Goal: Transaction & Acquisition: Purchase product/service

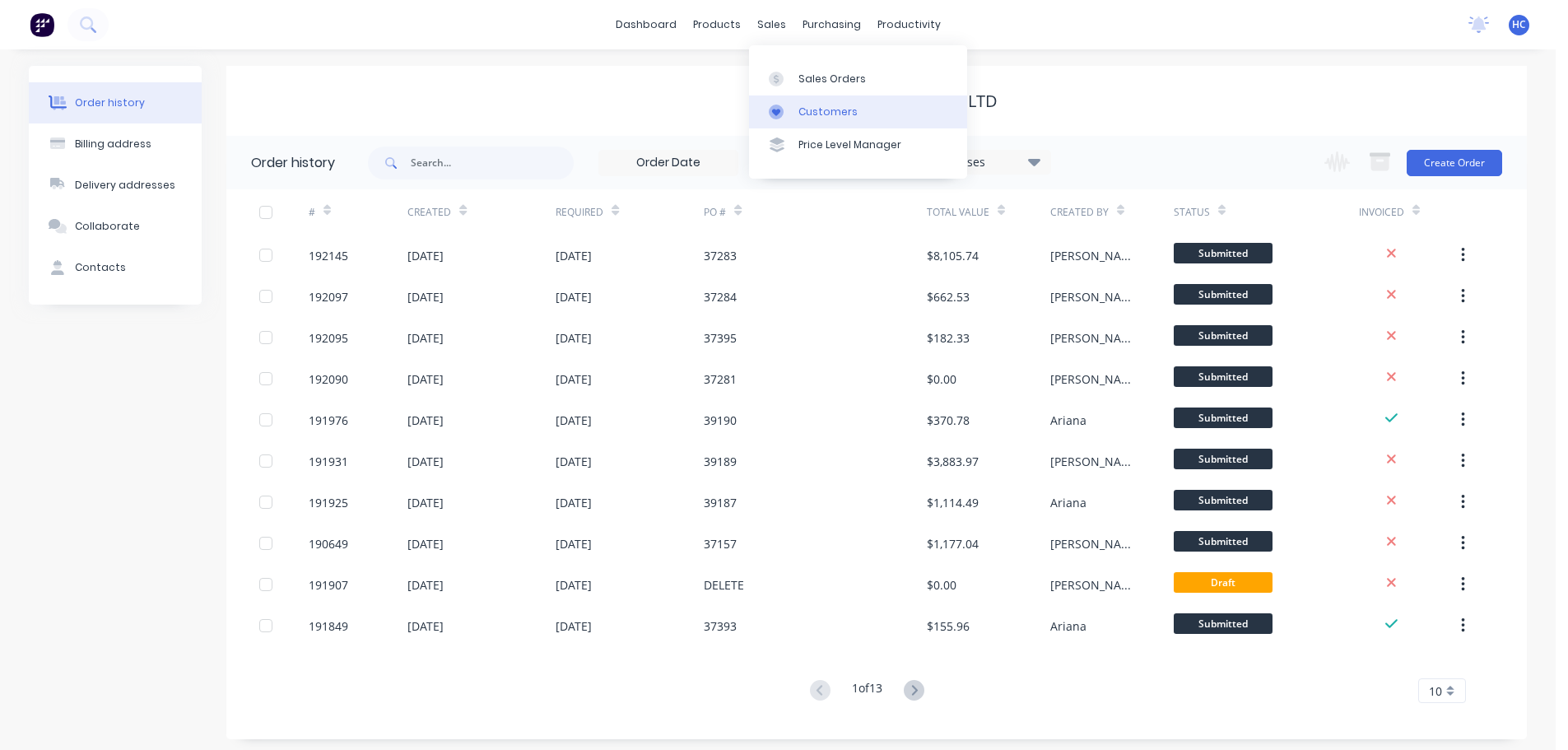
click at [836, 104] on div "Customers" at bounding box center [828, 111] width 59 height 15
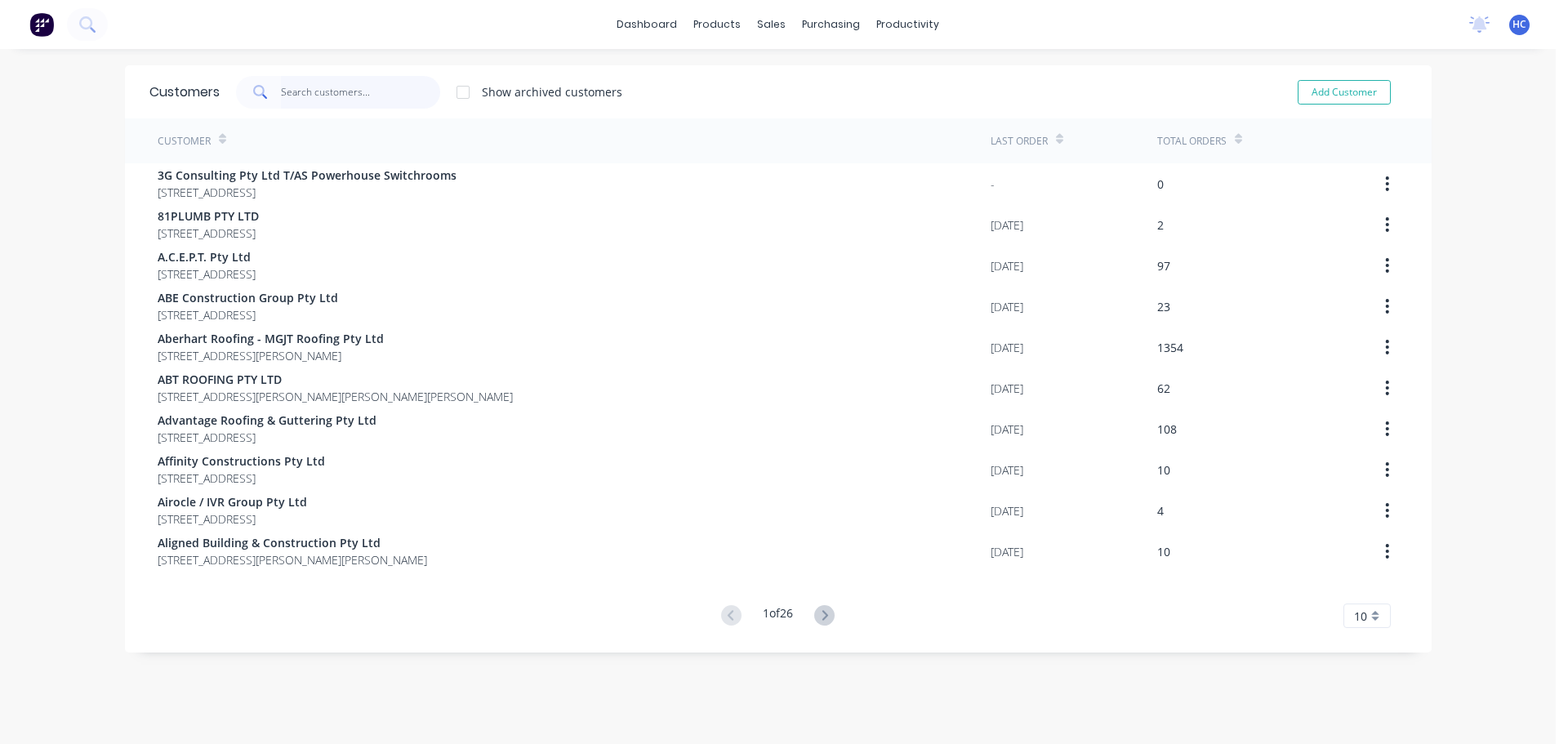
click at [322, 90] on input "text" at bounding box center [360, 92] width 159 height 33
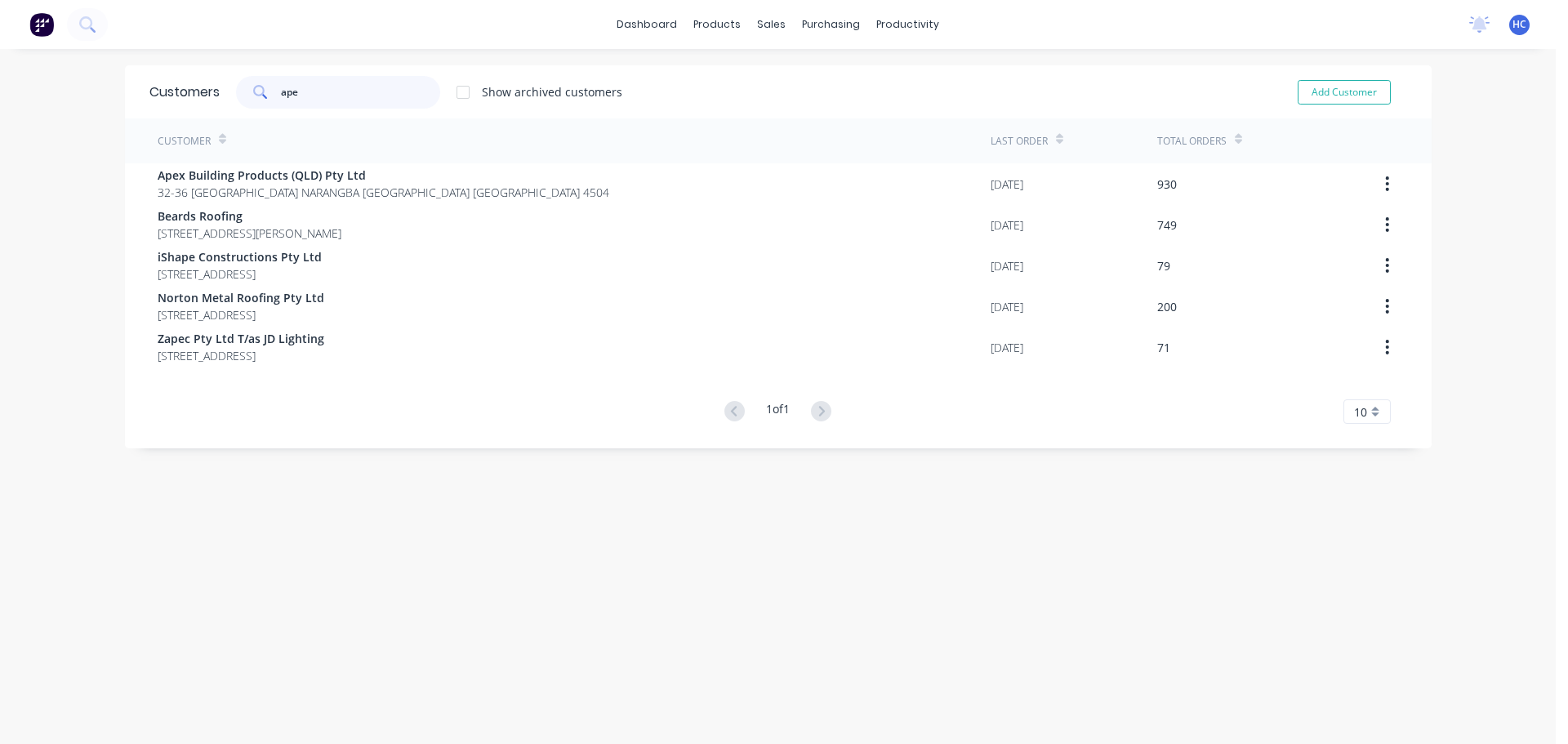
type input "apex"
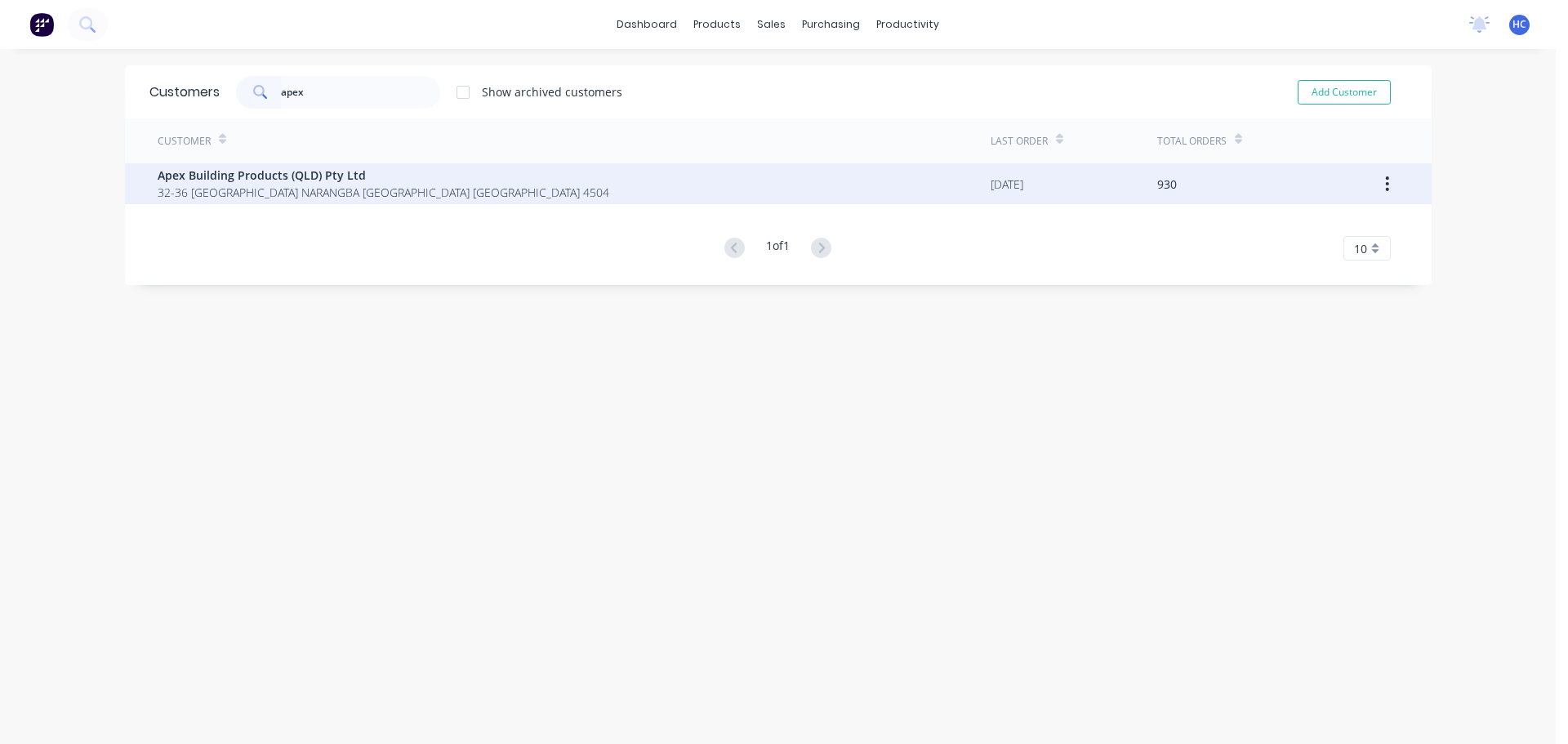
click at [318, 189] on span "32-36 Saltwater Circuit NARANGBA Queensland Australia 4504" at bounding box center [383, 192] width 451 height 17
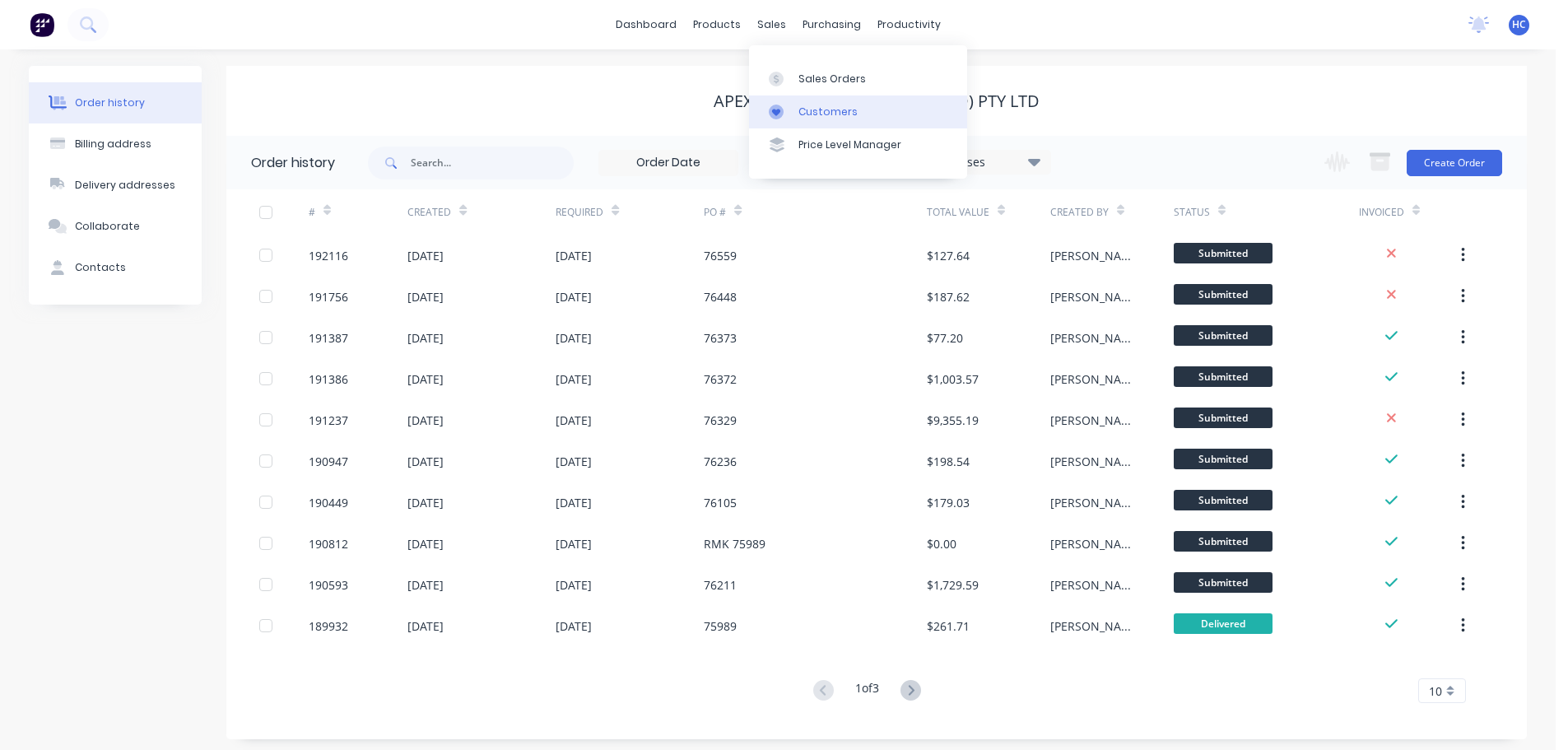
click at [809, 107] on div "Customers" at bounding box center [828, 111] width 59 height 15
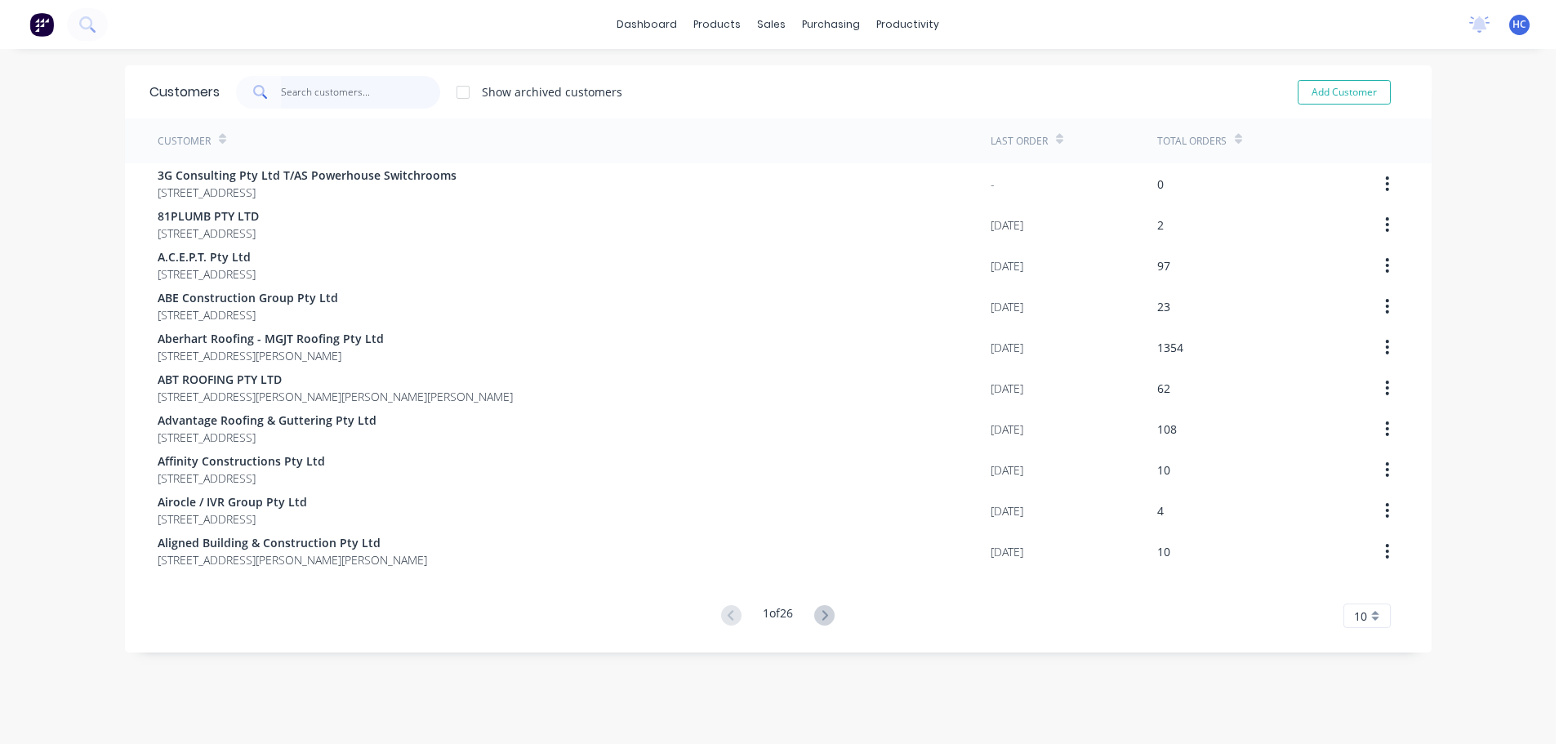
click at [285, 90] on input "text" at bounding box center [360, 92] width 159 height 33
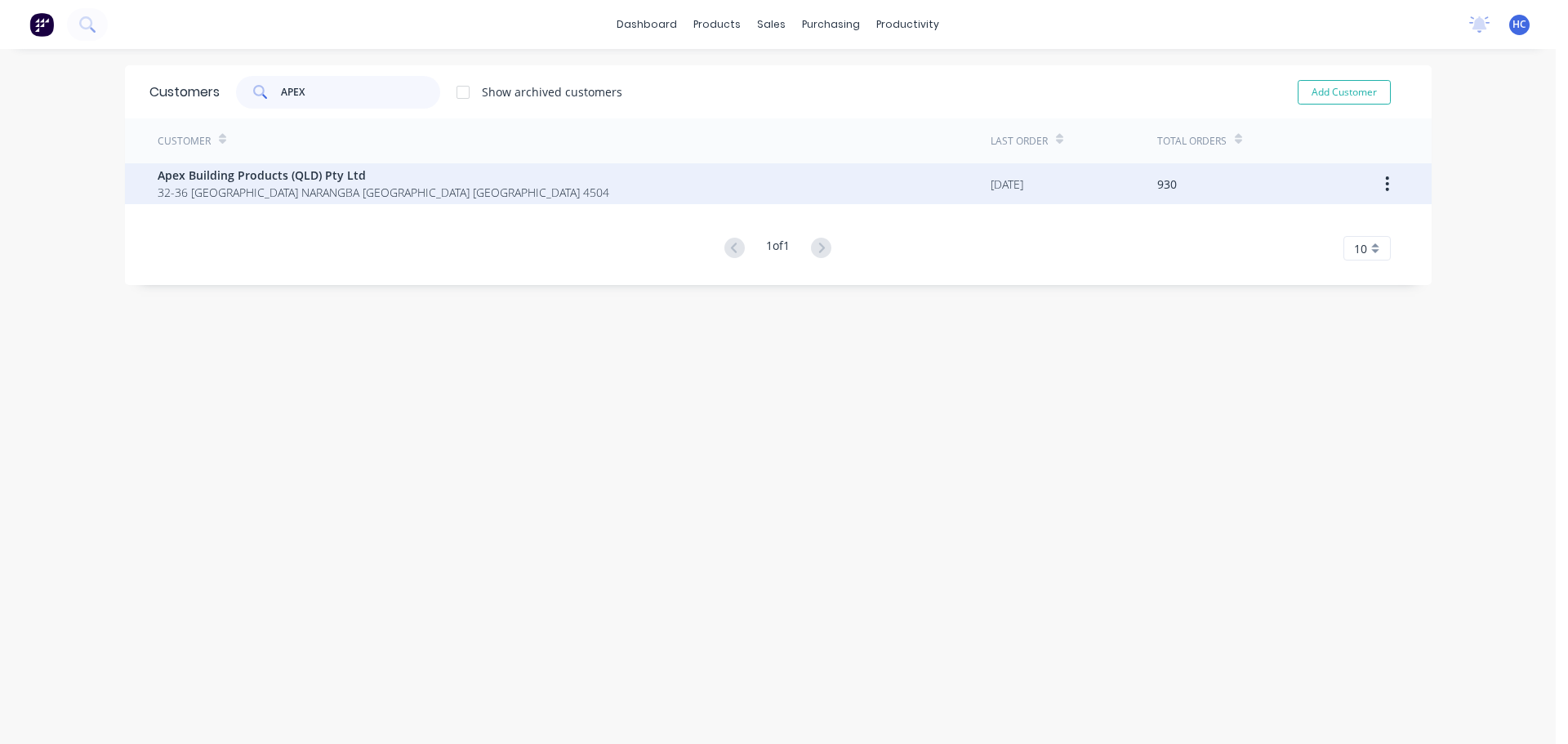
type input "APEX"
click at [272, 196] on span "32-36 Saltwater Circuit NARANGBA Queensland Australia 4504" at bounding box center [383, 192] width 451 height 17
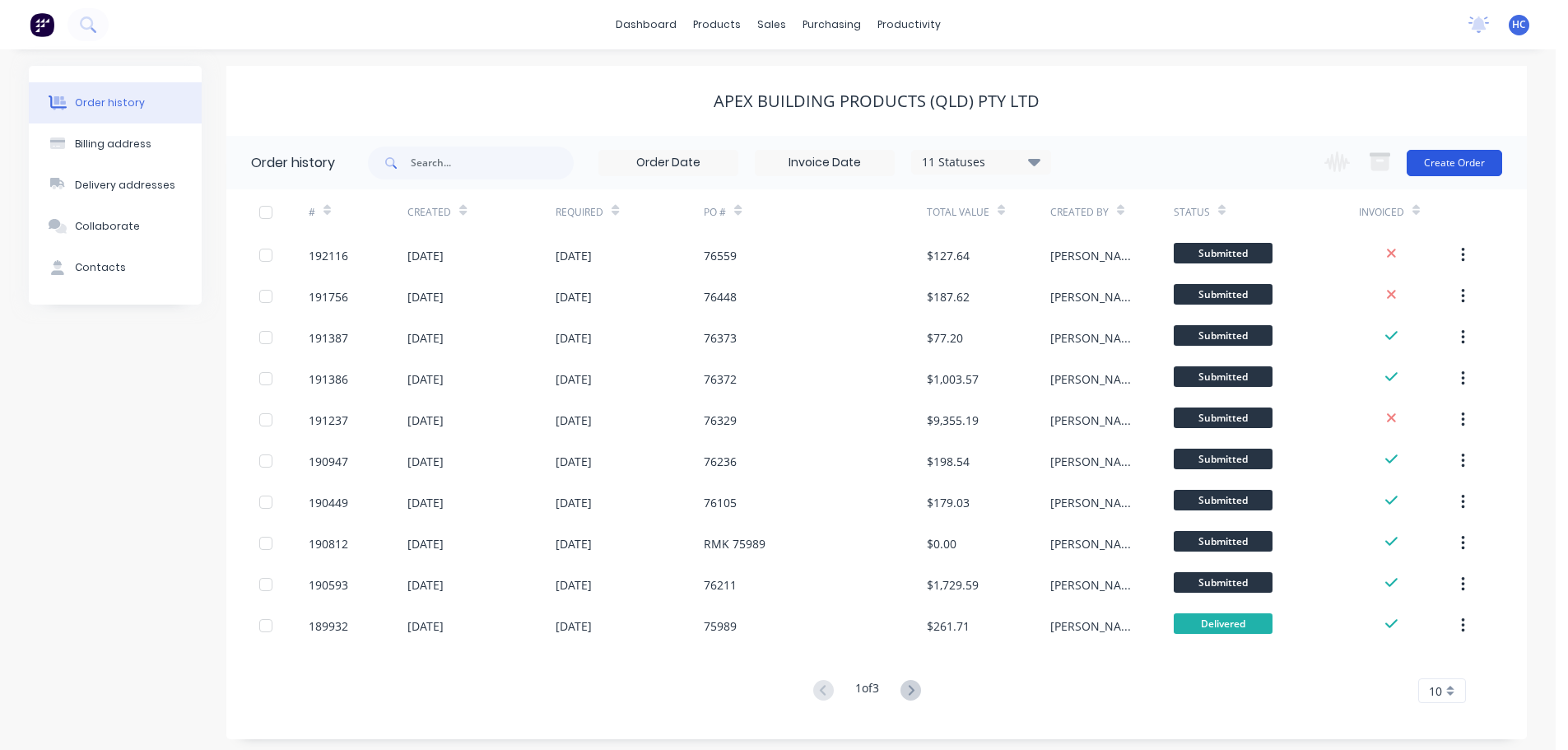
click at [1445, 168] on button "Create Order" at bounding box center [1455, 163] width 96 height 26
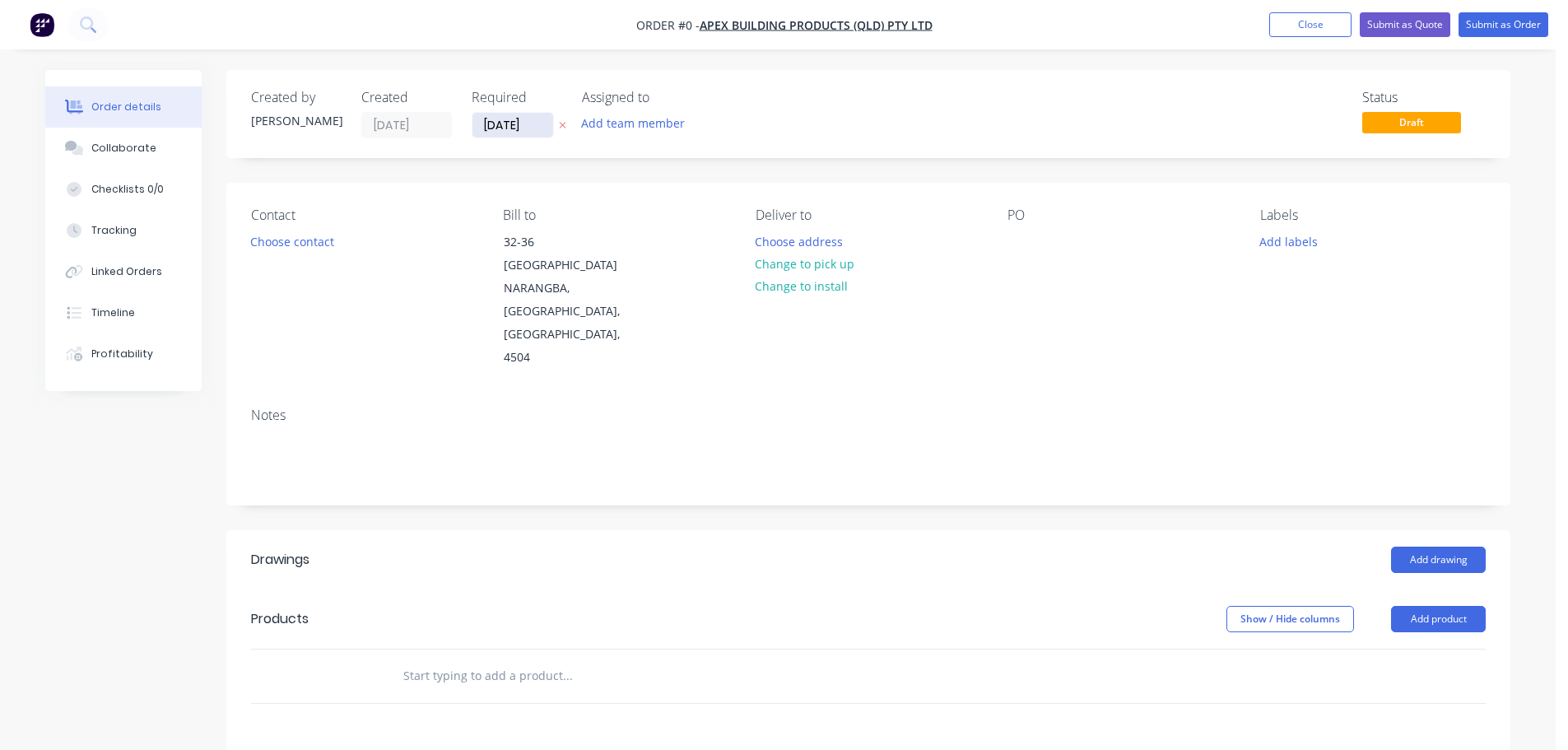
click at [512, 127] on input "[DATE]" at bounding box center [513, 125] width 81 height 24
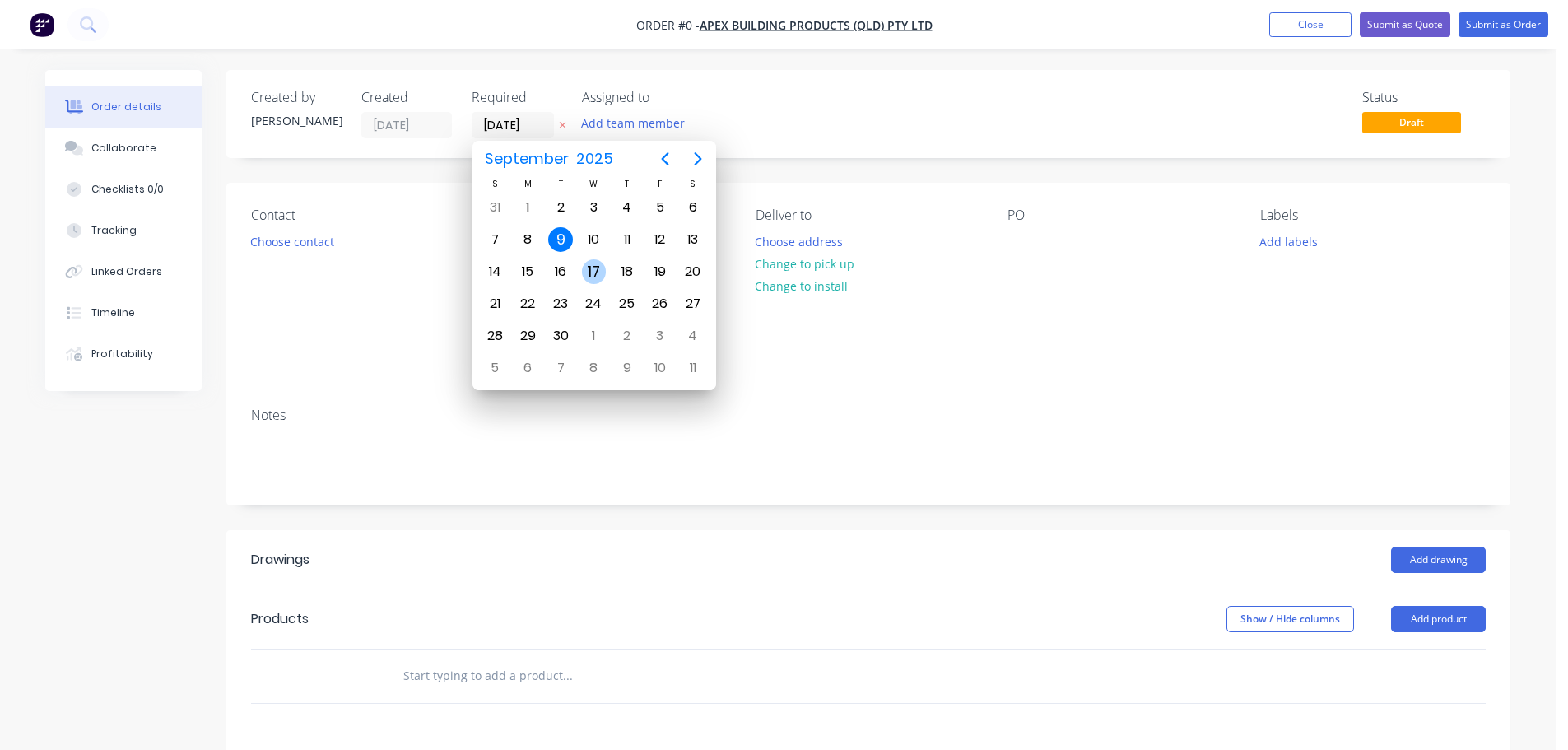
click at [588, 239] on div "10" at bounding box center [593, 239] width 24 height 24
type input "[DATE]"
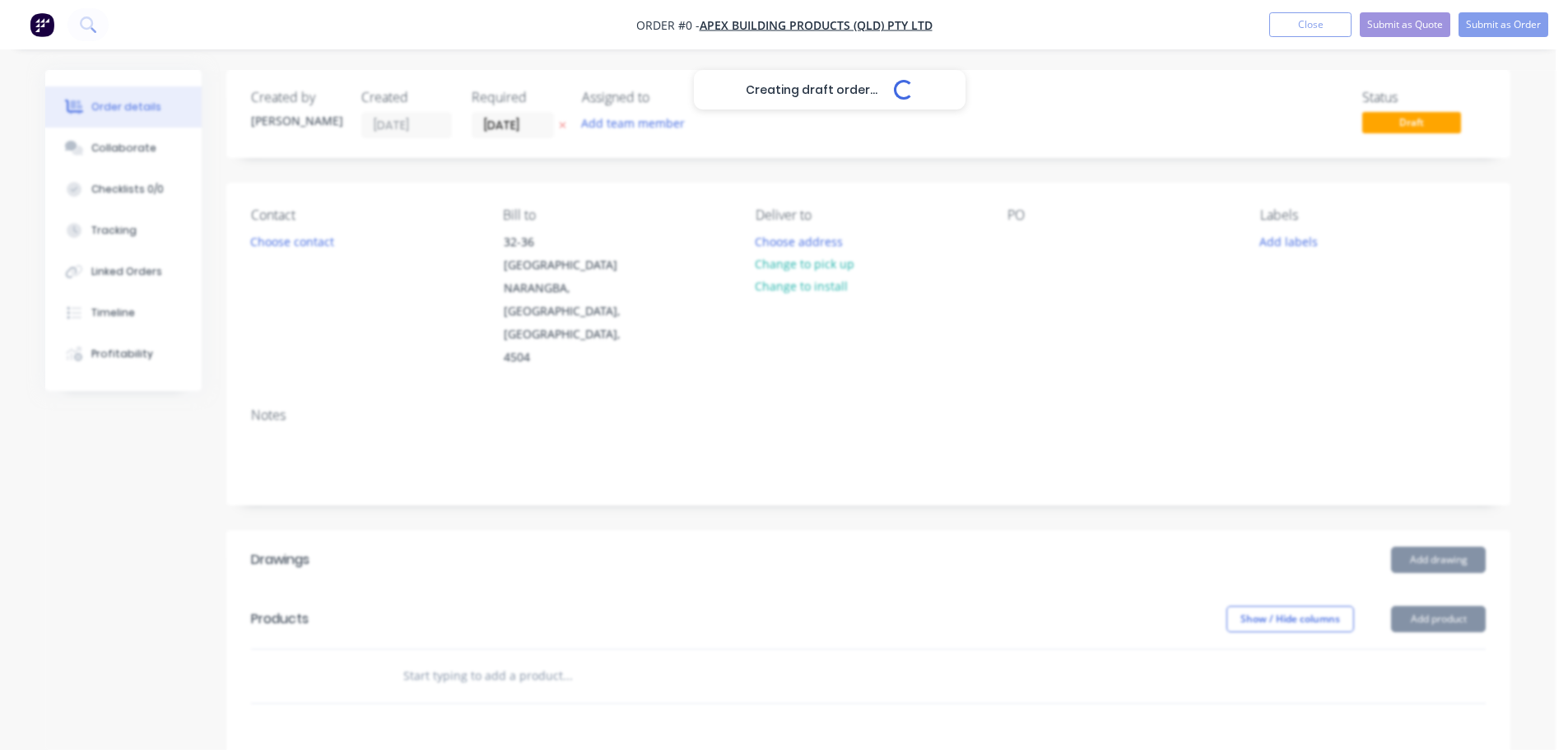
drag, startPoint x: 285, startPoint y: 243, endPoint x: 313, endPoint y: 246, distance: 28.2
click at [285, 243] on div "Creating draft order... Loading..." at bounding box center [829, 445] width 1568 height 750
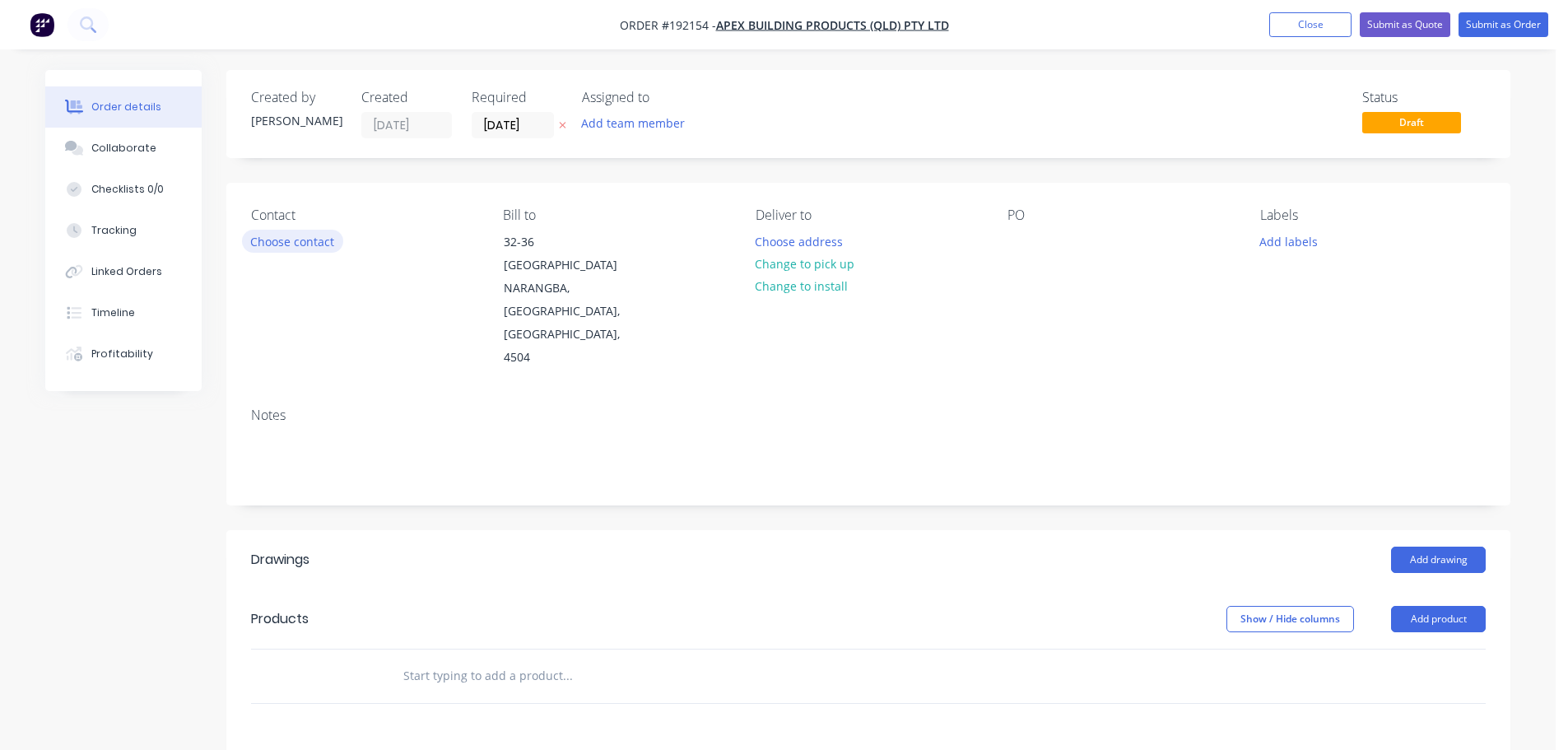
click at [291, 251] on button "Choose contact" at bounding box center [292, 241] width 101 height 23
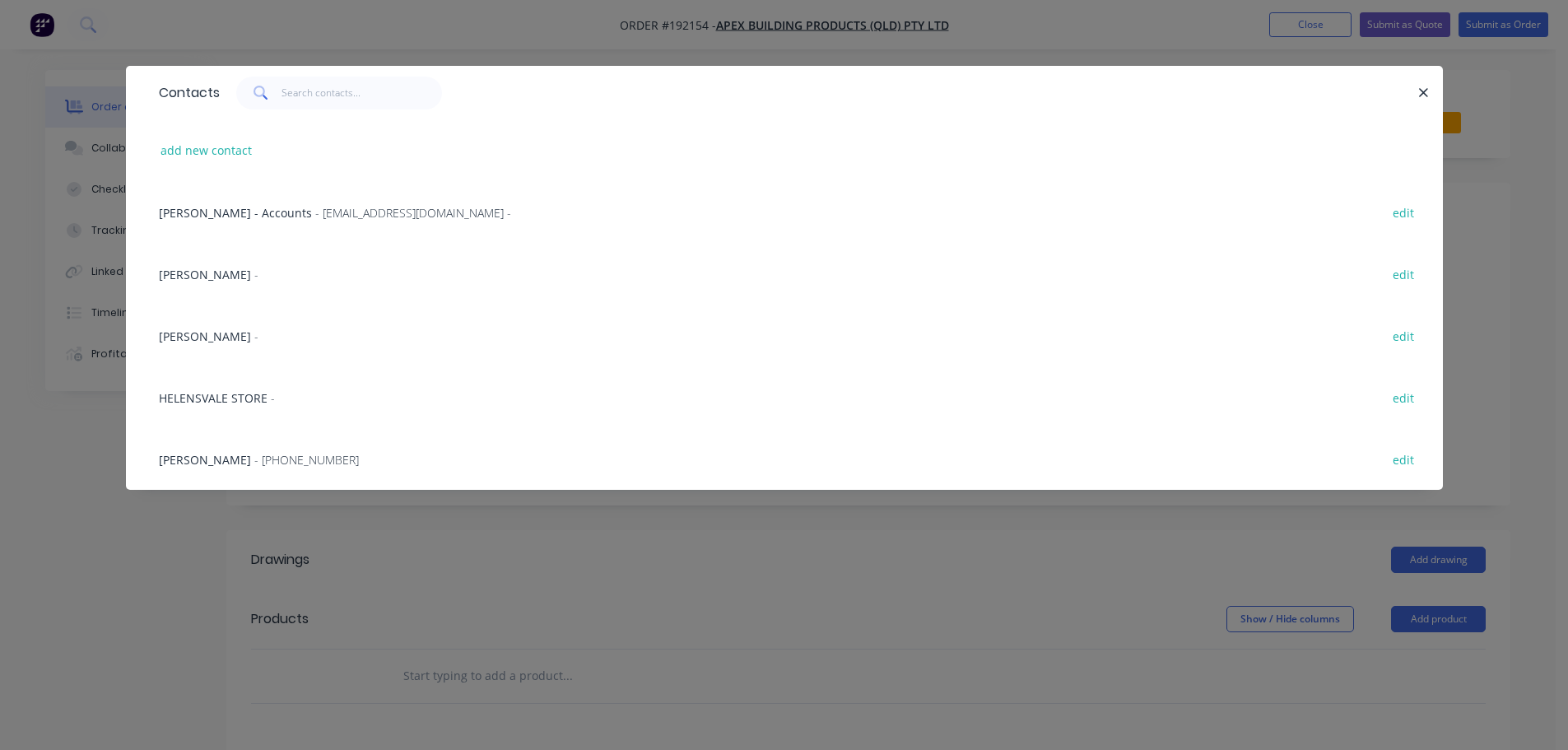
click at [233, 344] on div "AMANDA - edit" at bounding box center [784, 335] width 1268 height 62
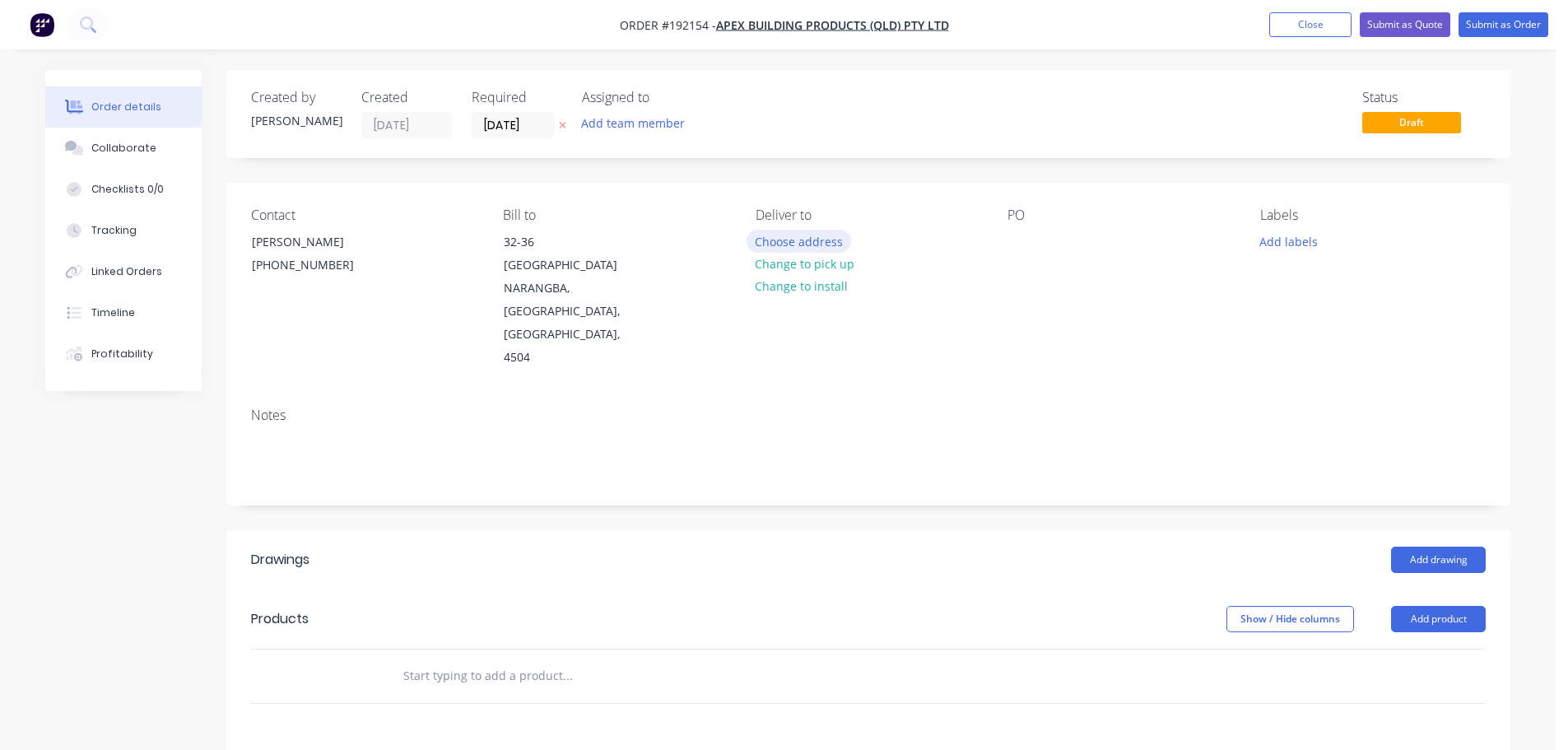
click at [825, 247] on button "Choose address" at bounding box center [799, 241] width 105 height 23
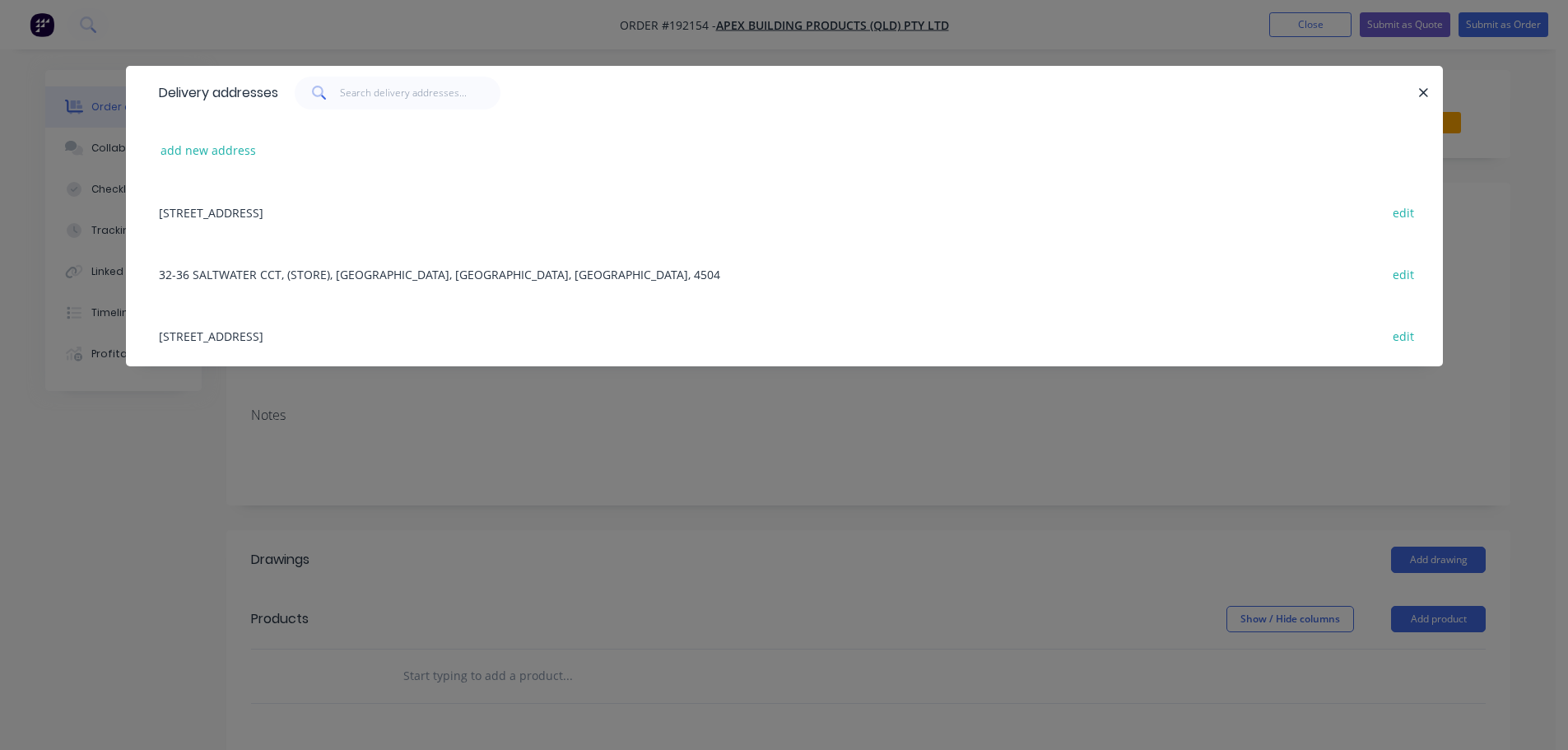
click at [280, 271] on div "32-36 SALTWATER CCT, (STORE), NARANGBA, Queensland, Australia, 4504 edit" at bounding box center [784, 273] width 1268 height 62
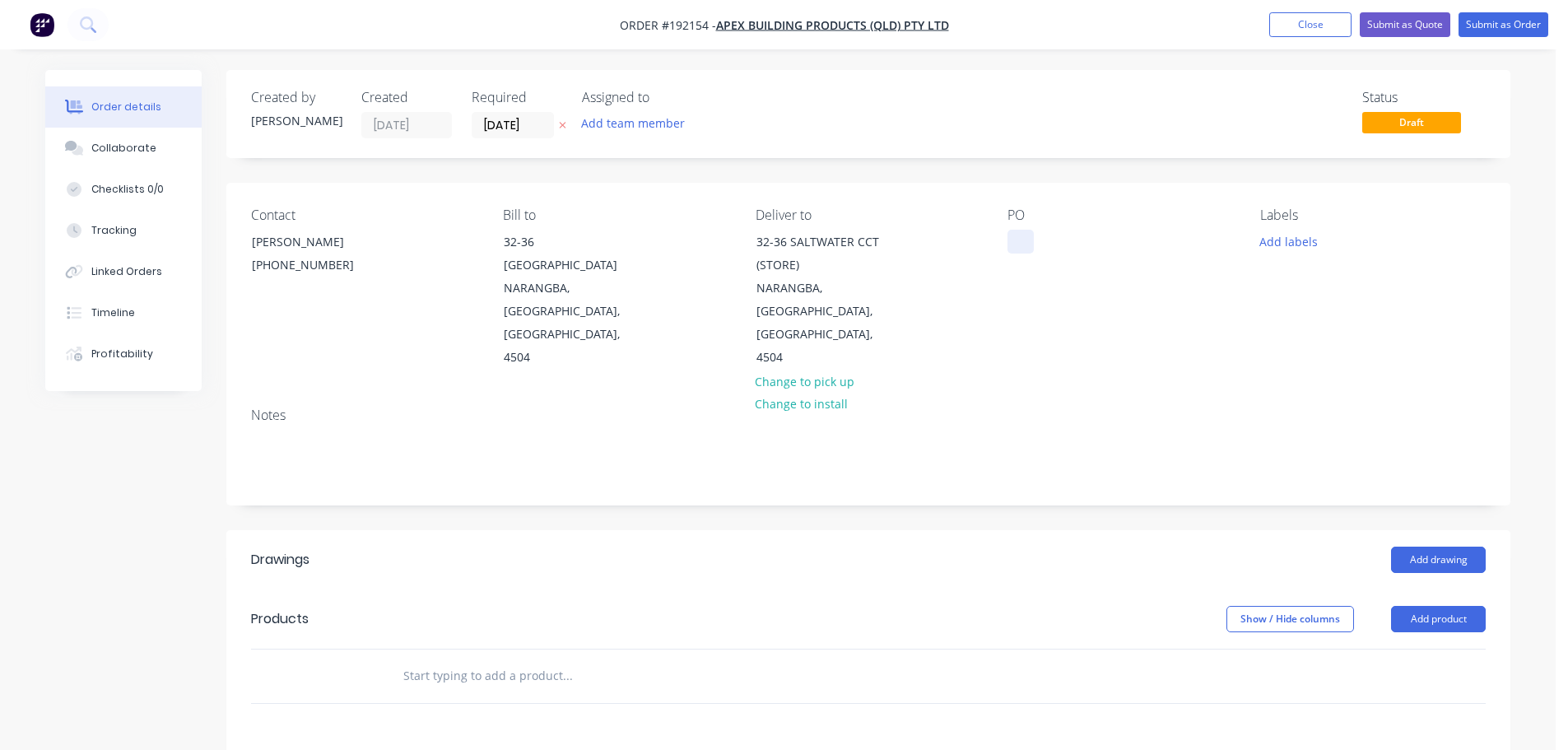
click at [1022, 234] on div at bounding box center [1021, 241] width 26 height 23
click at [1410, 650] on div at bounding box center [868, 676] width 1235 height 53
drag, startPoint x: 1424, startPoint y: 575, endPoint x: 1405, endPoint y: 593, distance: 26.2
click at [1425, 606] on button "Add product" at bounding box center [1438, 619] width 95 height 26
click at [1361, 649] on div "Product catalogue" at bounding box center [1408, 660] width 127 height 23
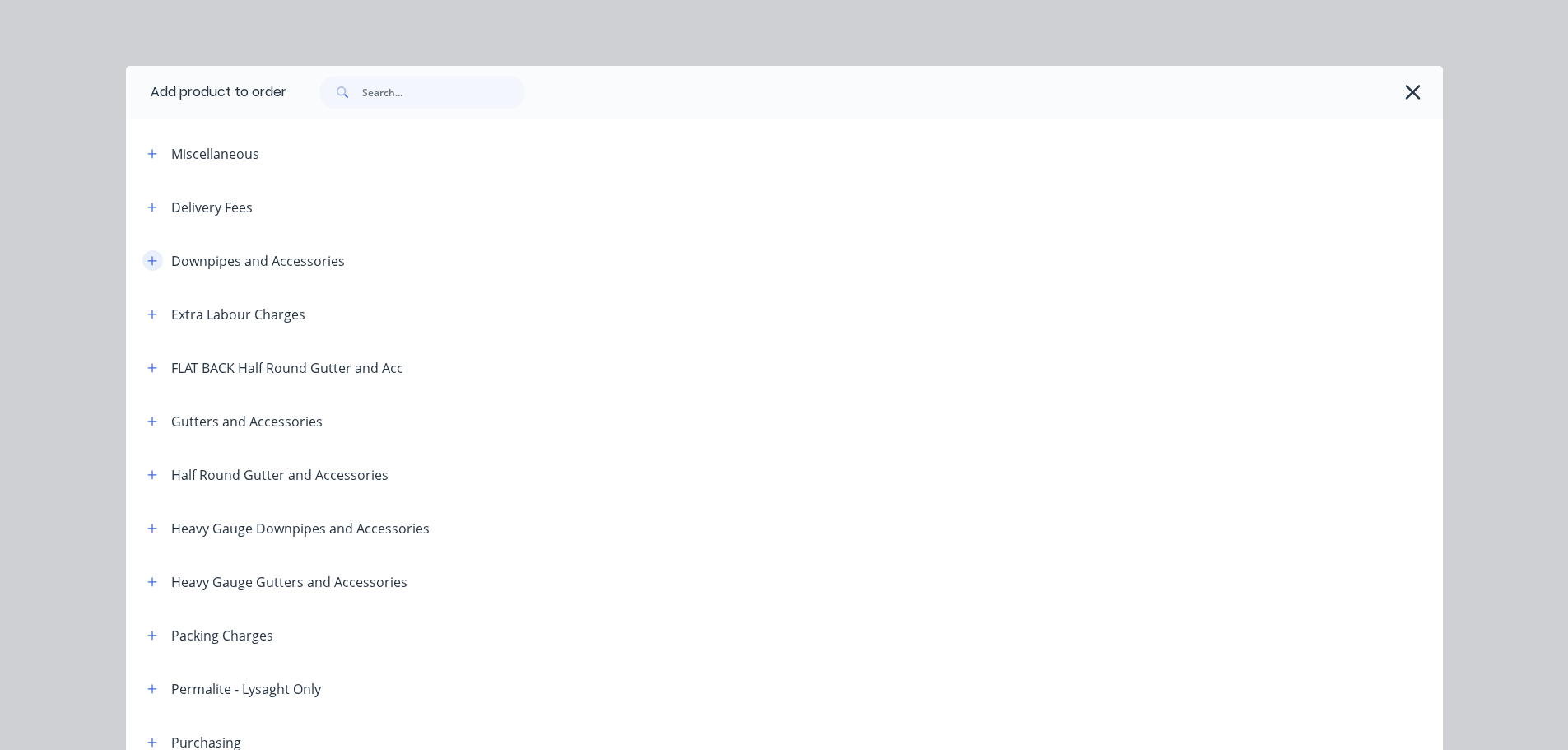
click at [147, 258] on icon "button" at bounding box center [151, 260] width 10 height 11
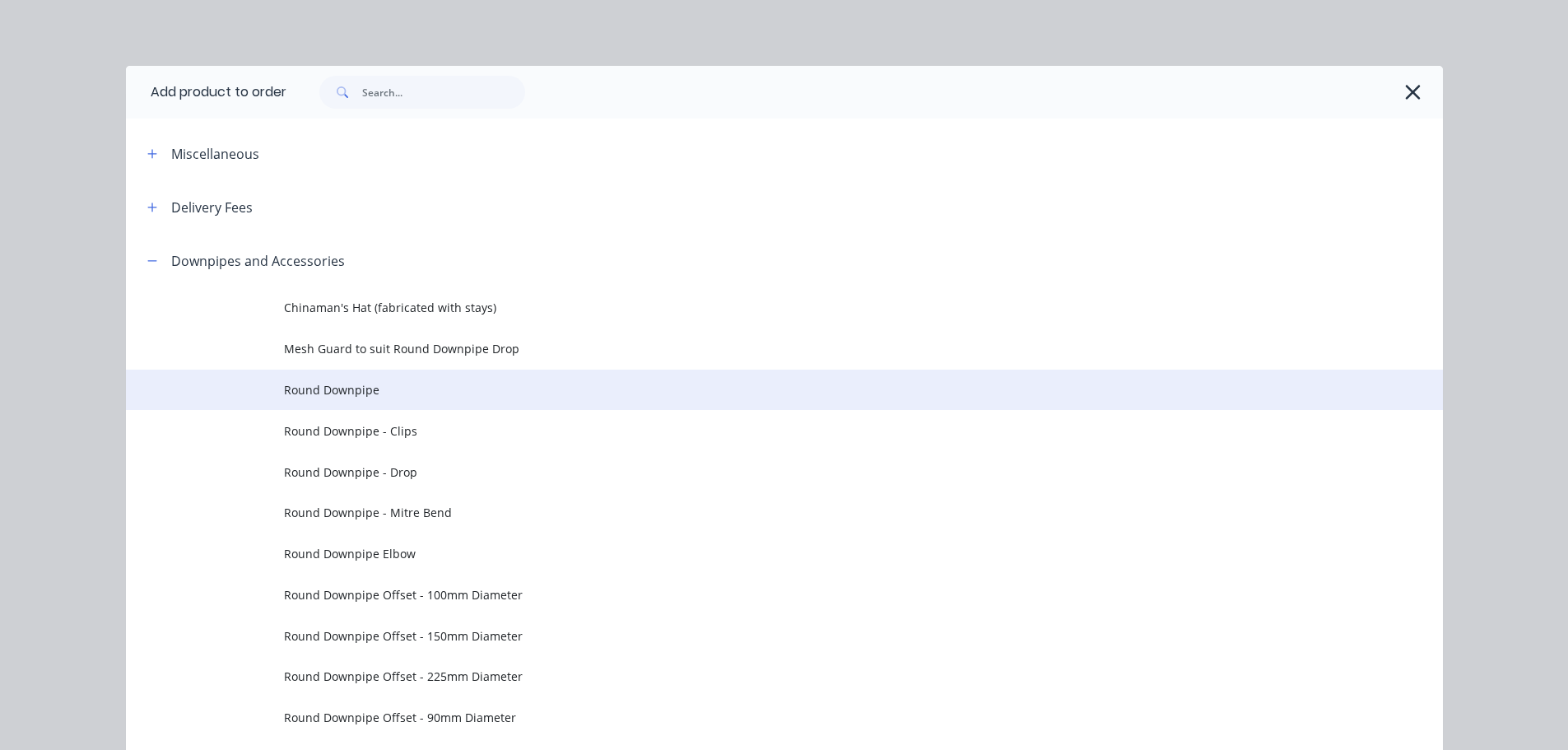
click at [367, 404] on td "Round Downpipe" at bounding box center [863, 390] width 1159 height 41
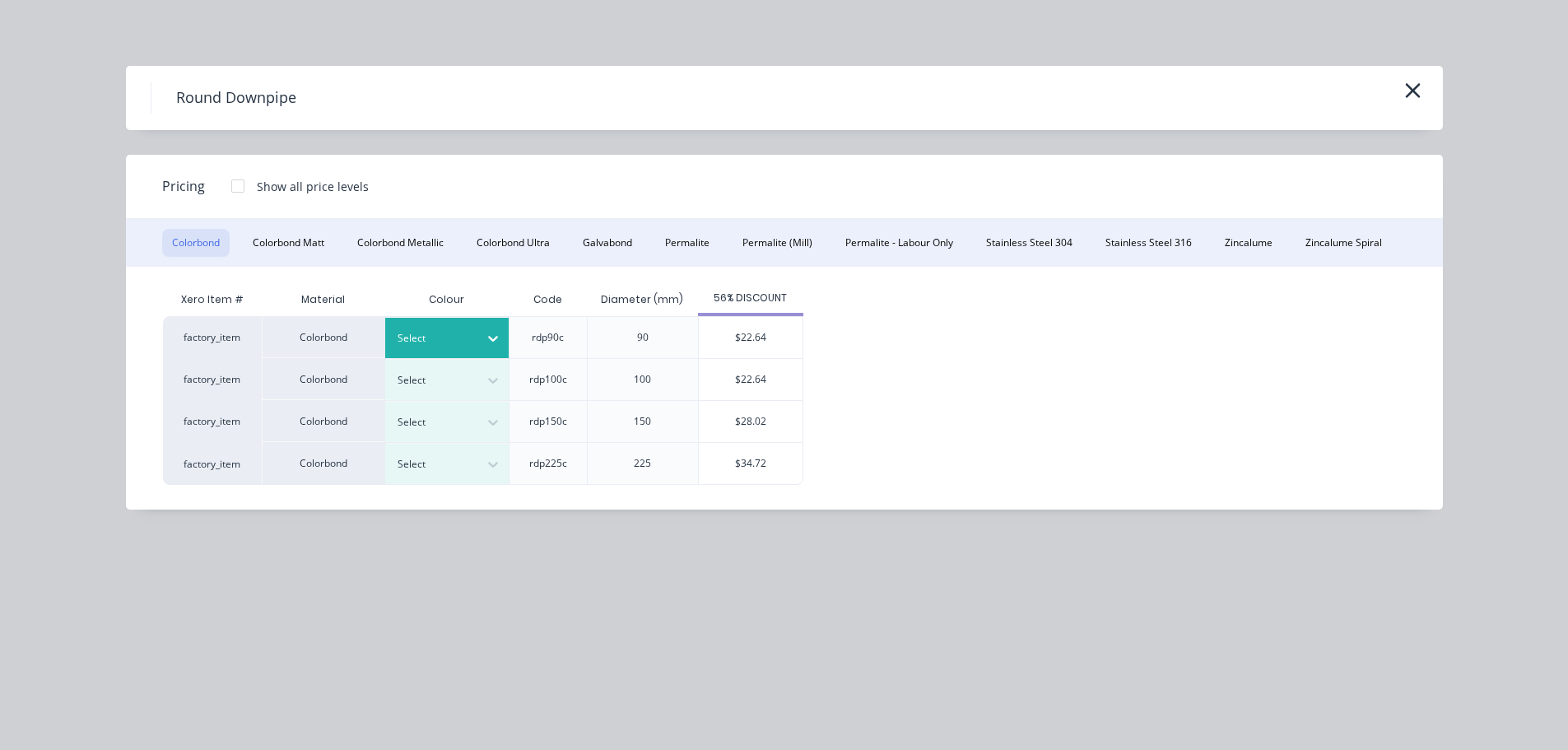
click at [474, 334] on div "Select" at bounding box center [432, 338] width 92 height 22
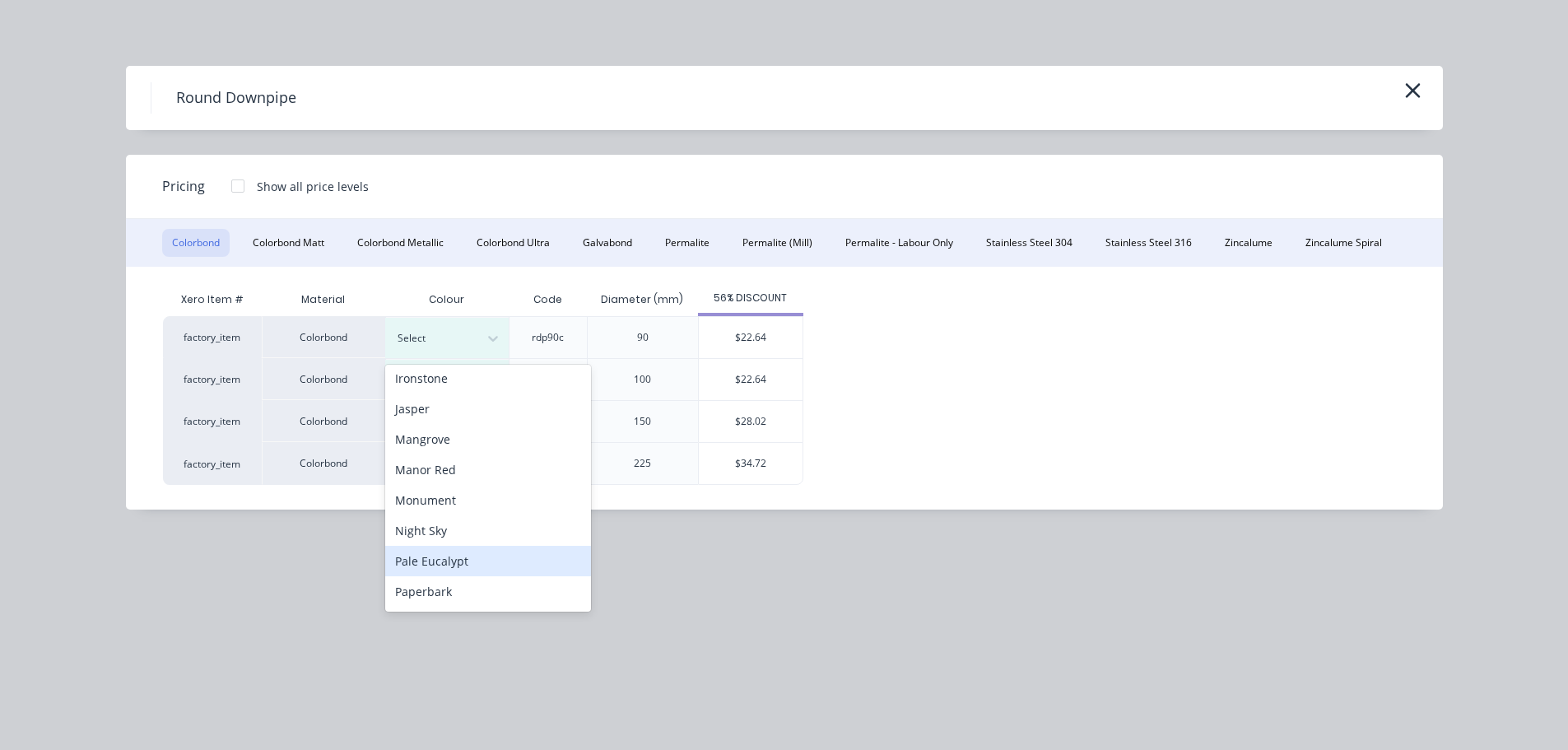
scroll to position [329, 0]
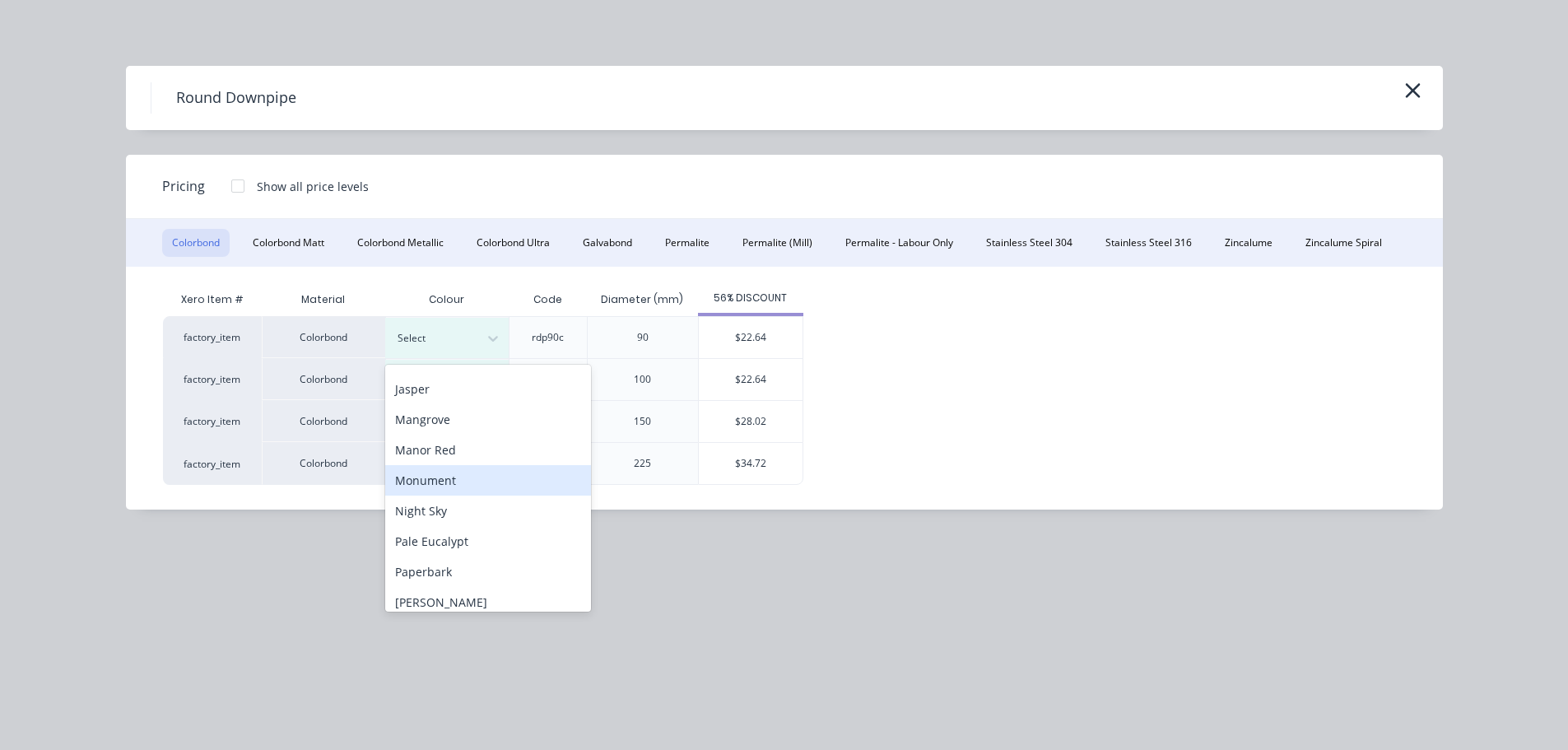
click at [441, 487] on div "Monument" at bounding box center [488, 480] width 206 height 30
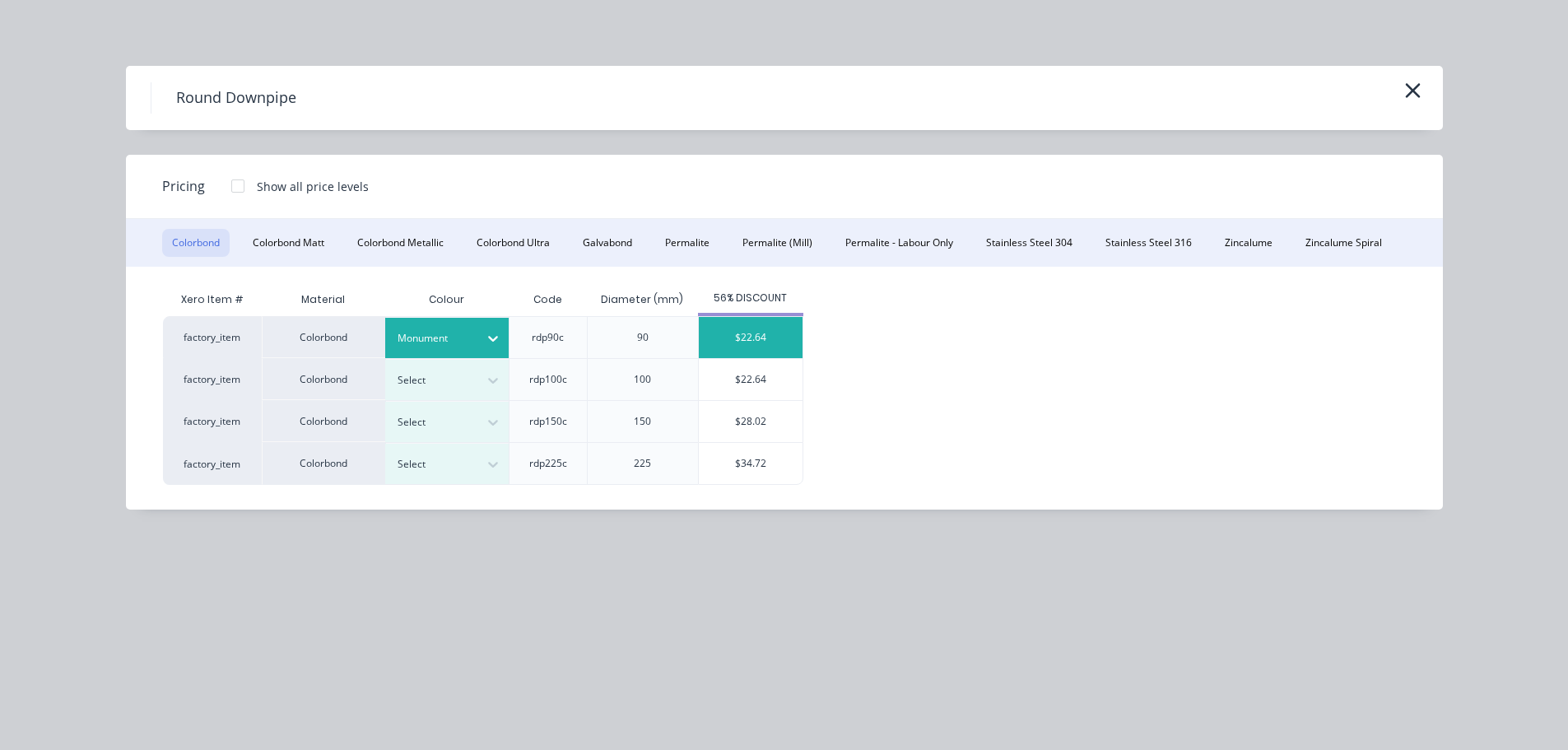
click at [761, 344] on div "$22.64" at bounding box center [750, 337] width 104 height 41
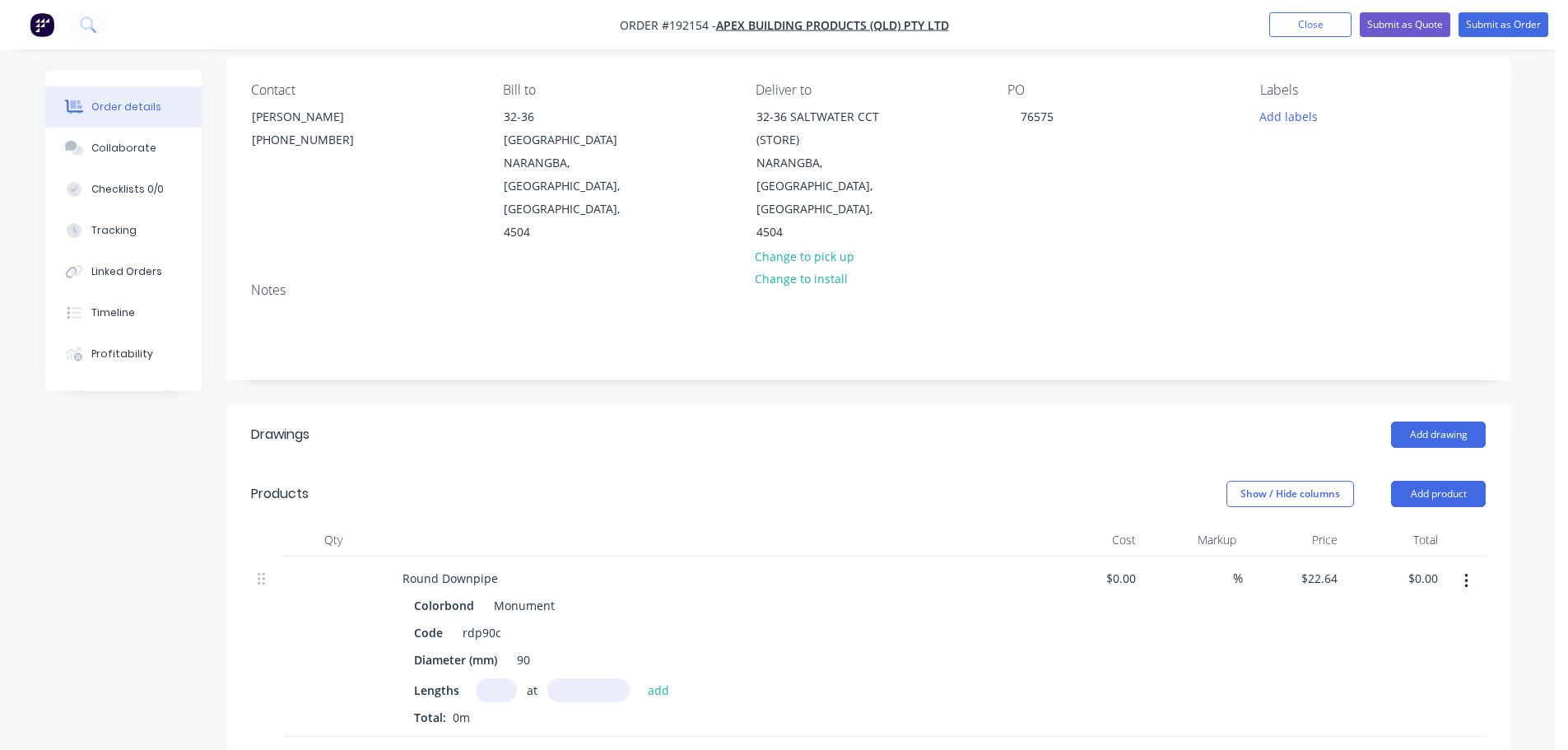
scroll to position [164, 0]
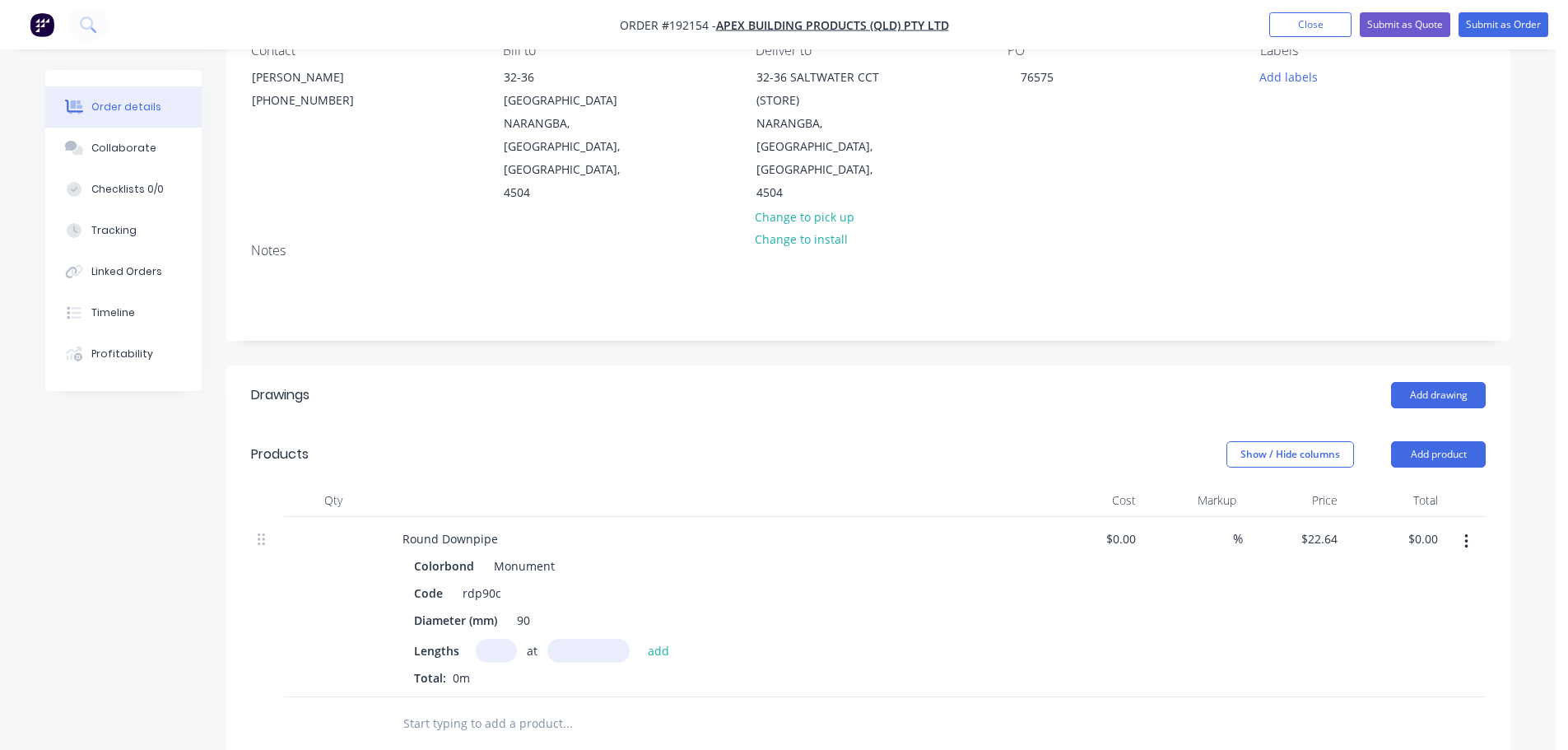
click at [496, 639] on input "text" at bounding box center [496, 650] width 41 height 23
type input "1"
type input "3000"
click at [640, 639] on button "add" at bounding box center [659, 650] width 38 height 23
type input "$67.92"
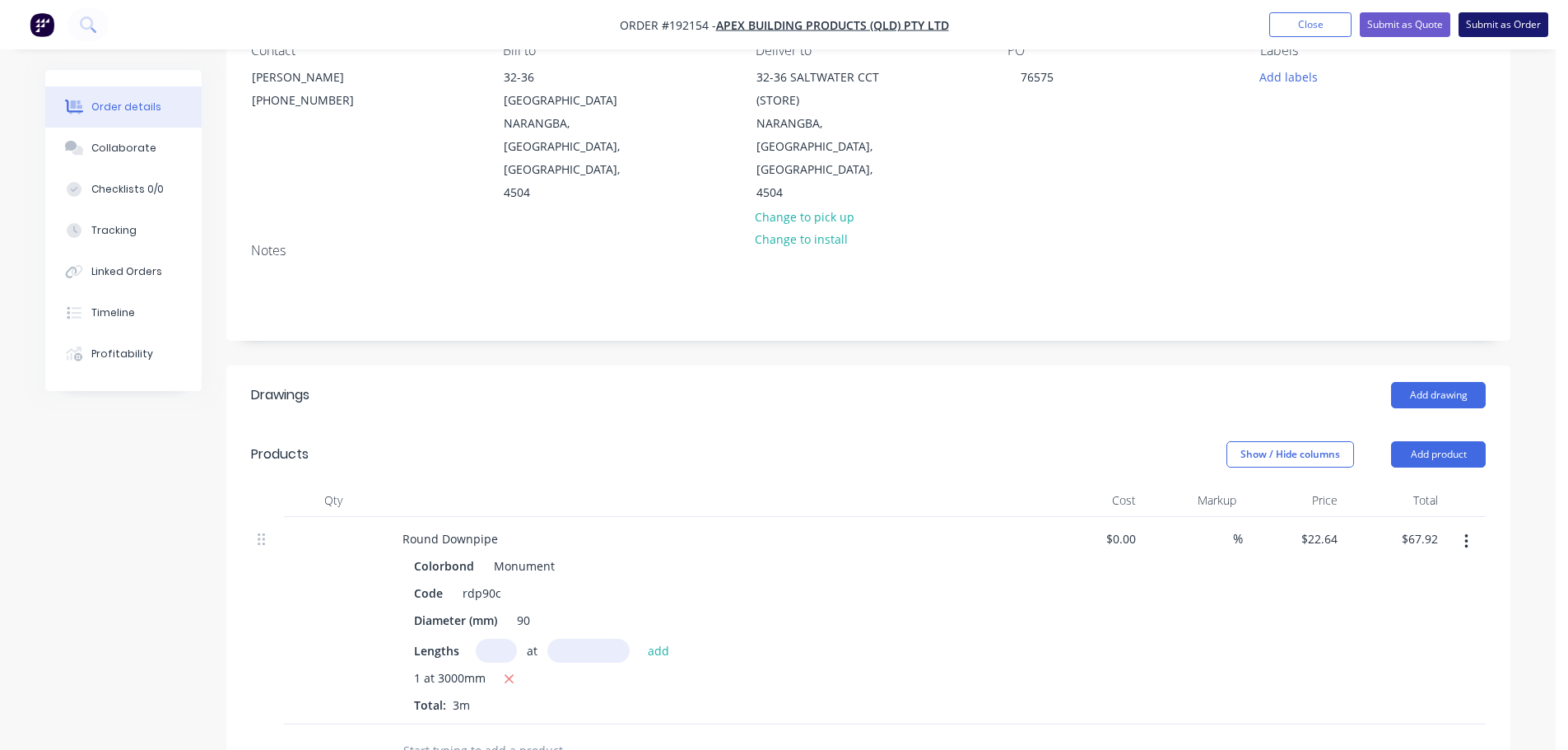
click at [1516, 27] on button "Submit as Order" at bounding box center [1504, 24] width 90 height 24
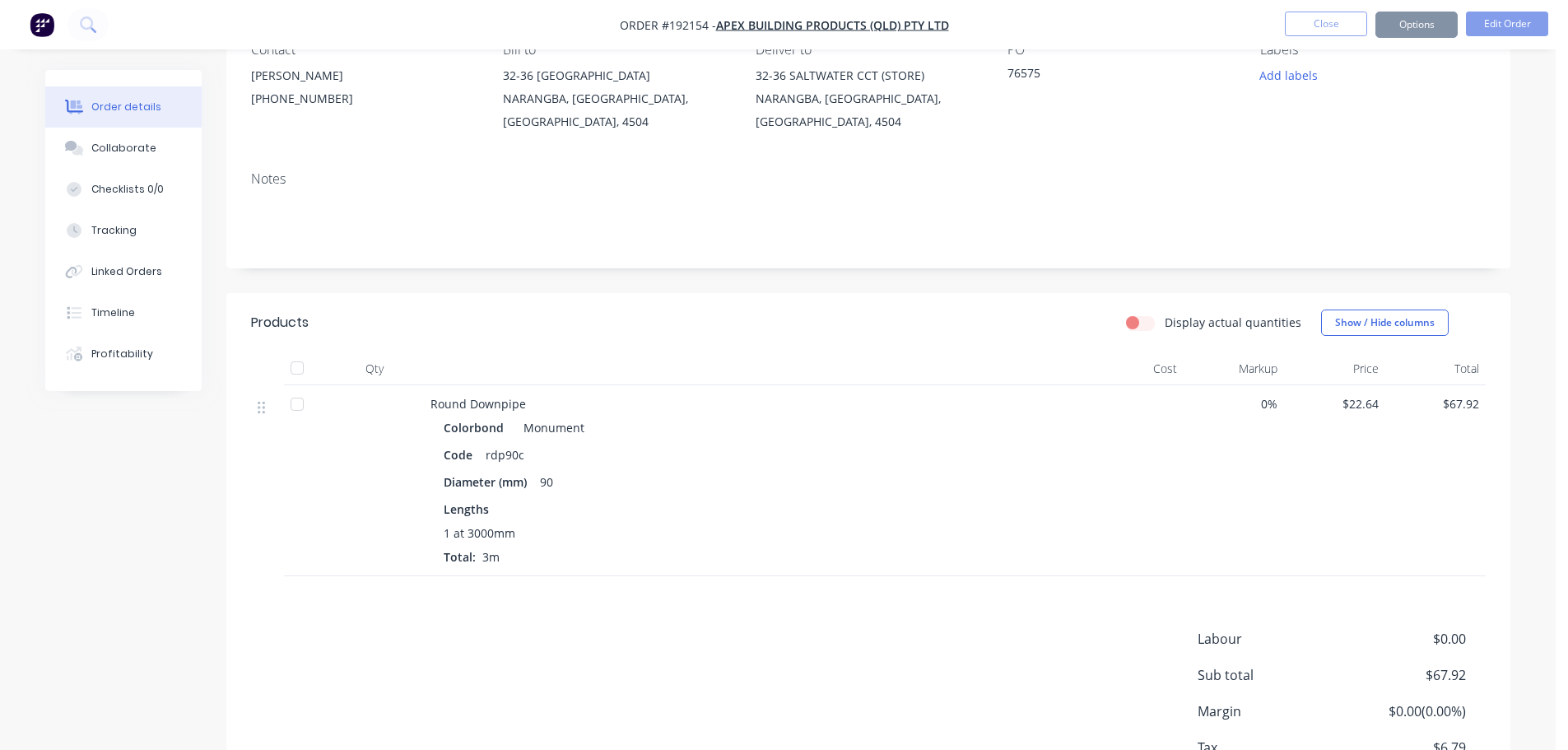
scroll to position [0, 0]
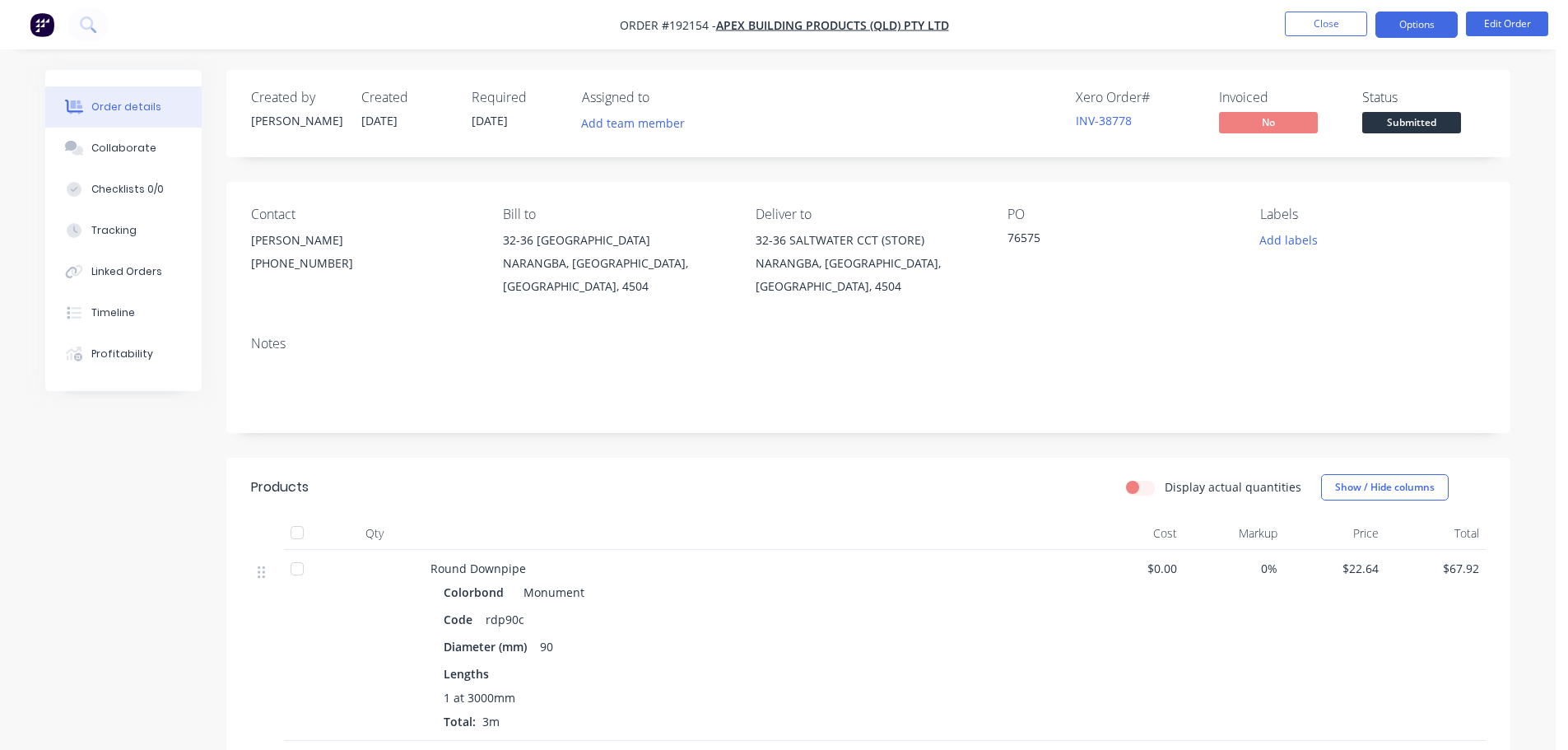
click at [1397, 12] on button "Options" at bounding box center [1417, 24] width 83 height 26
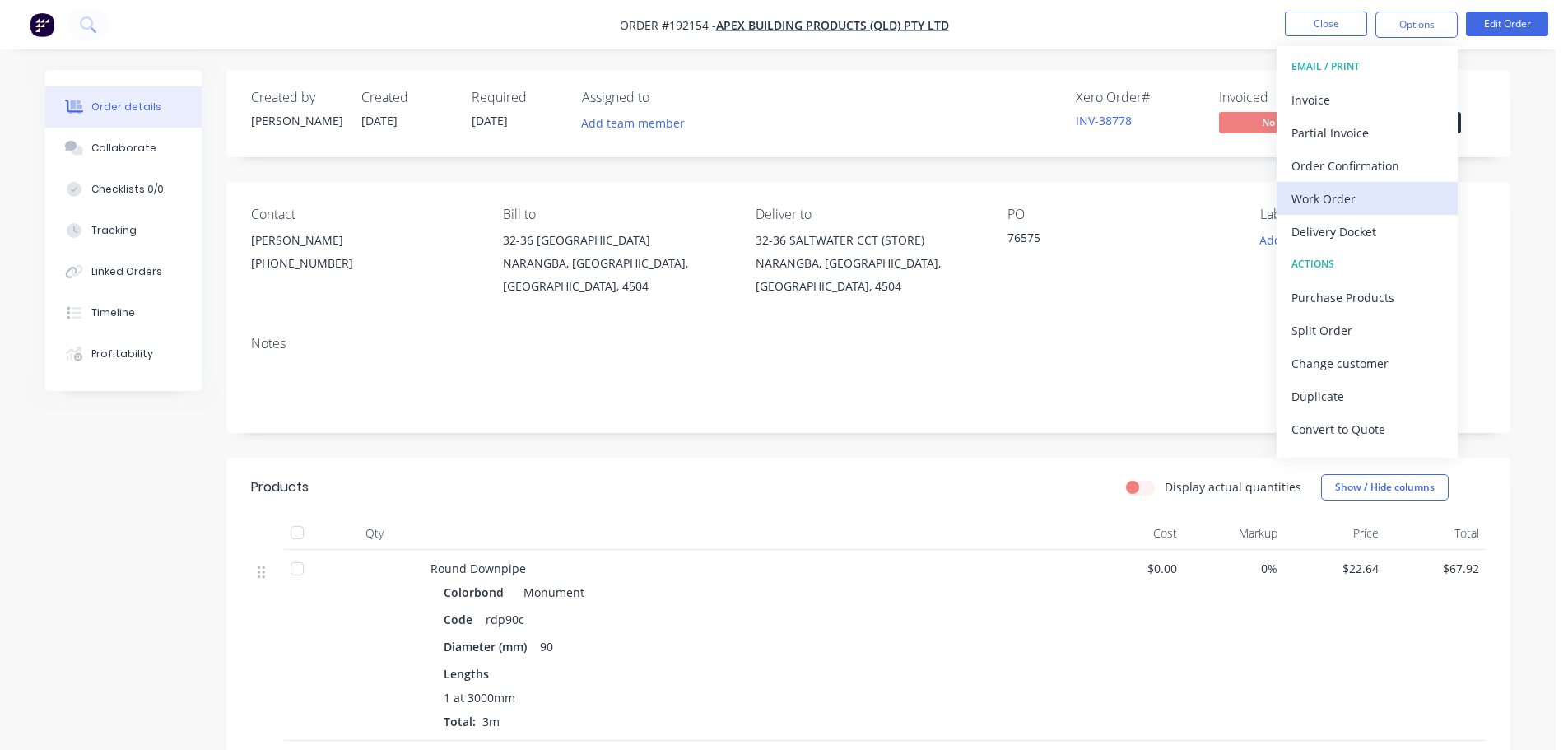
click at [1336, 204] on div "Work Order" at bounding box center [1367, 198] width 151 height 23
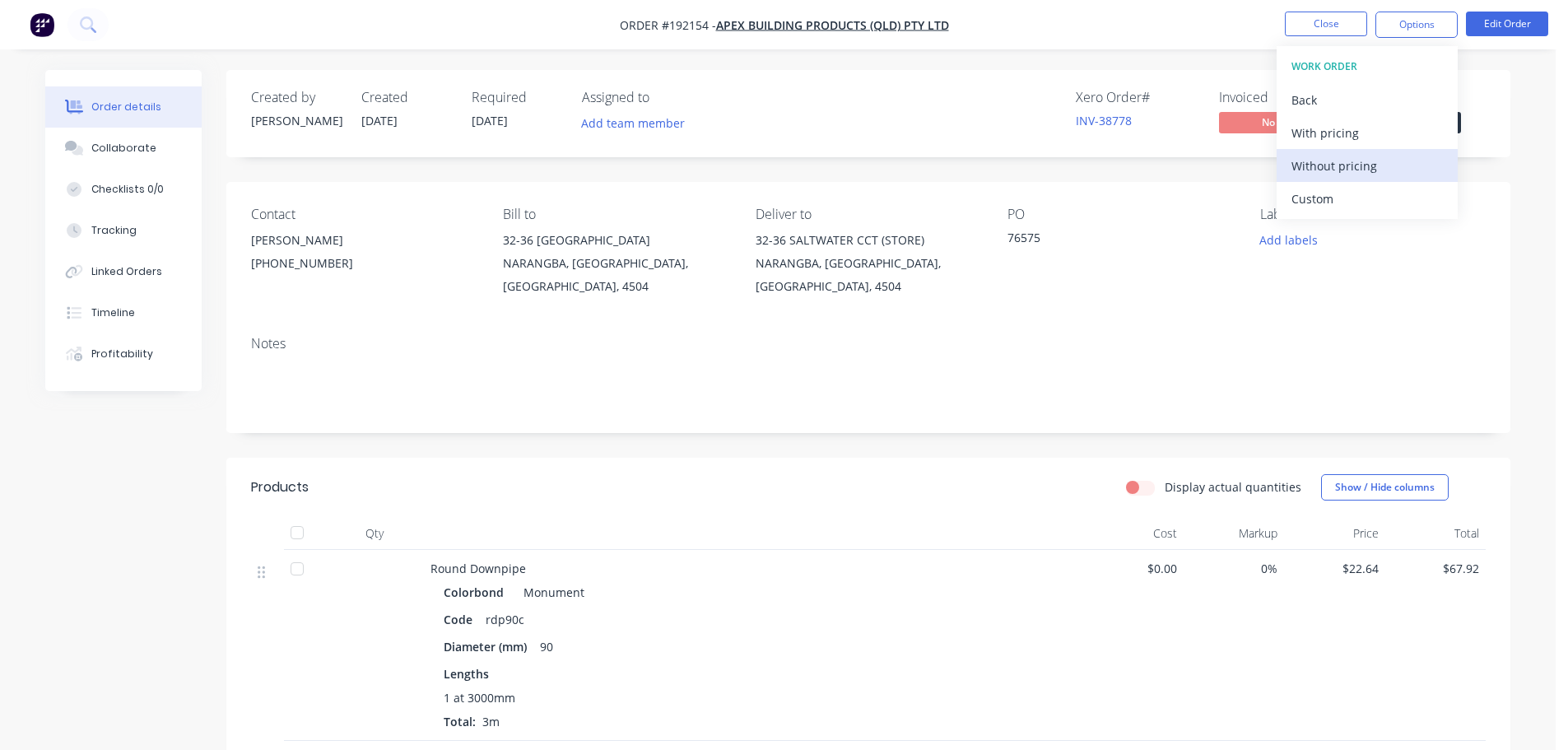
click at [1343, 160] on div "Without pricing" at bounding box center [1367, 165] width 151 height 23
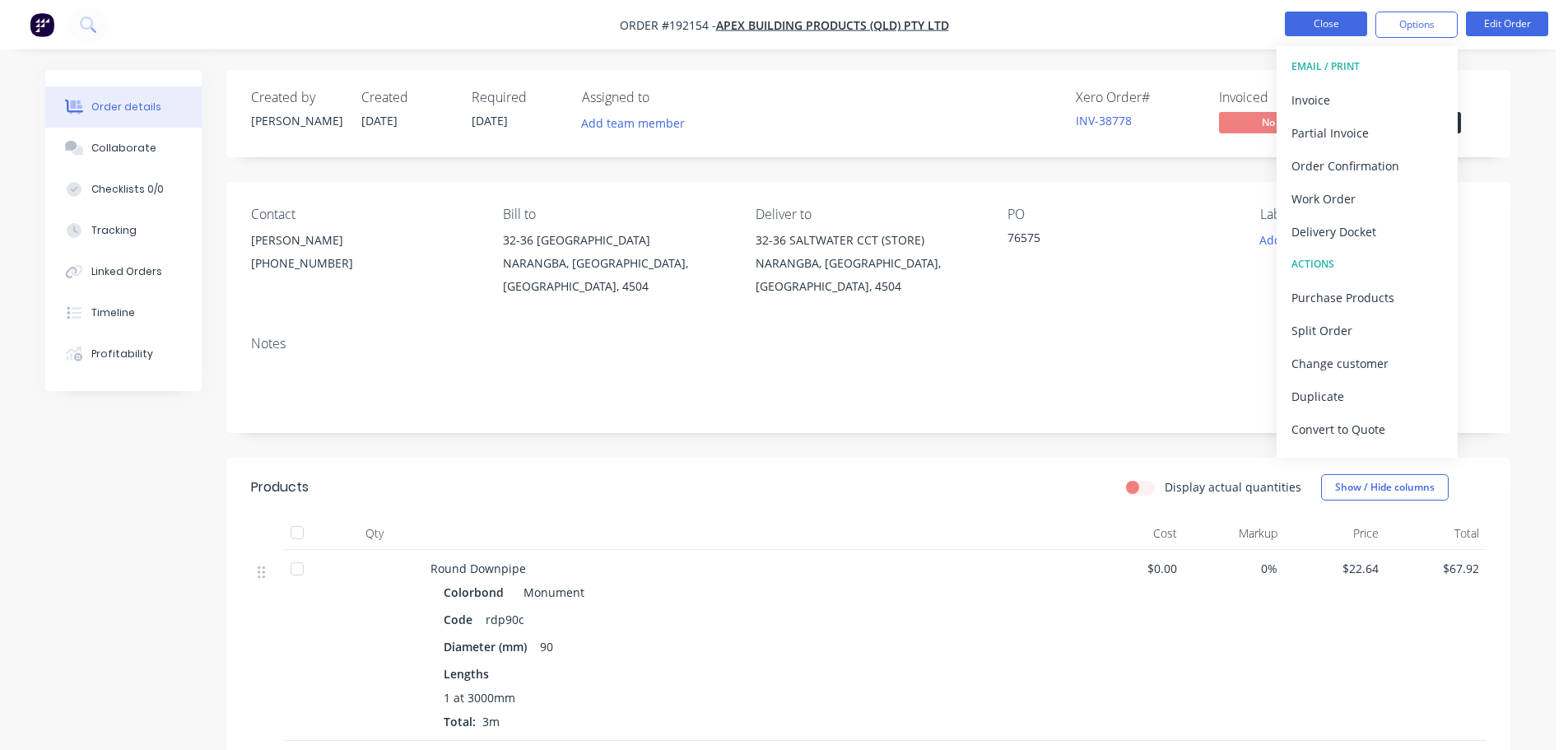
click at [1305, 24] on button "Close" at bounding box center [1326, 23] width 83 height 24
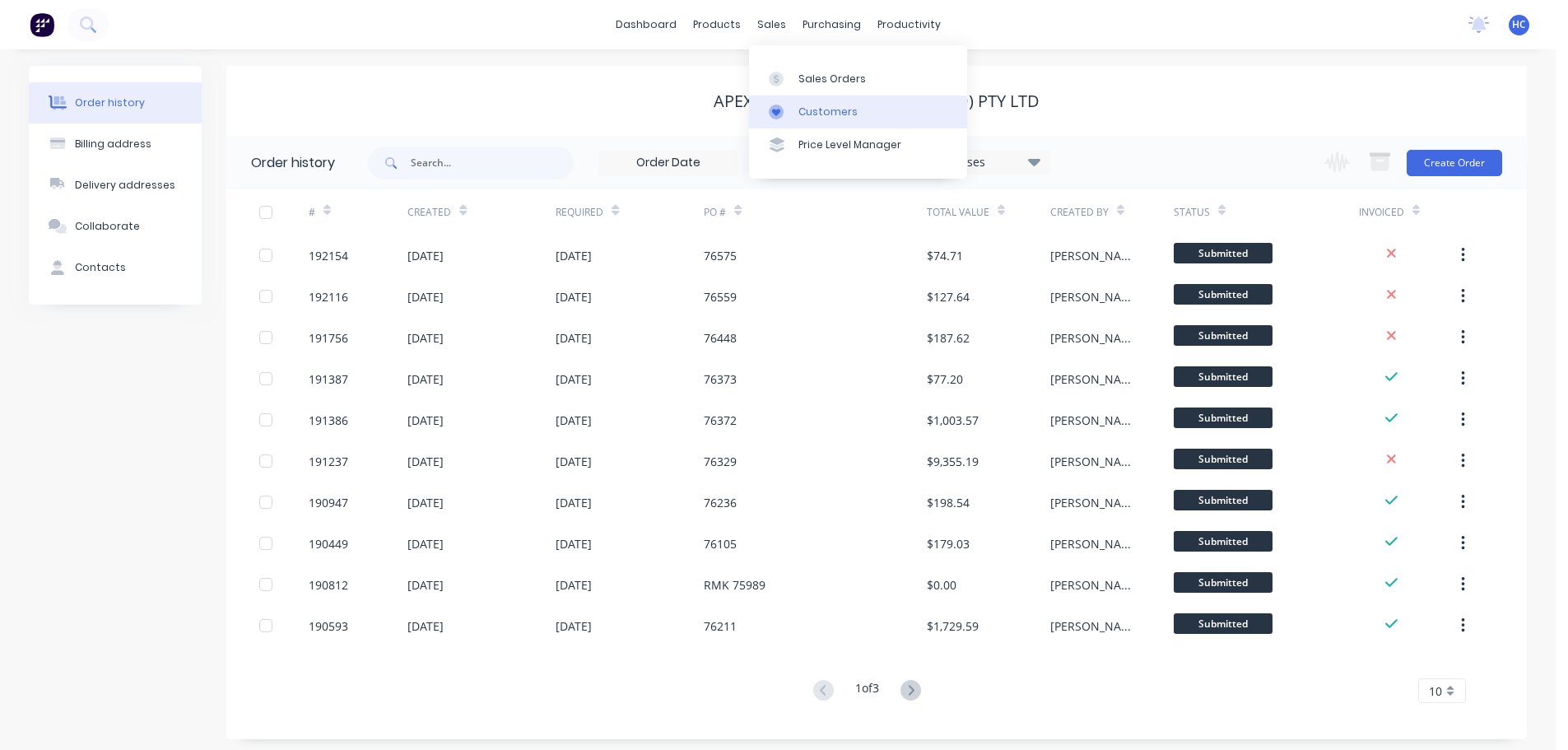
click at [818, 111] on div "Customers" at bounding box center [828, 111] width 59 height 15
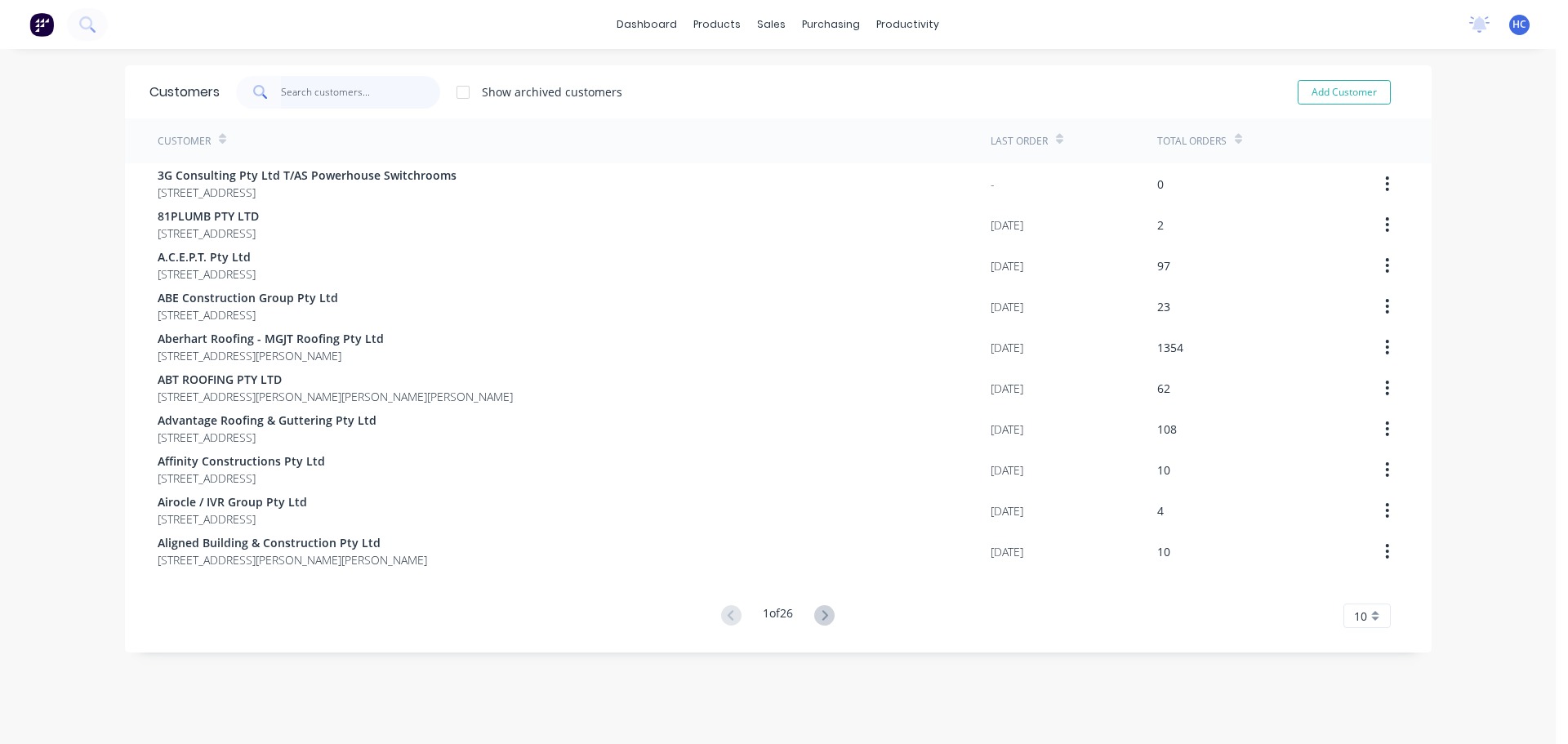
click at [393, 94] on input "text" at bounding box center [360, 92] width 159 height 33
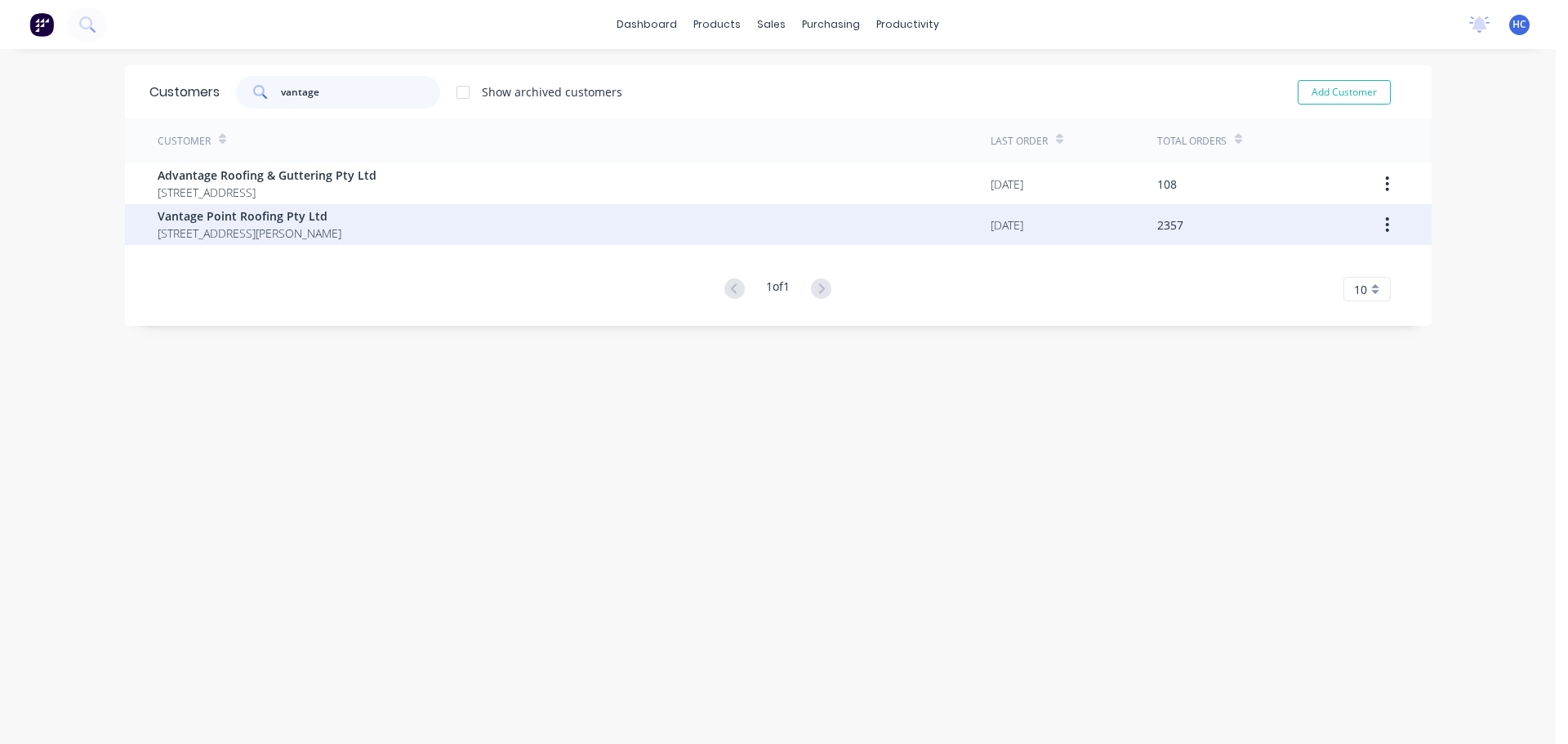
type input "vantage"
click at [341, 239] on span "UNIT4, 288-292 NEWMARKET RD WILSTON Queensland Australia 4108" at bounding box center [249, 233] width 184 height 17
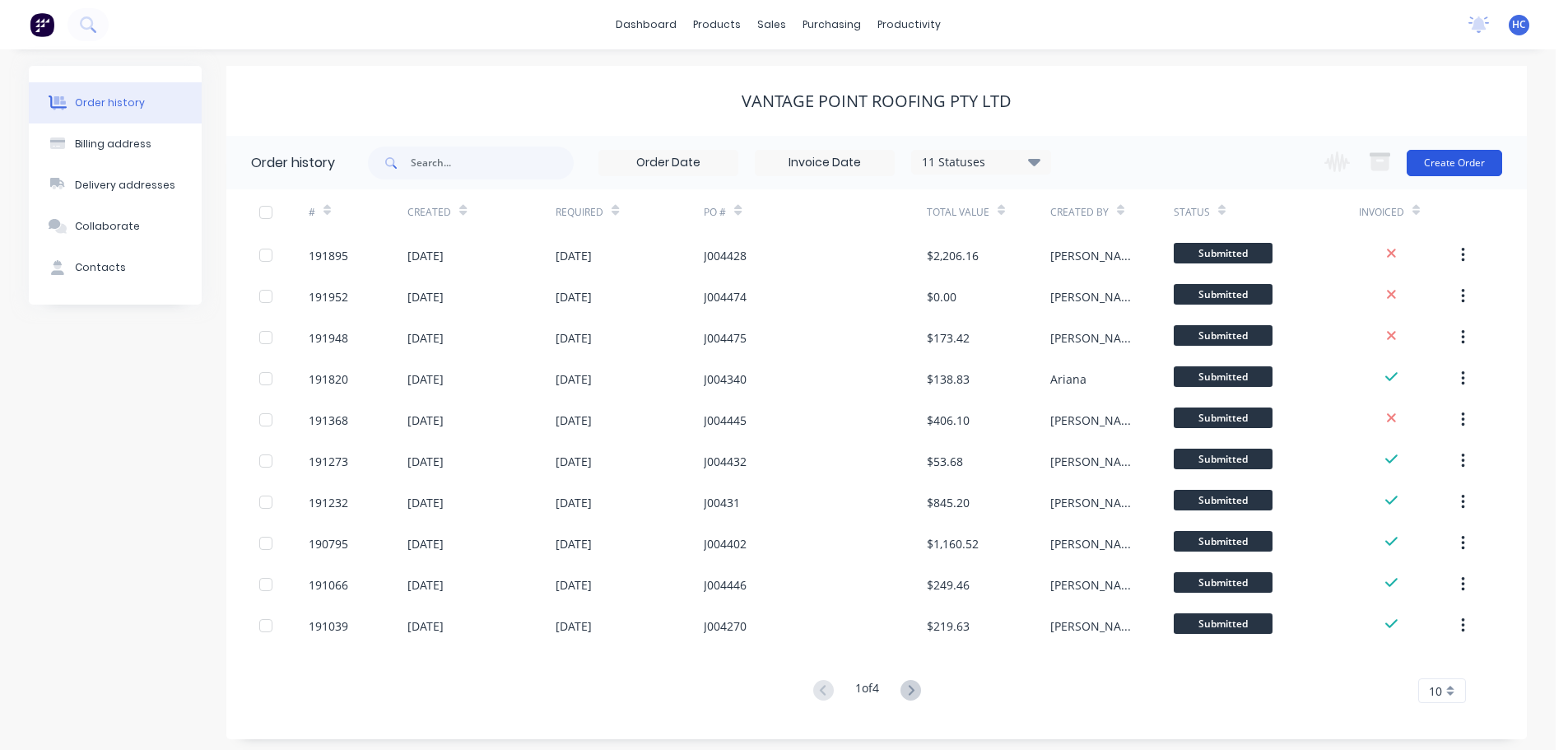
click at [1463, 160] on button "Create Order" at bounding box center [1455, 163] width 96 height 26
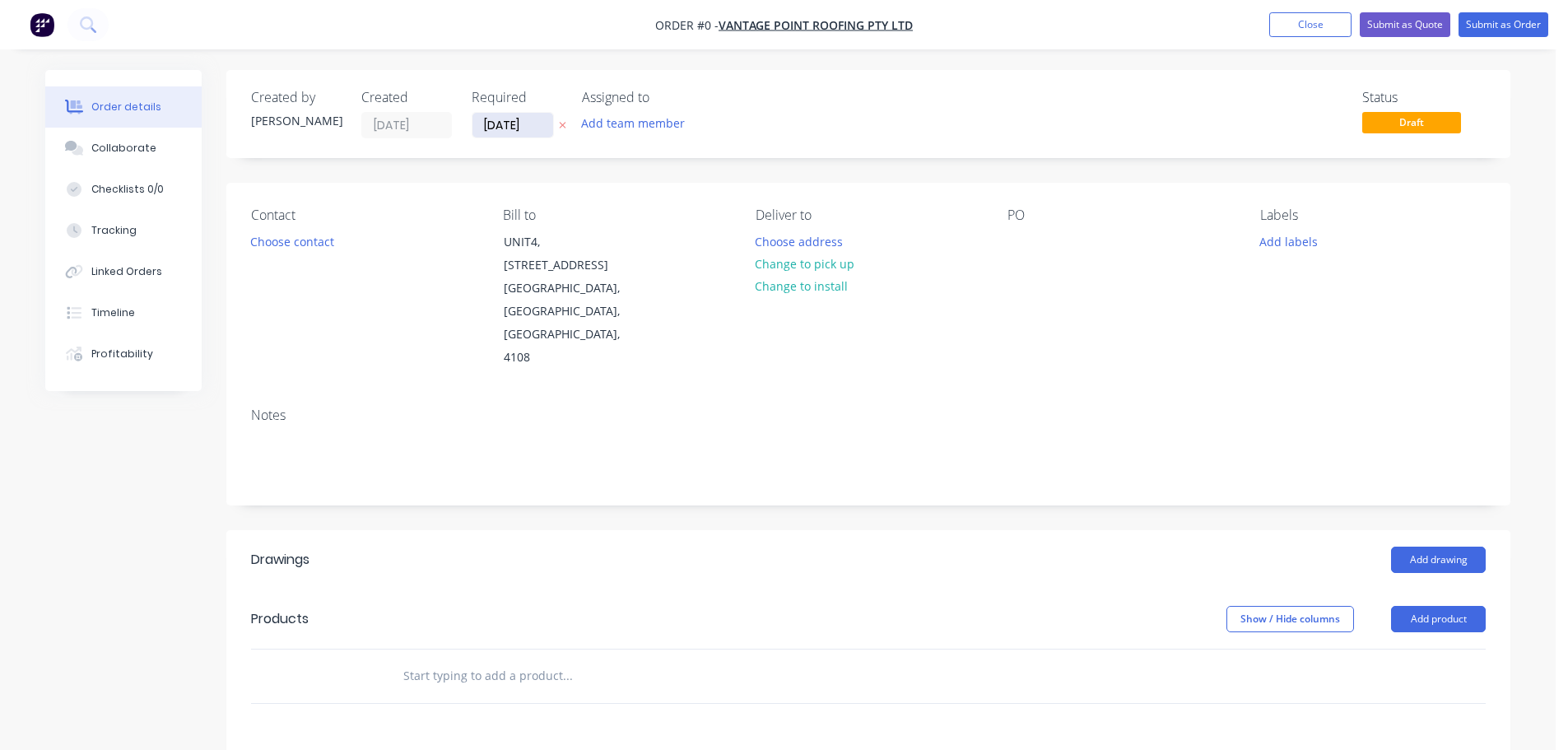
click at [514, 121] on input "[DATE]" at bounding box center [513, 125] width 81 height 24
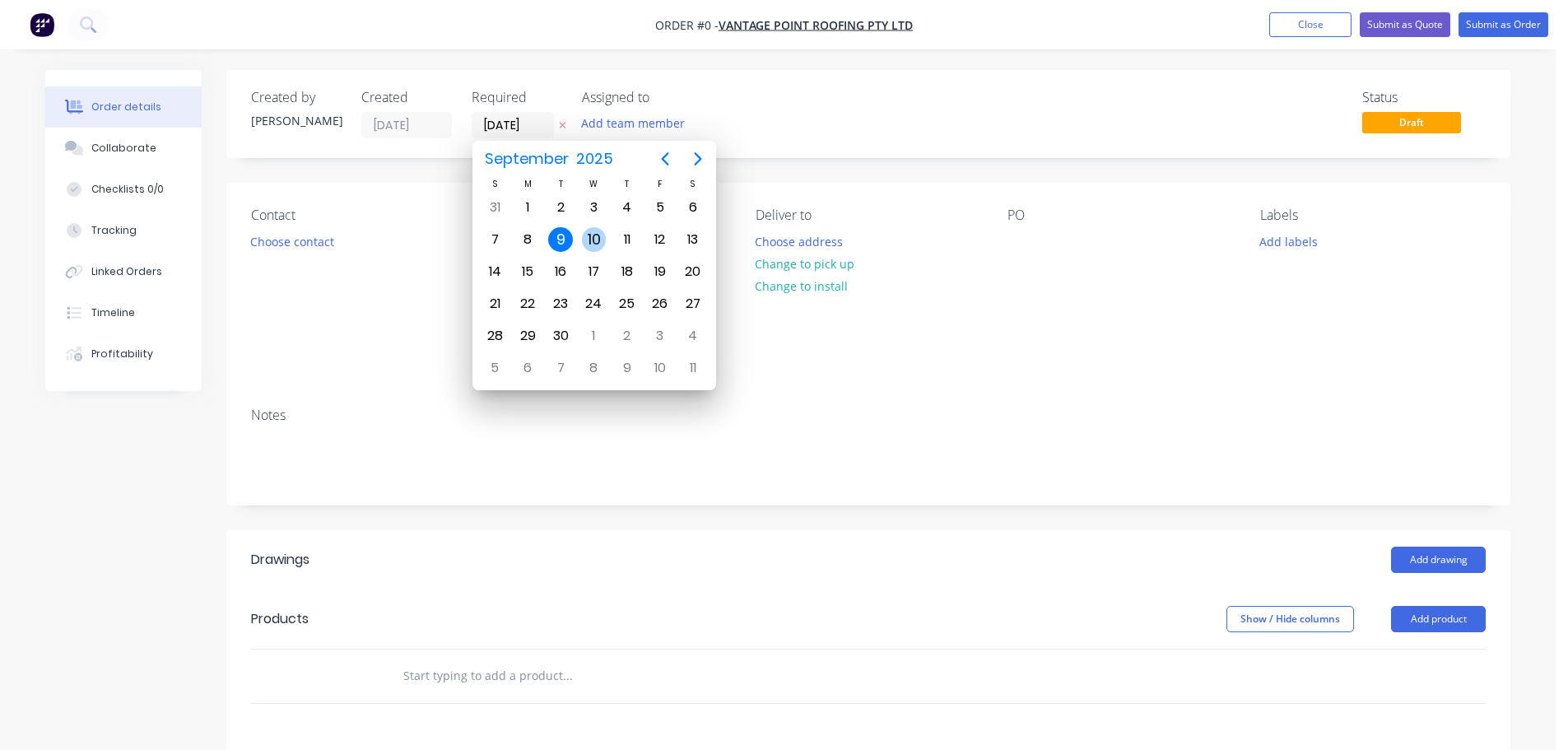
click at [604, 241] on div "10" at bounding box center [594, 239] width 24 height 24
type input "[DATE]"
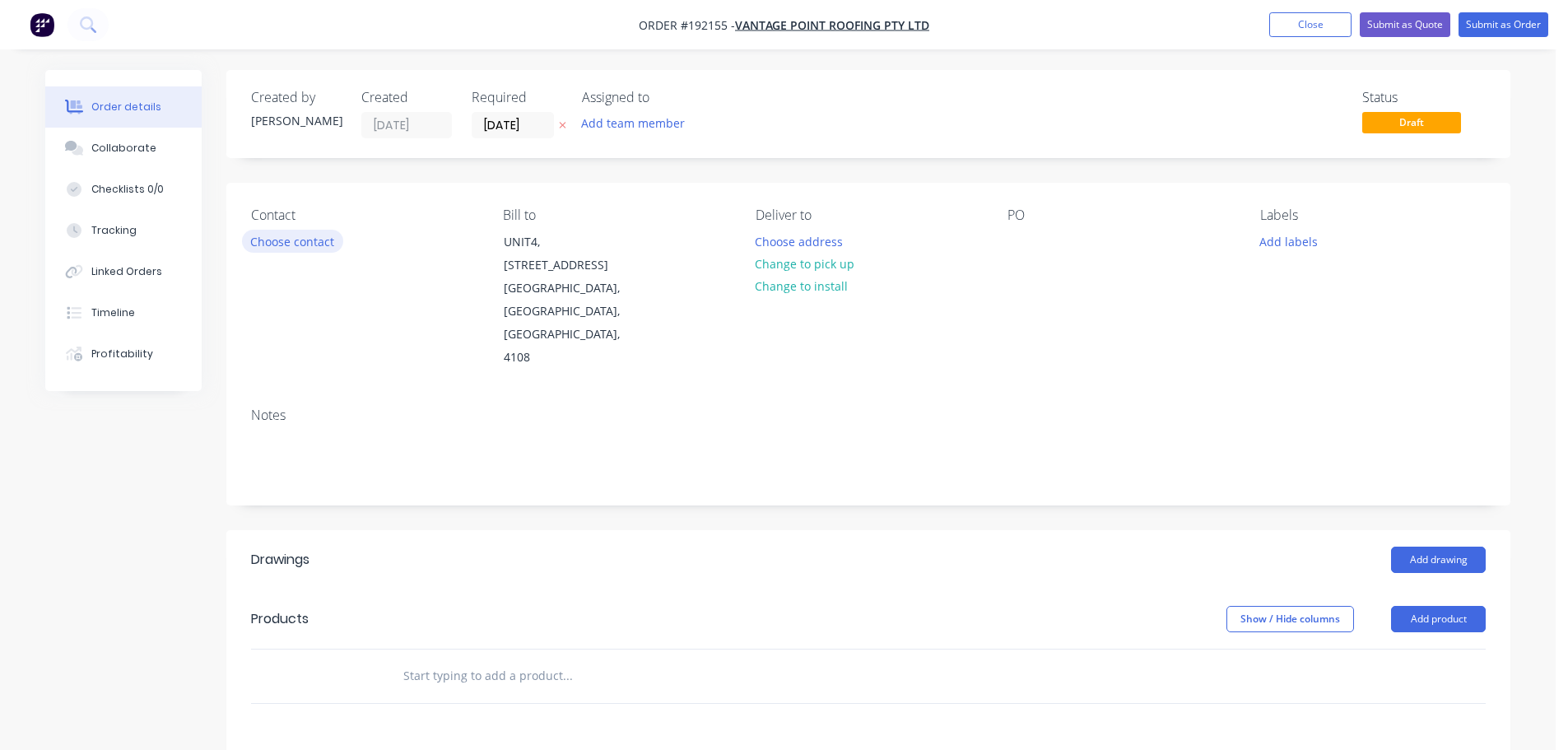
click at [314, 240] on button "Choose contact" at bounding box center [292, 241] width 101 height 23
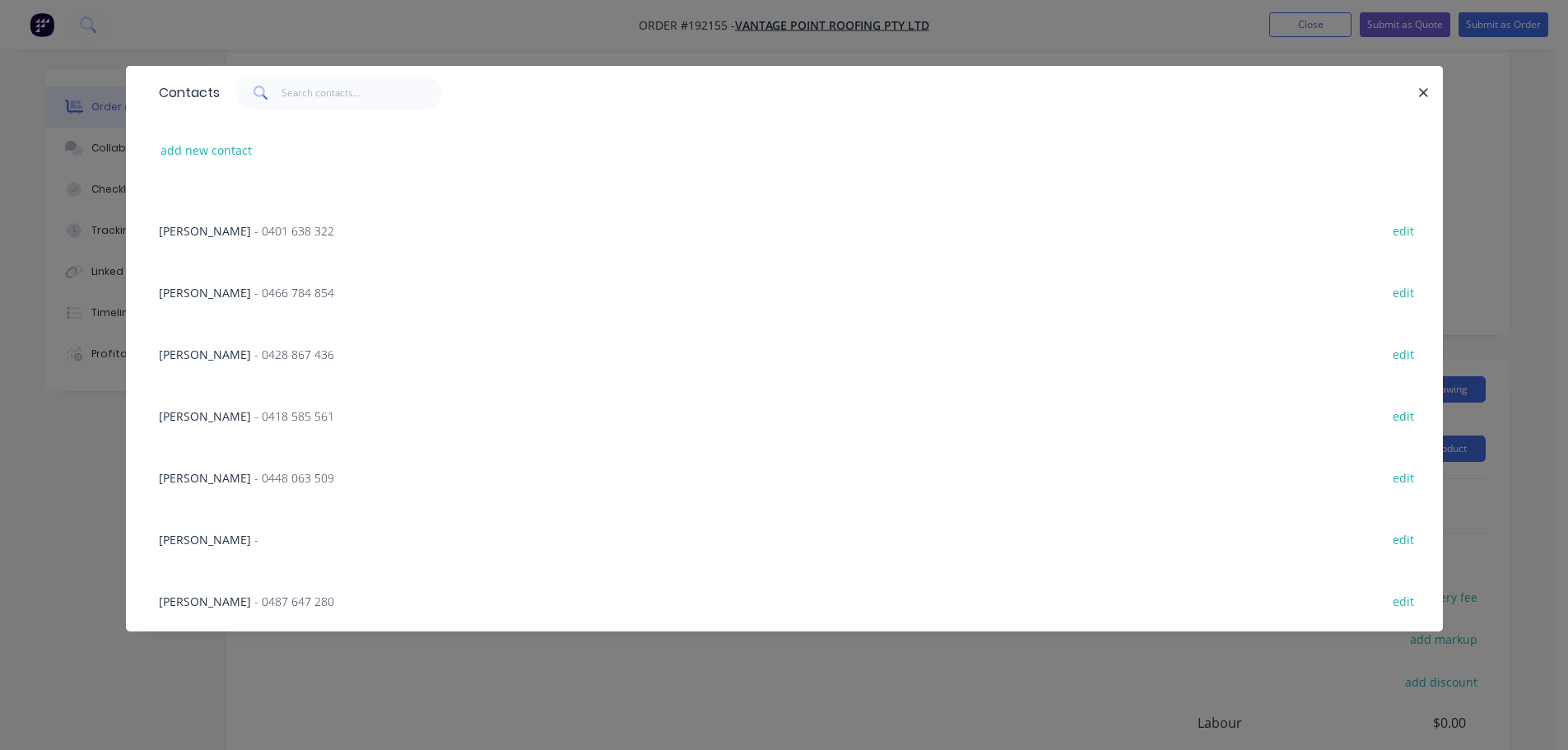
scroll to position [328, 0]
click at [191, 159] on button "add new contact" at bounding box center [206, 151] width 109 height 23
select select "AU"
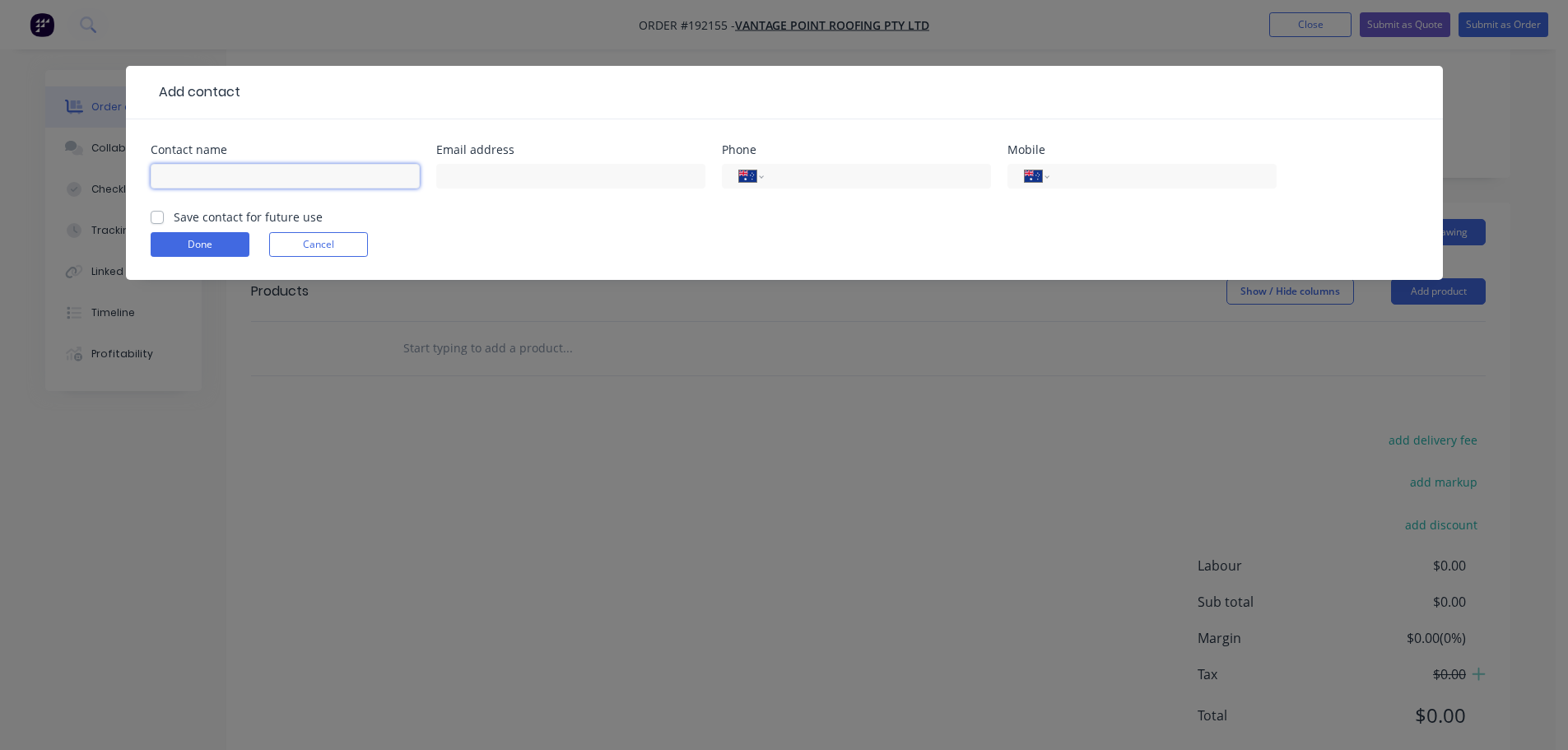
click at [181, 177] on input "text" at bounding box center [285, 176] width 269 height 24
type input "ROD"
click at [1110, 186] on div "International Afghanistan Åland Islands Albania Algeria American Samoa Andorra …" at bounding box center [1142, 176] width 269 height 24
drag, startPoint x: 1126, startPoint y: 180, endPoint x: 1158, endPoint y: 160, distance: 37.7
click at [1126, 180] on input "tel" at bounding box center [1160, 177] width 198 height 19
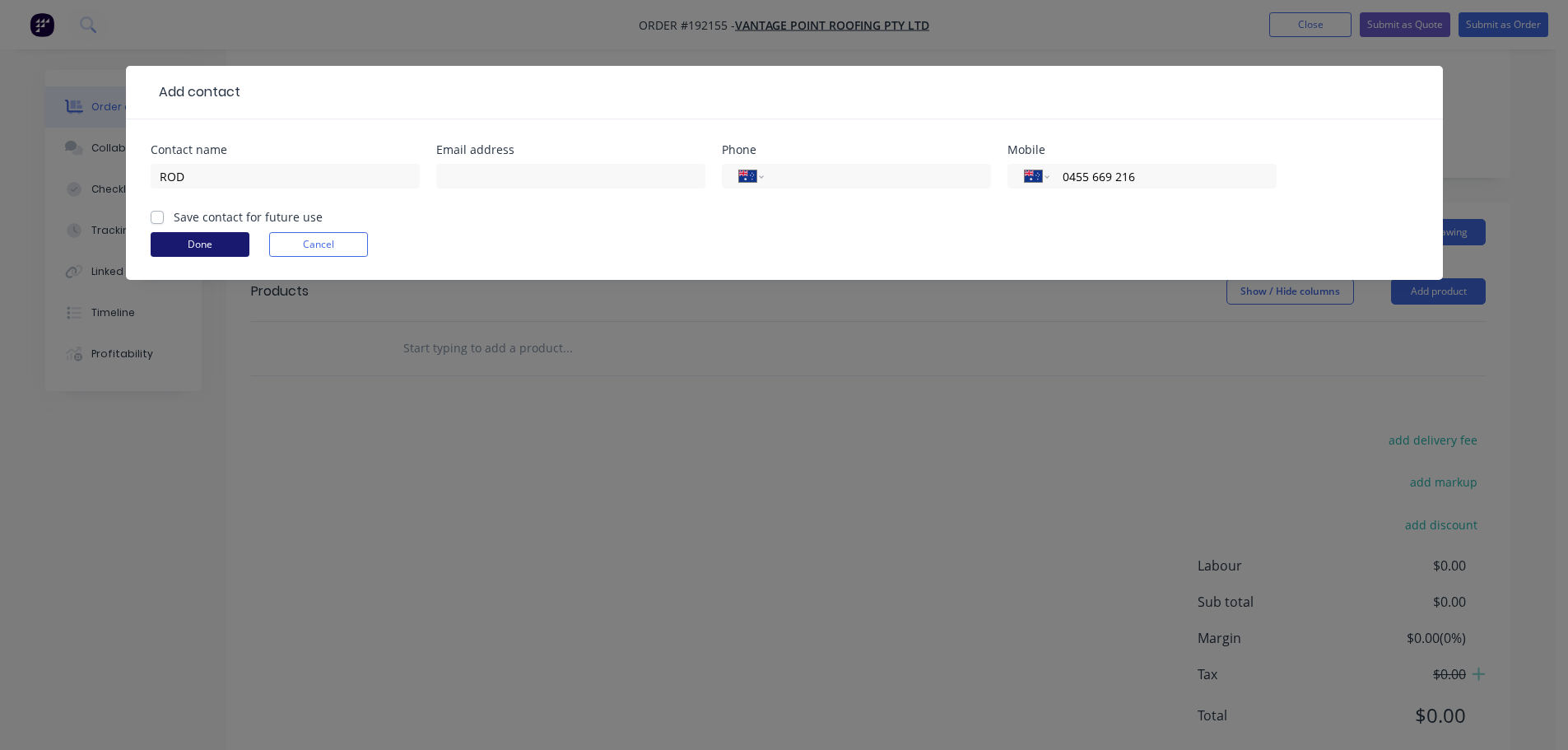
type input "0455 669 216"
drag, startPoint x: 221, startPoint y: 240, endPoint x: 935, endPoint y: 212, distance: 714.5
click at [220, 240] on button "Done" at bounding box center [200, 244] width 99 height 24
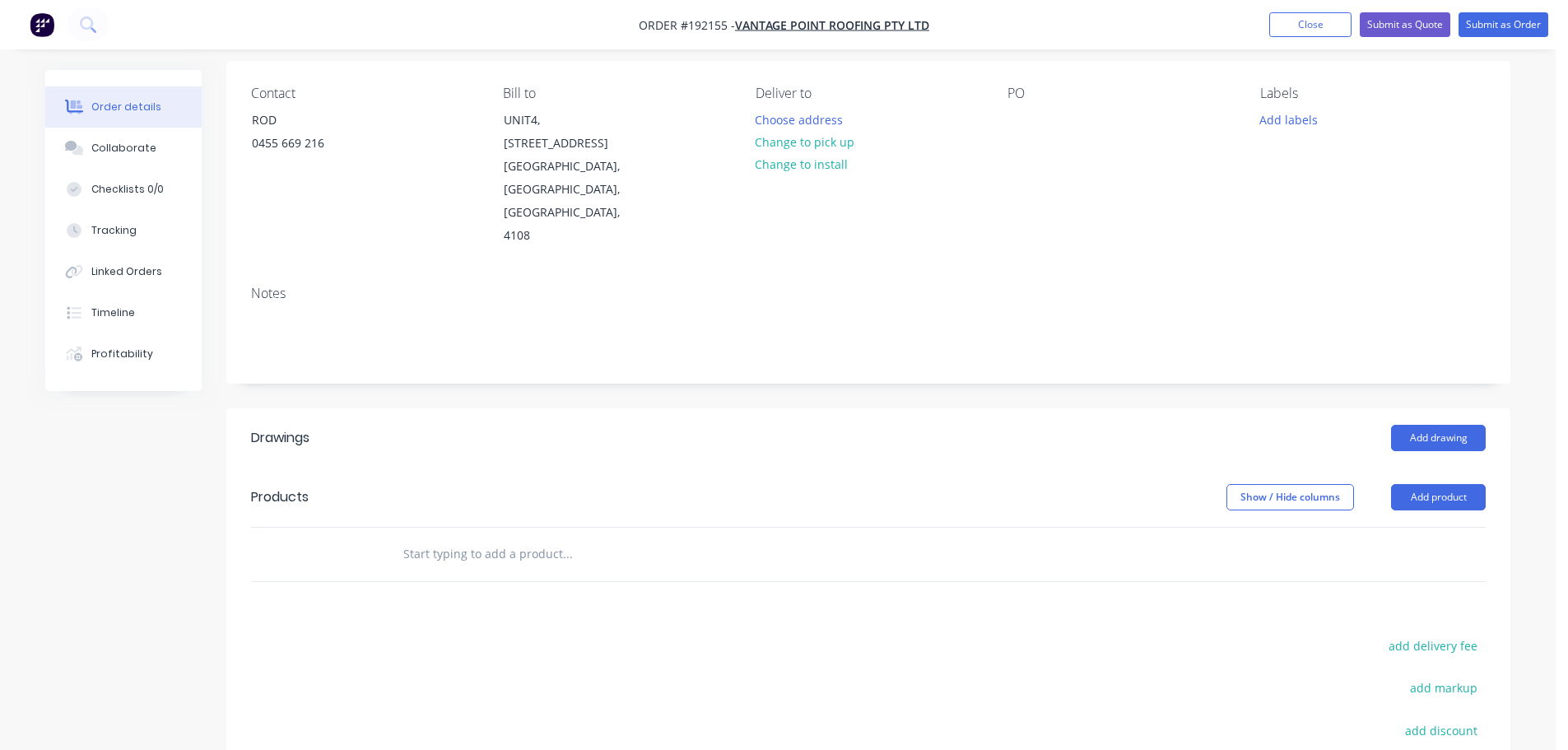
scroll to position [0, 0]
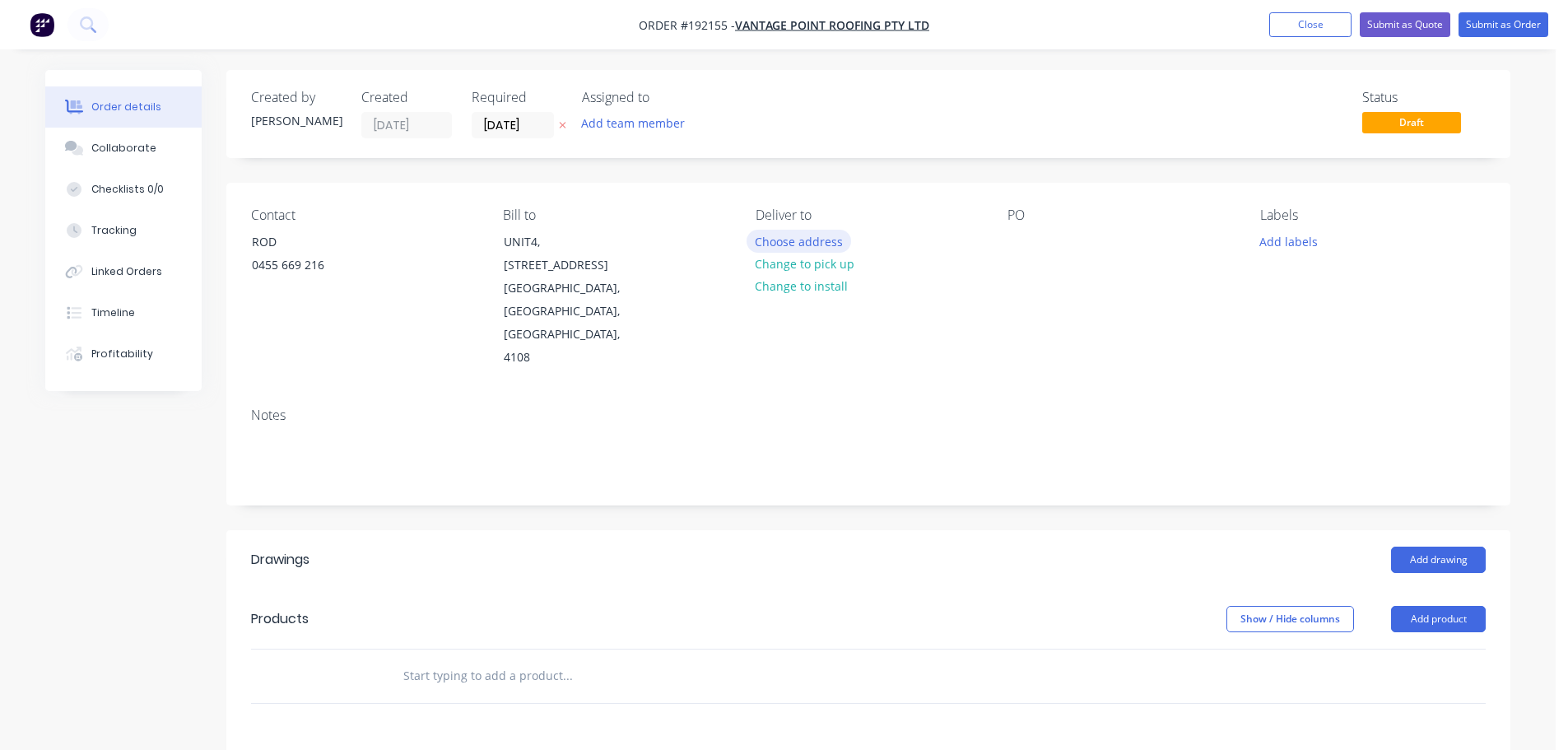
click at [833, 242] on button "Choose address" at bounding box center [799, 241] width 105 height 23
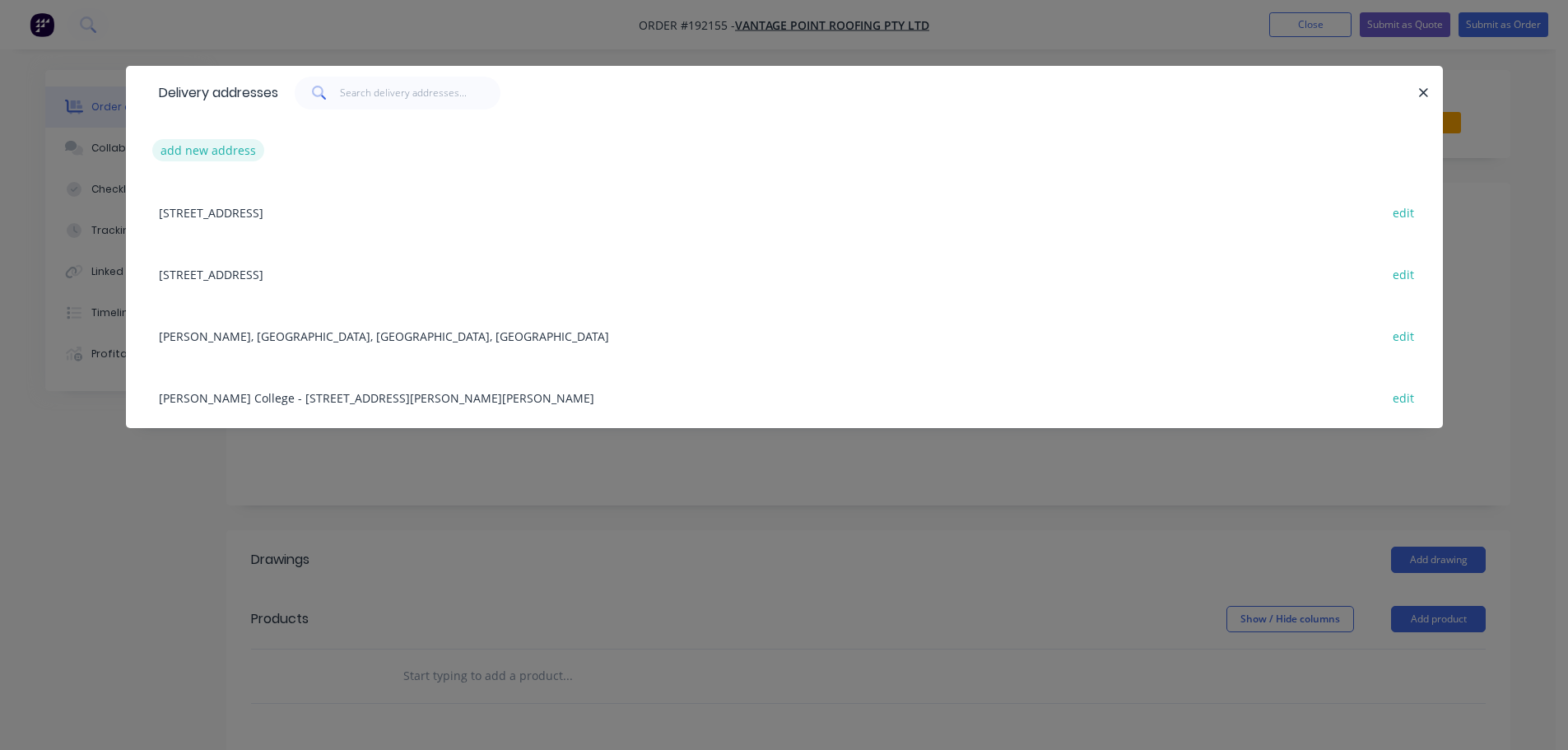
click at [219, 158] on button "add new address" at bounding box center [209, 151] width 113 height 23
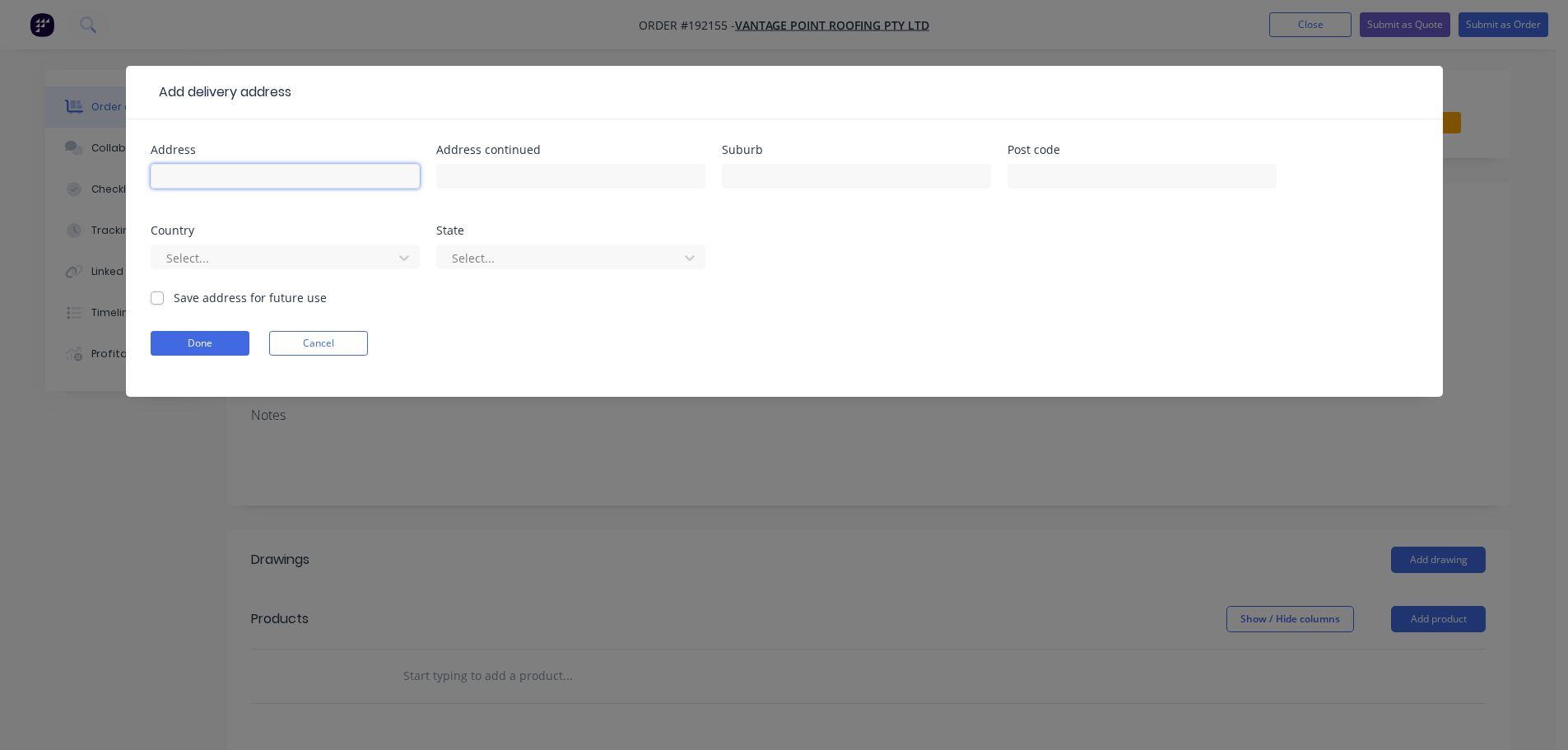
click at [236, 171] on input "text" at bounding box center [285, 176] width 269 height 24
type input "865 KINGSFORD SMITH DVE"
type input "EAGLE FARM"
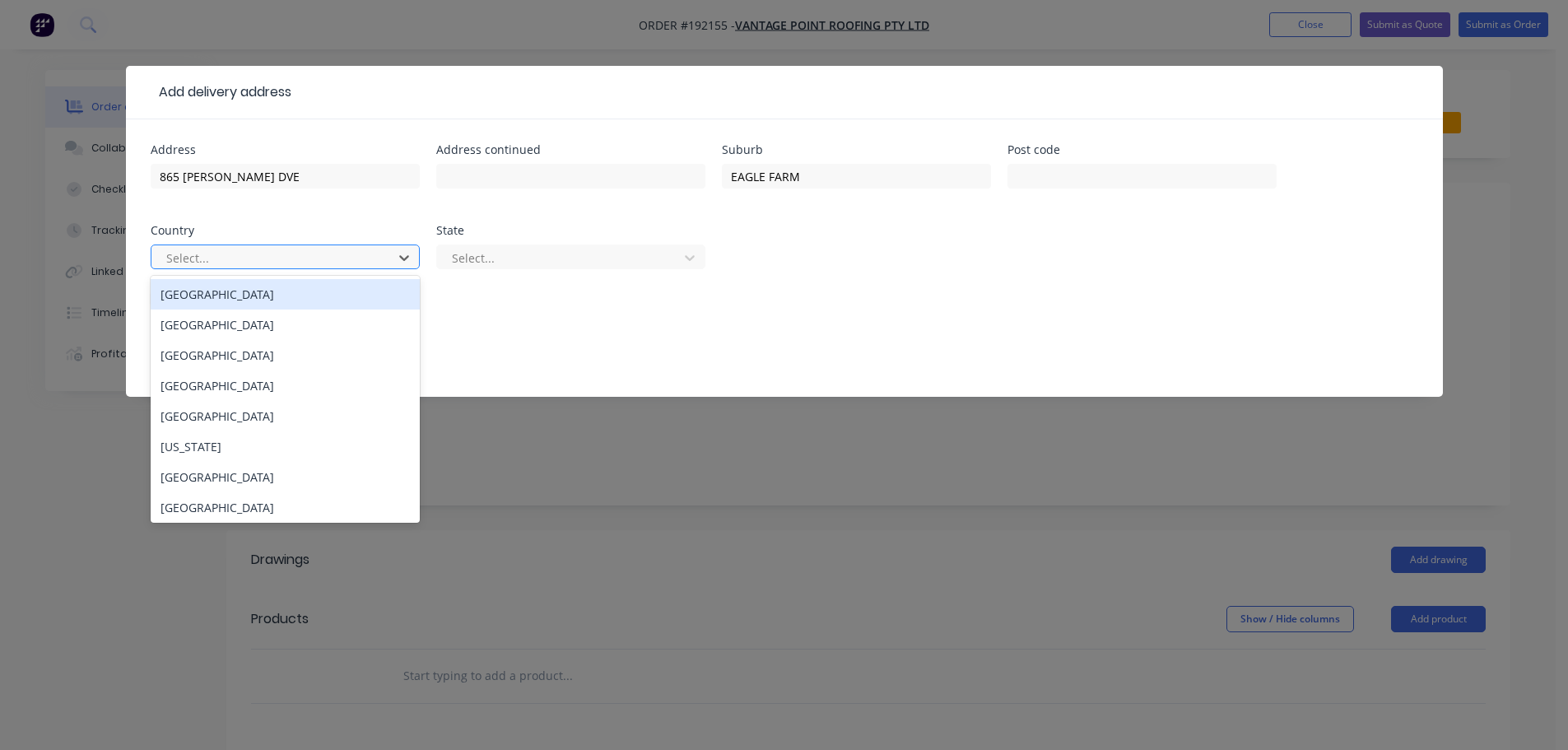
click at [252, 251] on div at bounding box center [274, 258] width 220 height 21
click at [229, 298] on div "[GEOGRAPHIC_DATA]" at bounding box center [285, 294] width 269 height 30
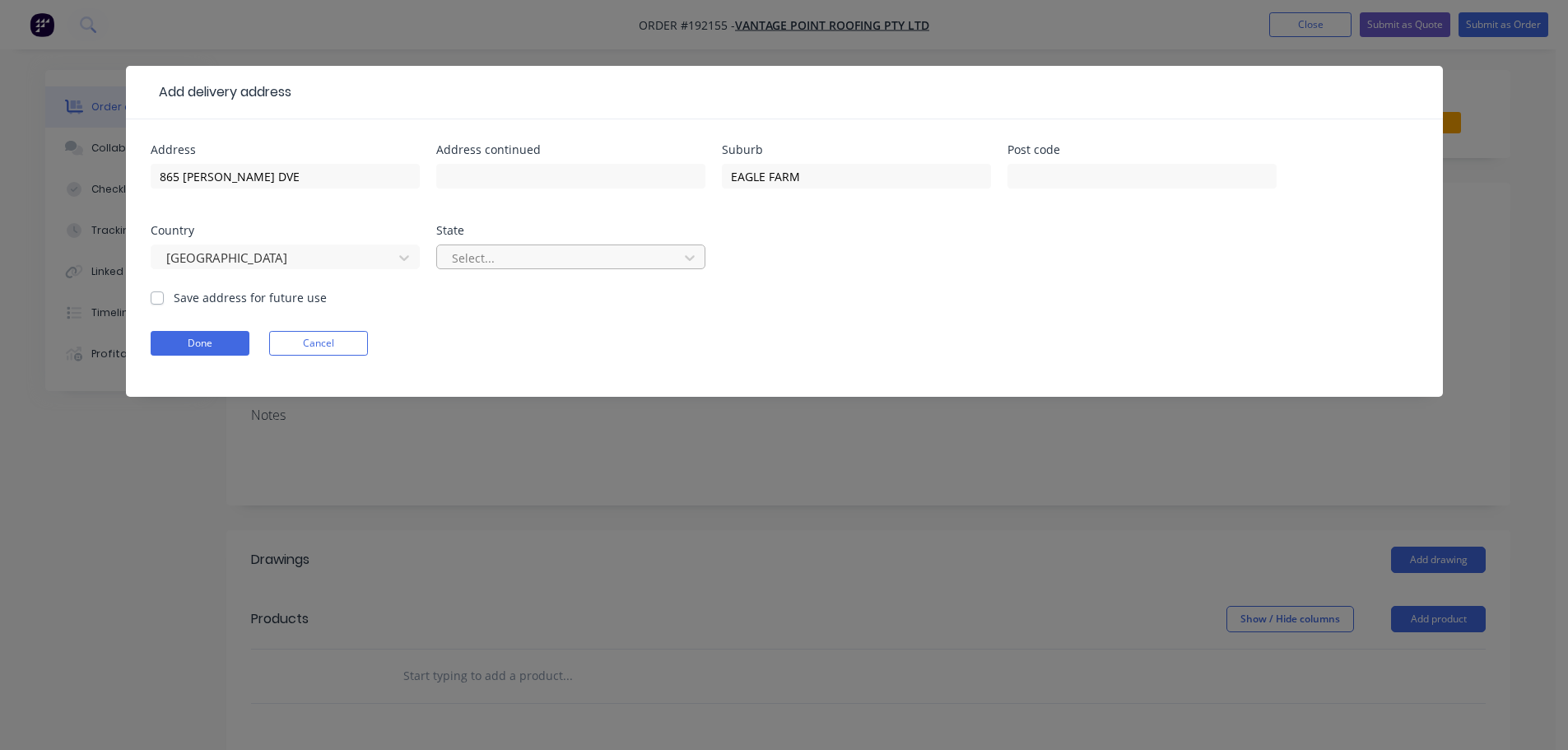
click at [487, 256] on div at bounding box center [560, 258] width 220 height 21
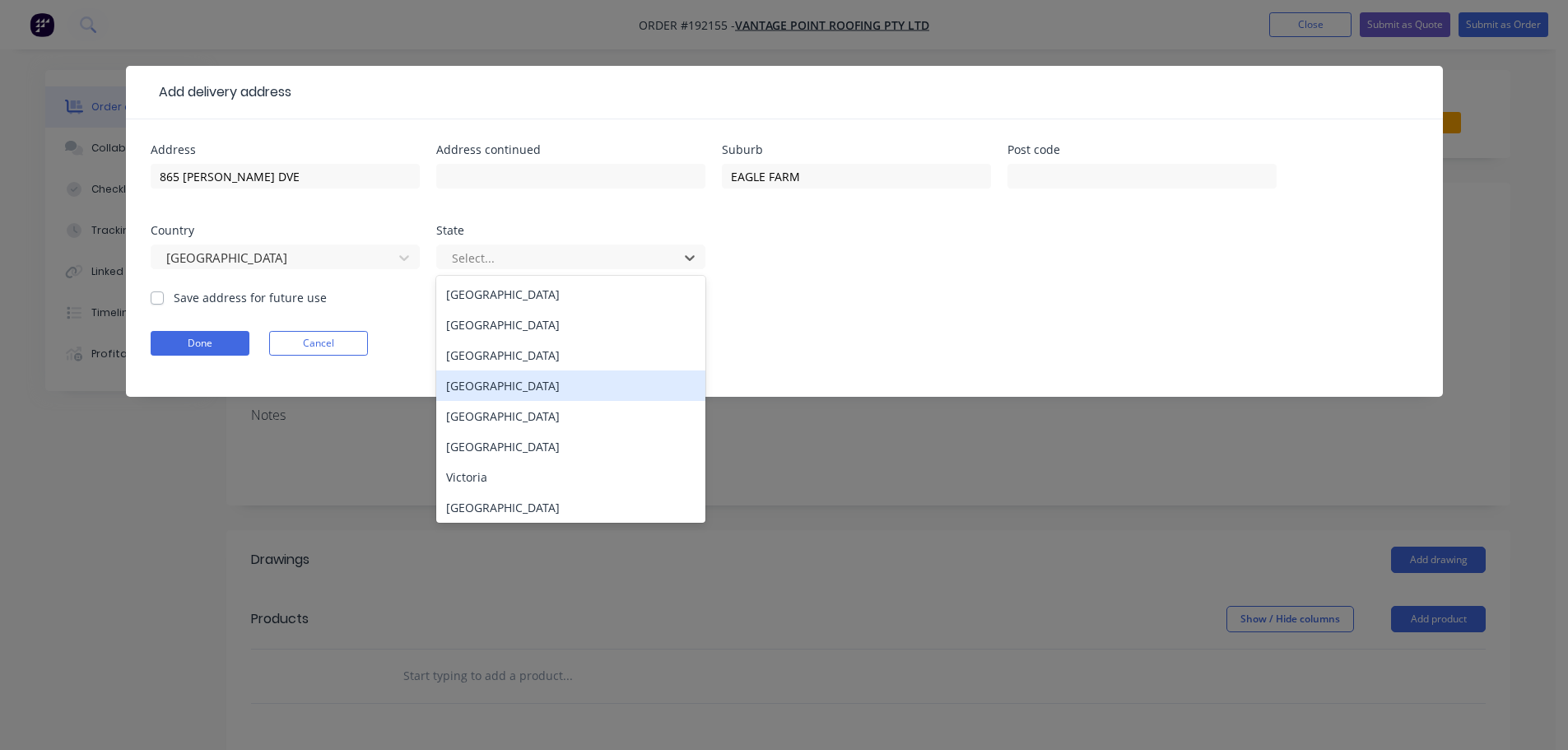
click at [508, 385] on div "[GEOGRAPHIC_DATA]" at bounding box center [570, 385] width 269 height 30
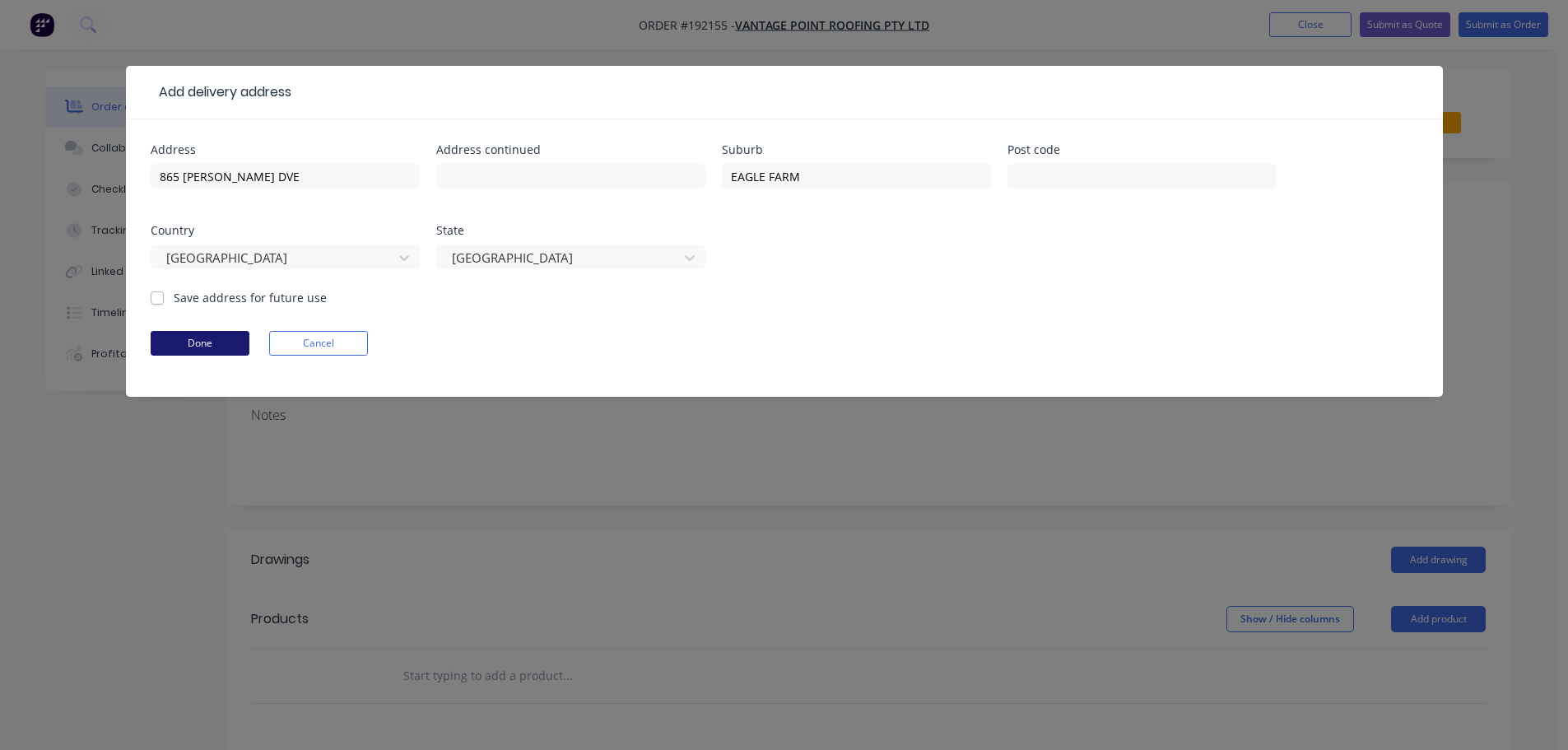
click at [240, 349] on button "Done" at bounding box center [200, 343] width 99 height 24
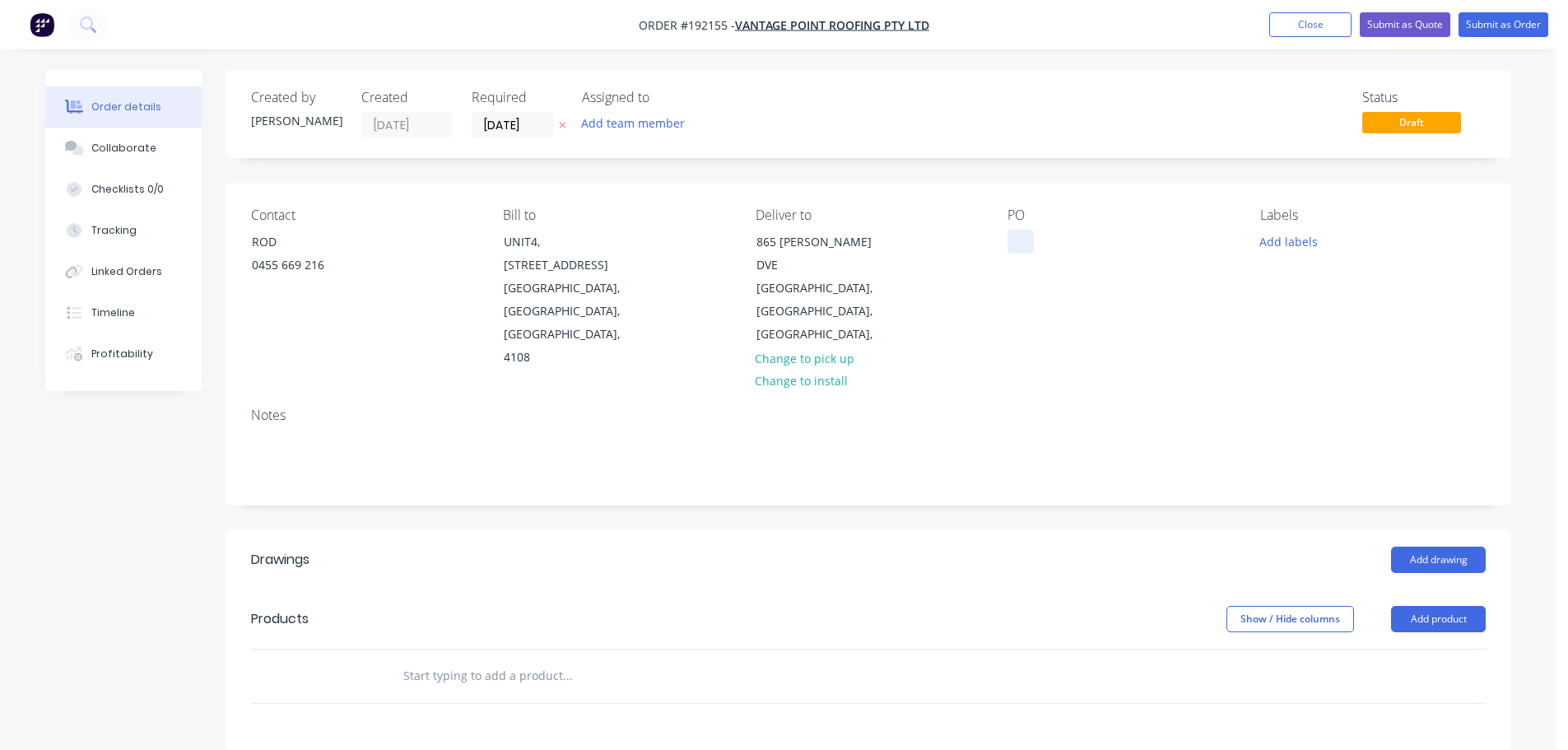
click at [1024, 231] on div at bounding box center [1021, 241] width 26 height 23
click at [1283, 251] on button "Add labels" at bounding box center [1288, 241] width 76 height 23
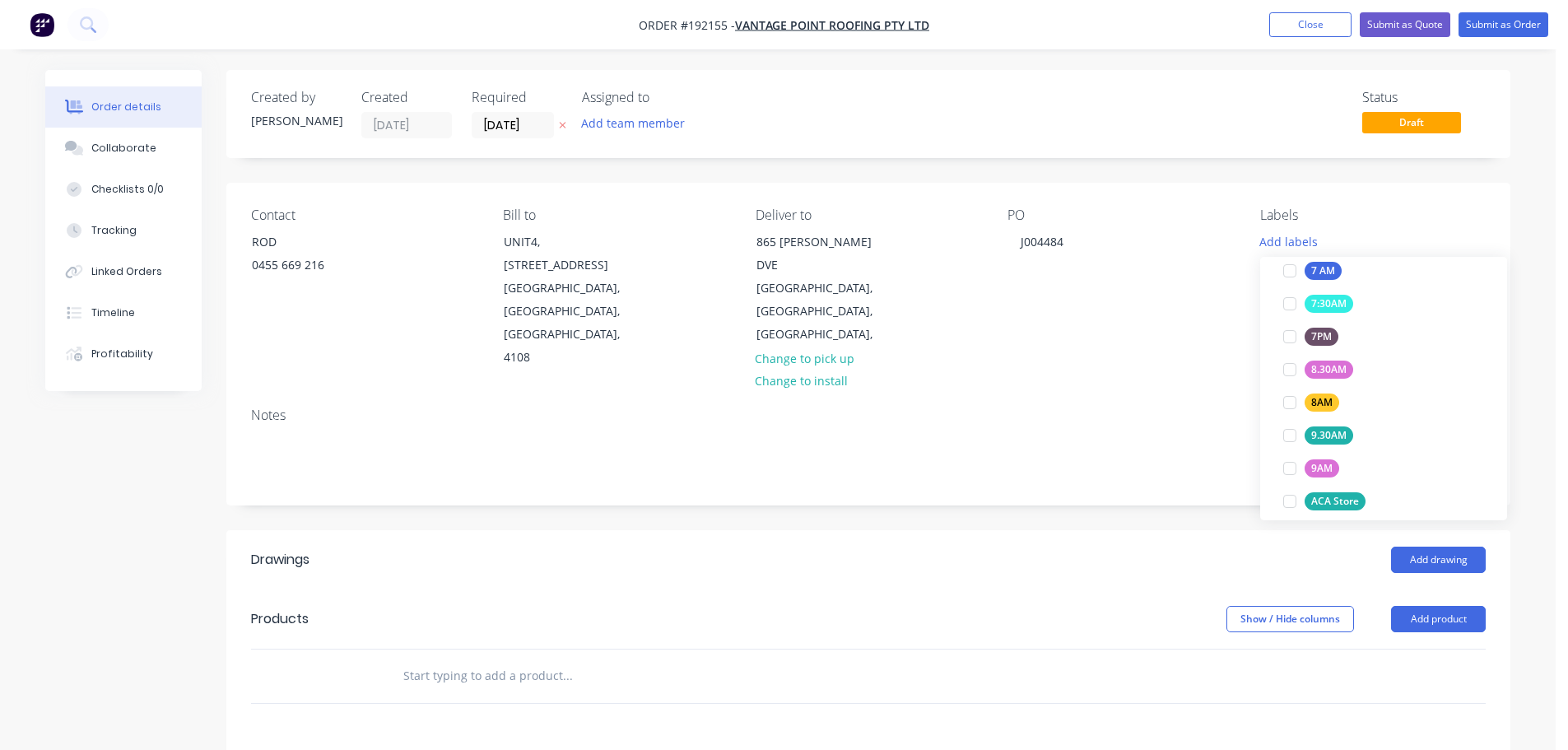
scroll to position [494, 0]
click at [1319, 266] on button "7 AM" at bounding box center [1312, 257] width 71 height 23
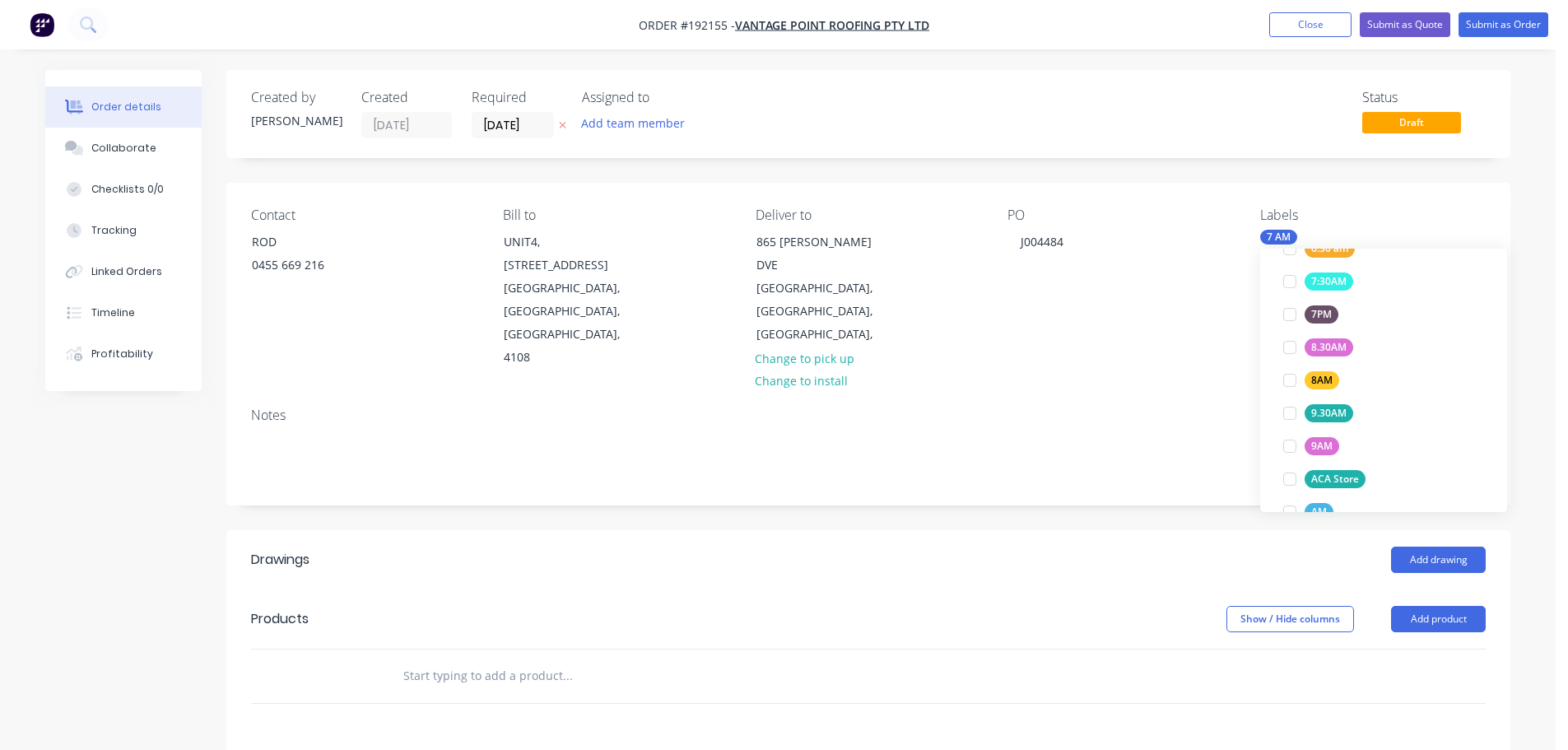
scroll to position [131, 0]
click at [1169, 465] on div "Created by Hayden Created 09/09/25 Required 10/09/25 Assigned to Add team membe…" at bounding box center [868, 584] width 1284 height 1029
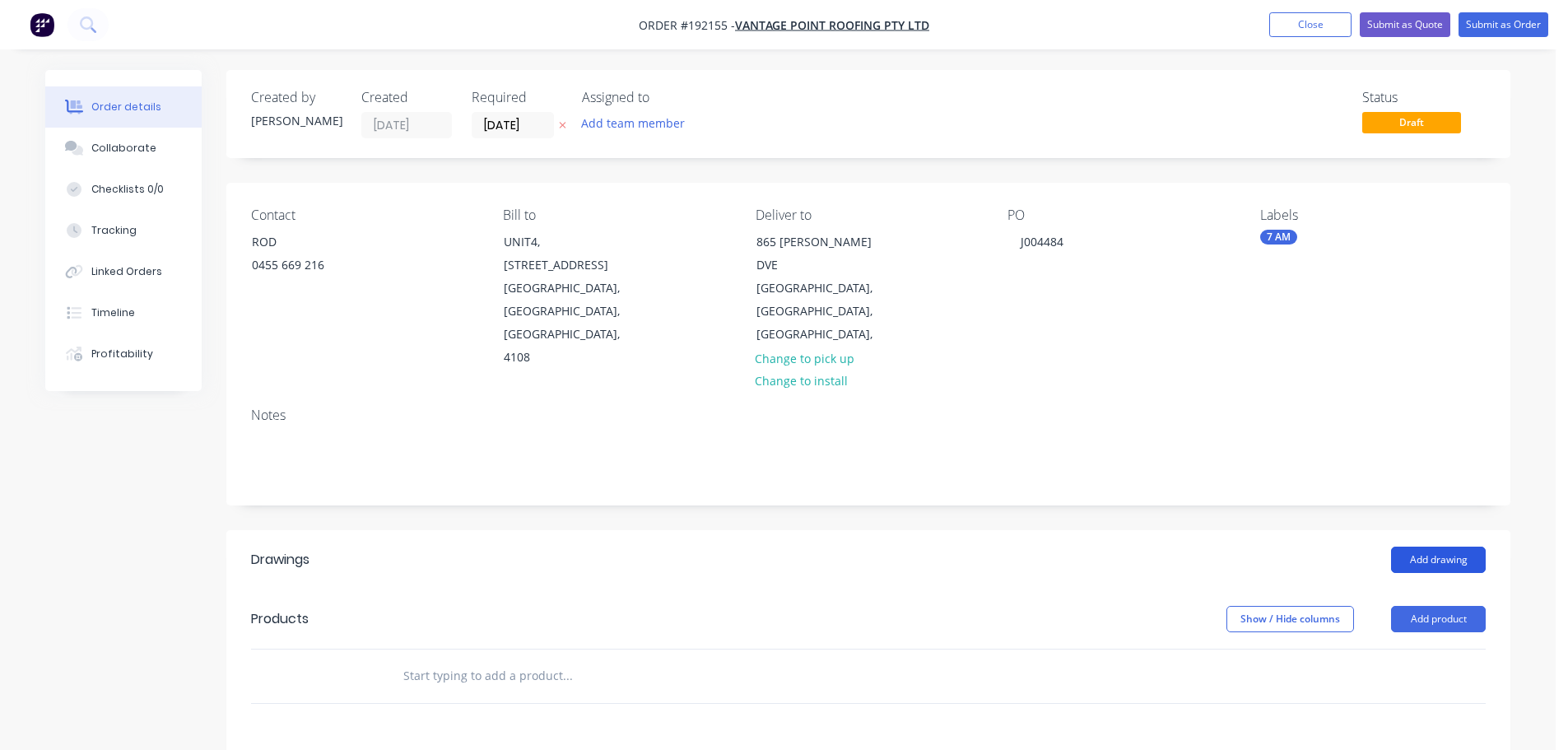
click at [1439, 546] on button "Add drawing" at bounding box center [1438, 559] width 95 height 26
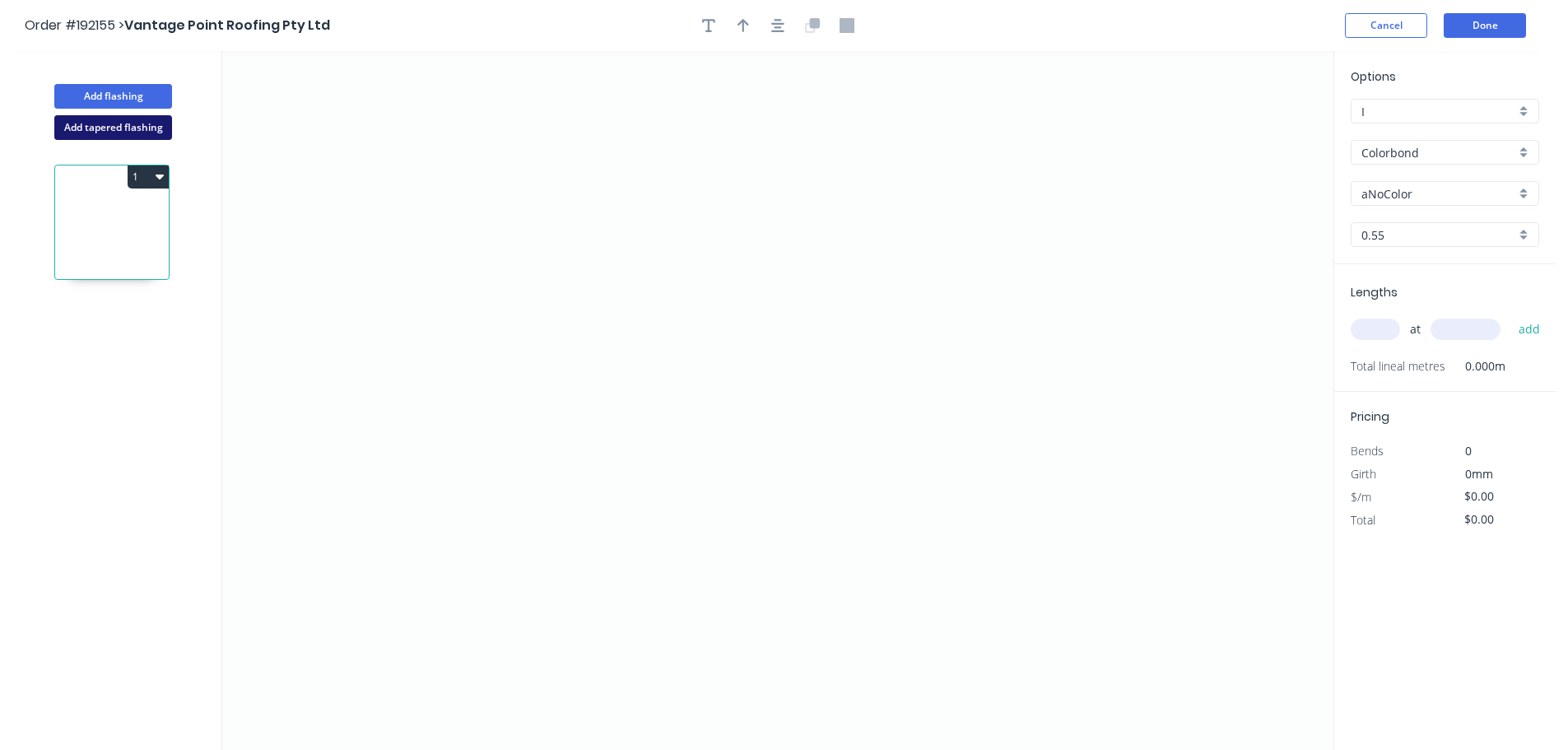
click at [105, 137] on button "Add tapered flashing" at bounding box center [112, 127] width 117 height 24
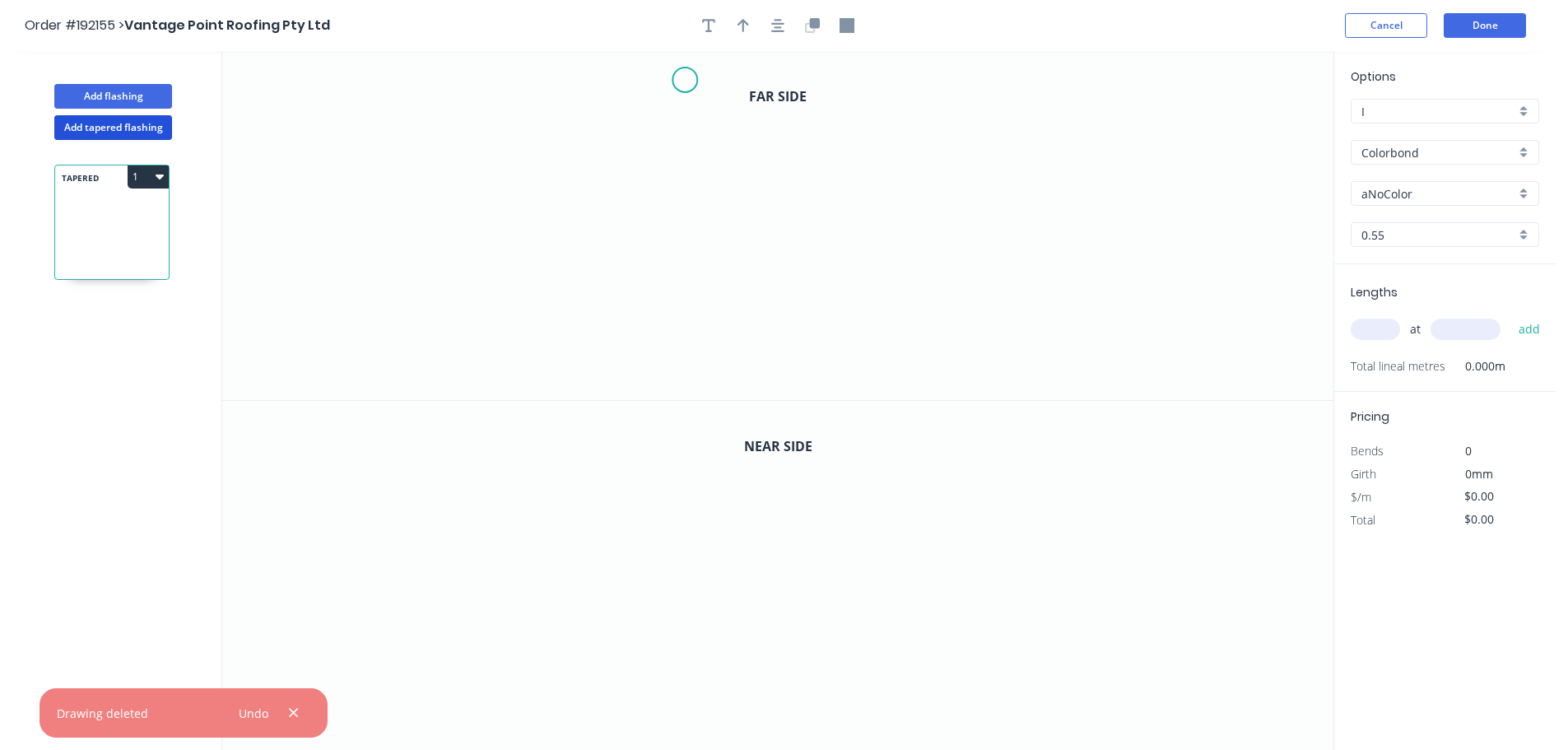
click at [684, 77] on icon "0" at bounding box center [777, 225] width 1111 height 349
click at [682, 338] on icon "0" at bounding box center [777, 225] width 1111 height 349
click at [868, 341] on icon "0 ?" at bounding box center [777, 225] width 1111 height 349
click at [895, 381] on icon "0 ? ?" at bounding box center [777, 225] width 1111 height 349
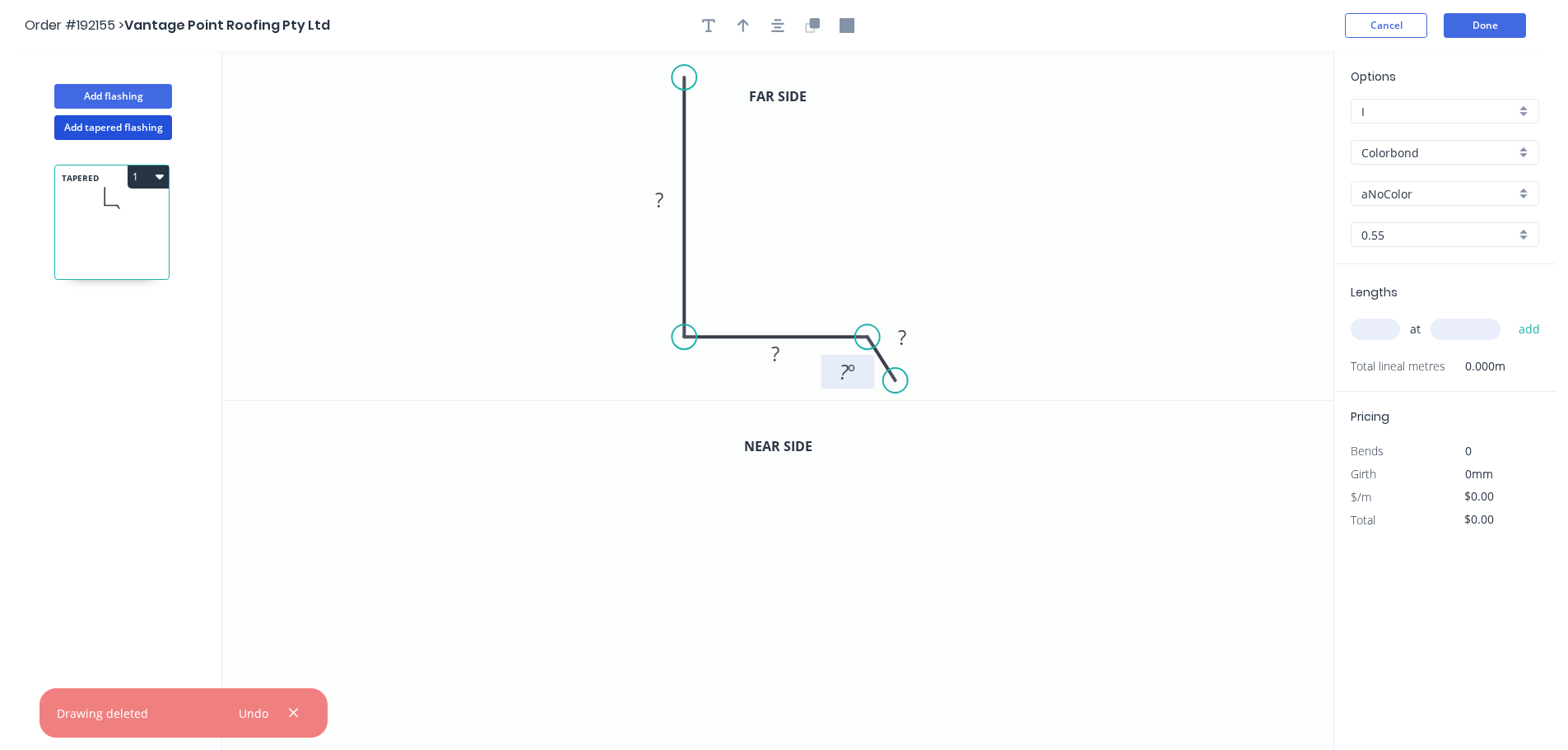
click at [864, 380] on rect at bounding box center [847, 372] width 53 height 34
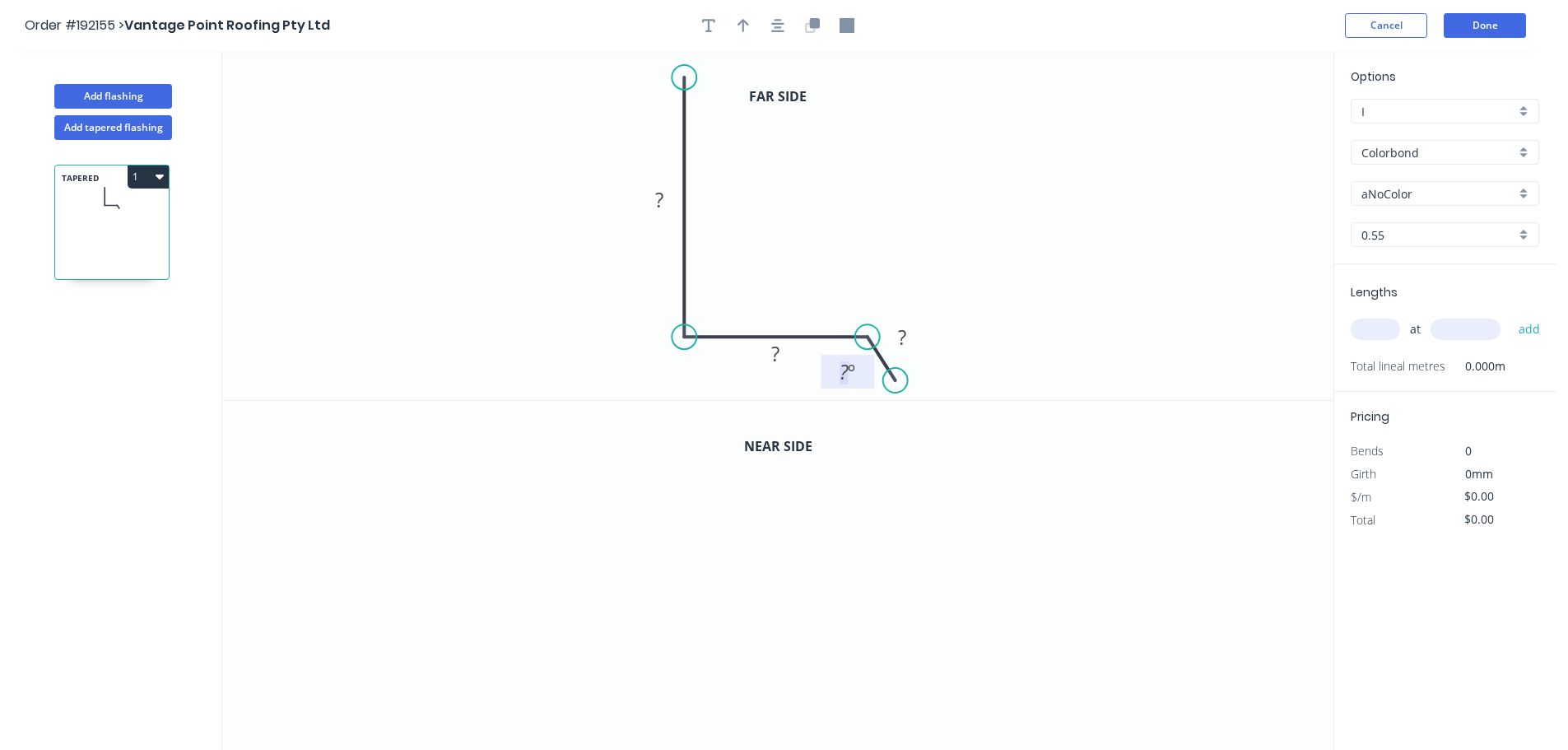
click at [852, 378] on tspan "º" at bounding box center [852, 372] width 8 height 27
click at [755, 23] on button "button" at bounding box center [743, 25] width 24 height 24
drag, startPoint x: 1250, startPoint y: 131, endPoint x: 821, endPoint y: 122, distance: 429.1
click at [821, 122] on icon at bounding box center [821, 103] width 15 height 53
drag, startPoint x: 801, startPoint y: 357, endPoint x: 843, endPoint y: 194, distance: 168.3
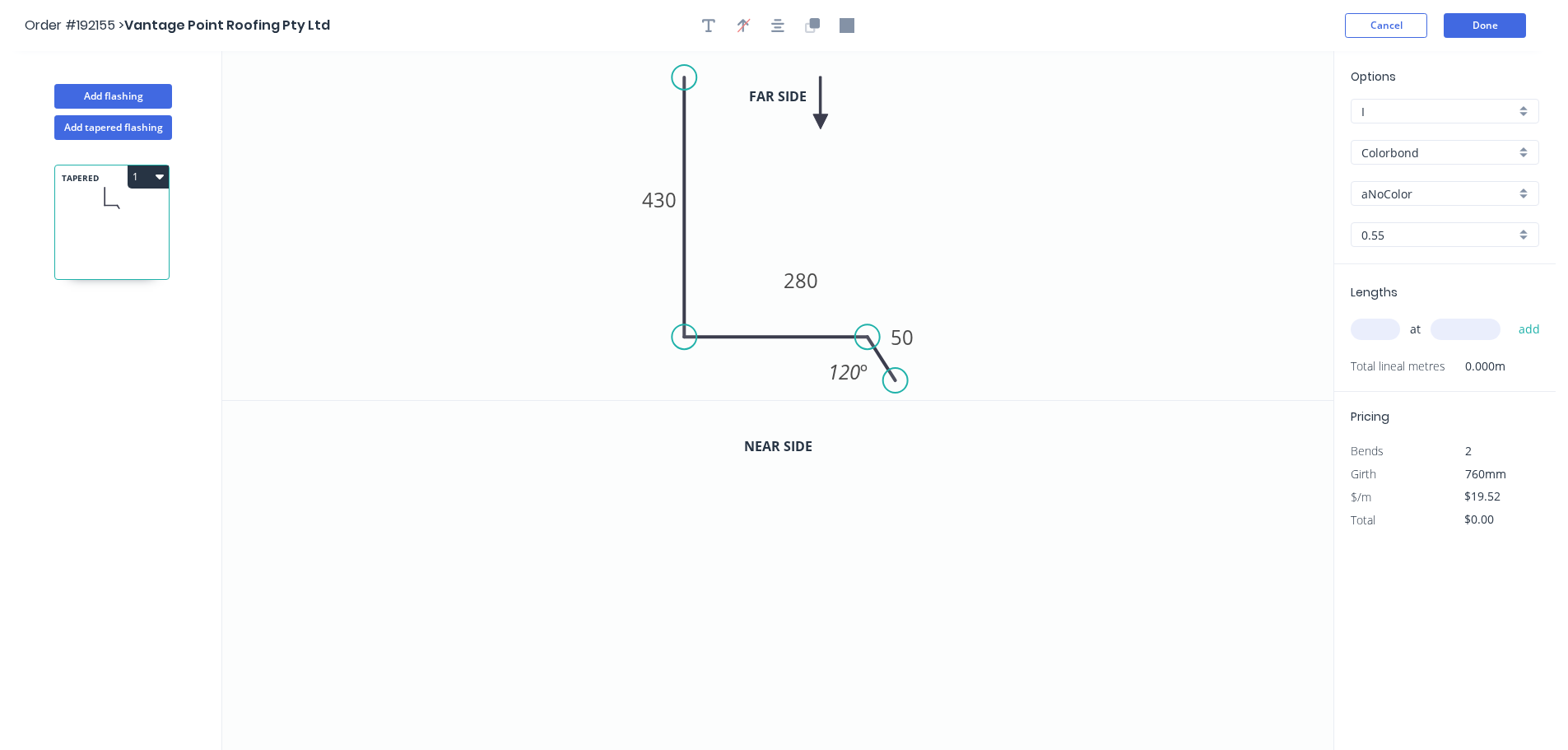
click at [826, 283] on rect at bounding box center [801, 280] width 54 height 34
click at [807, 35] on button "button" at bounding box center [813, 25] width 24 height 24
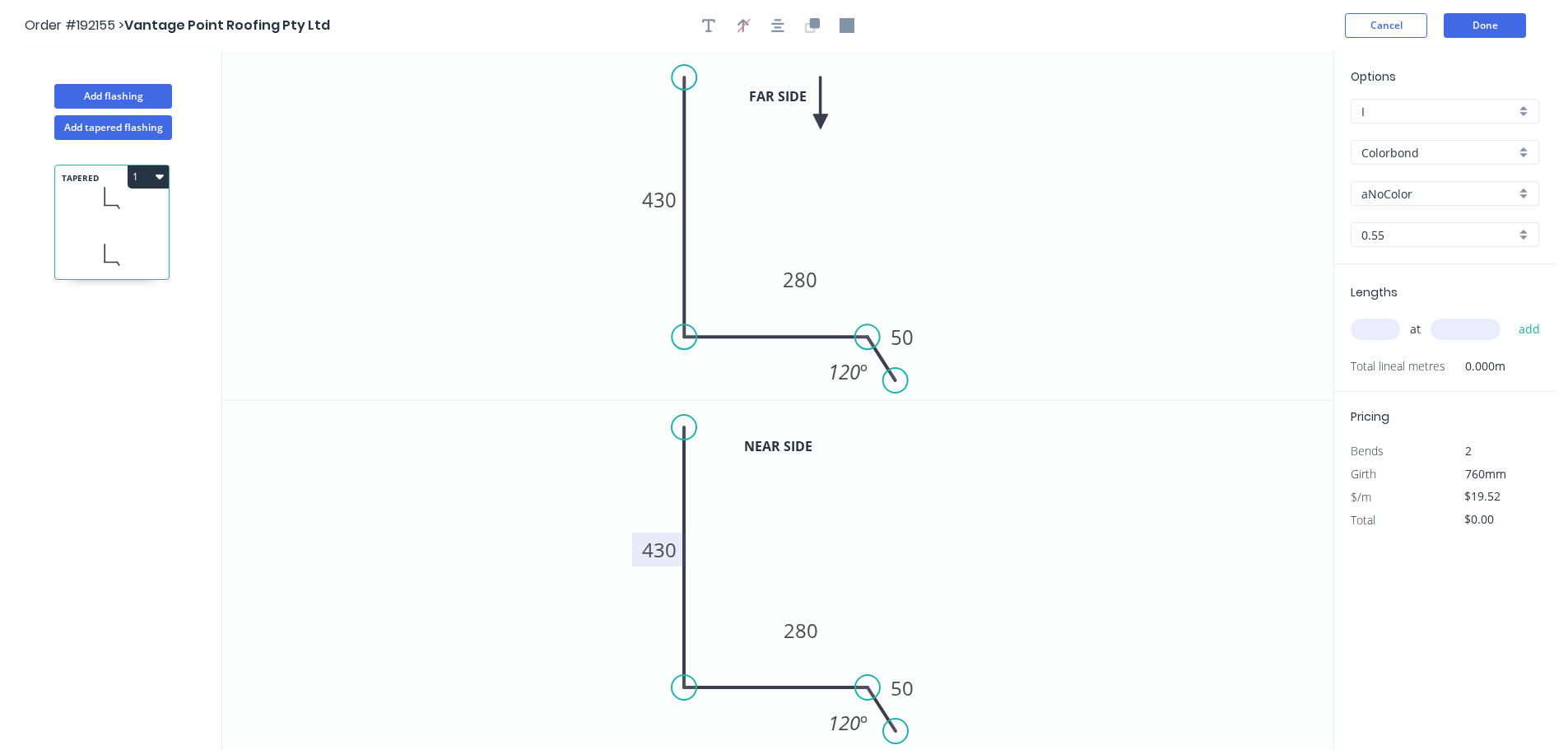
click at [665, 552] on tspan "430" at bounding box center [660, 549] width 35 height 27
click at [1203, 200] on icon "0 430 280 50 120 º" at bounding box center [777, 225] width 1111 height 349
type input "$24.90"
click at [1386, 188] on input "aNoColor" at bounding box center [1438, 194] width 154 height 17
click at [1451, 152] on input "Colorbond" at bounding box center [1438, 153] width 154 height 17
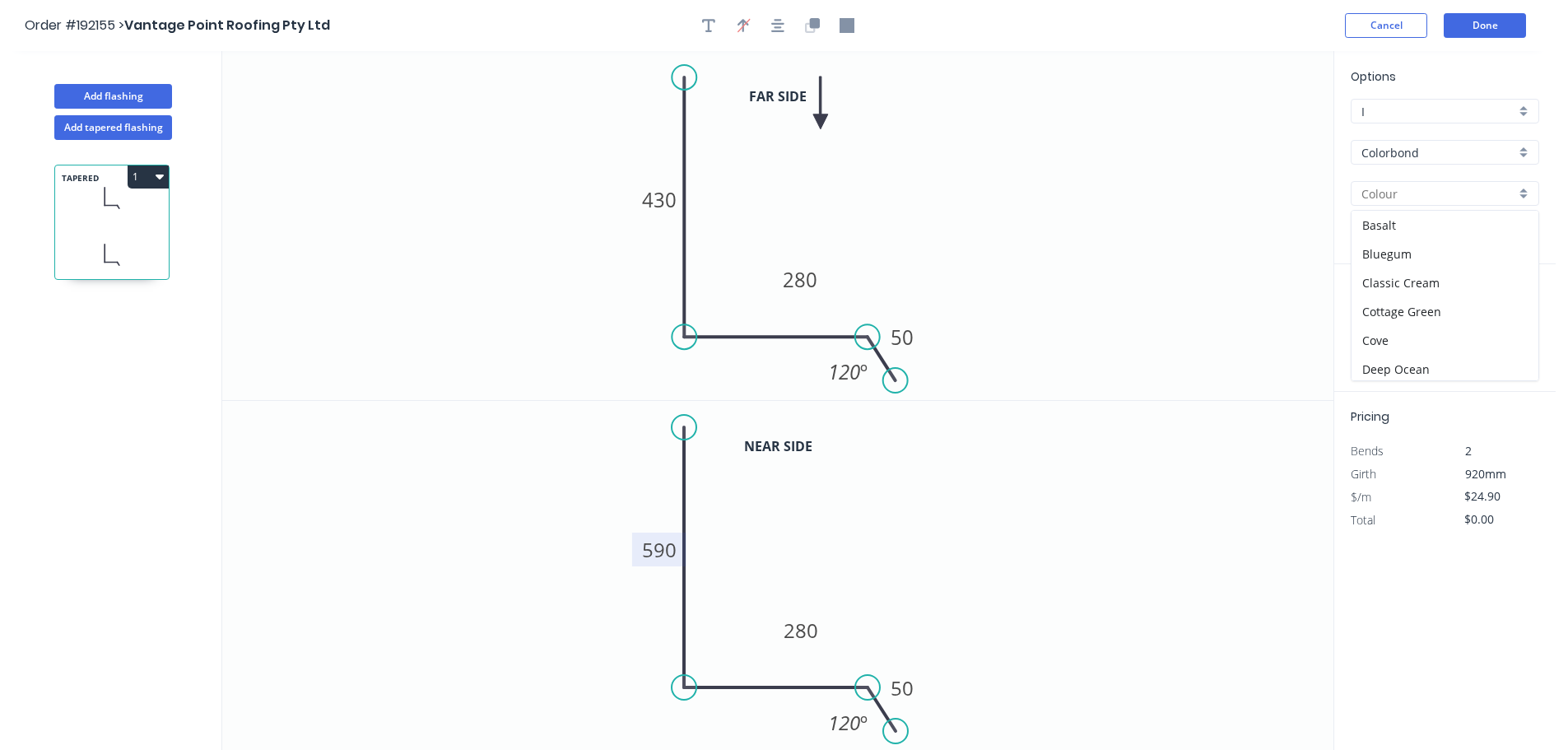
type input "aNoColor"
click at [1419, 291] on div "Zincalume" at bounding box center [1445, 296] width 187 height 29
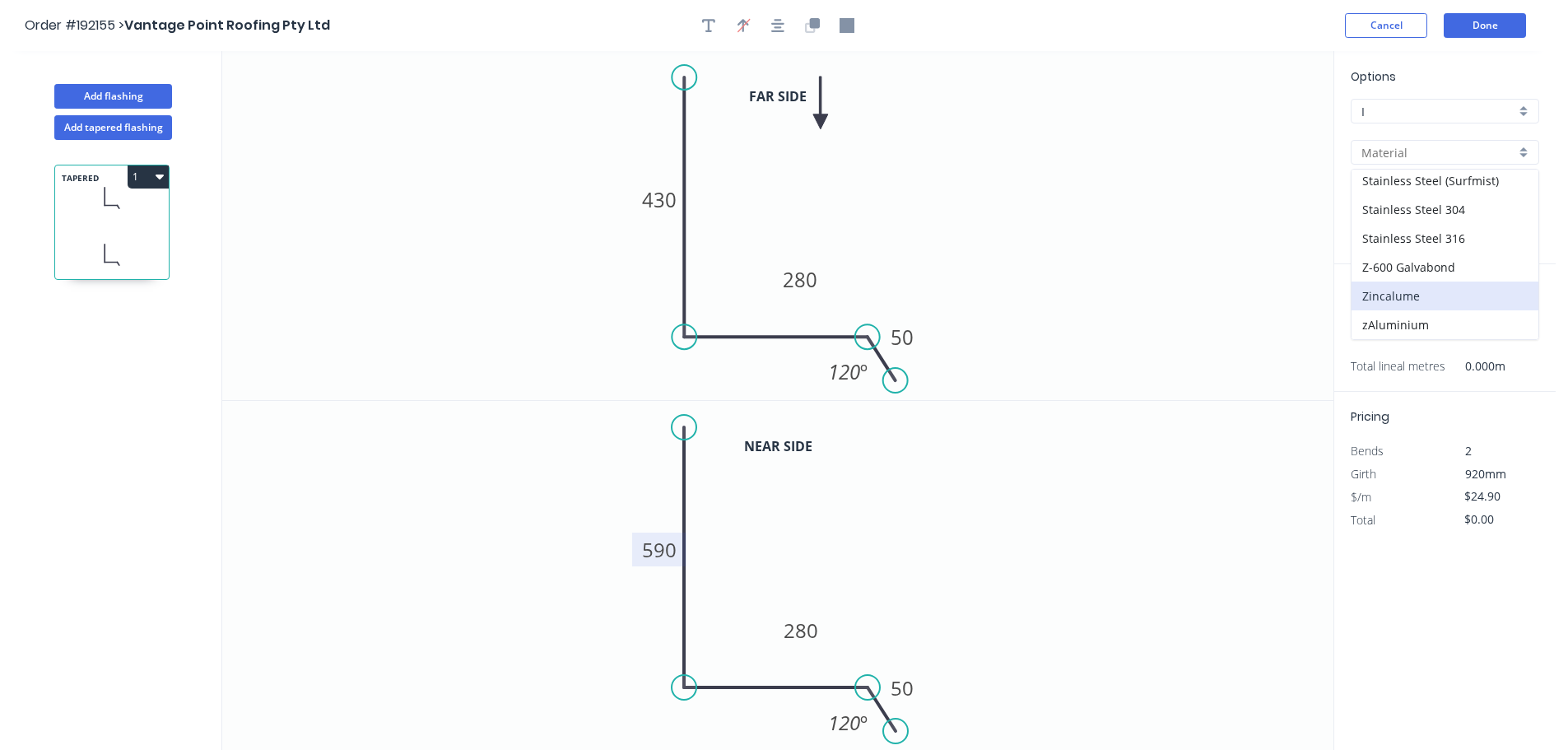
type input "Zincalume"
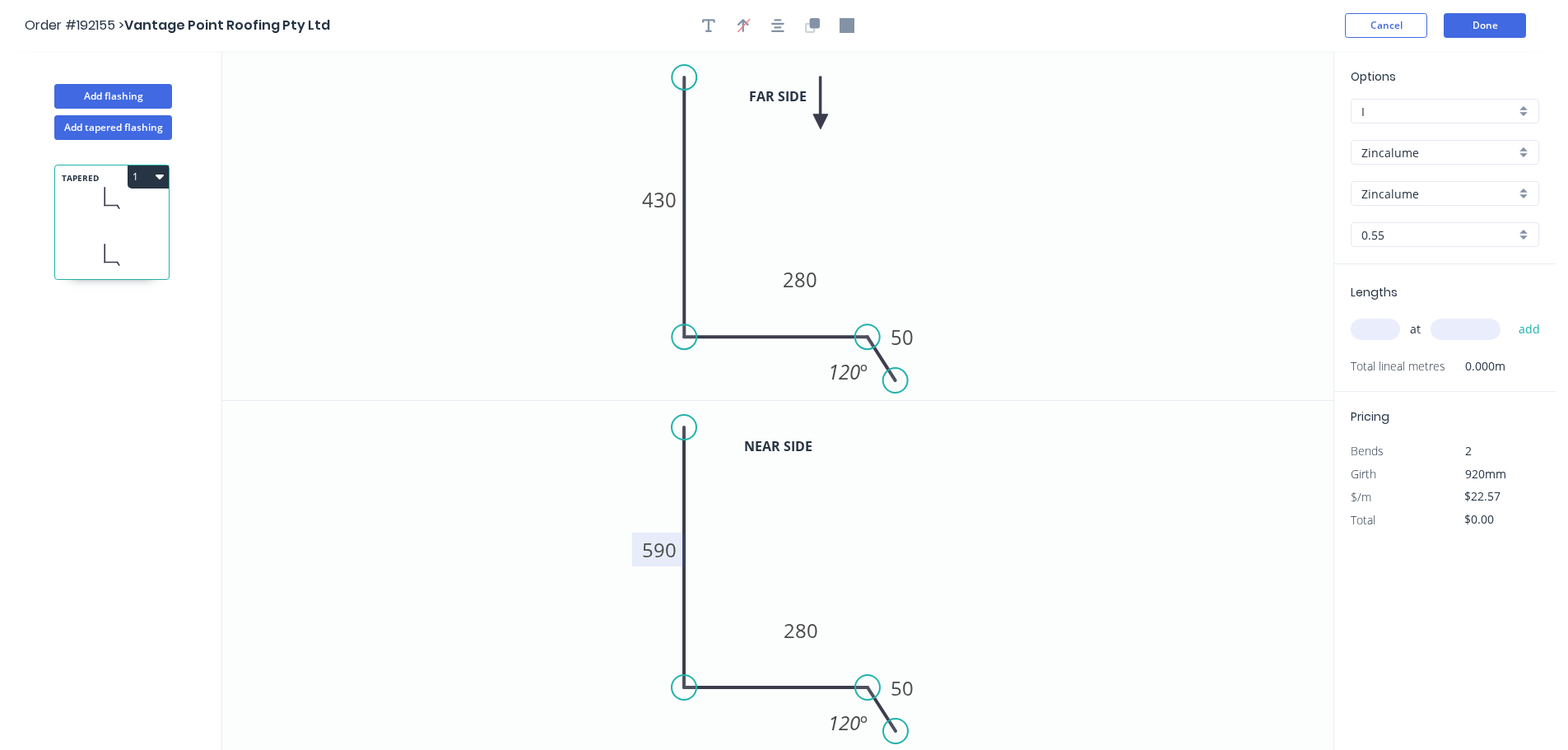
click at [1386, 314] on div "at add" at bounding box center [1447, 329] width 191 height 44
click at [1386, 319] on input "text" at bounding box center [1376, 329] width 50 height 22
click at [1201, 394] on icon "0 430 280 50 120 º" at bounding box center [777, 225] width 1111 height 349
click at [163, 176] on icon "button" at bounding box center [159, 177] width 8 height 5
click at [117, 222] on div "Duplicate" at bounding box center [90, 218] width 127 height 23
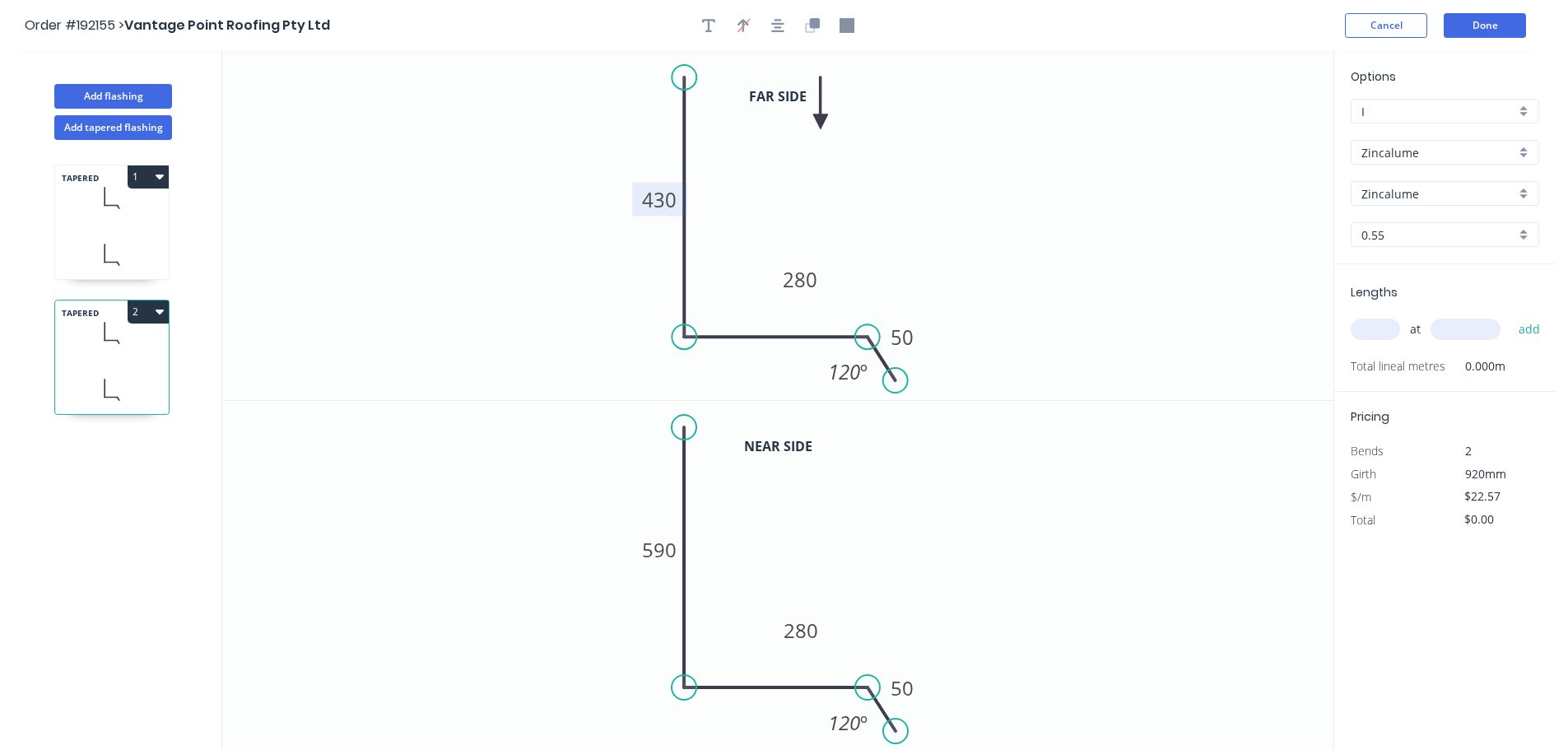
click at [661, 193] on tspan "430" at bounding box center [660, 199] width 35 height 27
click at [675, 560] on tspan "590" at bounding box center [660, 549] width 35 height 27
click at [565, 481] on icon "0 430 280 50 120 º" at bounding box center [777, 576] width 1111 height 350
click at [137, 325] on icon at bounding box center [111, 333] width 114 height 49
click at [145, 300] on button "2" at bounding box center [148, 311] width 41 height 23
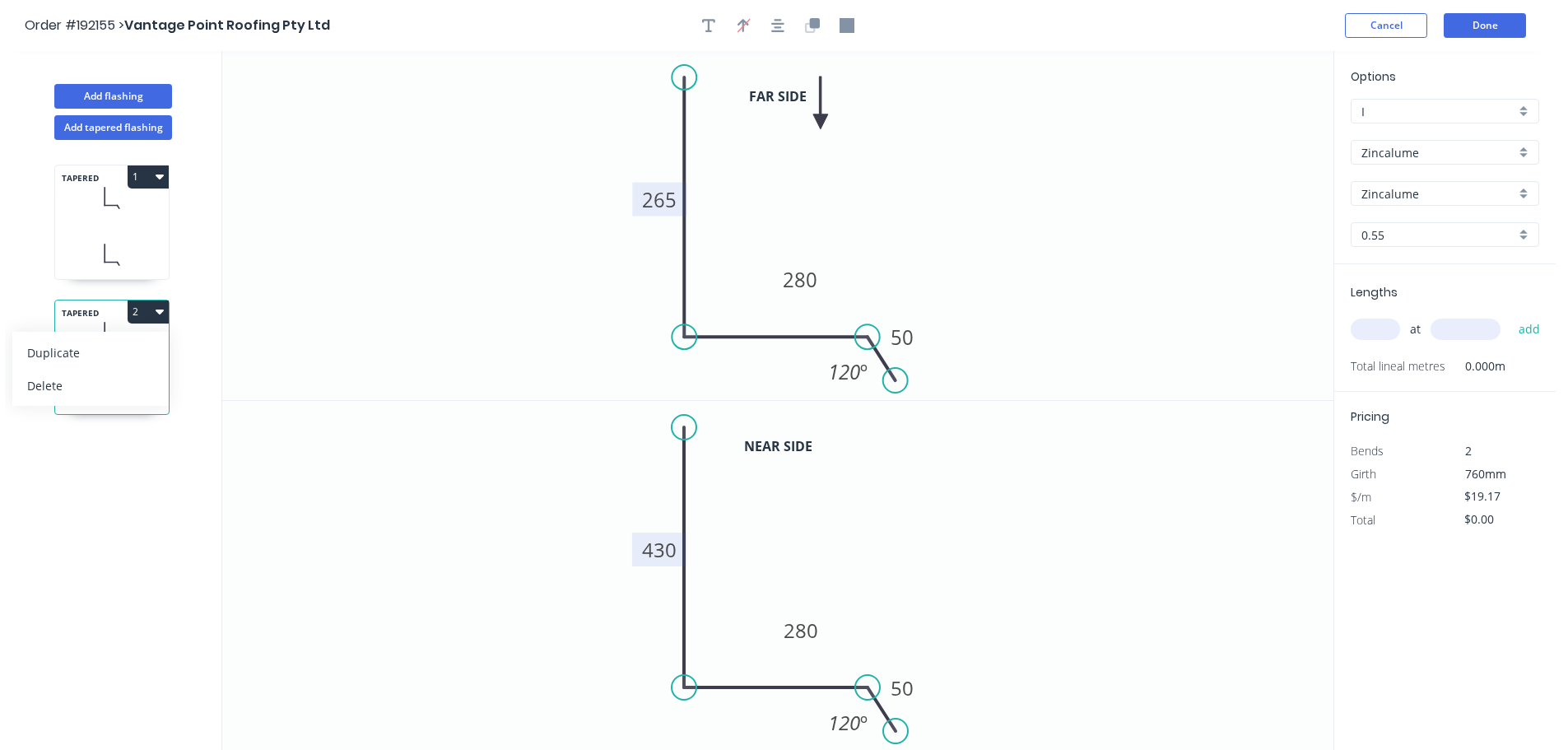
click at [501, 265] on icon "0 265 280 50 120 º" at bounding box center [777, 225] width 1111 height 349
click at [69, 358] on div "Duplicate" at bounding box center [90, 352] width 127 height 23
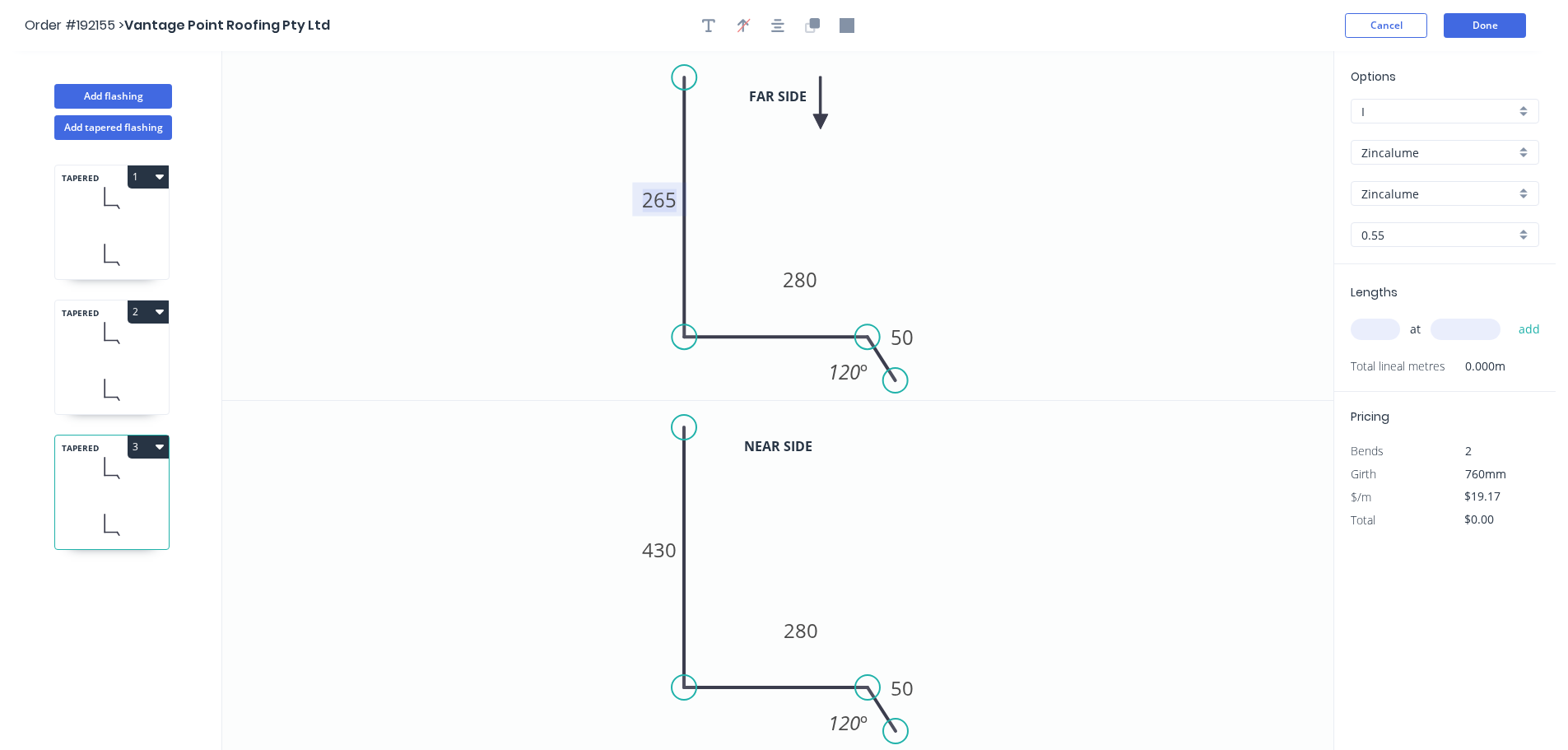
click at [662, 205] on tspan "265" at bounding box center [660, 199] width 35 height 27
click at [494, 395] on icon "0 130 280 50 120 º" at bounding box center [777, 225] width 1111 height 349
click at [667, 543] on tspan "430" at bounding box center [660, 549] width 35 height 27
click at [1386, 342] on div "at add" at bounding box center [1447, 329] width 191 height 28
click at [1384, 339] on input "text" at bounding box center [1376, 329] width 50 height 22
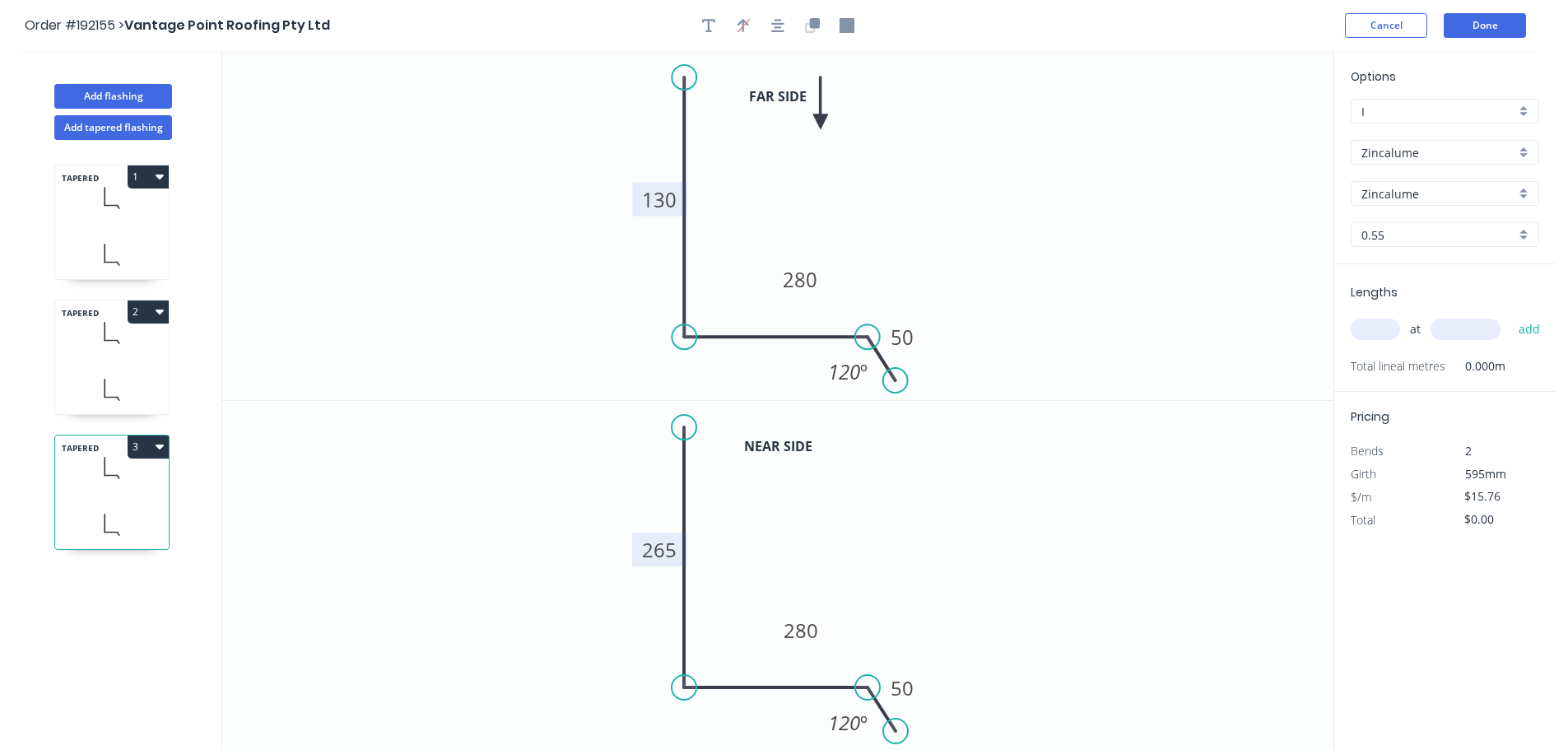
click at [148, 440] on button "3" at bounding box center [148, 447] width 41 height 23
click at [134, 472] on button "Duplicate" at bounding box center [90, 487] width 157 height 33
click at [677, 194] on rect at bounding box center [660, 199] width 54 height 34
click at [639, 201] on rect at bounding box center [660, 199] width 54 height 34
click at [661, 198] on tspan "130" at bounding box center [660, 199] width 35 height 27
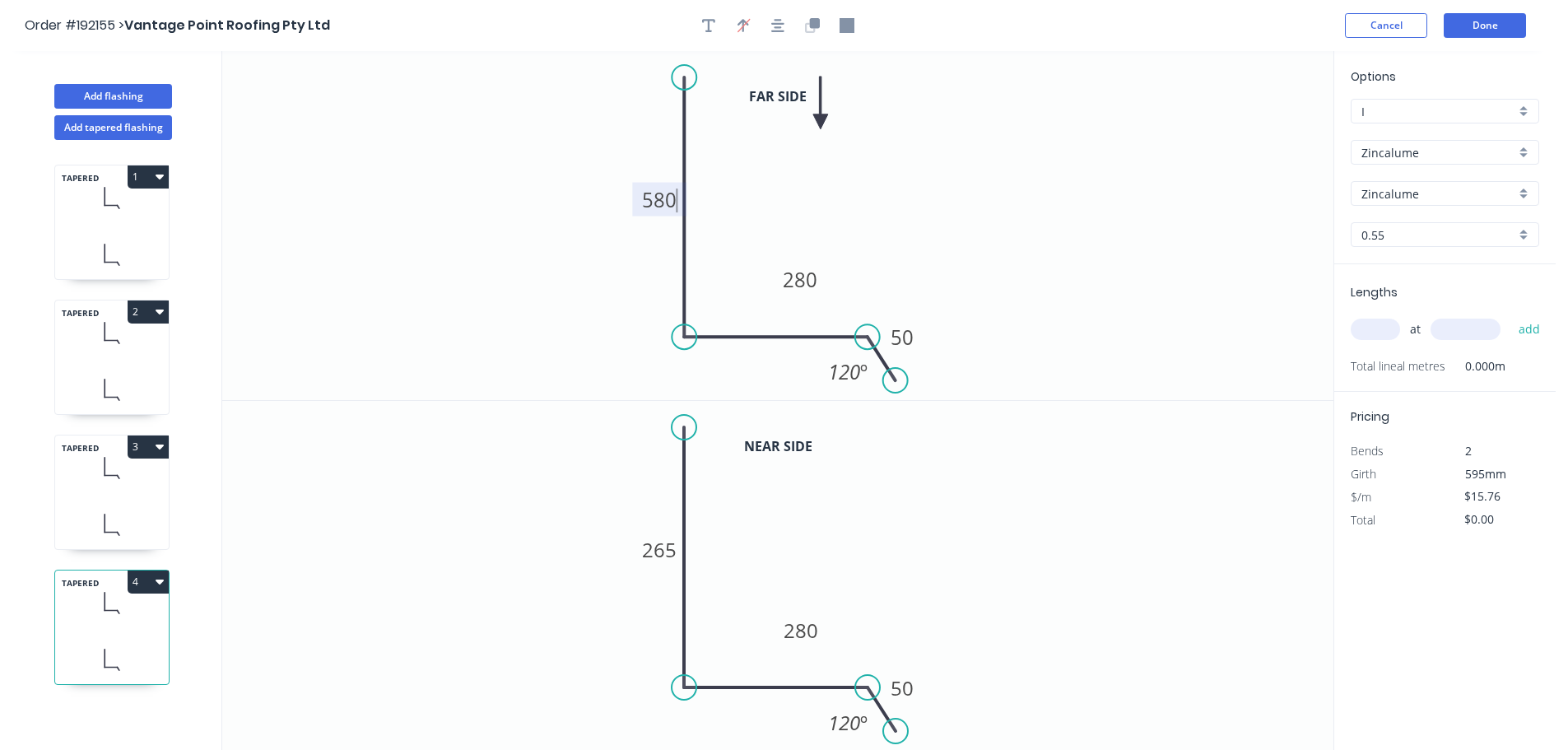
click at [580, 222] on icon "0 580 280 50 120 º" at bounding box center [777, 225] width 1111 height 349
click at [666, 547] on tspan "265" at bounding box center [660, 549] width 35 height 27
click at [461, 543] on icon "0 400 280 50 120 º" at bounding box center [777, 576] width 1111 height 350
click at [148, 585] on button "4" at bounding box center [148, 582] width 41 height 23
click at [129, 611] on div "Duplicate" at bounding box center [90, 622] width 127 height 23
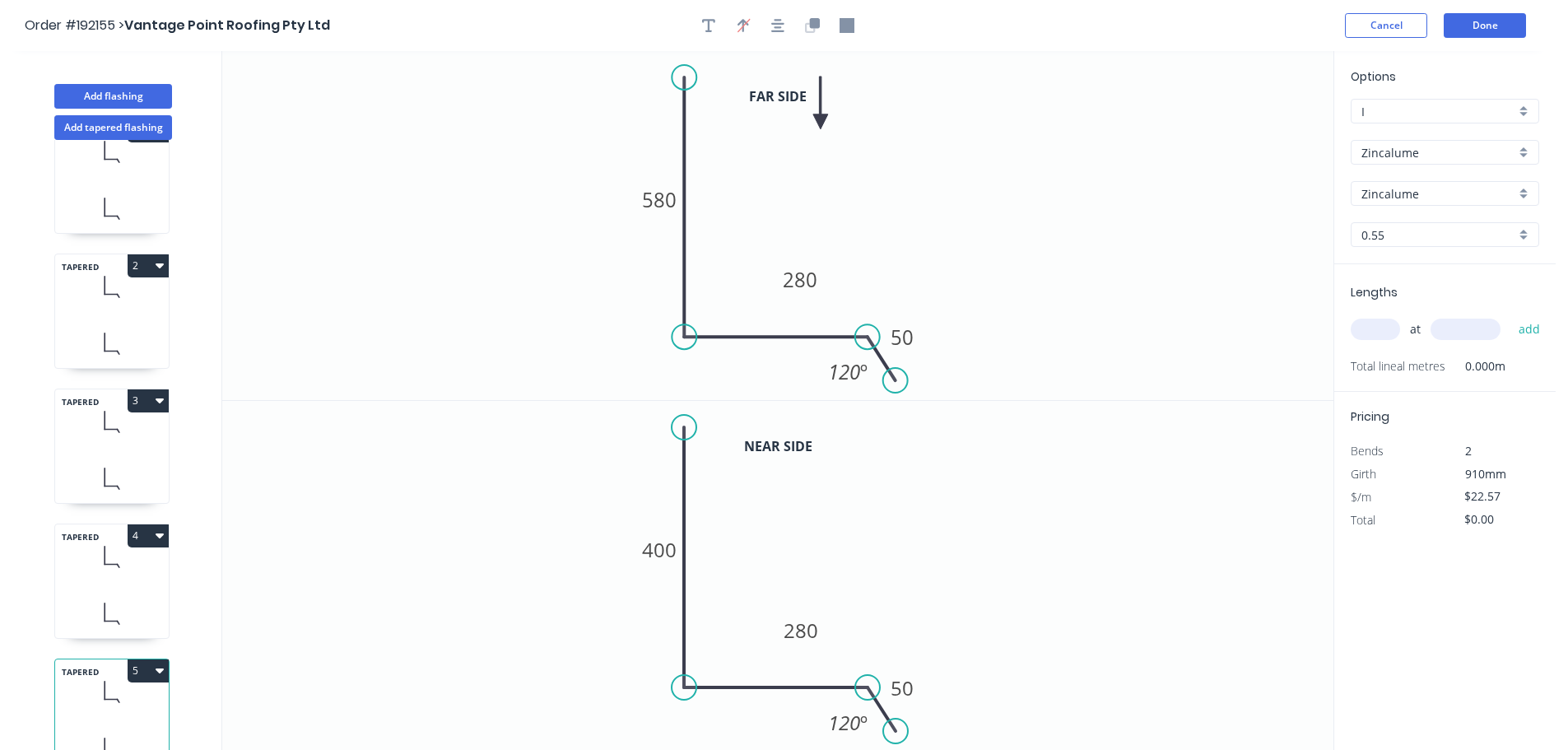
scroll to position [71, 0]
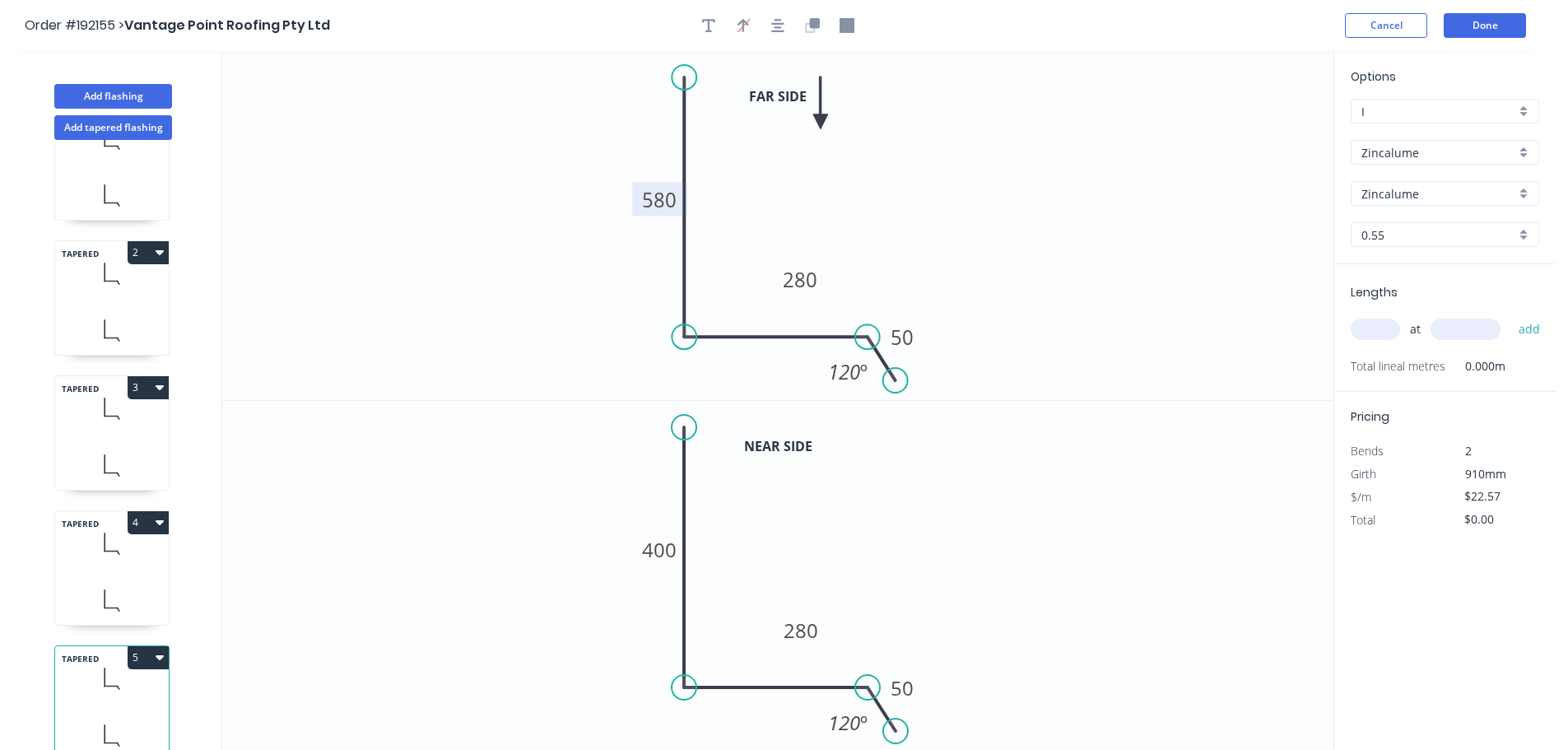
drag, startPoint x: 655, startPoint y: 200, endPoint x: 667, endPoint y: 200, distance: 12.0
click at [659, 200] on tspan "580" at bounding box center [660, 199] width 35 height 27
click at [570, 228] on icon "0 580 280 50 120 º" at bounding box center [777, 225] width 1111 height 349
click at [649, 197] on tspan "580" at bounding box center [660, 199] width 35 height 27
click at [529, 250] on icon "0 400 280 50 120 º" at bounding box center [777, 225] width 1111 height 349
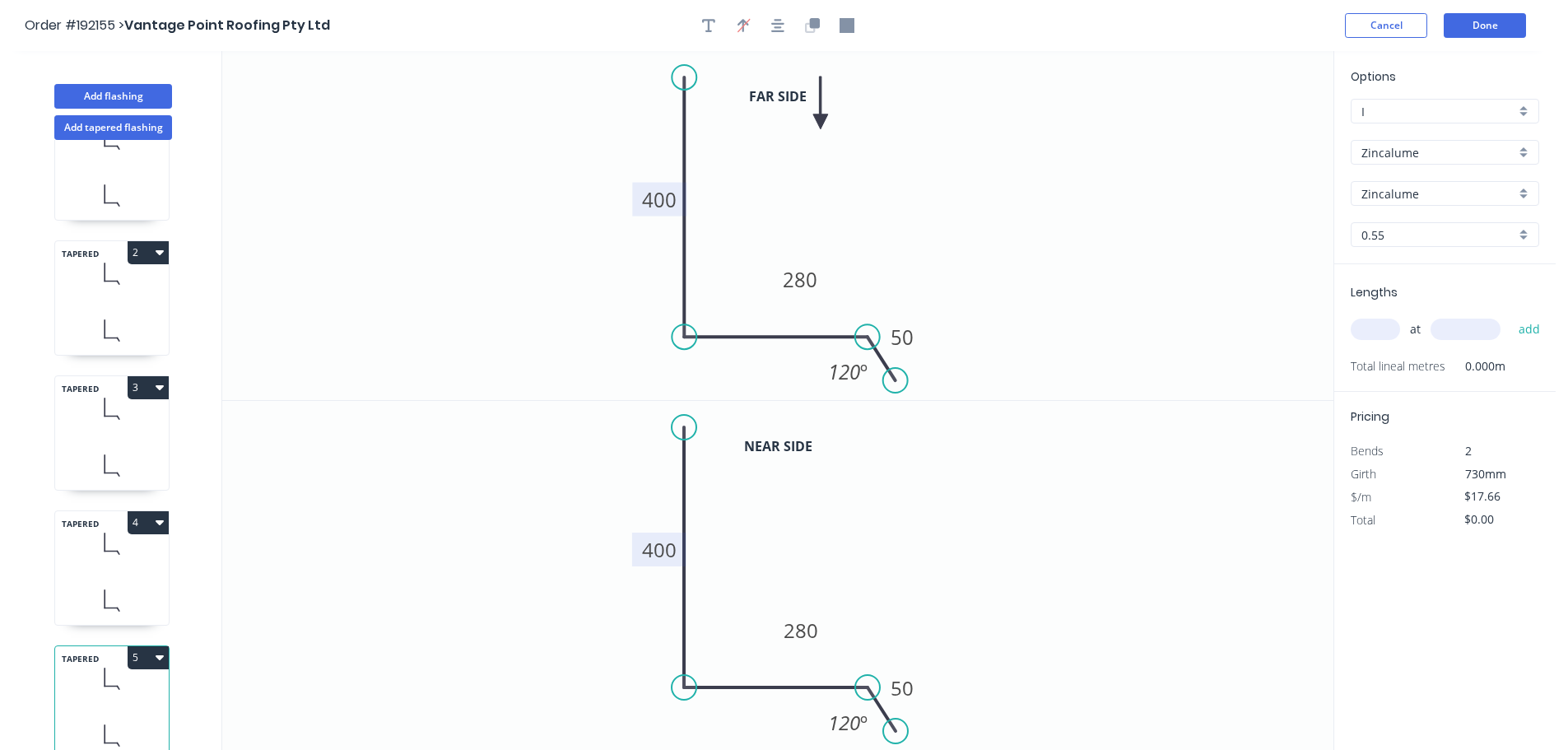
click at [686, 550] on rect at bounding box center [660, 549] width 54 height 34
click at [677, 547] on rect at bounding box center [660, 549] width 54 height 34
click at [662, 543] on tspan "400" at bounding box center [660, 548] width 35 height 27
click at [603, 477] on icon "0 270 280 50 120 º" at bounding box center [777, 576] width 1111 height 350
click at [152, 646] on button "5" at bounding box center [148, 658] width 41 height 23
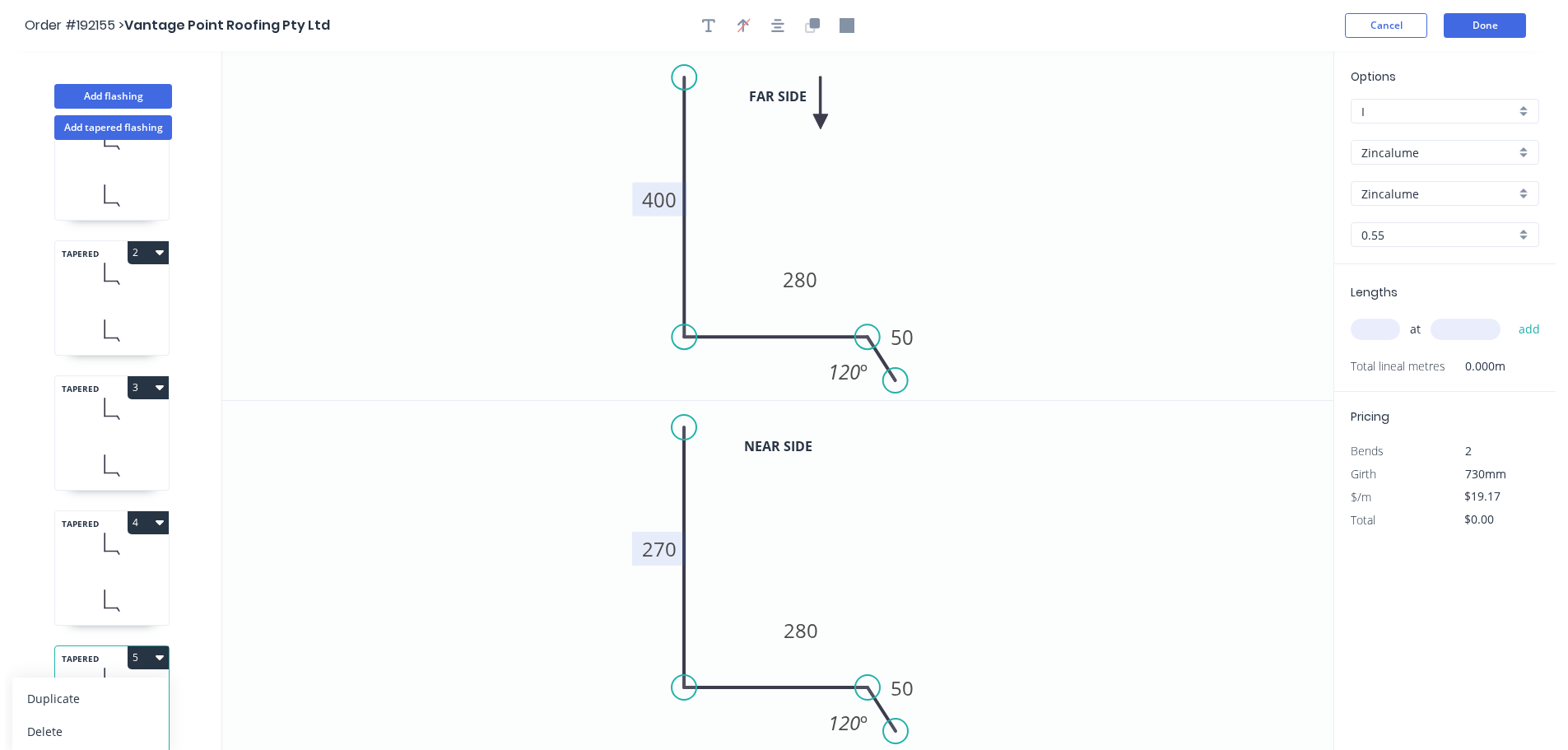
click at [111, 678] on div "Duplicate Delete" at bounding box center [90, 714] width 157 height 74
click at [111, 686] on div "Duplicate" at bounding box center [90, 698] width 127 height 23
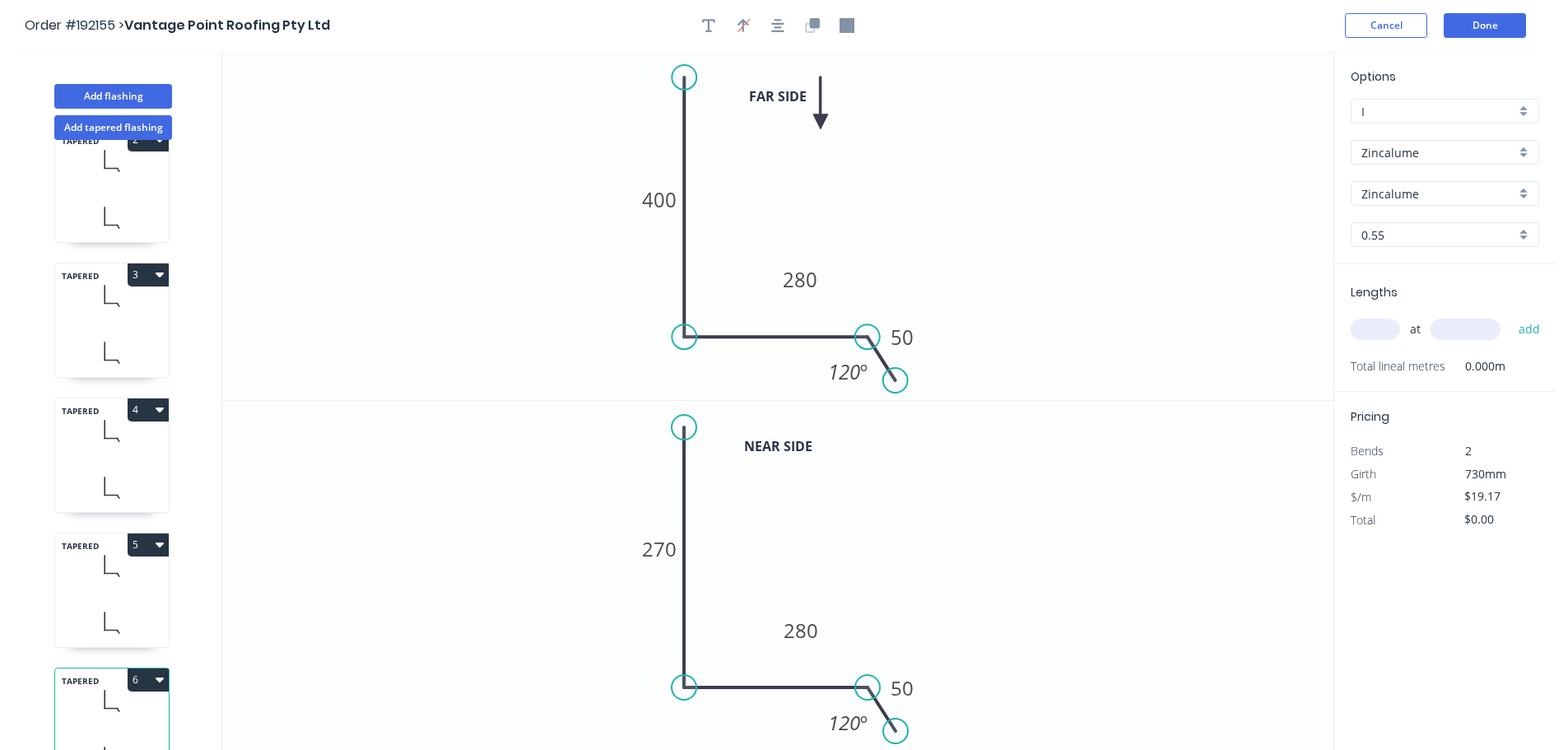
scroll to position [206, 0]
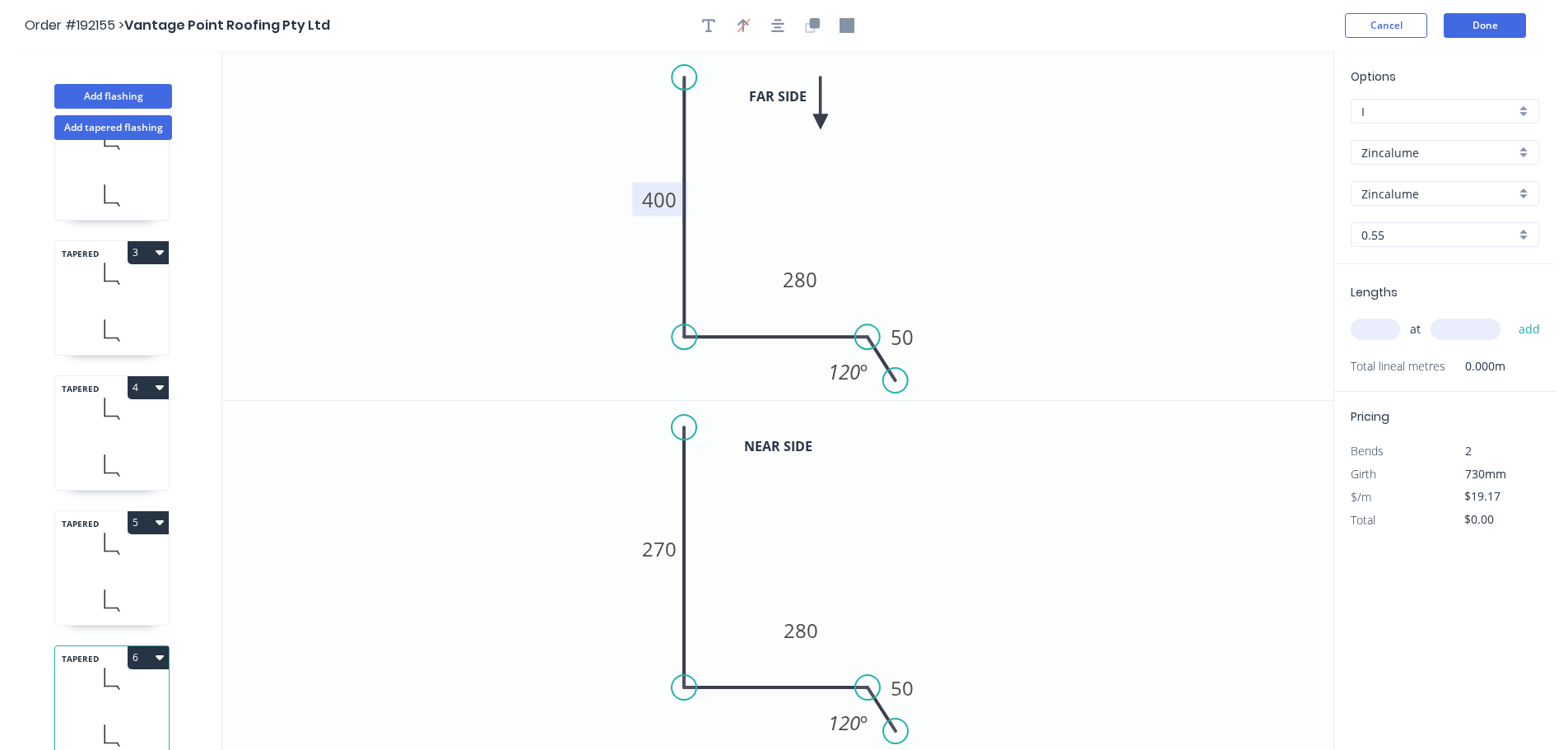
click at [674, 201] on tspan "400" at bounding box center [660, 199] width 35 height 27
click at [662, 552] on tspan "270" at bounding box center [660, 548] width 35 height 27
click at [473, 488] on icon "0 120 280 50 120 º" at bounding box center [777, 576] width 1111 height 350
click at [145, 97] on button "Add flashing" at bounding box center [112, 97] width 117 height 24
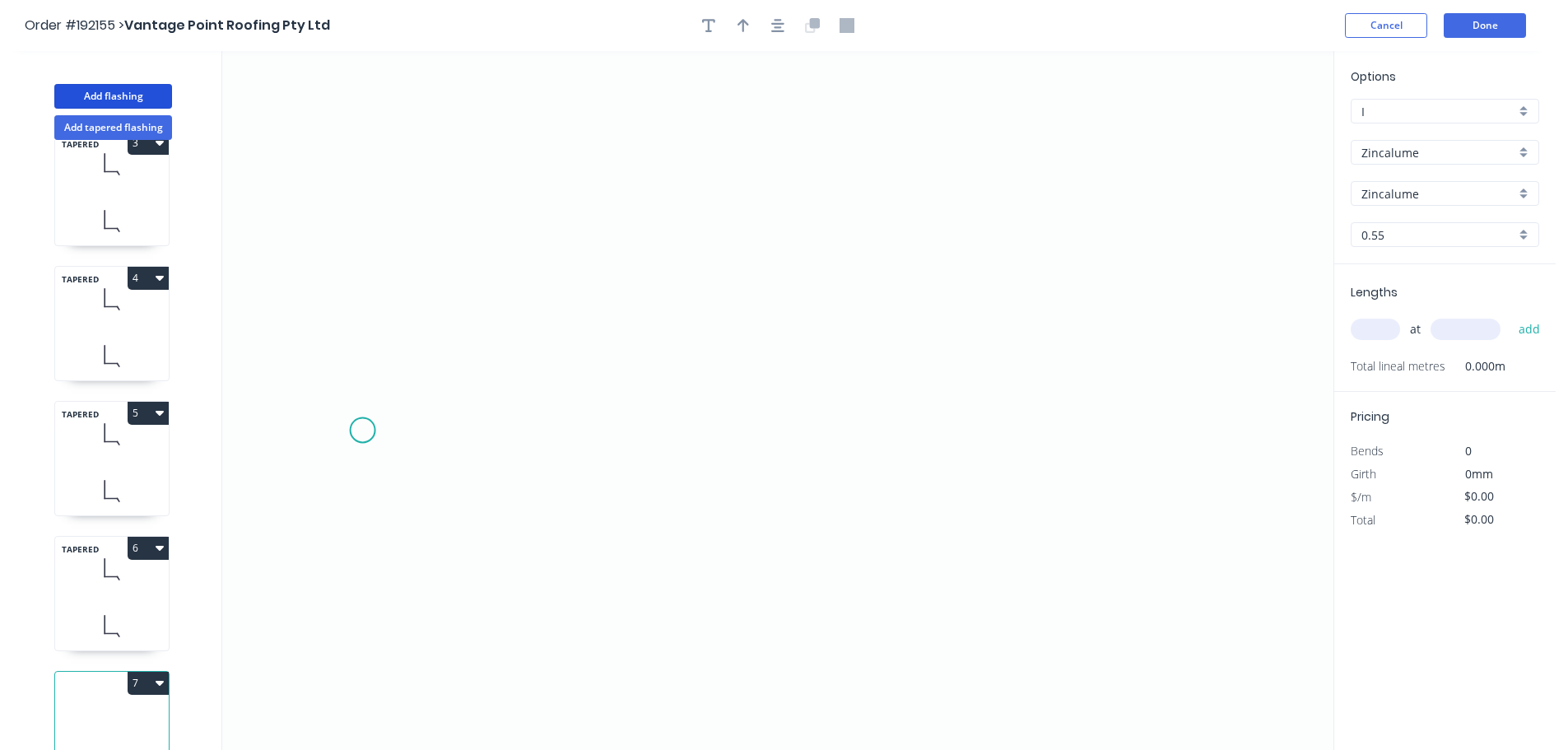
scroll to position [342, 0]
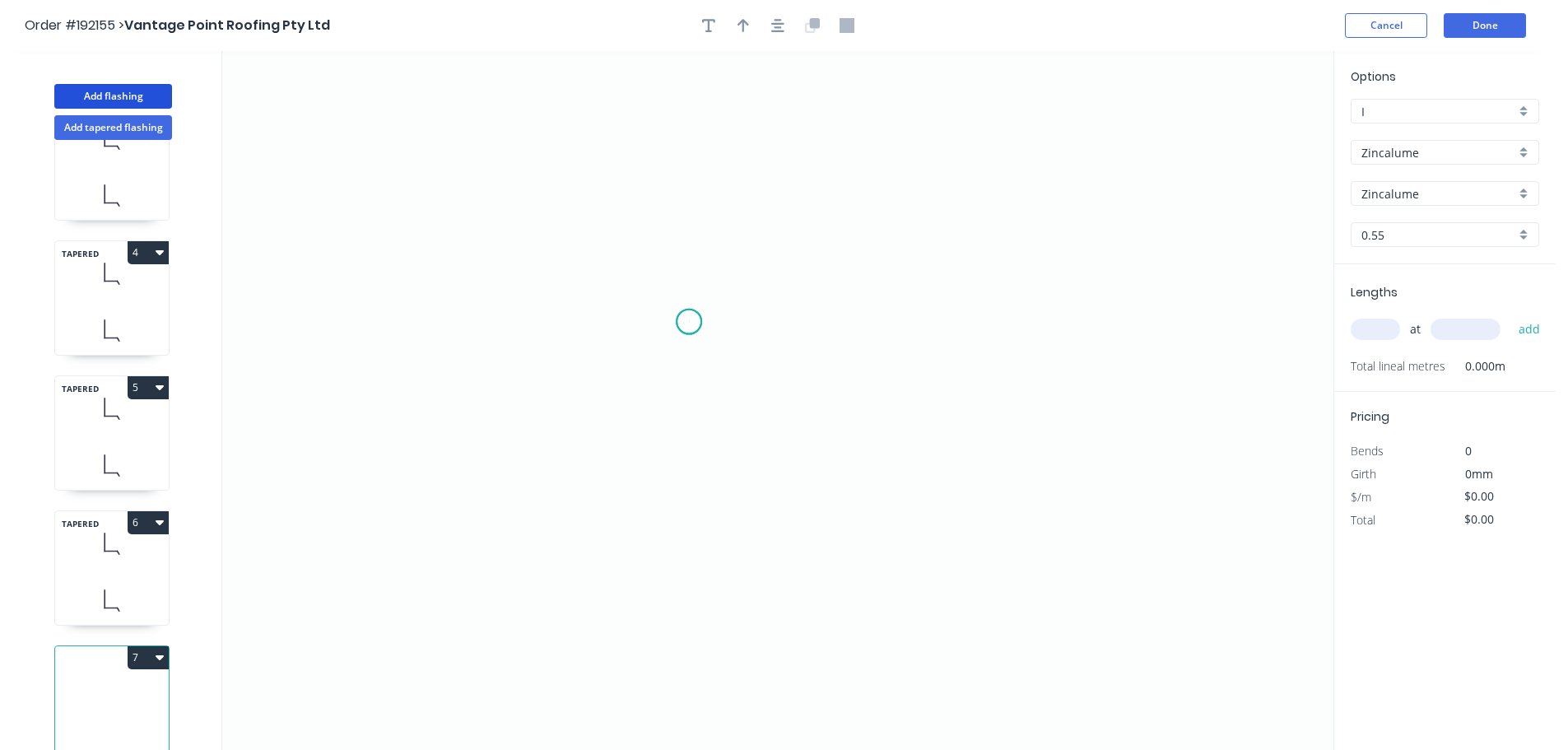
click at [689, 322] on icon "0" at bounding box center [777, 400] width 1111 height 699
click at [680, 527] on icon "0" at bounding box center [777, 400] width 1111 height 699
click at [1043, 529] on icon "0 ?" at bounding box center [777, 400] width 1111 height 699
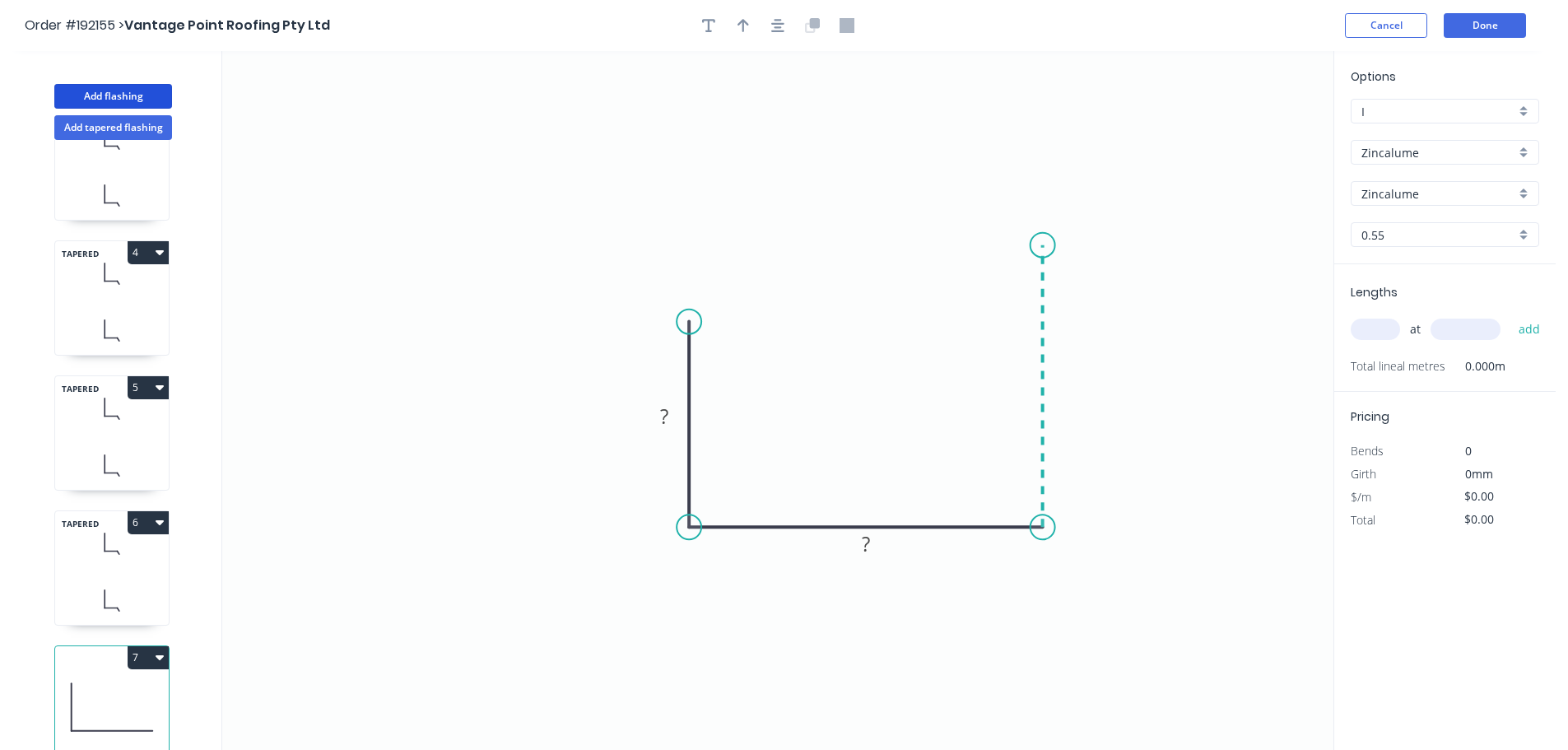
click at [1046, 243] on icon "0 ? ?" at bounding box center [777, 400] width 1111 height 699
click at [1046, 243] on circle at bounding box center [1043, 243] width 24 height 24
click at [1063, 374] on tspan "?" at bounding box center [1067, 377] width 8 height 27
type input "$21.06"
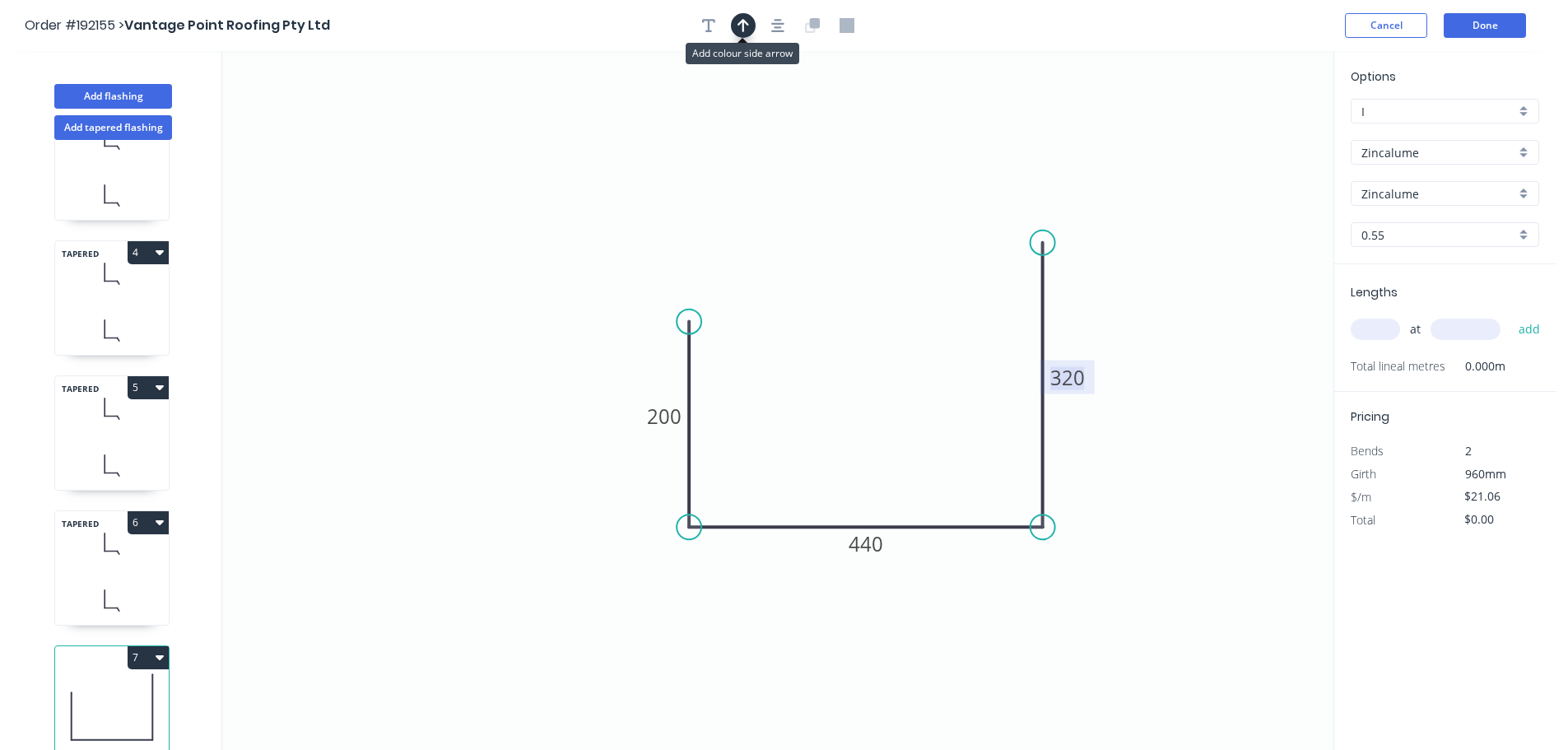
click at [744, 24] on icon "button" at bounding box center [743, 25] width 11 height 13
drag, startPoint x: 1250, startPoint y: 130, endPoint x: 1311, endPoint y: 228, distance: 115.4
click at [901, 358] on icon at bounding box center [903, 338] width 15 height 53
click at [1377, 324] on input "text" at bounding box center [1376, 329] width 50 height 22
type input "2"
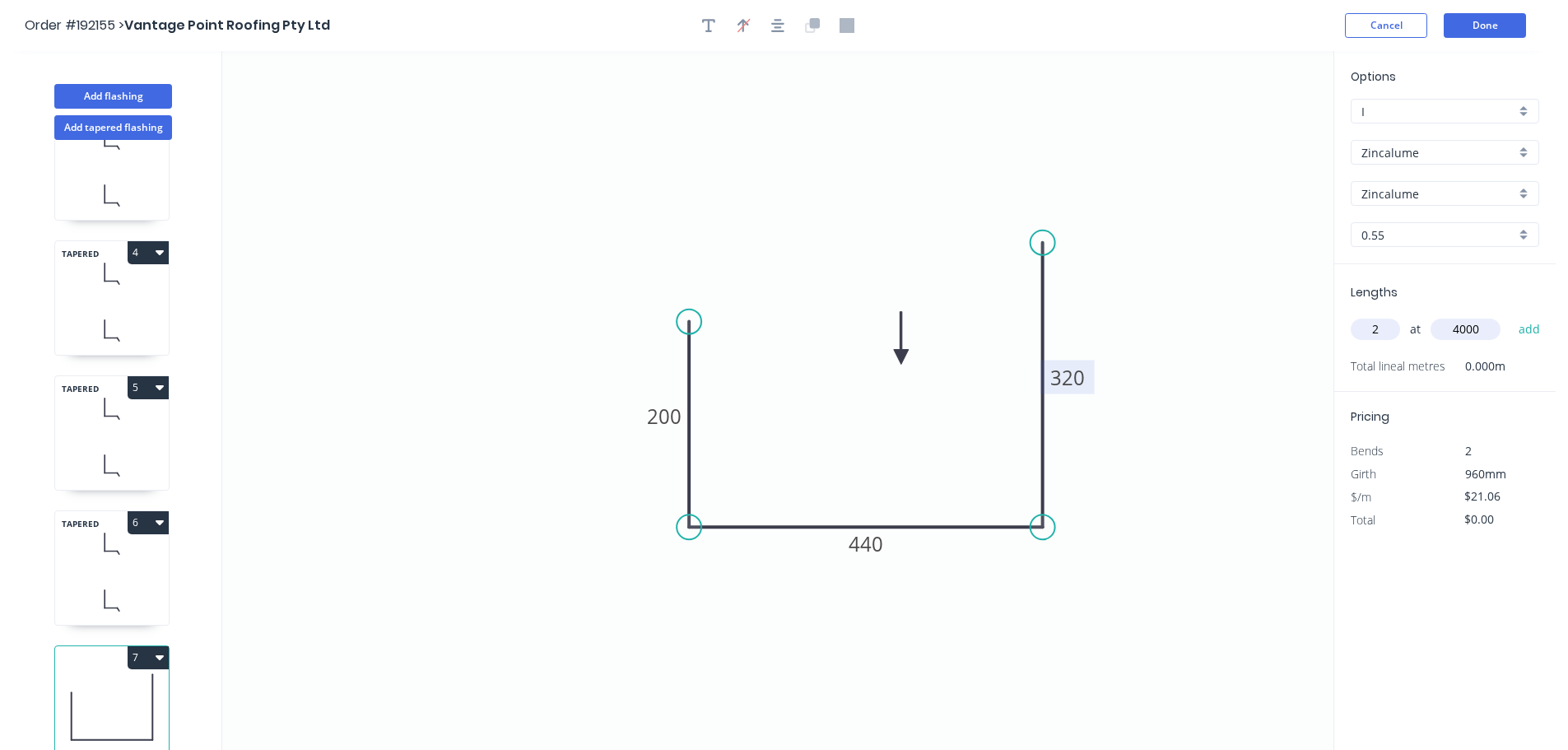
type input "4000"
click at [1511, 315] on button "add" at bounding box center [1530, 329] width 38 height 28
type input "$168.48"
type input "1"
type input "6600"
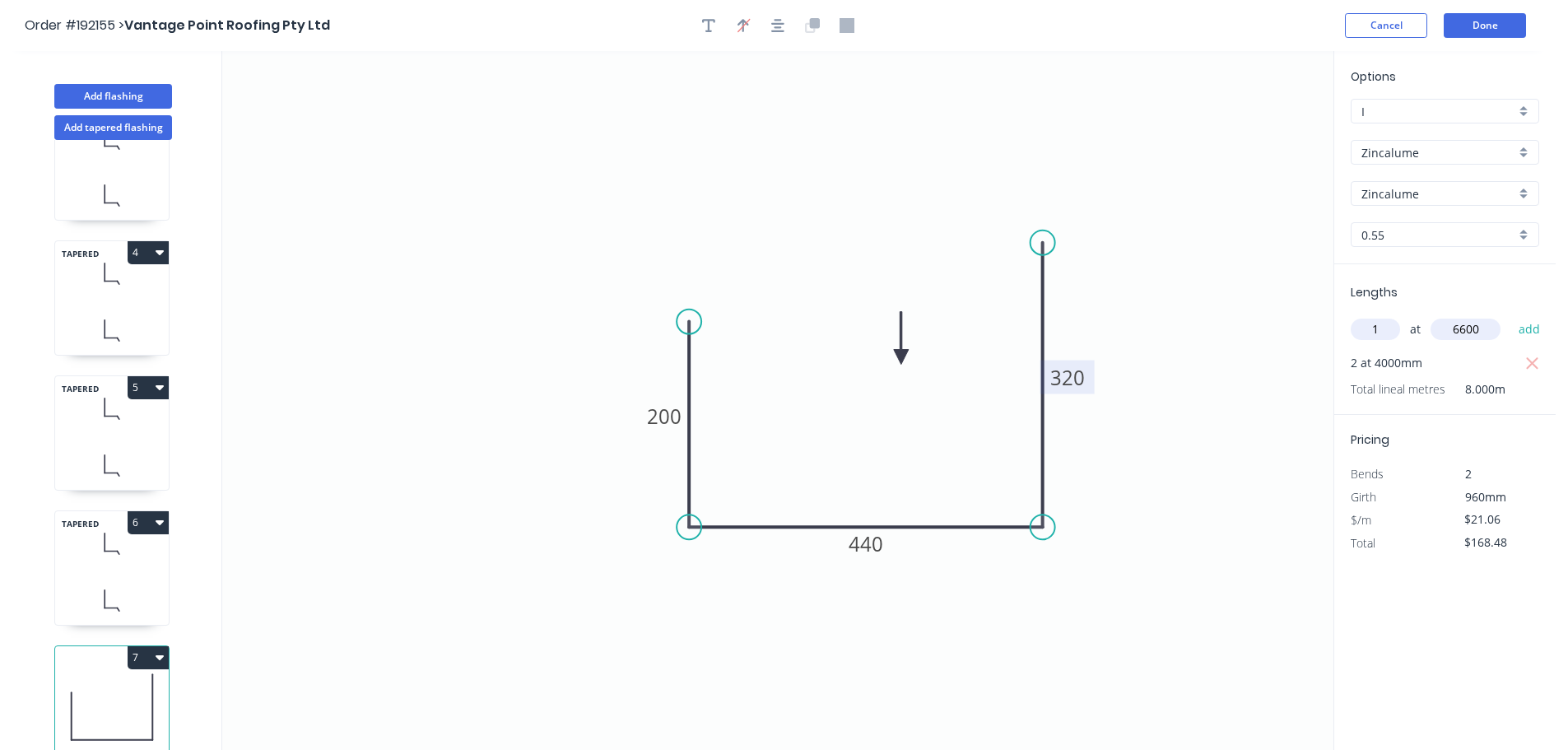
click at [1511, 315] on button "add" at bounding box center [1530, 329] width 38 height 28
type input "$307.48"
click at [109, 91] on button "Add flashing" at bounding box center [112, 97] width 117 height 24
type input "$0.00"
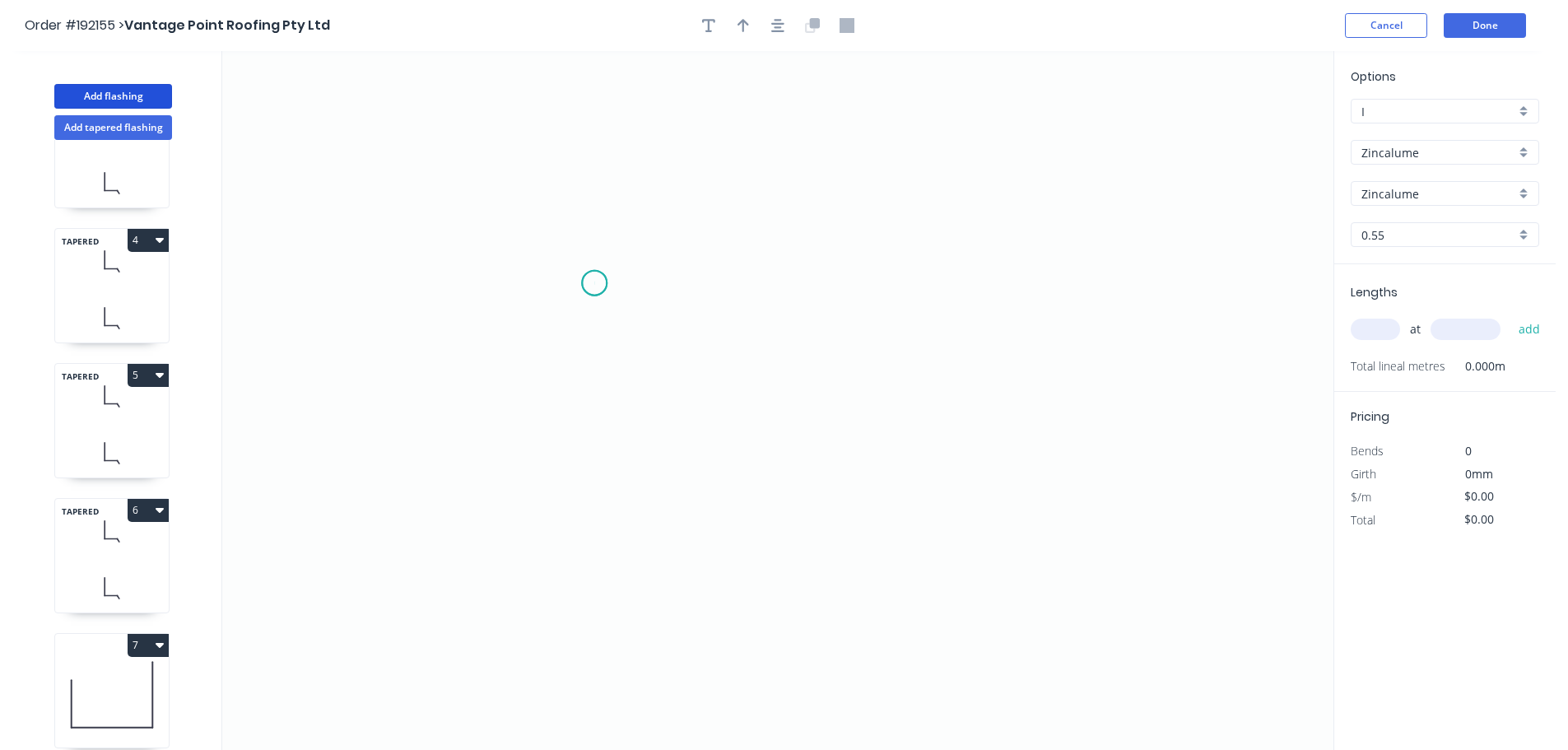
click at [594, 283] on circle at bounding box center [594, 283] width 24 height 24
click at [610, 330] on div "Crush & Fold" at bounding box center [677, 338] width 165 height 34
click at [610, 277] on icon "0" at bounding box center [777, 400] width 1111 height 699
click at [602, 277] on circle at bounding box center [594, 283] width 24 height 24
click at [1230, 287] on icon "0" at bounding box center [777, 400] width 1111 height 699
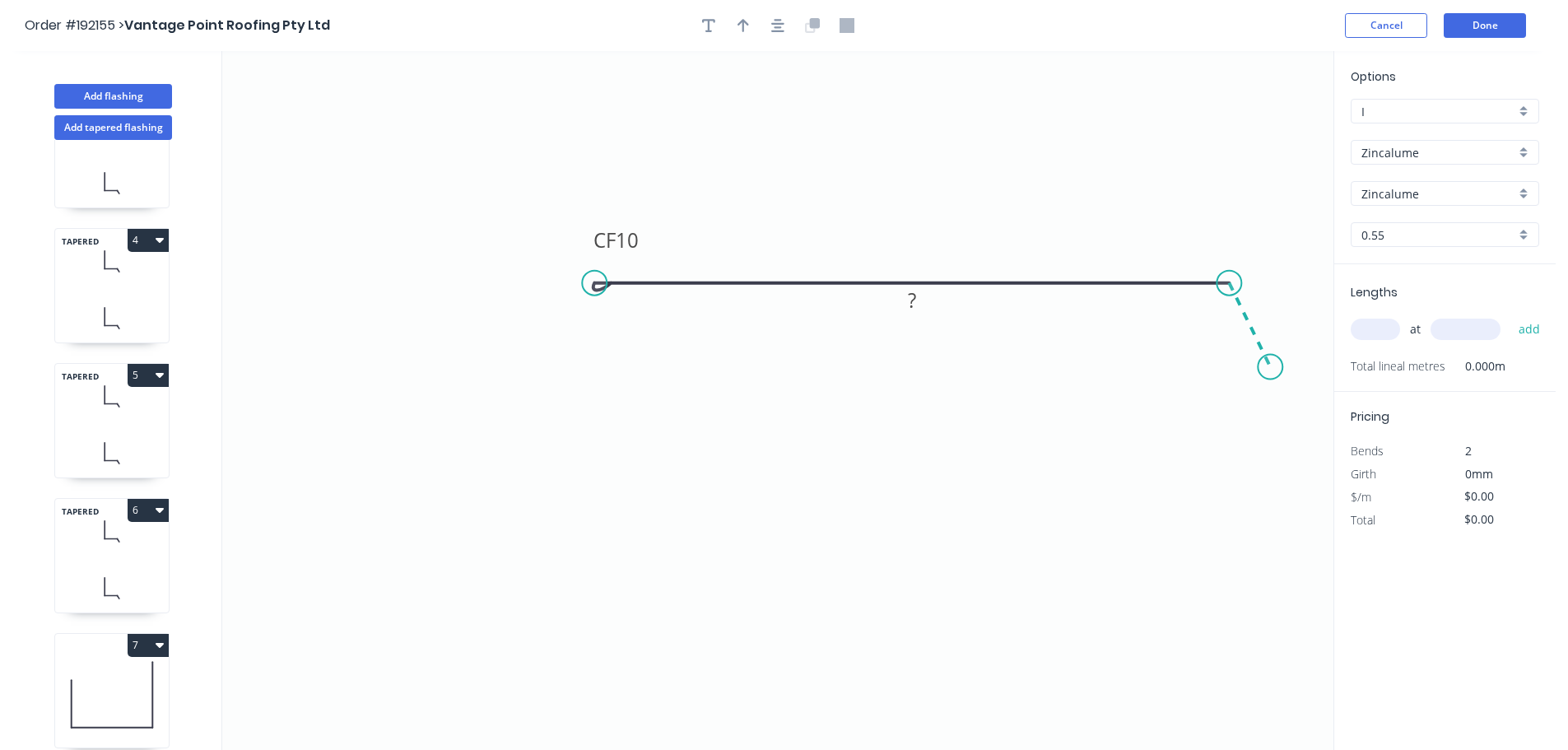
click at [1271, 367] on icon "0 CF 10 ?" at bounding box center [777, 400] width 1111 height 699
click at [1210, 321] on tspan "º" at bounding box center [1211, 316] width 8 height 27
type input "$18.41"
click at [747, 21] on icon "button" at bounding box center [743, 25] width 11 height 15
drag, startPoint x: 1253, startPoint y: 132, endPoint x: 1173, endPoint y: 241, distance: 135.2
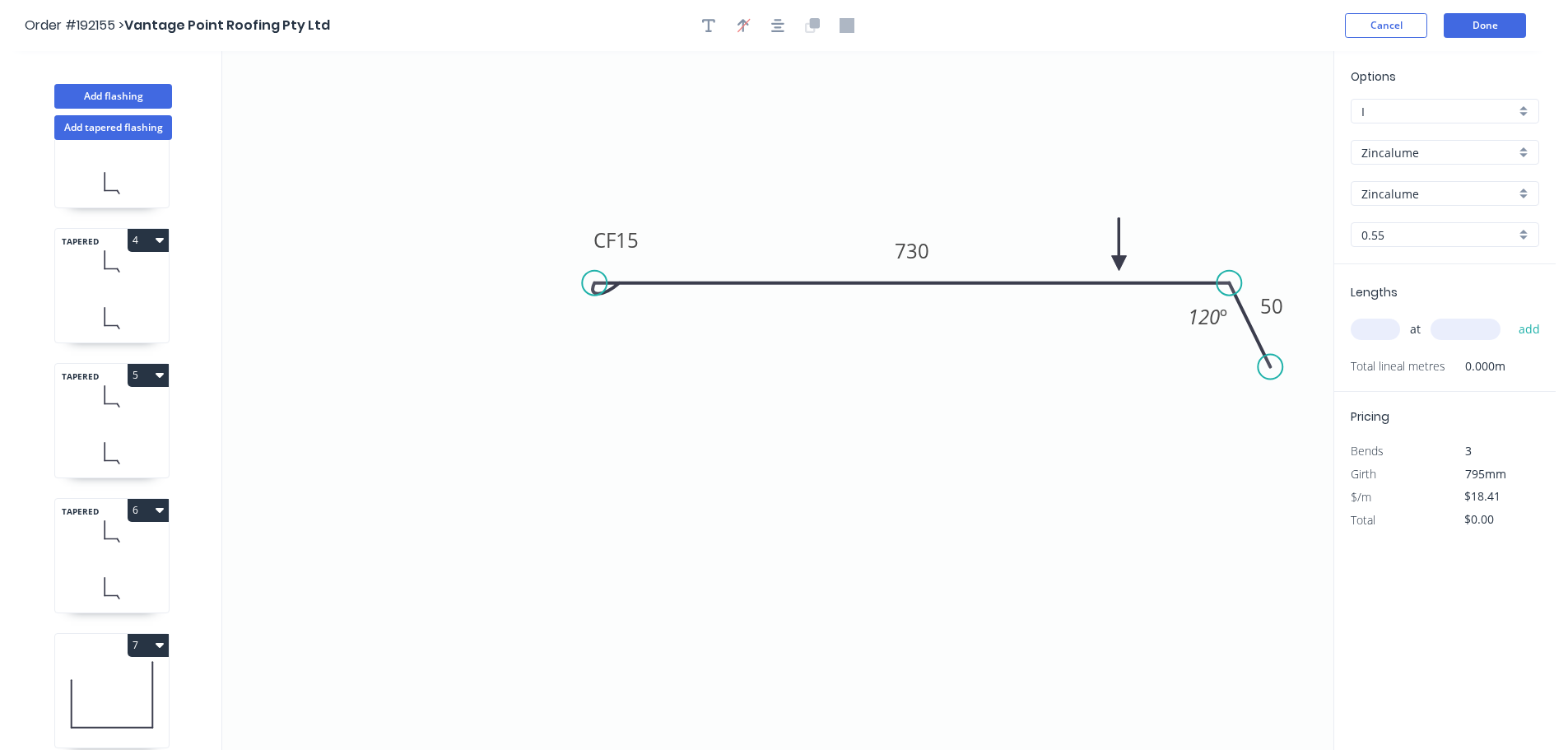
click at [1127, 252] on icon at bounding box center [1119, 244] width 15 height 53
click at [1368, 327] on input "text" at bounding box center [1376, 329] width 50 height 22
type input "1"
type input "4500"
click at [1511, 315] on button "add" at bounding box center [1530, 329] width 38 height 28
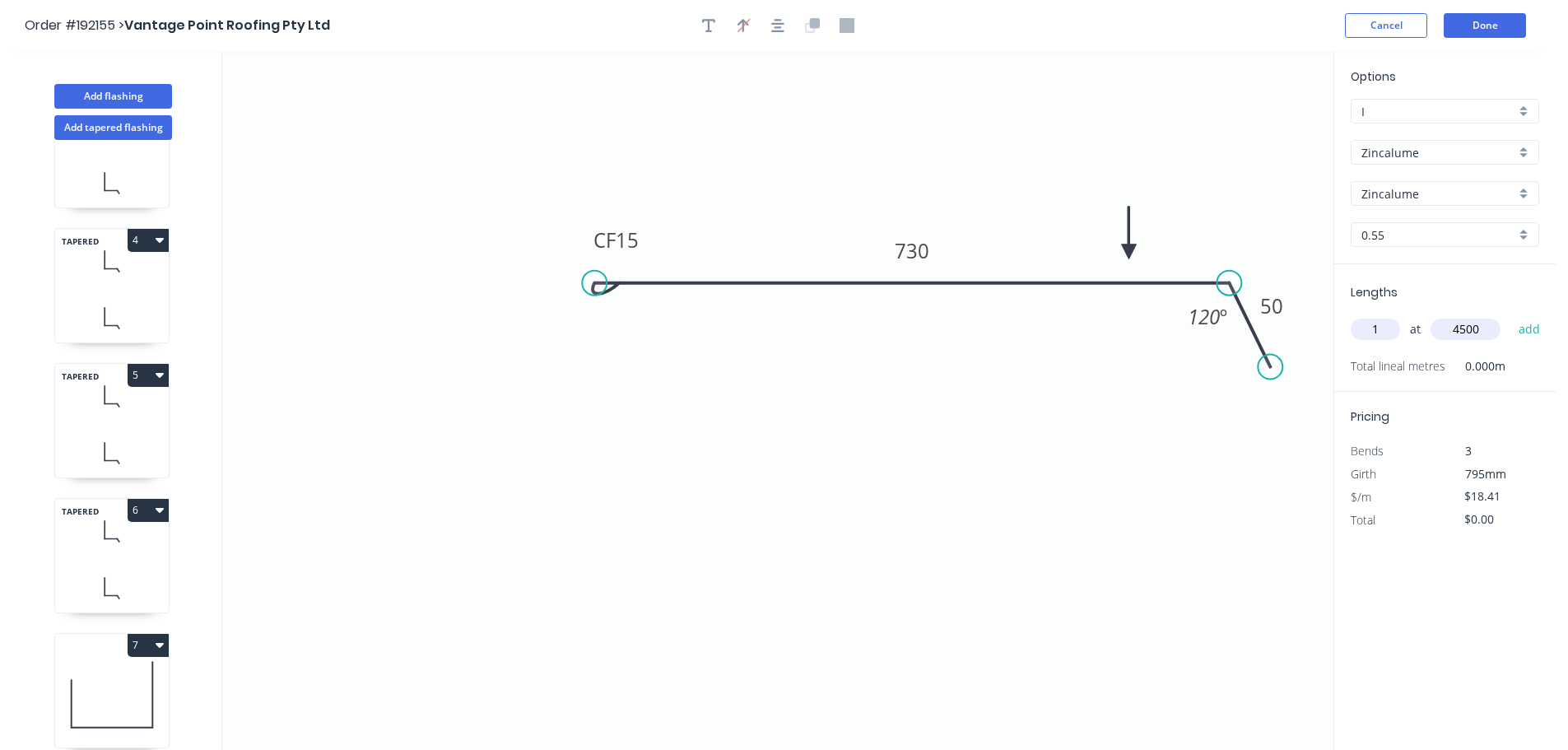
type input "$82.85"
click at [117, 91] on button "Add flashing" at bounding box center [112, 97] width 117 height 24
type input "$0.00"
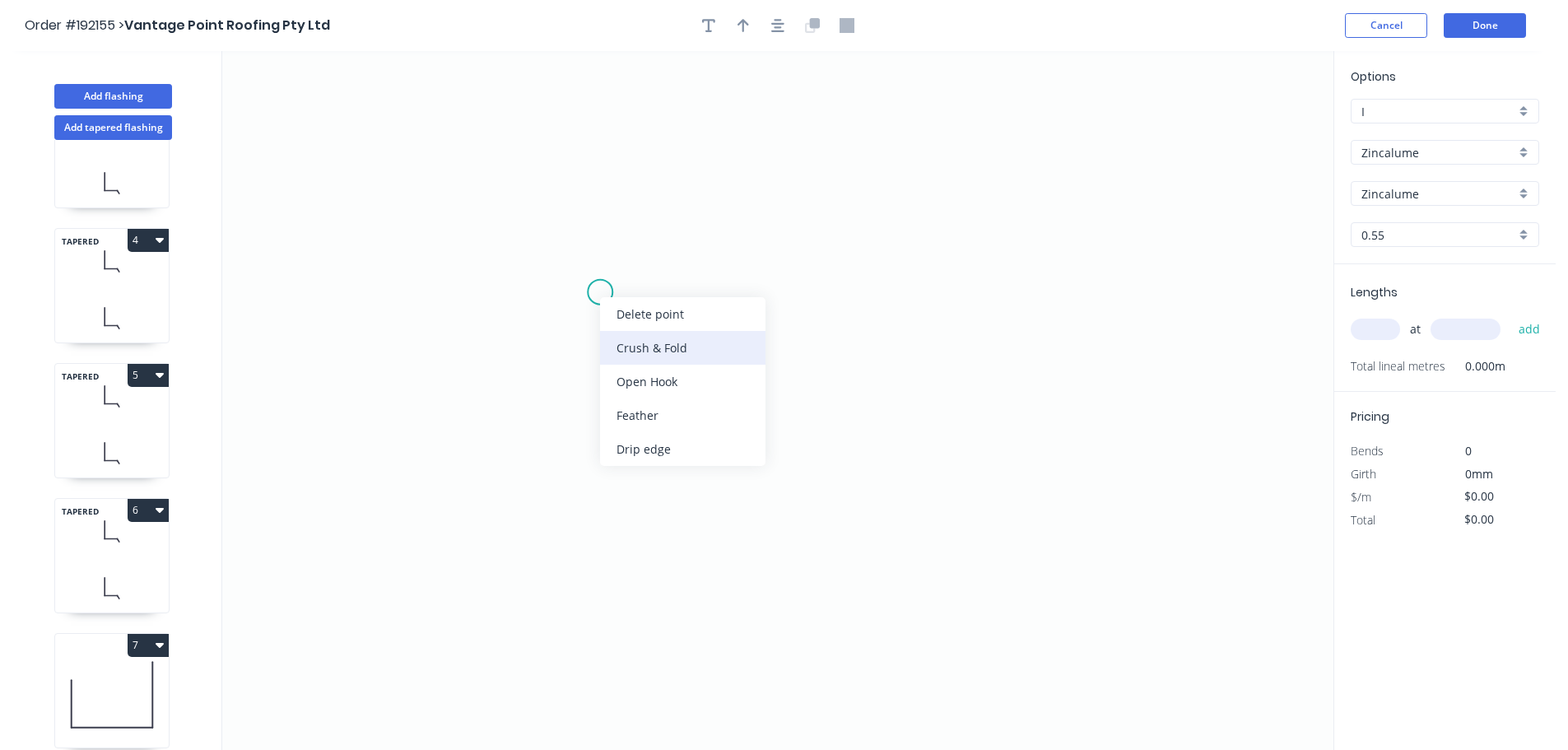
click at [639, 358] on div "Crush & Fold" at bounding box center [683, 347] width 165 height 34
click at [603, 301] on circle at bounding box center [600, 292] width 24 height 24
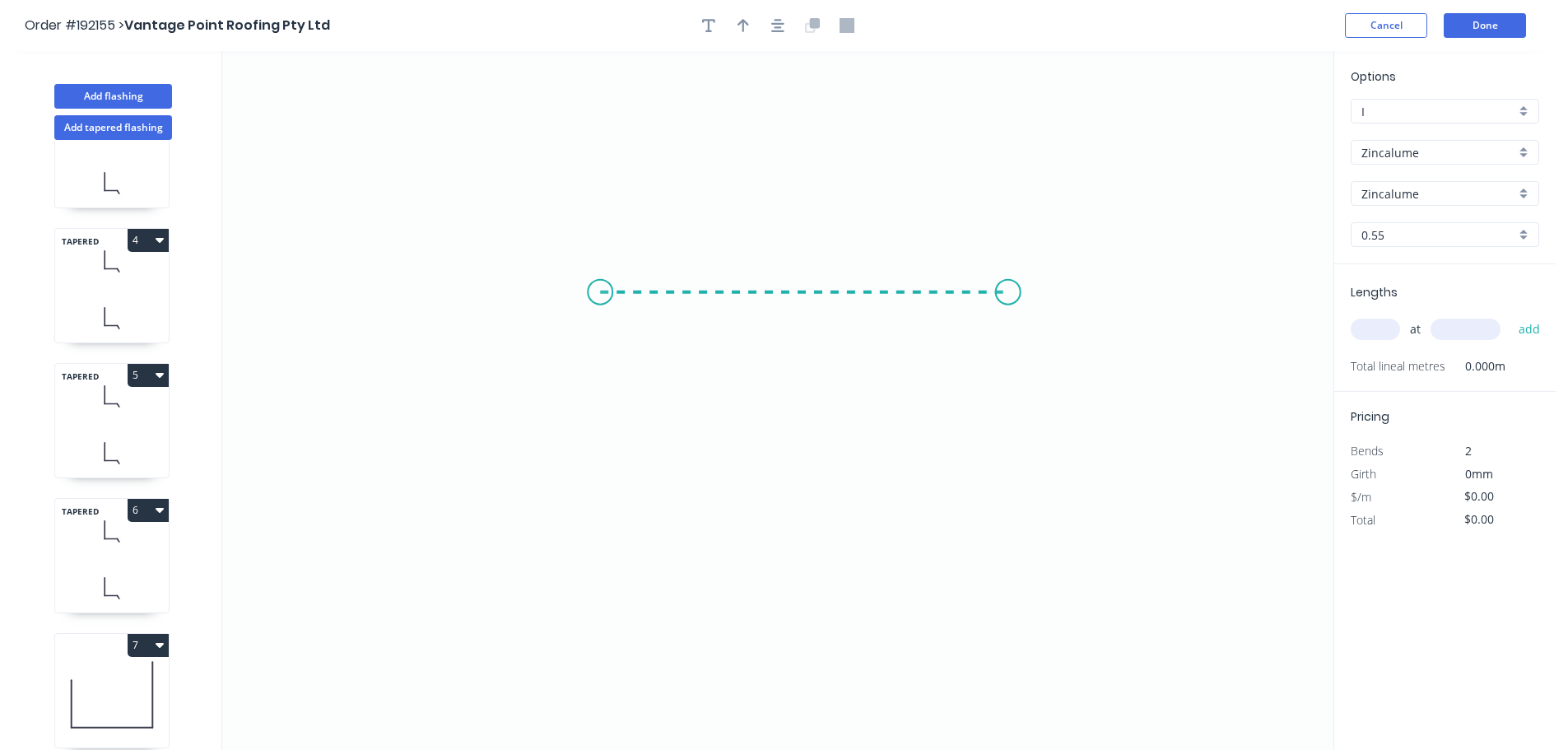
click at [1011, 301] on icon "0" at bounding box center [777, 400] width 1111 height 699
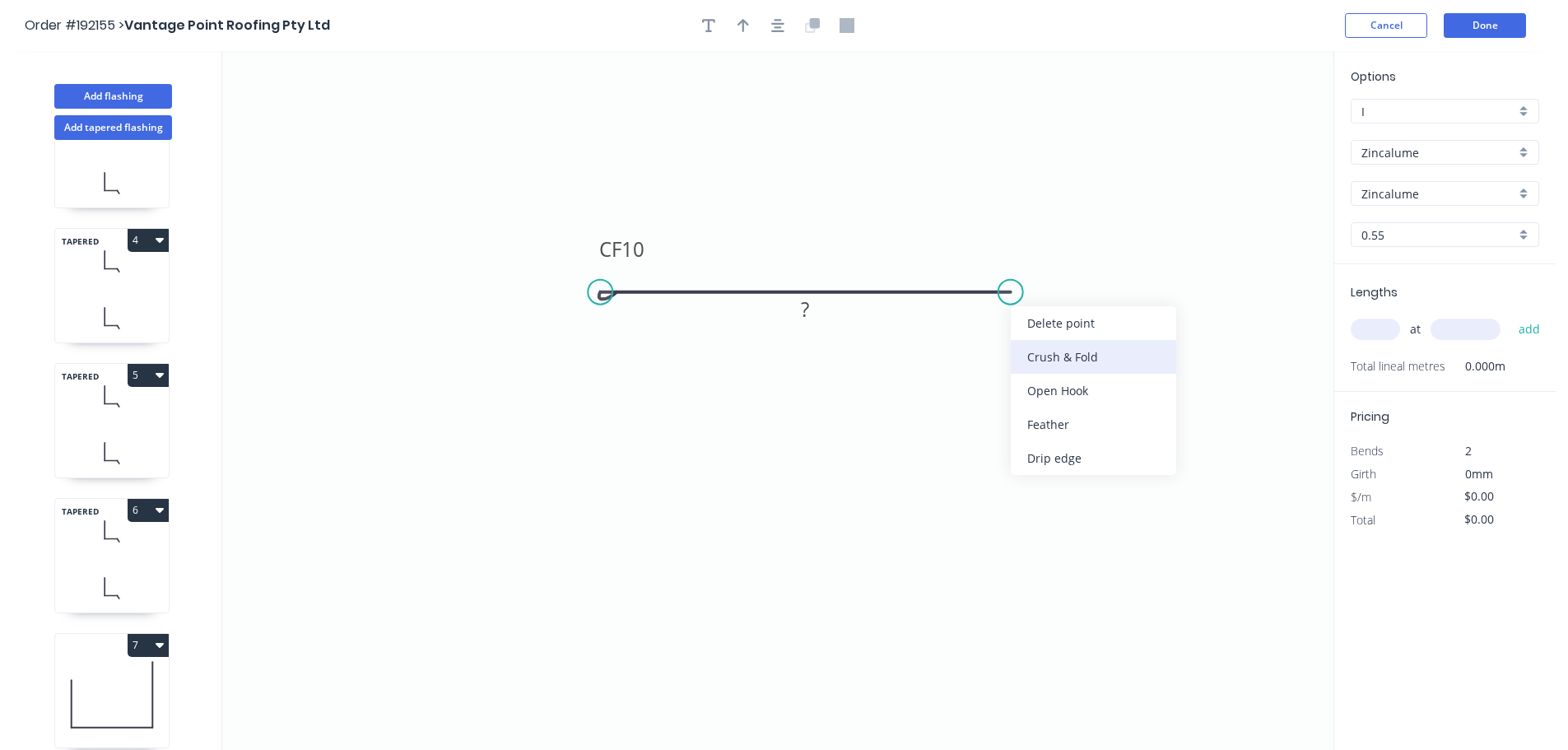
click at [1063, 355] on div "Crush & Fold" at bounding box center [1094, 357] width 165 height 34
click at [1055, 353] on div "Flip bend" at bounding box center [1091, 347] width 165 height 34
click at [1041, 315] on tspan "10" at bounding box center [1043, 318] width 23 height 27
type input "$19.17"
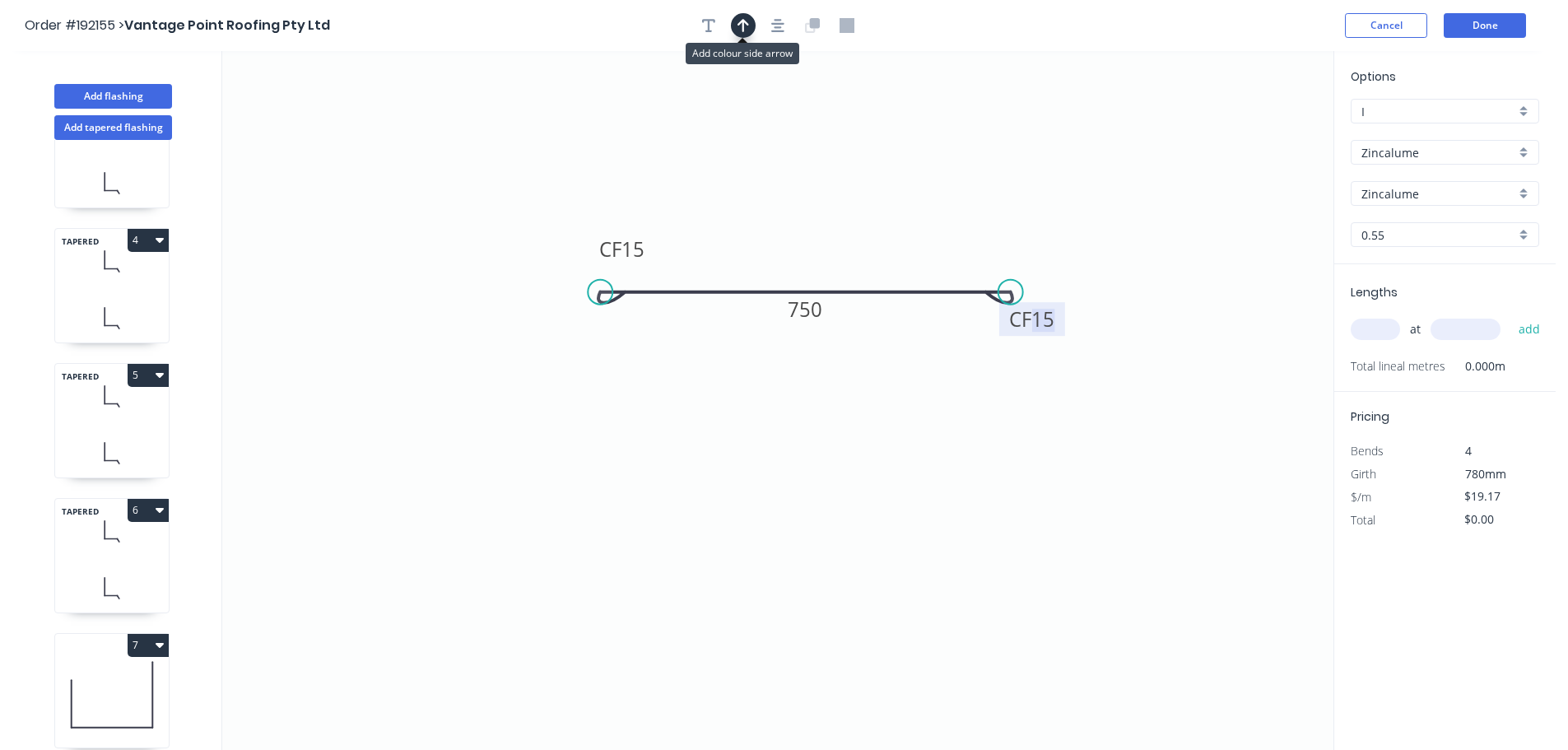
click at [737, 25] on button "button" at bounding box center [743, 25] width 24 height 24
drag, startPoint x: 1251, startPoint y: 134, endPoint x: 857, endPoint y: 245, distance: 409.3
click at [857, 245] on icon at bounding box center [856, 226] width 15 height 53
click at [1395, 330] on input "text" at bounding box center [1376, 329] width 50 height 22
type input "4"
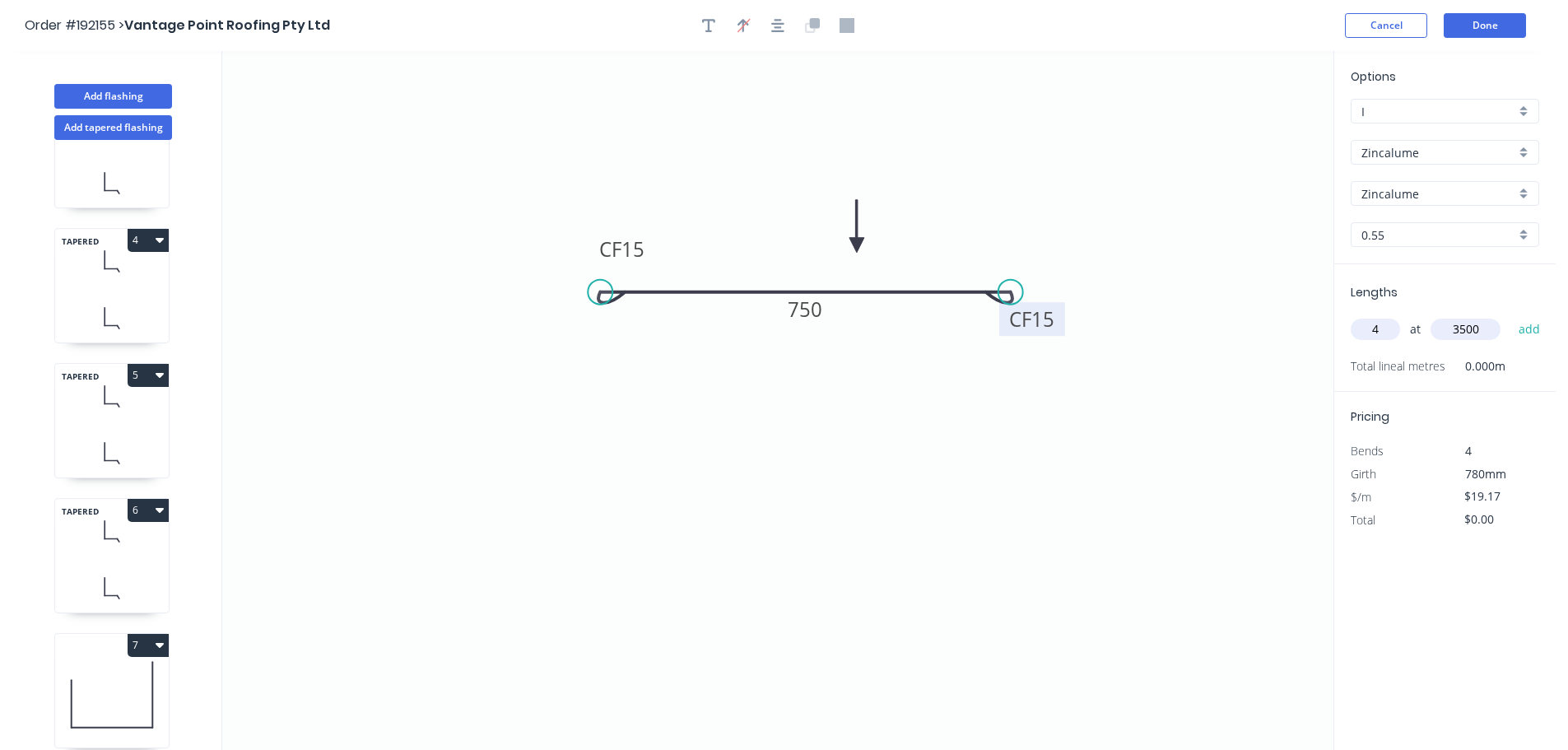
type input "3500"
click at [1511, 315] on button "add" at bounding box center [1530, 329] width 38 height 28
type input "$268.38"
type input "1"
type input "2500"
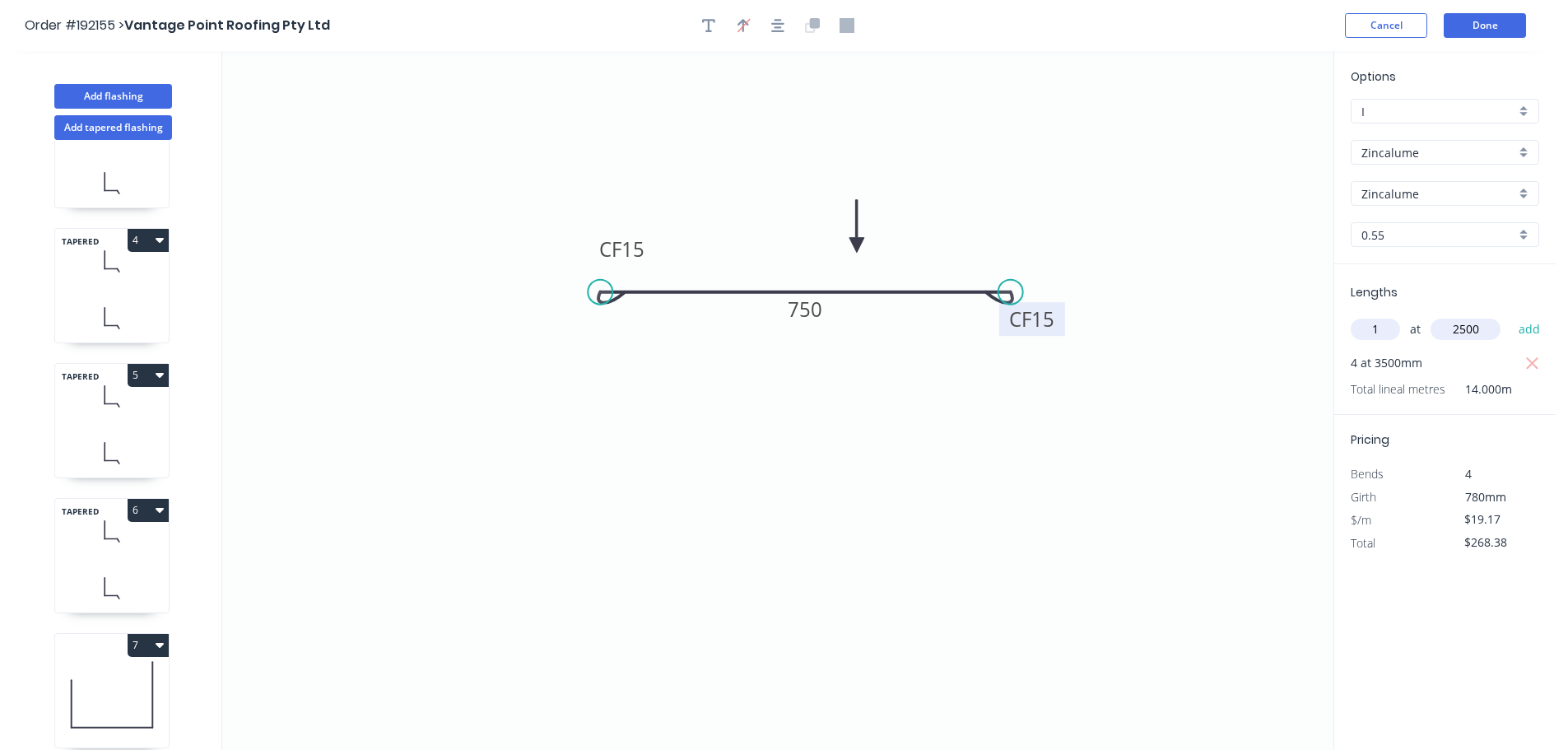
click at [1511, 315] on button "add" at bounding box center [1530, 329] width 38 height 28
type input "$316.31"
click at [1489, 24] on button "Done" at bounding box center [1485, 25] width 83 height 24
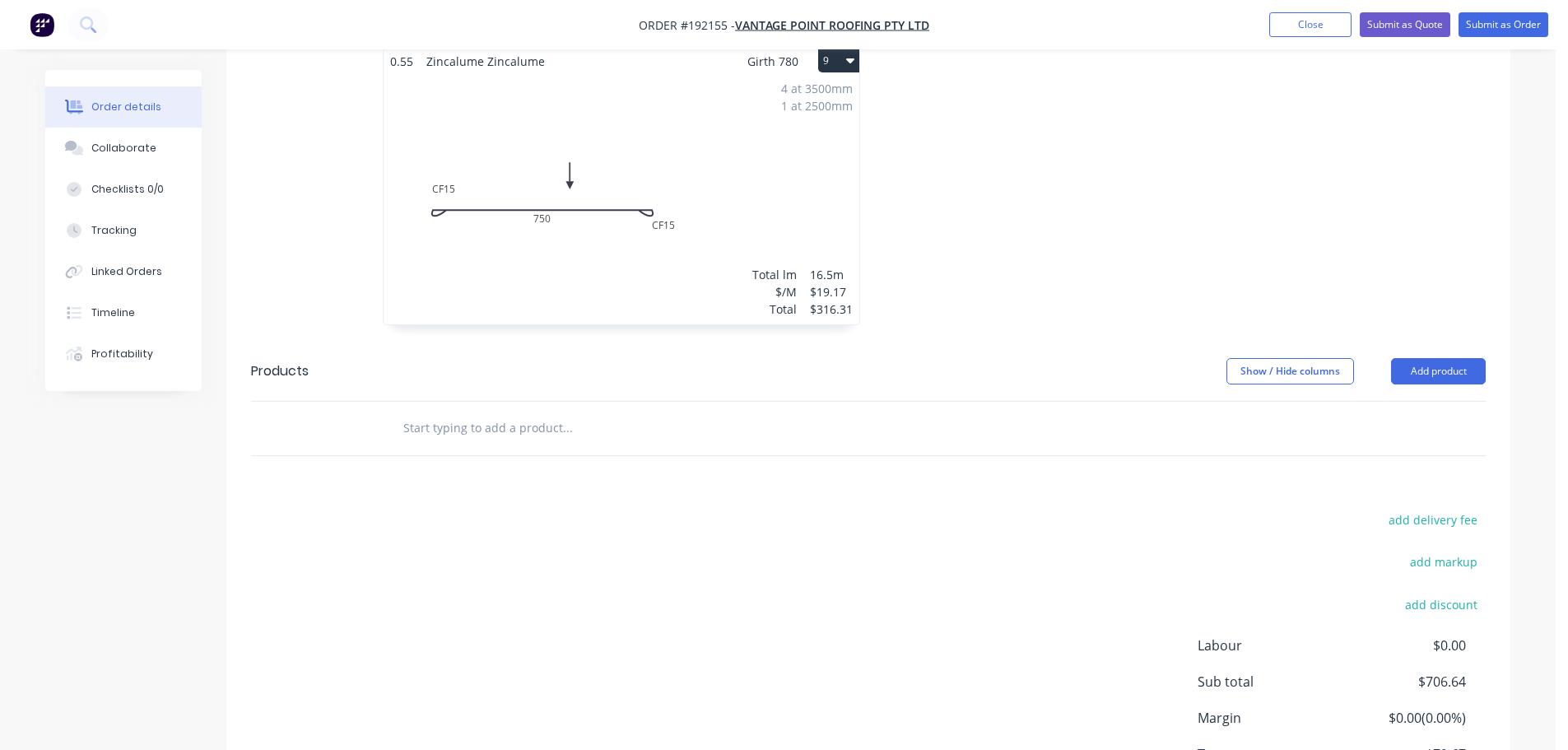
scroll to position [2668, 0]
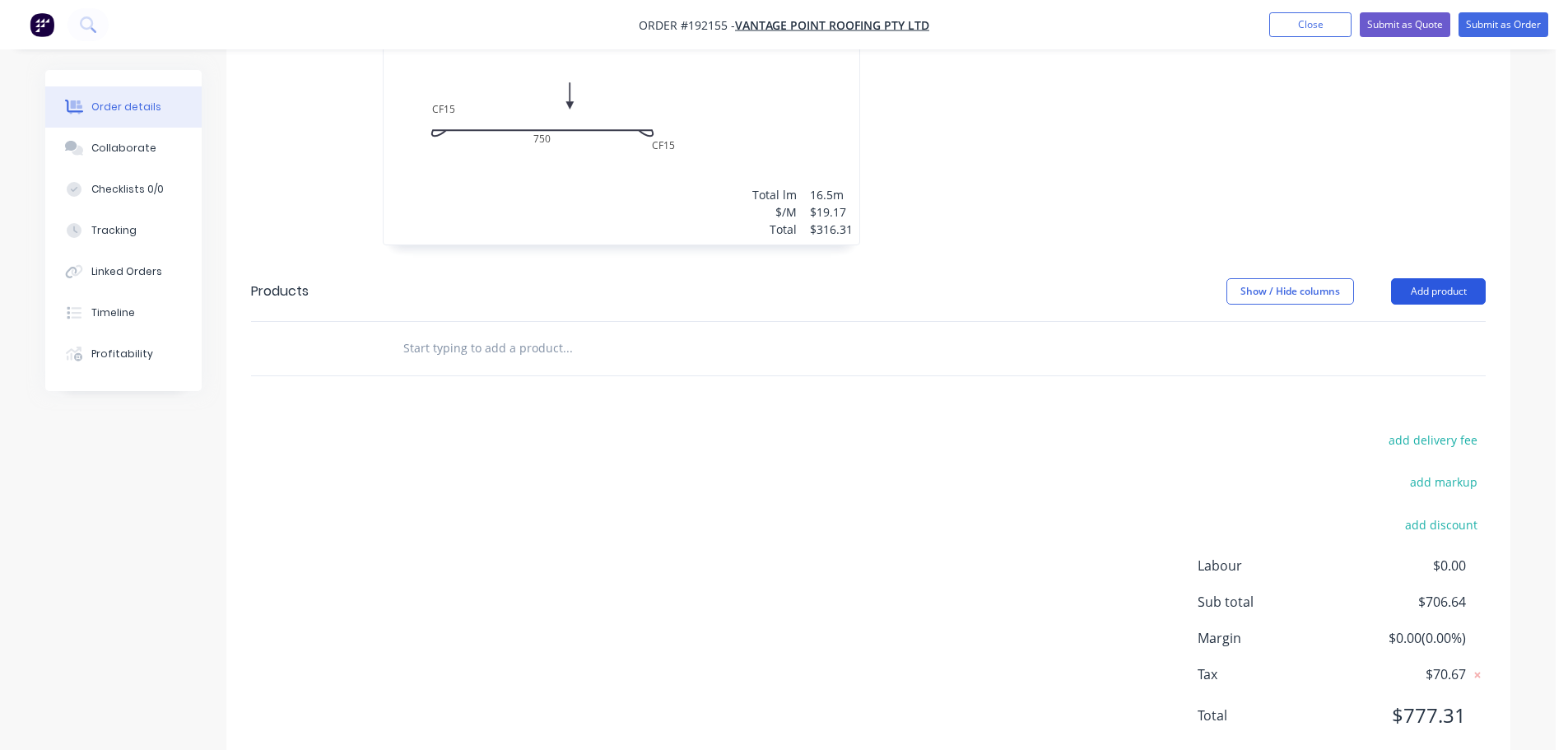
click at [1436, 278] on button "Add product" at bounding box center [1438, 291] width 95 height 26
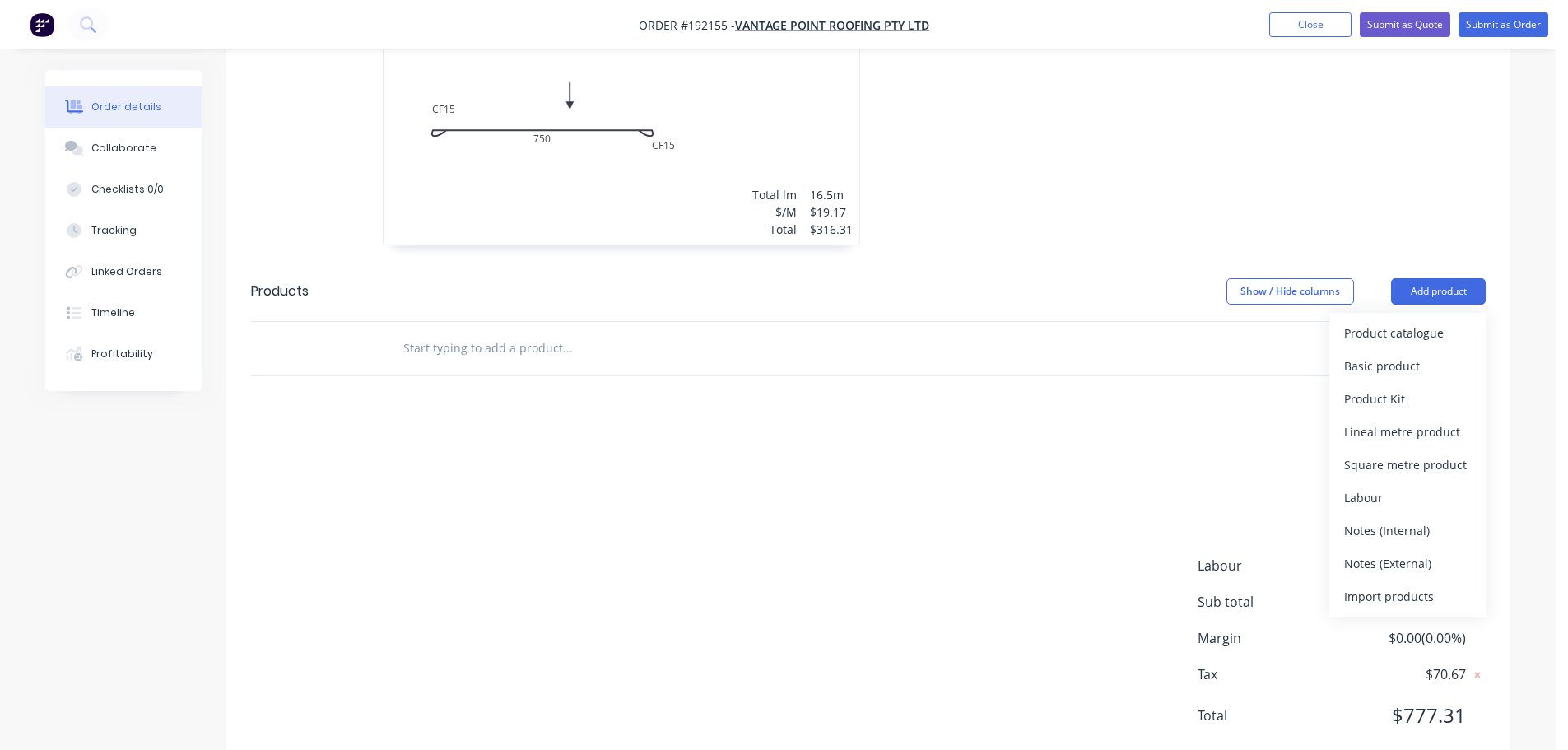
click at [1424, 321] on div "Product catalogue" at bounding box center [1408, 332] width 127 height 23
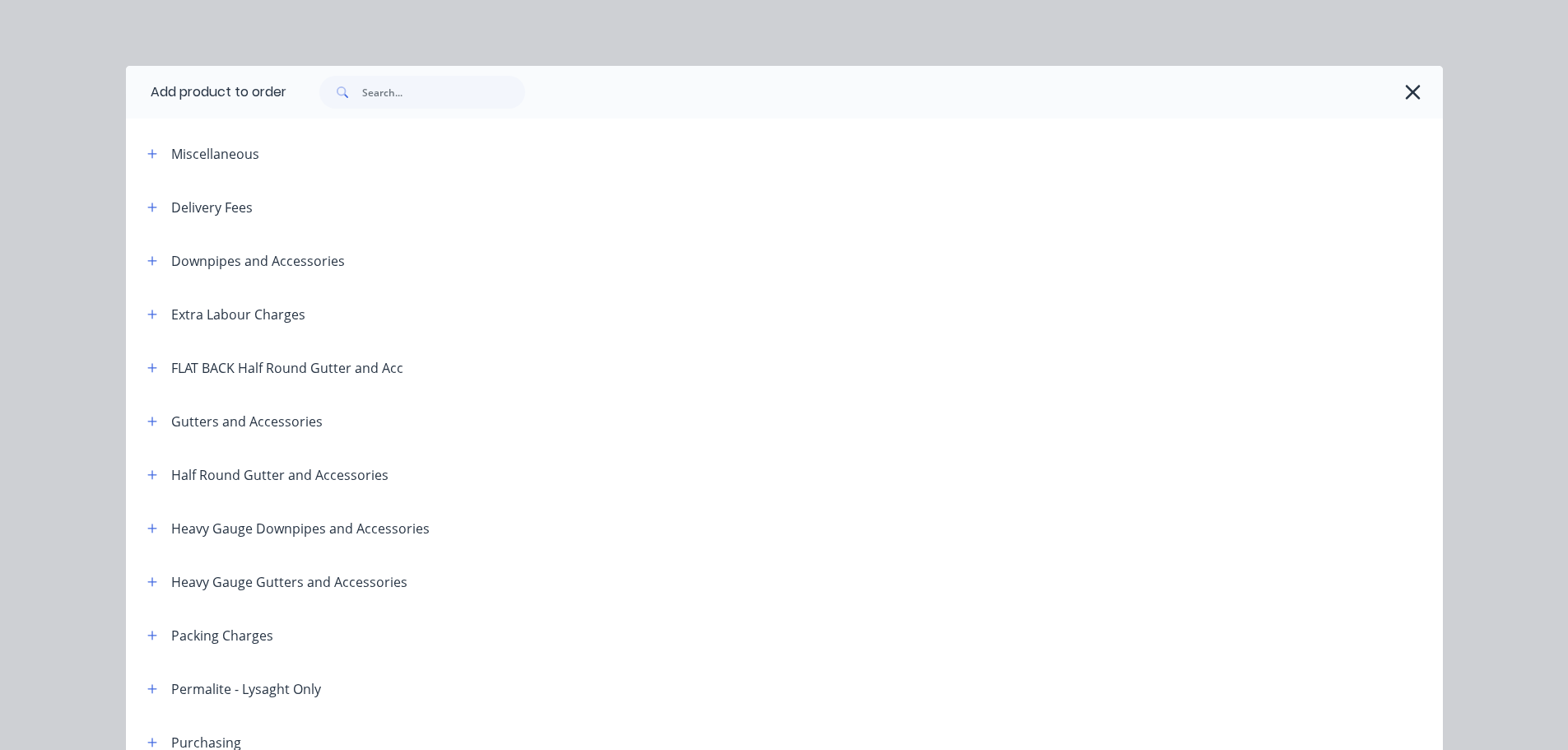
click at [144, 271] on header "Downpipes and Accessories" at bounding box center [785, 260] width 1317 height 53
click at [147, 265] on icon "button" at bounding box center [151, 260] width 10 height 11
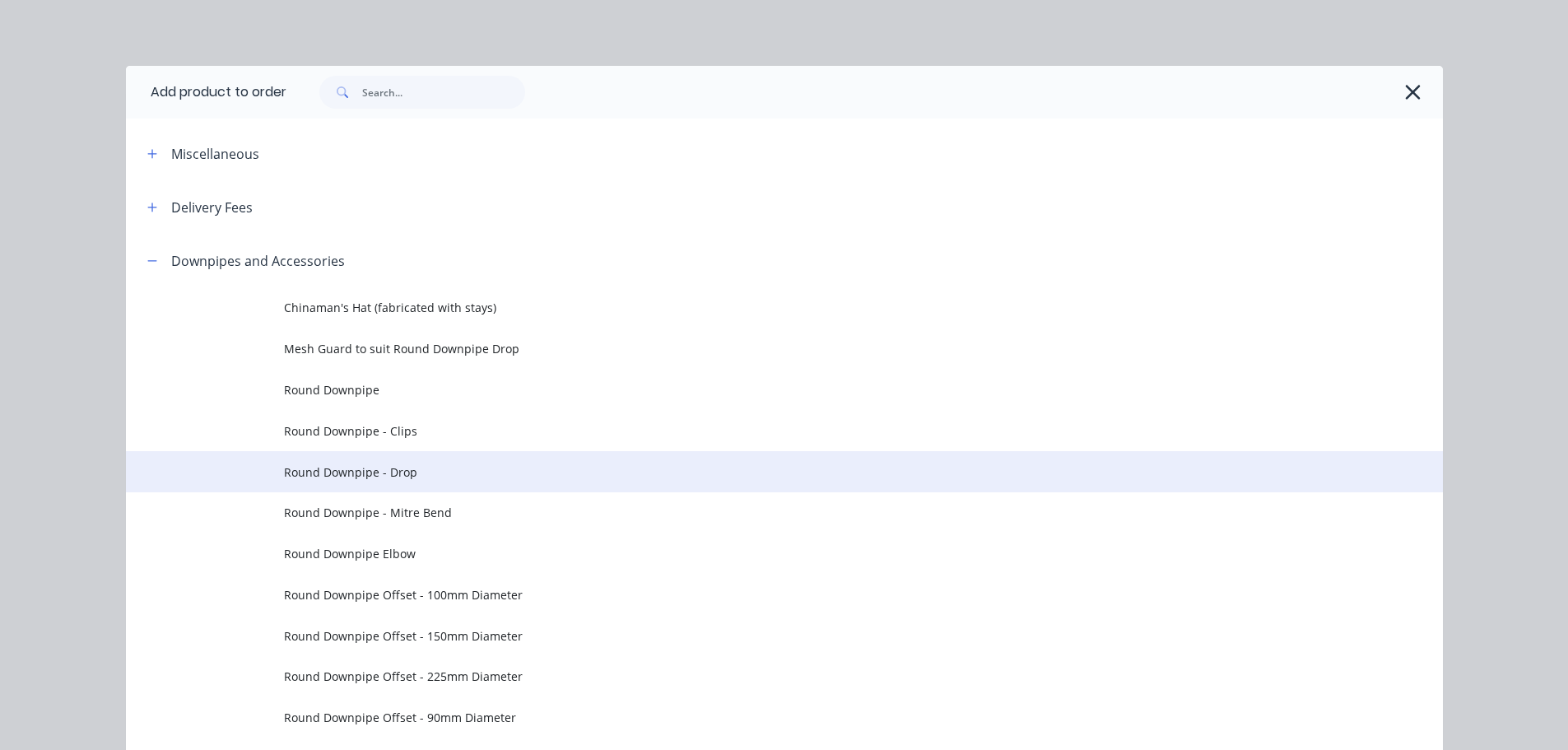
click at [400, 464] on span "Round Downpipe - Drop" at bounding box center [747, 472] width 927 height 17
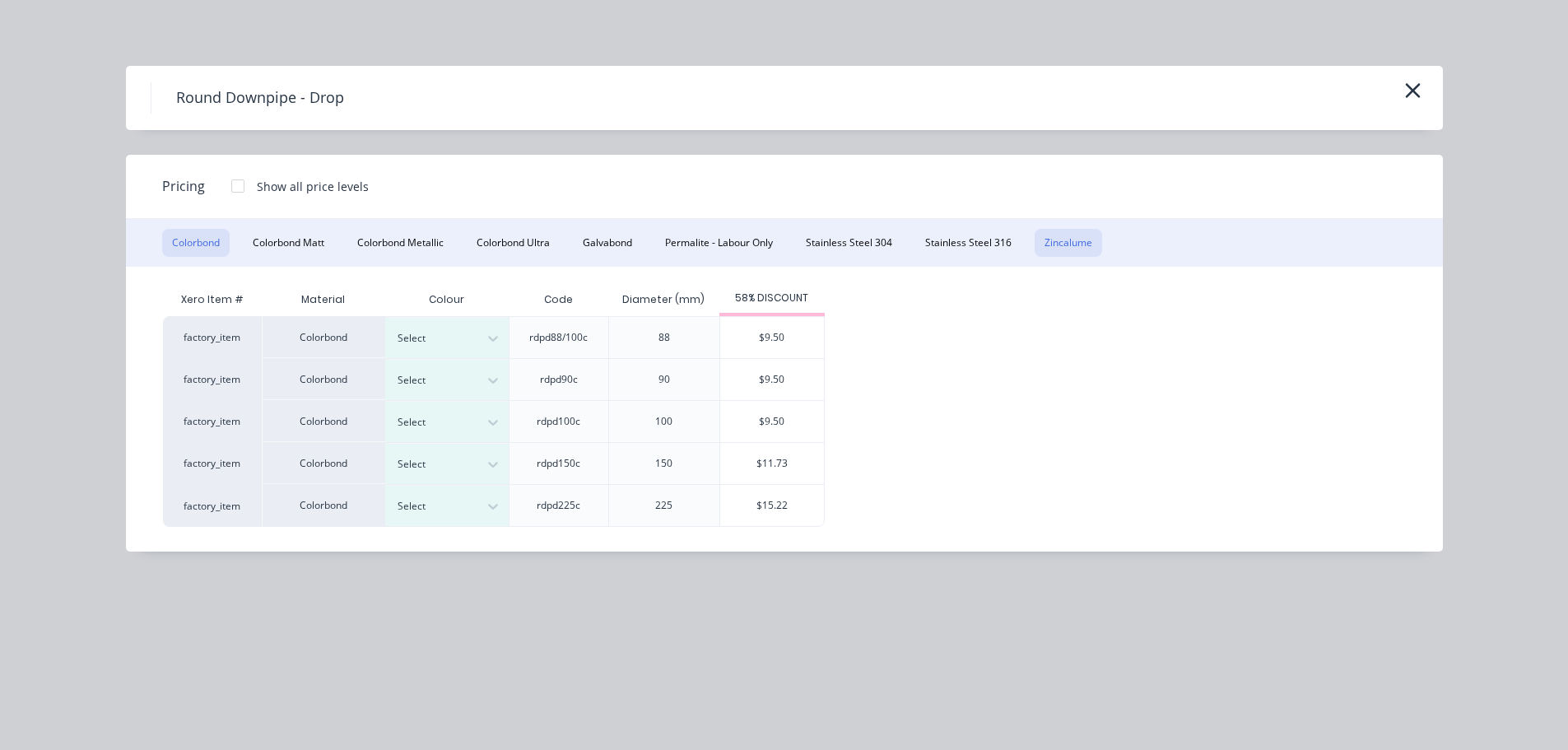
click at [1073, 250] on button "Zincalume" at bounding box center [1069, 243] width 68 height 28
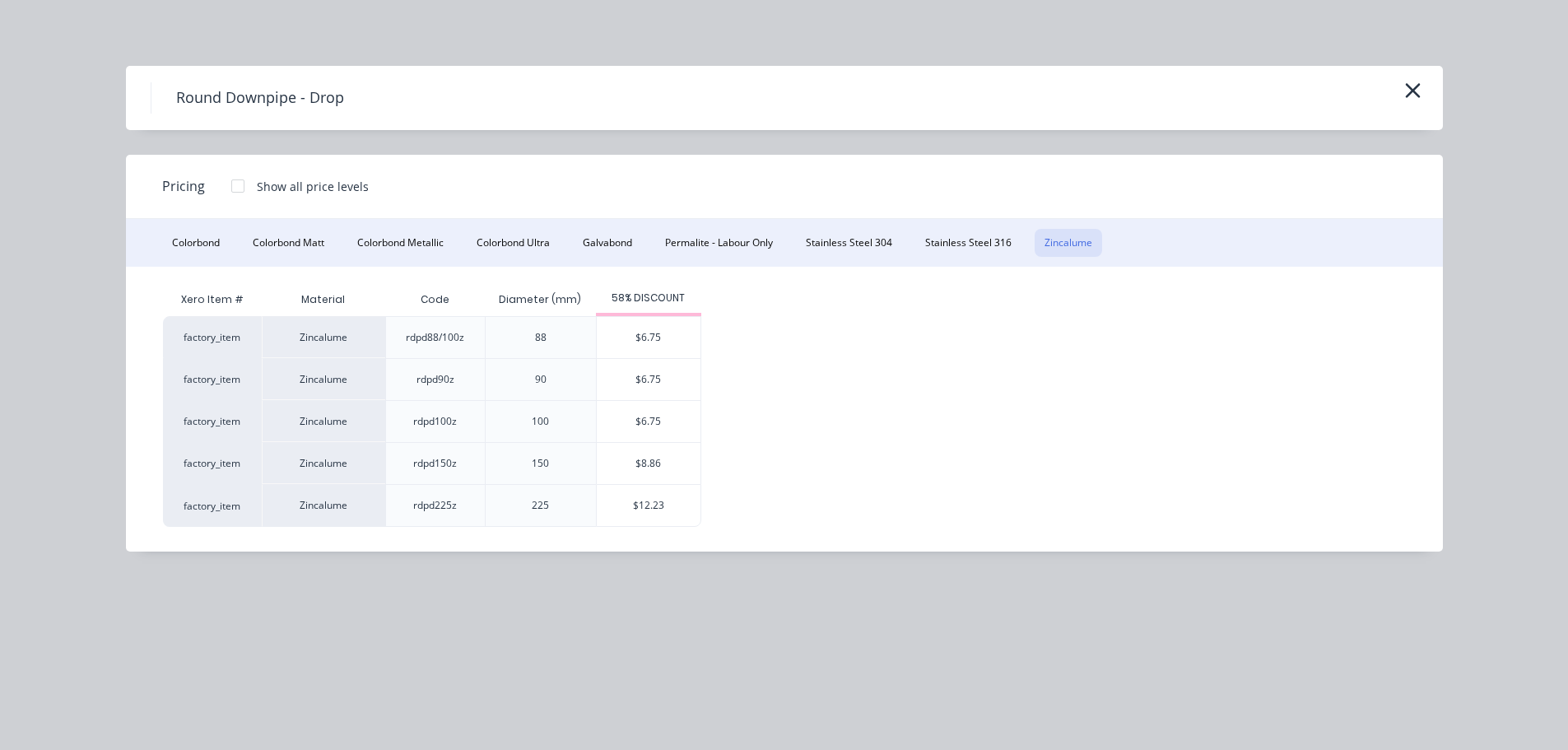
click at [653, 460] on div "$8.86" at bounding box center [648, 463] width 104 height 41
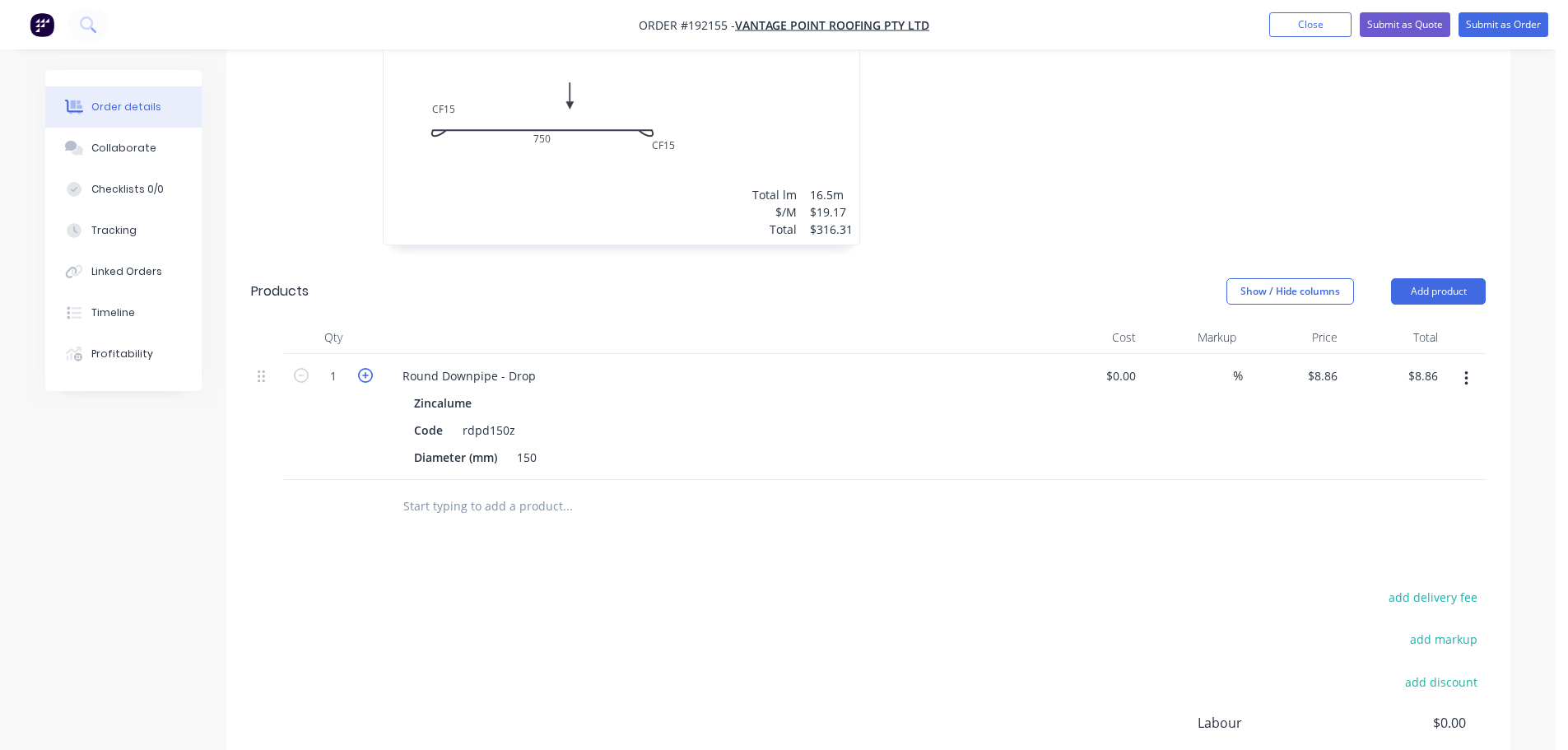
click at [360, 368] on icon "button" at bounding box center [365, 375] width 15 height 15
type input "2"
type input "$17.72"
drag, startPoint x: 1442, startPoint y: 251, endPoint x: 1423, endPoint y: 265, distance: 23.6
click at [1441, 278] on button "Add product" at bounding box center [1438, 291] width 95 height 26
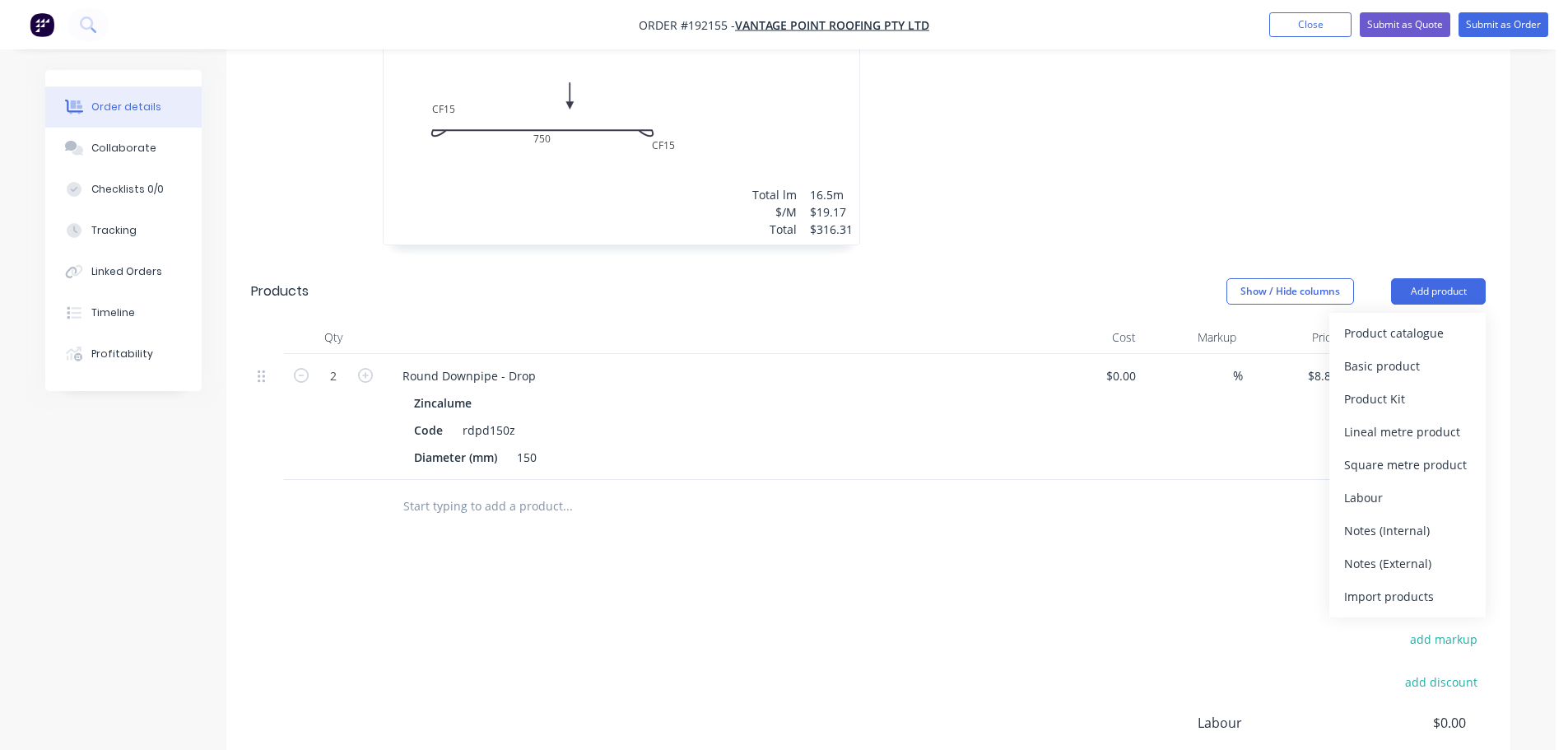
click at [1401, 321] on div "Product catalogue" at bounding box center [1408, 332] width 127 height 23
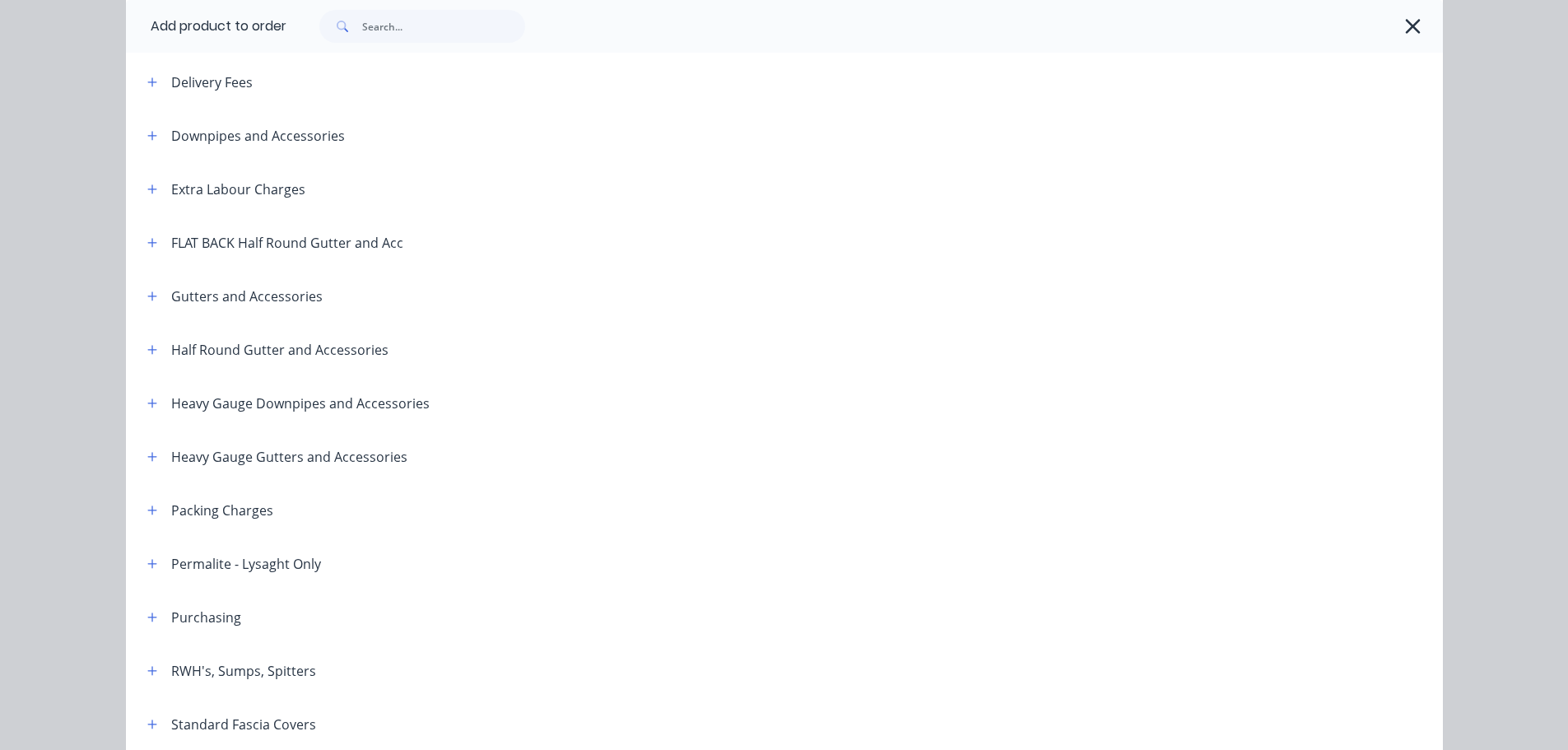
scroll to position [164, 0]
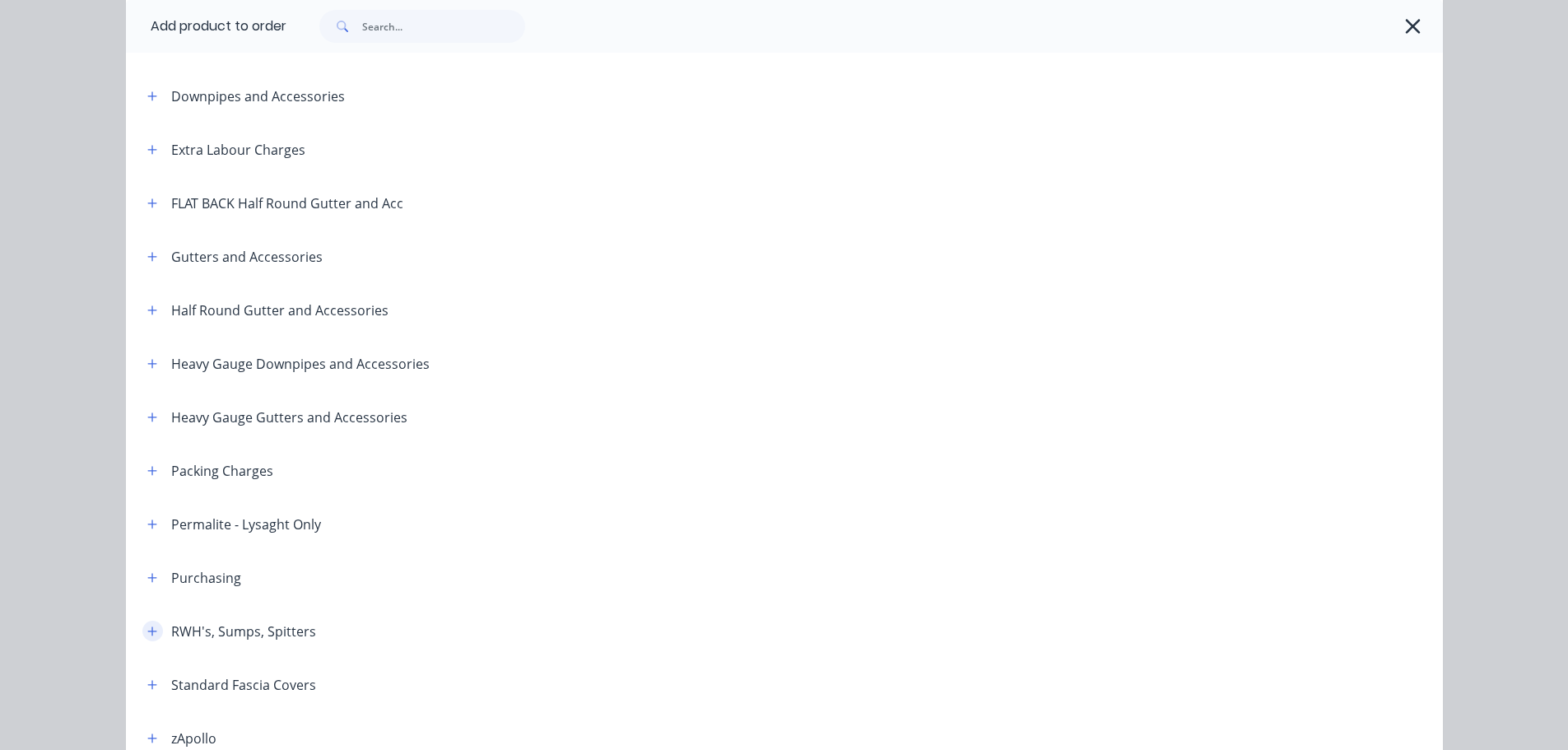
click at [147, 629] on icon "button" at bounding box center [151, 631] width 9 height 9
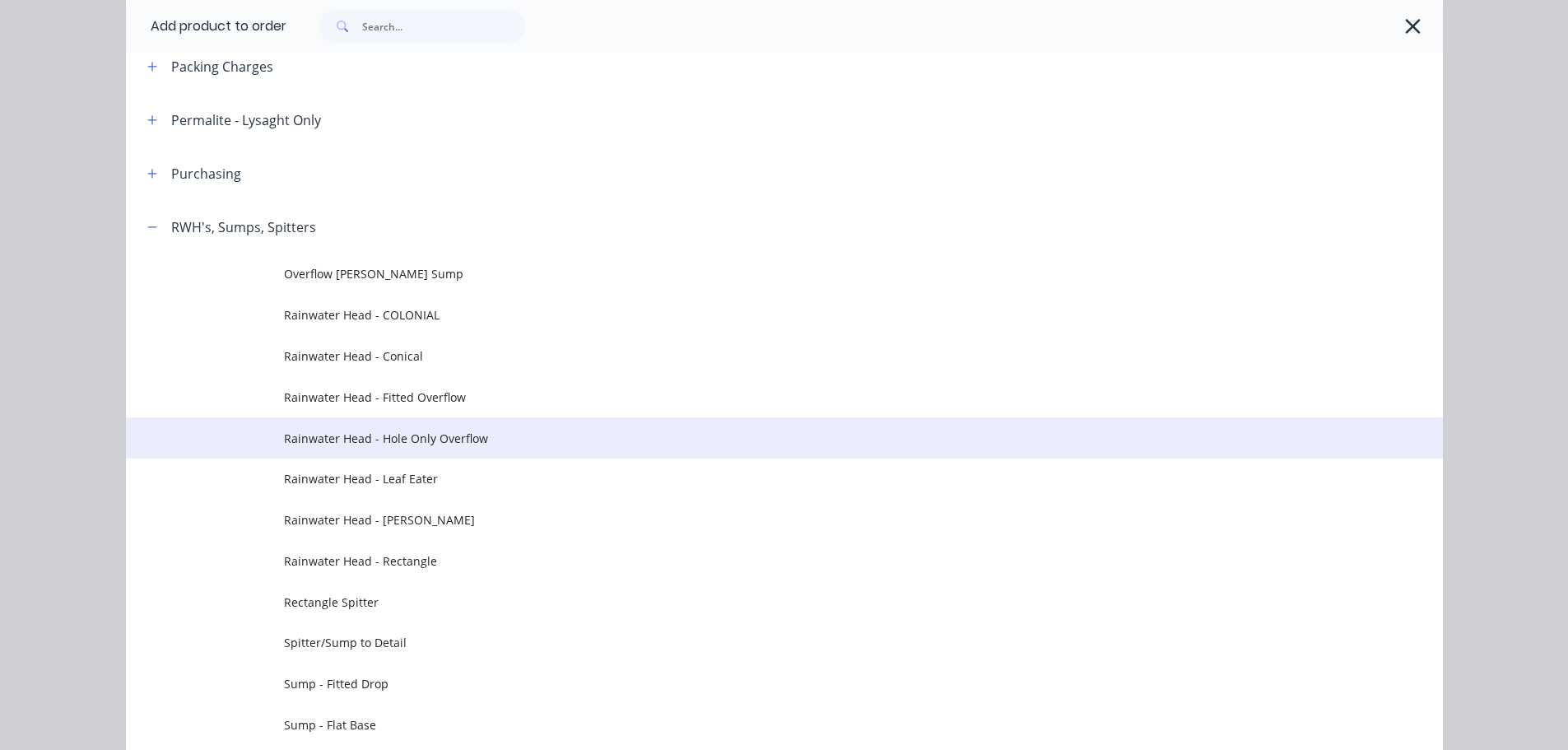
scroll to position [659, 0]
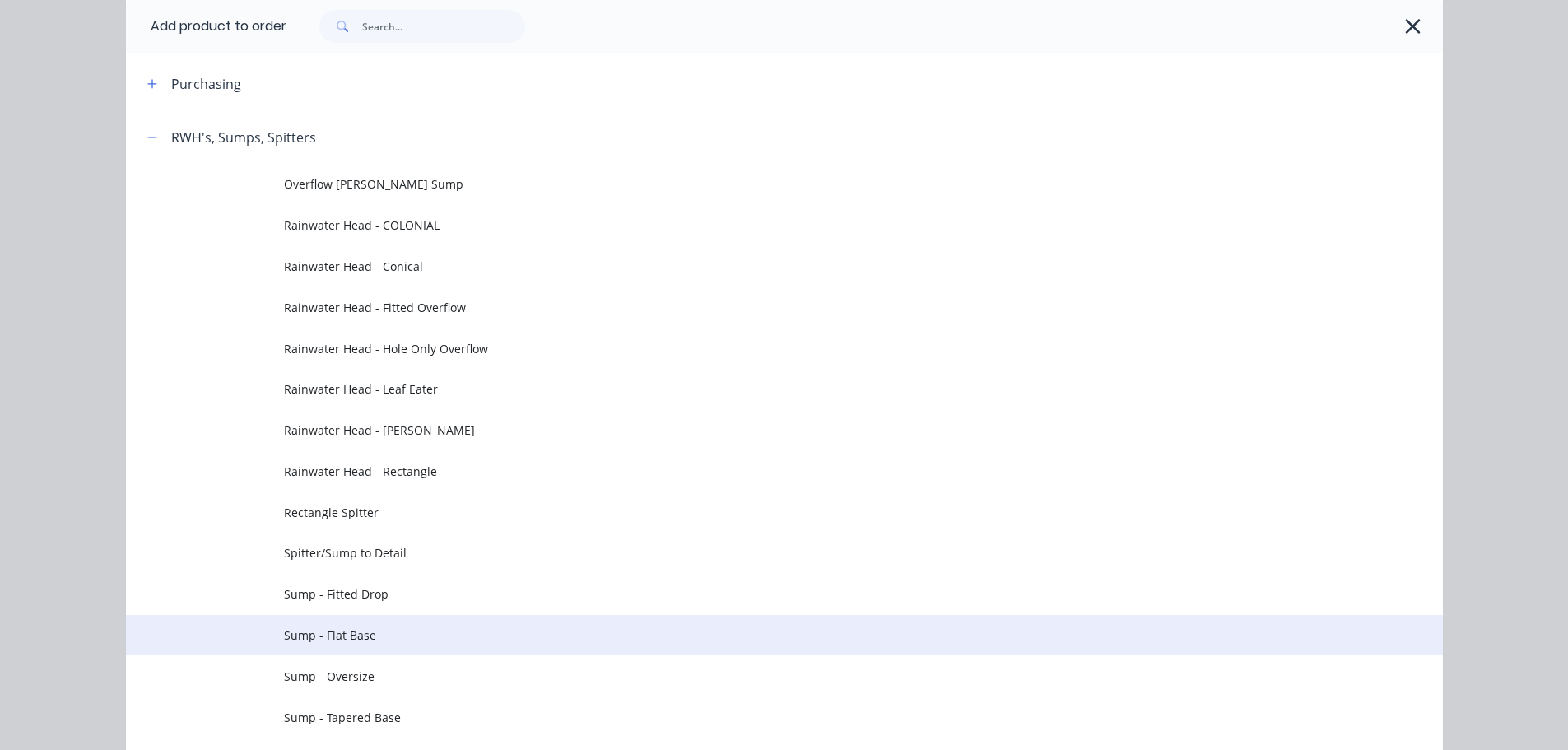
click at [374, 633] on span "Sump - Flat Base" at bounding box center [747, 635] width 927 height 17
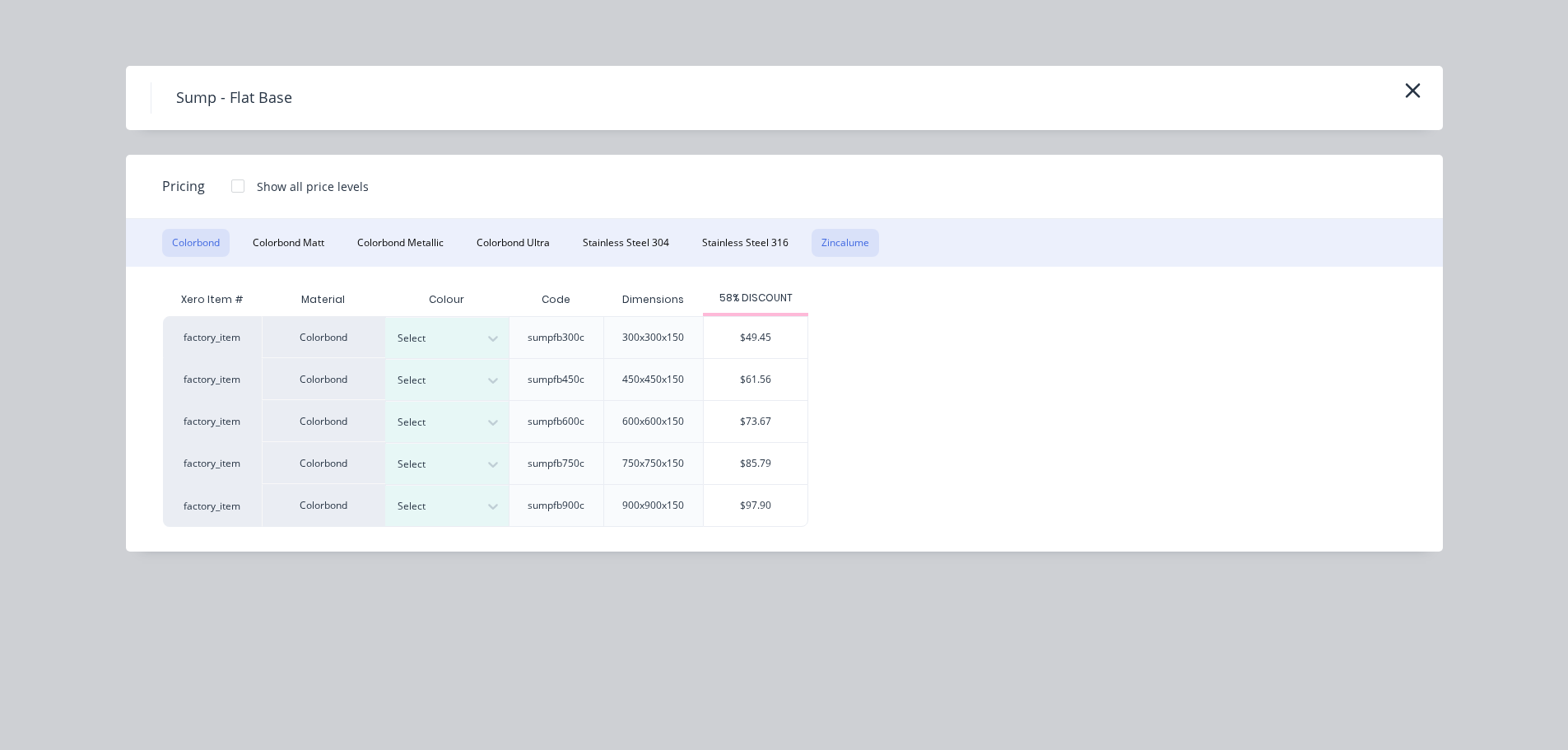
click at [854, 241] on button "Zincalume" at bounding box center [846, 243] width 68 height 28
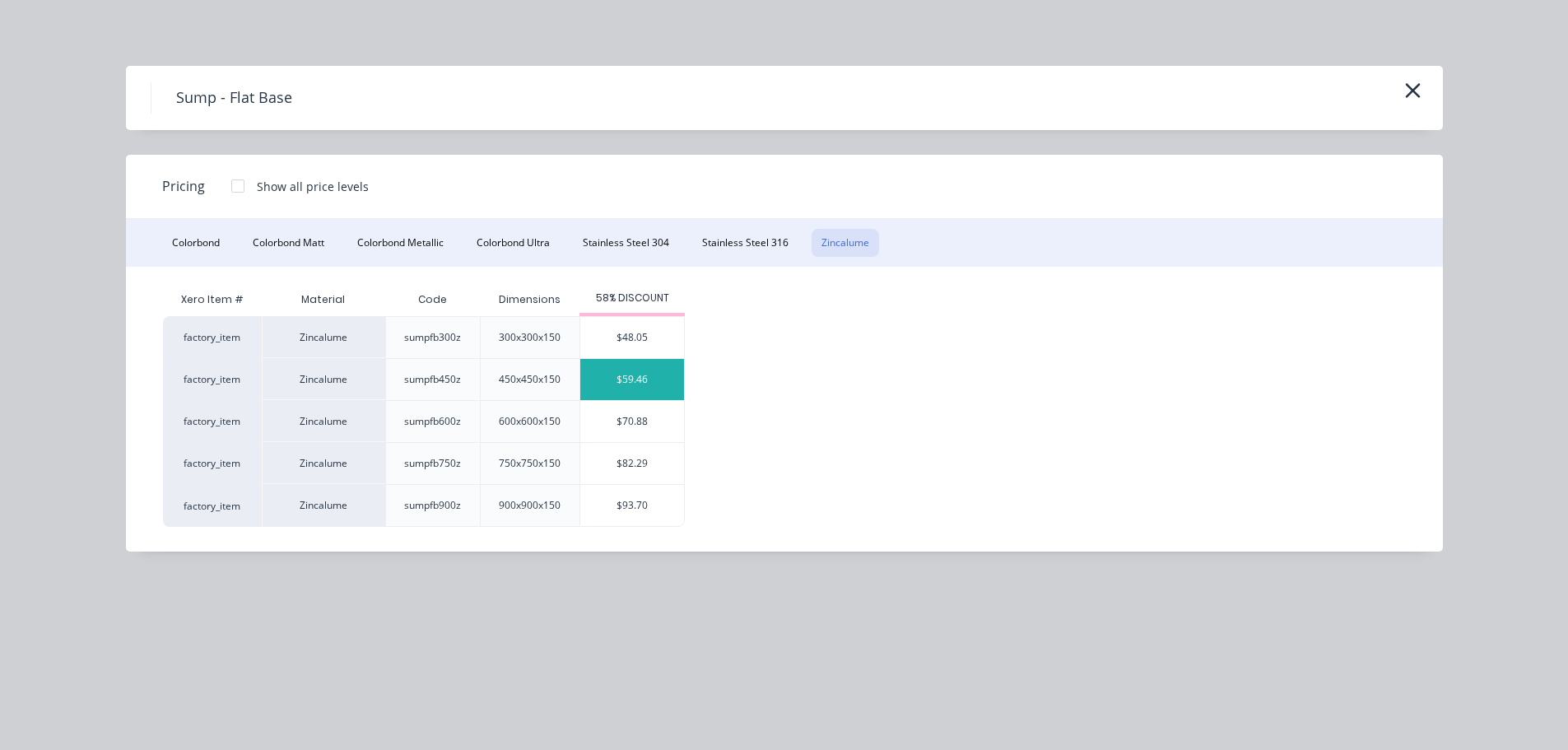
click at [650, 380] on div "$59.46" at bounding box center [632, 379] width 104 height 41
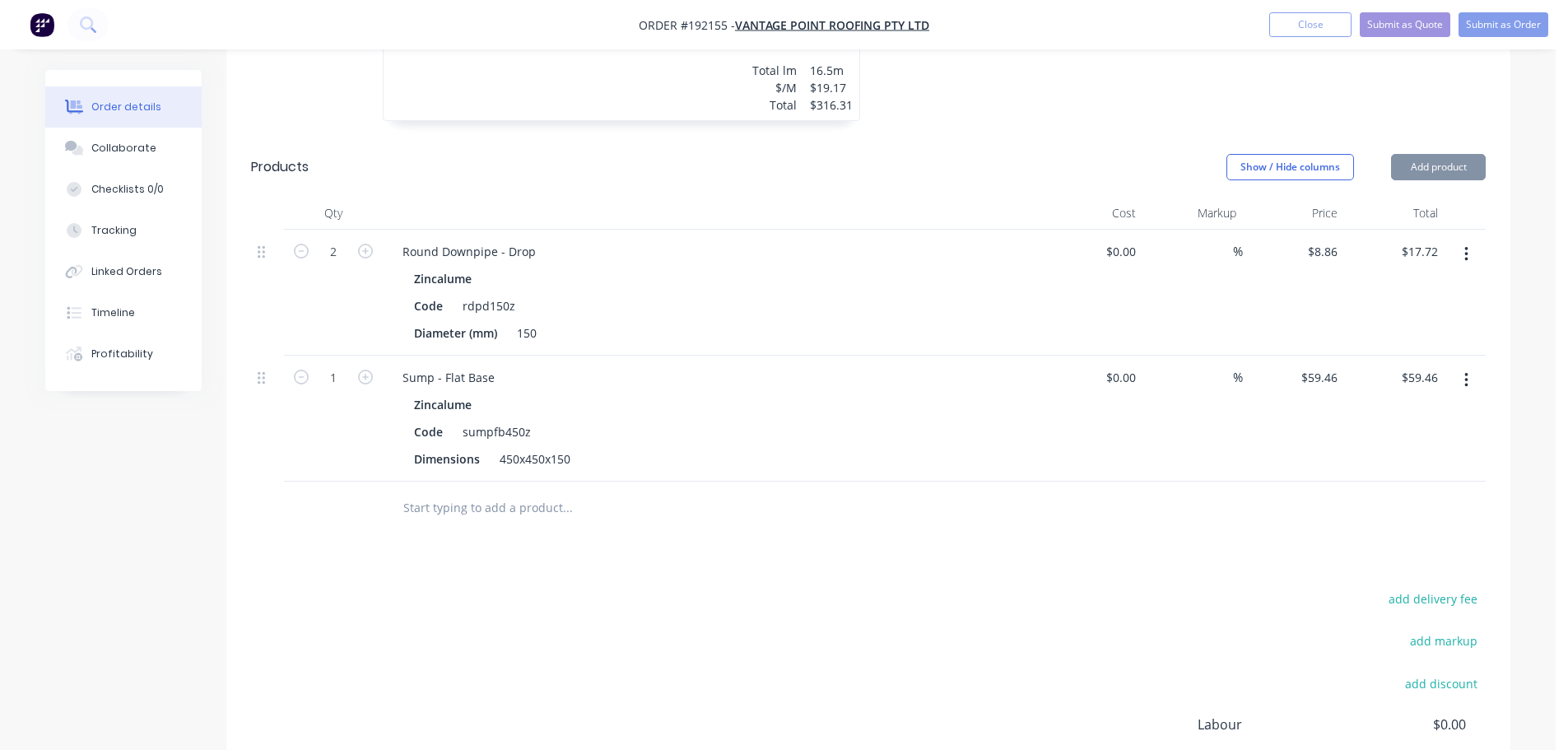
scroll to position [2832, 0]
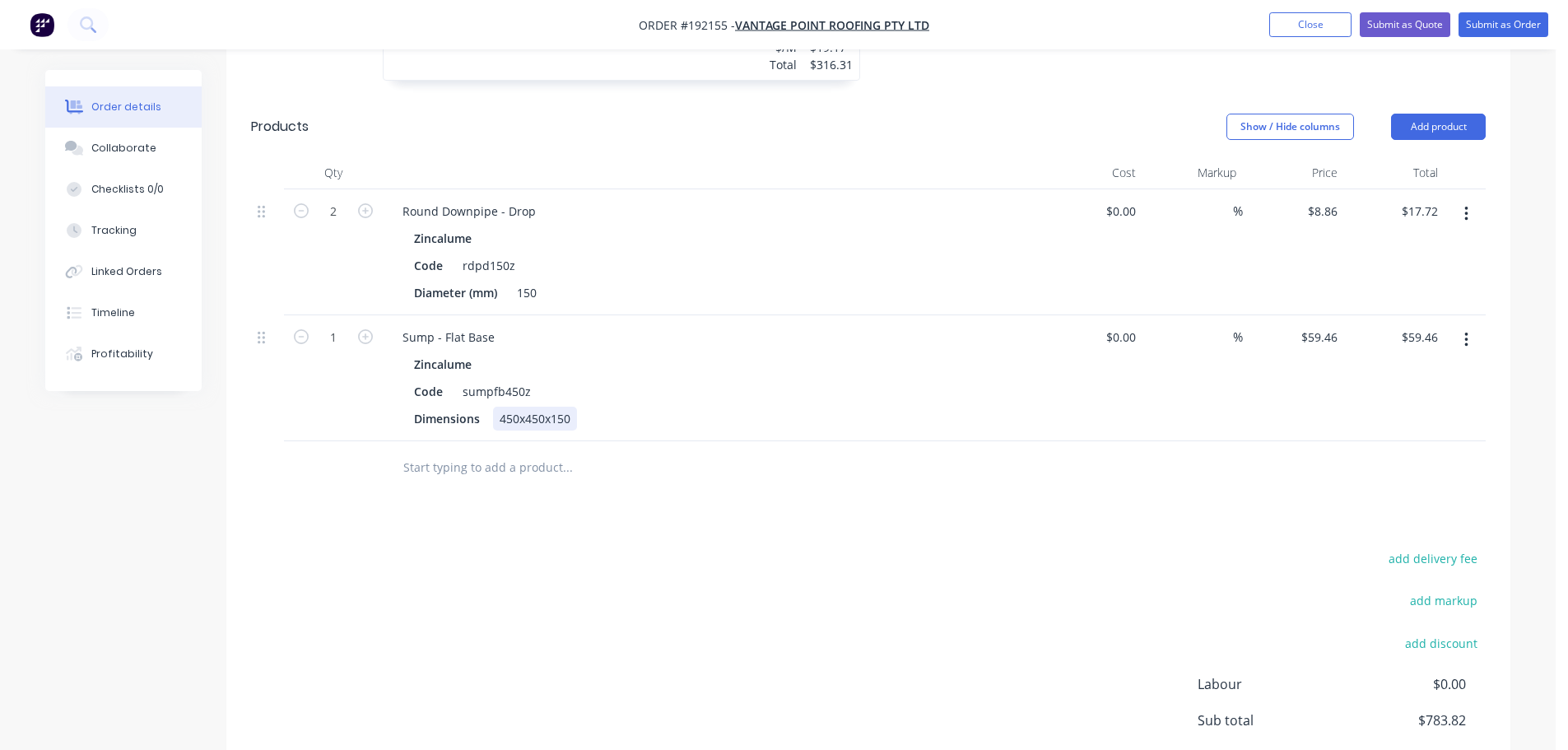
click at [514, 406] on div "450x450x150" at bounding box center [535, 418] width 84 height 23
click at [497, 325] on div "Sump - Flat Base" at bounding box center [449, 337] width 118 height 23
click at [895, 406] on div "Dimensions 200x400x190" at bounding box center [708, 418] width 603 height 23
click at [352, 325] on input "1" at bounding box center [333, 338] width 43 height 24
drag, startPoint x: 359, startPoint y: 291, endPoint x: 642, endPoint y: 278, distance: 283.3
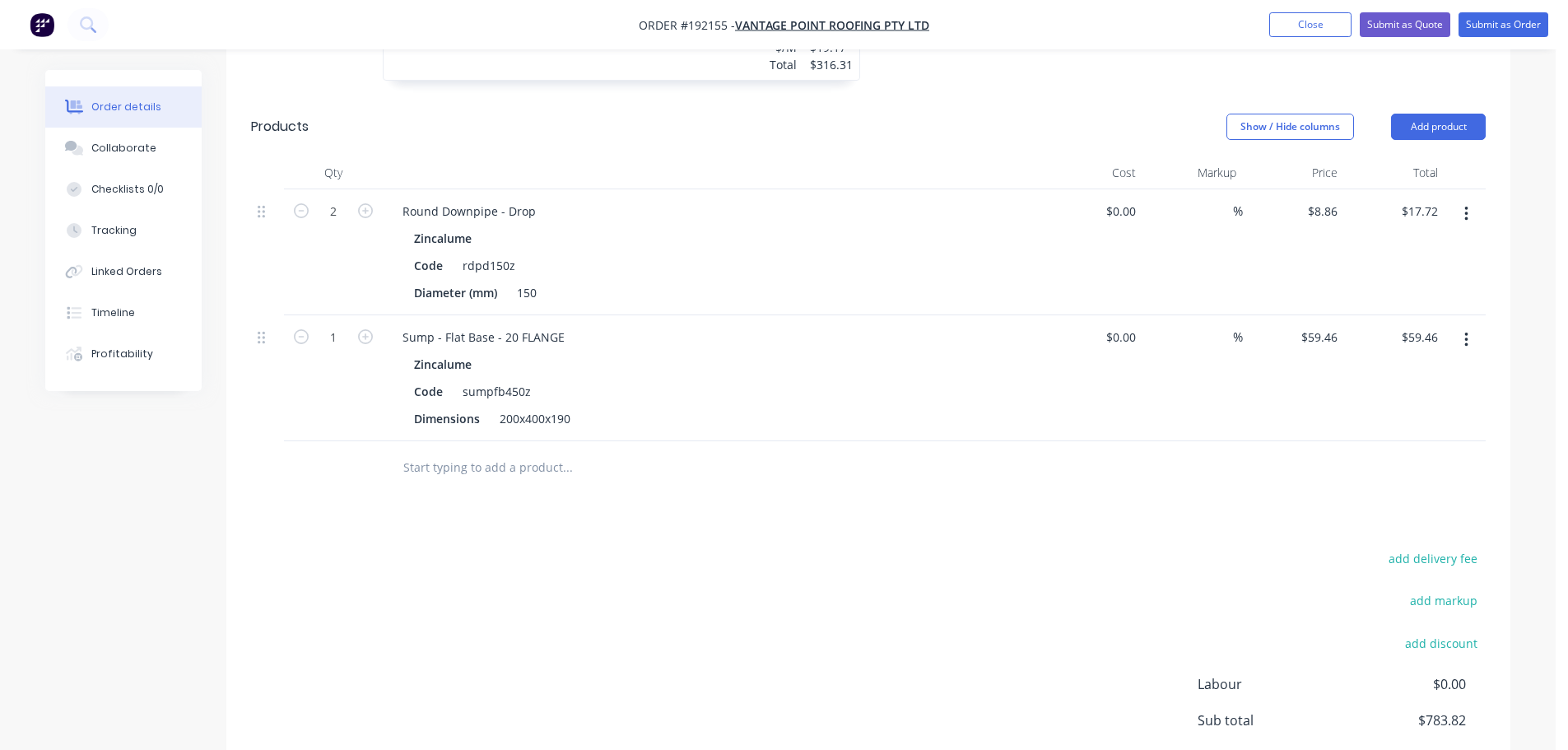
click at [359, 329] on icon "button" at bounding box center [365, 336] width 15 height 15
type input "2"
type input "$118.92"
click at [1409, 114] on button "Add product" at bounding box center [1438, 127] width 95 height 26
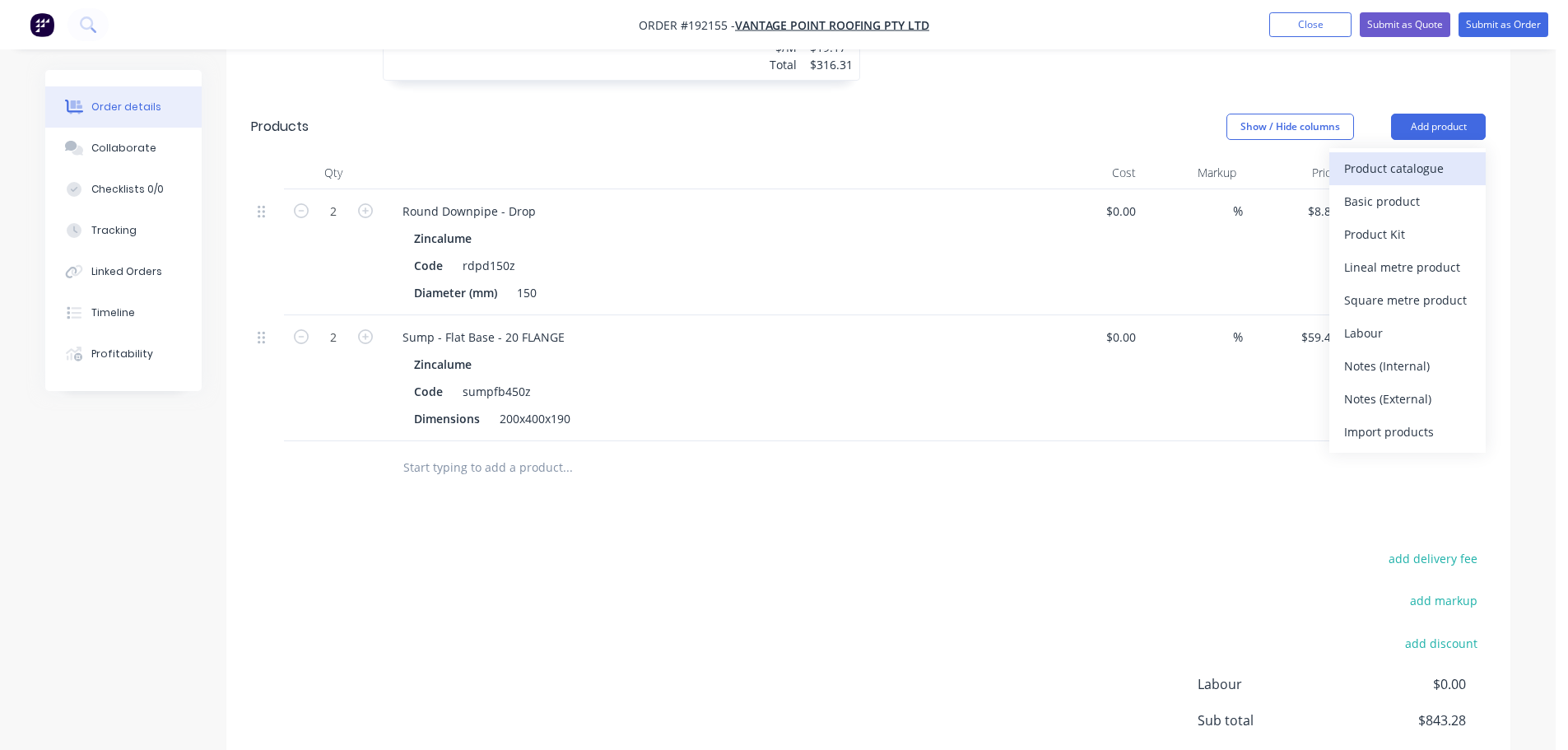
click at [1400, 157] on div "Product catalogue" at bounding box center [1408, 168] width 127 height 23
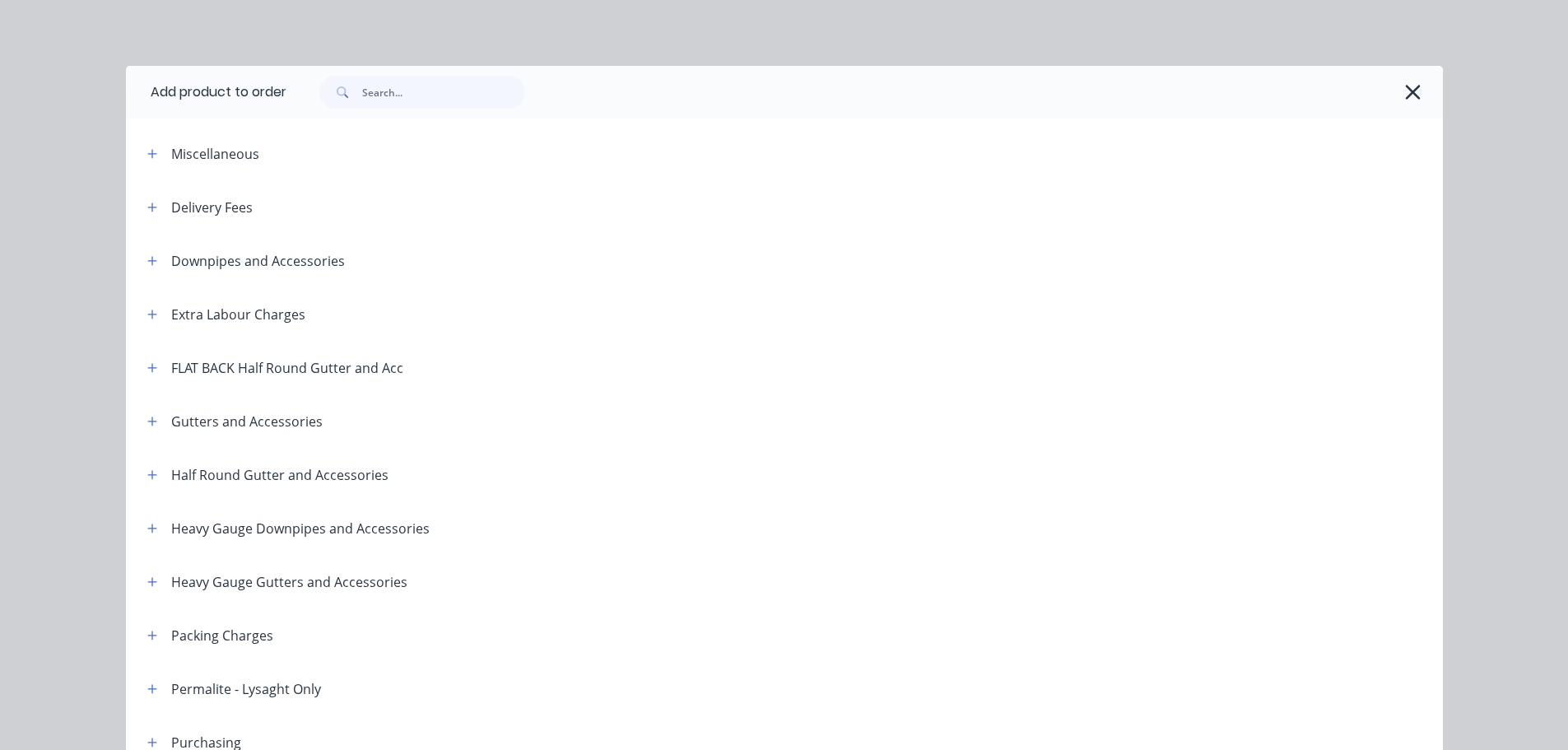
click at [147, 202] on icon "button" at bounding box center [151, 207] width 10 height 11
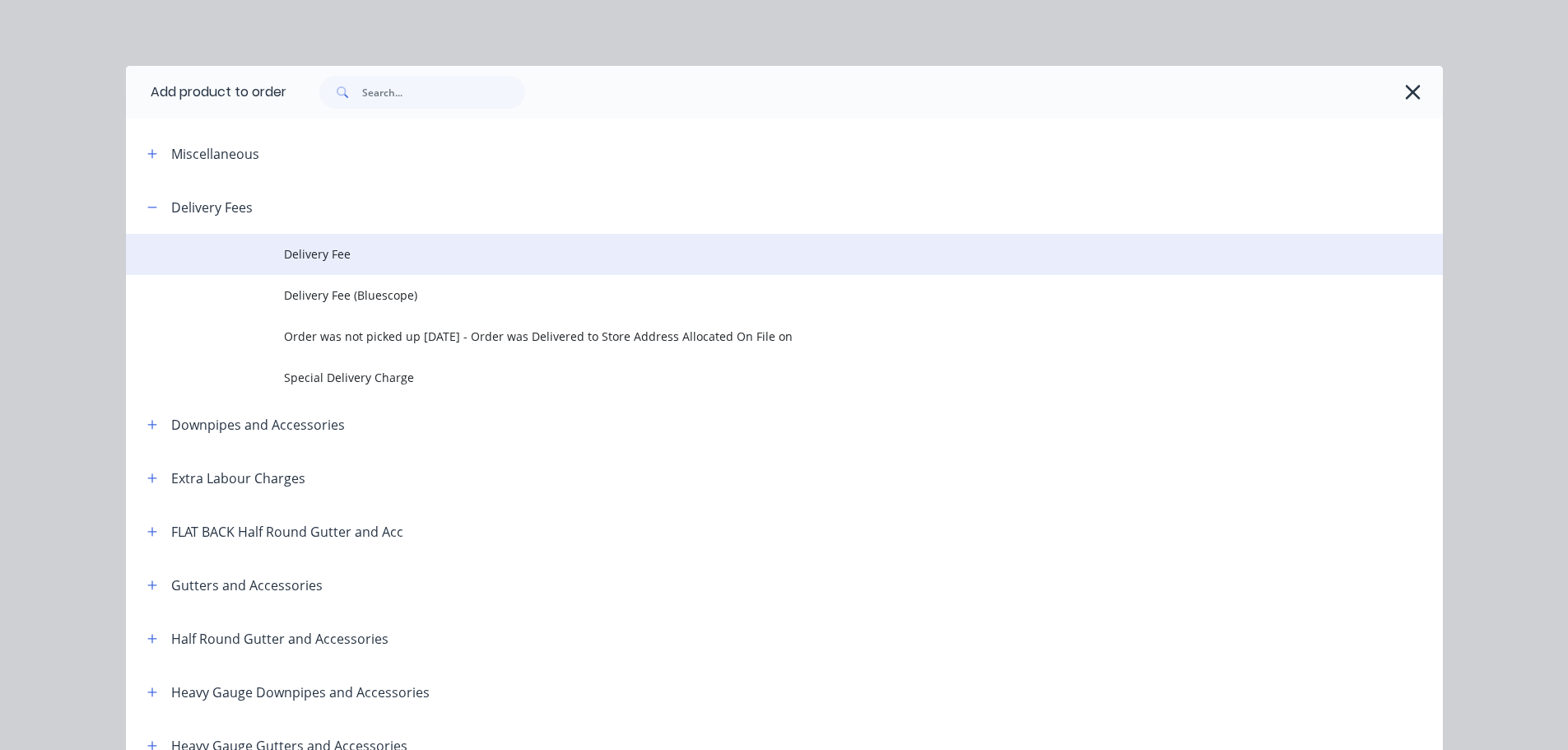
click at [370, 244] on td "Delivery Fee" at bounding box center [863, 254] width 1159 height 41
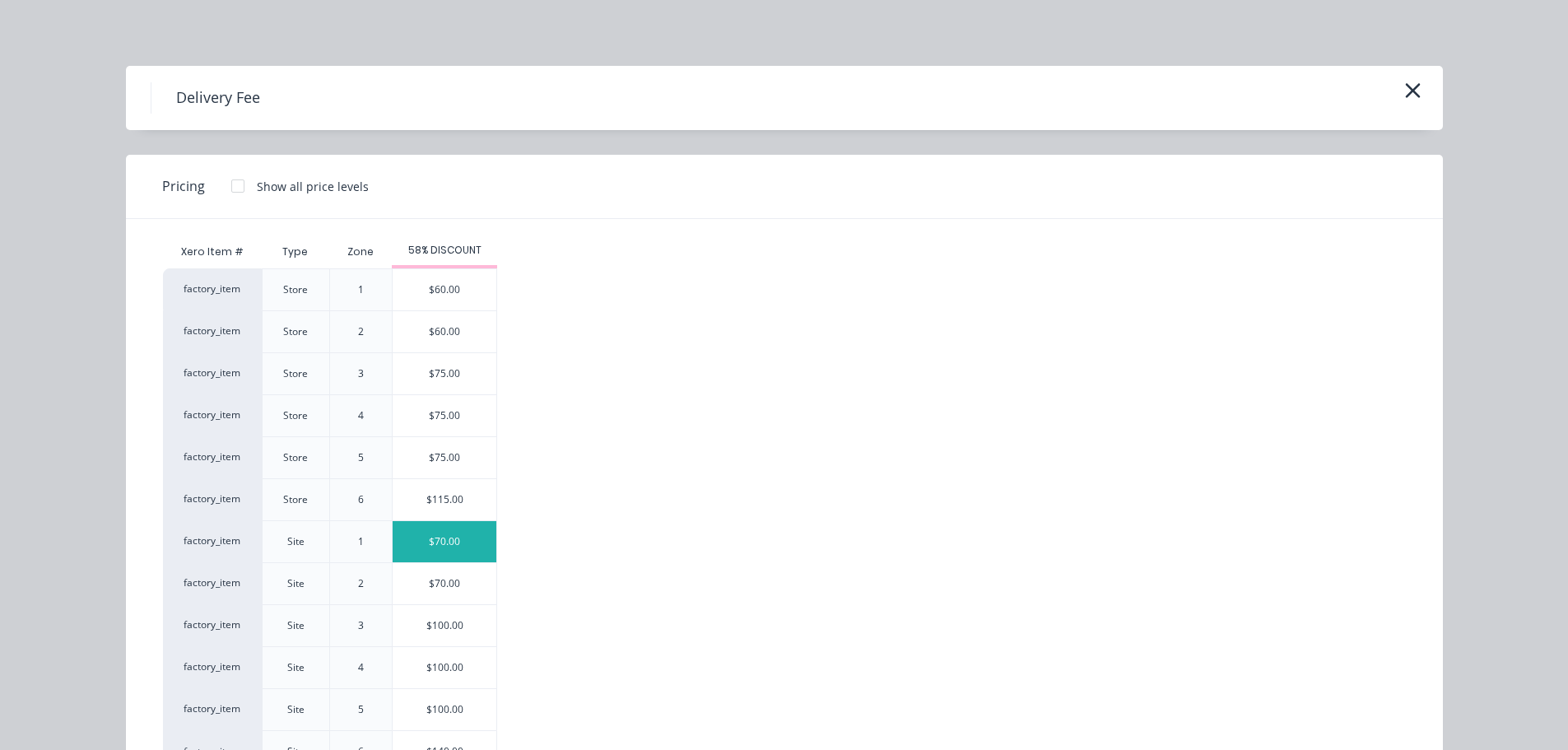
click at [433, 554] on div "$70.00" at bounding box center [444, 541] width 104 height 41
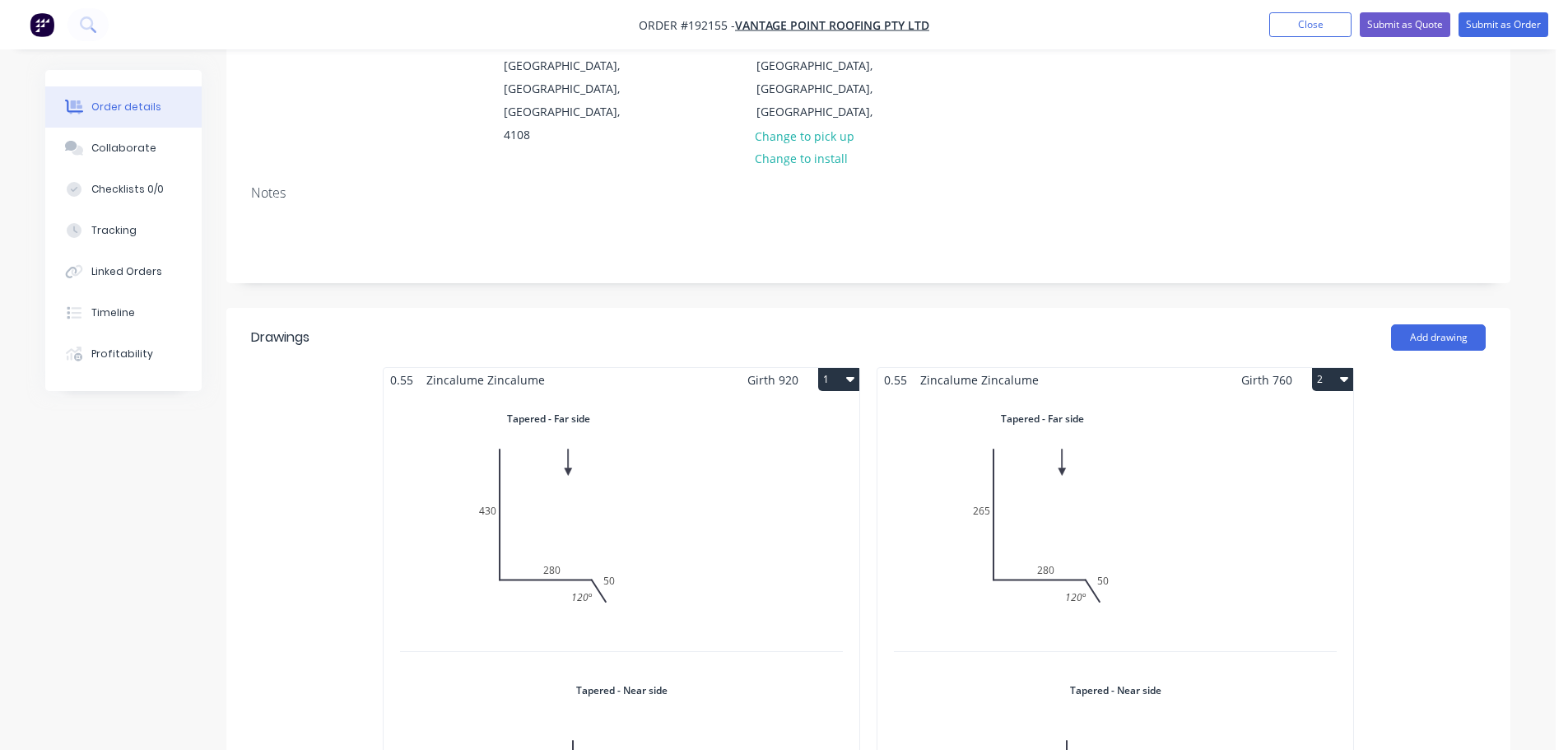
scroll to position [164, 0]
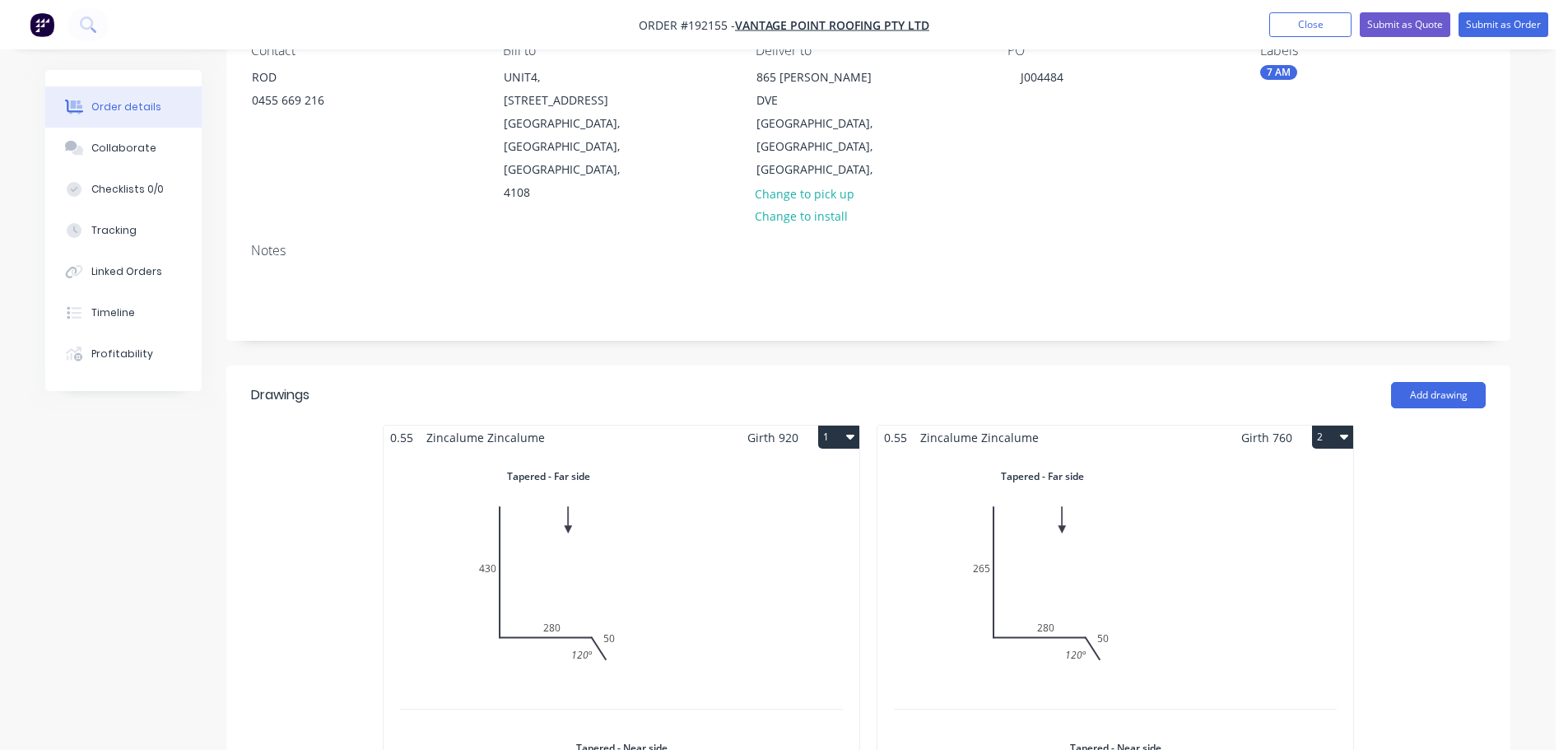
click at [584, 450] on div "Total lm $/M Total 0m $22.57 $0.00" at bounding box center [621, 721] width 476 height 543
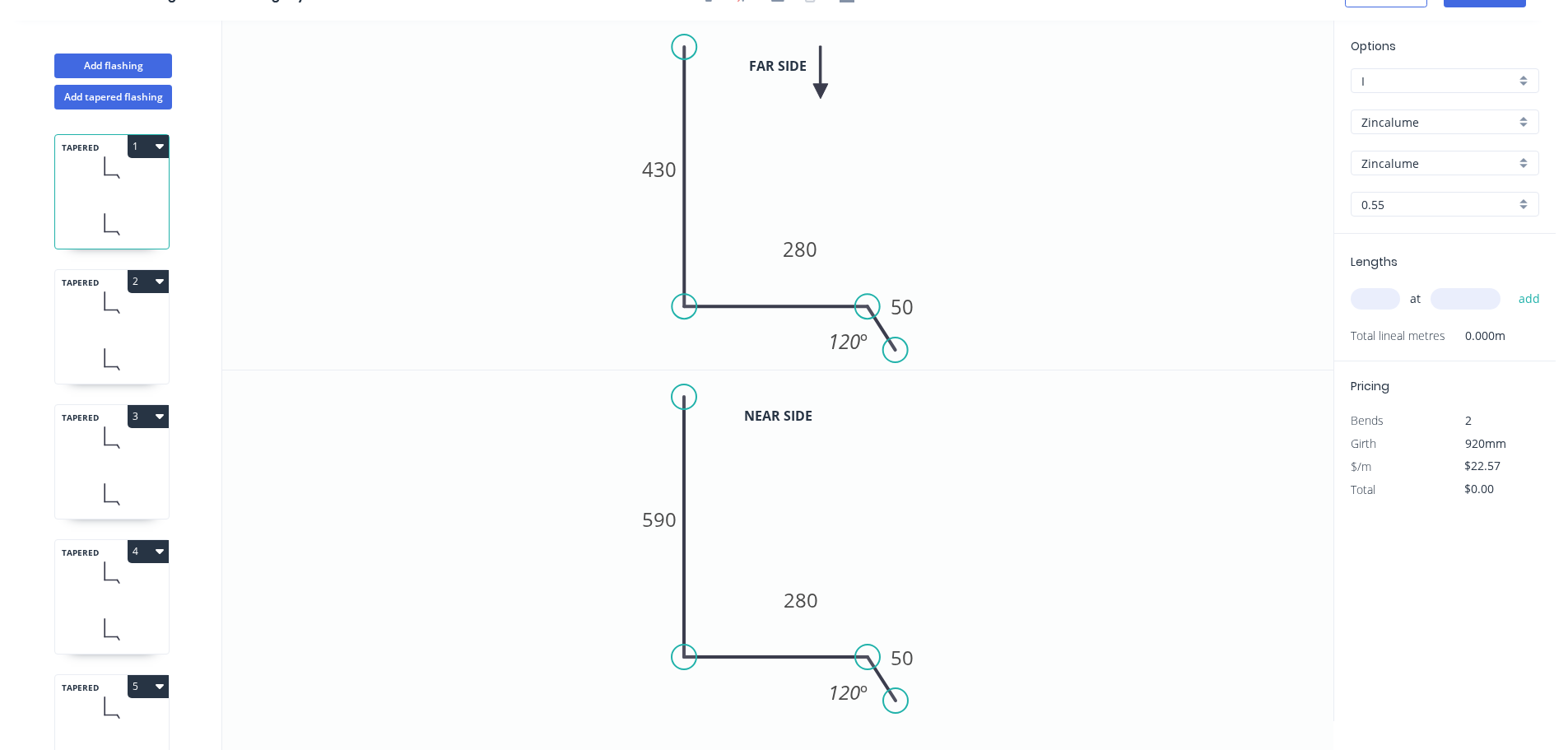
click at [1380, 313] on div "at add" at bounding box center [1447, 298] width 191 height 44
click at [1383, 311] on div "at add" at bounding box center [1447, 298] width 191 height 28
click at [1384, 307] on input "text" at bounding box center [1376, 298] width 50 height 22
type input "1"
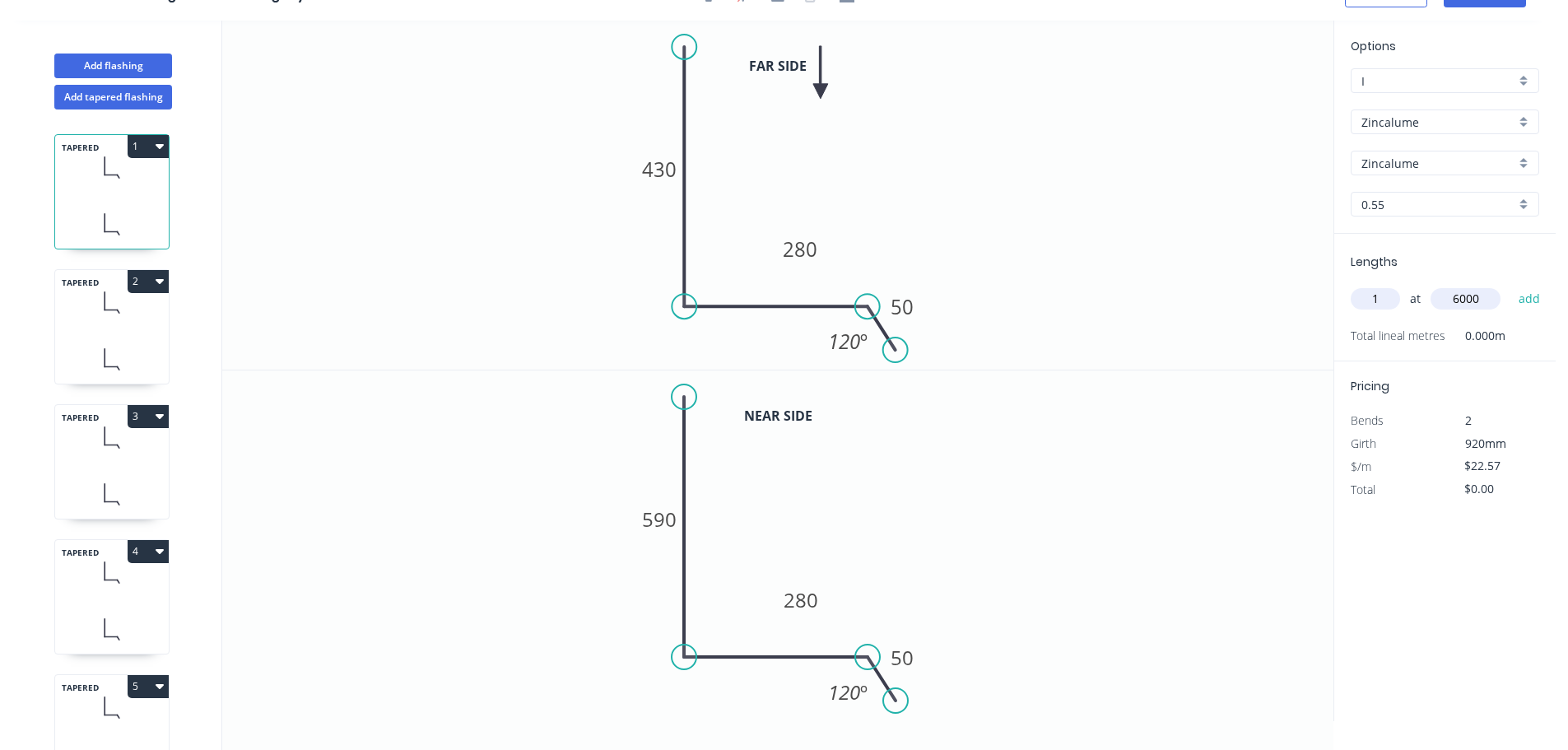
type input "6000"
click at [1511, 285] on button "add" at bounding box center [1530, 298] width 38 height 28
type input "$135.42"
click at [101, 328] on div "TAPERED 2" at bounding box center [111, 326] width 115 height 115
type input "$19.17"
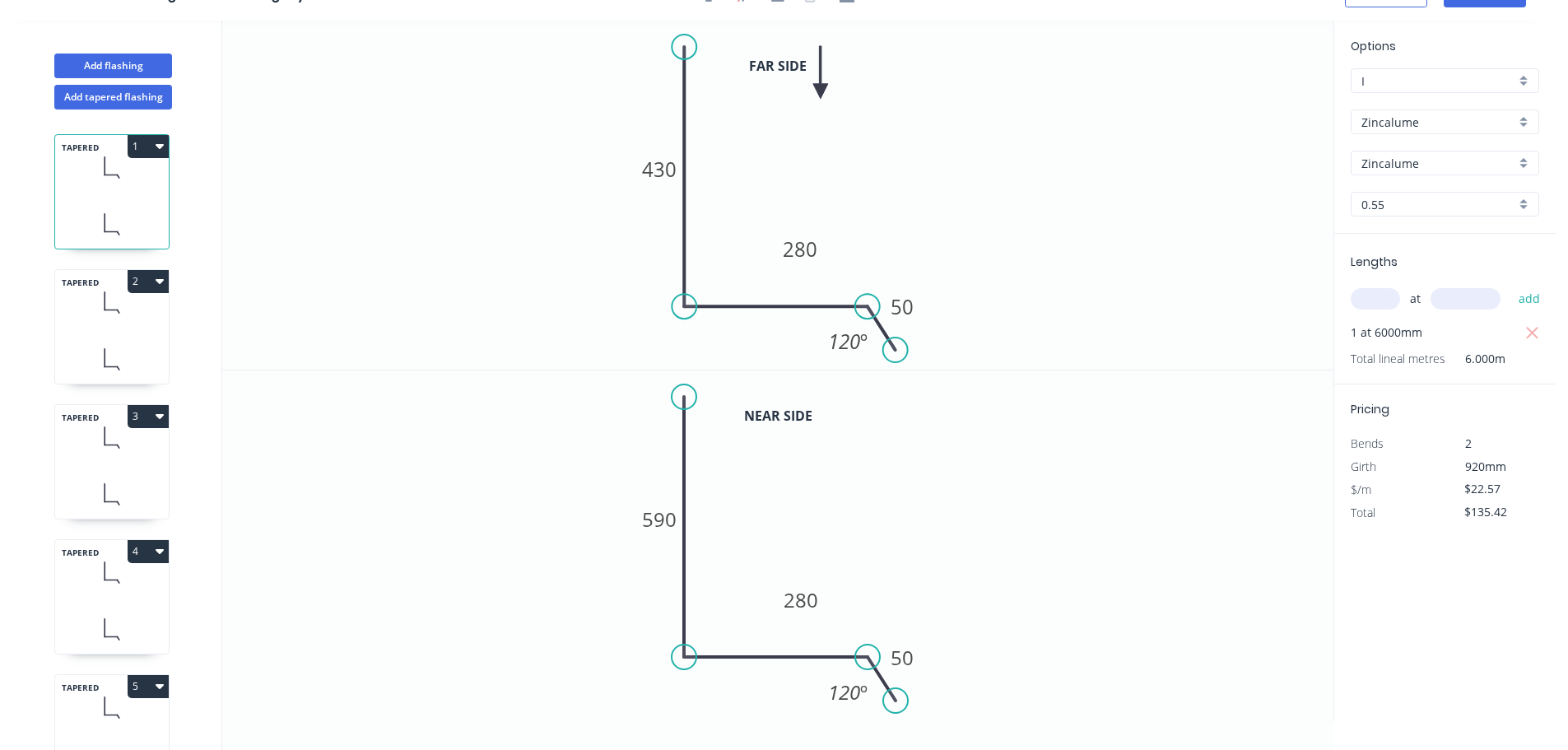
type input "$0.00"
click at [1397, 301] on input "text" at bounding box center [1376, 298] width 50 height 22
type input "1"
type input "6000"
click at [1511, 285] on button "add" at bounding box center [1530, 298] width 38 height 28
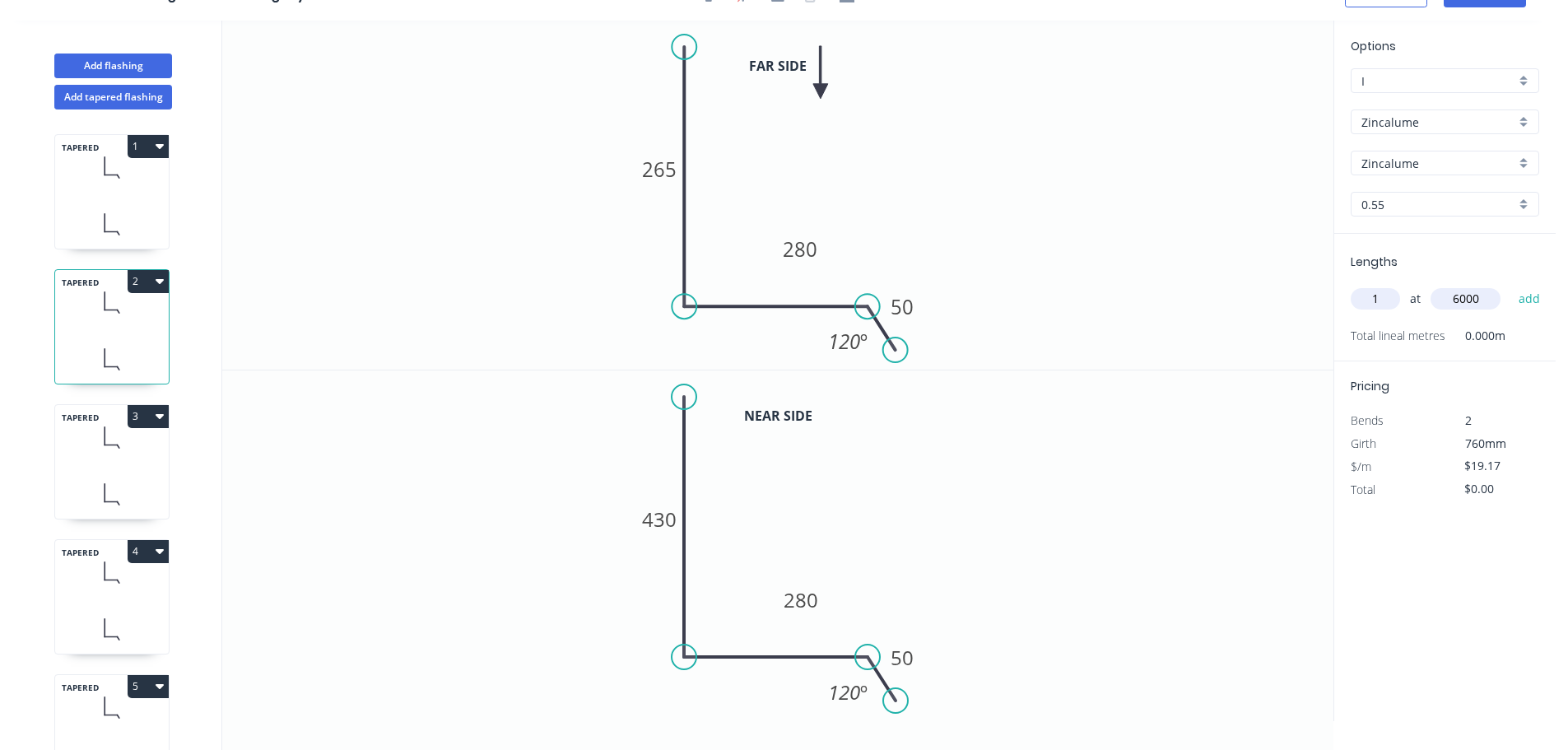
type input "$115.02"
click at [126, 465] on div "TAPERED 3" at bounding box center [111, 462] width 115 height 115
type input "$15.76"
type input "$0.00"
click at [1384, 305] on input "text" at bounding box center [1376, 298] width 50 height 22
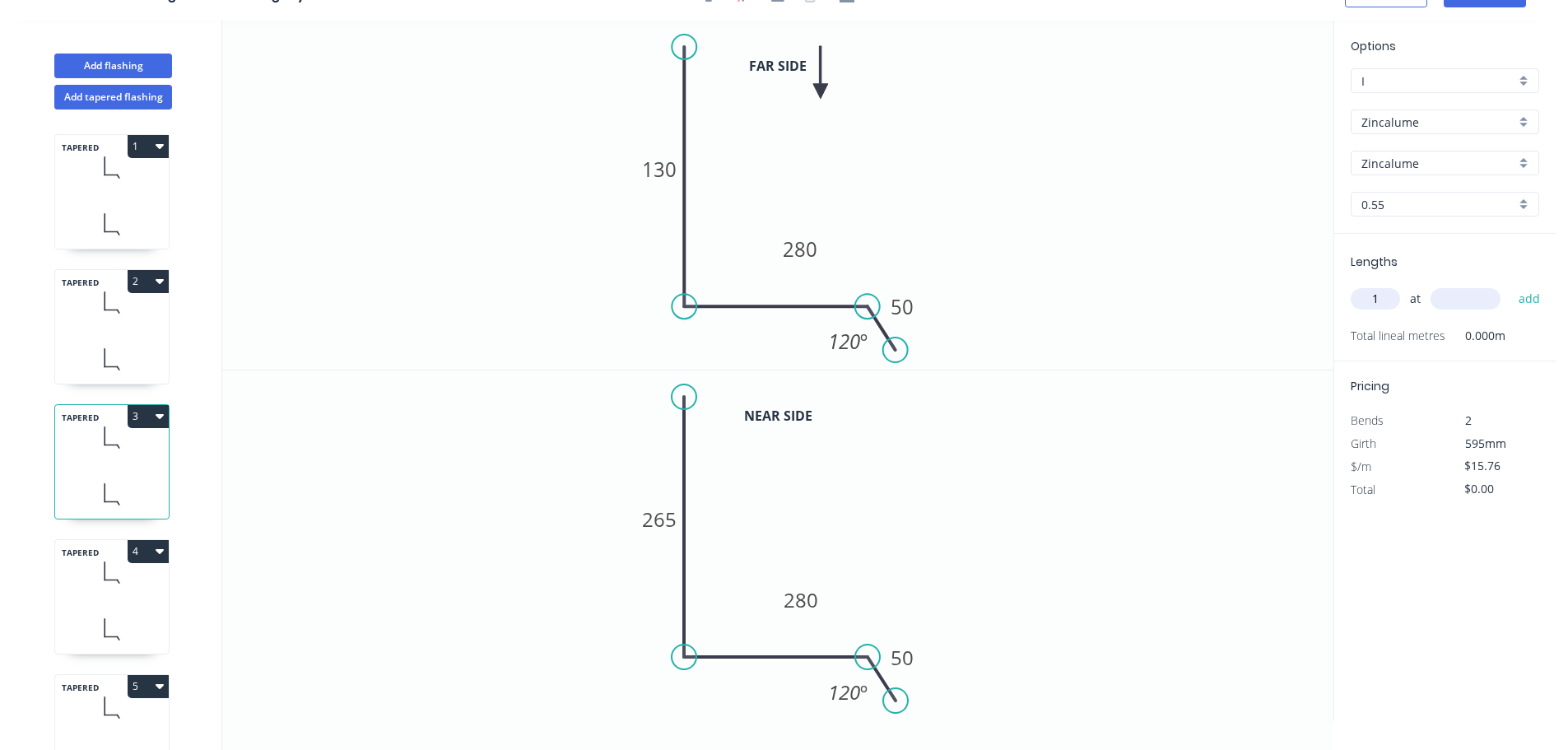
type input "1"
type input "6000"
click at [1511, 285] on button "add" at bounding box center [1530, 298] width 38 height 28
type input "$94.56"
click at [87, 570] on icon at bounding box center [111, 573] width 114 height 49
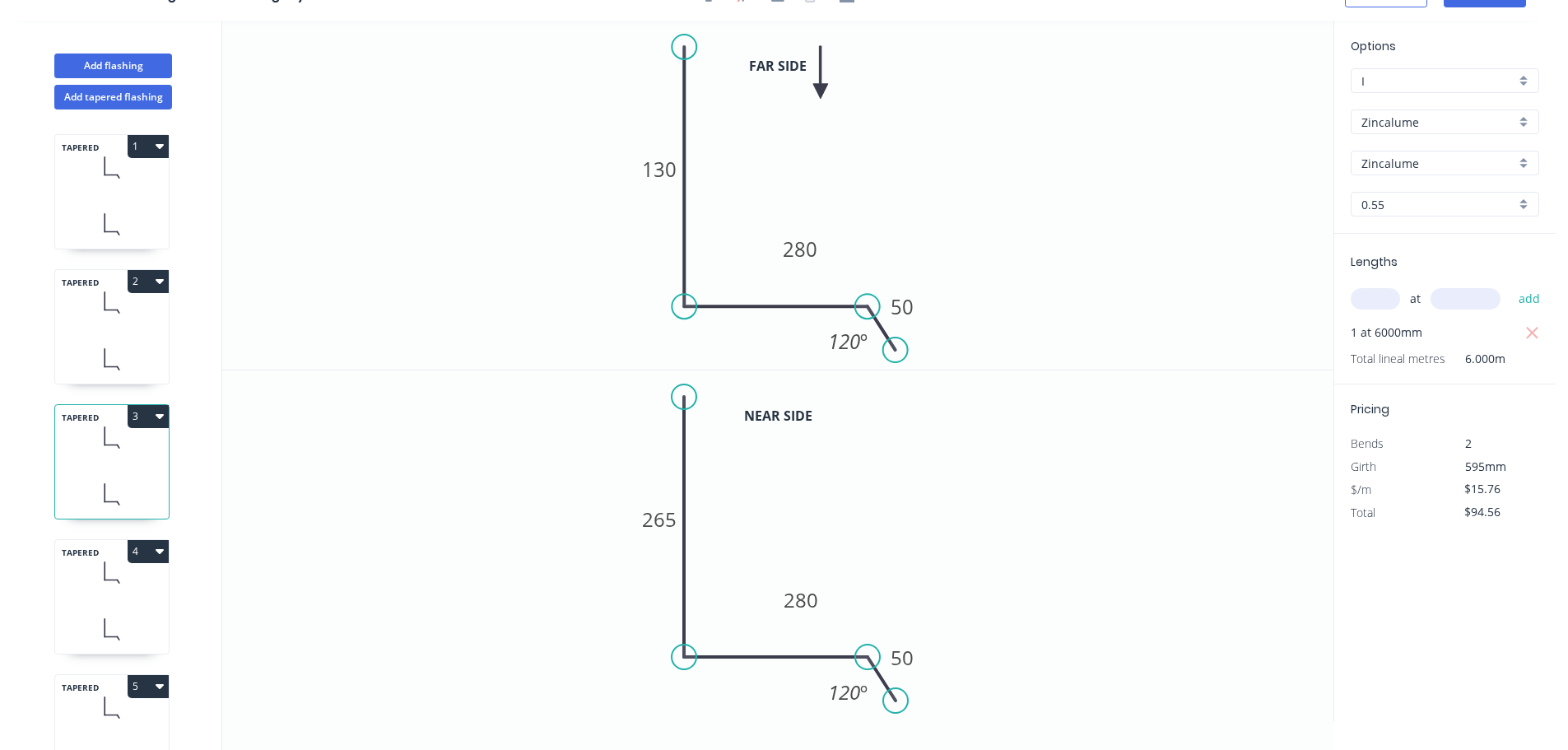
type input "$22.57"
type input "$0.00"
drag, startPoint x: 1386, startPoint y: 293, endPoint x: 1374, endPoint y: 293, distance: 12.0
click at [1384, 296] on input "text" at bounding box center [1376, 298] width 50 height 22
type input "1"
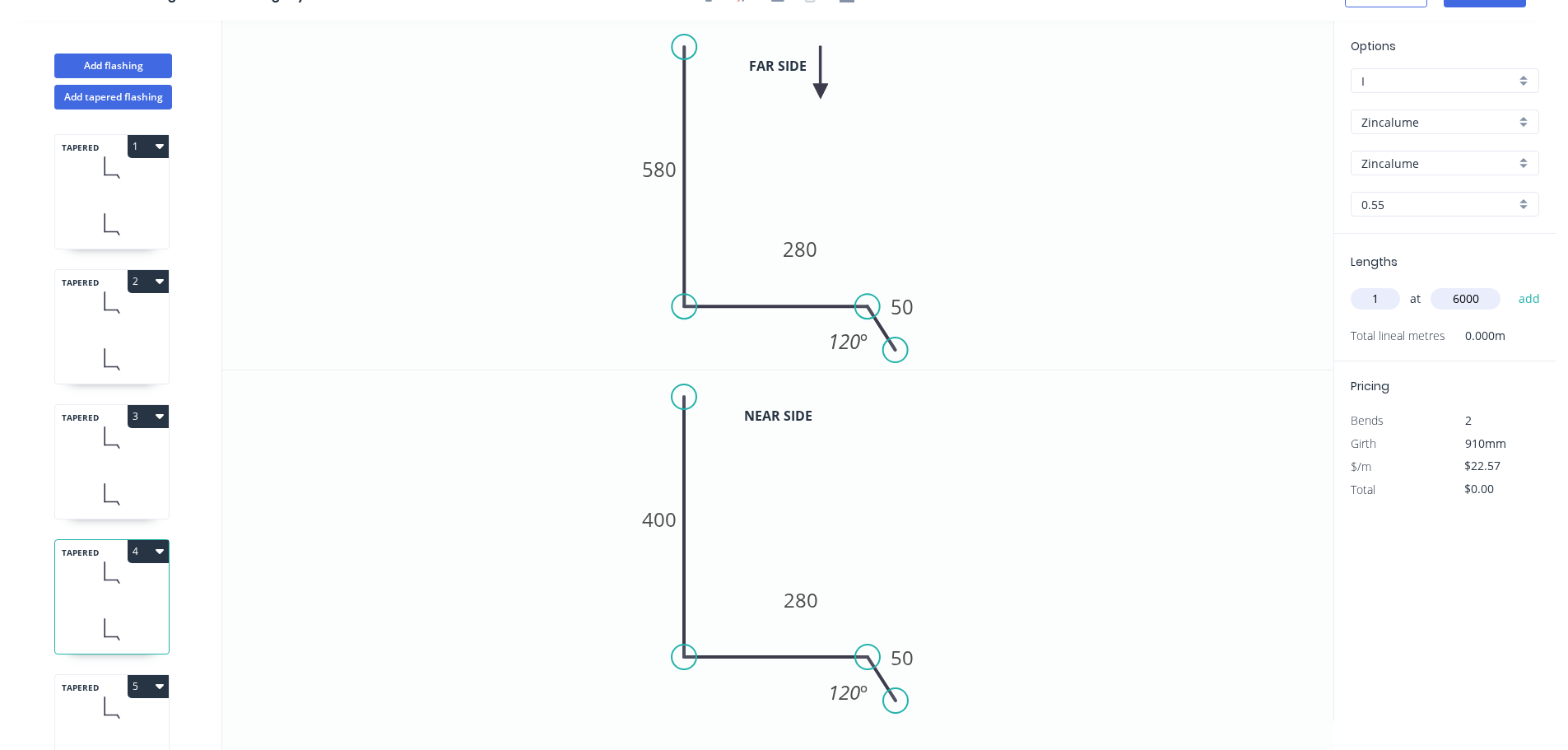
type input "6000"
click at [1511, 285] on button "add" at bounding box center [1530, 298] width 38 height 28
type input "$135.42"
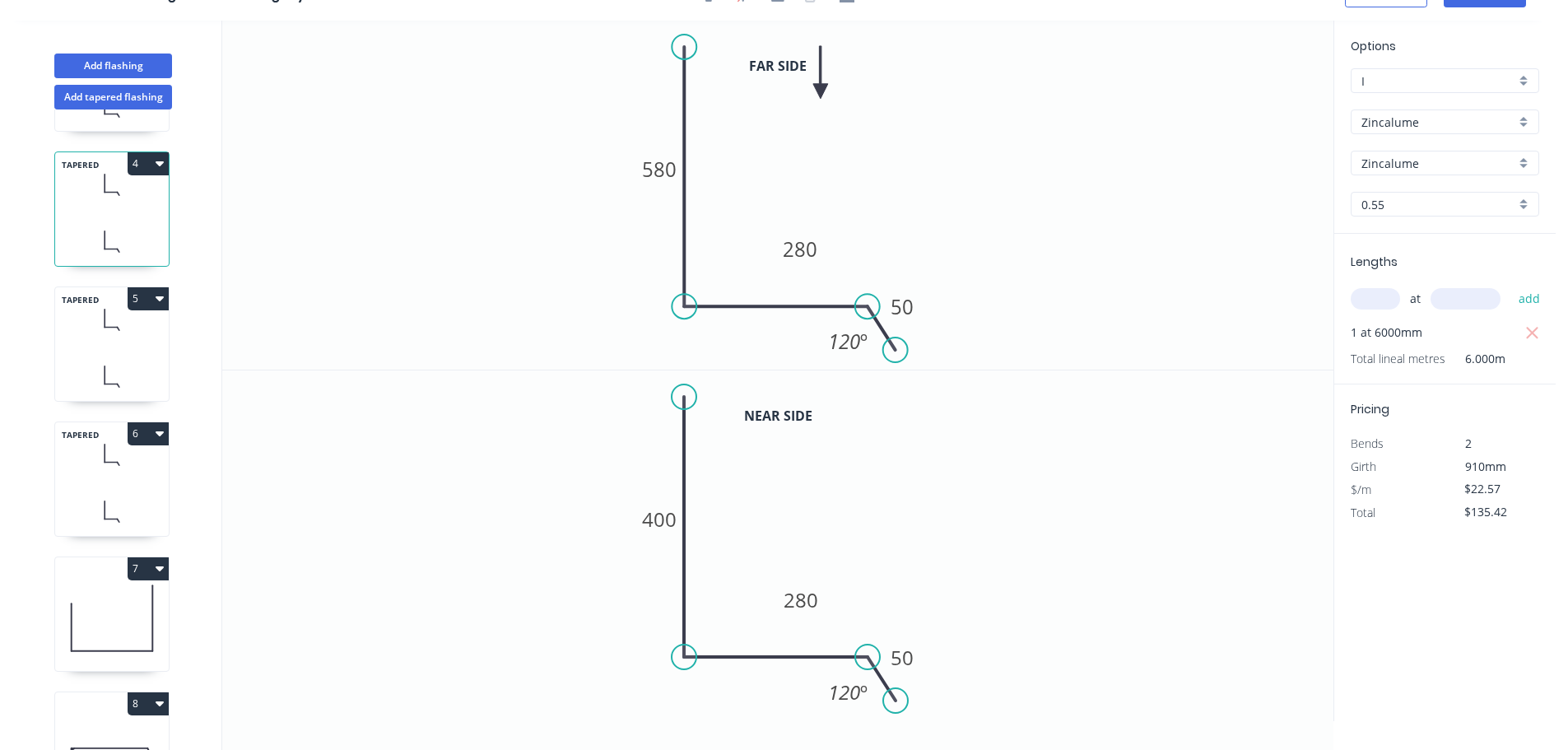
scroll to position [329, 0]
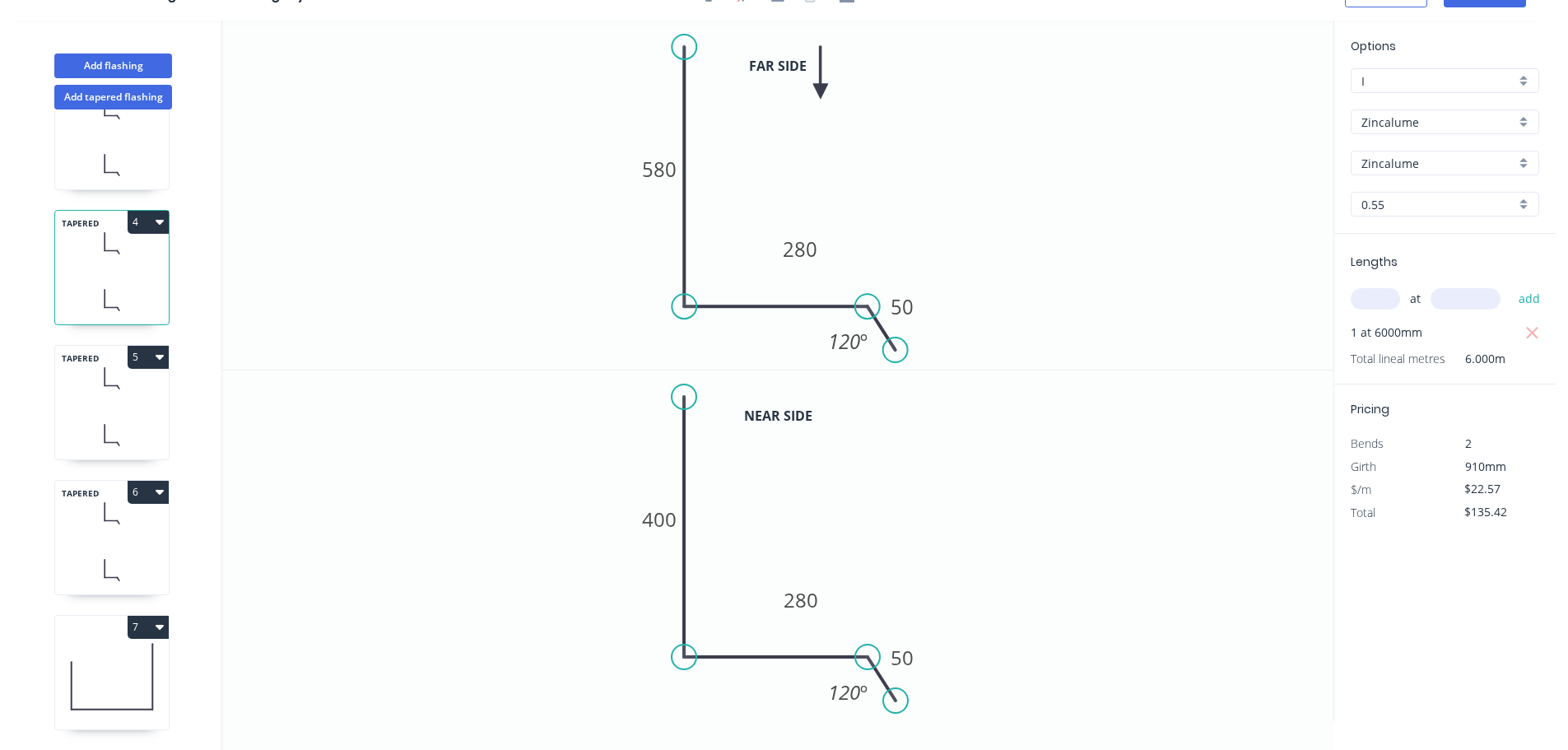
click at [104, 414] on icon at bounding box center [111, 435] width 114 height 49
type input "$19.17"
type input "$0.00"
click at [1379, 306] on input "text" at bounding box center [1376, 298] width 50 height 22
type input "1"
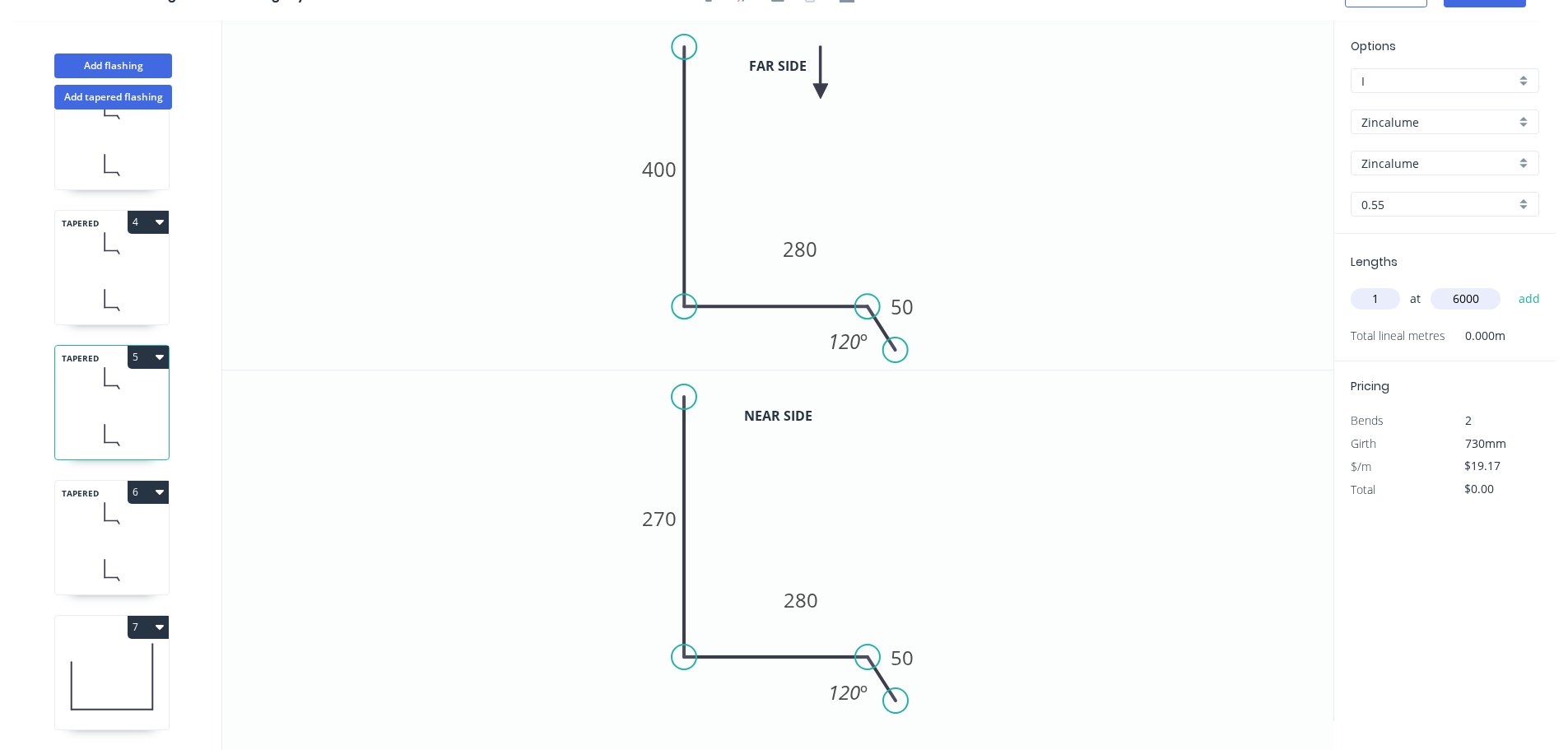
type input "6000"
click at [1511, 285] on button "add" at bounding box center [1530, 298] width 38 height 28
type input "$115.02"
click at [110, 534] on icon at bounding box center [111, 513] width 114 height 49
type input "$15.76"
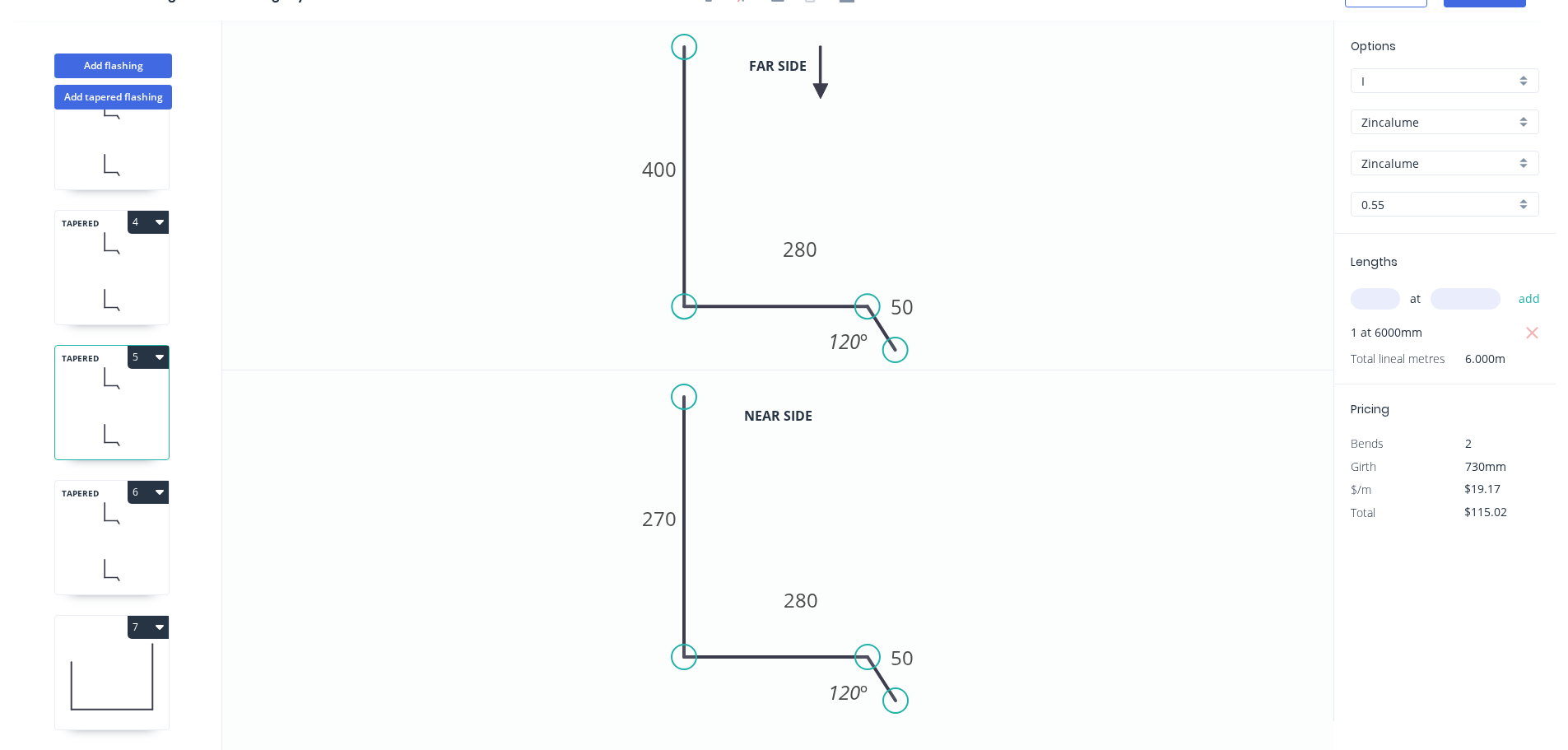
type input "$0.00"
click at [1390, 293] on input "text" at bounding box center [1376, 298] width 50 height 22
type input "1"
type input "6000"
click at [1511, 285] on button "add" at bounding box center [1530, 298] width 38 height 28
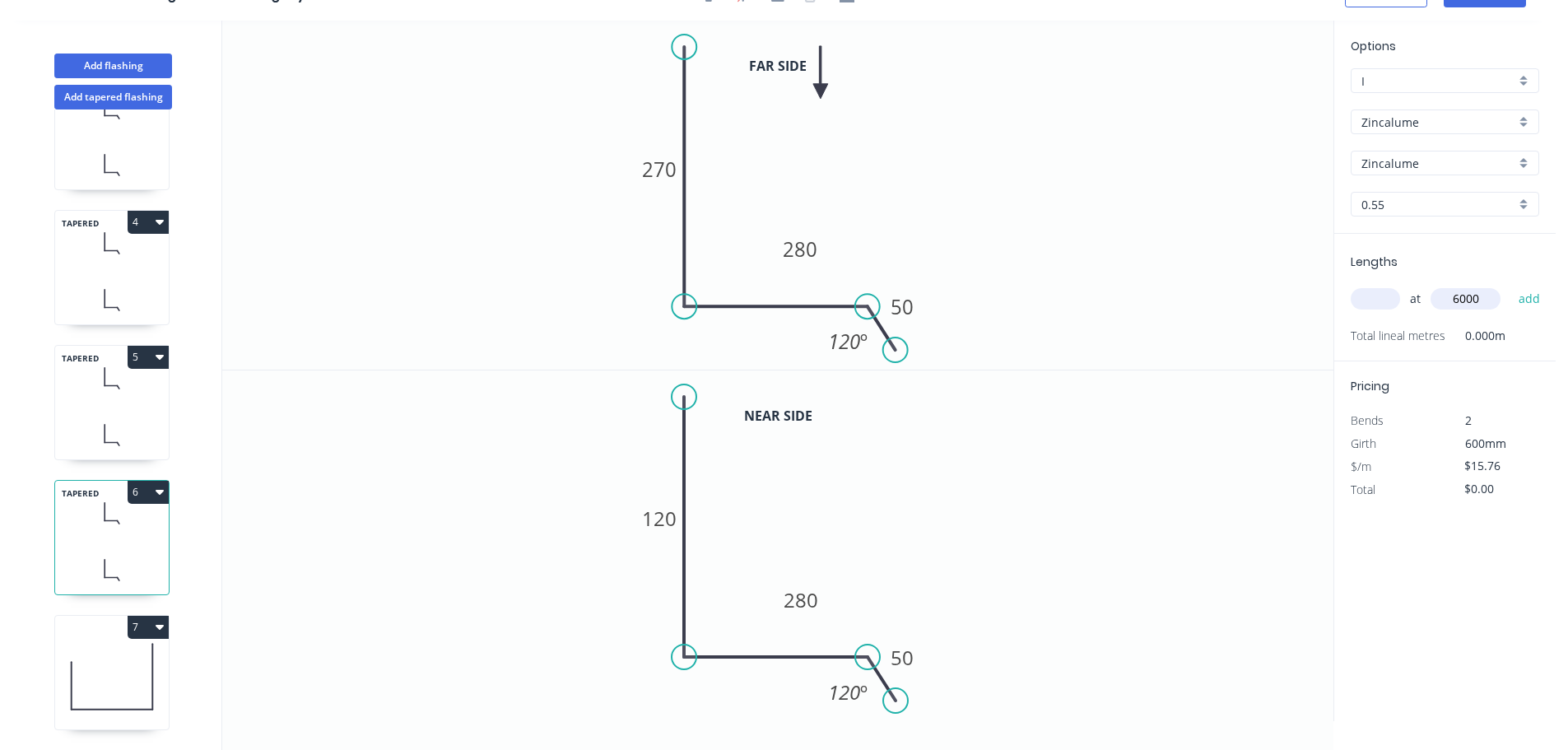
type input "$94.56"
click at [1223, 215] on icon "0 270 280 50 120 º" at bounding box center [777, 195] width 1111 height 349
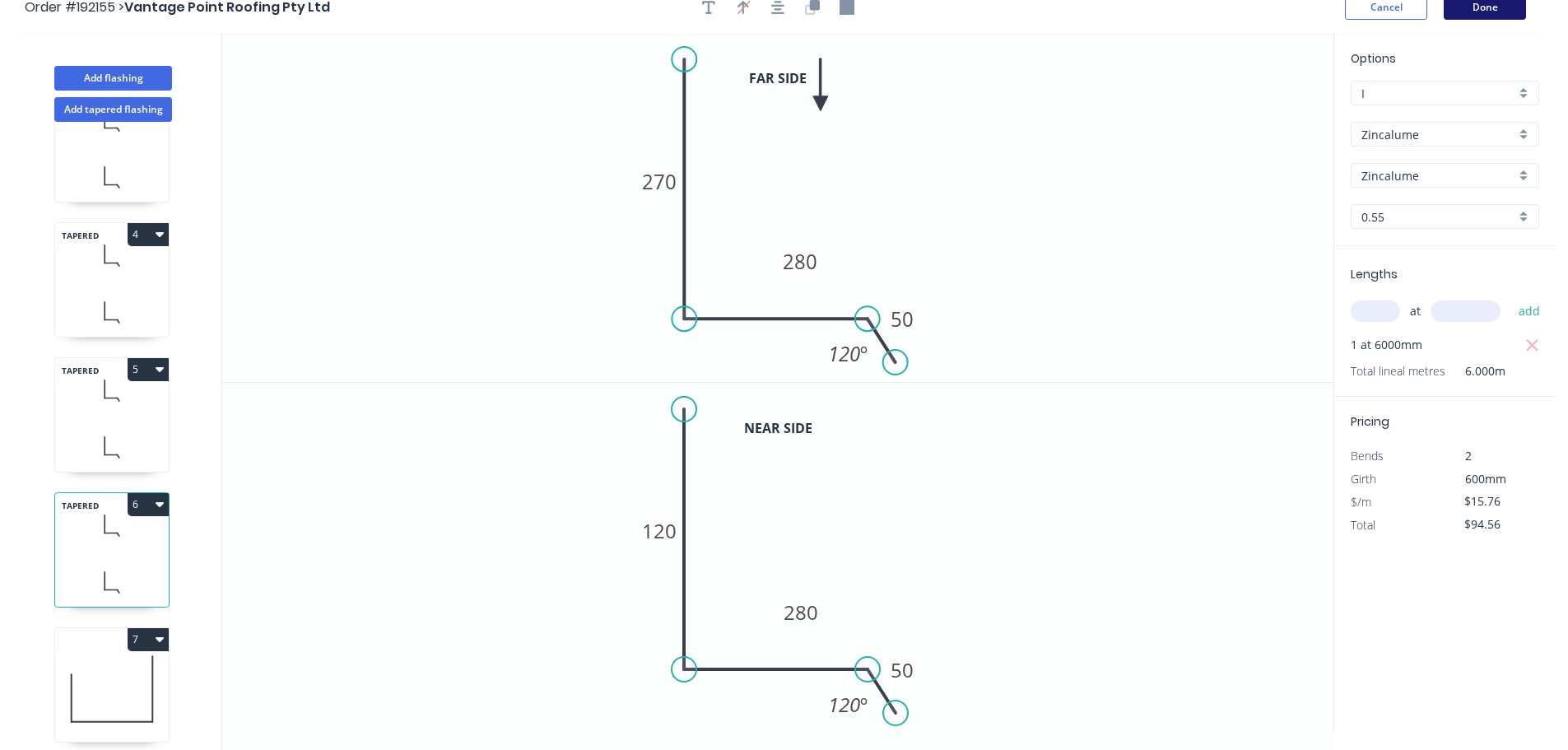
scroll to position [0, 0]
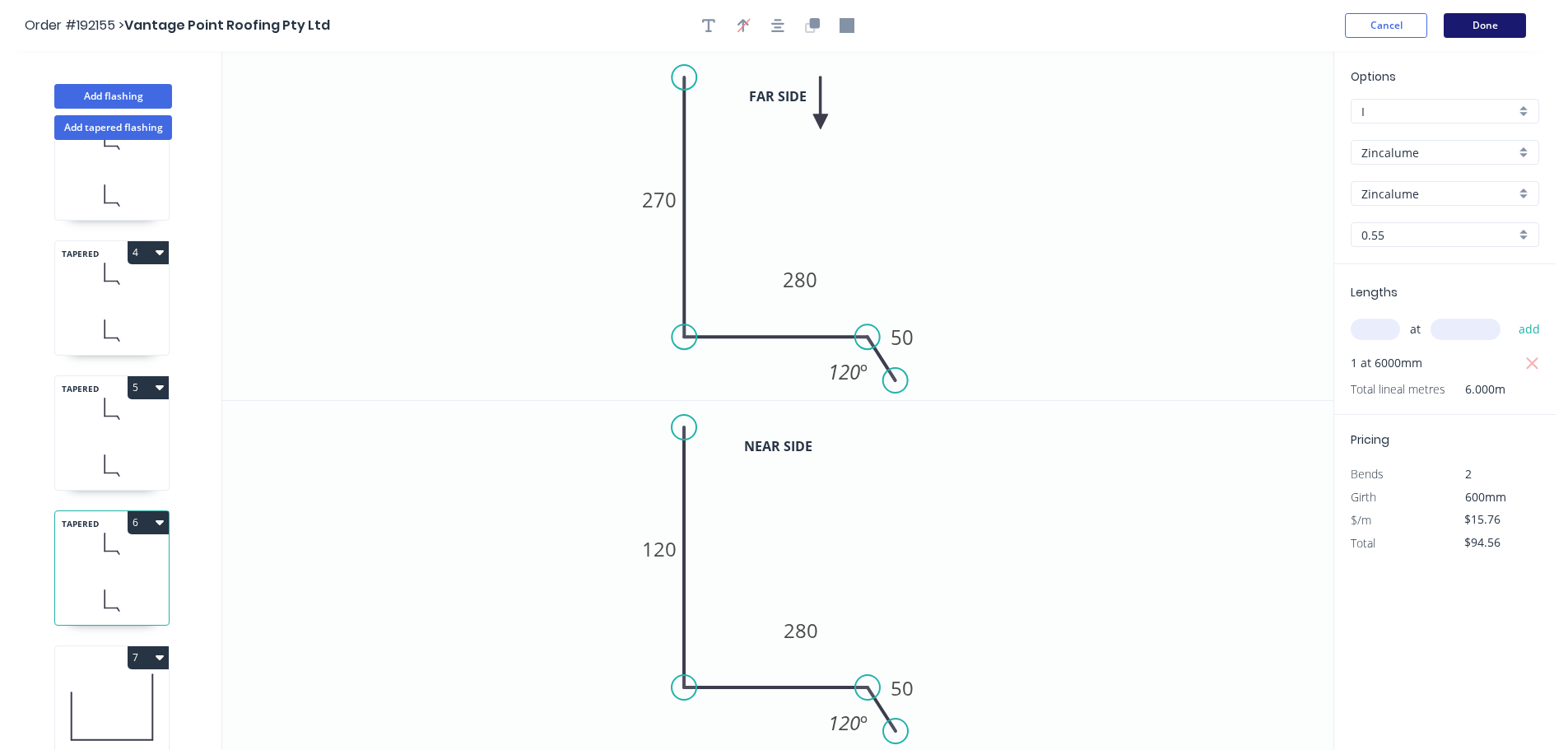
click at [1493, 16] on button "Done" at bounding box center [1485, 25] width 83 height 24
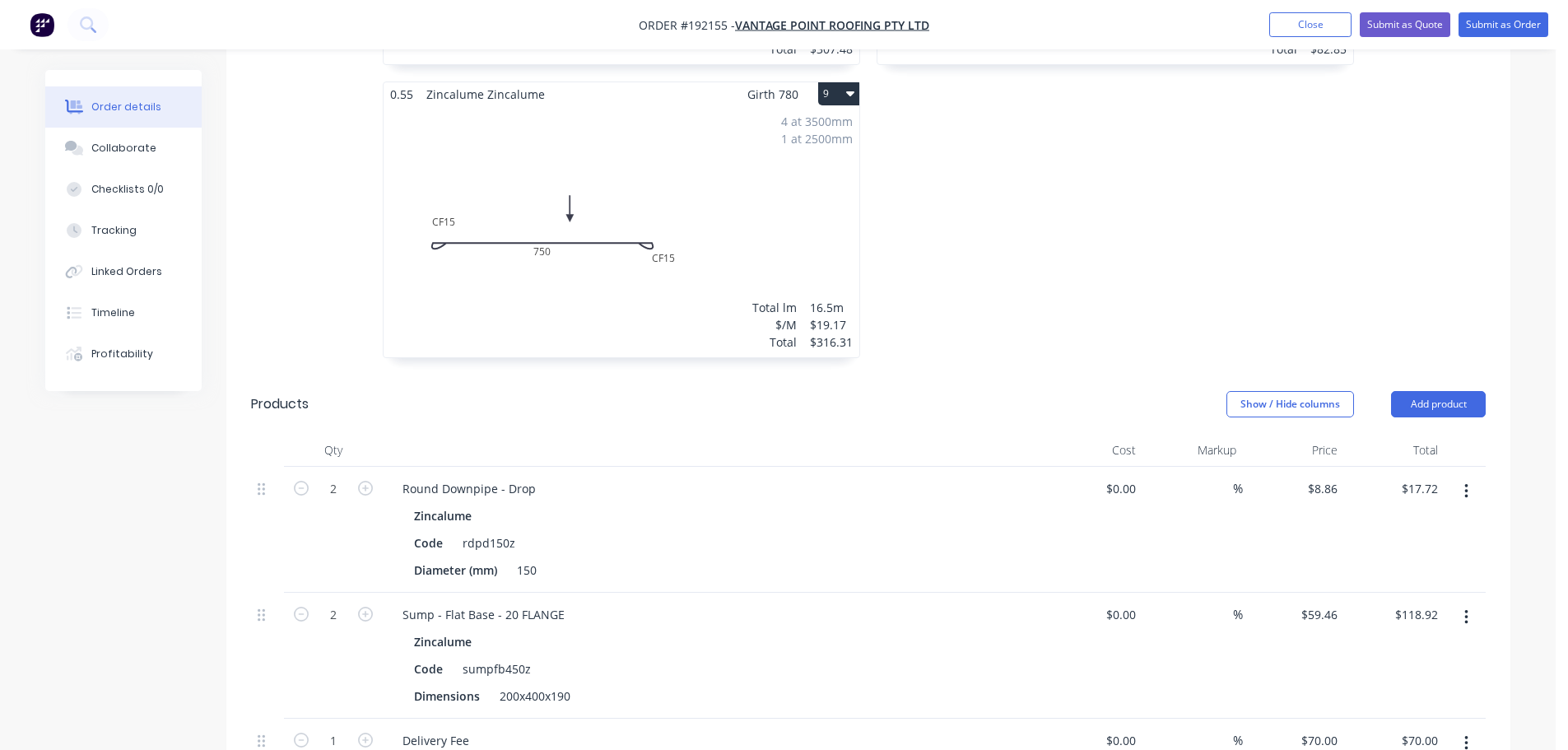
scroll to position [2394, 0]
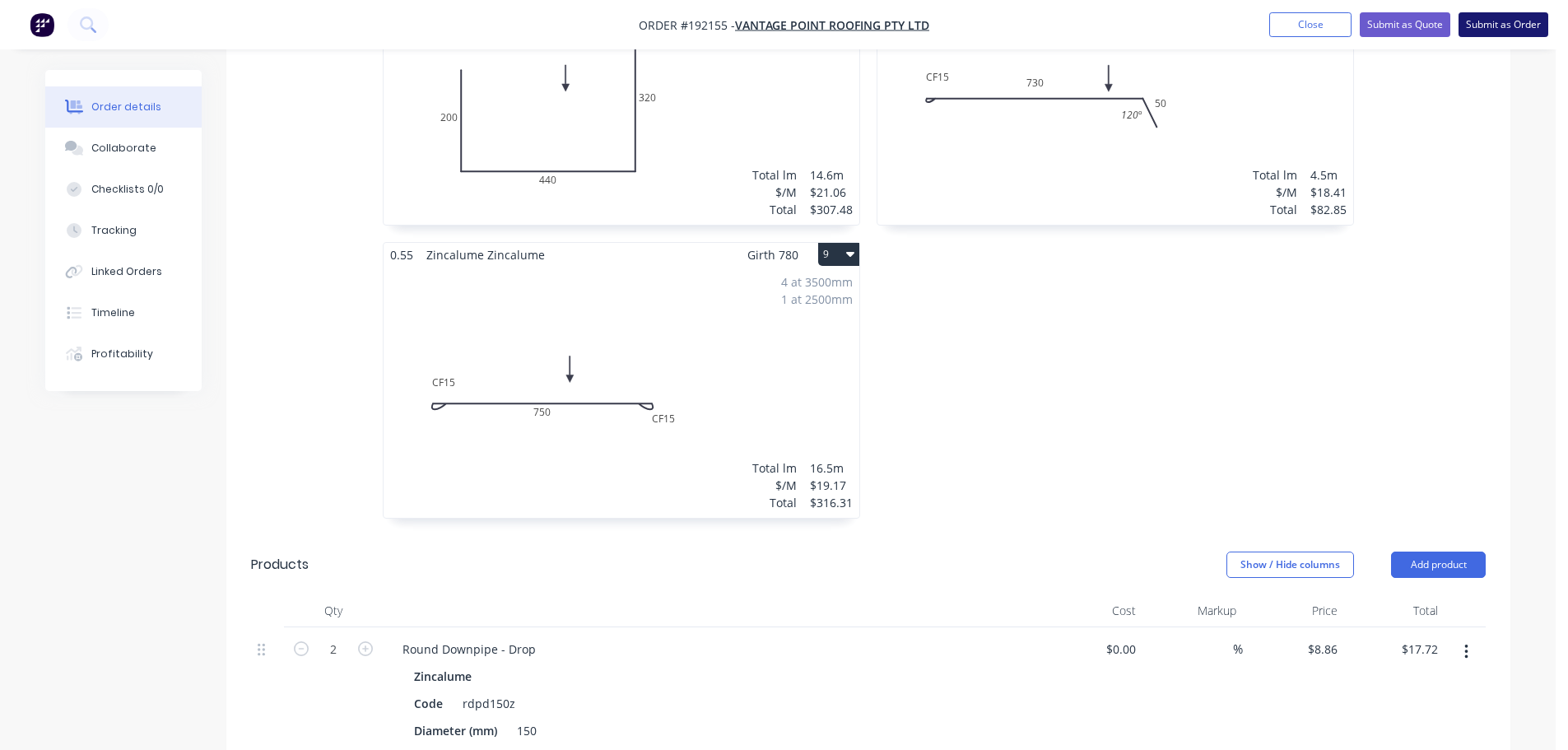
click at [1507, 24] on button "Submit as Order" at bounding box center [1504, 24] width 90 height 24
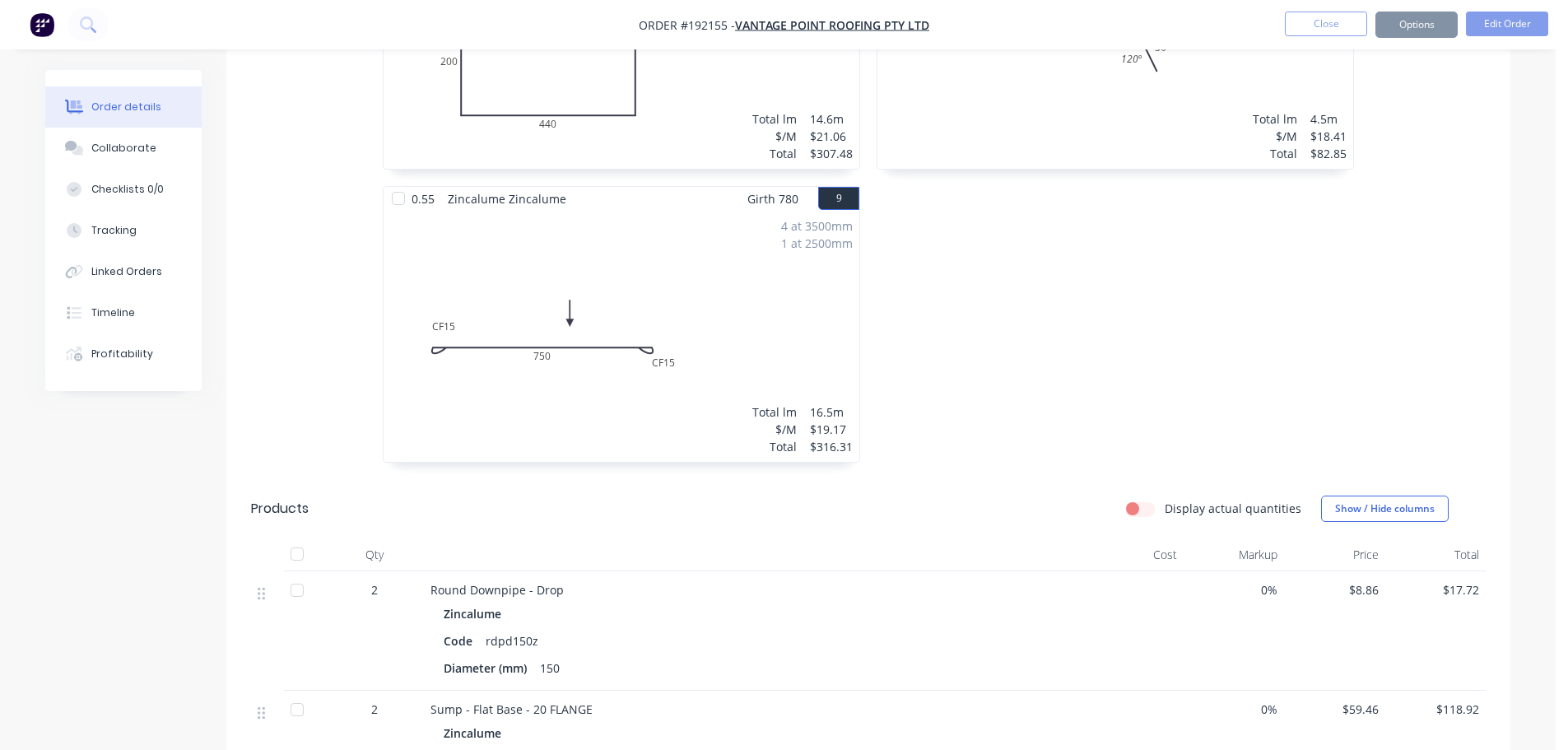
scroll to position [0, 0]
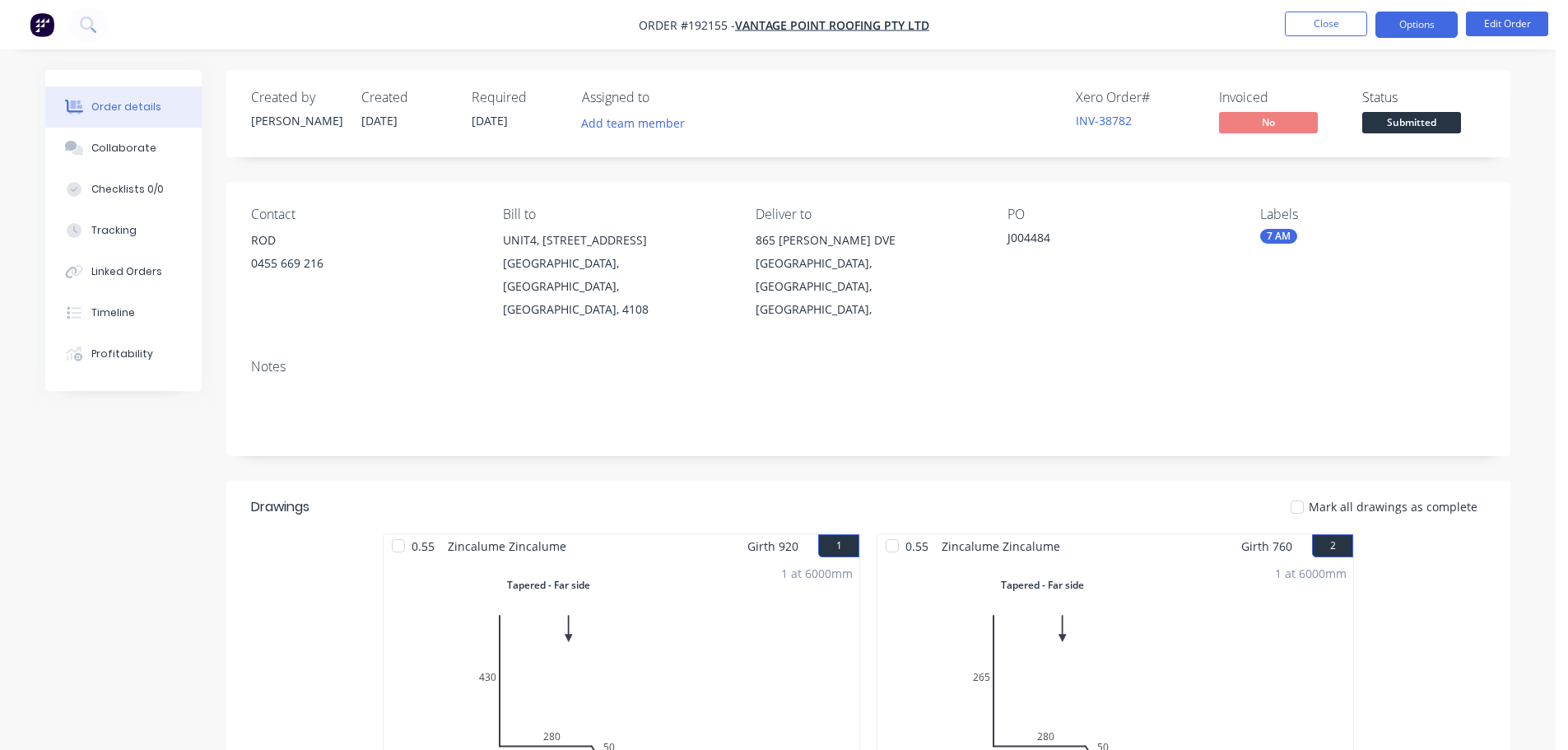
click at [1427, 29] on button "Options" at bounding box center [1417, 24] width 83 height 26
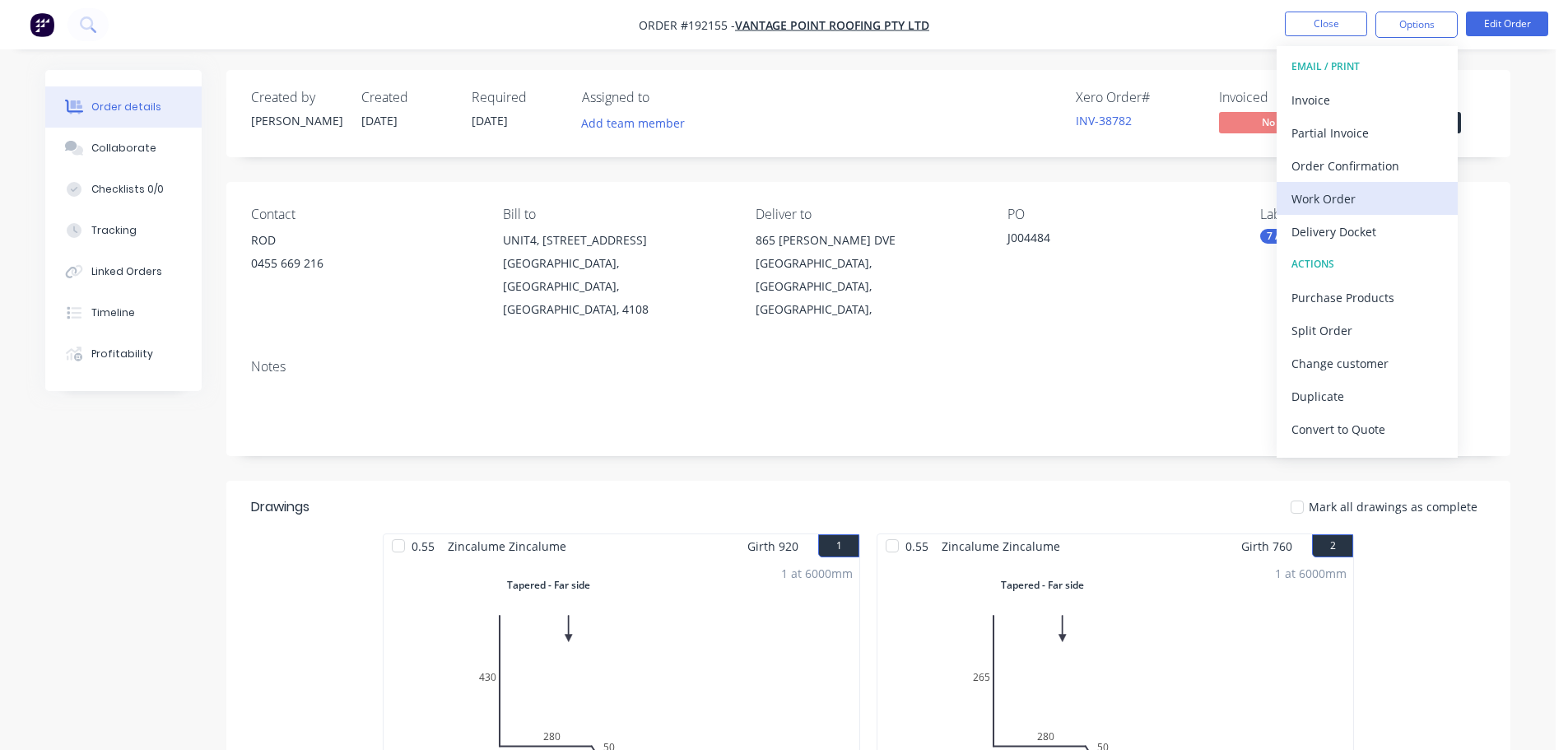
click at [1319, 187] on div "Work Order" at bounding box center [1367, 198] width 151 height 23
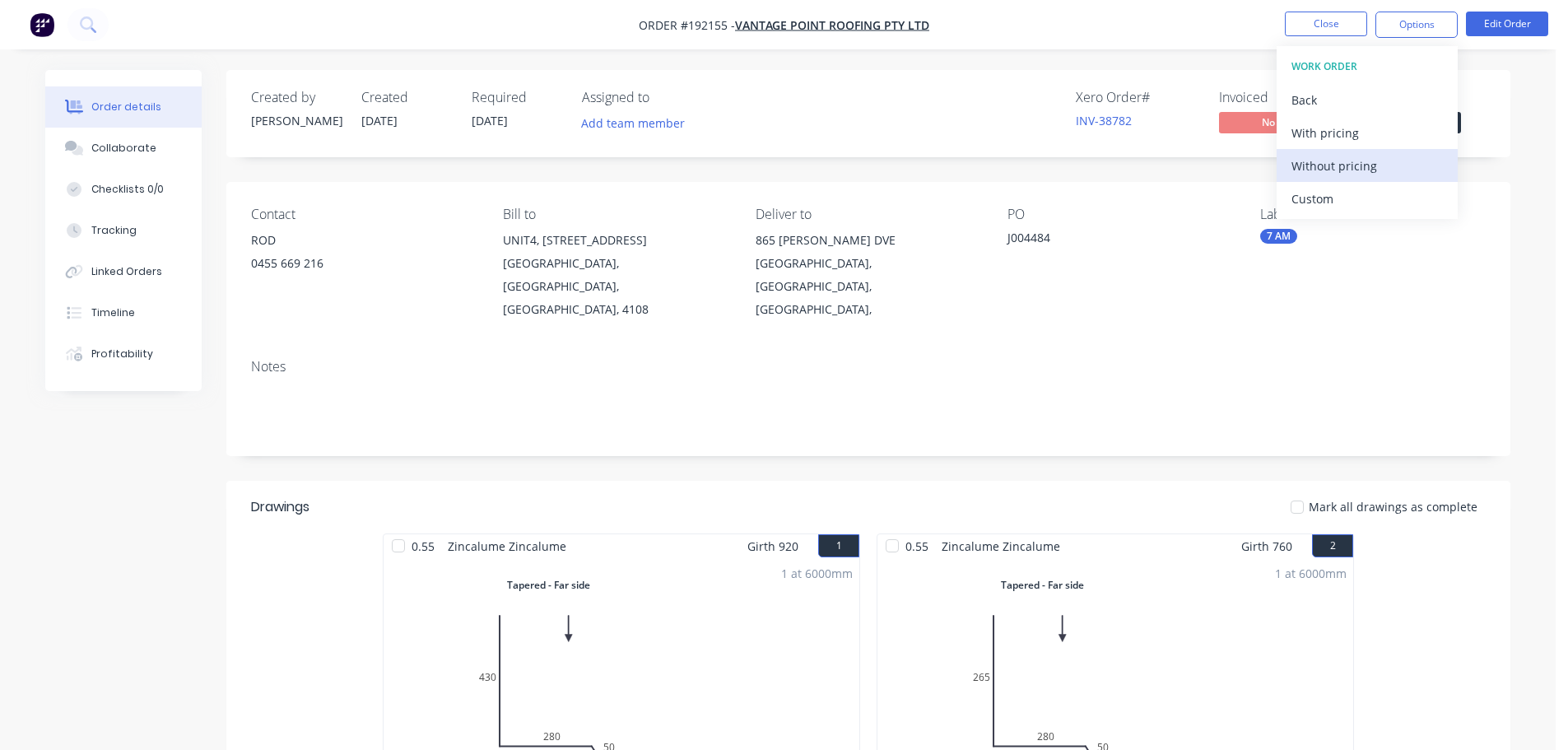
click at [1325, 171] on div "Without pricing" at bounding box center [1367, 165] width 151 height 23
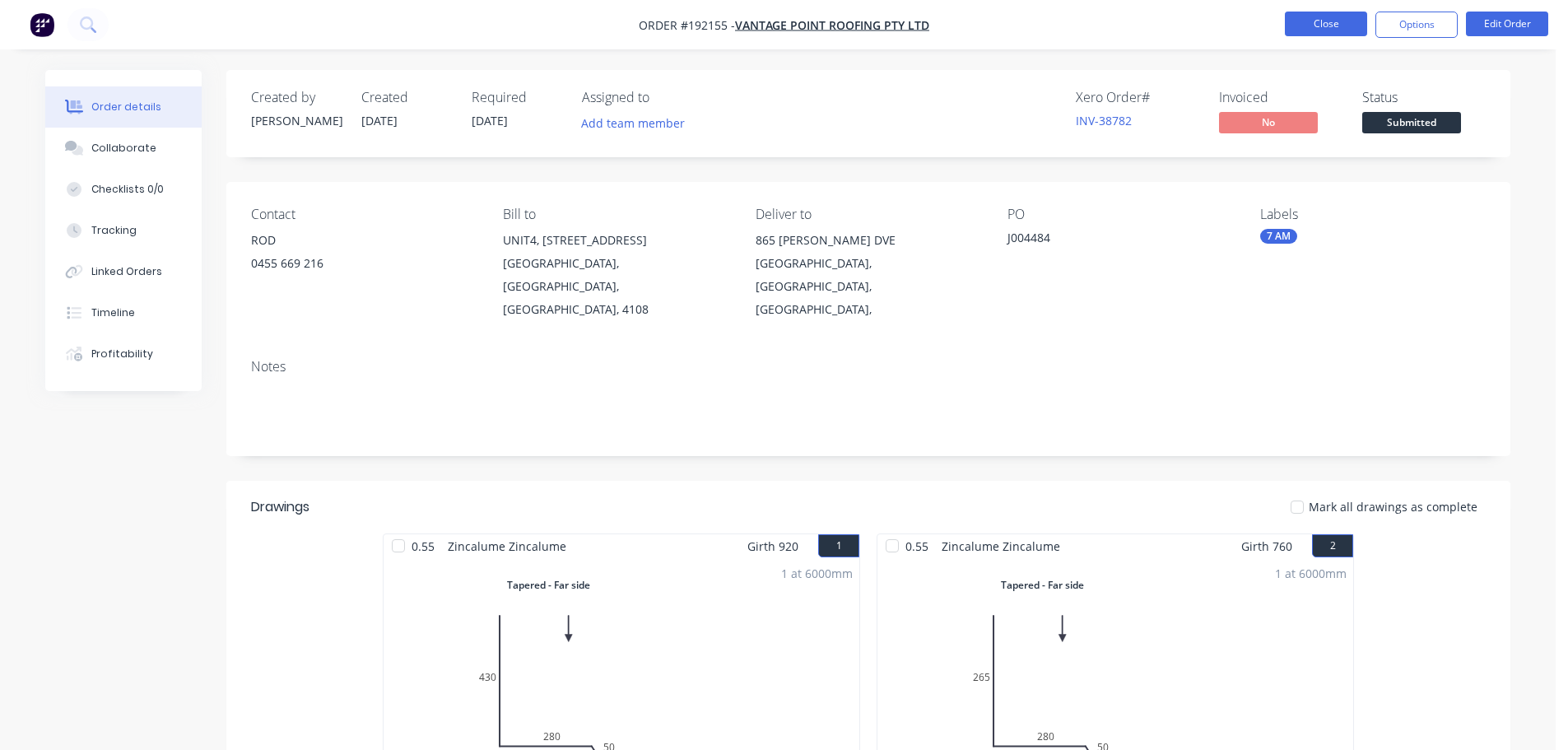
click at [1317, 15] on button "Close" at bounding box center [1326, 23] width 83 height 24
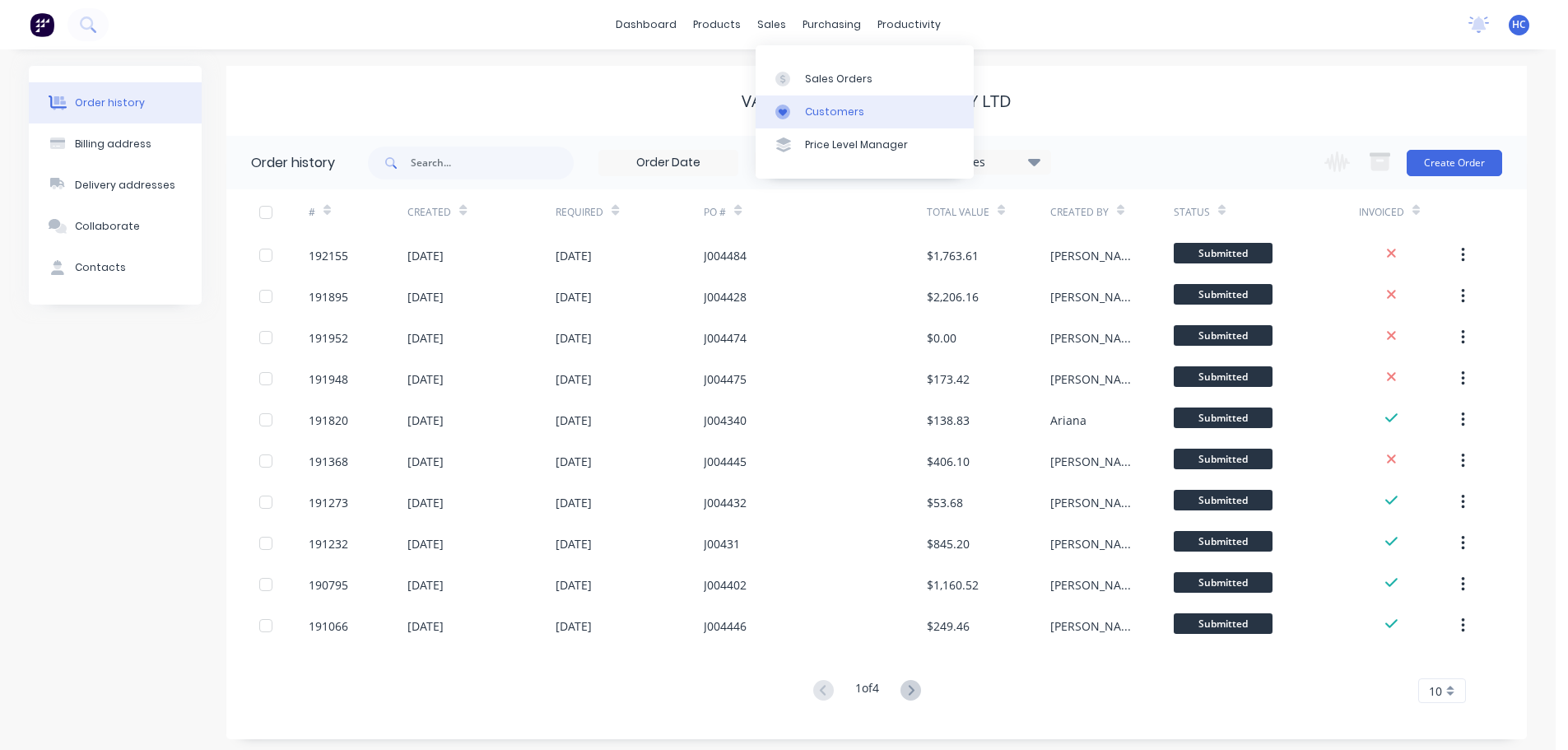
click at [825, 116] on div "Customers" at bounding box center [834, 111] width 59 height 15
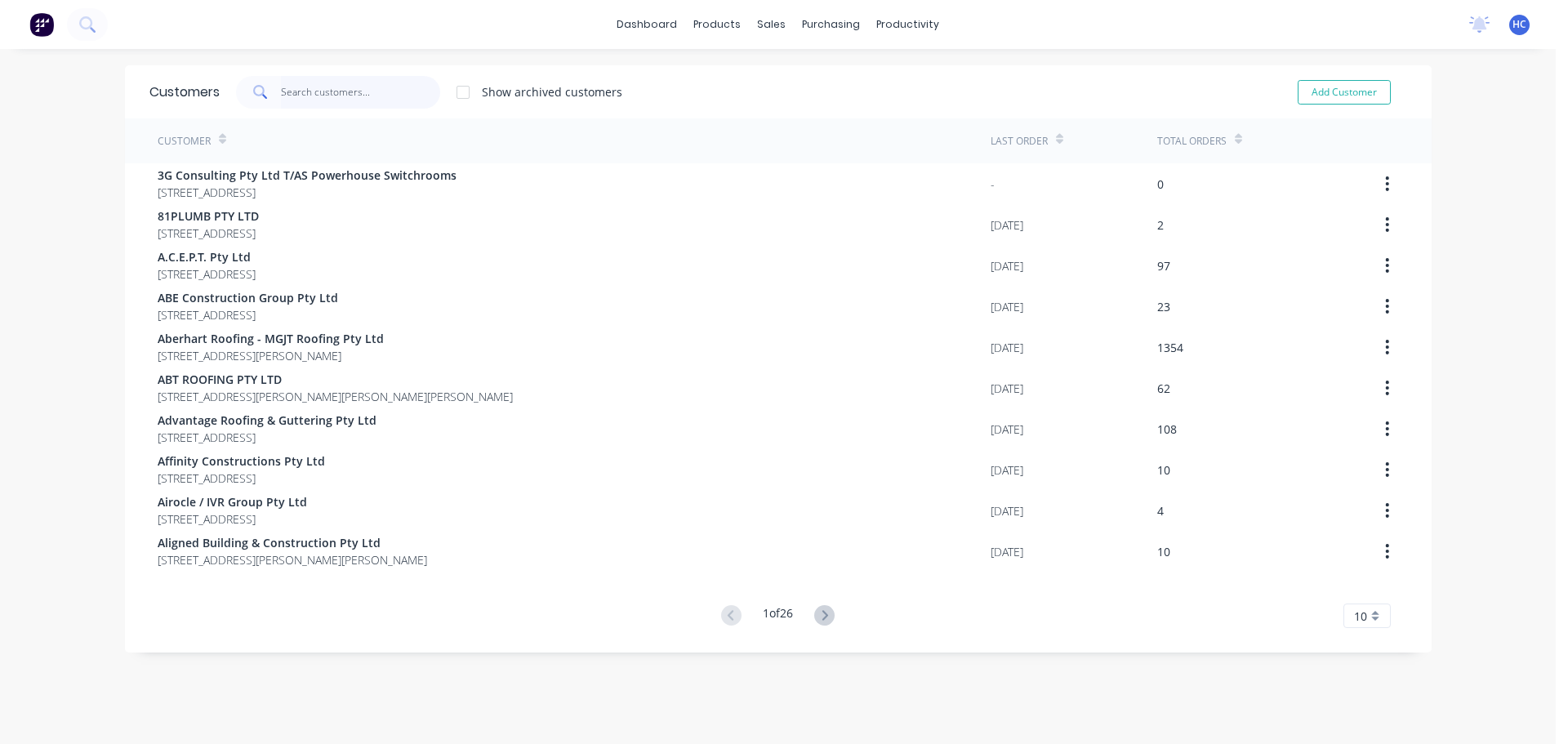
click at [368, 91] on input "text" at bounding box center [360, 92] width 159 height 33
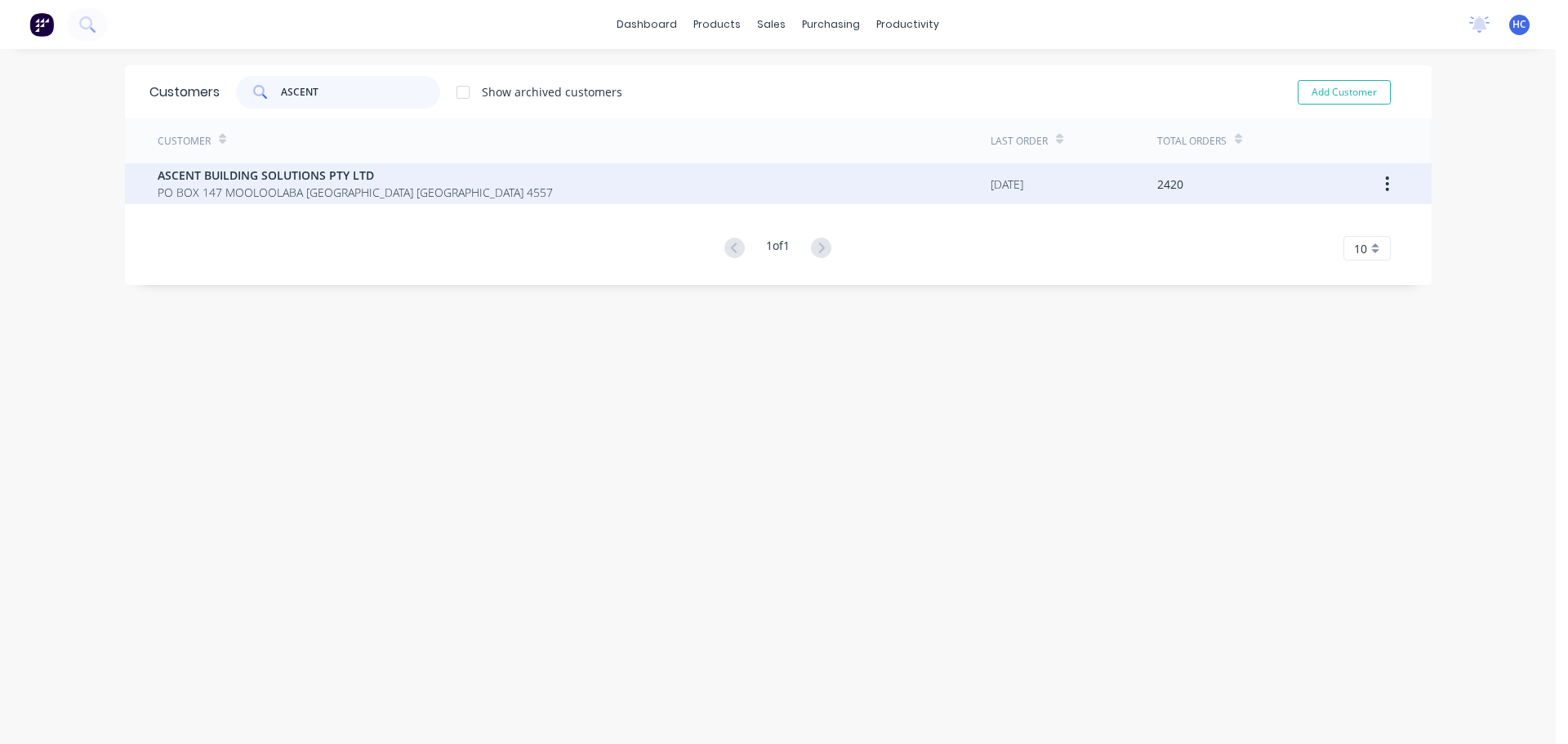
type input "ASCENT"
click at [273, 183] on span "ASCENT BUILDING SOLUTIONS PTY LTD" at bounding box center [356, 175] width 395 height 17
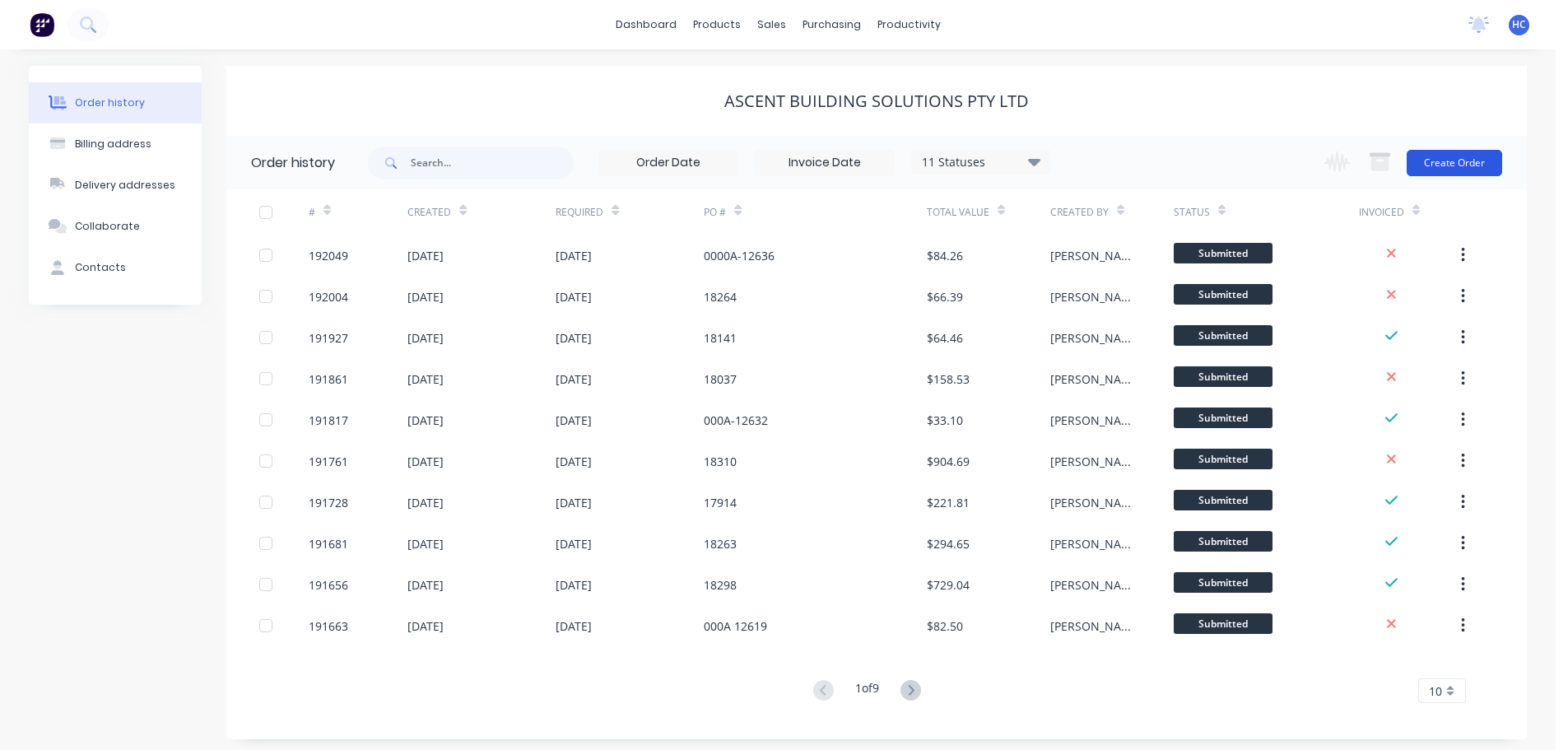
click at [1470, 170] on button "Create Order" at bounding box center [1455, 163] width 96 height 26
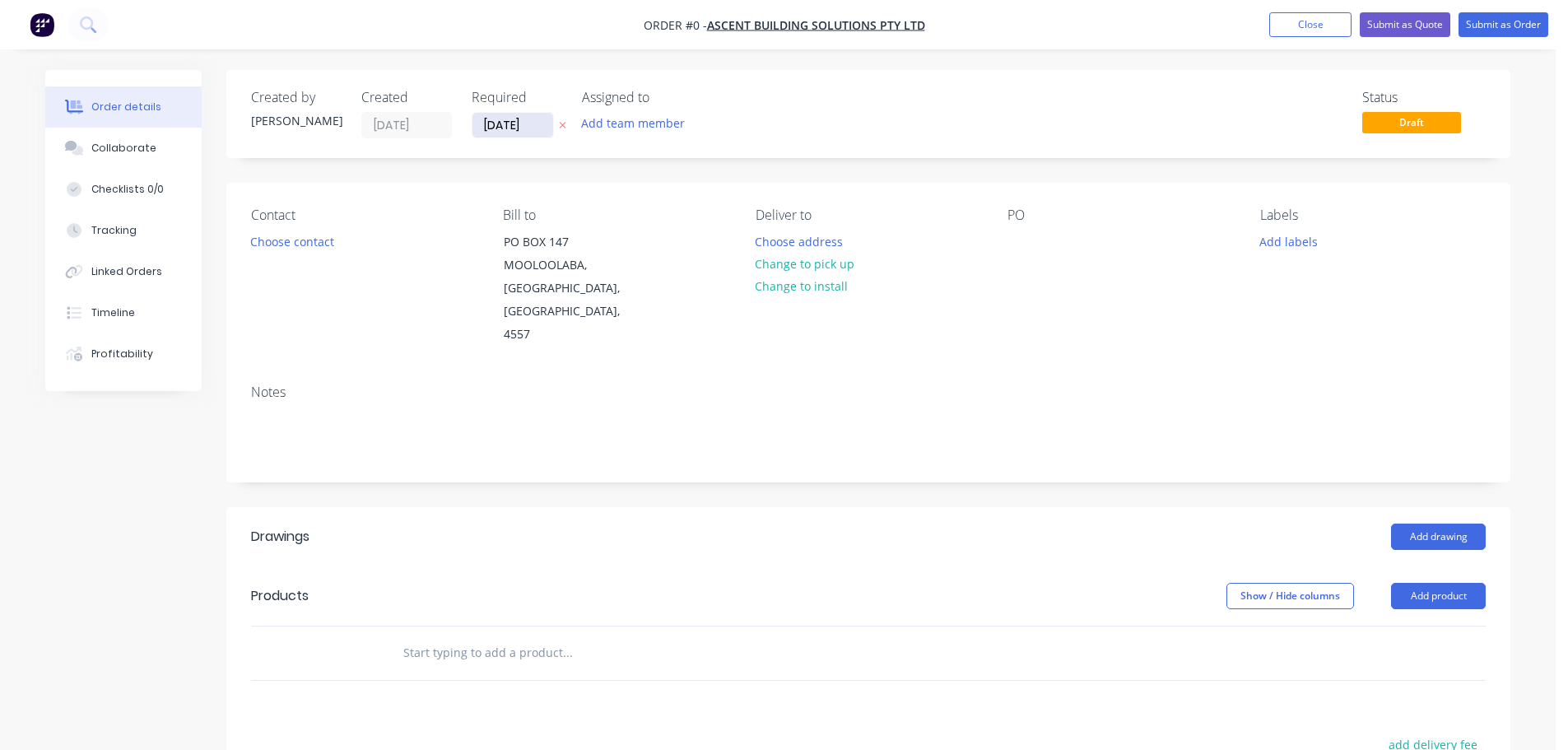
click at [540, 125] on input "[DATE]" at bounding box center [513, 125] width 81 height 24
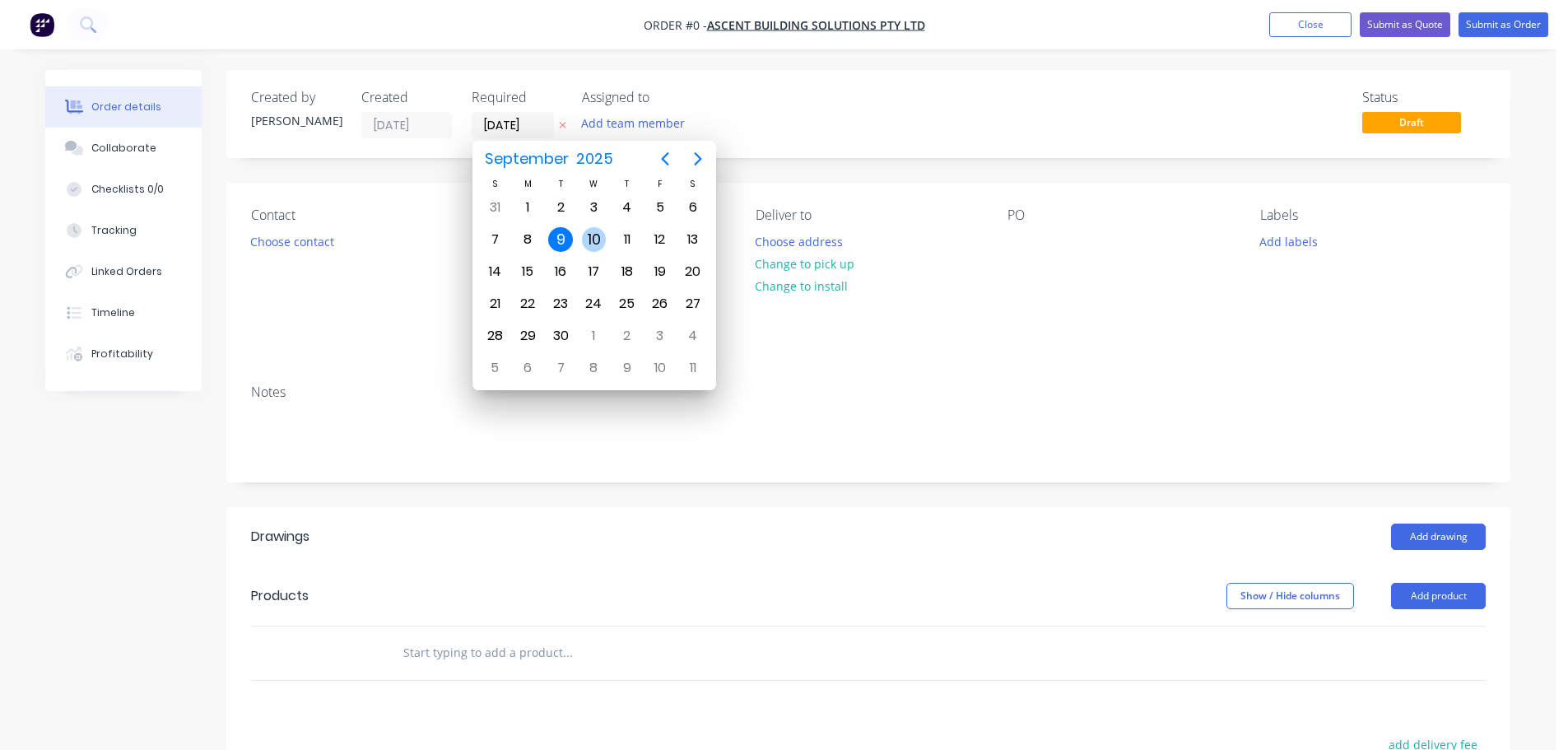
click at [601, 242] on div "10" at bounding box center [594, 239] width 24 height 24
type input "[DATE]"
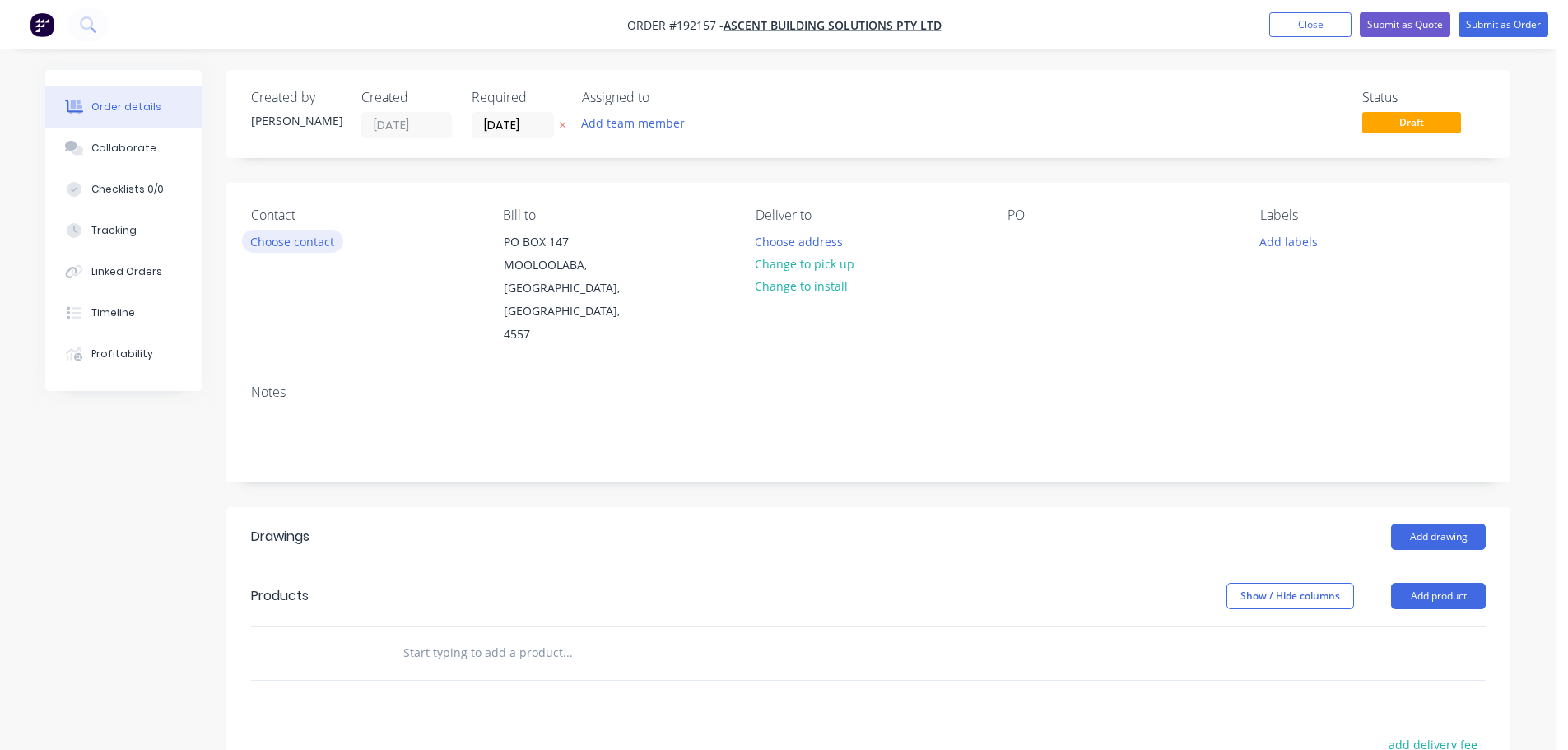
click at [292, 246] on button "Choose contact" at bounding box center [292, 241] width 101 height 23
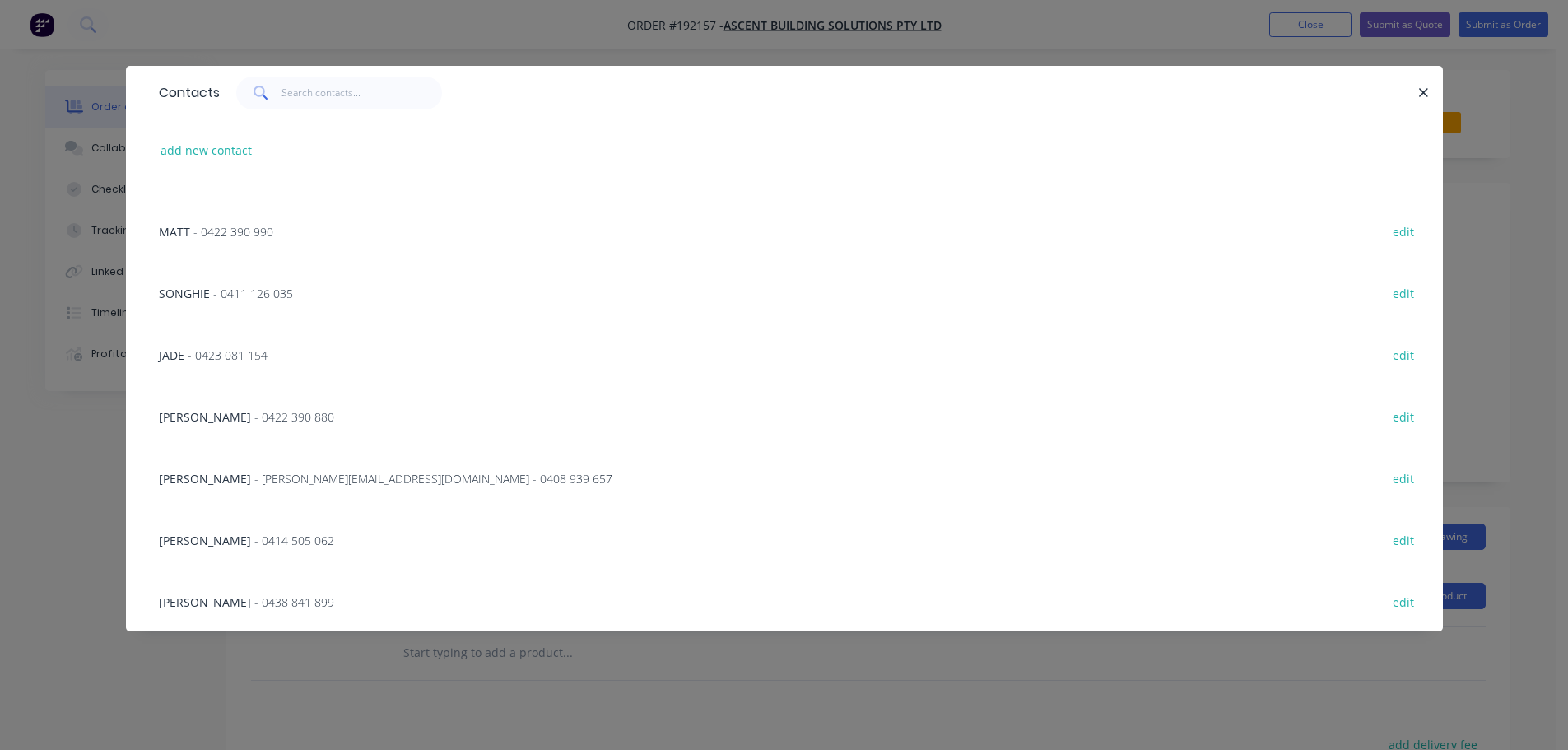
scroll to position [329, 0]
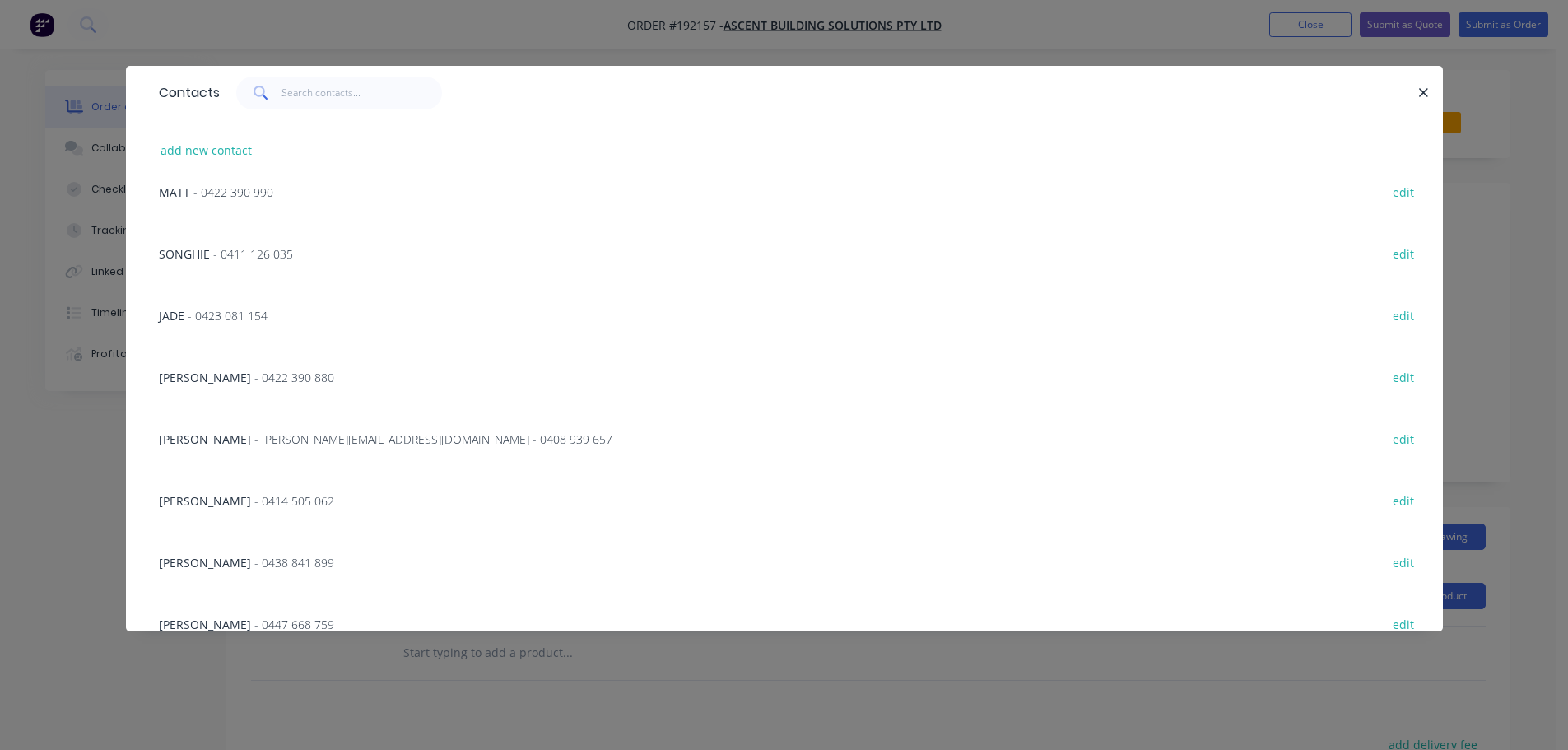
click at [161, 442] on span "KEN DEANS" at bounding box center [205, 439] width 92 height 16
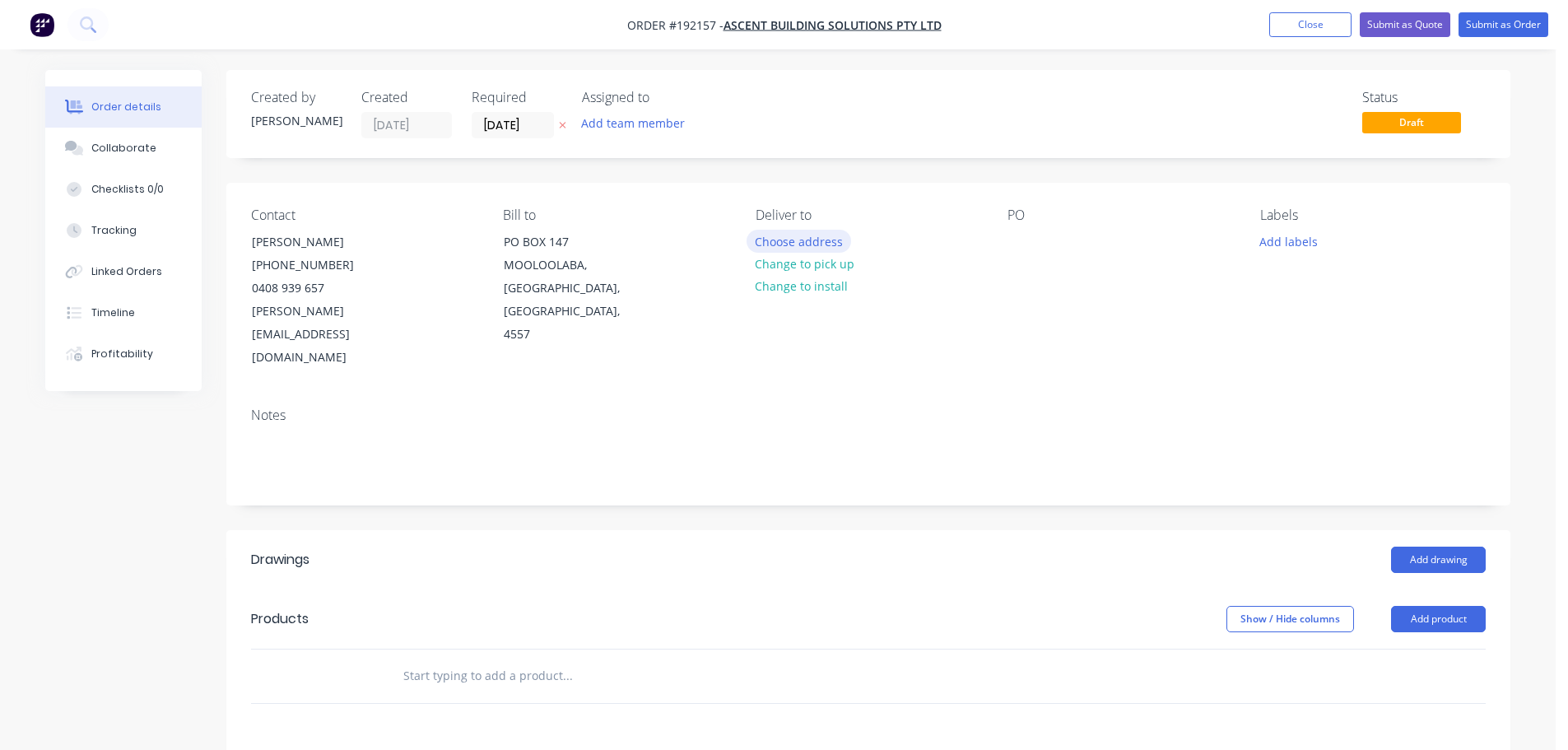
click at [800, 244] on button "Choose address" at bounding box center [799, 241] width 105 height 23
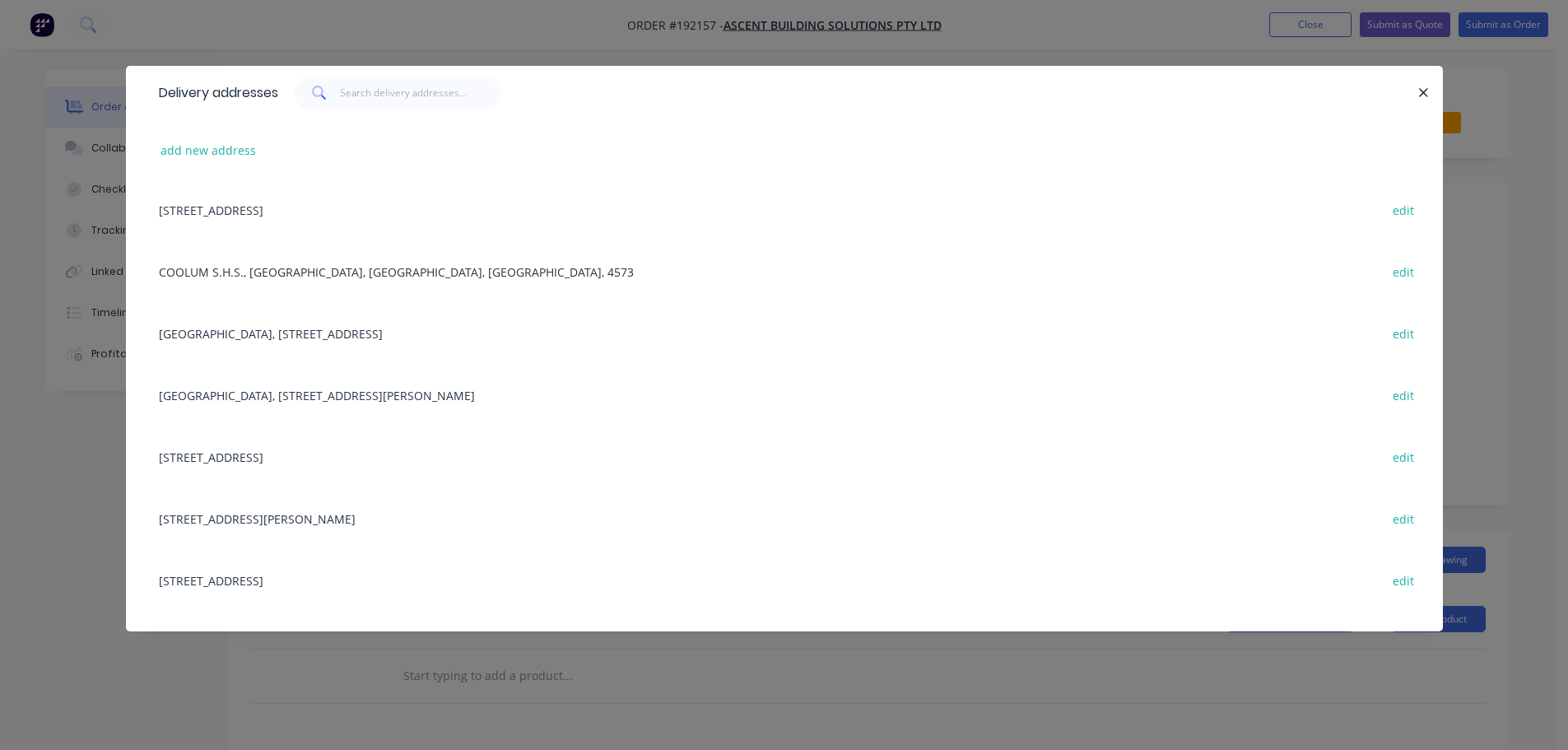
scroll to position [659, 0]
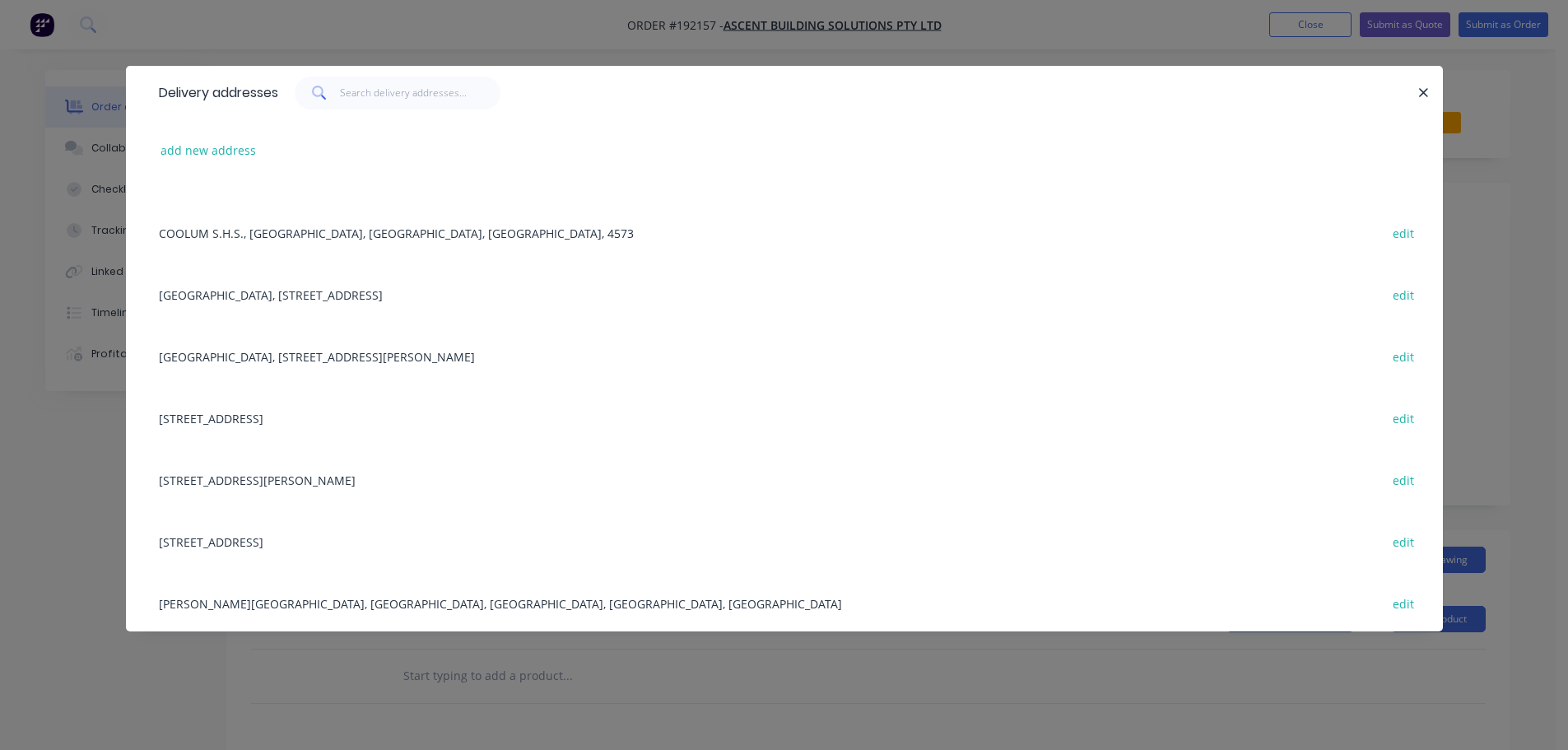
click at [303, 432] on div "57 CALOUNDRA ST, (STORE), LANDSBOROUGH, Queensland, Australia edit" at bounding box center [784, 418] width 1268 height 62
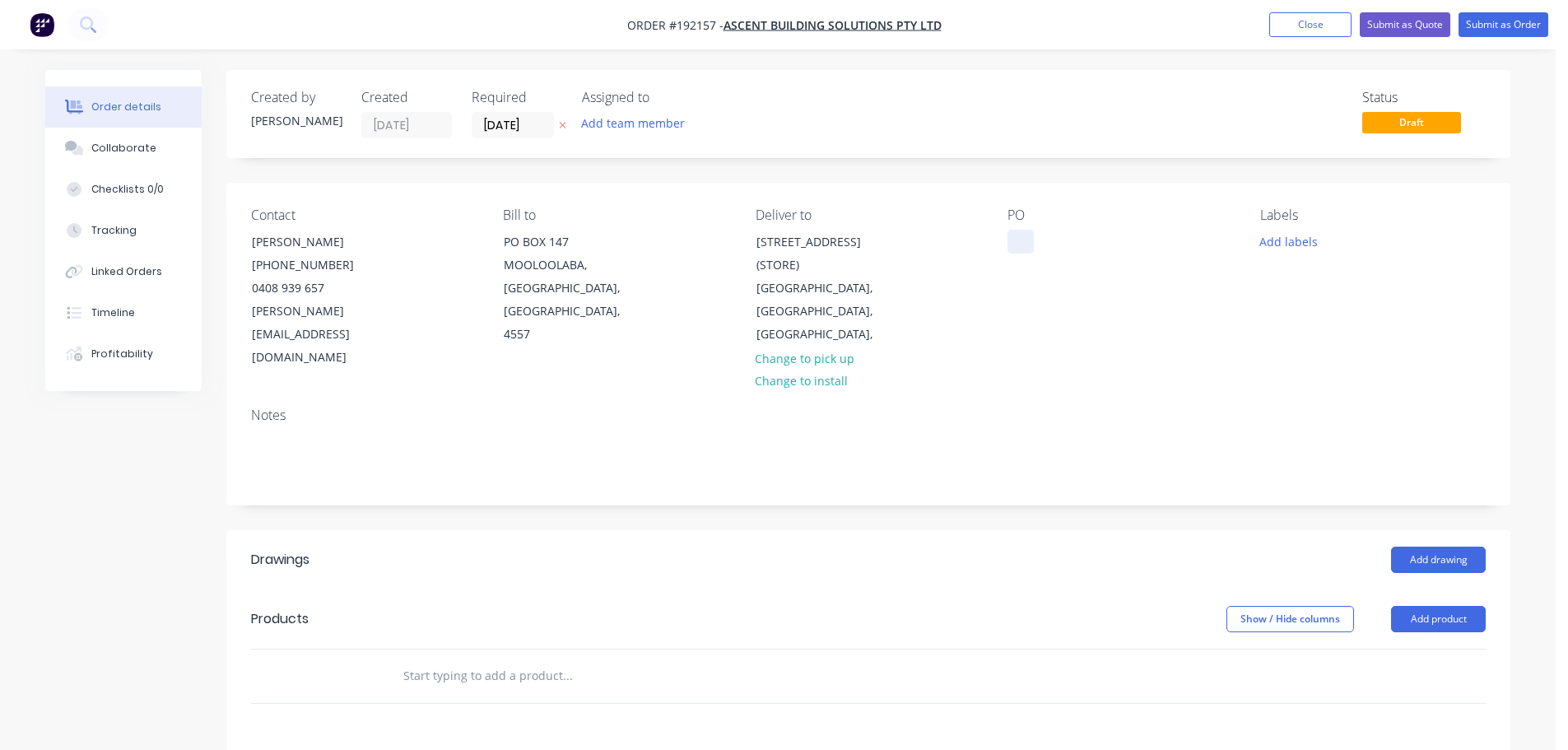
click at [1029, 245] on div at bounding box center [1021, 241] width 26 height 23
click at [1446, 530] on header "Drawings Add drawing" at bounding box center [868, 559] width 1284 height 59
click at [1435, 546] on button "Add drawing" at bounding box center [1438, 559] width 95 height 26
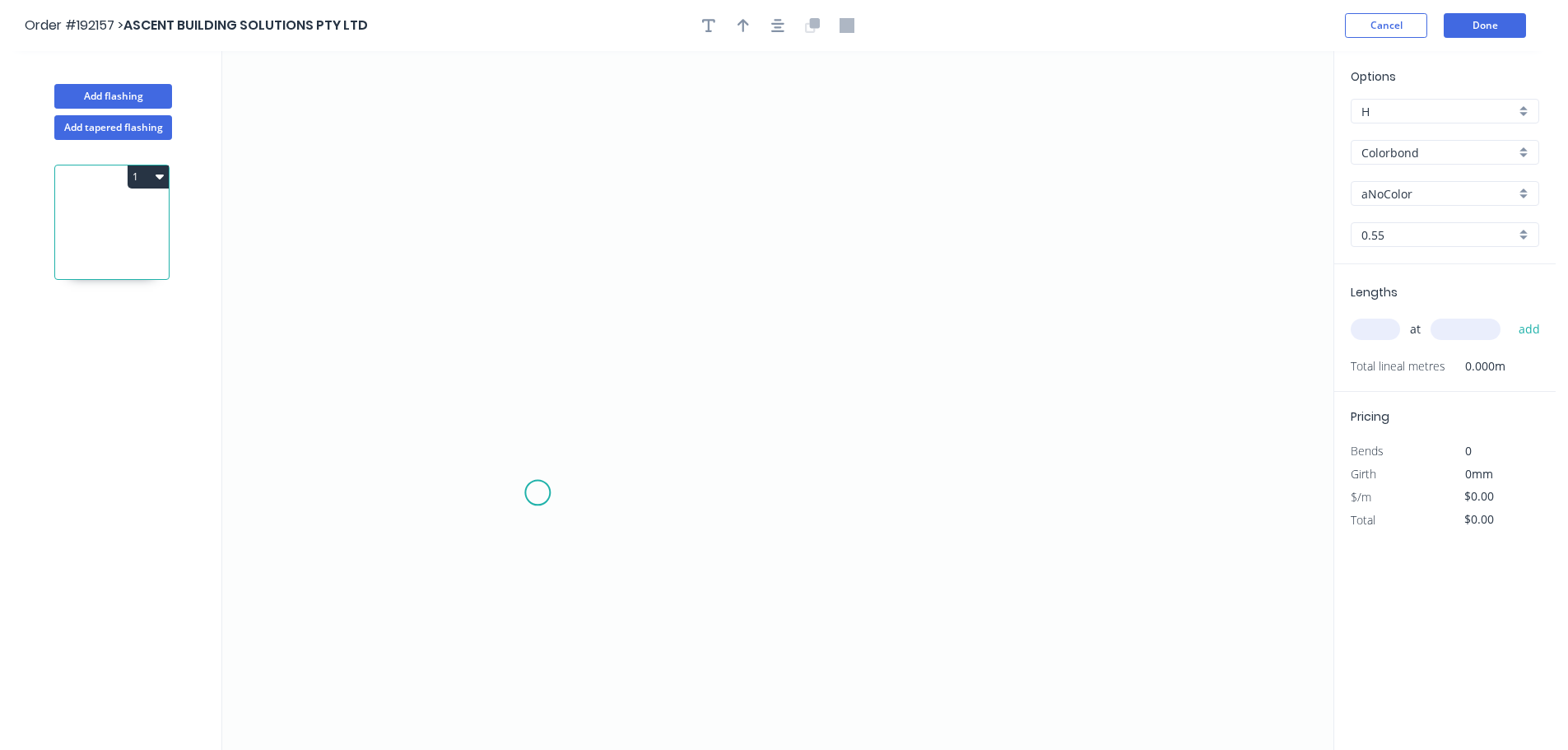
click at [538, 492] on icon "0" at bounding box center [777, 400] width 1111 height 699
click at [612, 492] on icon at bounding box center [574, 492] width 74 height 0
click at [616, 208] on icon "0 ?" at bounding box center [777, 400] width 1111 height 699
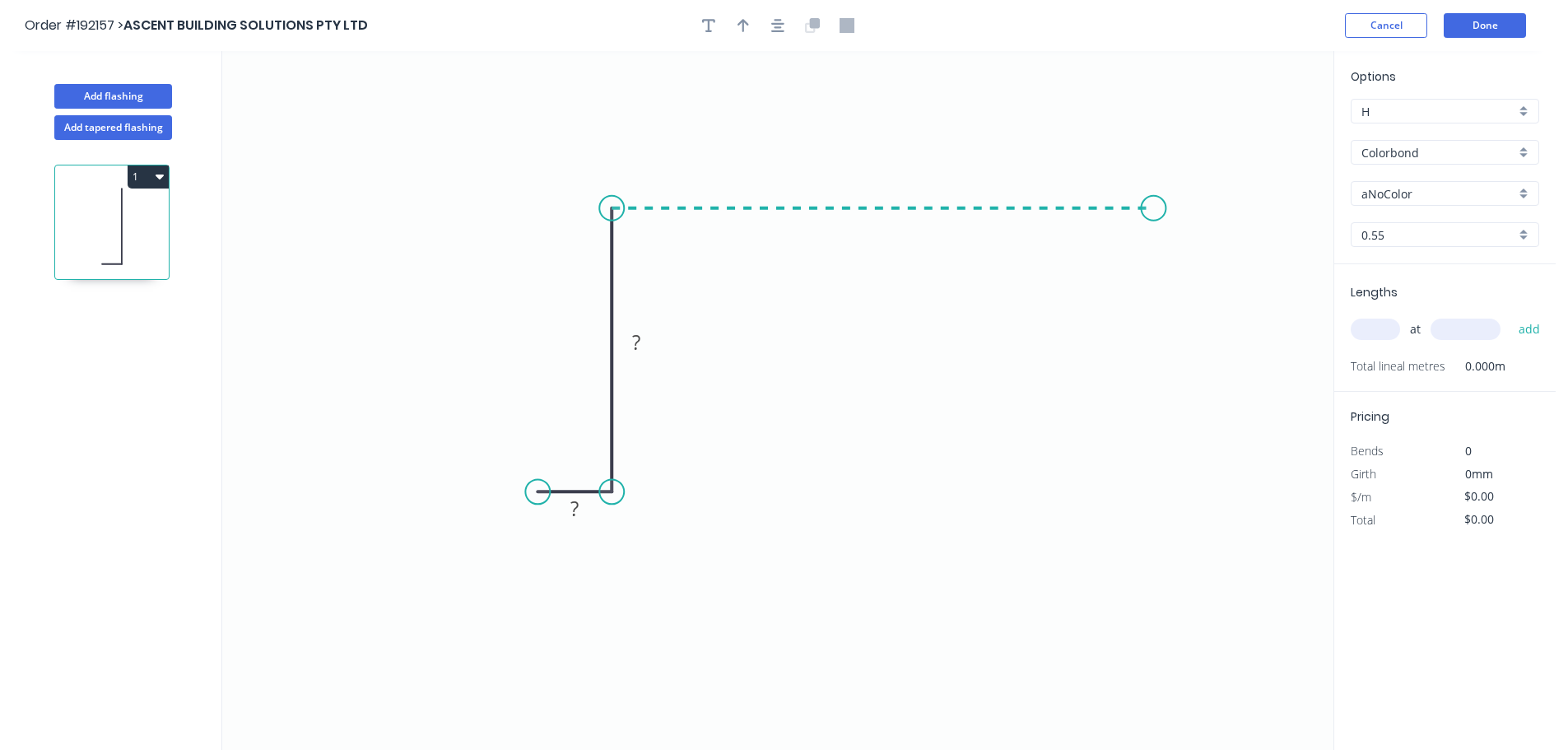
click at [1155, 211] on icon "0 ? ?" at bounding box center [777, 400] width 1111 height 699
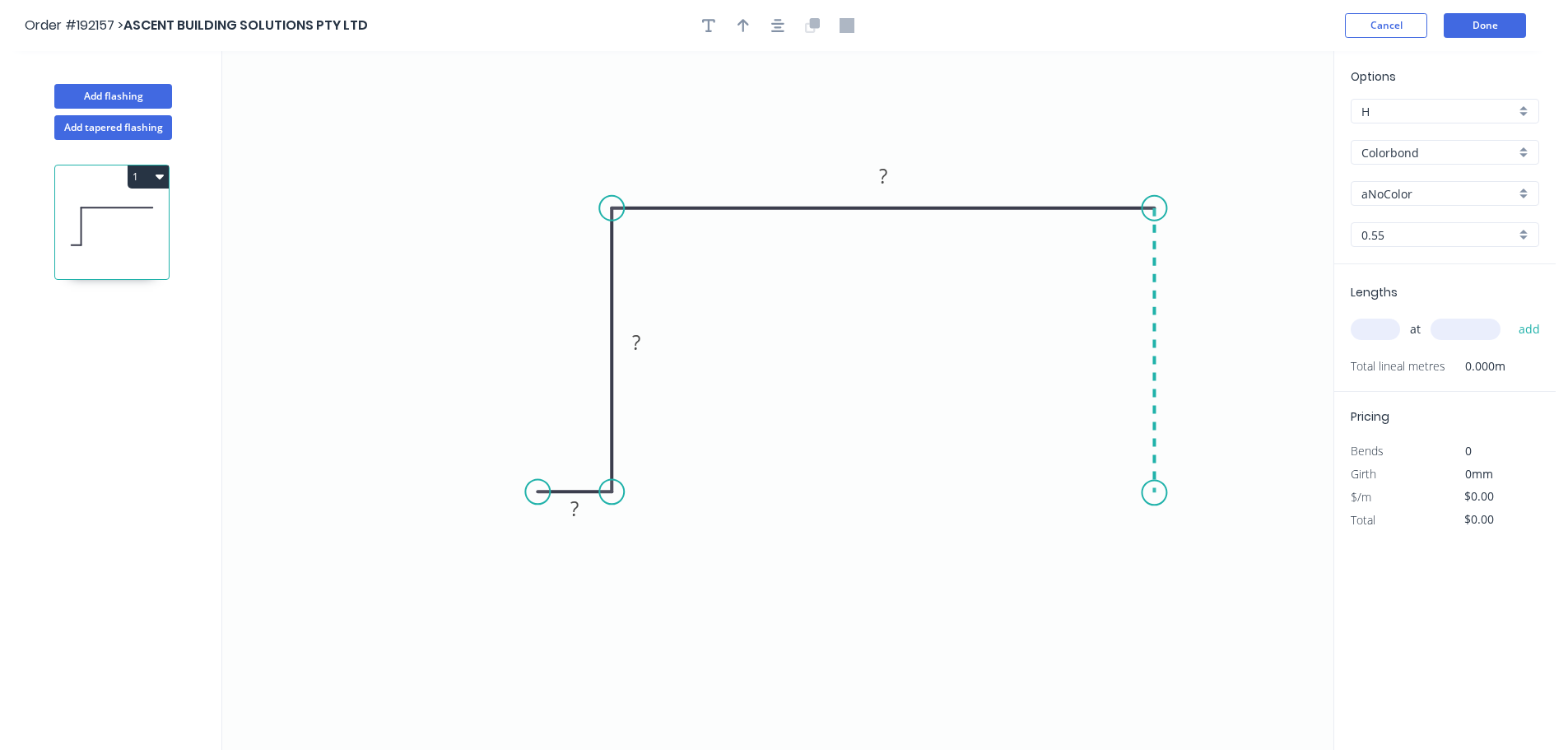
click at [1155, 493] on icon "0 ? ? ?" at bounding box center [777, 400] width 1111 height 699
click at [1230, 494] on icon "0 ? ? ? ?" at bounding box center [777, 400] width 1111 height 699
click at [1193, 511] on tspan "?" at bounding box center [1190, 509] width 8 height 27
type input "$25.50"
click at [743, 30] on icon "button" at bounding box center [743, 25] width 11 height 13
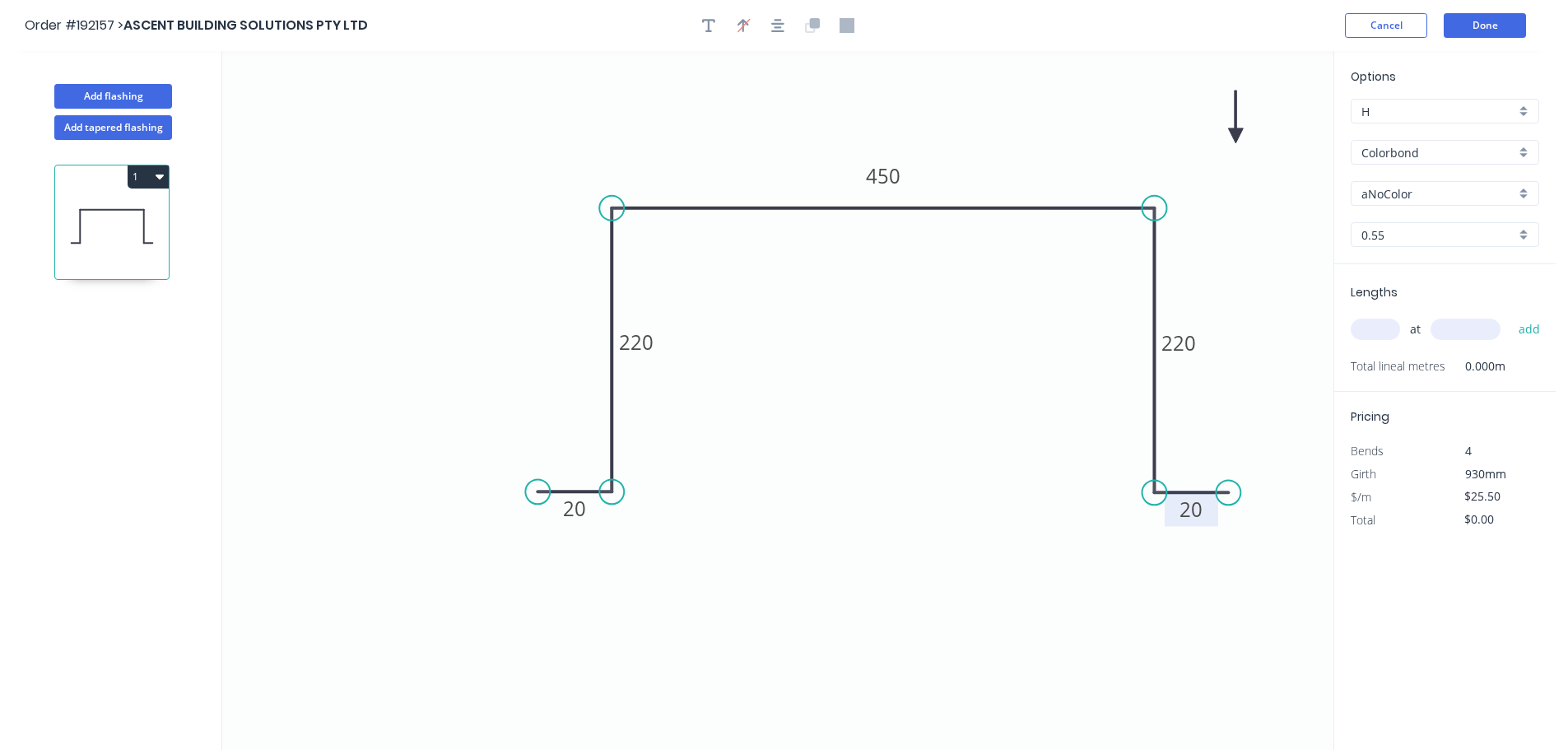
drag, startPoint x: 1248, startPoint y: 133, endPoint x: 1082, endPoint y: 180, distance: 172.5
click at [1082, 180] on icon "0 20 220 450 220 20" at bounding box center [777, 400] width 1111 height 699
drag, startPoint x: 1242, startPoint y: 131, endPoint x: 1069, endPoint y: 171, distance: 177.6
click at [1087, 171] on icon at bounding box center [1094, 151] width 15 height 53
click at [1415, 195] on input "aNoColor" at bounding box center [1438, 194] width 154 height 17
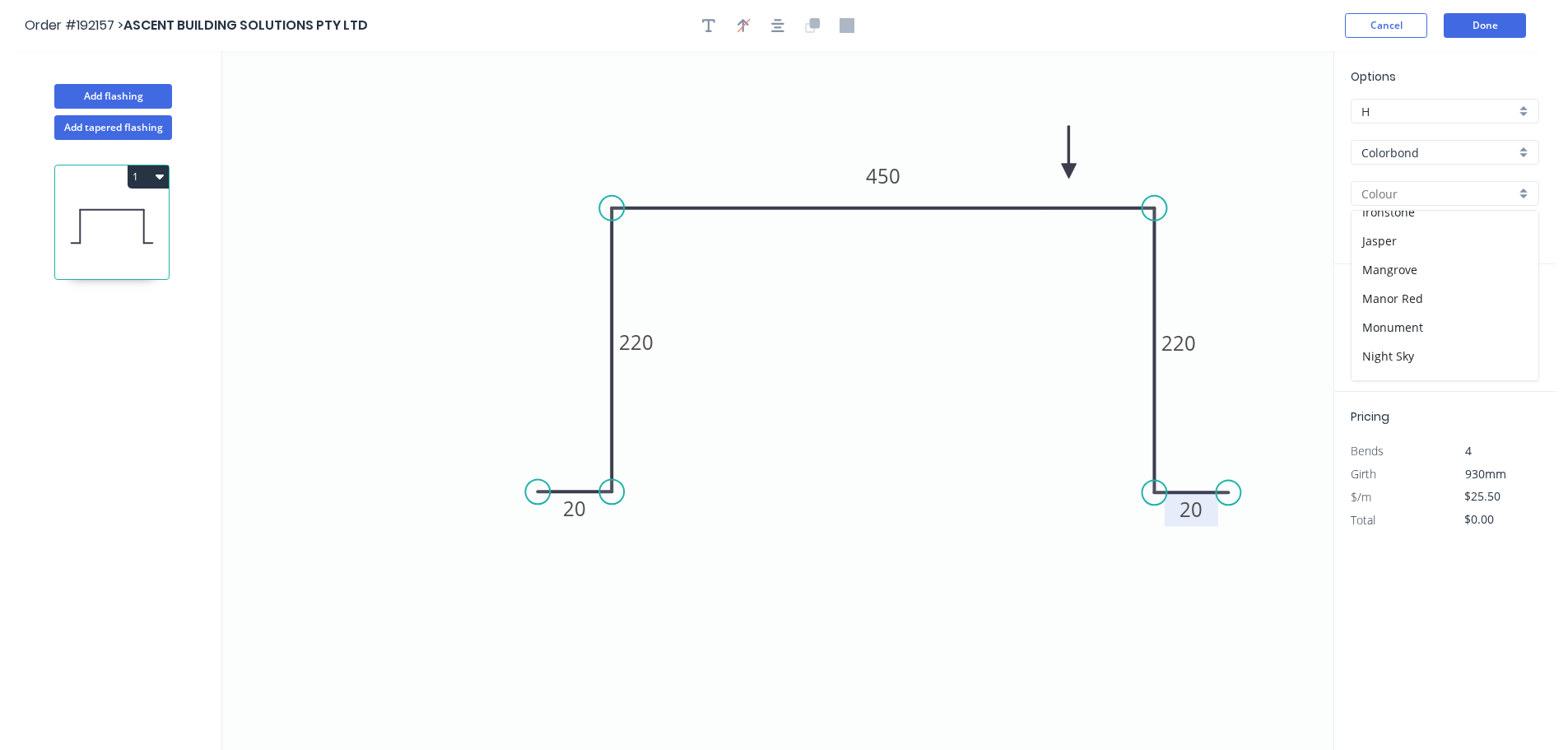
scroll to position [494, 0]
click at [1415, 371] on div "Surfmist" at bounding box center [1445, 365] width 187 height 29
type input "Surfmist"
click at [1374, 330] on input "text" at bounding box center [1376, 329] width 50 height 22
type input "1"
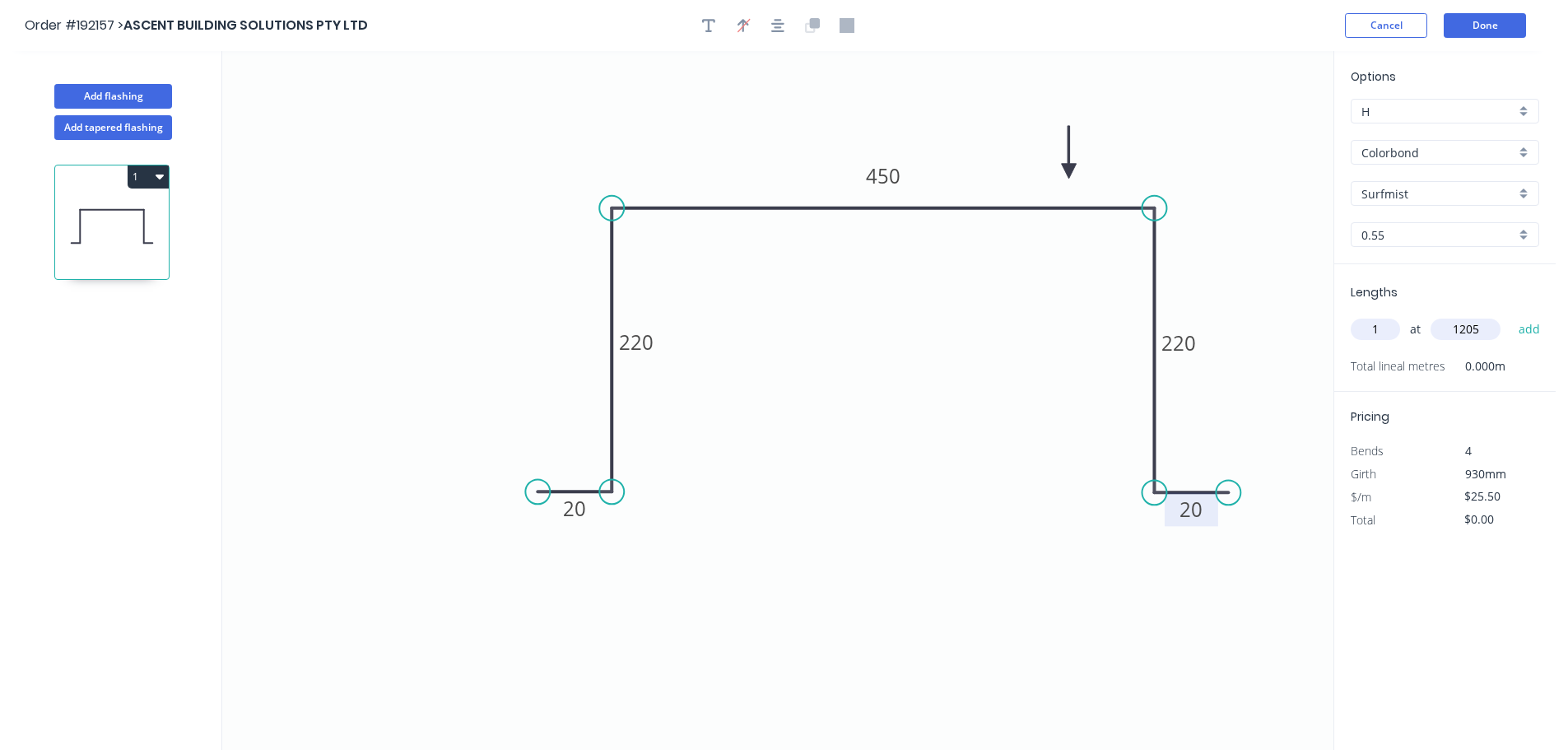
type input "1205"
click at [1511, 315] on button "add" at bounding box center [1530, 329] width 38 height 28
type input "$30.73"
click at [1475, 21] on button "Done" at bounding box center [1485, 25] width 83 height 24
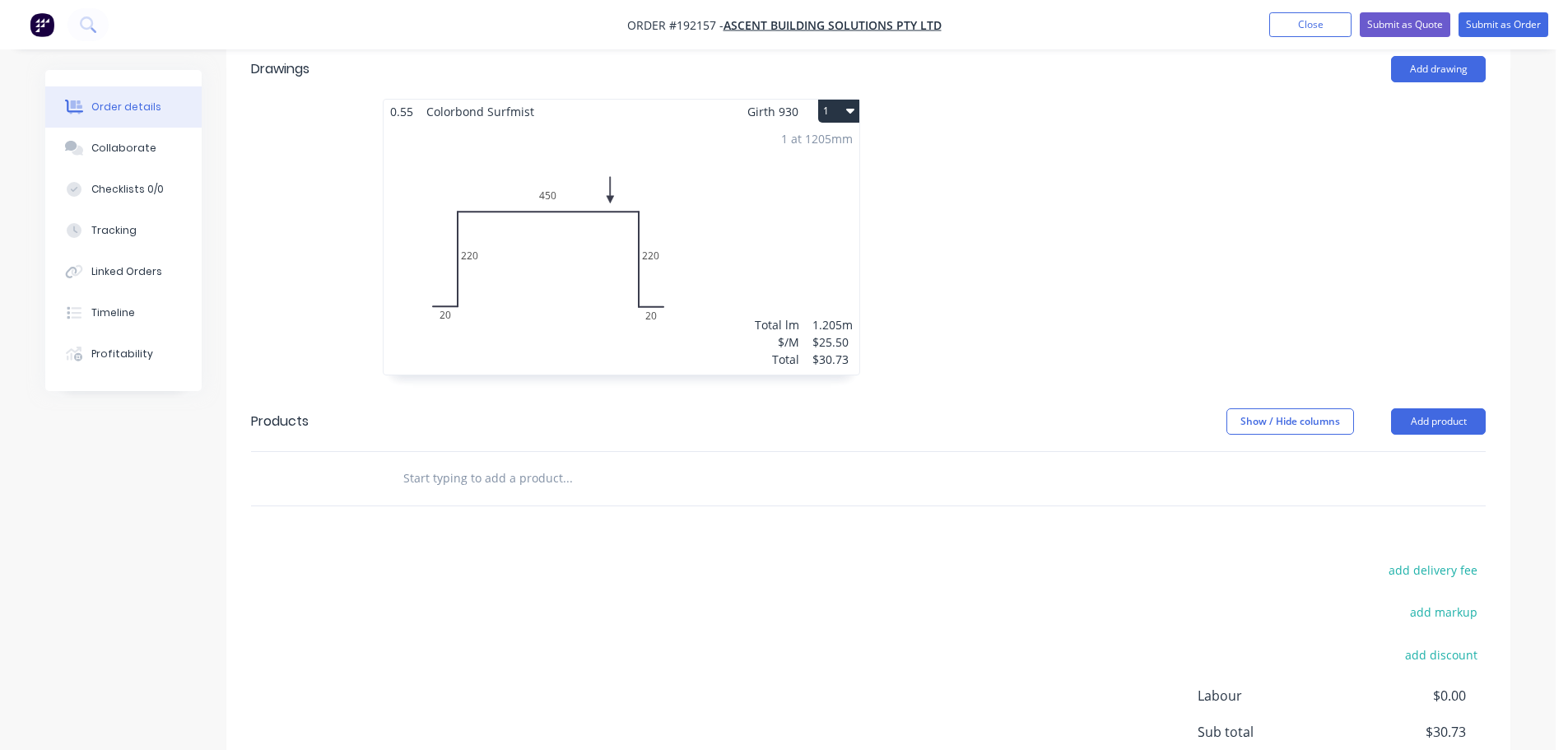
scroll to position [494, 0]
click at [1433, 405] on button "Add product" at bounding box center [1438, 419] width 95 height 26
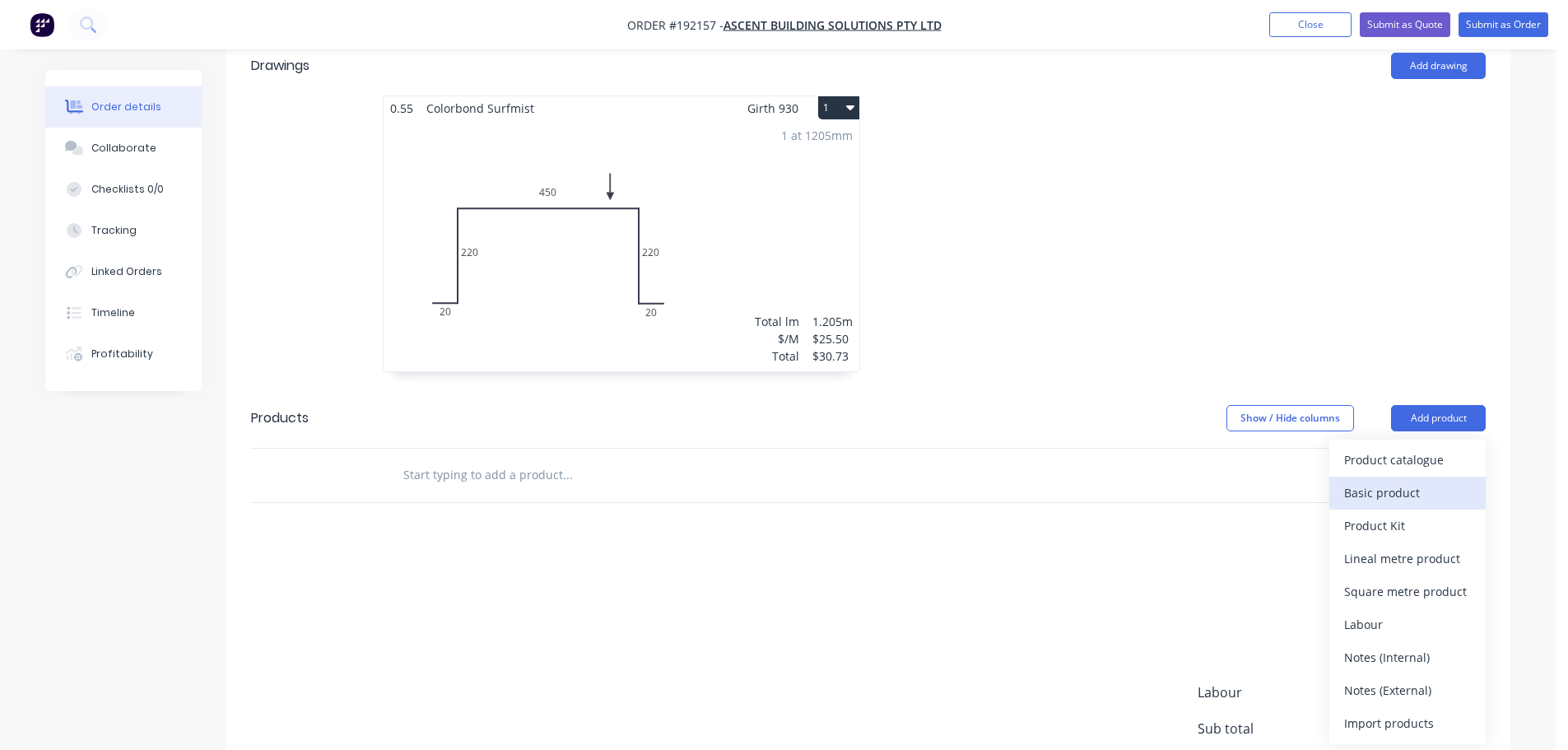
click at [1406, 477] on button "Basic product" at bounding box center [1408, 493] width 157 height 33
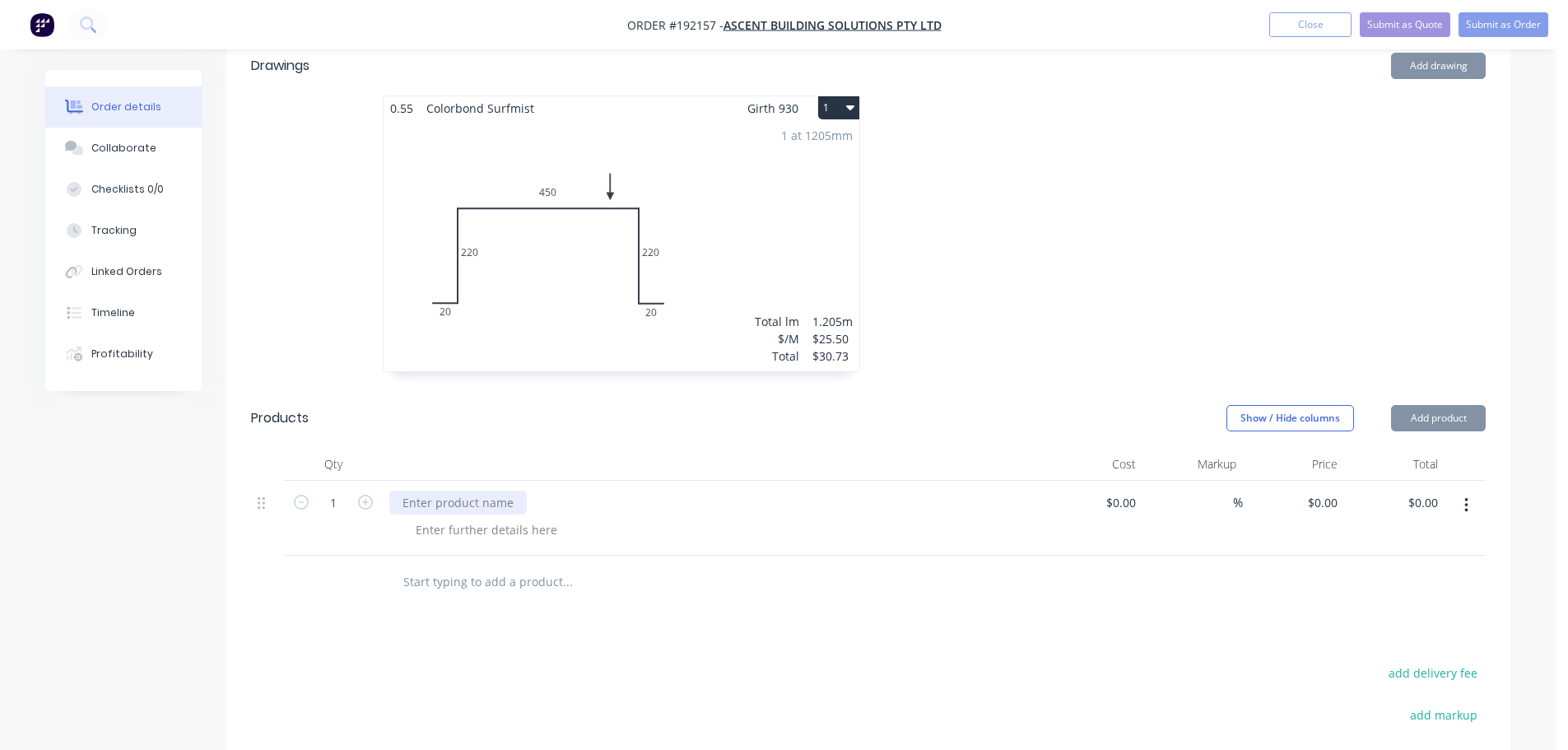
click at [487, 491] on div at bounding box center [459, 502] width 137 height 23
click at [449, 491] on div at bounding box center [459, 502] width 137 height 23
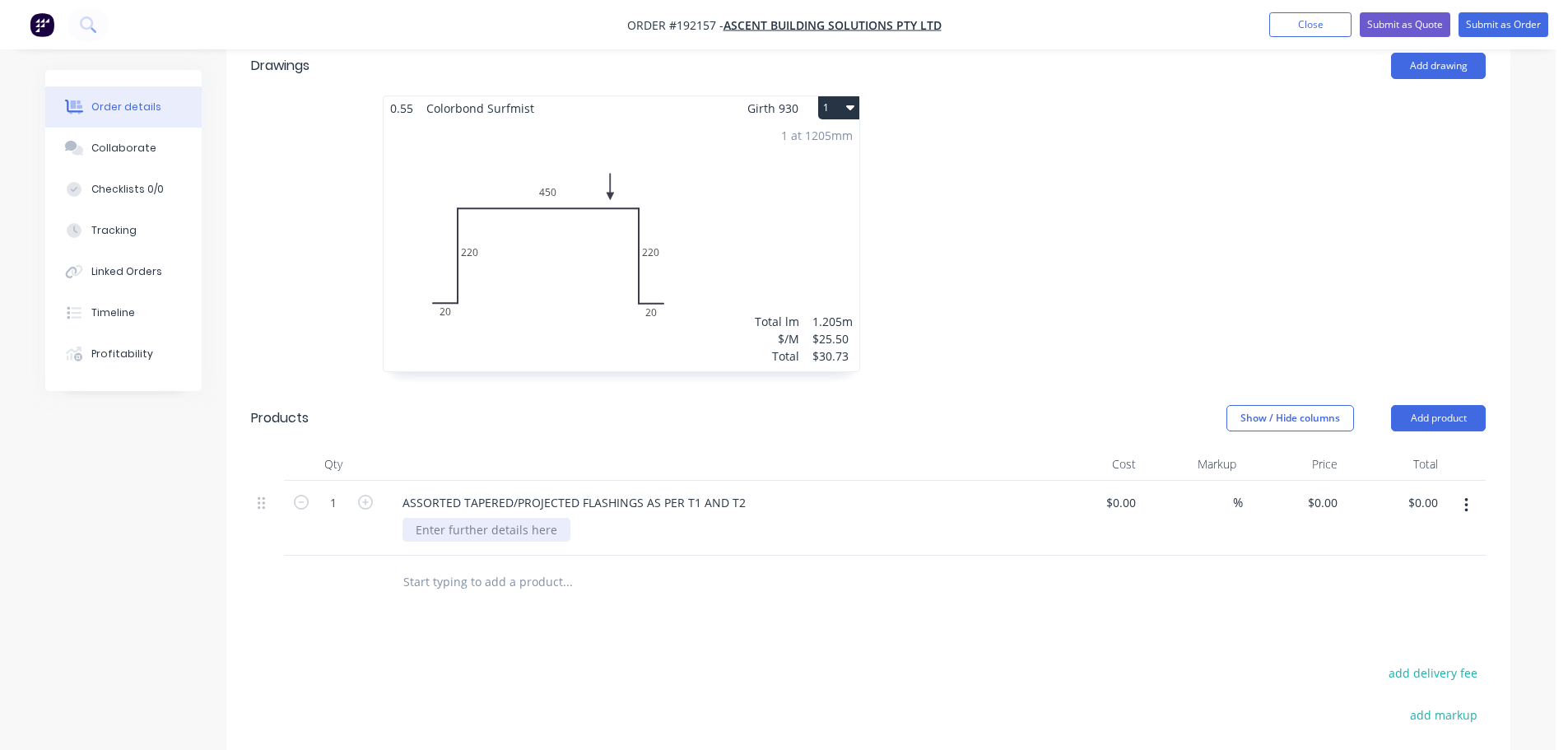
click at [428, 518] on div at bounding box center [486, 529] width 168 height 23
click at [364, 495] on icon "button" at bounding box center [365, 502] width 15 height 15
type input "2"
click at [485, 397] on header "Products Show / Hide columns Add product" at bounding box center [868, 419] width 1284 height 59
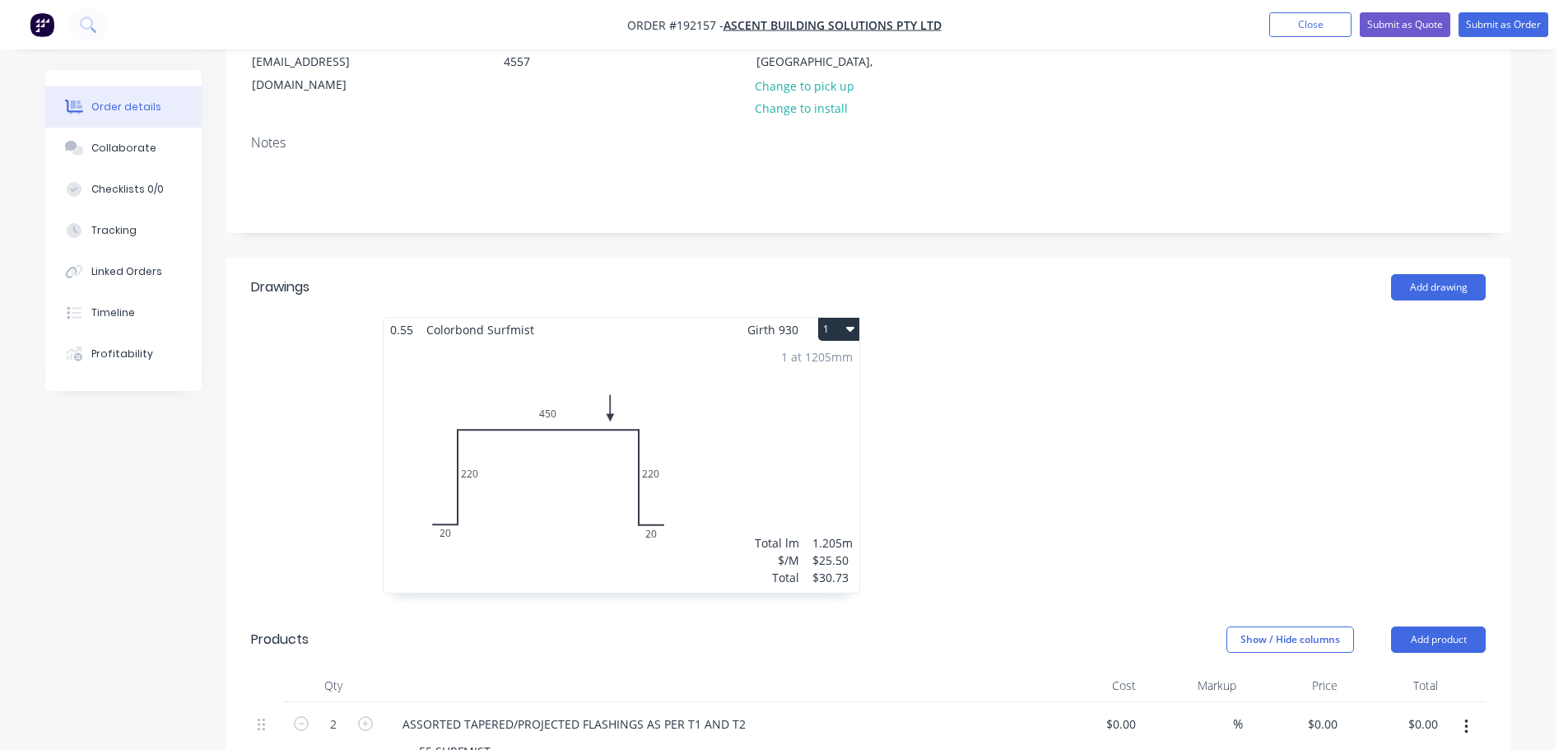
scroll to position [0, 0]
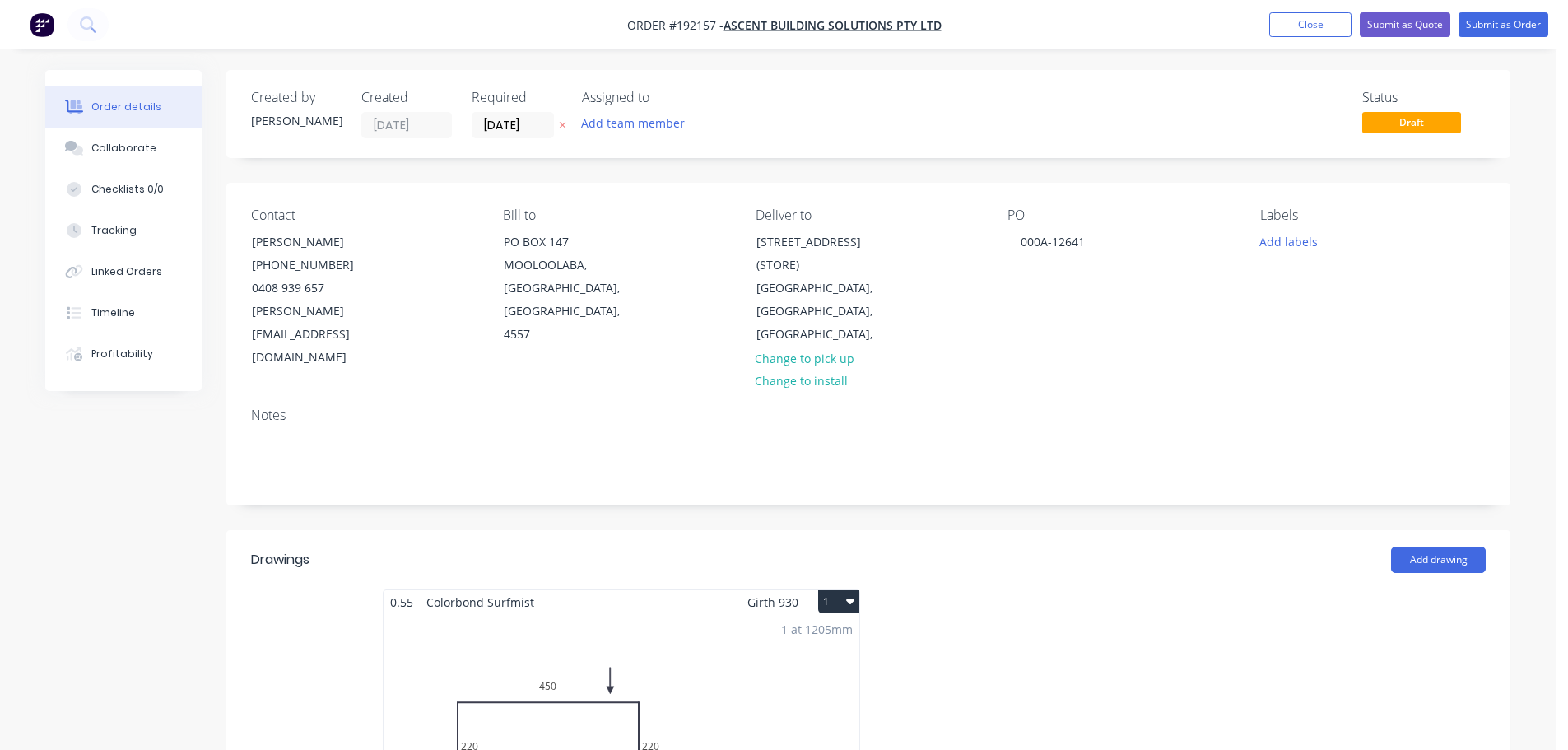
click at [1509, 11] on nav "Order #192157 - ASCENT BUILDING SOLUTIONS PTY LTD Add product Close Submit as Q…" at bounding box center [784, 24] width 1568 height 50
click at [1512, 23] on button "Submit as Order" at bounding box center [1504, 24] width 90 height 24
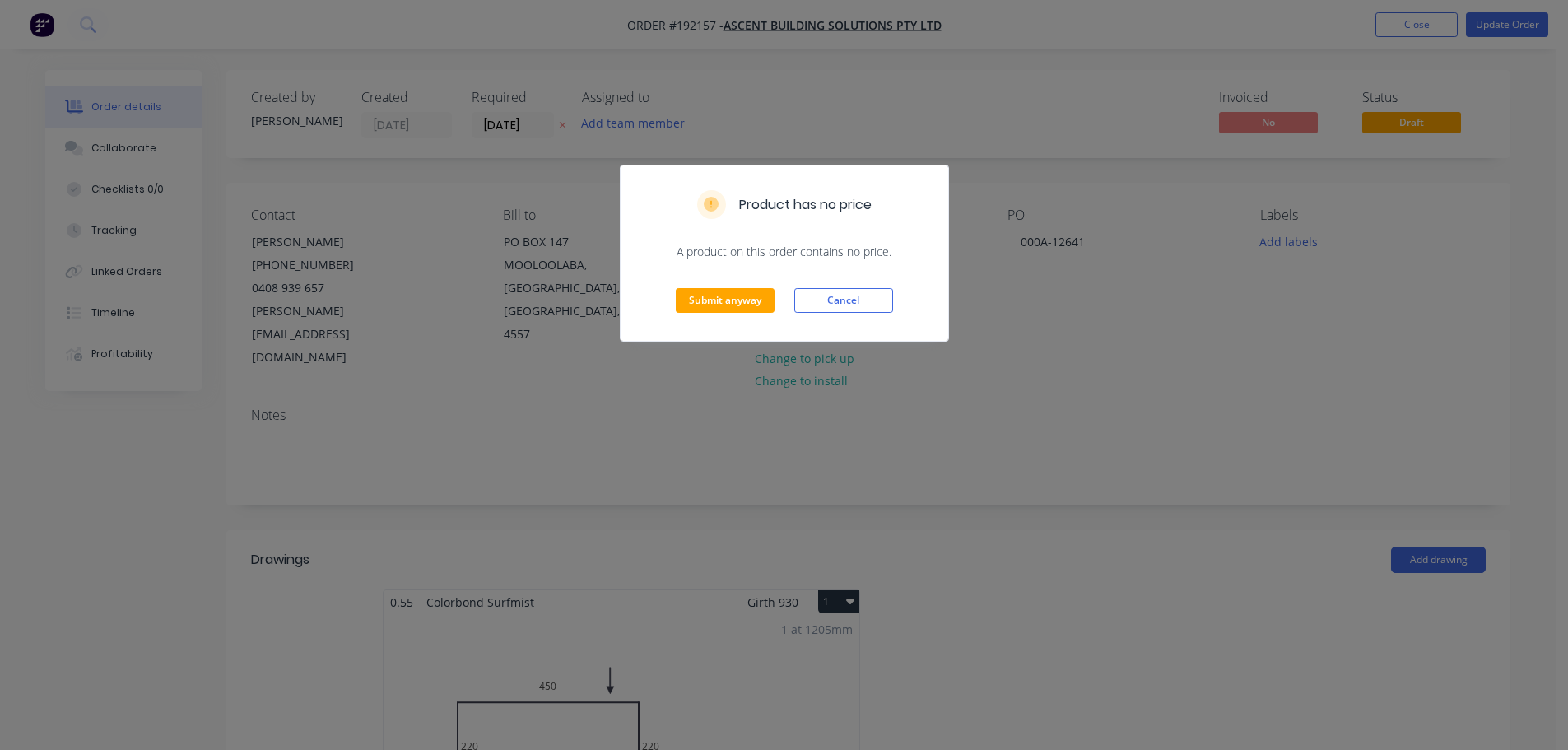
click at [714, 316] on div "Submit anyway Cancel" at bounding box center [784, 300] width 328 height 81
click at [728, 312] on button "Submit anyway" at bounding box center [726, 300] width 99 height 24
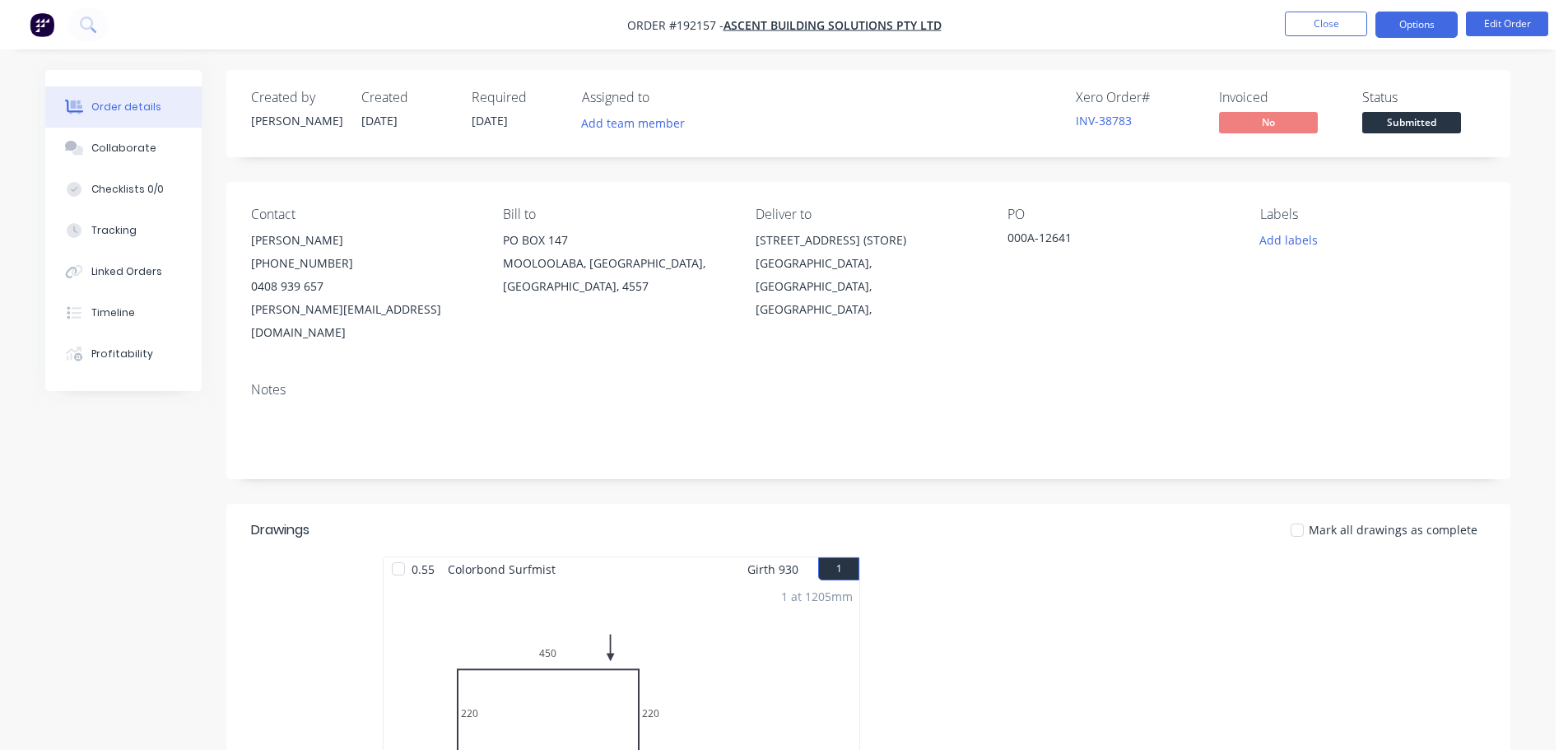
click at [1435, 28] on button "Options" at bounding box center [1417, 24] width 83 height 26
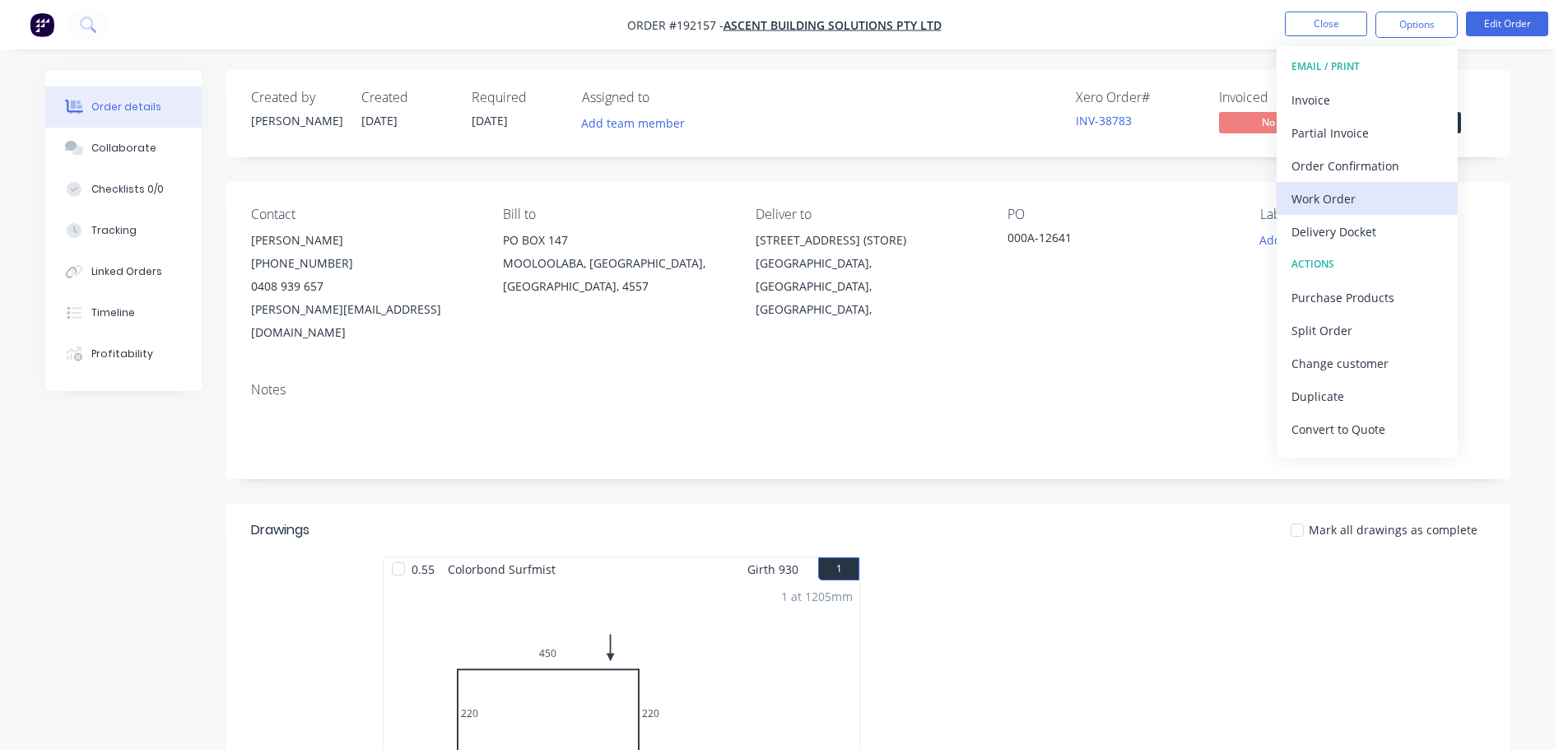
click at [1351, 192] on div "Work Order" at bounding box center [1367, 198] width 151 height 23
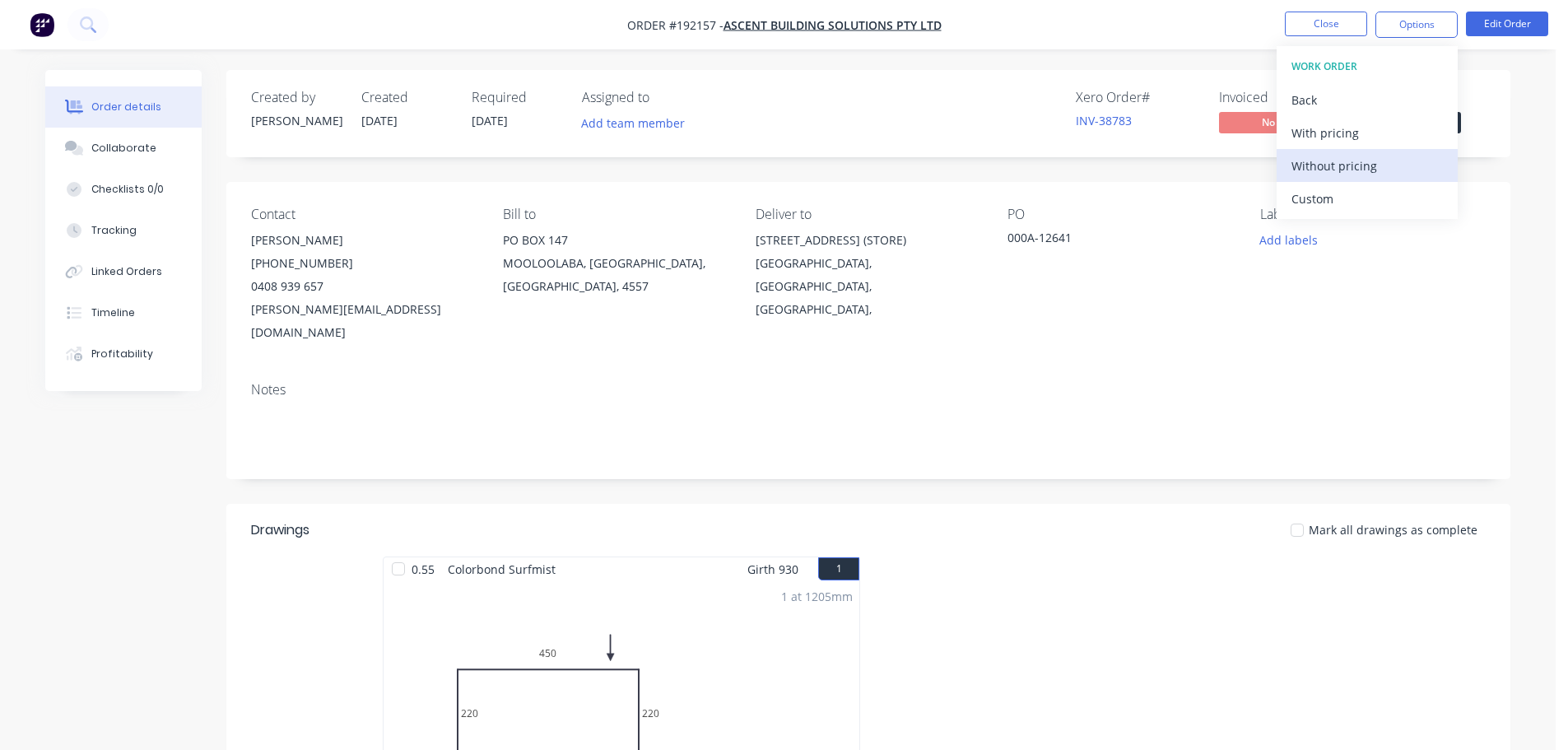
click at [1333, 171] on div "Without pricing" at bounding box center [1367, 165] width 151 height 23
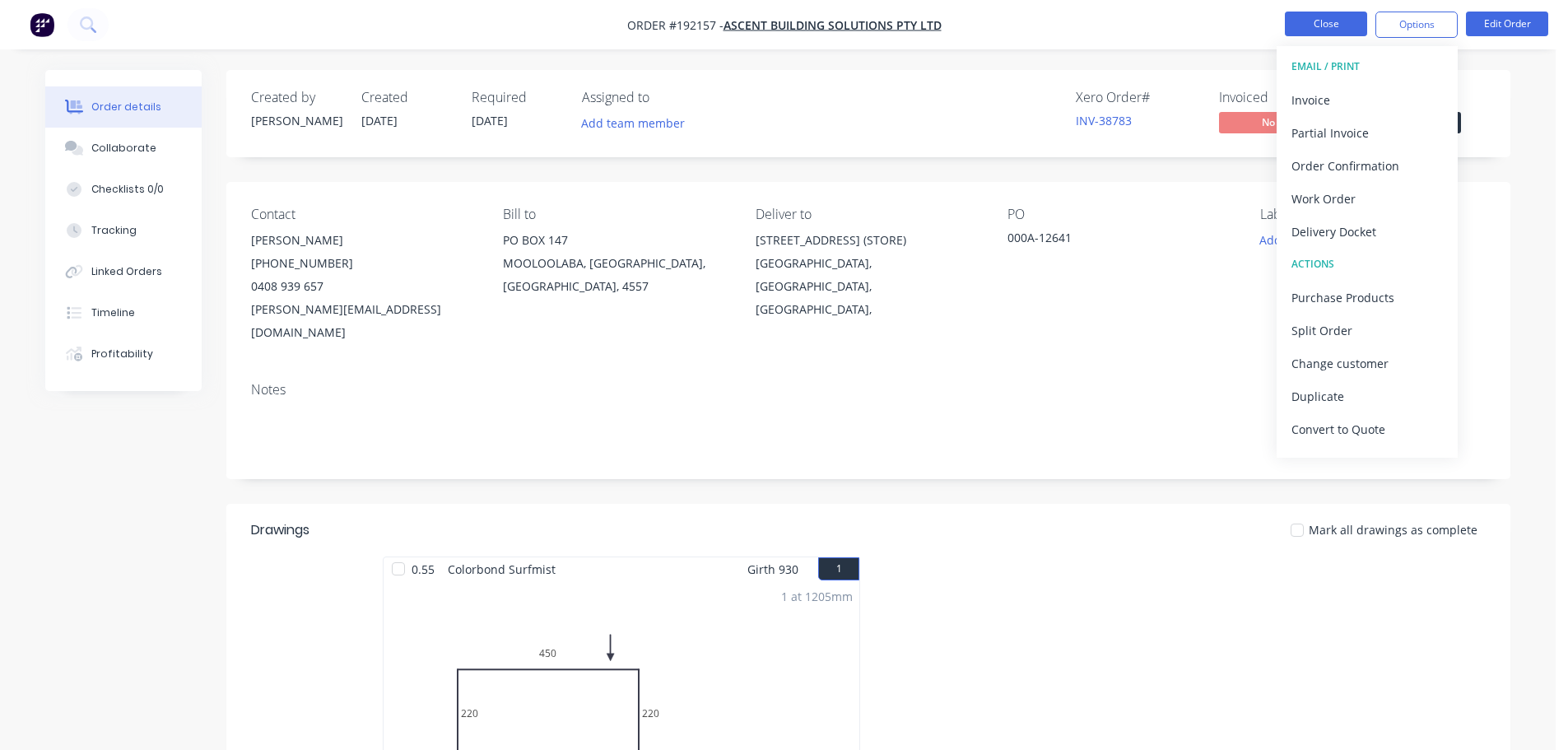
click at [1341, 24] on button "Close" at bounding box center [1326, 23] width 83 height 24
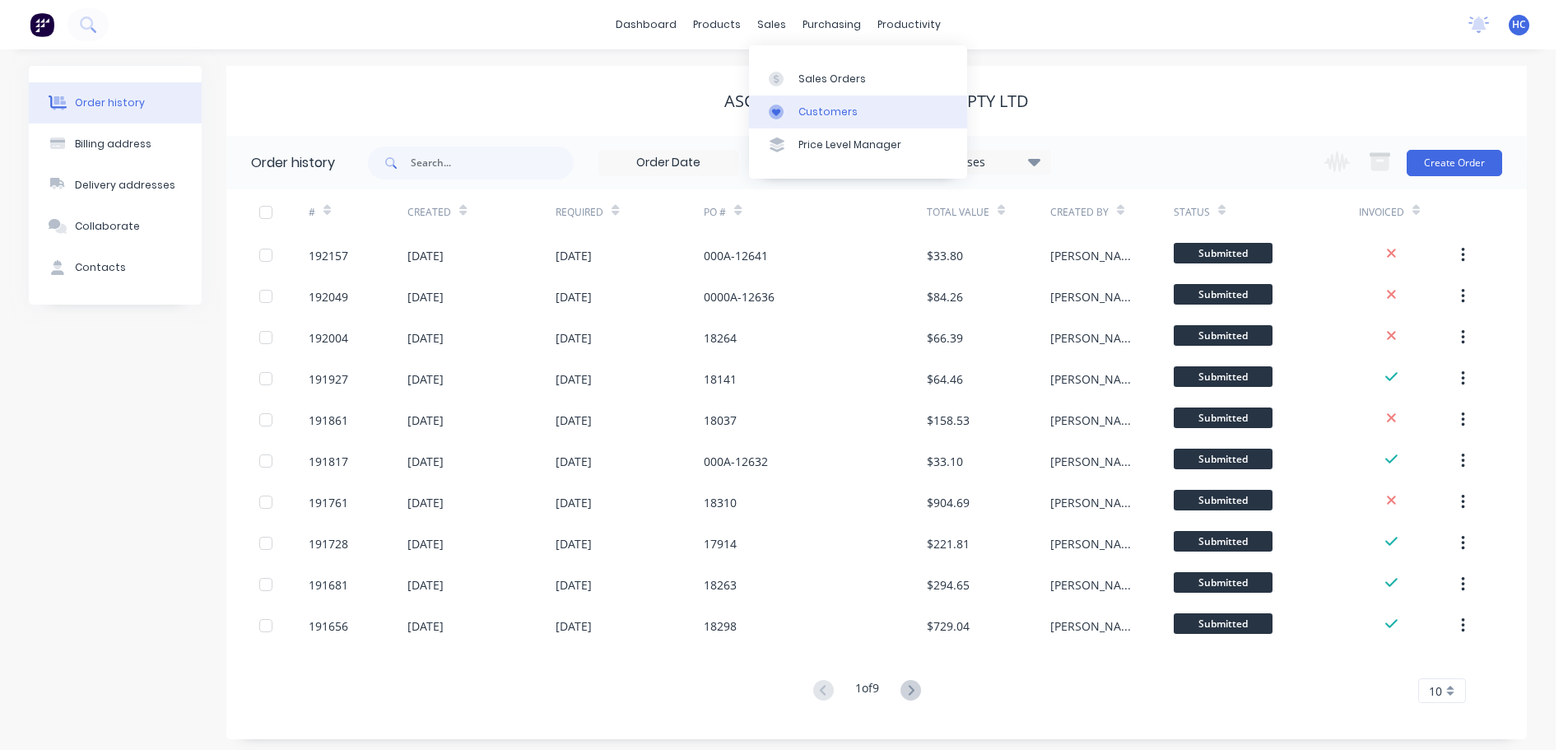
click at [824, 116] on div "Customers" at bounding box center [828, 111] width 59 height 15
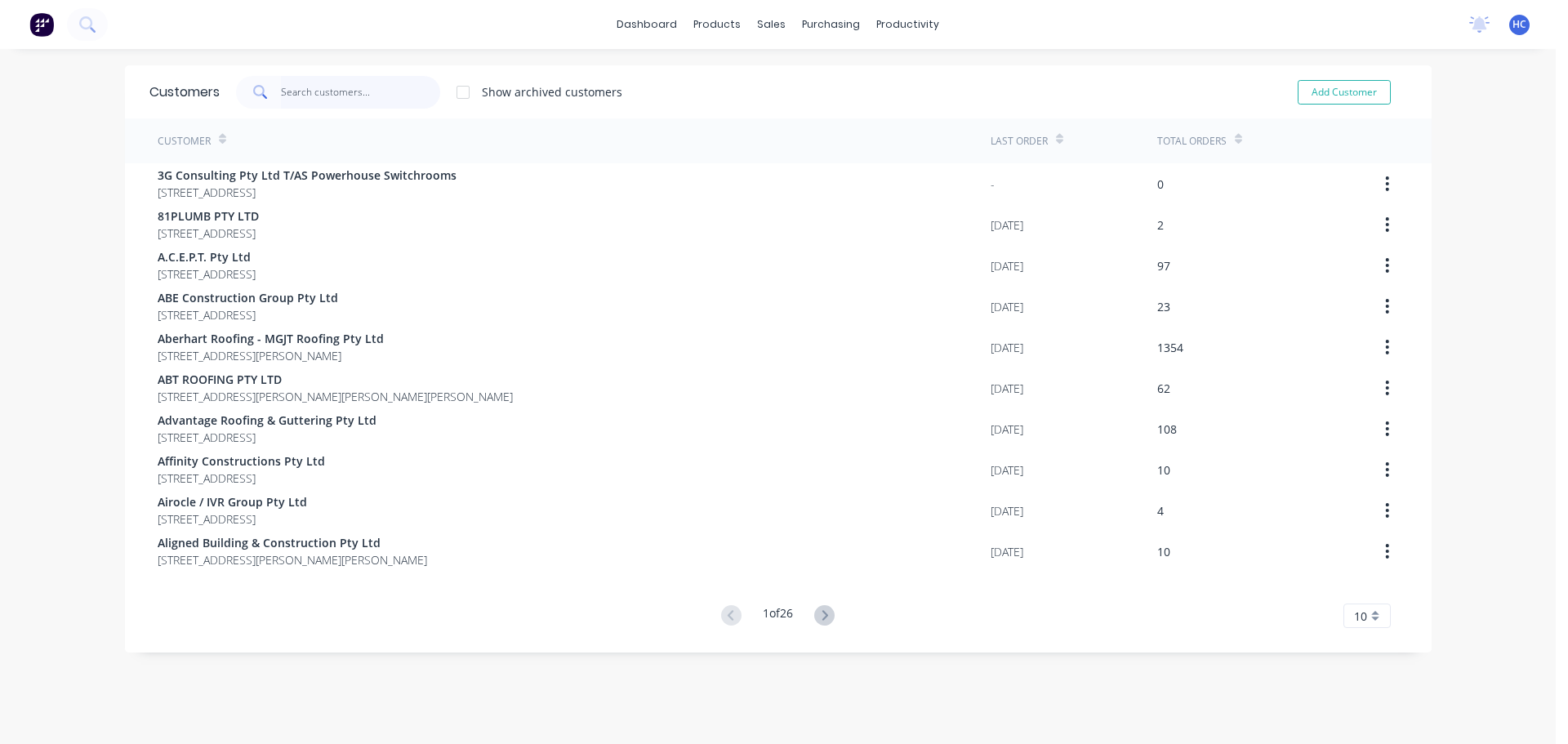
click at [356, 99] on input "text" at bounding box center [360, 92] width 159 height 33
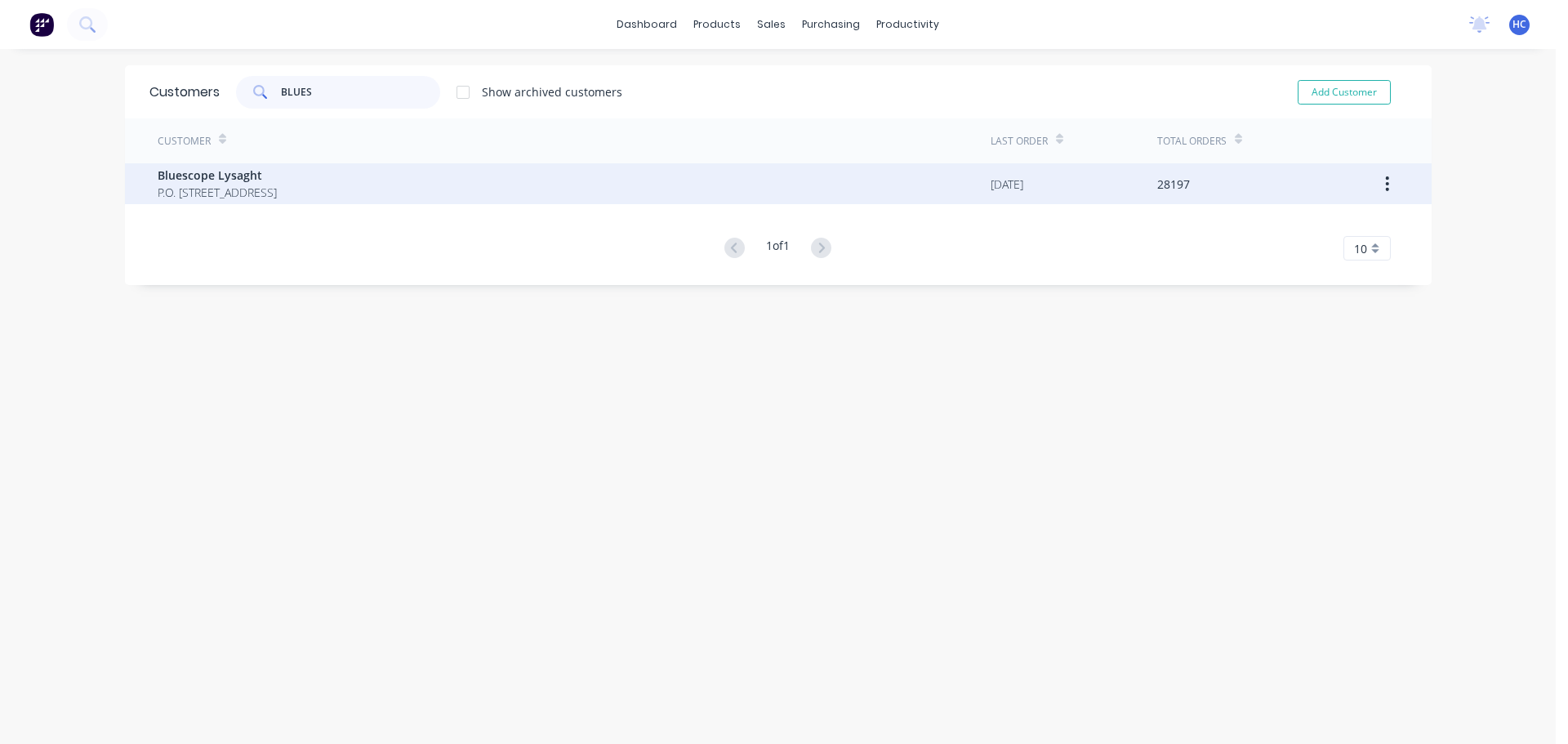
type input "BLUES"
click at [355, 186] on div "Bluescope Lysaght P.O. [STREET_ADDRESS]" at bounding box center [574, 183] width 833 height 41
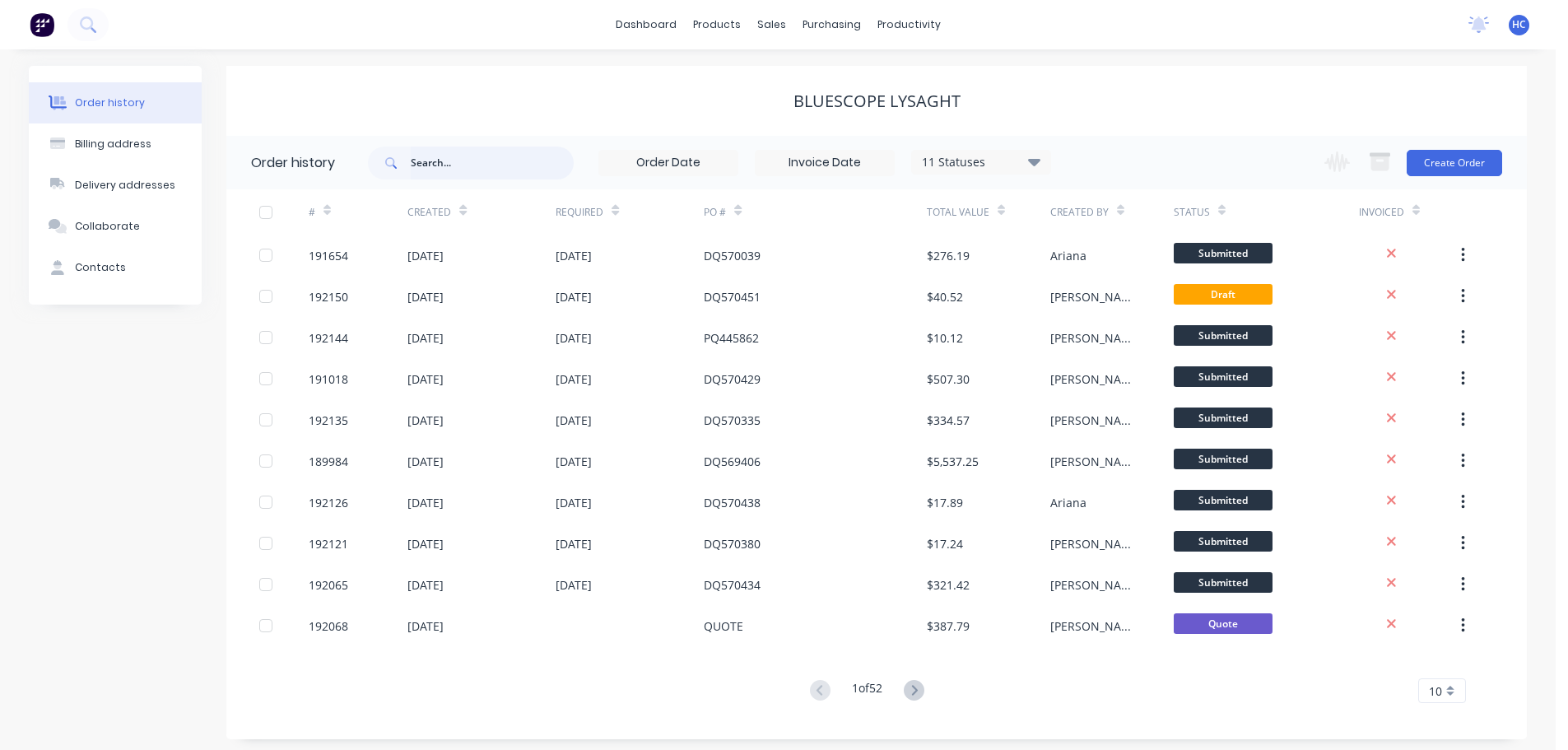
click at [489, 155] on input "text" at bounding box center [492, 163] width 163 height 33
type input "1994"
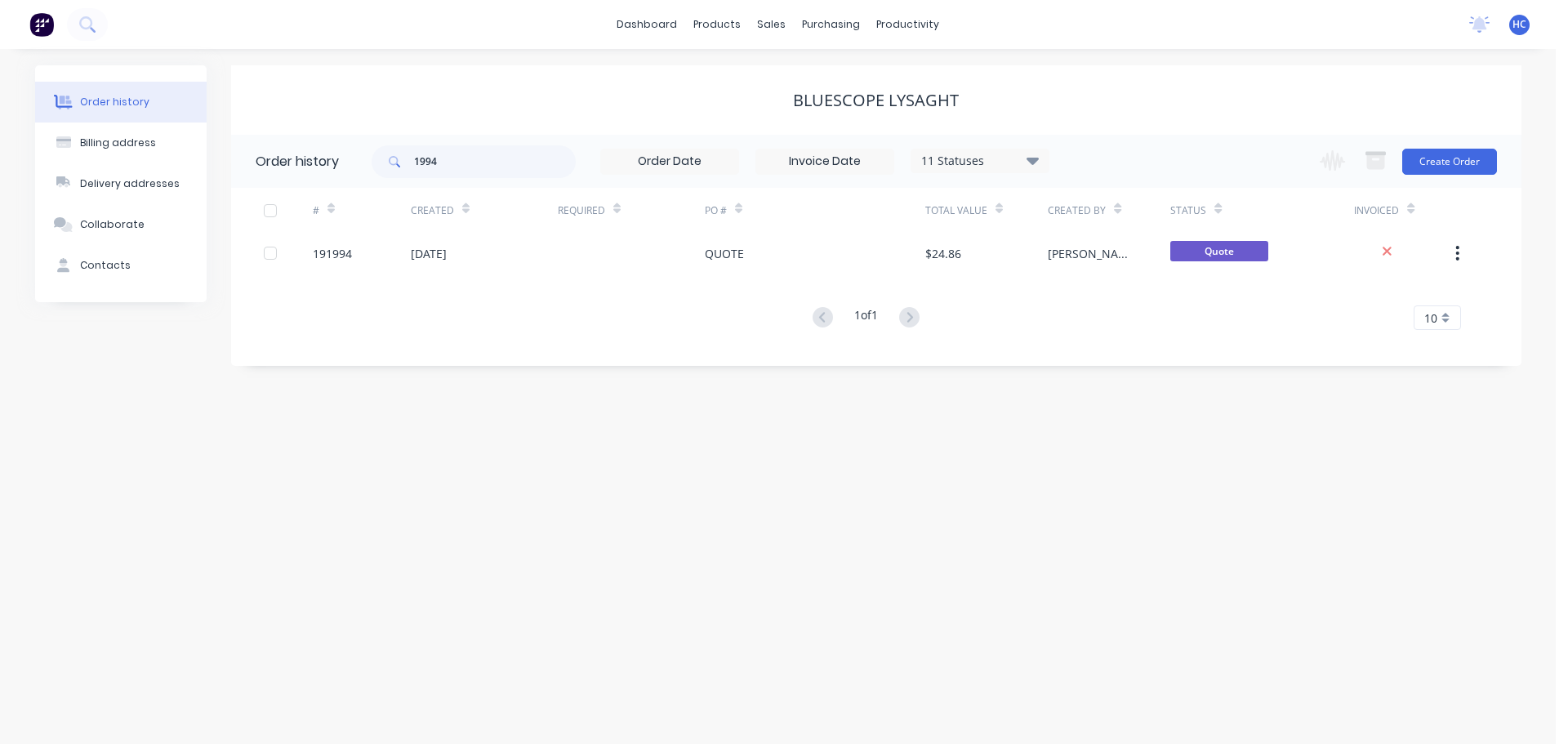
click at [669, 280] on div "# Created Required PO # Total Value Created By Status Invoiced 191994 08 Sep 20…" at bounding box center [866, 259] width 1270 height 142
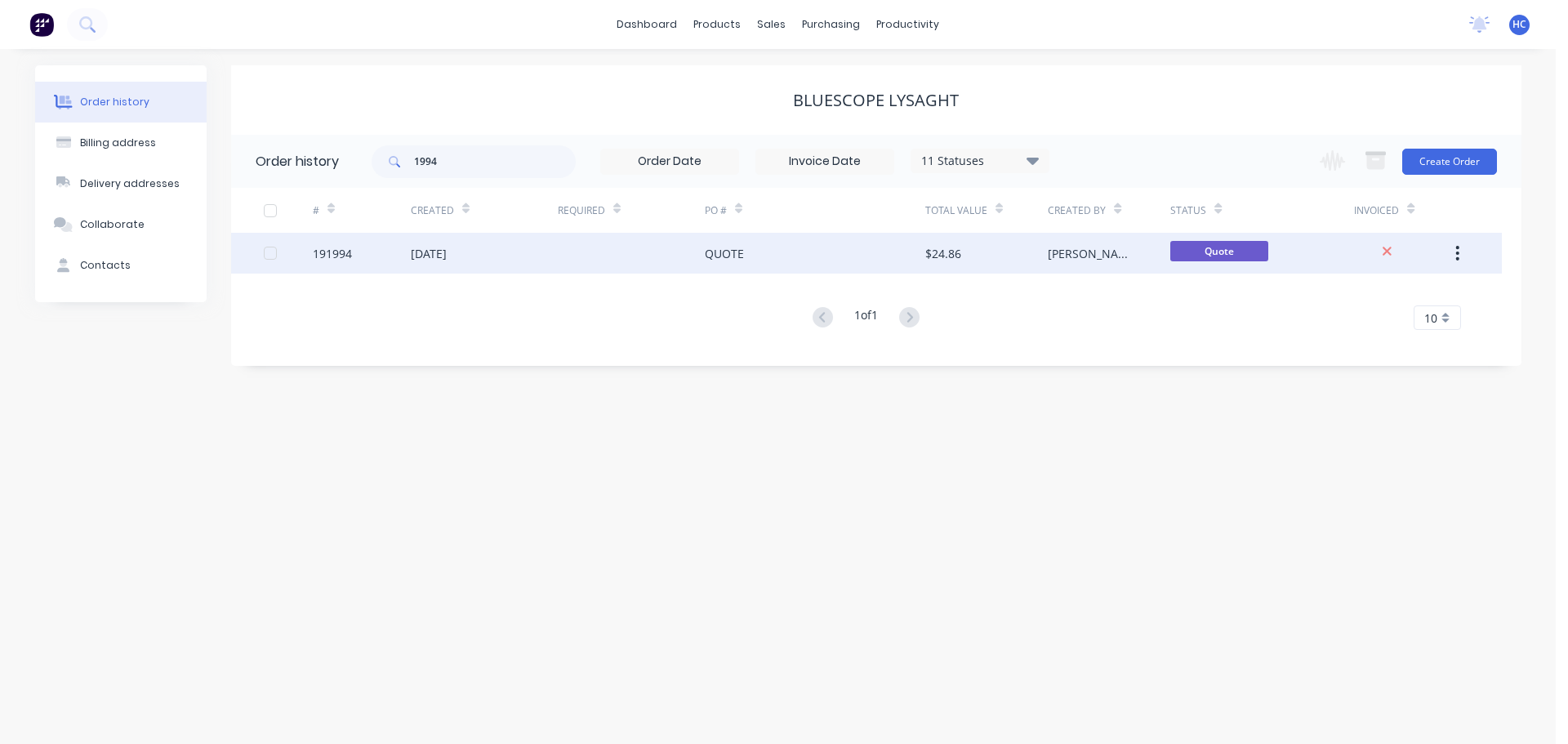
click at [723, 248] on div "QUOTE" at bounding box center [724, 254] width 39 height 17
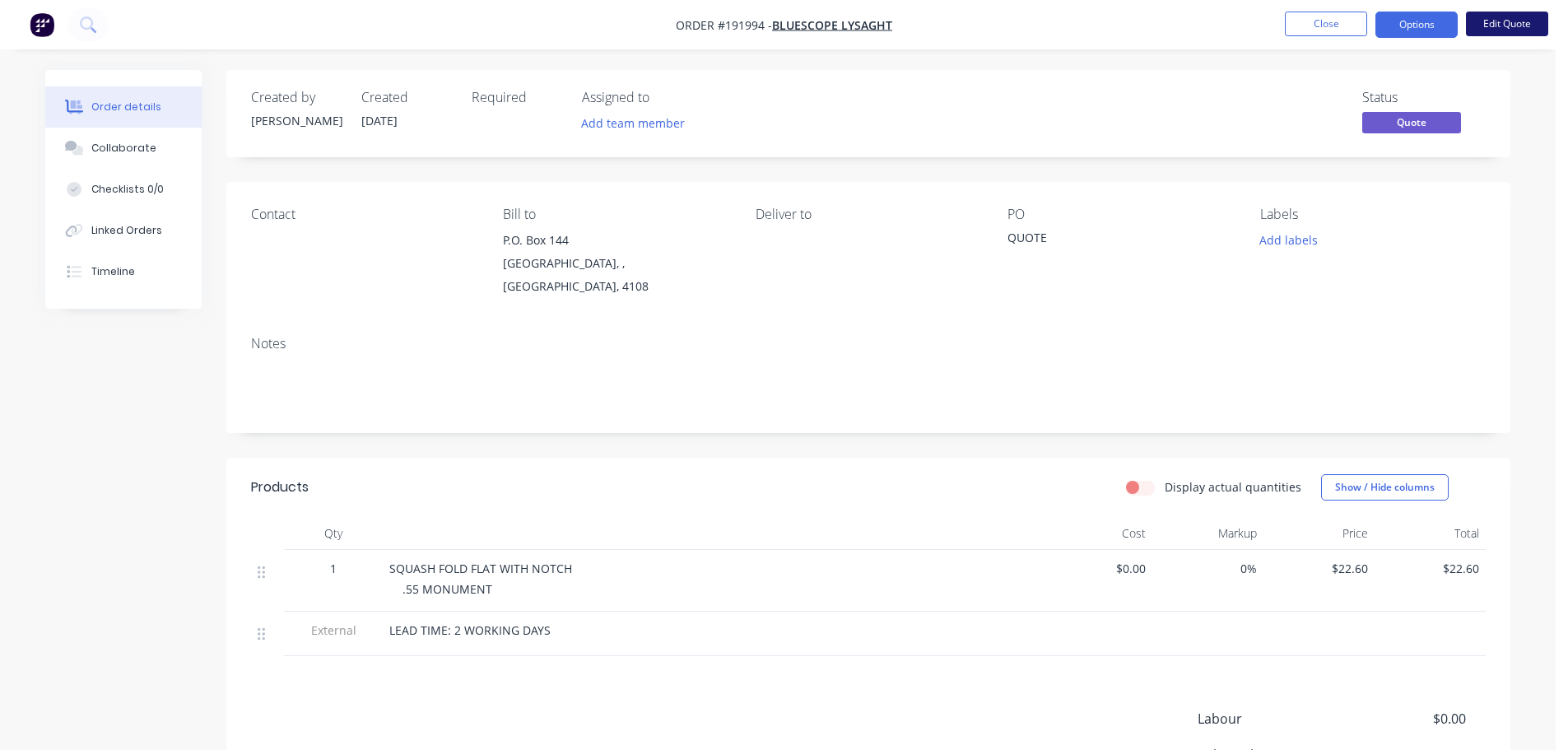
click at [1504, 28] on button "Edit Quote" at bounding box center [1507, 23] width 83 height 24
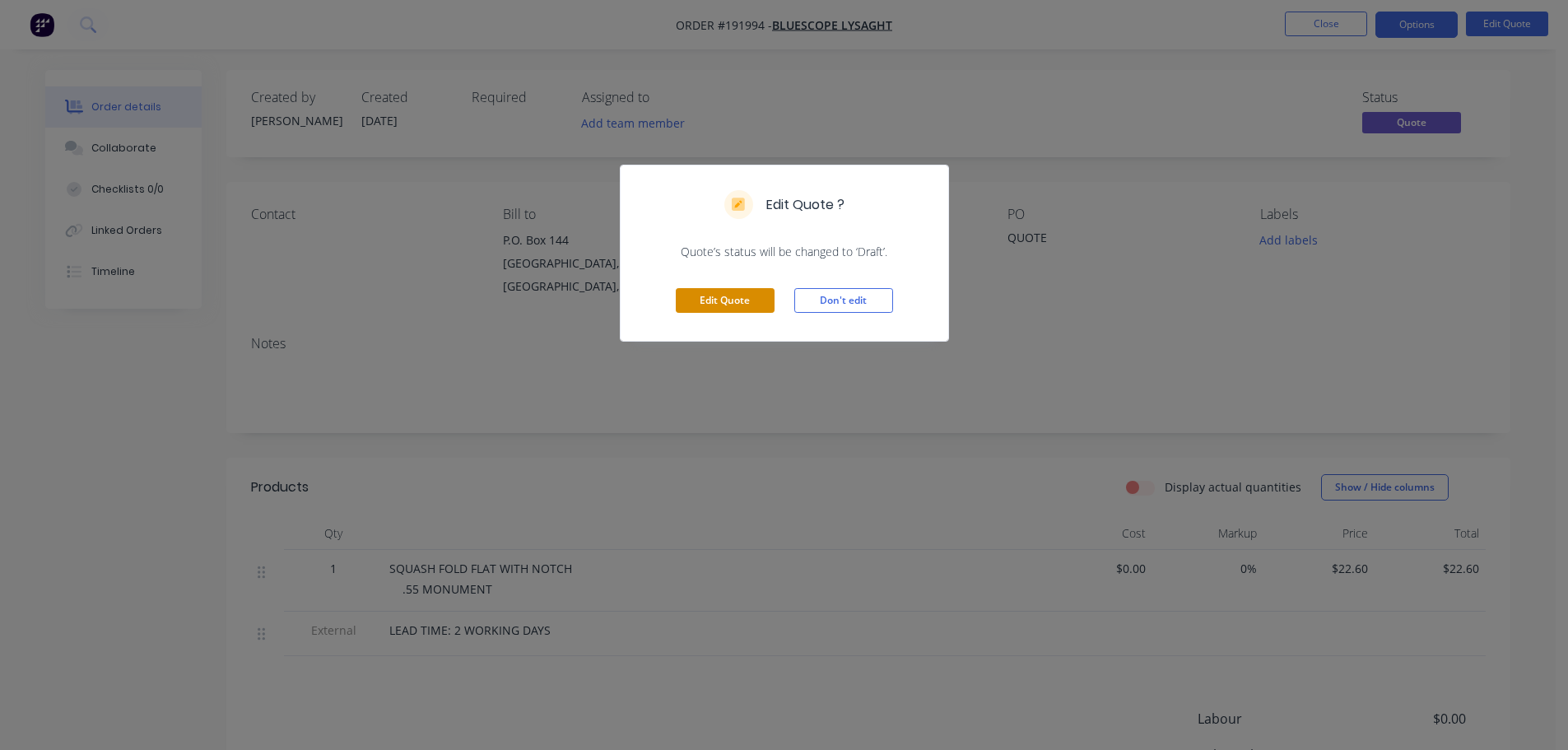
click at [754, 296] on button "Edit Quote" at bounding box center [726, 300] width 99 height 24
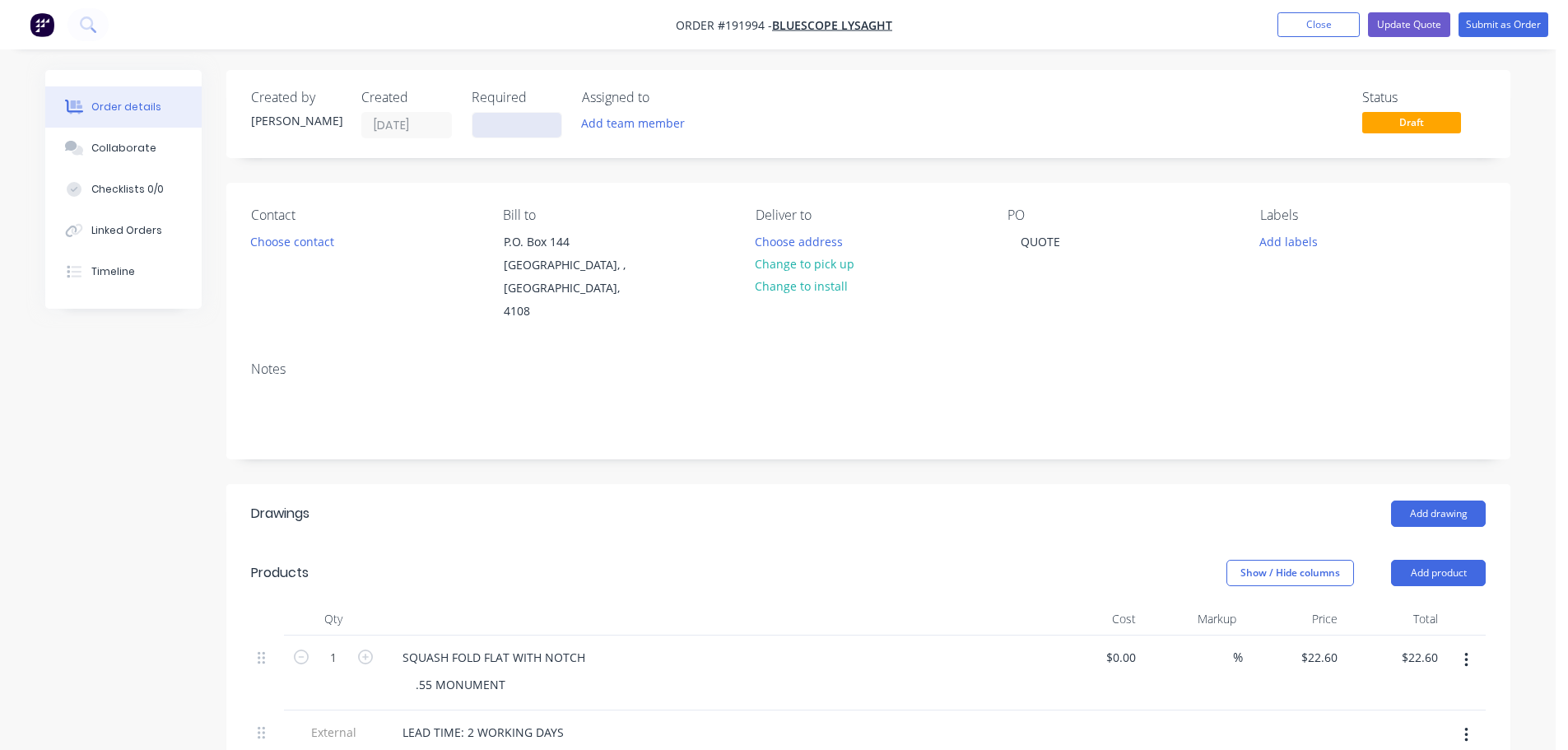
click at [506, 131] on input at bounding box center [517, 125] width 89 height 24
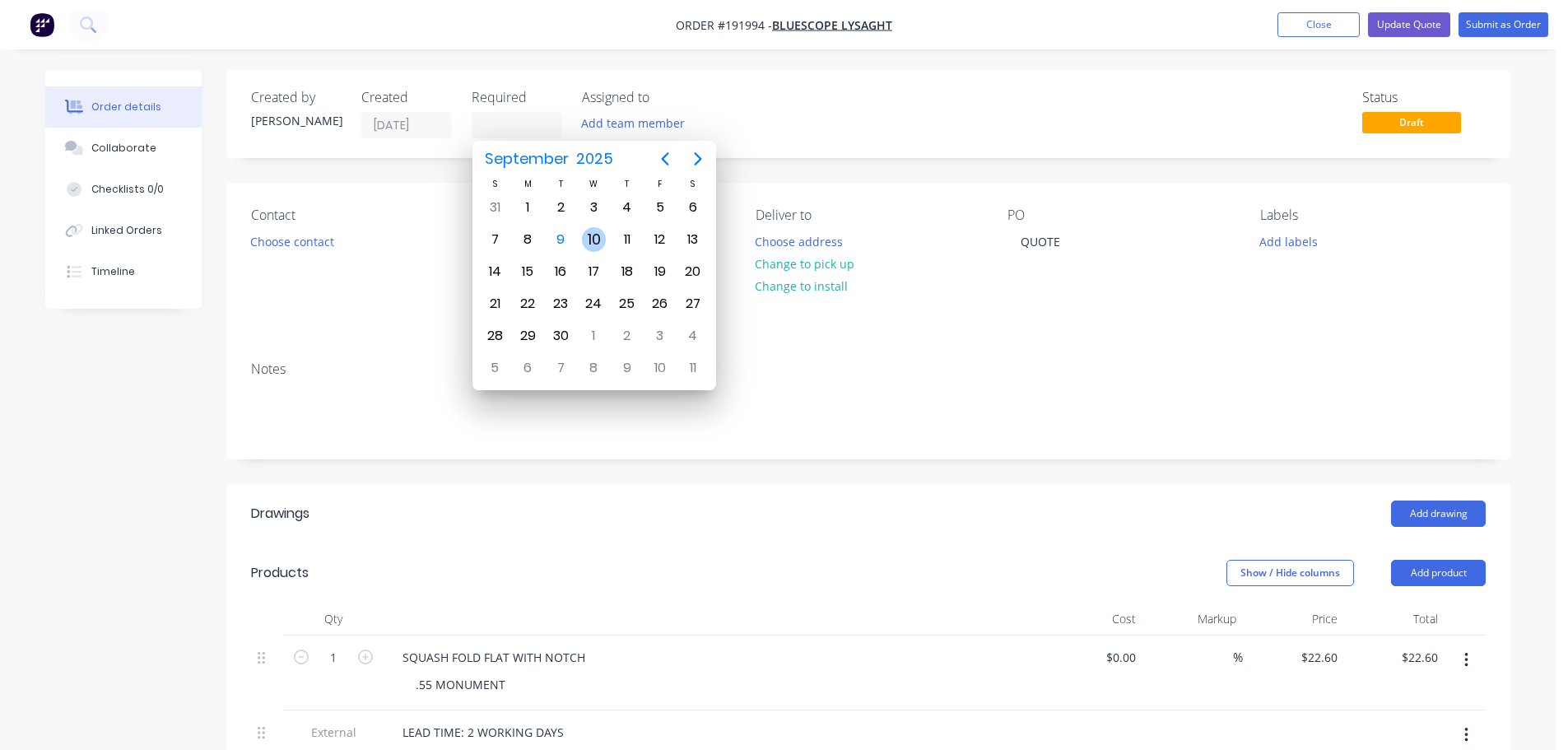
click at [595, 236] on div "10" at bounding box center [594, 239] width 24 height 24
type input "[DATE]"
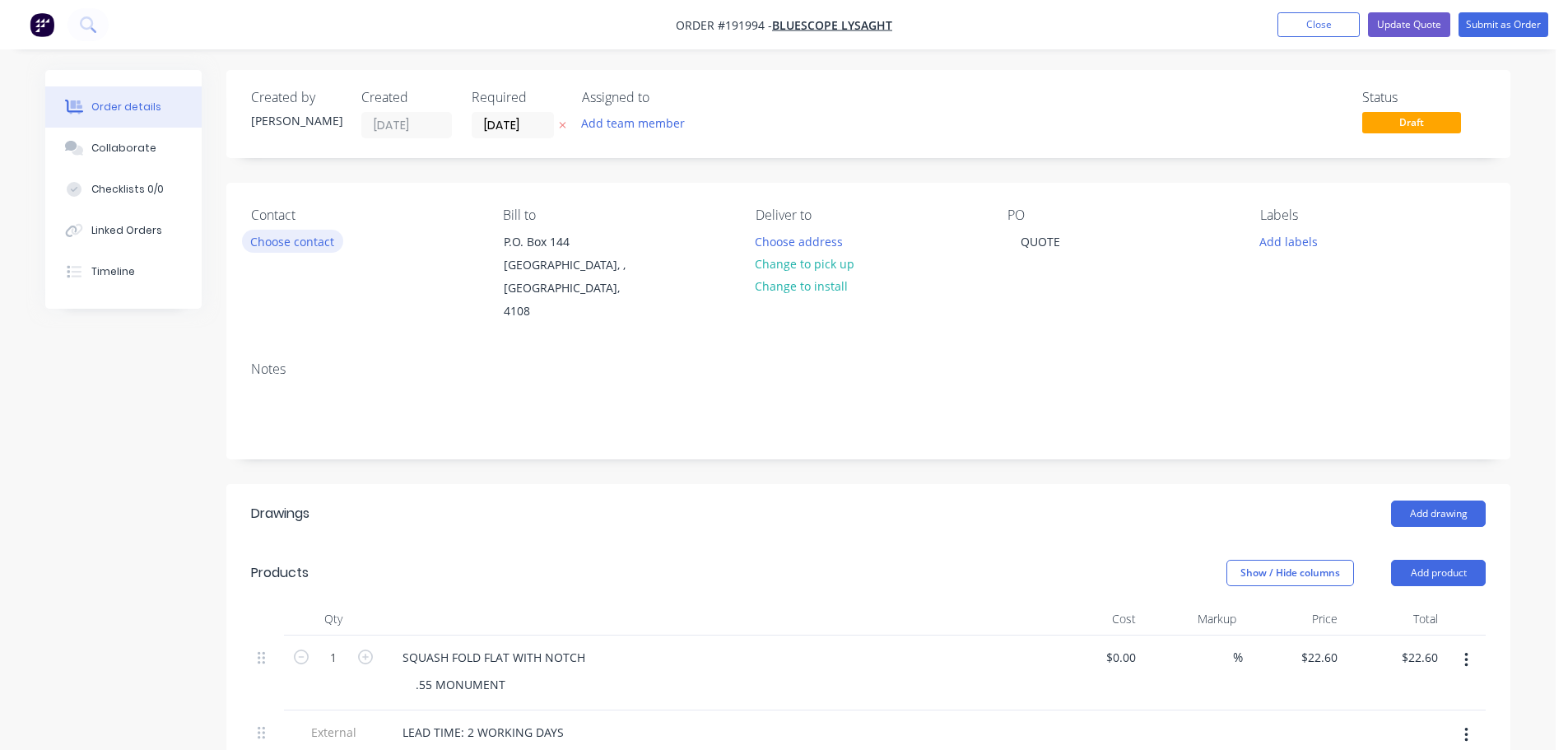
click at [290, 241] on button "Choose contact" at bounding box center [292, 241] width 101 height 23
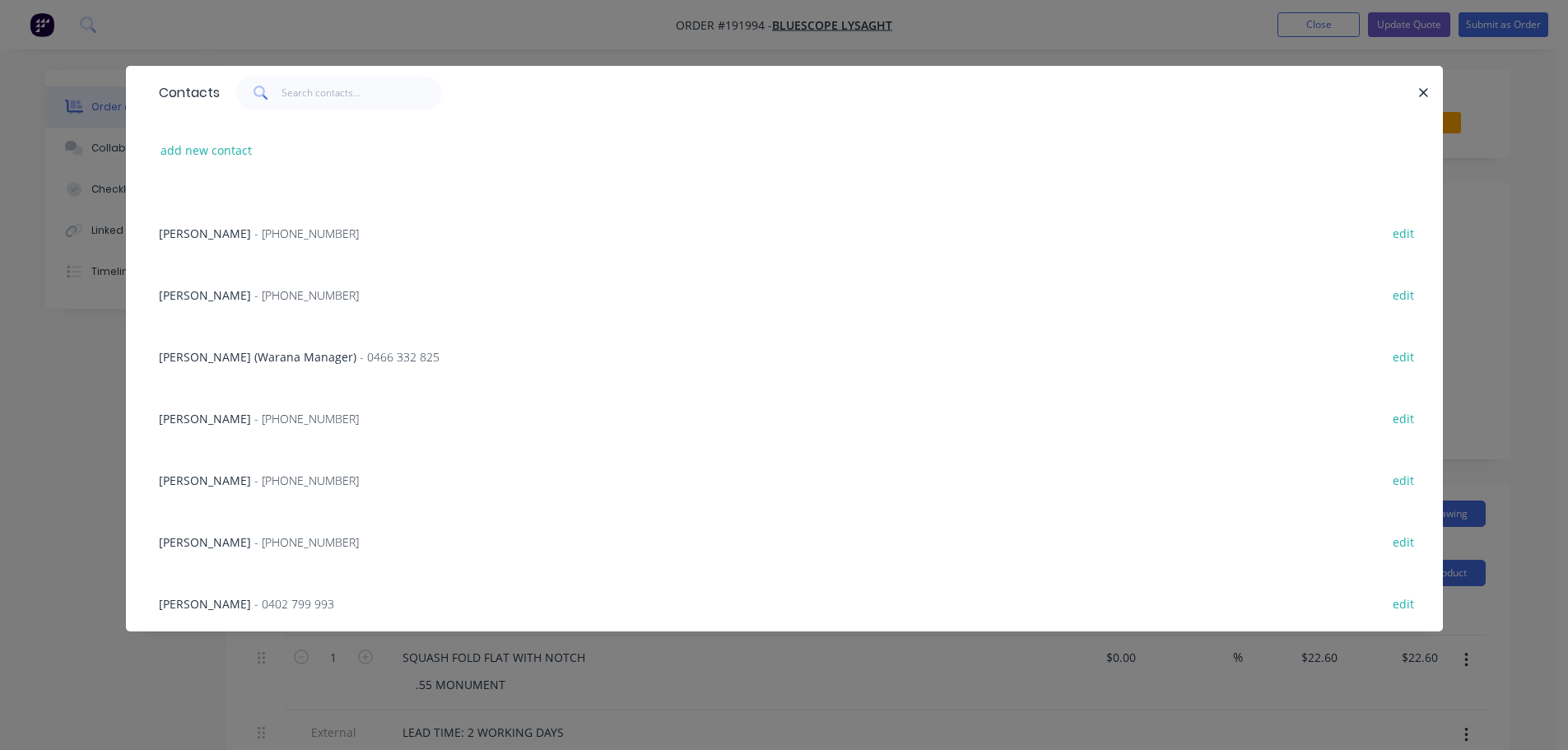
scroll to position [164, 0]
click at [254, 479] on span "- [PHONE_NUMBER]" at bounding box center [306, 480] width 104 height 16
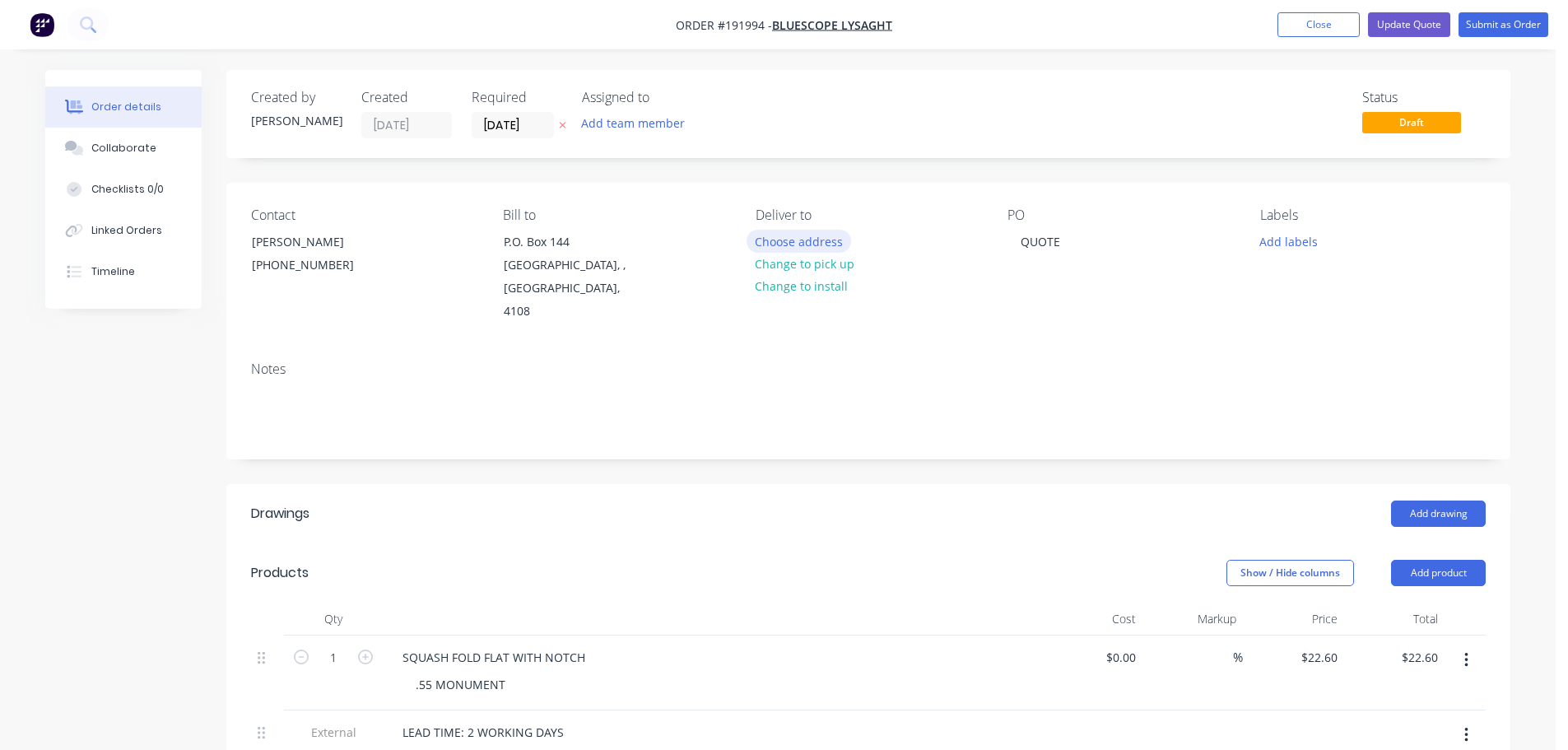
click at [799, 241] on button "Choose address" at bounding box center [799, 241] width 105 height 23
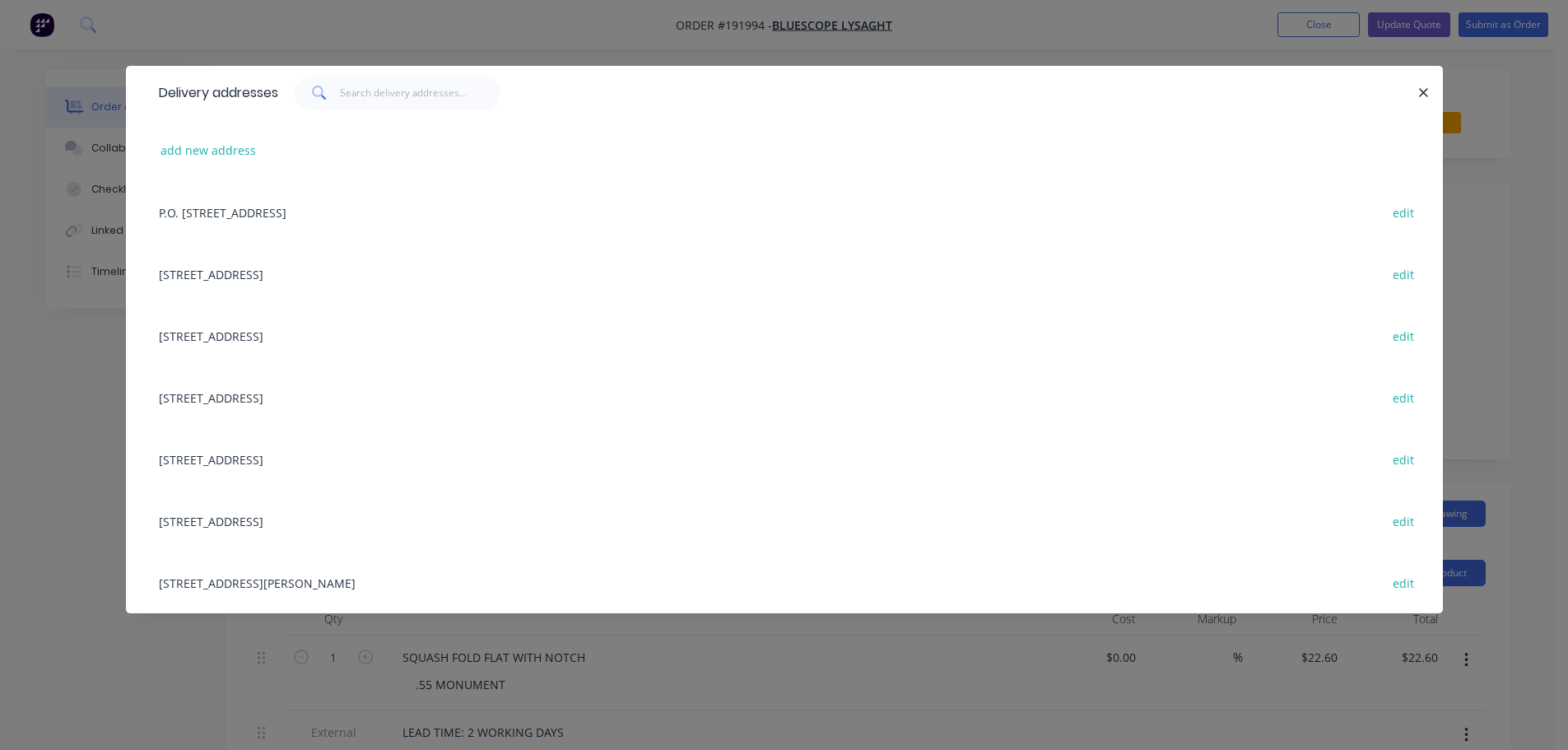
drag, startPoint x: 292, startPoint y: 569, endPoint x: 988, endPoint y: 359, distance: 727.0
click at [293, 569] on div "[STREET_ADDRESS][PERSON_NAME] edit" at bounding box center [784, 582] width 1268 height 62
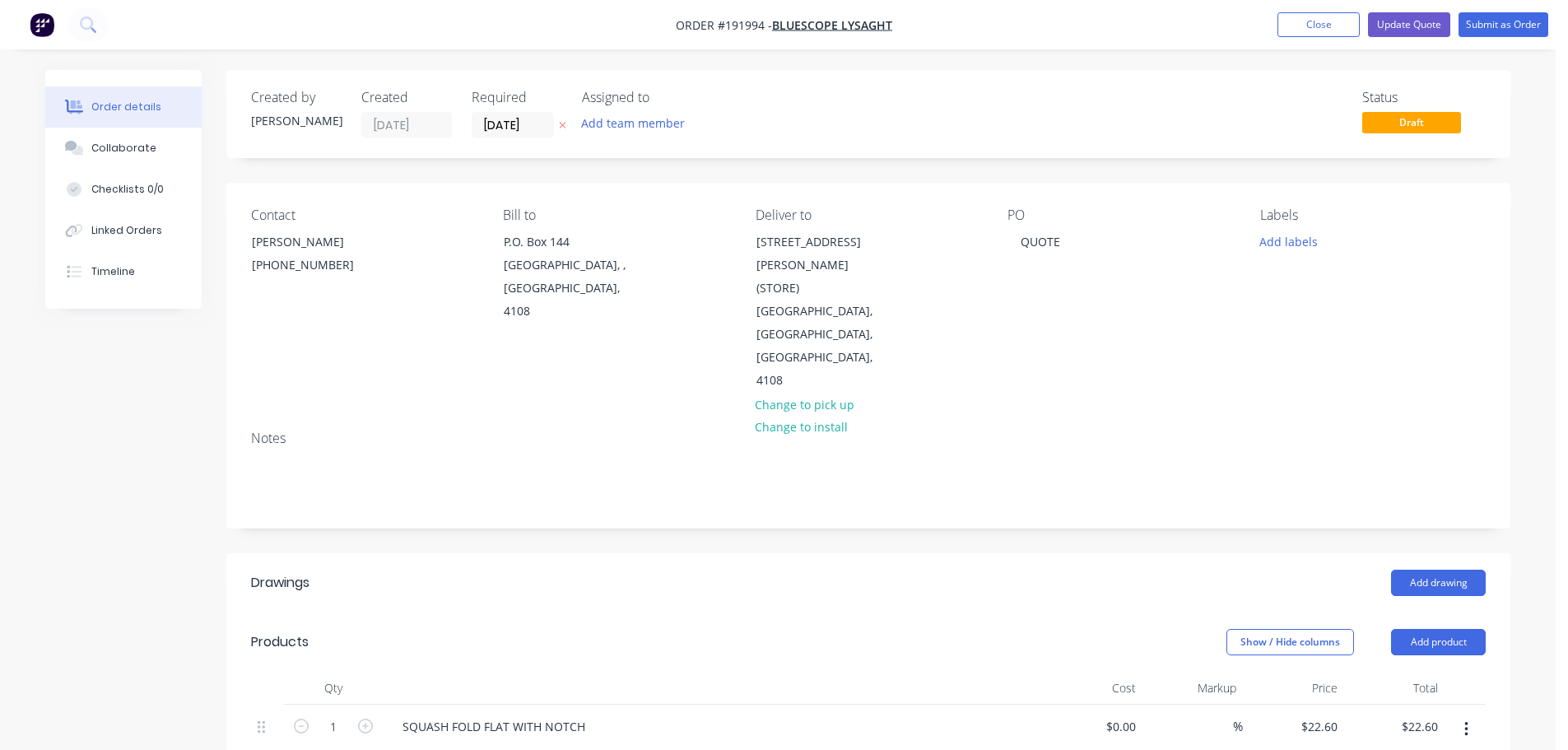
click at [1024, 227] on div "PO QUOTE" at bounding box center [1120, 299] width 225 height 185
click at [1035, 249] on div "QUOTE" at bounding box center [1041, 241] width 66 height 23
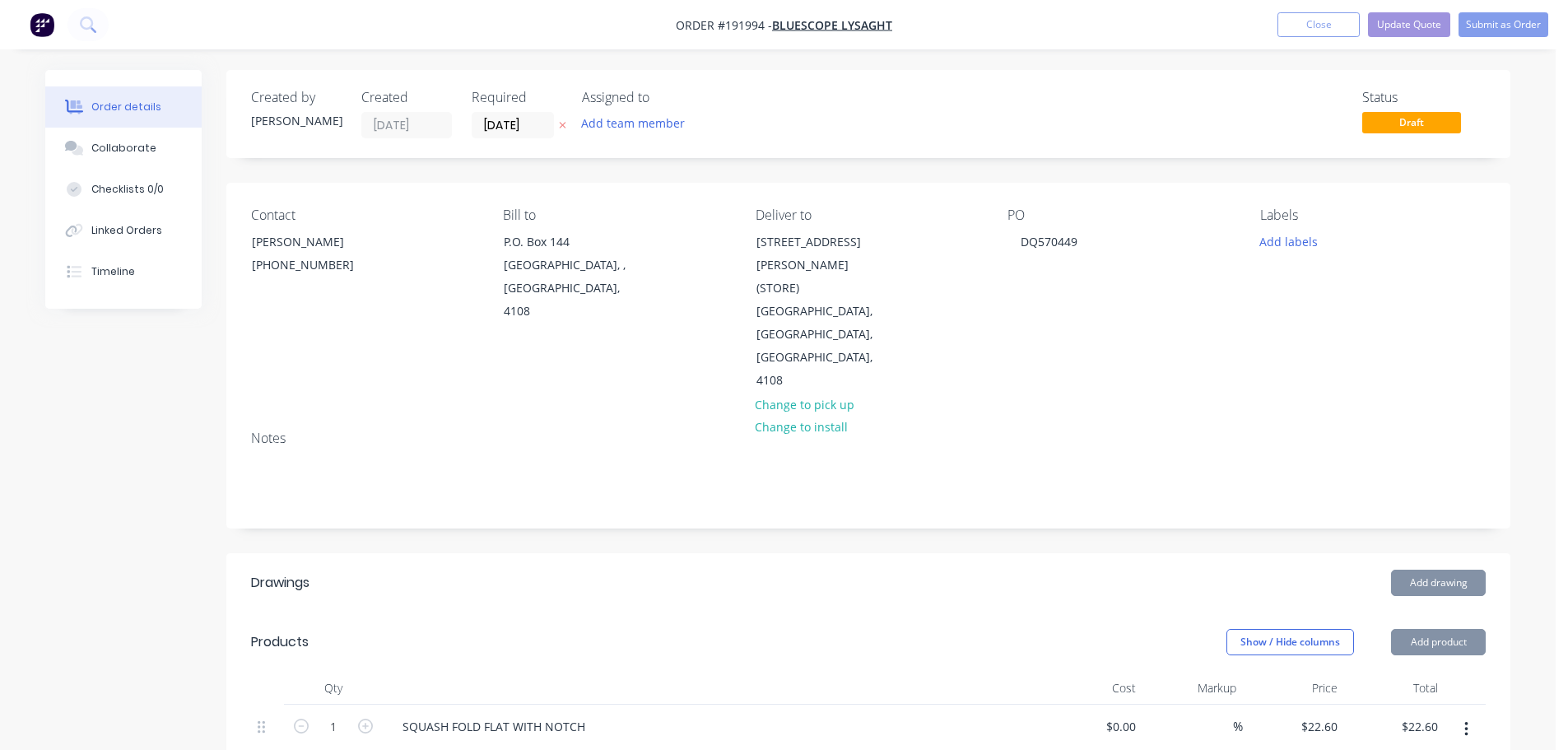
click at [1275, 260] on div "Labels Add labels" at bounding box center [1373, 299] width 225 height 185
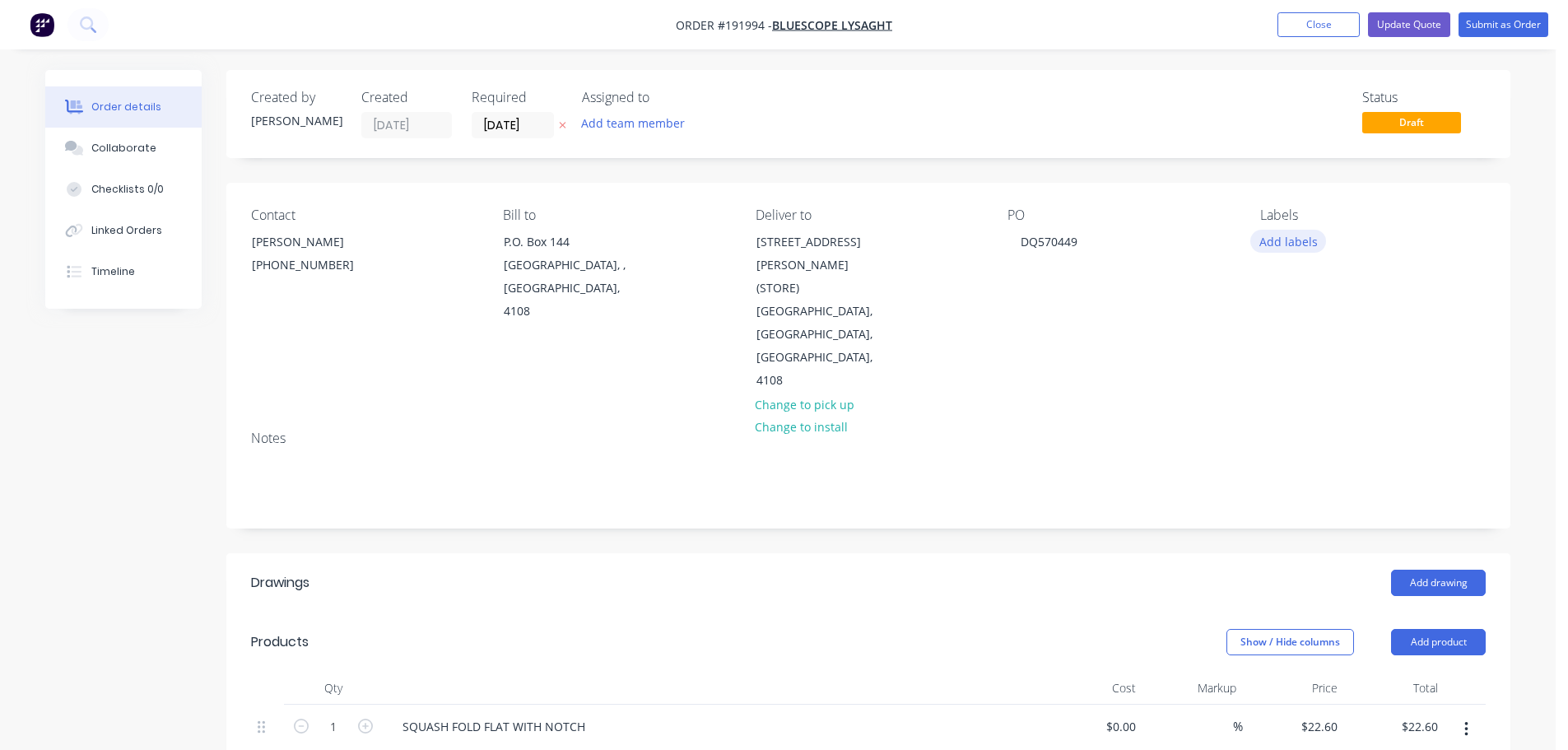
click at [1275, 238] on button "Add labels" at bounding box center [1288, 241] width 76 height 23
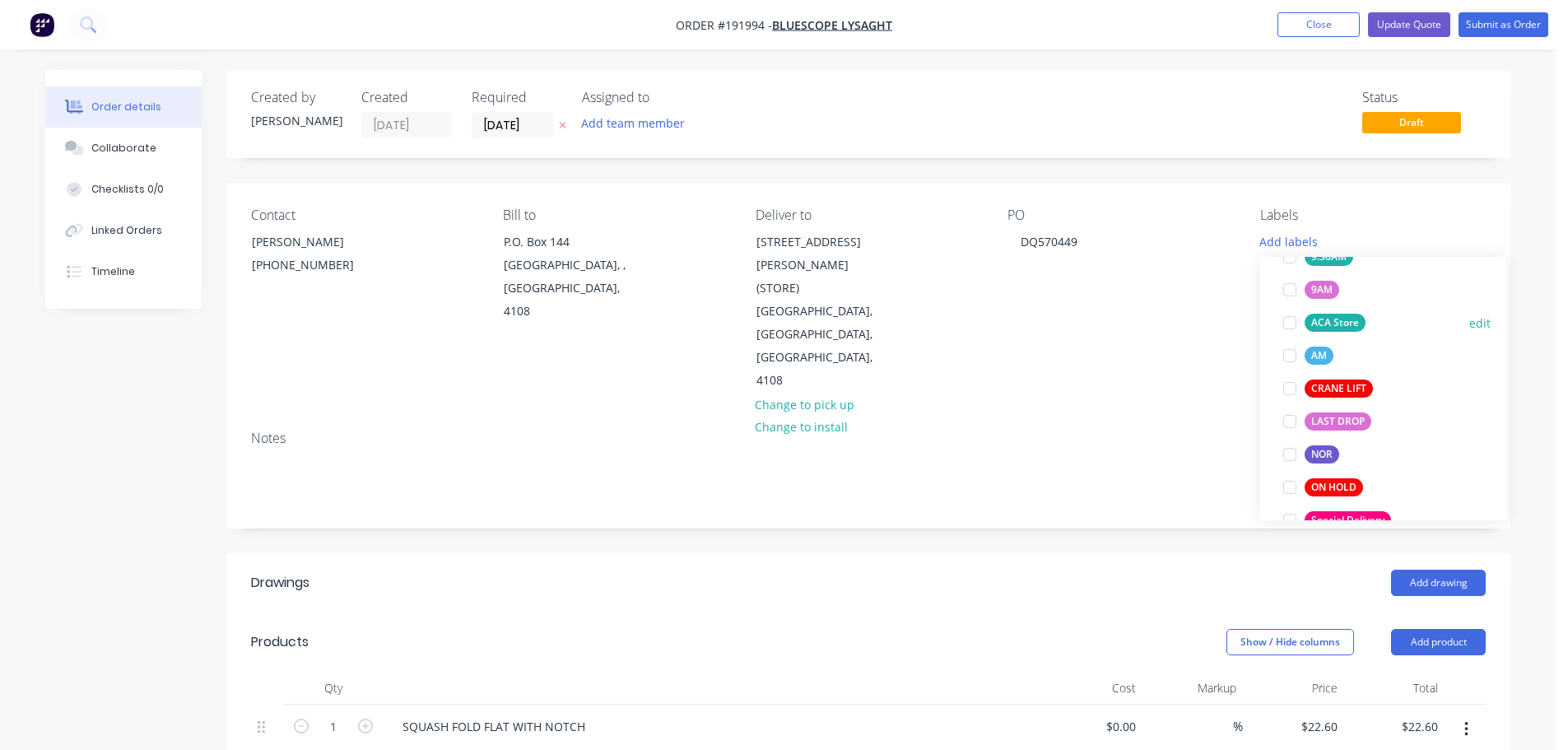
click at [1321, 318] on div "ACA Store" at bounding box center [1336, 322] width 61 height 18
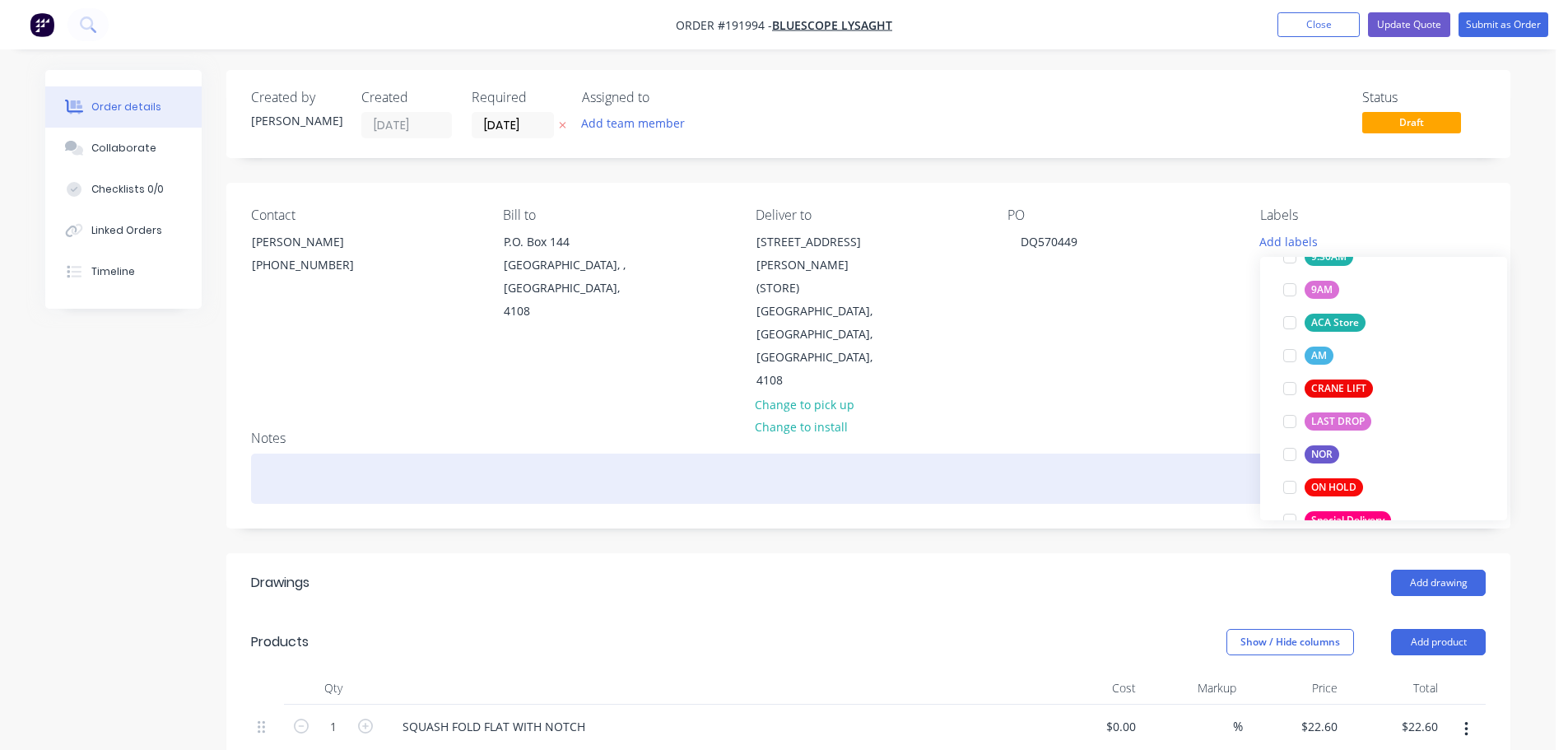
scroll to position [66, 0]
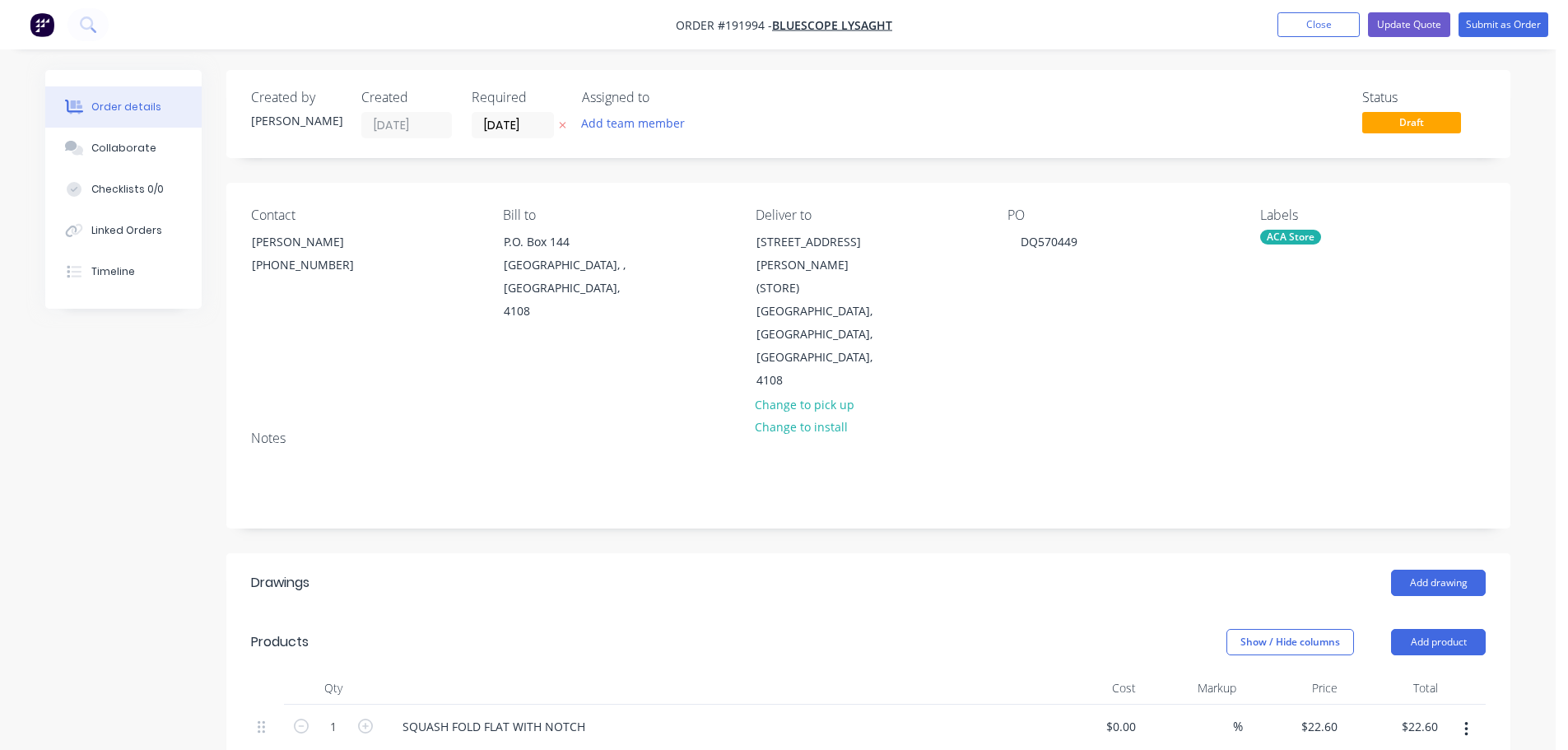
click at [1163, 496] on div "Created by Hayden Created 08/09/25 Required 10/09/25 Assigned to Add team membe…" at bounding box center [868, 674] width 1284 height 1209
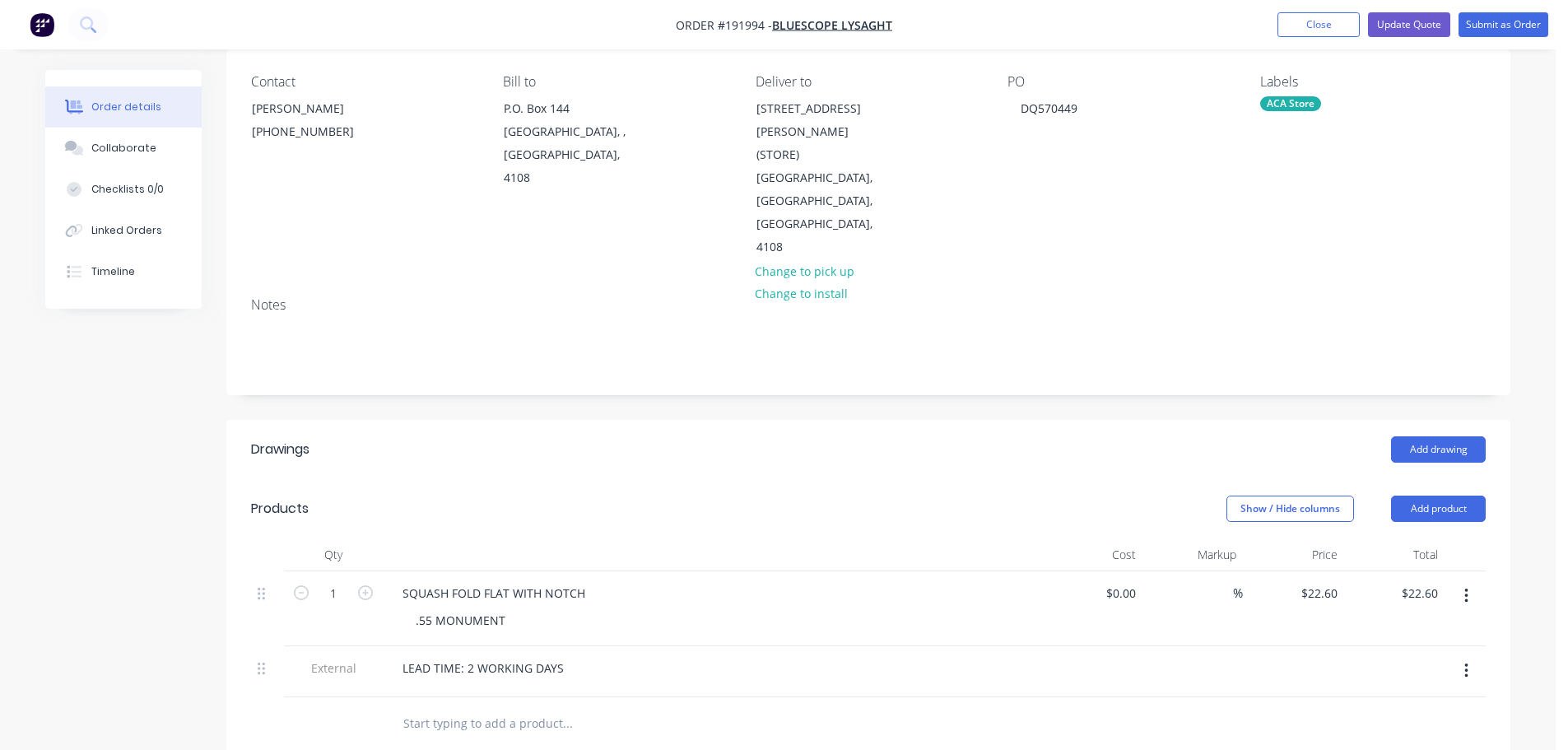
scroll to position [329, 0]
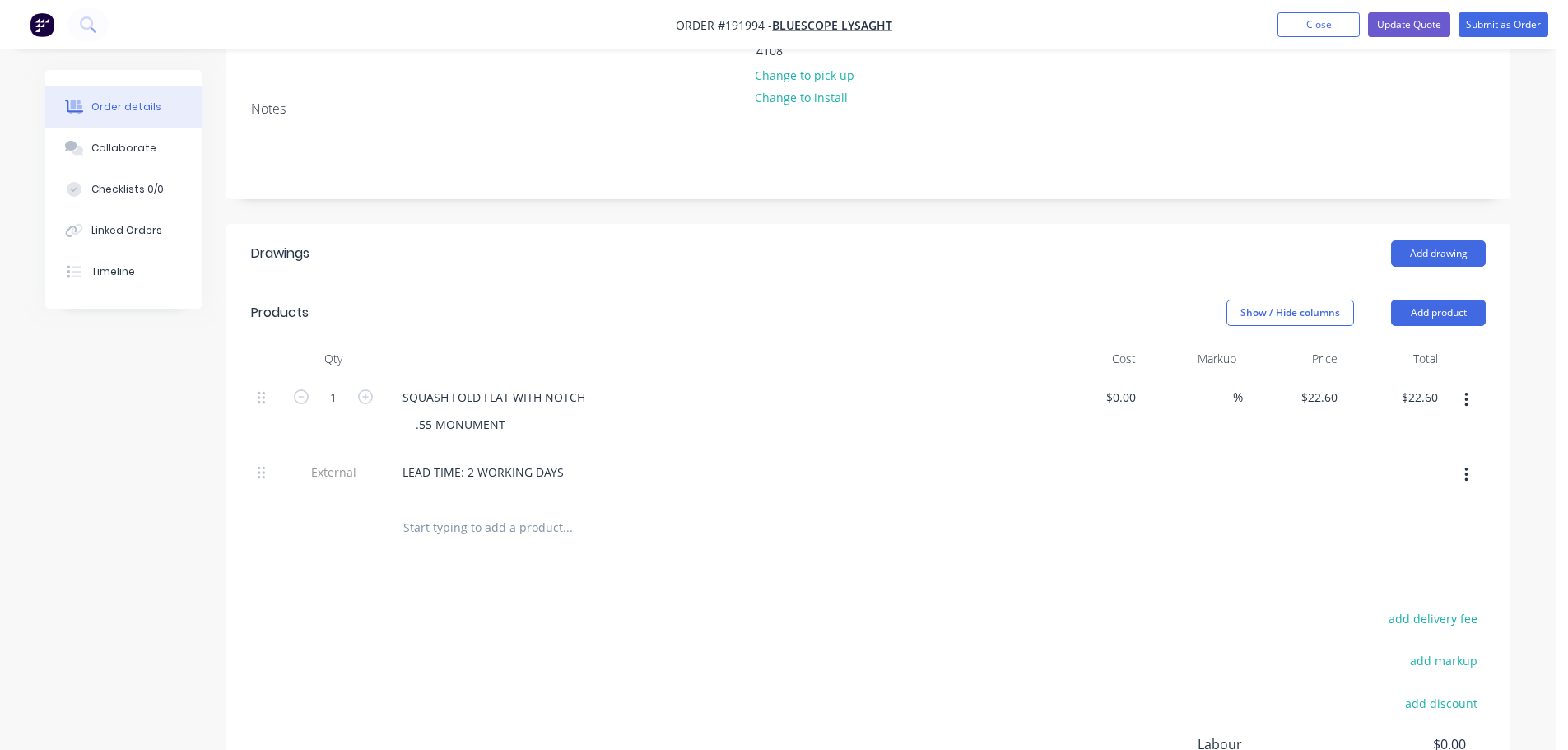
click at [679, 285] on header "Products Show / Hide columns Add product" at bounding box center [868, 312] width 1284 height 59
click at [1457, 460] on button "button" at bounding box center [1466, 475] width 38 height 30
click at [1384, 539] on div "Delete" at bounding box center [1408, 551] width 127 height 23
click at [929, 343] on div at bounding box center [712, 359] width 659 height 33
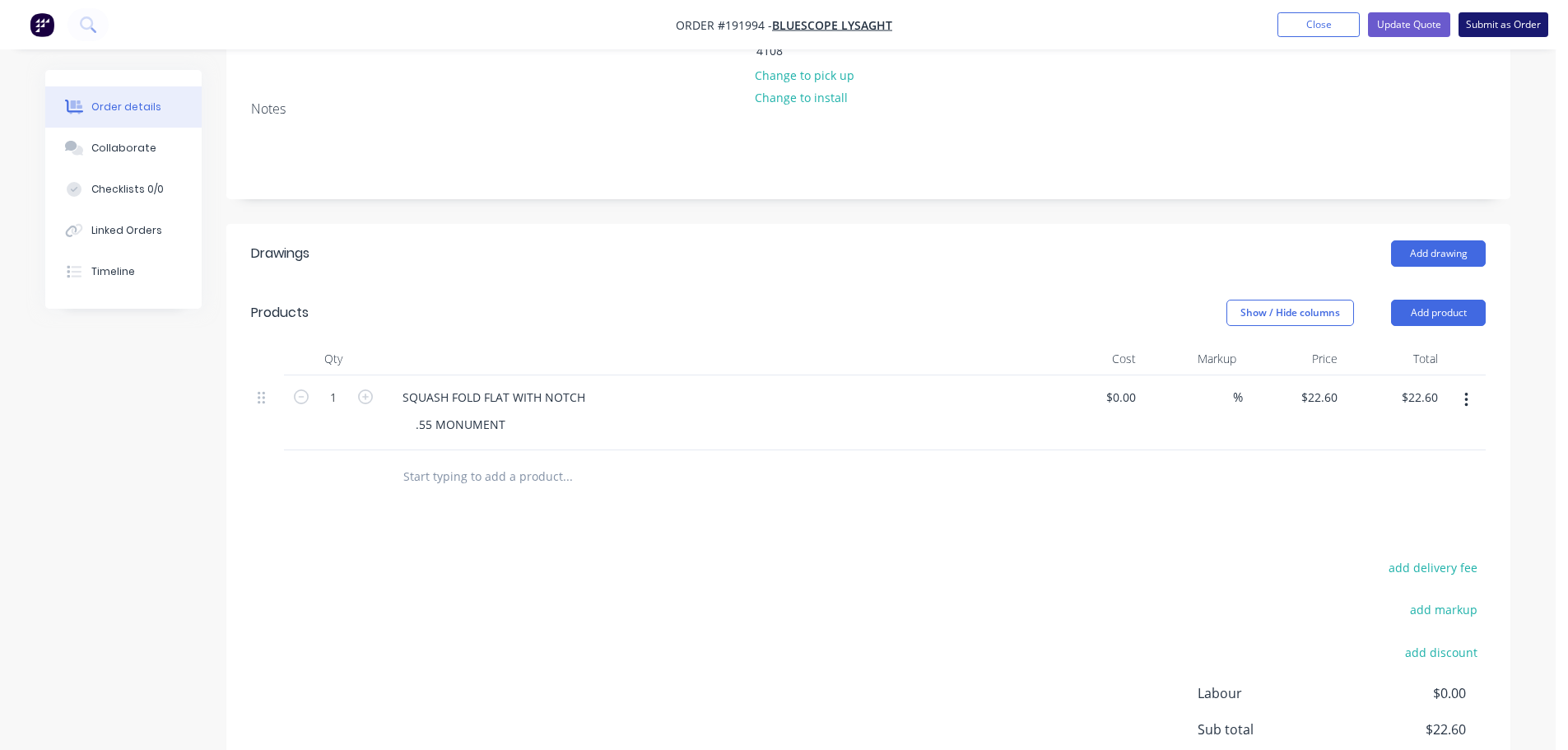
click at [1501, 25] on button "Submit as Order" at bounding box center [1504, 24] width 90 height 24
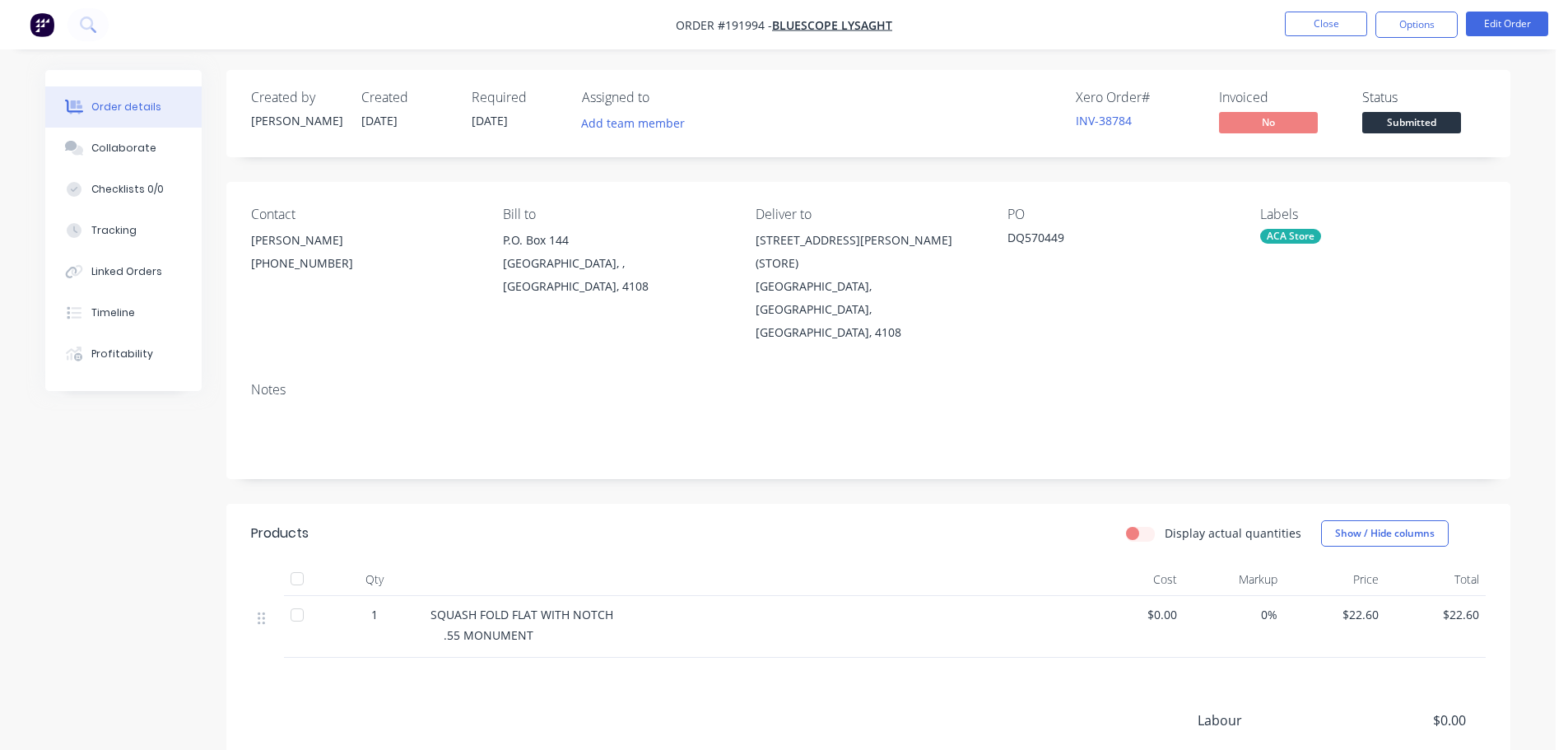
drag, startPoint x: 1401, startPoint y: 20, endPoint x: 1399, endPoint y: 38, distance: 18.1
click at [1402, 19] on button "Options" at bounding box center [1417, 24] width 83 height 26
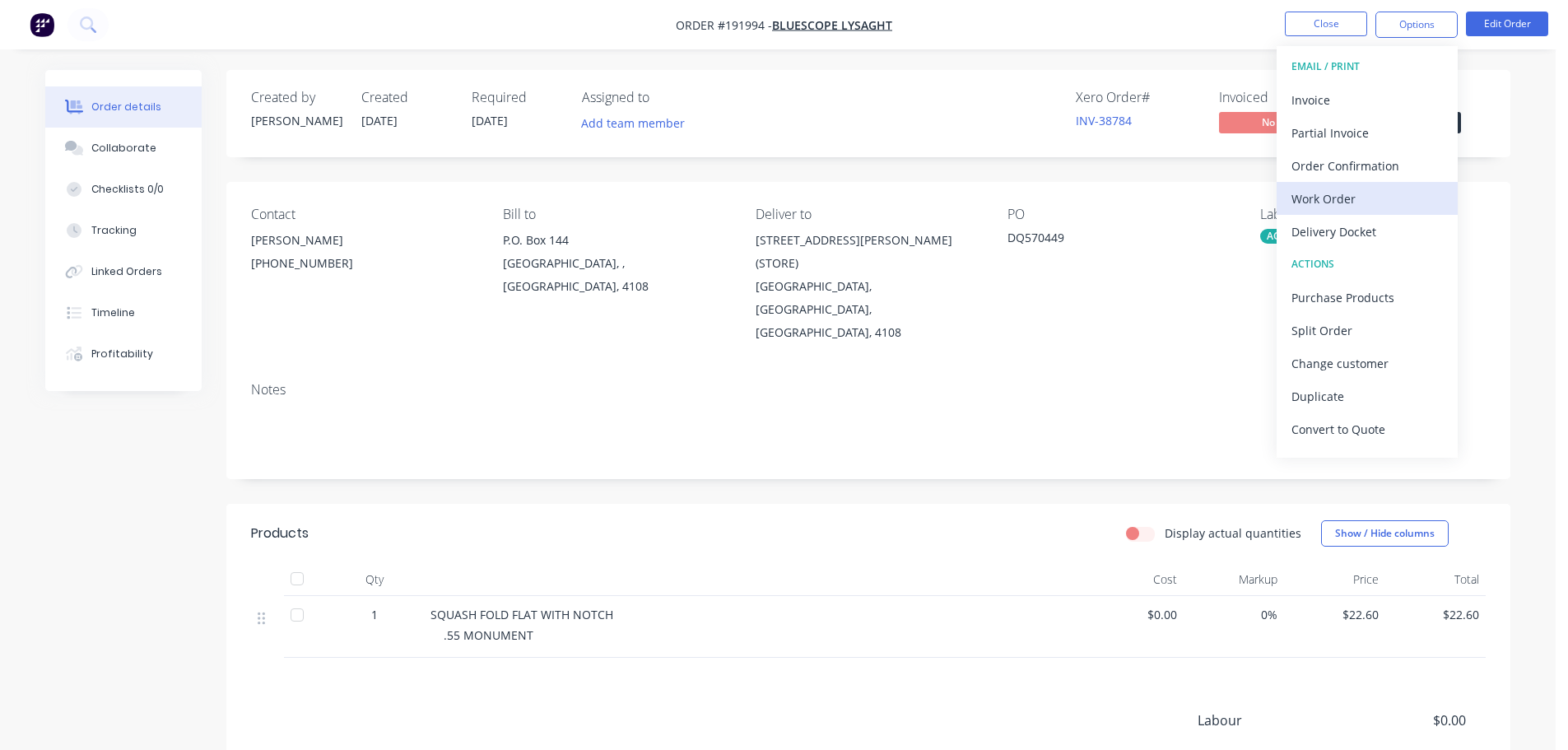
click at [1322, 194] on div "Work Order" at bounding box center [1367, 198] width 151 height 23
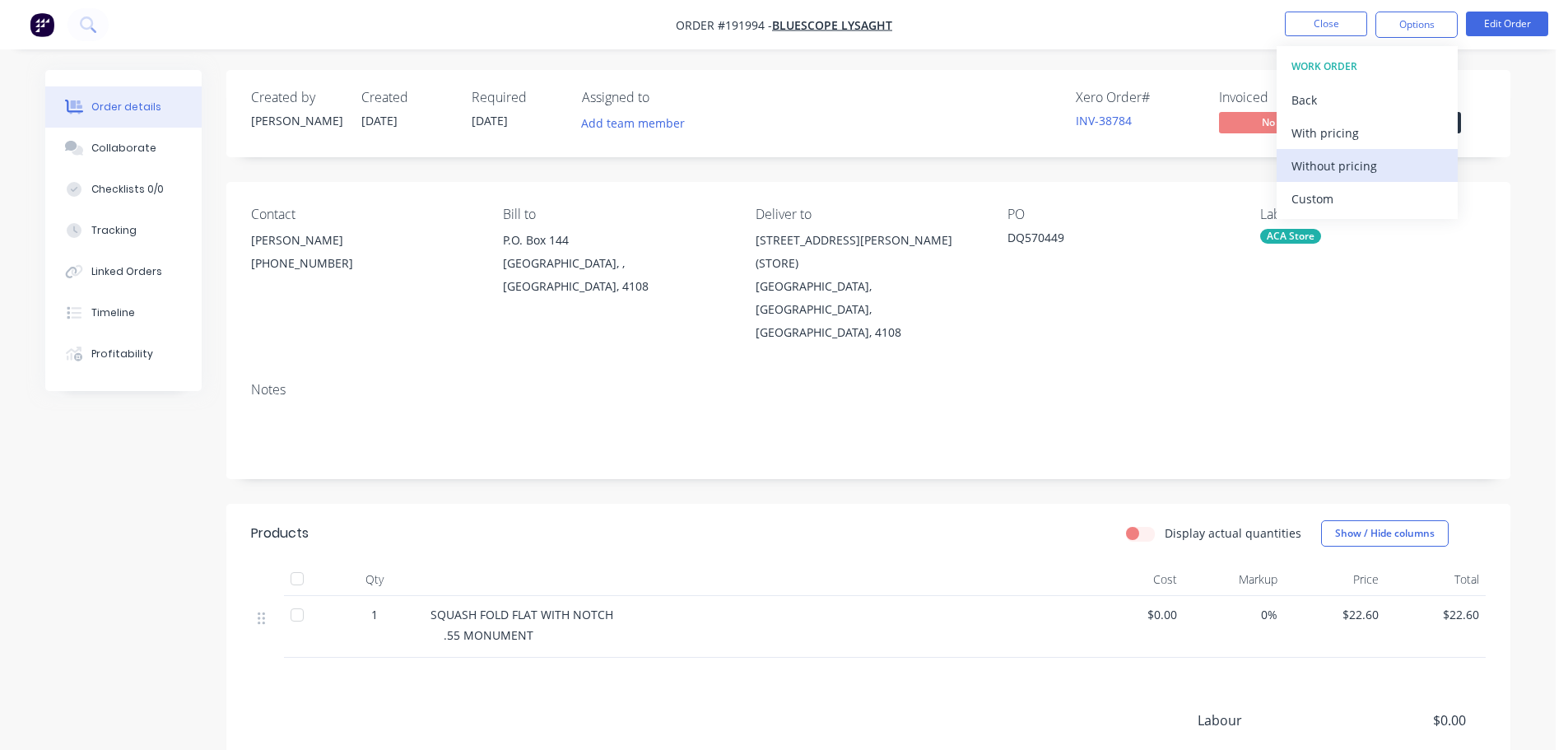
click at [1332, 164] on div "Without pricing" at bounding box center [1367, 165] width 151 height 23
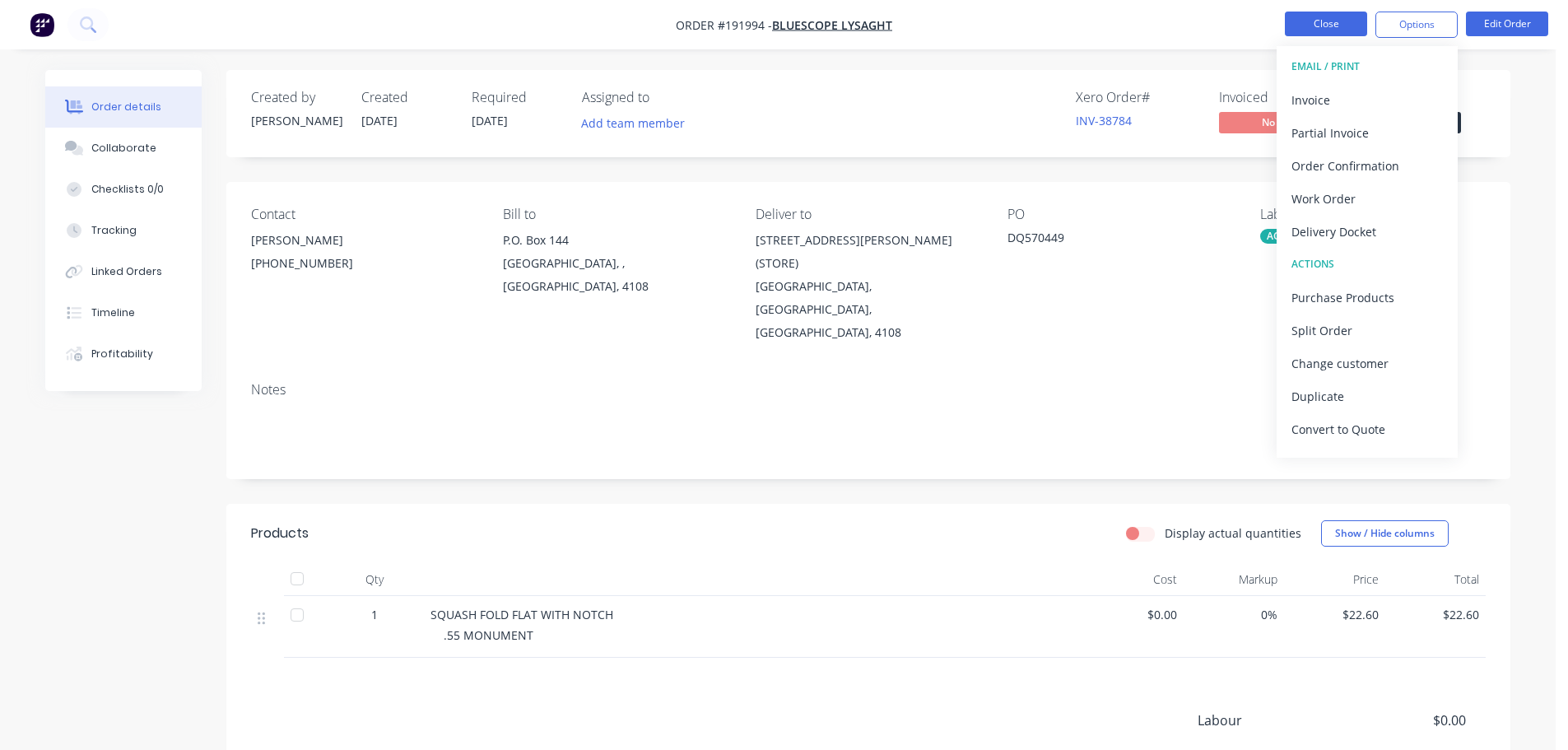
click at [1319, 24] on button "Close" at bounding box center [1326, 23] width 83 height 24
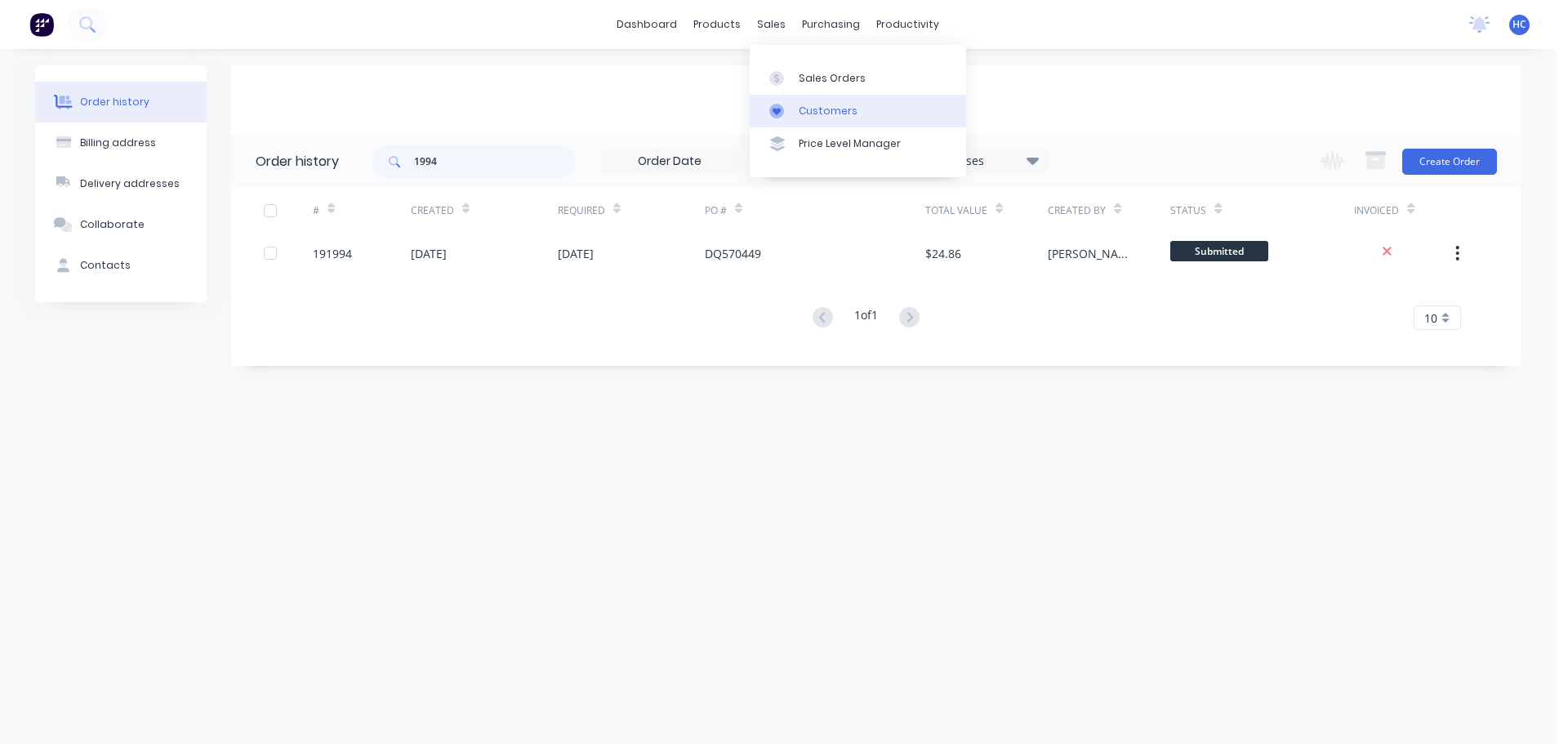
click at [819, 109] on div "Customers" at bounding box center [828, 110] width 59 height 15
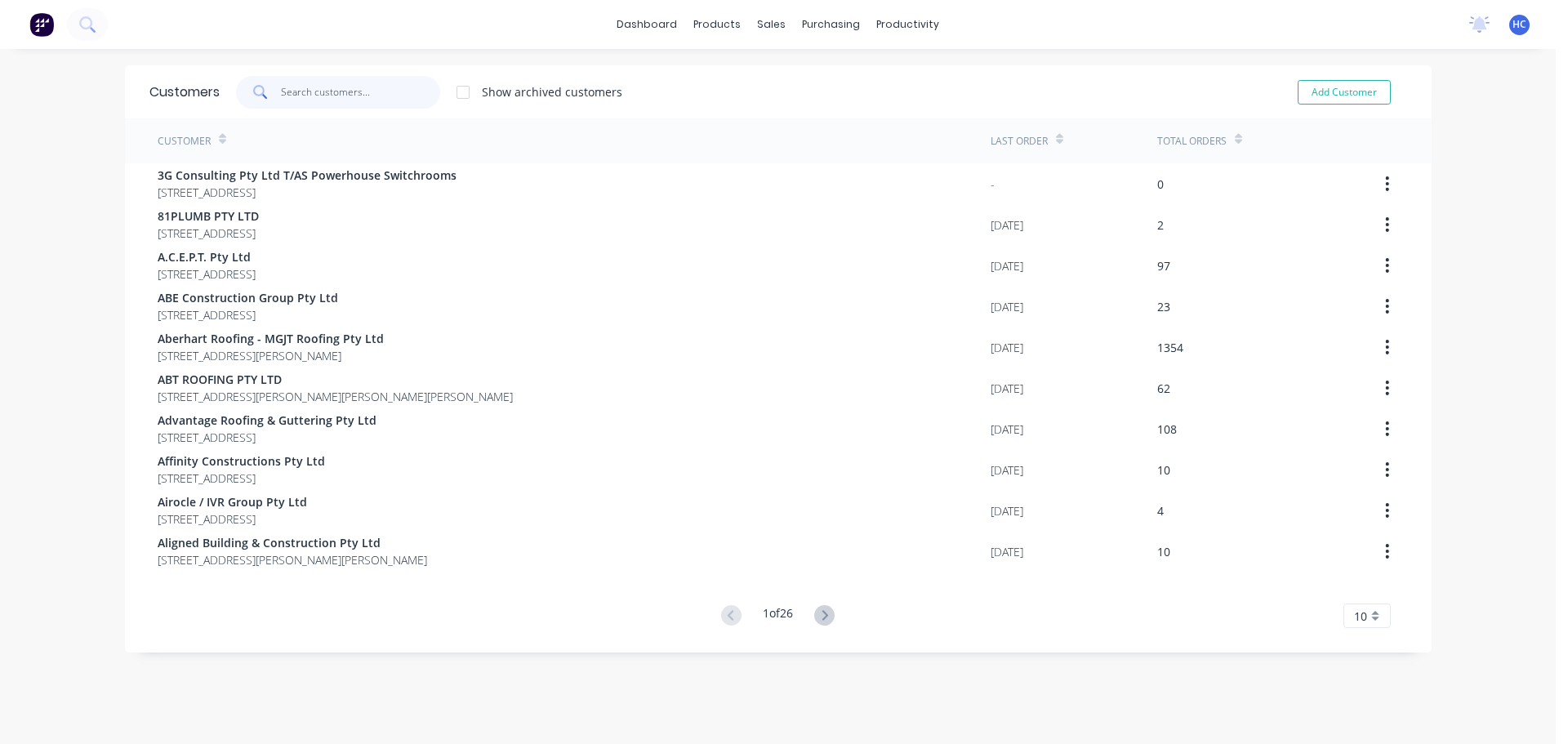
click at [299, 103] on input "text" at bounding box center [360, 92] width 159 height 33
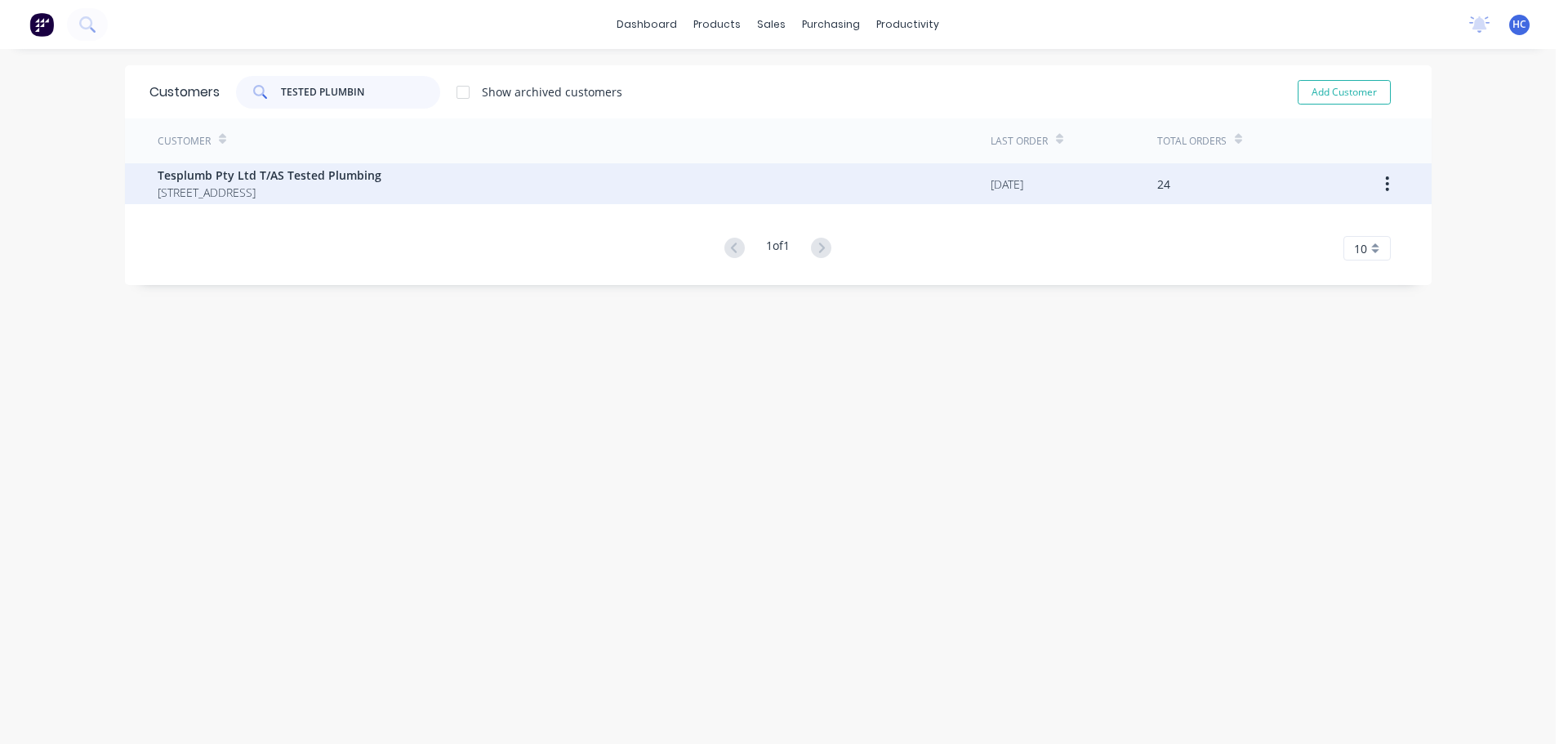
type input "TESTED PLUMBIN"
click at [344, 186] on span "20 Boongeen Street Rochedale South Queensland Australia 4123" at bounding box center [269, 192] width 224 height 17
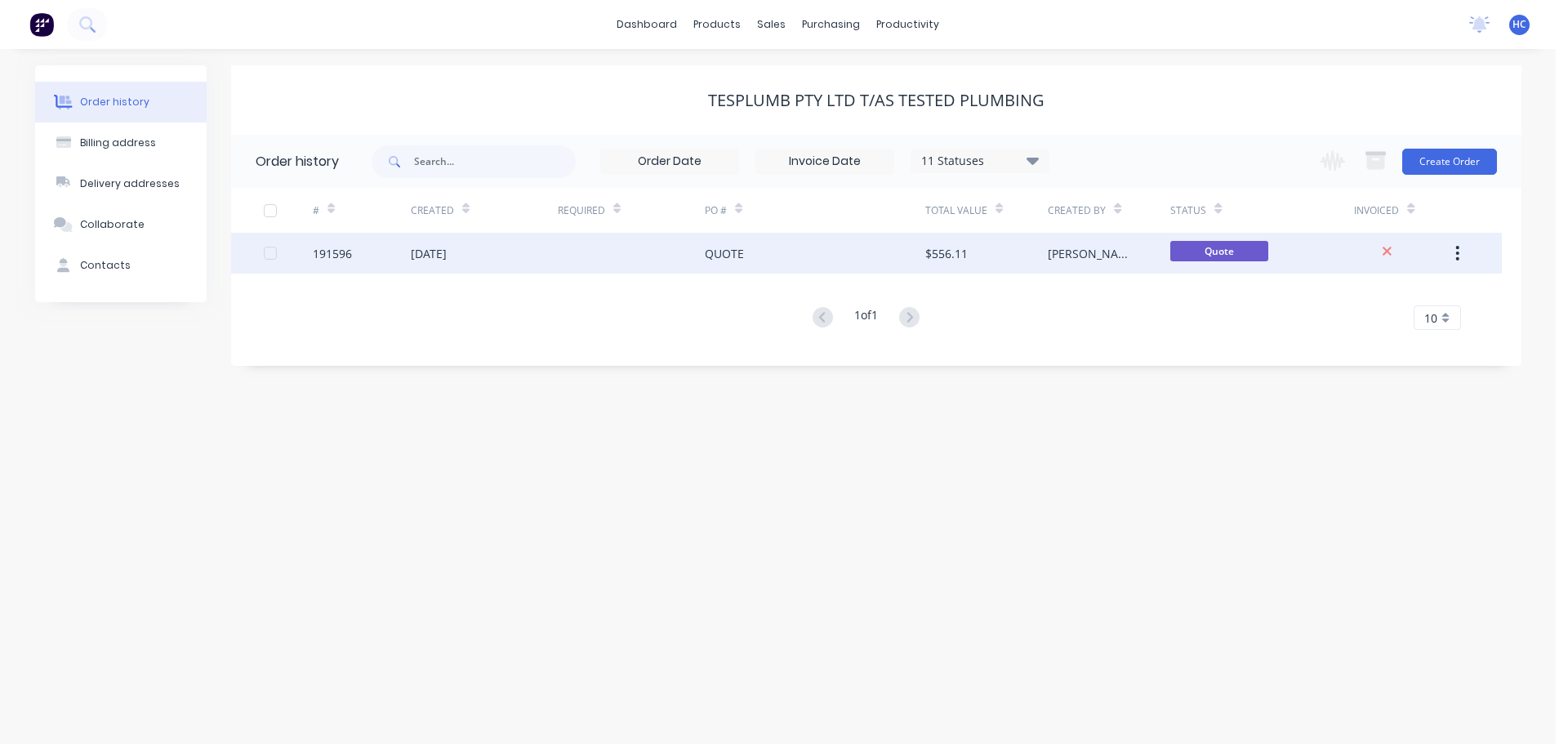
click at [646, 254] on div at bounding box center [631, 253] width 147 height 41
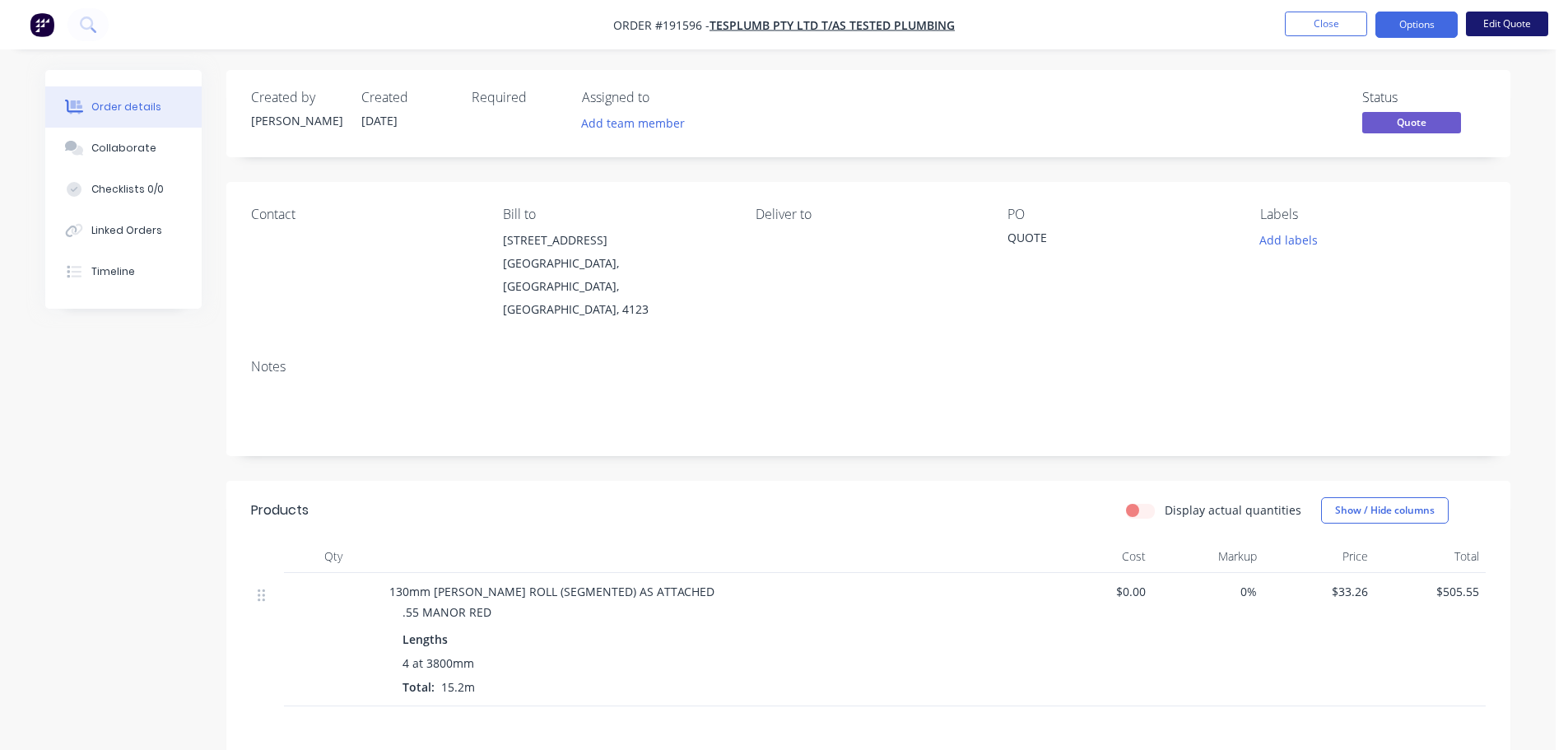
click at [1512, 27] on button "Edit Quote" at bounding box center [1507, 23] width 83 height 24
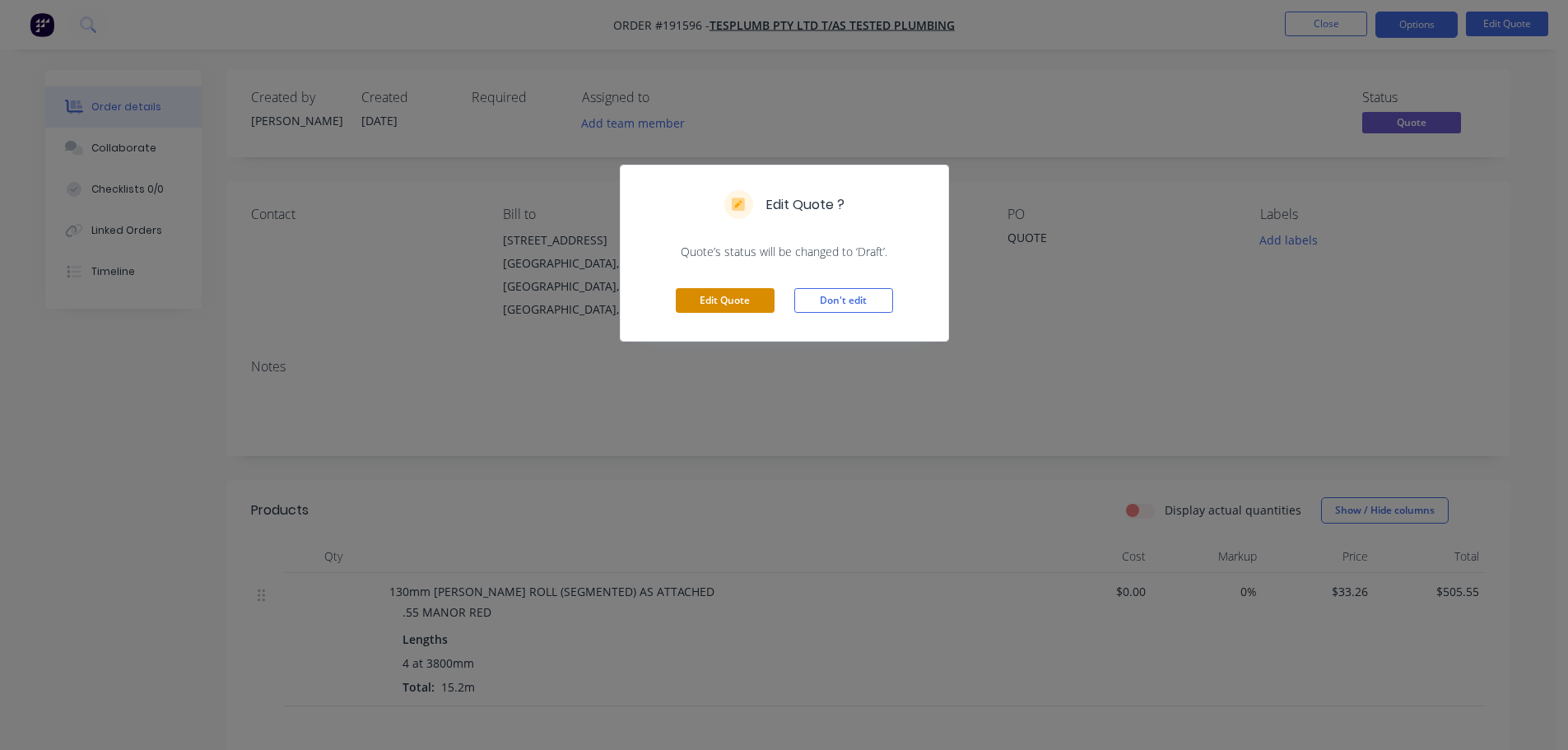
click at [710, 300] on button "Edit Quote" at bounding box center [726, 300] width 99 height 24
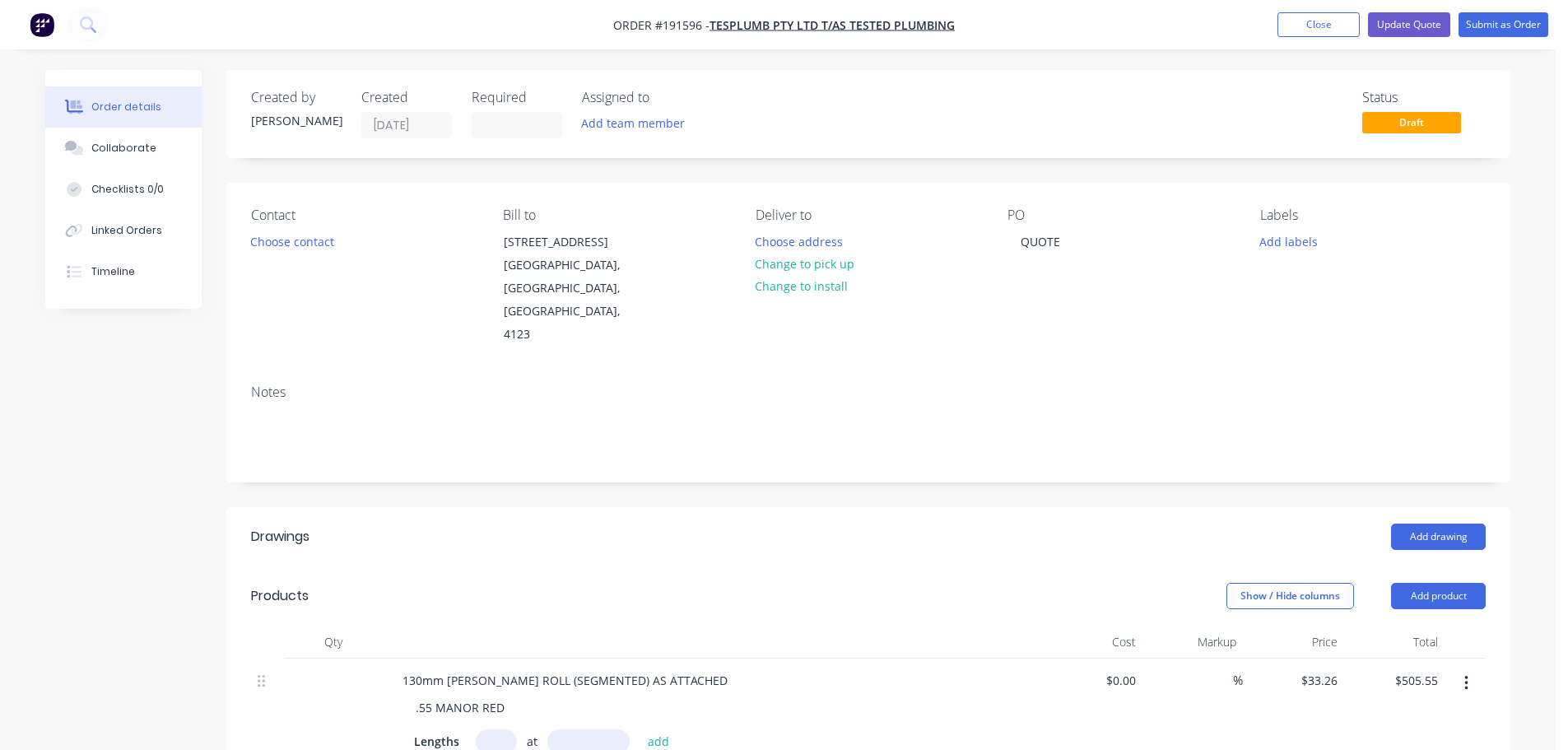
click at [522, 141] on div "Created by Hayden Created 03/09/25 Required Assigned to Add team member Status …" at bounding box center [868, 113] width 1284 height 88
click at [521, 129] on input at bounding box center [517, 125] width 89 height 24
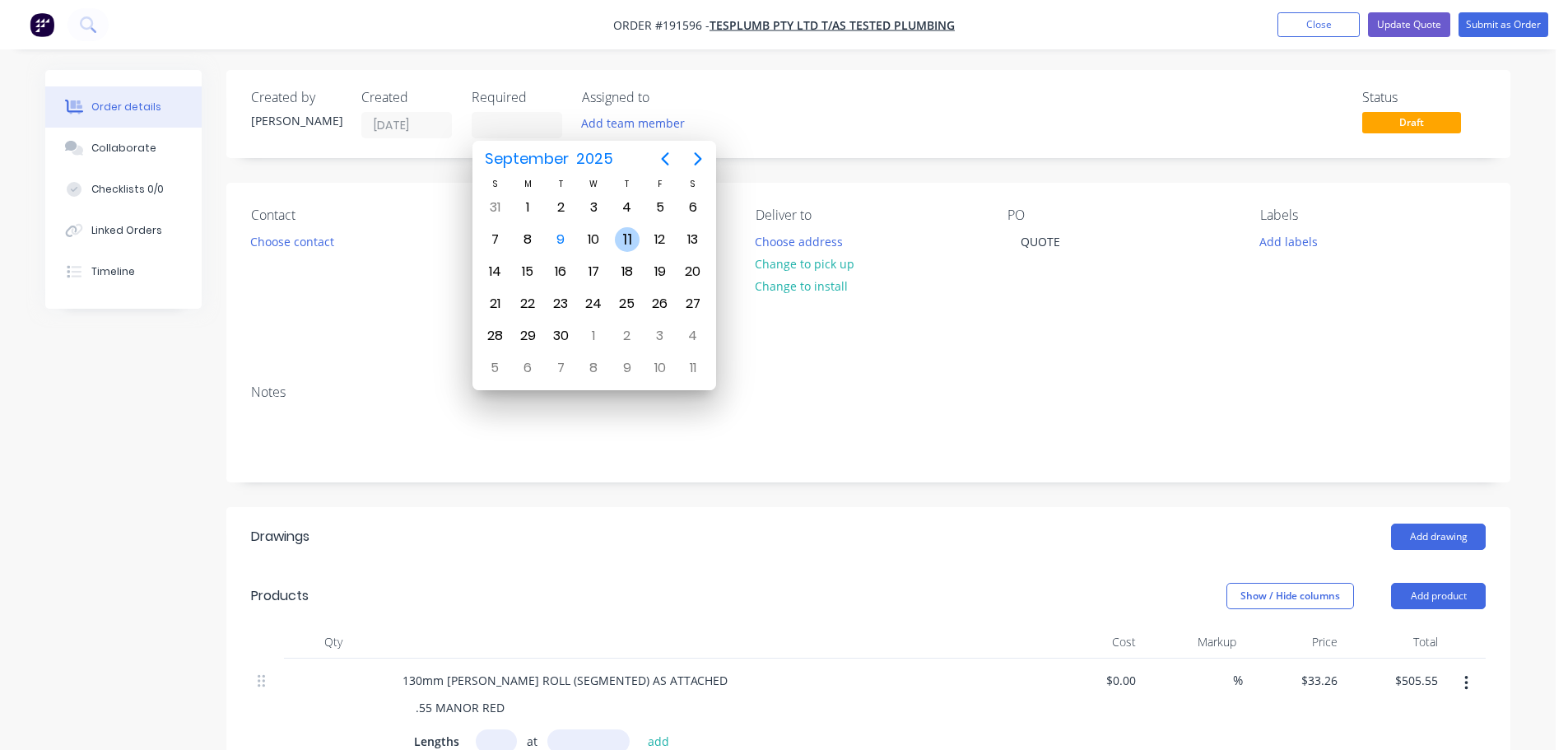
click at [631, 235] on div "11" at bounding box center [627, 239] width 24 height 24
type input "[DATE]"
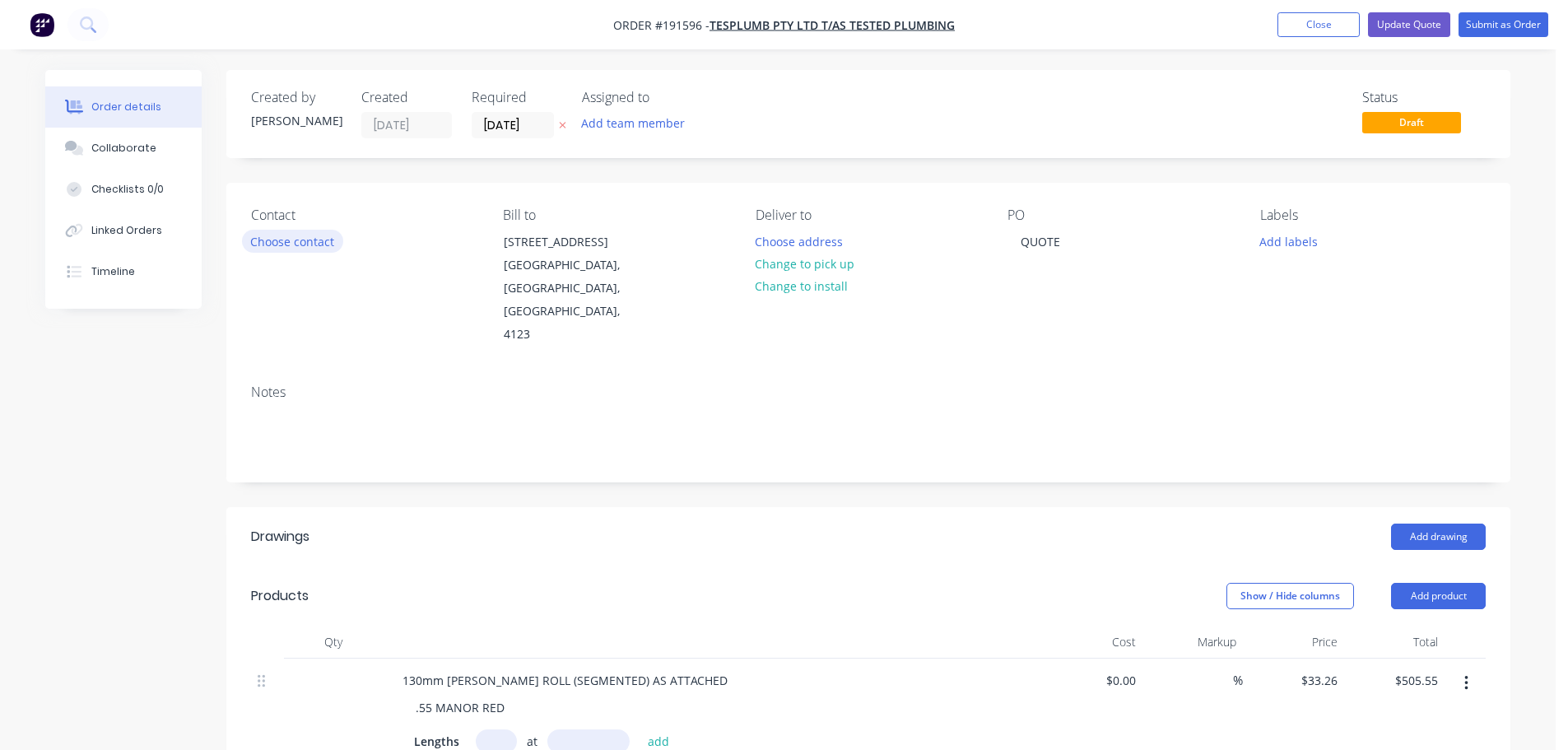
click at [265, 240] on button "Choose contact" at bounding box center [292, 241] width 101 height 23
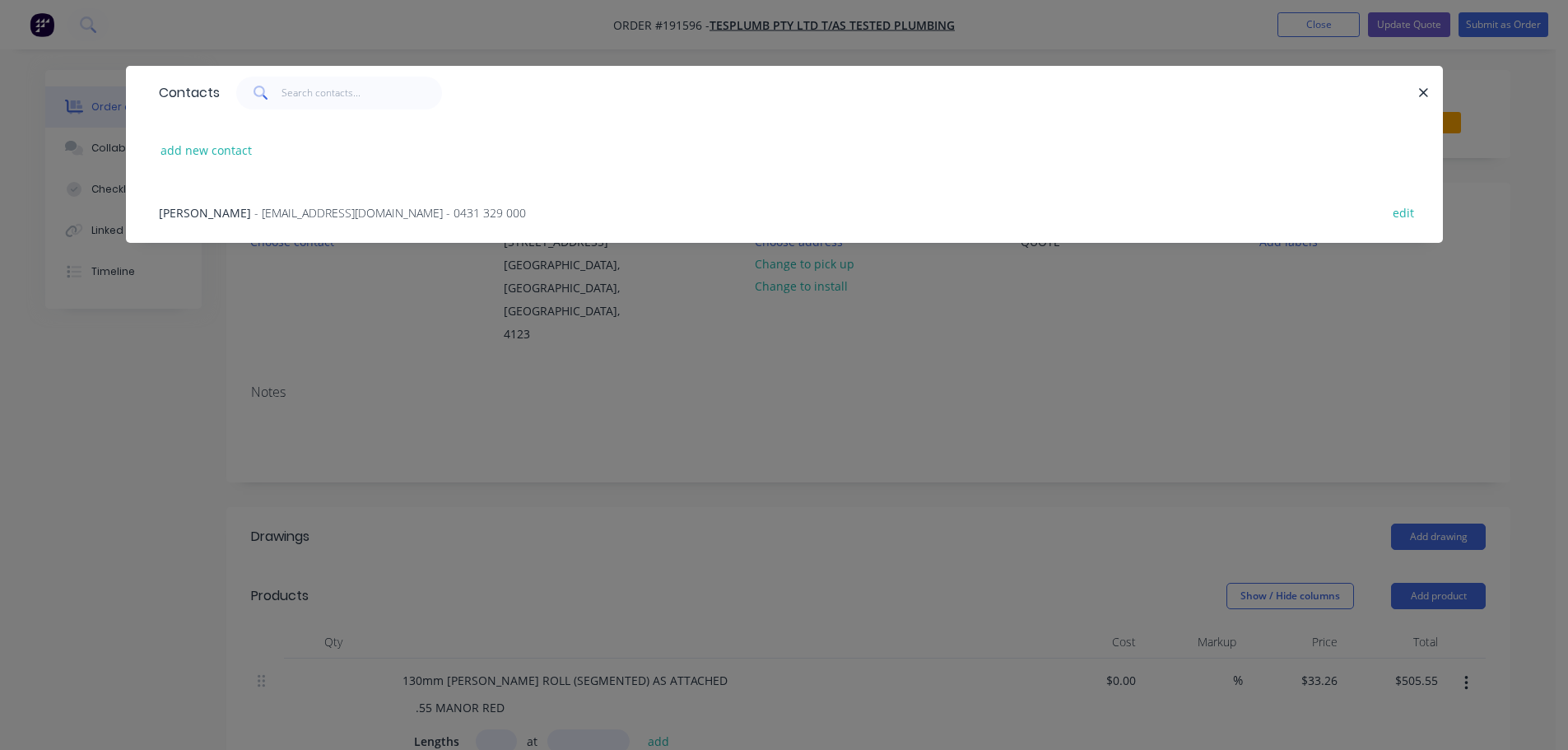
drag, startPoint x: 279, startPoint y: 211, endPoint x: 458, endPoint y: 210, distance: 179.0
click at [279, 211] on span "- testedplumbing@gmail.com - 0431 329 000" at bounding box center [390, 213] width 271 height 16
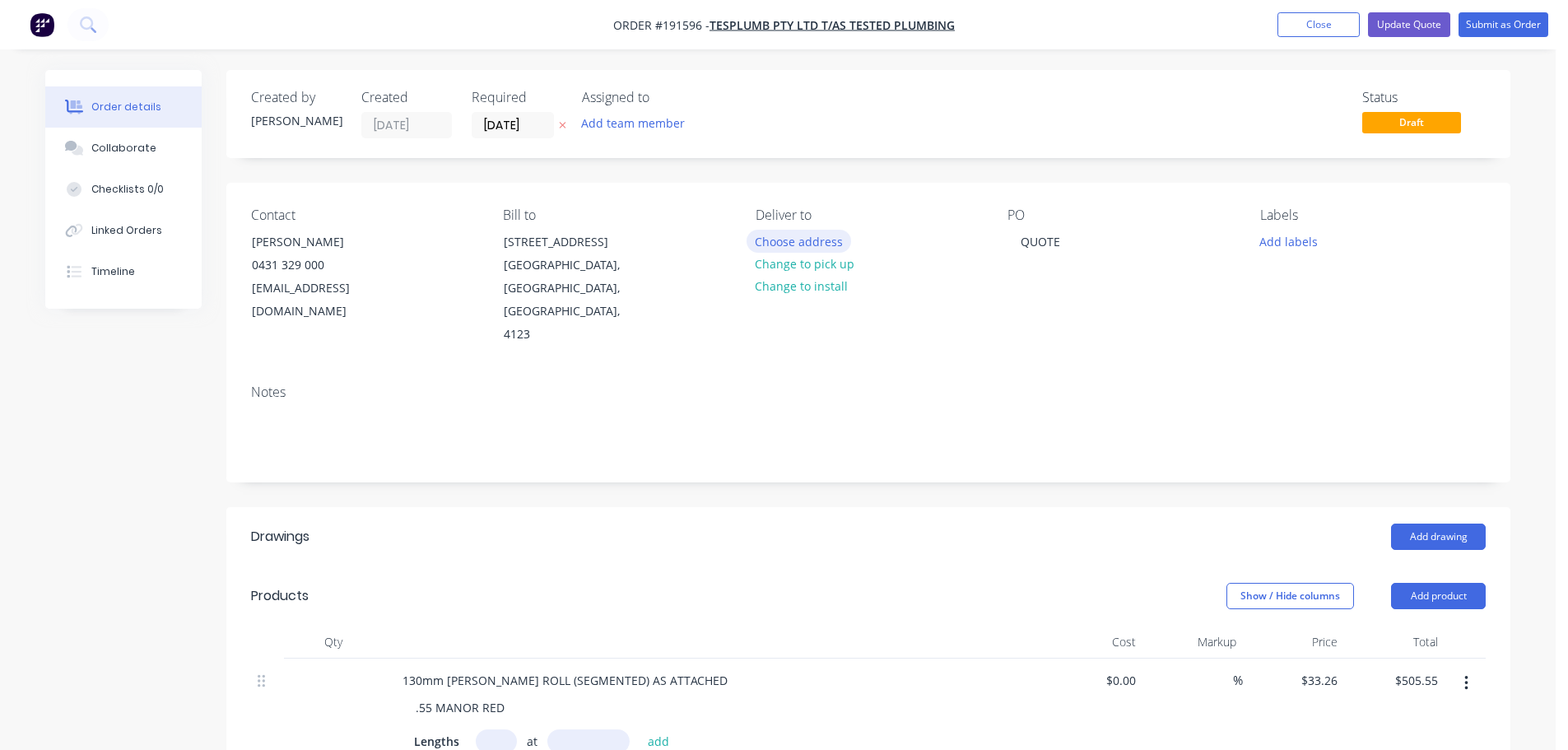
click at [824, 239] on button "Choose address" at bounding box center [799, 241] width 105 height 23
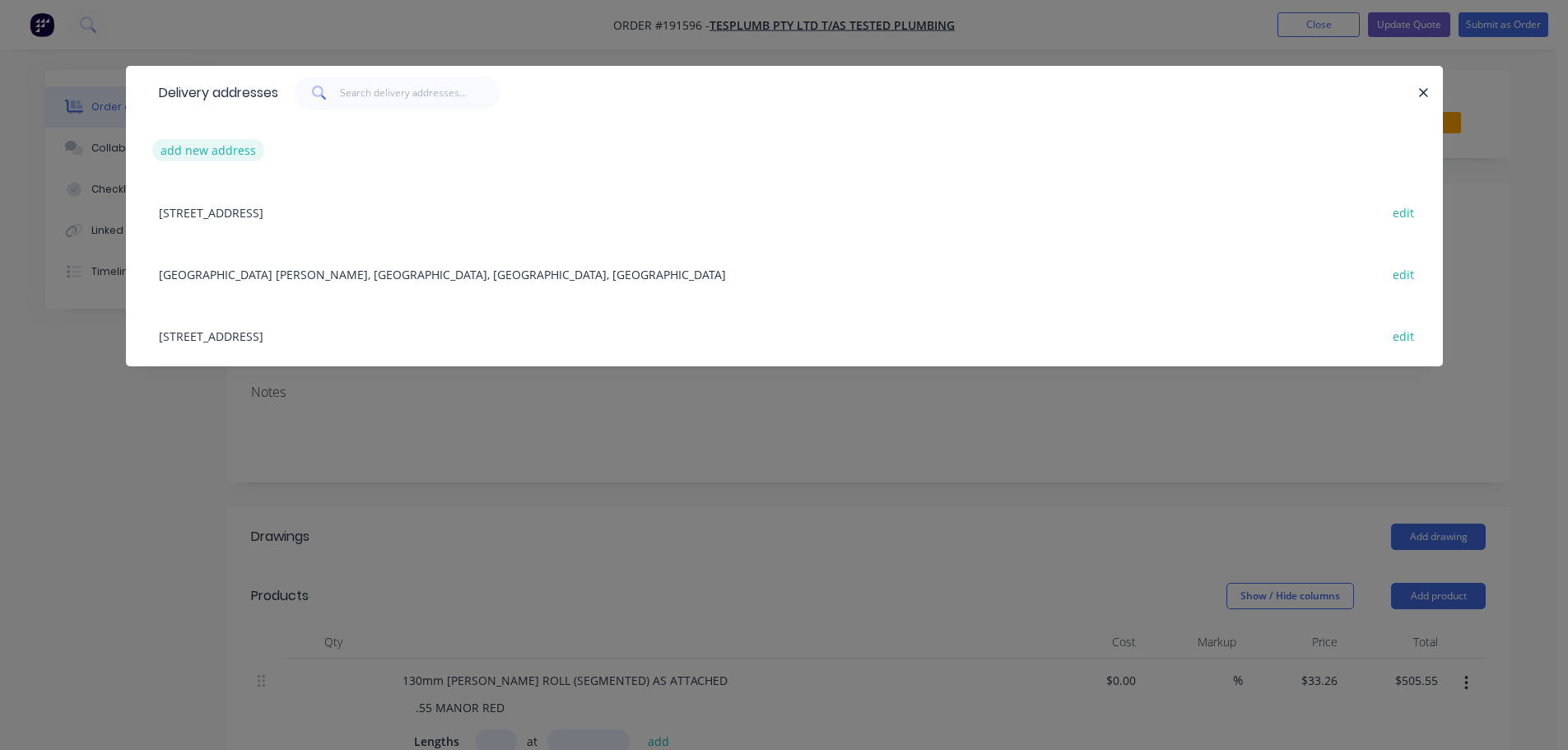
click at [216, 157] on button "add new address" at bounding box center [209, 151] width 113 height 23
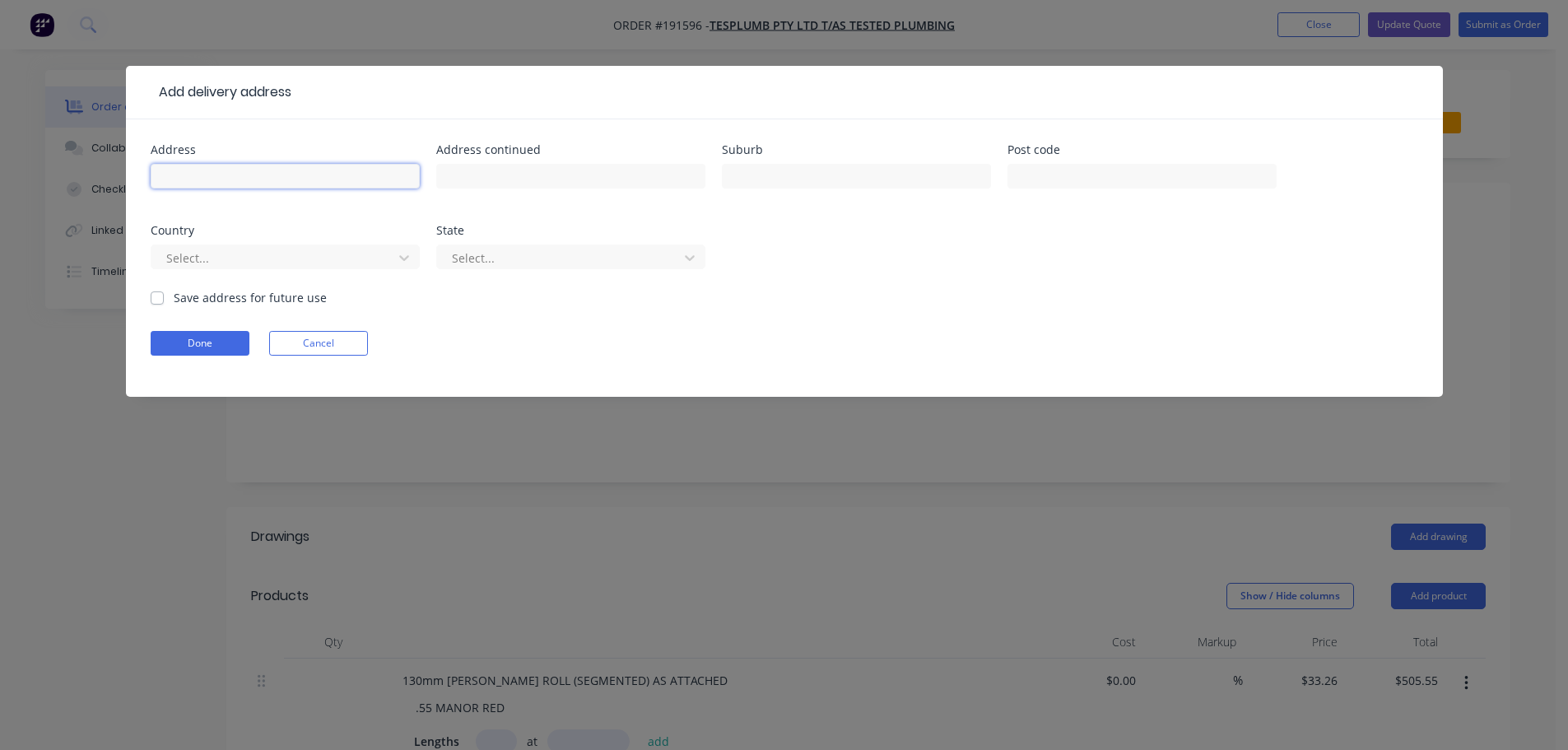
drag, startPoint x: 224, startPoint y: 174, endPoint x: 254, endPoint y: 184, distance: 31.6
click at [224, 174] on input "text" at bounding box center [285, 176] width 269 height 24
type input "58 HIGHVIEW TCE"
type input "ST LUCIA"
click at [240, 258] on div at bounding box center [274, 258] width 220 height 21
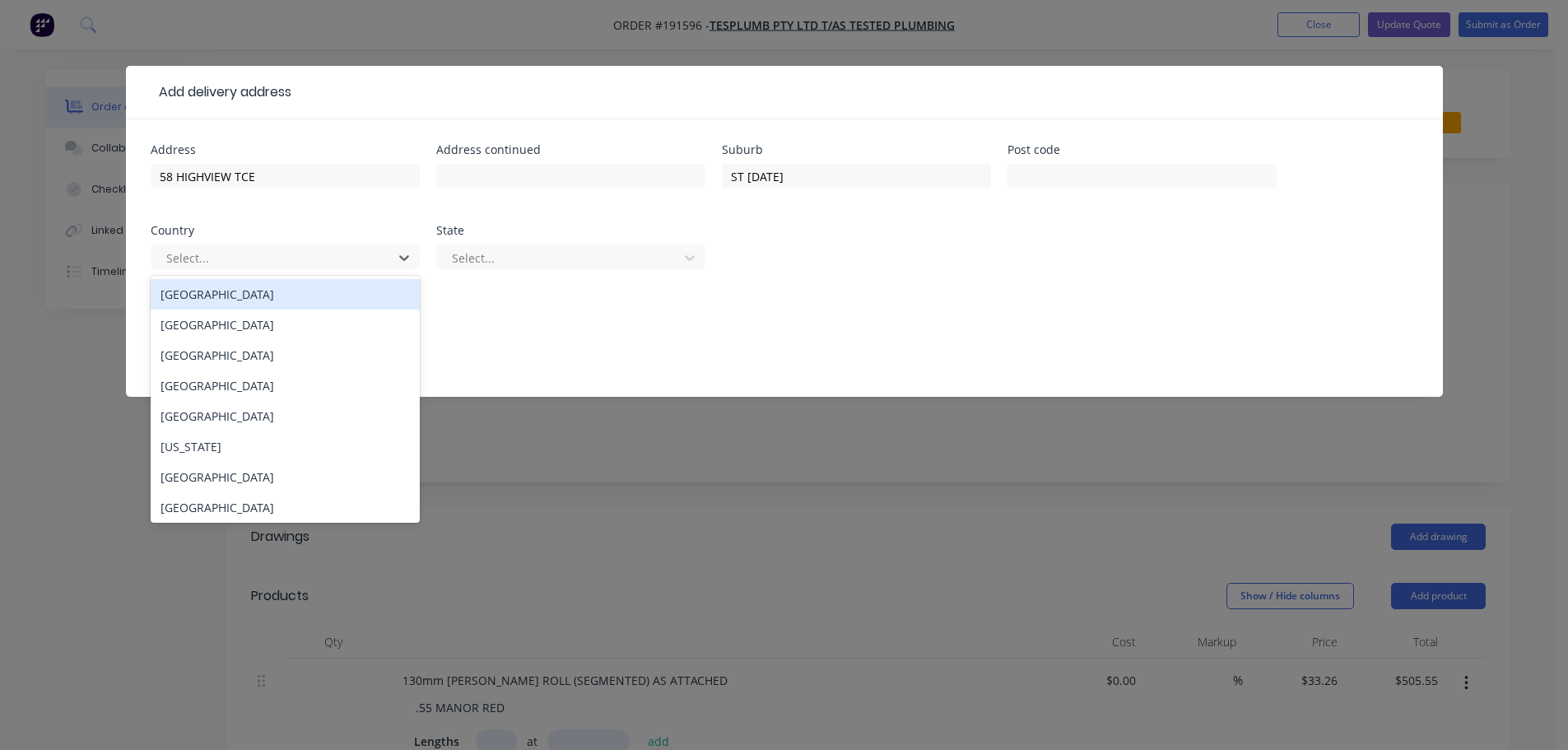
click at [226, 293] on div "[GEOGRAPHIC_DATA]" at bounding box center [285, 294] width 269 height 30
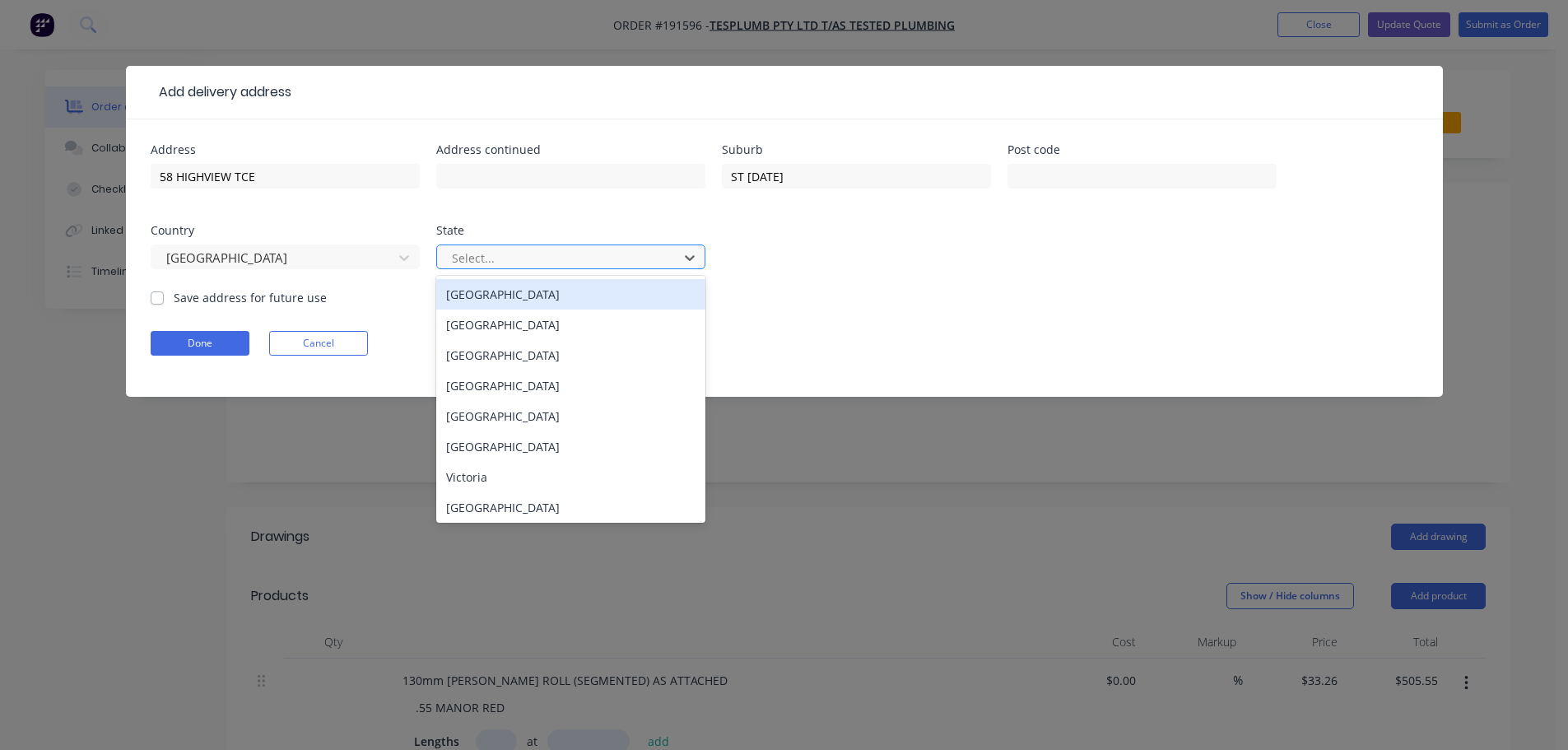
drag, startPoint x: 439, startPoint y: 251, endPoint x: 507, endPoint y: 267, distance: 69.9
click at [442, 253] on div "Select..." at bounding box center [570, 257] width 269 height 24
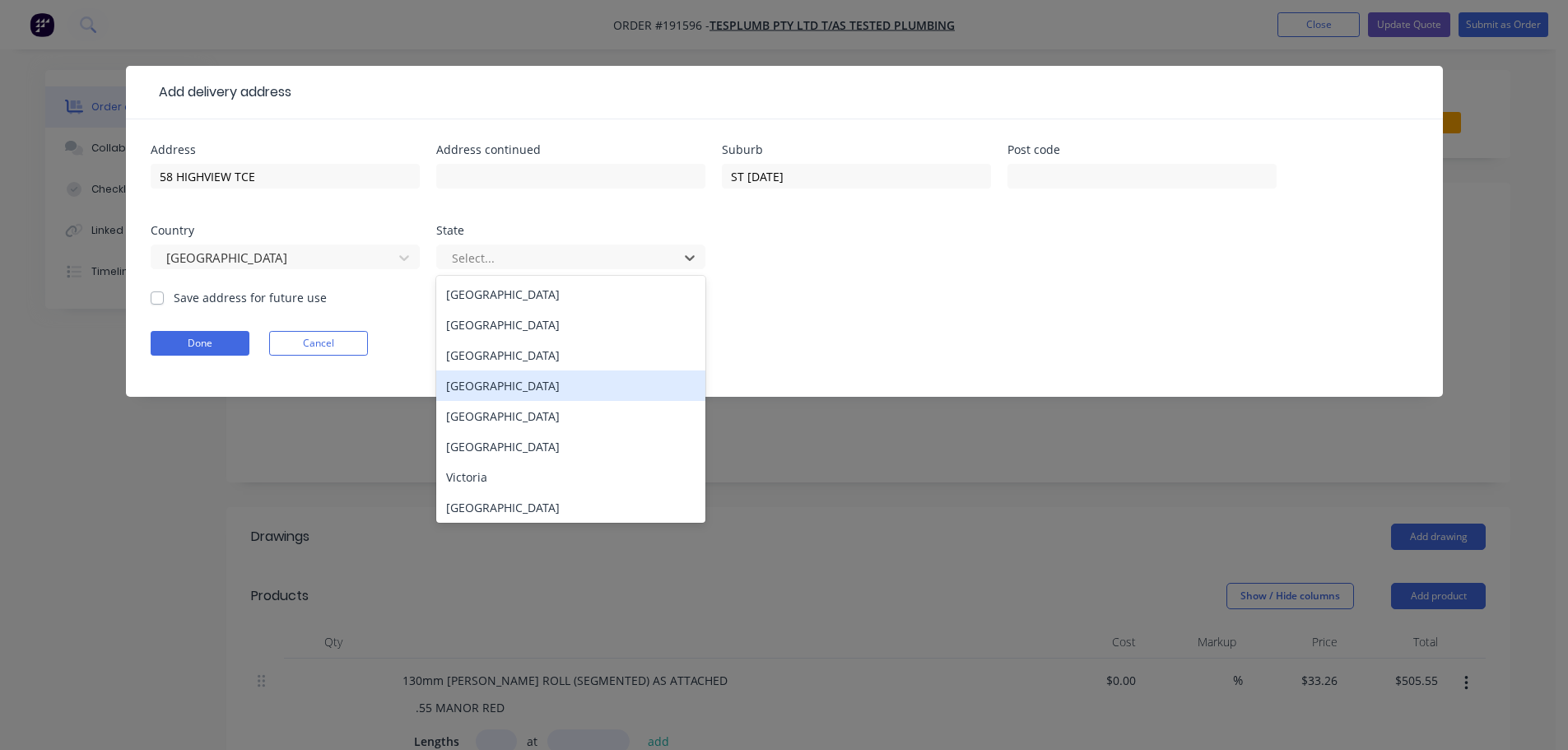
click at [452, 388] on div "[GEOGRAPHIC_DATA]" at bounding box center [570, 385] width 269 height 30
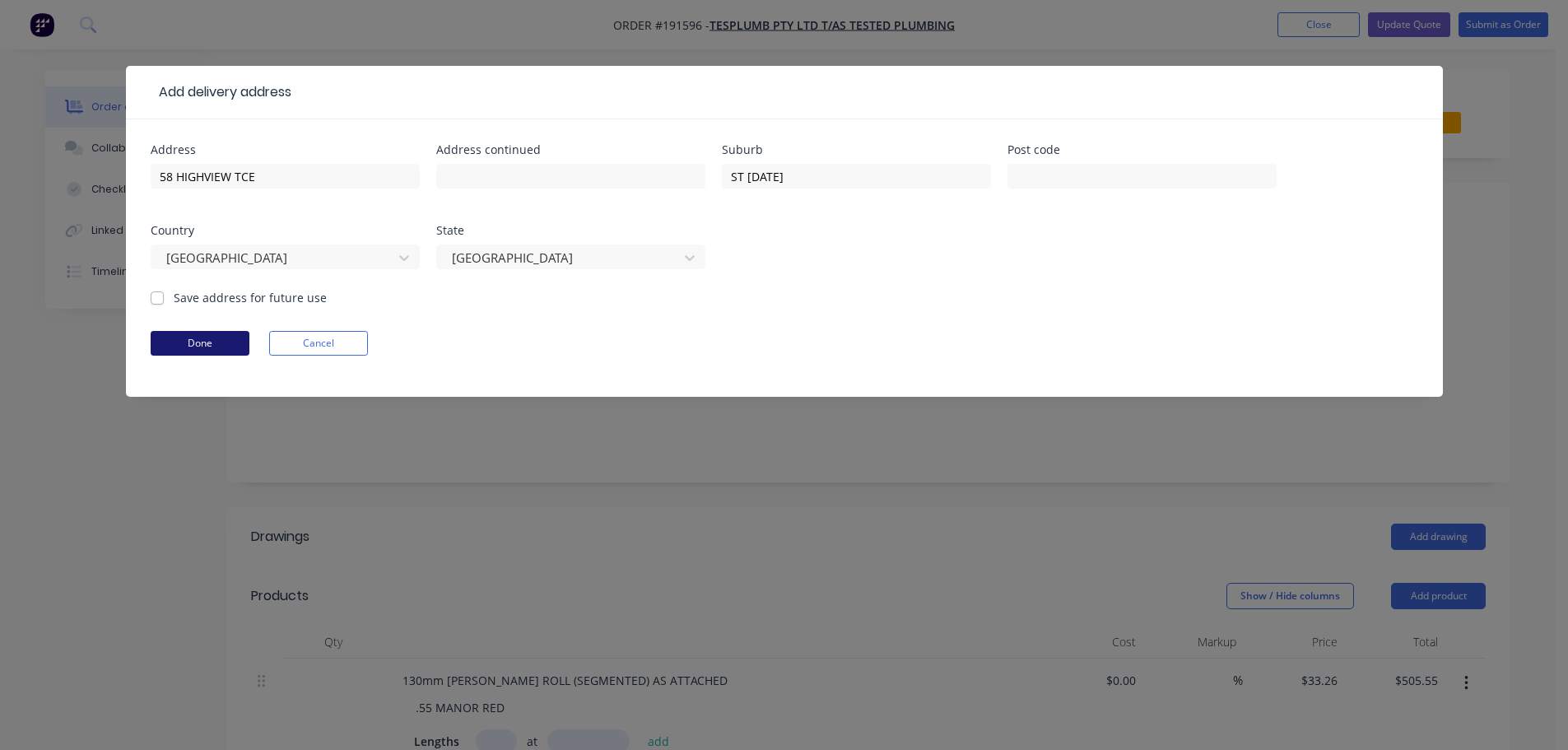
click at [203, 349] on button "Done" at bounding box center [200, 343] width 99 height 24
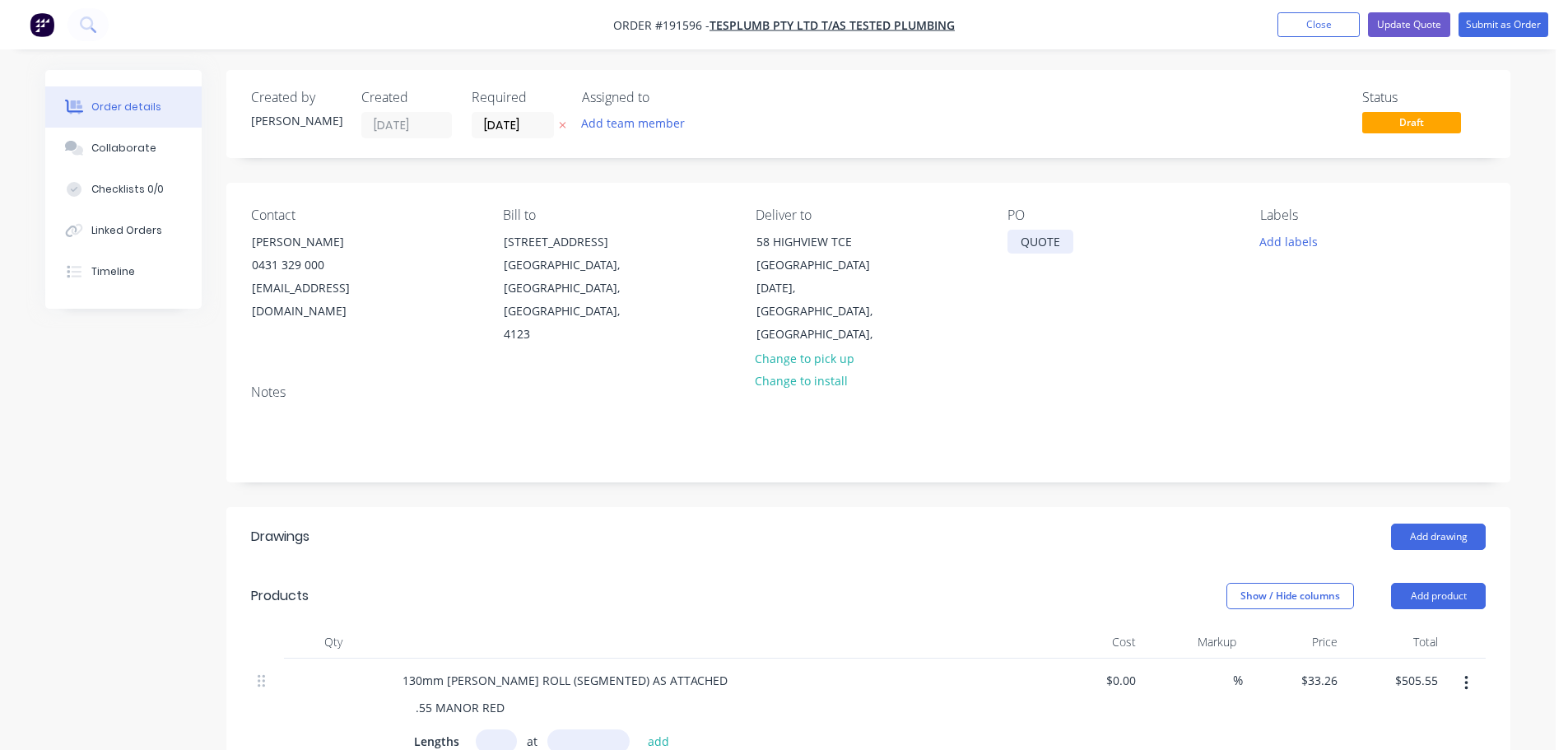
click at [1029, 245] on div "QUOTE" at bounding box center [1041, 241] width 66 height 23
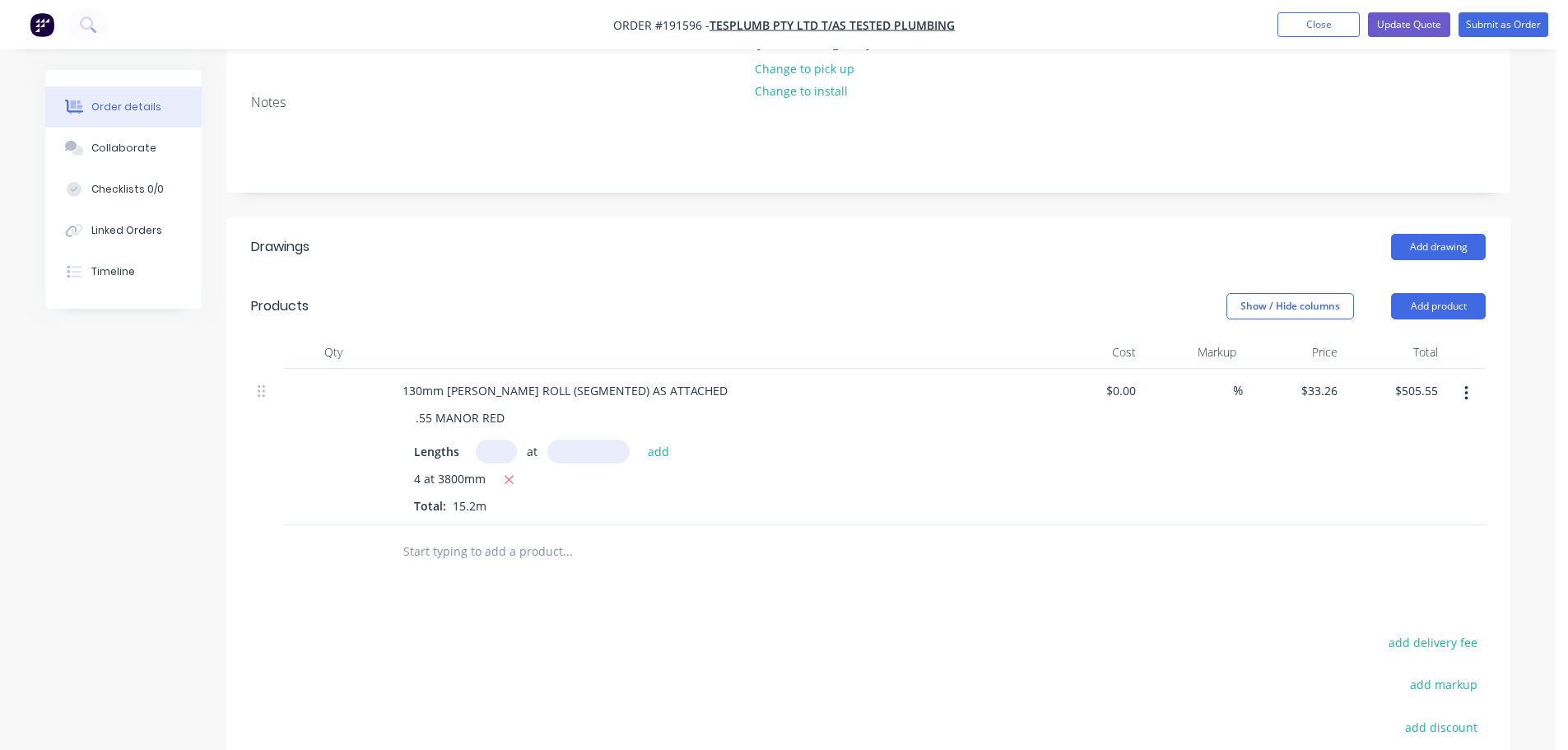
scroll to position [329, 0]
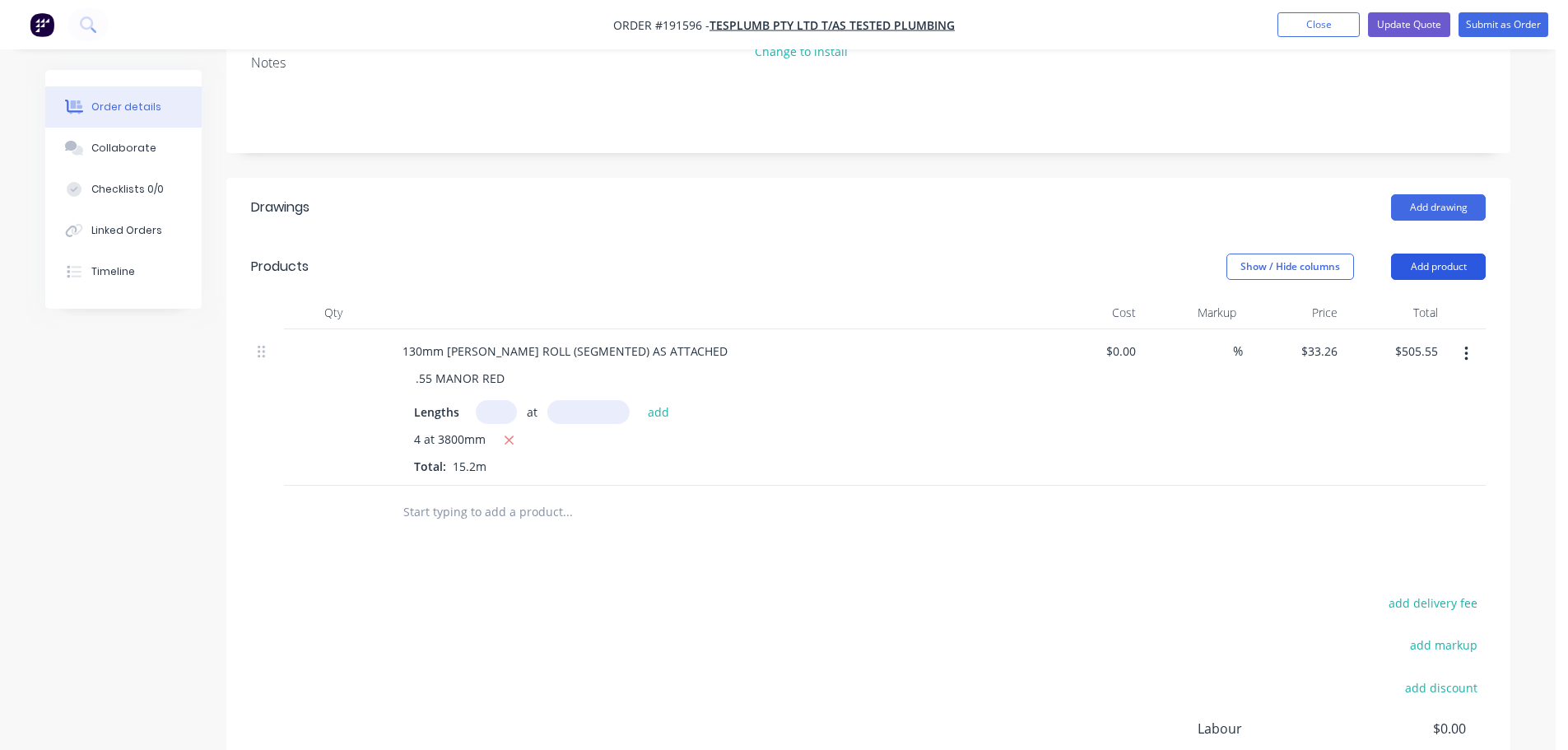
click at [1420, 253] on button "Add product" at bounding box center [1438, 266] width 95 height 26
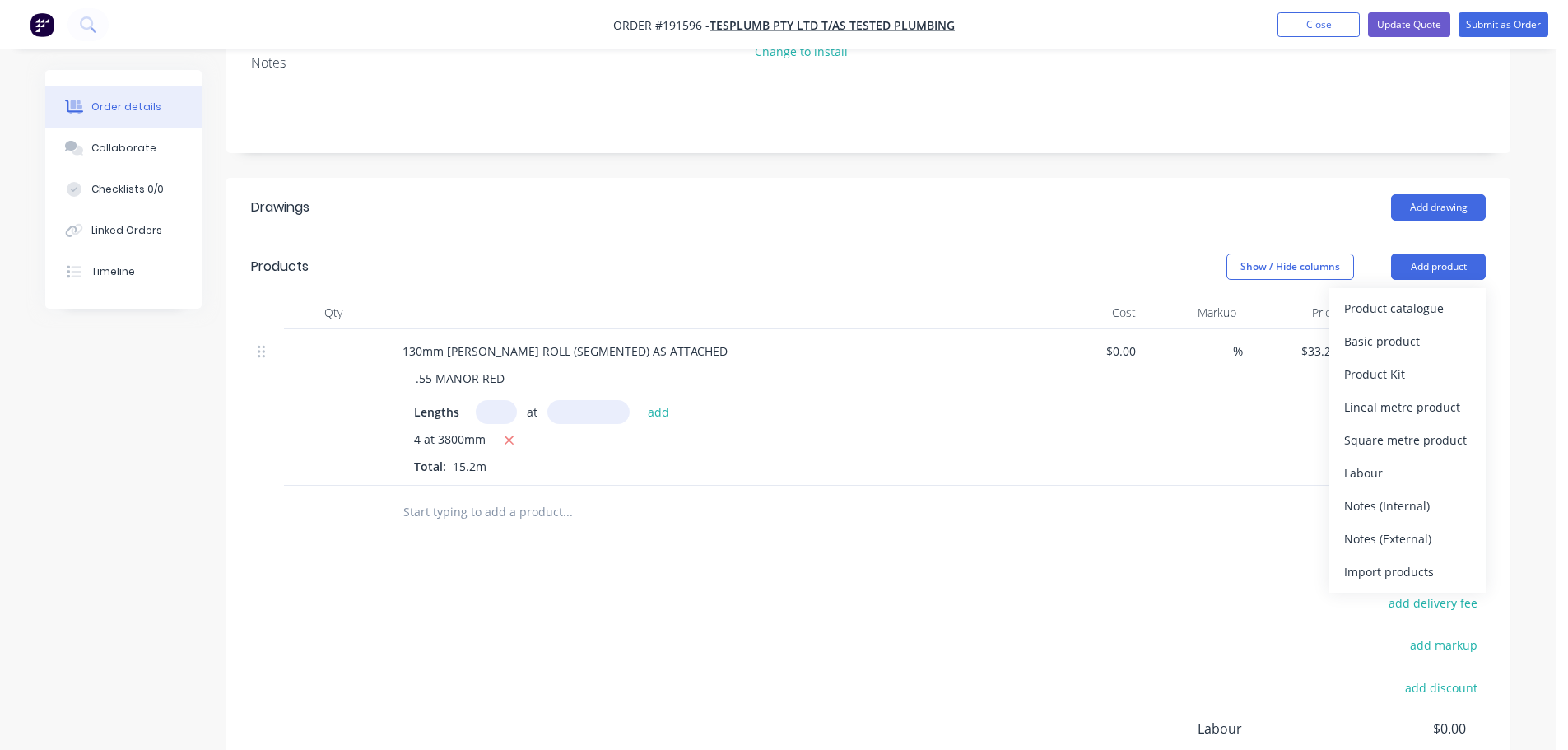
click at [1403, 297] on div "Product catalogue" at bounding box center [1408, 308] width 127 height 23
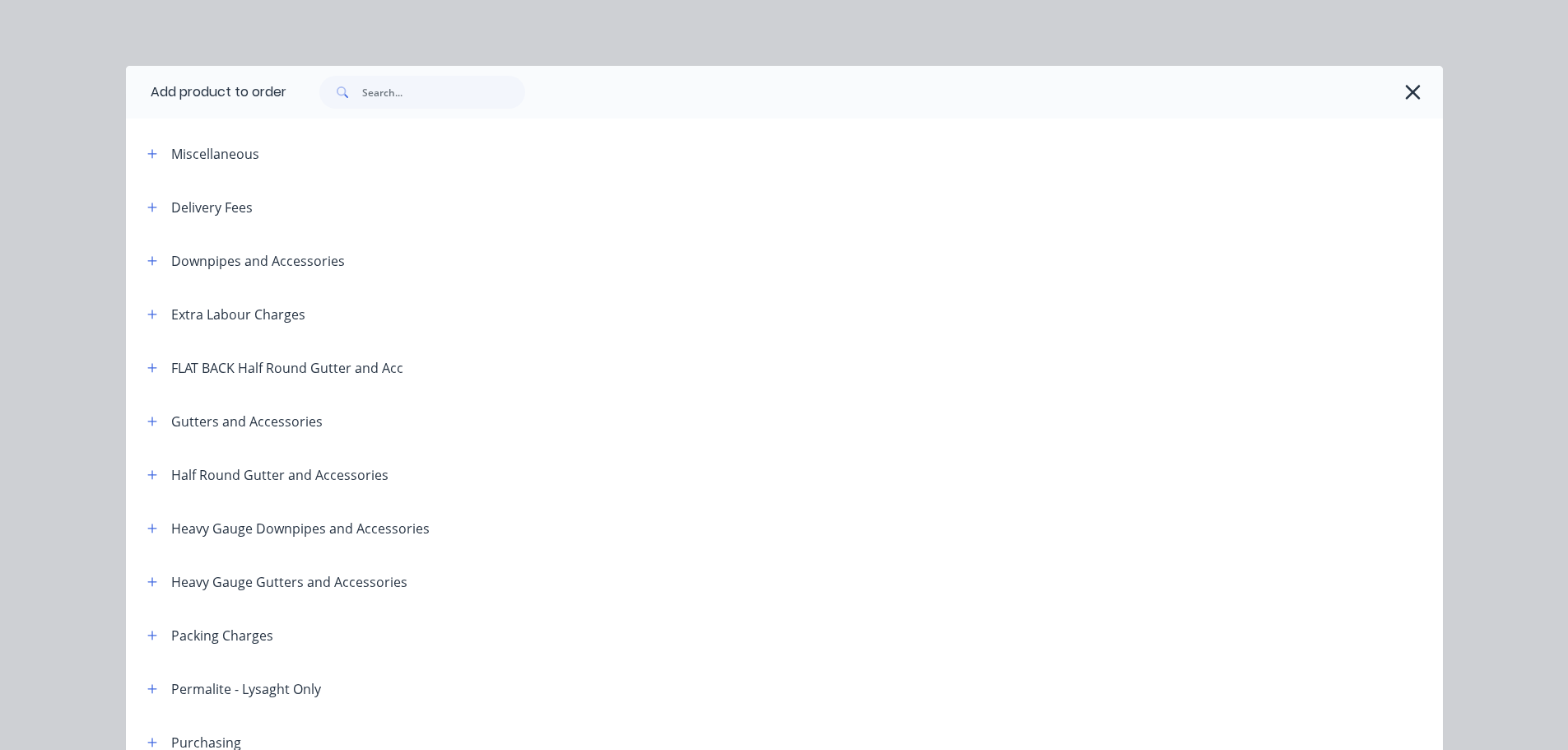
click at [143, 200] on span at bounding box center [153, 207] width 21 height 21
click at [152, 204] on button "button" at bounding box center [153, 207] width 21 height 21
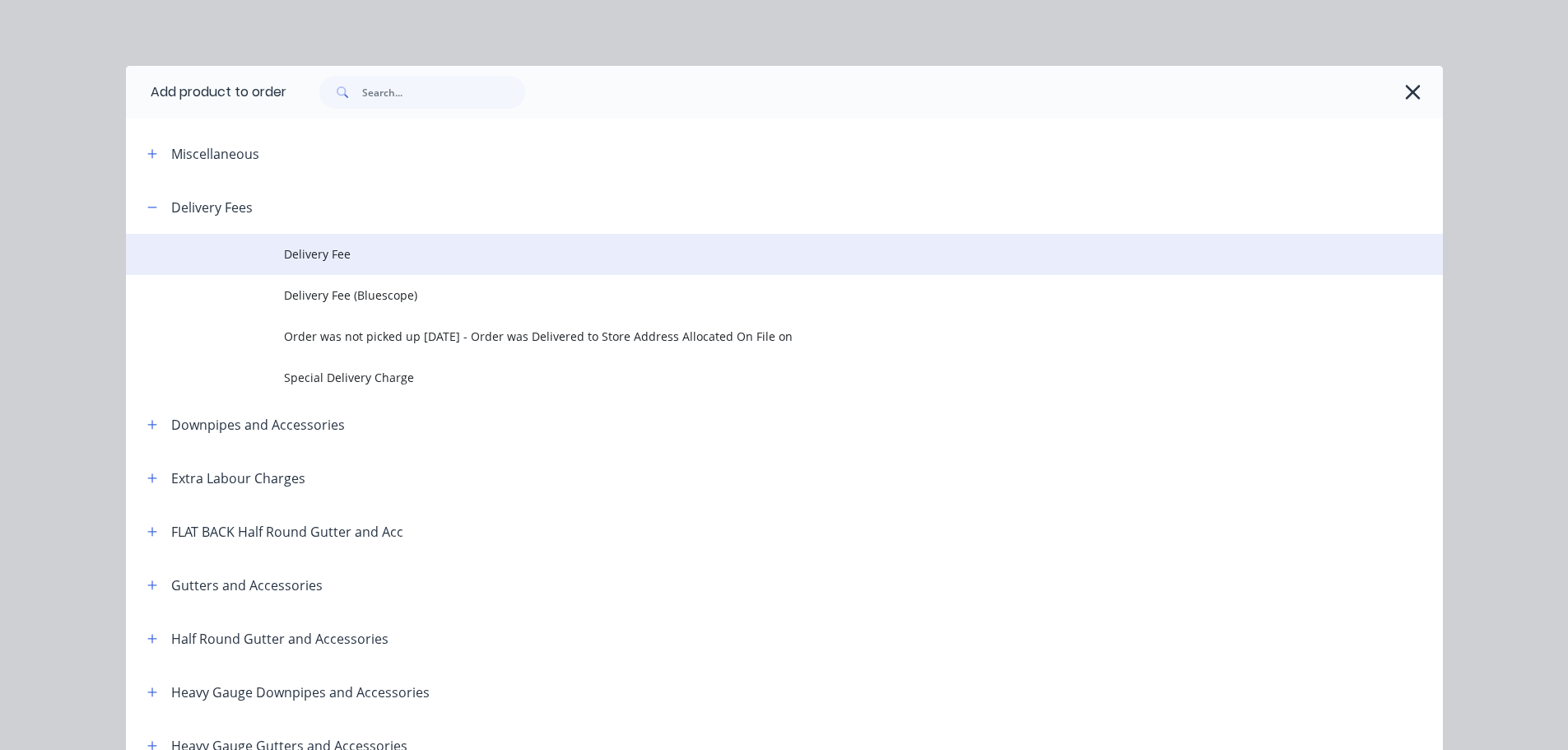
click at [266, 236] on td at bounding box center [205, 254] width 158 height 41
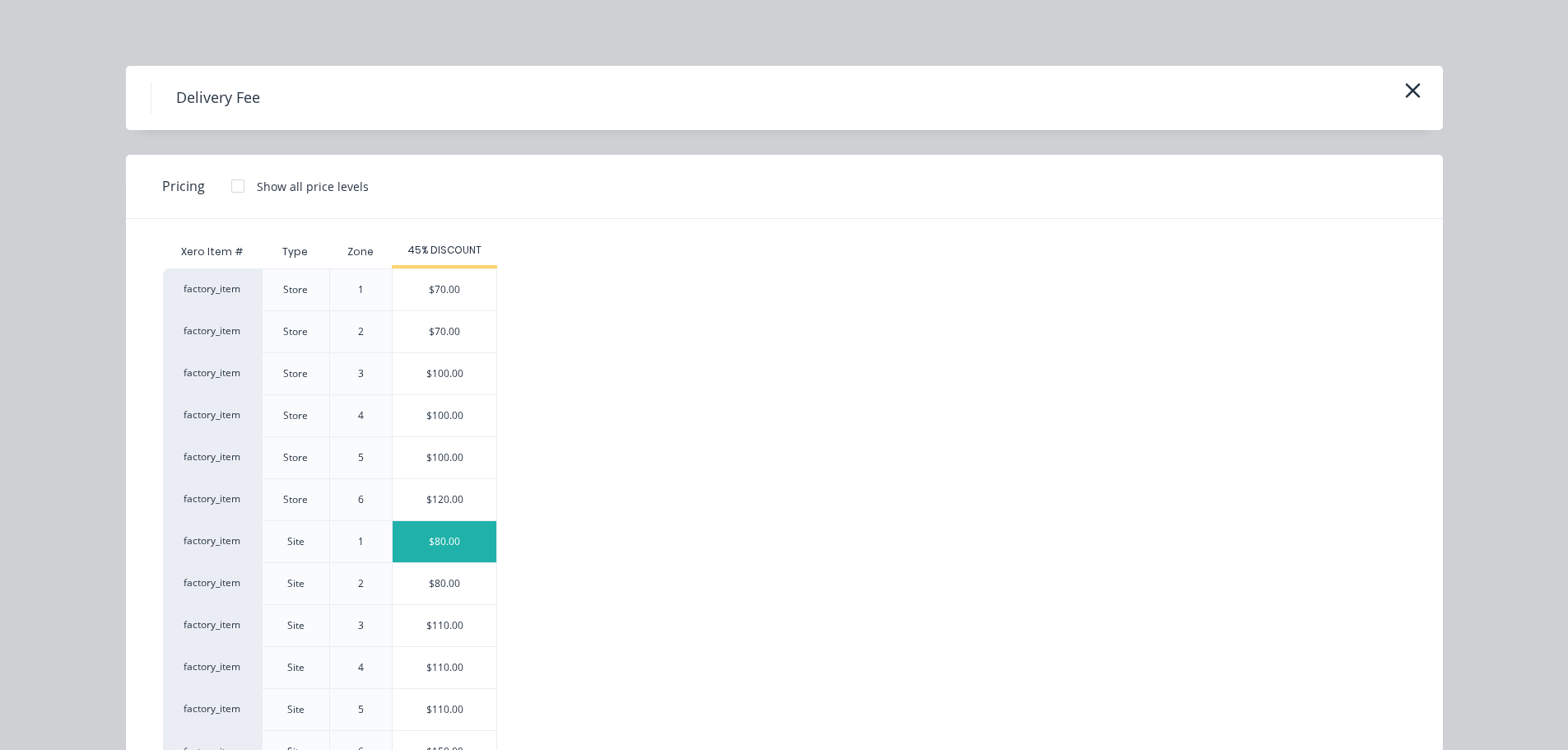
click at [439, 551] on div "$80.00" at bounding box center [444, 541] width 104 height 41
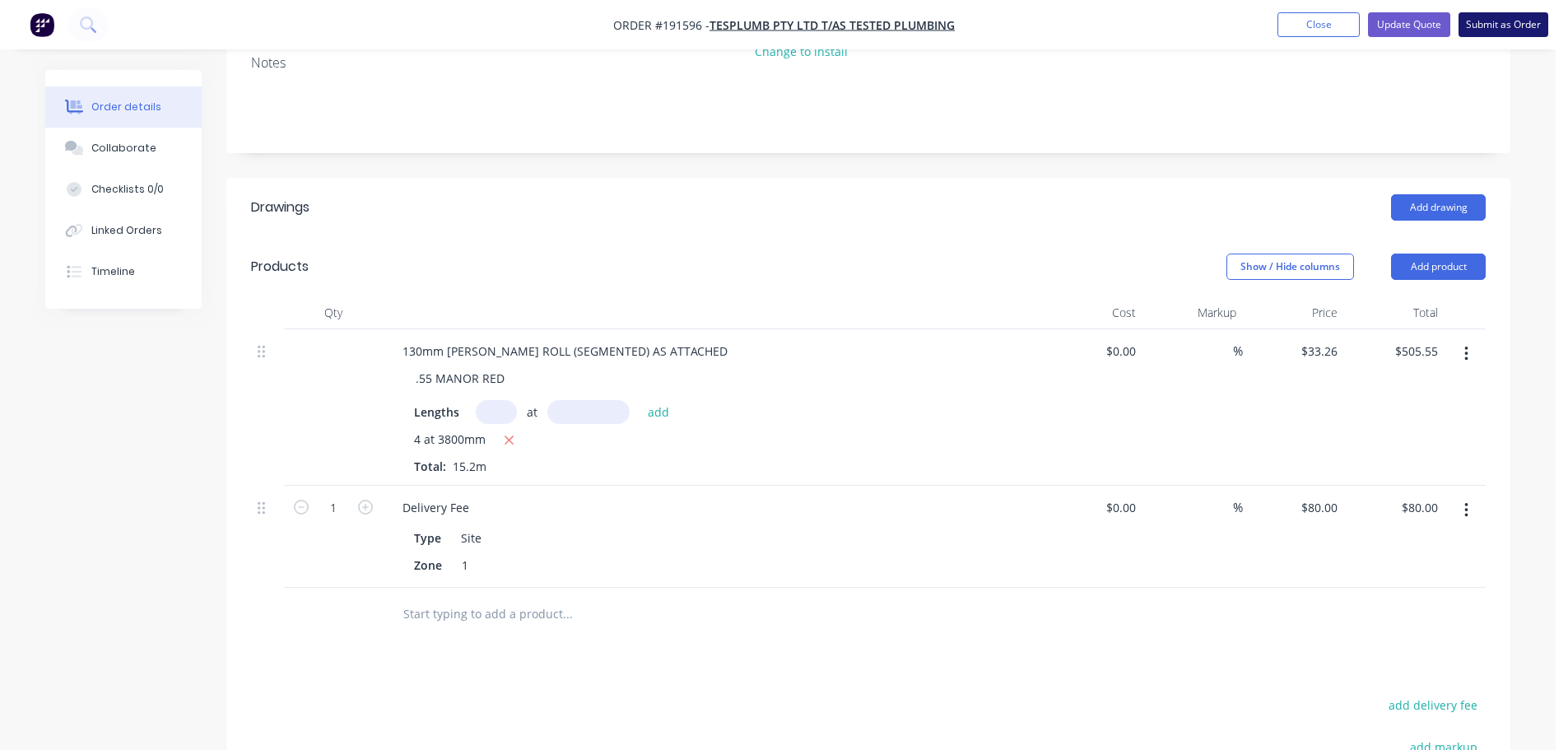
click at [1492, 26] on button "Submit as Order" at bounding box center [1504, 24] width 90 height 24
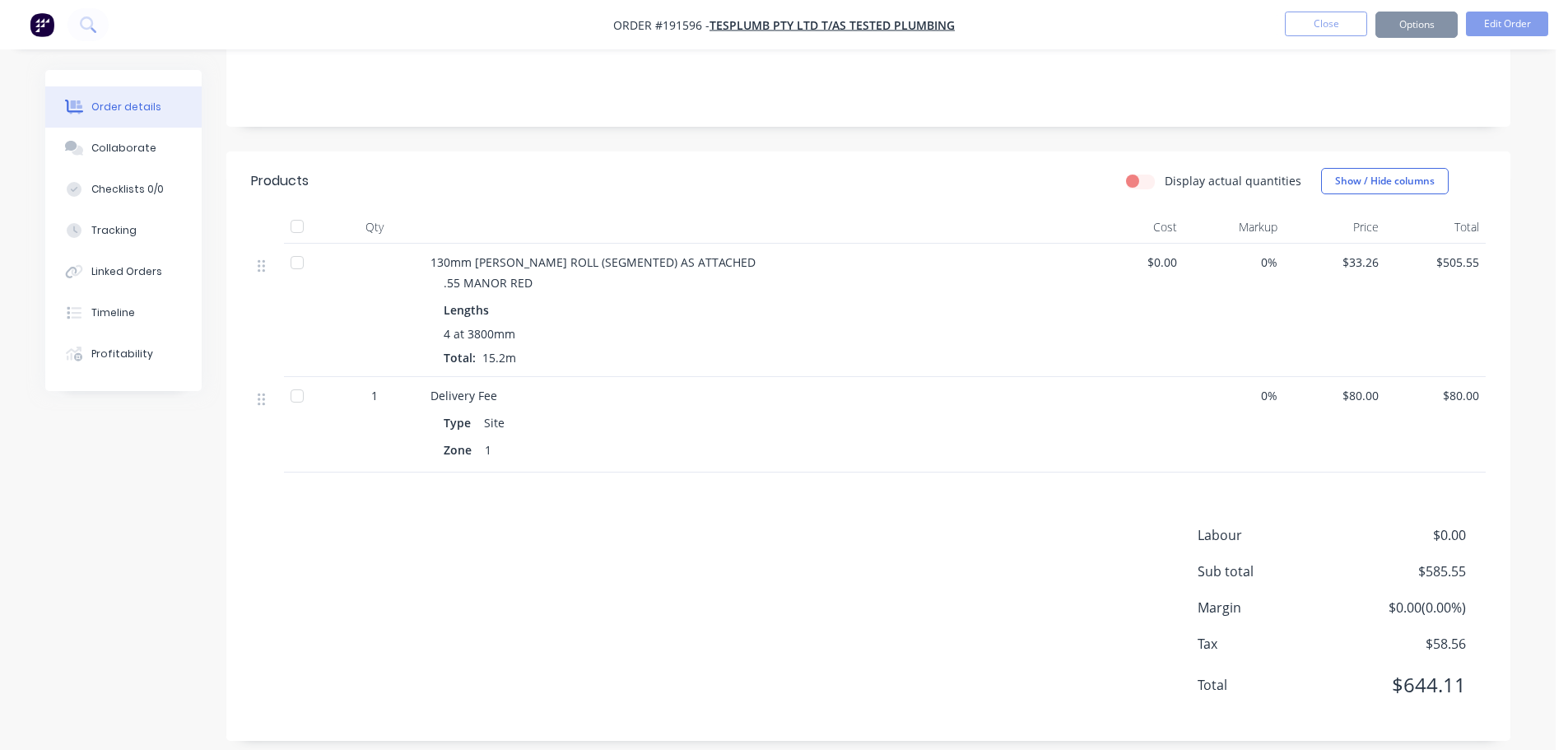
scroll to position [0, 0]
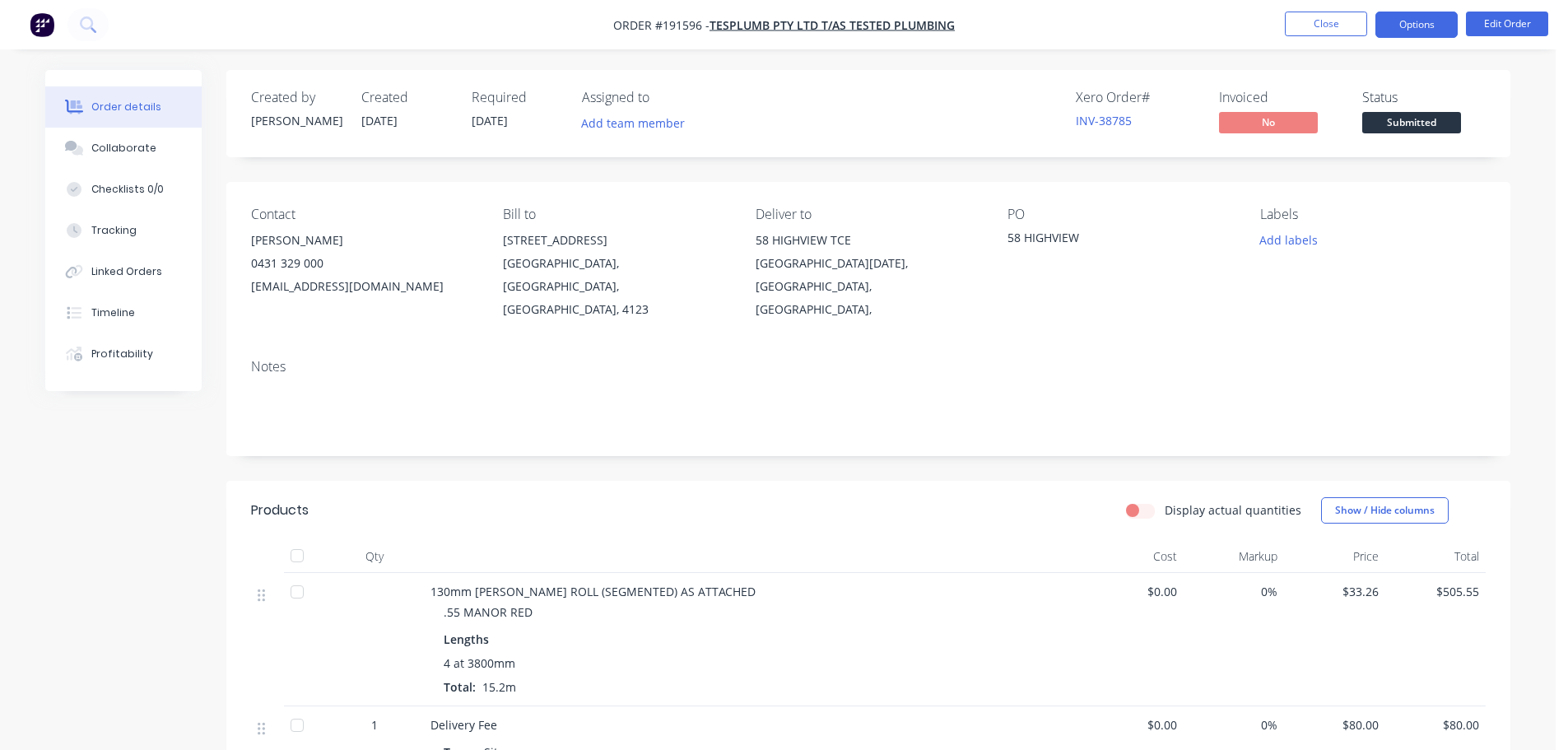
click at [1414, 21] on button "Options" at bounding box center [1417, 24] width 83 height 26
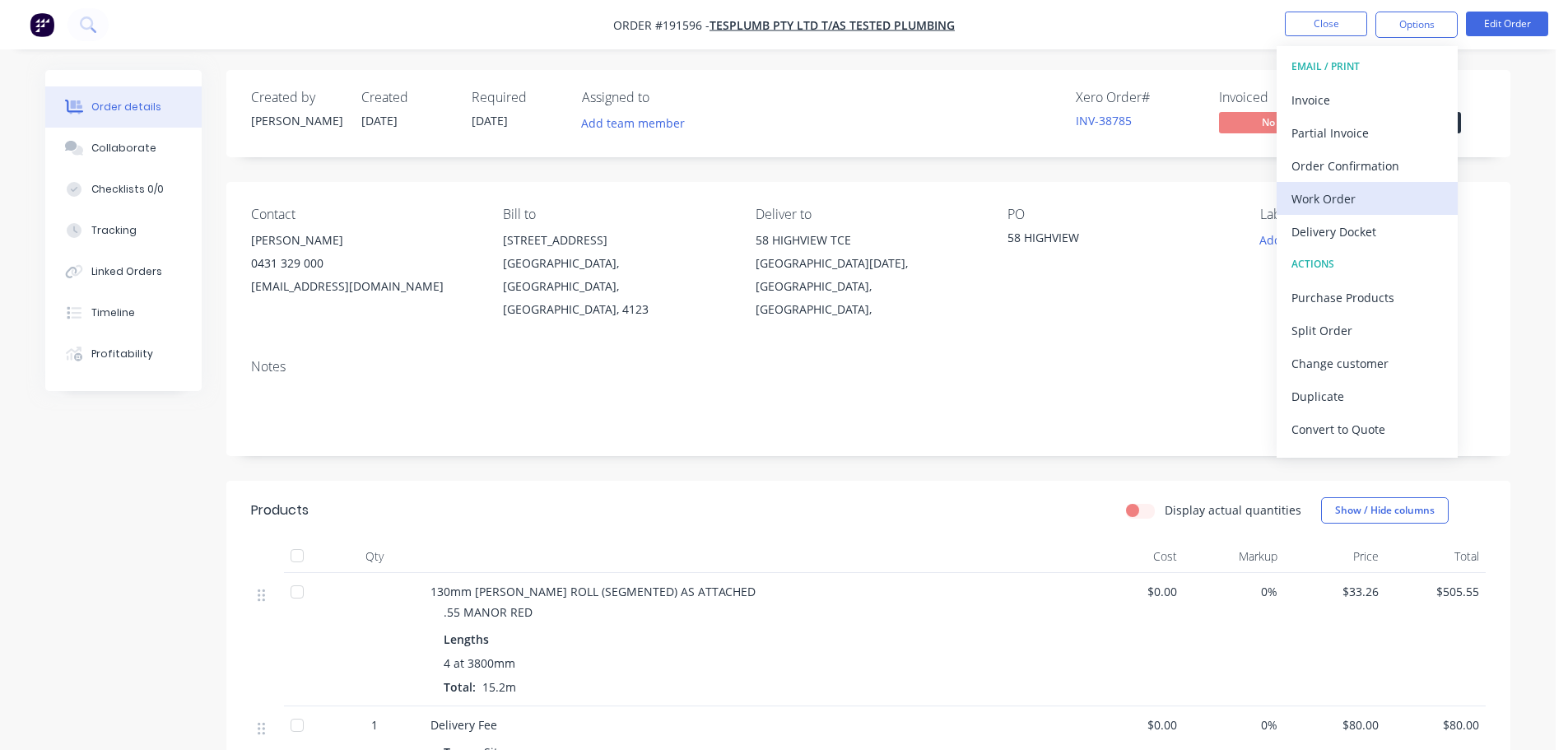
click at [1328, 191] on div "Work Order" at bounding box center [1367, 198] width 151 height 23
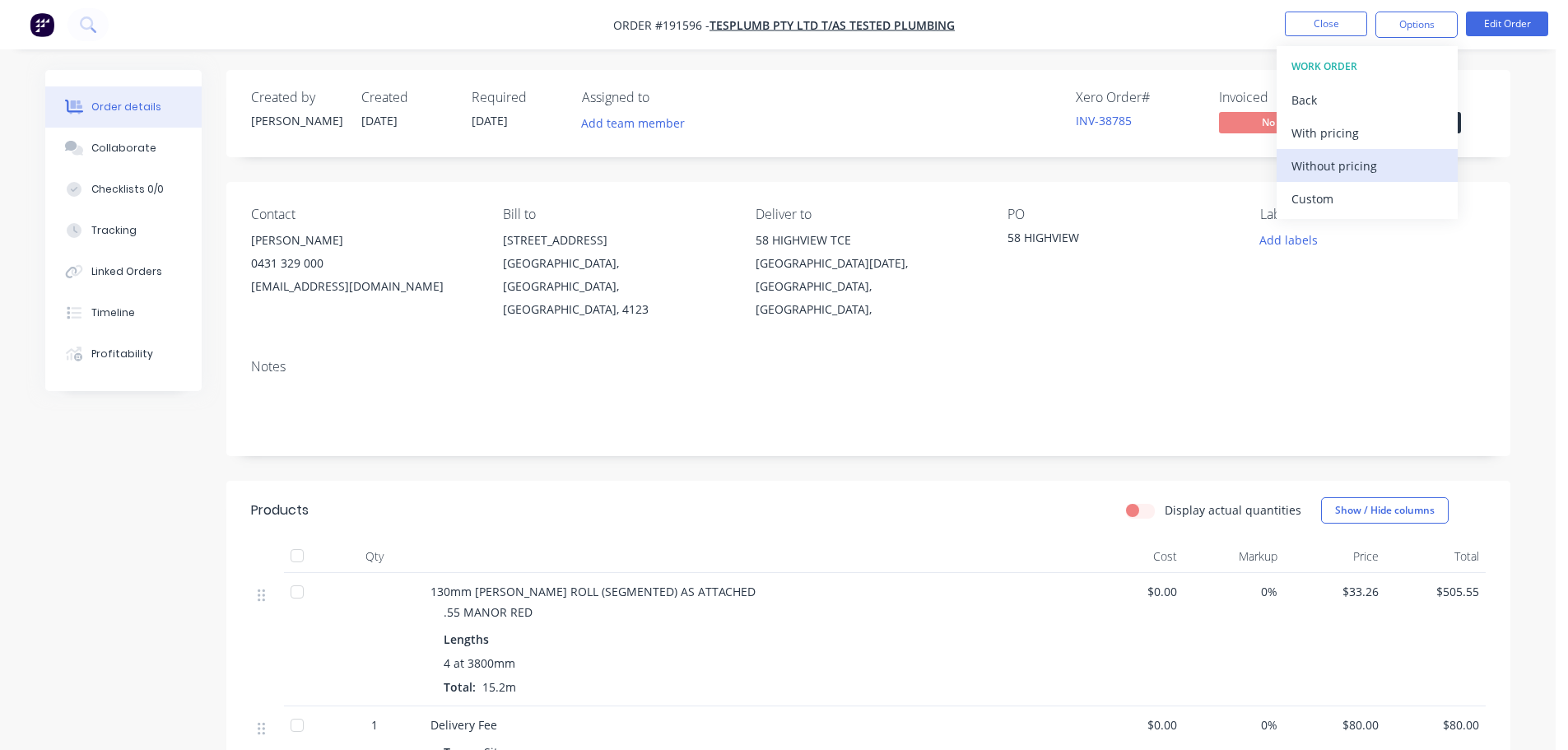
click at [1344, 166] on div "Without pricing" at bounding box center [1367, 165] width 151 height 23
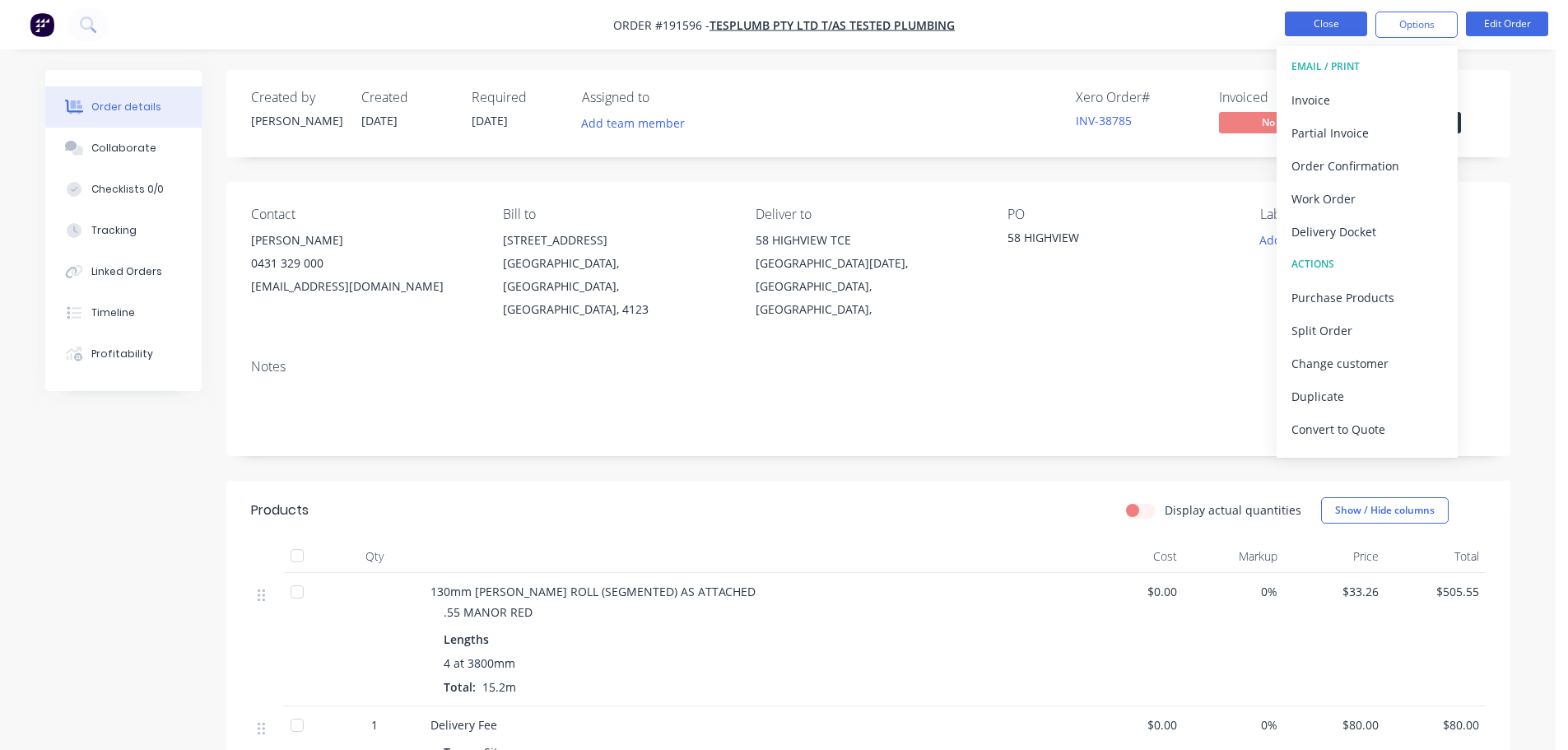
click at [1329, 31] on button "Close" at bounding box center [1326, 23] width 83 height 24
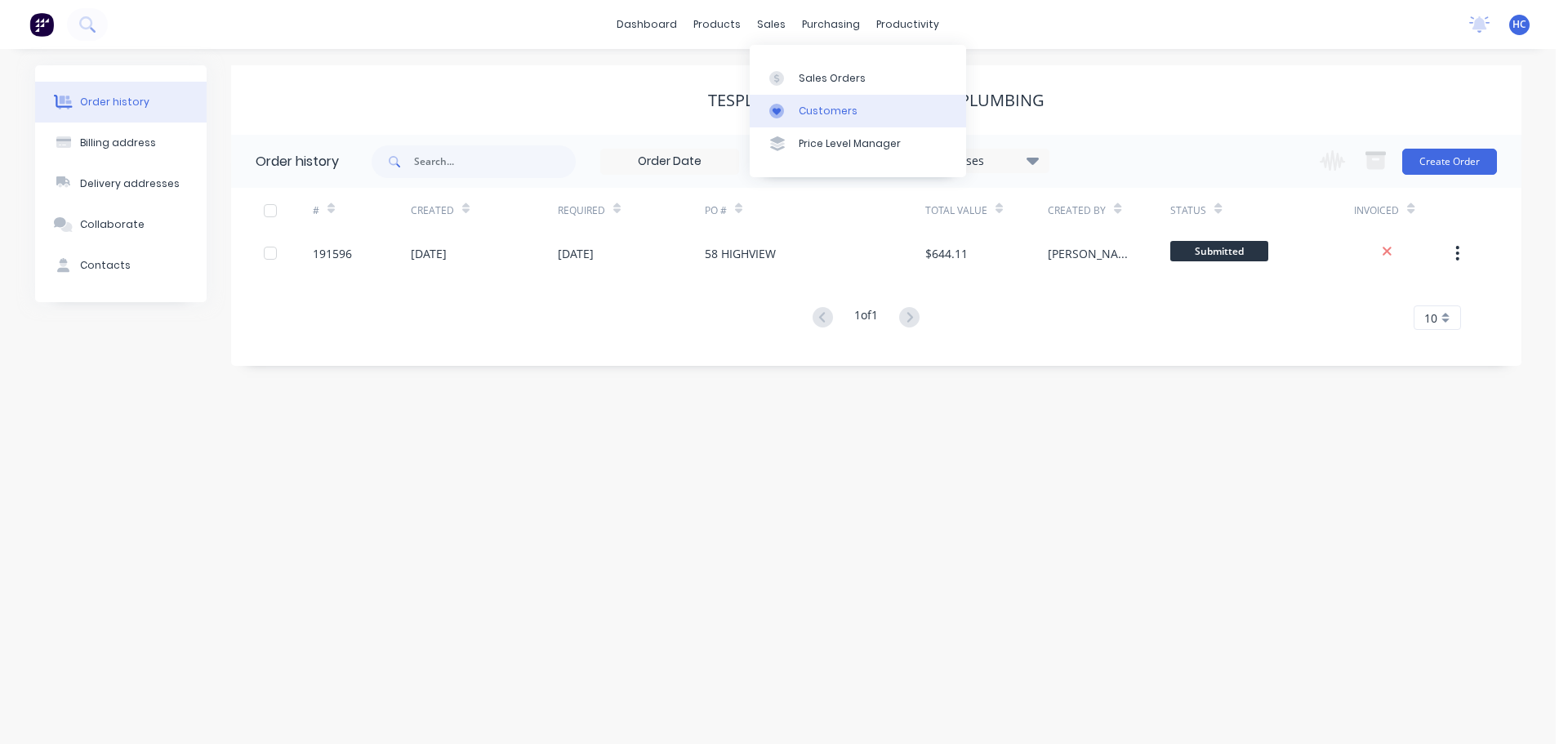
click at [840, 115] on div "Customers" at bounding box center [828, 110] width 59 height 15
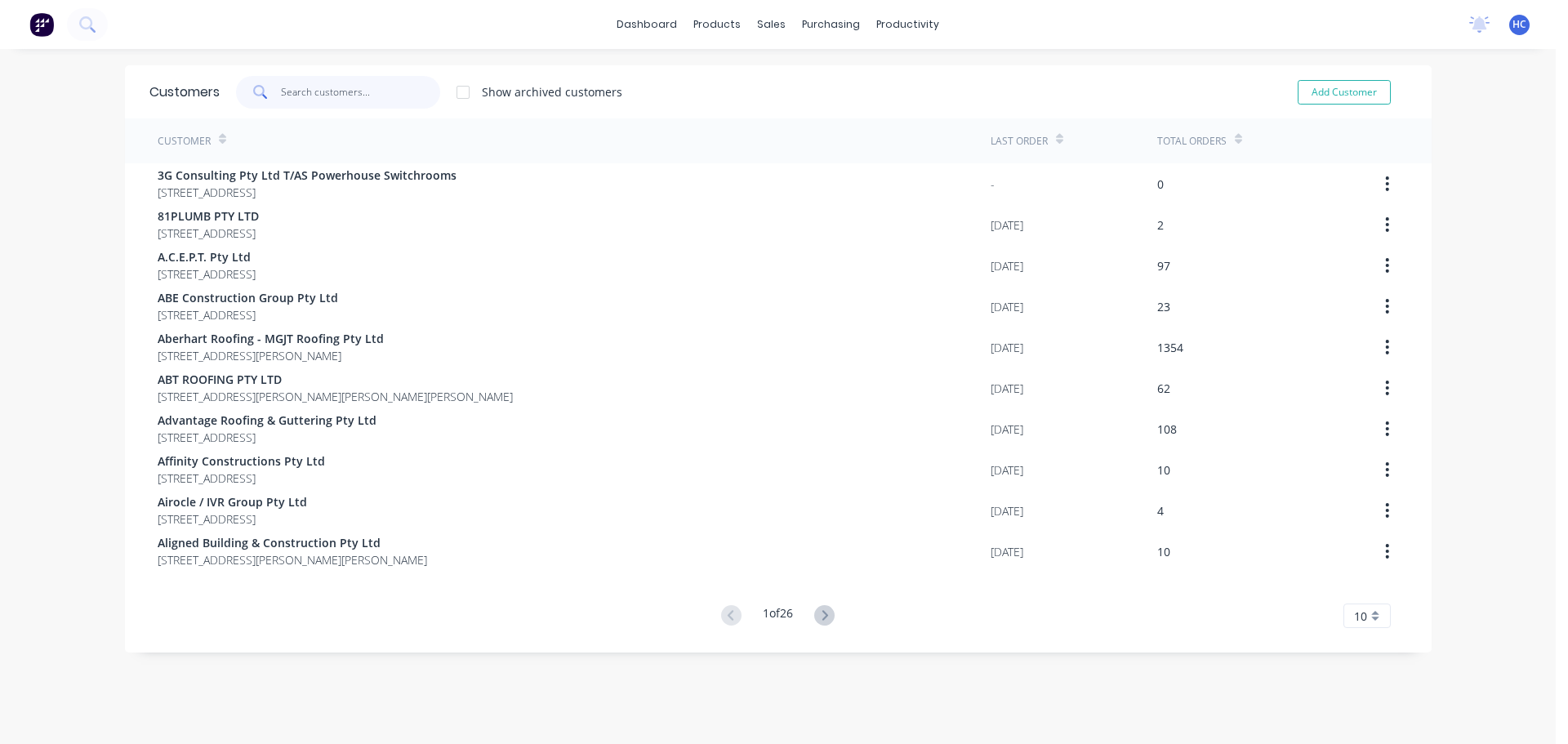
drag, startPoint x: 396, startPoint y: 90, endPoint x: 387, endPoint y: 92, distance: 9.2
click at [390, 91] on input "text" at bounding box center [360, 92] width 159 height 33
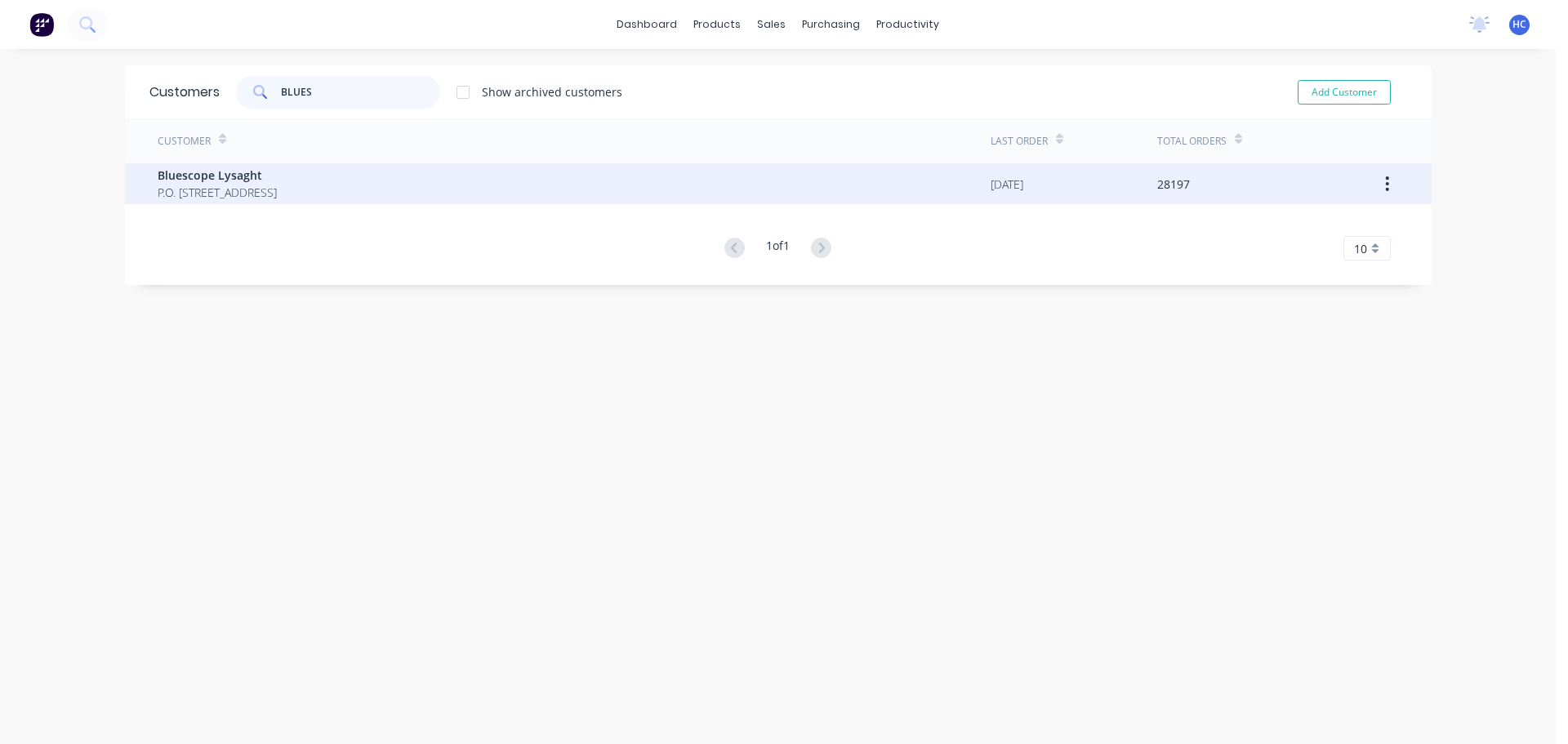
type input "BLUES"
click at [235, 187] on span "P.O. [STREET_ADDRESS]" at bounding box center [217, 192] width 119 height 17
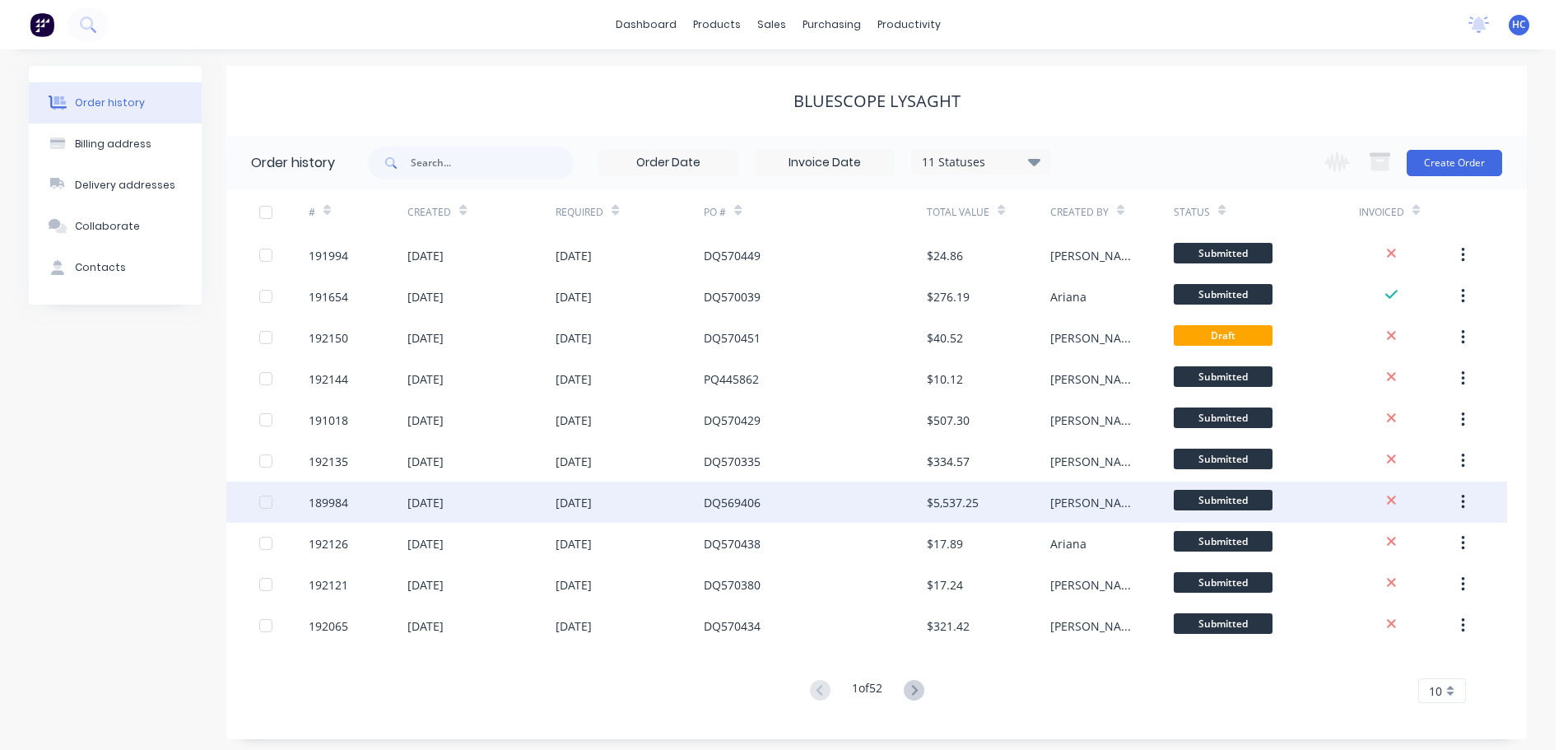
click at [792, 500] on div "DQ569406" at bounding box center [814, 501] width 222 height 41
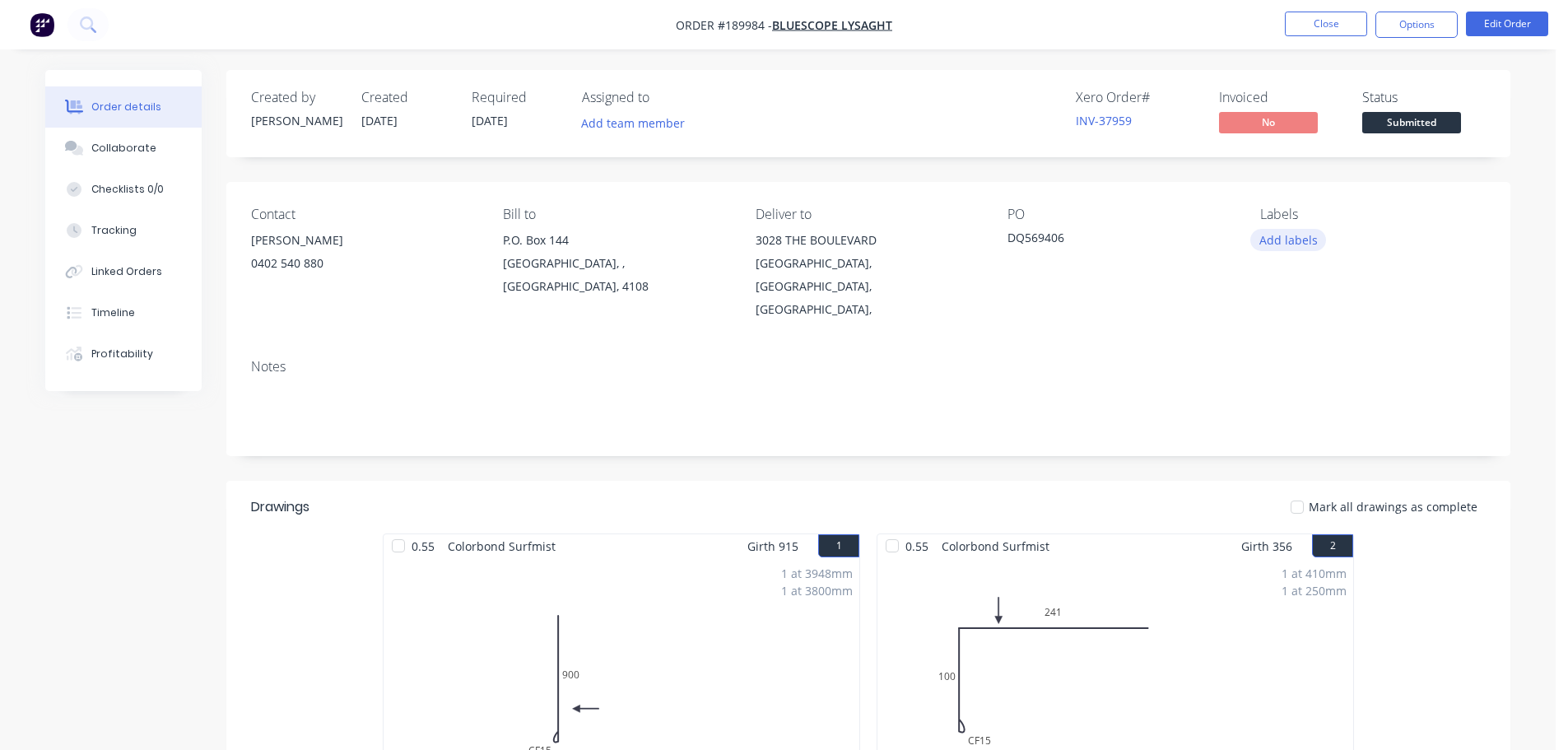
click at [1284, 234] on button "Add labels" at bounding box center [1288, 240] width 76 height 23
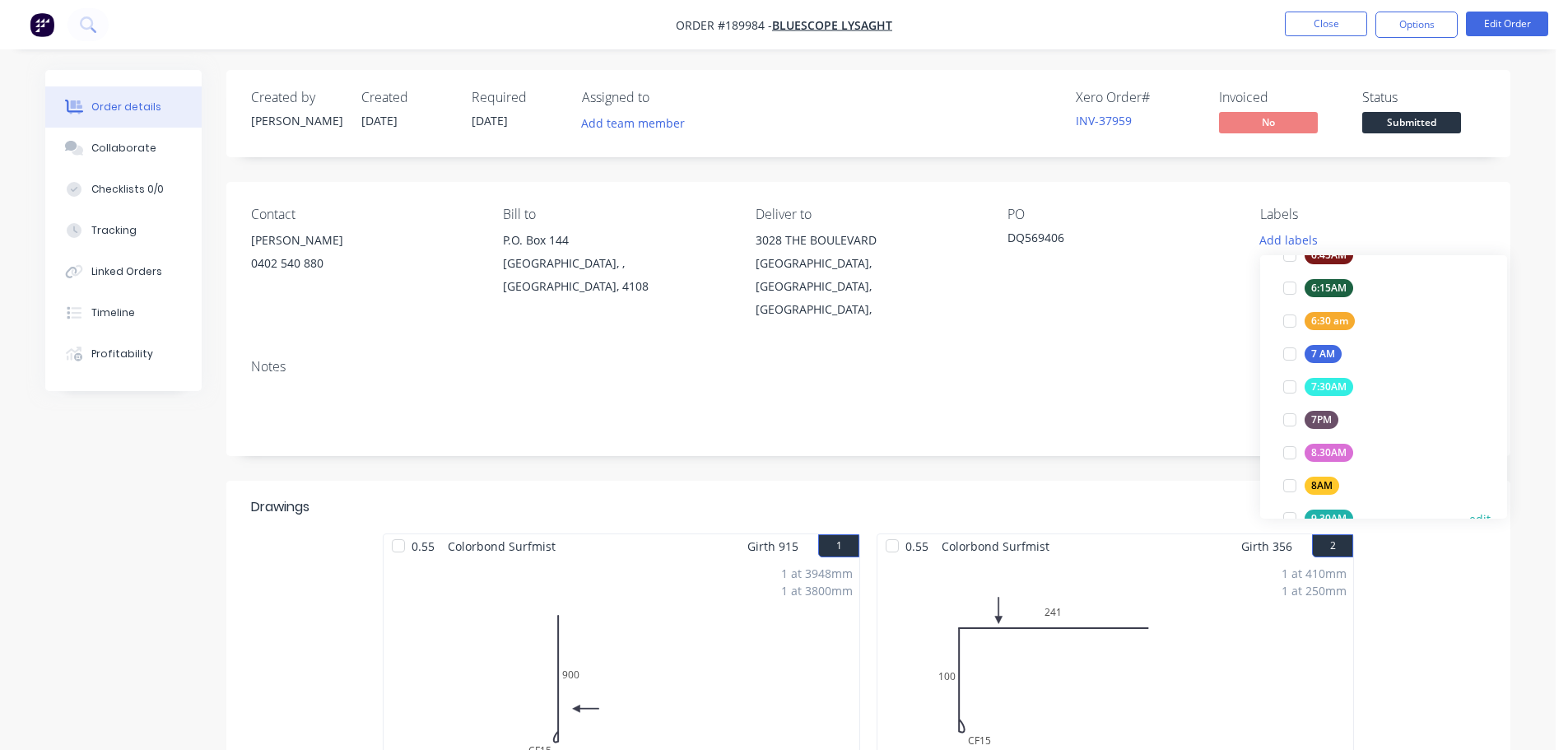
scroll to position [494, 0]
click at [1321, 260] on div "7 AM" at bounding box center [1323, 255] width 37 height 18
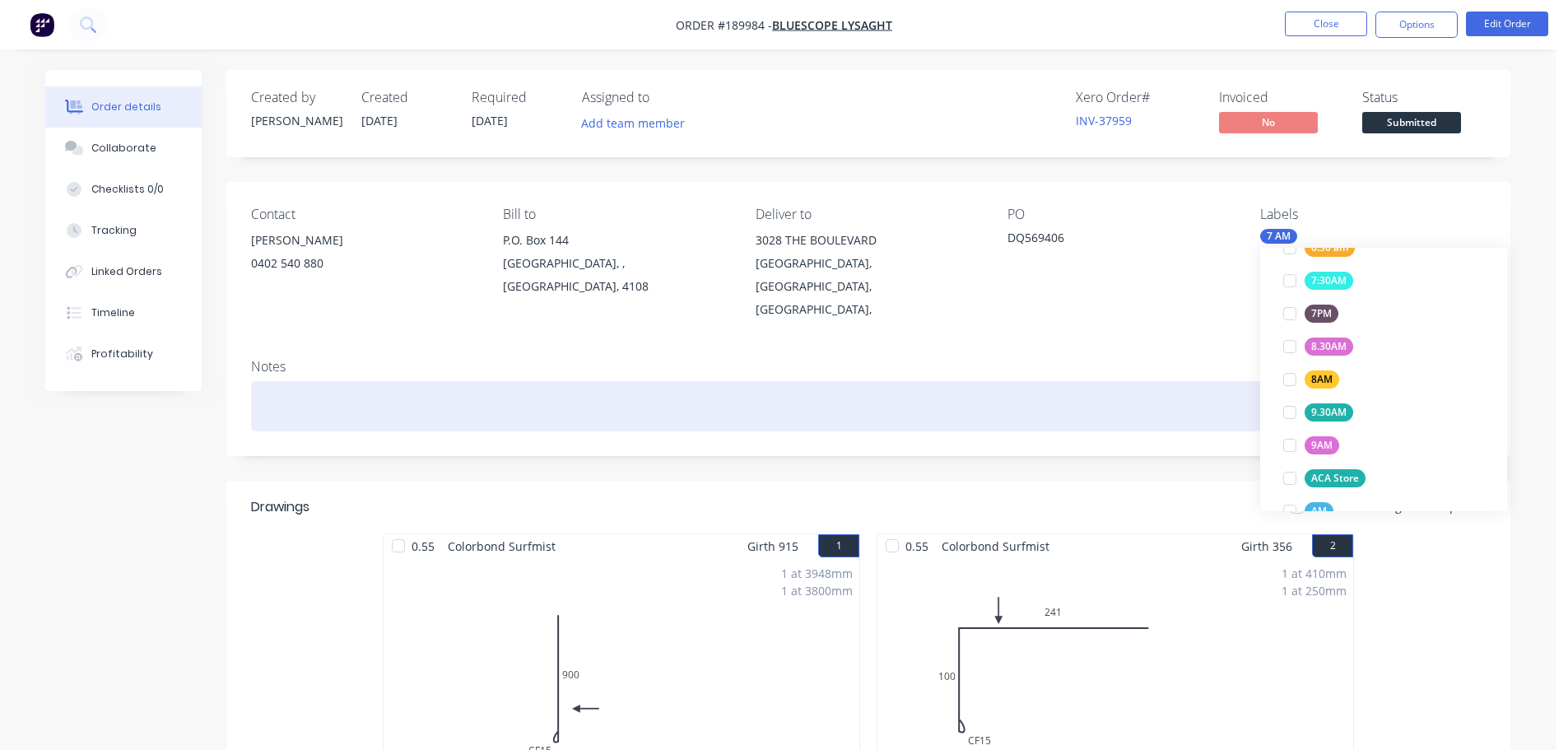
scroll to position [131, 0]
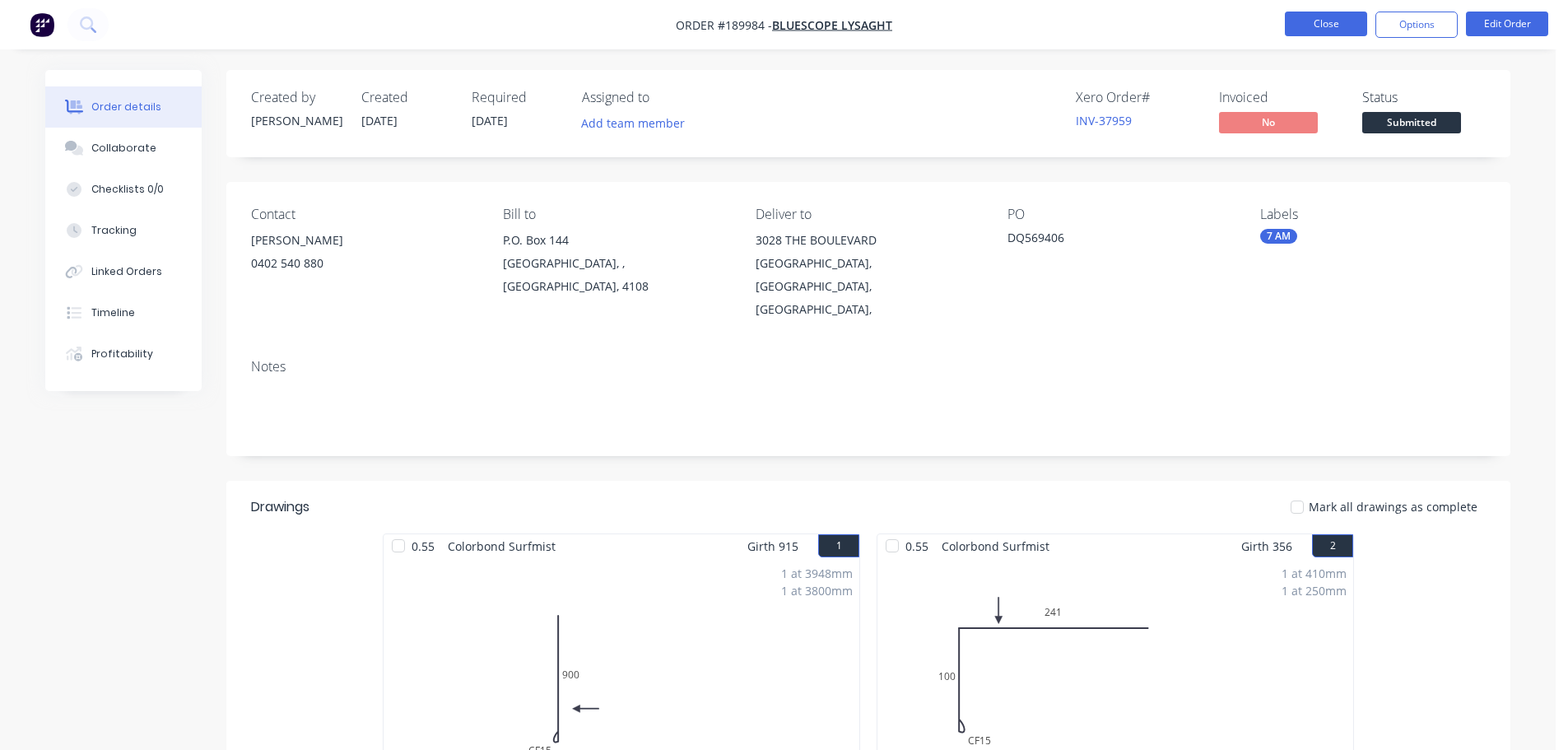
click at [1337, 29] on button "Close" at bounding box center [1326, 23] width 83 height 24
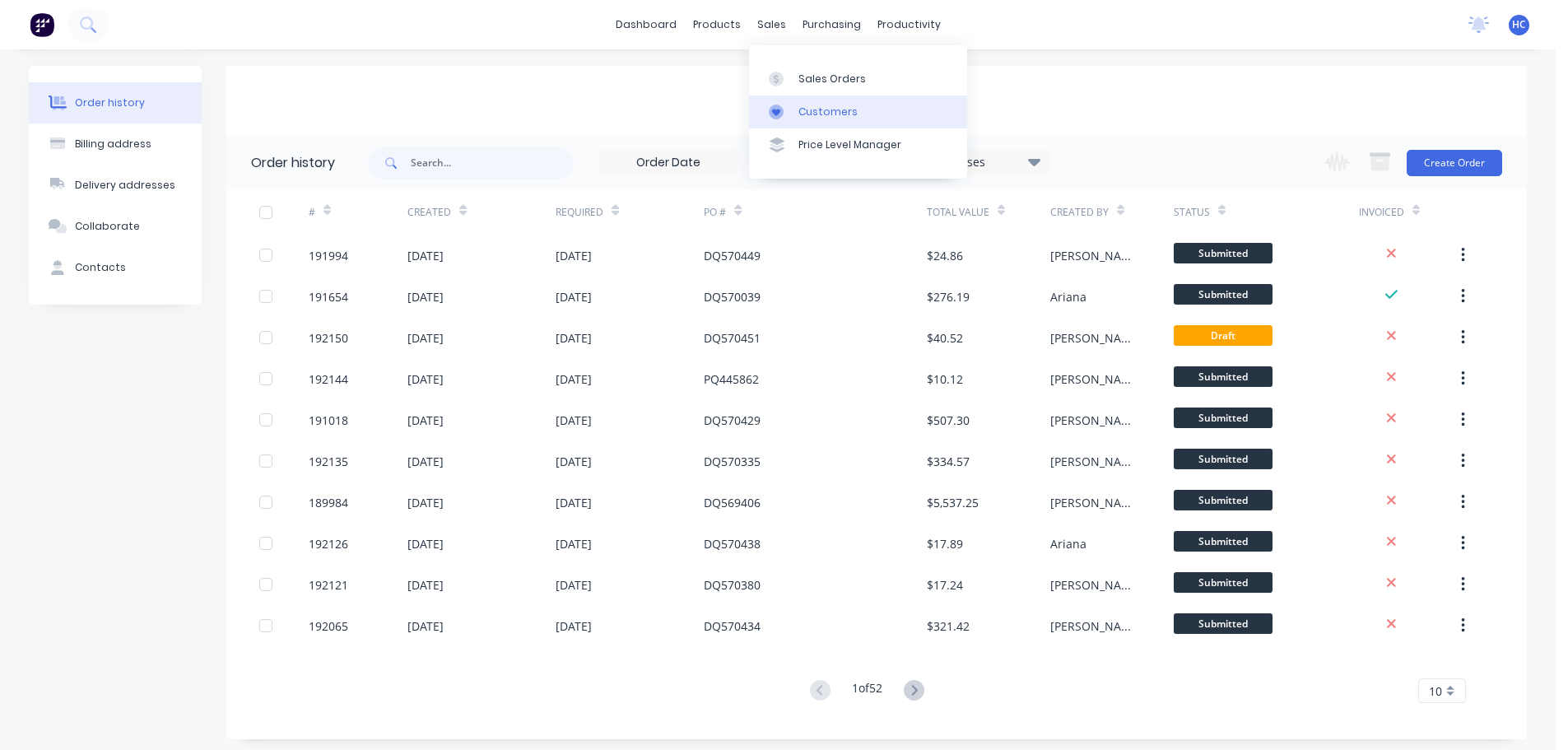
click at [841, 119] on link "Customers" at bounding box center [858, 112] width 218 height 33
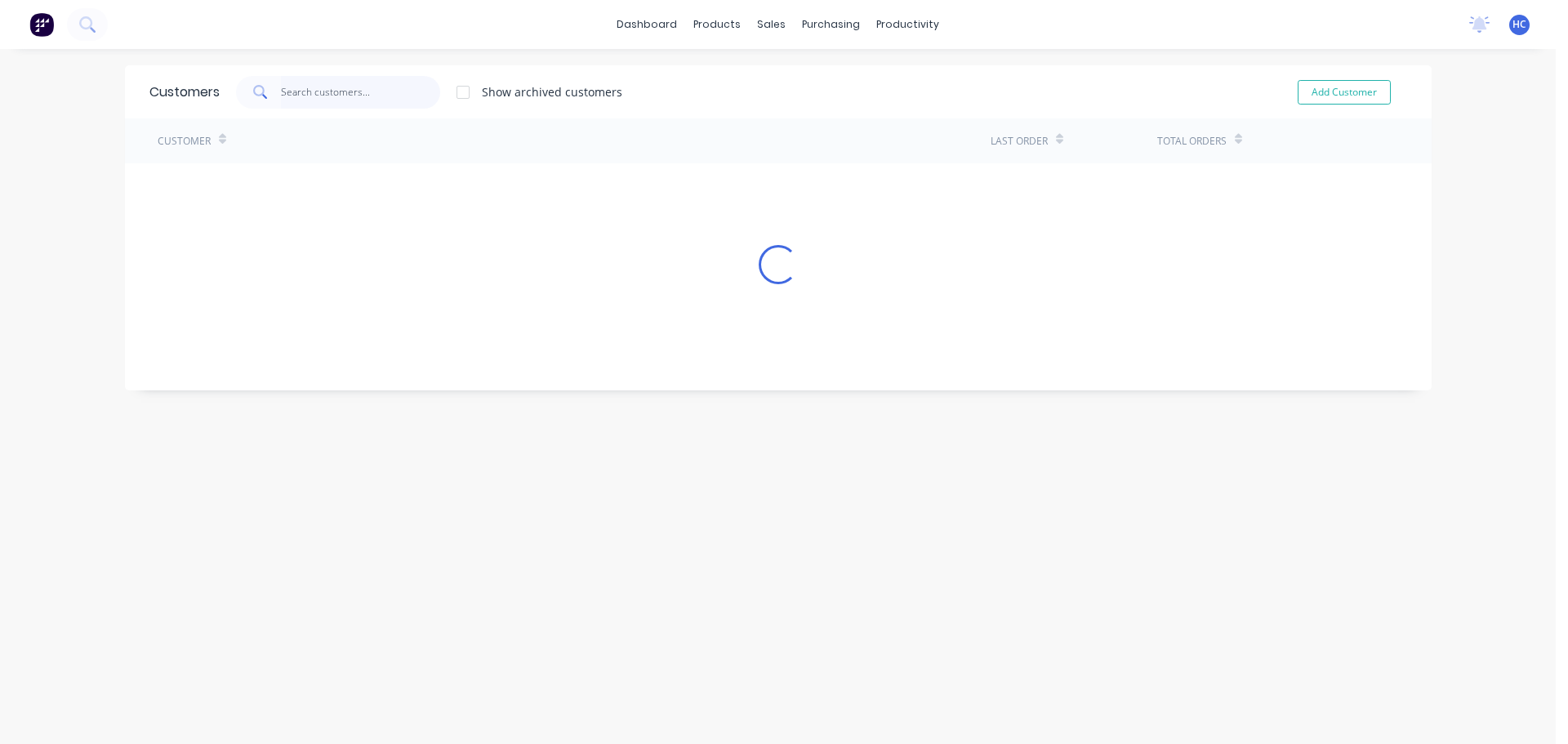
click at [374, 90] on input "text" at bounding box center [360, 92] width 159 height 33
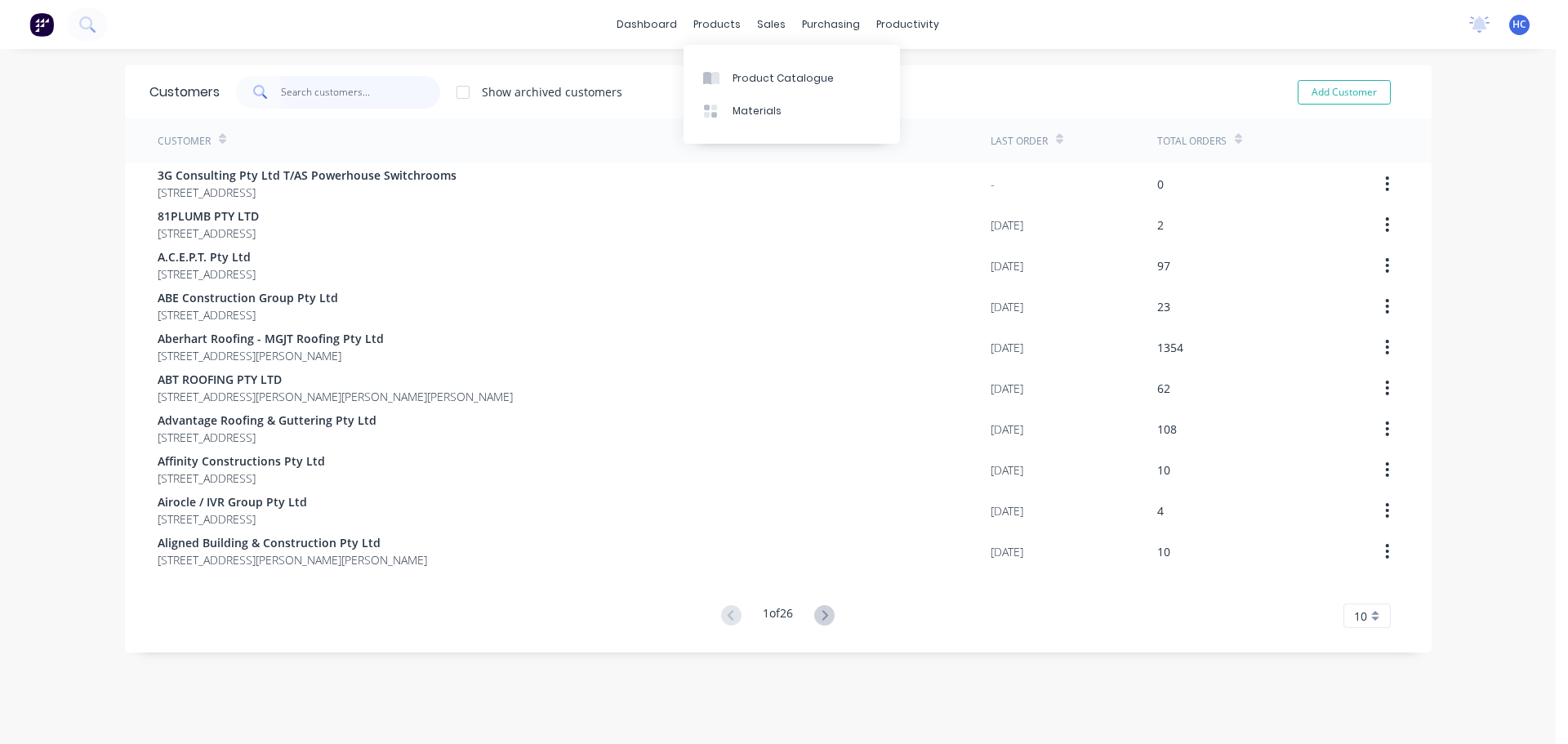
click at [323, 93] on input "text" at bounding box center [360, 92] width 159 height 33
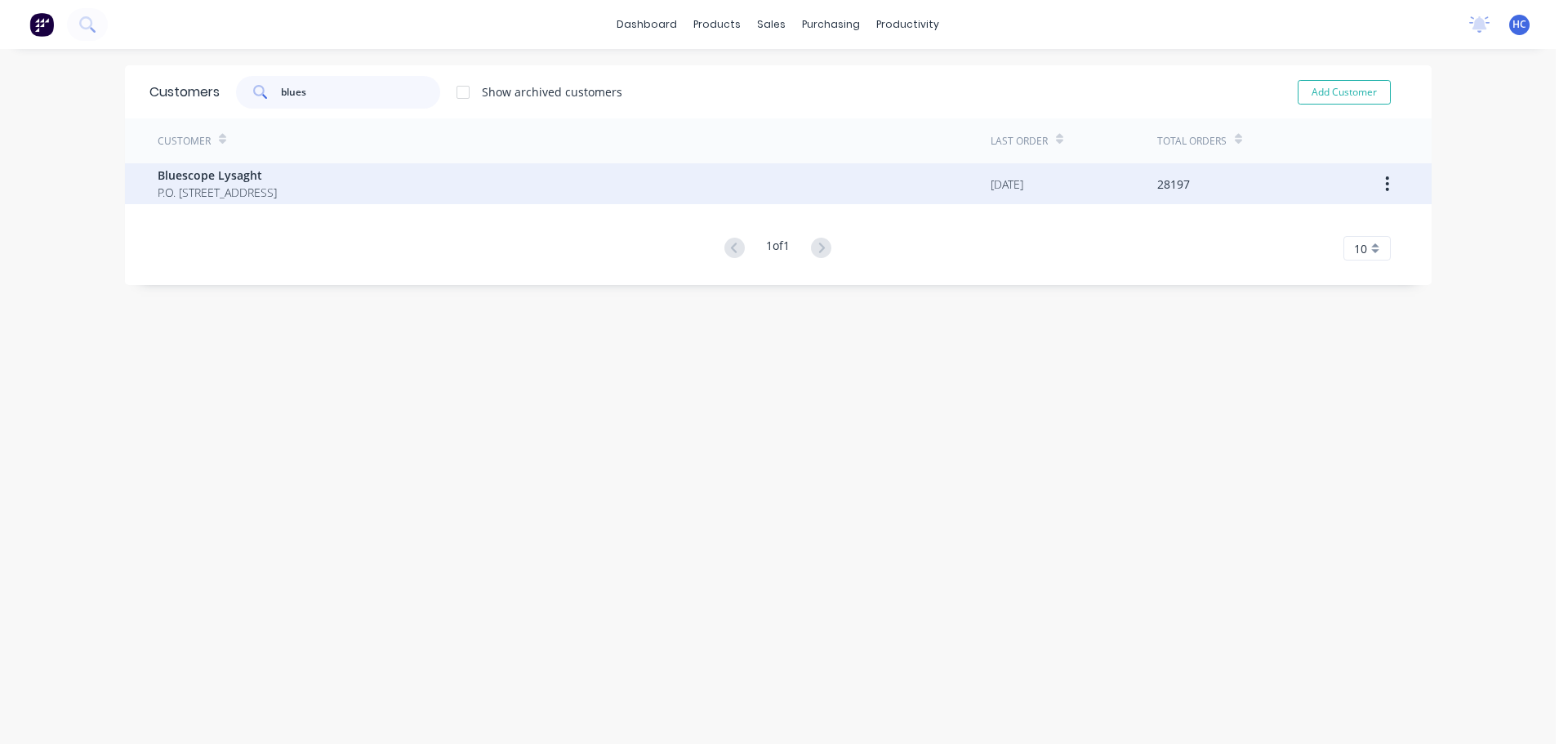
type input "blues"
click at [224, 180] on span "Bluescope Lysaght" at bounding box center [217, 175] width 119 height 17
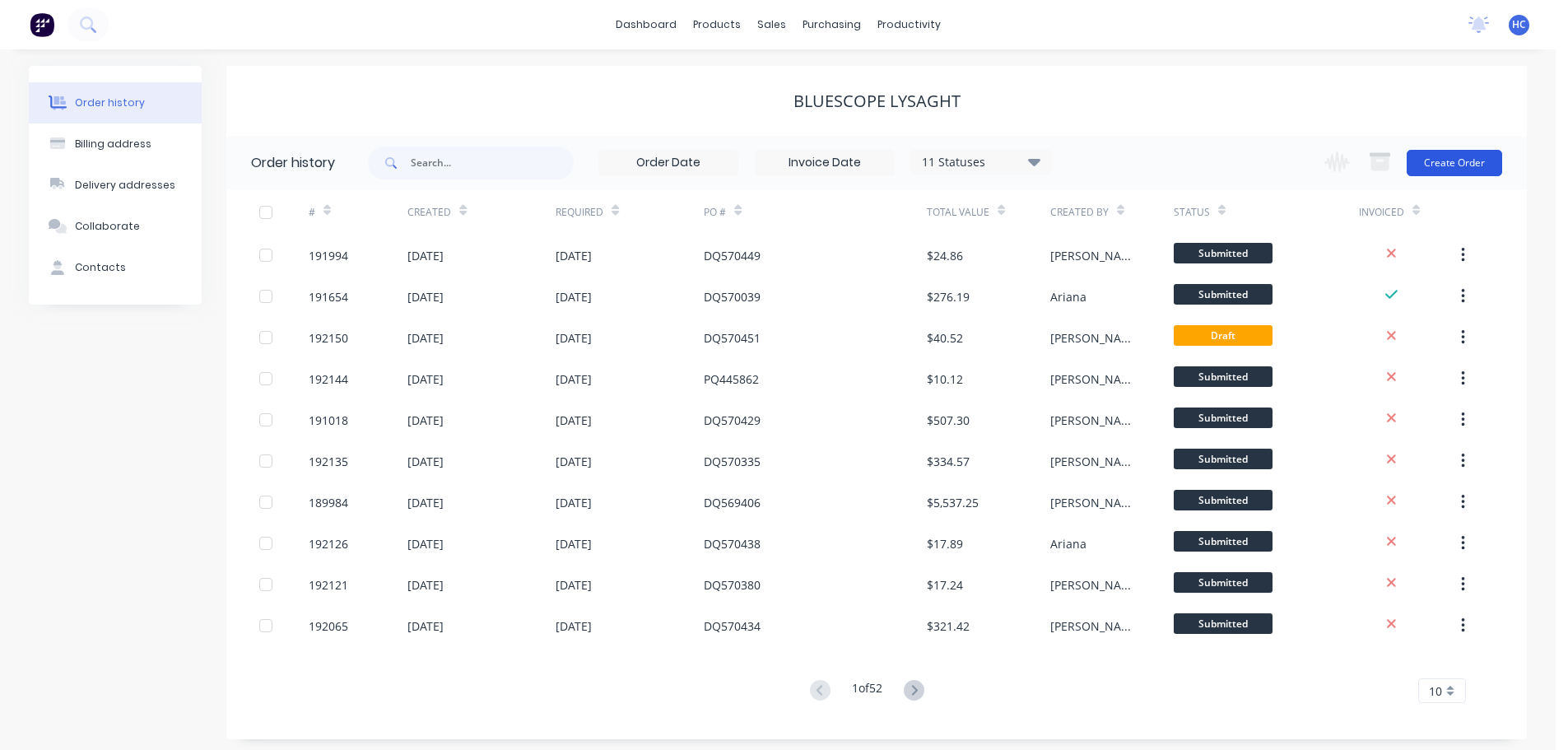
click at [1457, 168] on button "Create Order" at bounding box center [1455, 163] width 96 height 26
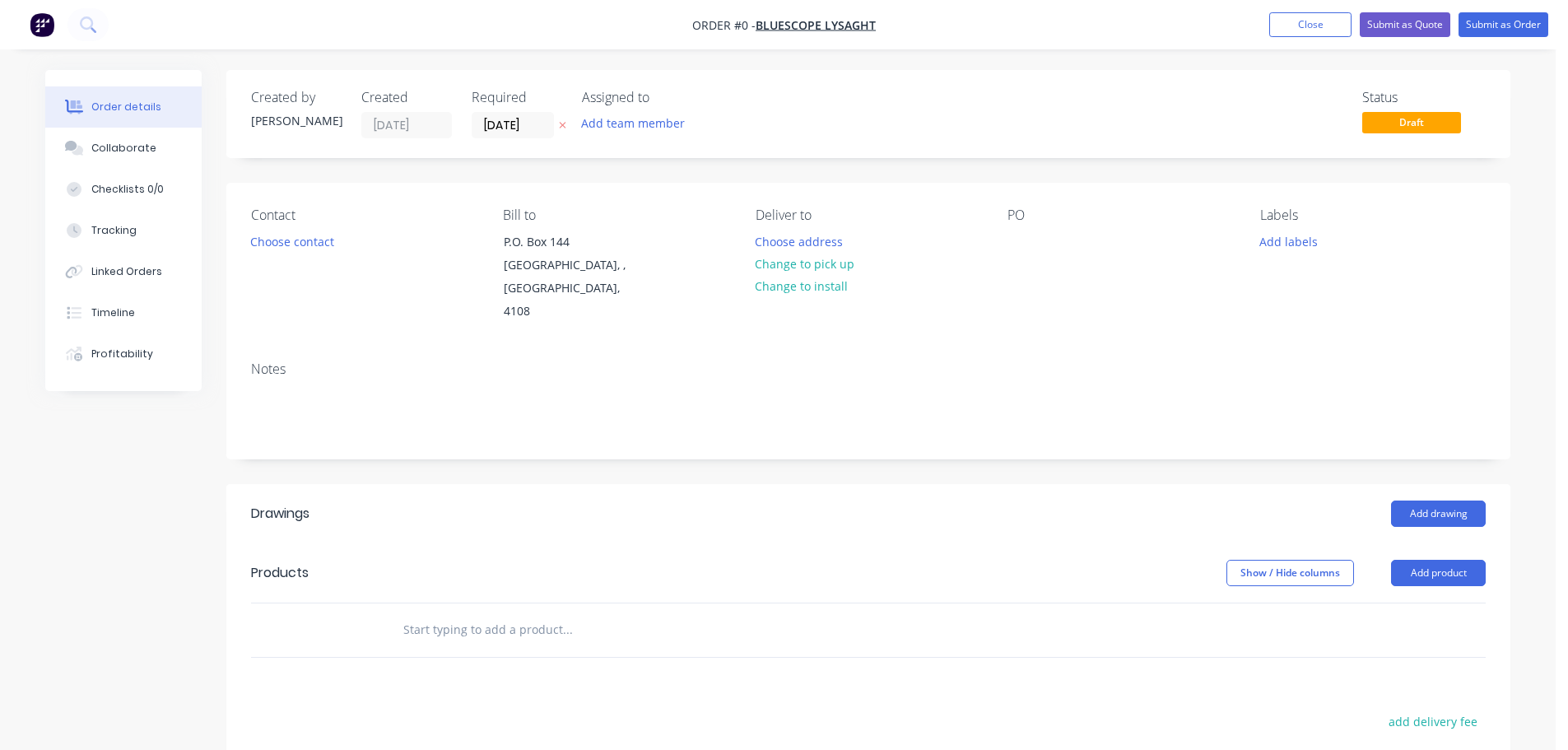
click at [565, 124] on icon at bounding box center [562, 124] width 8 height 10
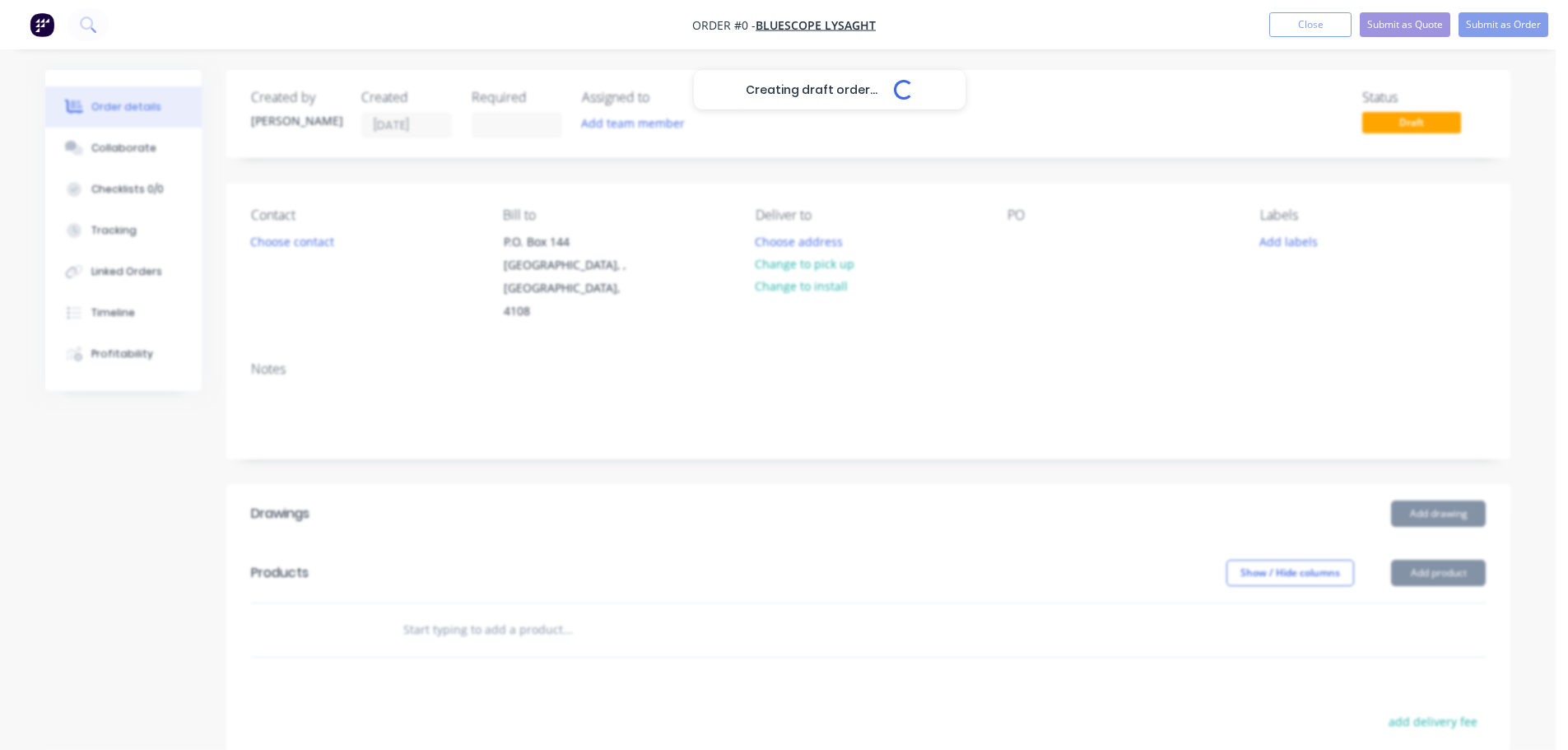
click at [1023, 245] on div "Creating draft order... Loading..." at bounding box center [829, 445] width 1568 height 750
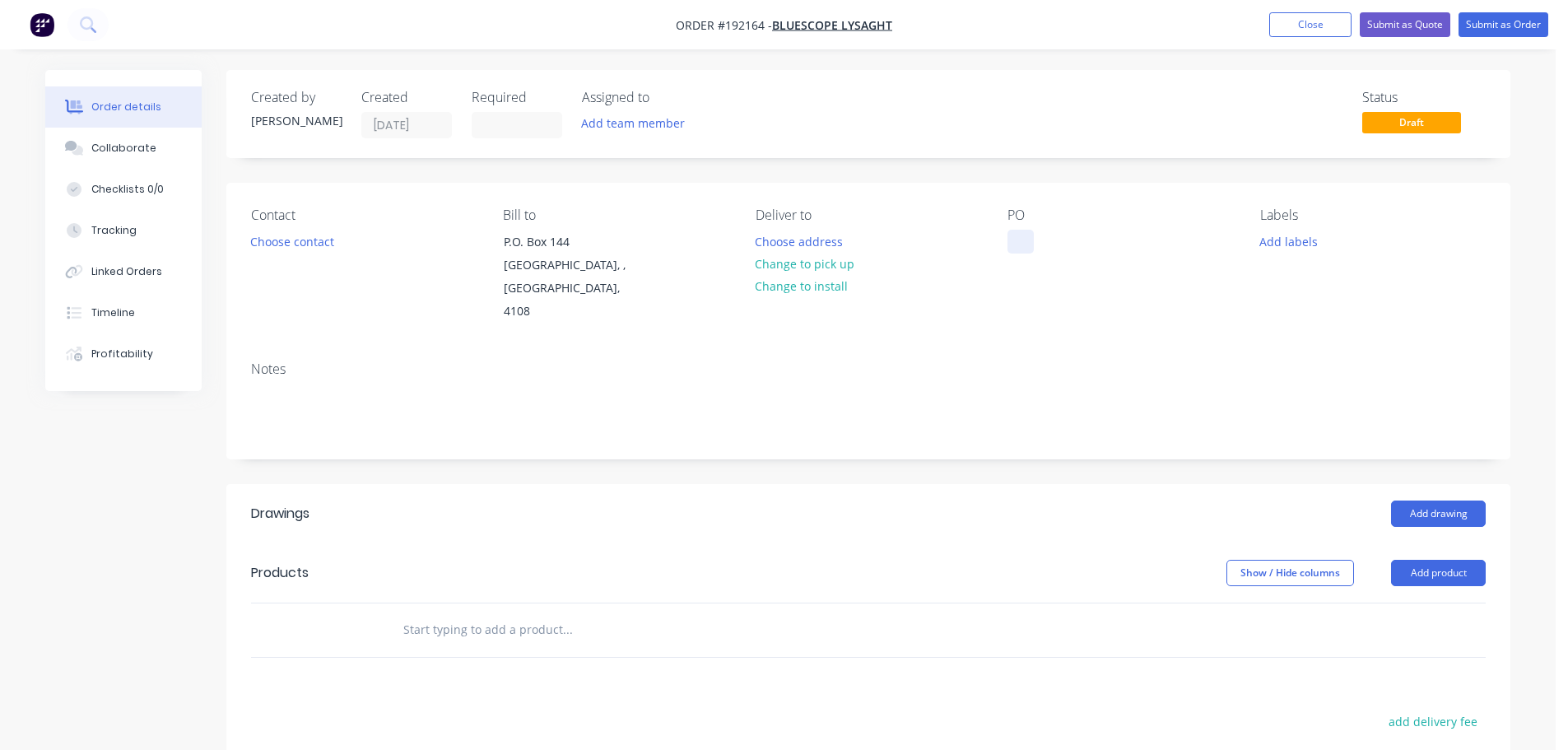
click at [1025, 242] on div at bounding box center [1021, 241] width 26 height 23
click at [1131, 511] on header "Drawings Add drawing" at bounding box center [868, 513] width 1284 height 59
click at [1447, 559] on button "Add product" at bounding box center [1438, 573] width 95 height 26
click at [1406, 603] on div "Product catalogue" at bounding box center [1408, 614] width 127 height 23
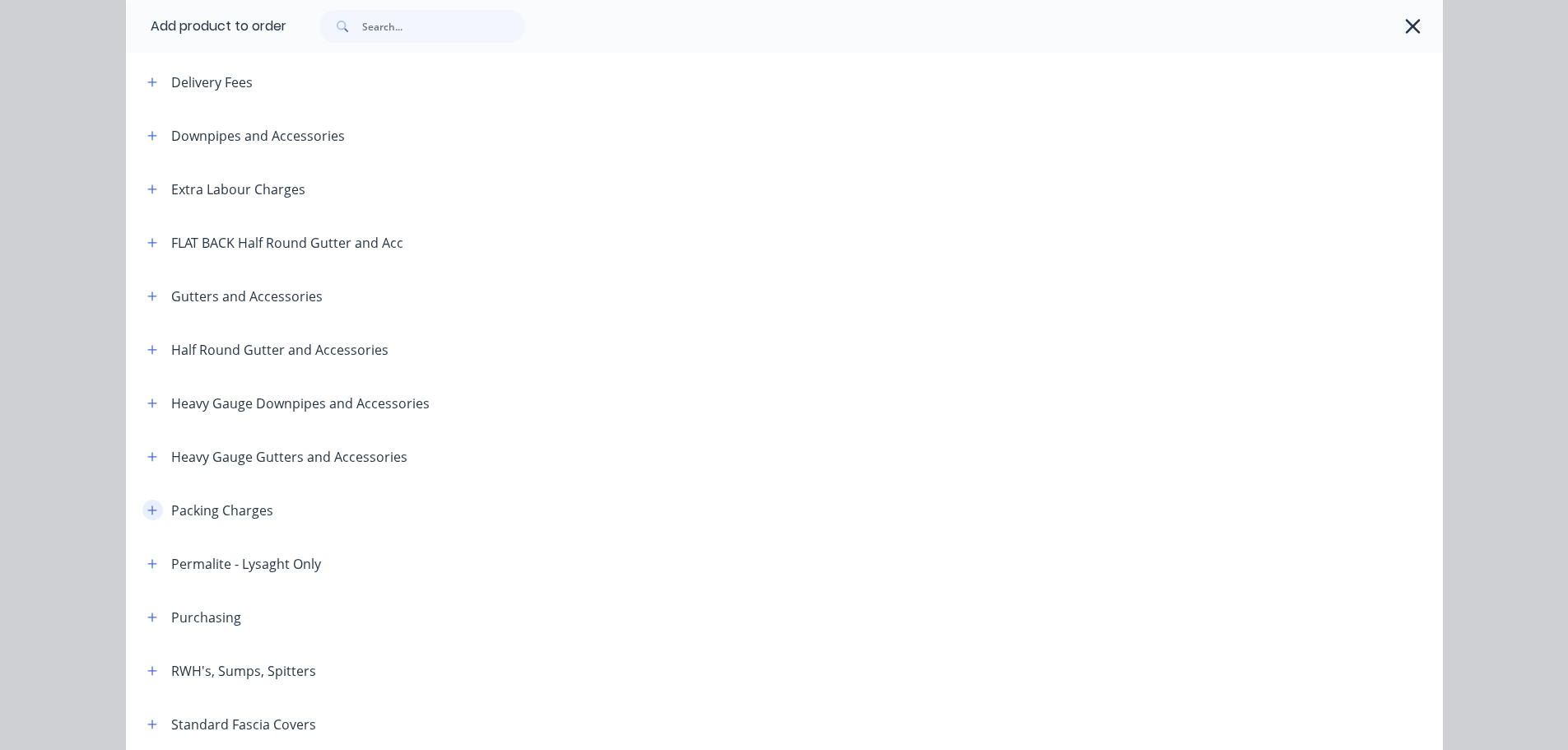
scroll to position [164, 0]
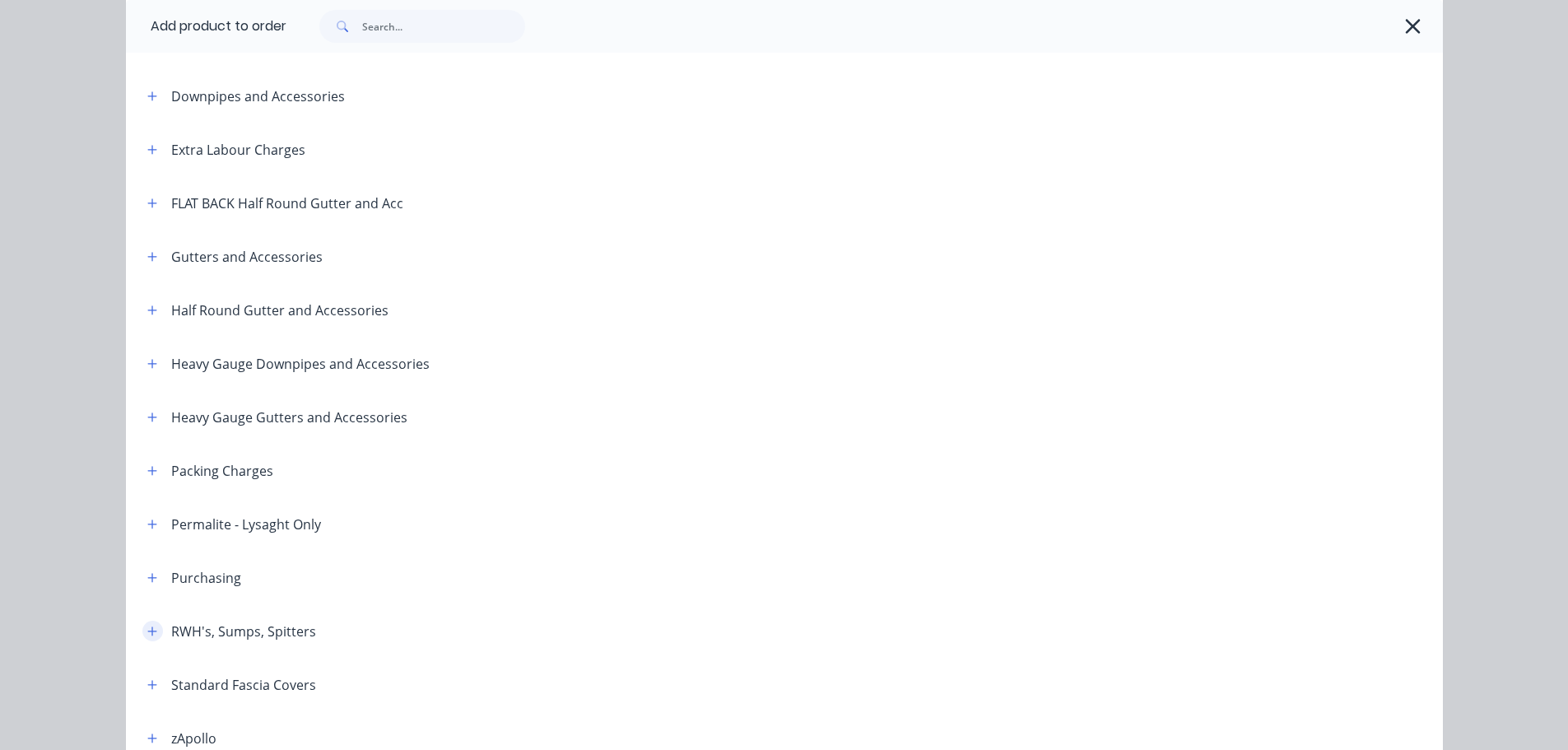
drag, startPoint x: 157, startPoint y: 620, endPoint x: 143, endPoint y: 627, distance: 15.7
click at [157, 620] on div "RWH's, Sumps, Spitters" at bounding box center [224, 631] width 182 height 21
click at [147, 628] on icon "button" at bounding box center [151, 631] width 10 height 11
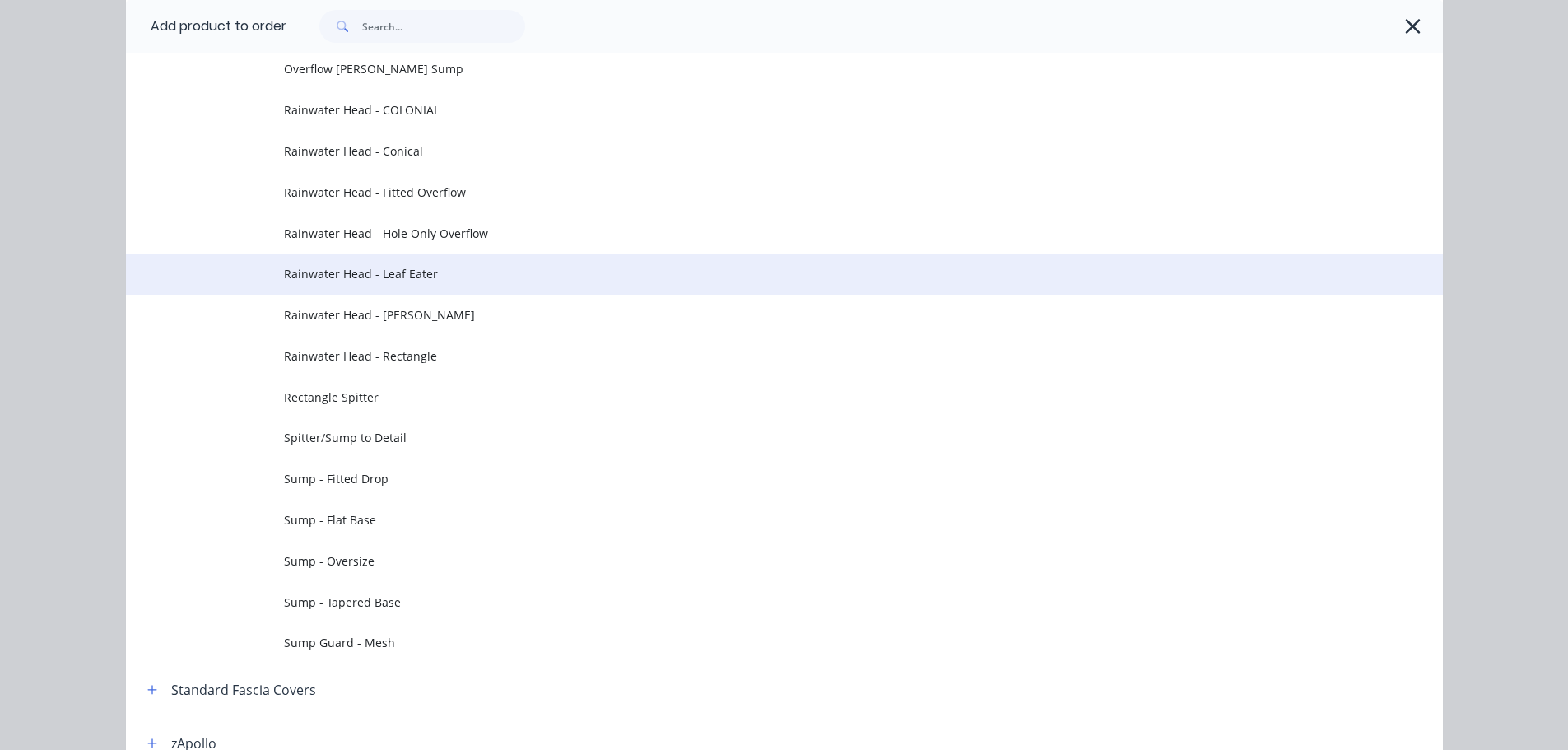
scroll to position [659, 0]
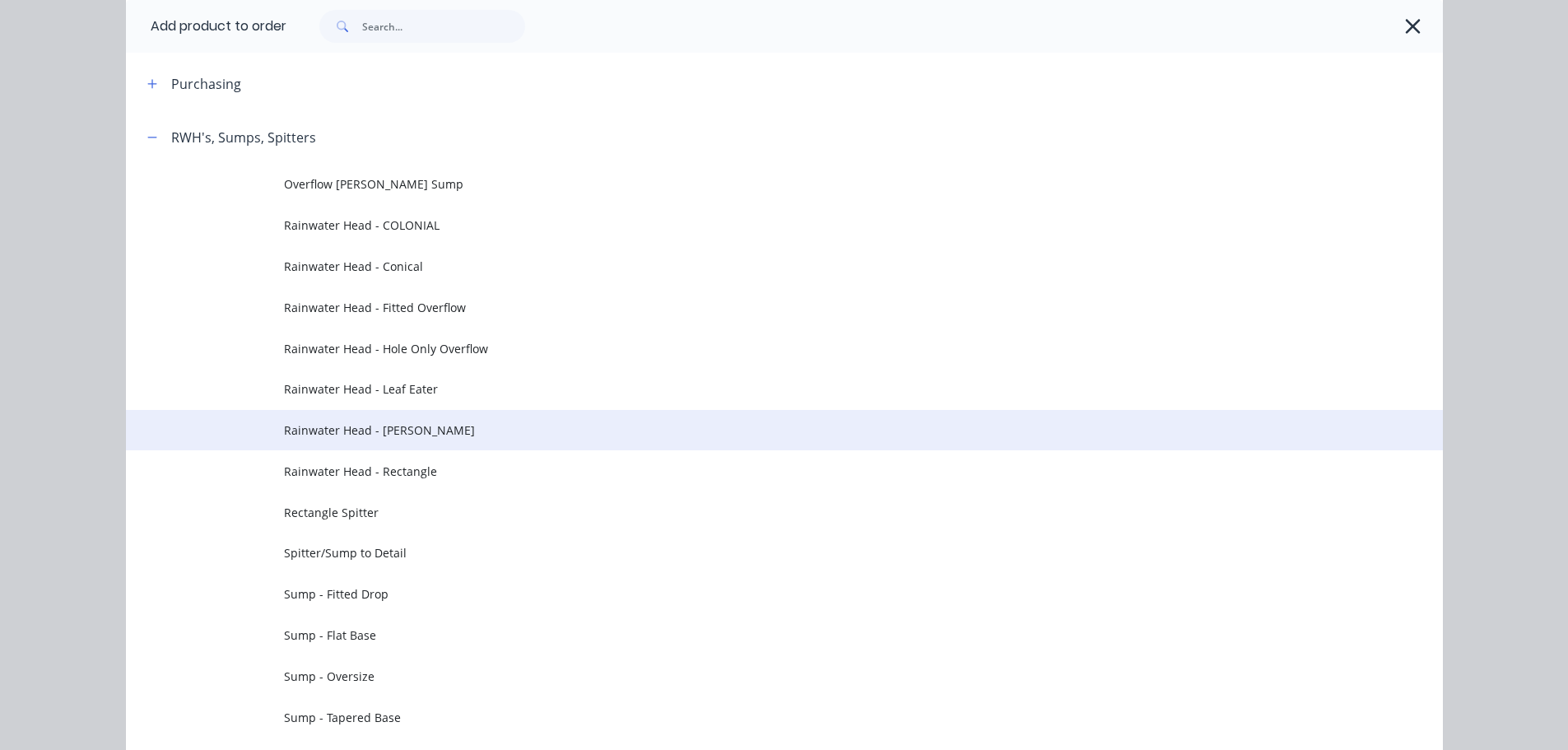
click at [453, 426] on span "Rainwater Head - [PERSON_NAME]" at bounding box center [747, 430] width 927 height 17
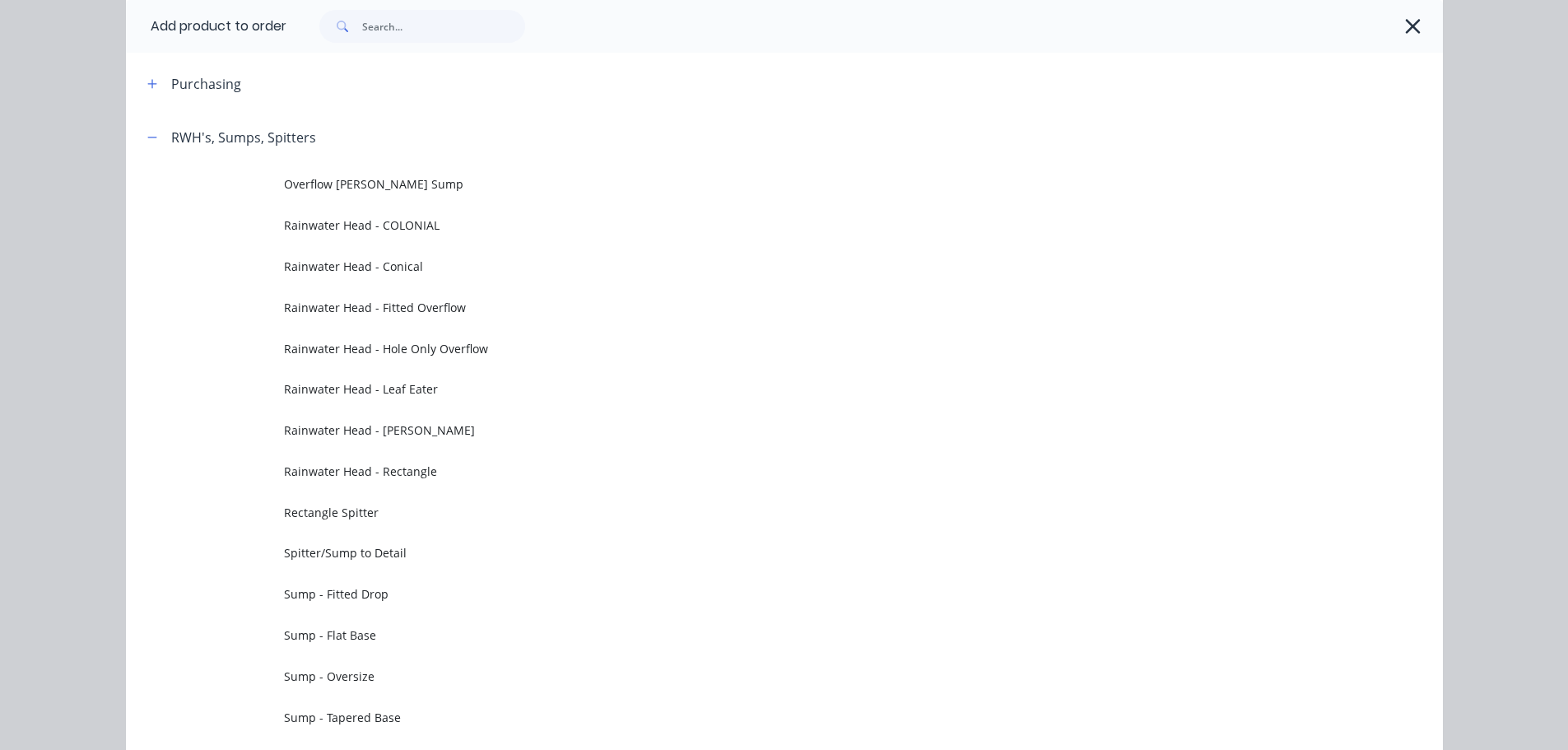
scroll to position [0, 0]
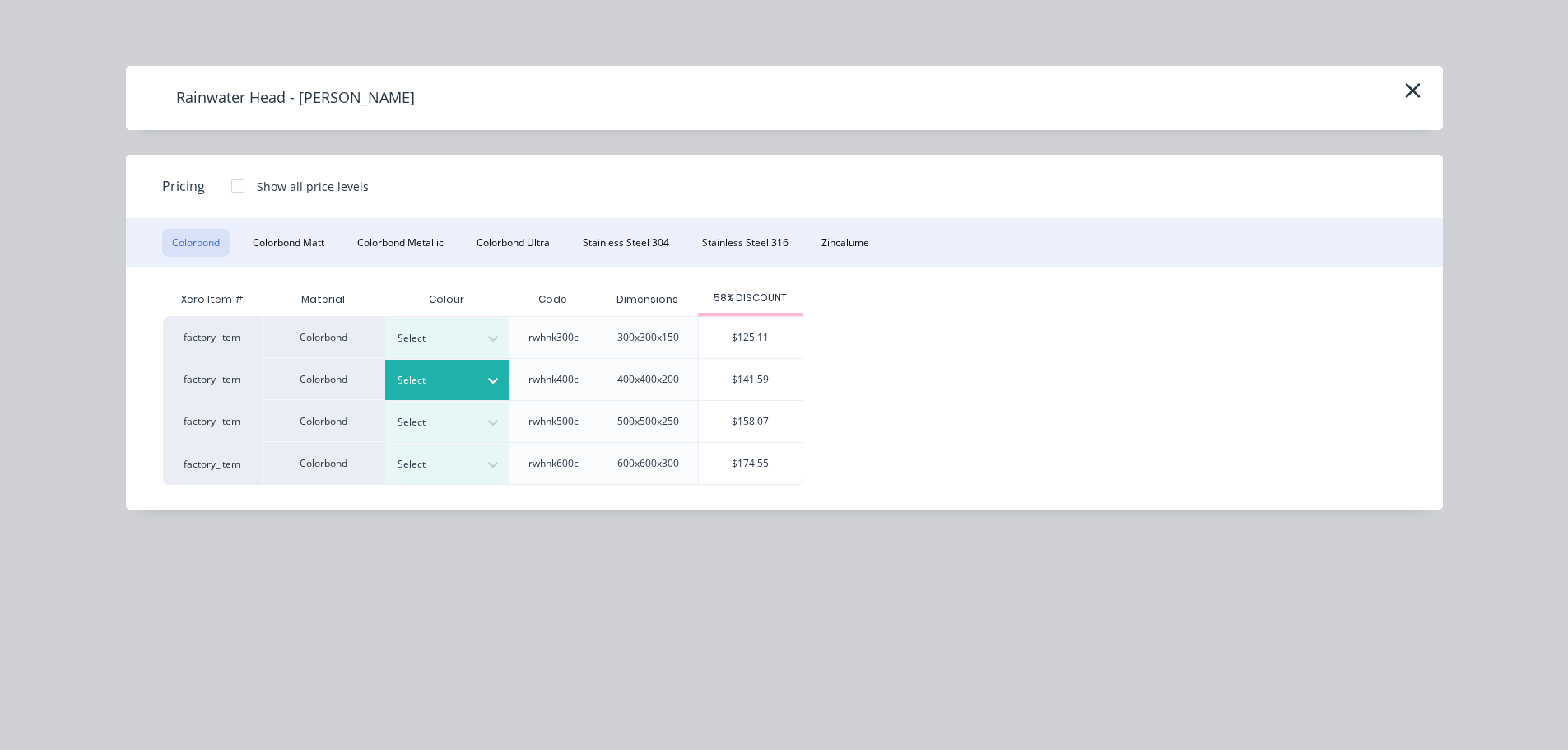
click at [466, 378] on div at bounding box center [434, 380] width 74 height 18
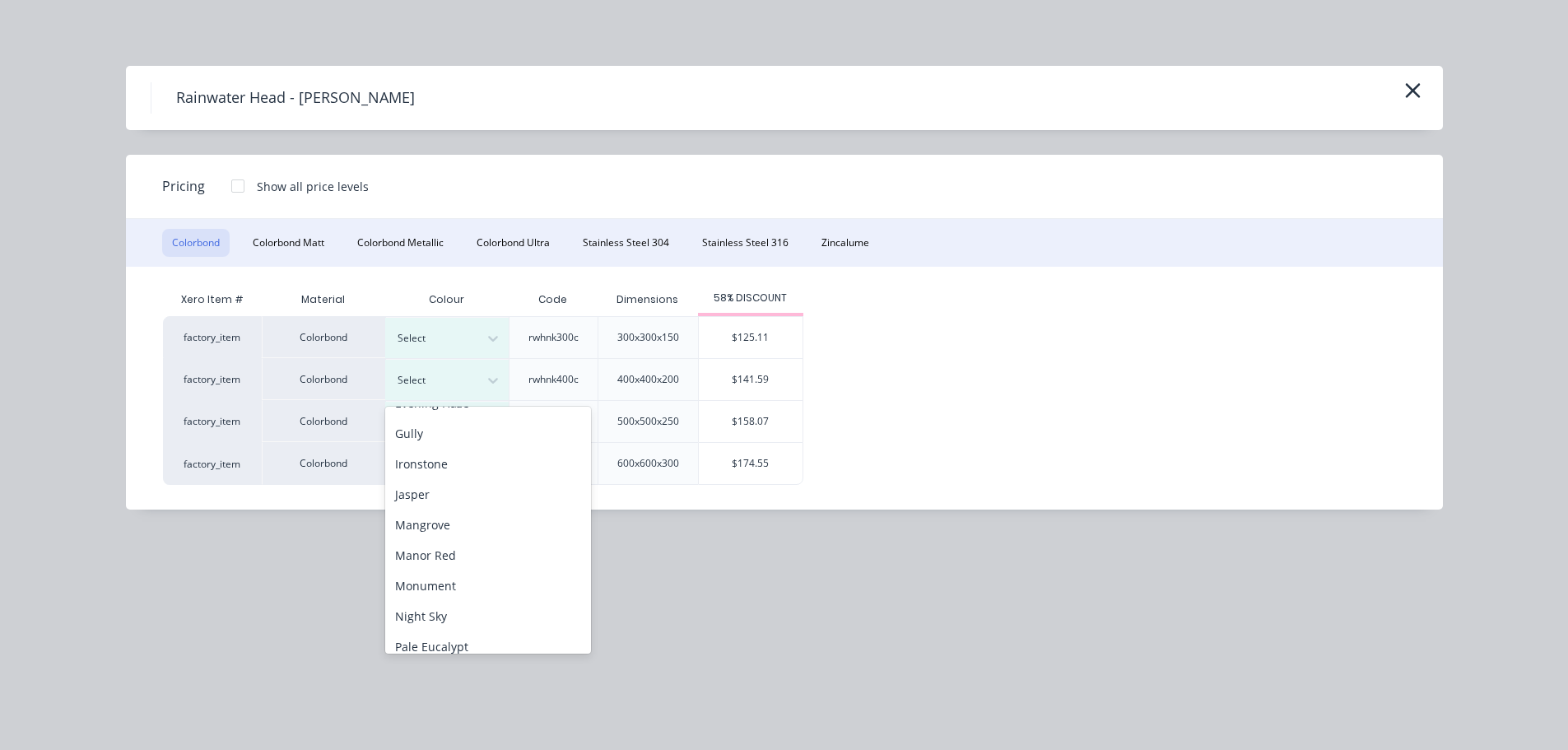
scroll to position [329, 0]
click at [432, 530] on div "Monument" at bounding box center [488, 522] width 206 height 30
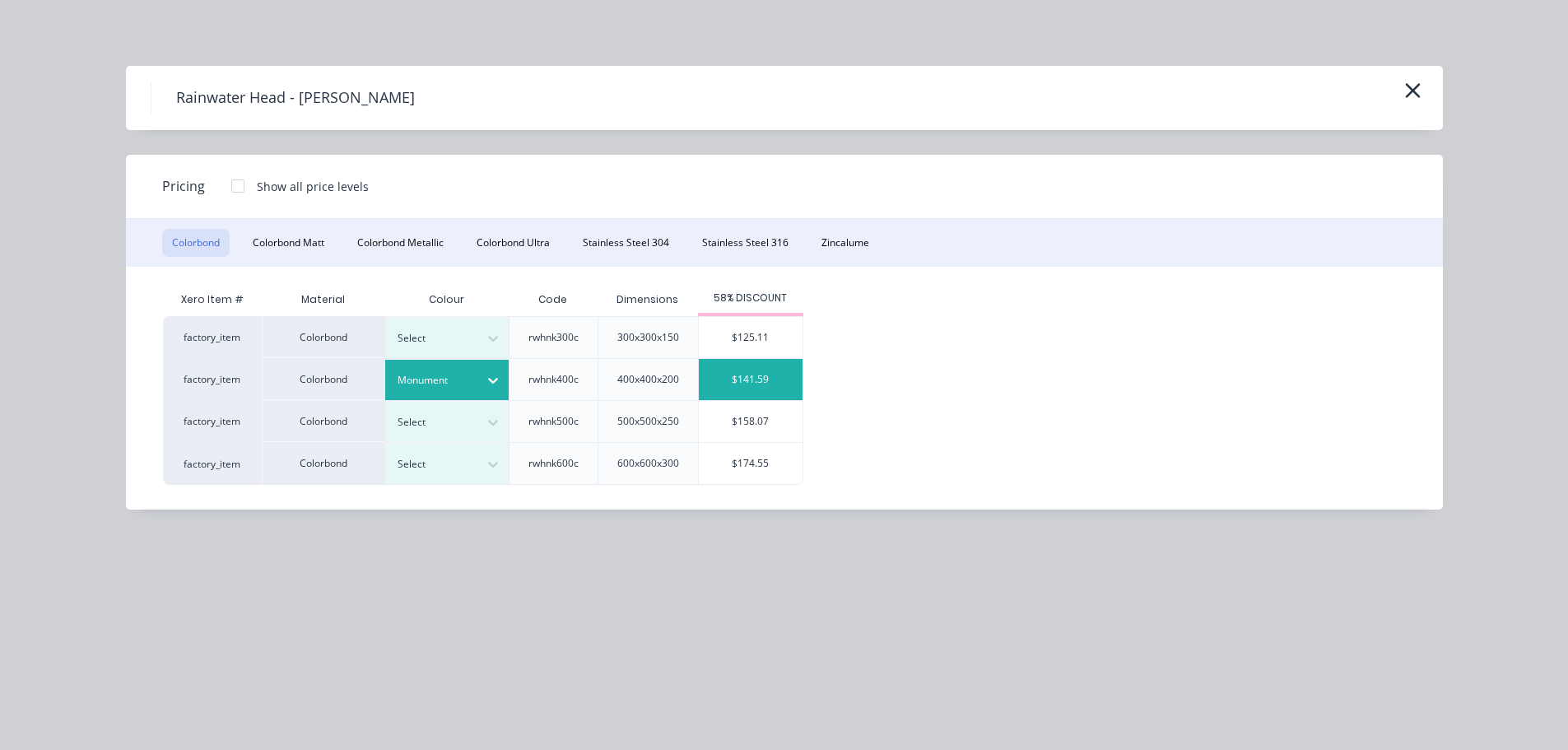
click at [734, 380] on div "$141.59" at bounding box center [750, 379] width 104 height 41
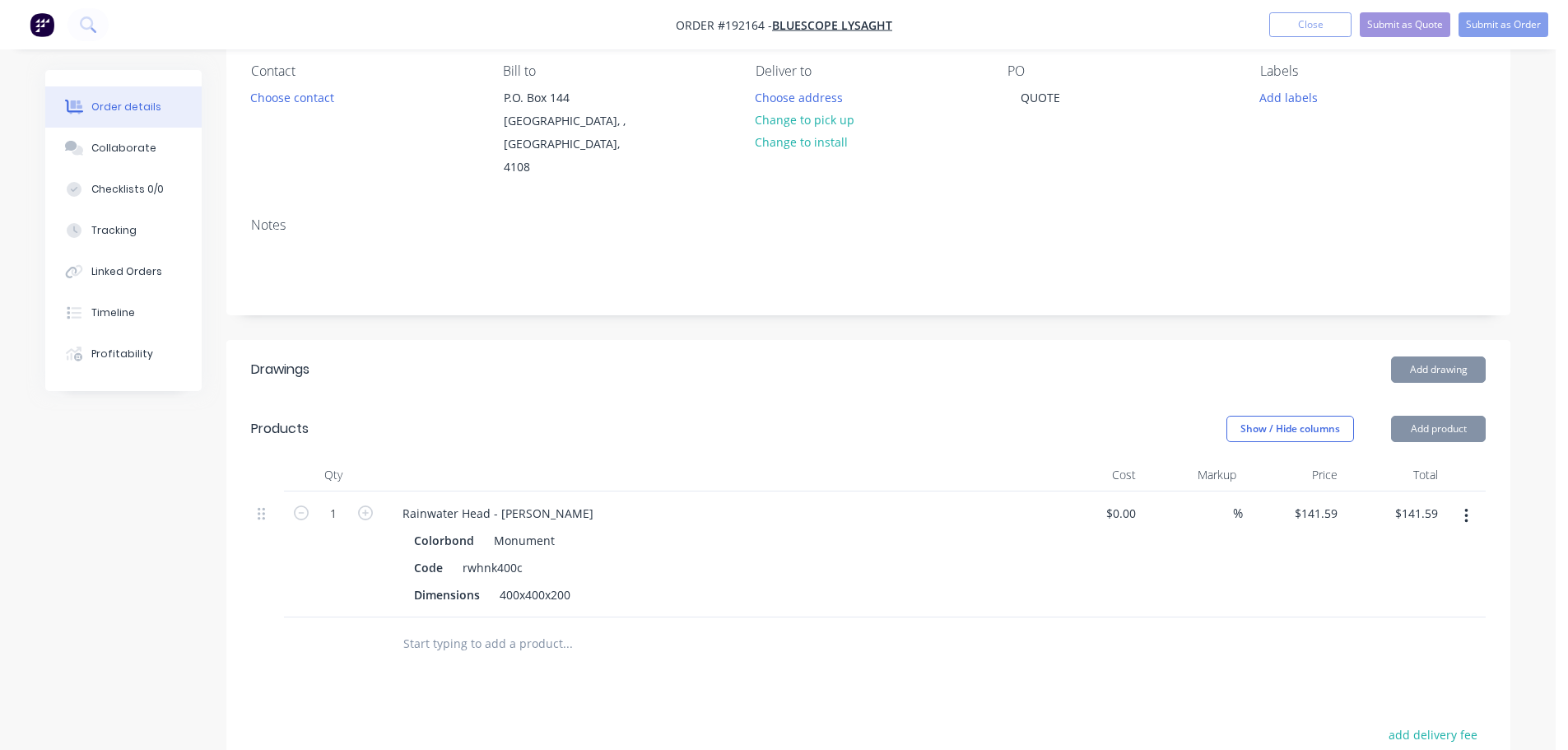
scroll to position [164, 0]
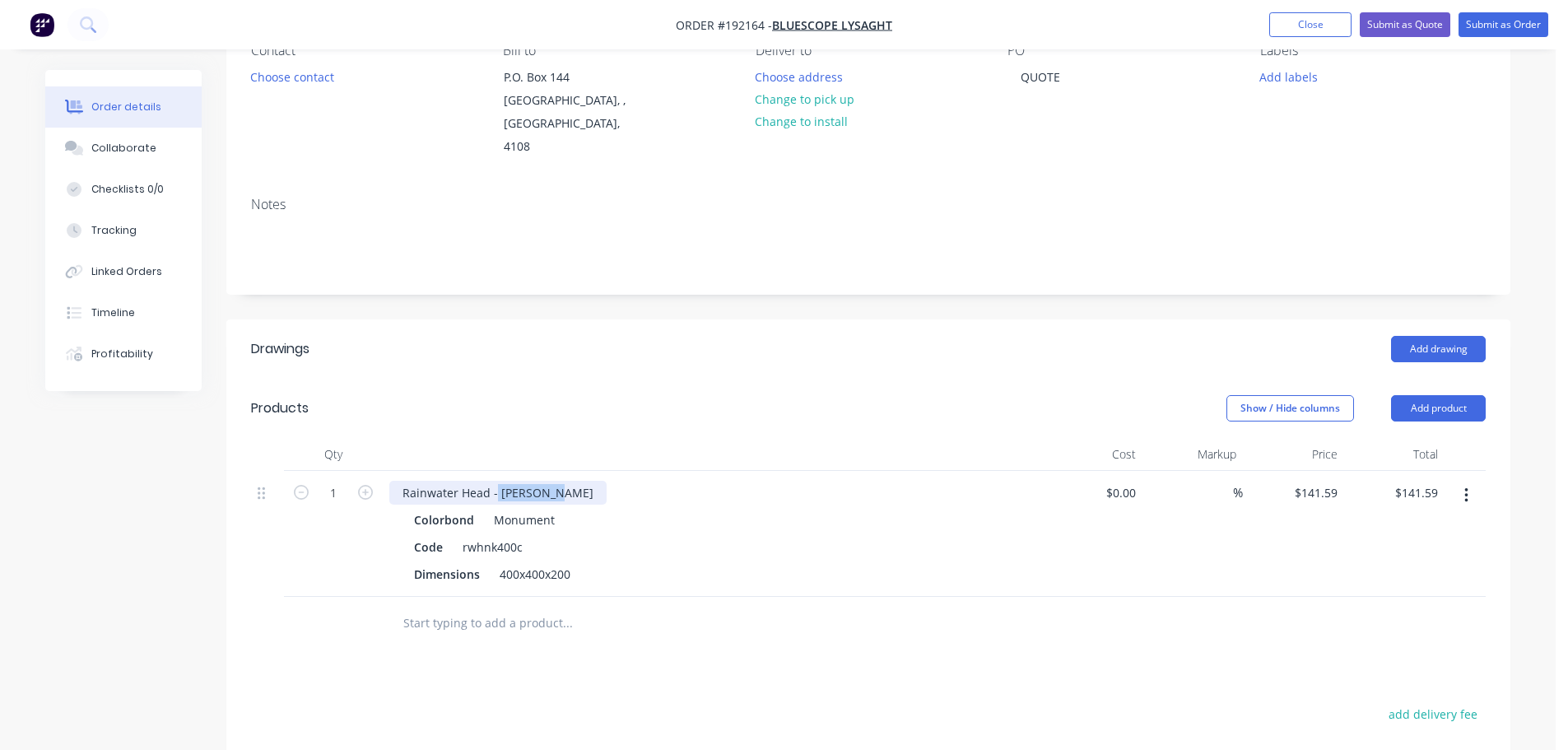
drag, startPoint x: 551, startPoint y: 471, endPoint x: 496, endPoint y: 475, distance: 55.1
click at [496, 481] on div "Rainwater Head - [PERSON_NAME]" at bounding box center [499, 492] width 218 height 23
click at [656, 395] on div "Show / Hide columns Add product" at bounding box center [999, 408] width 972 height 26
click at [1410, 395] on button "Add product" at bounding box center [1438, 408] width 95 height 26
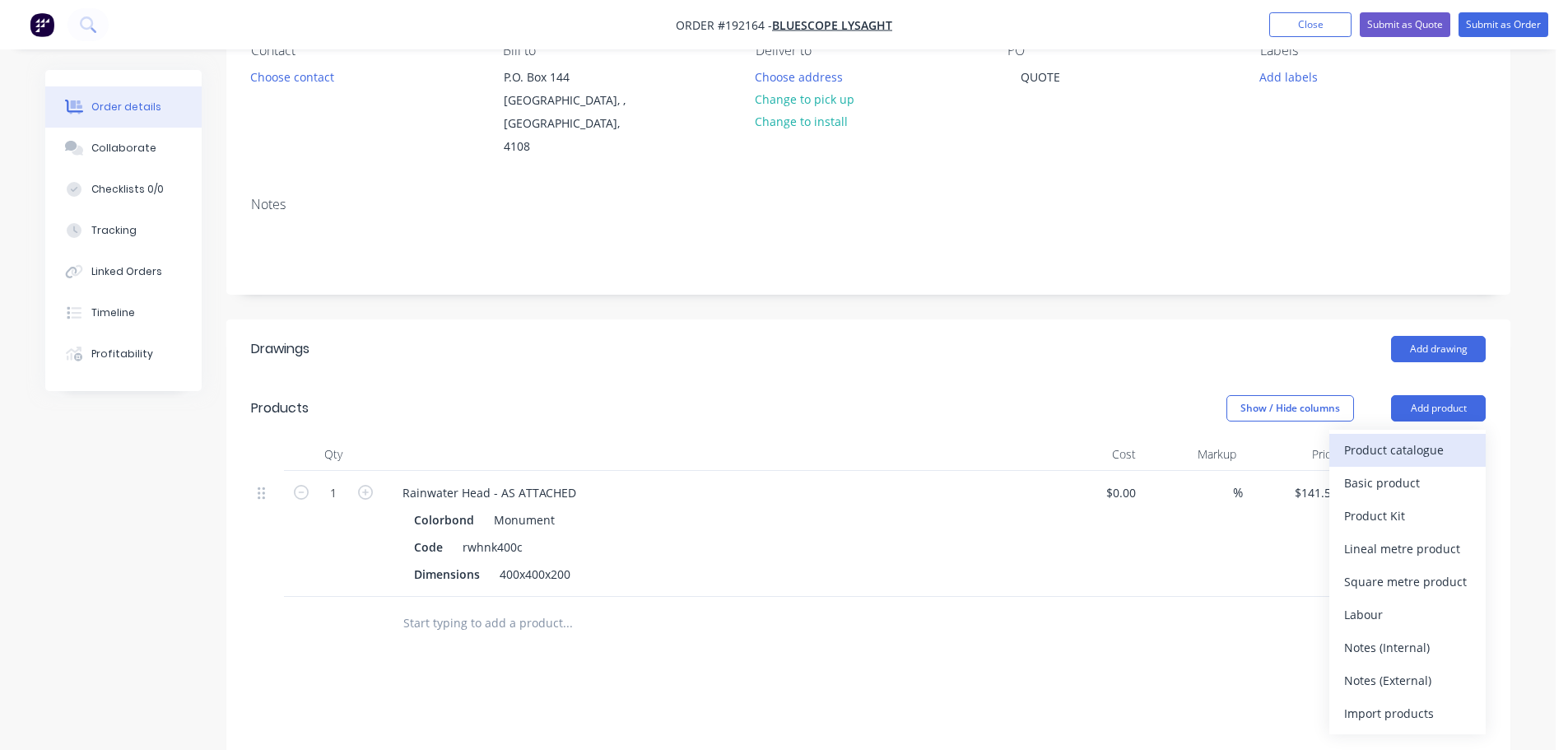
click at [1397, 434] on button "Product catalogue" at bounding box center [1408, 451] width 157 height 33
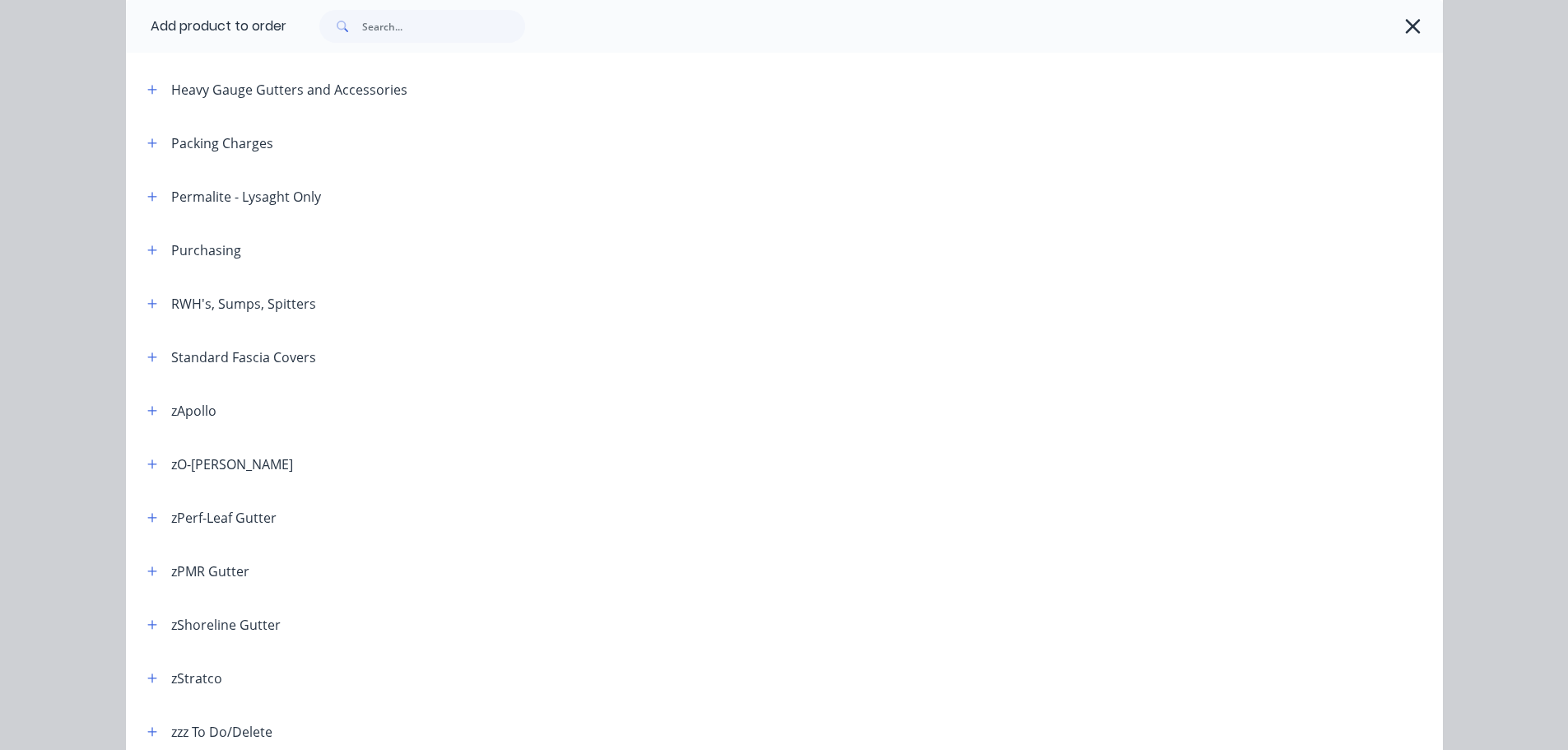
scroll to position [494, 0]
click at [151, 298] on button "button" at bounding box center [153, 302] width 21 height 21
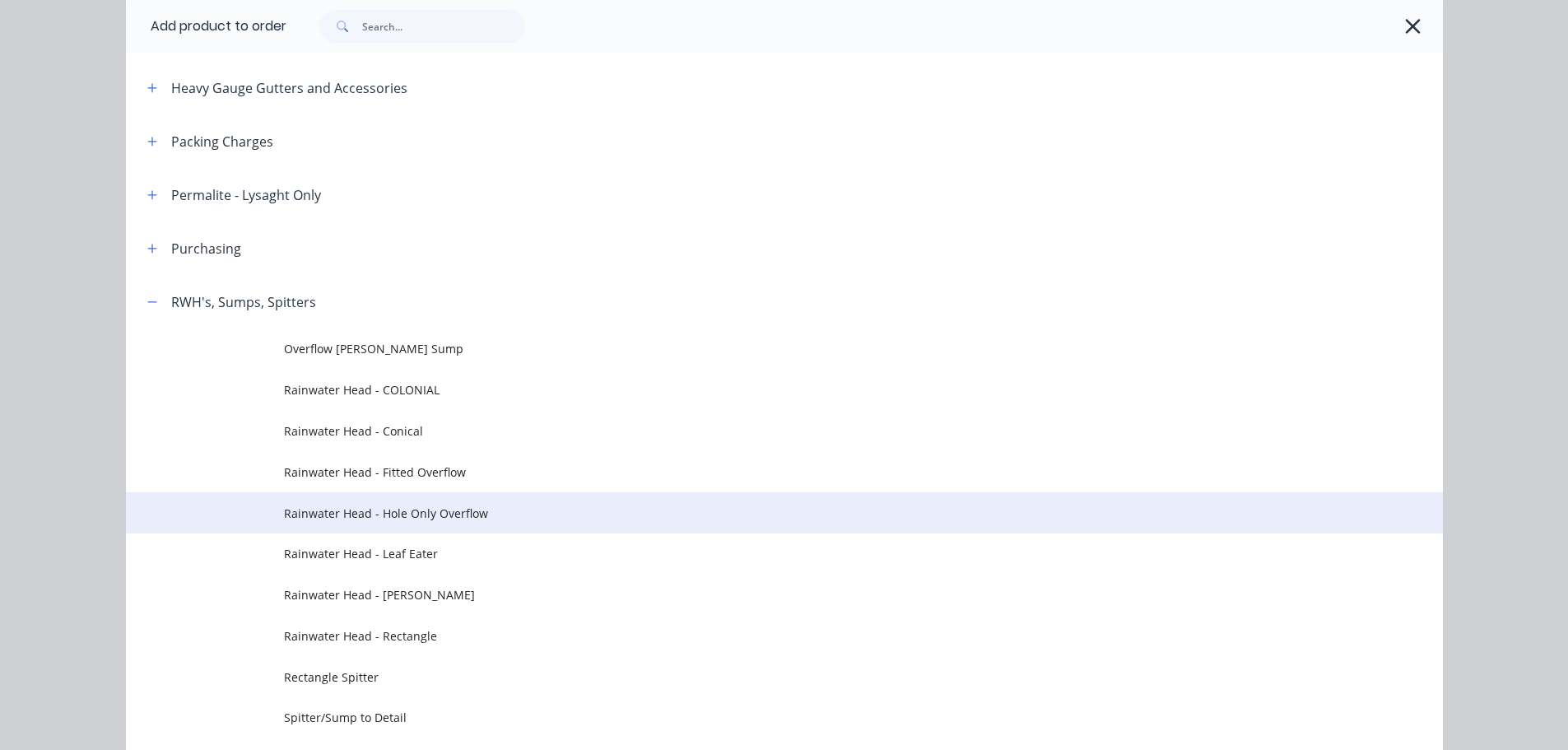
click at [428, 529] on td "Rainwater Head - Hole Only Overflow" at bounding box center [863, 512] width 1159 height 41
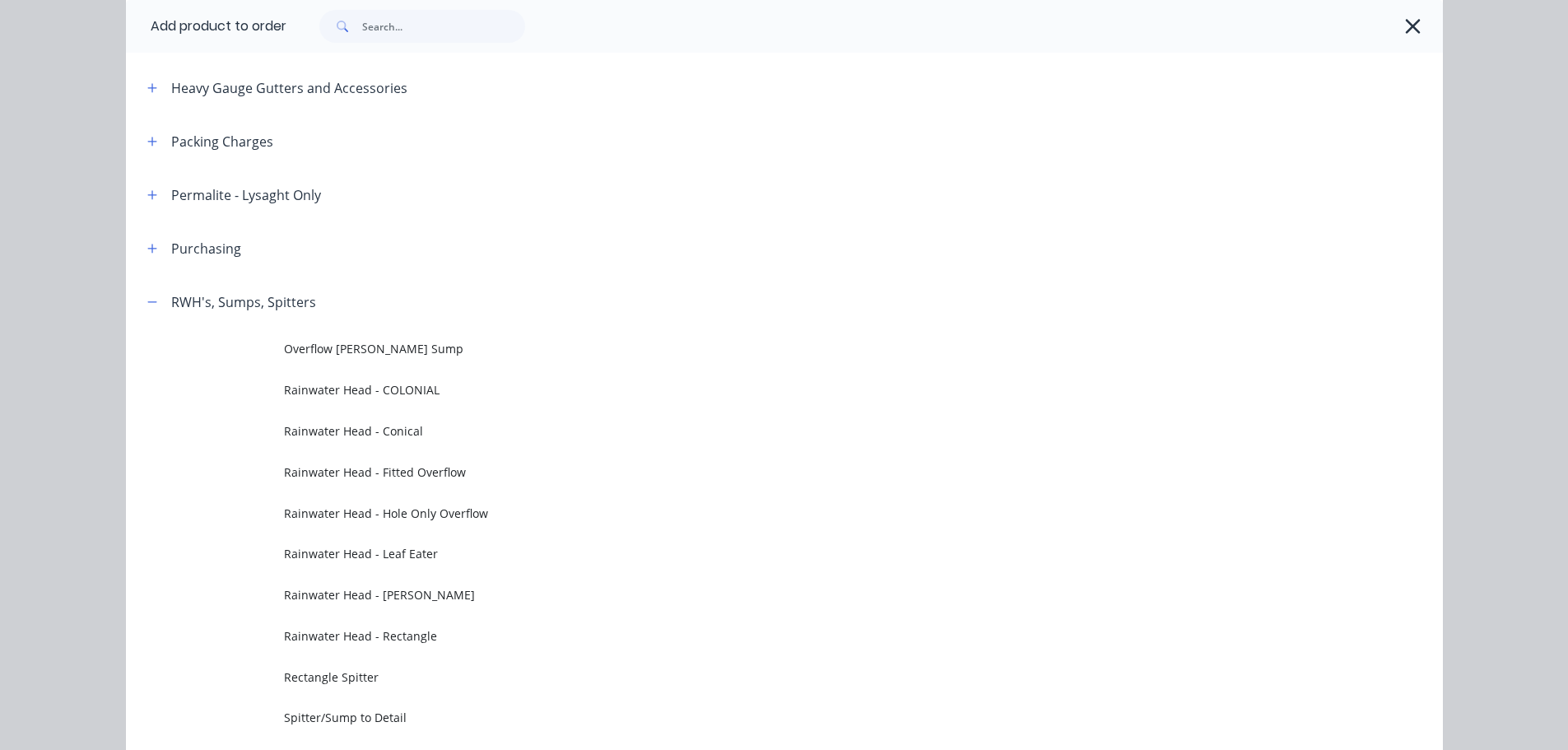
scroll to position [0, 0]
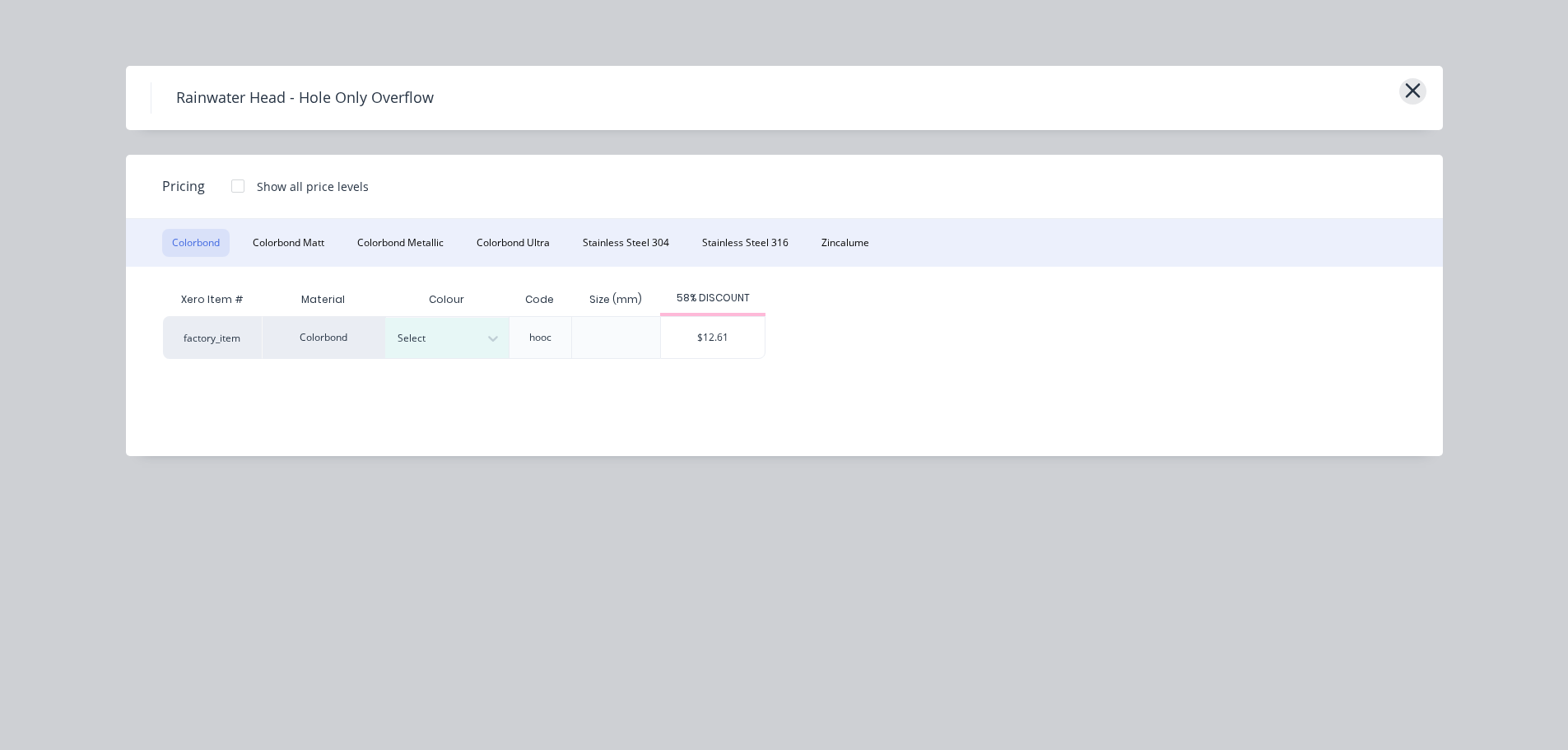
click at [1418, 88] on icon "button" at bounding box center [1413, 90] width 17 height 23
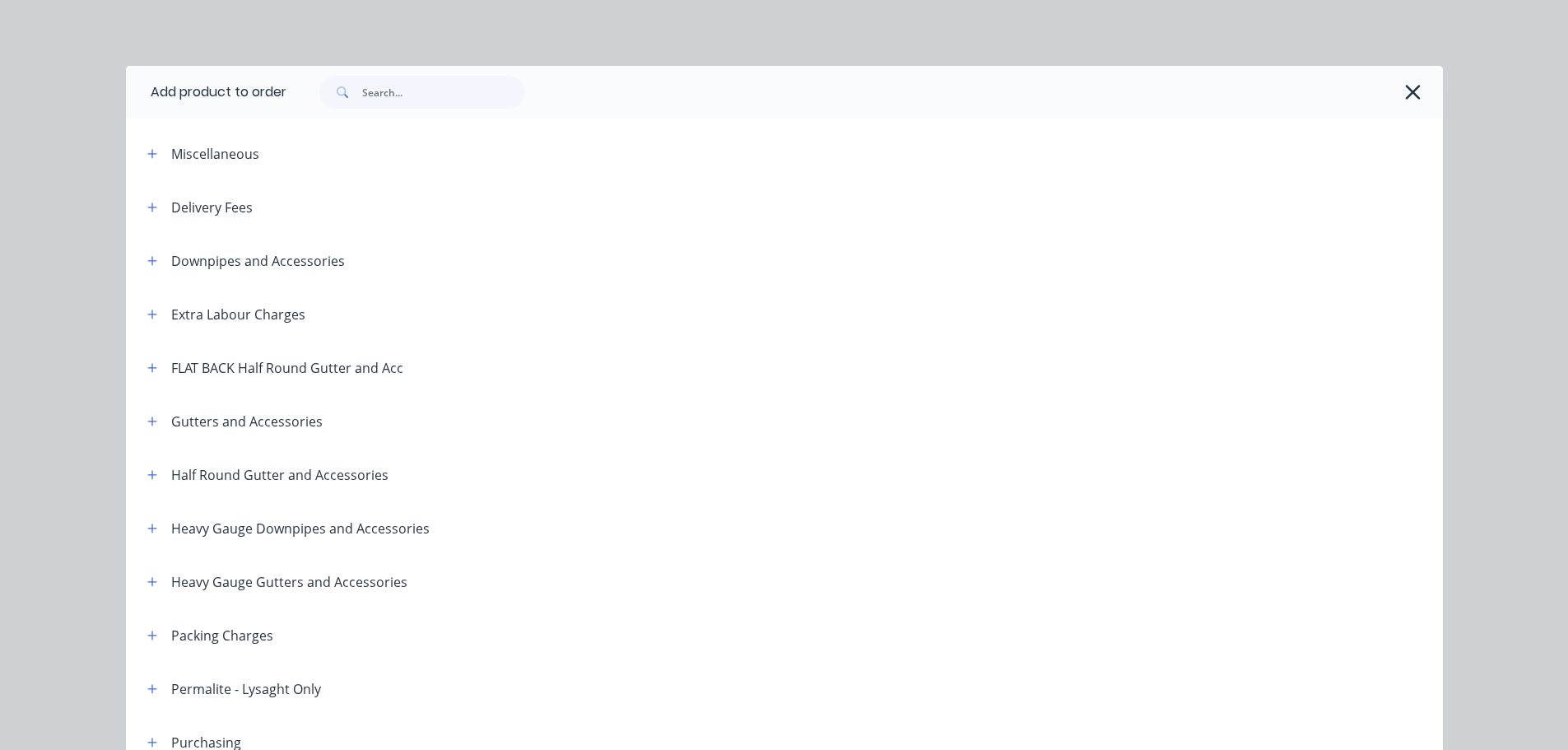
scroll to position [769, 0]
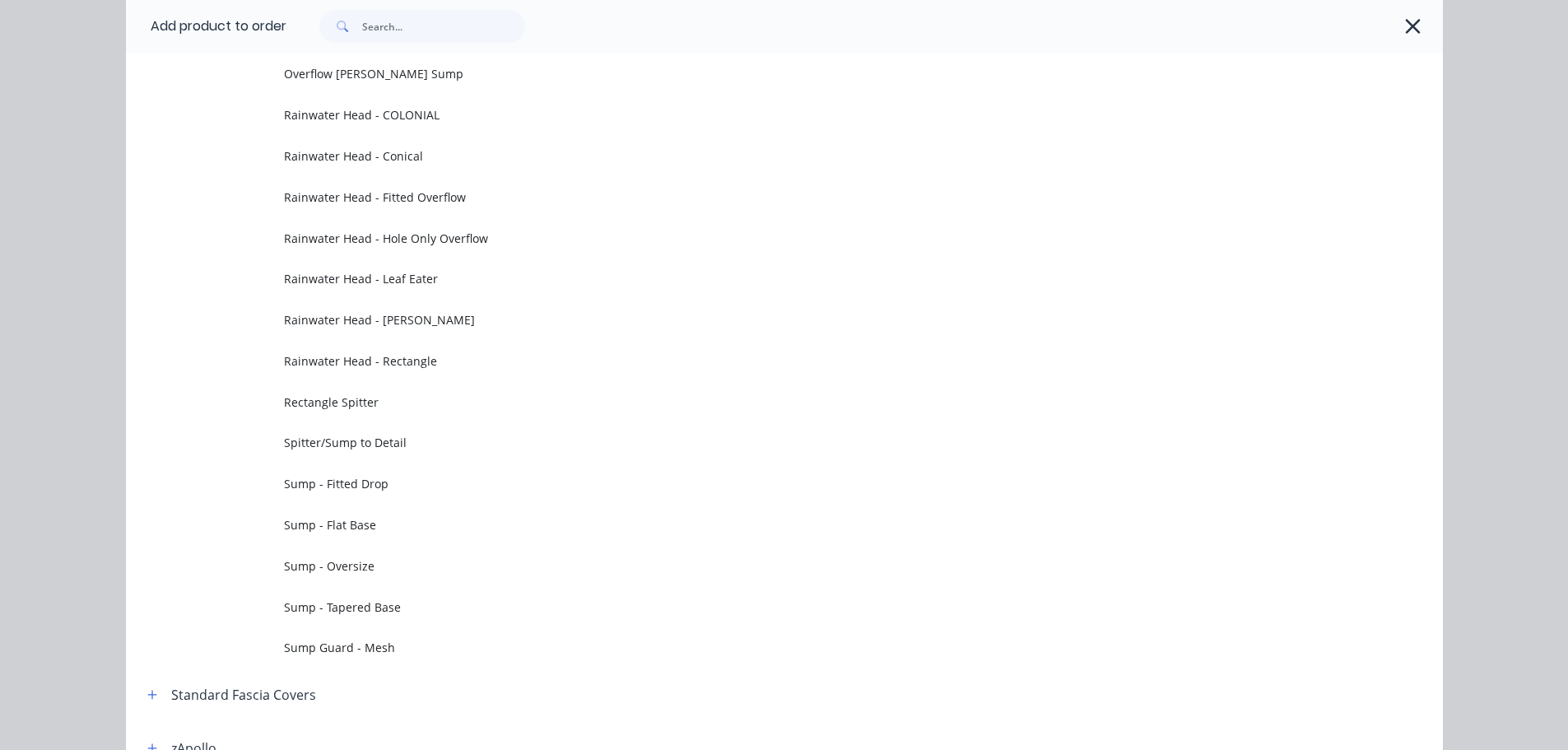
click at [1422, 33] on div at bounding box center [864, 26] width 1156 height 53
click at [1412, 26] on icon "button" at bounding box center [1413, 26] width 17 height 23
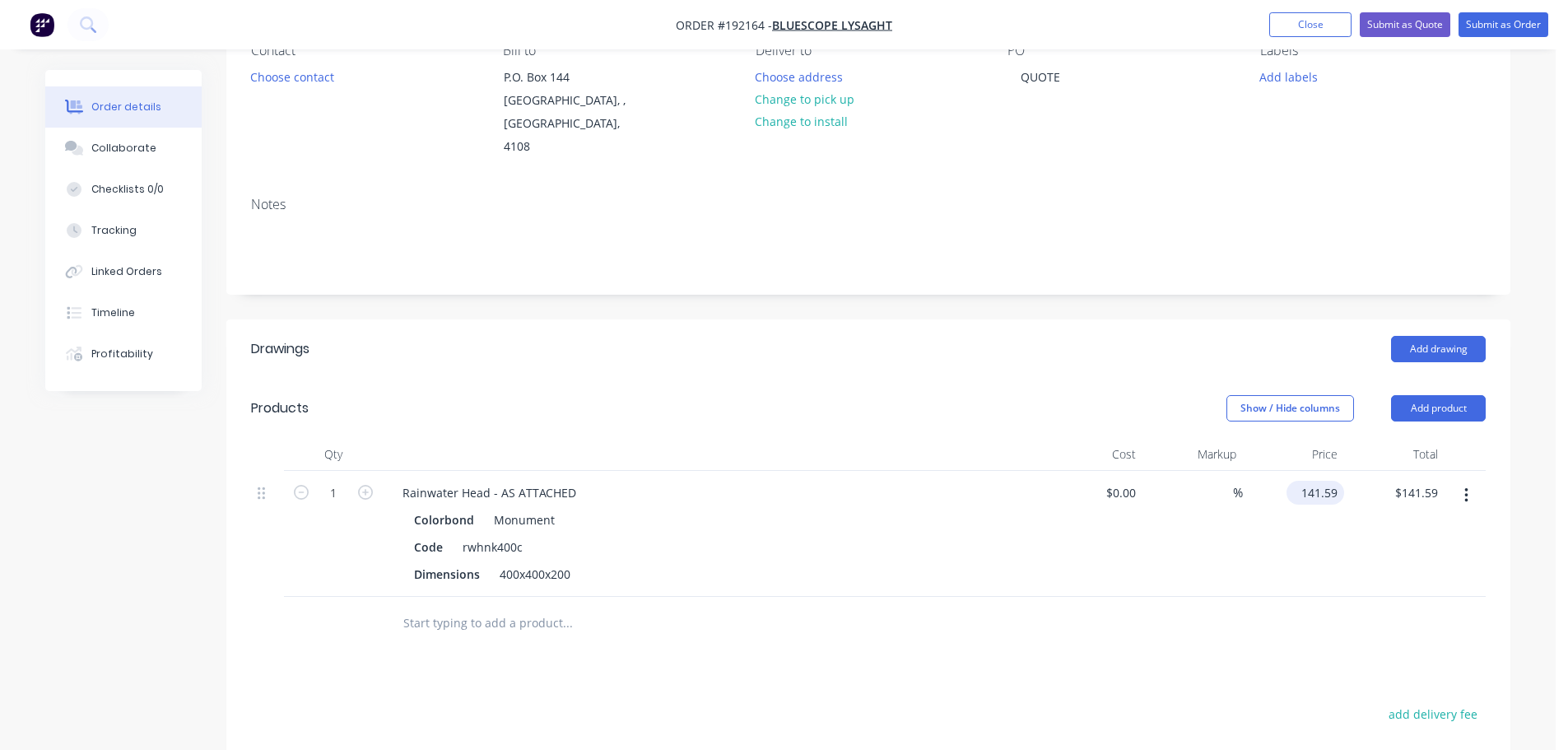
click at [1329, 481] on input "141.59" at bounding box center [1318, 492] width 51 height 23
type input "$154.20"
click at [988, 378] on header "Products Show / Hide columns Add product" at bounding box center [868, 408] width 1284 height 59
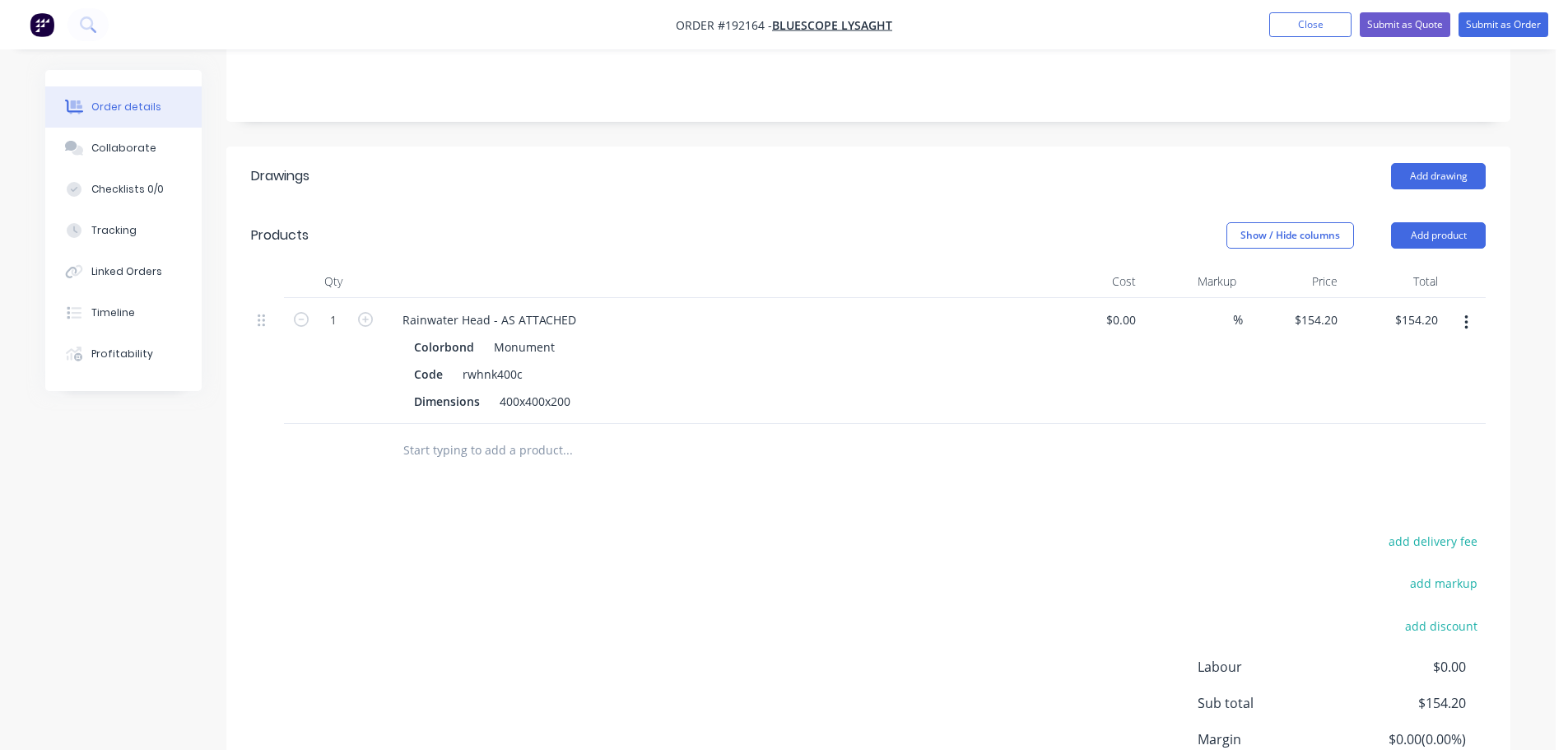
scroll to position [298, 0]
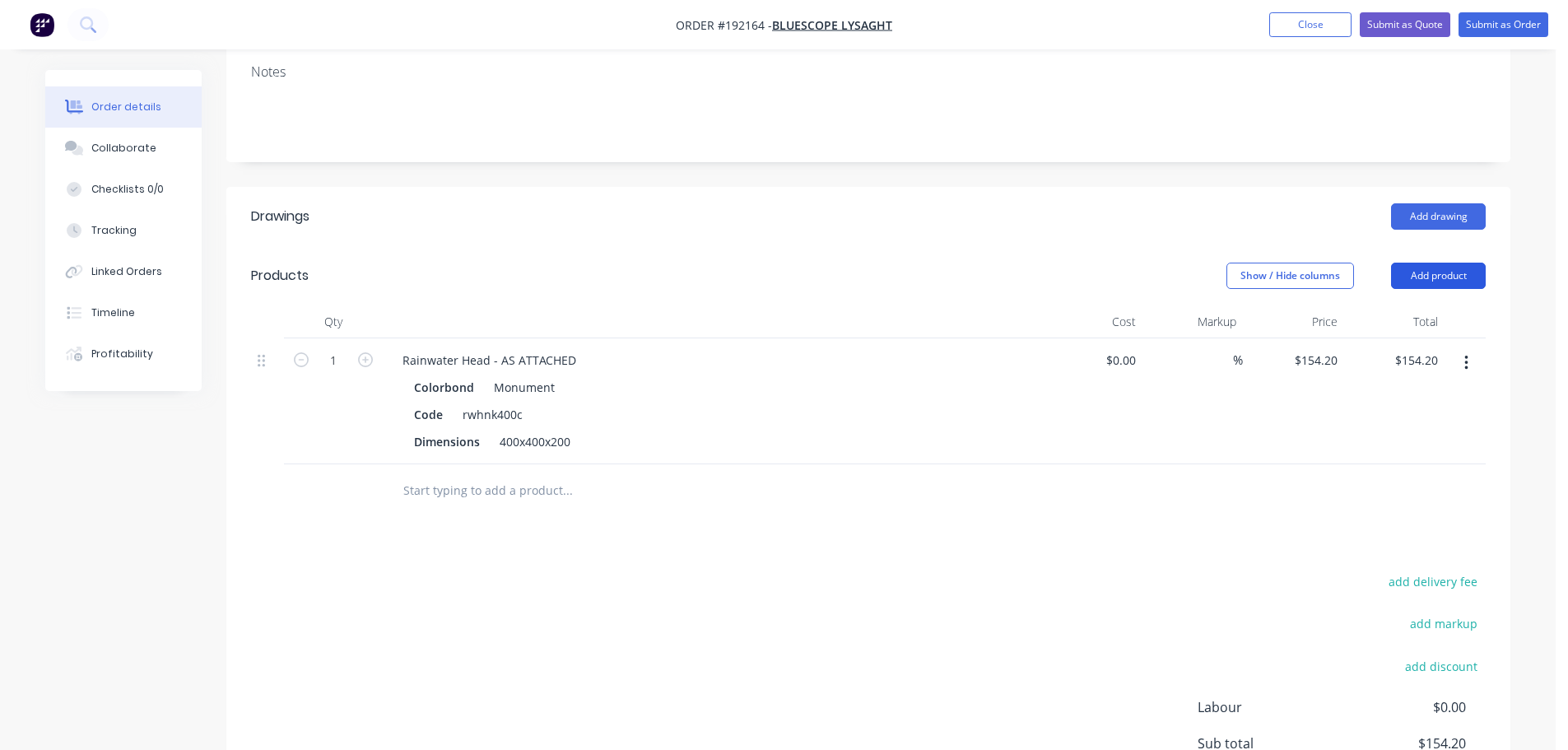
click at [1437, 263] on button "Add product" at bounding box center [1438, 276] width 95 height 26
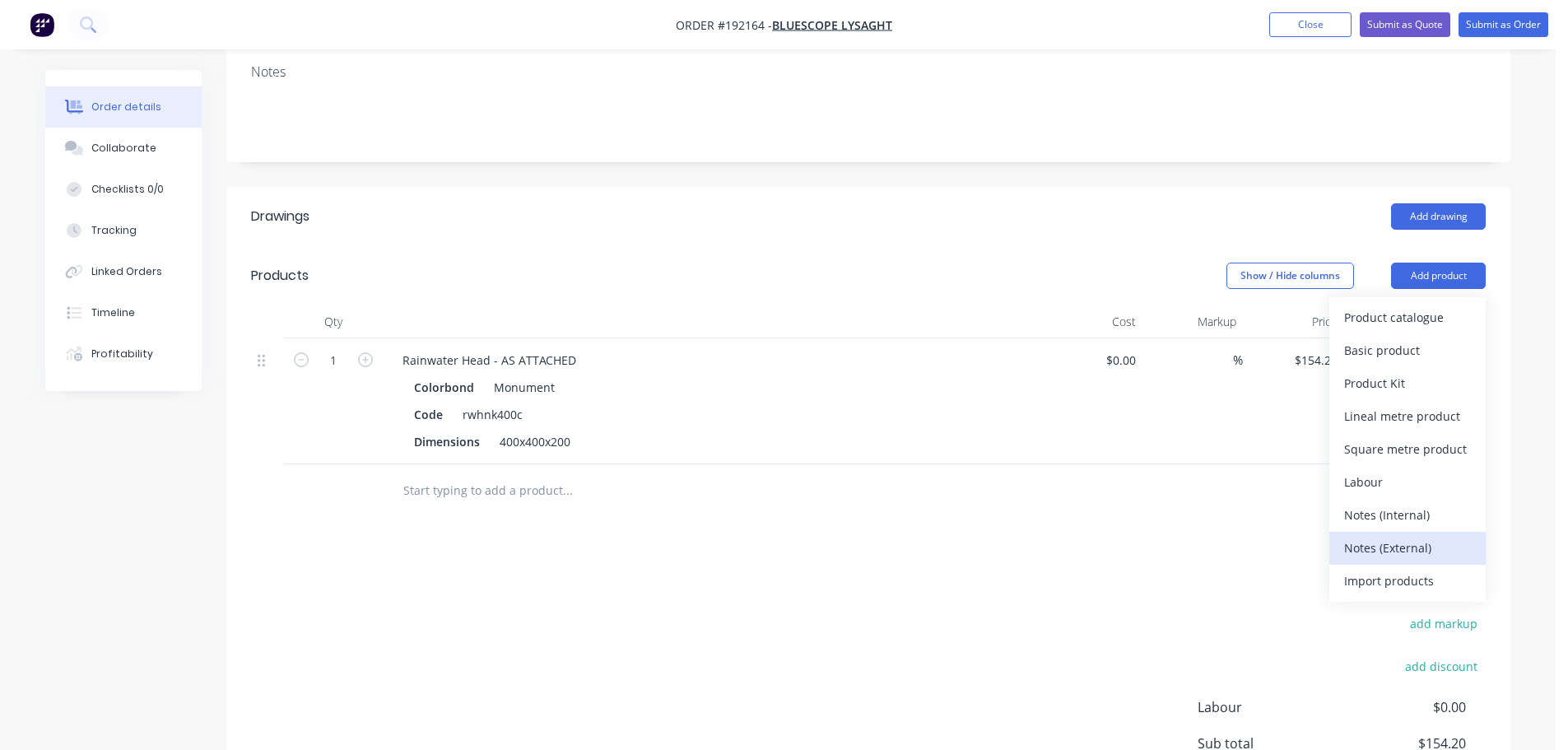
click at [1390, 536] on div "Notes (External)" at bounding box center [1408, 547] width 127 height 23
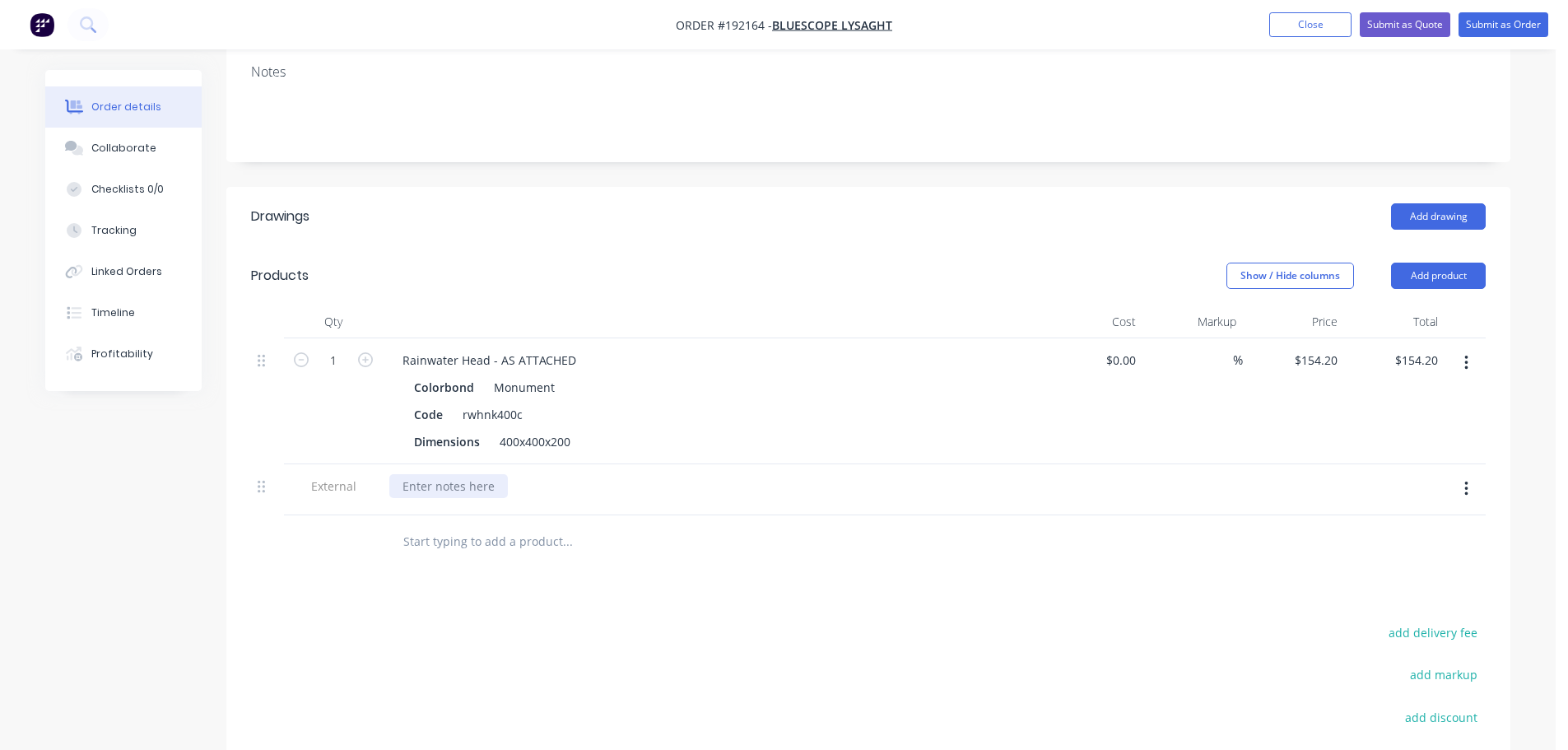
click at [466, 474] on div at bounding box center [449, 485] width 118 height 23
click at [513, 305] on div at bounding box center [712, 322] width 659 height 33
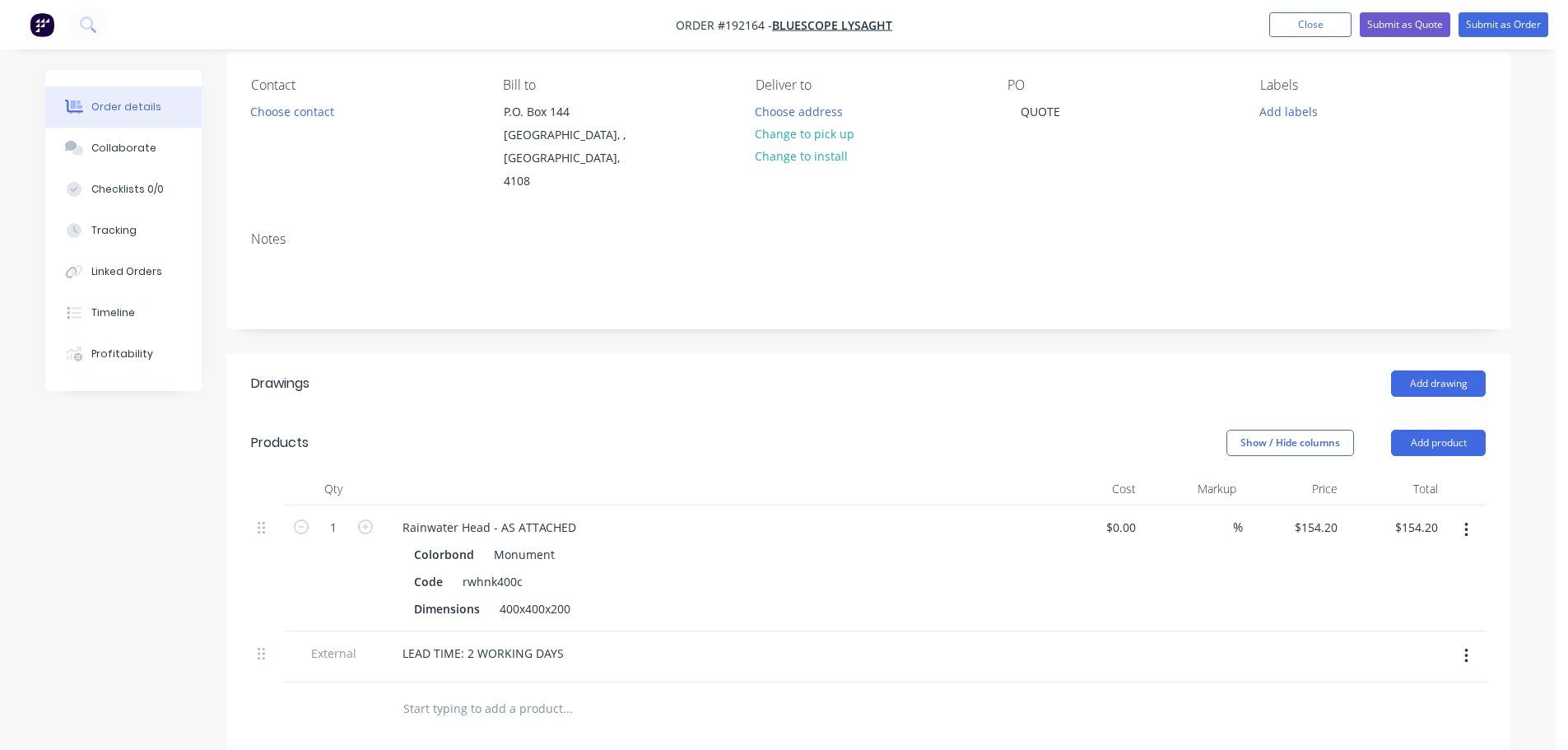
scroll to position [0, 0]
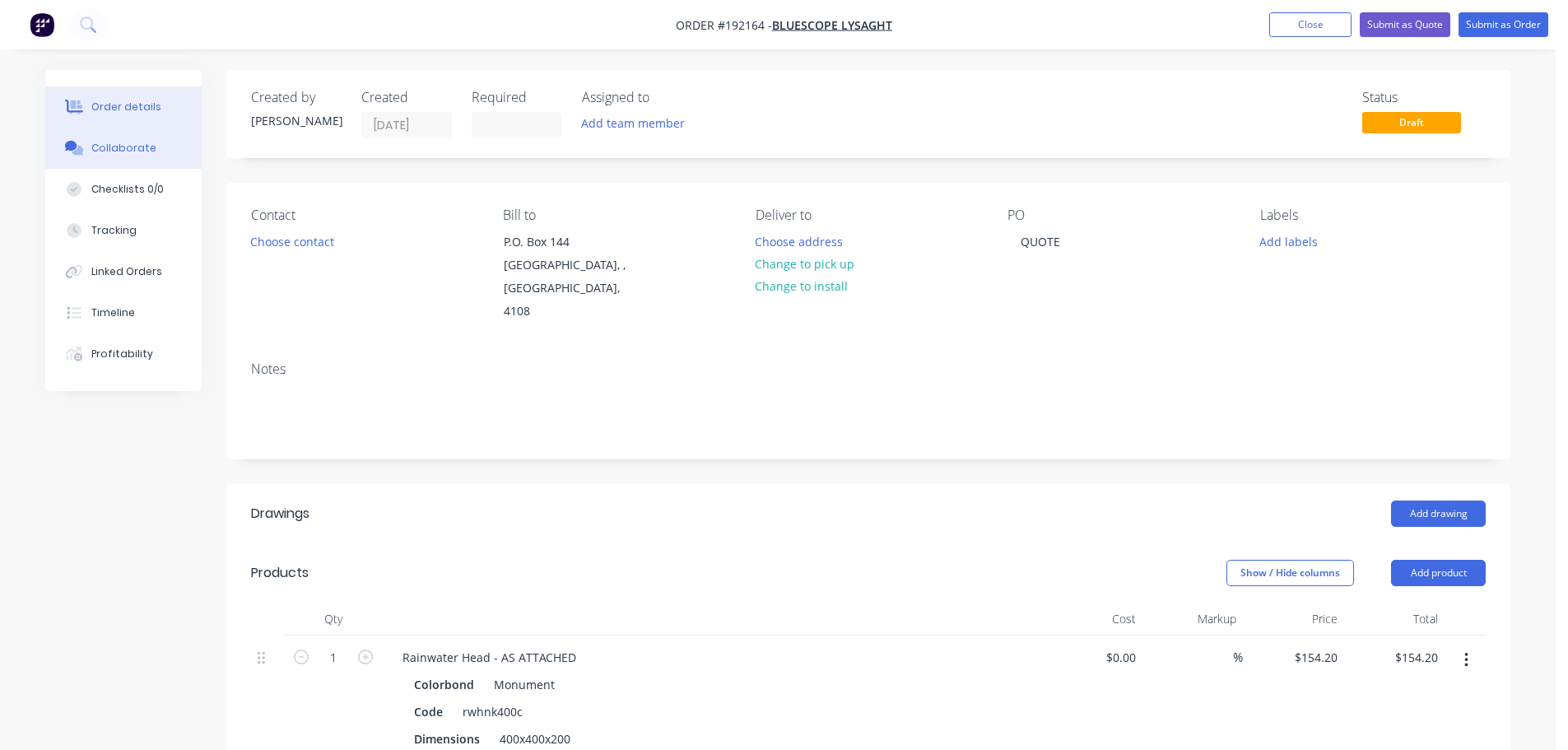
click at [119, 160] on button "Collaborate" at bounding box center [124, 148] width 157 height 41
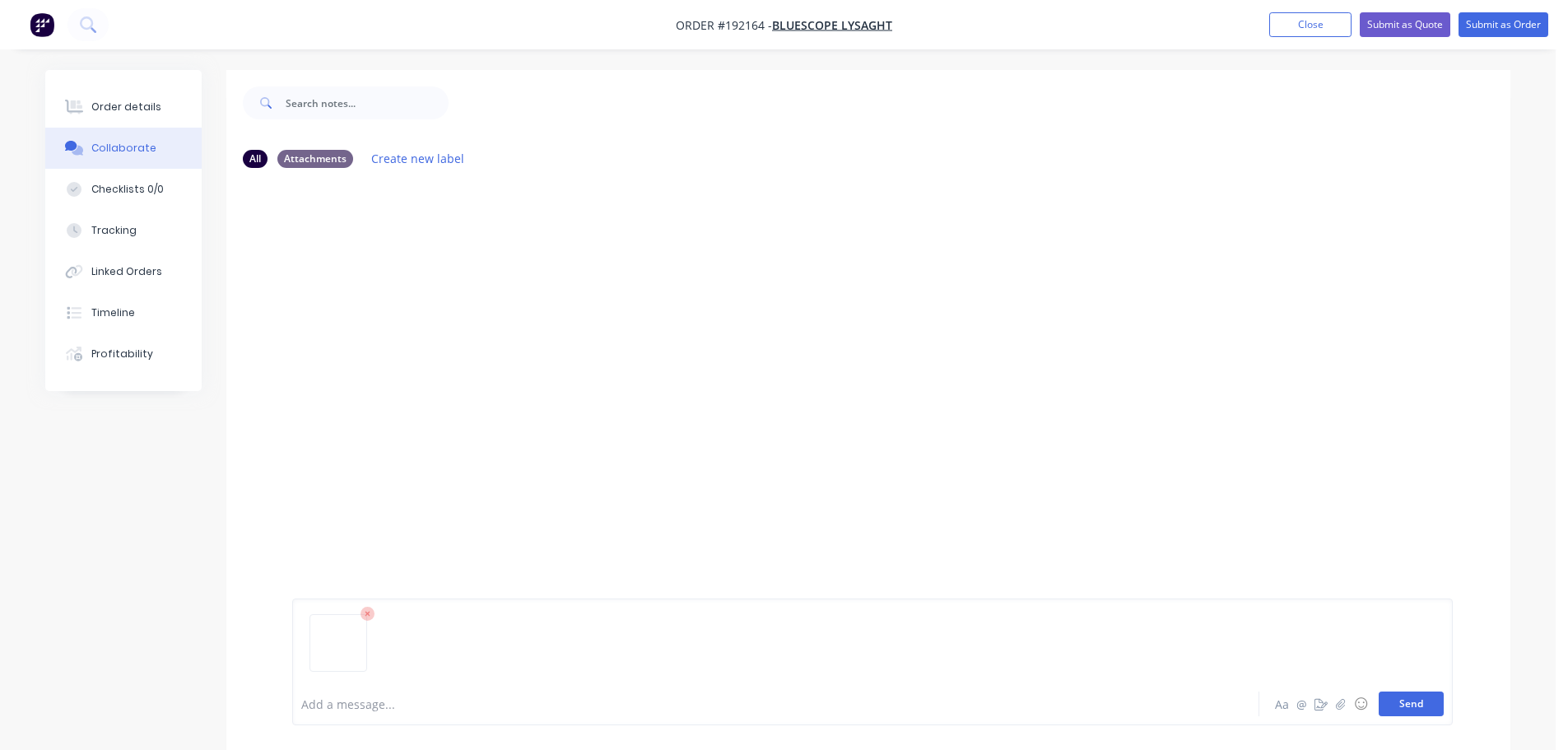
click at [1412, 700] on button "Send" at bounding box center [1411, 704] width 65 height 24
click at [150, 110] on div "Order details" at bounding box center [126, 106] width 70 height 15
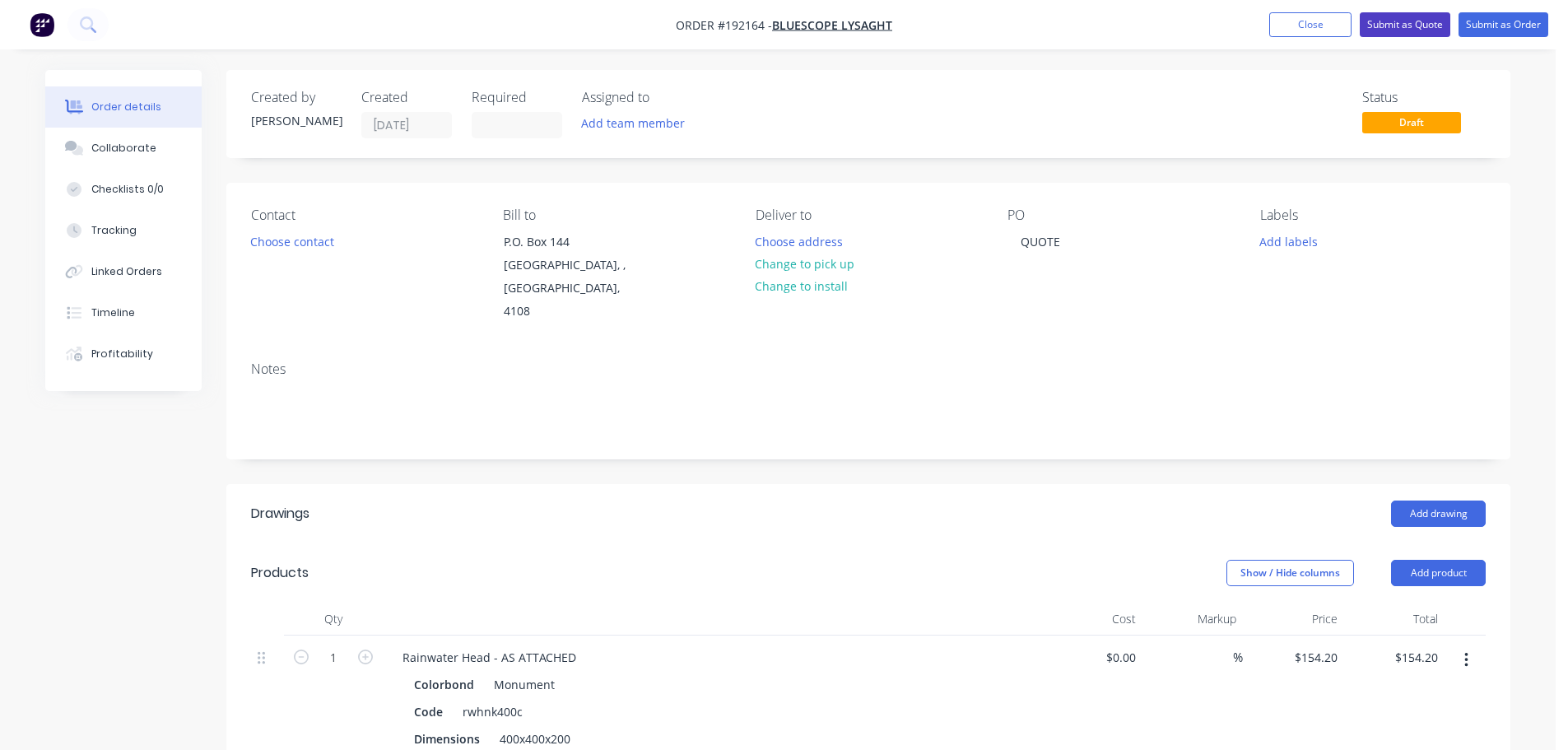
click at [1398, 15] on button "Submit as Quote" at bounding box center [1405, 24] width 90 height 24
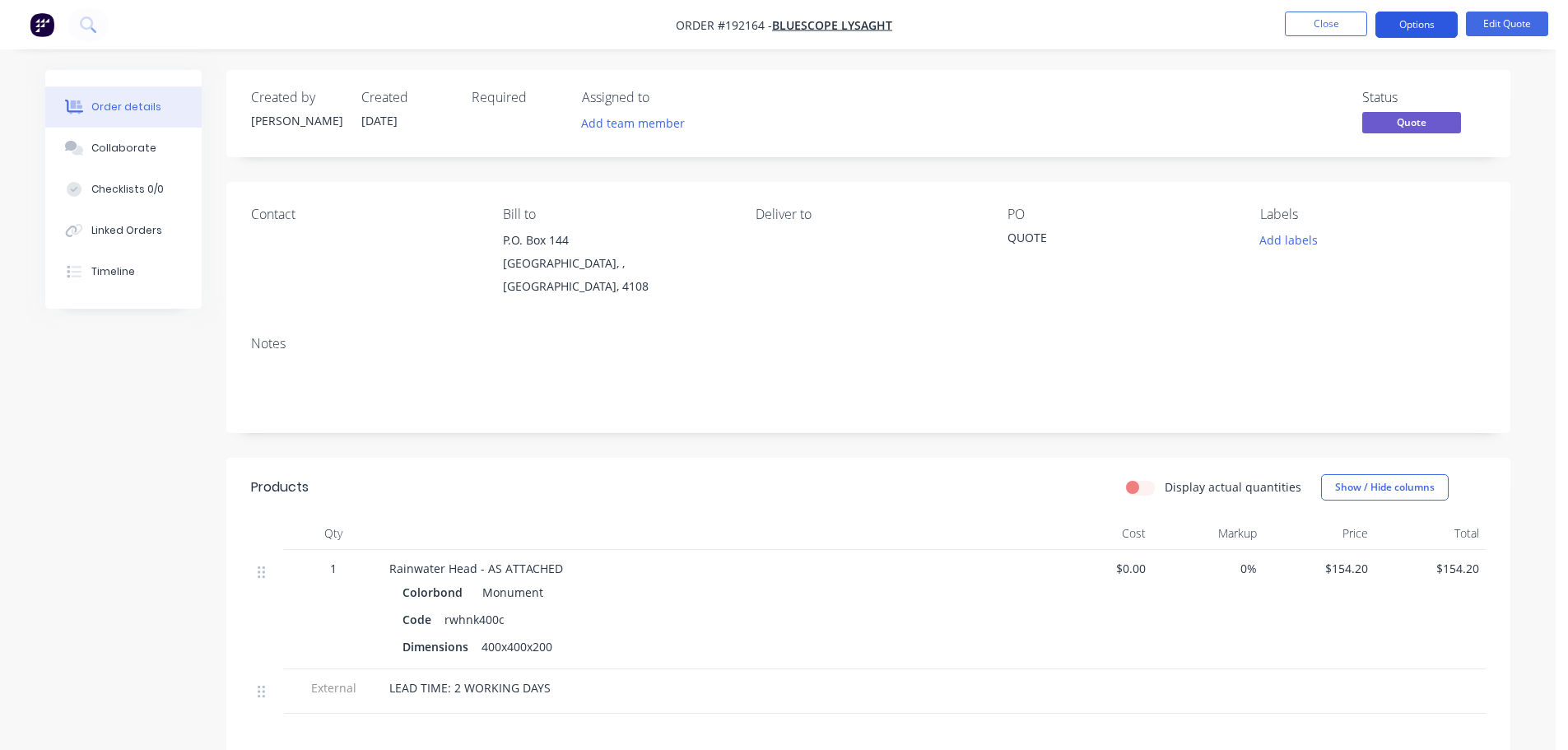
click at [1415, 30] on button "Options" at bounding box center [1417, 24] width 83 height 26
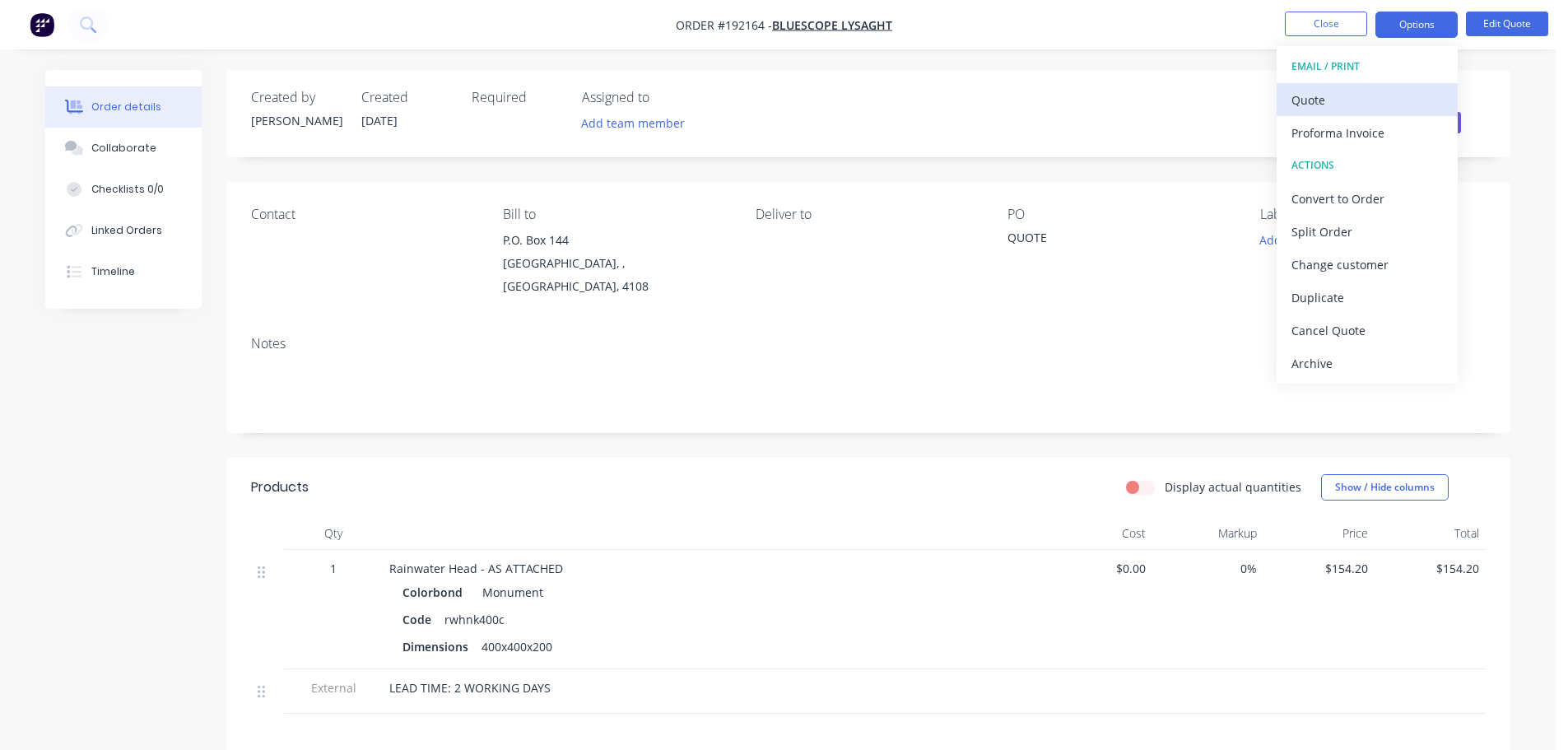
click at [1320, 98] on div "Quote" at bounding box center [1367, 99] width 151 height 23
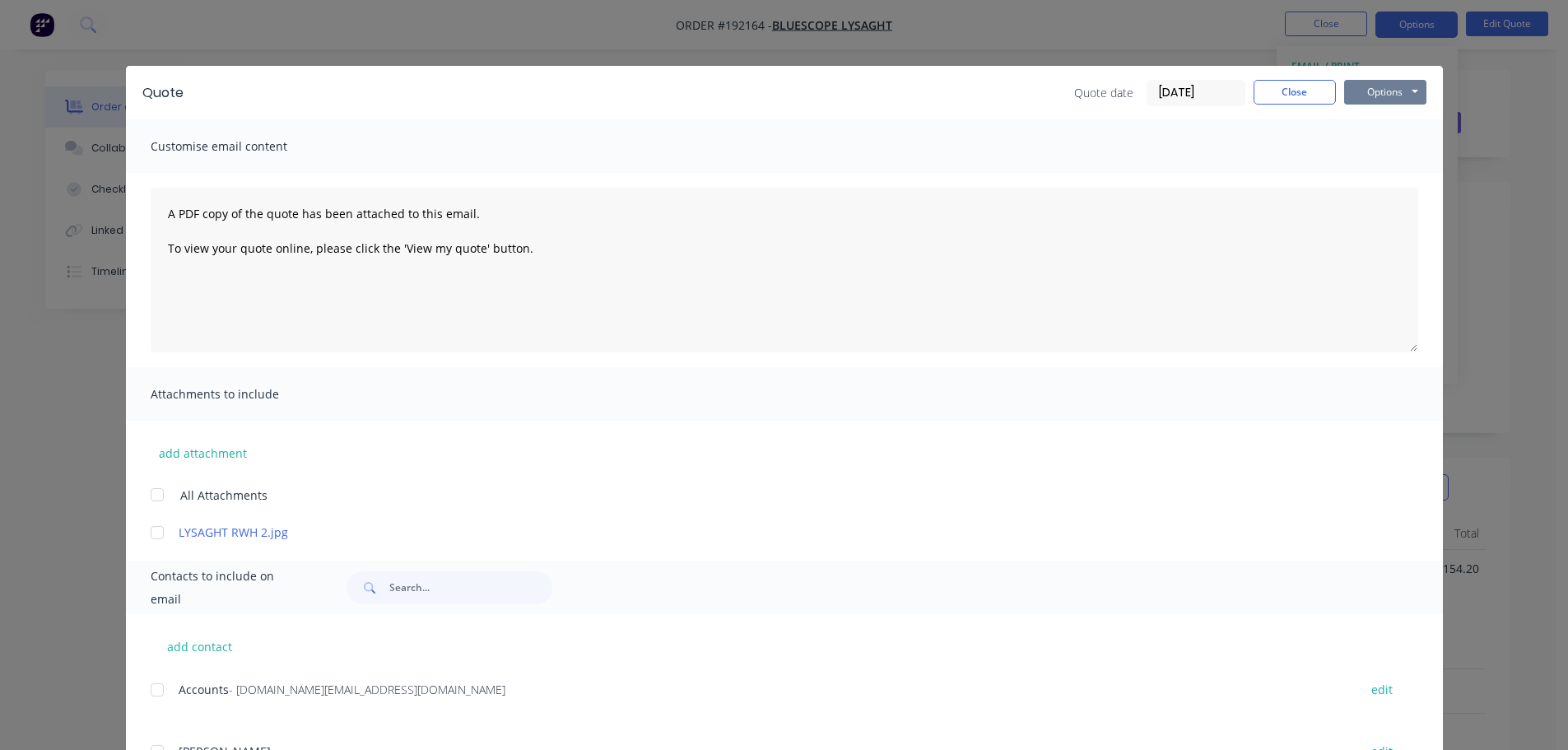
click at [1385, 89] on button "Options" at bounding box center [1385, 92] width 83 height 24
click at [1370, 150] on button "Print" at bounding box center [1397, 148] width 105 height 27
click at [1262, 97] on button "Close" at bounding box center [1295, 92] width 83 height 24
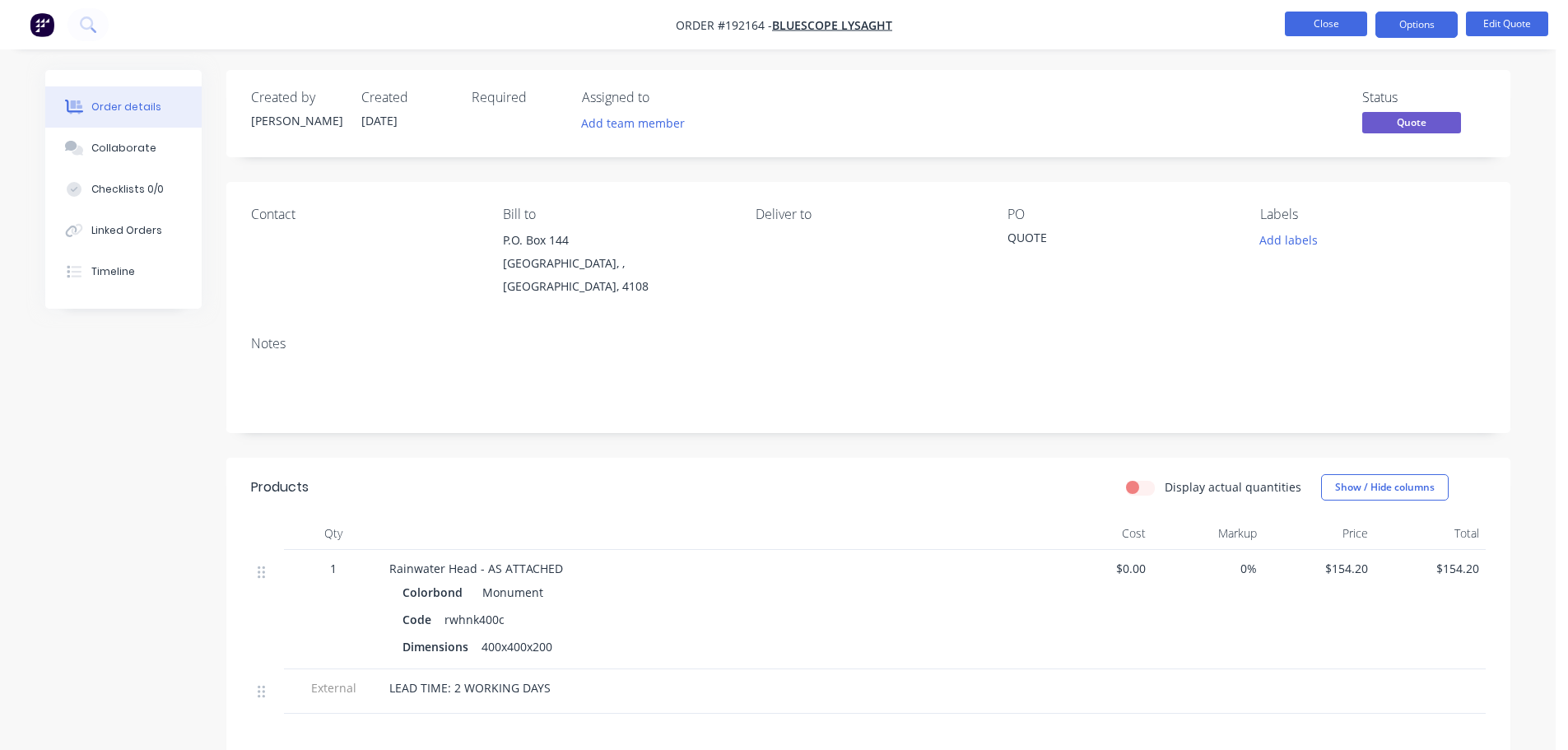
click at [1319, 20] on button "Close" at bounding box center [1326, 23] width 83 height 24
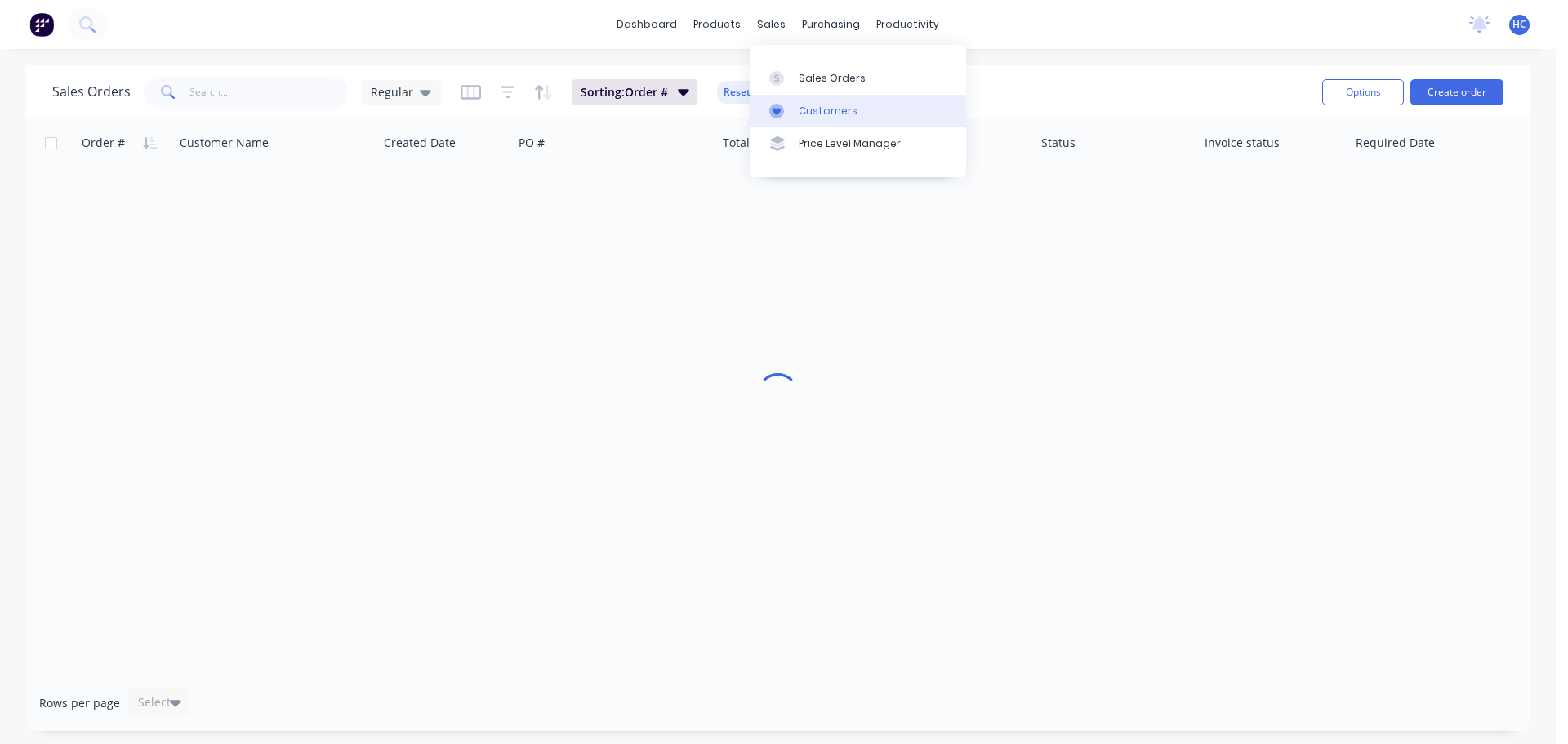
click at [831, 104] on div "Customers" at bounding box center [828, 110] width 59 height 15
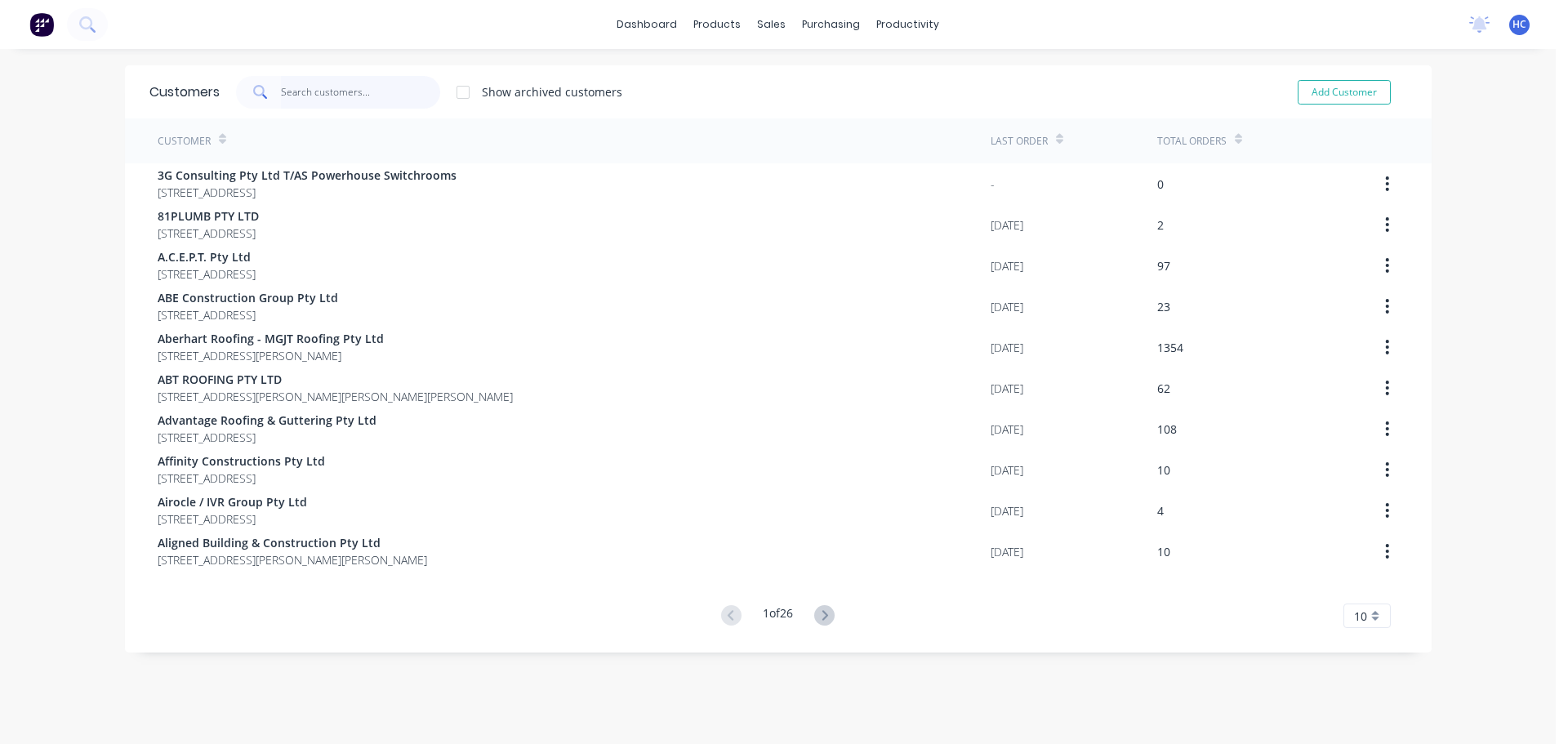
click at [381, 86] on input "text" at bounding box center [360, 92] width 159 height 33
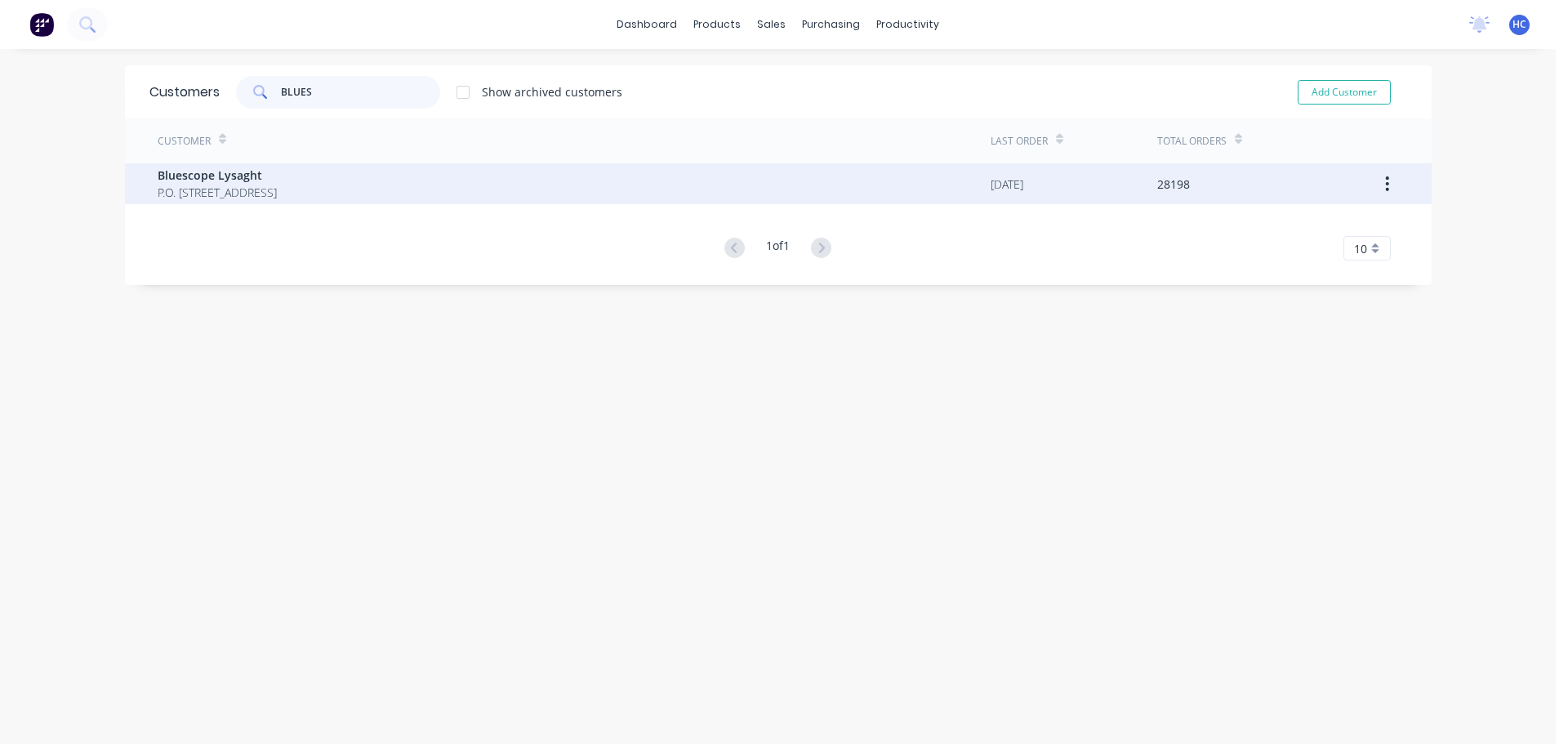
type input "BLUES"
click at [277, 180] on span "Bluescope Lysaght" at bounding box center [217, 175] width 119 height 17
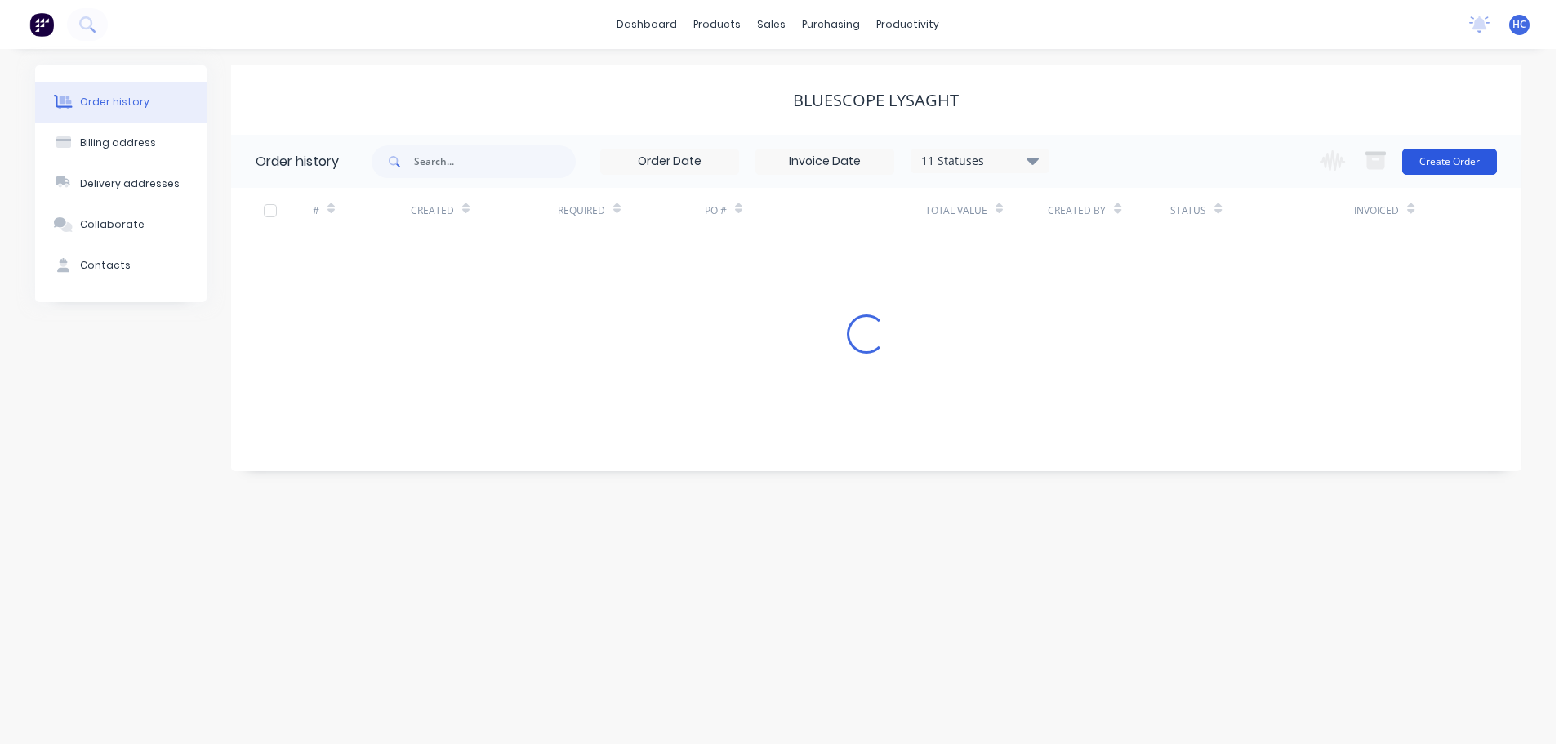
click at [1447, 164] on button "Create Order" at bounding box center [1450, 161] width 95 height 26
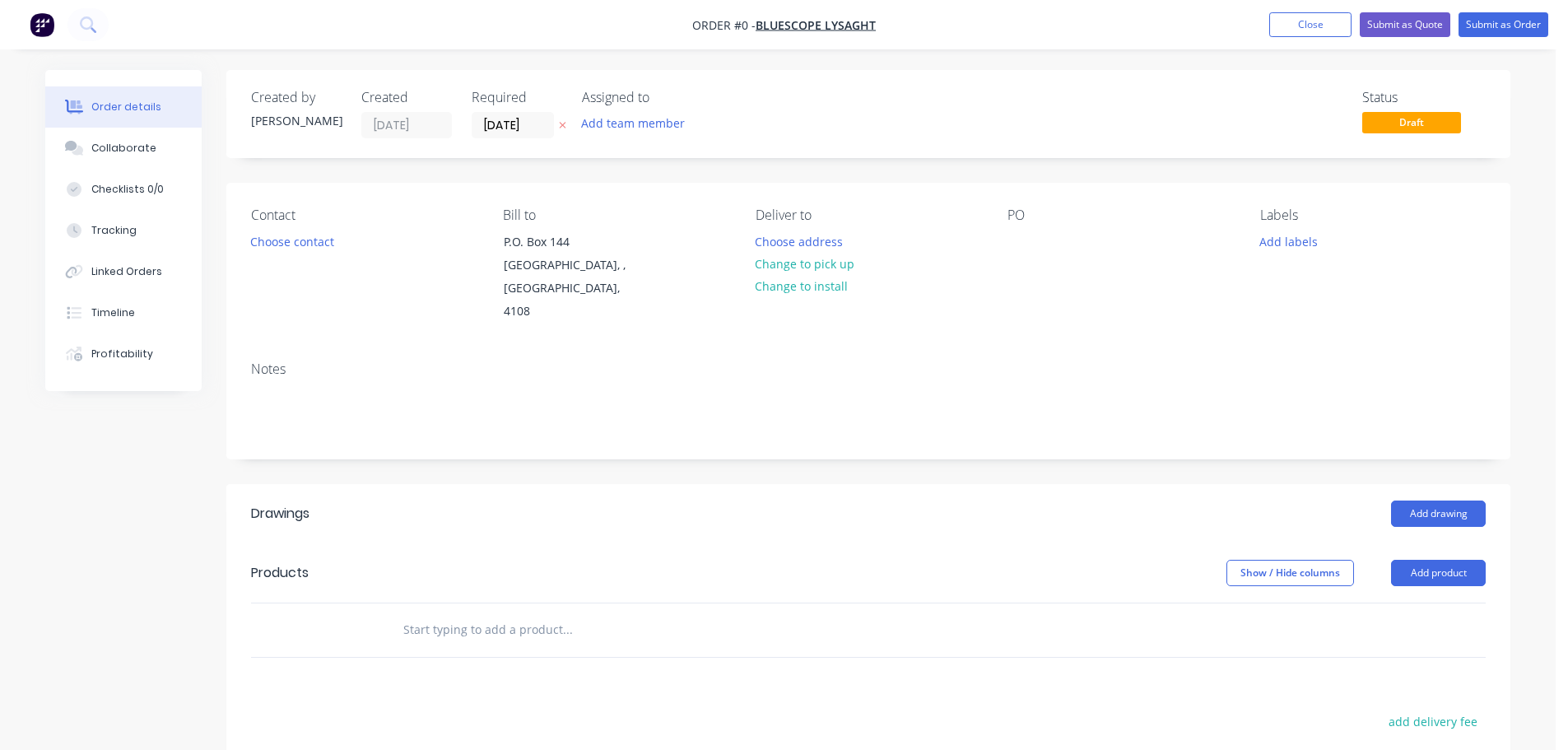
click at [564, 125] on icon at bounding box center [562, 124] width 8 height 10
click at [1018, 245] on div at bounding box center [1021, 241] width 26 height 23
click at [664, 543] on header "Products Show / Hide columns Add product" at bounding box center [868, 573] width 1284 height 59
click at [1464, 559] on button "Add product" at bounding box center [1438, 573] width 95 height 26
click at [1424, 569] on header "Products Show / Hide columns Add product Product catalogue Basic product Produc…" at bounding box center [868, 573] width 1284 height 59
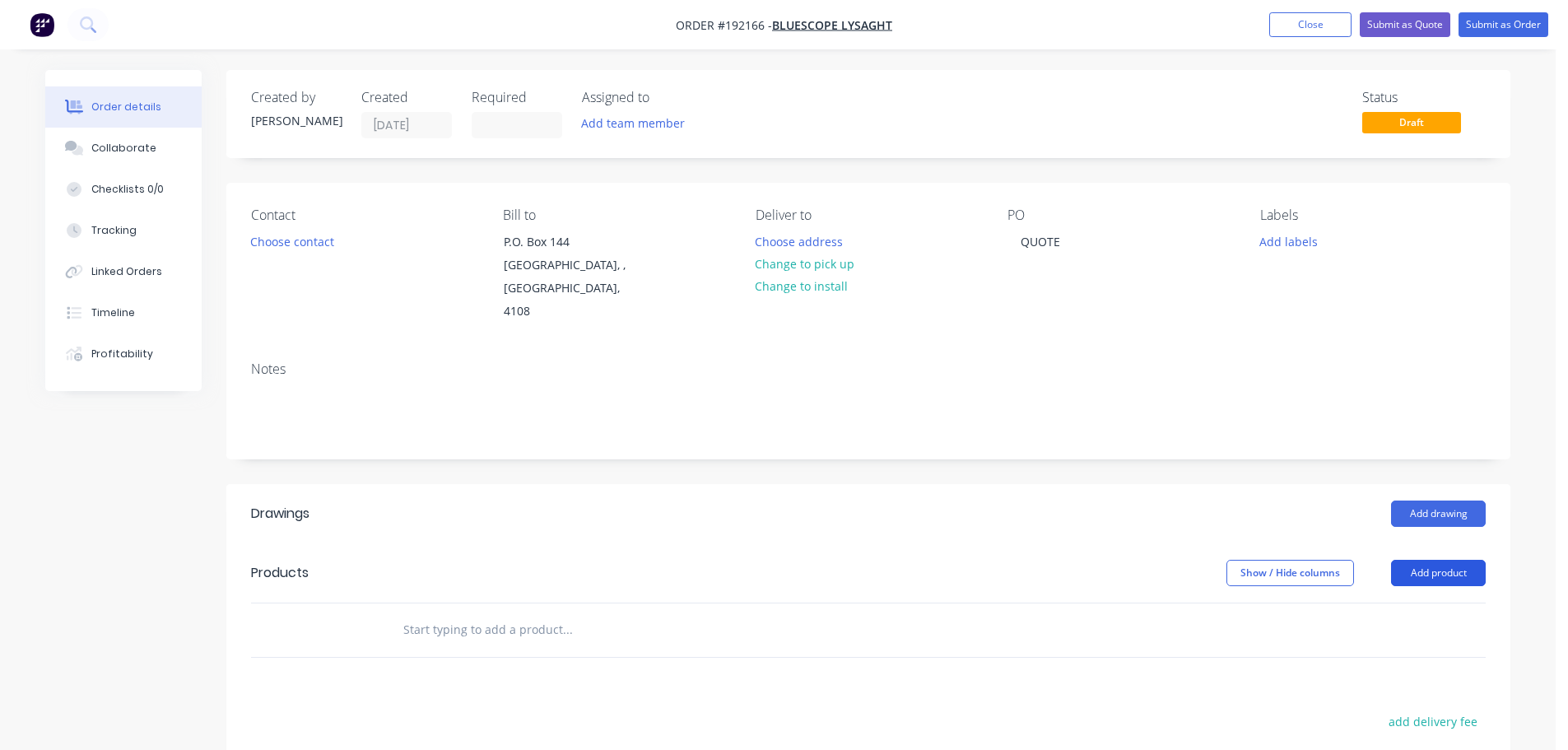
click at [1433, 559] on button "Add product" at bounding box center [1438, 573] width 95 height 26
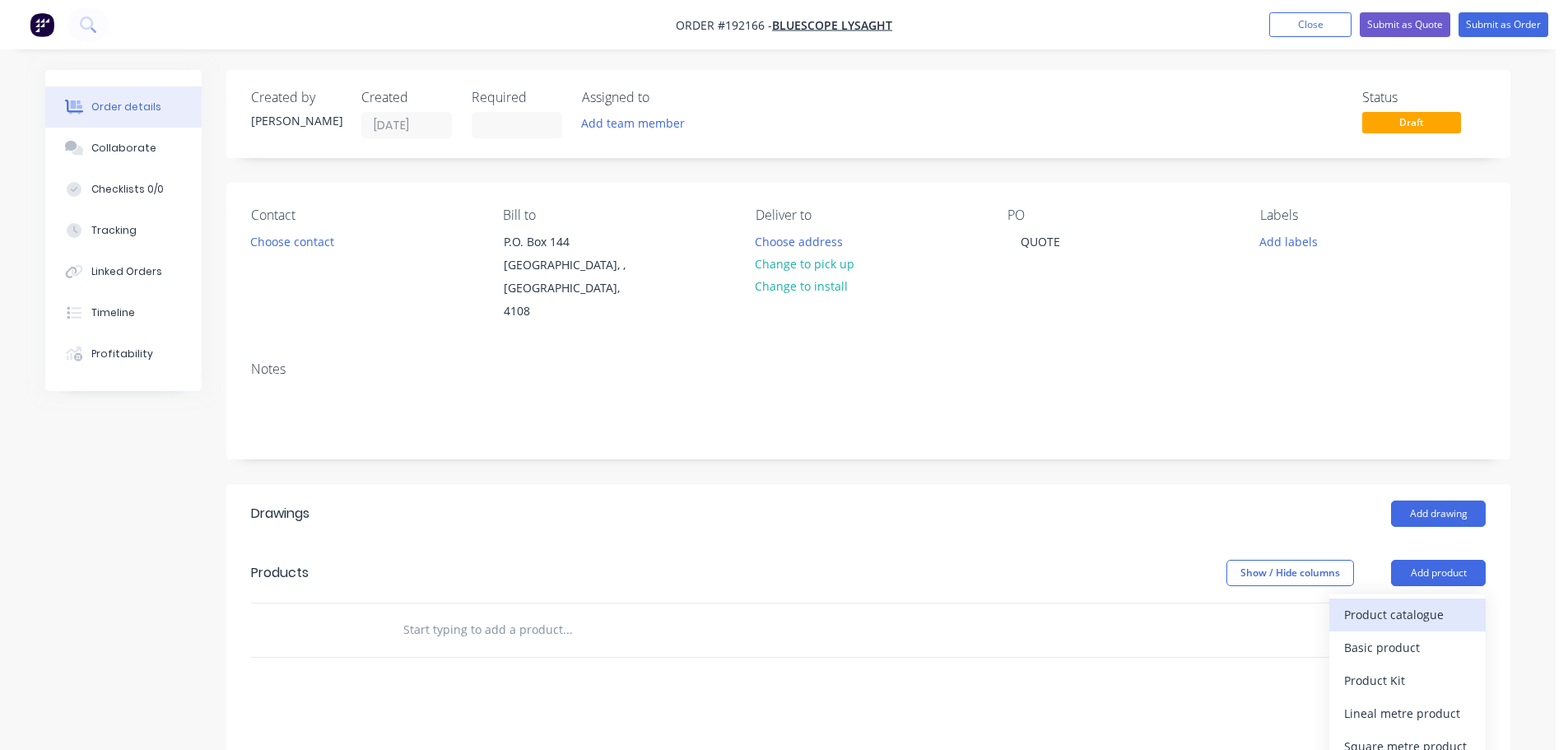
click at [1400, 603] on div "Product catalogue" at bounding box center [1408, 614] width 127 height 23
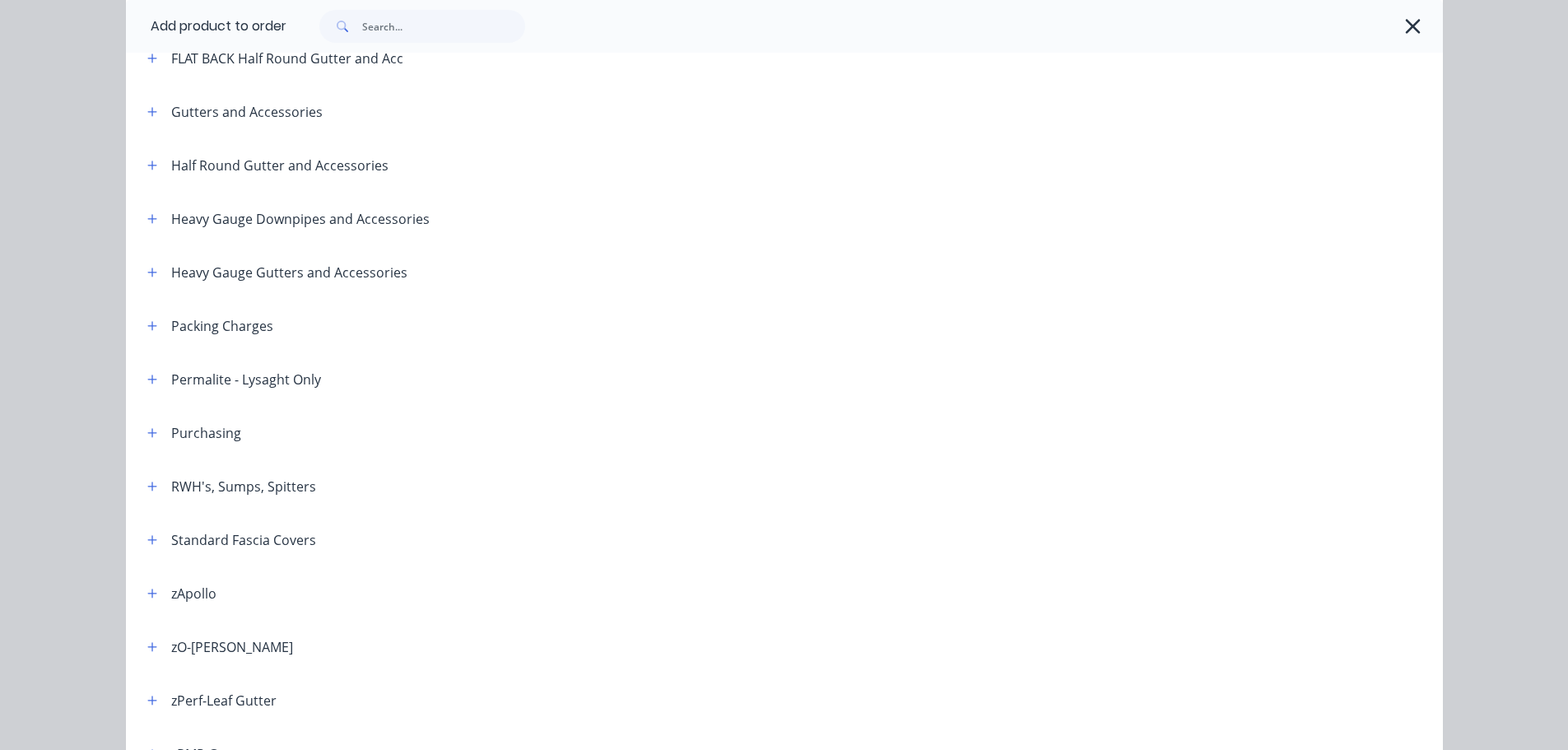
scroll to position [329, 0]
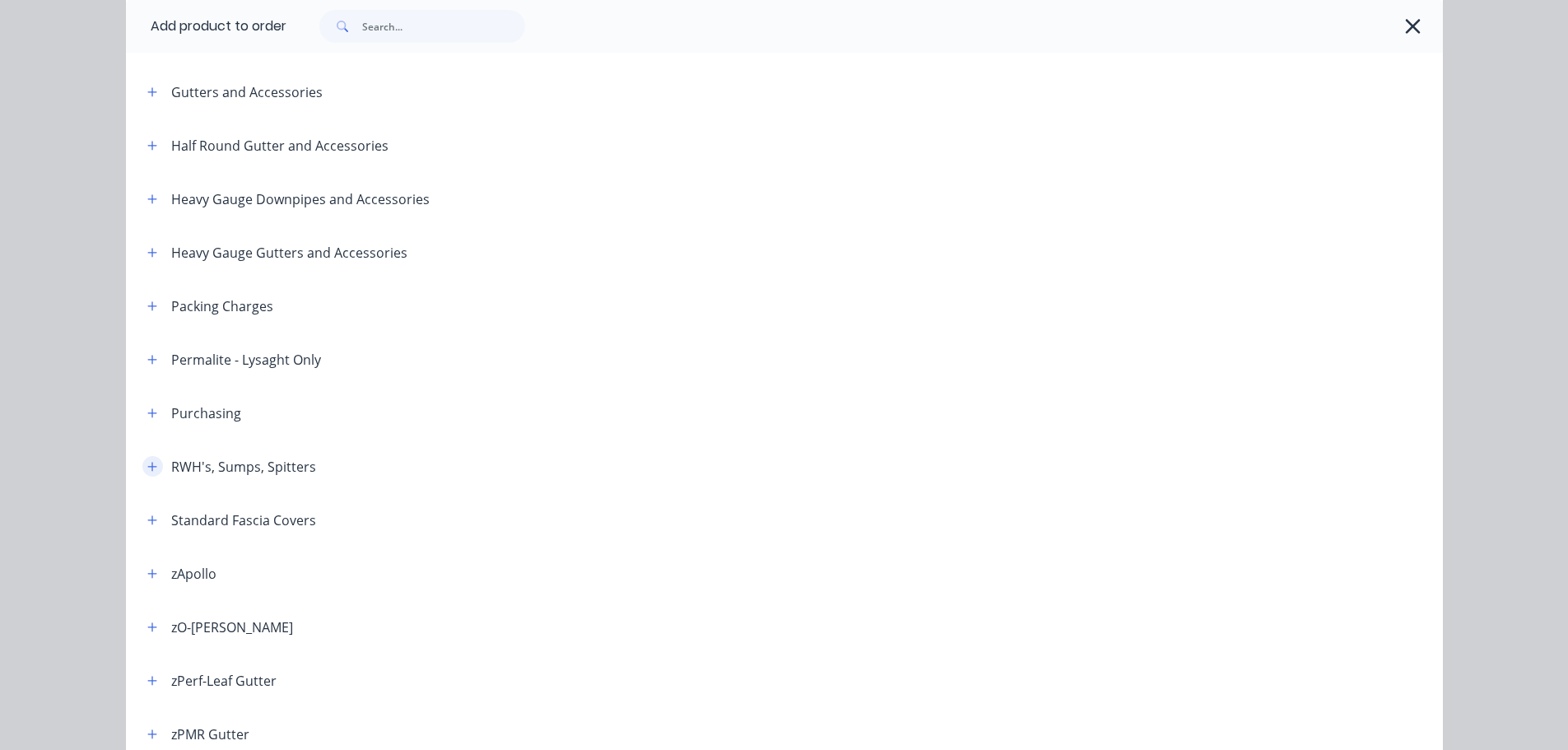
click at [147, 468] on icon "button" at bounding box center [151, 466] width 9 height 9
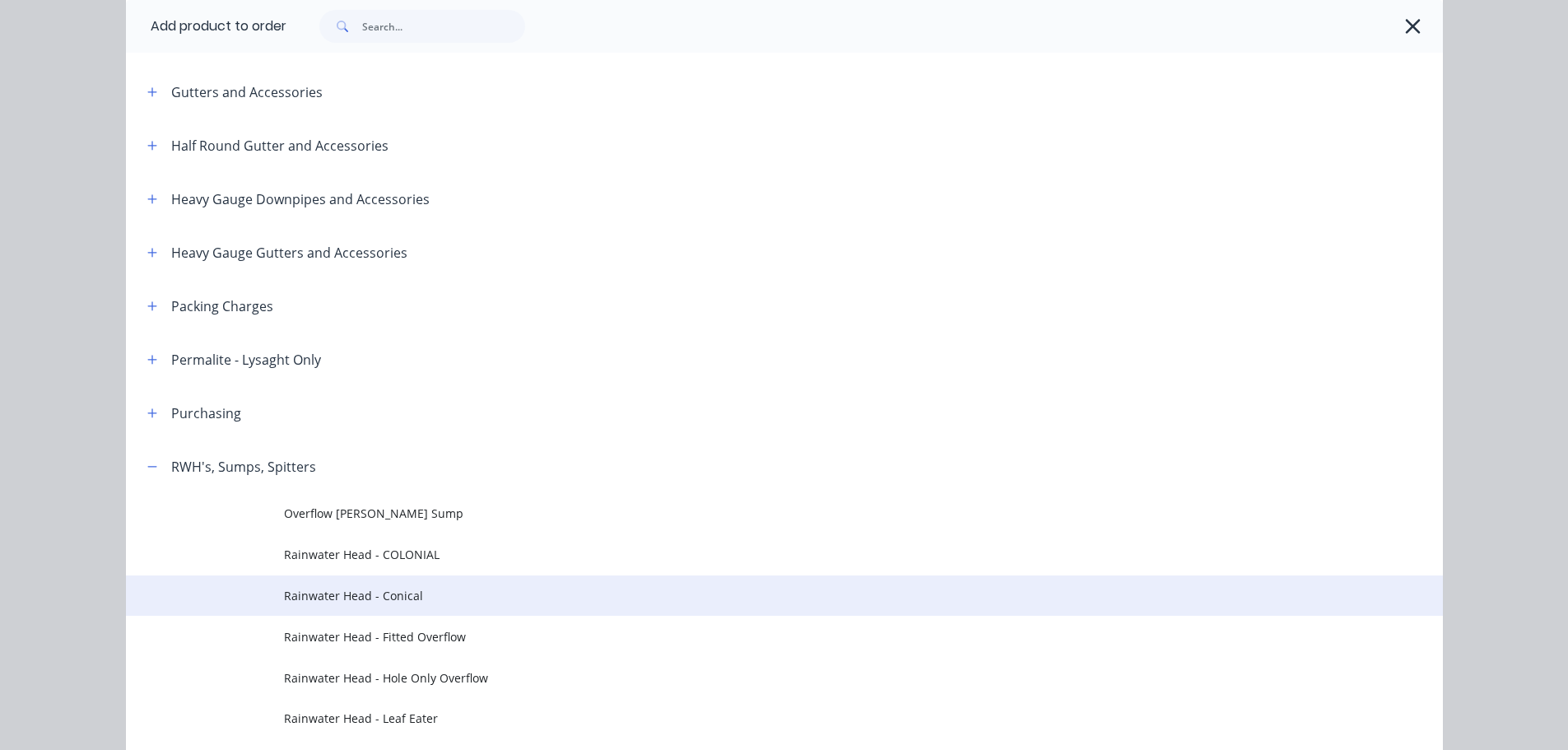
click at [434, 582] on td "Rainwater Head - Conical" at bounding box center [863, 595] width 1159 height 41
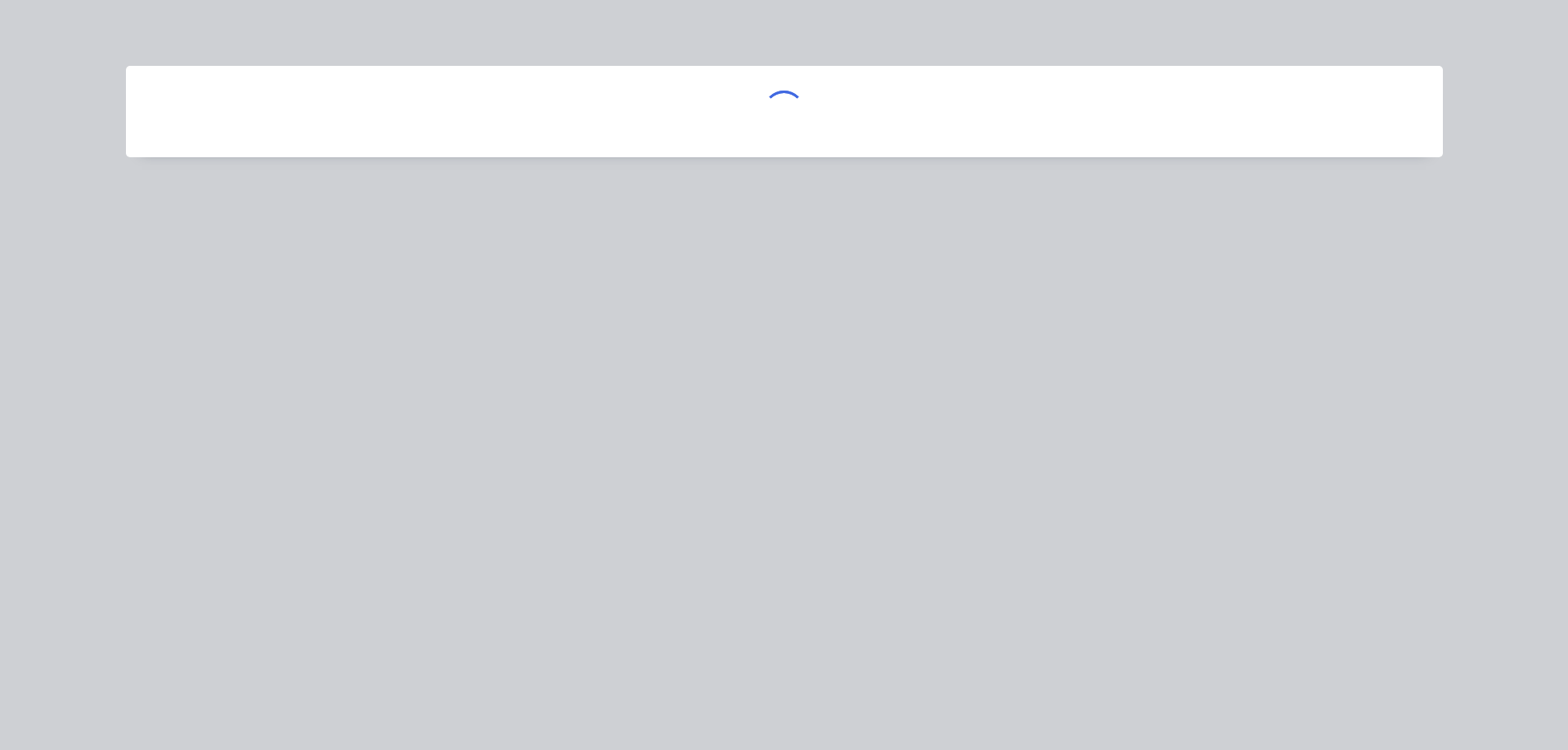
scroll to position [0, 0]
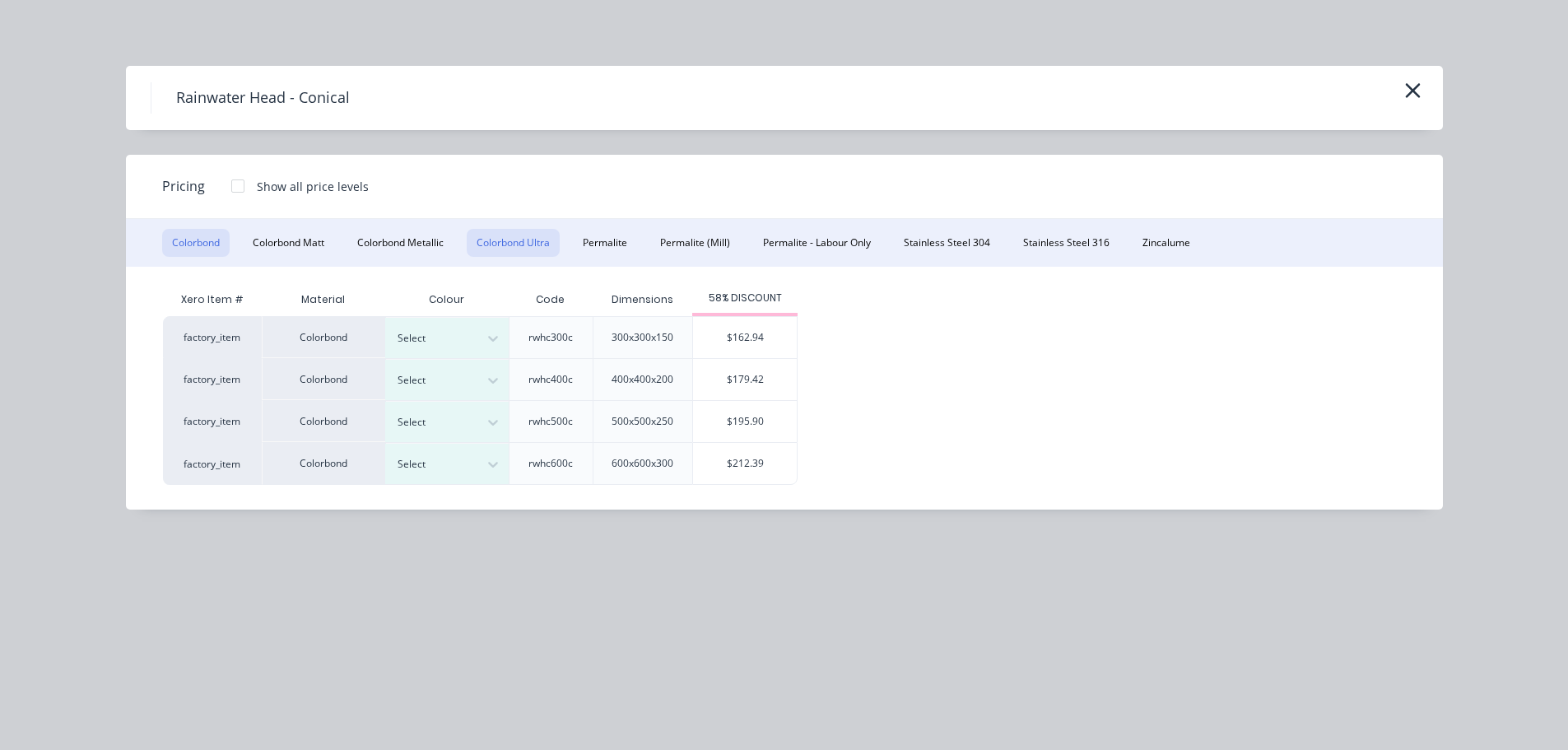
click at [510, 244] on button "Colorbond Ultra" at bounding box center [513, 243] width 93 height 28
click at [470, 420] on div at bounding box center [434, 422] width 74 height 18
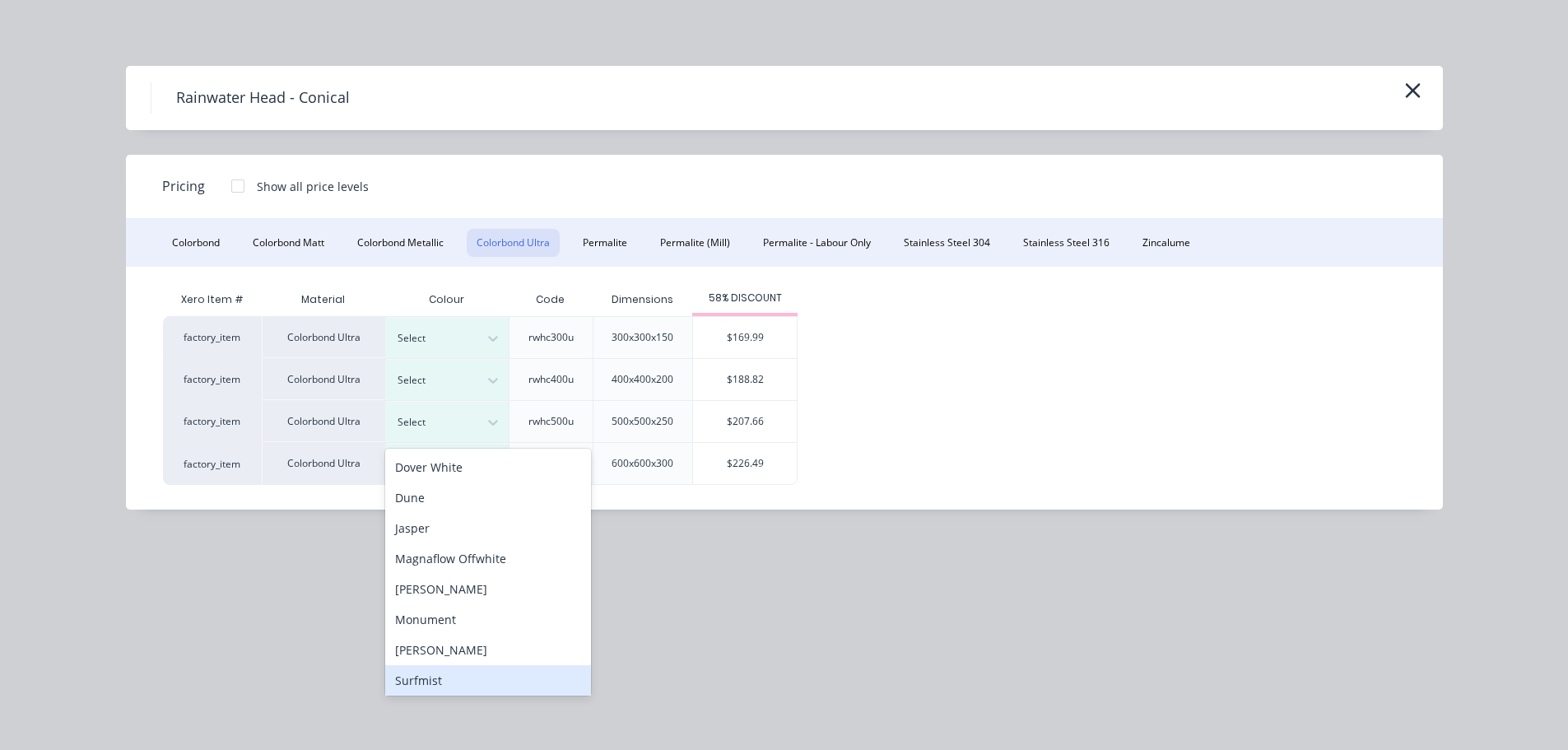
click at [413, 667] on div "Surfmist" at bounding box center [488, 680] width 206 height 30
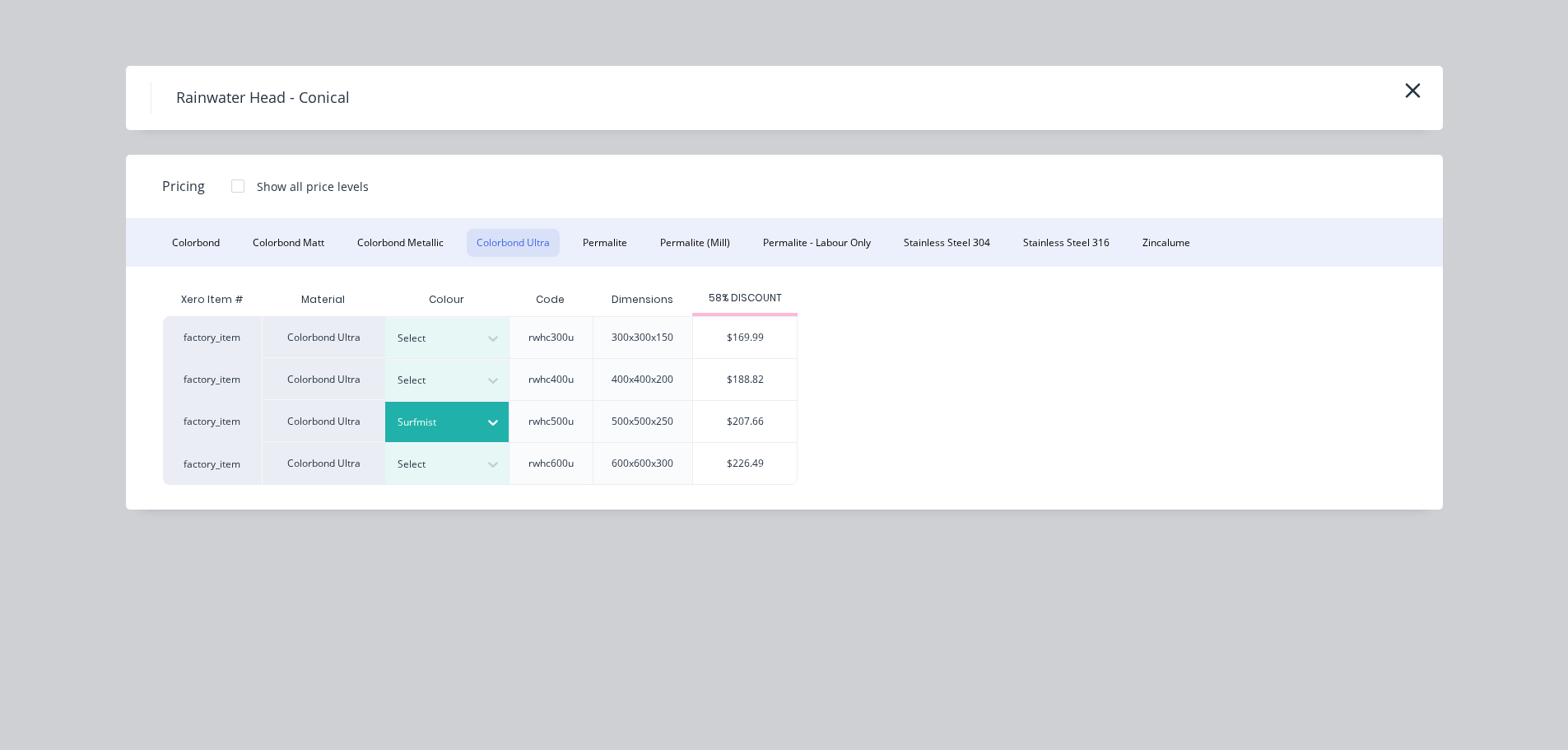
click at [720, 425] on div "$207.66" at bounding box center [745, 421] width 104 height 41
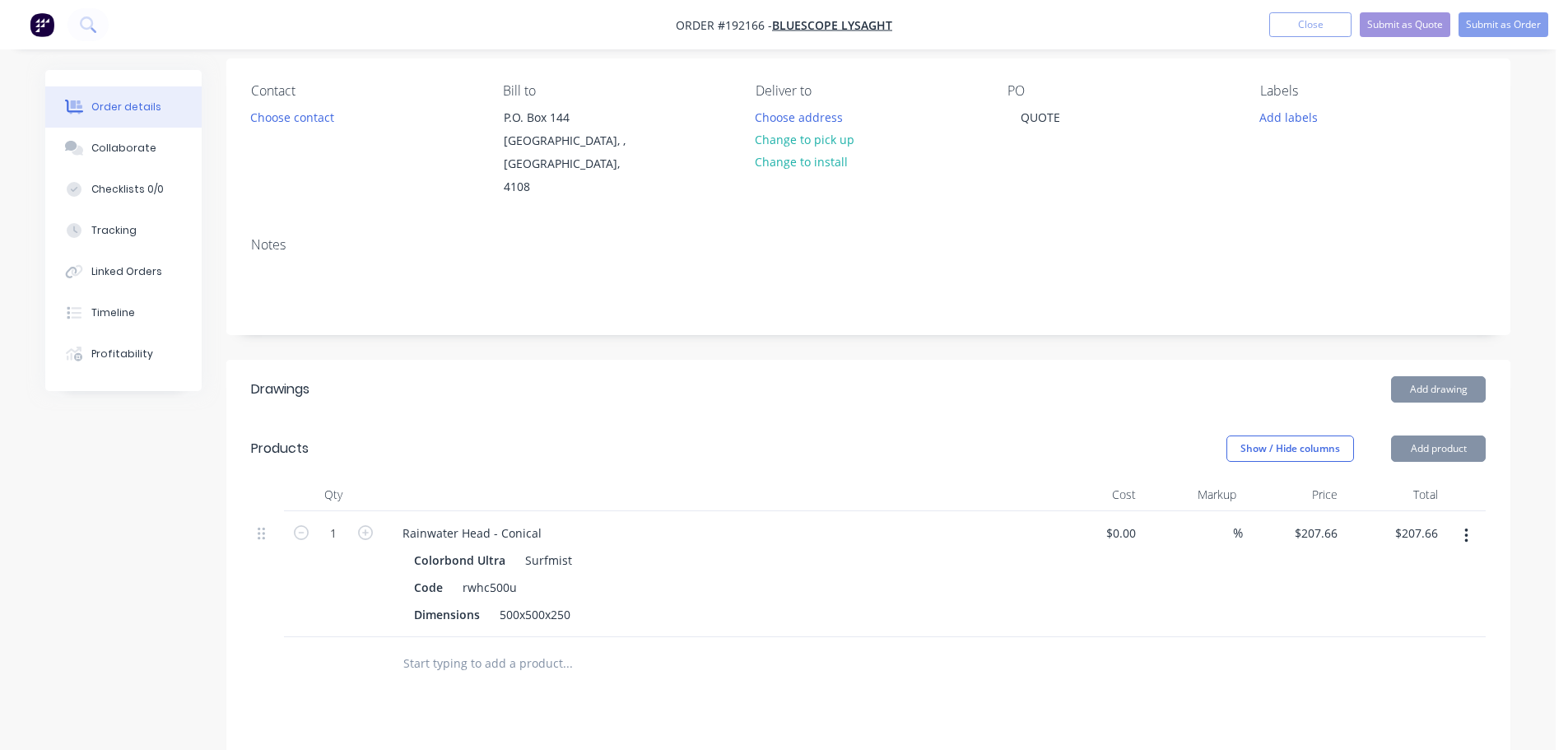
scroll to position [164, 0]
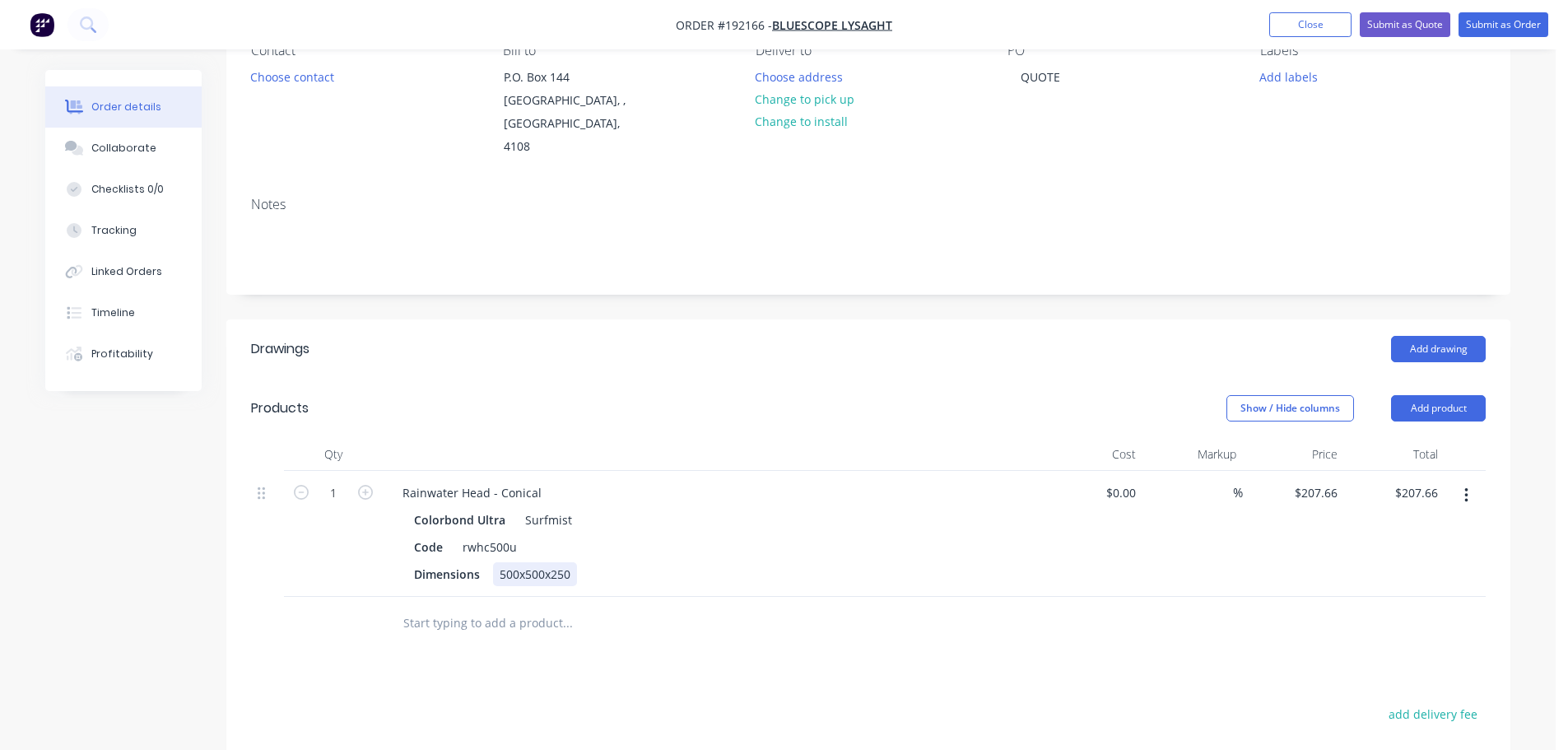
click at [505, 562] on div "500x500x250" at bounding box center [535, 573] width 84 height 23
click at [529, 481] on div "Rainwater Head - Conical" at bounding box center [472, 492] width 165 height 23
click at [497, 413] on header "Products Show / Hide columns Add product" at bounding box center [868, 408] width 1284 height 59
drag, startPoint x: 155, startPoint y: 154, endPoint x: 374, endPoint y: 137, distance: 219.7
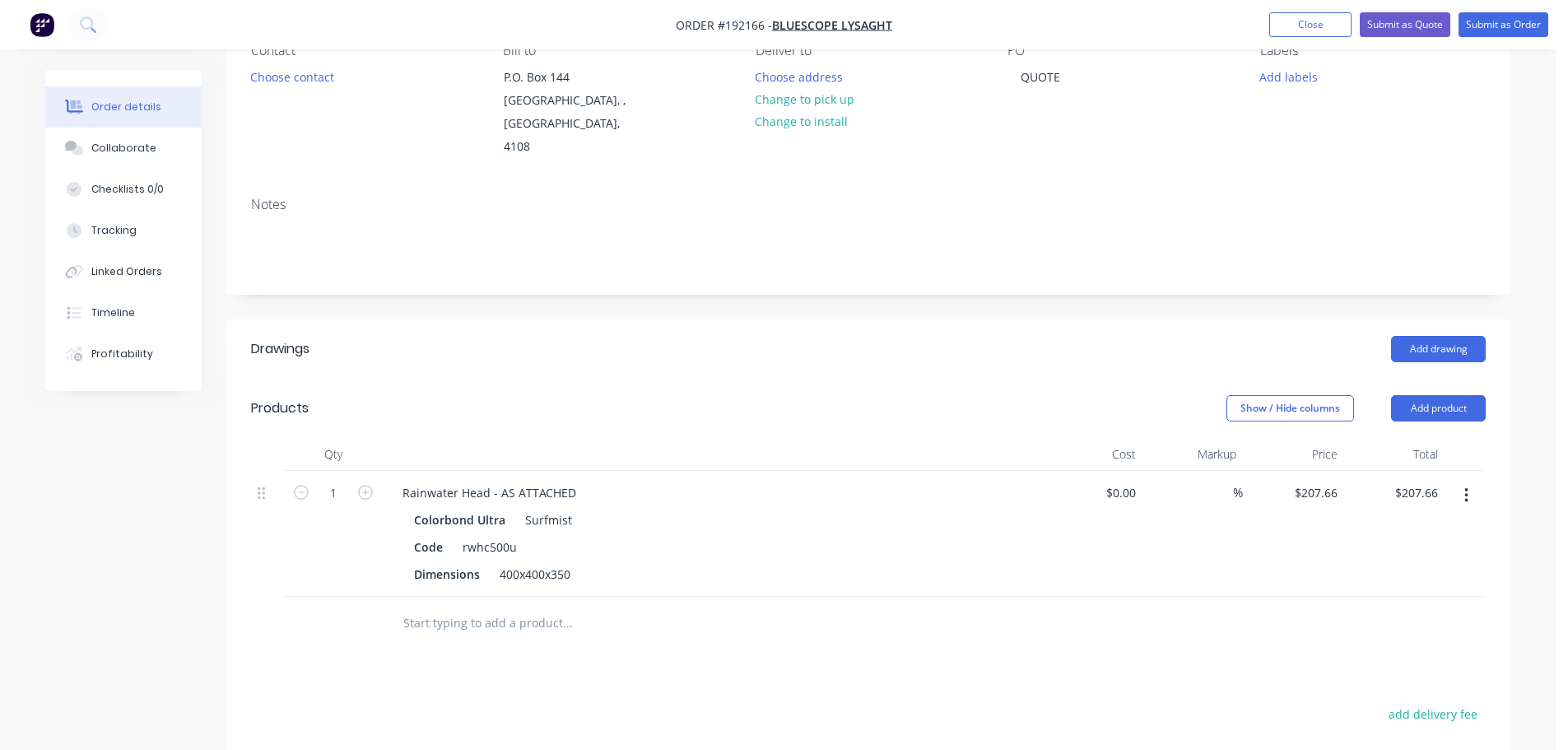
click at [155, 154] on button "Collaborate" at bounding box center [124, 148] width 157 height 41
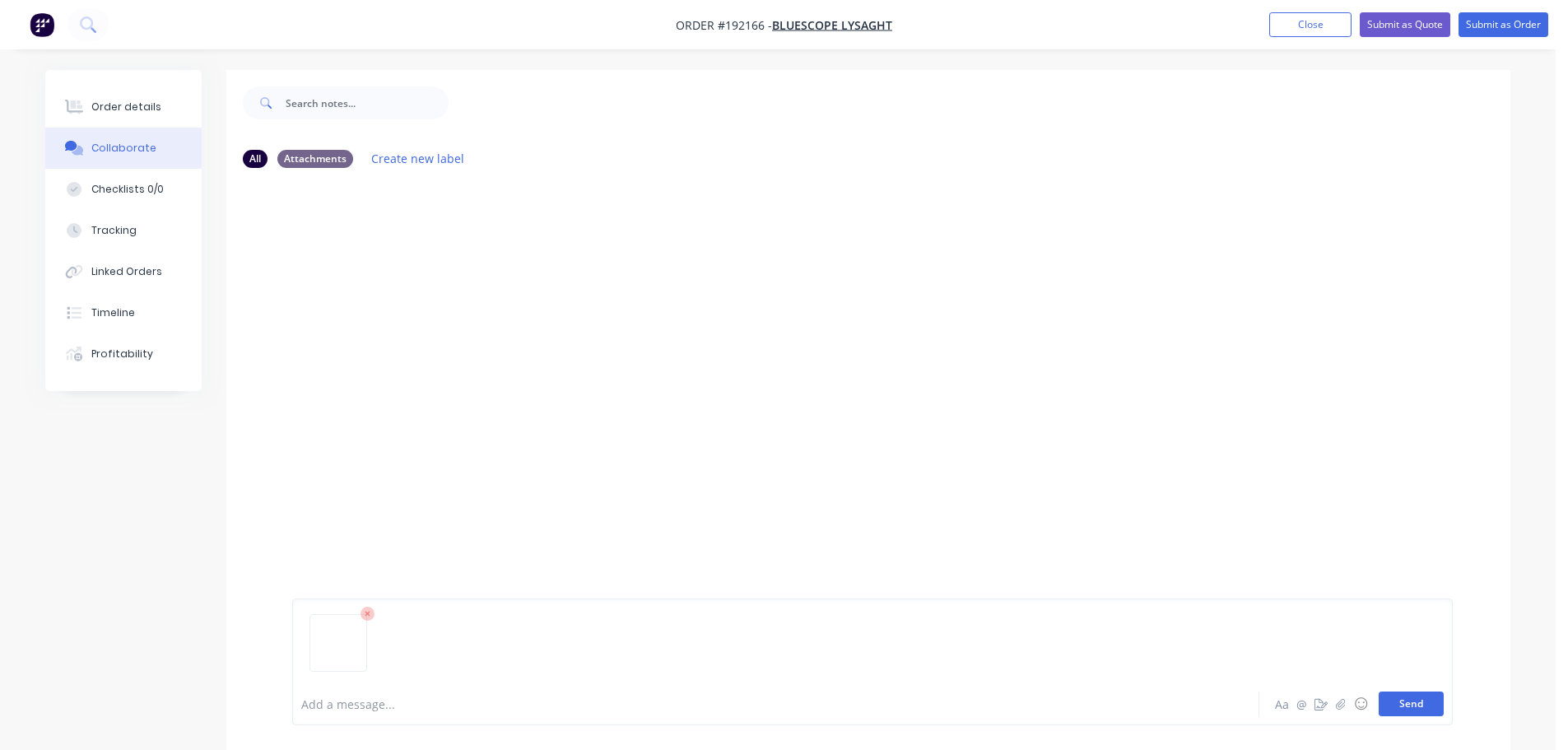
click at [1414, 700] on button "Send" at bounding box center [1411, 704] width 65 height 24
drag, startPoint x: 1407, startPoint y: 708, endPoint x: 1374, endPoint y: 695, distance: 35.5
click at [1408, 708] on button "Send" at bounding box center [1411, 704] width 65 height 24
click at [148, 110] on div "Order details" at bounding box center [126, 106] width 70 height 15
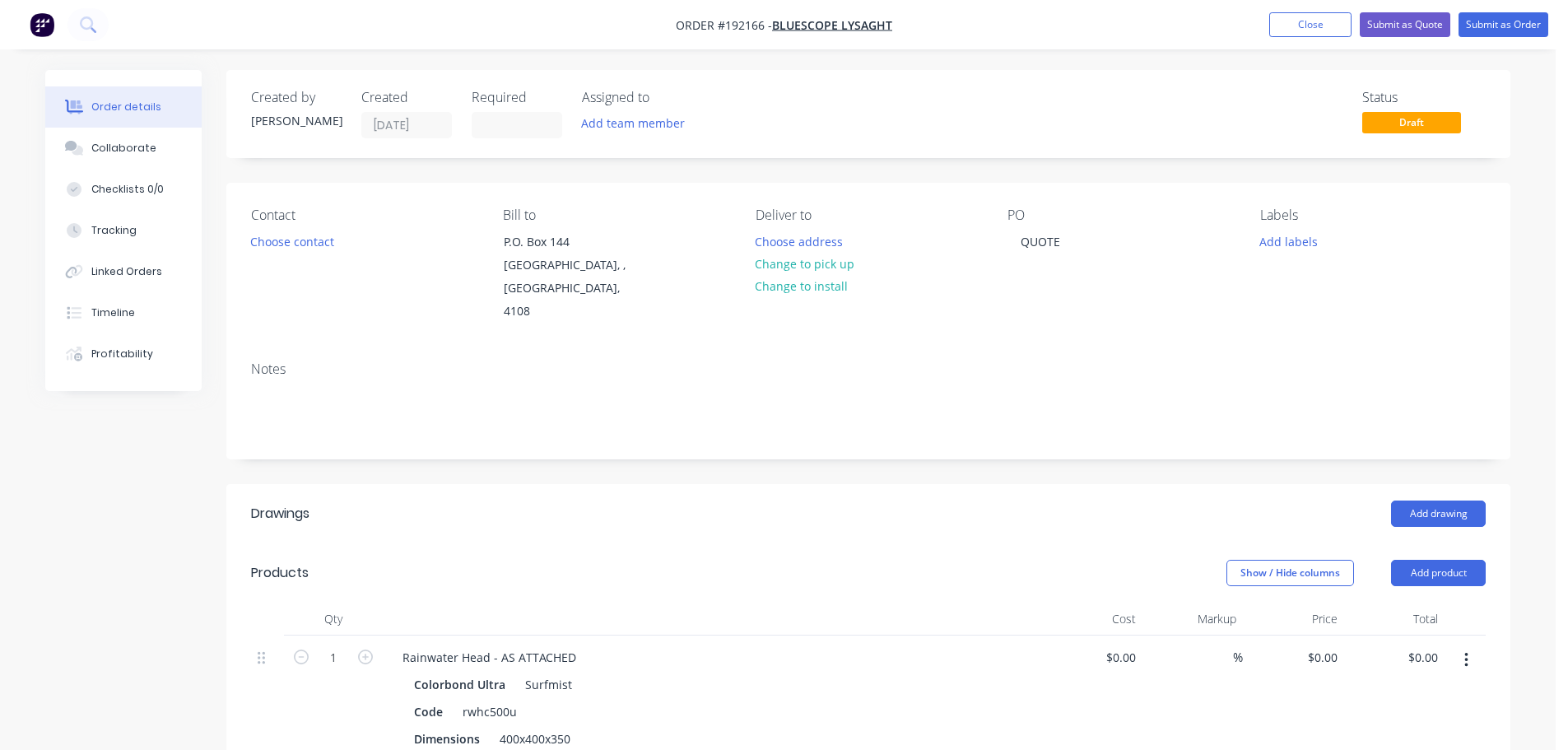
type input "$207.66"
click at [159, 151] on button "Collaborate" at bounding box center [124, 148] width 157 height 41
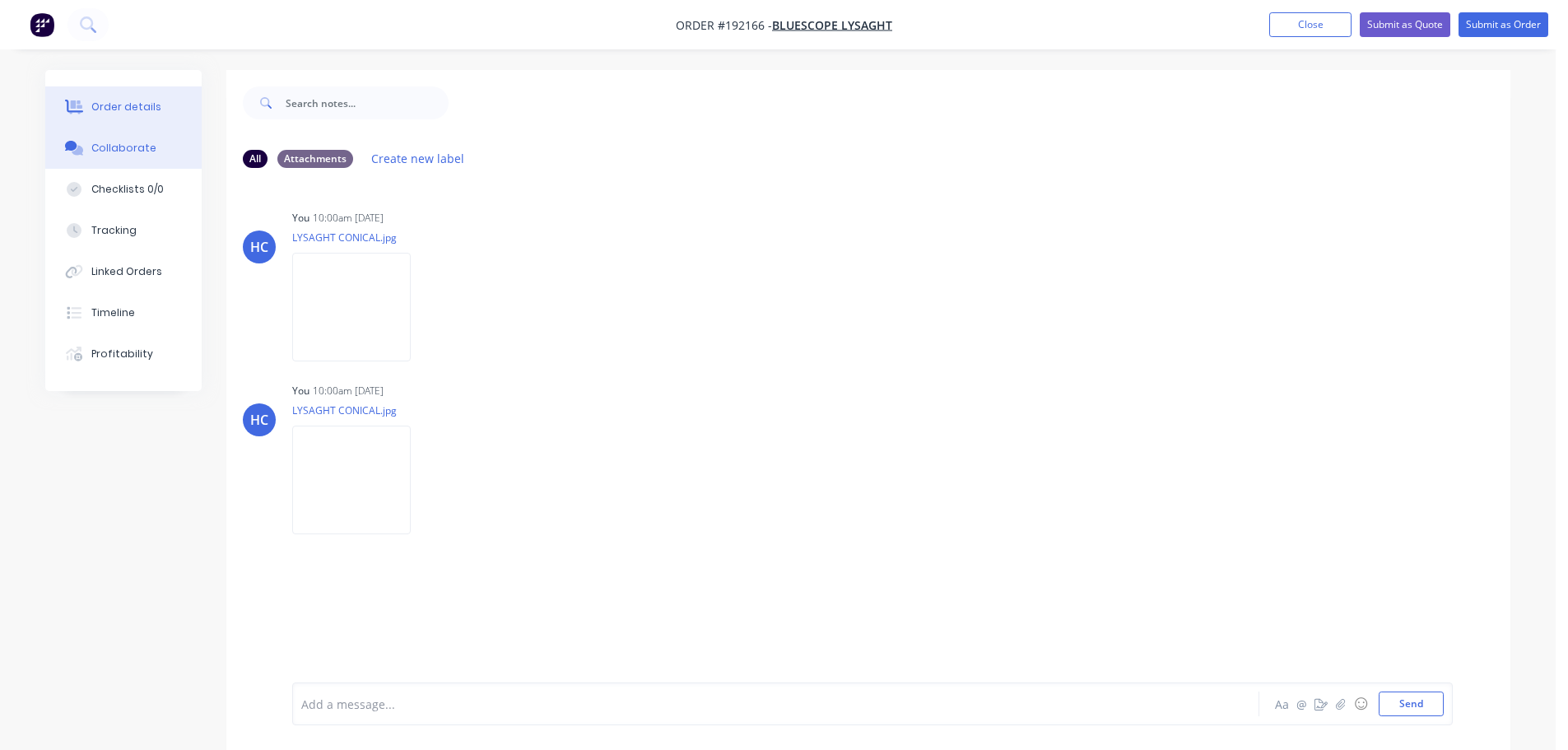
click at [155, 103] on button "Order details" at bounding box center [124, 106] width 157 height 41
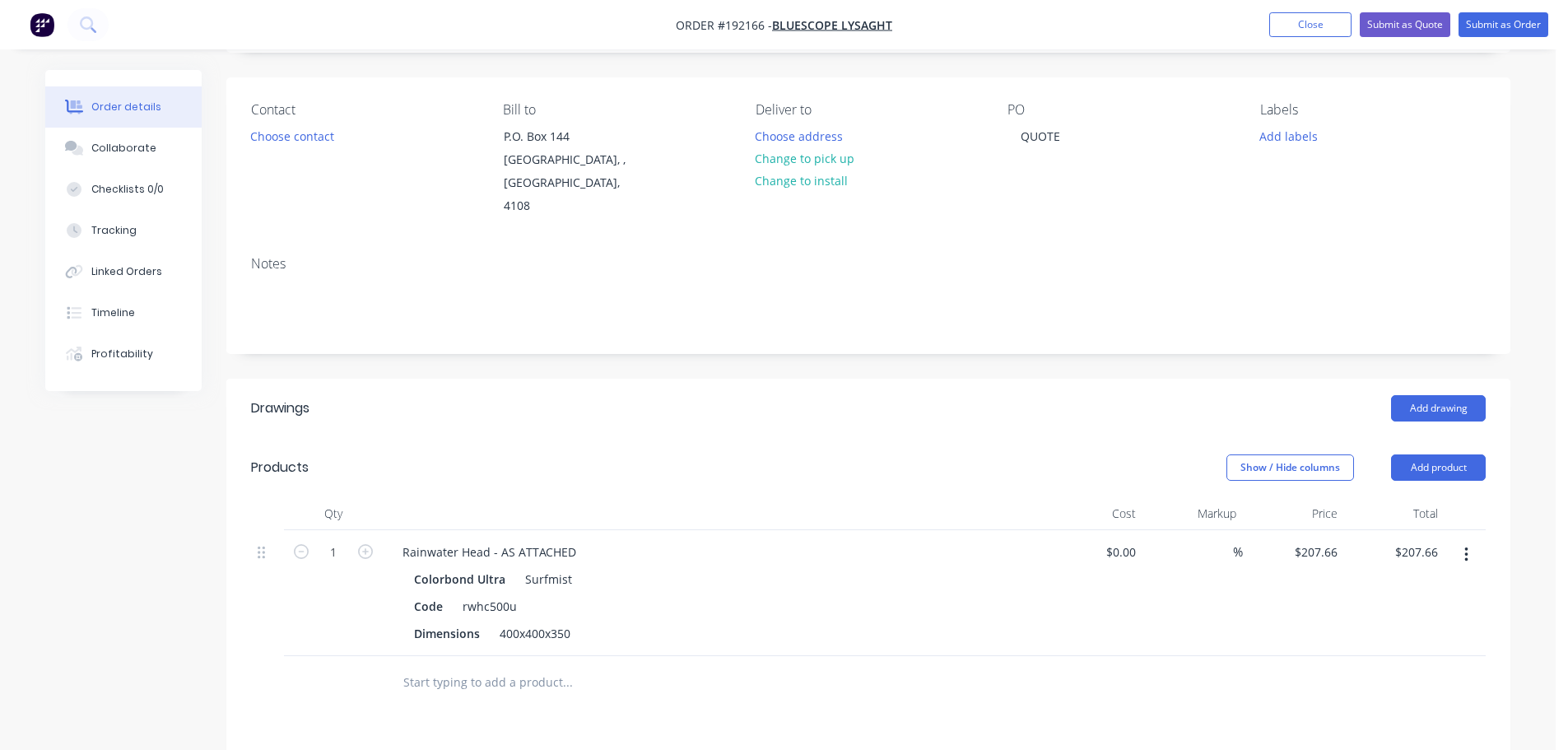
scroll to position [164, 0]
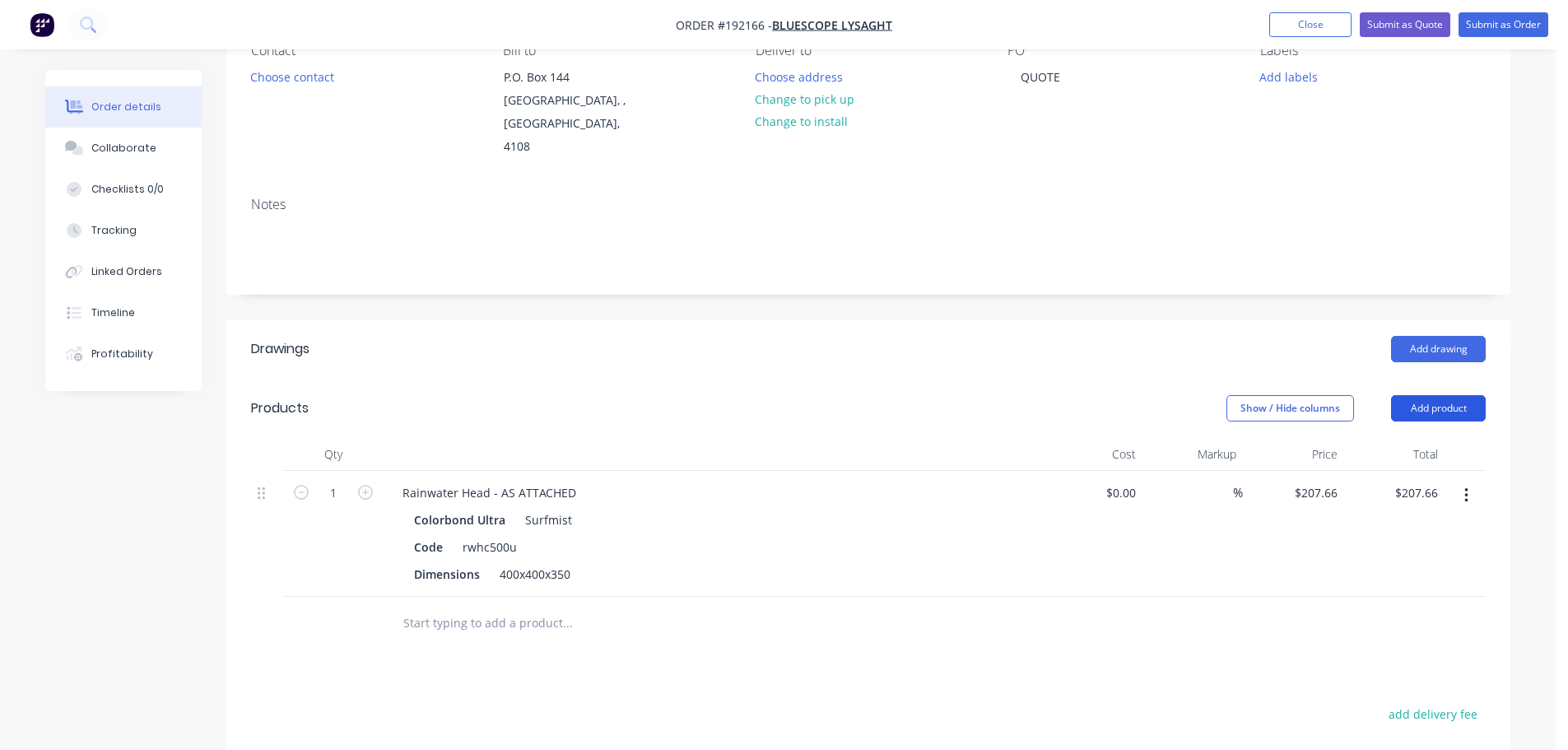
click at [1439, 397] on button "Add product" at bounding box center [1438, 408] width 95 height 26
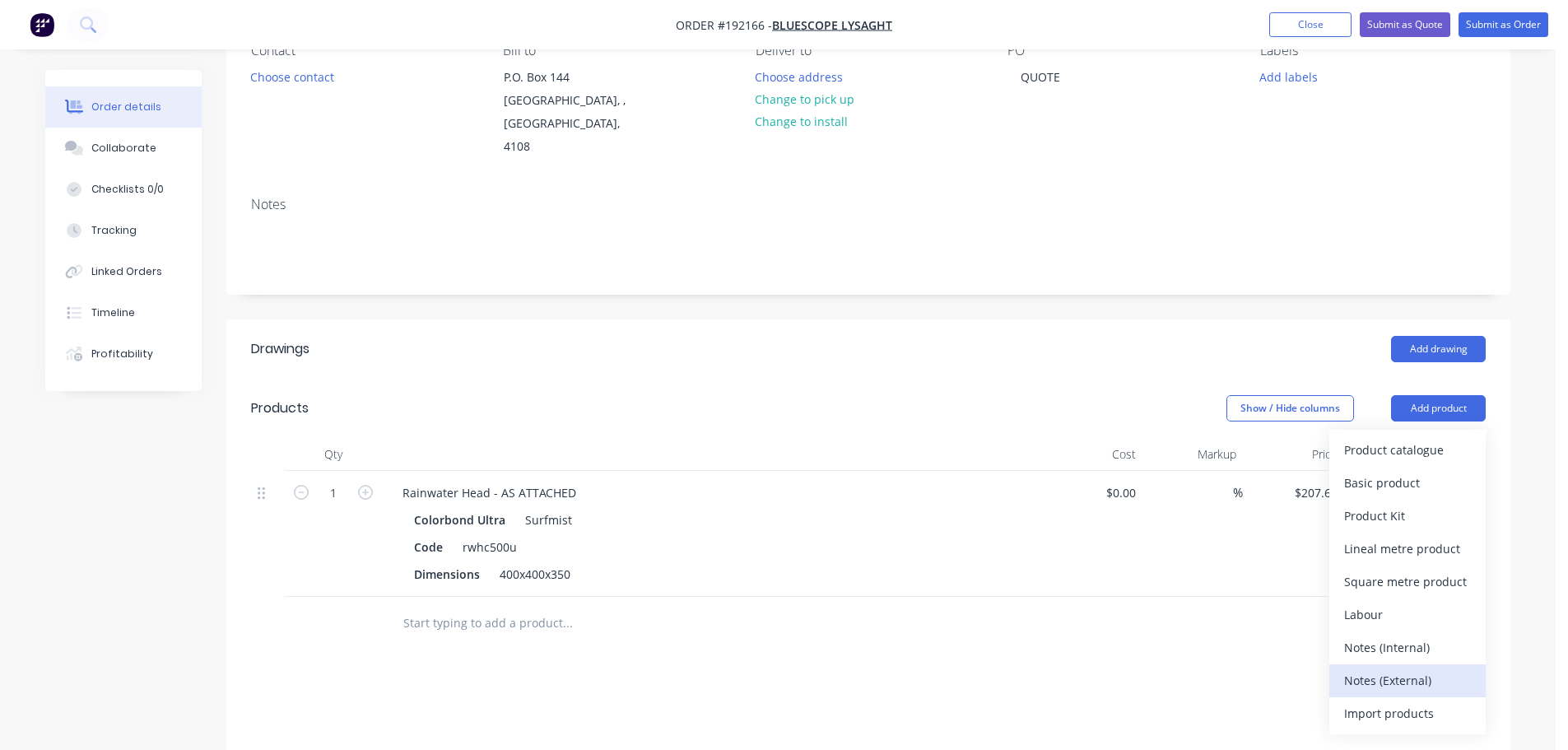
click at [1395, 668] on div "Notes (External)" at bounding box center [1408, 680] width 127 height 23
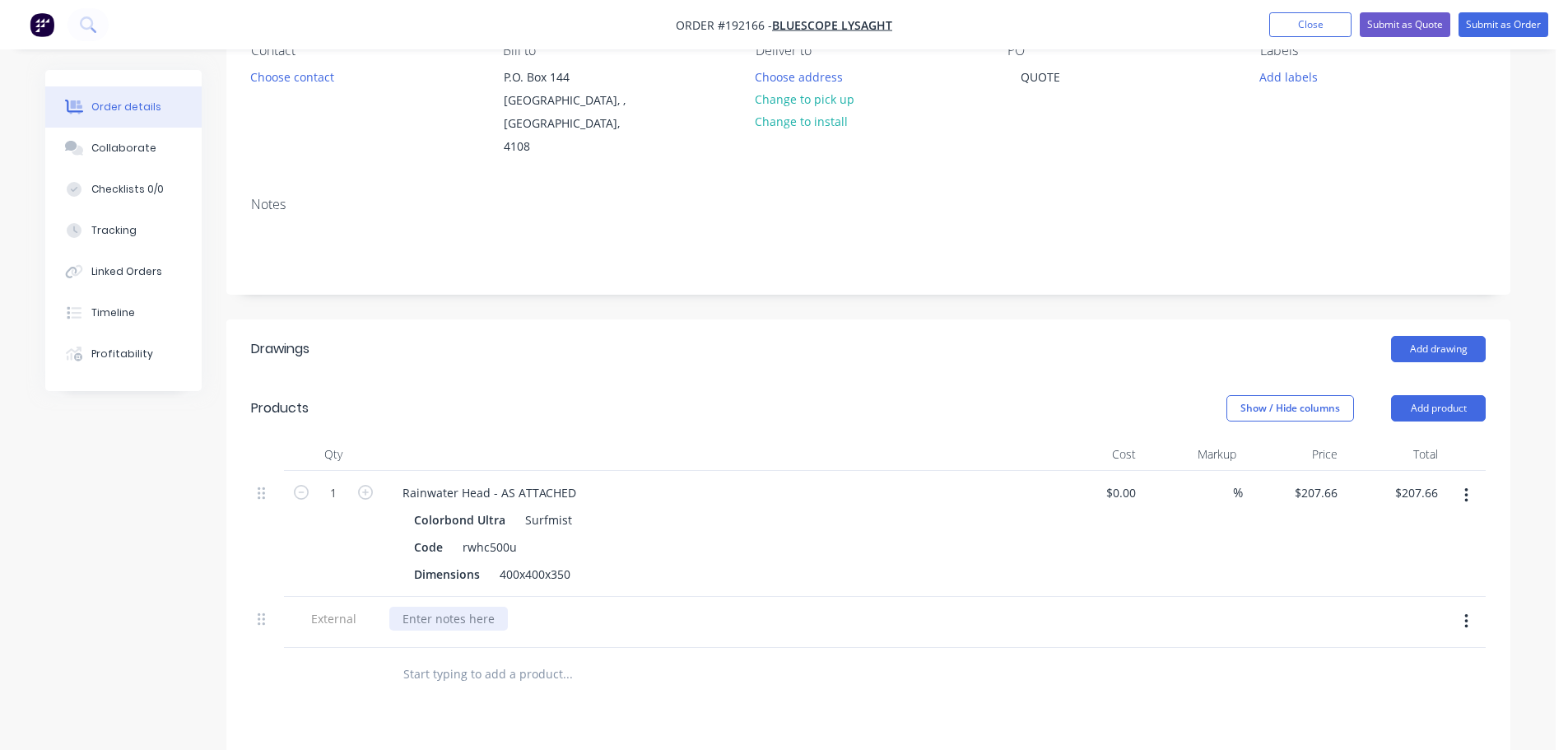
click at [415, 606] on div at bounding box center [449, 618] width 118 height 23
click at [1415, 19] on button "Submit as Quote" at bounding box center [1405, 24] width 90 height 24
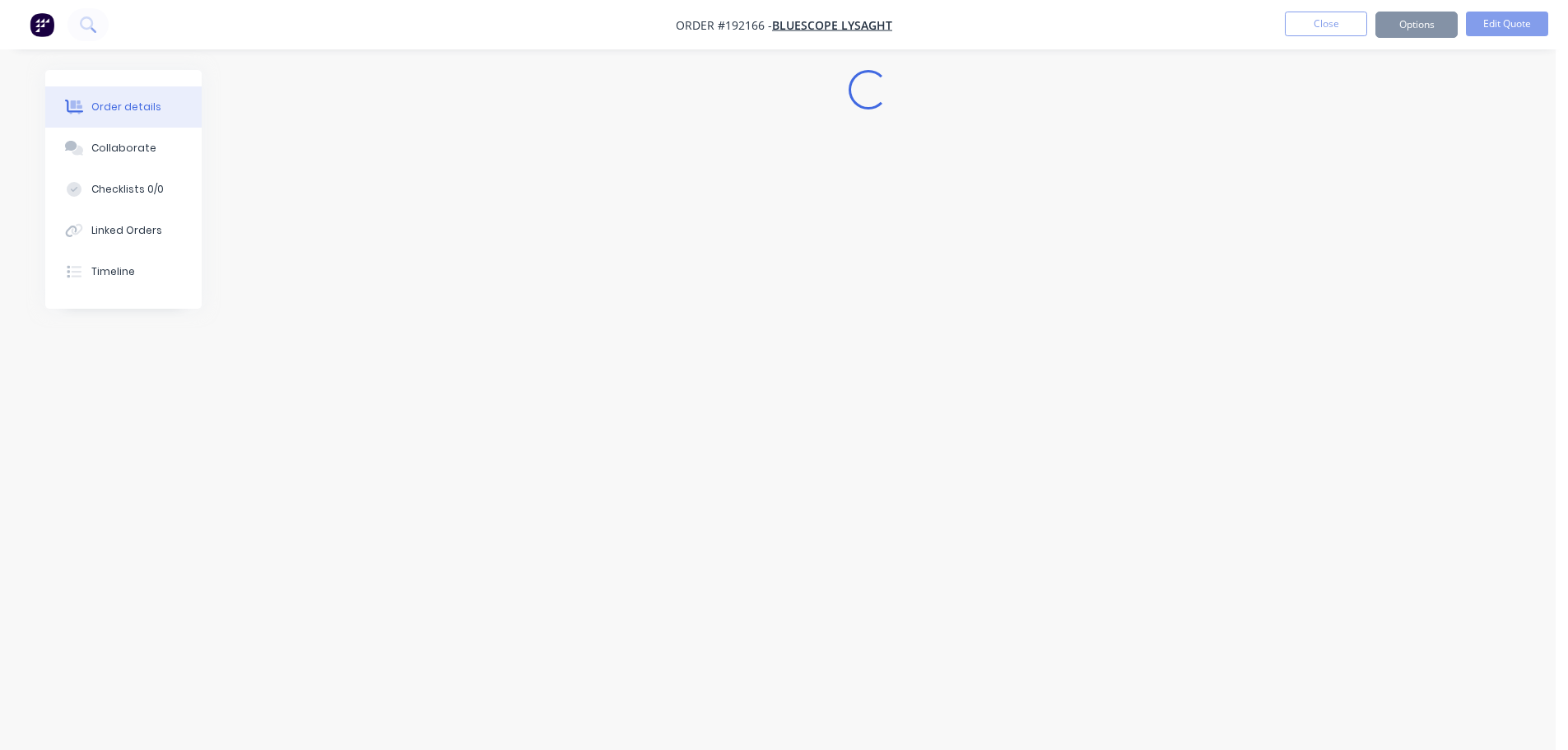
scroll to position [0, 0]
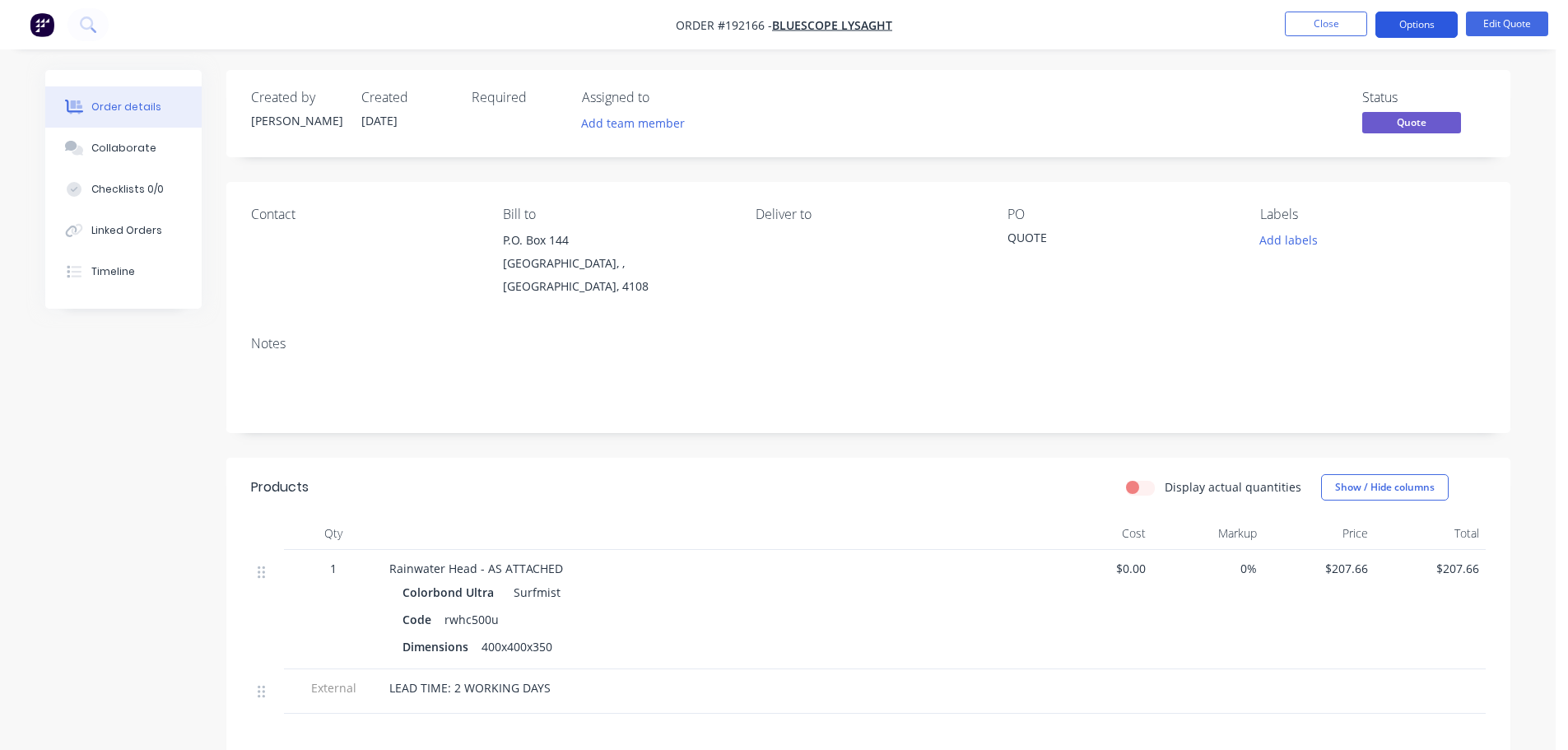
drag, startPoint x: 1448, startPoint y: 22, endPoint x: 1445, endPoint y: 43, distance: 21.2
click at [1448, 22] on button "Options" at bounding box center [1417, 24] width 83 height 26
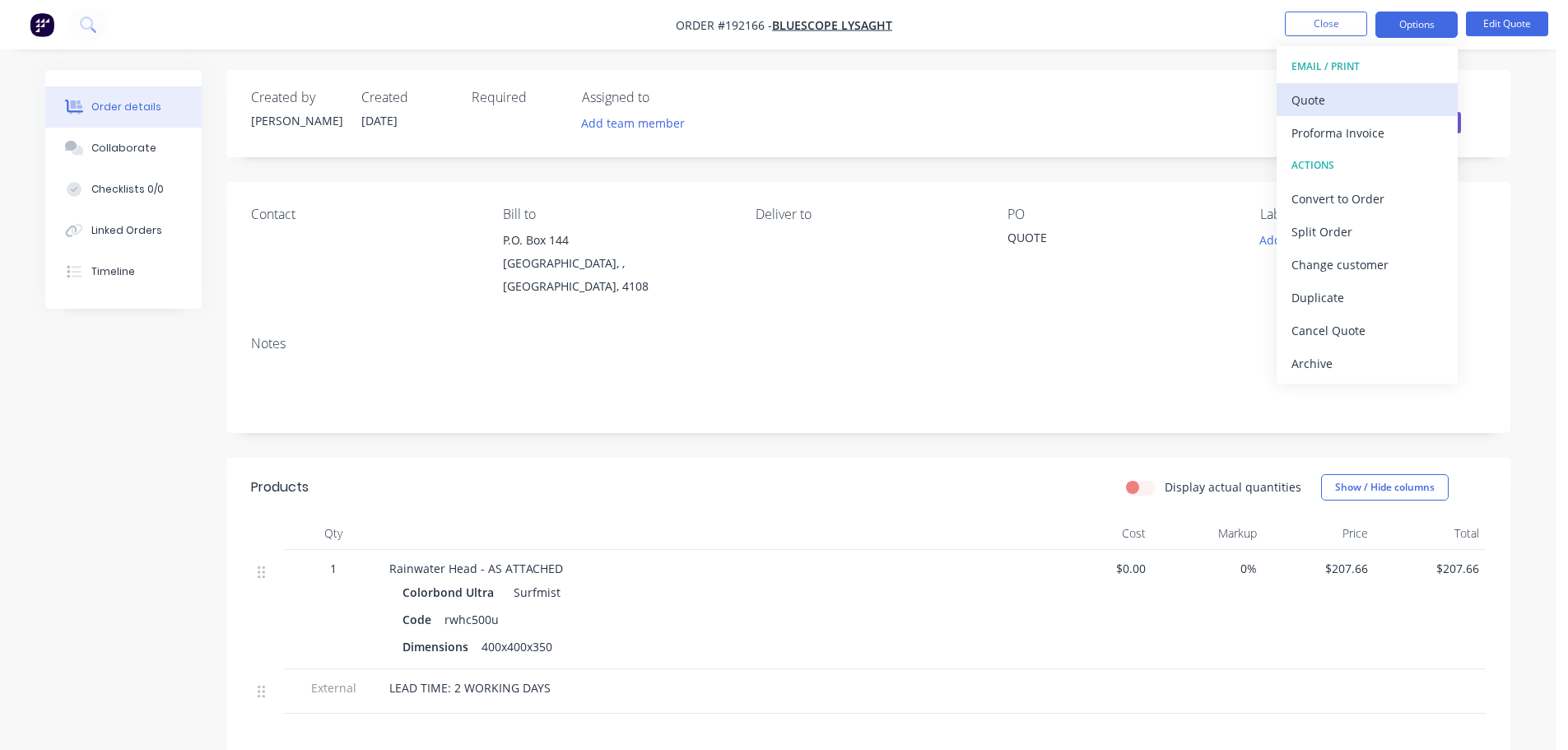
click at [1356, 104] on div "Quote" at bounding box center [1367, 99] width 151 height 23
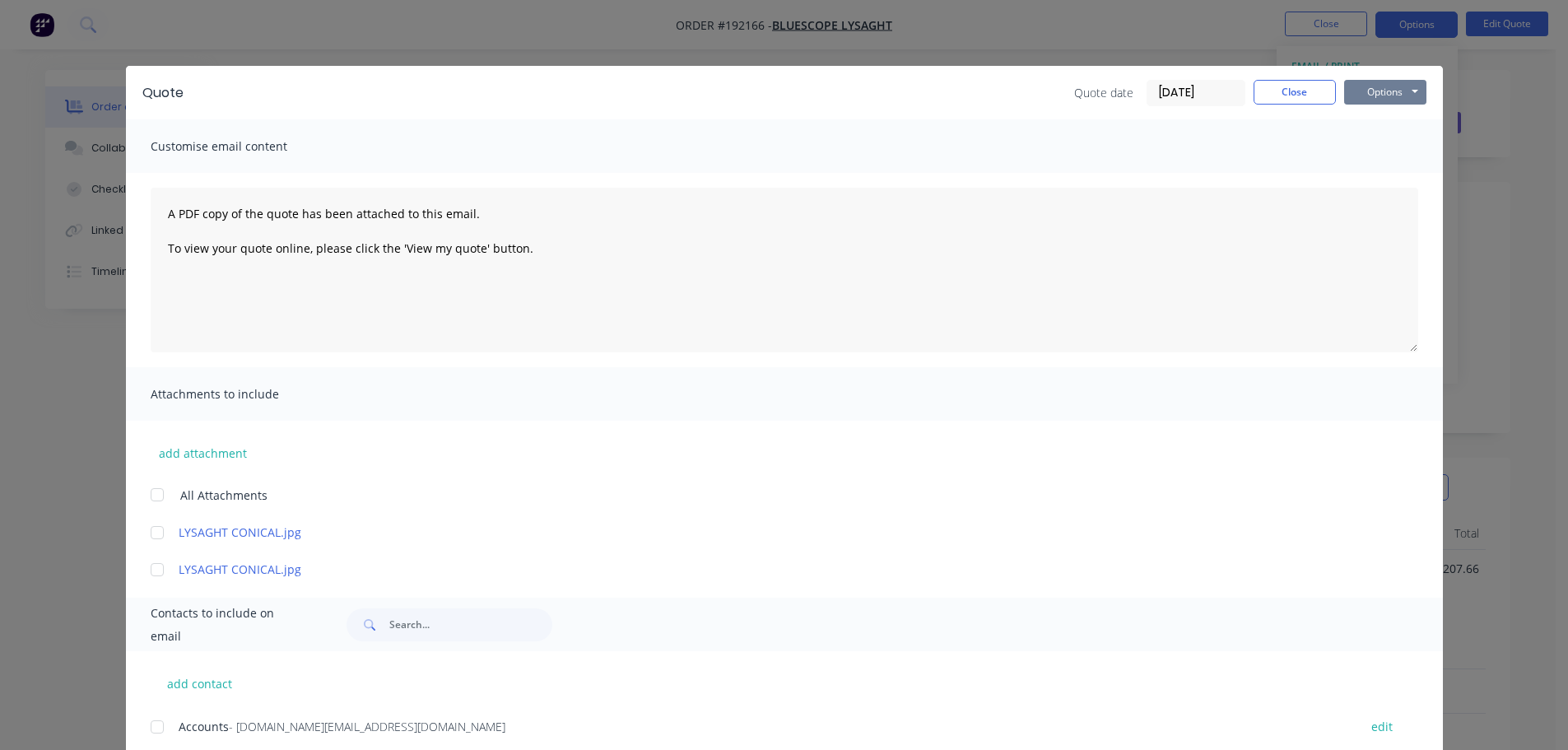
click at [1396, 90] on button "Options" at bounding box center [1385, 92] width 83 height 24
click at [1401, 143] on button "Print" at bounding box center [1397, 148] width 105 height 27
click at [1283, 95] on button "Close" at bounding box center [1295, 92] width 83 height 24
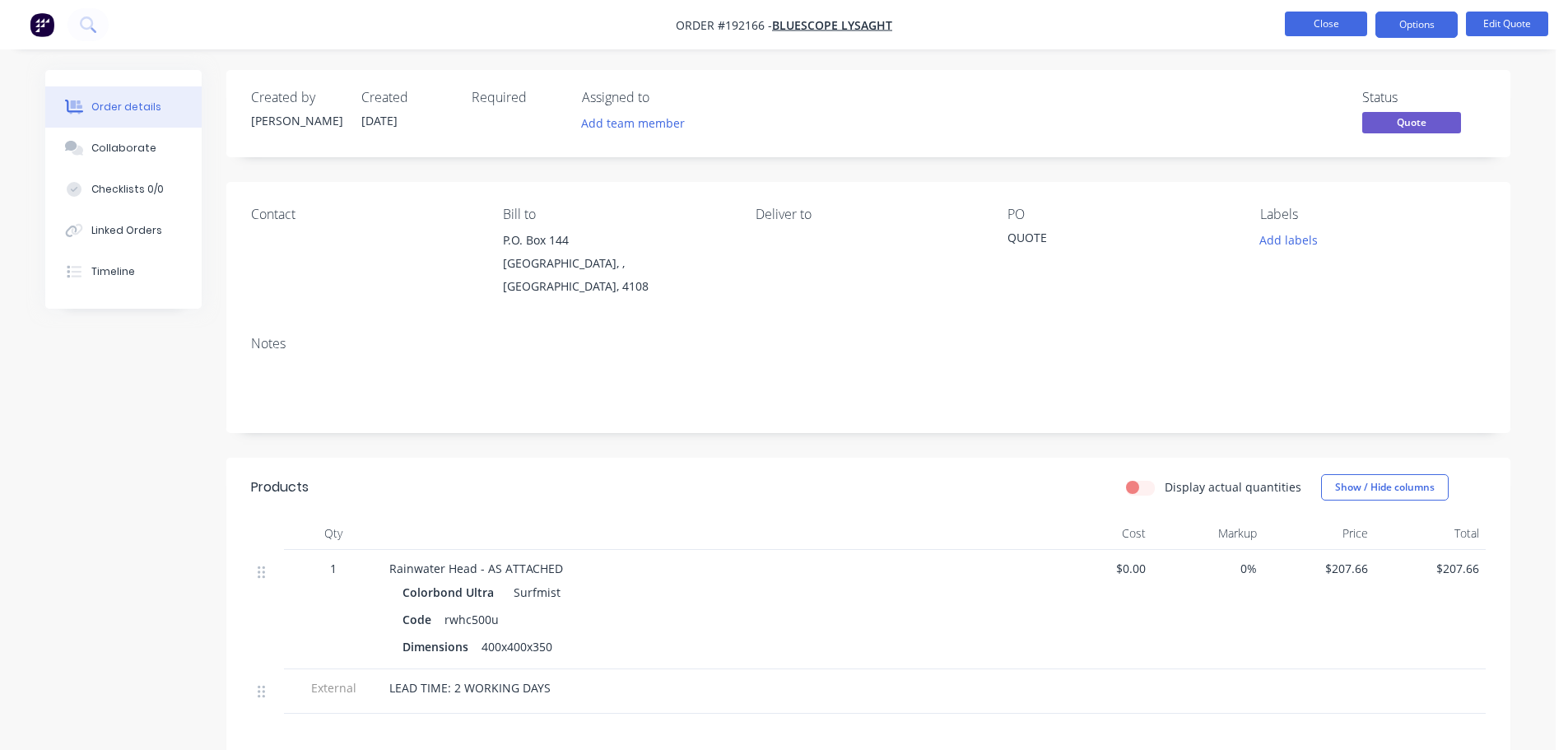
click at [1320, 32] on button "Close" at bounding box center [1326, 23] width 83 height 24
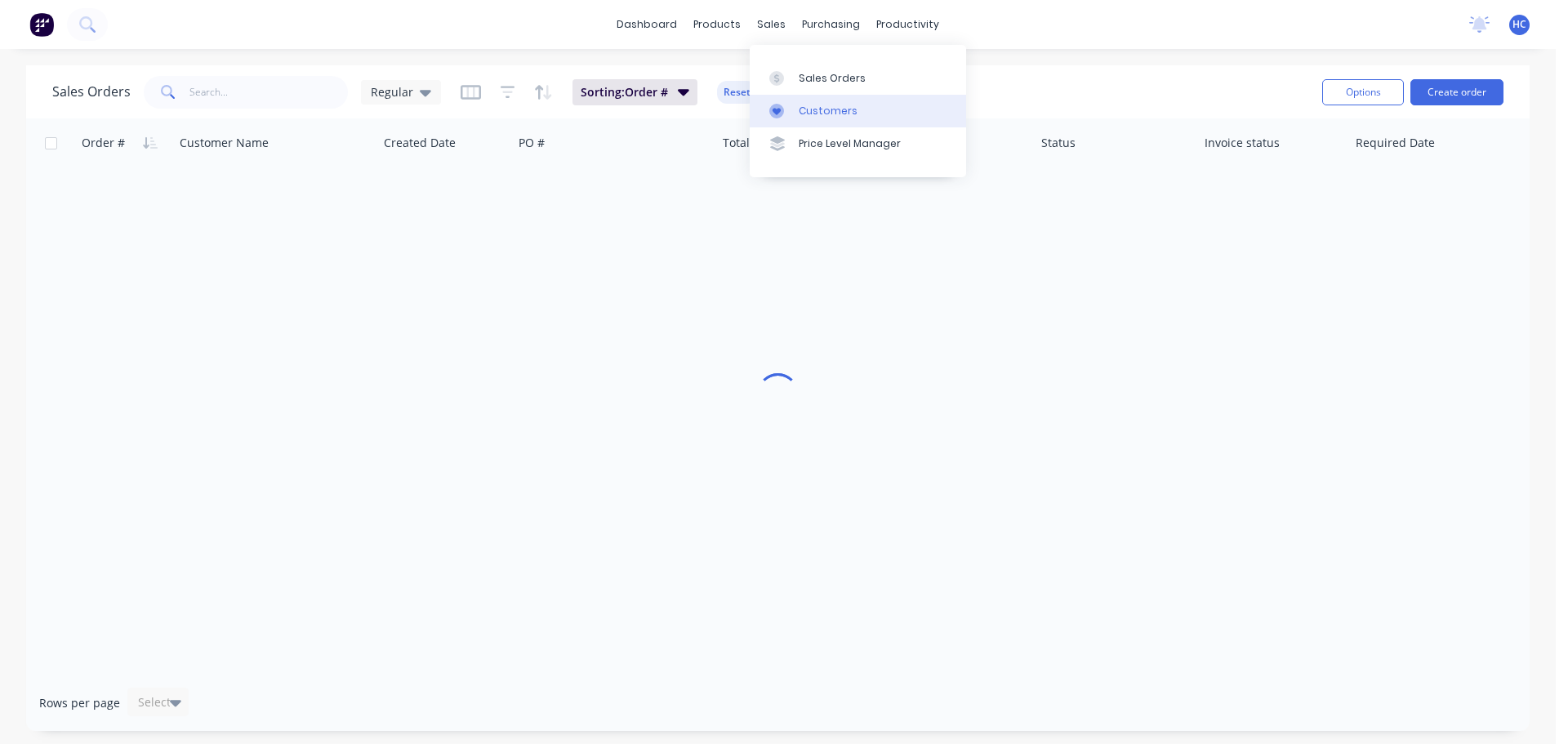
click at [825, 105] on div "Customers" at bounding box center [828, 110] width 59 height 15
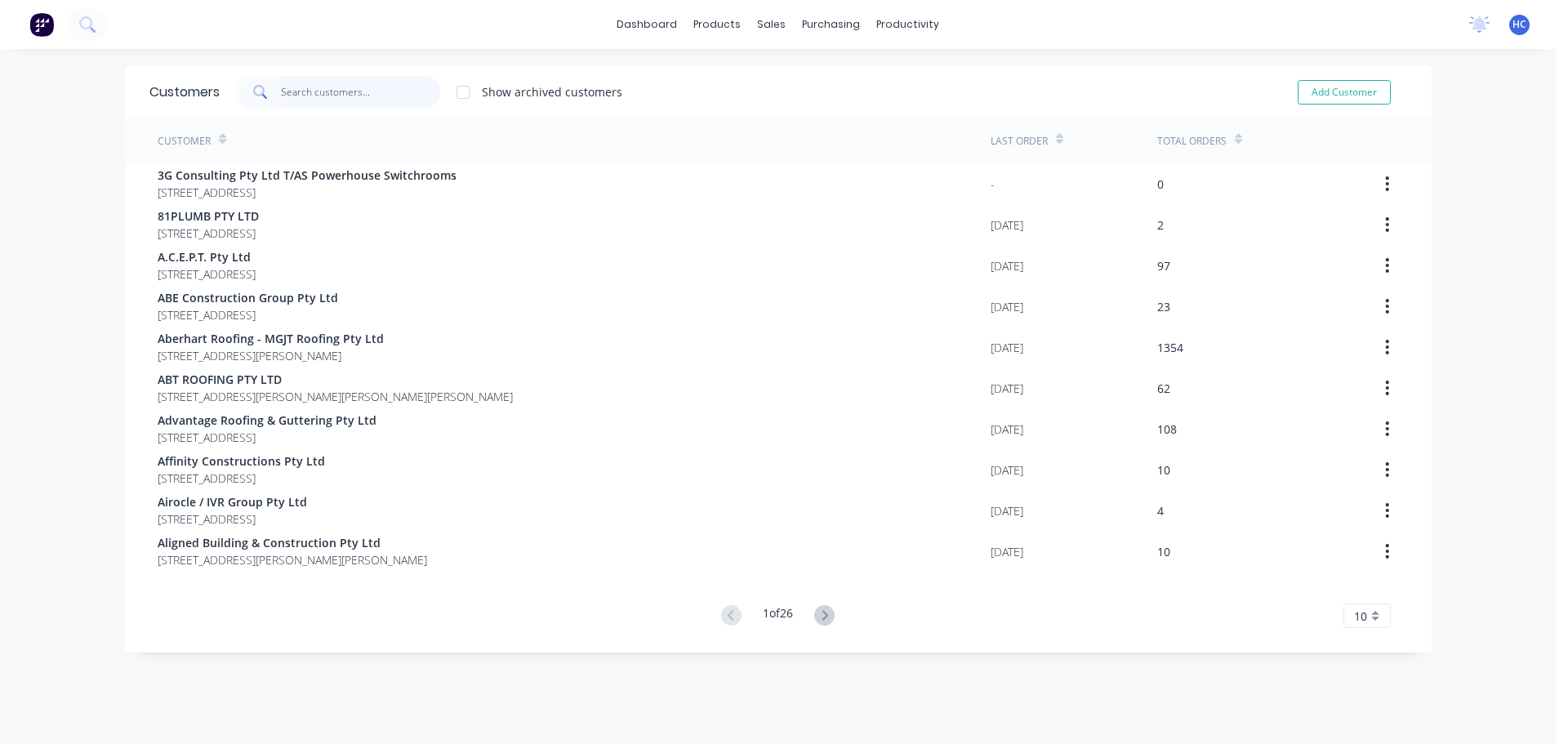
click at [336, 85] on input "text" at bounding box center [360, 92] width 159 height 33
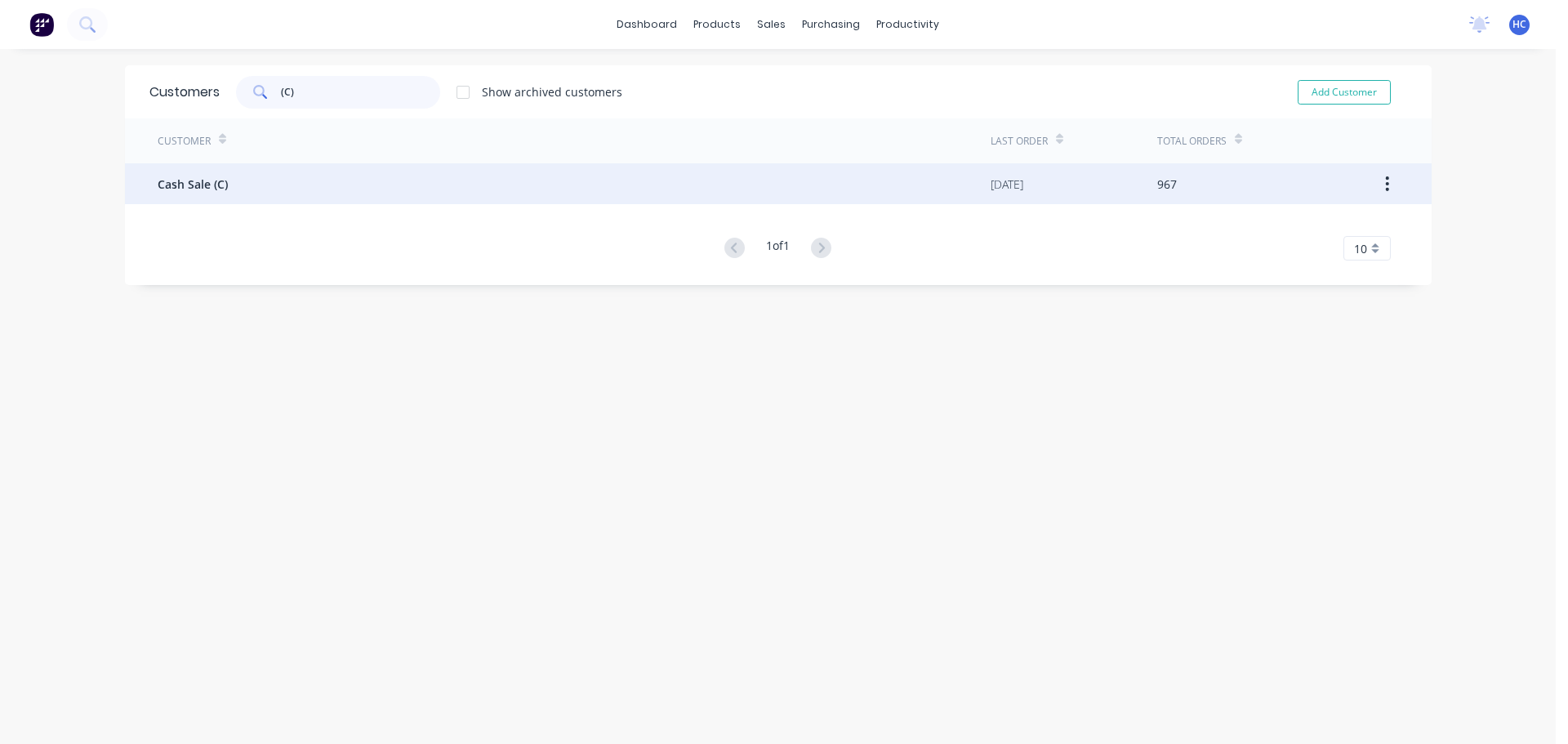
type input "(C)"
click at [196, 194] on div "Cash Sale (C)" at bounding box center [574, 183] width 833 height 41
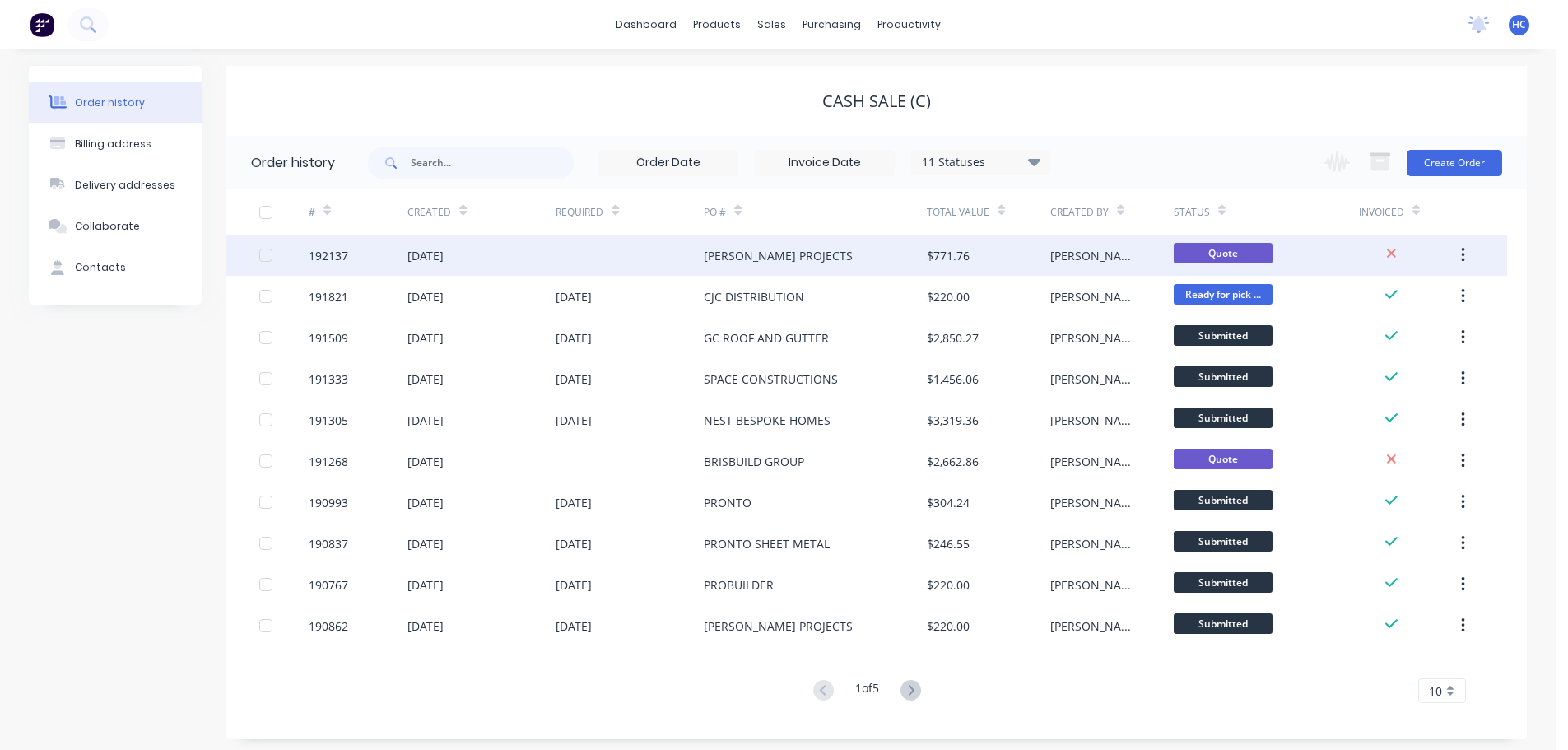
click at [835, 252] on div "[PERSON_NAME] PROJECTS" at bounding box center [814, 255] width 222 height 41
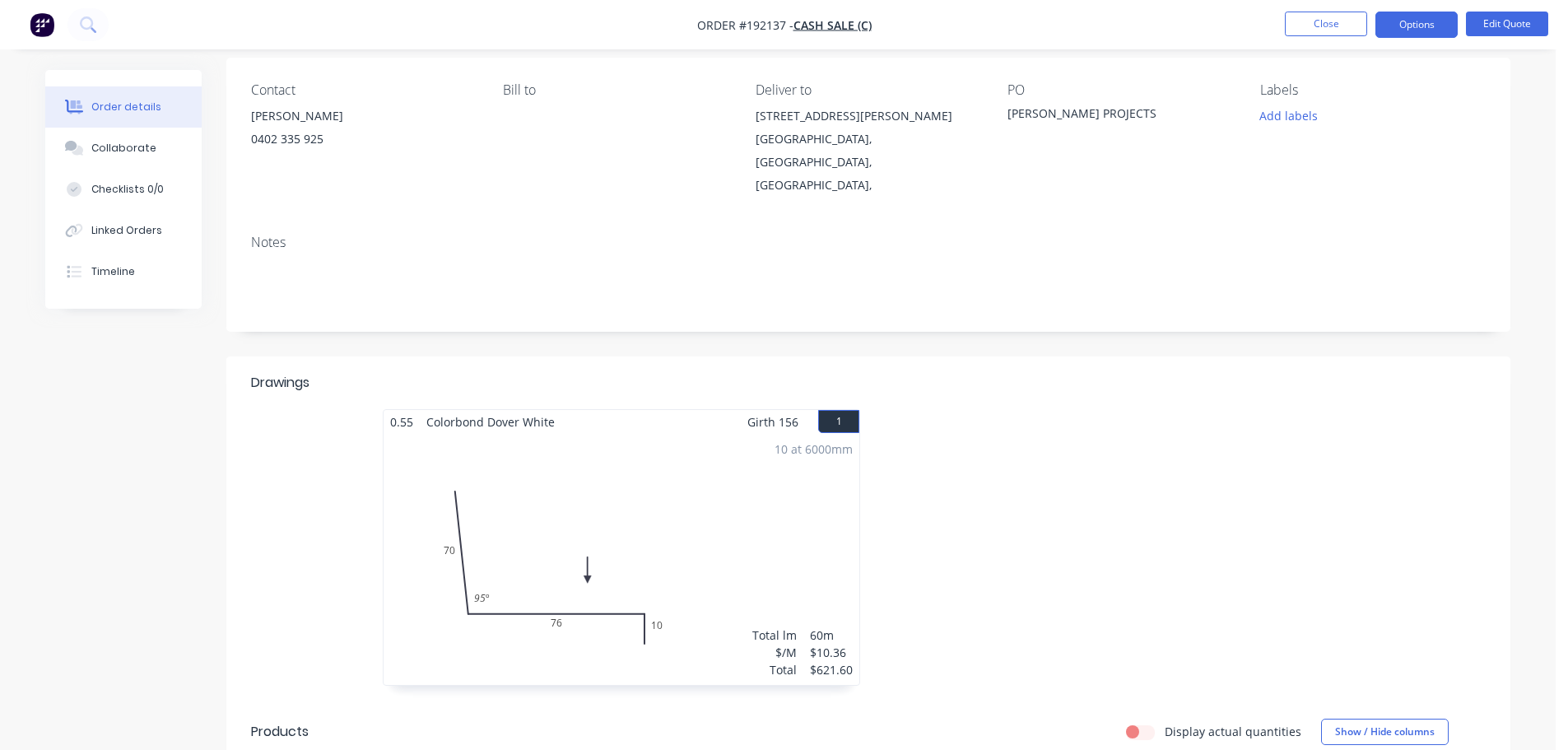
scroll to position [164, 0]
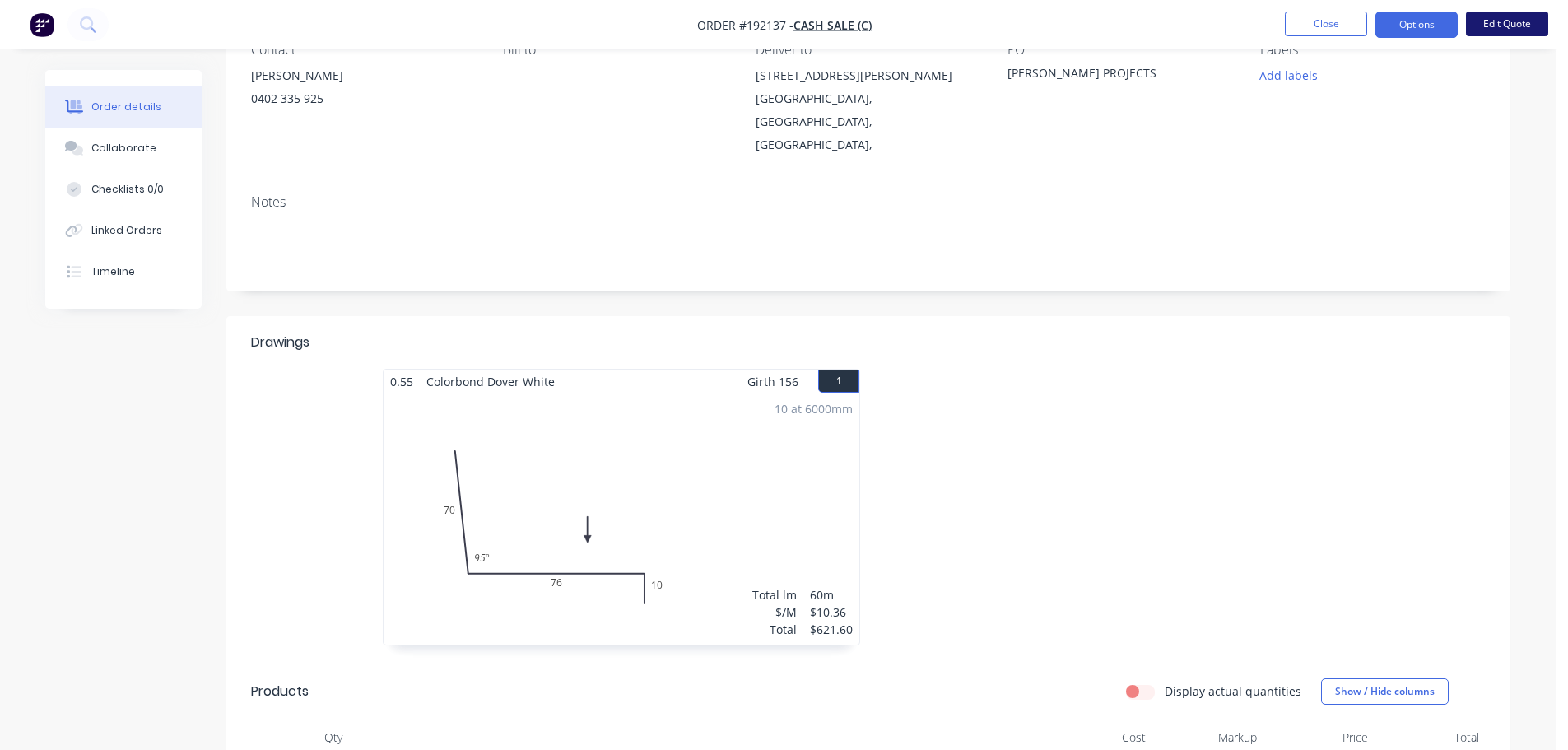
click at [1491, 20] on button "Edit Quote" at bounding box center [1507, 23] width 83 height 24
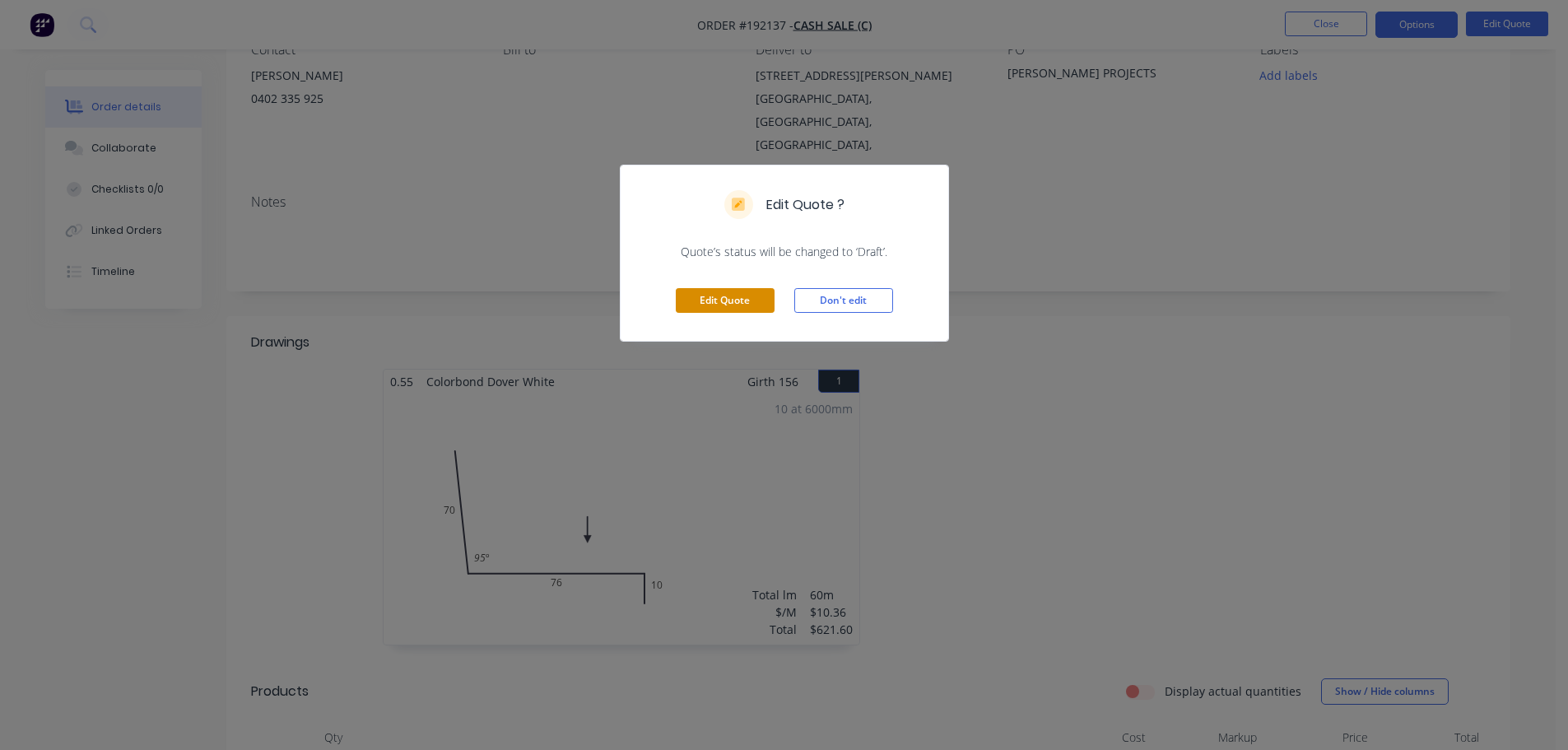
click at [740, 304] on button "Edit Quote" at bounding box center [726, 300] width 99 height 24
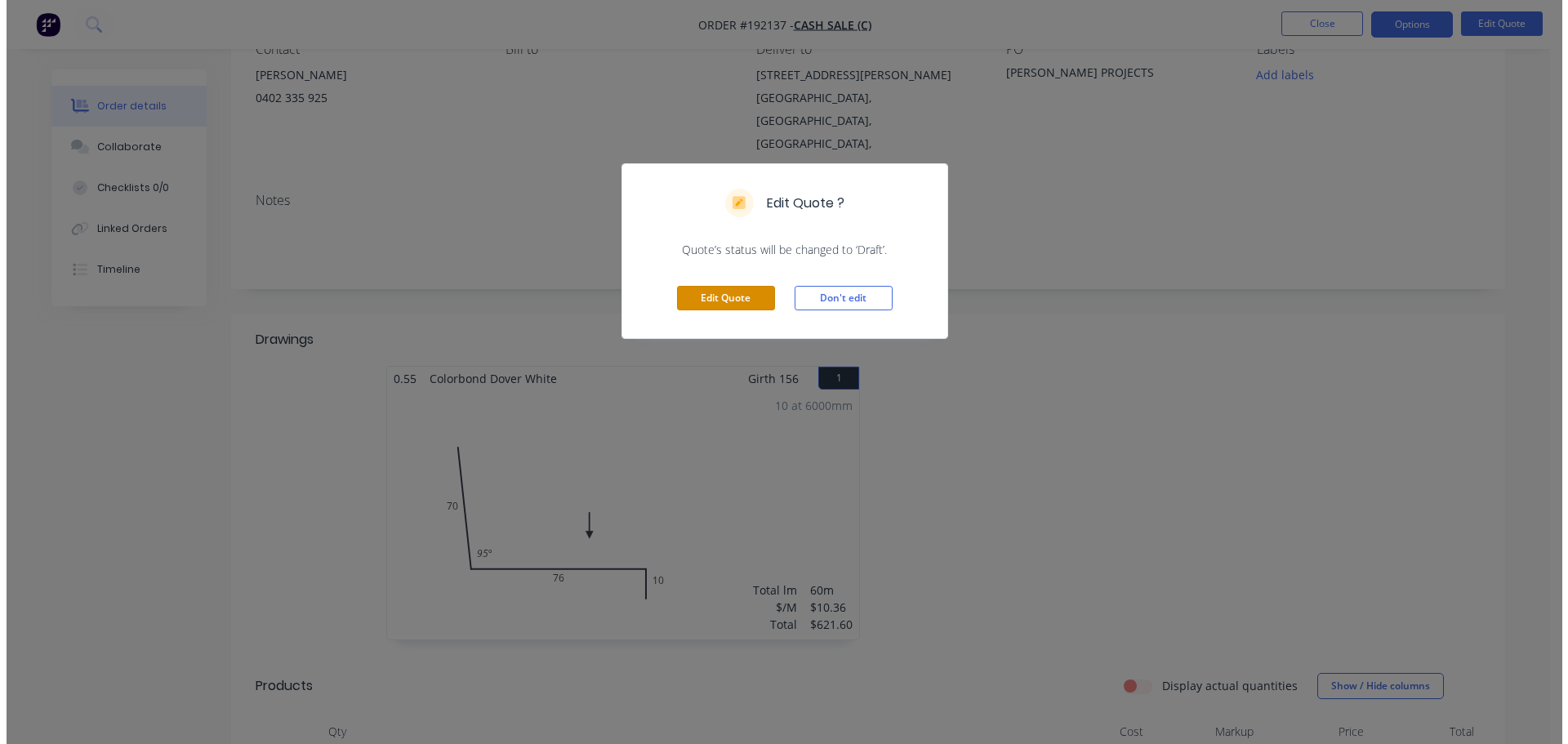
scroll to position [0, 0]
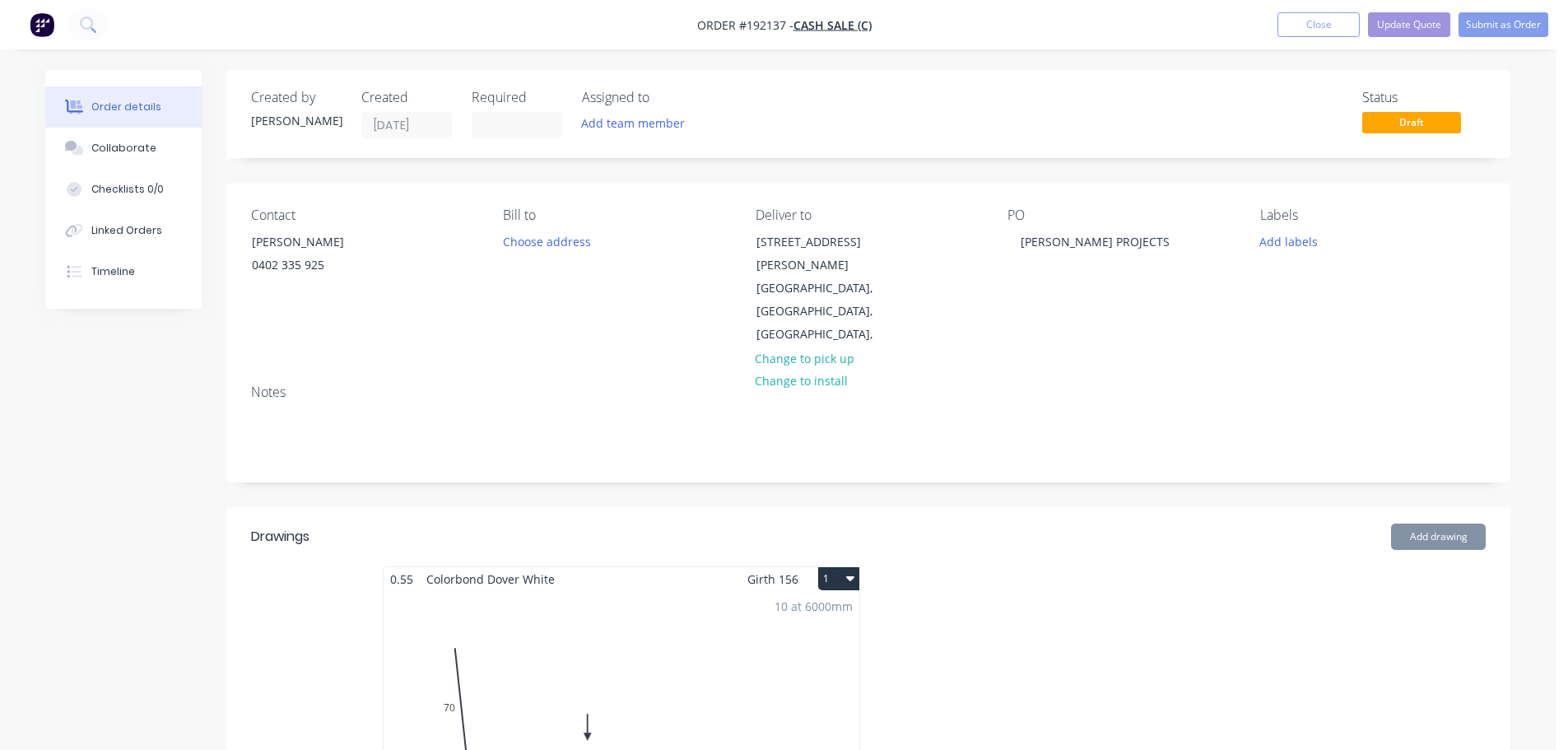
click at [760, 603] on div "10 at 6000mm Total lm $/M Total 60m $10.36 $621.60" at bounding box center [621, 716] width 476 height 251
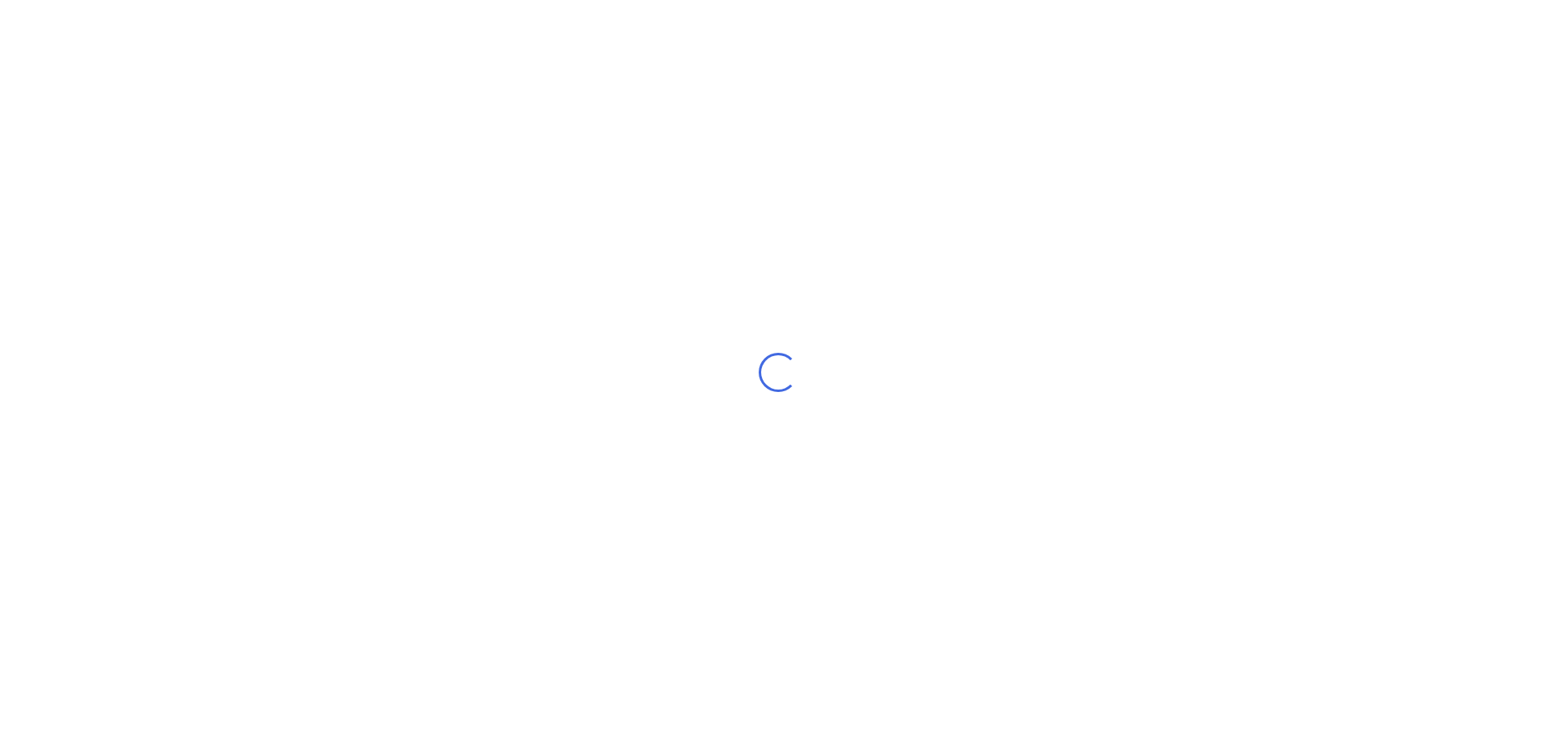
drag, startPoint x: 978, startPoint y: 287, endPoint x: 1450, endPoint y: 272, distance: 472.2
click at [977, 287] on div "Loading..." at bounding box center [778, 372] width 1555 height 744
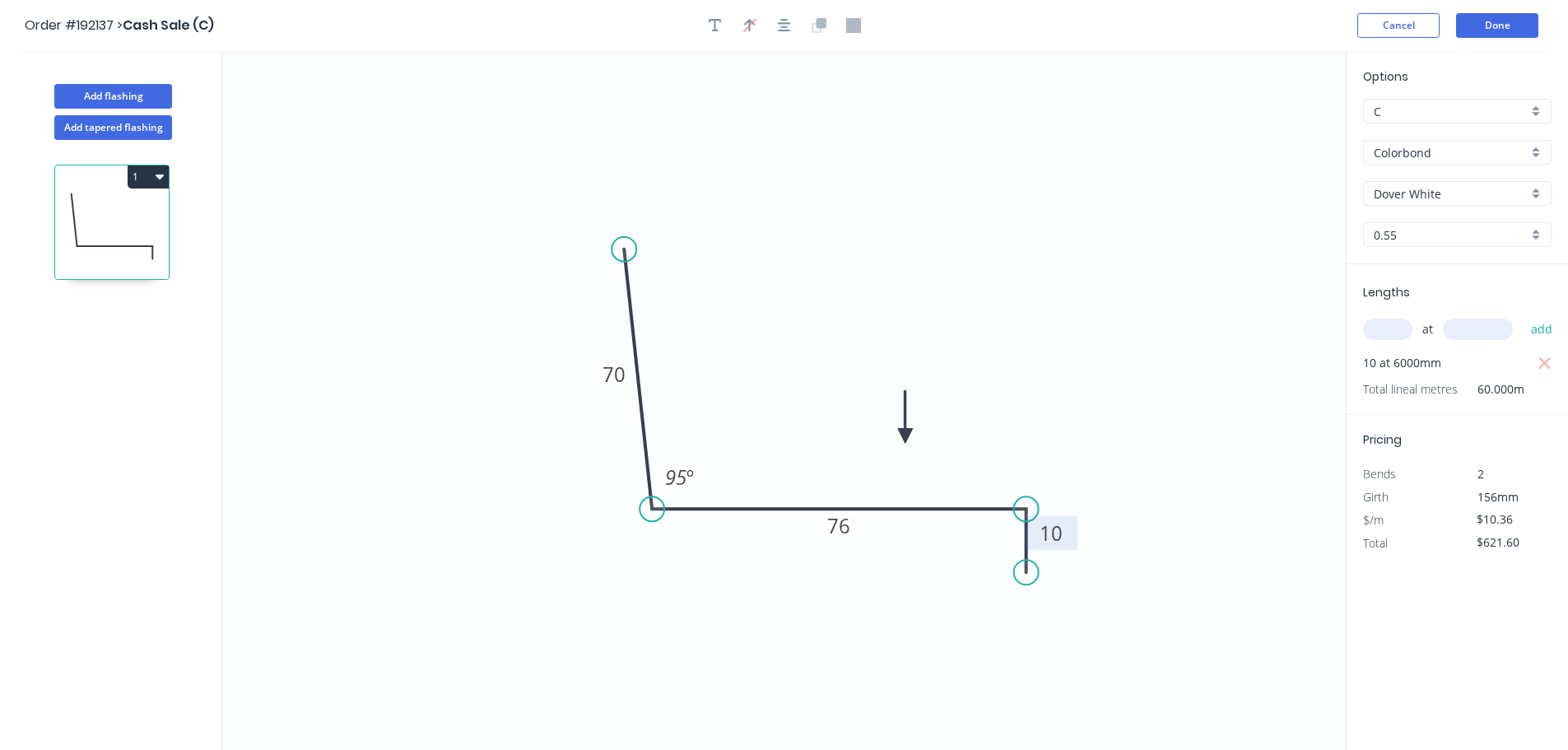
click at [1055, 538] on tspan "10" at bounding box center [1051, 532] width 23 height 27
click at [1183, 304] on icon "0 70 76 15 95 º" at bounding box center [783, 400] width 1123 height 699
click at [1494, 34] on button "Done" at bounding box center [1498, 25] width 83 height 24
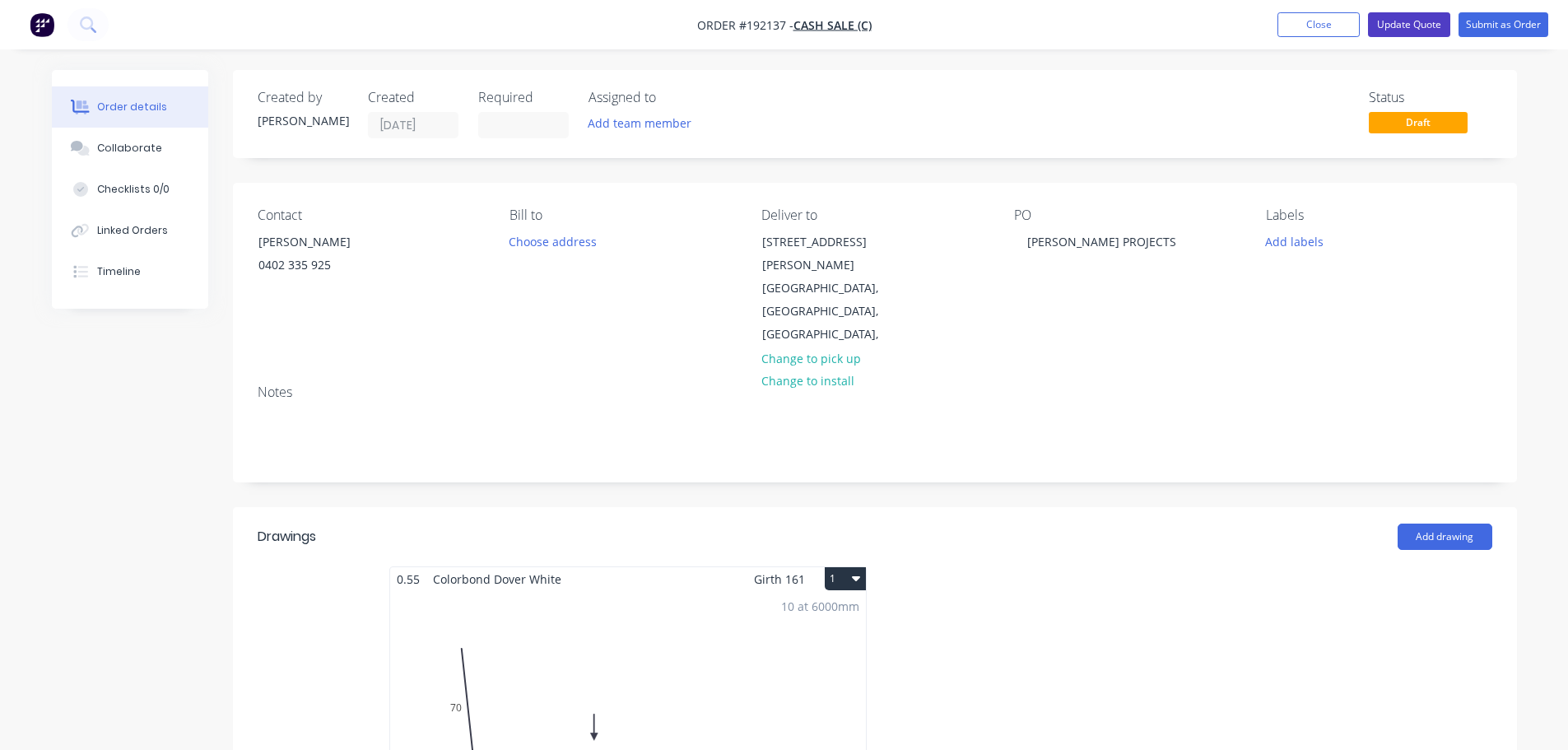
click at [1424, 30] on button "Update Quote" at bounding box center [1409, 24] width 83 height 24
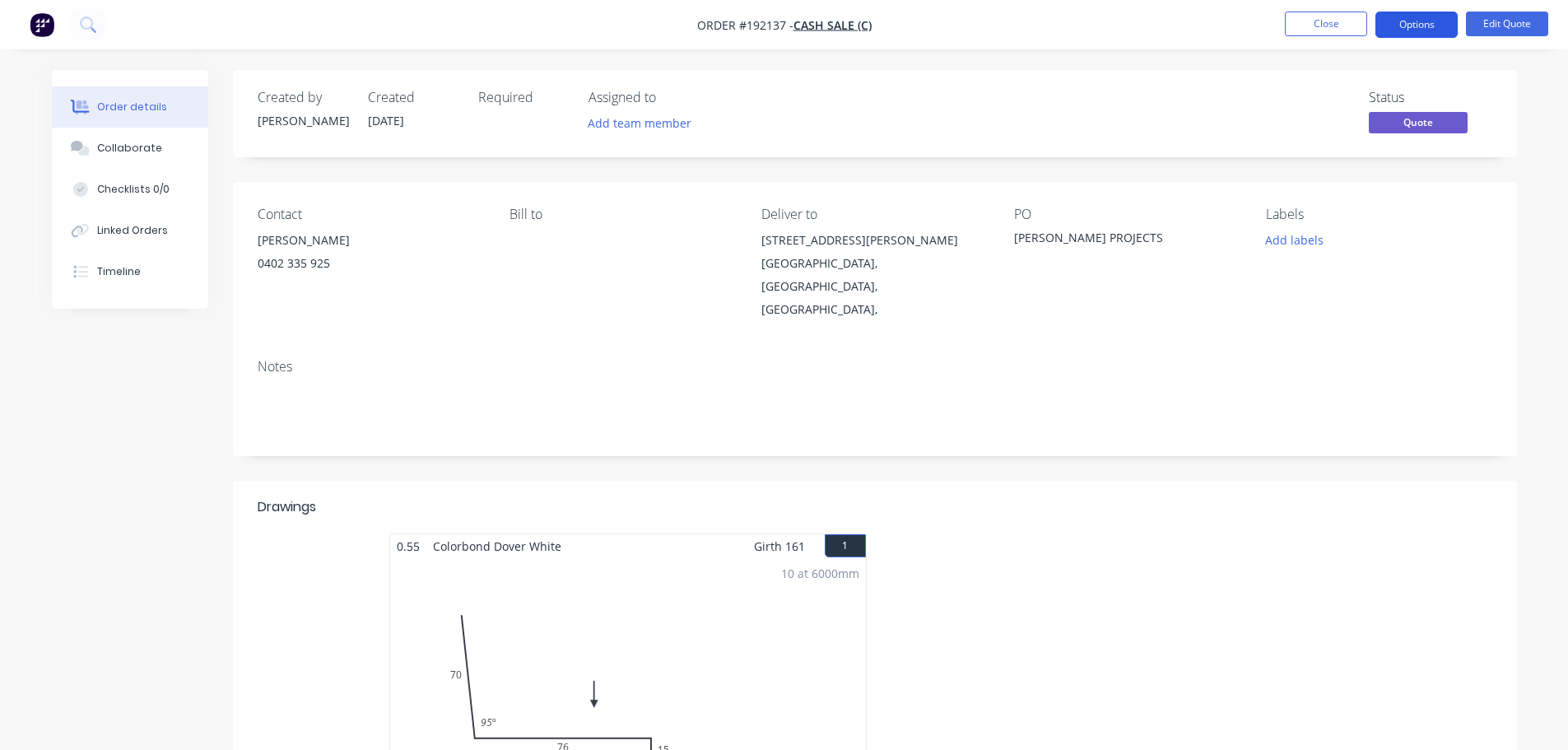
click at [1410, 30] on button "Options" at bounding box center [1417, 24] width 83 height 26
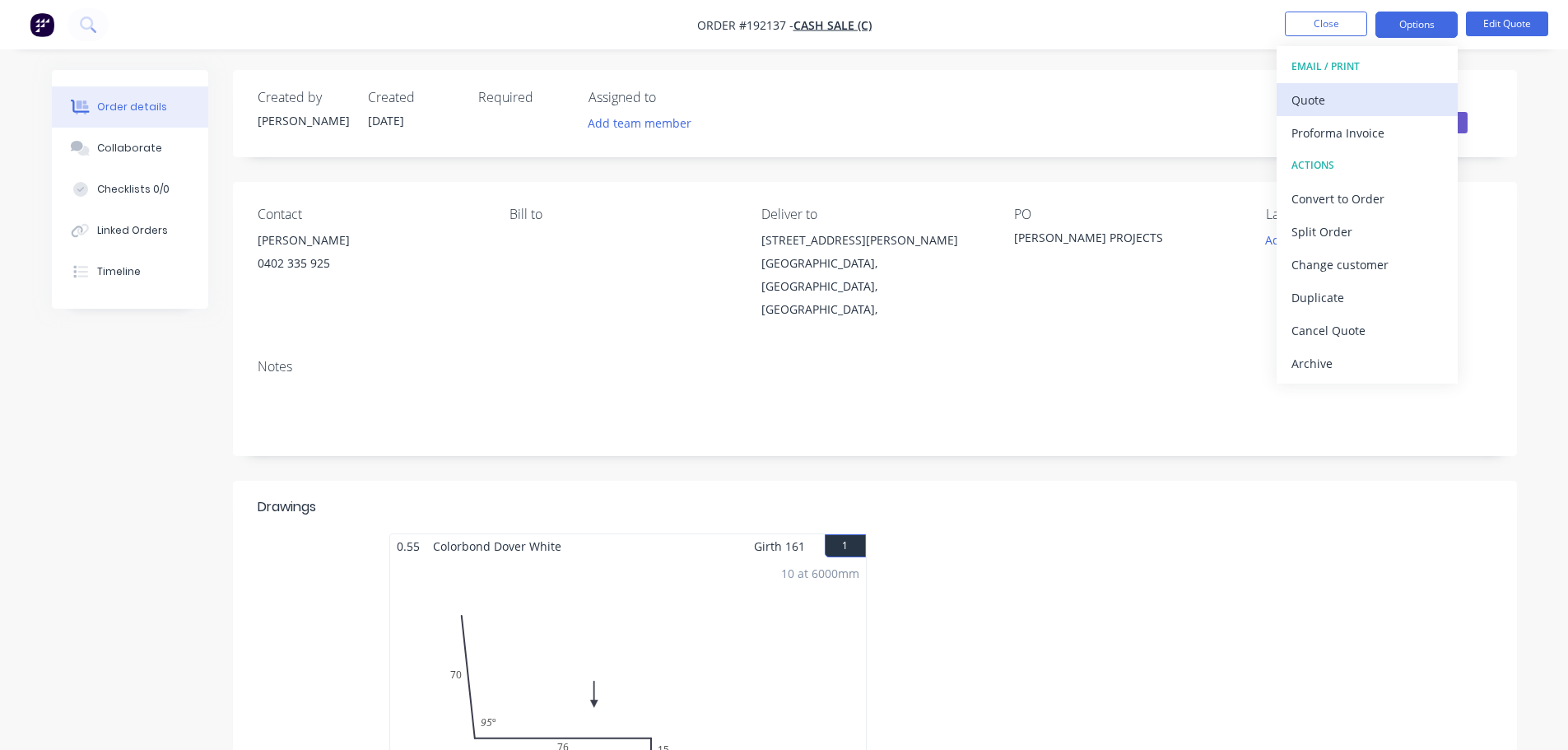
click at [1362, 102] on div "Quote" at bounding box center [1367, 99] width 151 height 23
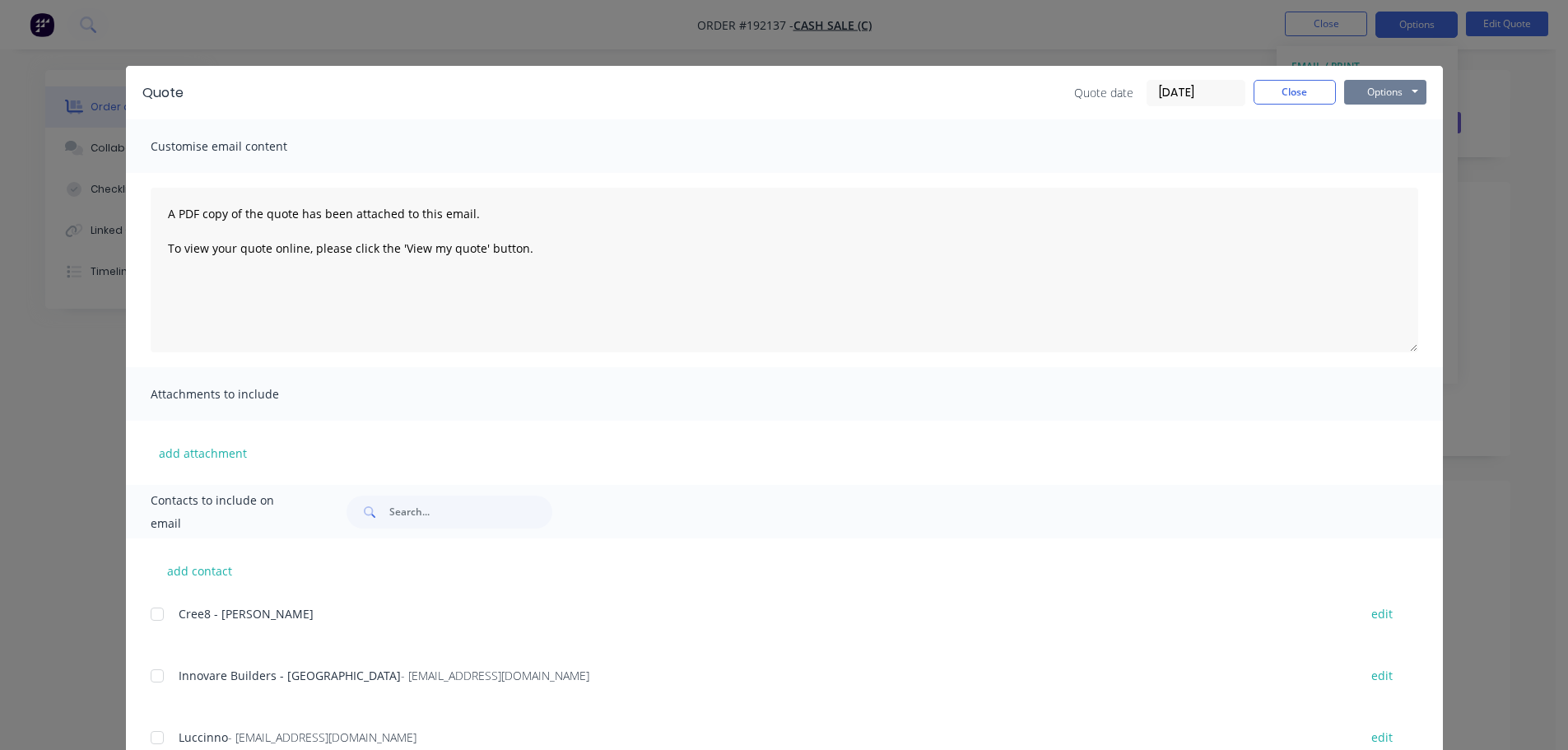
click at [1389, 90] on button "Options" at bounding box center [1385, 92] width 83 height 24
click at [1397, 150] on button "Print" at bounding box center [1397, 148] width 105 height 27
click at [1307, 94] on button "Close" at bounding box center [1295, 92] width 83 height 24
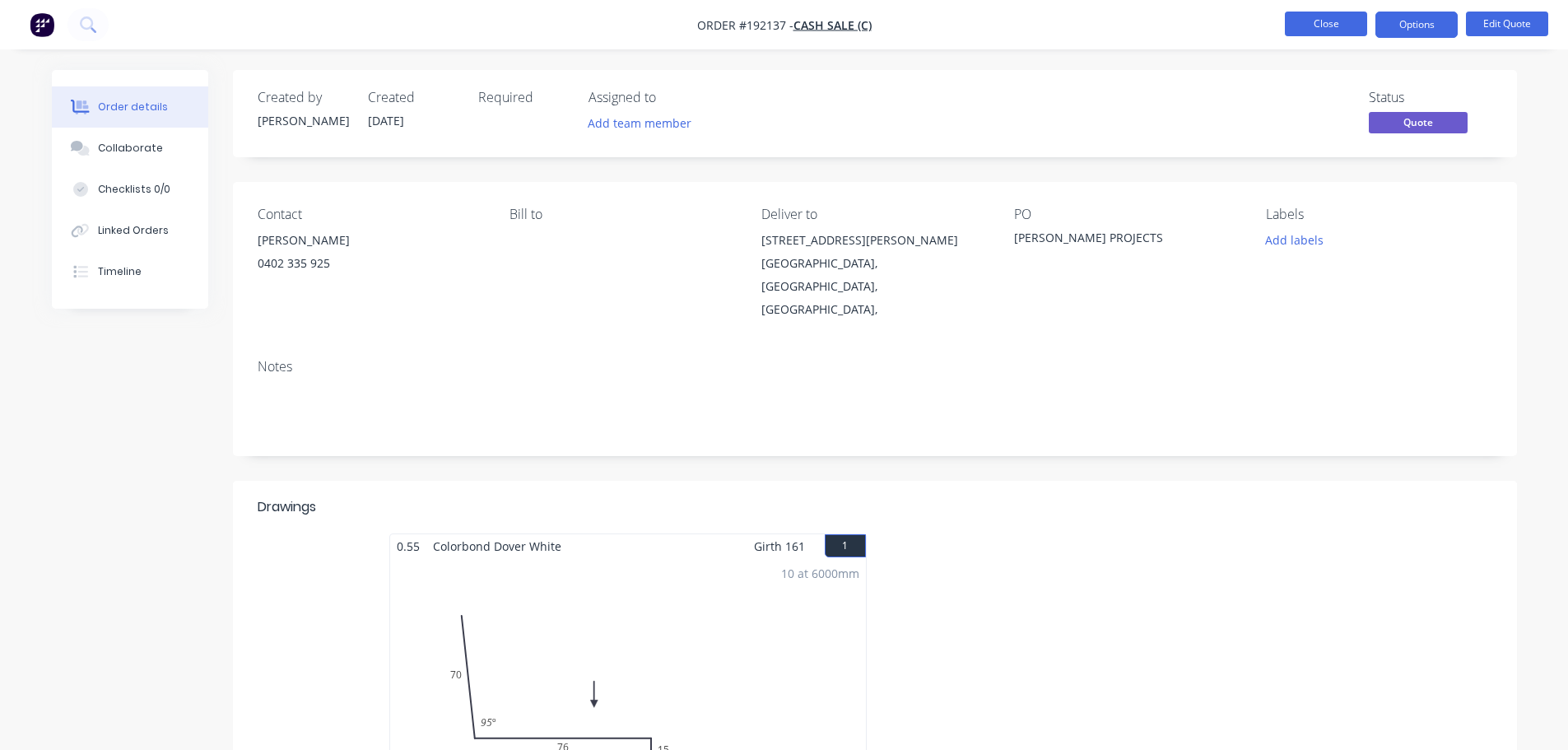
click at [1338, 20] on button "Close" at bounding box center [1326, 23] width 83 height 24
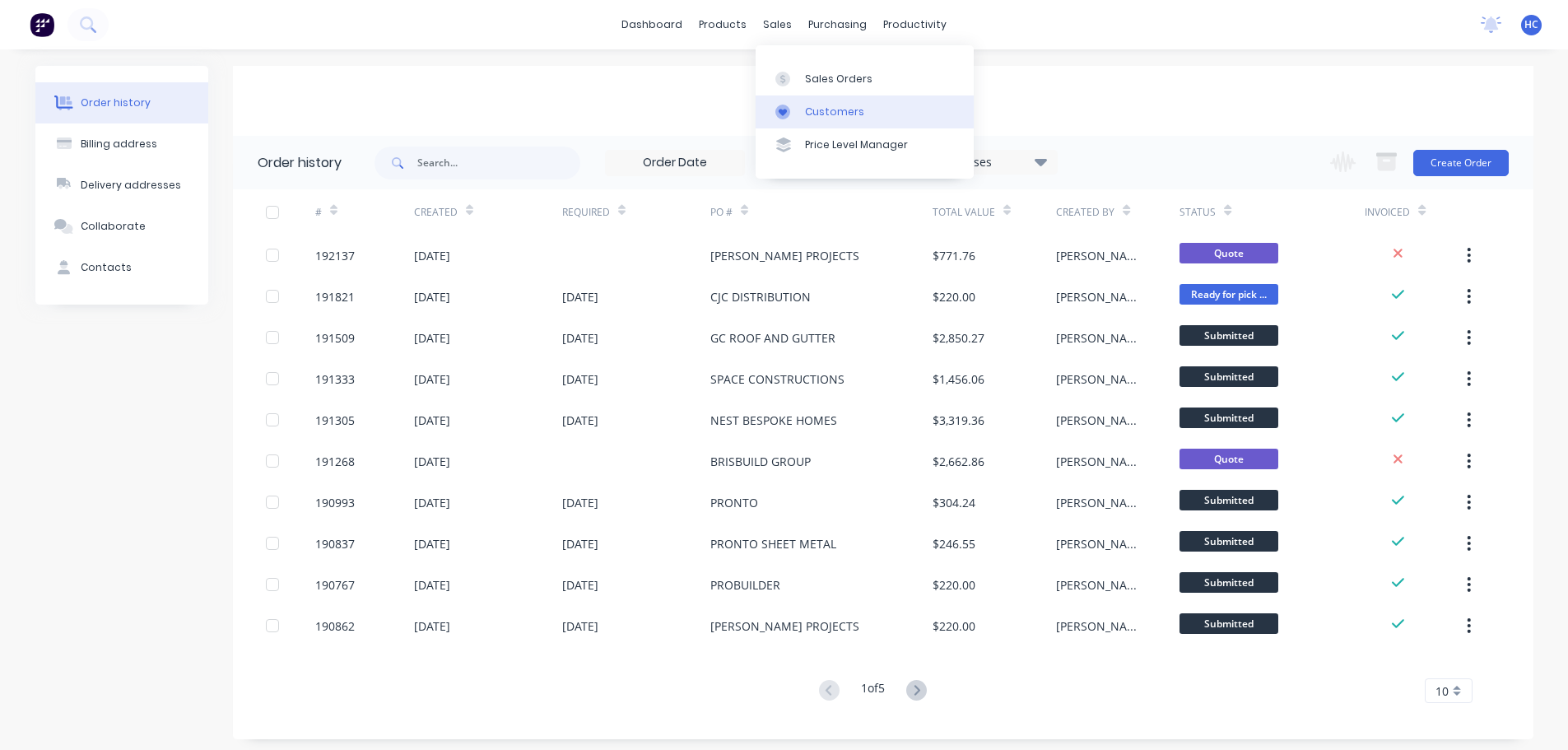
click at [835, 114] on div "Customers" at bounding box center [834, 111] width 59 height 15
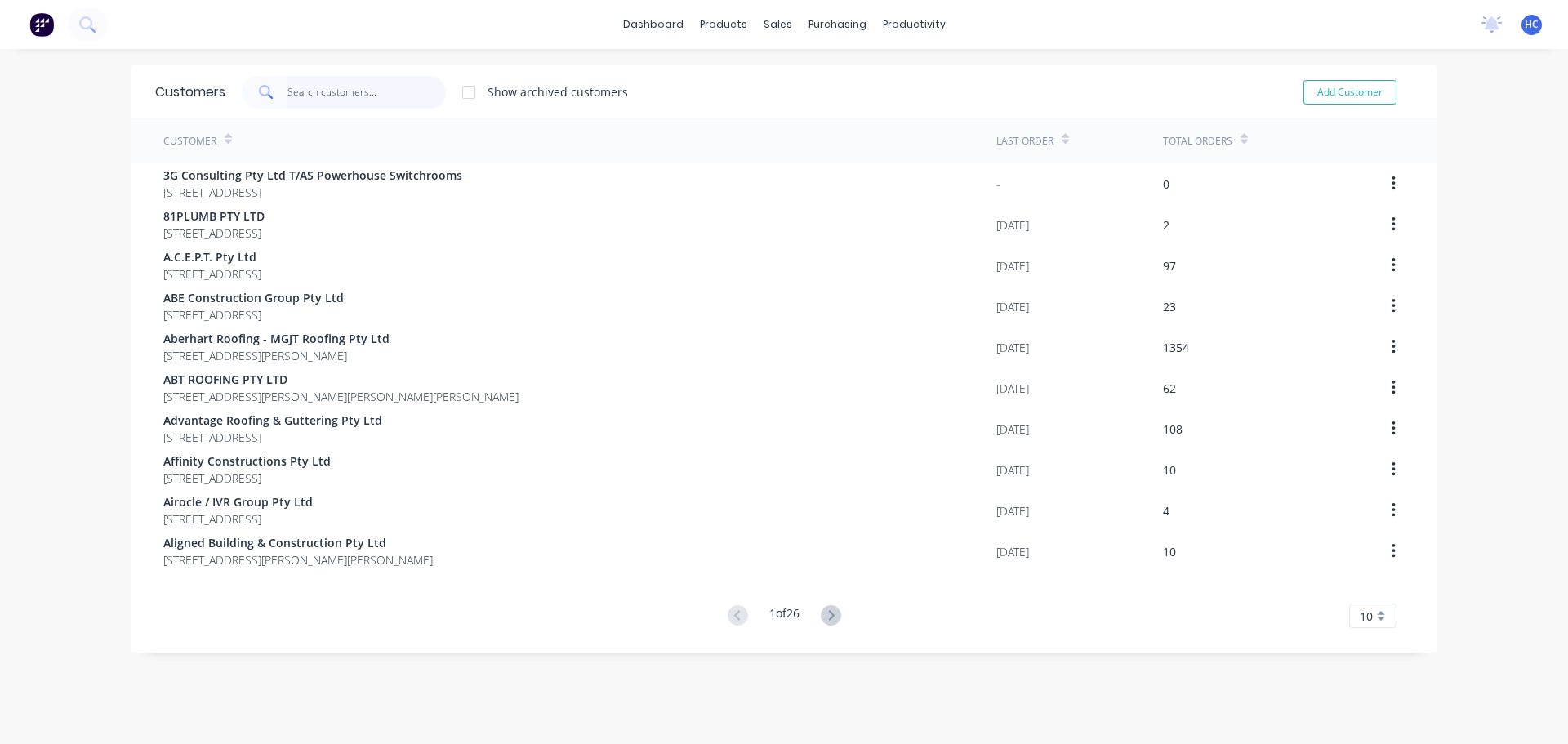
click at [316, 98] on input "text" at bounding box center [367, 92] width 159 height 33
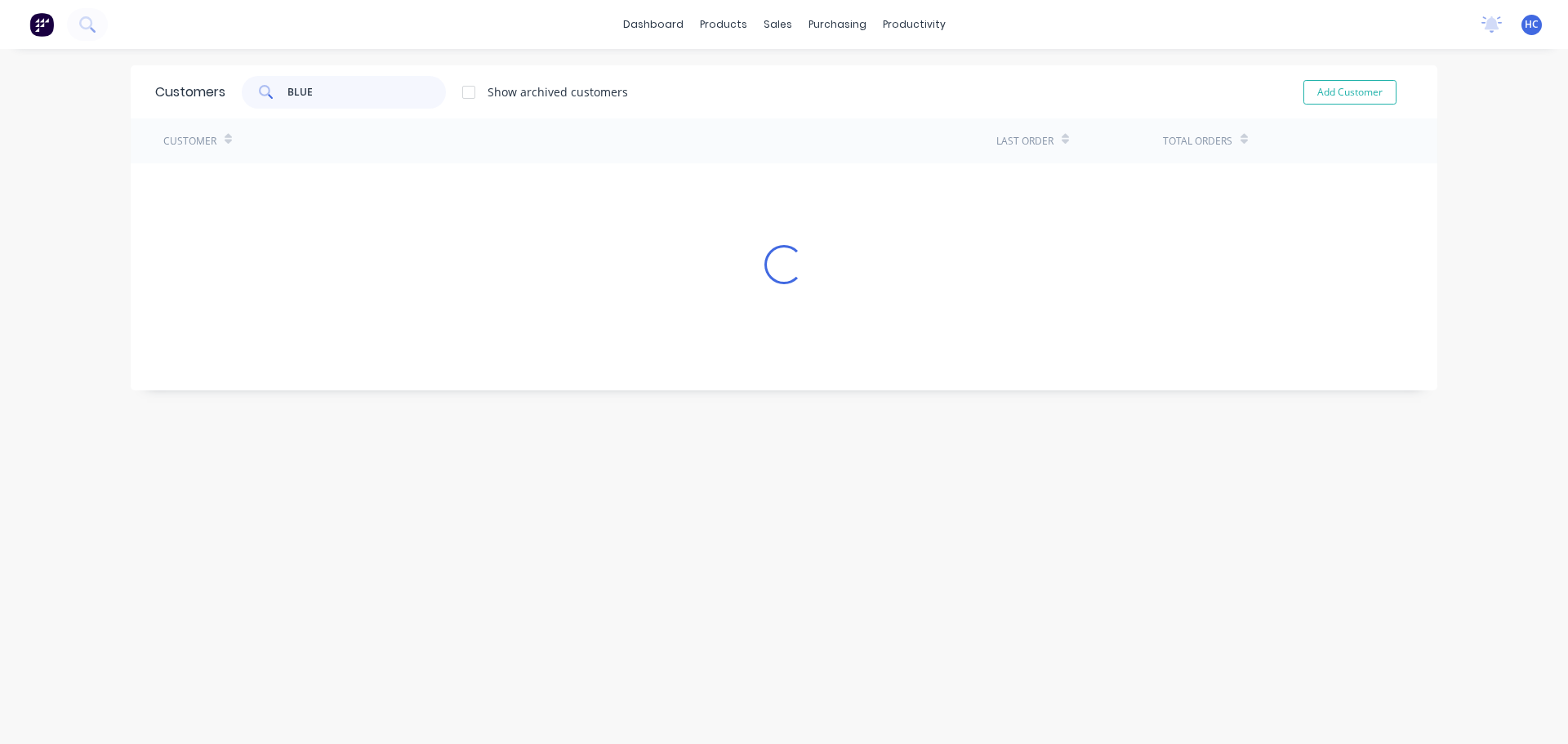
type input "BLUES"
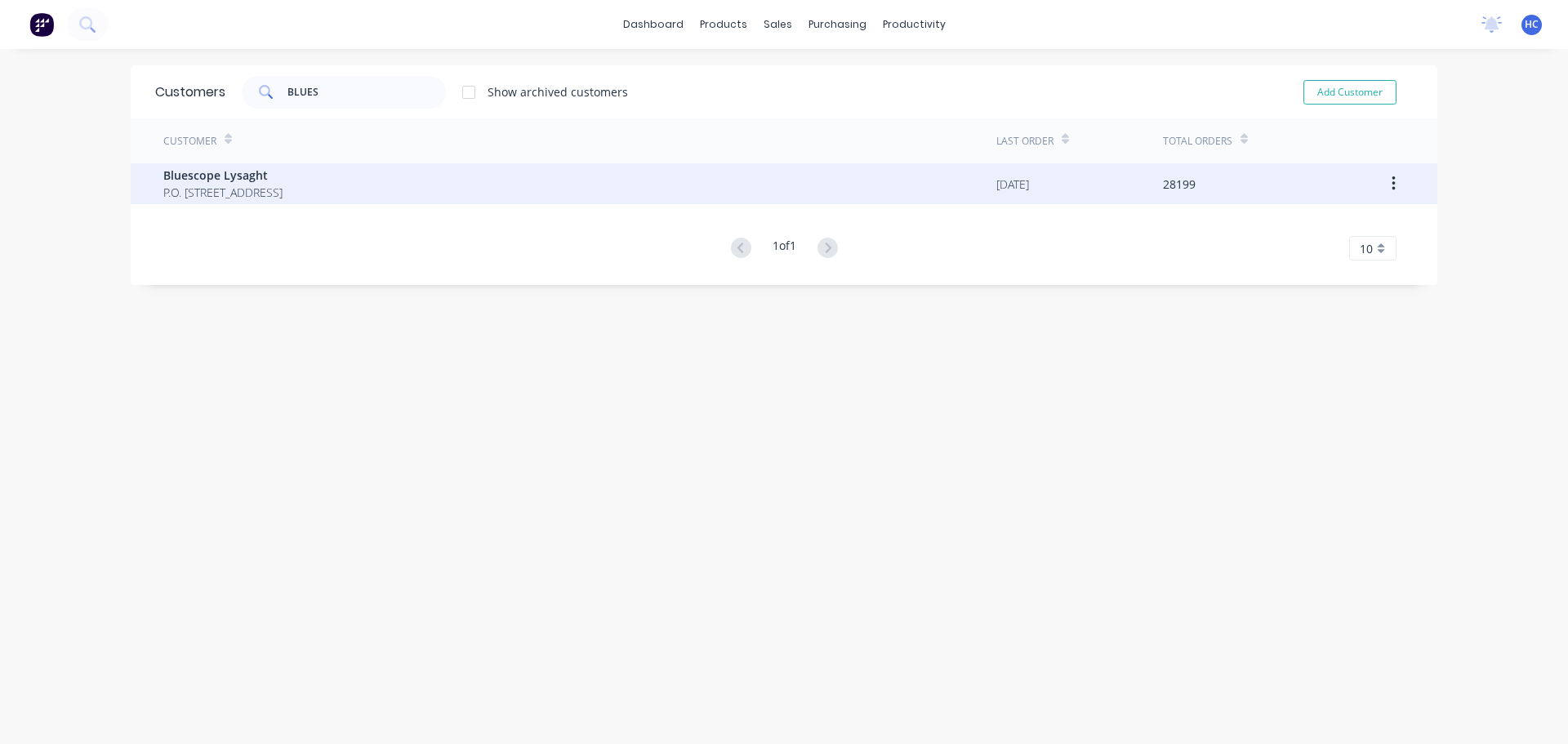
click at [167, 196] on span "P.O. [STREET_ADDRESS]" at bounding box center [223, 192] width 119 height 17
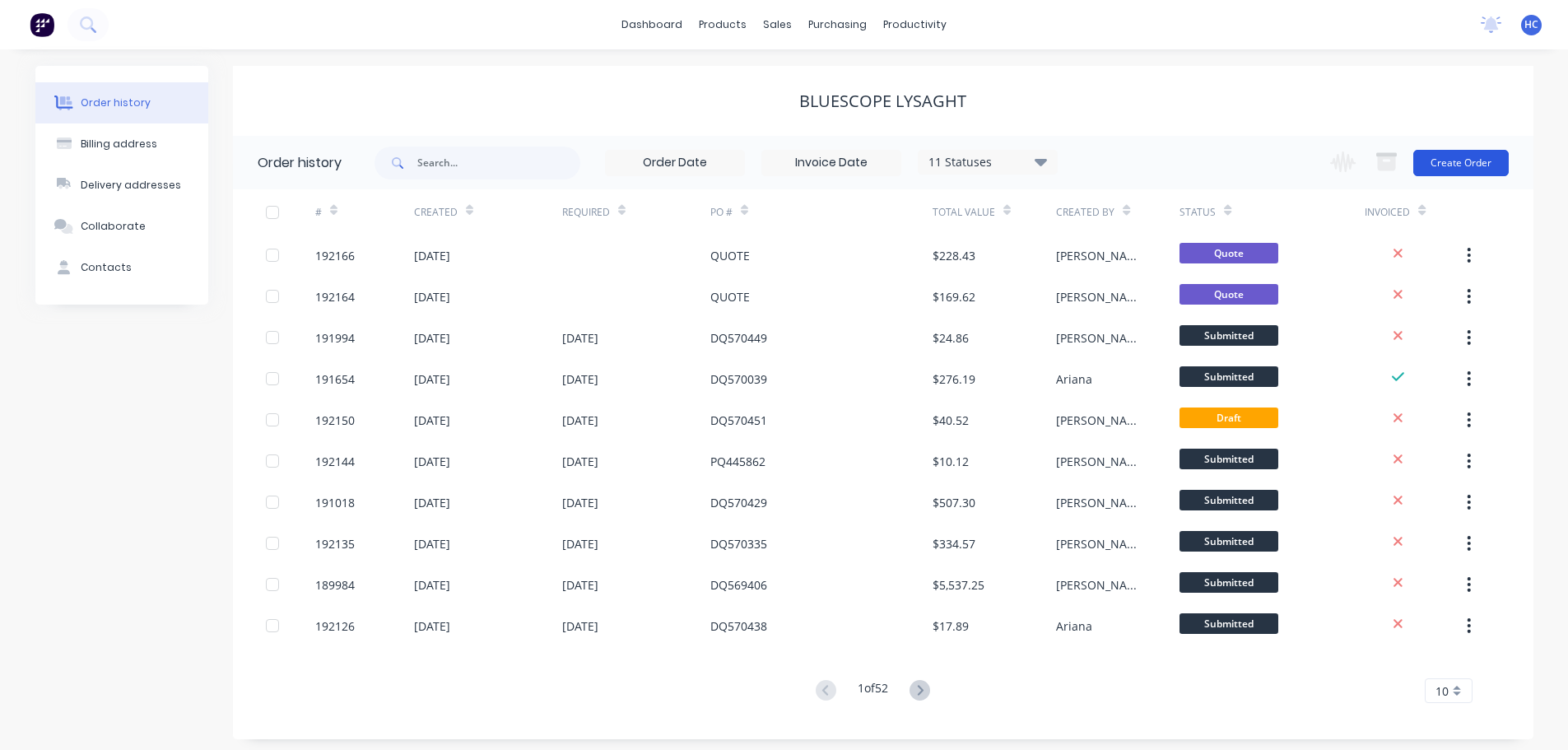
click at [1463, 159] on button "Create Order" at bounding box center [1462, 163] width 96 height 26
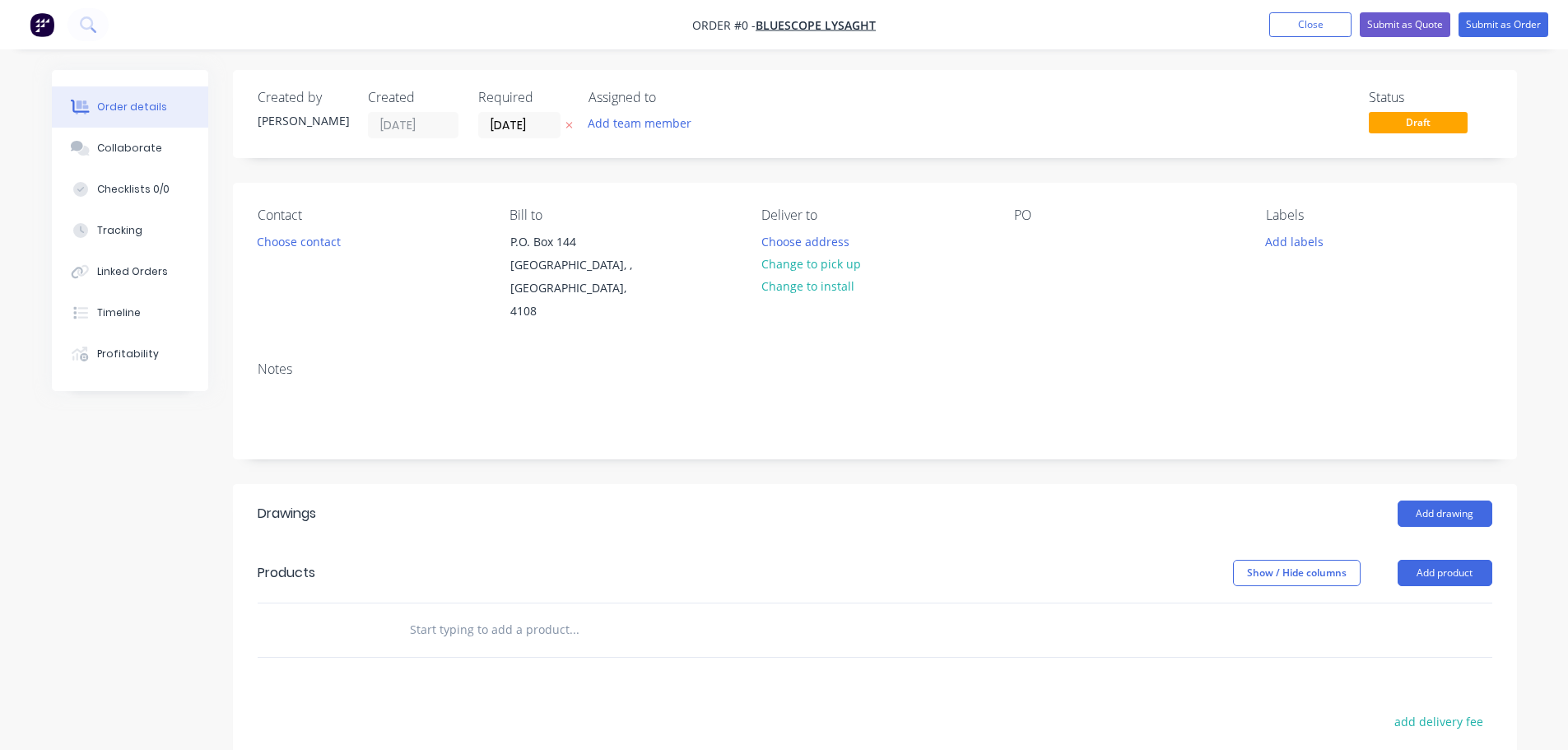
click at [566, 126] on icon at bounding box center [569, 124] width 8 height 10
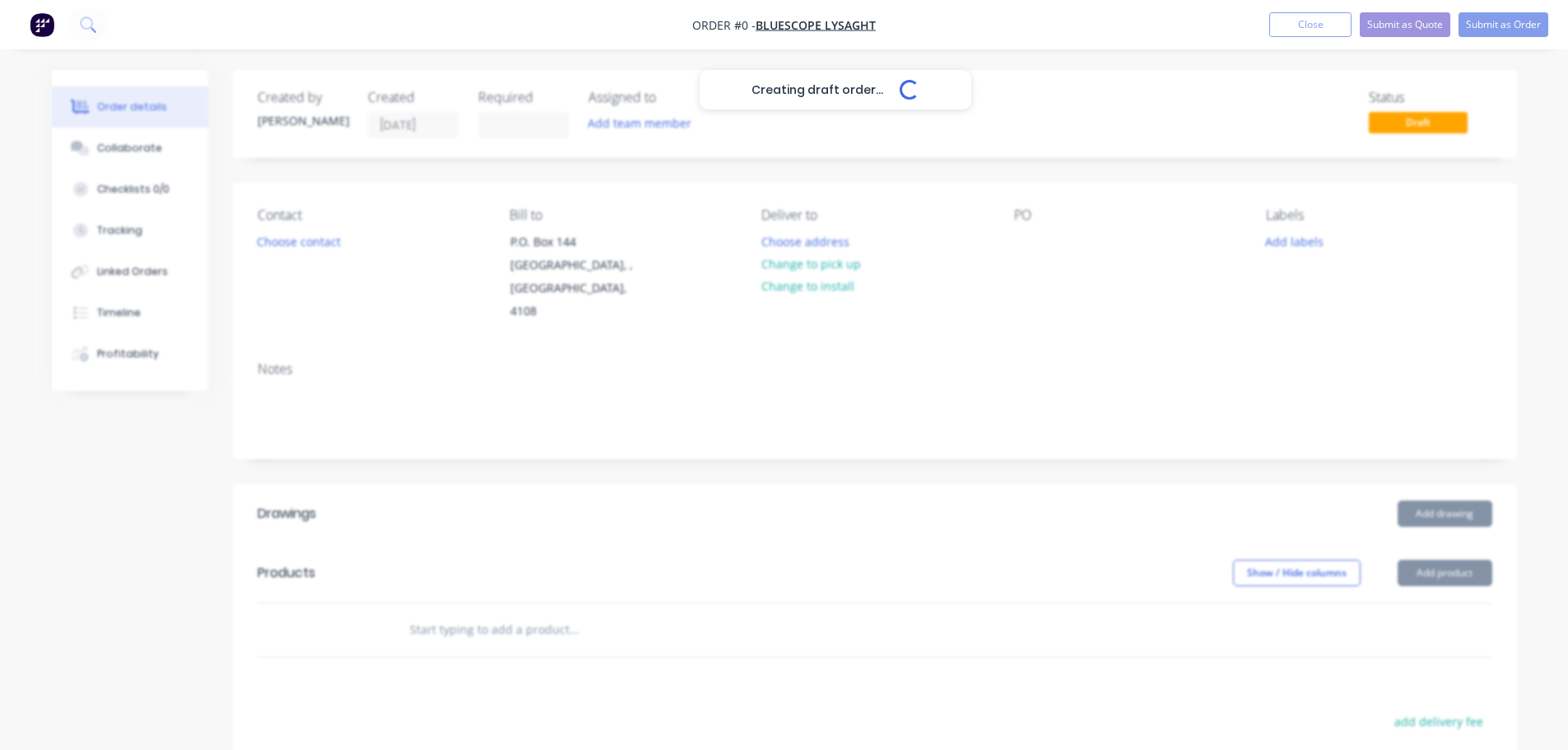
click at [1030, 256] on div "Creating draft order... Loading..." at bounding box center [836, 445] width 1568 height 750
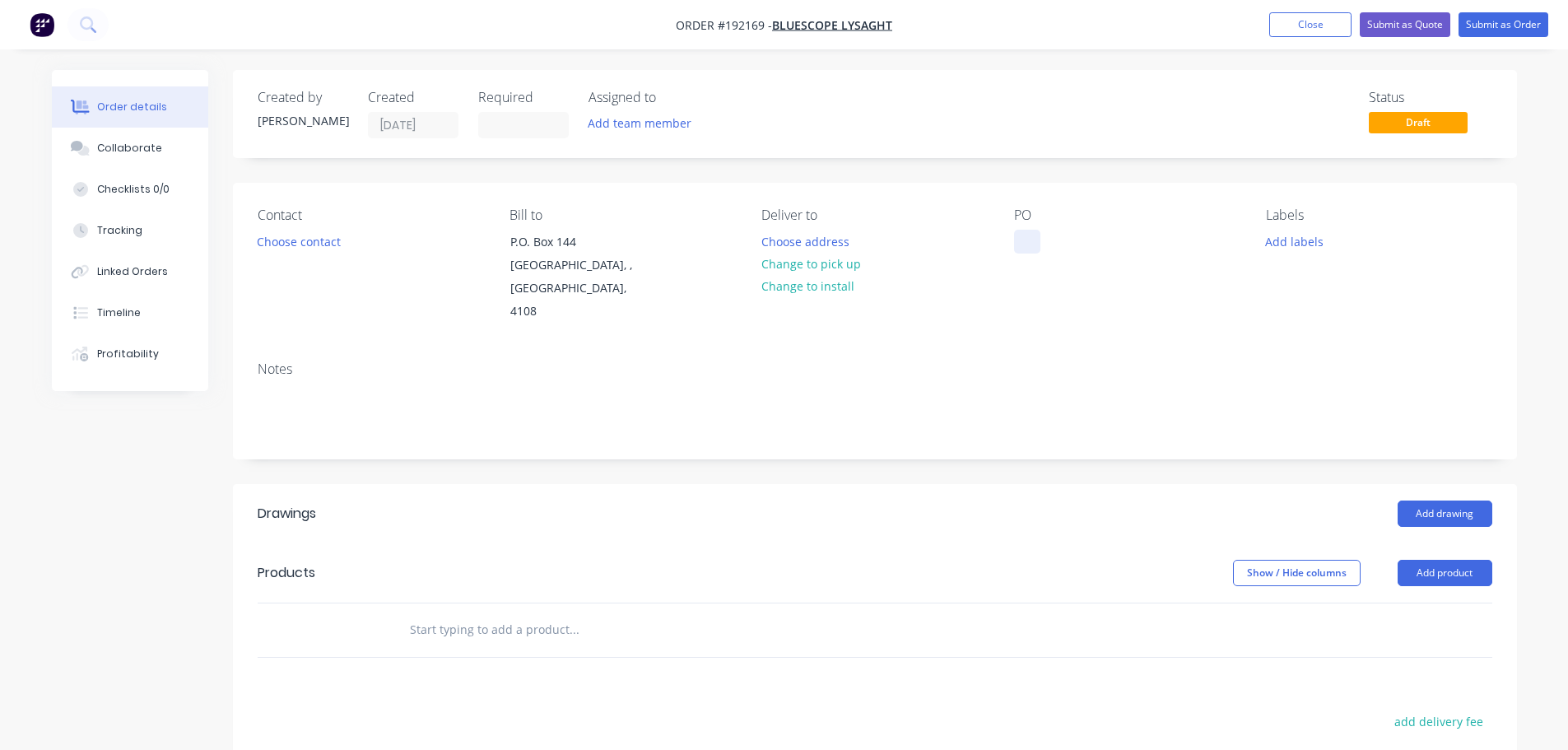
click at [1022, 240] on div at bounding box center [1028, 241] width 26 height 23
click at [1075, 519] on header "Drawings Add drawing" at bounding box center [875, 513] width 1284 height 59
click at [136, 144] on div "Collaborate" at bounding box center [130, 148] width 65 height 15
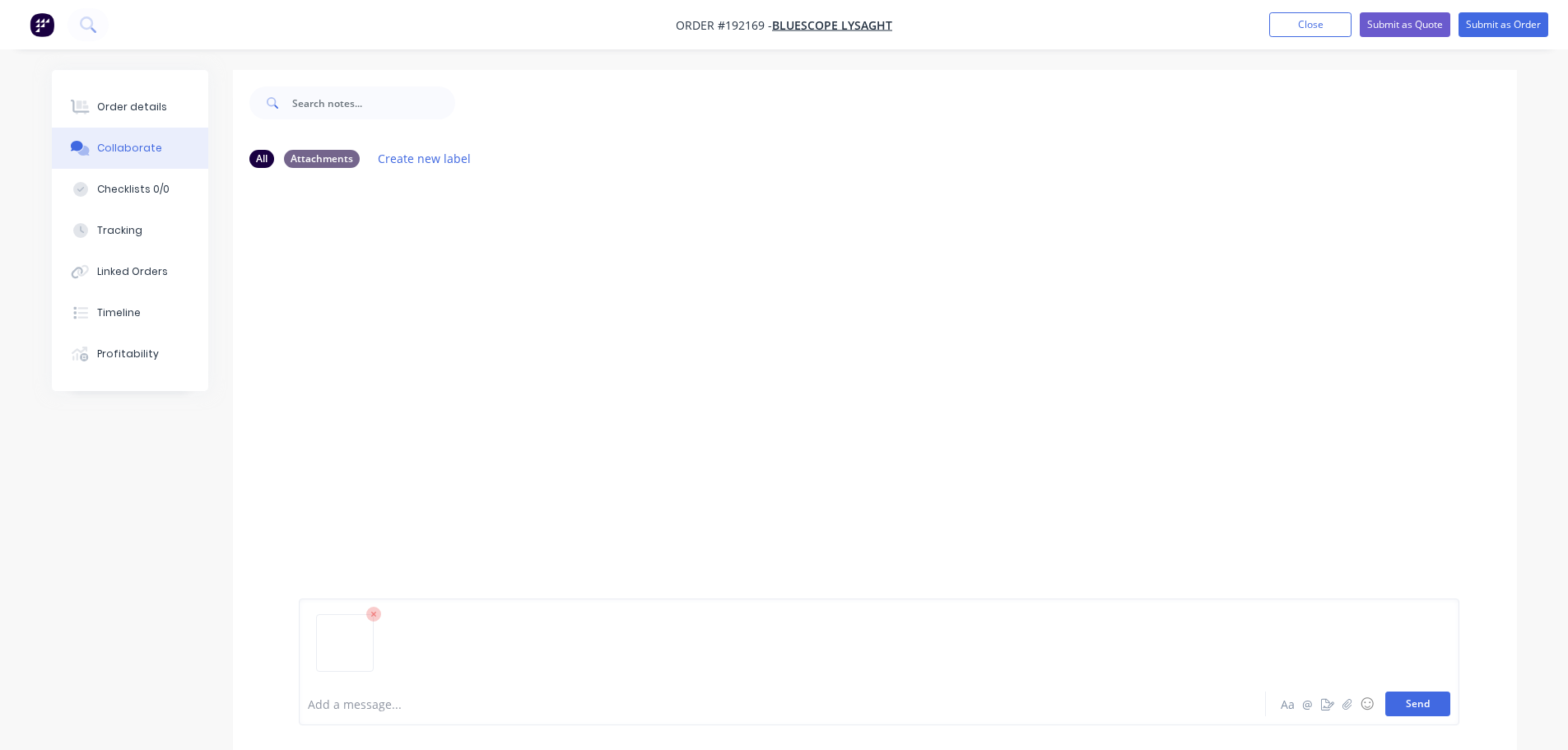
click at [1411, 693] on button "Send" at bounding box center [1417, 704] width 65 height 24
click at [128, 106] on div "Order details" at bounding box center [132, 106] width 70 height 15
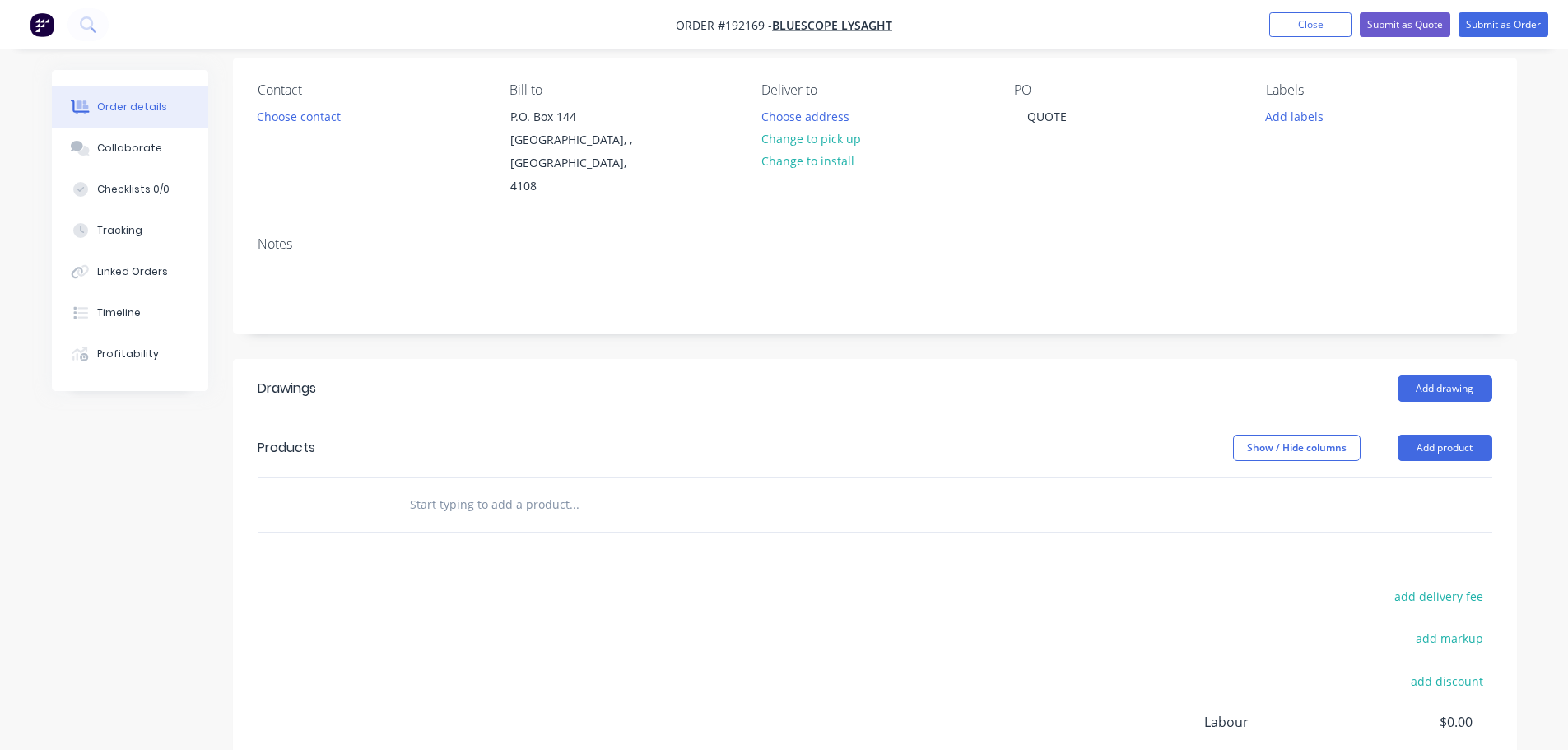
scroll to position [164, 0]
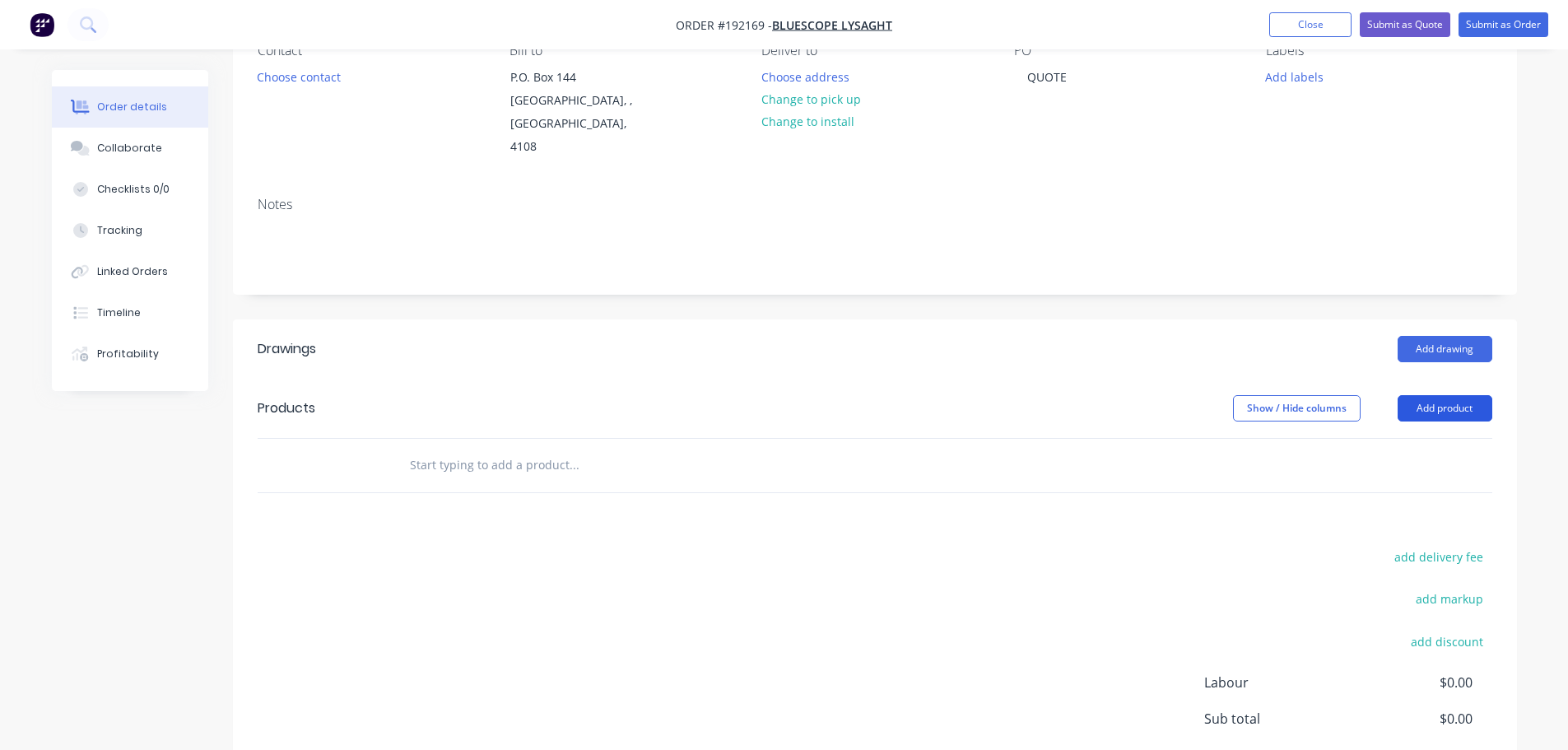
click at [1432, 395] on button "Add product" at bounding box center [1445, 408] width 95 height 26
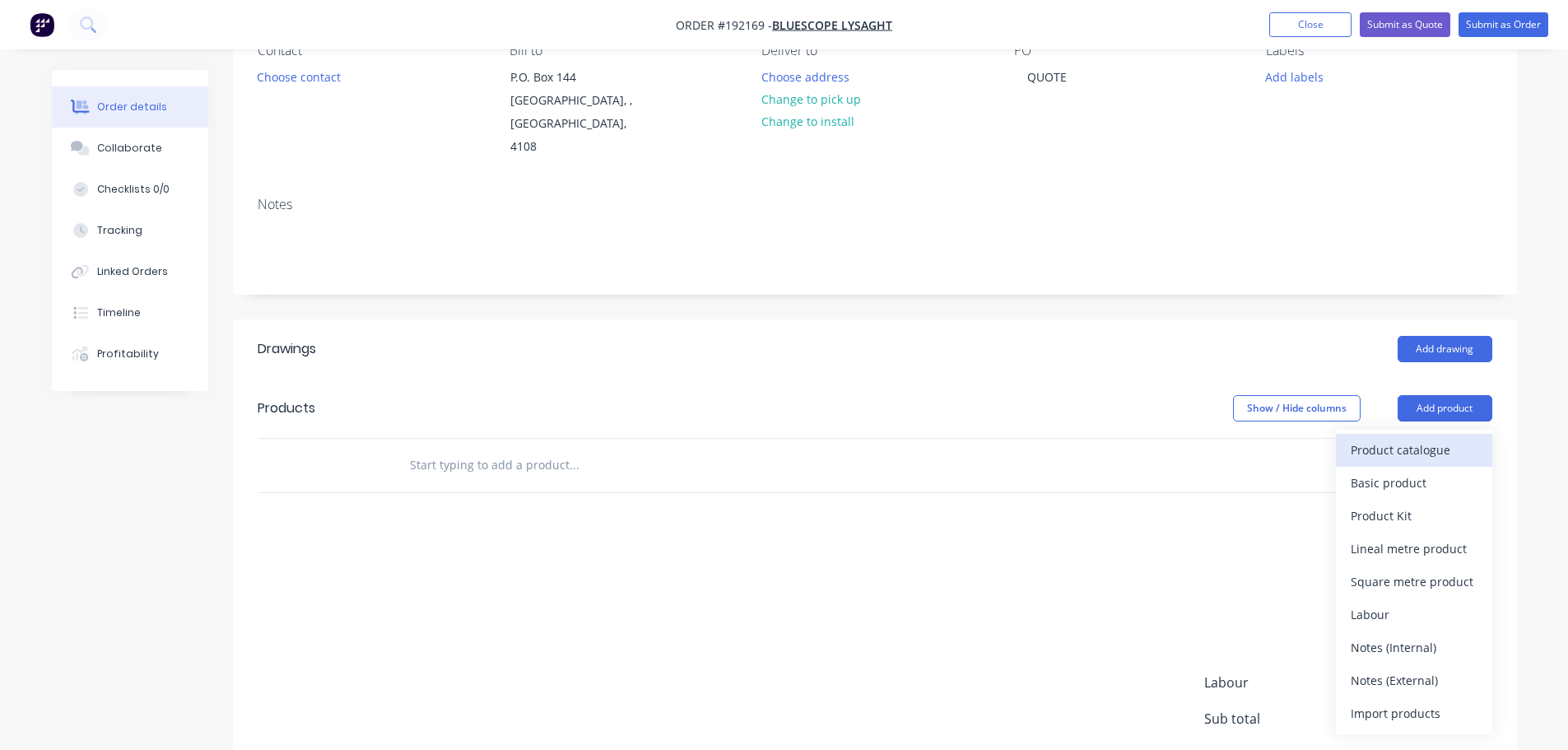
click at [1402, 438] on div "Product catalogue" at bounding box center [1415, 449] width 127 height 23
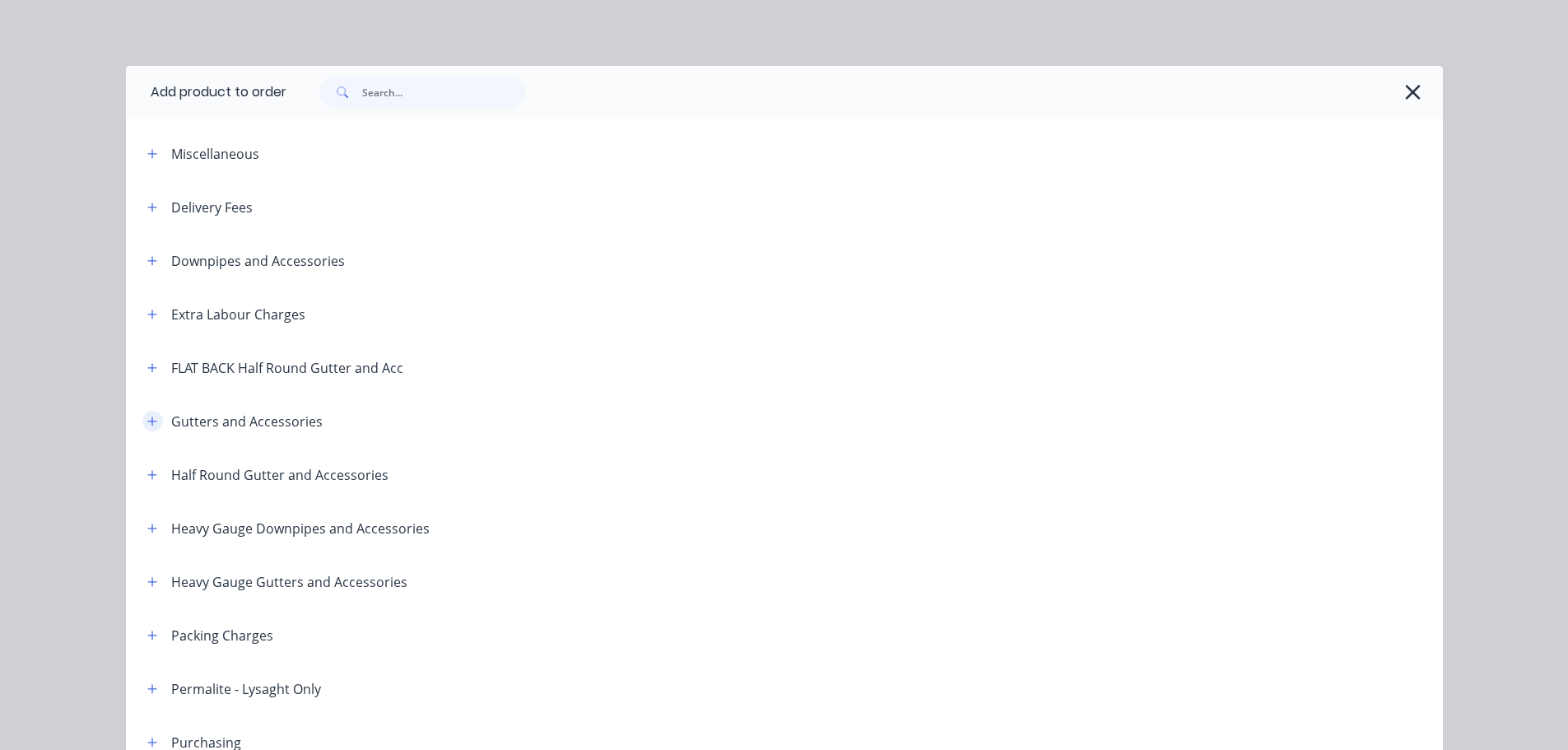
click at [147, 425] on icon "button" at bounding box center [151, 421] width 10 height 11
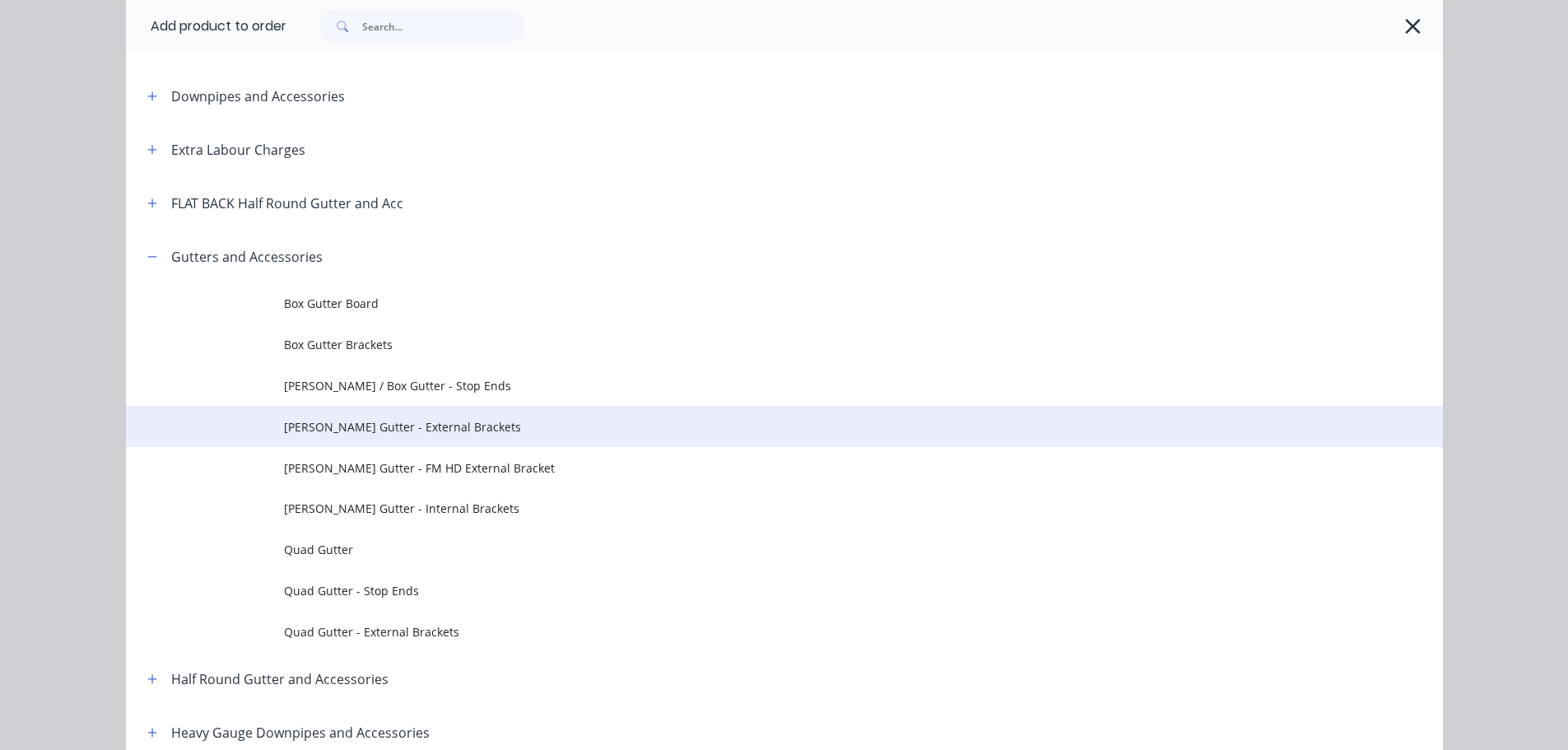
click at [433, 423] on span "[PERSON_NAME] Gutter - External Brackets" at bounding box center [747, 427] width 927 height 17
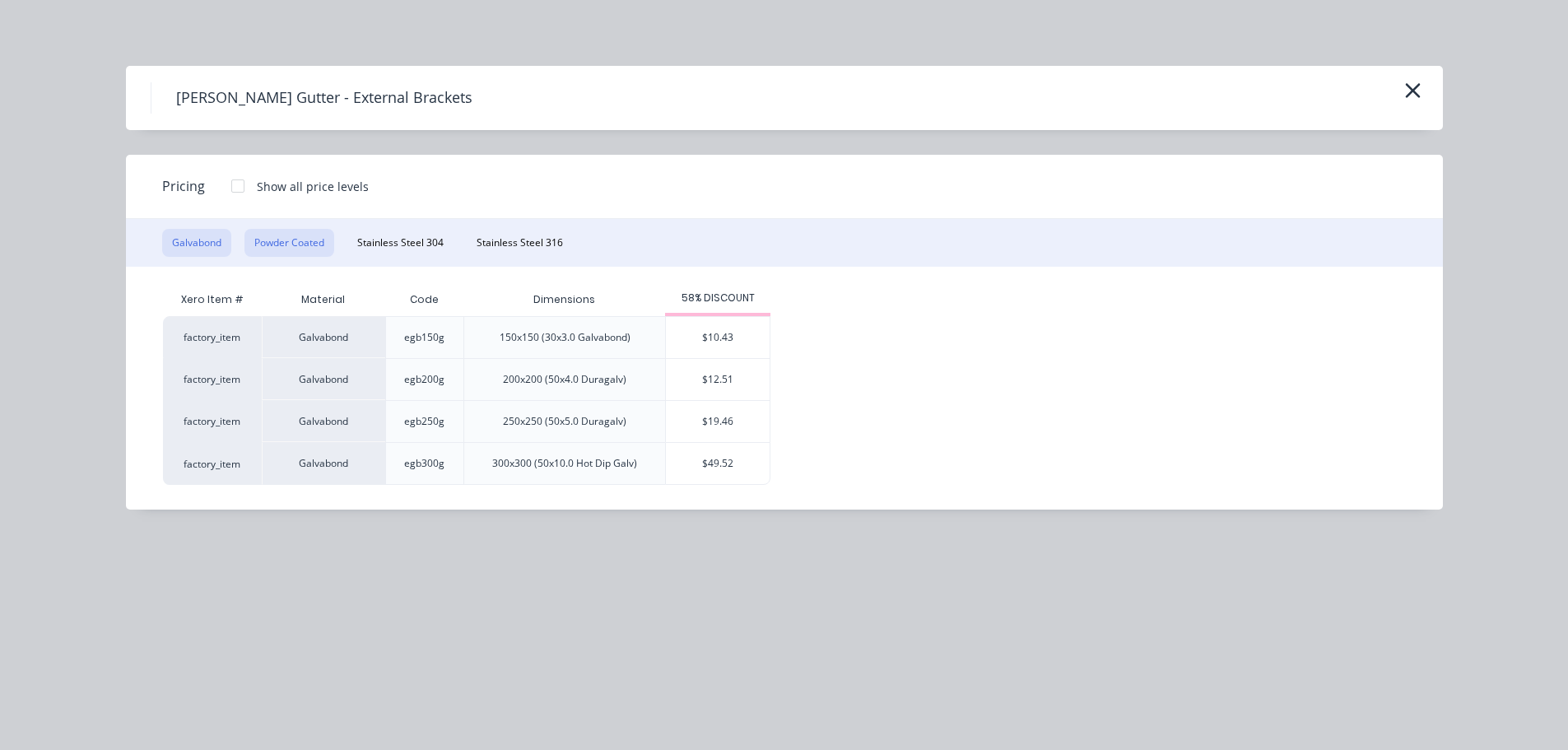
click at [324, 239] on button "Powder Coated" at bounding box center [289, 243] width 90 height 28
click at [736, 381] on div "$16.68" at bounding box center [717, 379] width 104 height 41
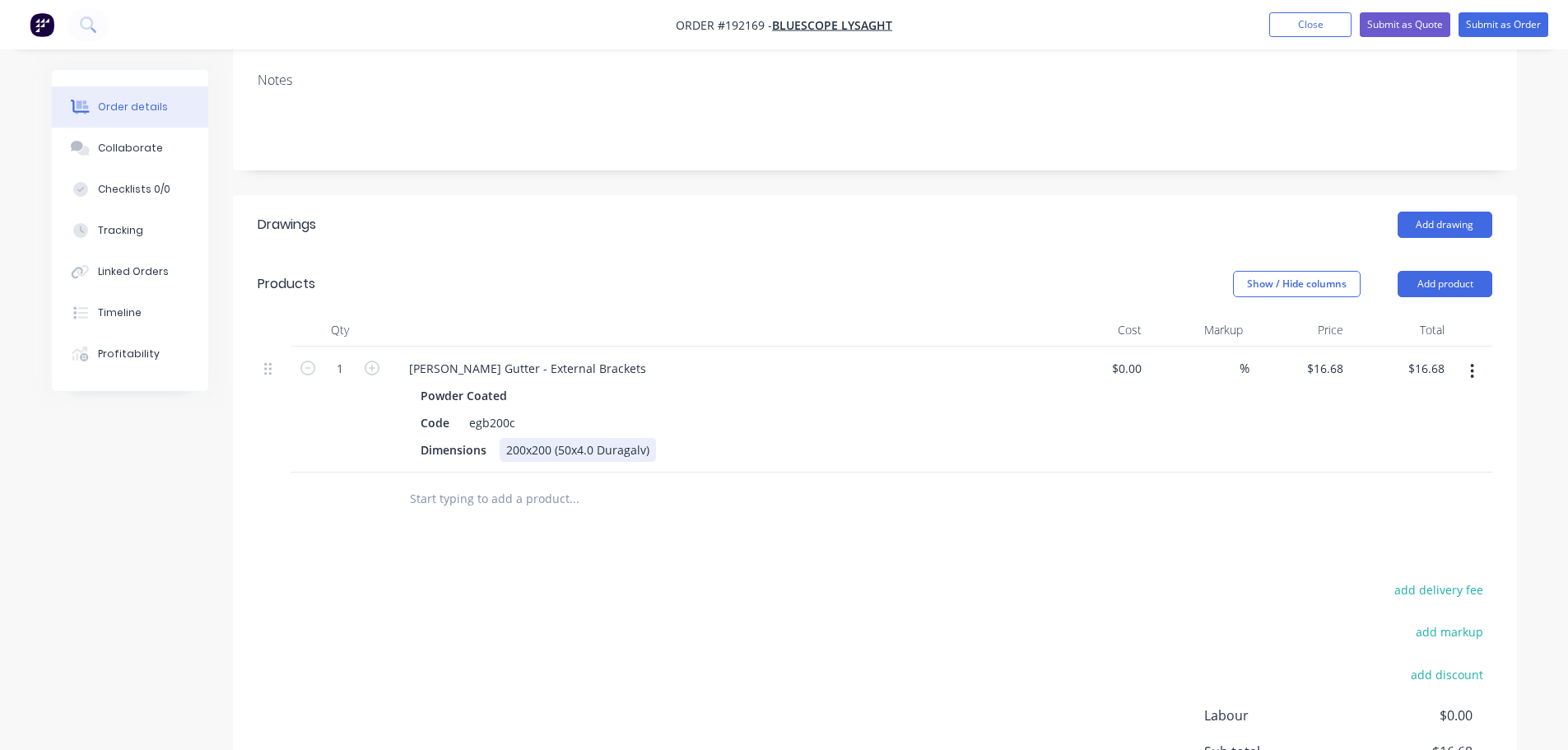
scroll to position [329, 0]
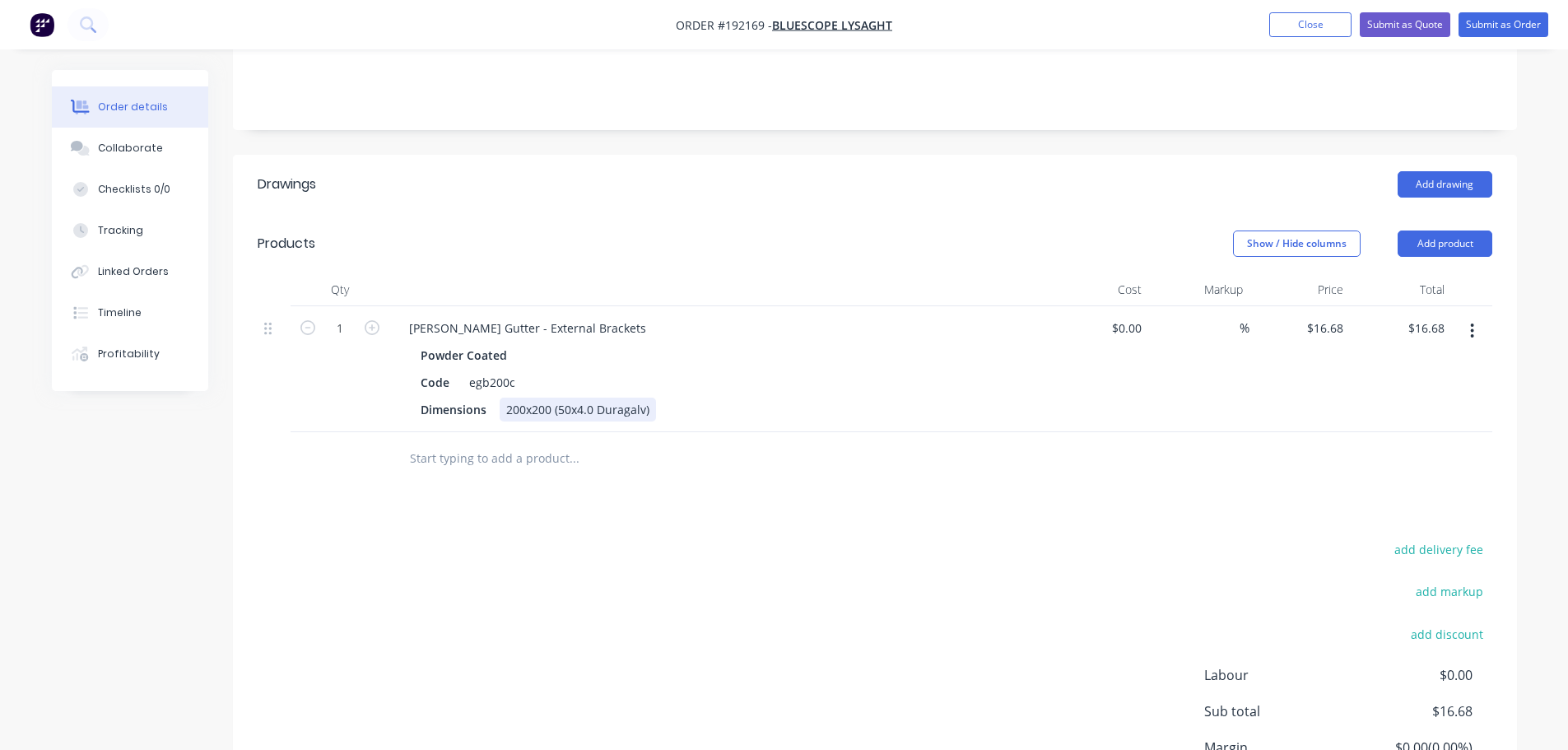
click at [529, 398] on div "200x200 (50x4.0 Duragalv)" at bounding box center [578, 409] width 157 height 23
click at [589, 231] on div "Show / Hide columns Add product" at bounding box center [1005, 244] width 972 height 26
click at [588, 316] on div "[PERSON_NAME] Gutter - External Brackets" at bounding box center [527, 327] width 264 height 23
click at [758, 231] on div "Show / Hide columns Add product" at bounding box center [1005, 244] width 972 height 26
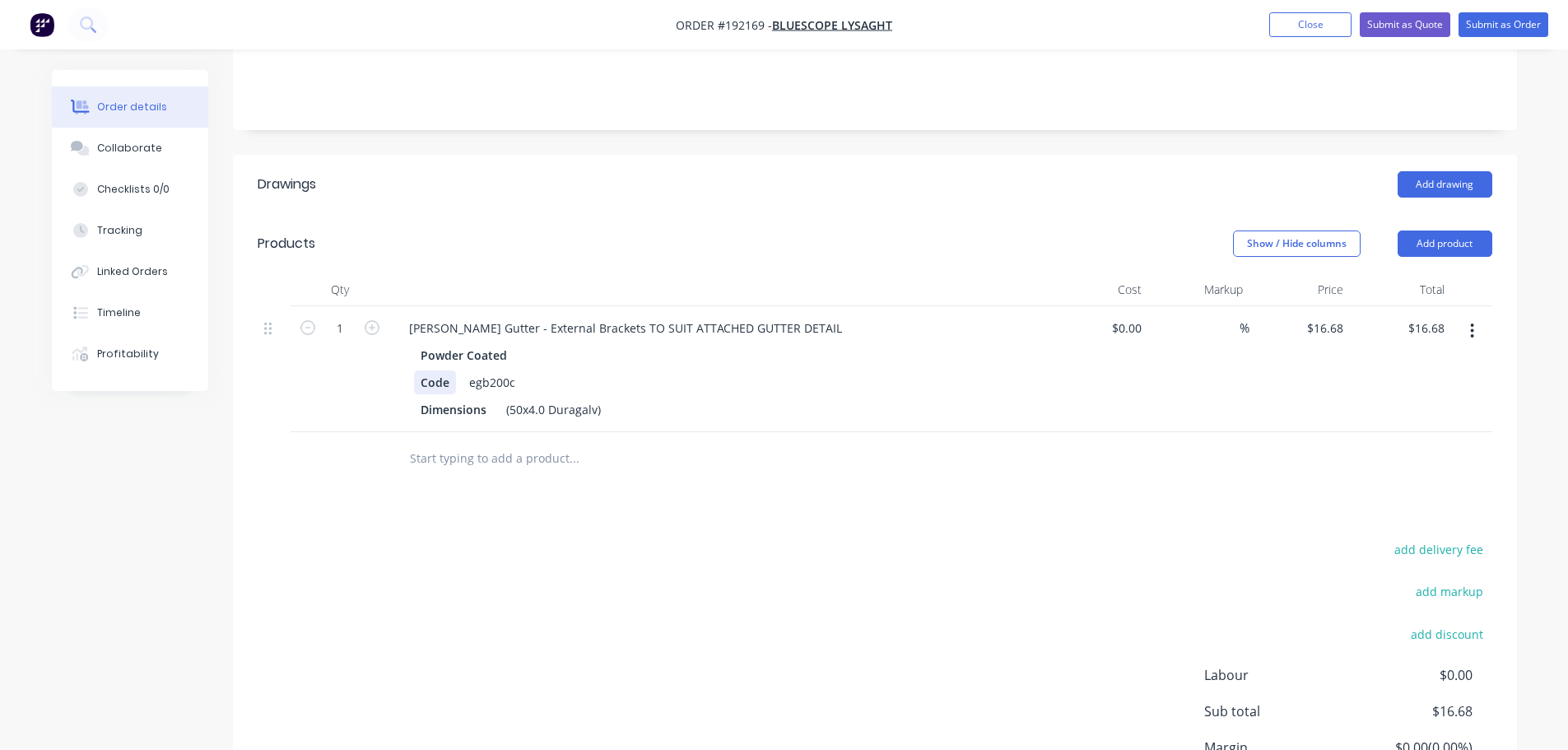
click at [420, 371] on div "Code" at bounding box center [435, 382] width 42 height 23
click at [653, 107] on div "Created by [PERSON_NAME] Created [DATE] Required Assigned to Add team member St…" at bounding box center [875, 311] width 1284 height 1140
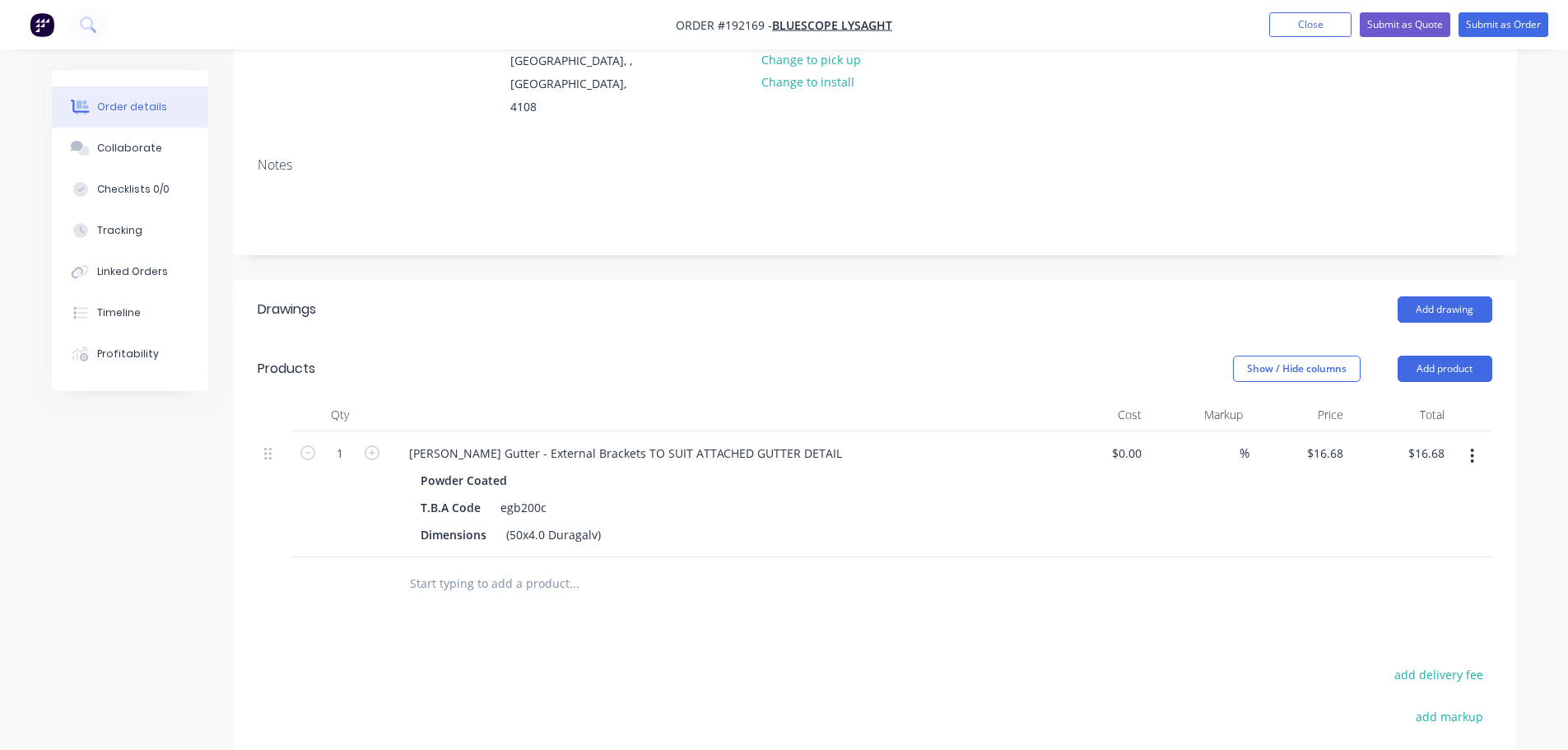
scroll to position [164, 0]
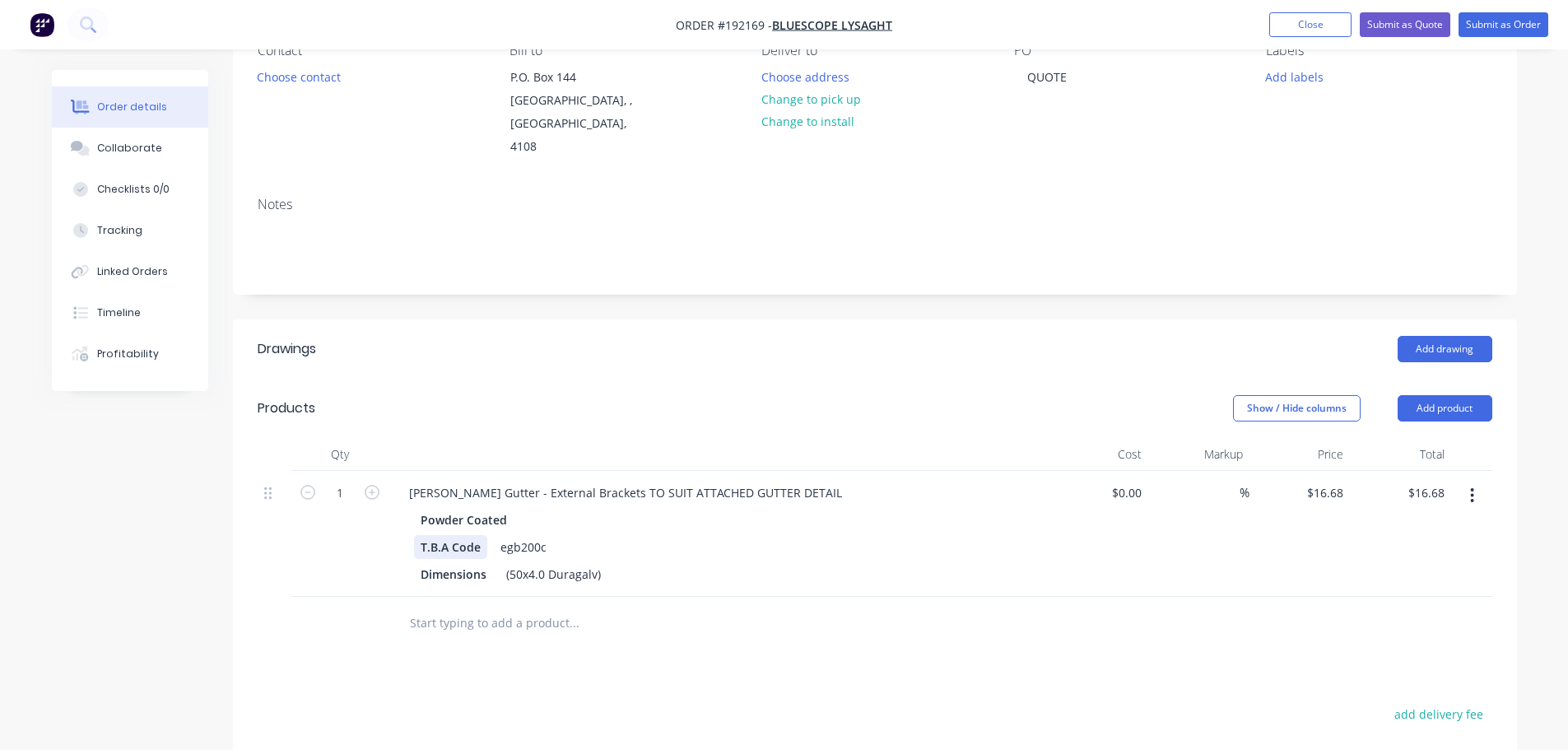
click at [423, 535] on div "T.B.A Code" at bounding box center [451, 546] width 73 height 23
drag, startPoint x: 566, startPoint y: 423, endPoint x: 626, endPoint y: 415, distance: 60.5
click at [567, 438] on div at bounding box center [719, 454] width 659 height 33
click at [847, 336] on div "Add drawing" at bounding box center [1005, 349] width 972 height 26
click at [1428, 395] on button "Add product" at bounding box center [1445, 408] width 95 height 26
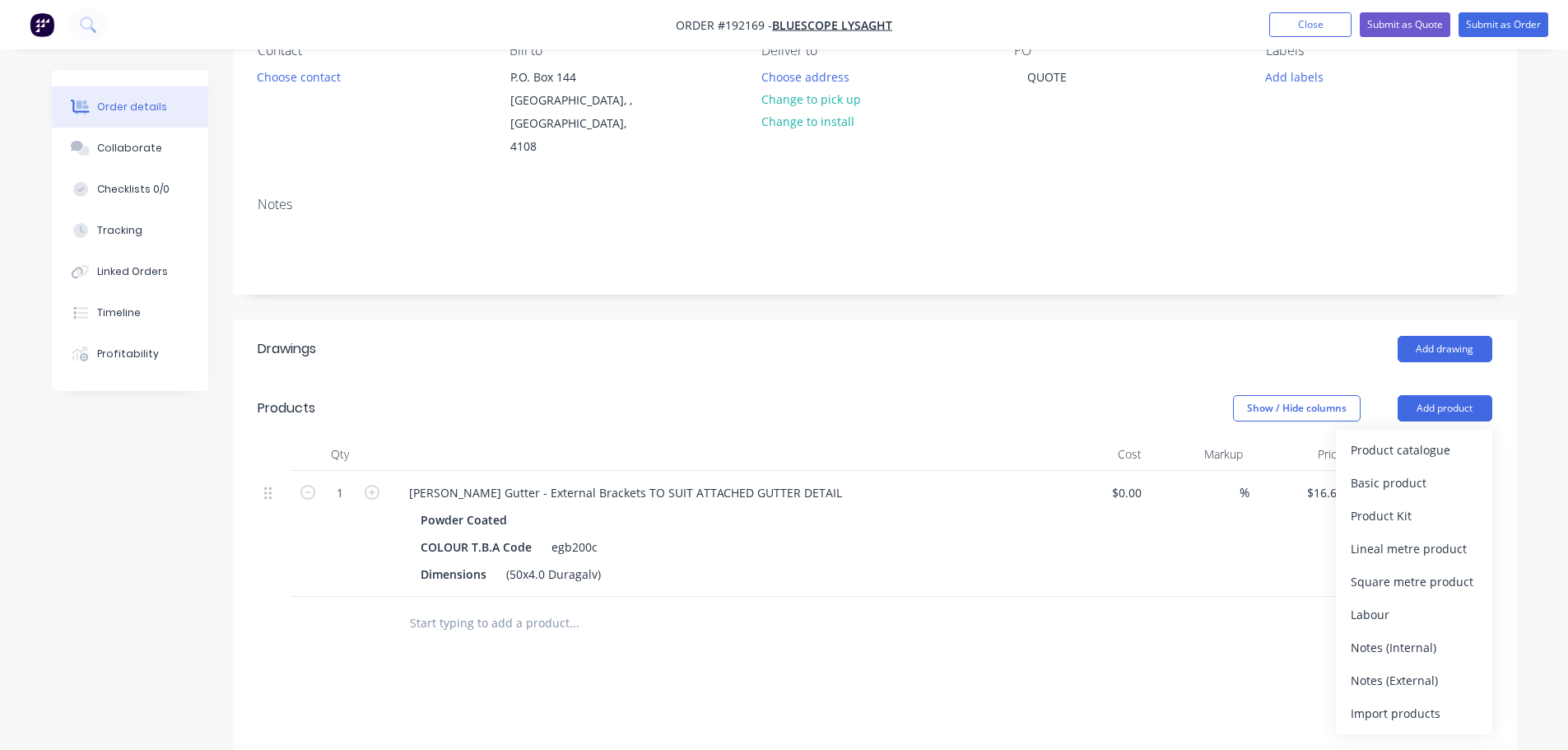
click at [1429, 668] on div "Notes (External)" at bounding box center [1415, 680] width 127 height 23
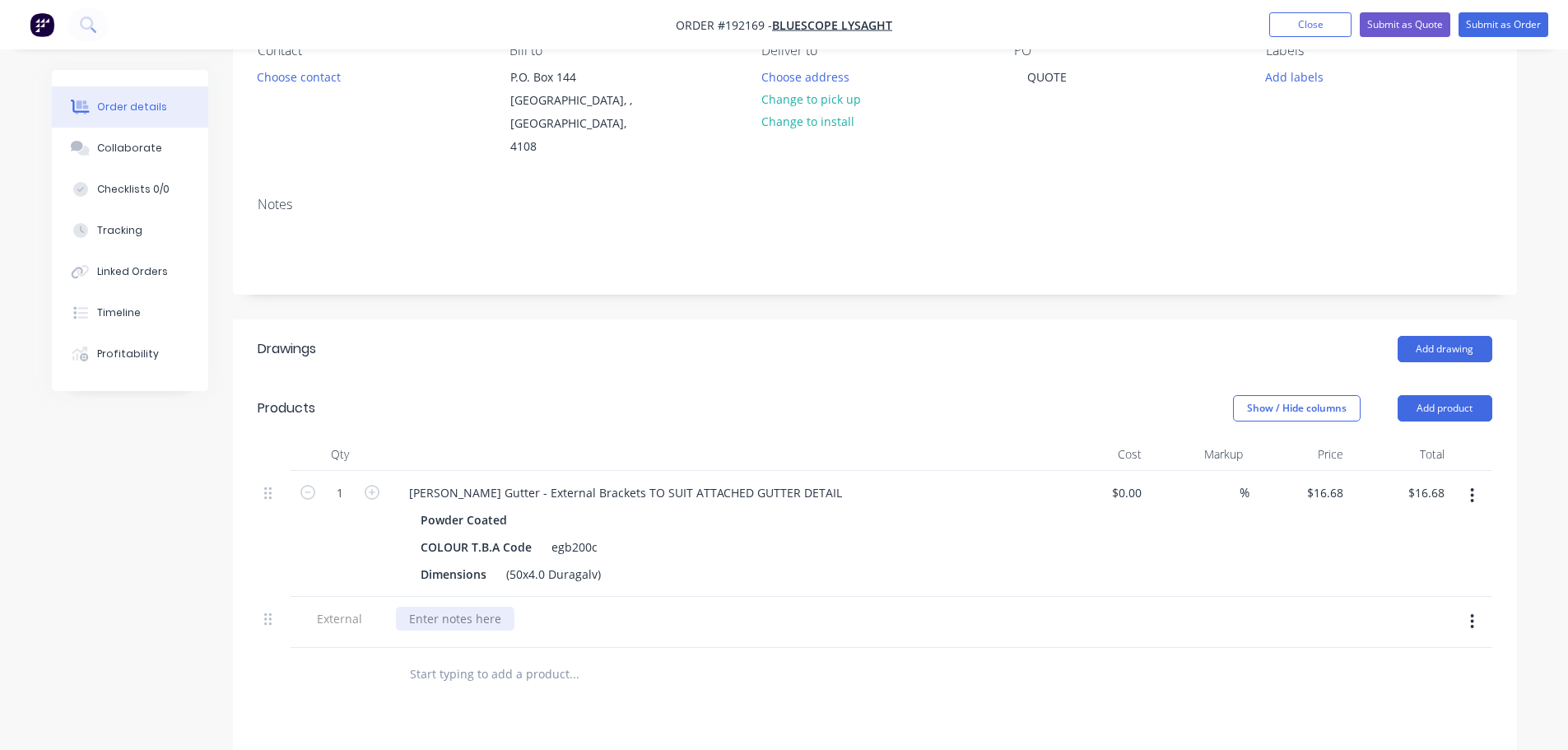
click at [472, 606] on div at bounding box center [455, 618] width 118 height 23
click at [899, 378] on header "Products Show / Hide columns Add product" at bounding box center [875, 408] width 1284 height 59
click at [1407, 15] on button "Submit as Quote" at bounding box center [1405, 24] width 90 height 24
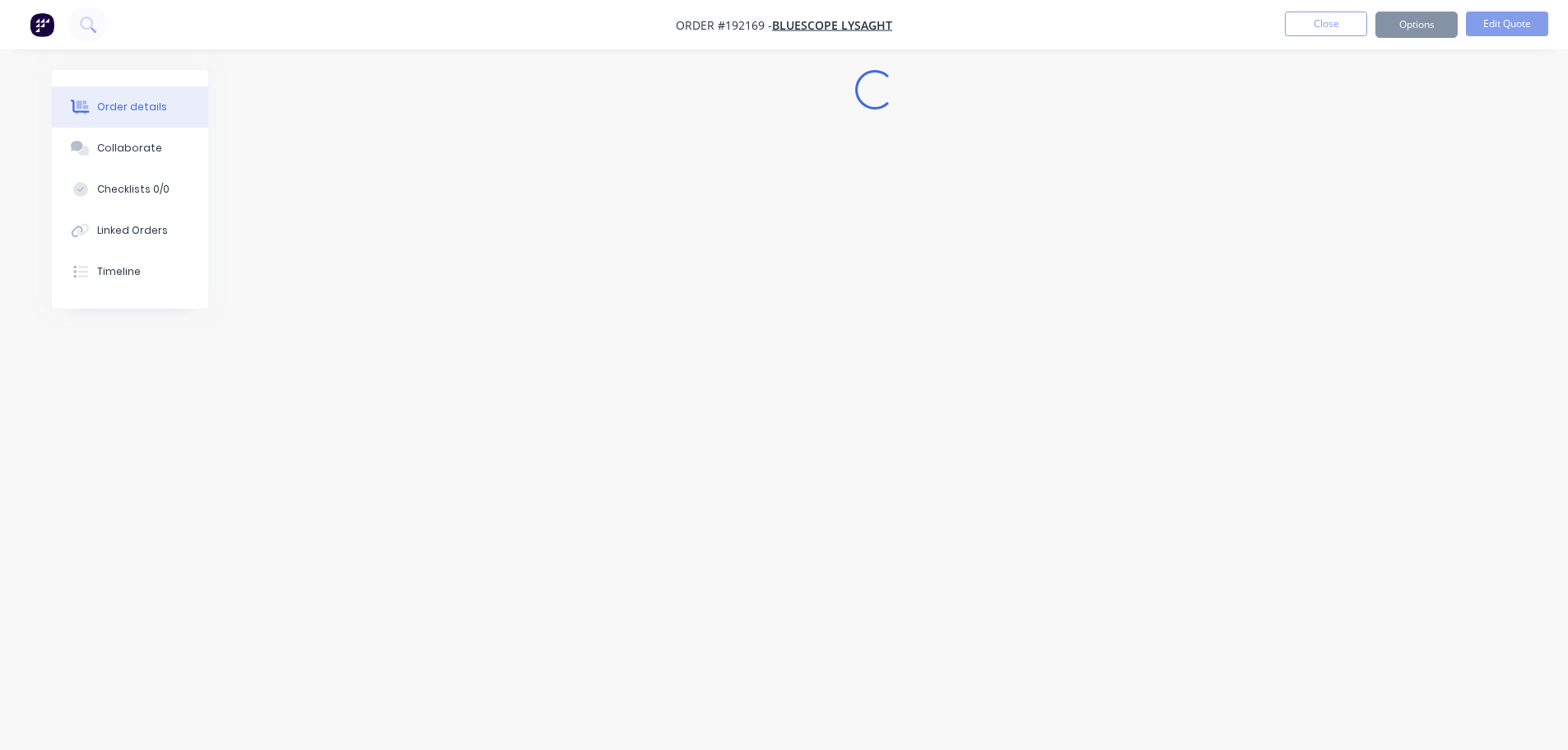
scroll to position [0, 0]
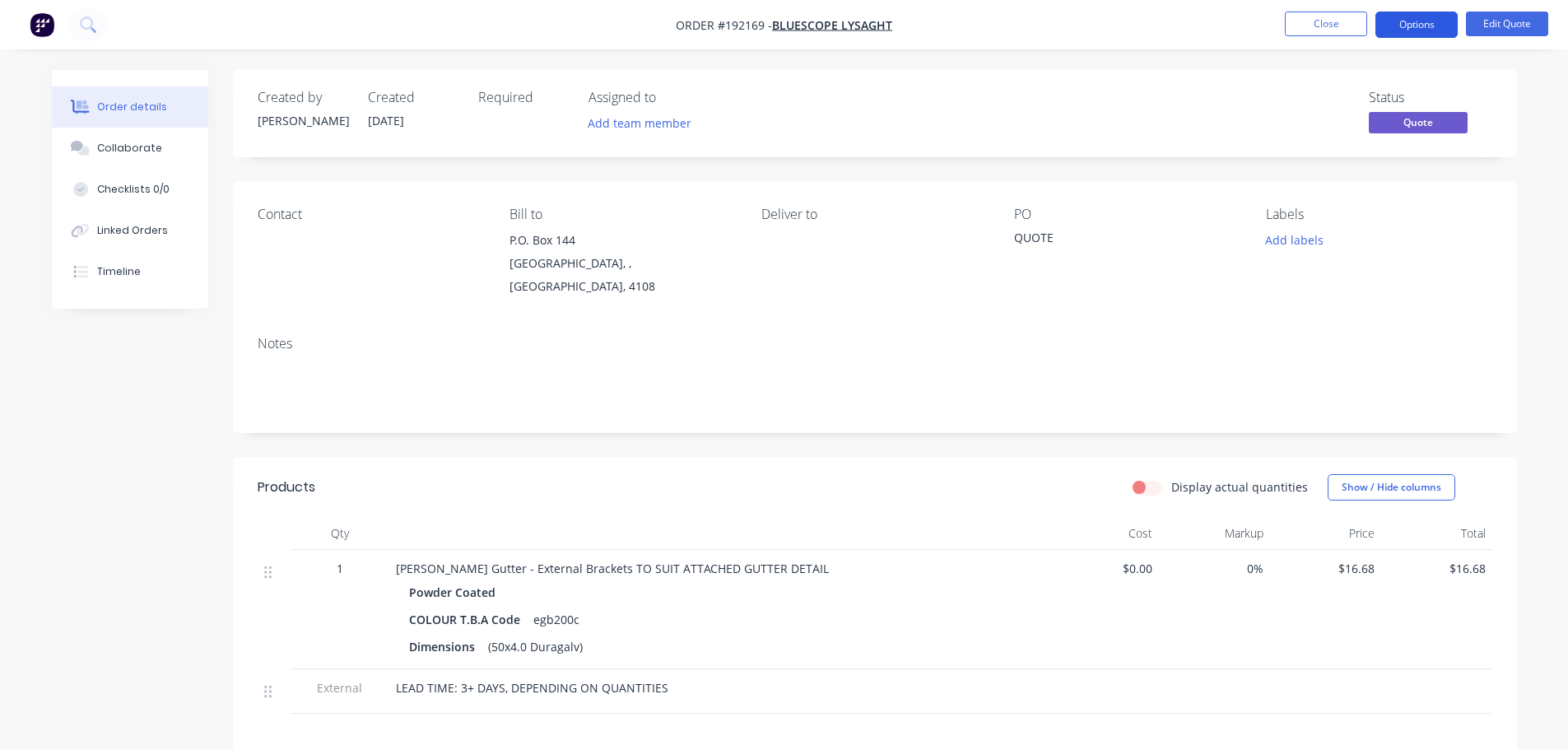
click at [1438, 32] on button "Options" at bounding box center [1417, 24] width 83 height 26
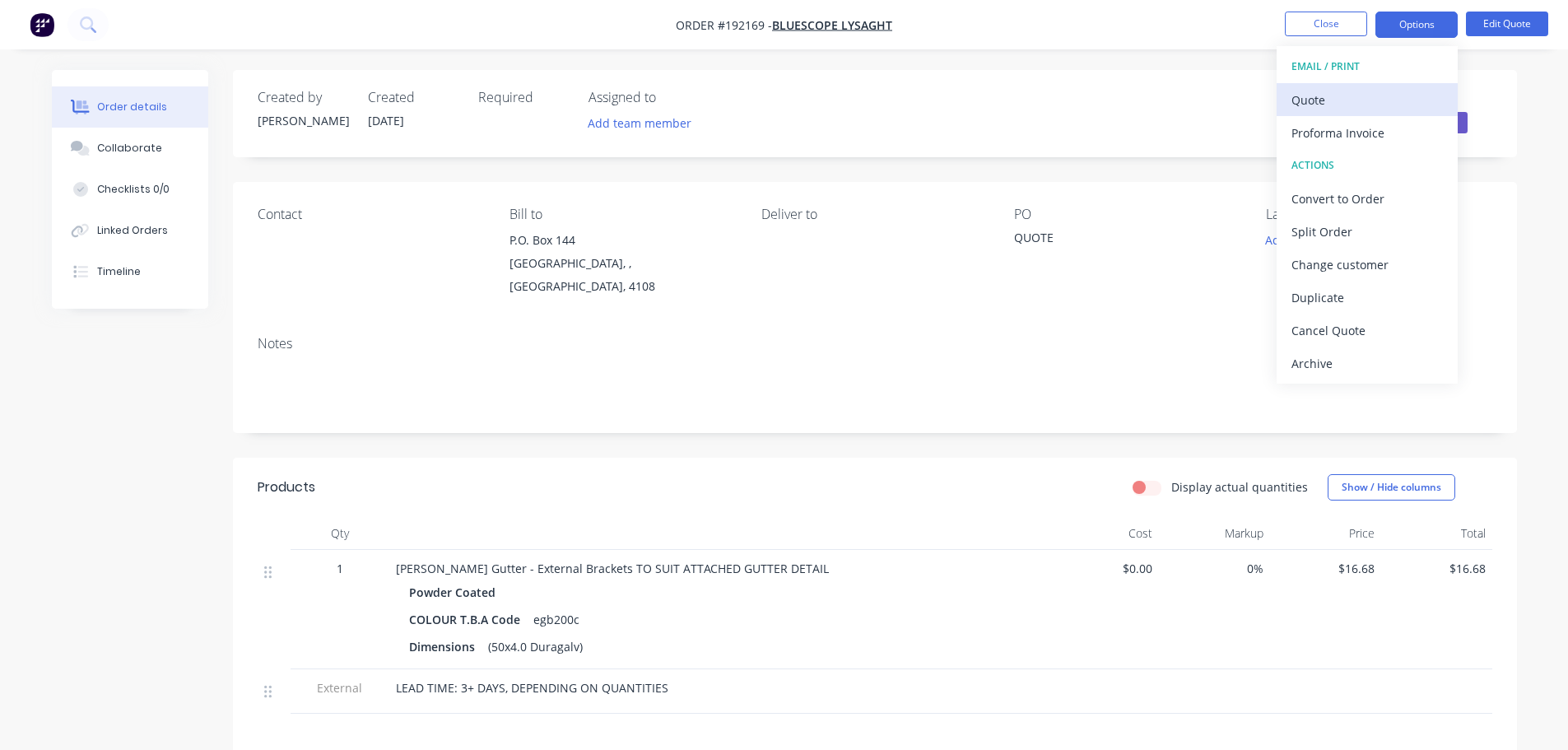
click at [1368, 99] on div "Quote" at bounding box center [1367, 99] width 151 height 23
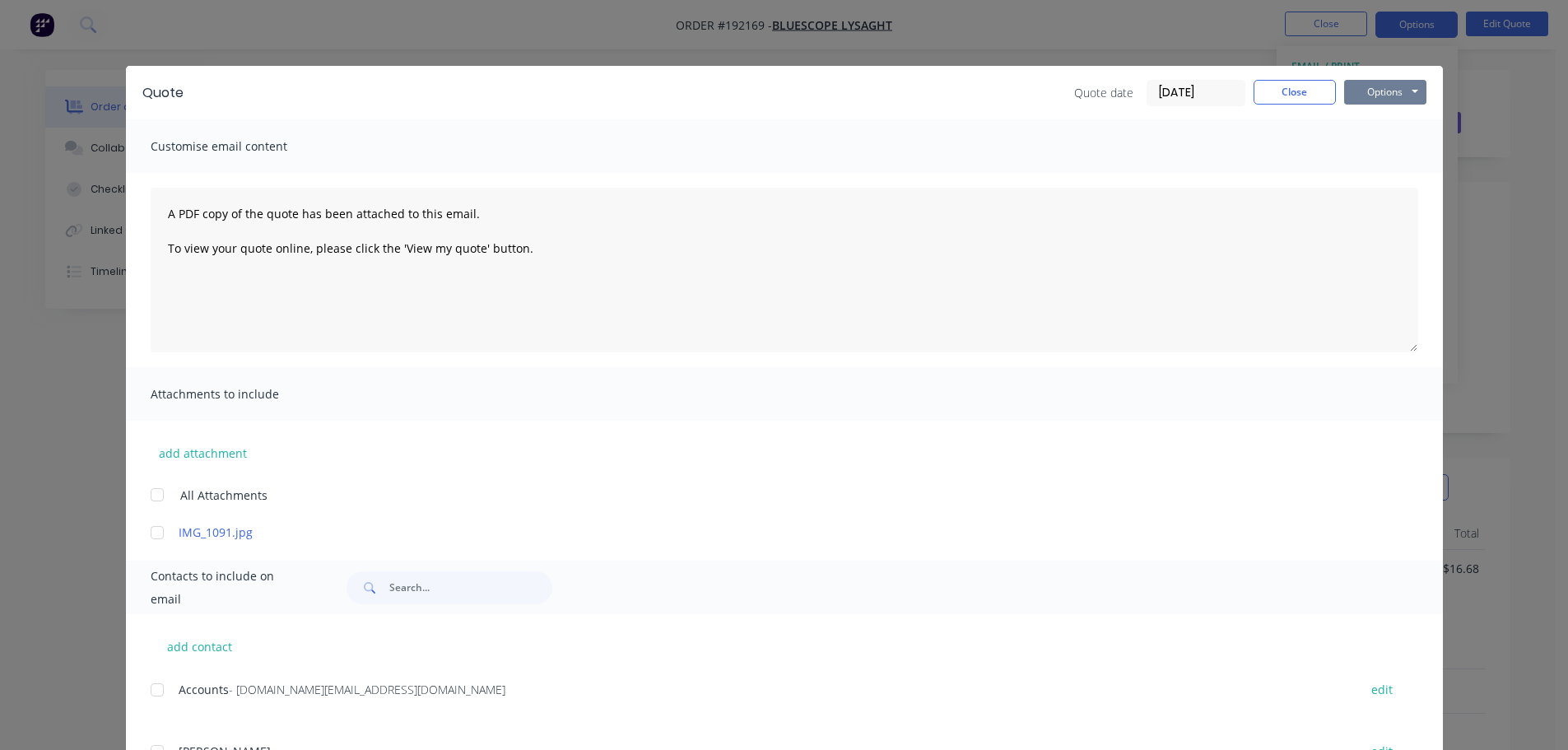
click at [1395, 84] on button "Options" at bounding box center [1385, 92] width 83 height 24
click at [156, 491] on div at bounding box center [157, 495] width 33 height 33
click at [1379, 97] on button "Options" at bounding box center [1385, 92] width 83 height 24
click at [1374, 151] on button "Print" at bounding box center [1397, 148] width 105 height 27
click at [1313, 99] on button "Close" at bounding box center [1295, 92] width 83 height 24
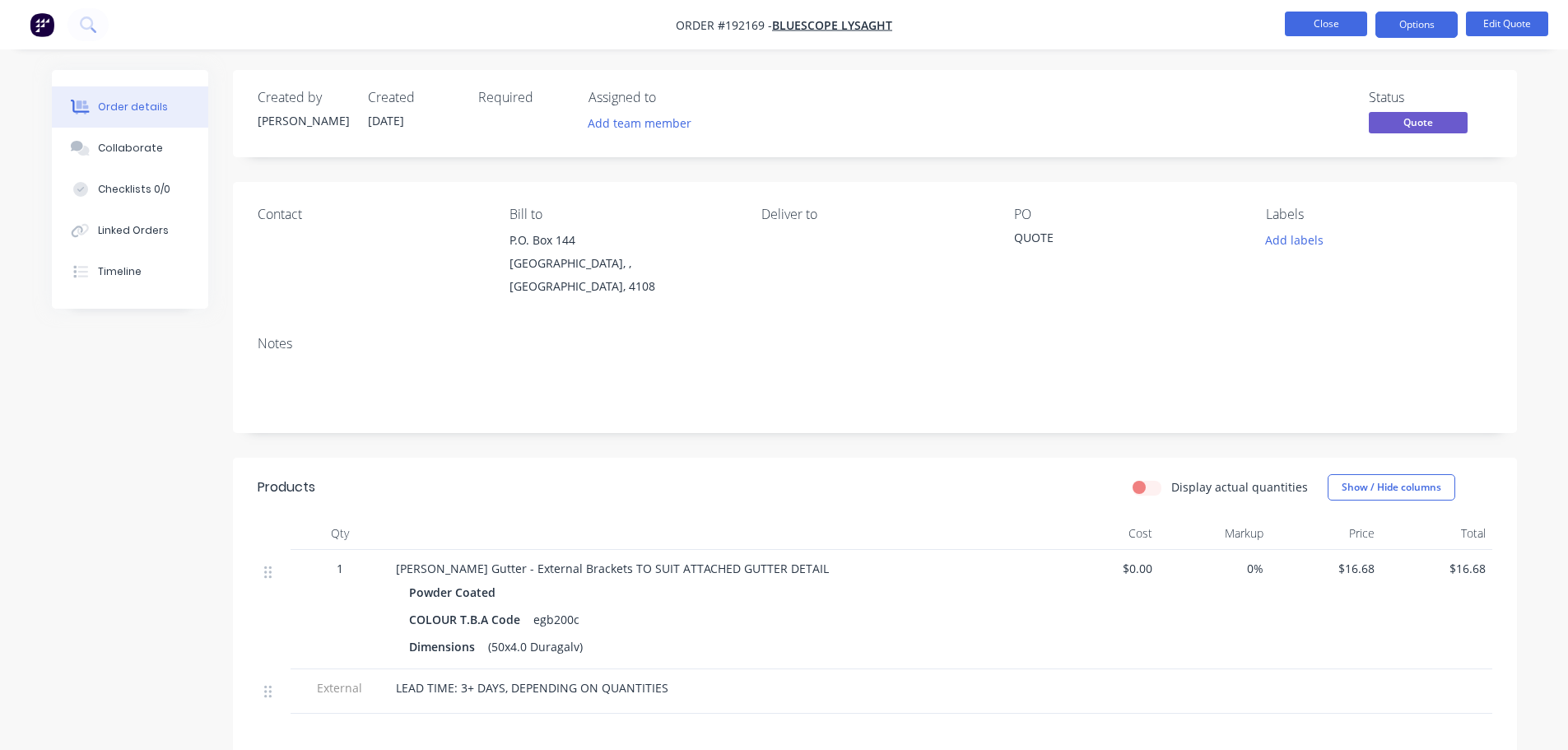
click at [1314, 30] on button "Close" at bounding box center [1326, 23] width 83 height 24
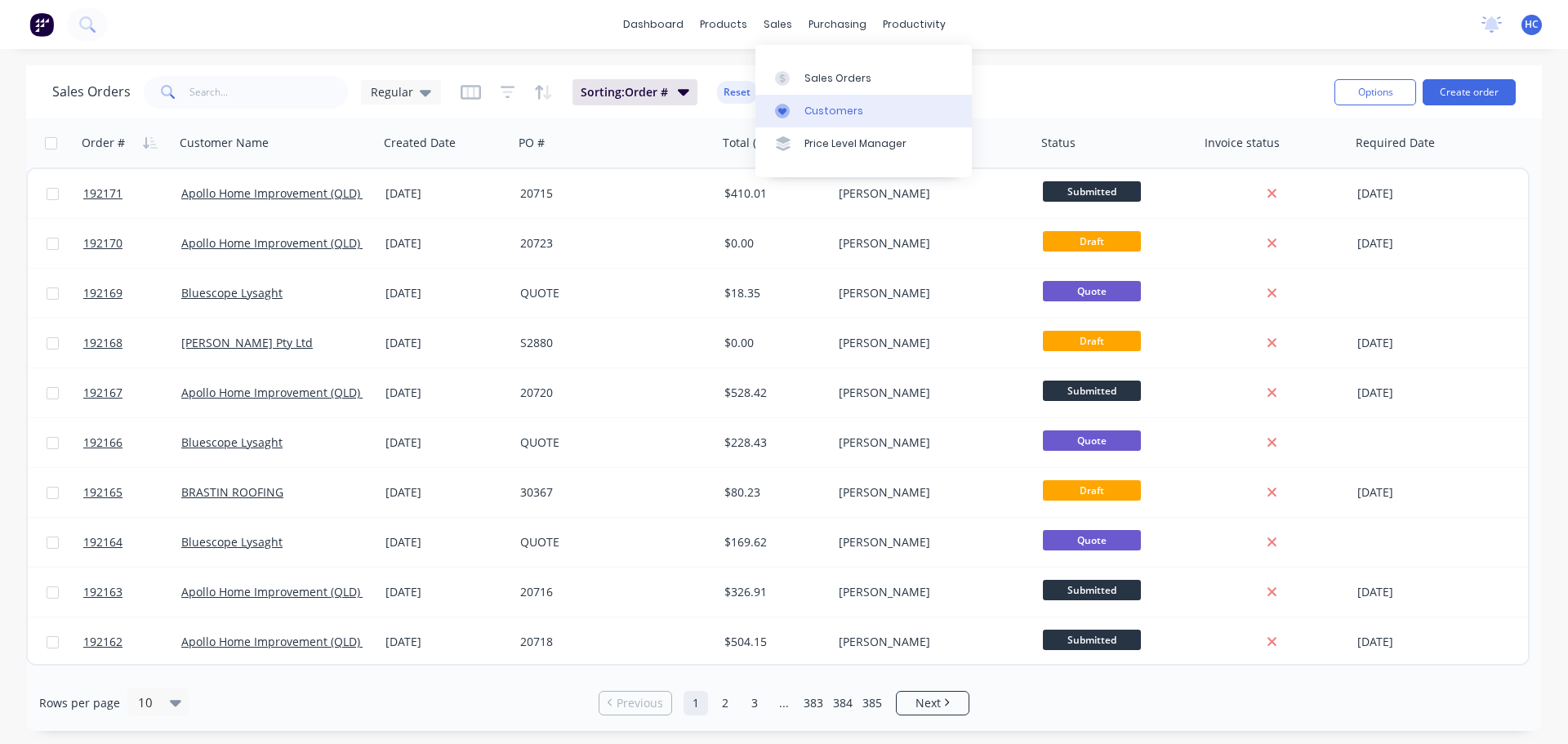
click at [823, 98] on link "Customers" at bounding box center [863, 111] width 217 height 33
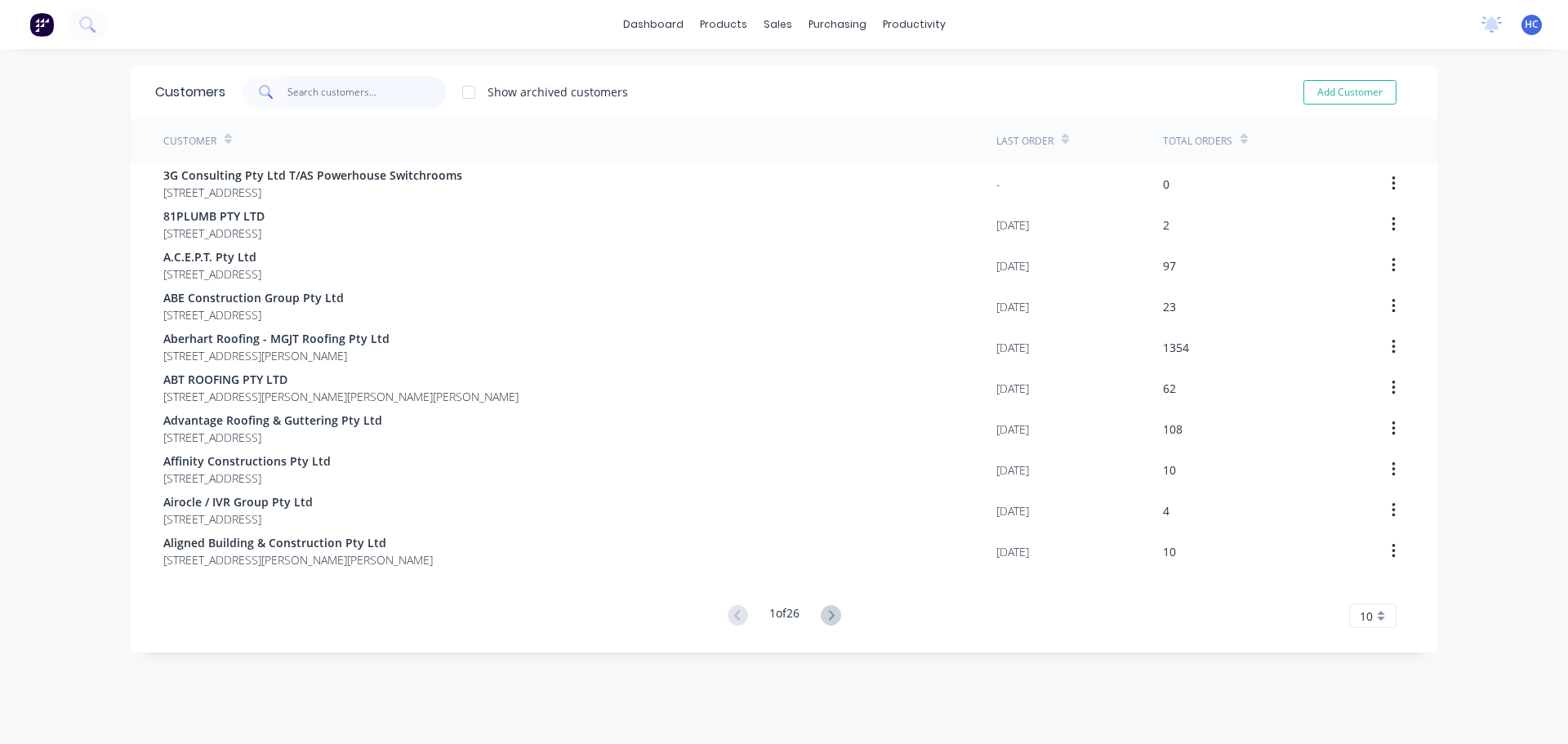
click at [301, 93] on input "text" at bounding box center [367, 92] width 159 height 33
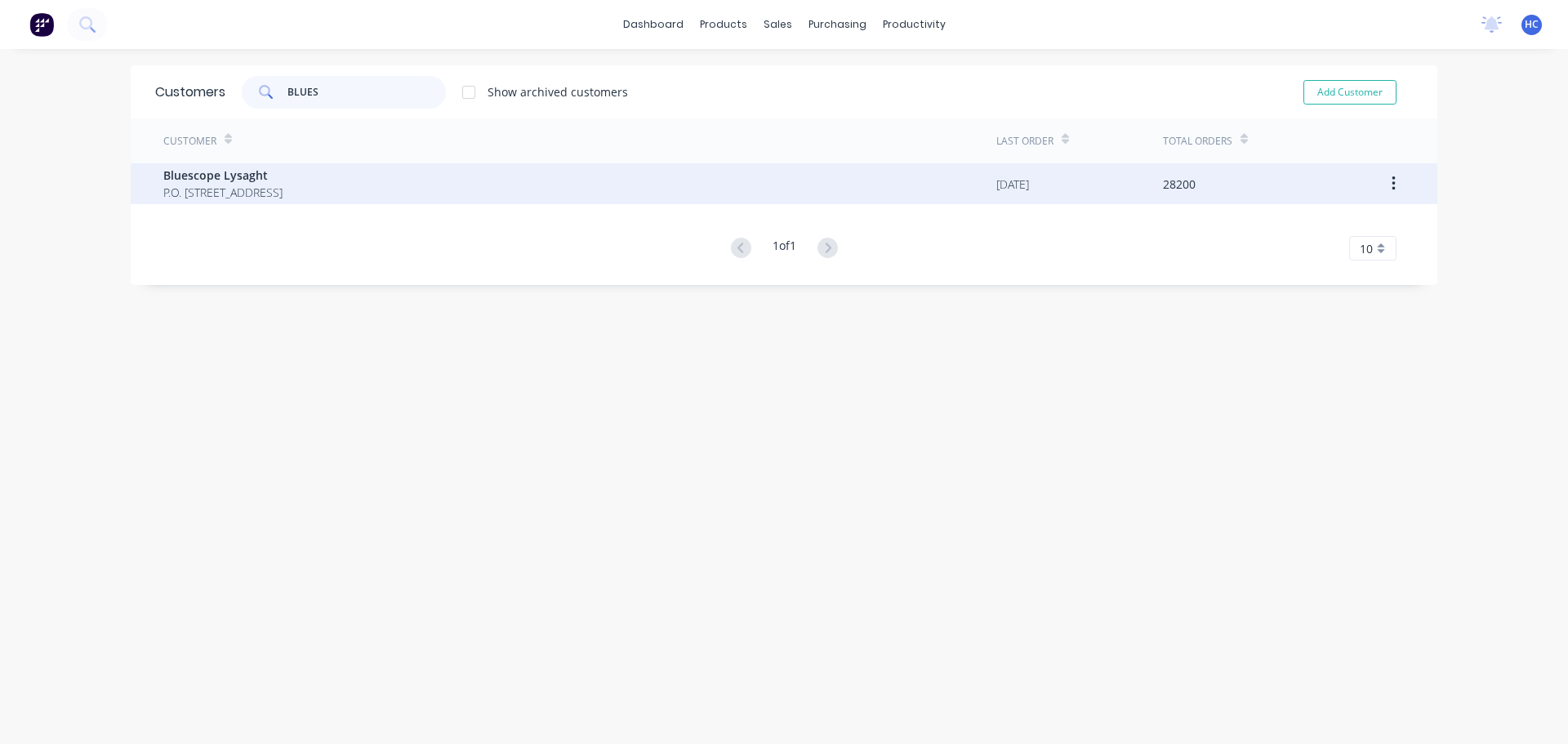
type input "BLUES"
click at [282, 186] on span "P.O. [STREET_ADDRESS]" at bounding box center [223, 192] width 119 height 17
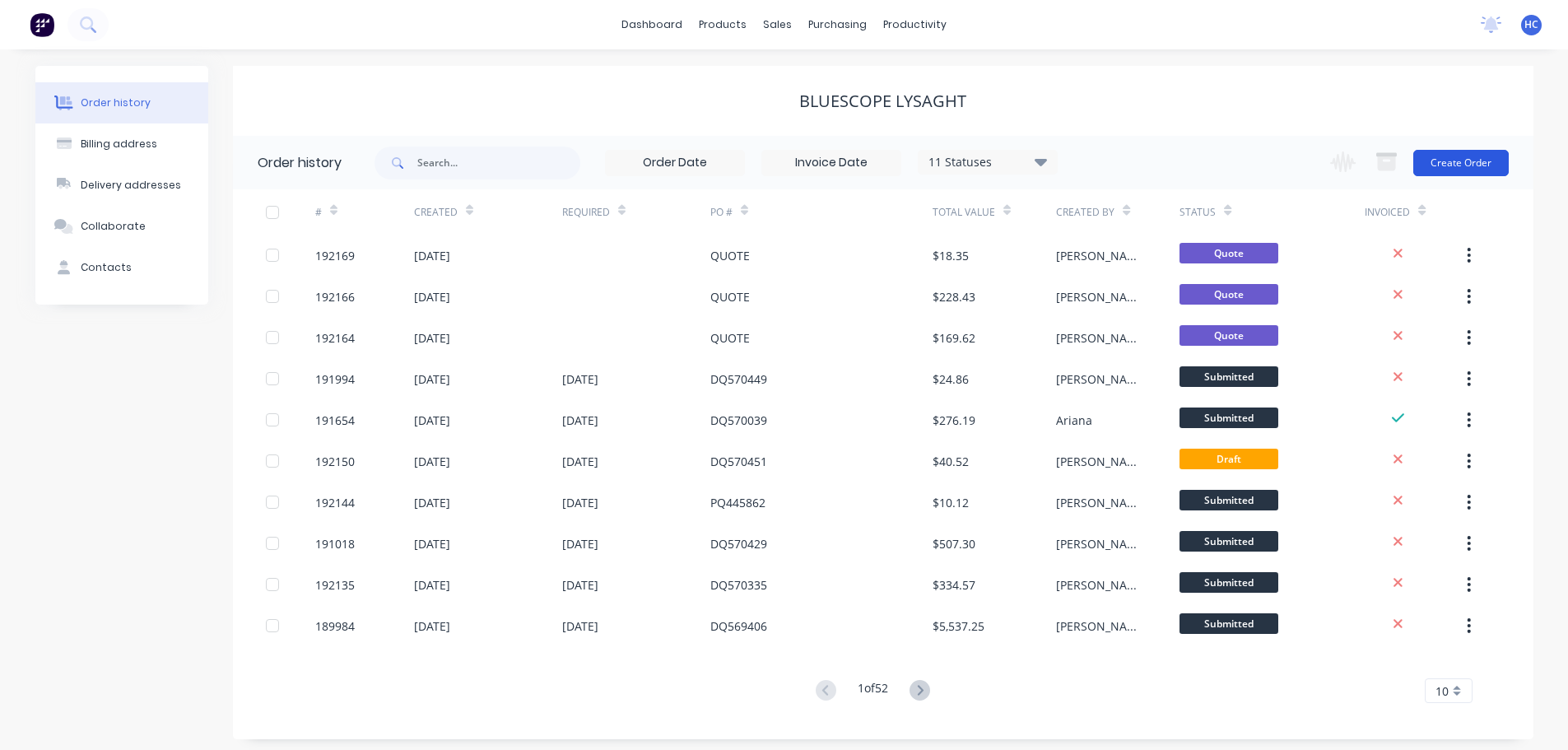
click at [1462, 150] on button "Create Order" at bounding box center [1462, 163] width 96 height 26
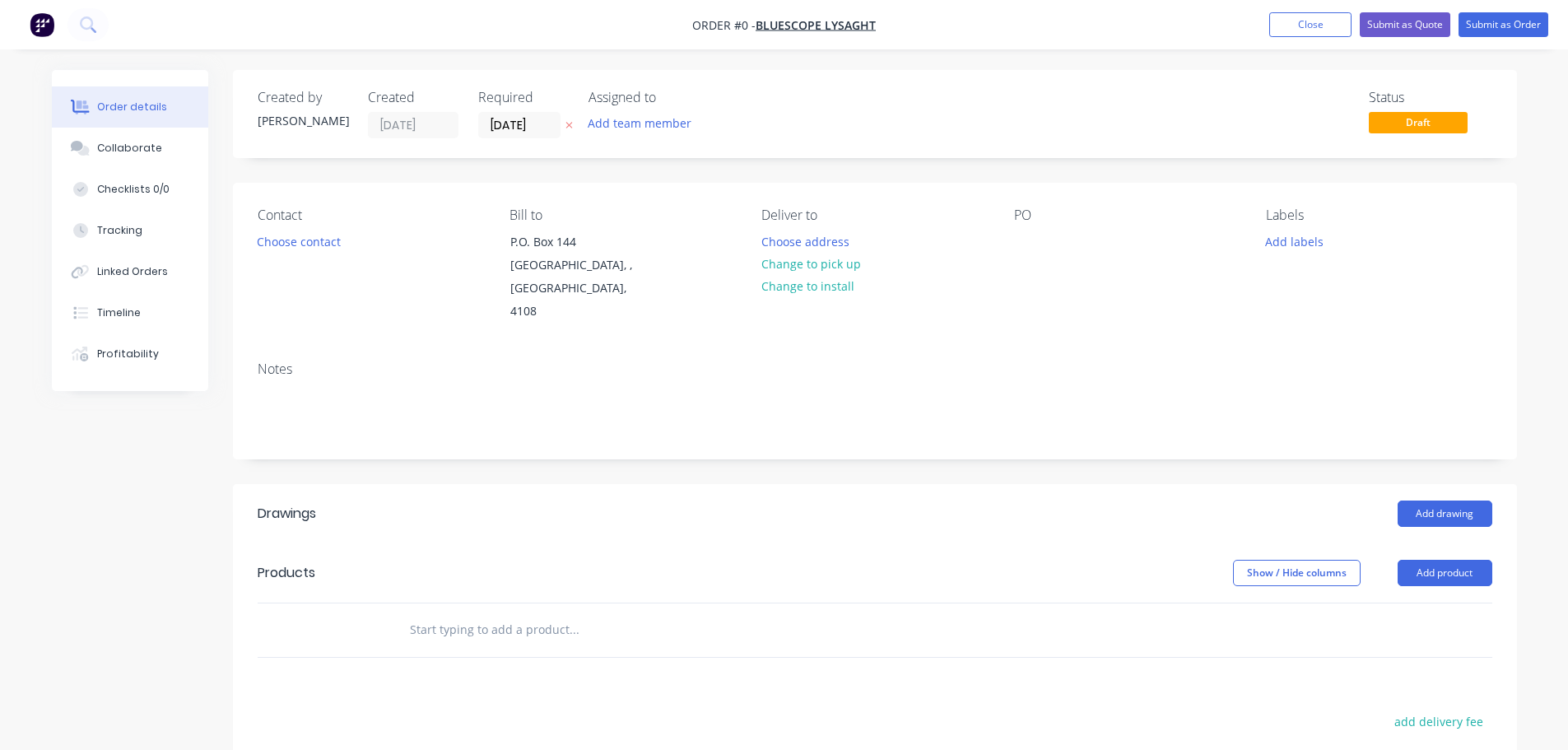
click at [564, 128] on button at bounding box center [569, 125] width 17 height 19
click at [1022, 248] on div at bounding box center [1028, 241] width 26 height 23
click at [180, 150] on button "Collaborate" at bounding box center [131, 148] width 157 height 41
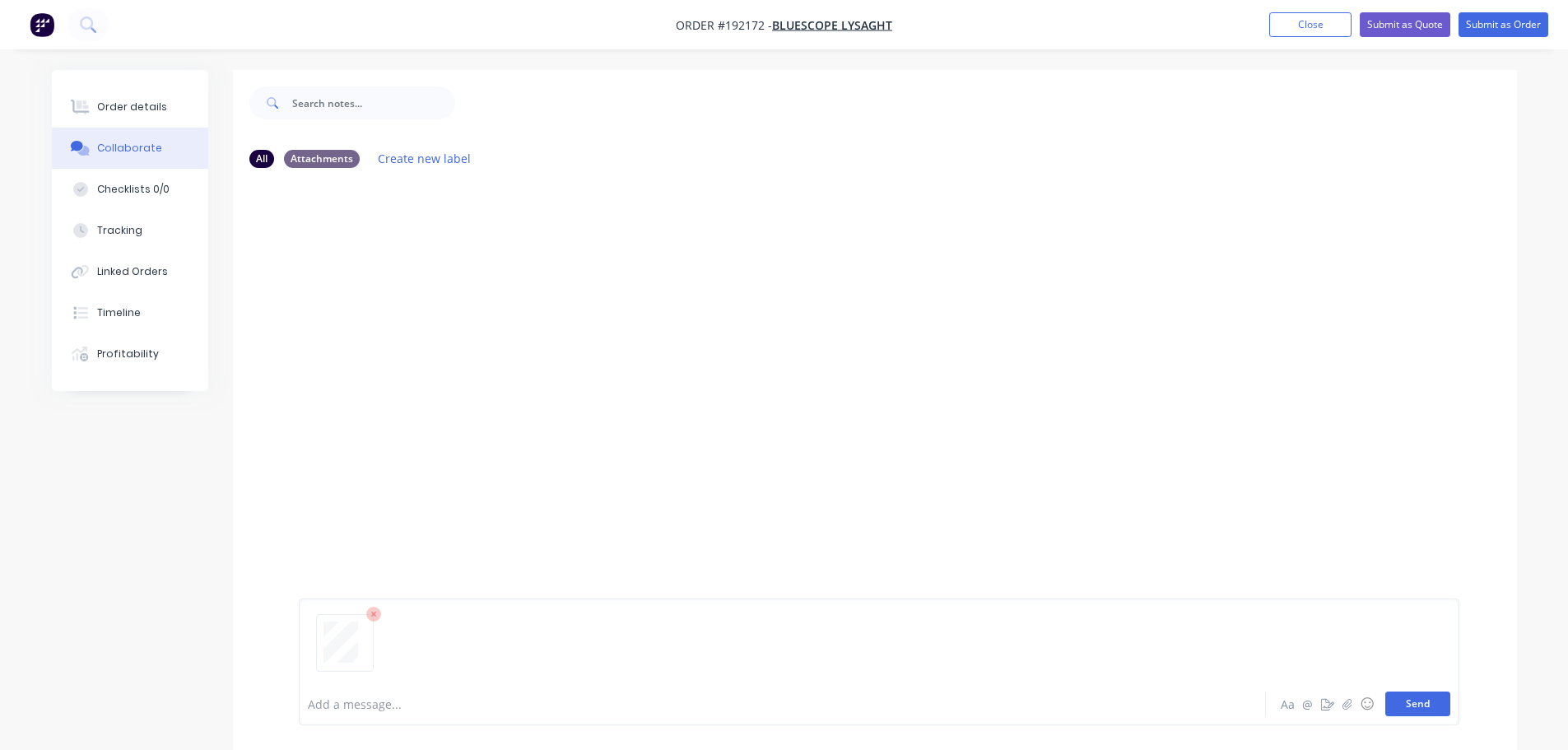
click at [1412, 708] on button "Send" at bounding box center [1417, 704] width 65 height 24
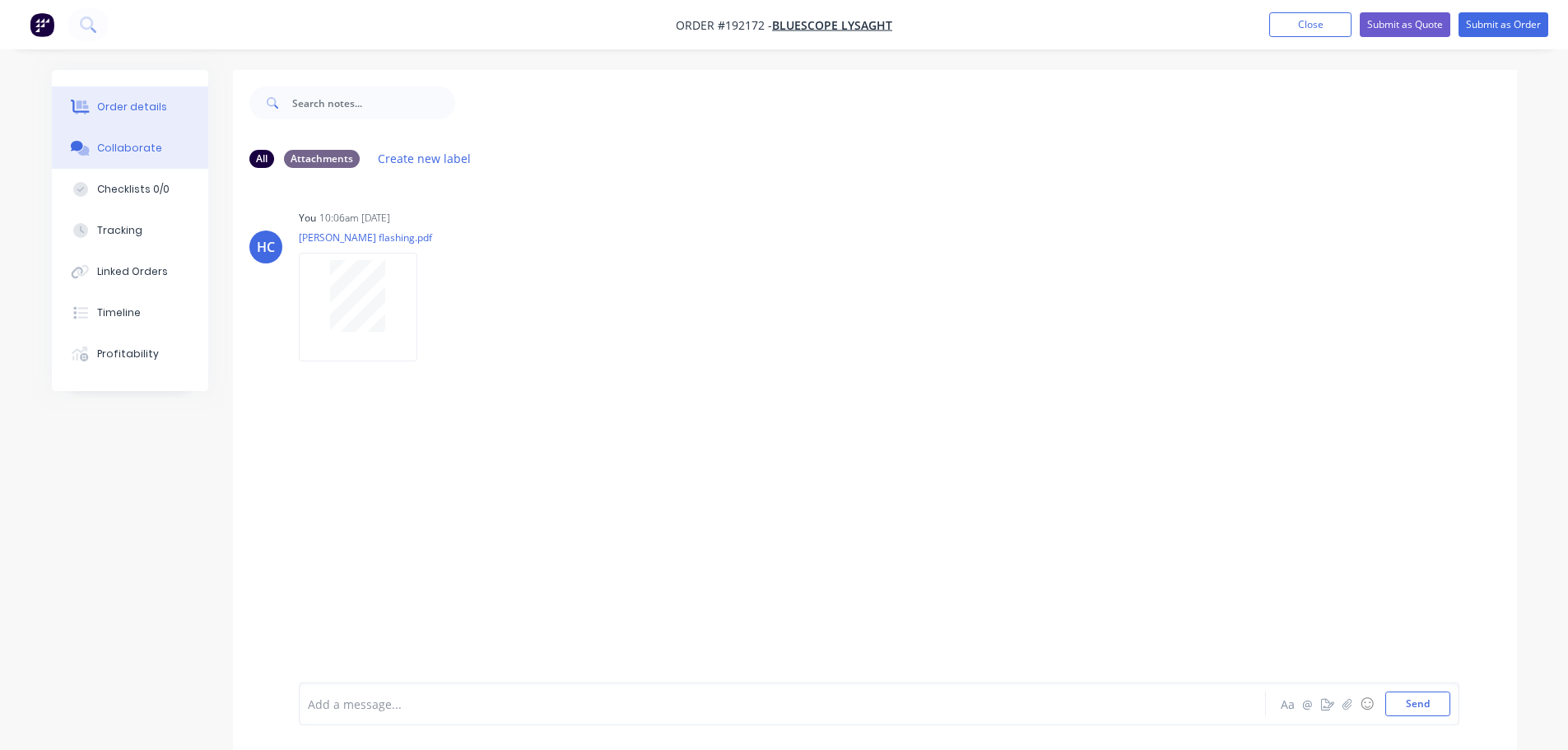
click at [160, 110] on div "Order details" at bounding box center [132, 106] width 70 height 15
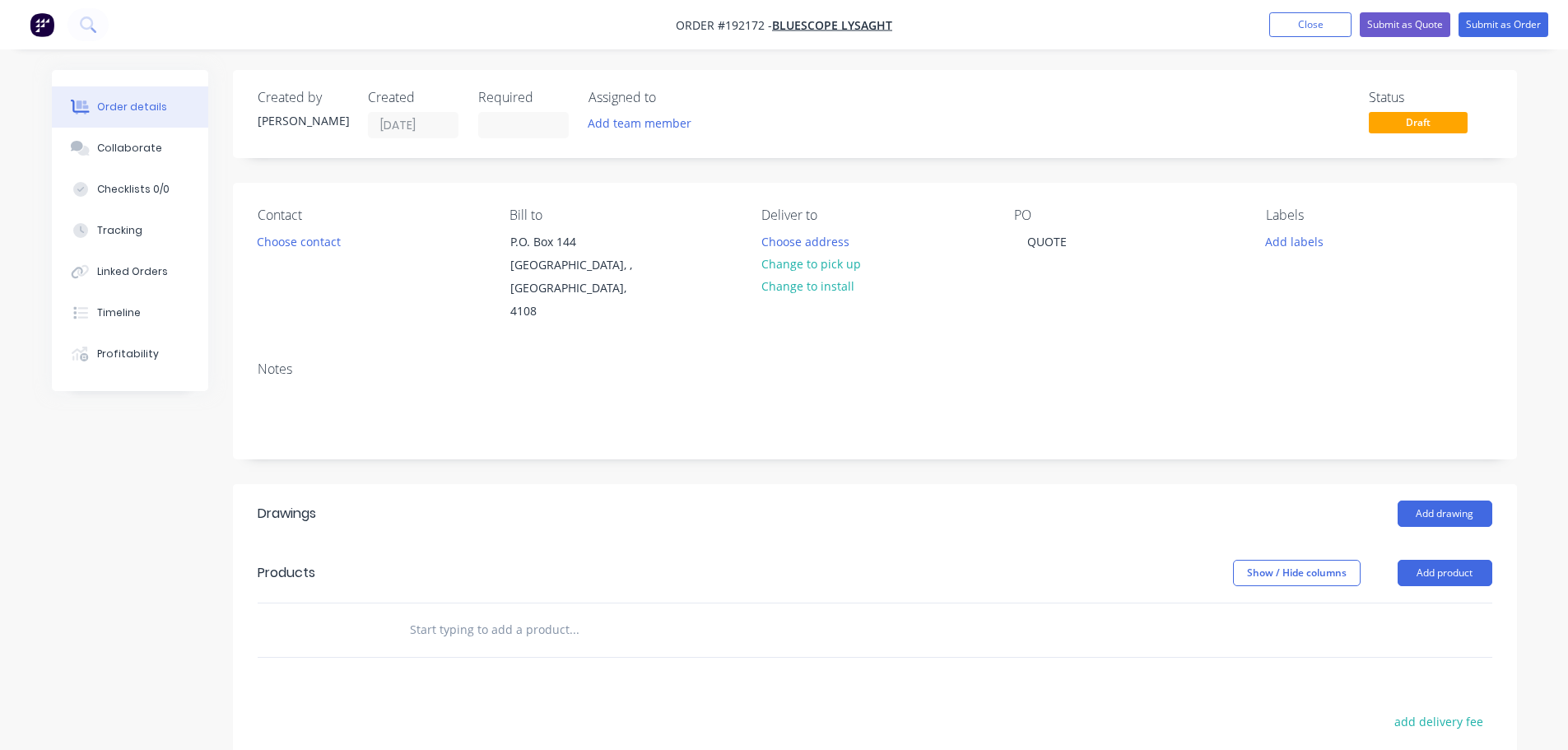
drag, startPoint x: 1431, startPoint y: 545, endPoint x: 1460, endPoint y: 569, distance: 37.6
click at [1431, 559] on button "Add product" at bounding box center [1445, 573] width 95 height 26
click at [1402, 635] on div "Basic product" at bounding box center [1415, 646] width 127 height 23
click at [490, 648] on div at bounding box center [719, 673] width 659 height 75
click at [488, 646] on div at bounding box center [465, 657] width 137 height 23
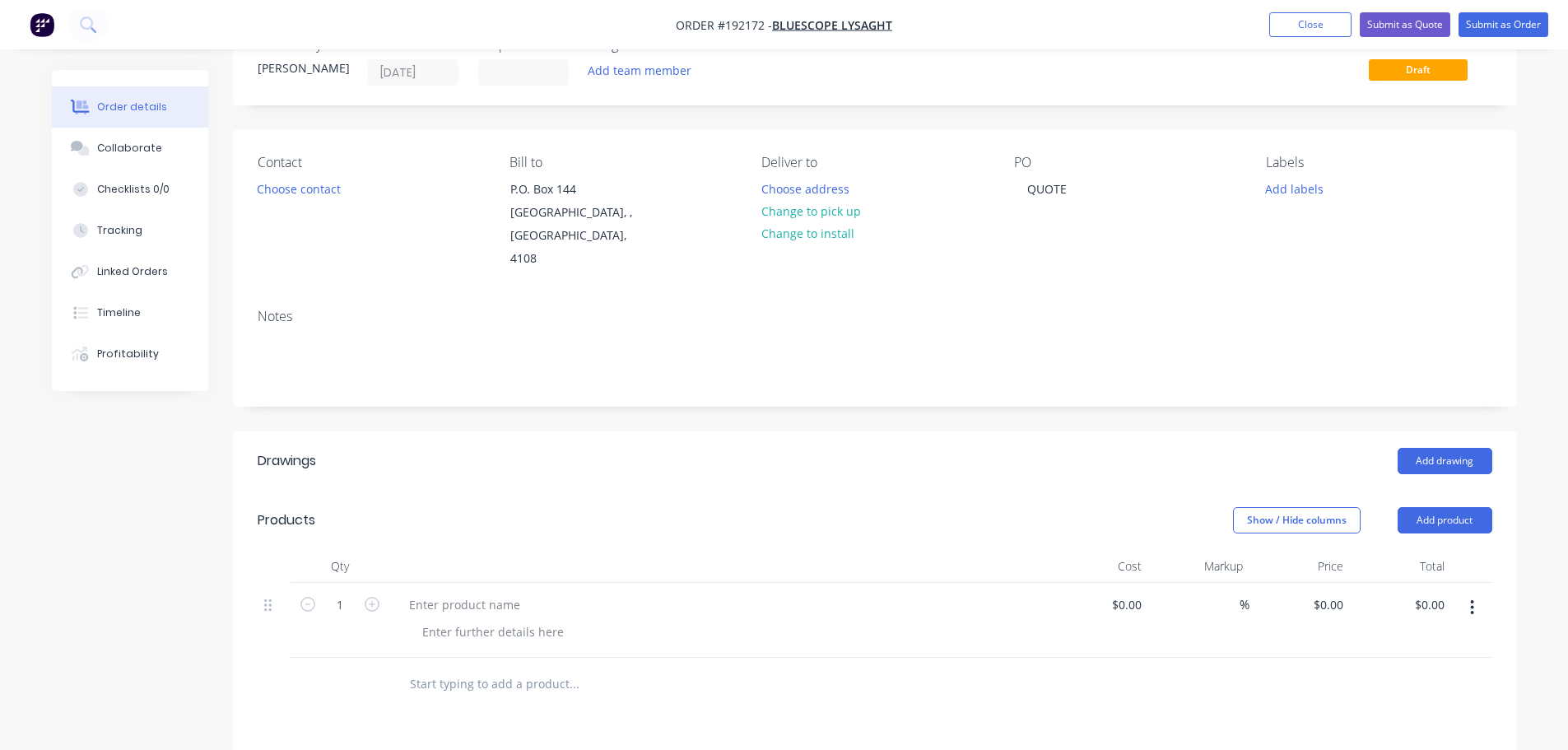
scroll to position [164, 0]
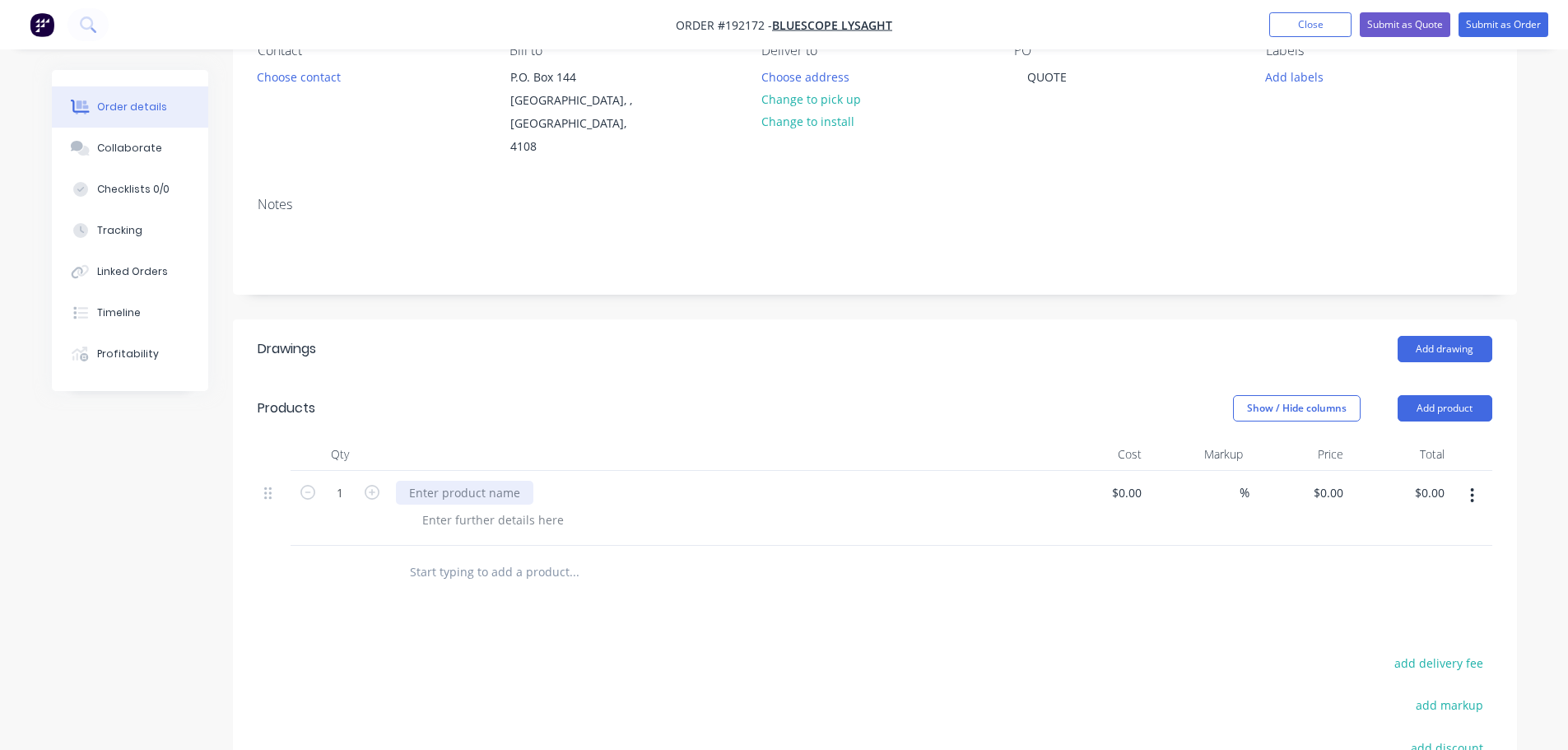
click at [516, 481] on div at bounding box center [465, 492] width 137 height 23
click at [493, 481] on div at bounding box center [465, 492] width 137 height 23
click at [426, 508] on div "." at bounding box center [424, 519] width 30 height 23
click at [1336, 481] on input "0" at bounding box center [1331, 492] width 38 height 23
type input "$20.80"
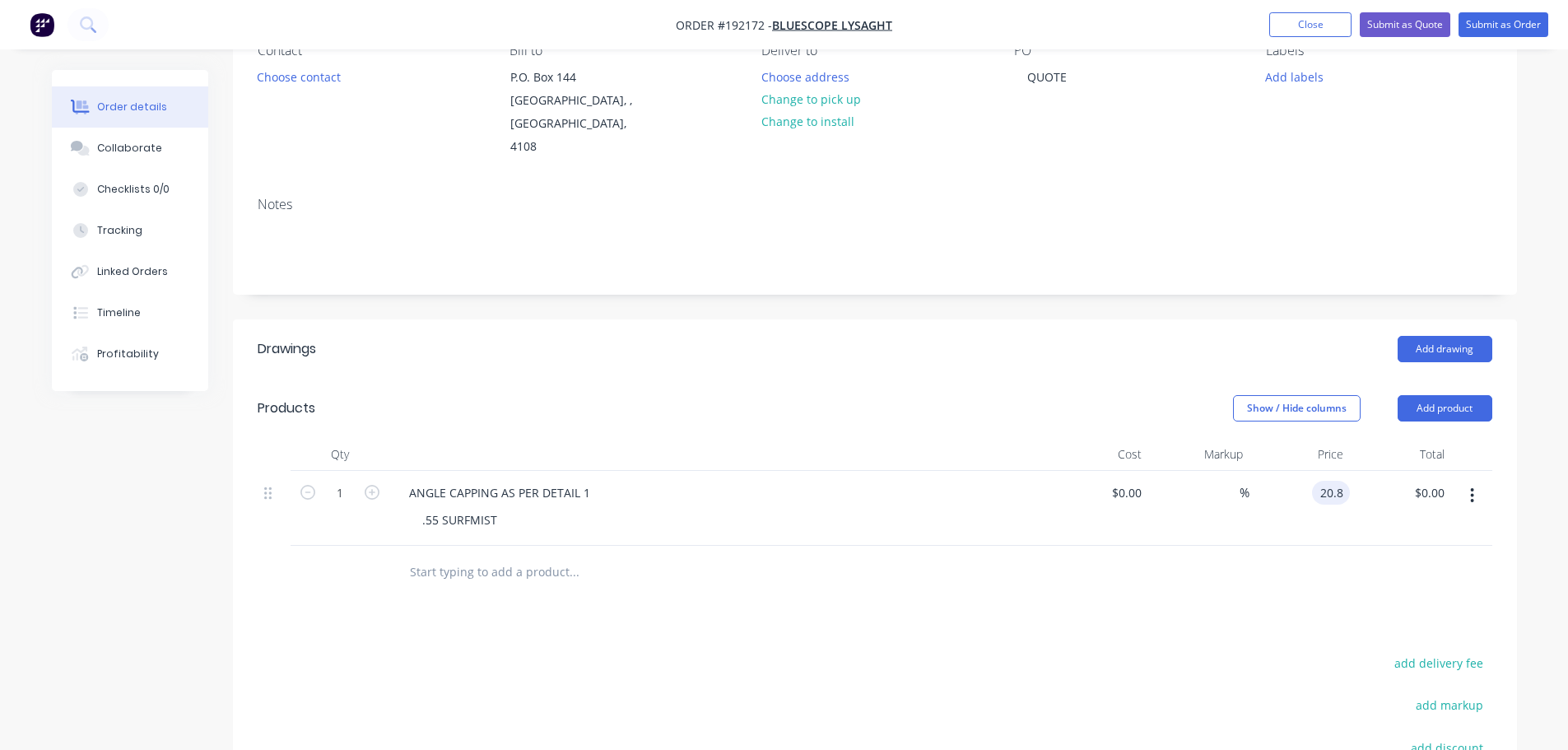
type input "$20.80"
click at [833, 345] on header "Drawings Add drawing" at bounding box center [875, 349] width 1284 height 59
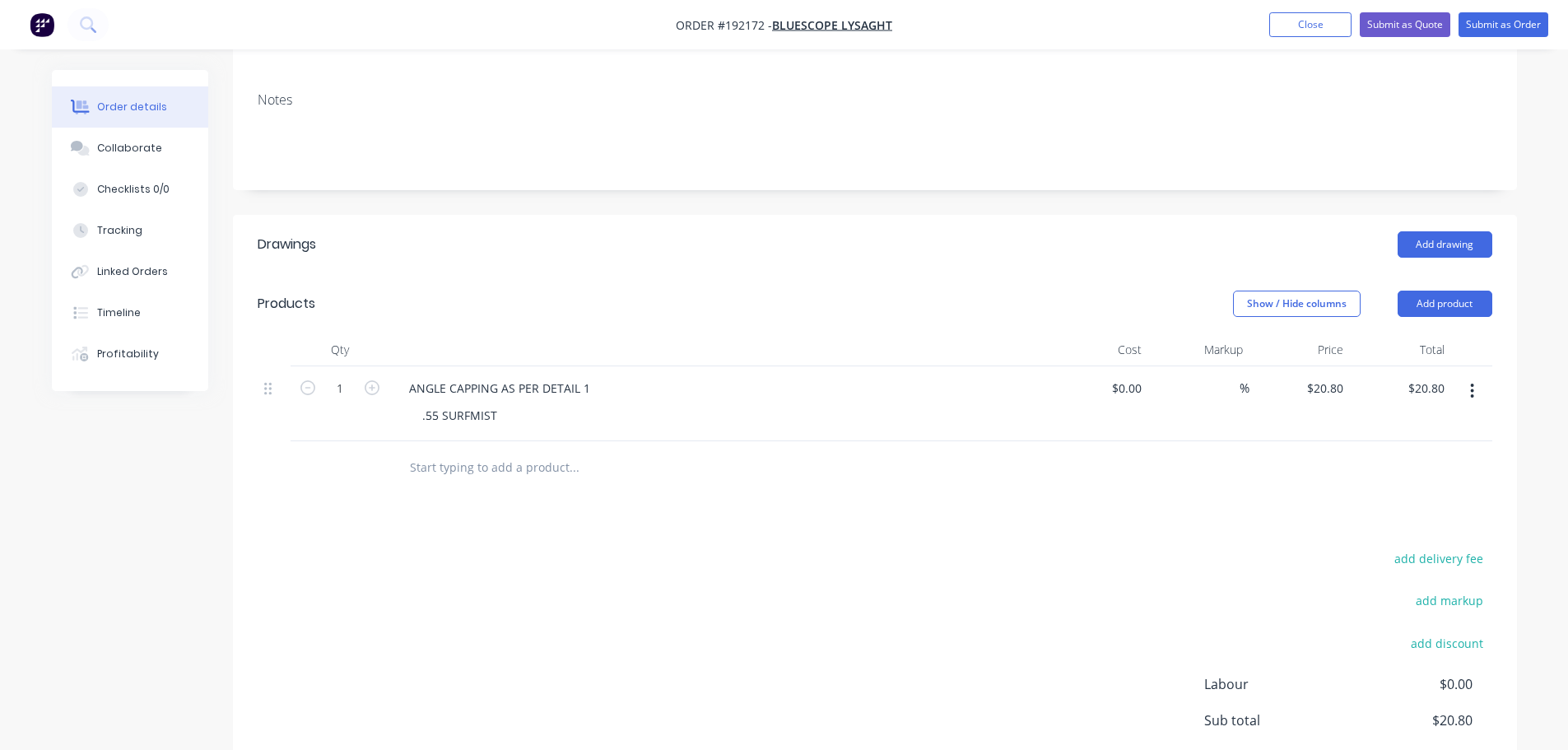
scroll to position [329, 0]
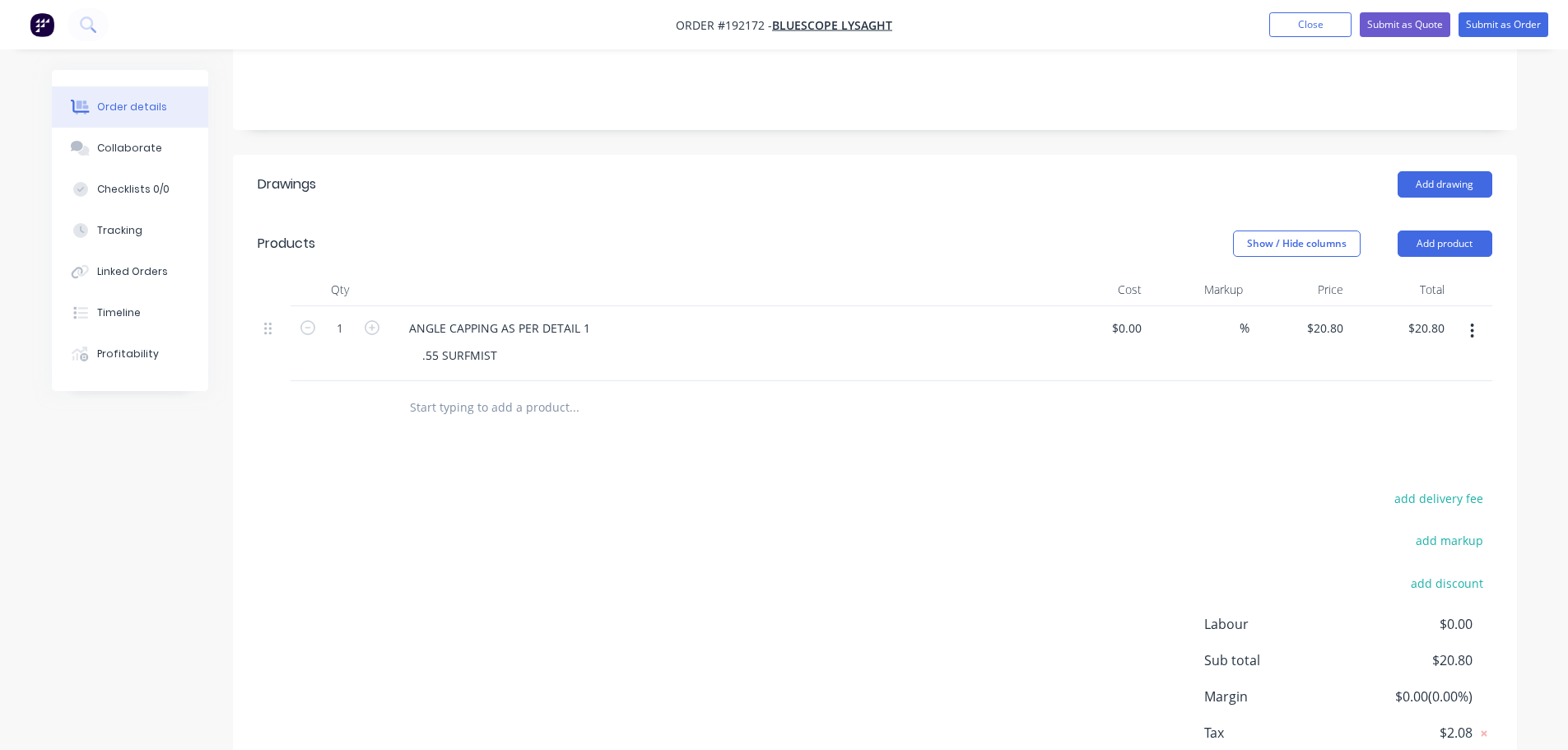
click at [1478, 316] on button "button" at bounding box center [1472, 331] width 38 height 30
click at [1404, 362] on div "Duplicate" at bounding box center [1415, 373] width 127 height 23
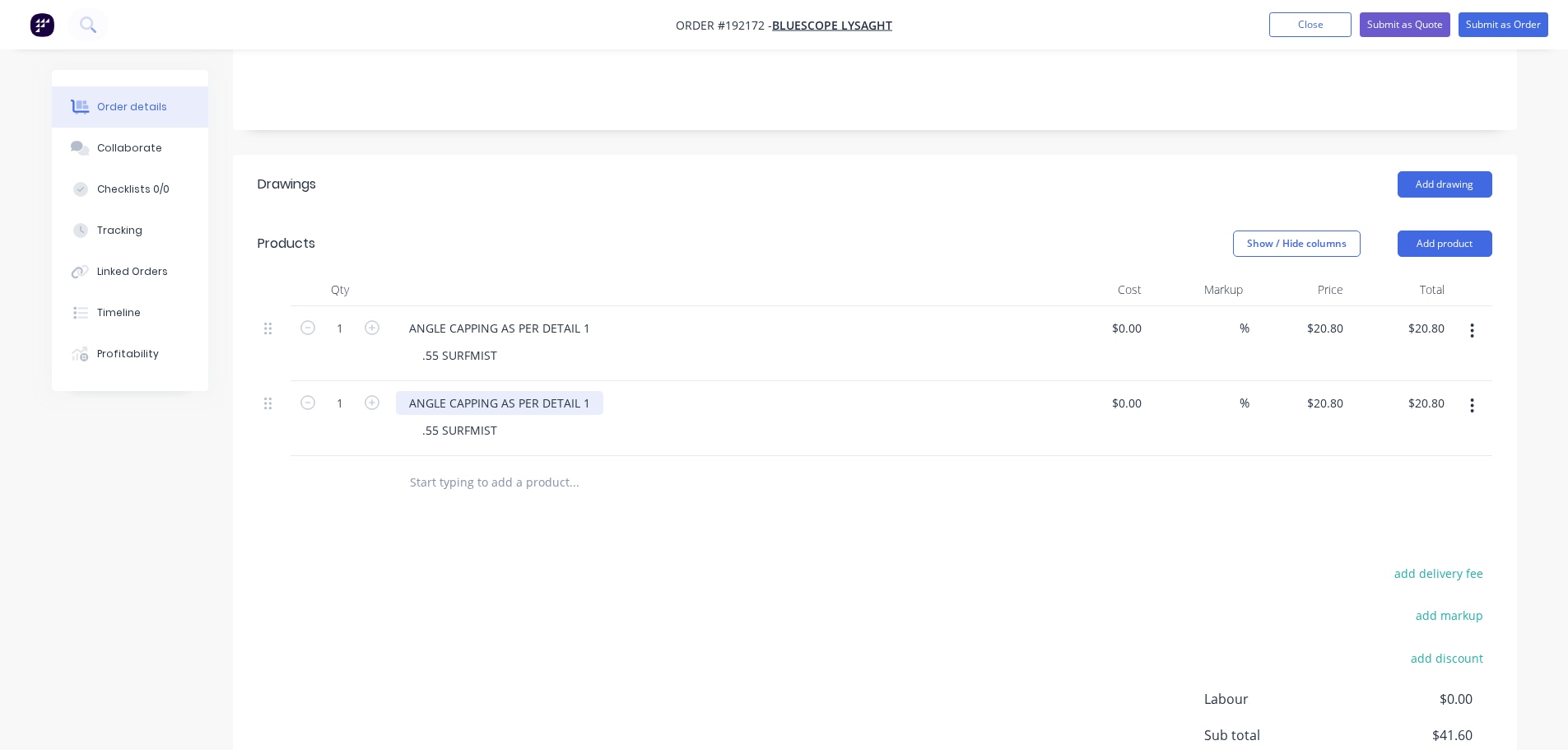
click at [430, 391] on div "ANGLE CAPPING AS PER DETAIL 1" at bounding box center [499, 402] width 207 height 23
click at [1334, 391] on input "20.8" at bounding box center [1335, 402] width 31 height 23
type input "$89.27"
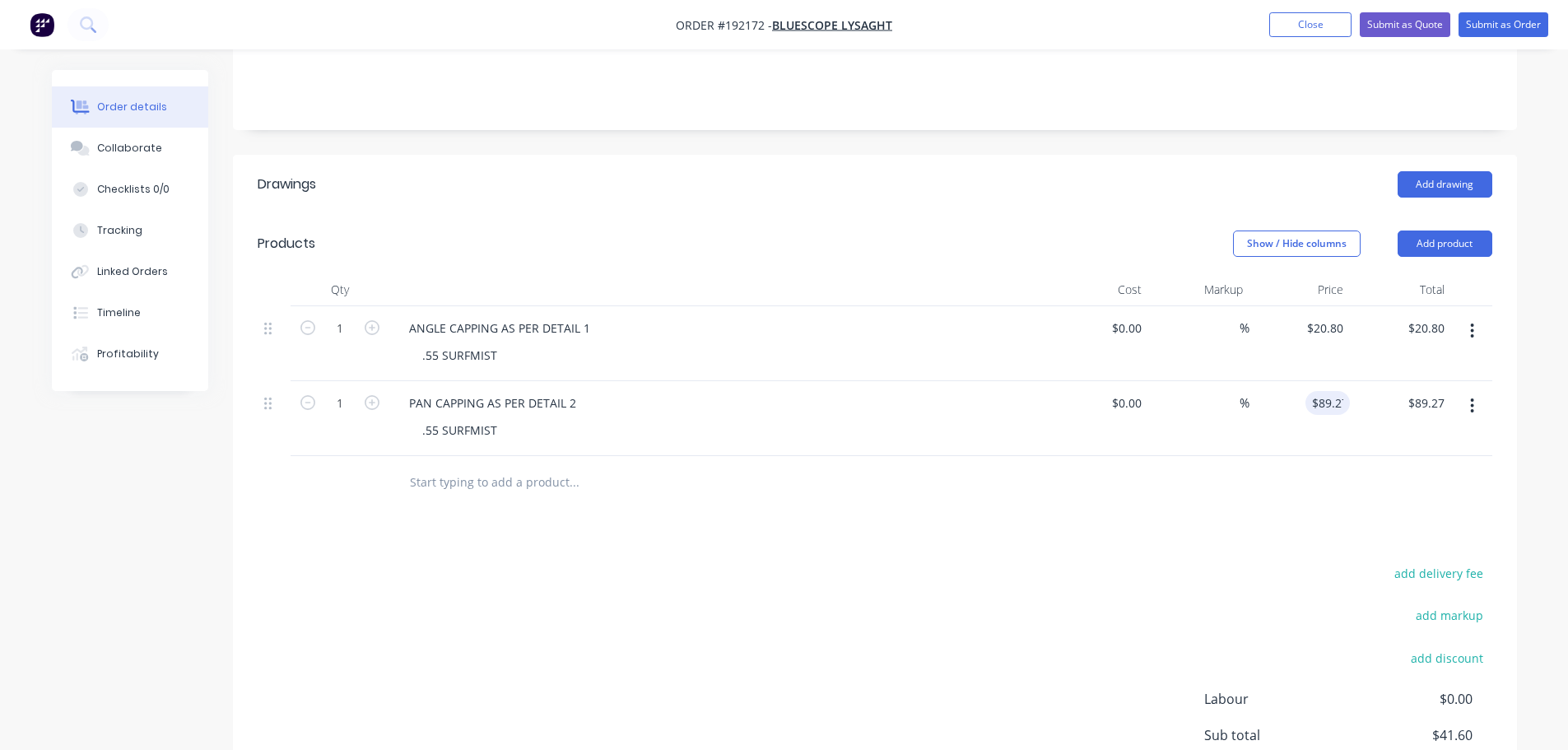
click at [1043, 231] on div "Show / Hide columns Add product" at bounding box center [1005, 244] width 972 height 26
click at [1465, 231] on button "Add product" at bounding box center [1445, 244] width 95 height 26
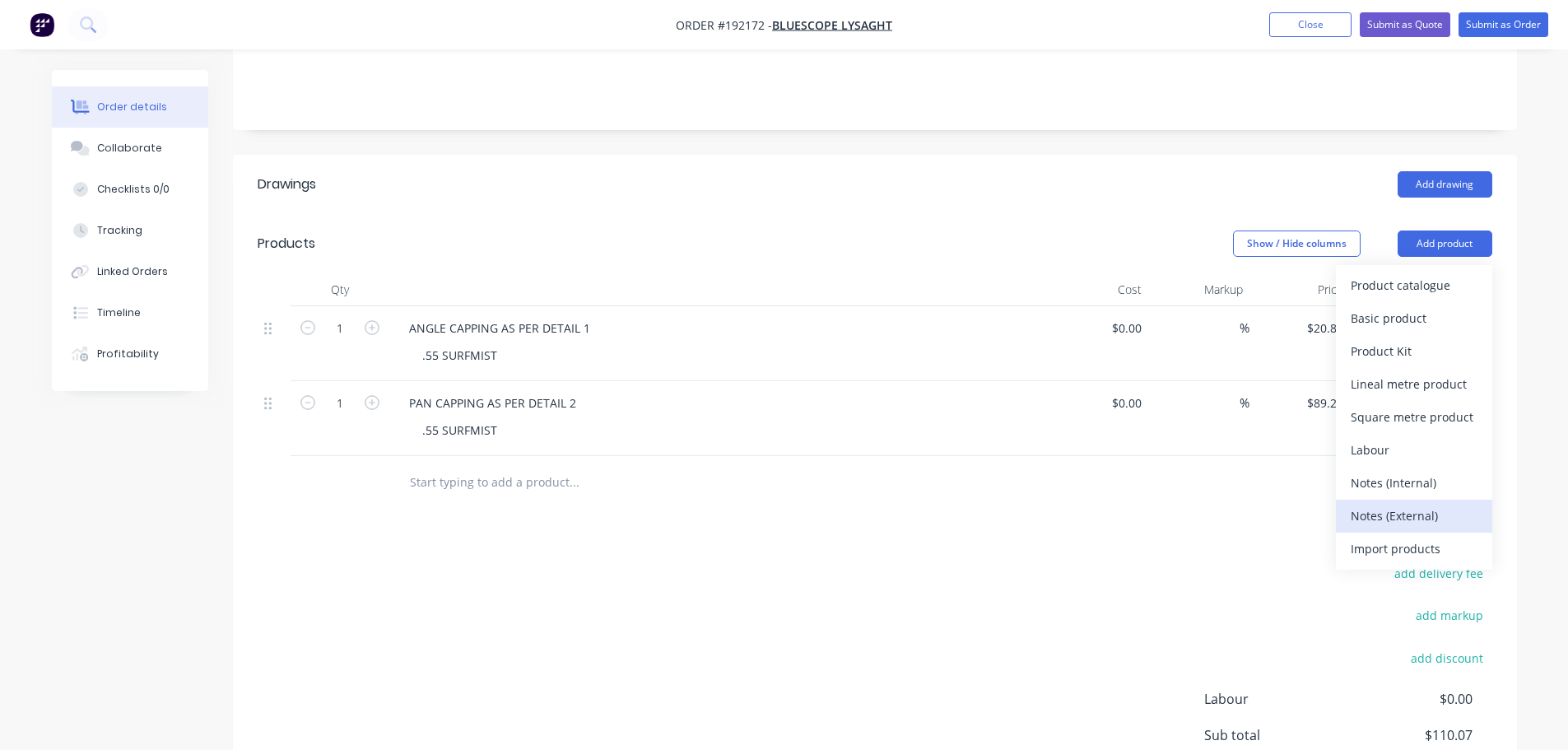
click at [1417, 504] on div "Notes (External)" at bounding box center [1415, 515] width 127 height 23
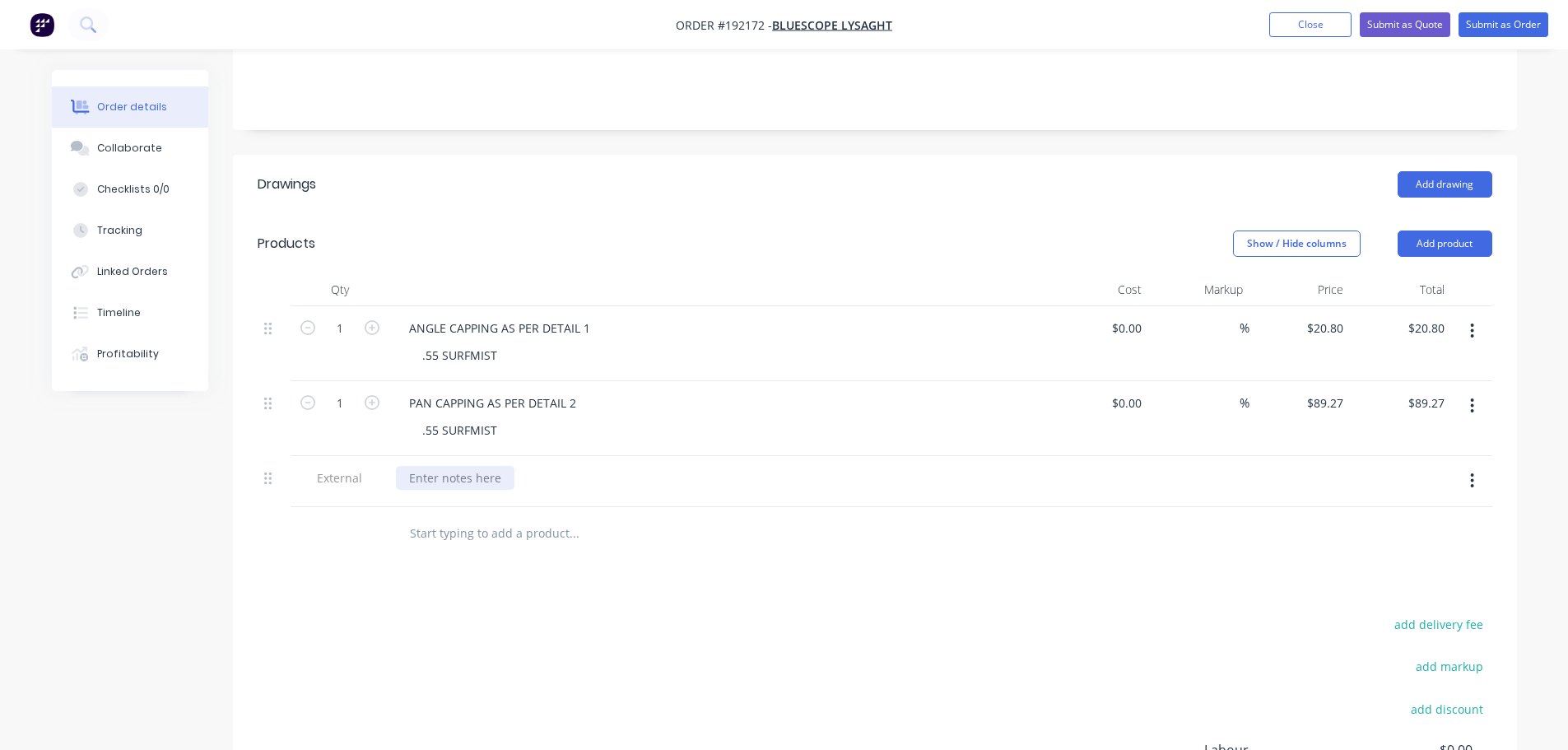
click at [450, 466] on div at bounding box center [455, 478] width 118 height 23
click at [1434, 25] on button "Submit as Quote" at bounding box center [1405, 24] width 90 height 24
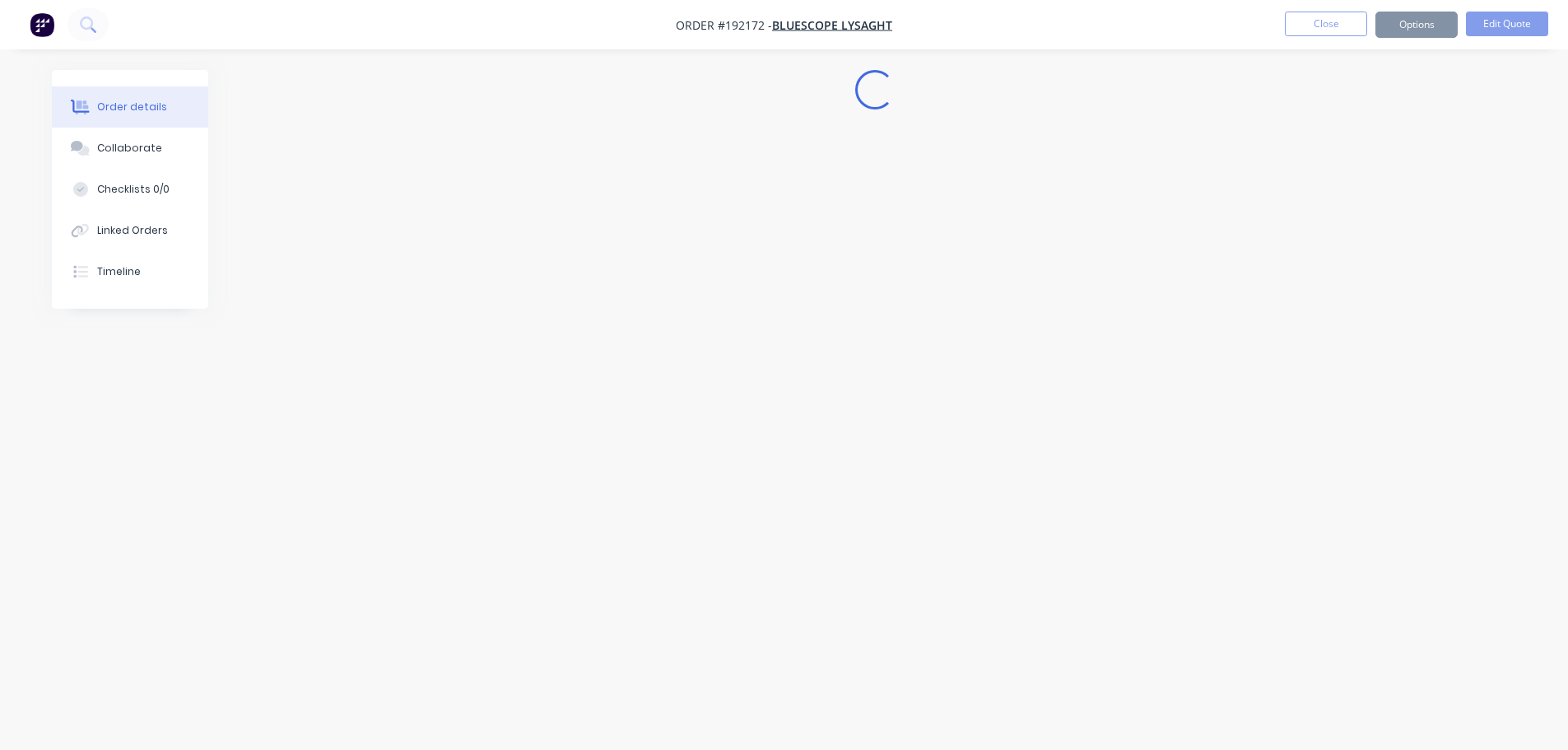
scroll to position [0, 0]
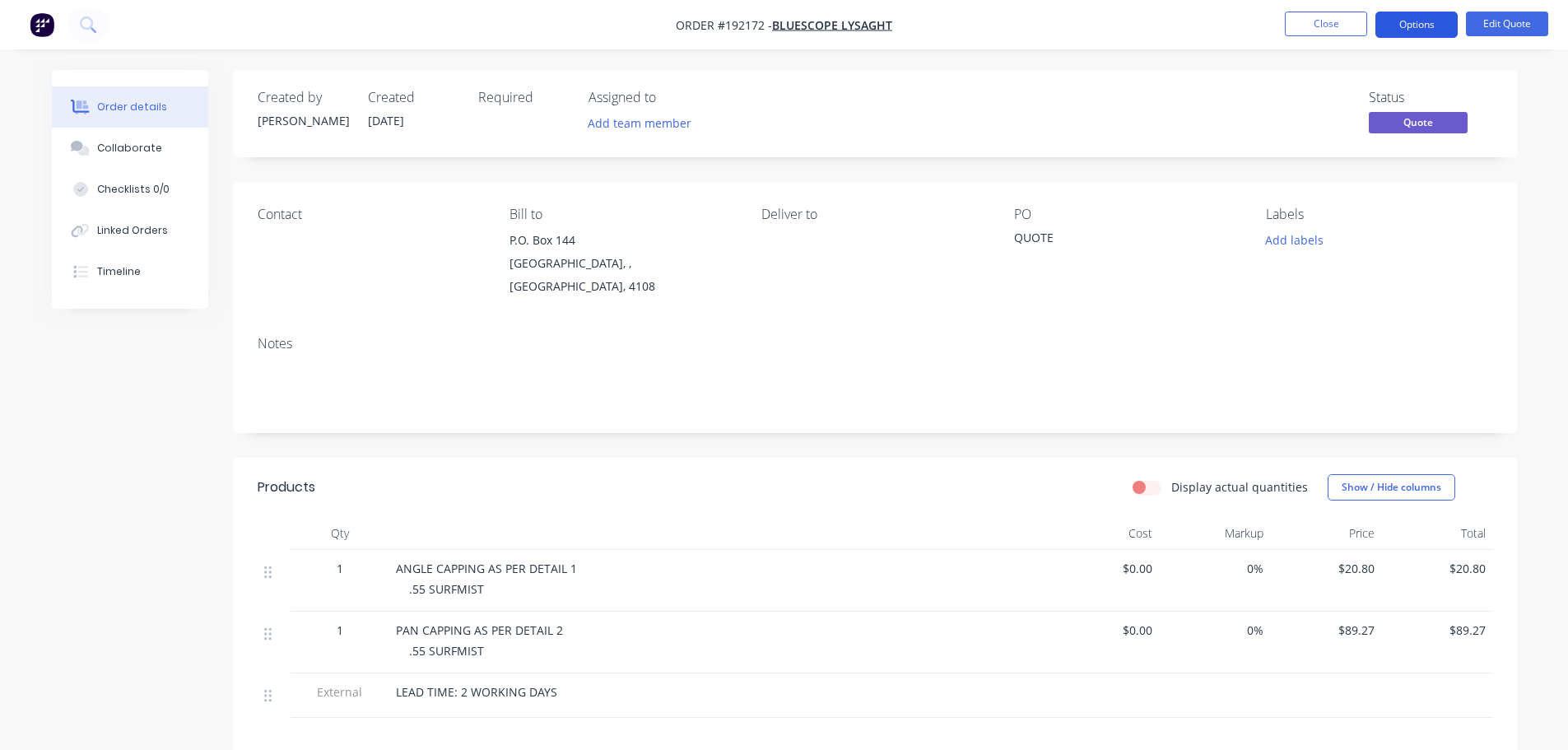
click at [1430, 30] on button "Options" at bounding box center [1417, 24] width 83 height 26
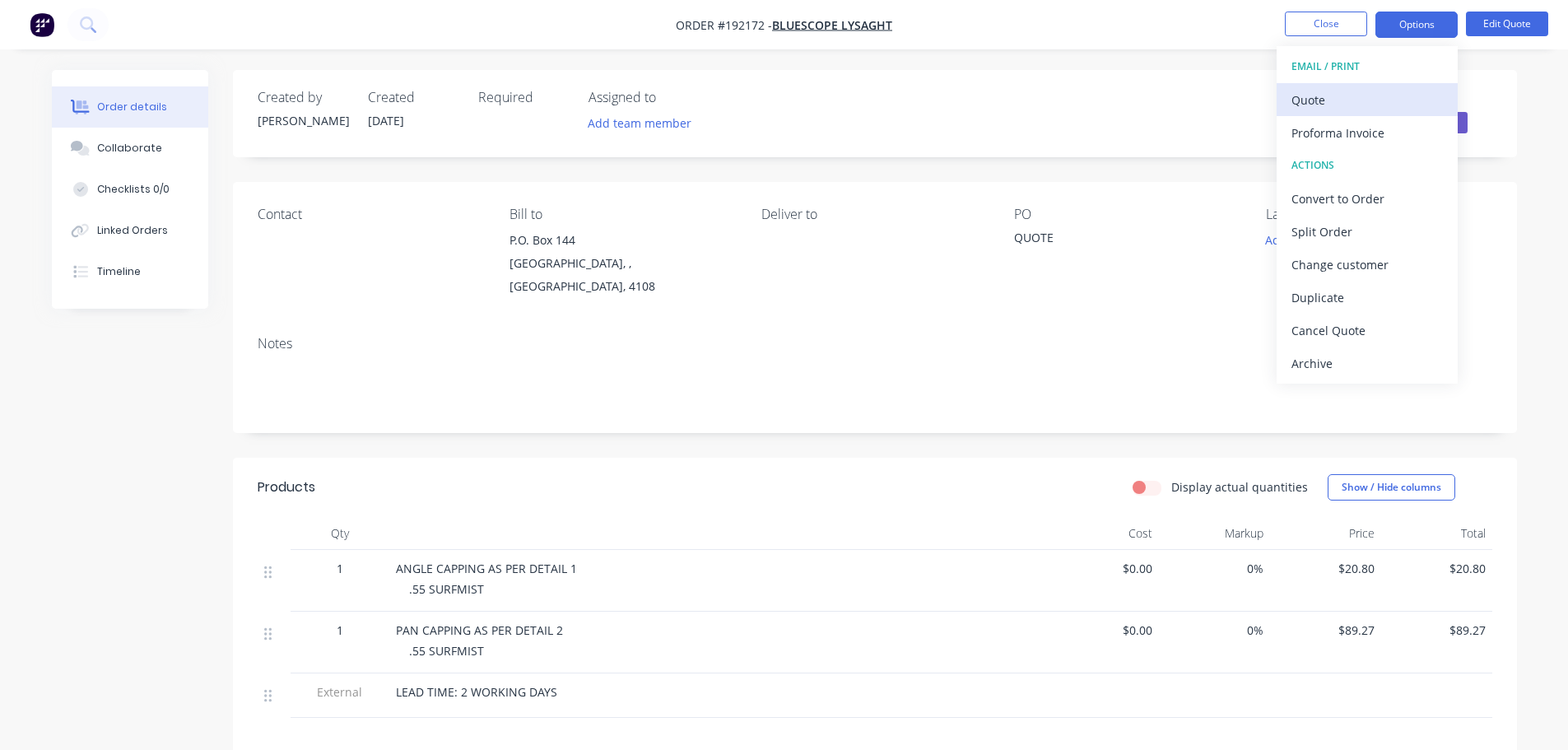
click at [1364, 88] on div "Quote" at bounding box center [1367, 99] width 151 height 23
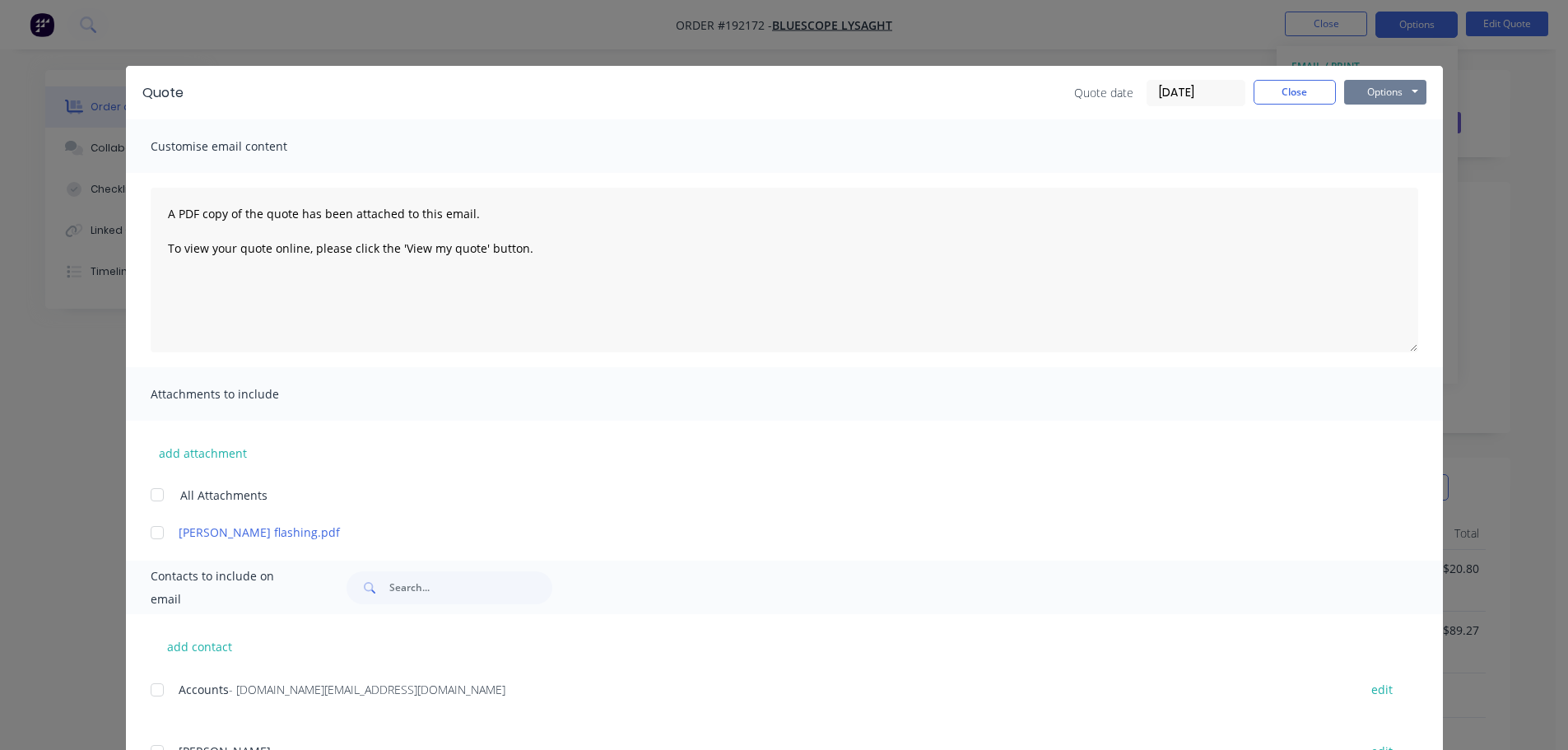
click at [1395, 85] on button "Options" at bounding box center [1385, 92] width 83 height 24
click at [1403, 137] on button "Print" at bounding box center [1397, 148] width 105 height 27
drag, startPoint x: 1274, startPoint y: 101, endPoint x: 1323, endPoint y: 87, distance: 51.0
click at [1274, 101] on button "Close" at bounding box center [1295, 92] width 83 height 24
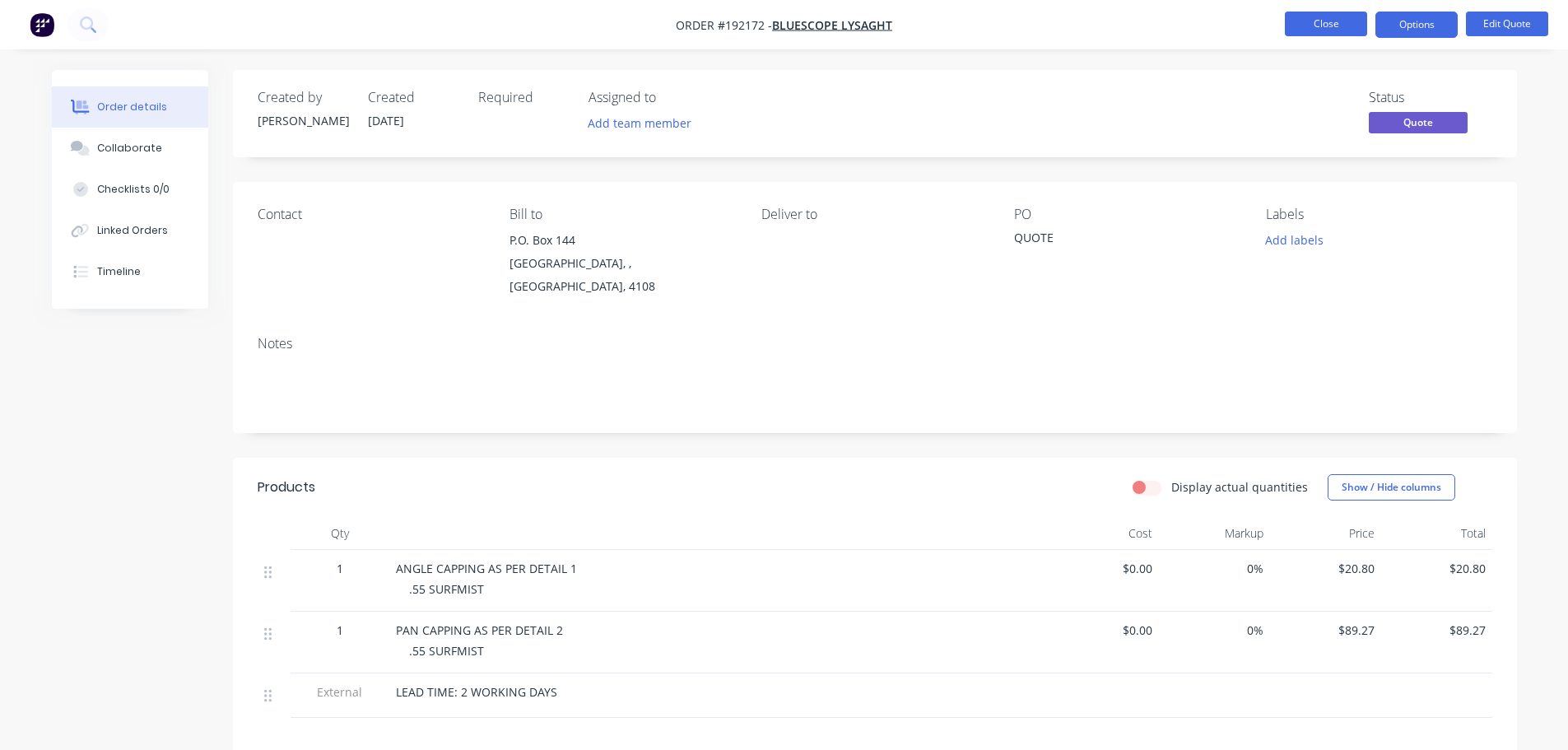
click at [1312, 17] on button "Close" at bounding box center [1326, 23] width 83 height 24
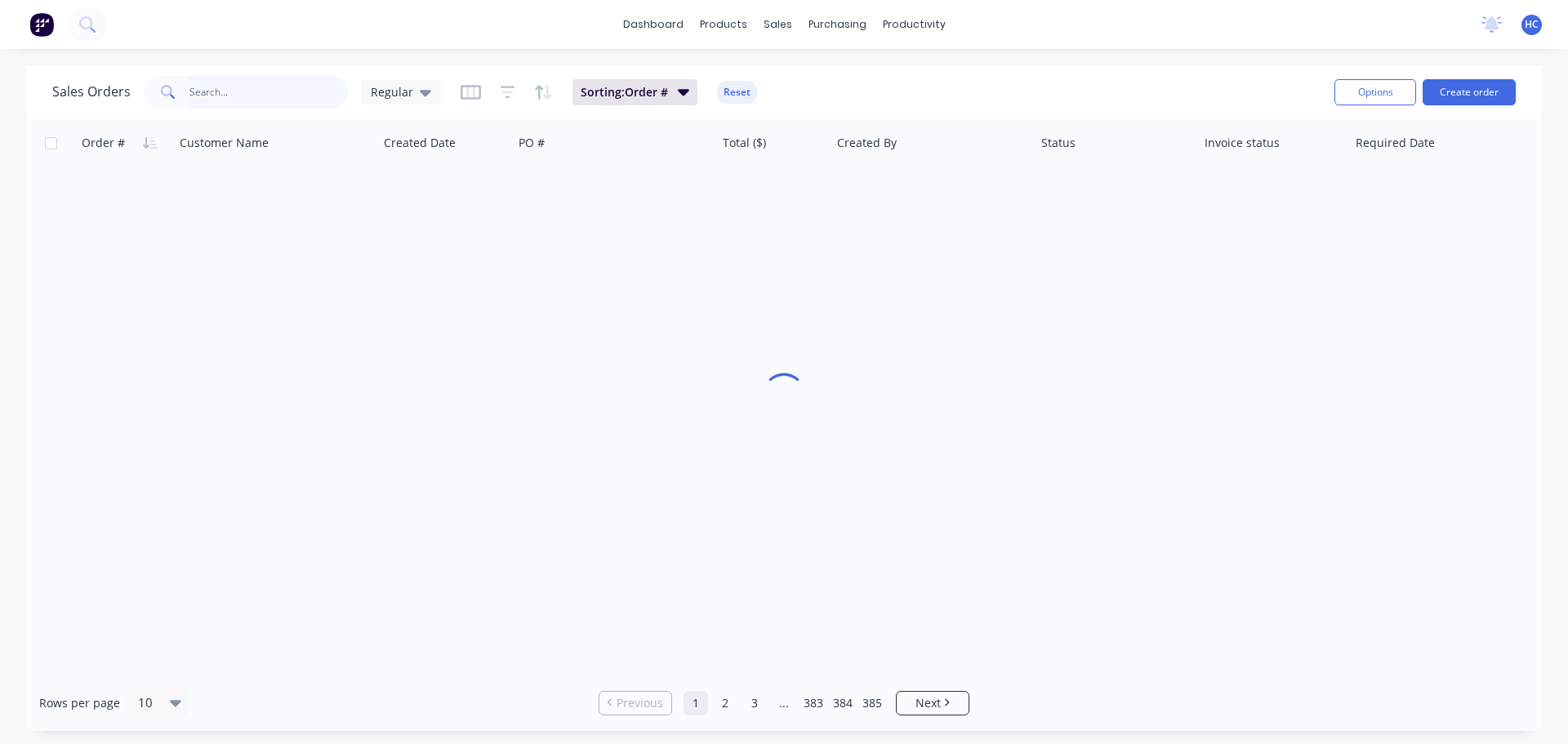
click at [210, 86] on input "text" at bounding box center [269, 92] width 159 height 33
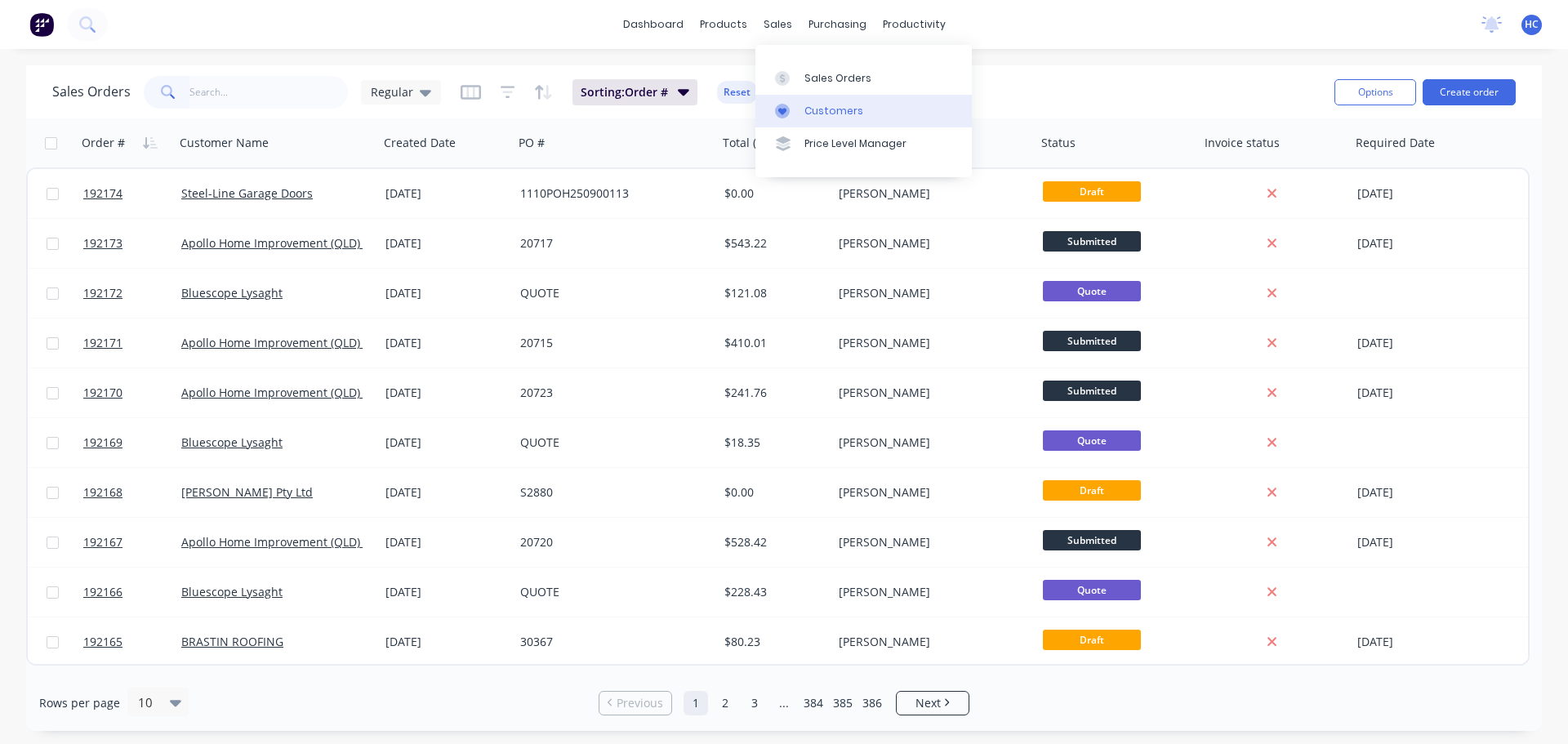
click at [859, 125] on link "Customers" at bounding box center [863, 111] width 217 height 33
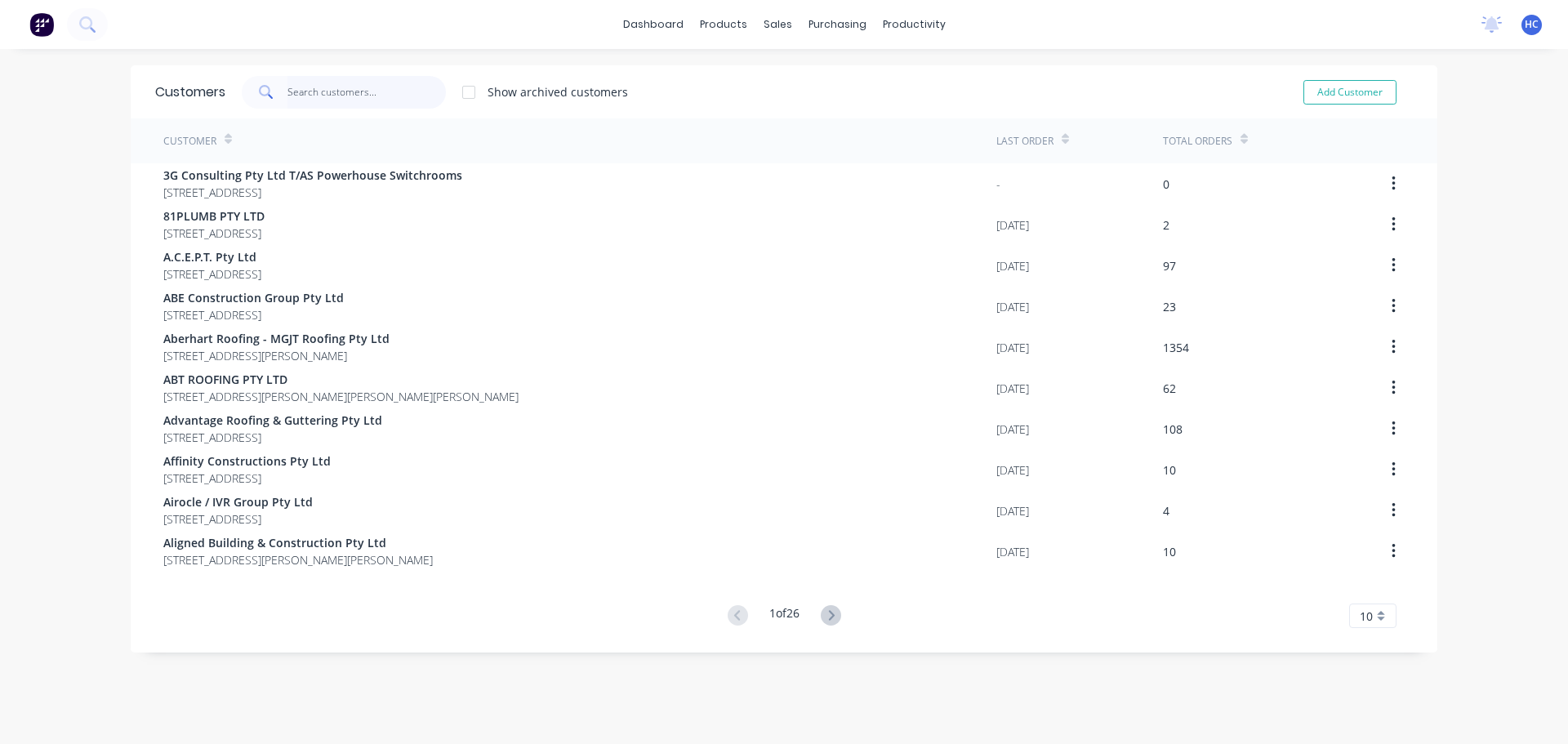
click at [308, 87] on input "text" at bounding box center [367, 92] width 159 height 33
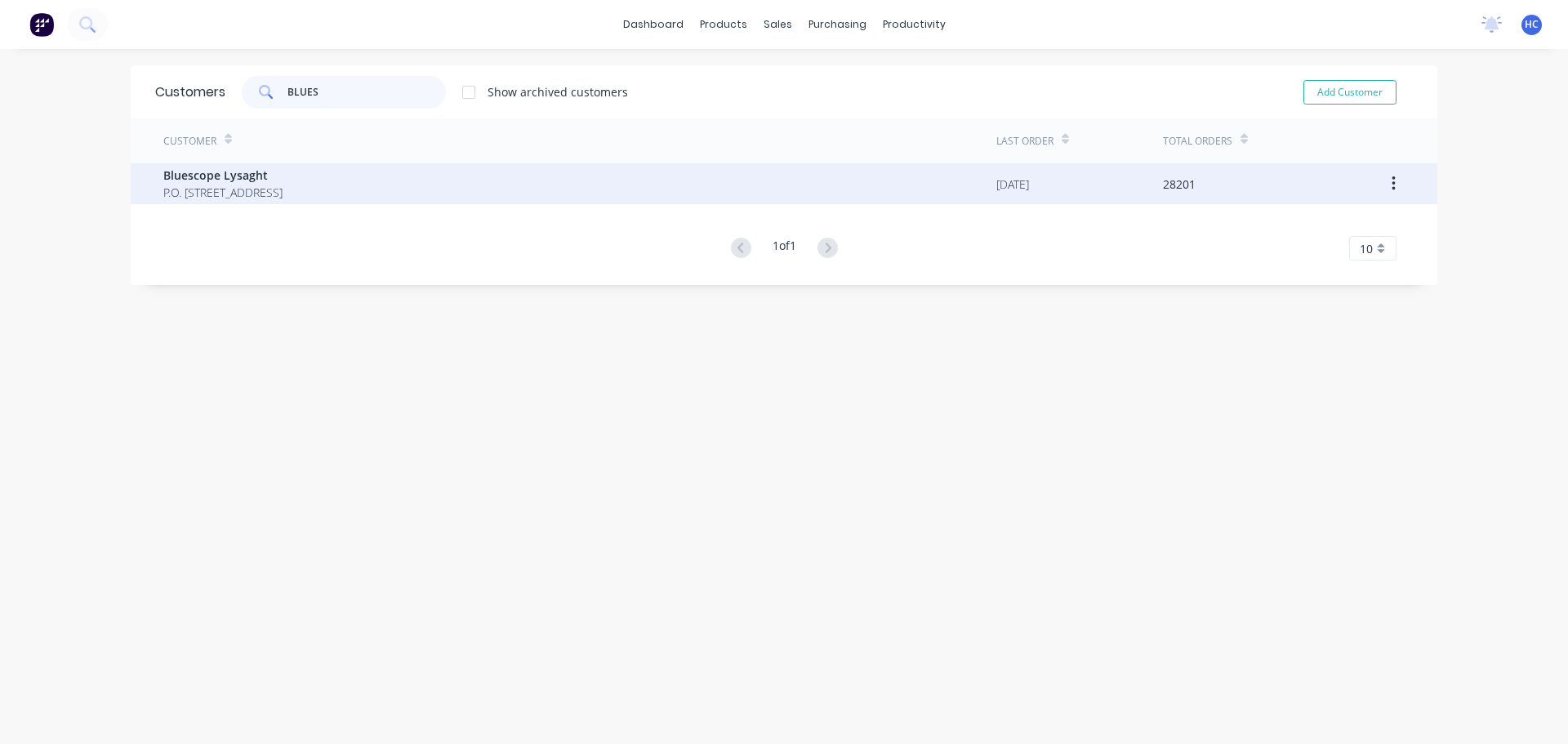
type input "BLUES"
click at [163, 186] on span "P.O. [STREET_ADDRESS]" at bounding box center [223, 192] width 119 height 17
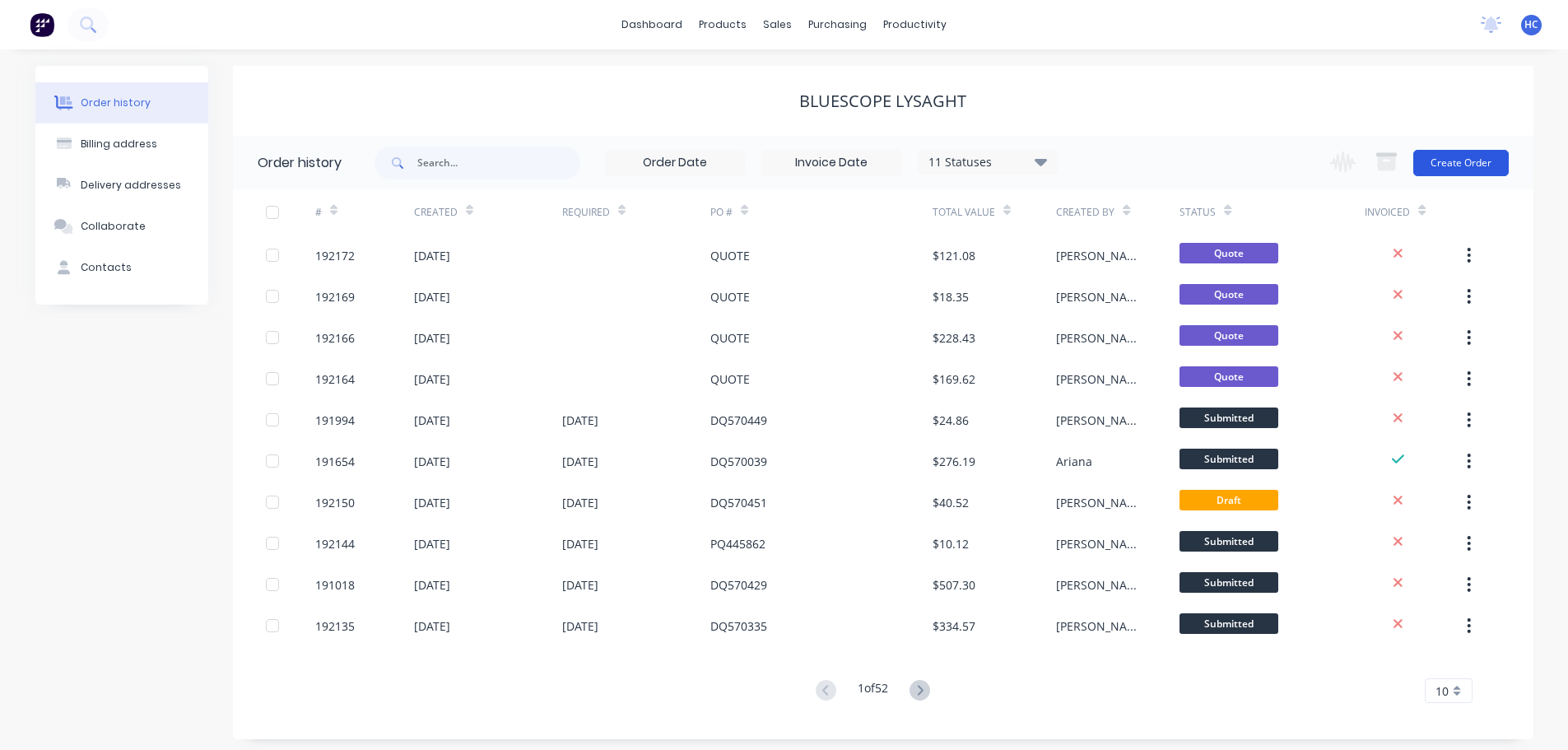
click at [1473, 170] on button "Create Order" at bounding box center [1462, 163] width 96 height 26
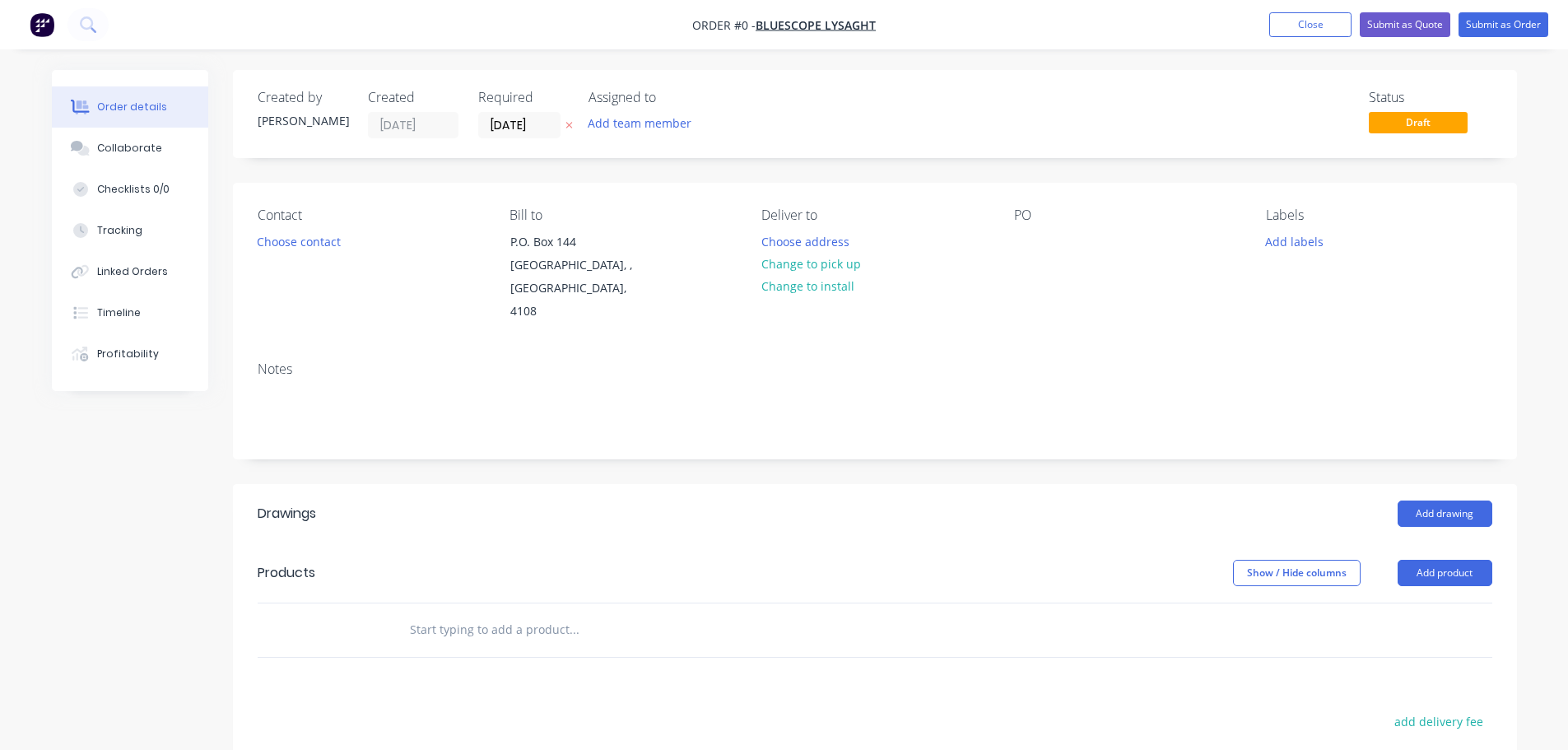
click at [571, 122] on icon at bounding box center [569, 124] width 8 height 10
drag, startPoint x: 1042, startPoint y: 246, endPoint x: 1035, endPoint y: 240, distance: 9.2
click at [1042, 246] on div "PO" at bounding box center [1127, 265] width 225 height 116
click at [1029, 238] on div at bounding box center [1028, 241] width 26 height 23
click at [906, 456] on div "Created by [PERSON_NAME] Created [DATE] Required Assigned to Add team member St…" at bounding box center [875, 561] width 1284 height 983
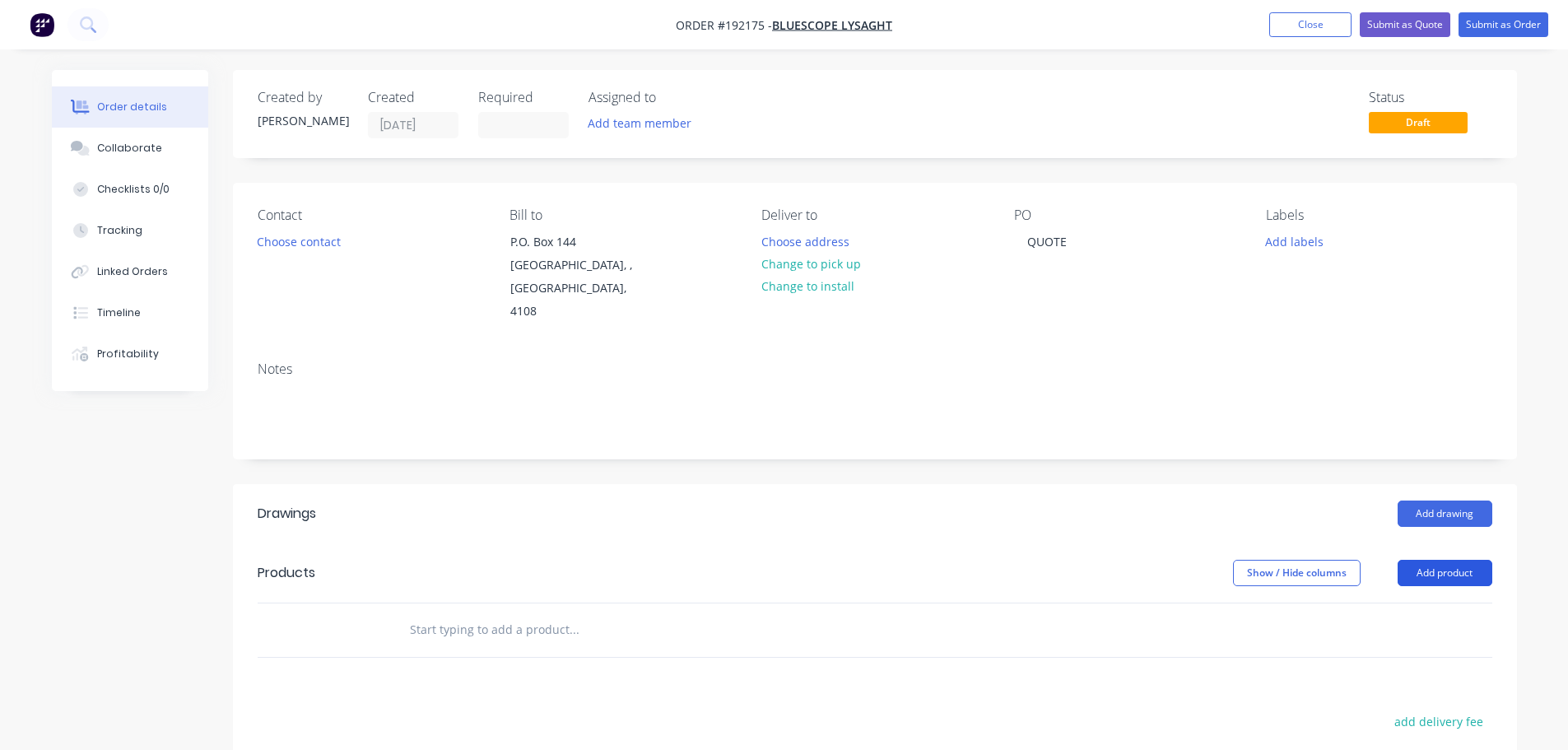
click at [1430, 559] on button "Add product" at bounding box center [1445, 573] width 95 height 26
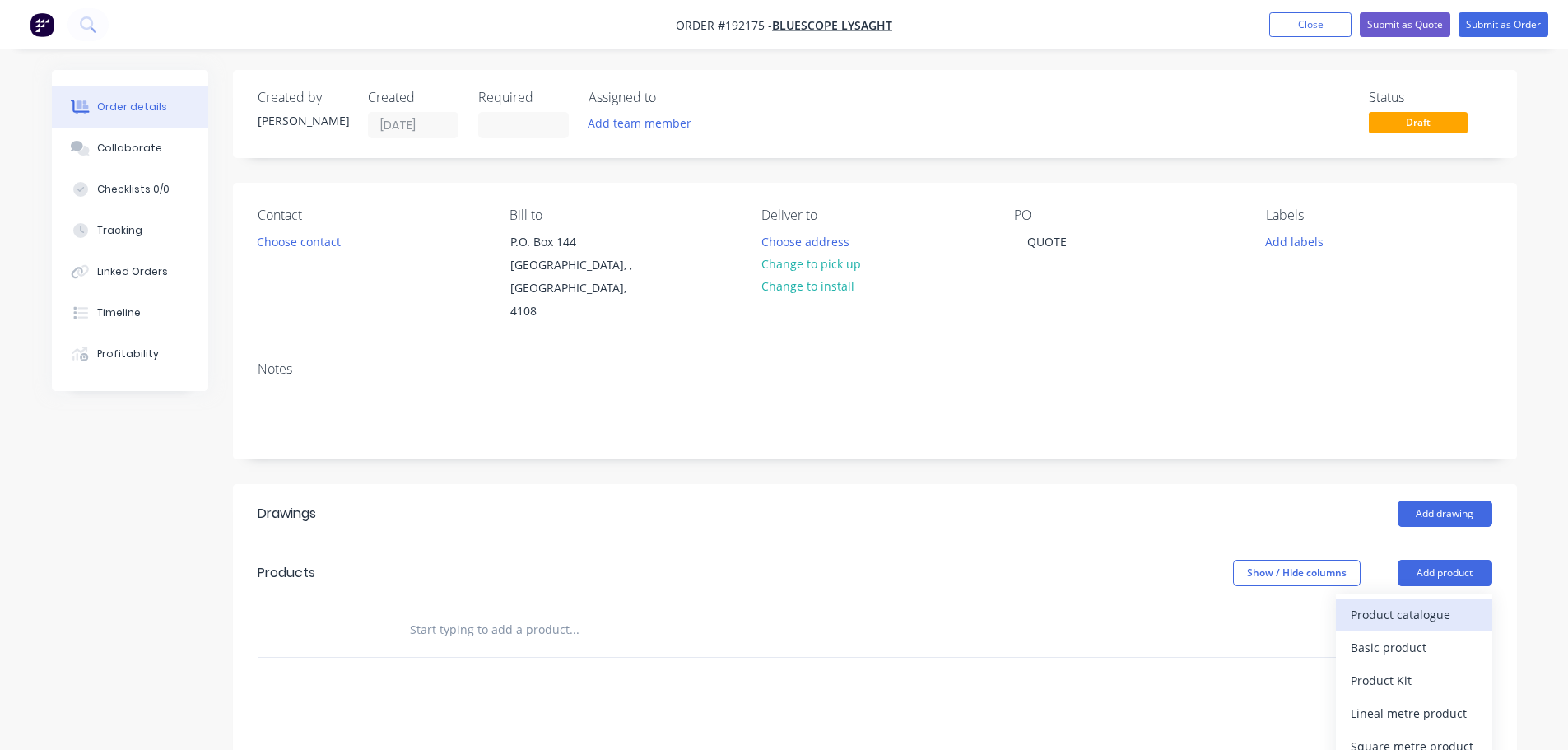
click at [1397, 603] on div "Product catalogue" at bounding box center [1415, 614] width 127 height 23
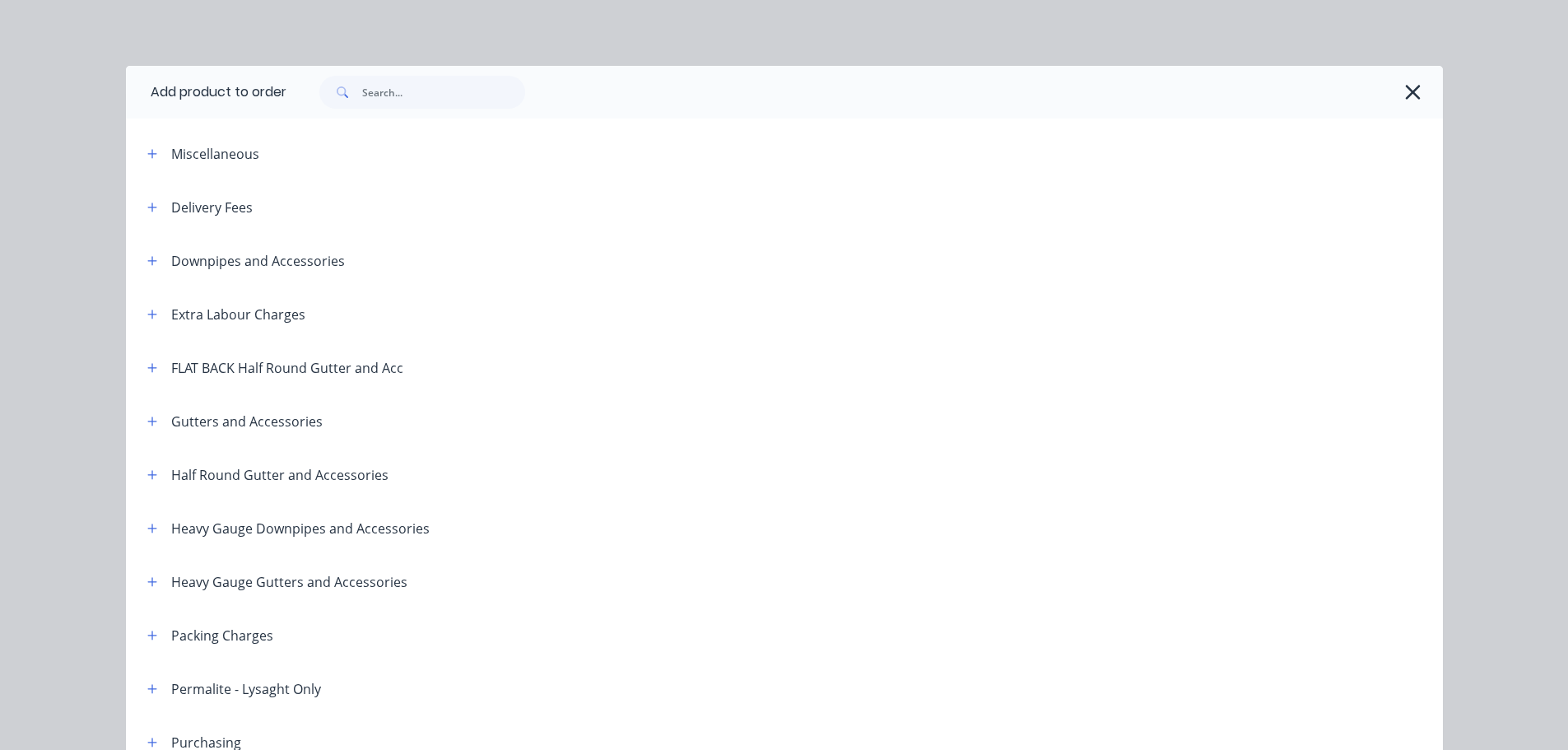
click at [126, 264] on header "Downpipes and Accessories" at bounding box center [785, 260] width 1317 height 53
click at [151, 262] on icon "button" at bounding box center [151, 260] width 10 height 11
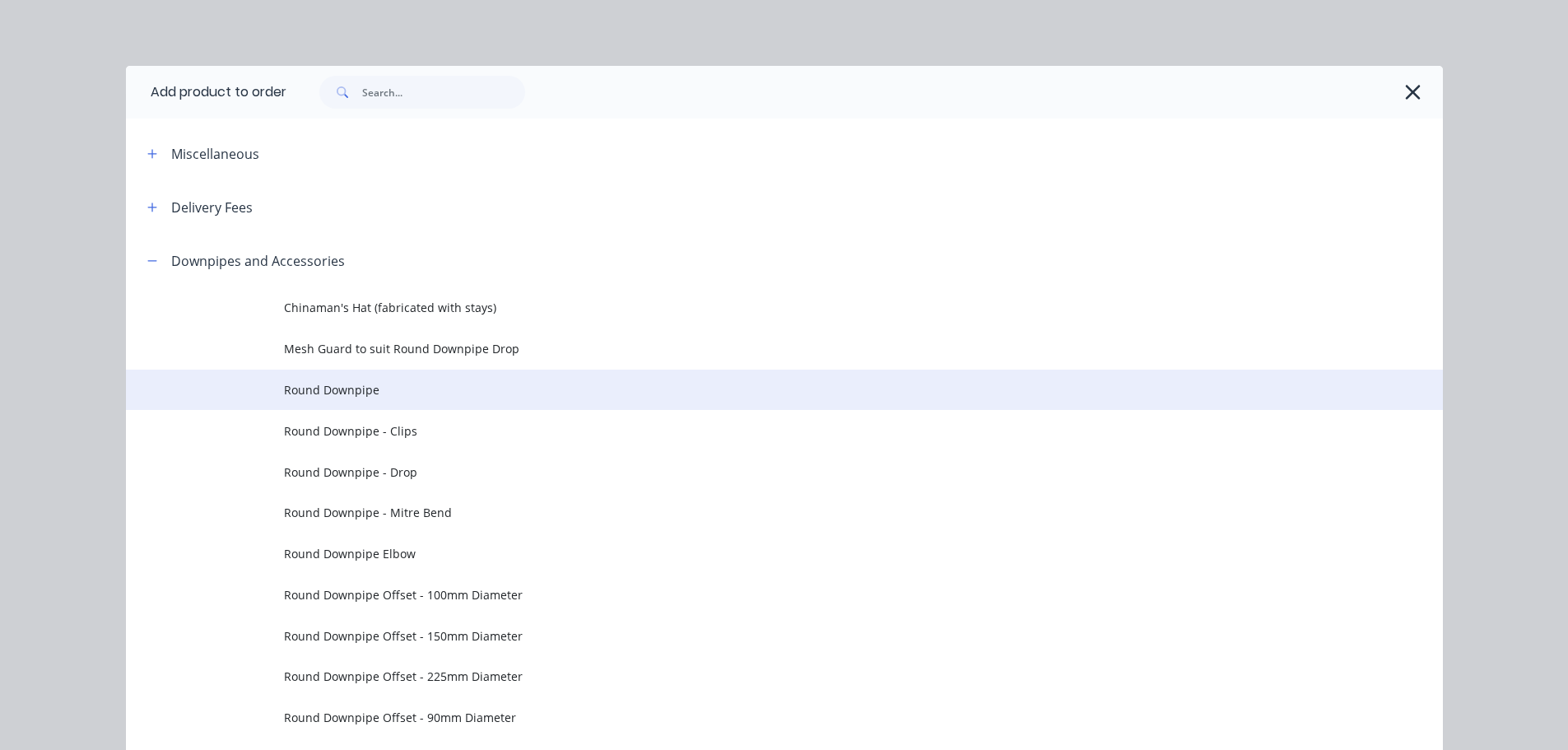
click at [374, 401] on td "Round Downpipe" at bounding box center [863, 390] width 1159 height 41
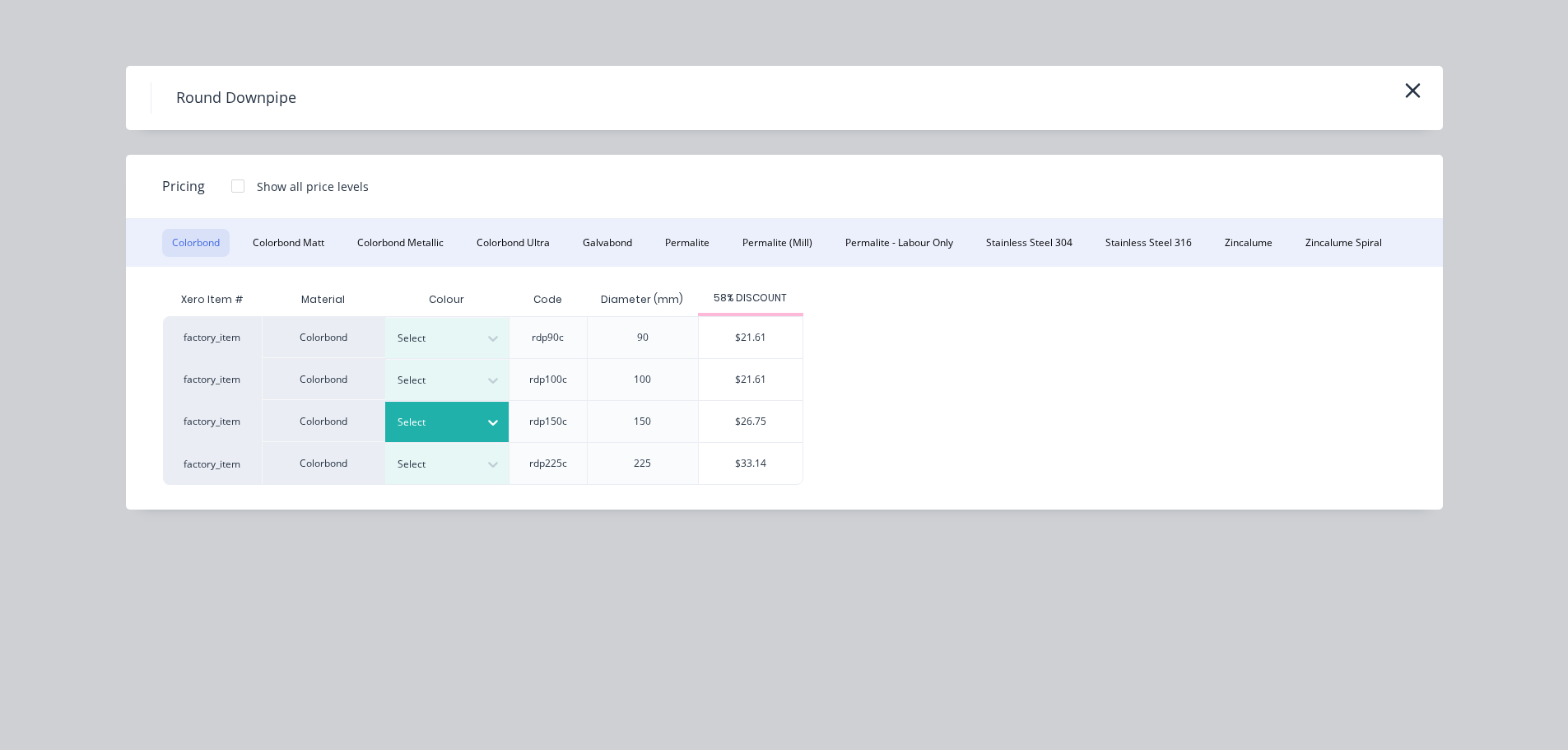
click at [431, 432] on div "Select" at bounding box center [432, 422] width 92 height 22
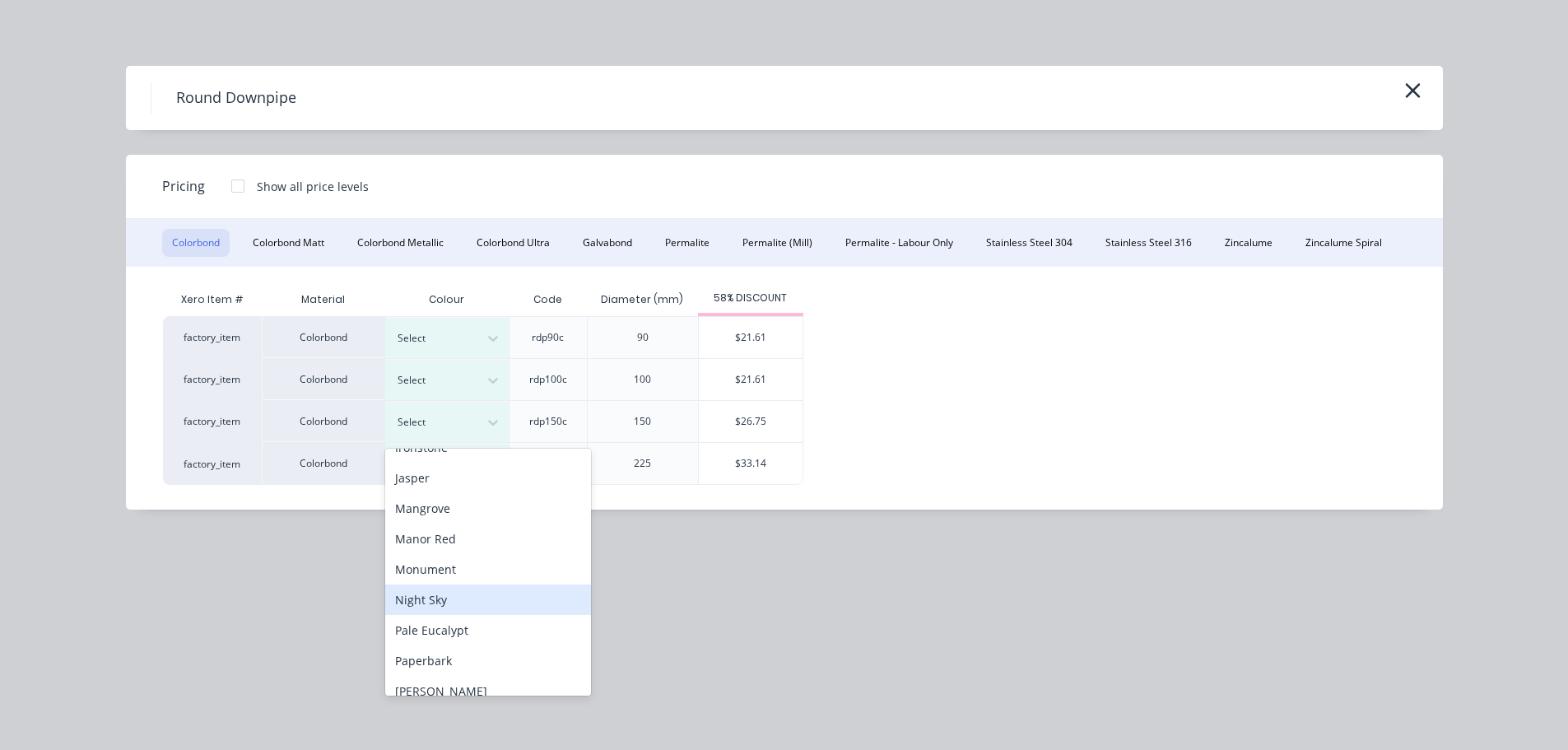
scroll to position [329, 0]
click at [439, 587] on div "Night Sky" at bounding box center [488, 594] width 206 height 30
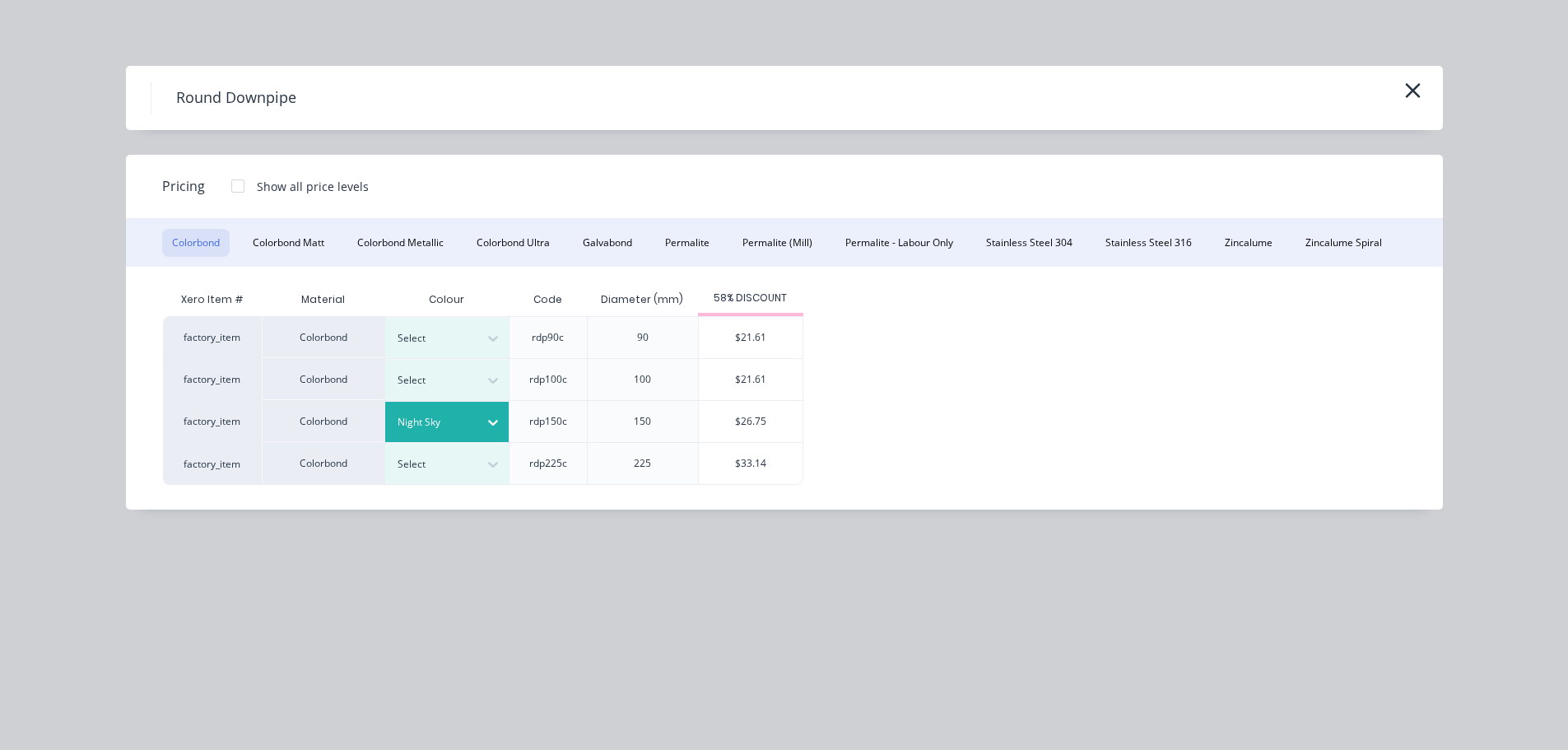
click at [740, 429] on div "$26.75" at bounding box center [750, 421] width 104 height 41
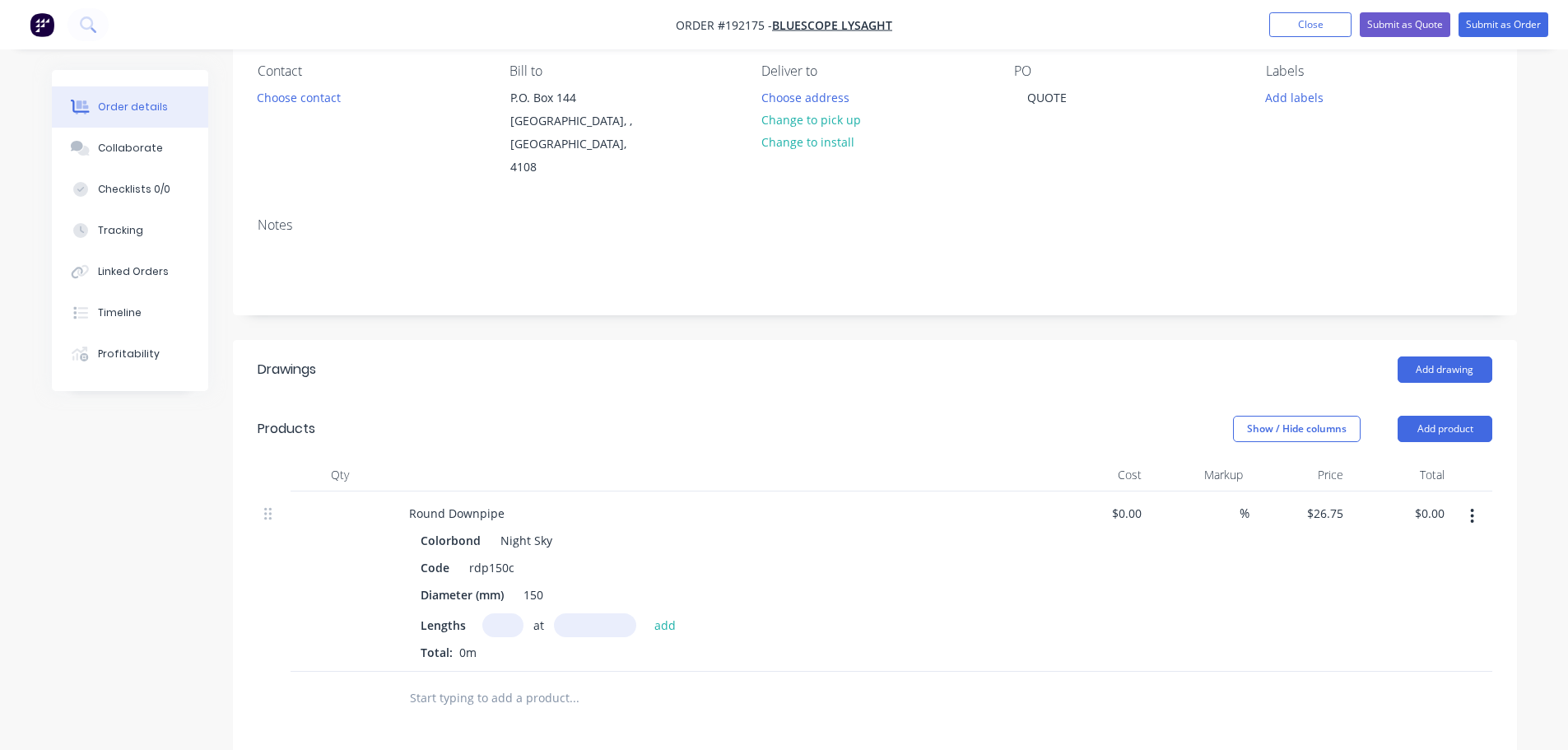
scroll to position [164, 0]
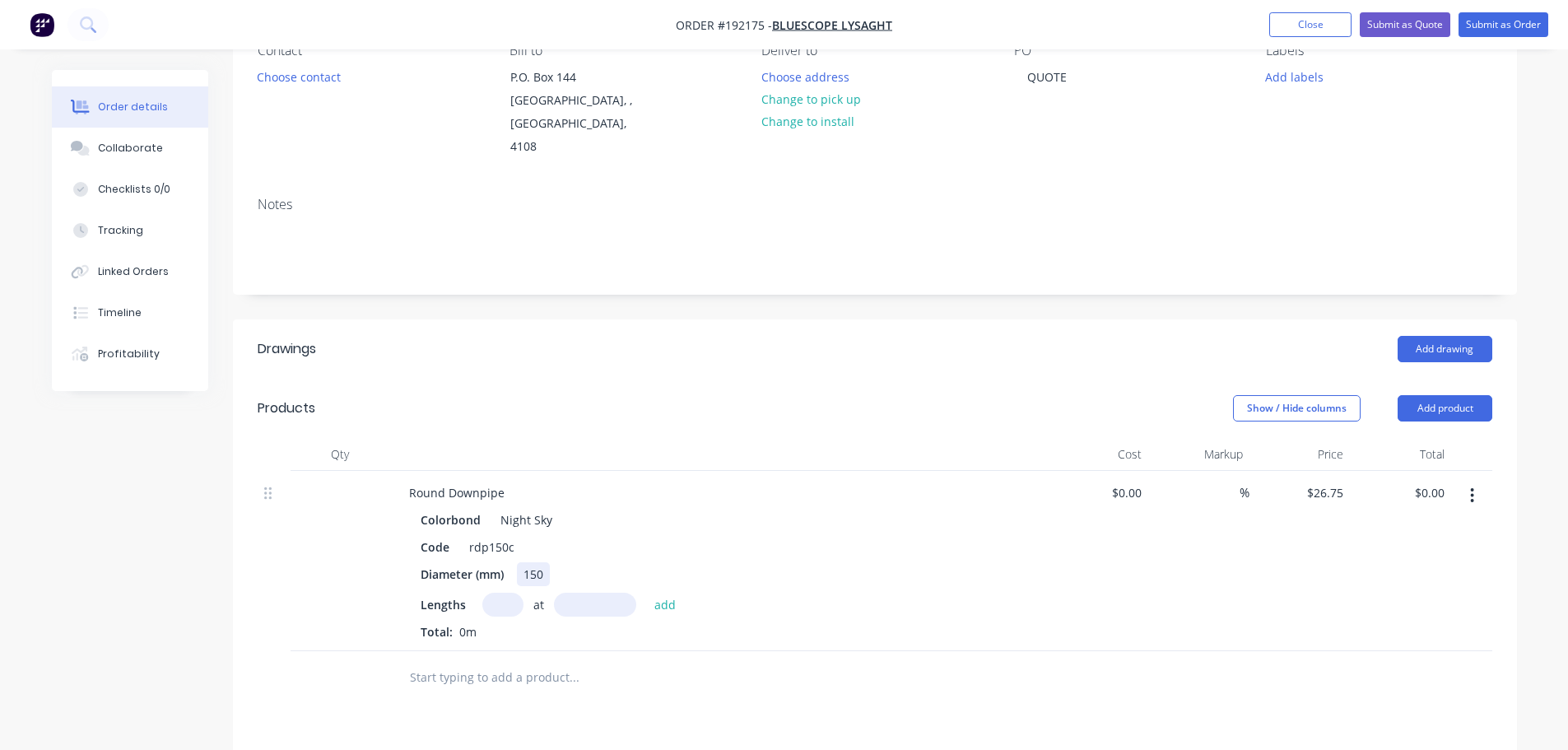
click at [543, 562] on div "150" at bounding box center [533, 573] width 33 height 23
click at [544, 562] on div "154->150 DIA" at bounding box center [560, 573] width 85 height 23
click at [506, 593] on input "text" at bounding box center [502, 604] width 41 height 23
type input "1"
type input "4000"
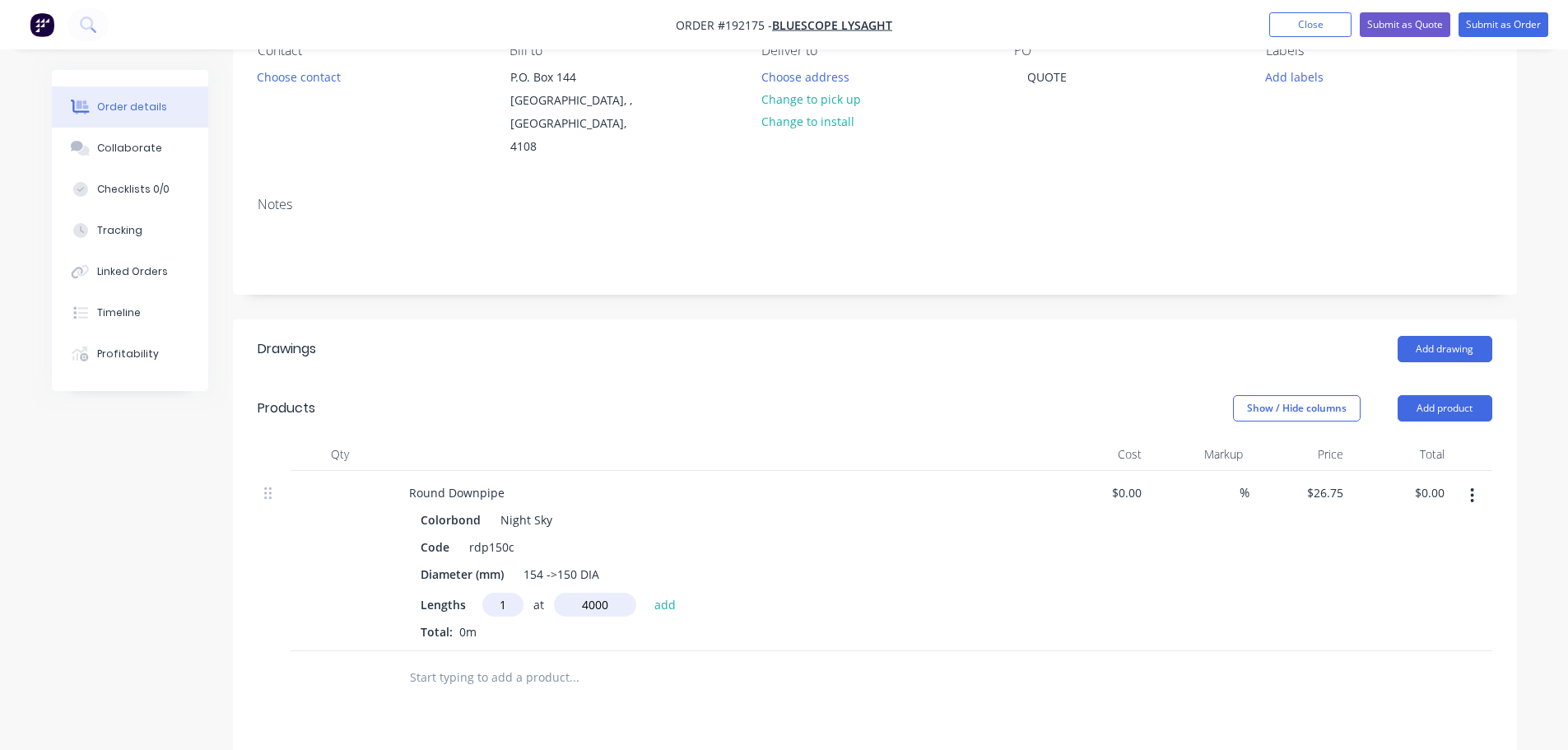
click at [647, 593] on button "add" at bounding box center [666, 604] width 38 height 23
type input "$107.00"
click at [499, 481] on div "Round Downpipe" at bounding box center [457, 492] width 122 height 23
click at [510, 438] on div at bounding box center [719, 454] width 659 height 33
click at [558, 562] on div "154 ->150 DIA" at bounding box center [561, 573] width 89 height 23
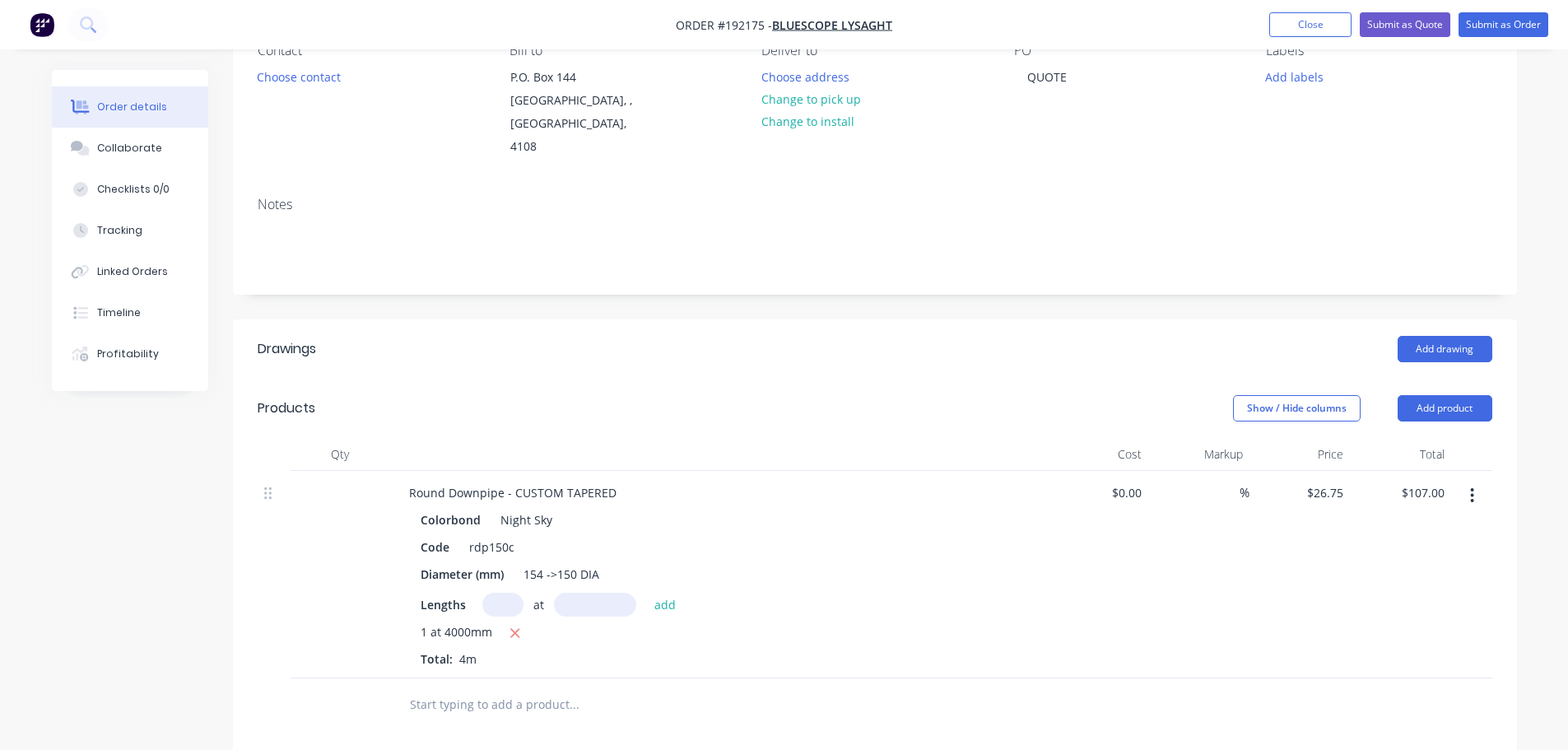
click at [705, 395] on div "Show / Hide columns Add product" at bounding box center [1005, 408] width 972 height 26
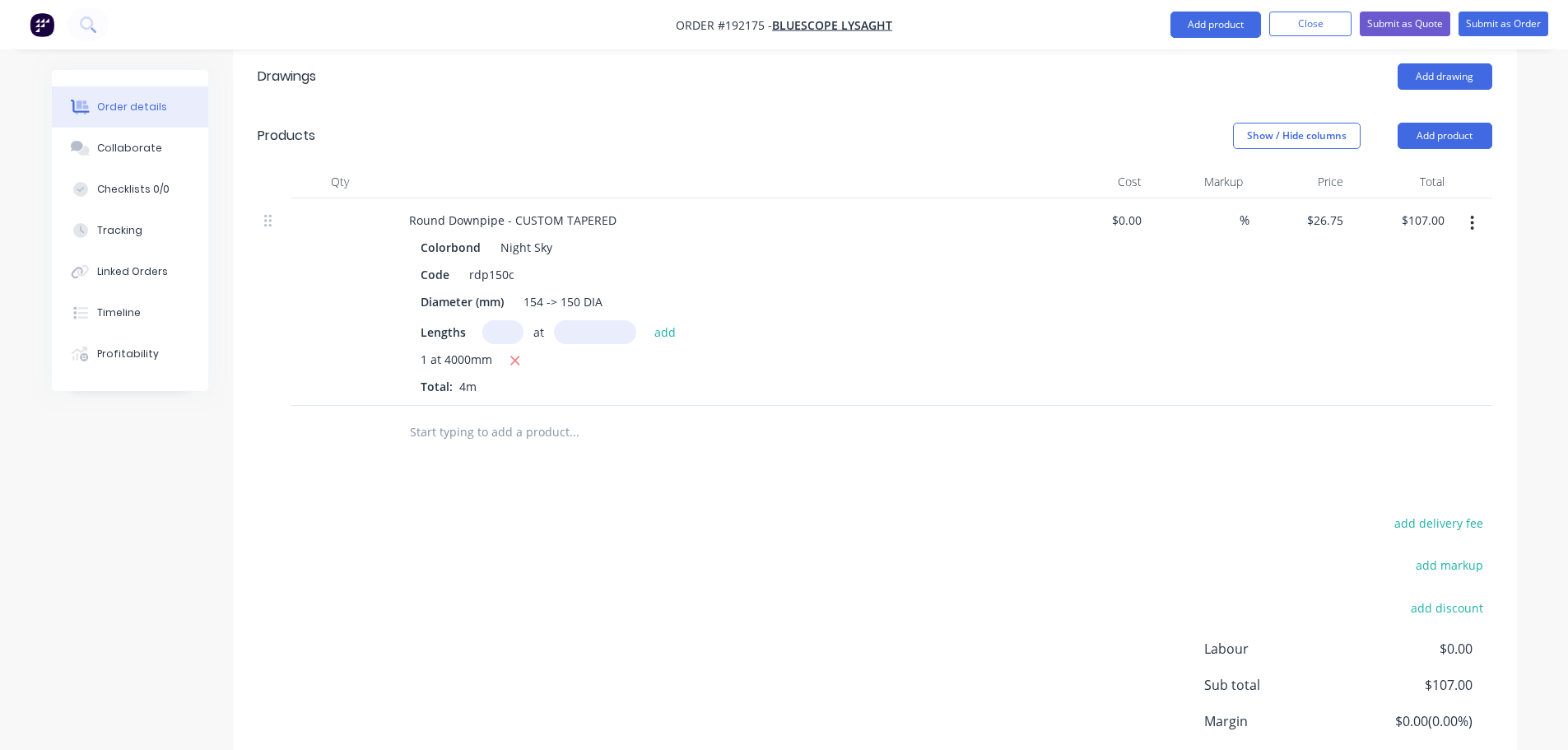
scroll to position [378, 0]
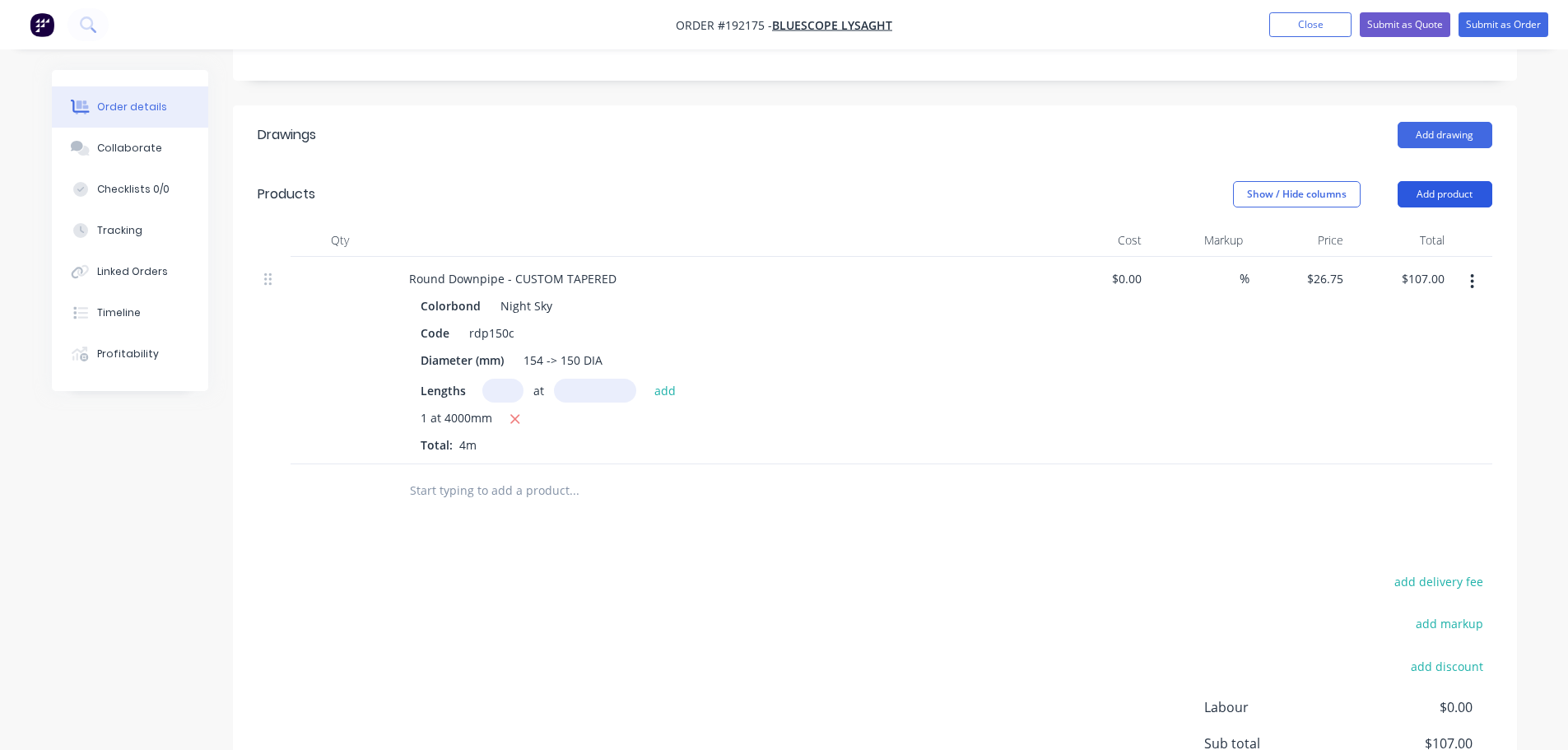
click at [1447, 182] on button "Add product" at bounding box center [1445, 194] width 95 height 26
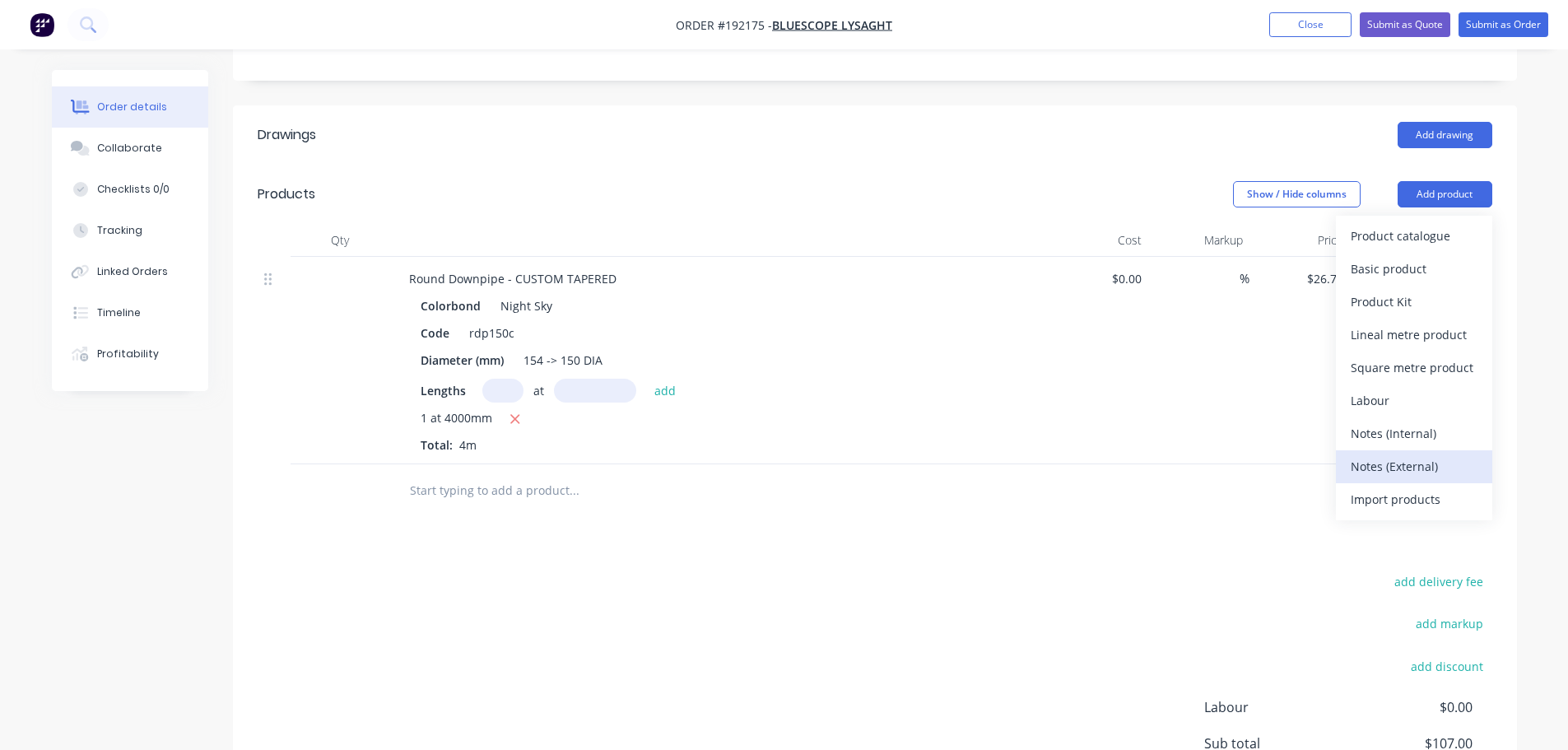
click at [1426, 454] on div "Notes (External)" at bounding box center [1415, 465] width 127 height 23
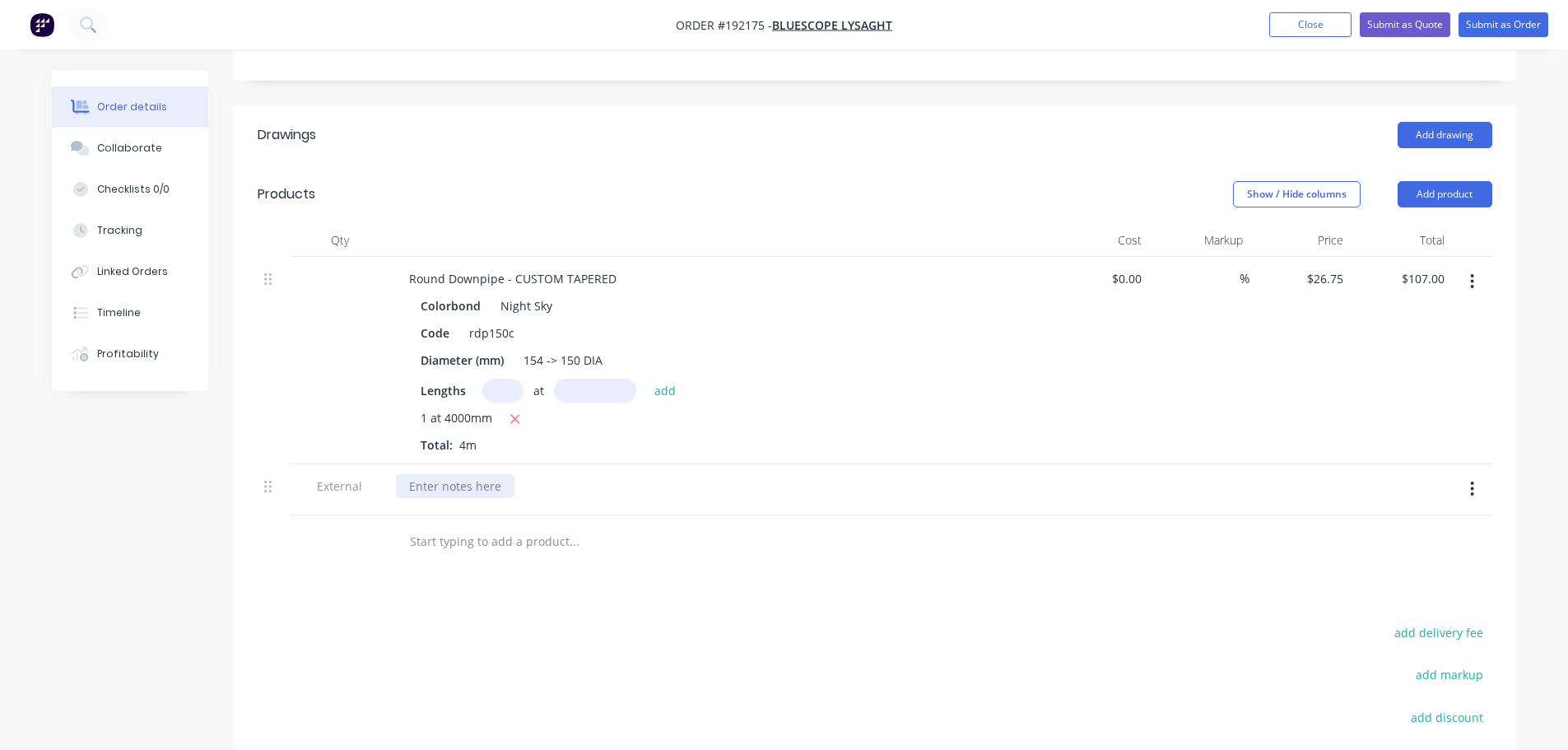
click at [505, 474] on div at bounding box center [455, 485] width 118 height 23
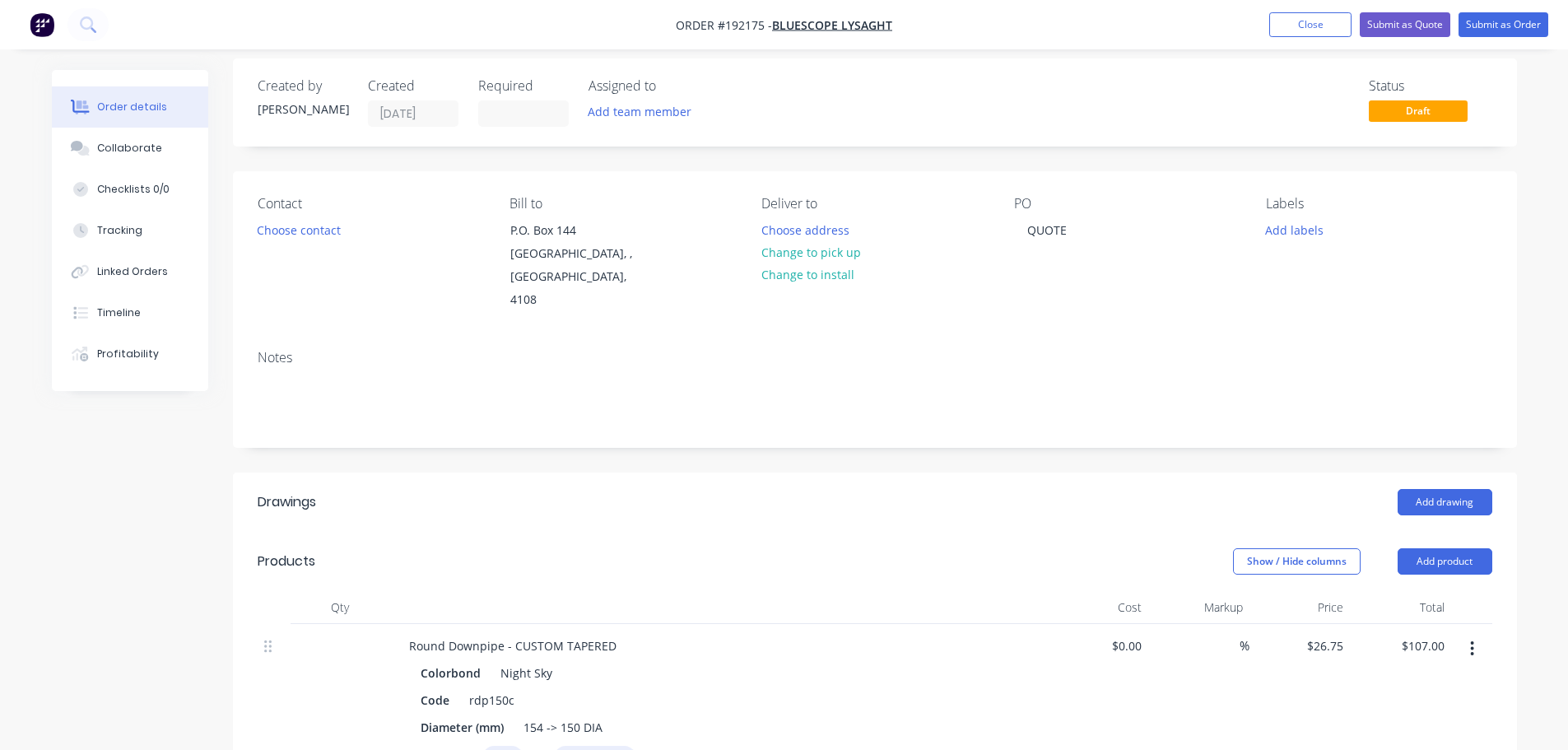
scroll to position [0, 0]
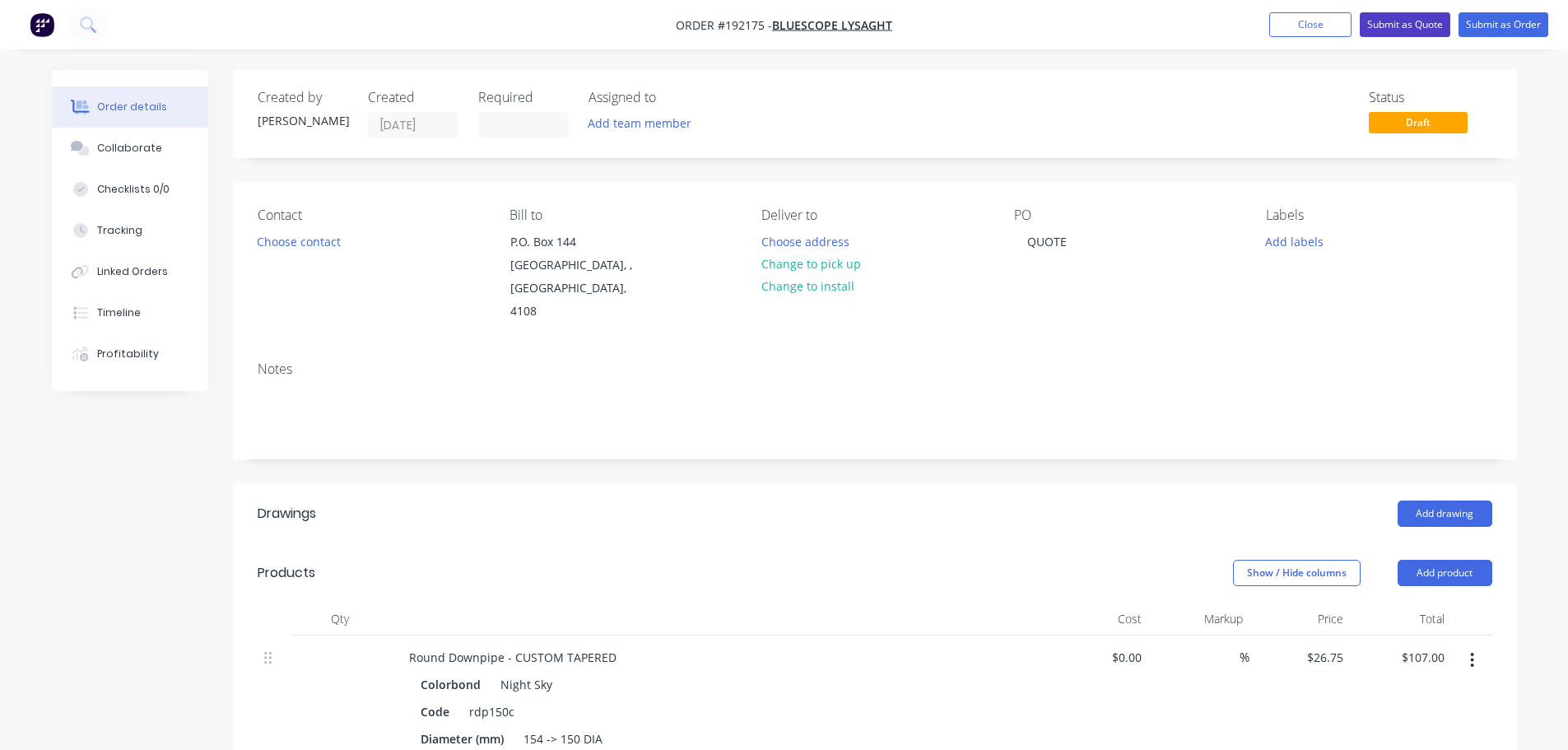
click at [1422, 24] on button "Submit as Quote" at bounding box center [1405, 24] width 90 height 24
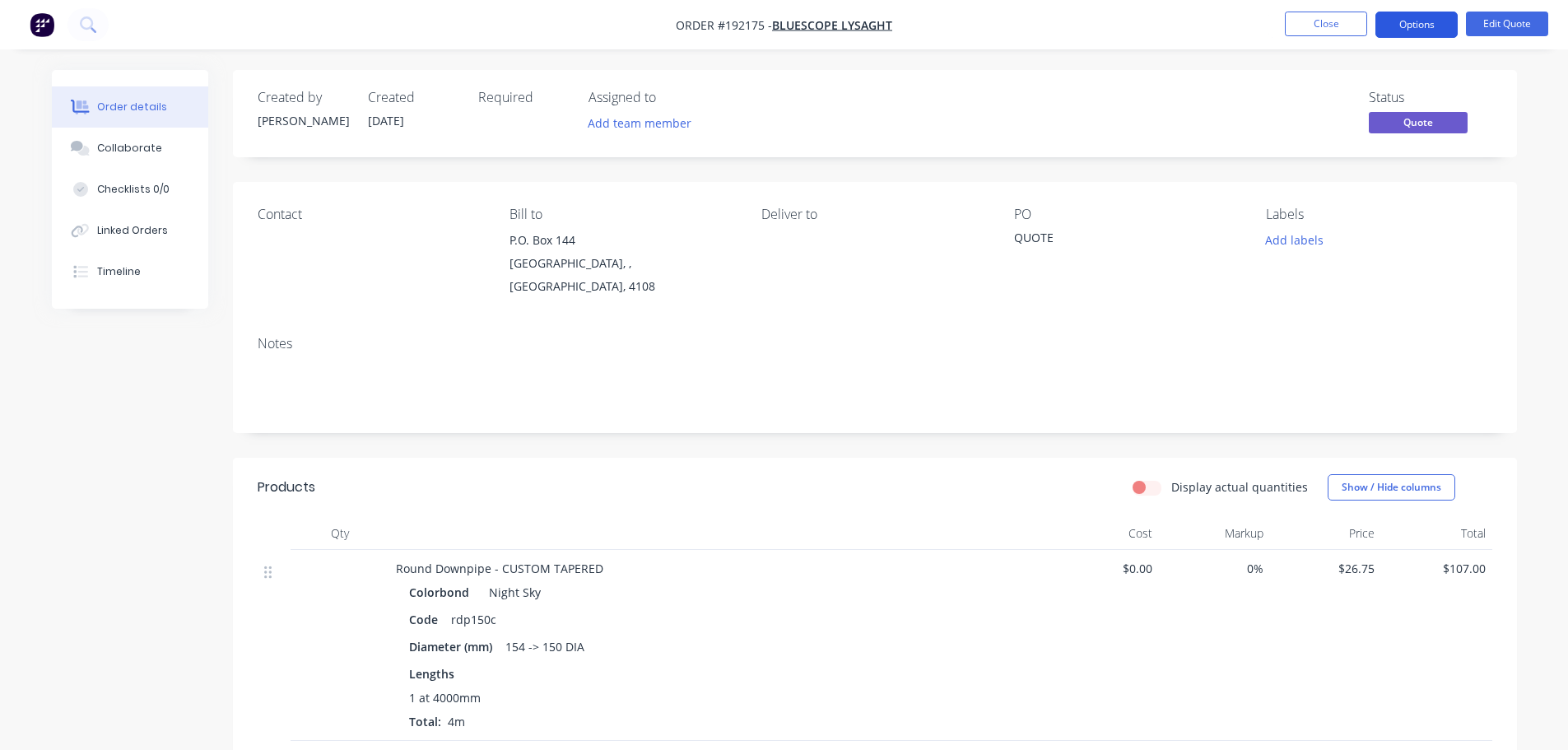
click at [1394, 17] on button "Options" at bounding box center [1417, 24] width 83 height 26
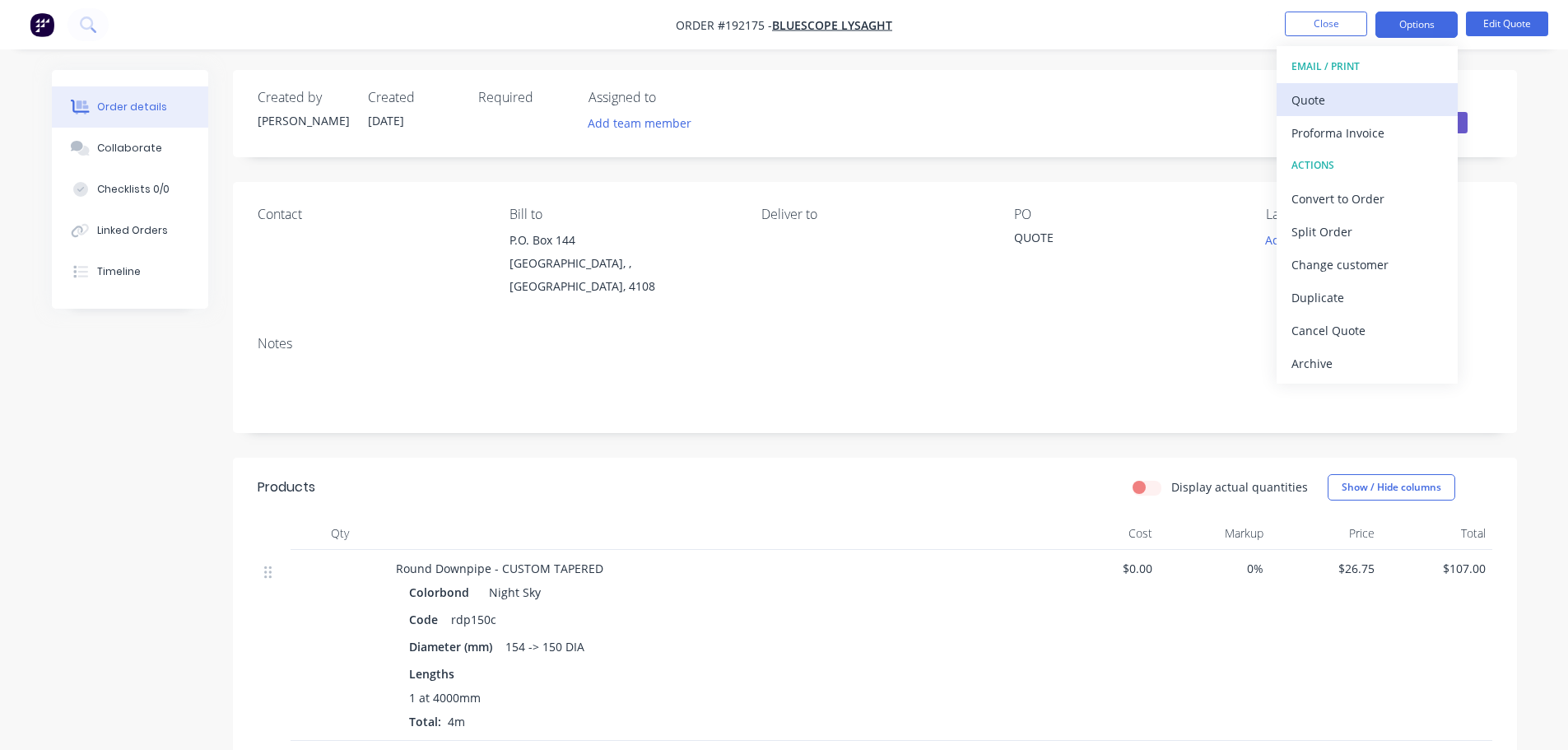
click at [1367, 84] on button "Quote" at bounding box center [1367, 100] width 181 height 33
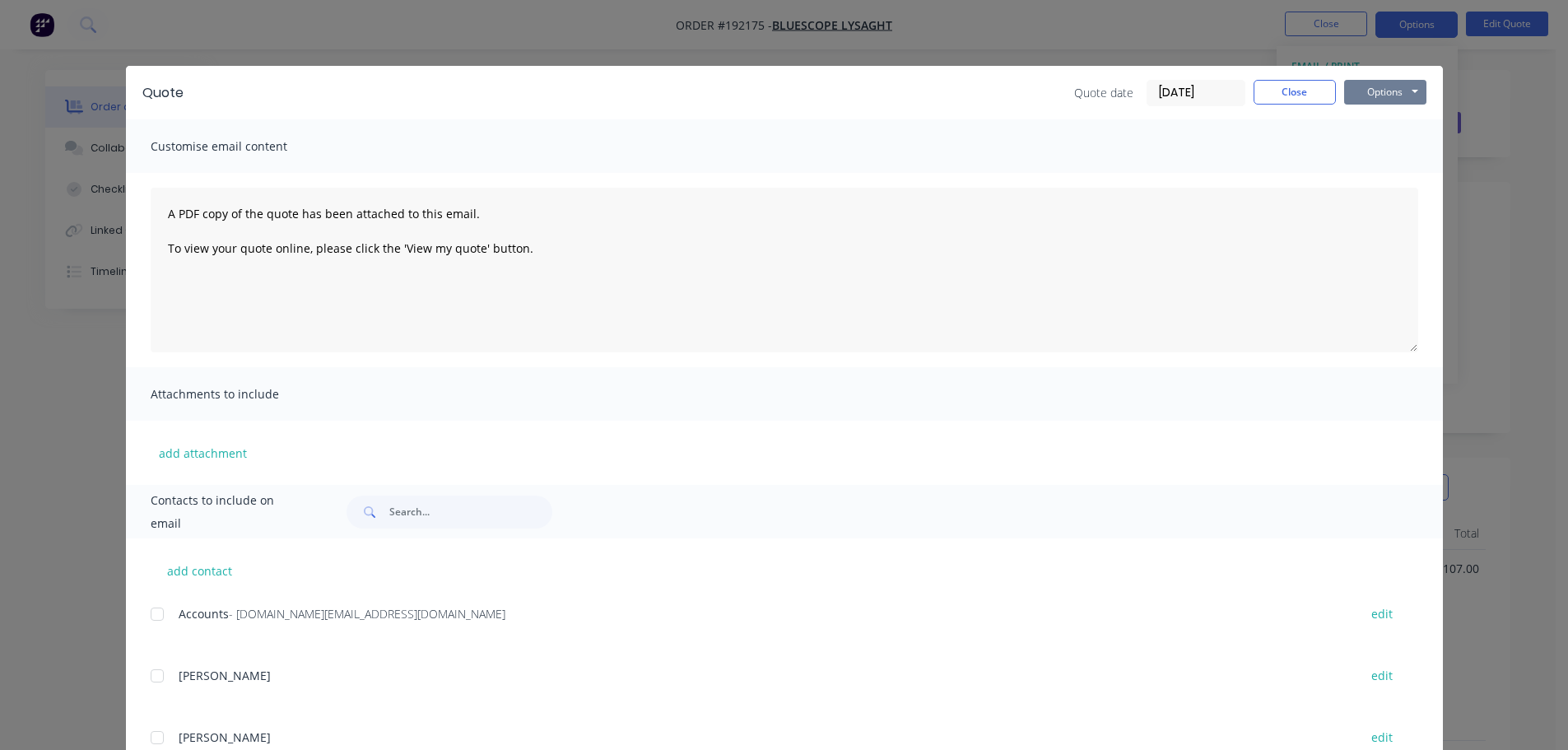
click at [1371, 95] on button "Options" at bounding box center [1385, 92] width 83 height 24
click at [1377, 145] on button "Print" at bounding box center [1397, 148] width 105 height 27
click at [1286, 95] on button "Close" at bounding box center [1295, 92] width 83 height 24
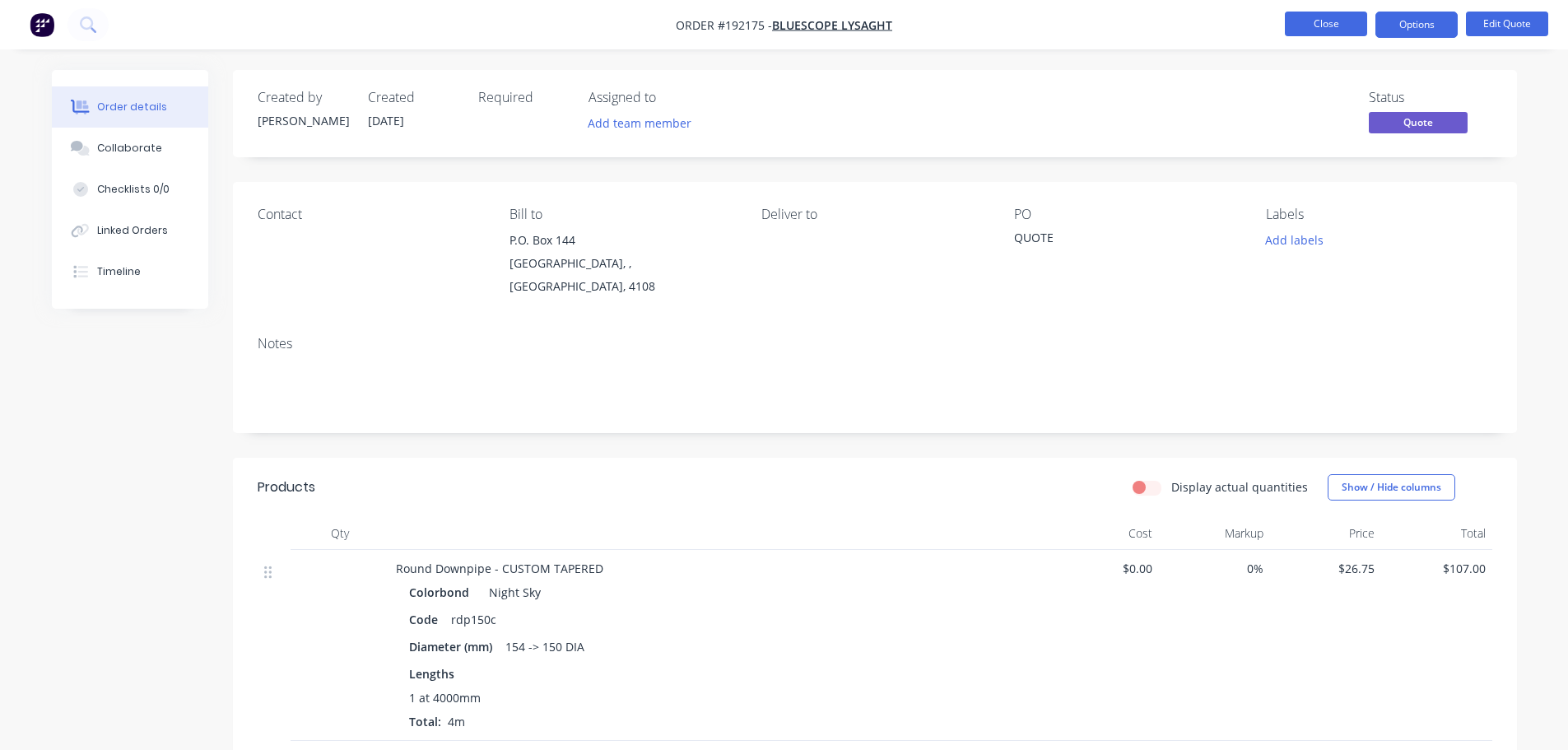
click at [1351, 24] on button "Close" at bounding box center [1326, 23] width 83 height 24
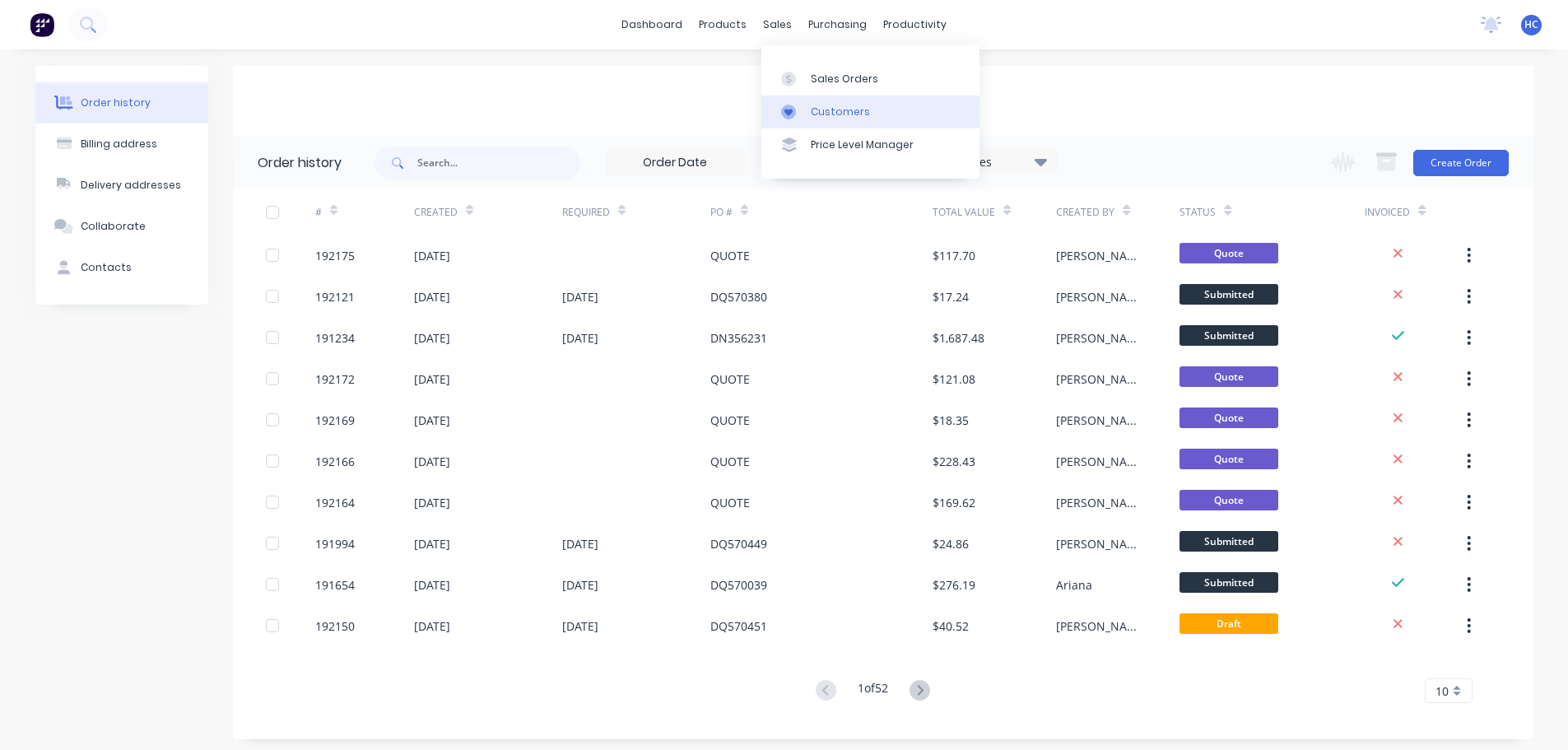
click at [826, 120] on link "Customers" at bounding box center [870, 112] width 218 height 33
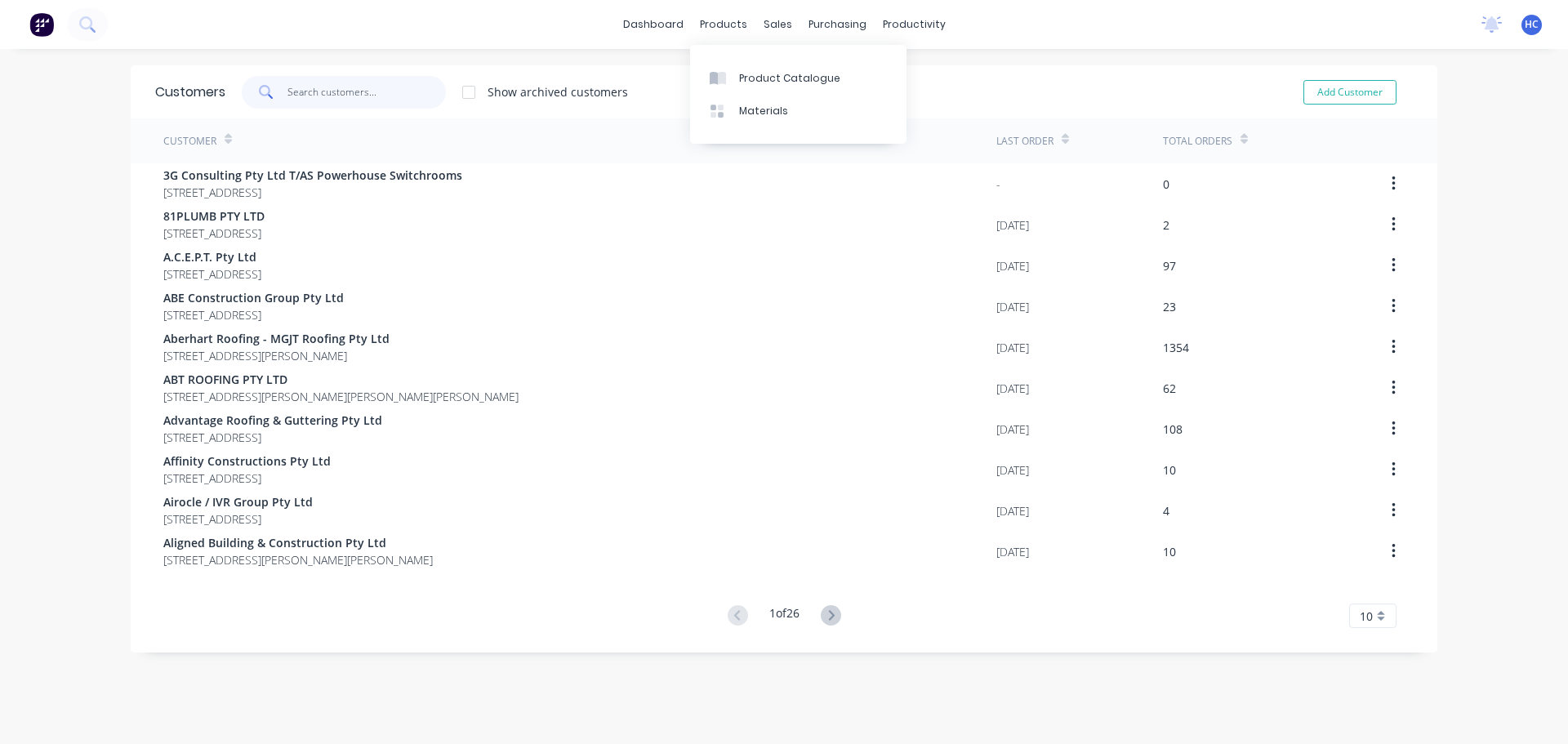
click at [324, 91] on input "text" at bounding box center [367, 92] width 159 height 33
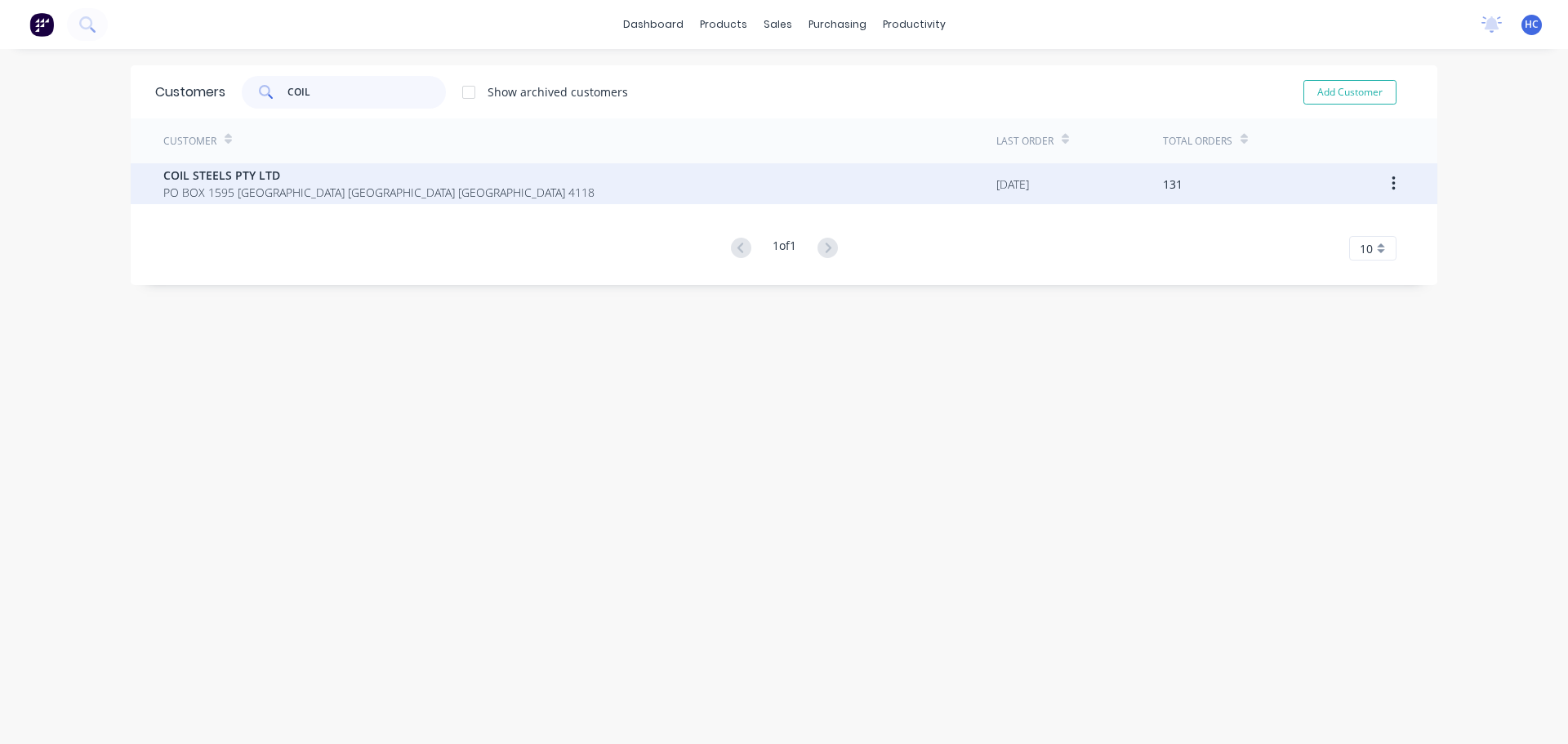
type input "COIL"
click at [282, 200] on span "PO BOX 1595 [GEOGRAPHIC_DATA] [GEOGRAPHIC_DATA] [GEOGRAPHIC_DATA] 4118" at bounding box center [379, 192] width 431 height 17
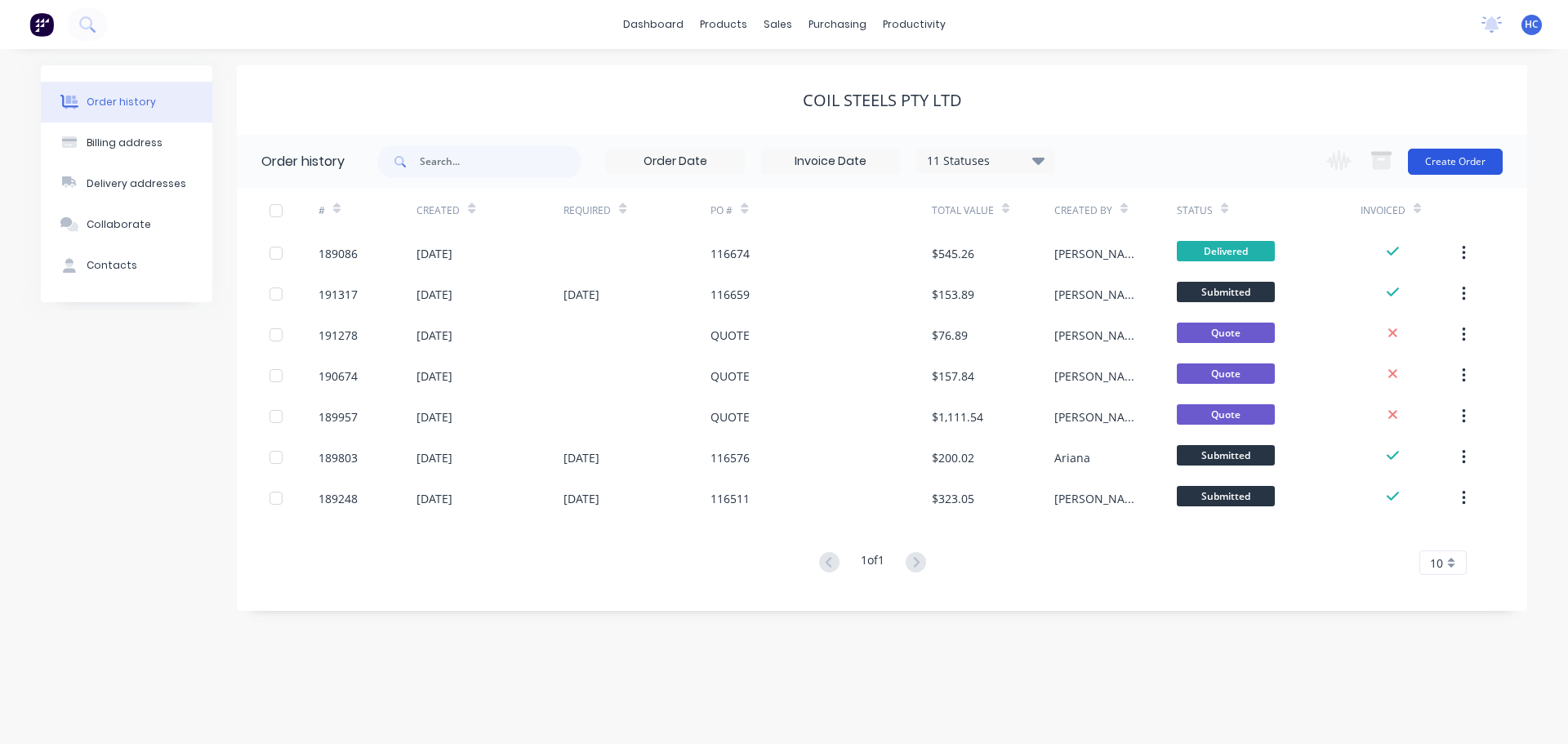
click at [1462, 171] on button "Create Order" at bounding box center [1455, 161] width 95 height 26
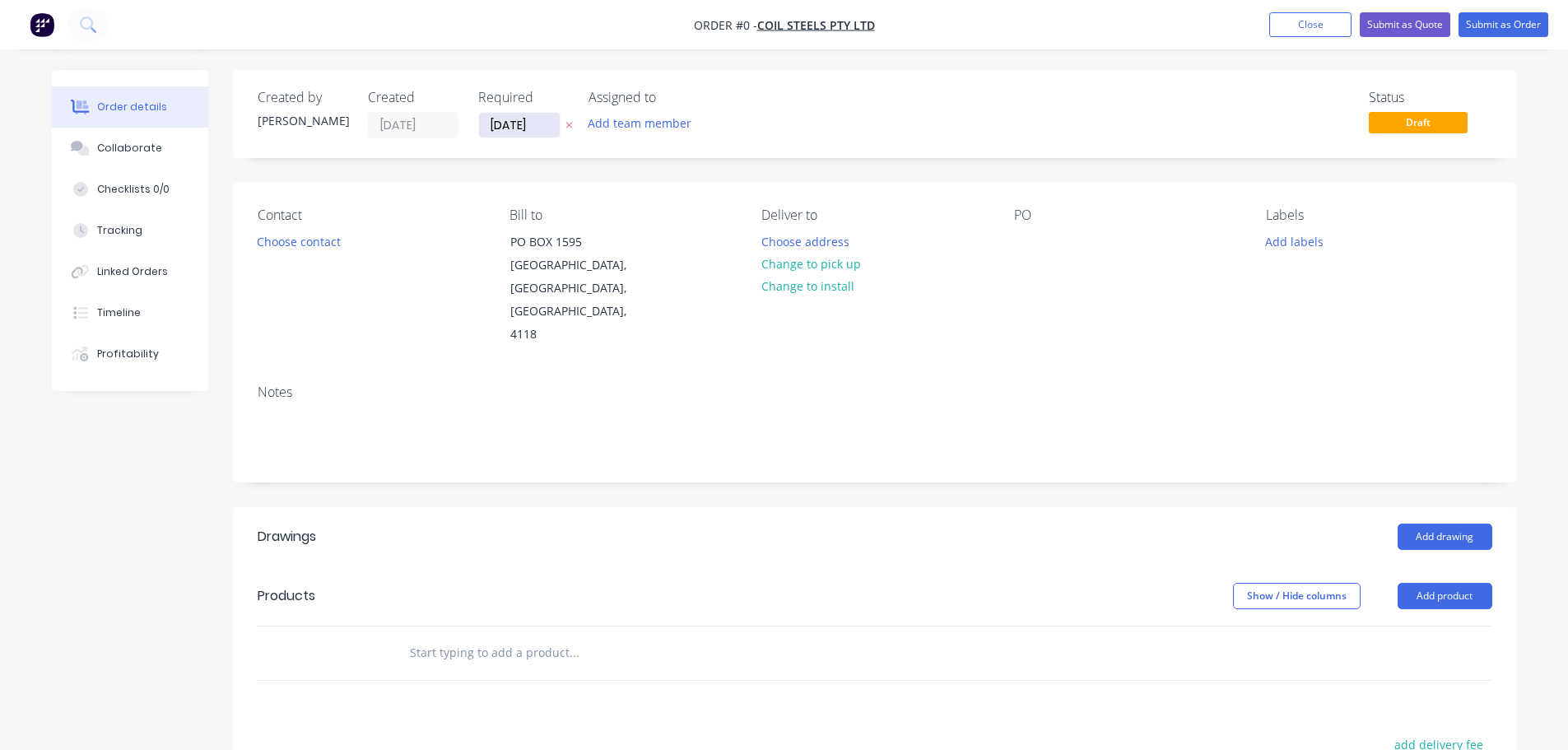
click at [499, 130] on input "[DATE]" at bounding box center [519, 125] width 81 height 24
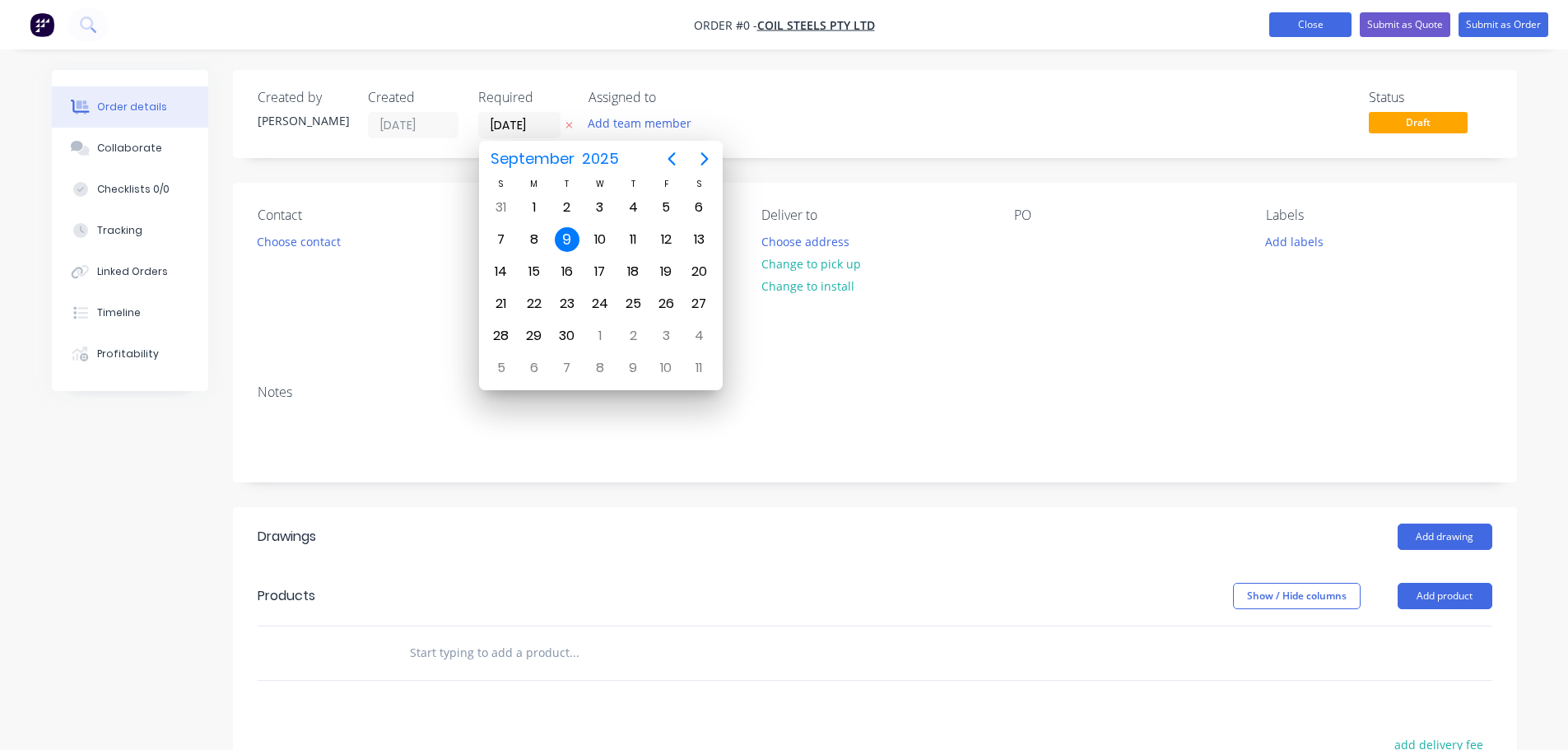
click at [1297, 17] on button "Close" at bounding box center [1310, 24] width 83 height 24
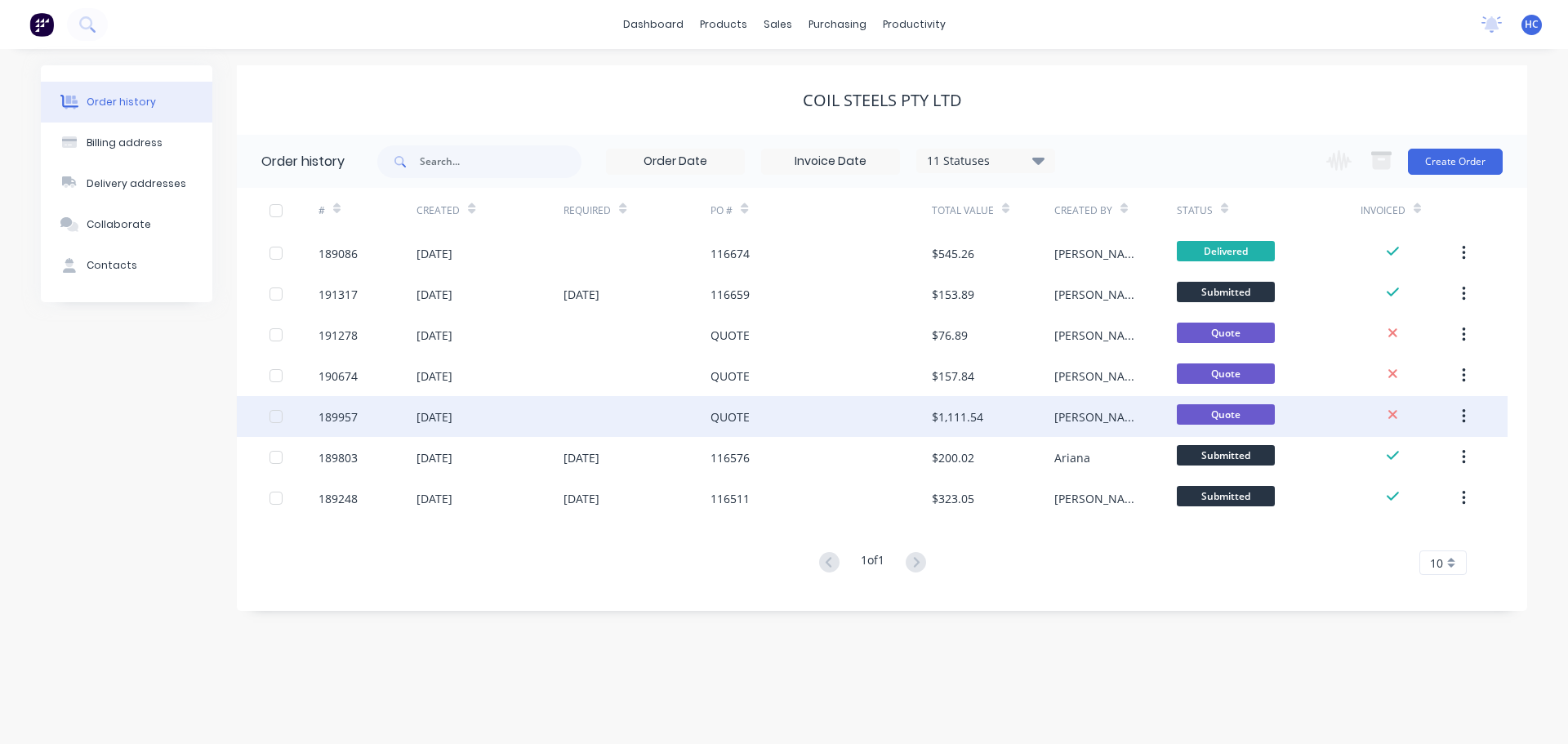
click at [904, 427] on div "QUOTE" at bounding box center [820, 416] width 220 height 41
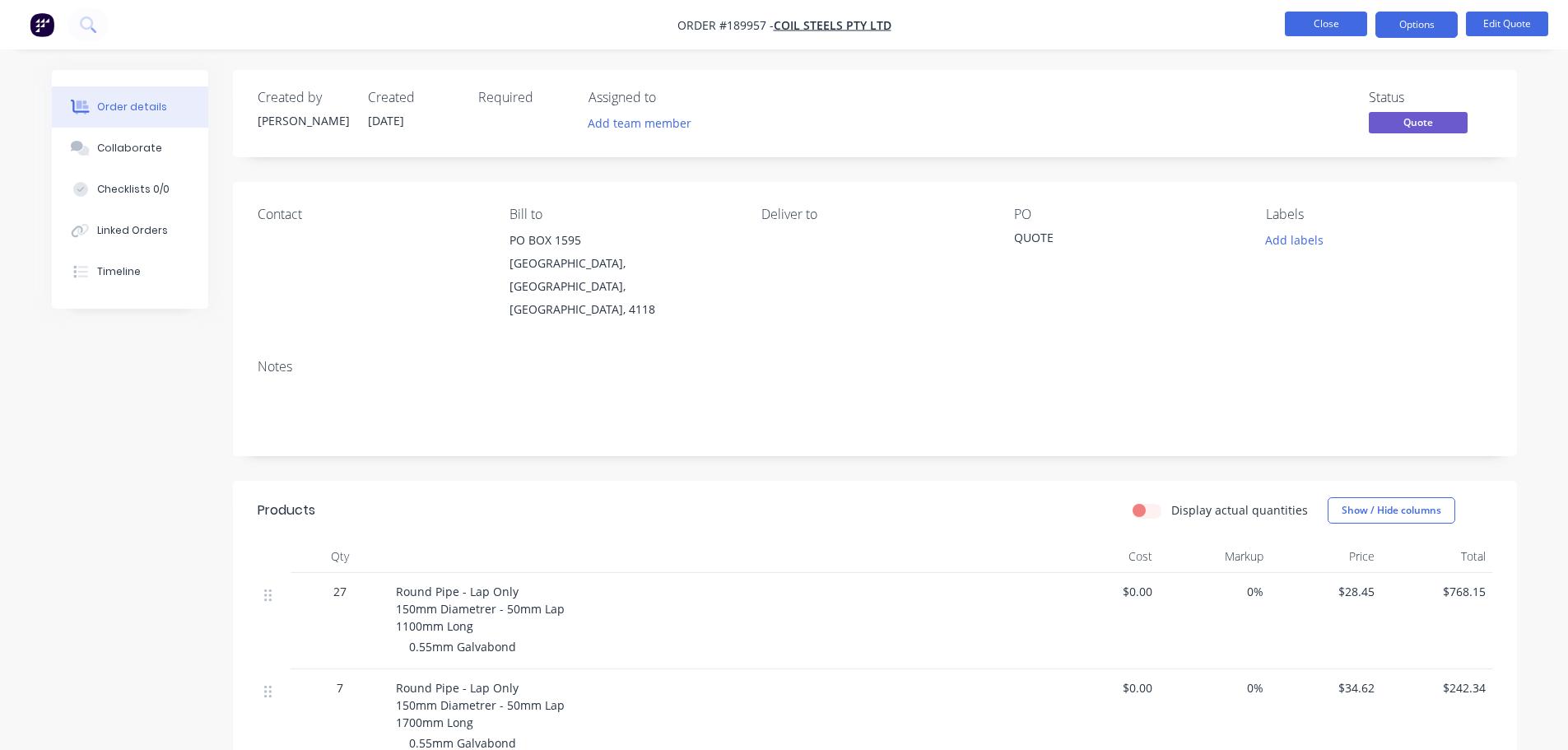
click at [1336, 23] on button "Close" at bounding box center [1326, 23] width 83 height 24
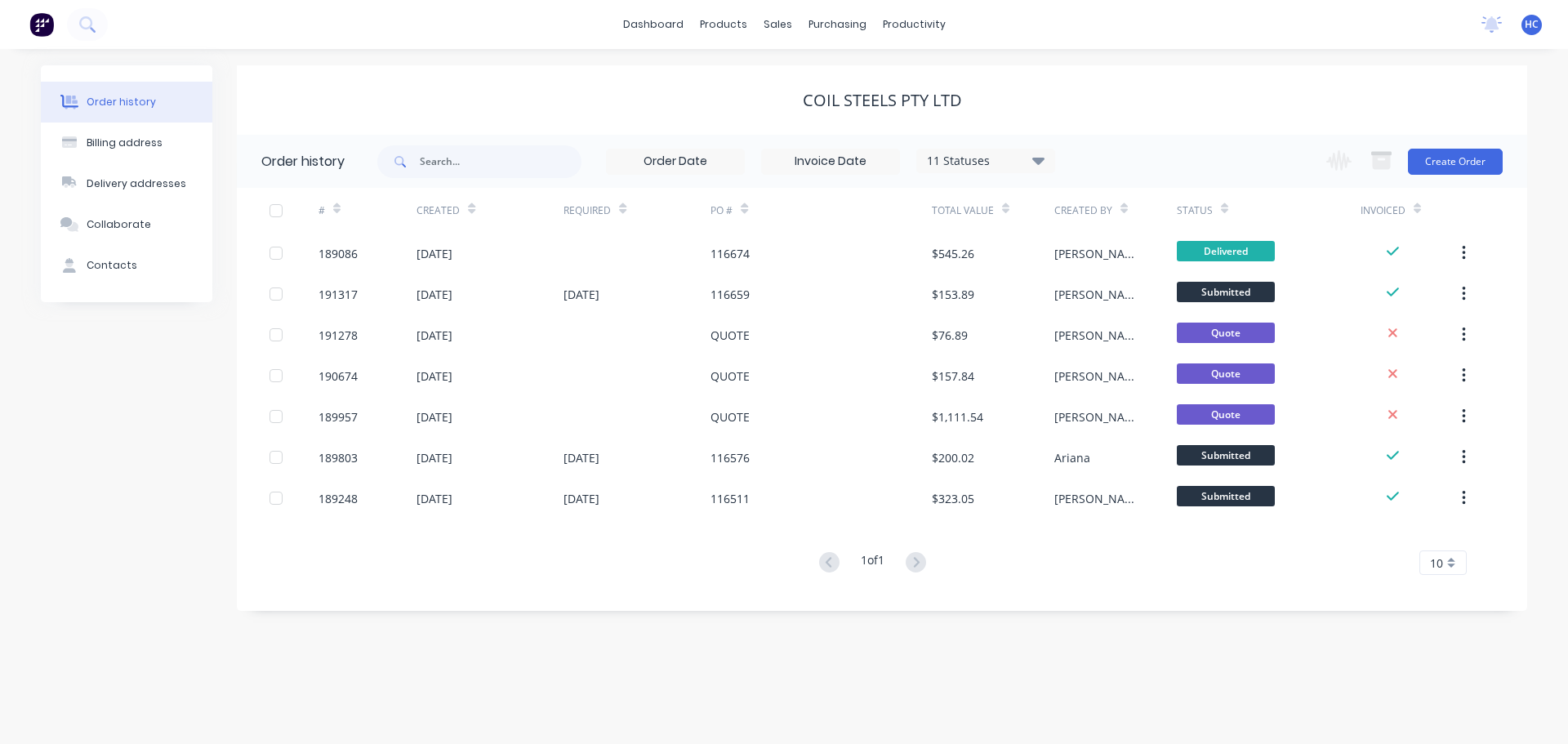
click at [985, 159] on div "11 Statuses" at bounding box center [986, 161] width 137 height 18
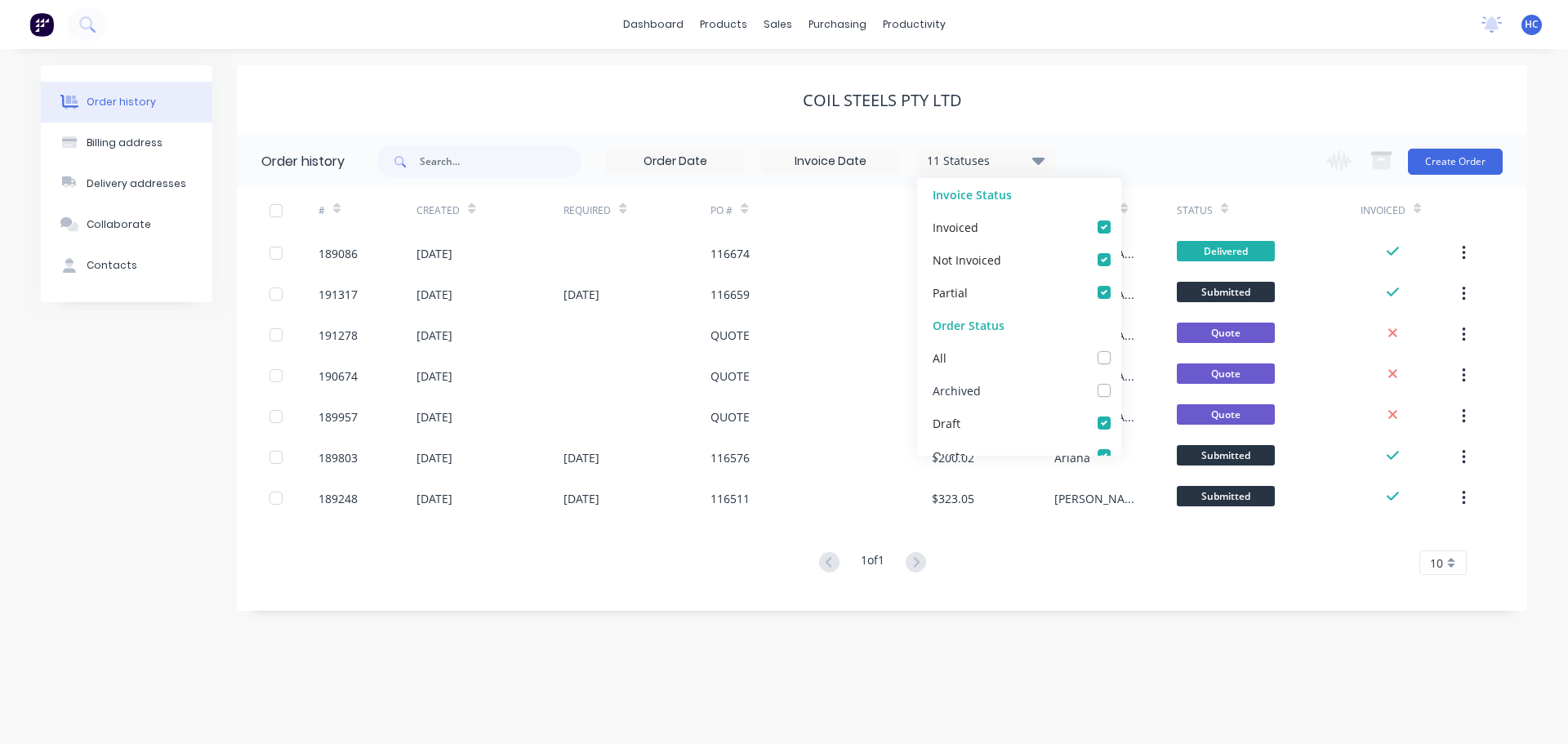
click at [1097, 380] on div "Archived" at bounding box center [1019, 390] width 205 height 33
click at [1120, 381] on label at bounding box center [1120, 381] width 0 height 0
click at [1120, 387] on input "checkbox" at bounding box center [1126, 389] width 13 height 16
checkbox input "true"
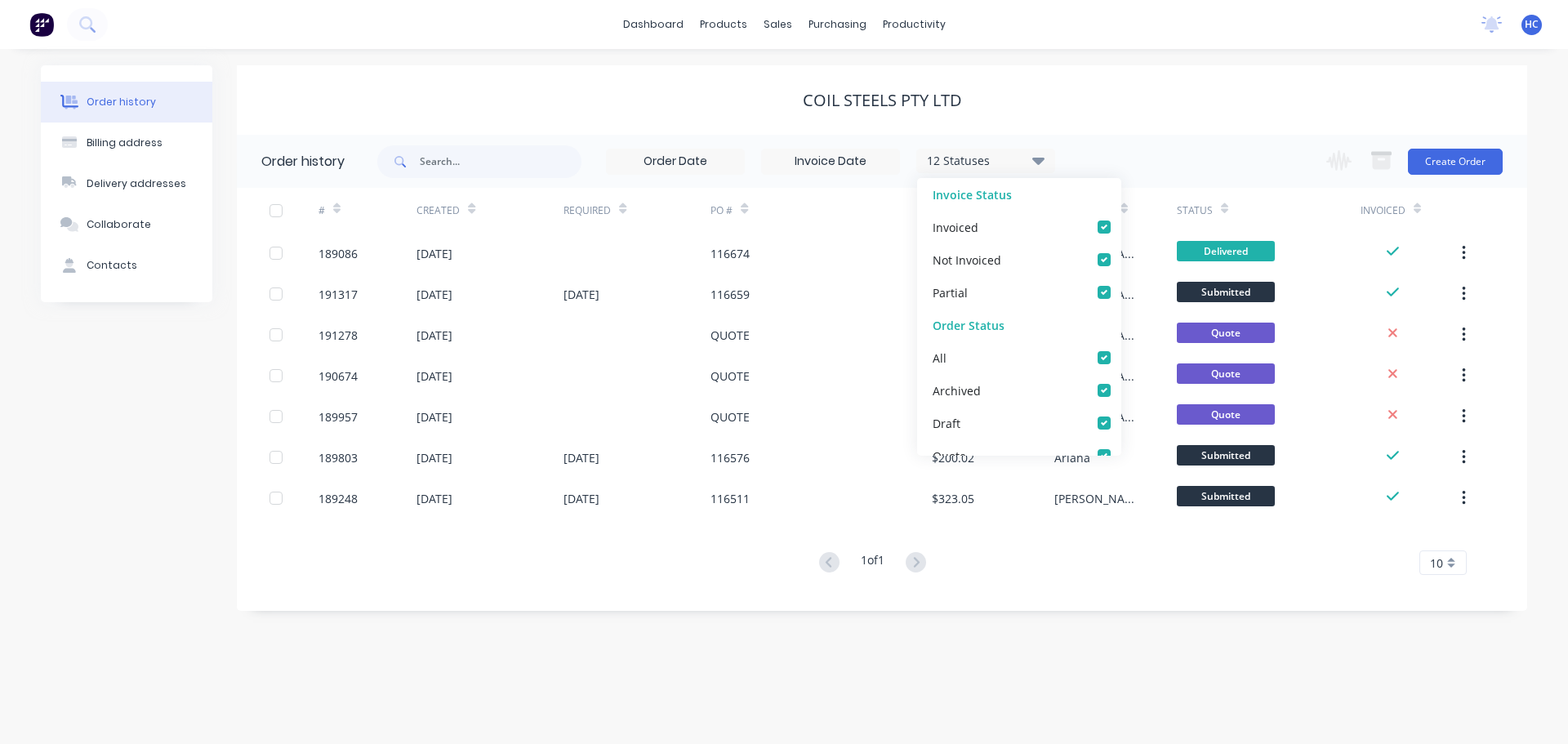
click at [1114, 116] on div "COIL STEELS PTY LTD" at bounding box center [881, 100] width 1290 height 69
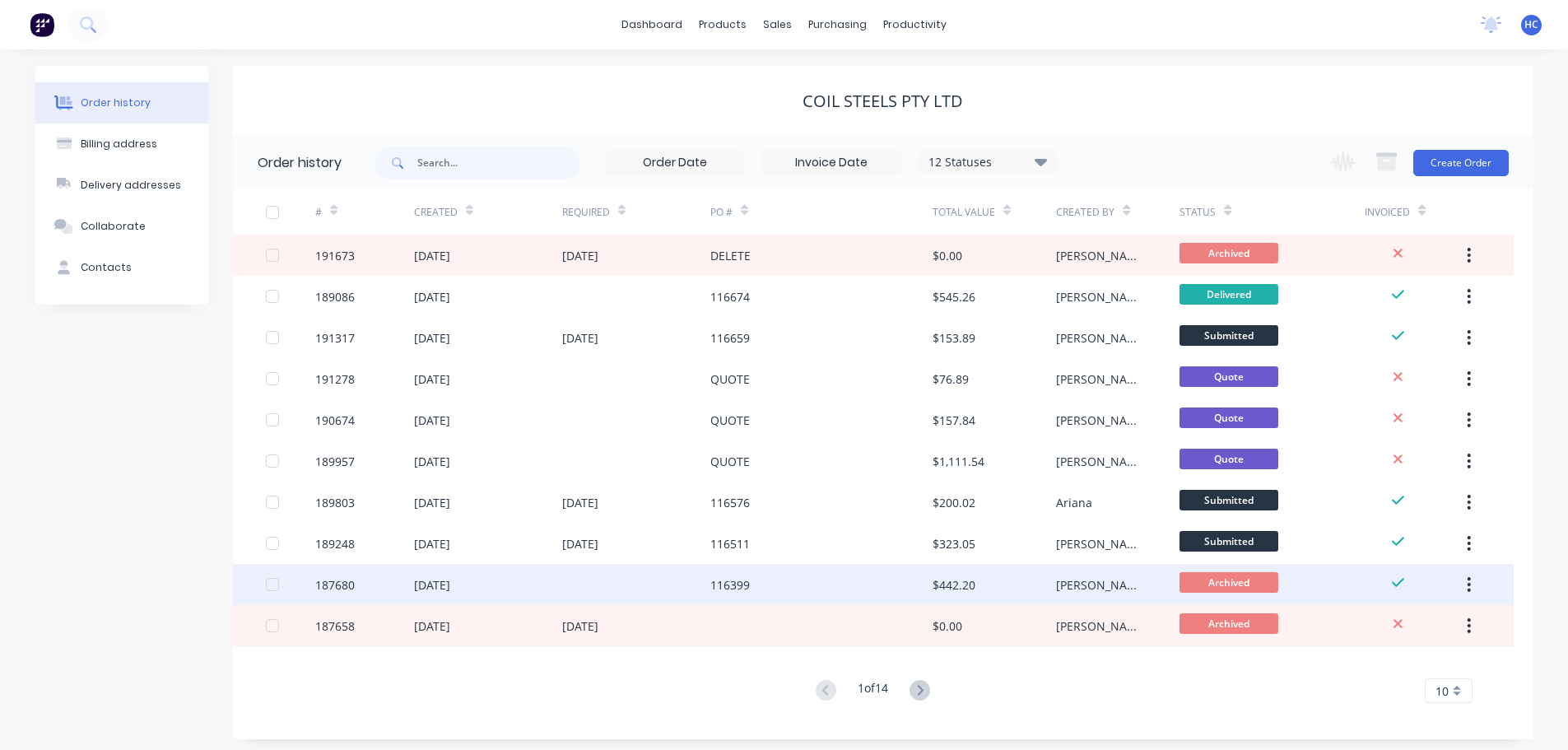
click at [874, 597] on div "116399" at bounding box center [821, 584] width 222 height 41
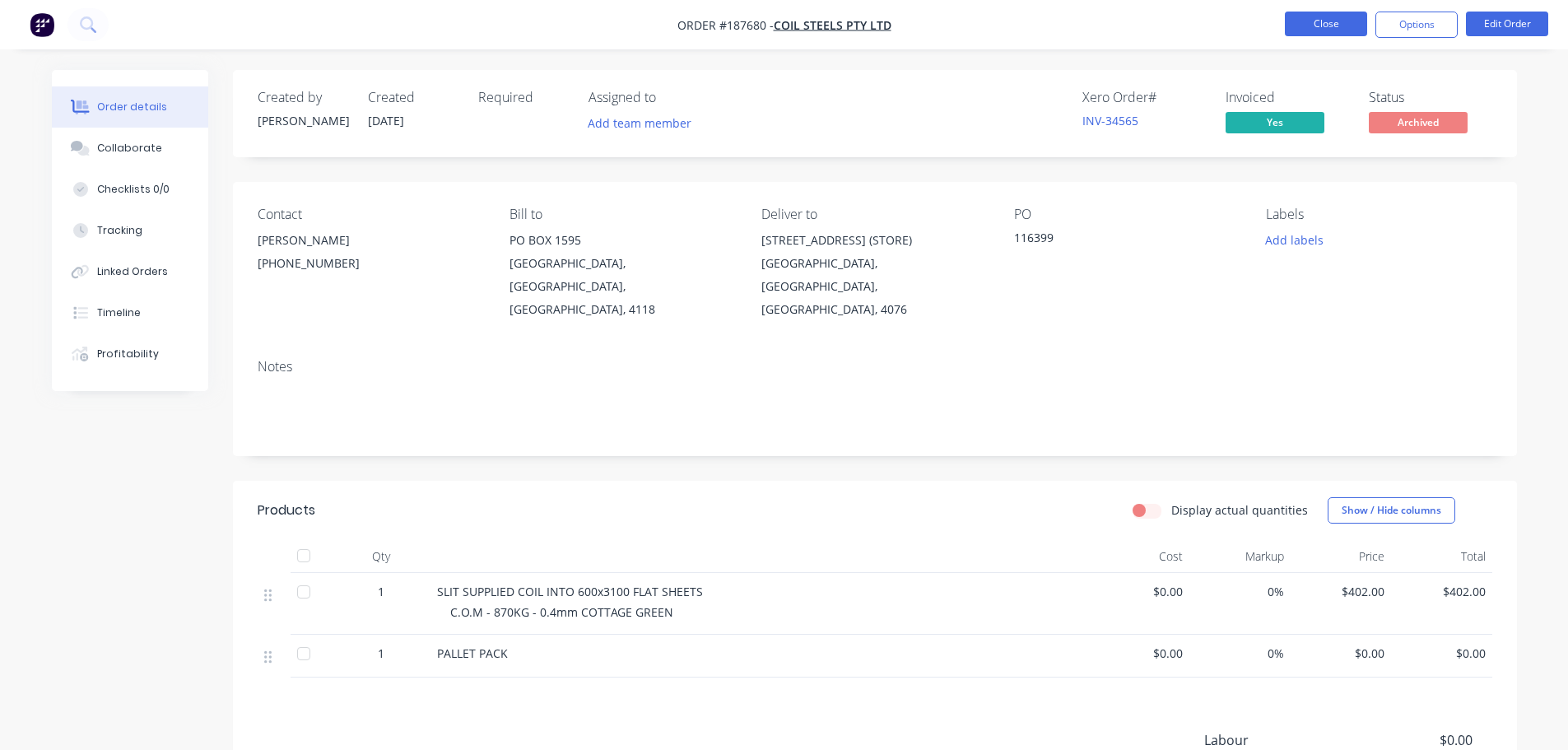
click at [1303, 28] on button "Close" at bounding box center [1326, 23] width 83 height 24
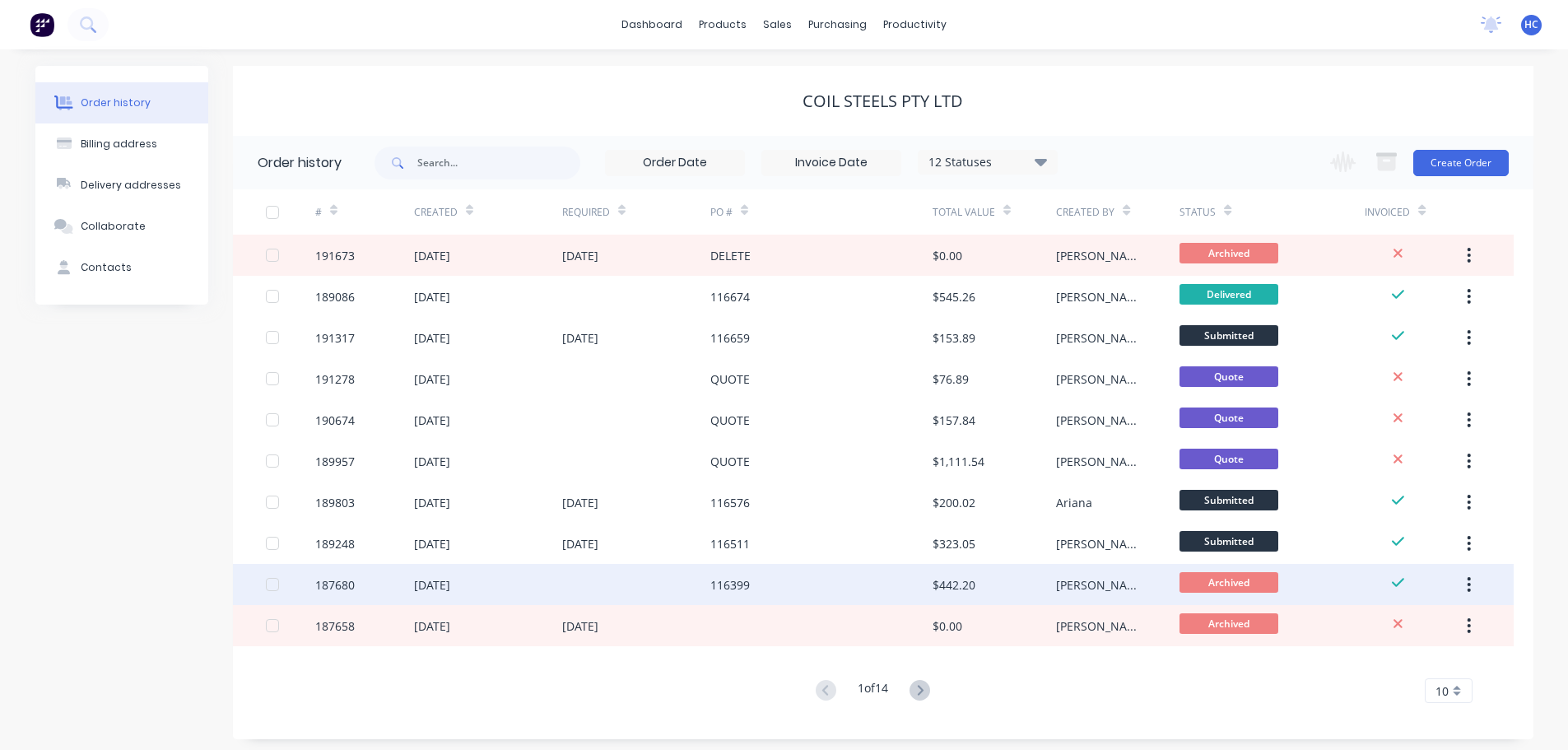
click at [1469, 588] on icon "button" at bounding box center [1470, 584] width 3 height 15
click at [567, 570] on div at bounding box center [636, 584] width 148 height 41
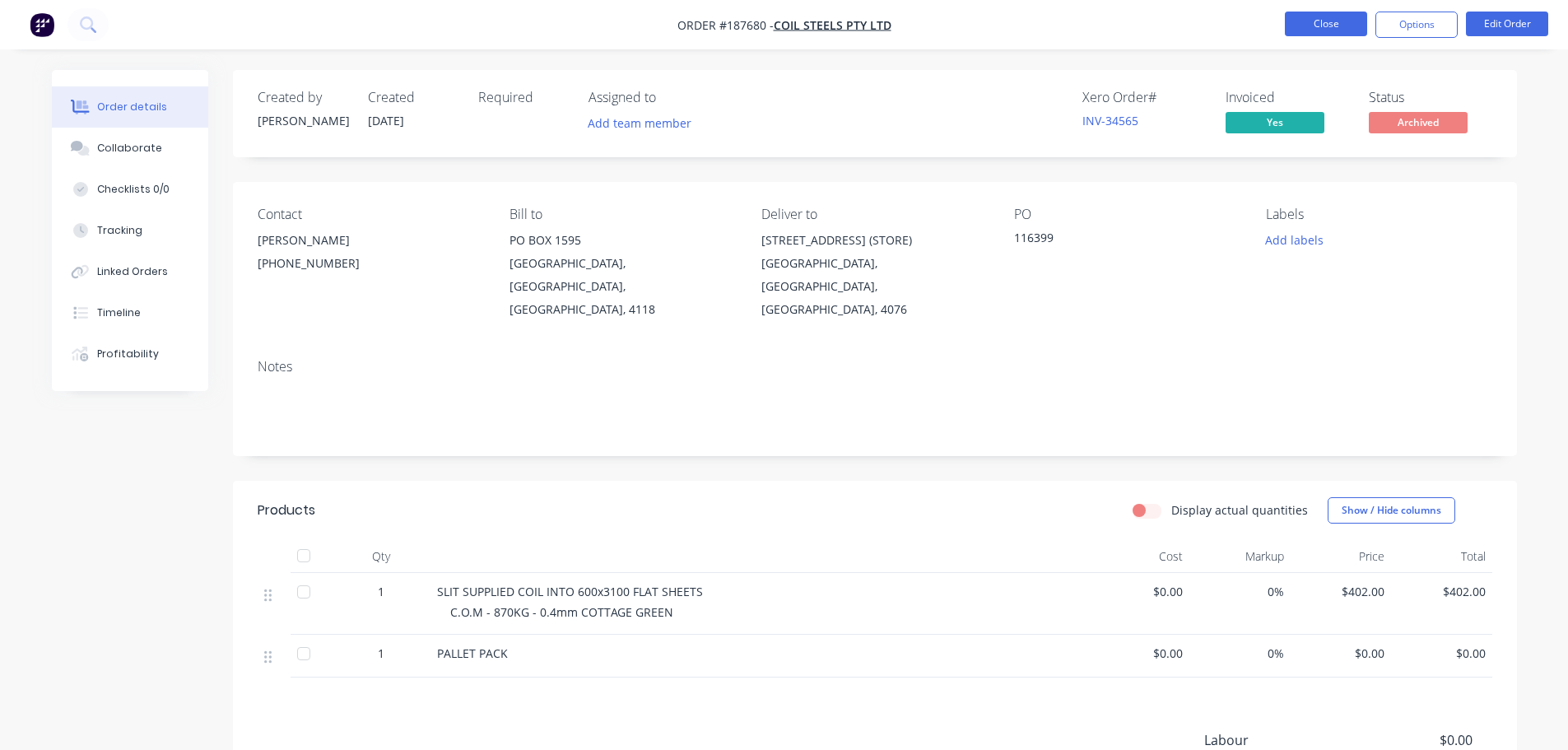
click at [1330, 25] on button "Close" at bounding box center [1326, 23] width 83 height 24
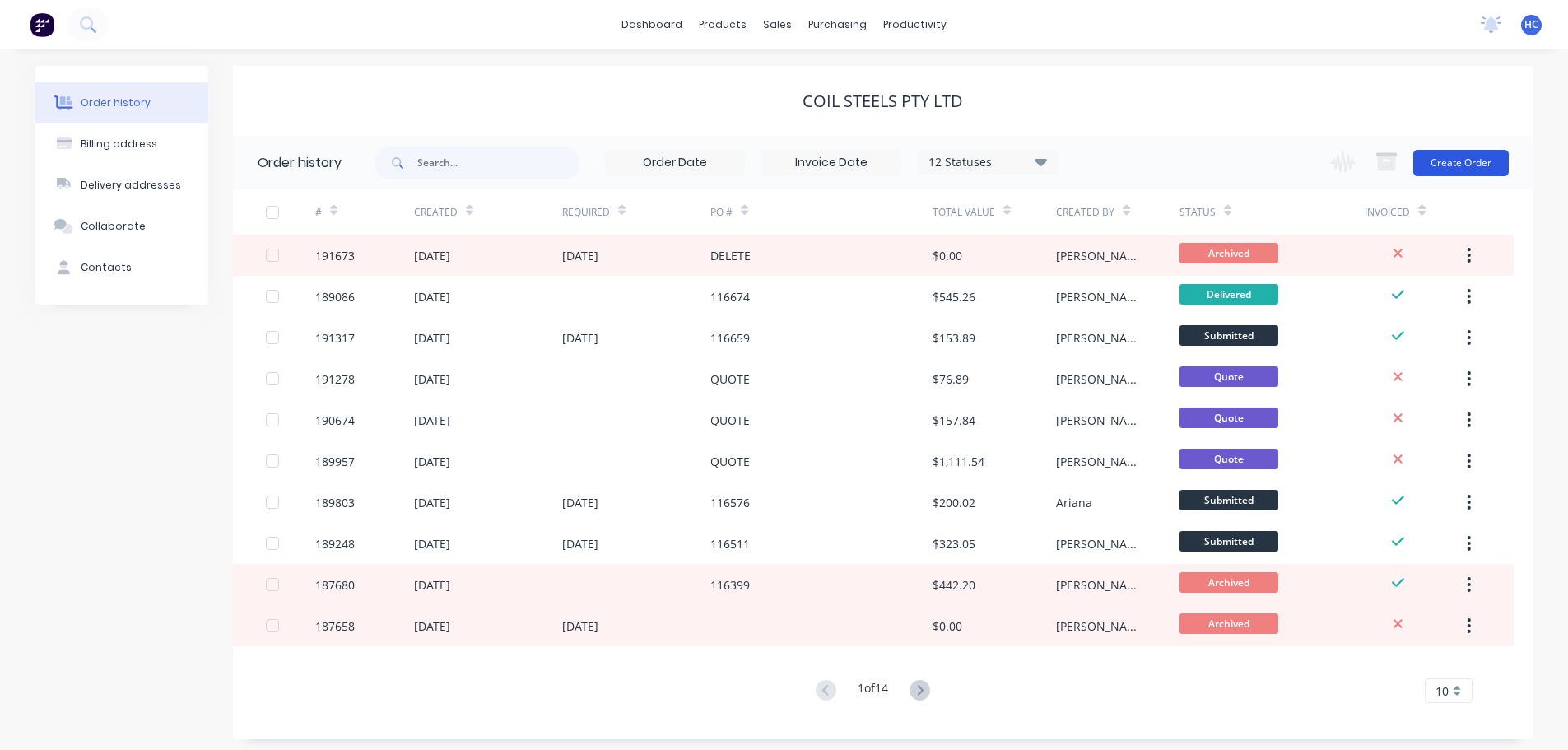
click at [1475, 172] on button "Create Order" at bounding box center [1462, 163] width 96 height 26
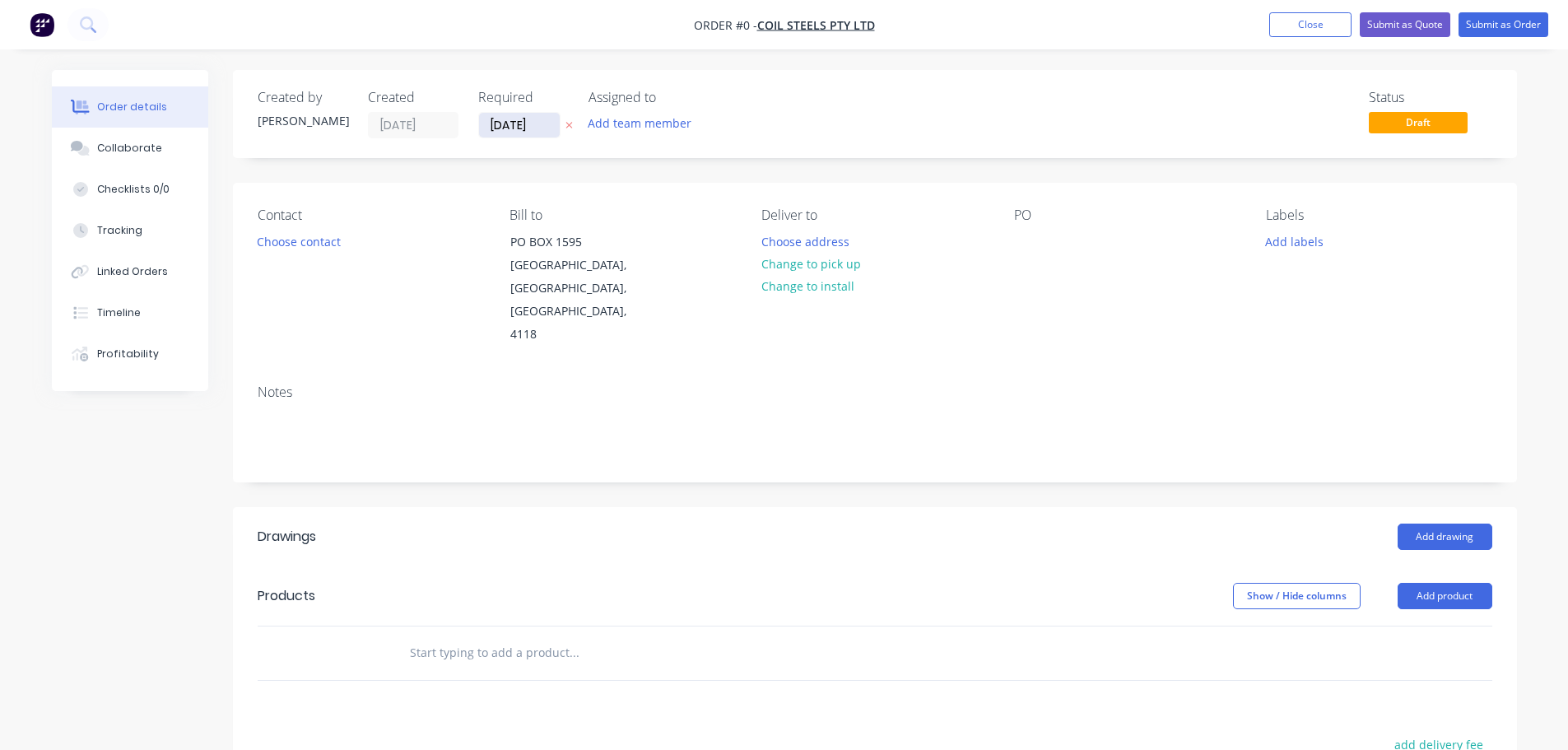
click at [539, 133] on input "[DATE]" at bounding box center [519, 125] width 81 height 24
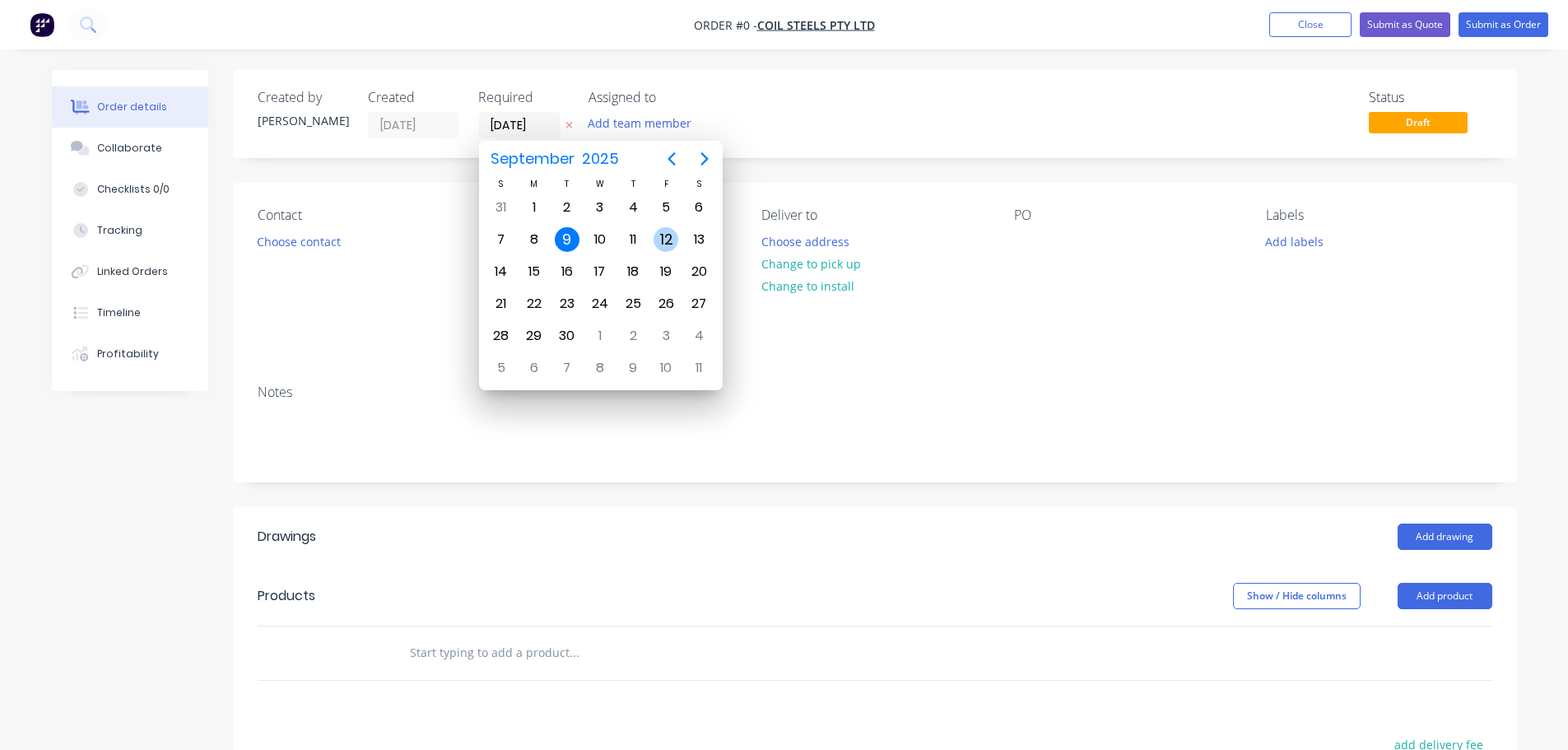
click at [662, 238] on div "12" at bounding box center [666, 239] width 24 height 24
type input "[DATE]"
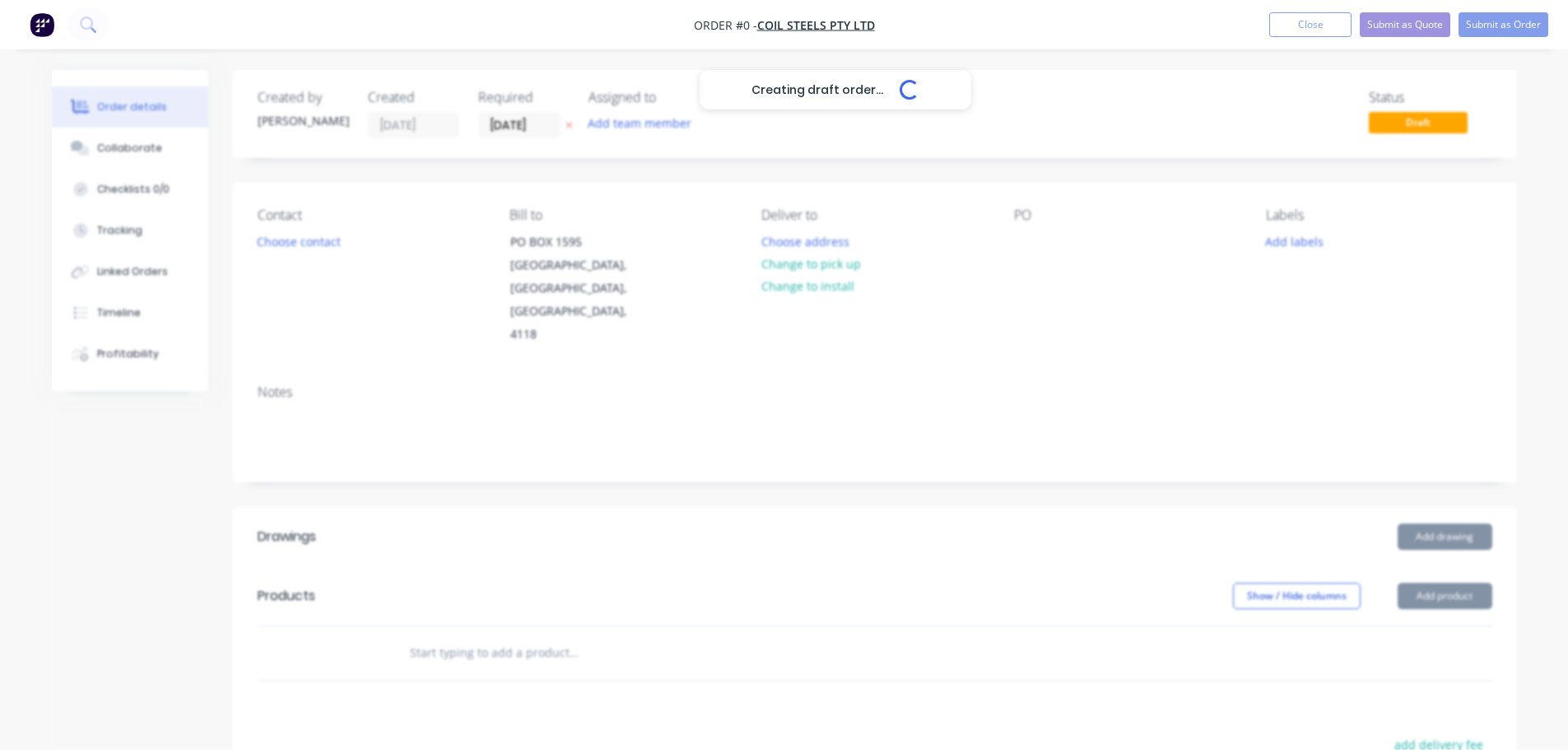
click at [325, 249] on div "Creating draft order... Loading..." at bounding box center [836, 445] width 1568 height 750
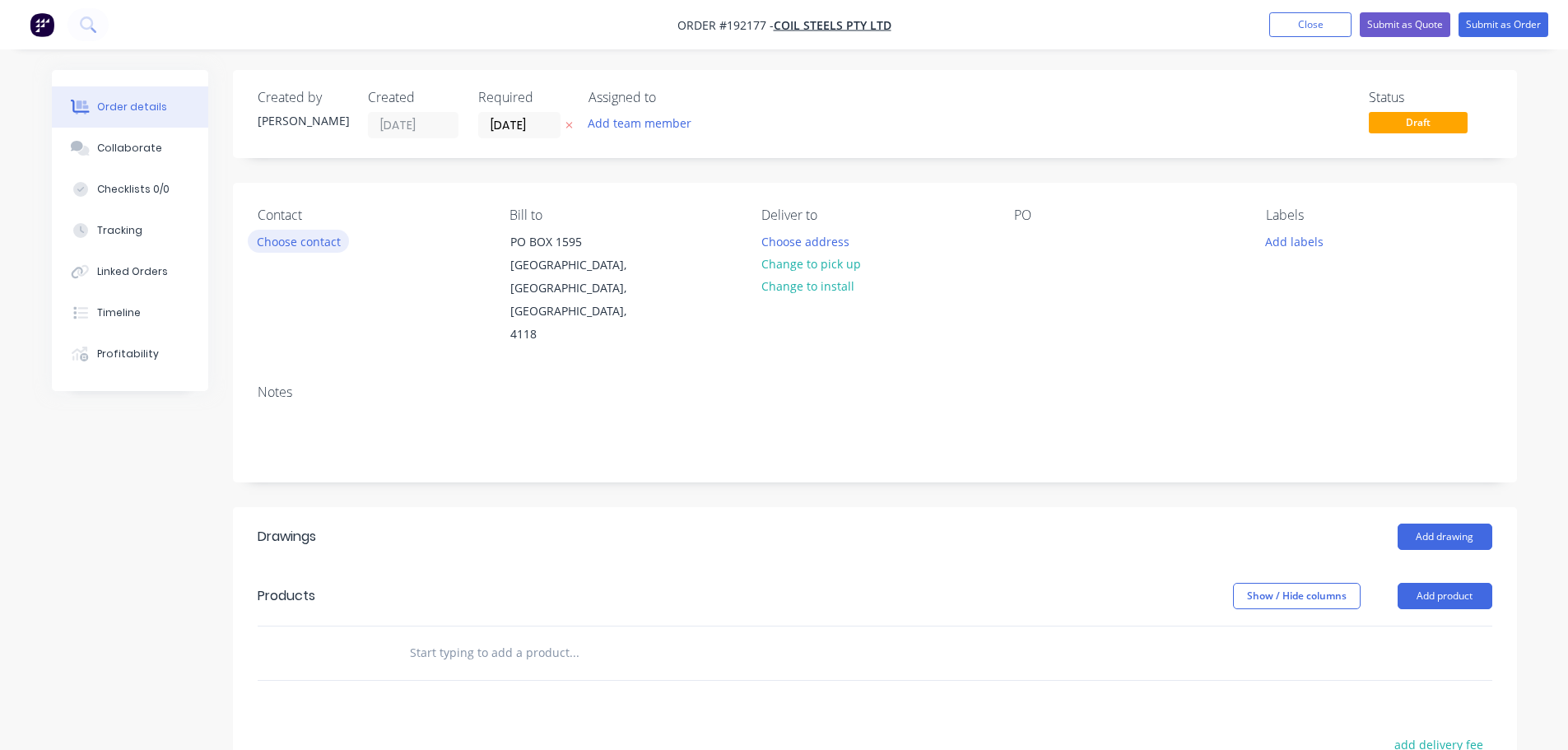
click at [285, 244] on button "Choose contact" at bounding box center [298, 241] width 101 height 23
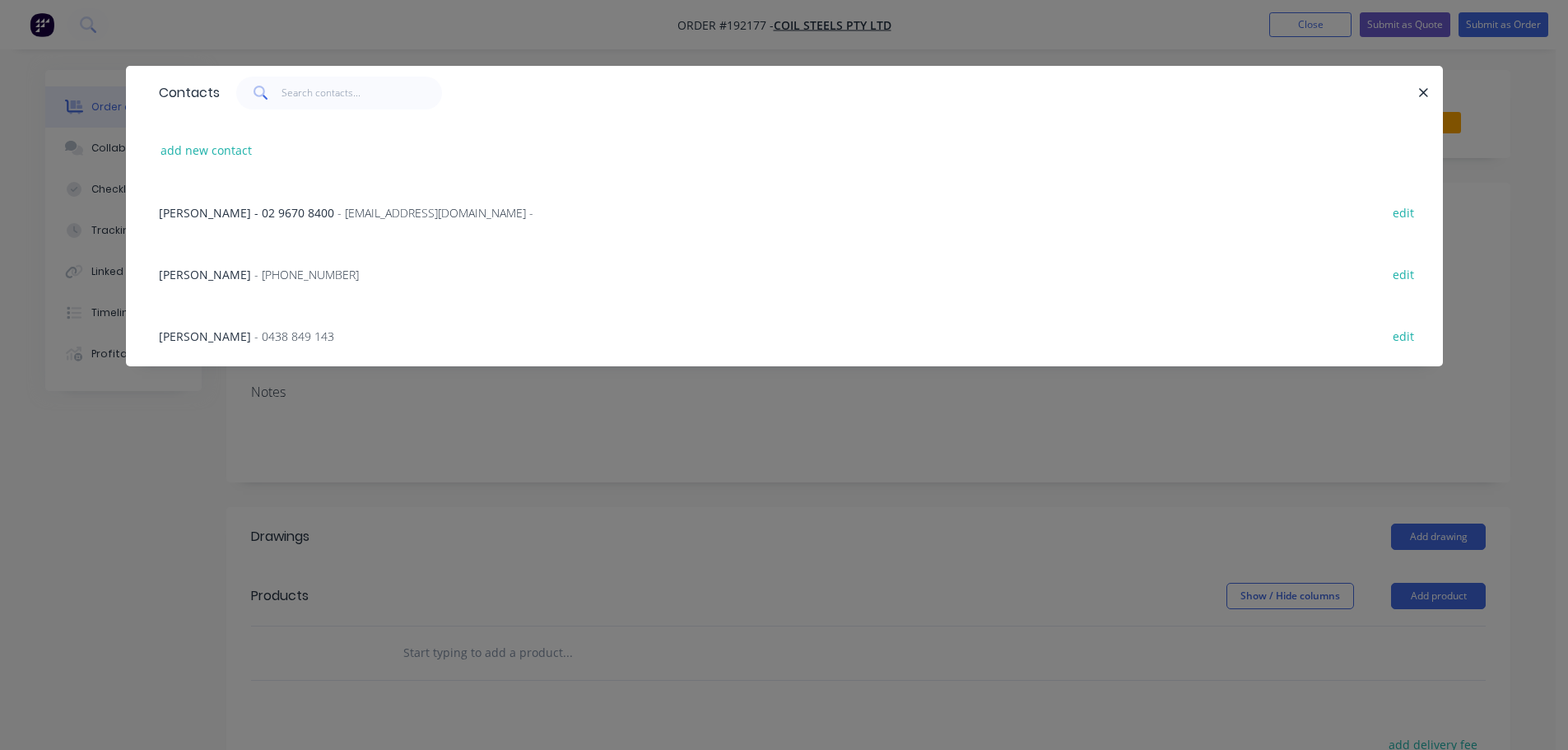
click at [313, 263] on div "[PERSON_NAME] - [PHONE_NUMBER] edit" at bounding box center [784, 273] width 1268 height 62
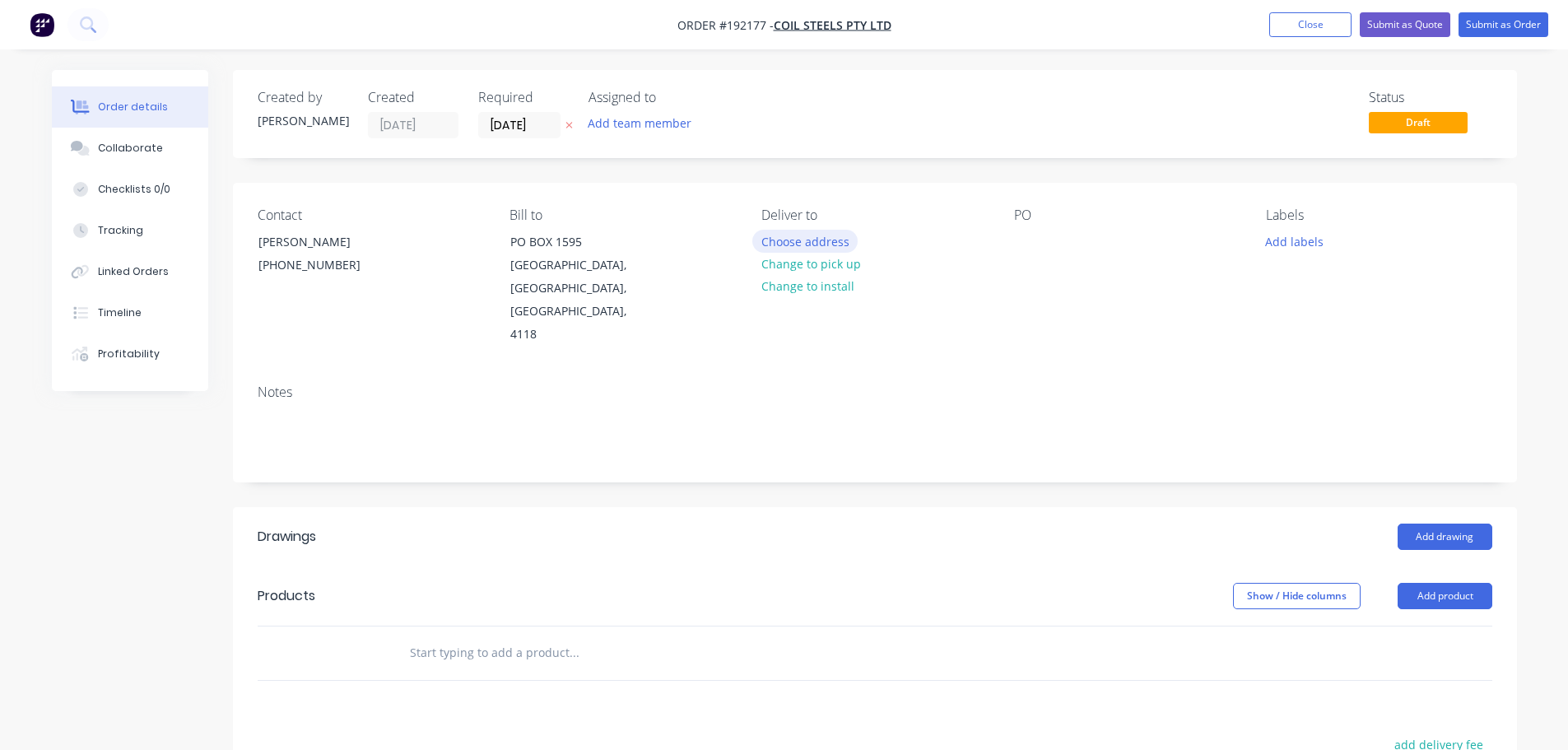
click at [818, 236] on button "Choose address" at bounding box center [805, 241] width 105 height 23
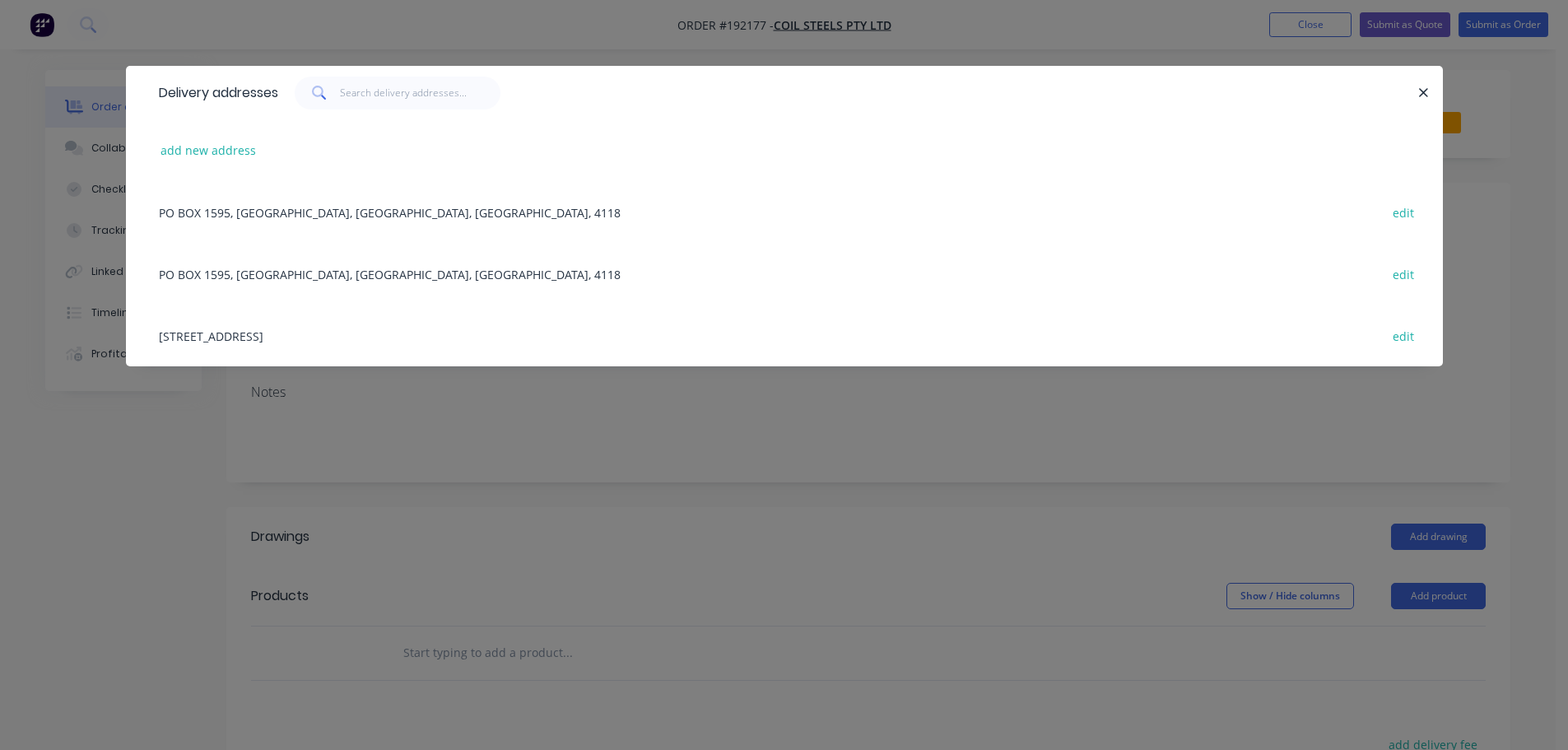
click at [271, 355] on div "[STREET_ADDRESS] edit" at bounding box center [784, 335] width 1268 height 62
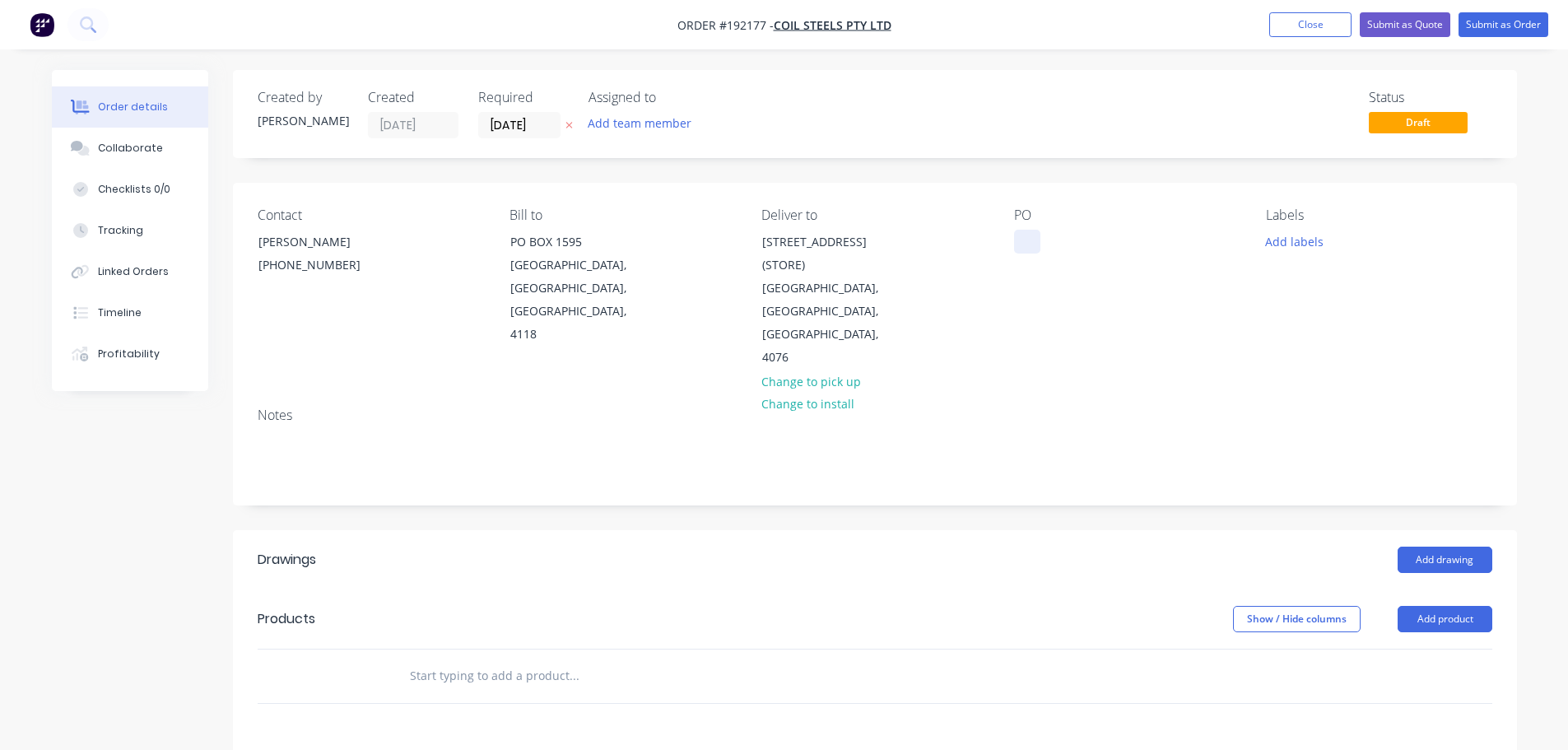
click at [1029, 247] on div at bounding box center [1028, 241] width 26 height 23
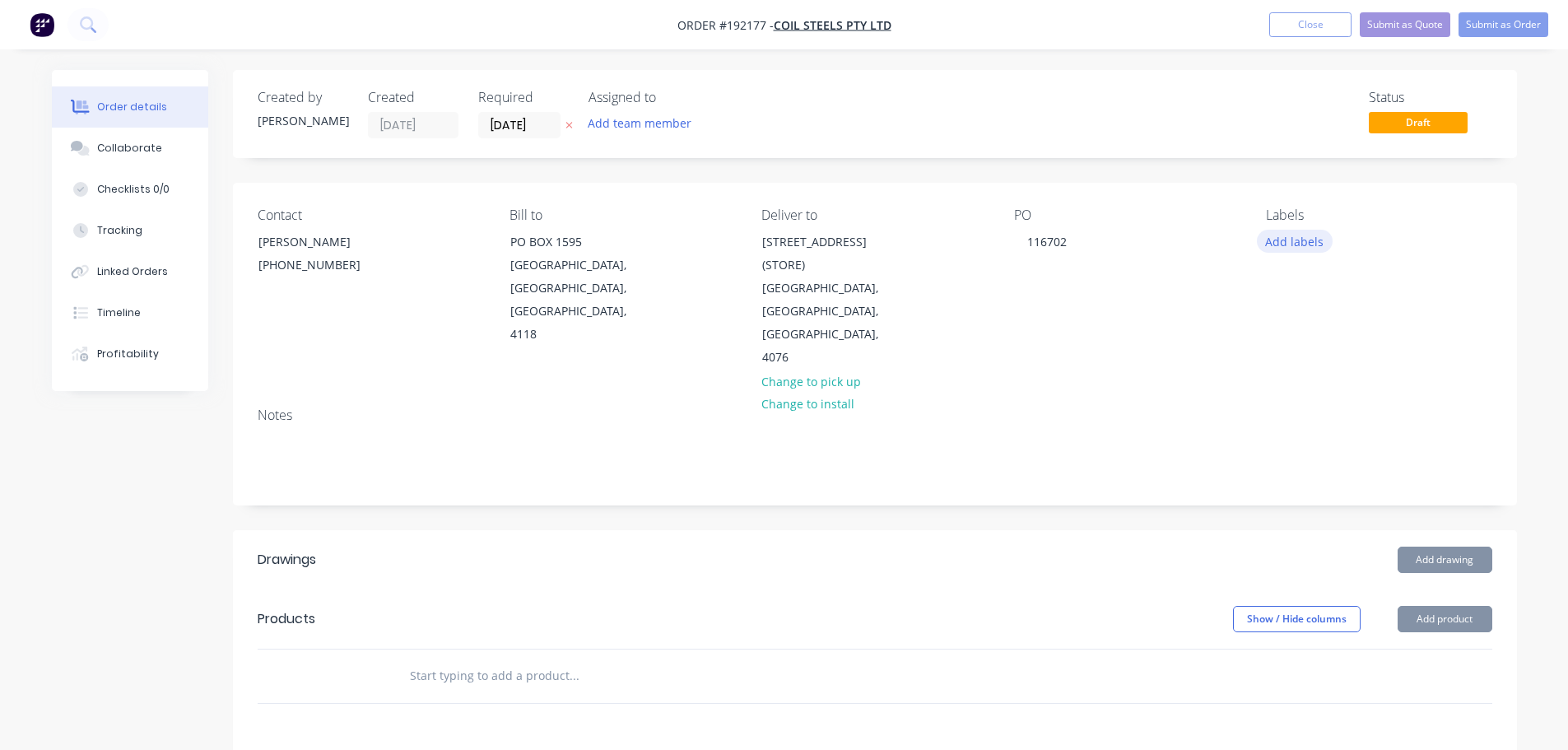
click at [1297, 243] on button "Add labels" at bounding box center [1295, 241] width 76 height 23
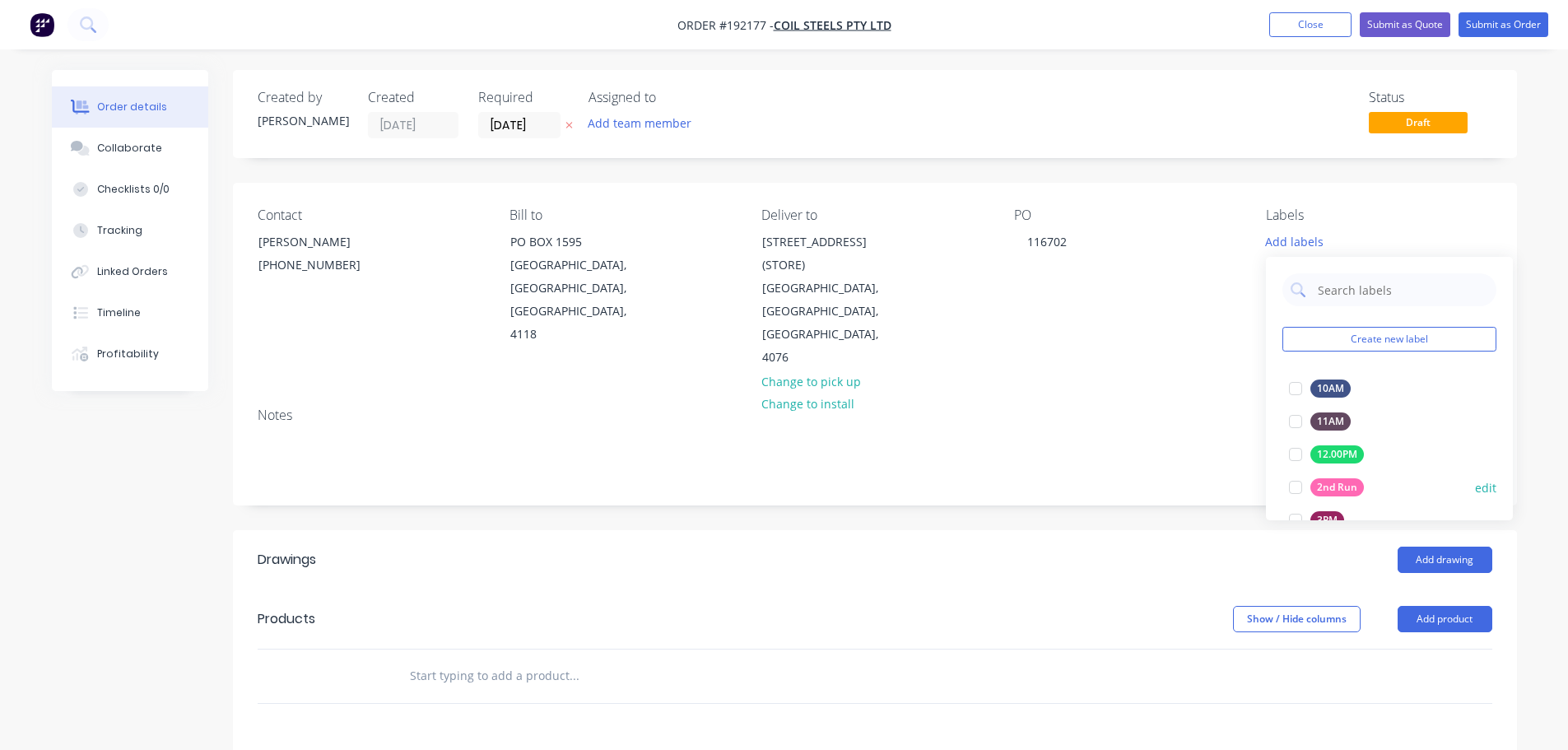
click at [1350, 481] on div "2nd Run" at bounding box center [1337, 487] width 53 height 18
click at [1080, 546] on div "Add drawing" at bounding box center [1005, 559] width 972 height 26
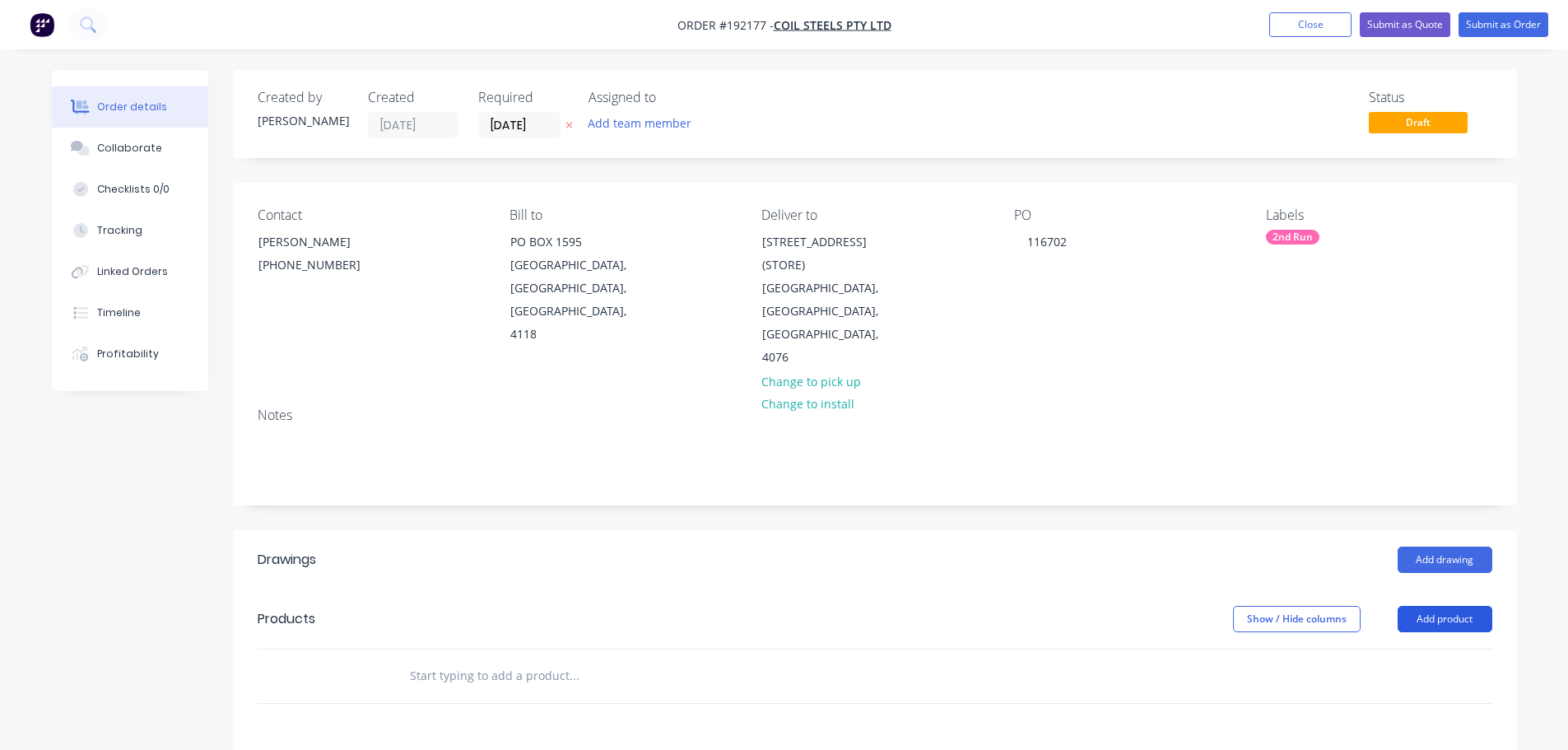
click at [1426, 606] on button "Add product" at bounding box center [1445, 619] width 95 height 26
click at [1404, 681] on div "Basic product" at bounding box center [1415, 693] width 127 height 23
click at [477, 692] on div at bounding box center [465, 703] width 137 height 23
click at [489, 701] on div "SPLIT SUPPLIED COIL INTO 600Wx3100L FLAT SHEETS" at bounding box center [719, 719] width 659 height 75
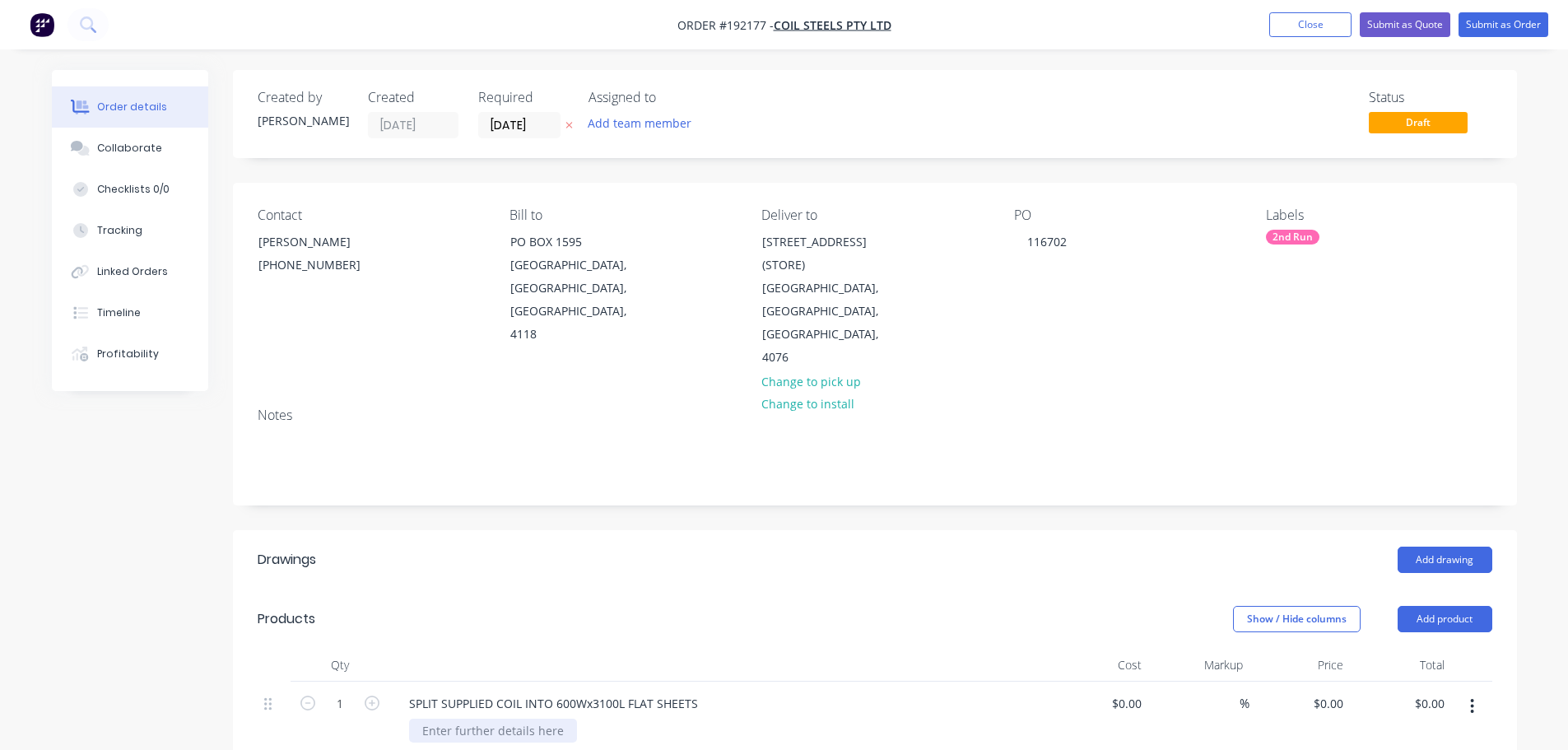
click at [506, 719] on div at bounding box center [493, 730] width 168 height 23
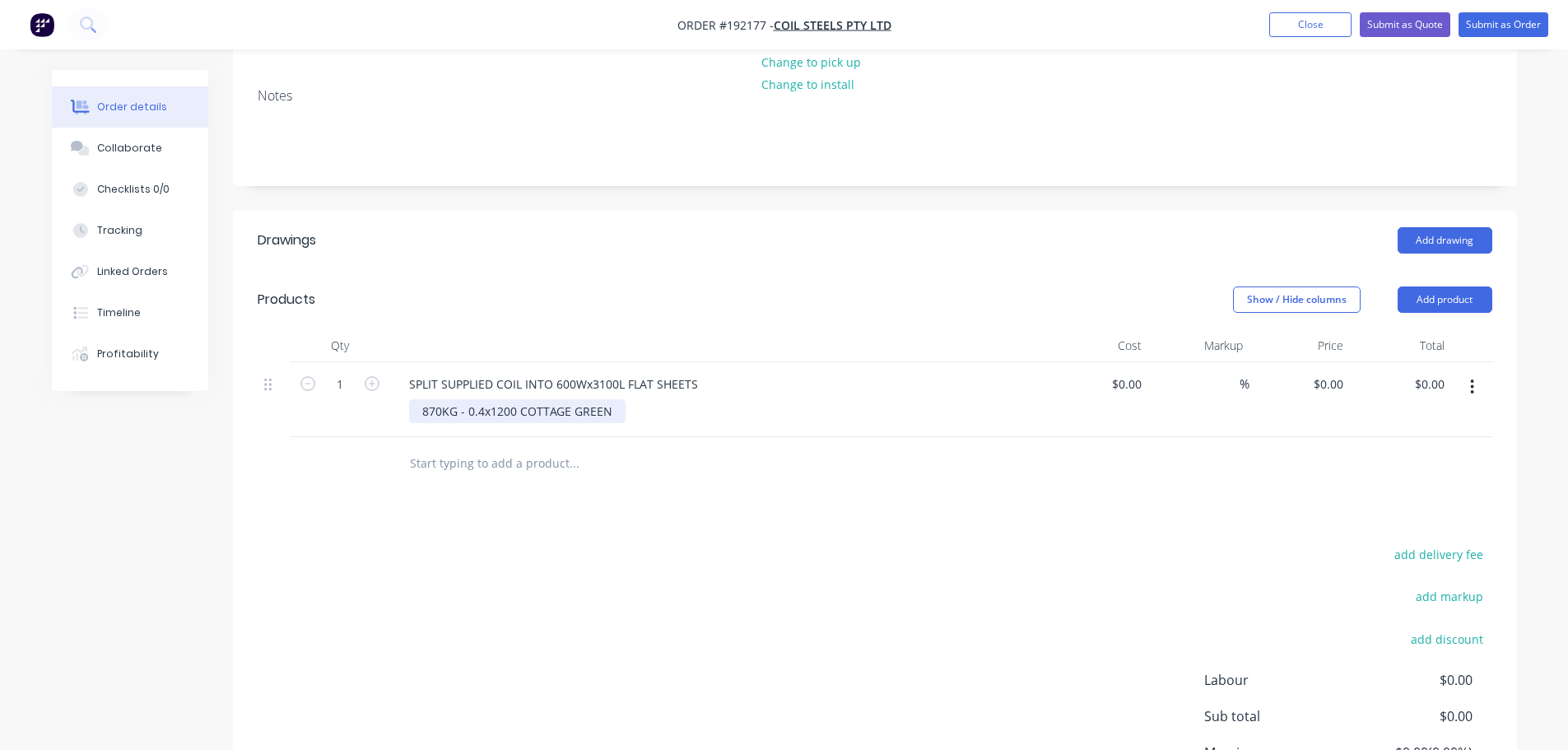
scroll to position [329, 0]
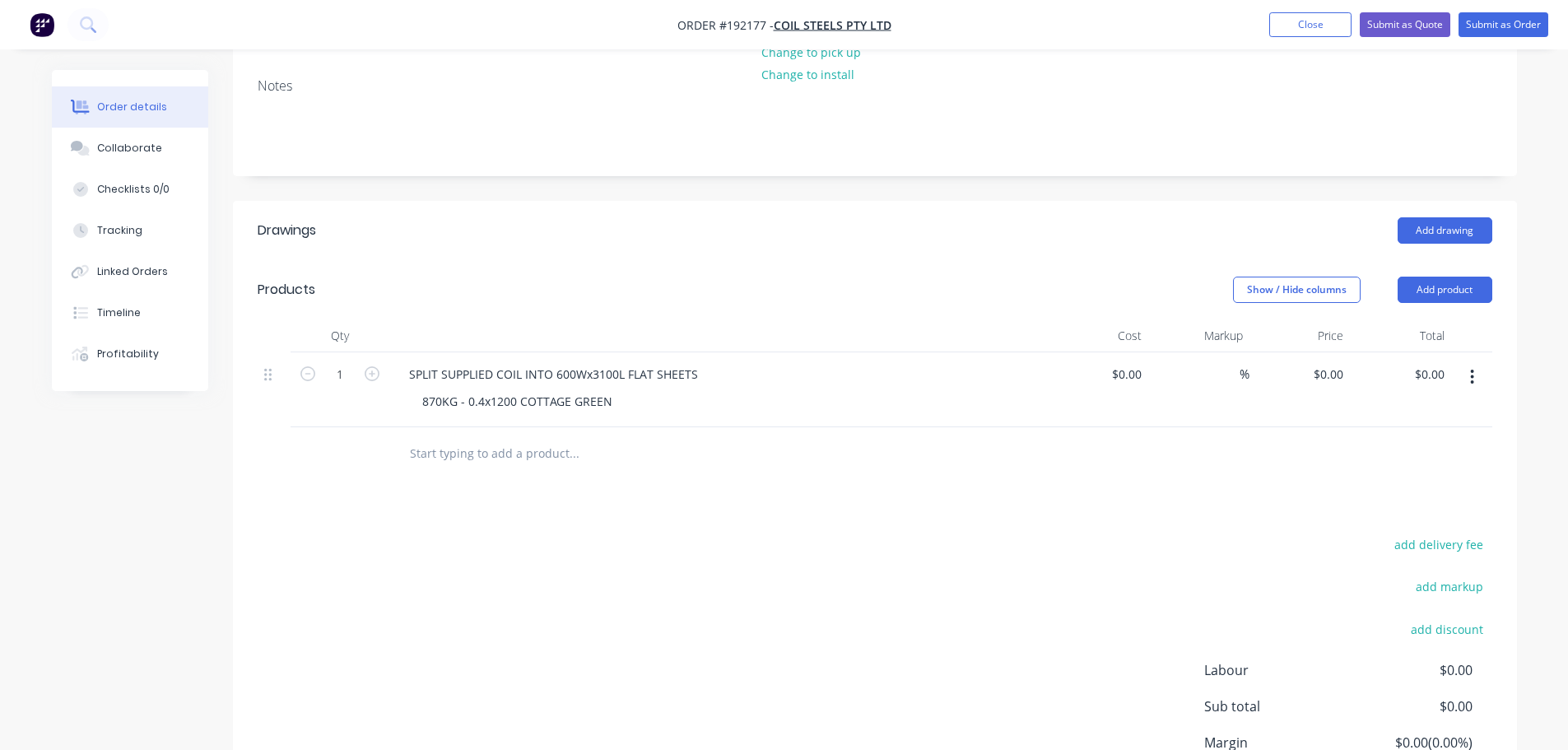
click at [643, 260] on header "Products Show / Hide columns Add product" at bounding box center [875, 290] width 1284 height 59
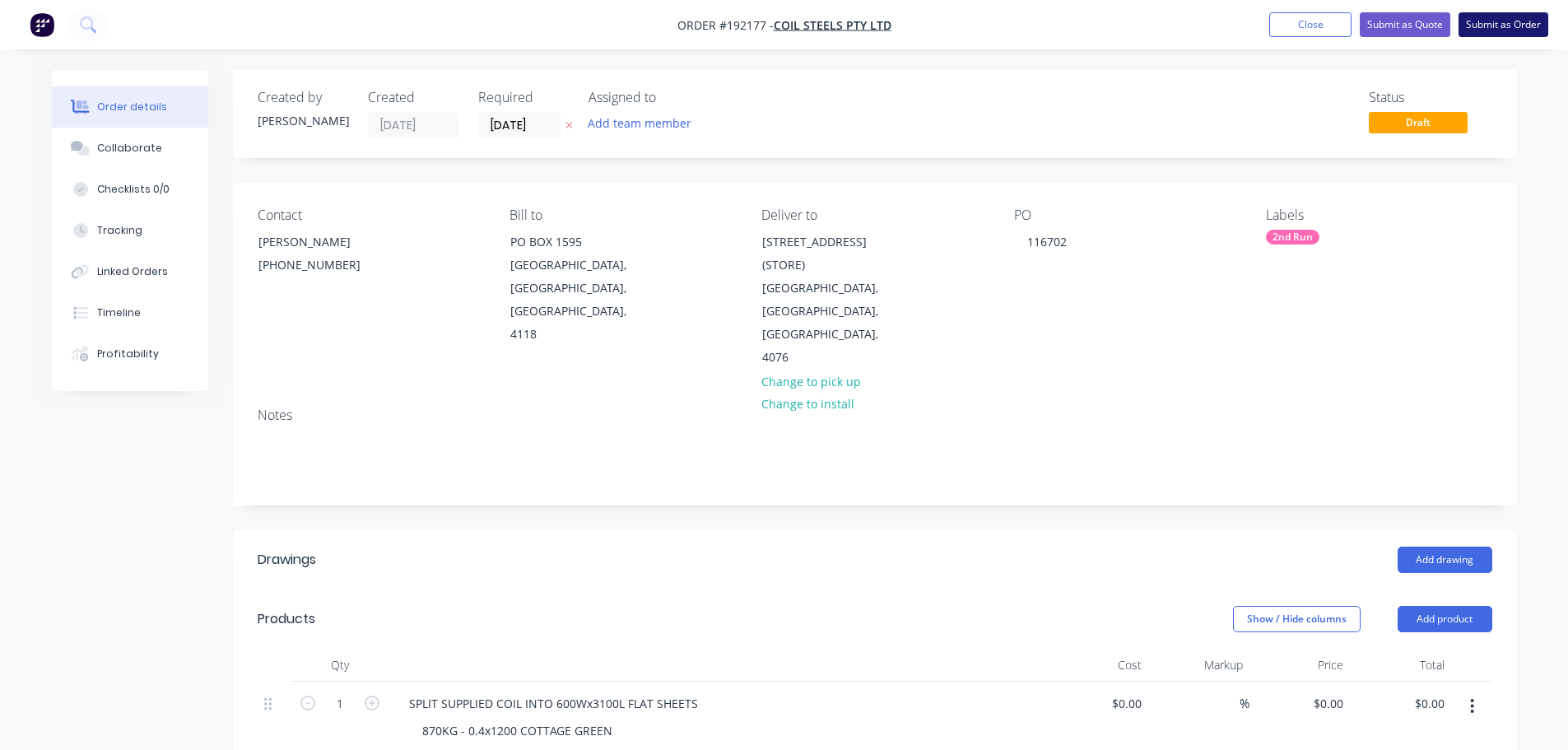
click at [1488, 21] on button "Submit as Order" at bounding box center [1504, 24] width 90 height 24
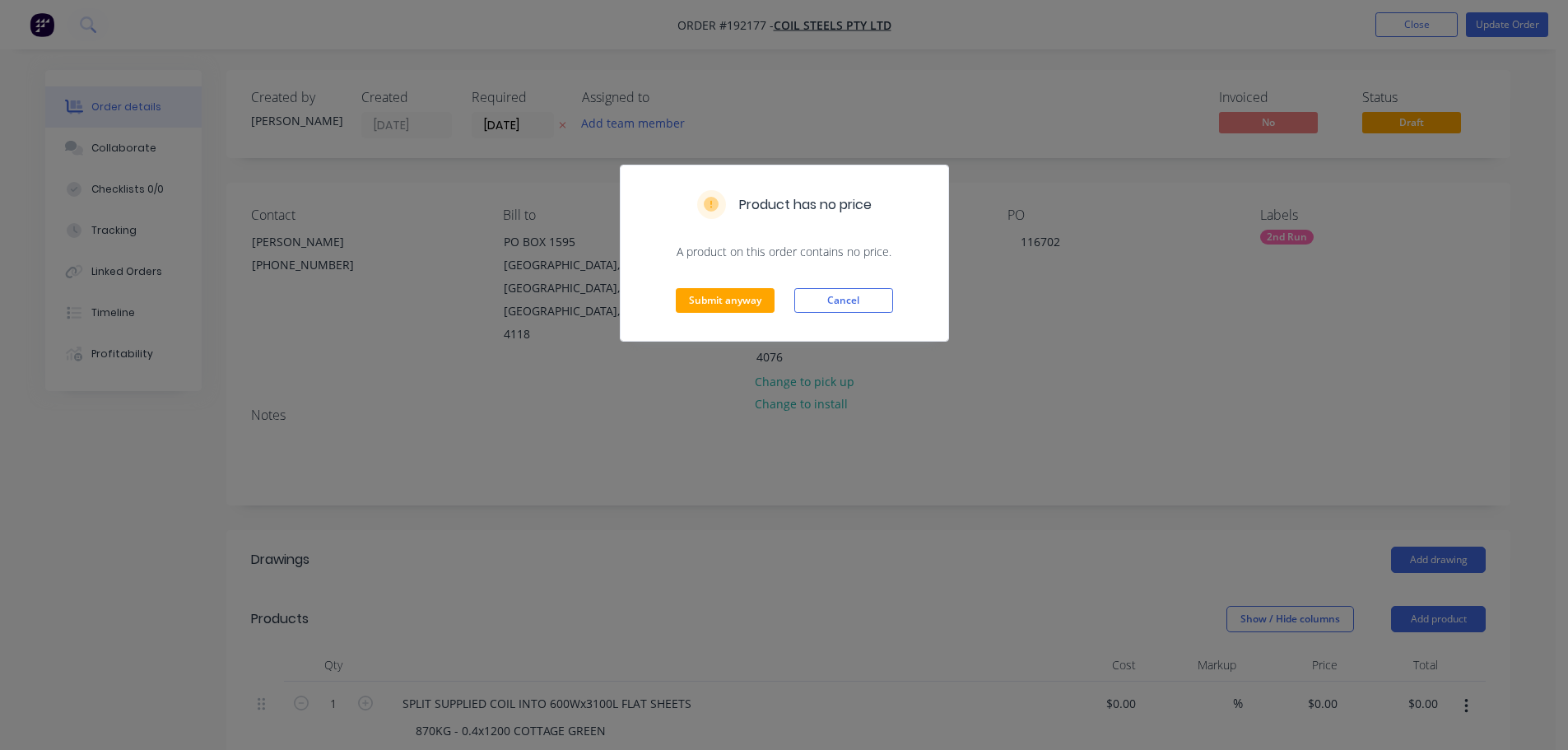
click at [718, 285] on div "Submit anyway Cancel" at bounding box center [784, 300] width 328 height 81
click at [711, 290] on button "Submit anyway" at bounding box center [726, 300] width 99 height 24
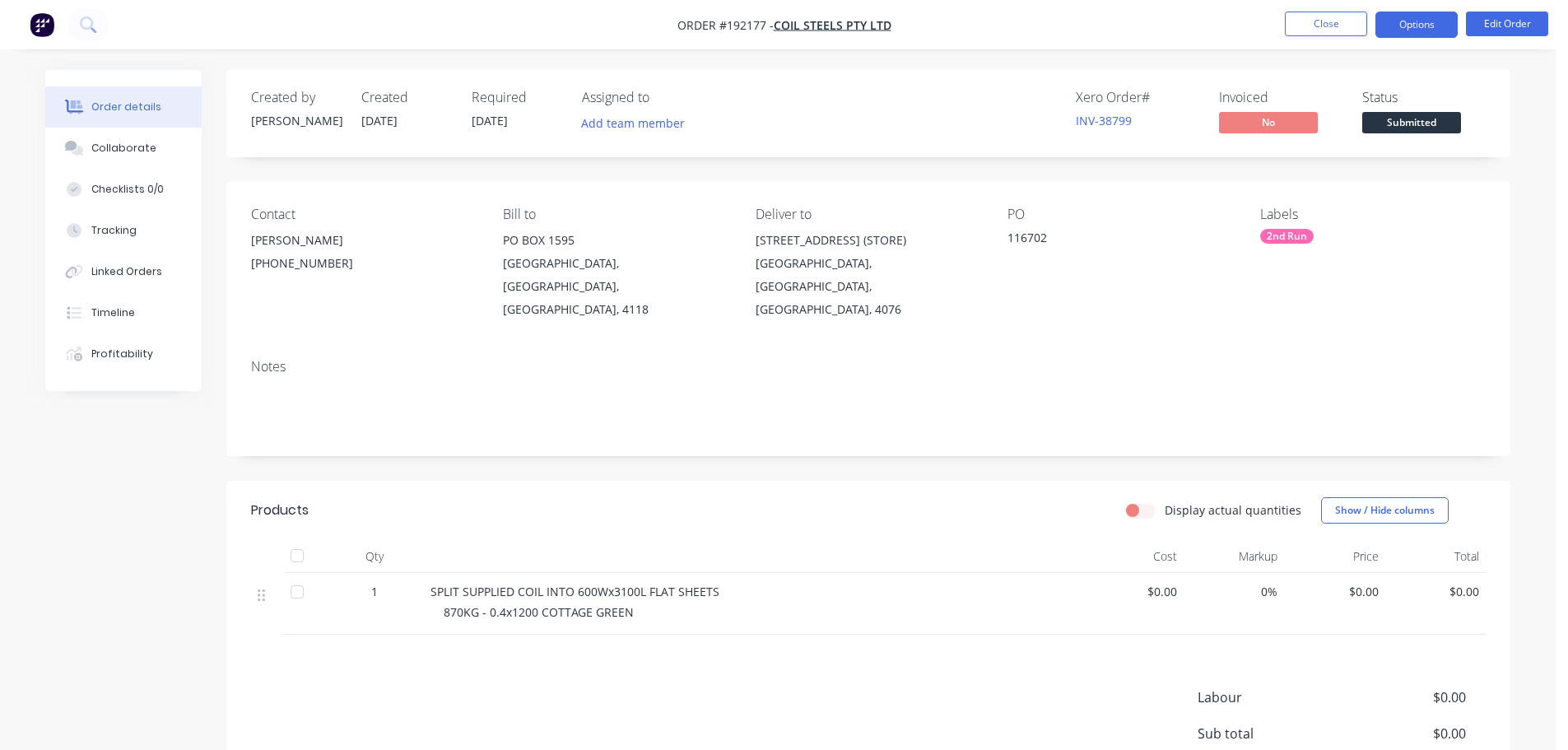
click at [1407, 17] on button "Options" at bounding box center [1417, 24] width 83 height 26
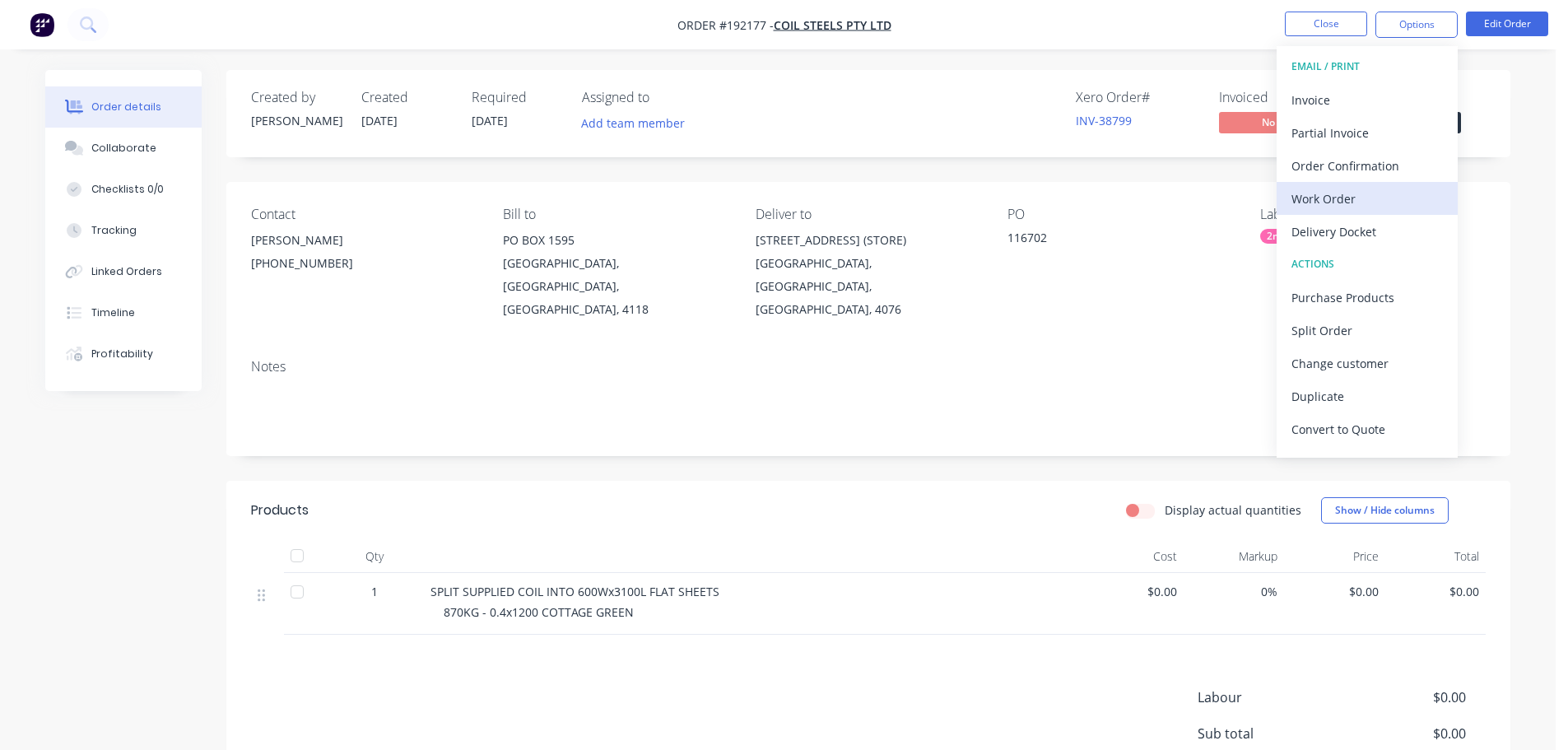
click at [1347, 185] on button "Work Order" at bounding box center [1367, 198] width 181 height 33
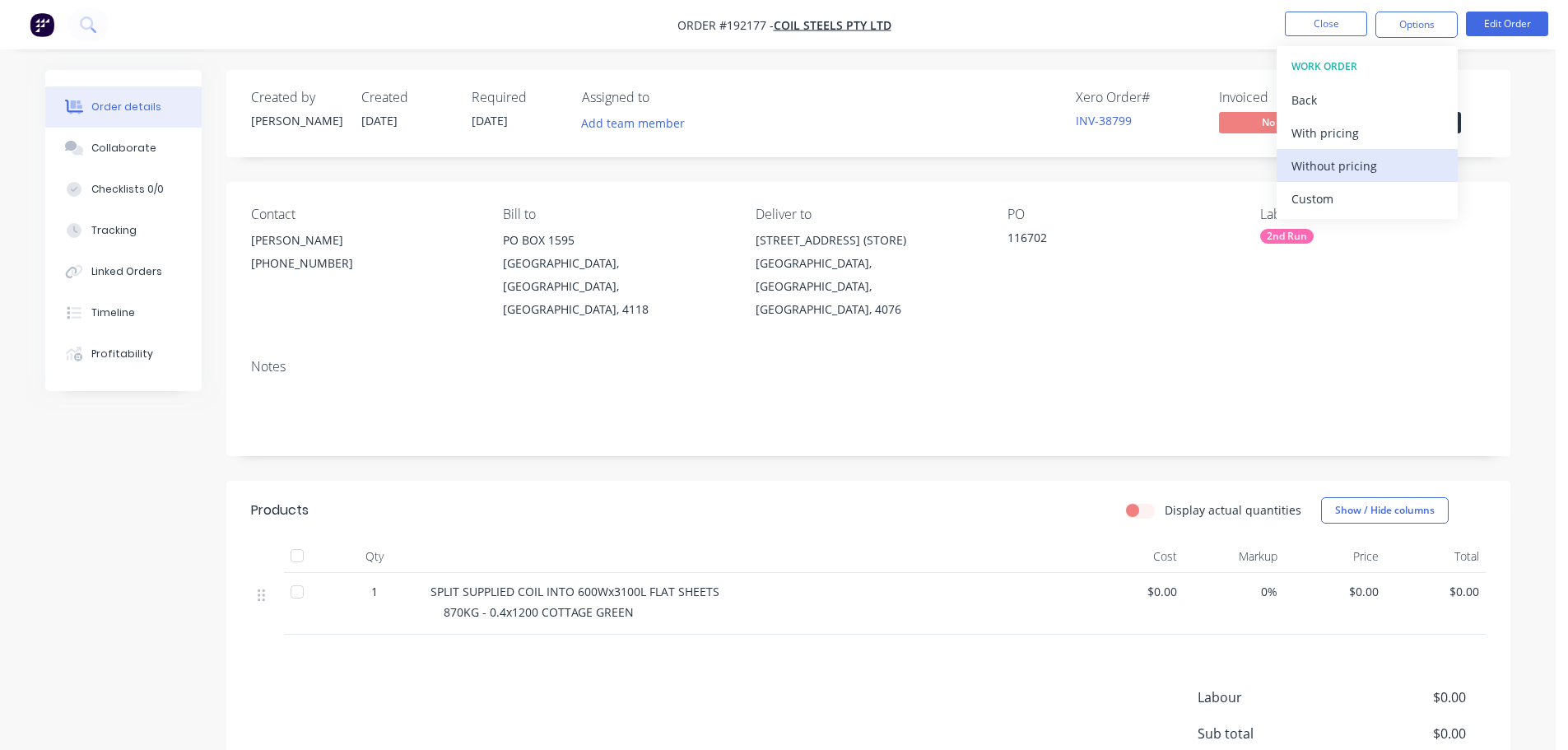
click at [1339, 170] on div "Without pricing" at bounding box center [1367, 165] width 151 height 23
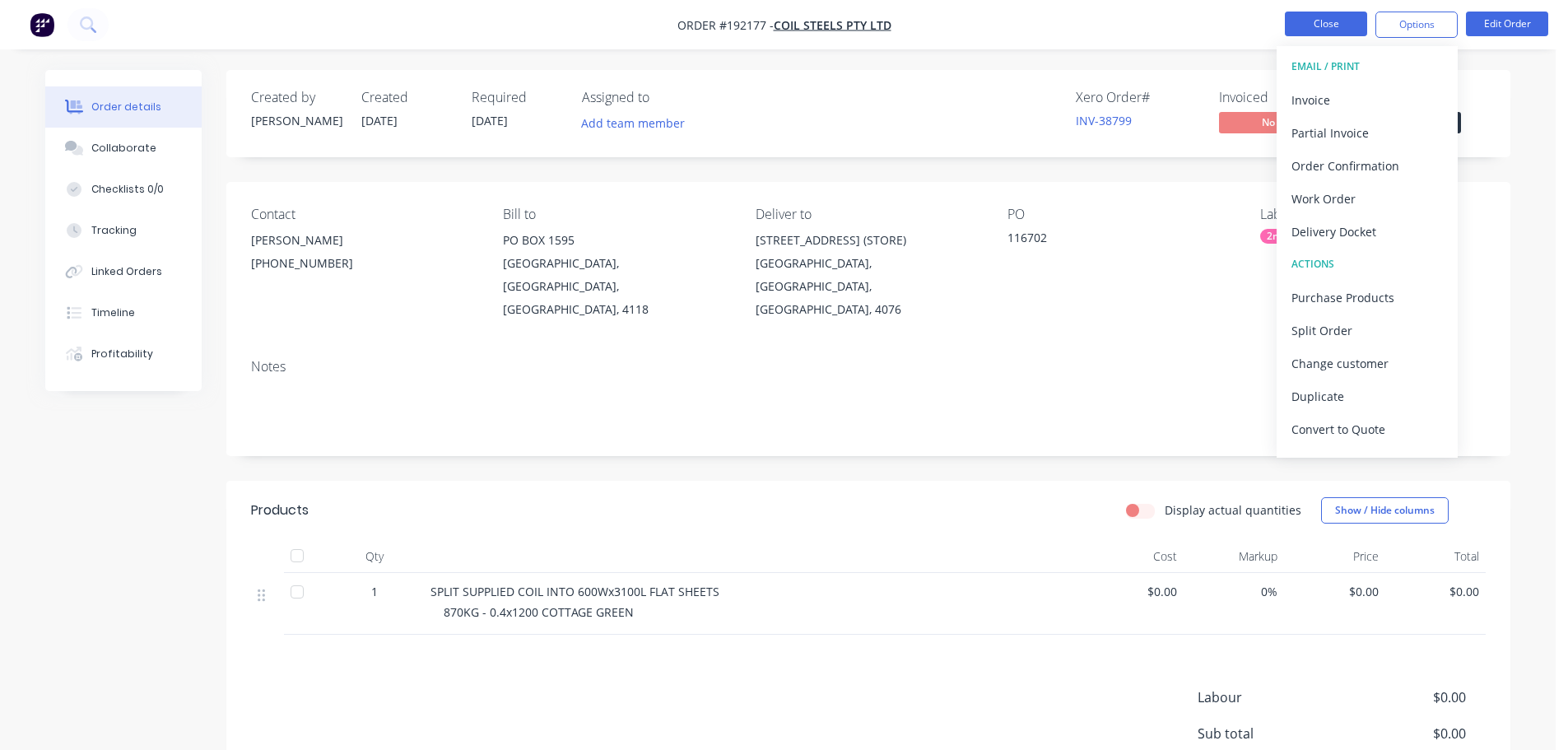
click at [1323, 17] on button "Close" at bounding box center [1326, 23] width 83 height 24
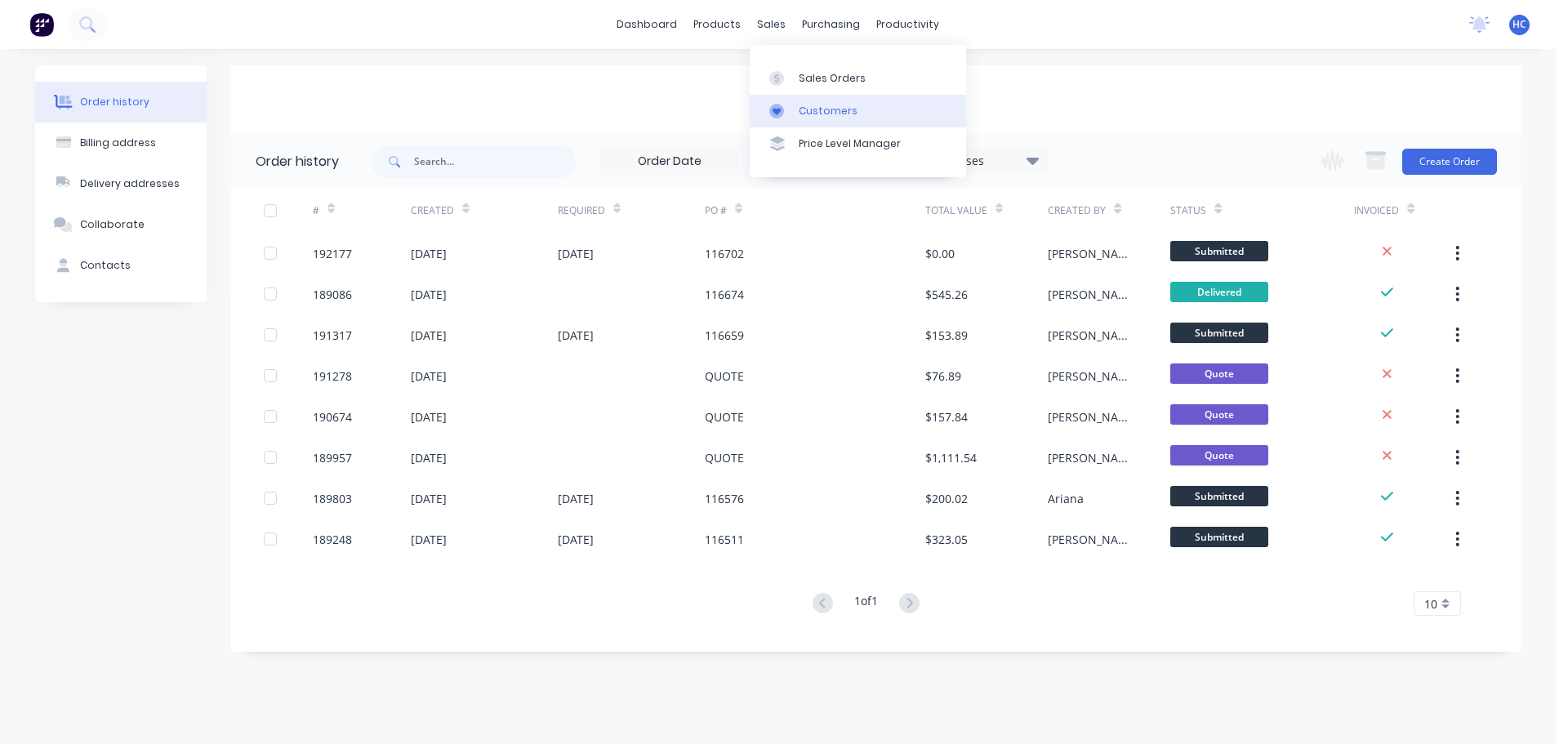
click at [840, 109] on div "Customers" at bounding box center [828, 110] width 59 height 15
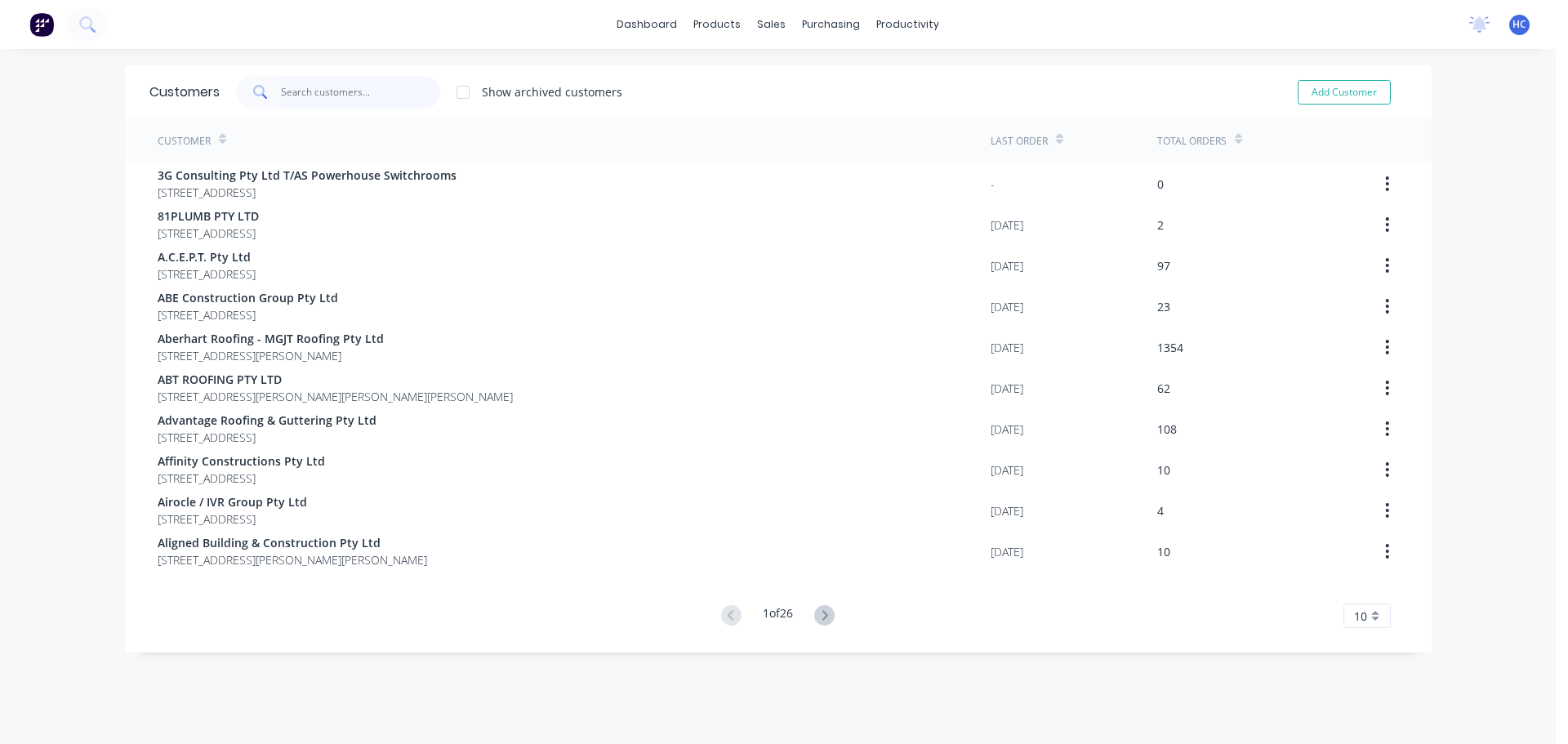
click at [313, 81] on input "text" at bounding box center [360, 92] width 159 height 33
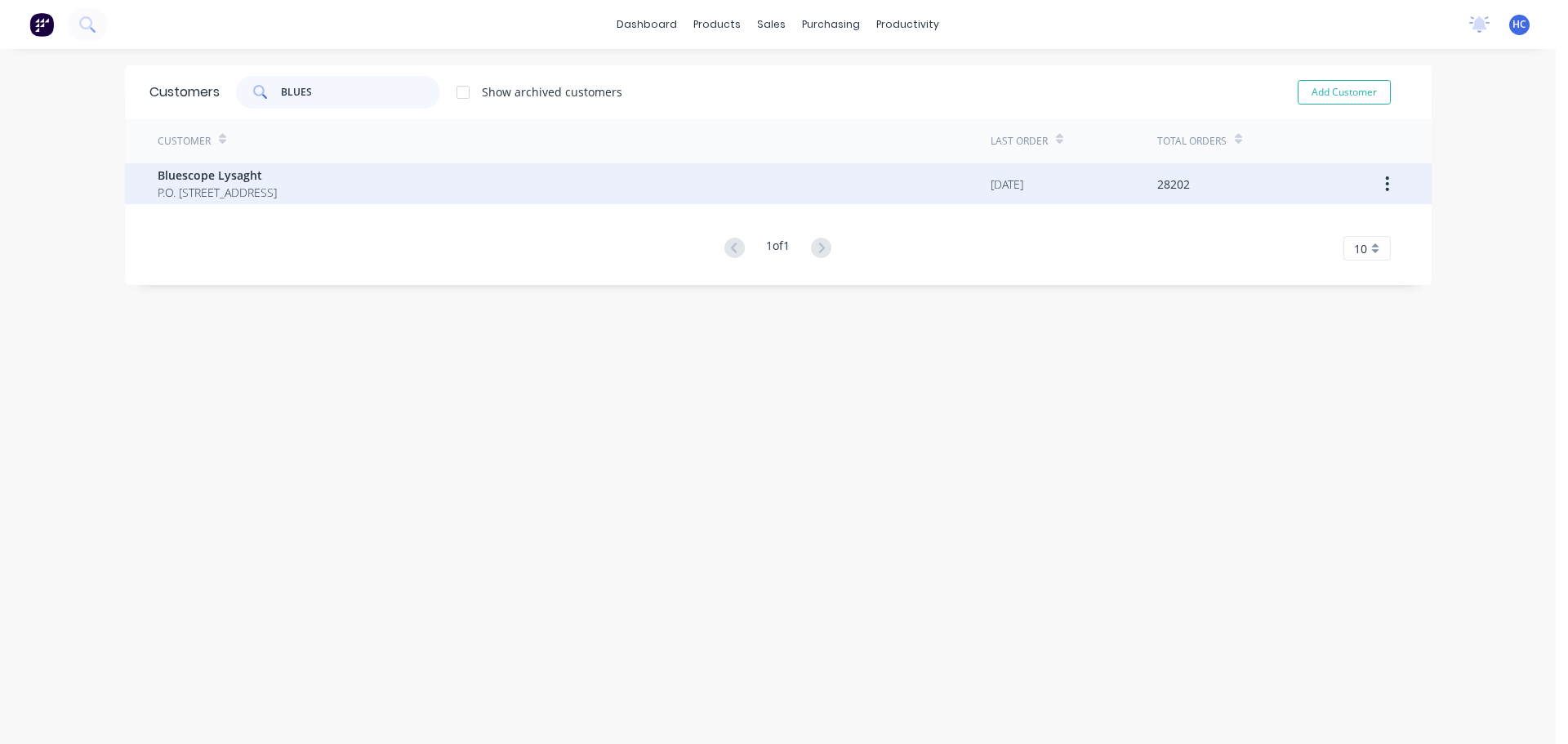
type input "BLUES"
click at [290, 163] on div "Bluescope Lysaght P.O. [STREET_ADDRESS]" at bounding box center [574, 183] width 833 height 41
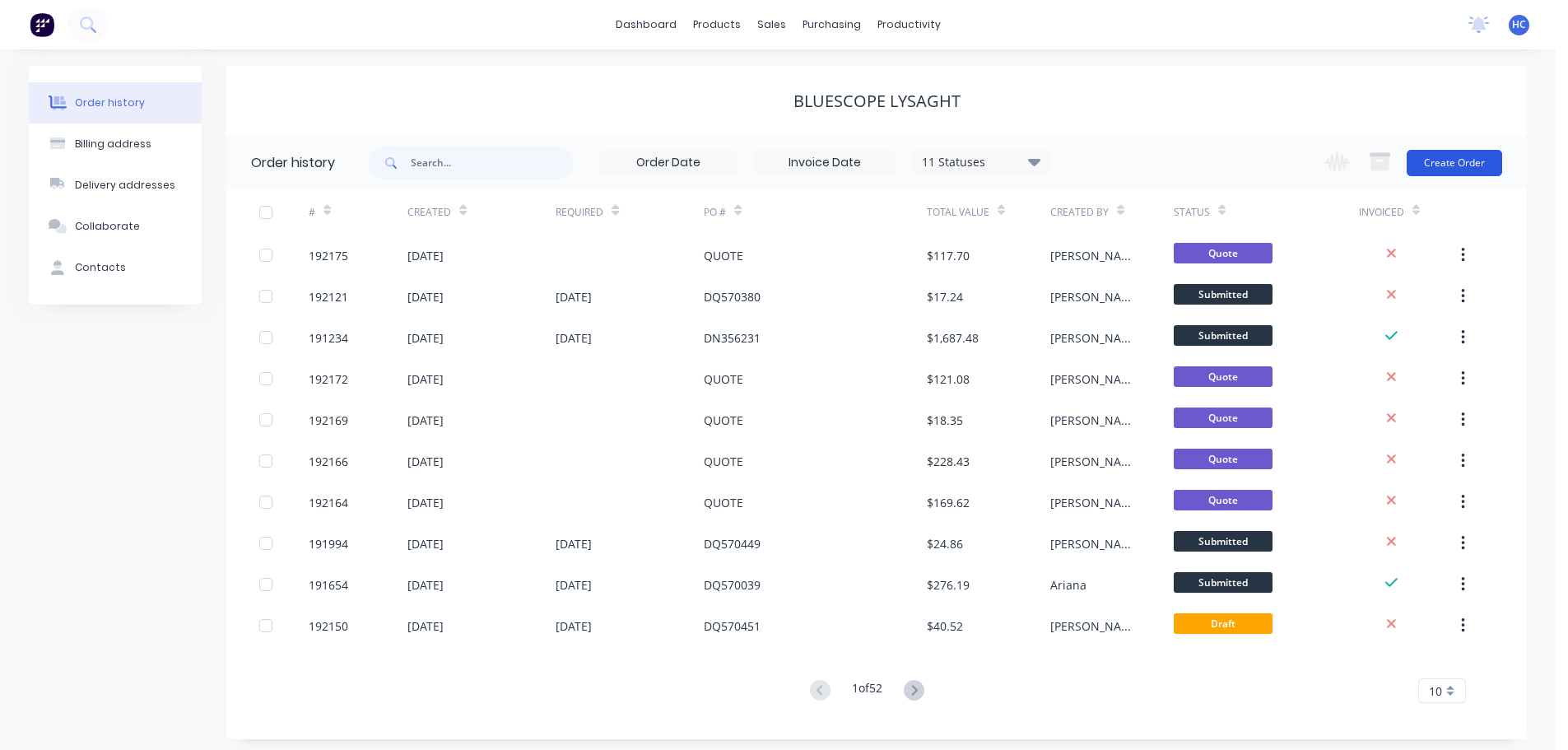
click at [1464, 166] on button "Create Order" at bounding box center [1455, 163] width 96 height 26
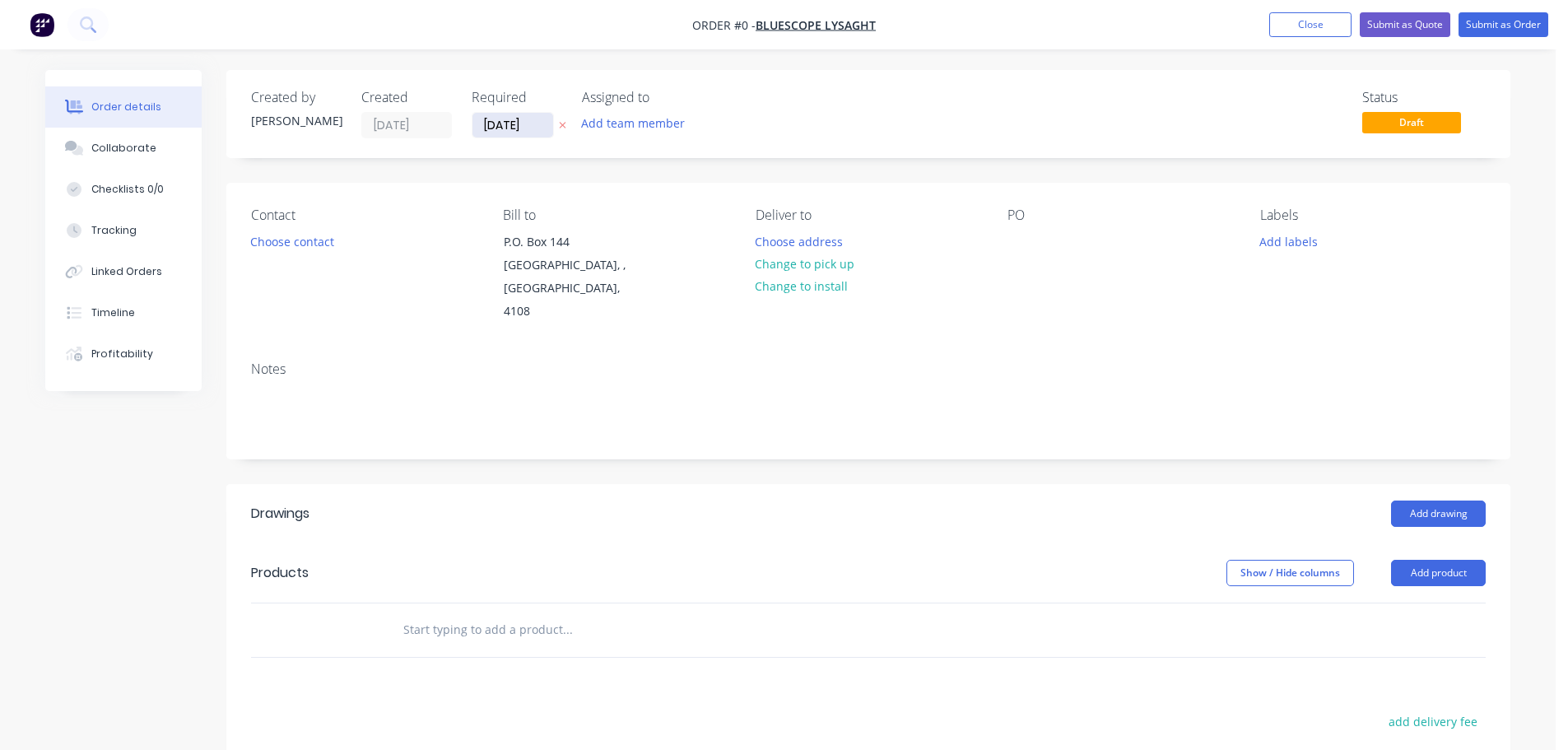
click at [502, 121] on input "[DATE]" at bounding box center [513, 125] width 81 height 24
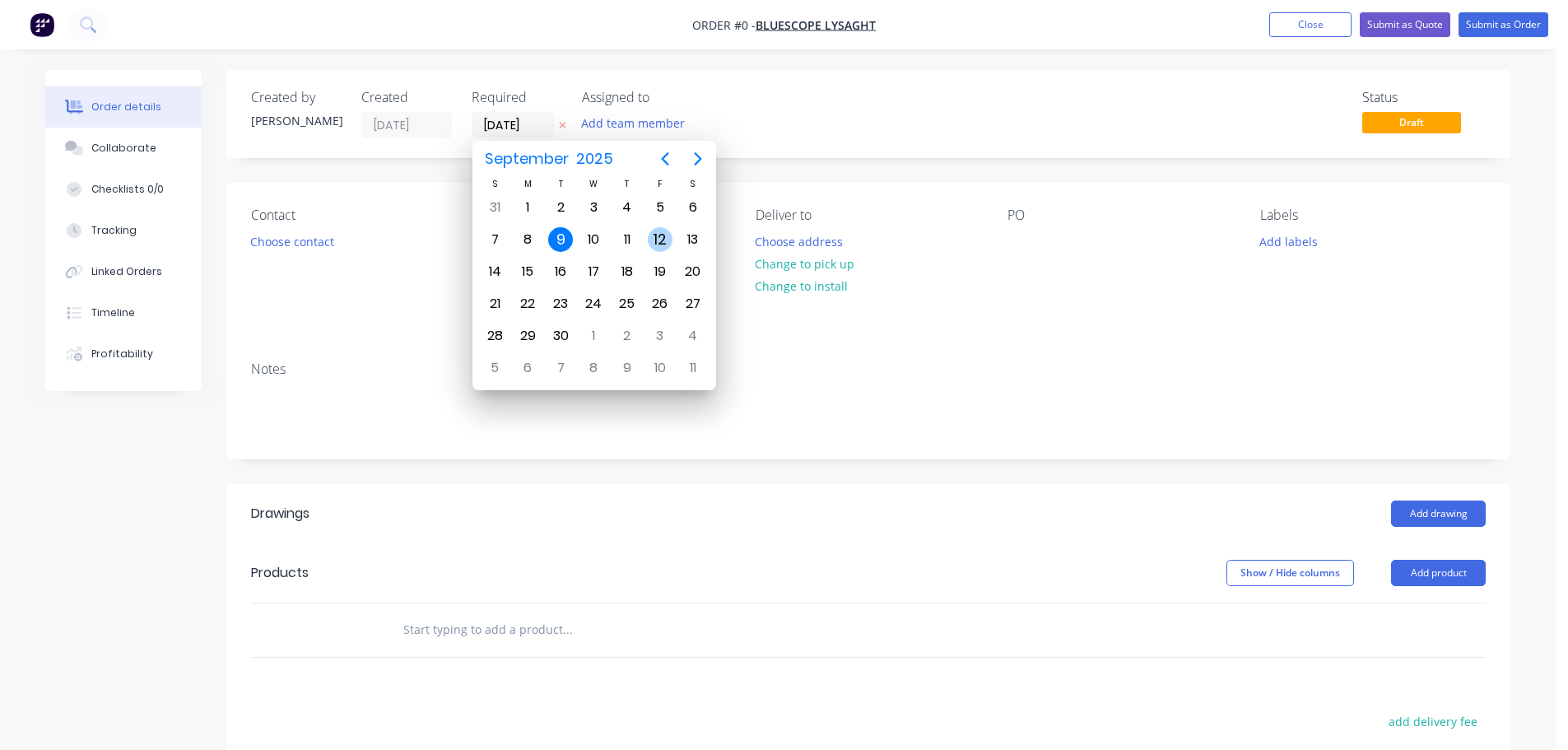
click at [659, 250] on div "12" at bounding box center [660, 239] width 24 height 24
type input "[DATE]"
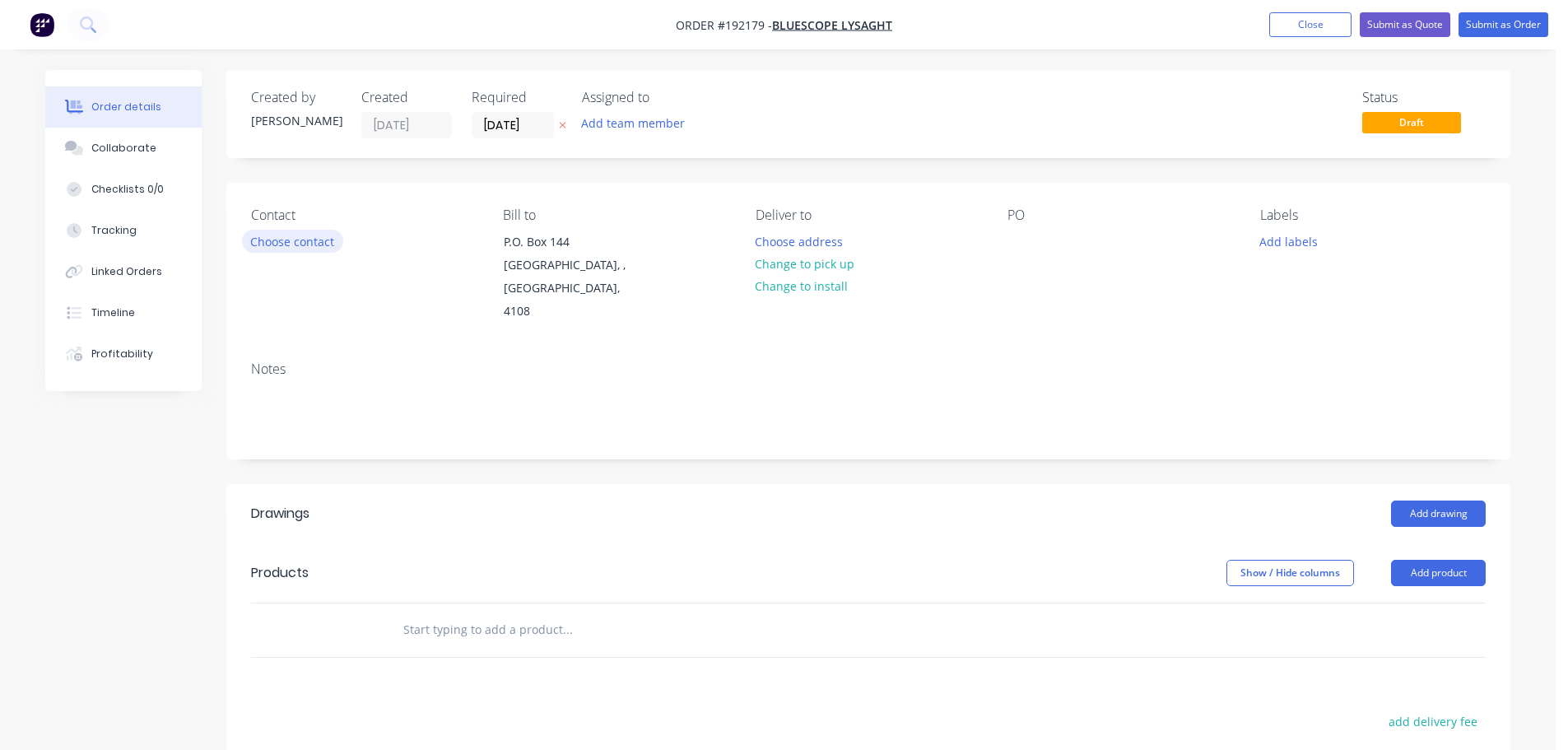
drag, startPoint x: 292, startPoint y: 255, endPoint x: 312, endPoint y: 240, distance: 25.0
click at [292, 254] on div "Contact Choose contact" at bounding box center [364, 265] width 225 height 116
click at [312, 240] on button "Choose contact" at bounding box center [292, 241] width 101 height 23
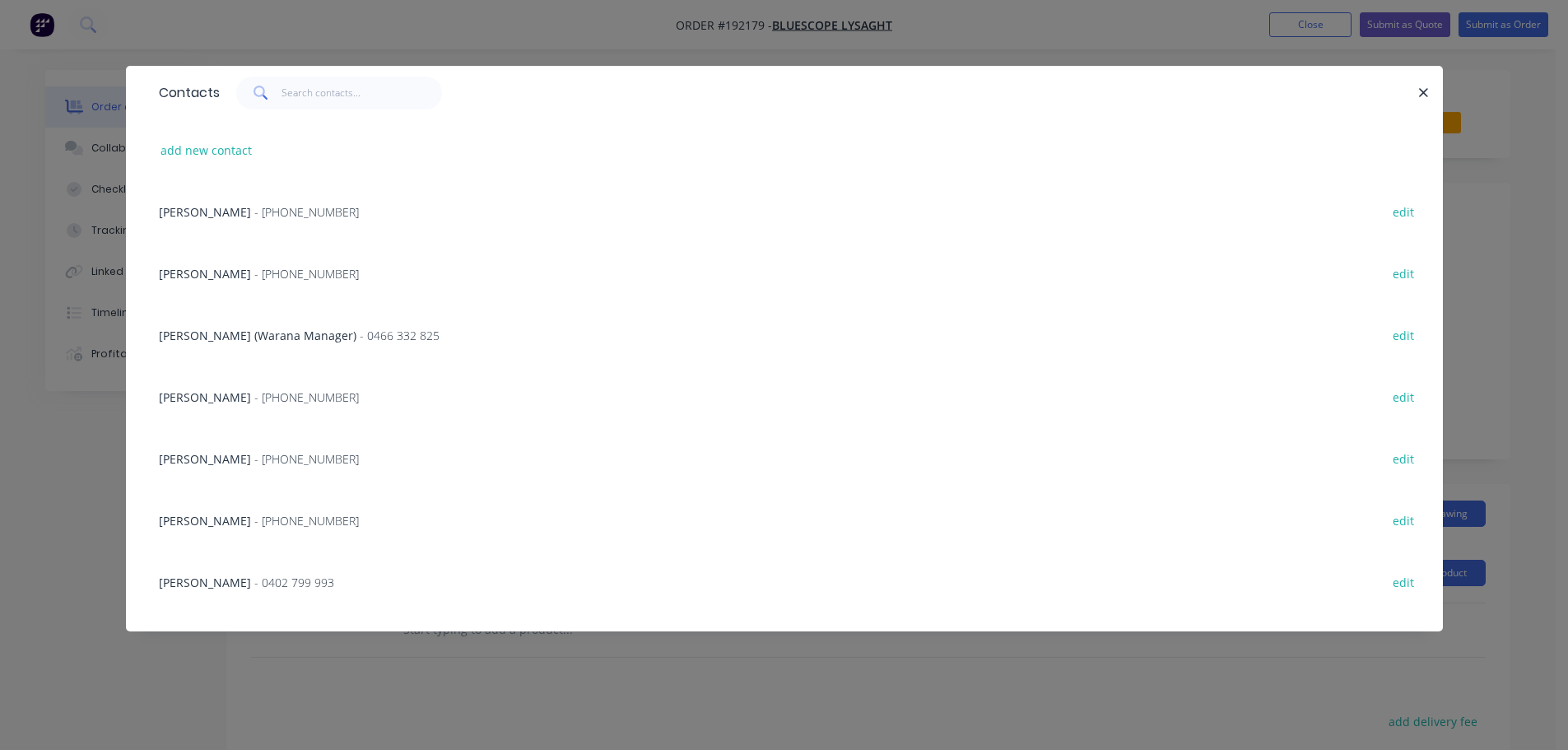
scroll to position [164, 0]
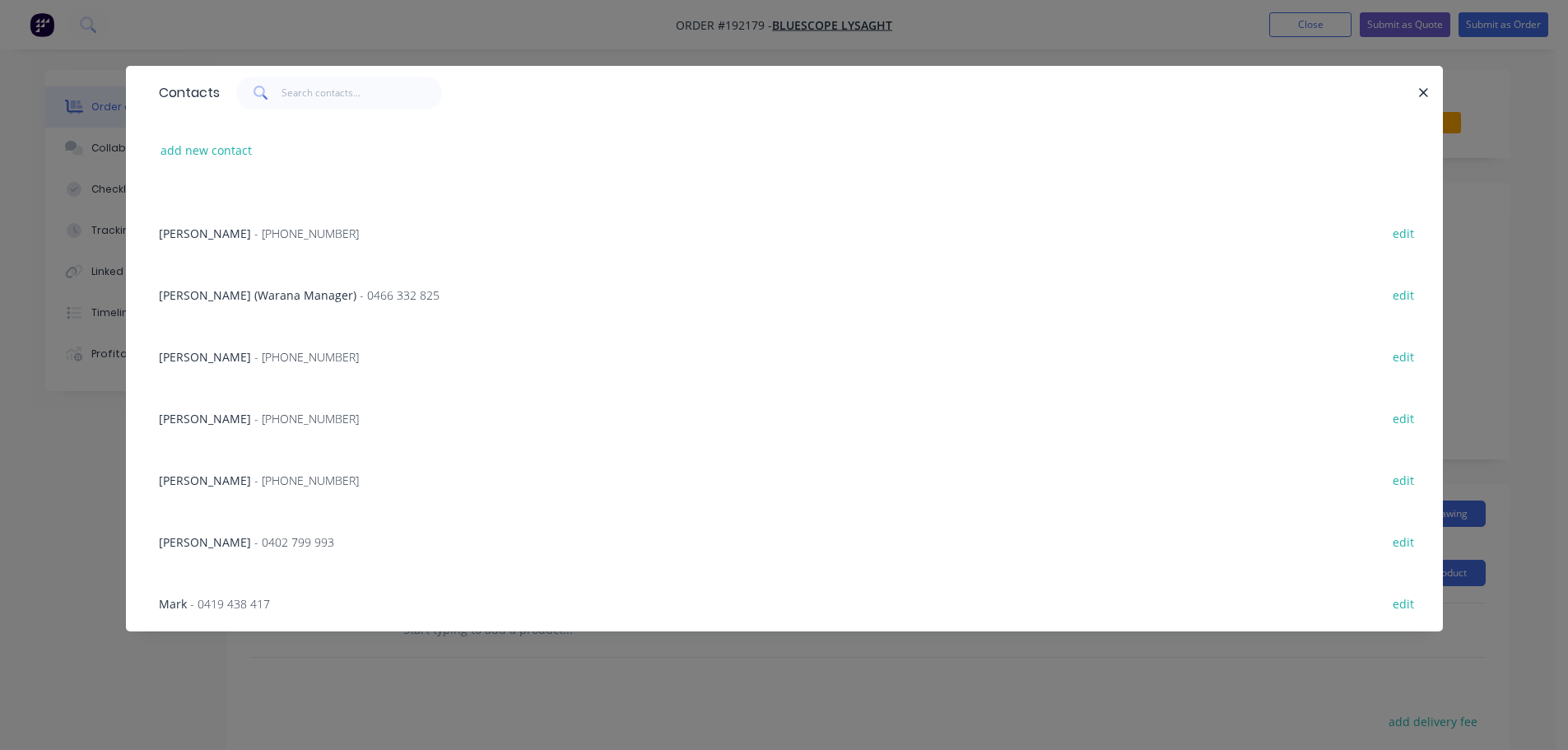
click at [254, 473] on span "- [PHONE_NUMBER]" at bounding box center [306, 480] width 104 height 16
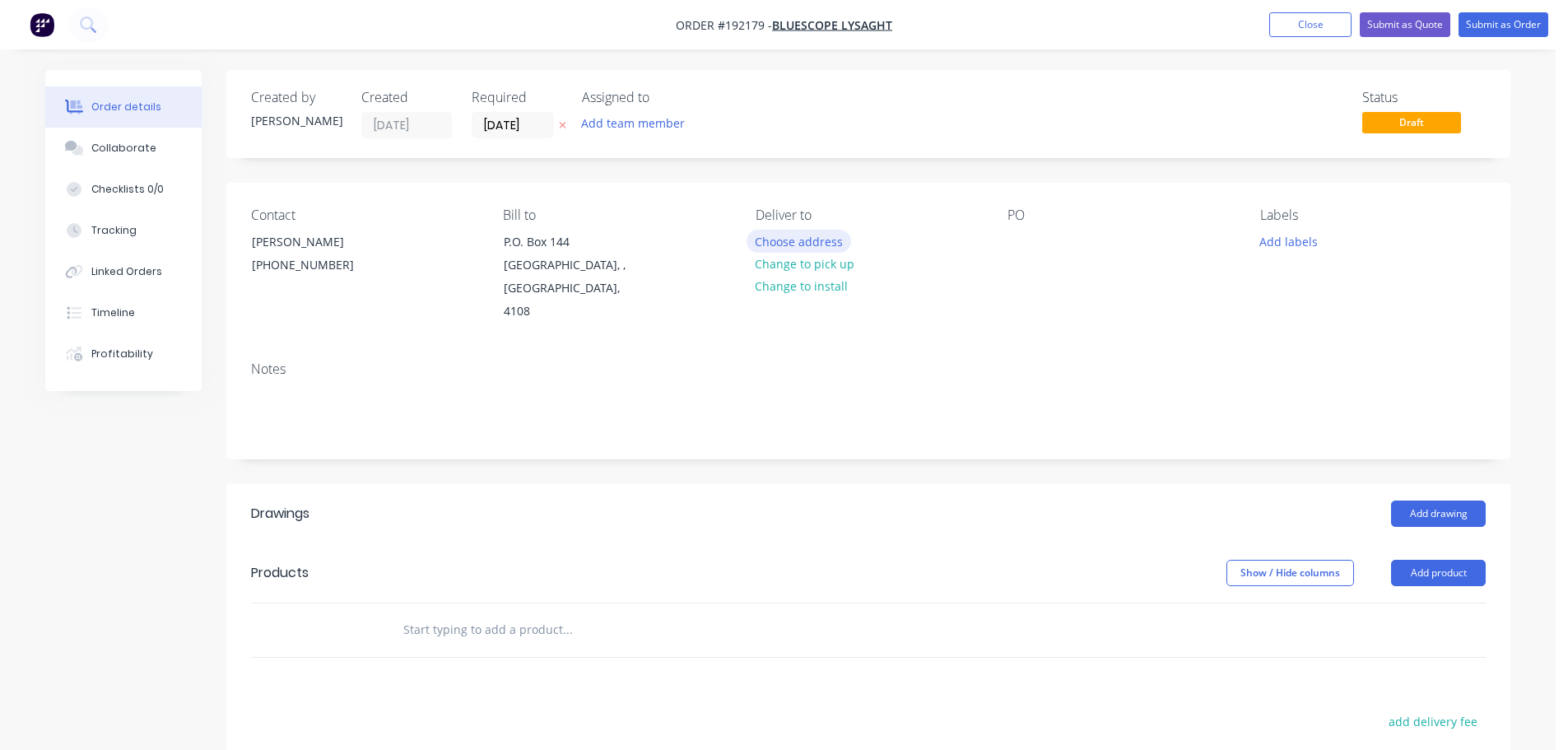
click at [794, 237] on button "Choose address" at bounding box center [799, 241] width 105 height 23
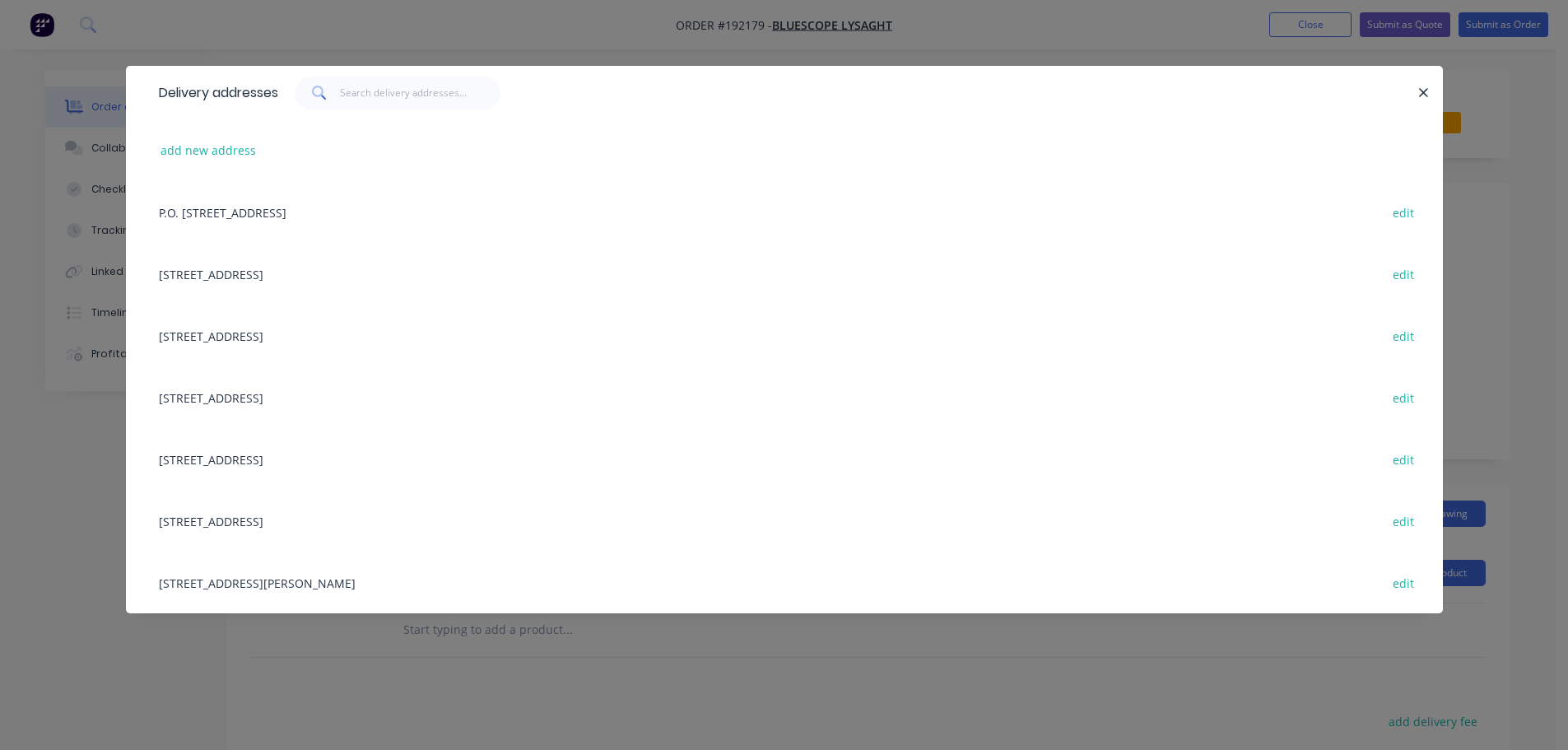
click at [189, 608] on div "[STREET_ADDRESS][PERSON_NAME] edit" at bounding box center [784, 582] width 1268 height 62
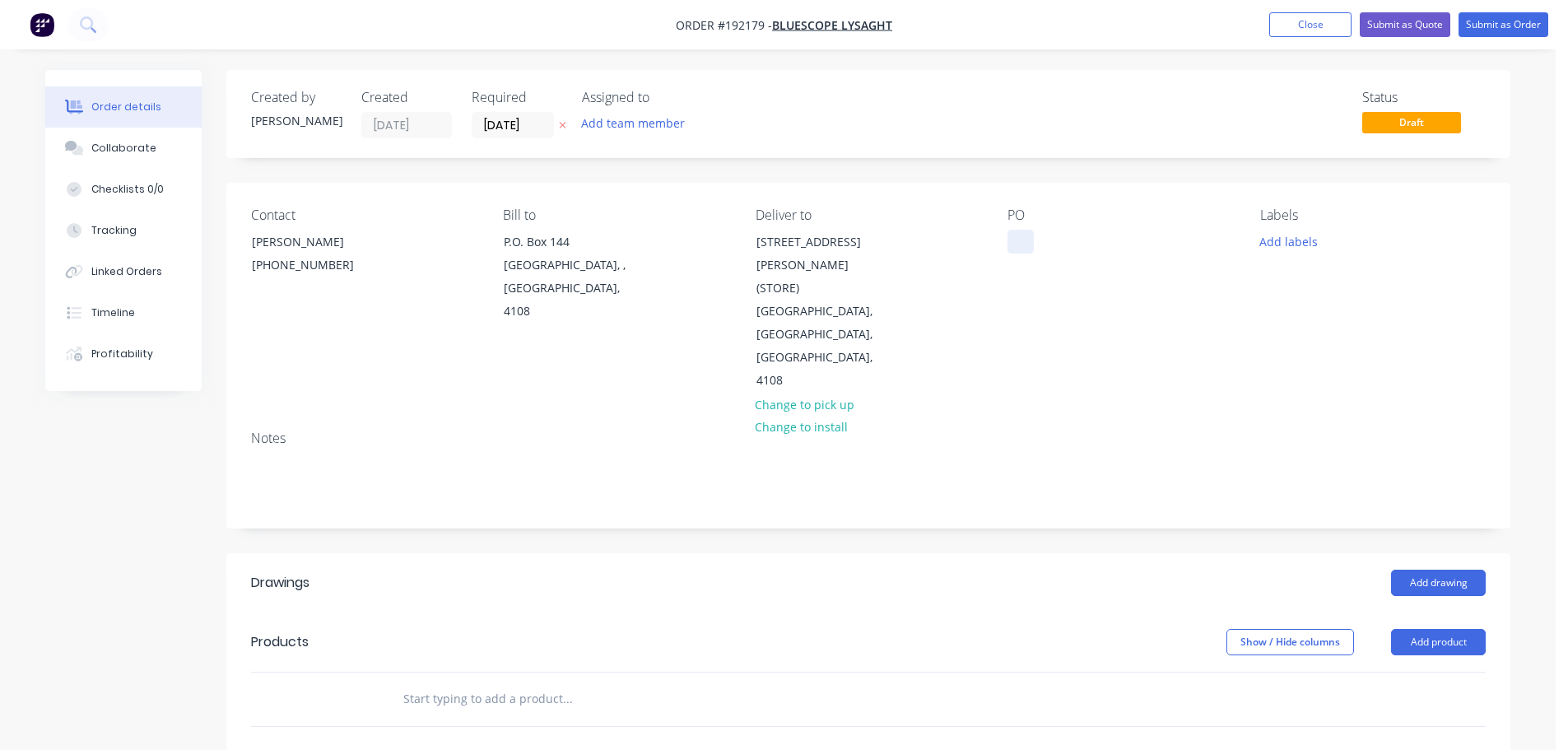
drag, startPoint x: 1029, startPoint y: 237, endPoint x: 1034, endPoint y: 227, distance: 11.2
click at [1027, 239] on div at bounding box center [1021, 241] width 26 height 23
click at [1313, 247] on button "Add labels" at bounding box center [1288, 241] width 76 height 23
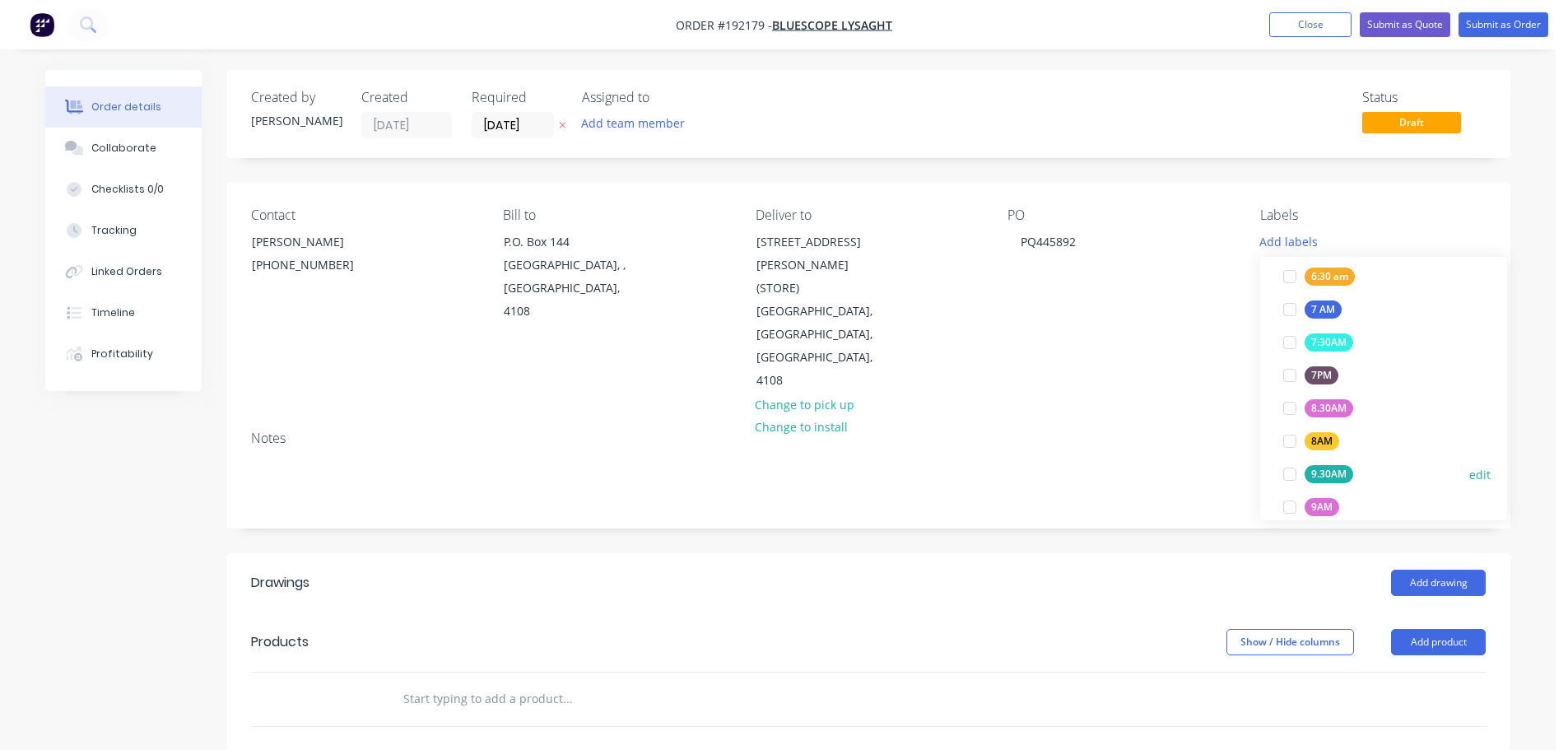
scroll to position [494, 0]
click at [1328, 480] on div "ACA Store" at bounding box center [1336, 487] width 61 height 18
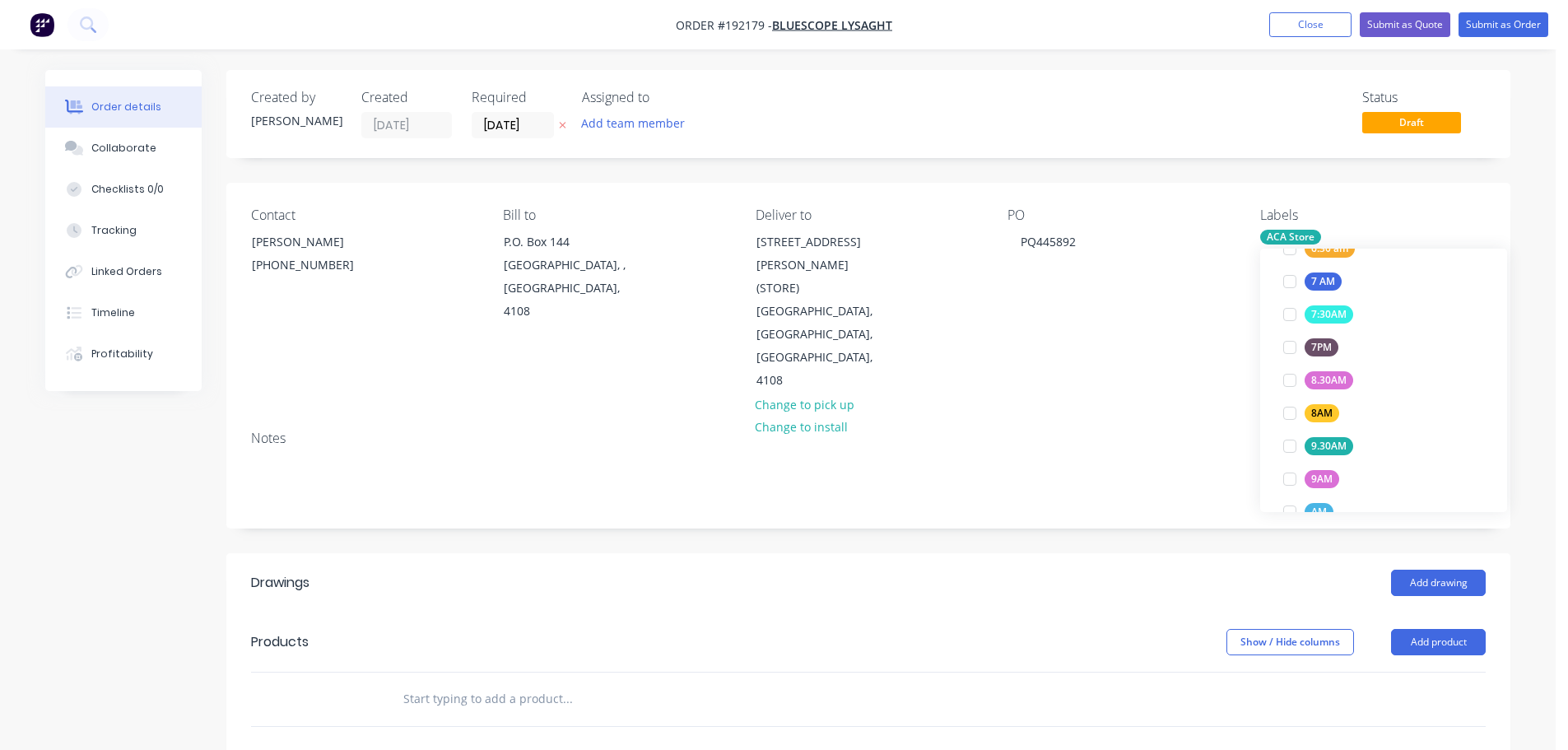
scroll to position [0, 0]
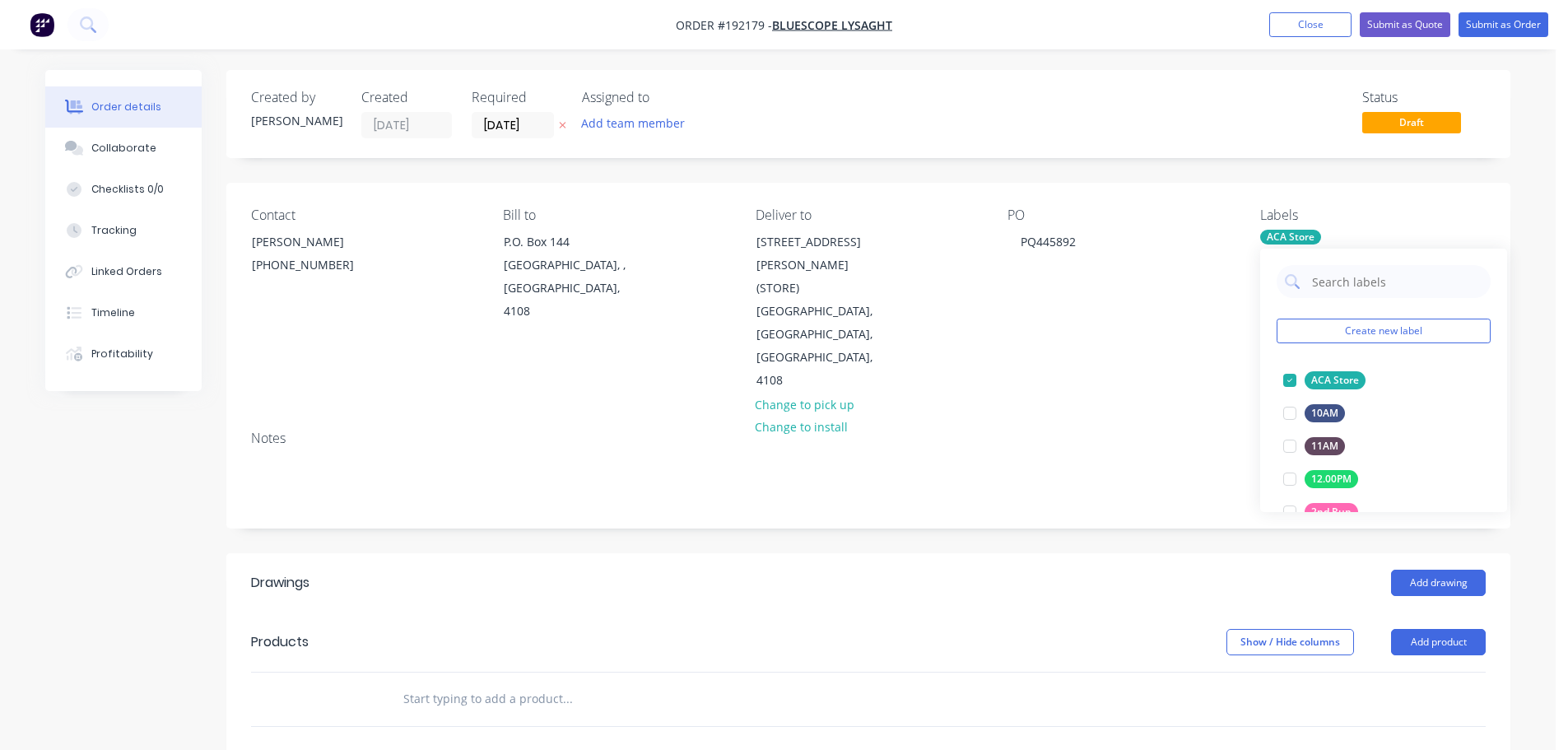
click at [1096, 553] on header "Drawings Add drawing" at bounding box center [868, 583] width 1284 height 59
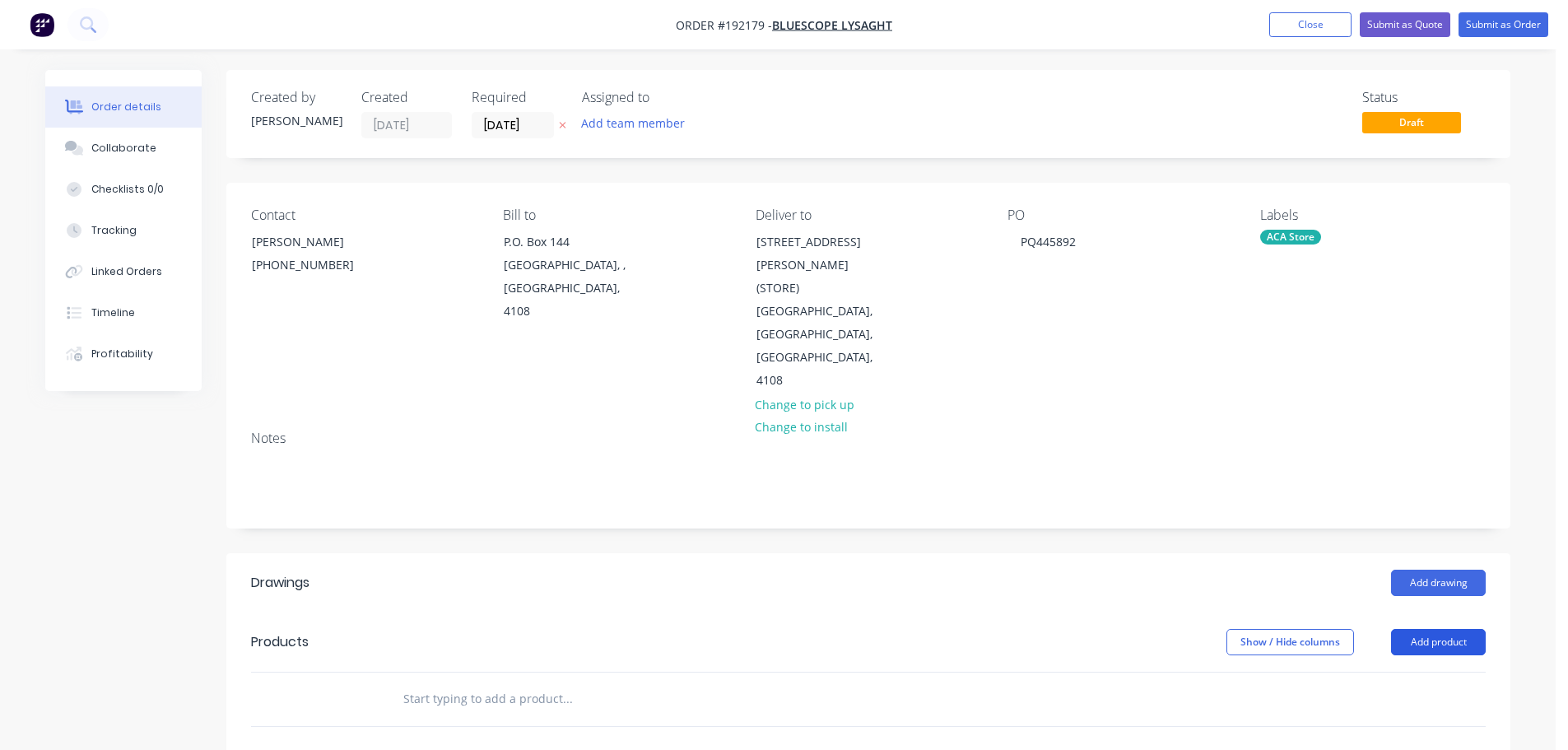
click at [1437, 629] on button "Add product" at bounding box center [1438, 642] width 95 height 26
click at [1409, 667] on button "Product catalogue" at bounding box center [1408, 684] width 157 height 33
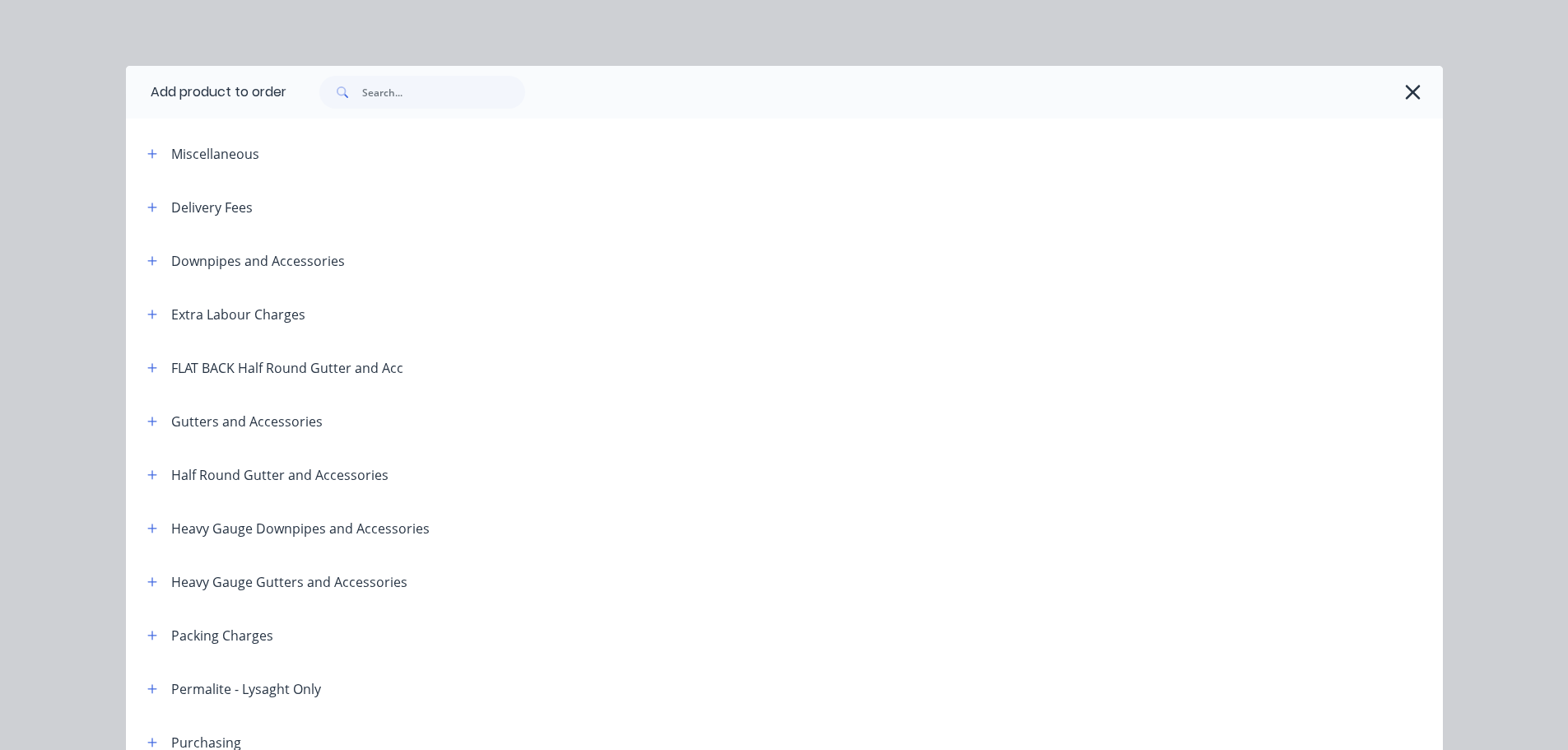
click at [161, 265] on div "Downpipes and Accessories" at bounding box center [239, 261] width 211 height 21
click at [156, 260] on button "button" at bounding box center [153, 261] width 21 height 21
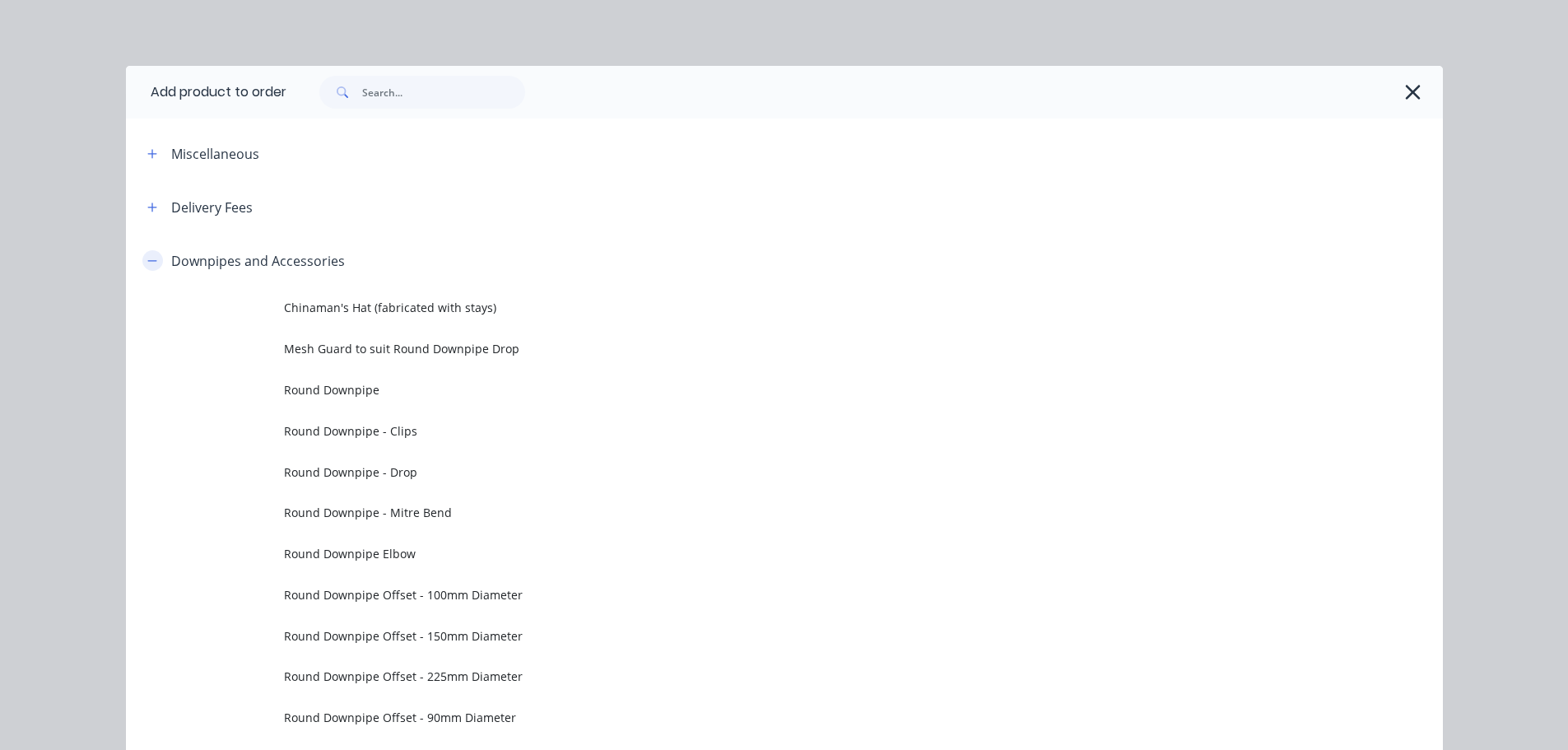
click at [152, 259] on button "button" at bounding box center [153, 261] width 21 height 21
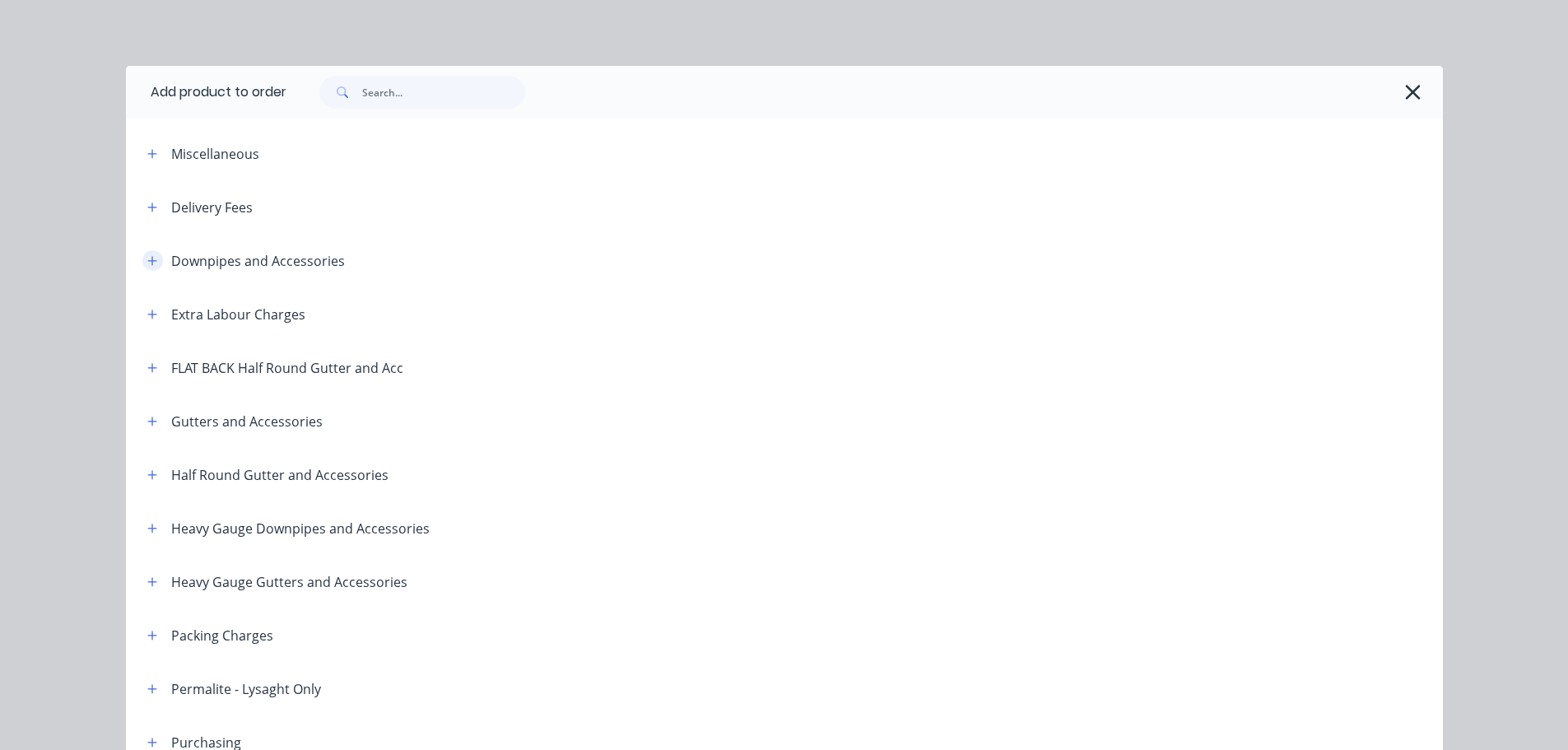
click at [143, 252] on button "button" at bounding box center [153, 261] width 21 height 21
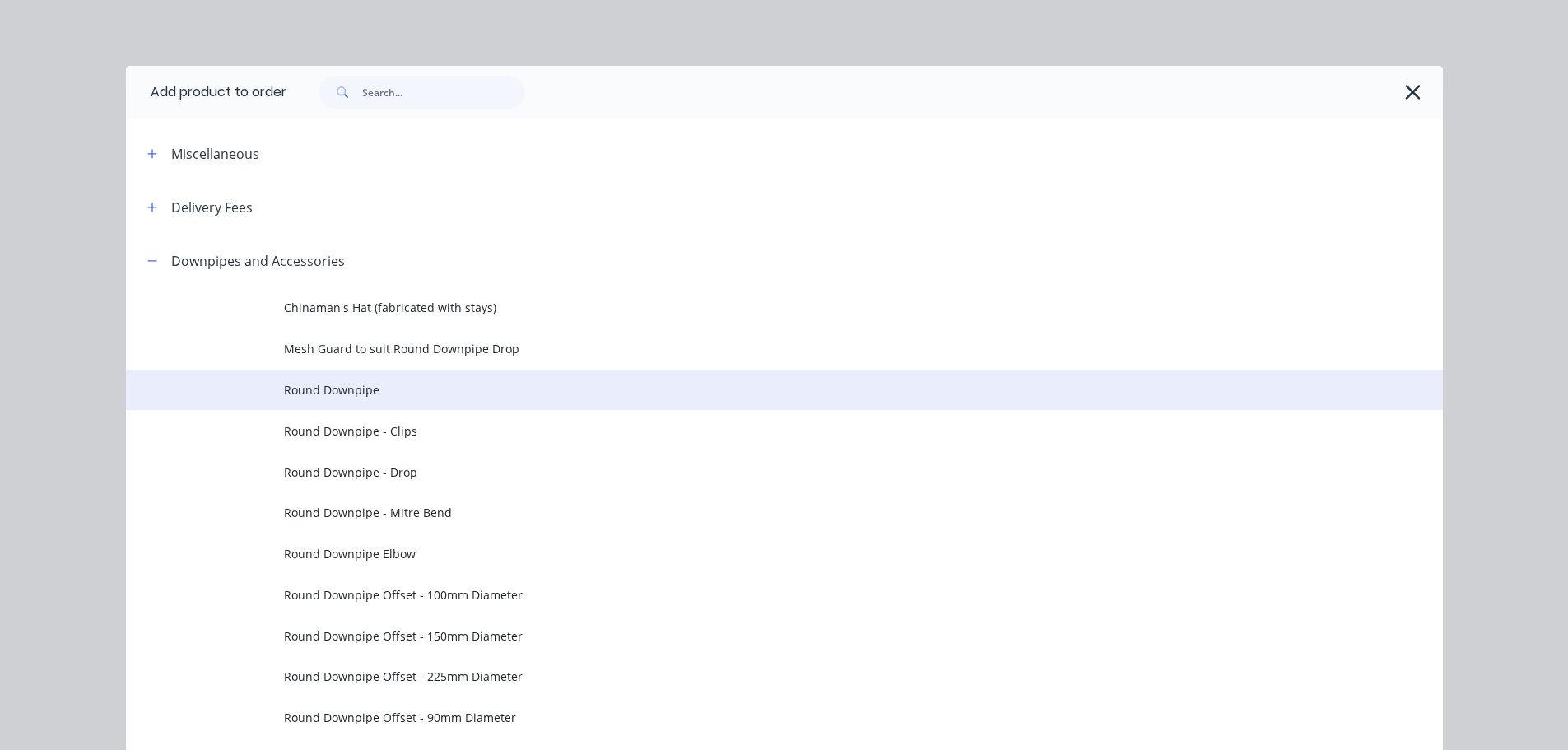
click at [361, 386] on span "Round Downpipe" at bounding box center [747, 390] width 927 height 17
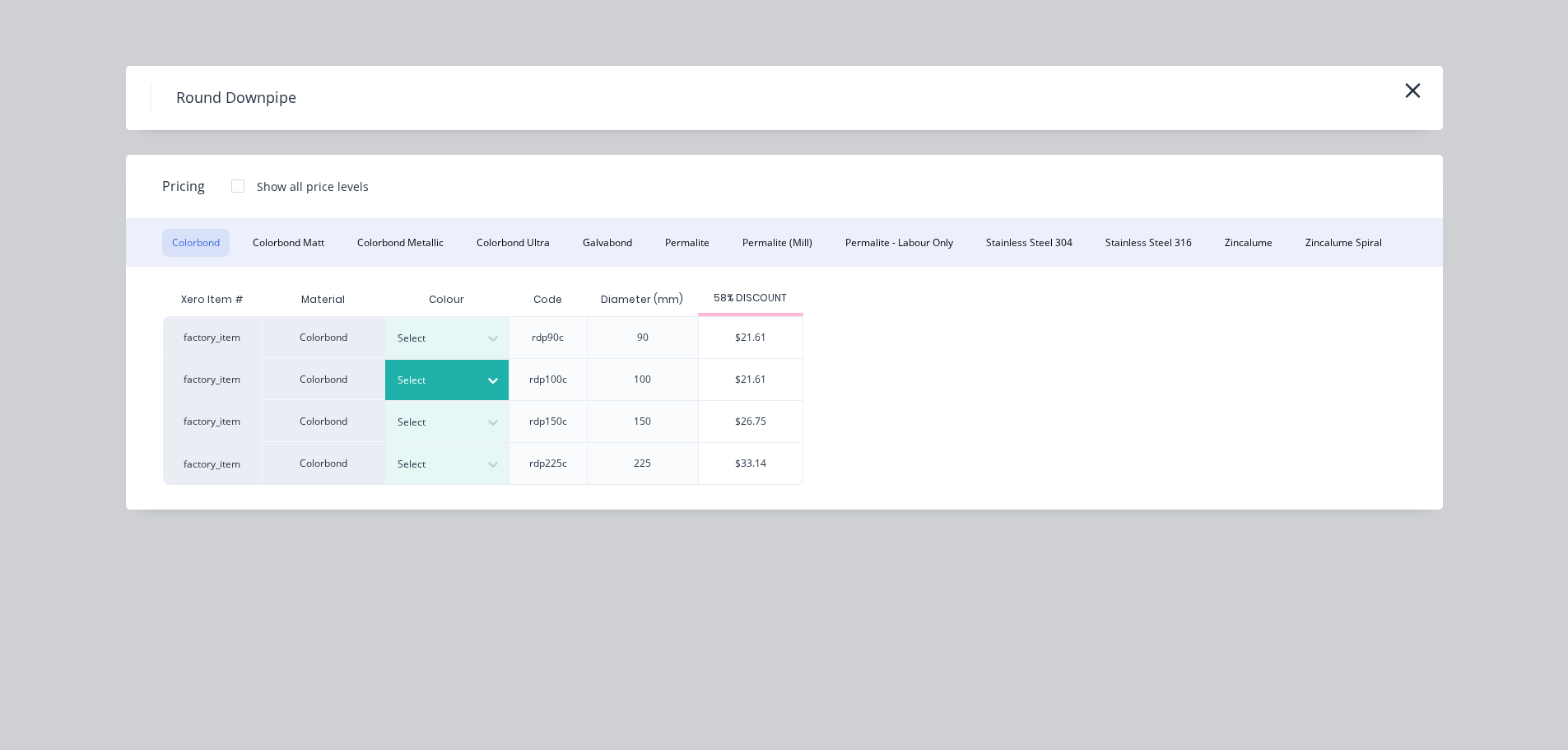
click at [485, 361] on div at bounding box center [493, 380] width 30 height 40
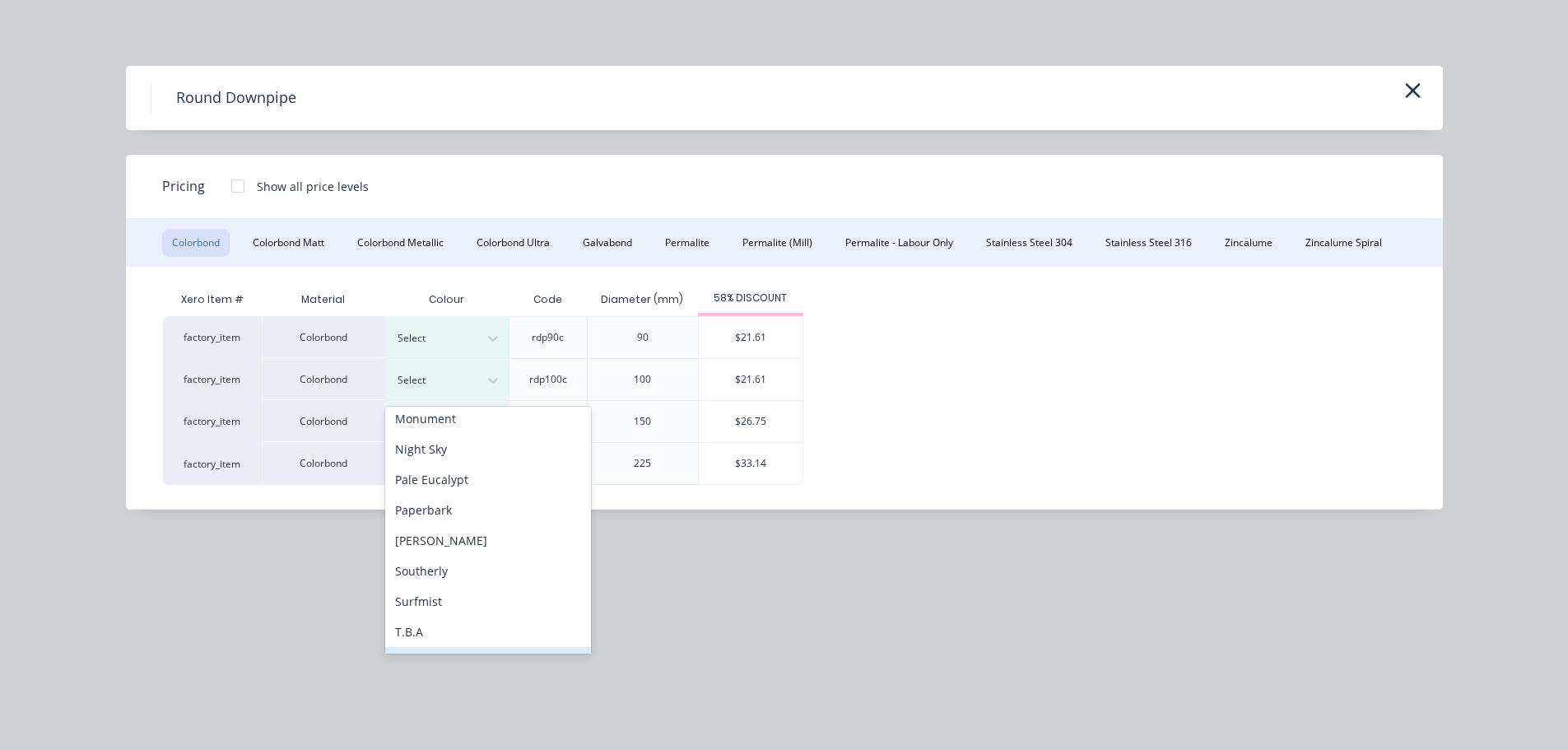
scroll to position [494, 0]
click at [436, 535] on div "Surfmist" at bounding box center [488, 540] width 206 height 30
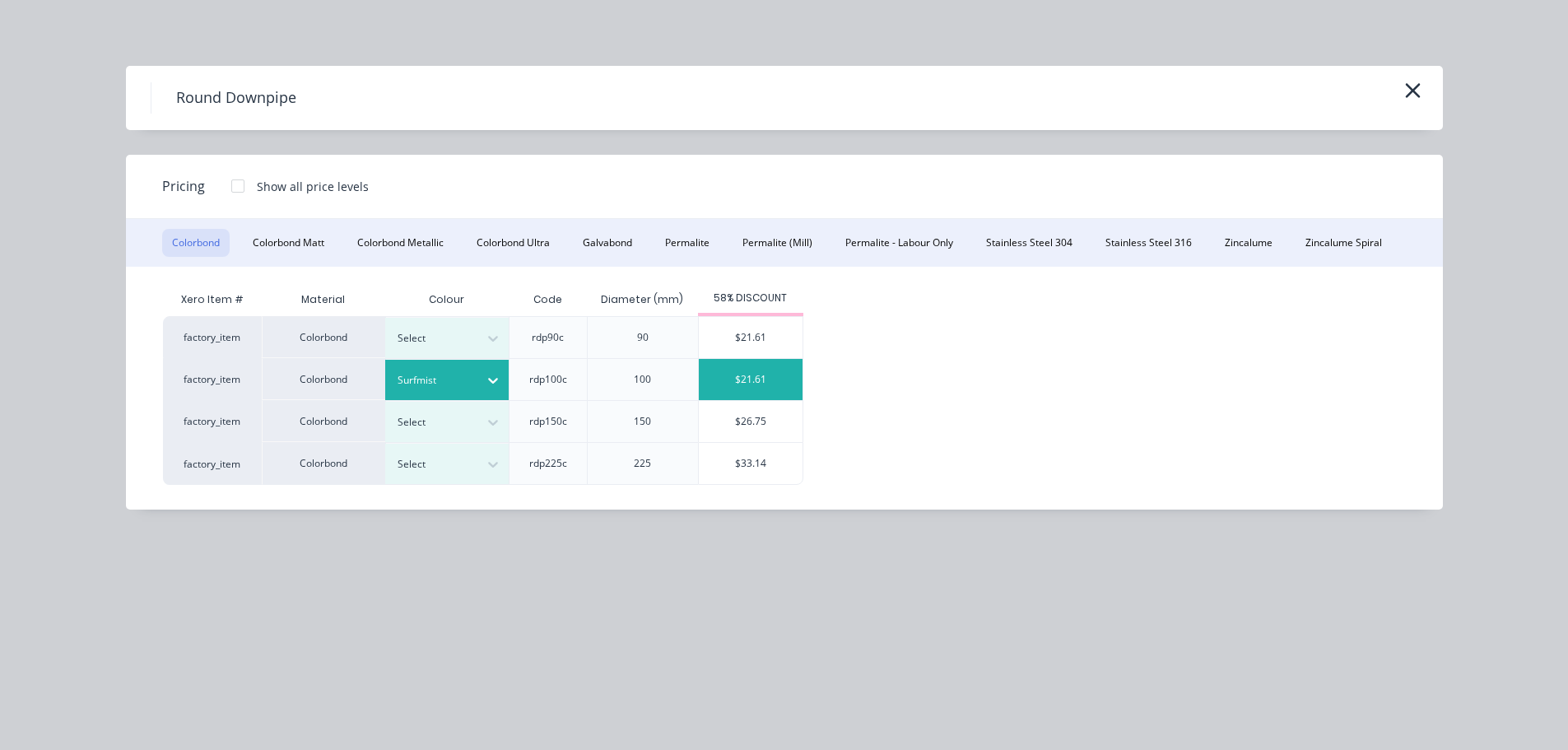
click at [786, 360] on div "$21.61" at bounding box center [750, 379] width 104 height 41
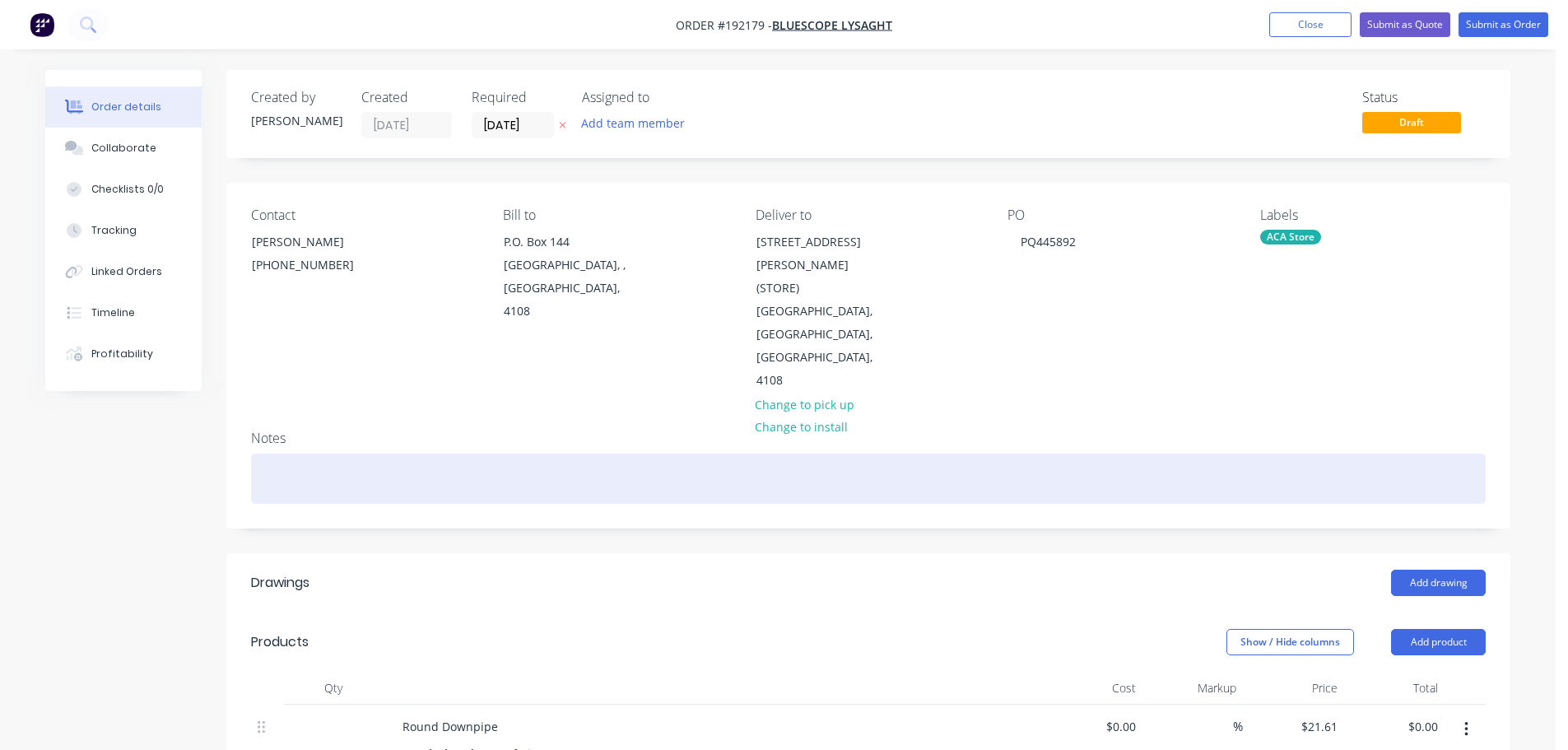
scroll to position [164, 0]
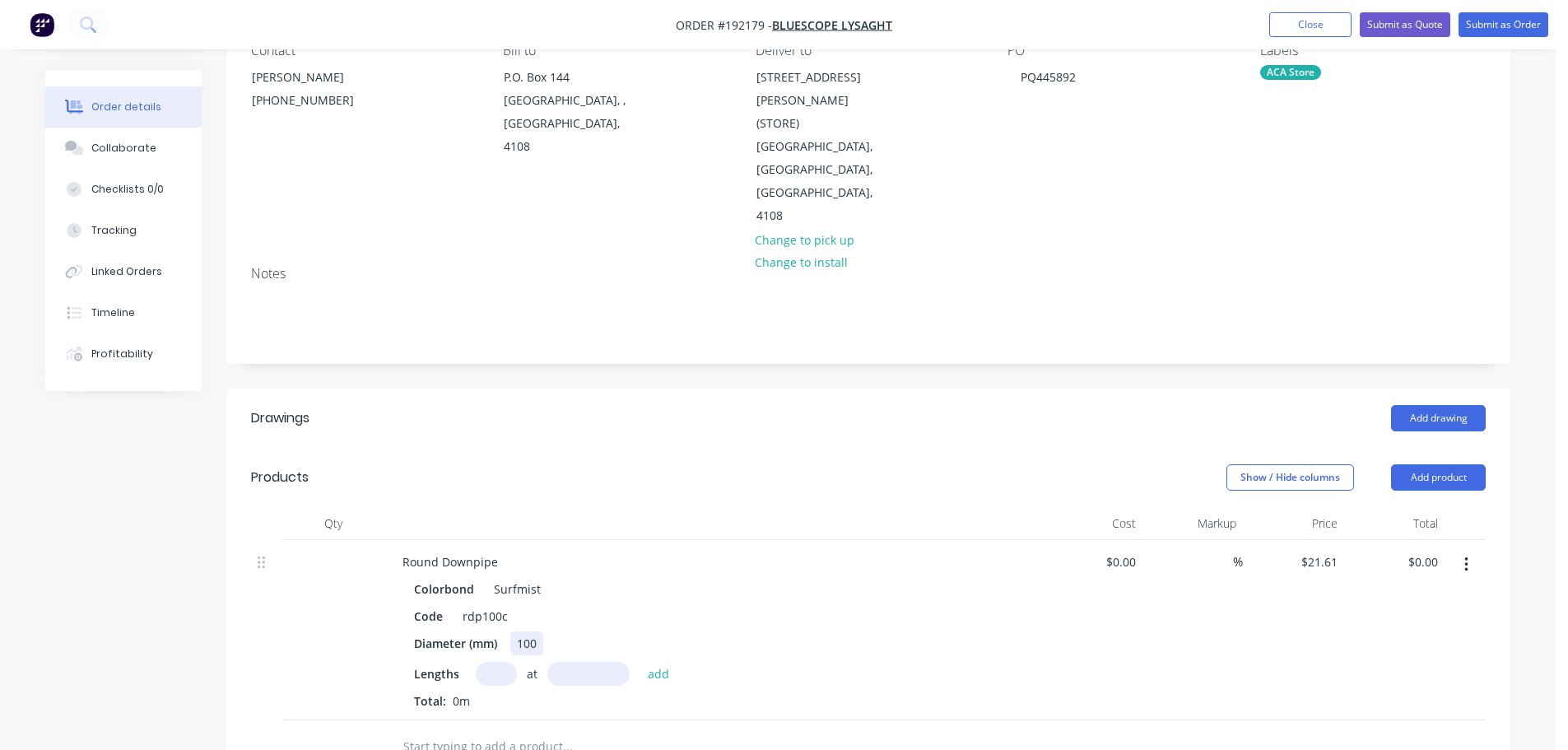
click at [530, 632] on div "100" at bounding box center [527, 643] width 33 height 23
type input "4"
type input "1800"
click at [640, 662] on button "add" at bounding box center [659, 673] width 38 height 23
type input "$155.59"
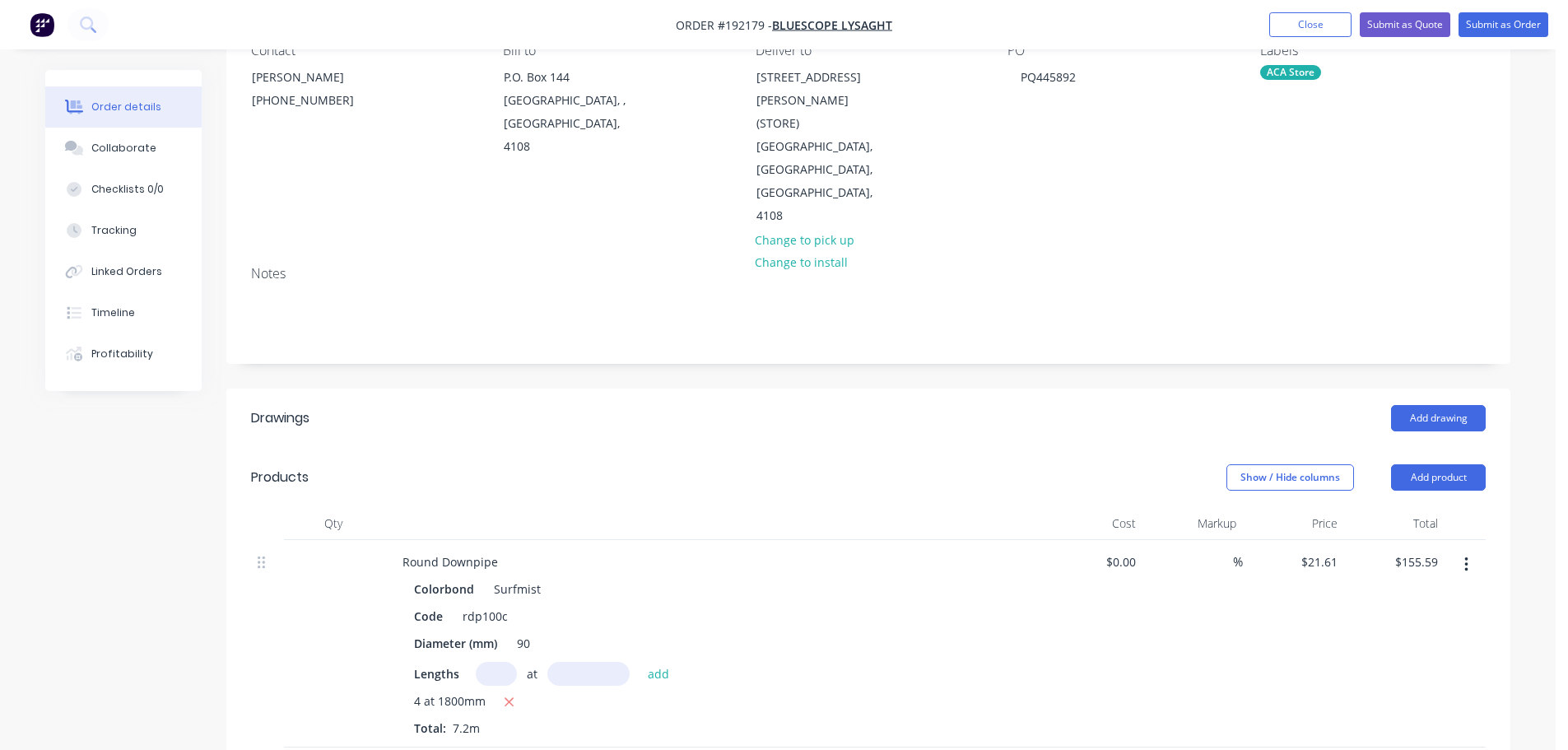
scroll to position [329, 0]
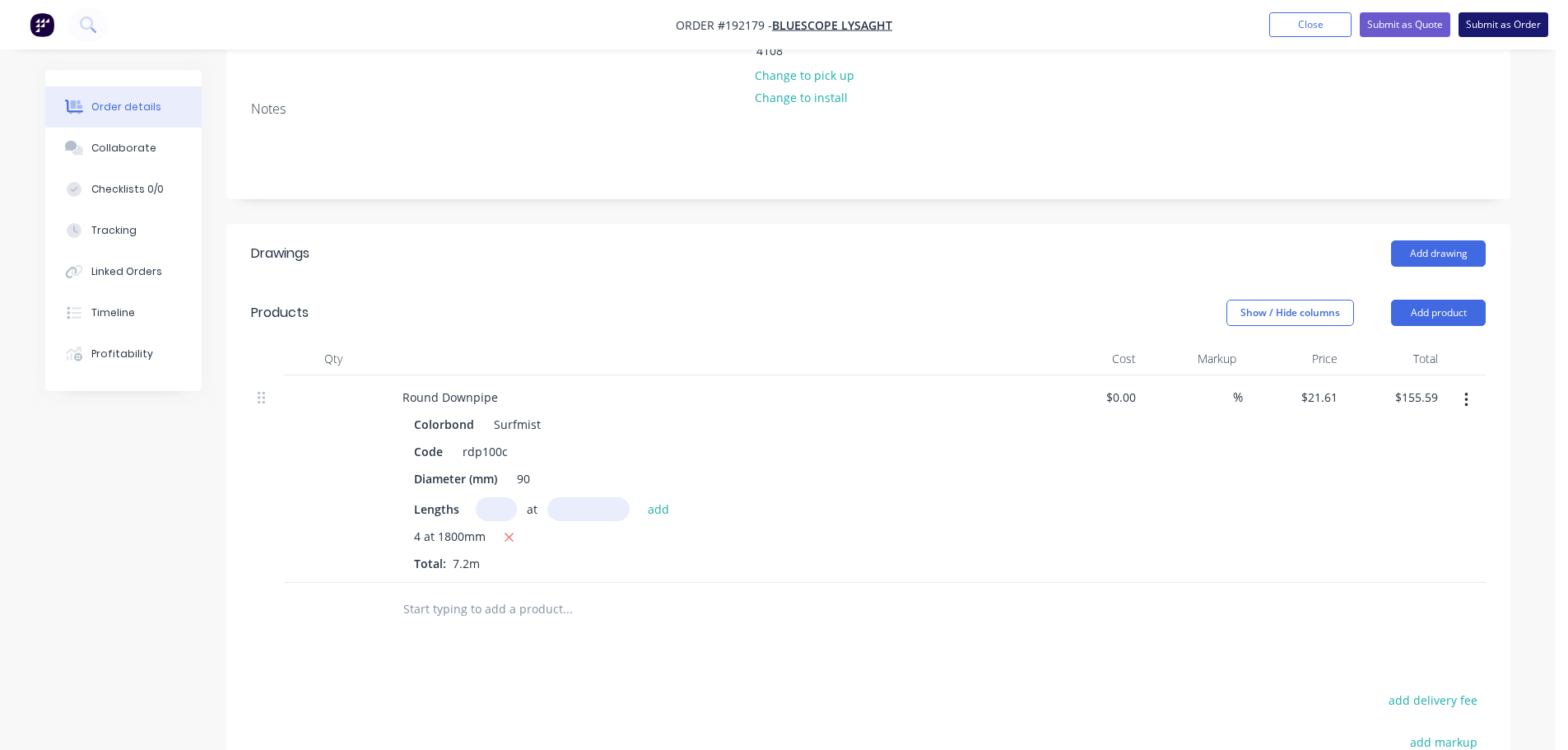
click at [1494, 31] on button "Submit as Order" at bounding box center [1504, 24] width 90 height 24
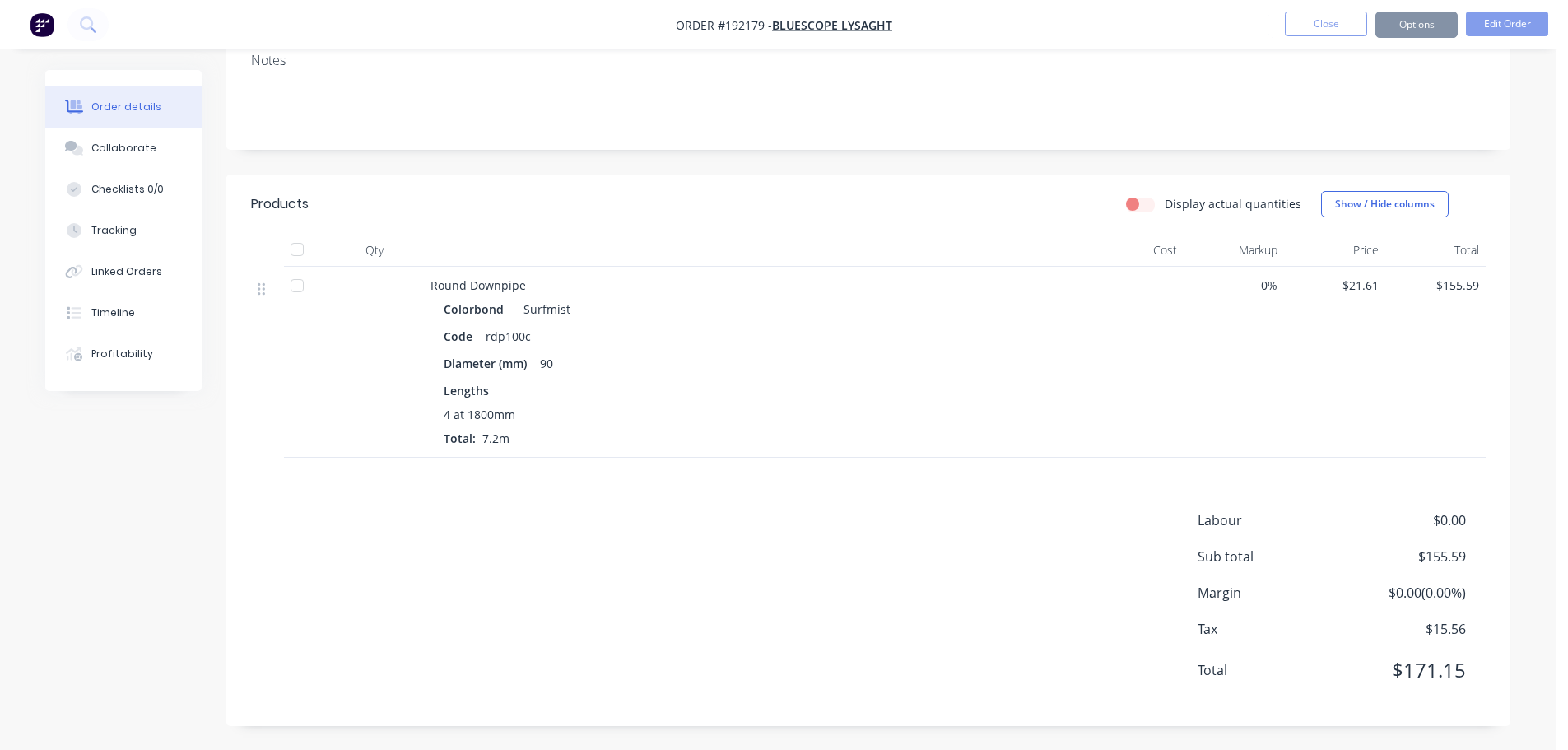
scroll to position [0, 0]
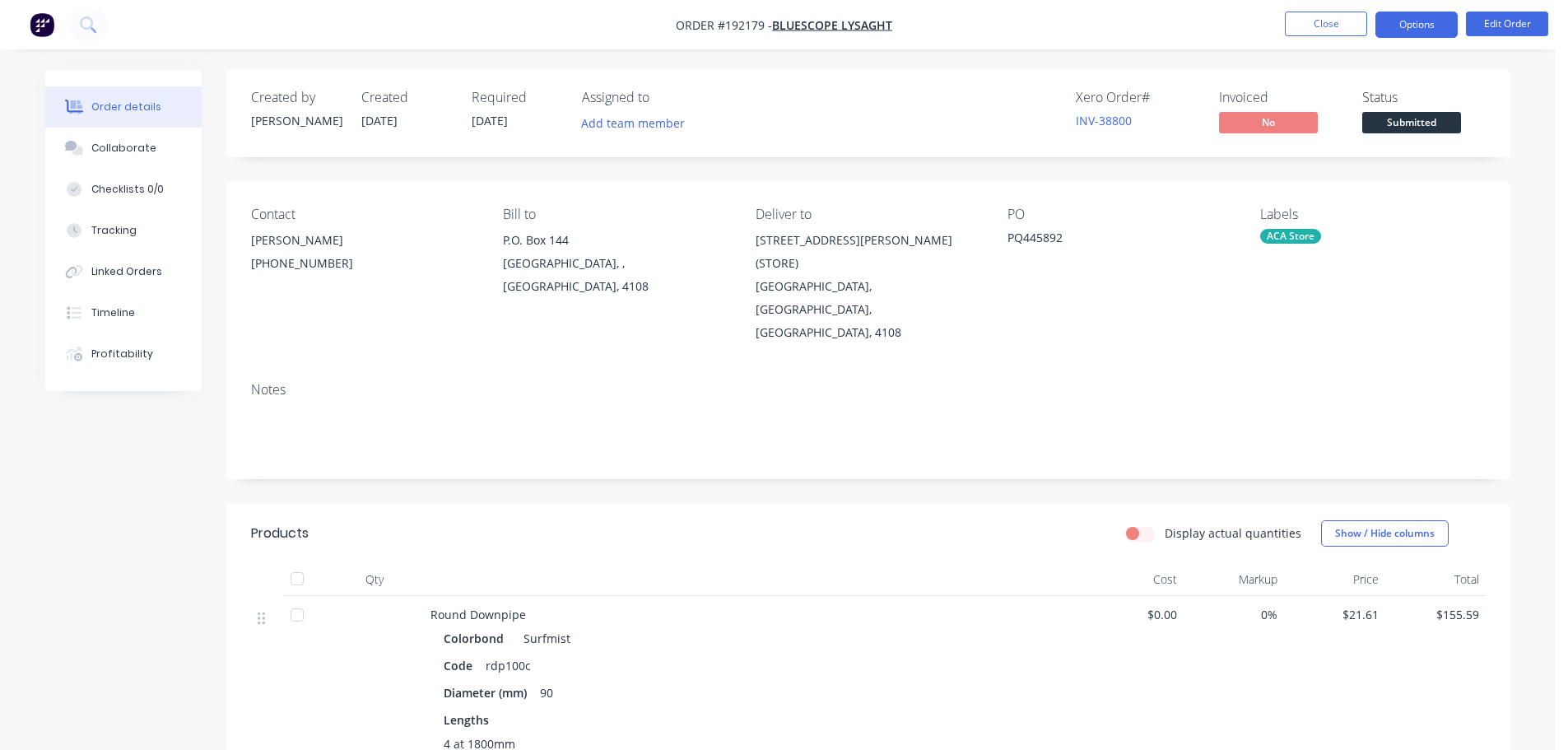
click at [1404, 24] on button "Options" at bounding box center [1417, 24] width 83 height 26
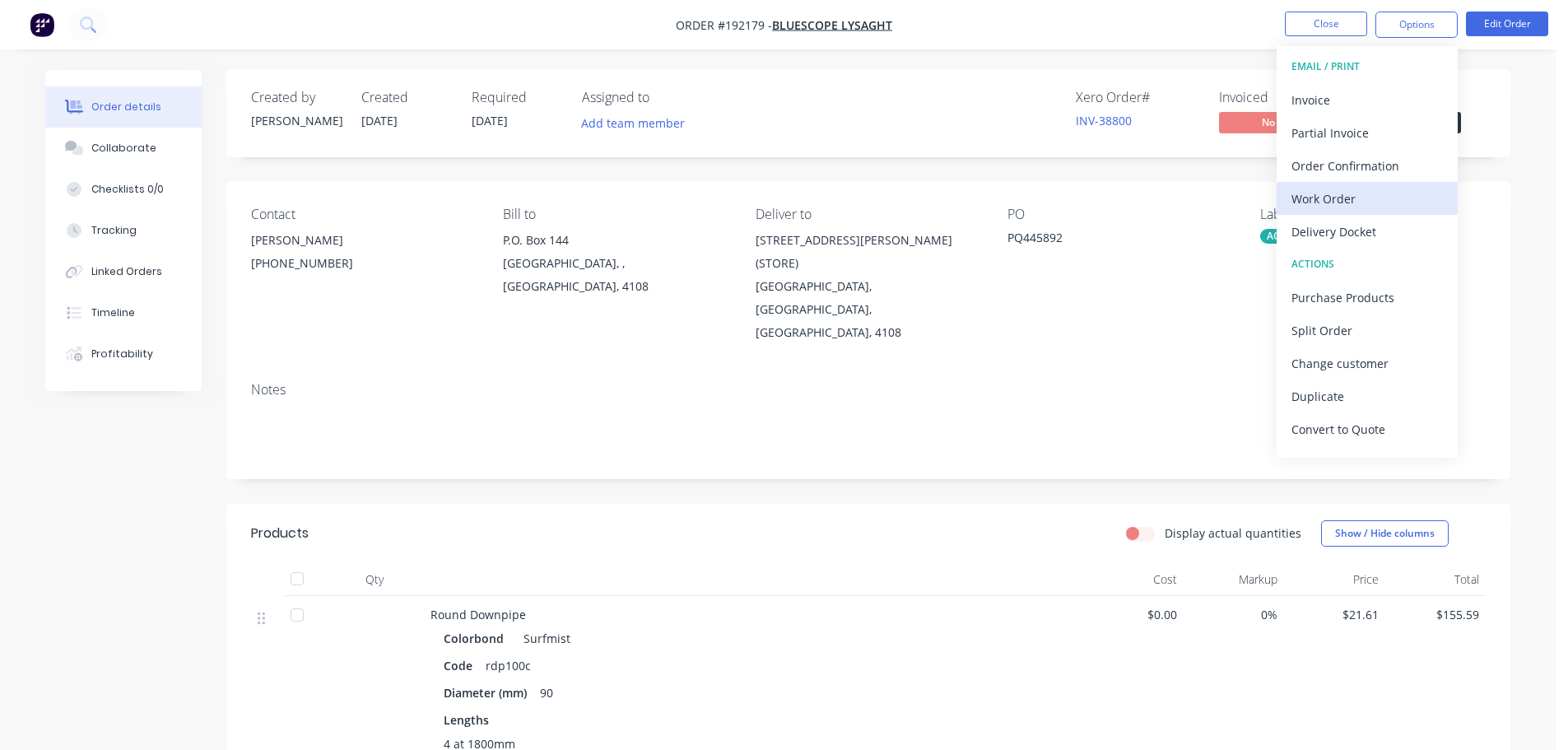
click at [1338, 198] on div "Work Order" at bounding box center [1367, 198] width 151 height 23
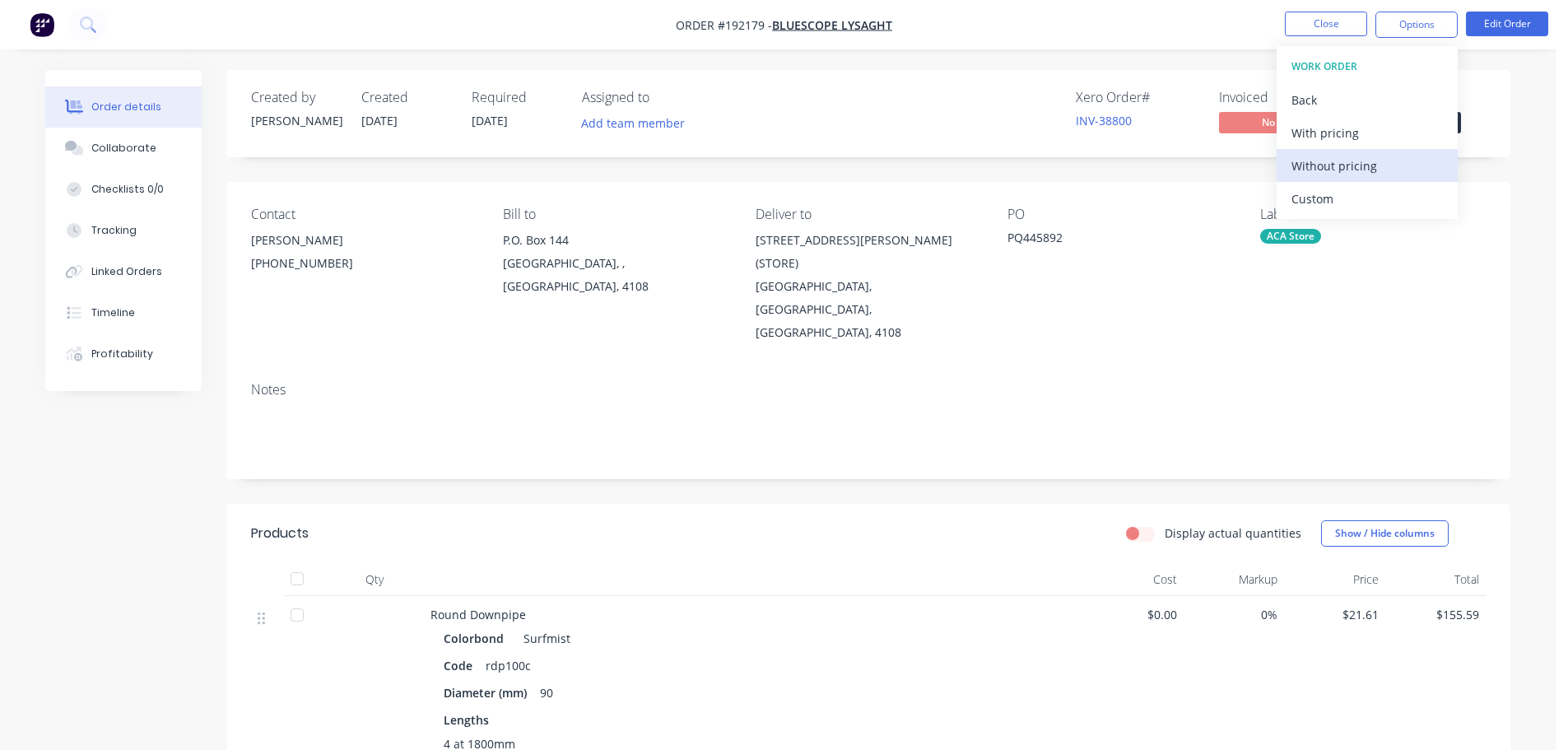
click at [1337, 177] on button "Without pricing" at bounding box center [1367, 165] width 181 height 33
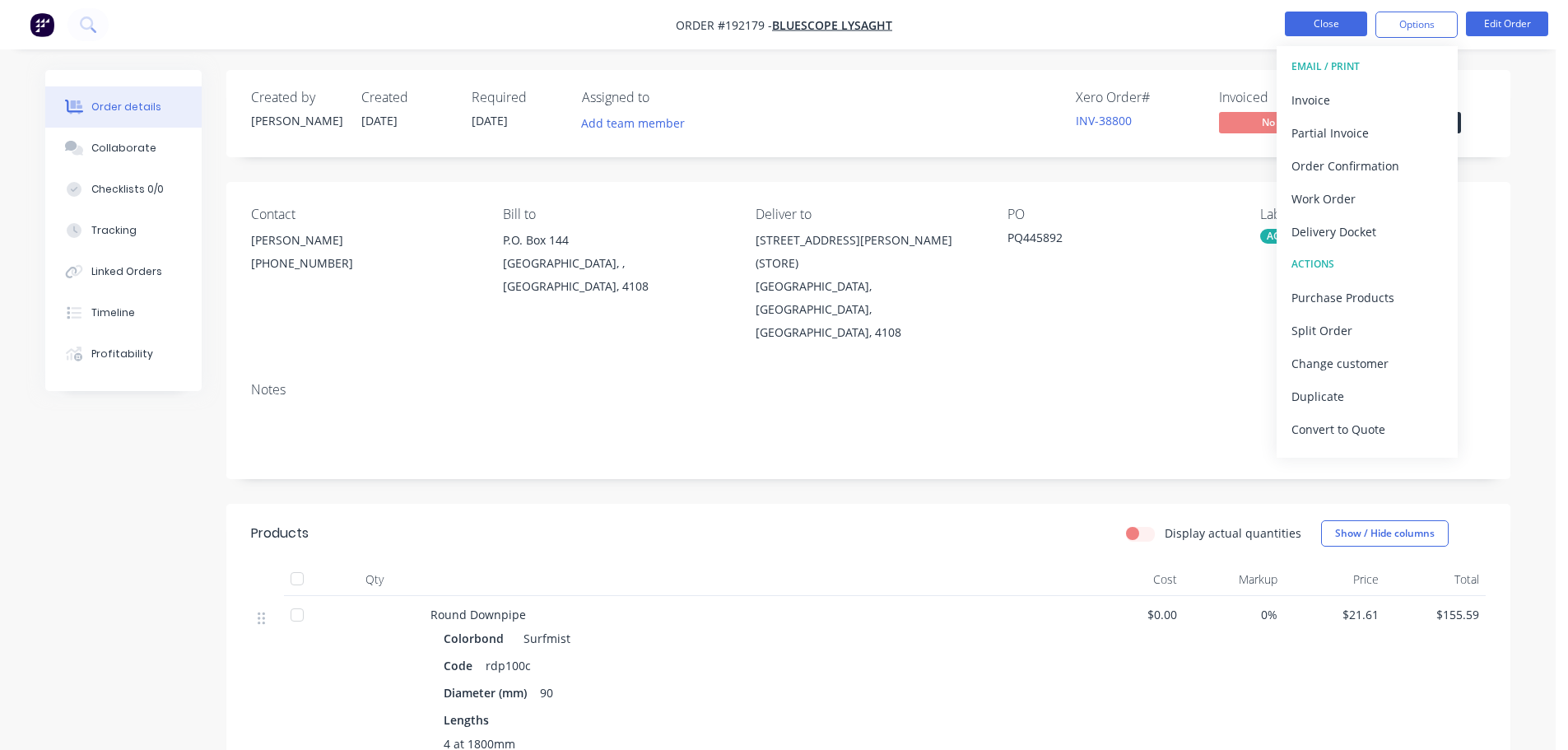
click at [1344, 32] on button "Close" at bounding box center [1326, 23] width 83 height 24
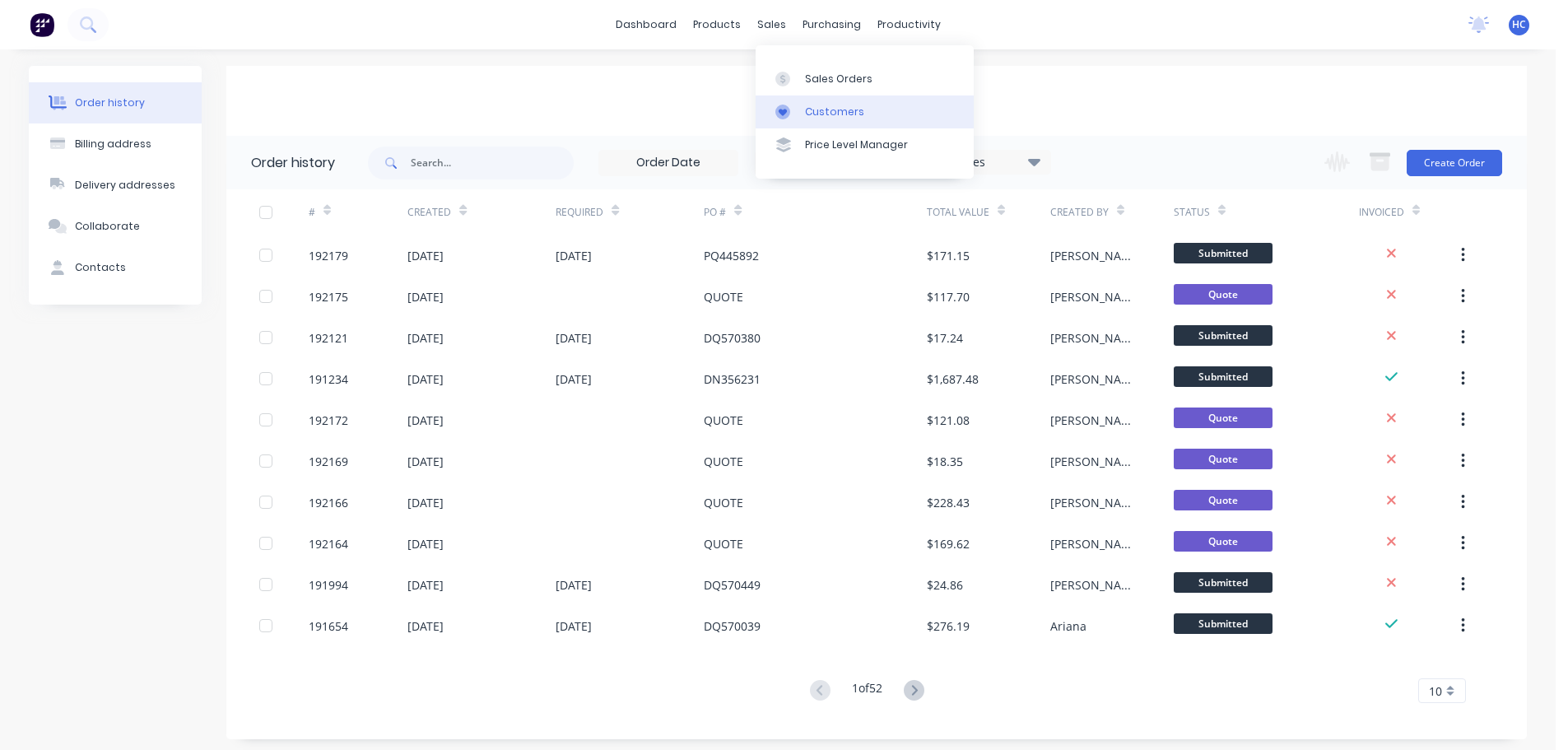
click at [847, 100] on link "Customers" at bounding box center [865, 112] width 218 height 33
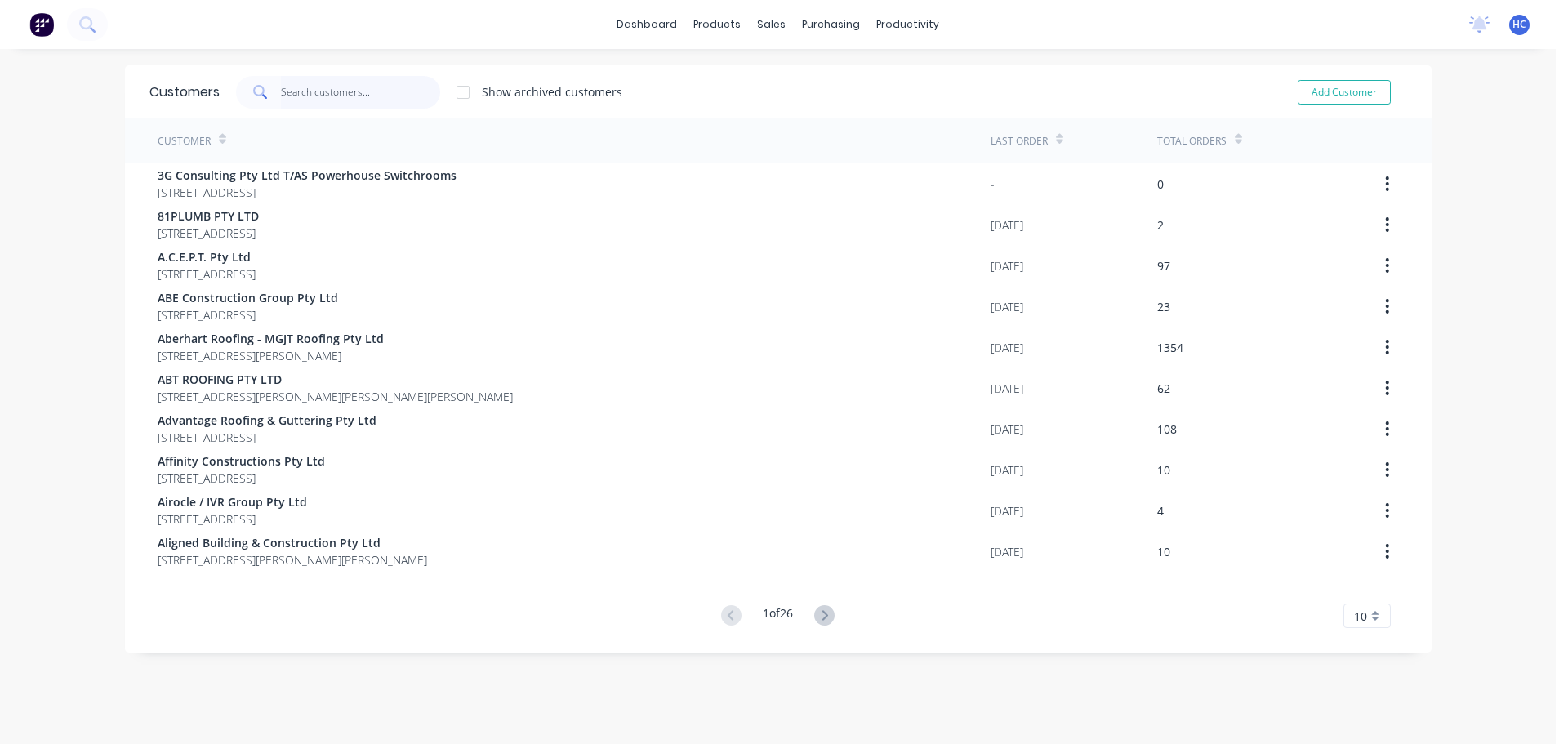
click at [338, 93] on input "text" at bounding box center [360, 92] width 159 height 33
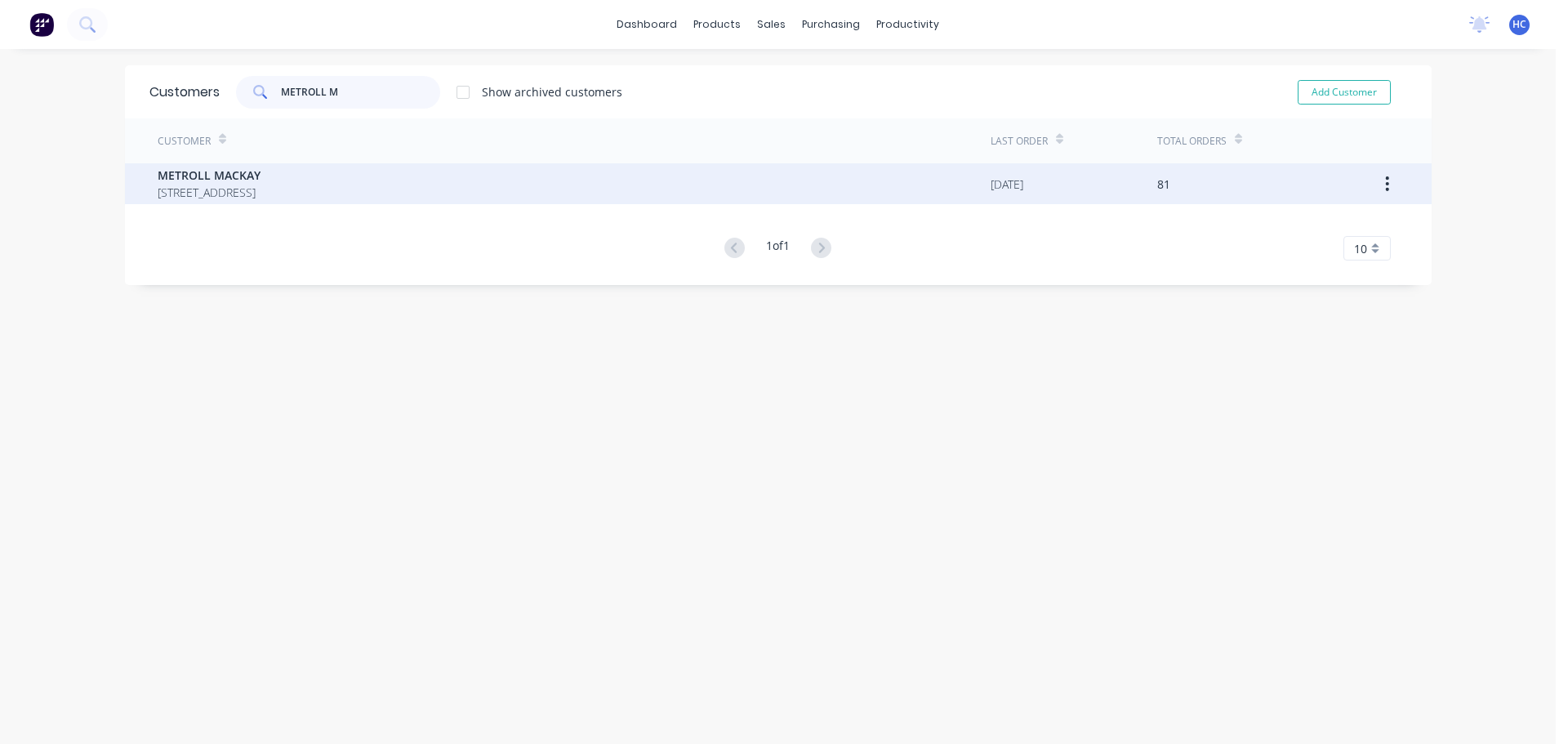
type input "METROLL M"
click at [261, 197] on span "[STREET_ADDRESS]" at bounding box center [209, 192] width 103 height 17
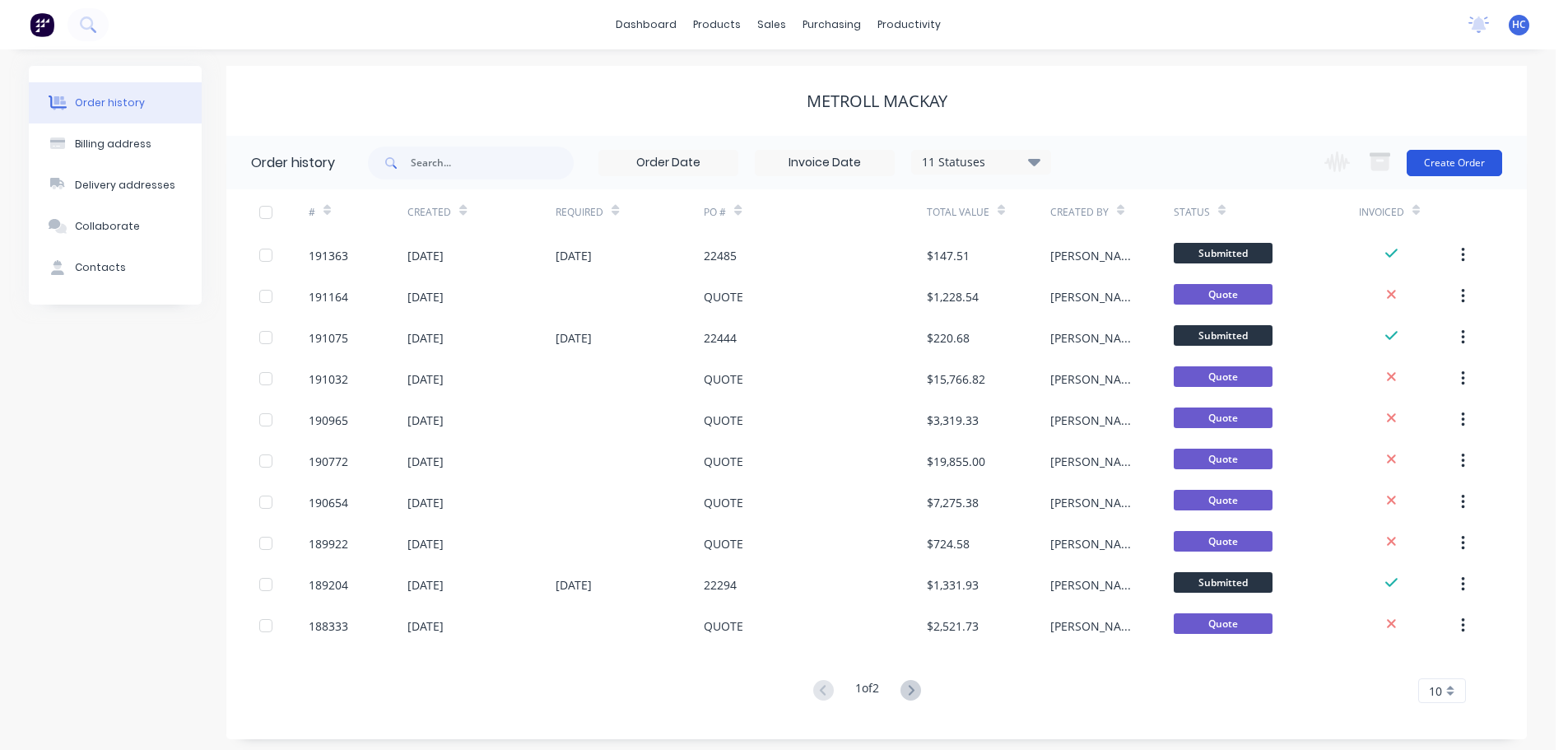
click at [1475, 175] on button "Create Order" at bounding box center [1455, 163] width 96 height 26
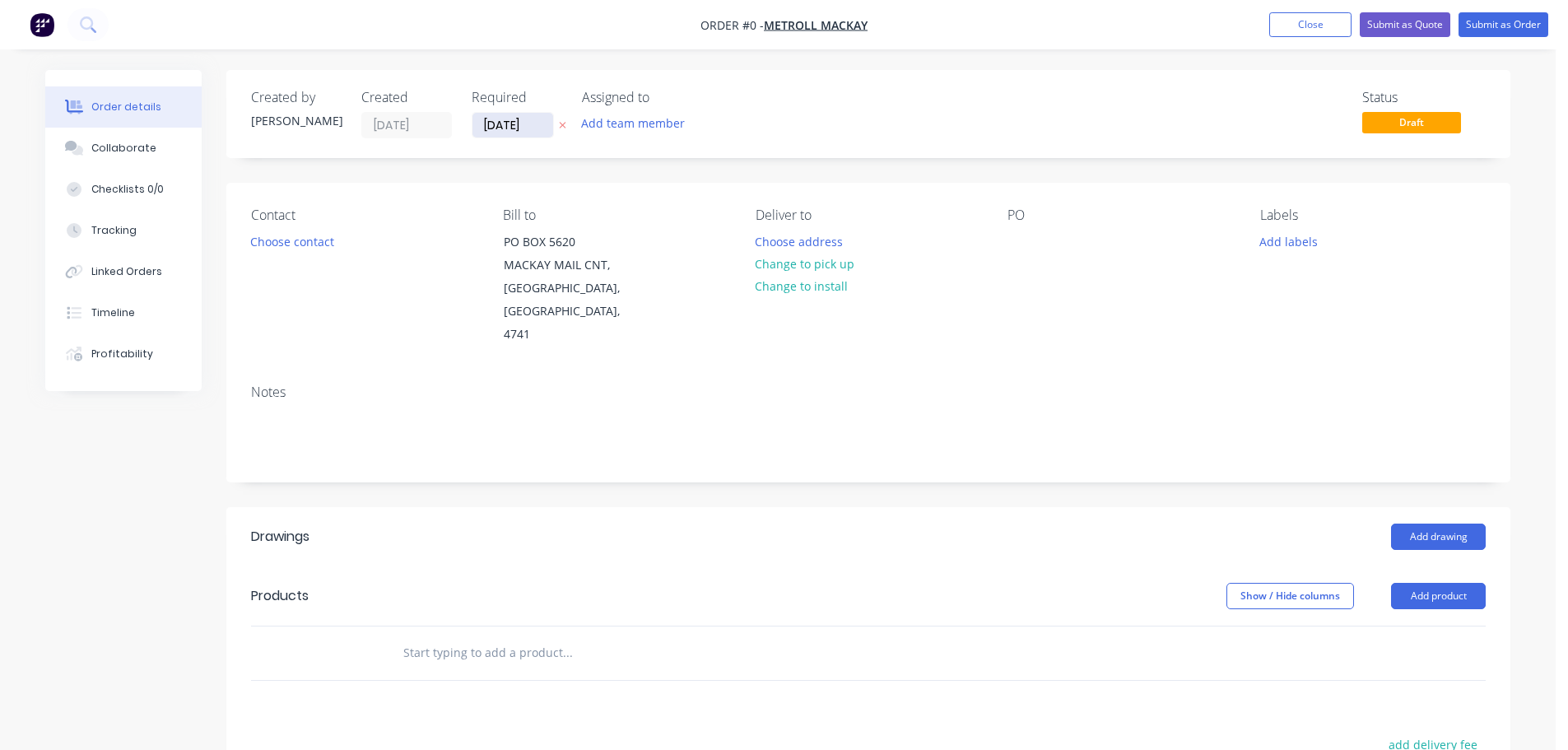
click at [503, 136] on input "[DATE]" at bounding box center [513, 125] width 81 height 24
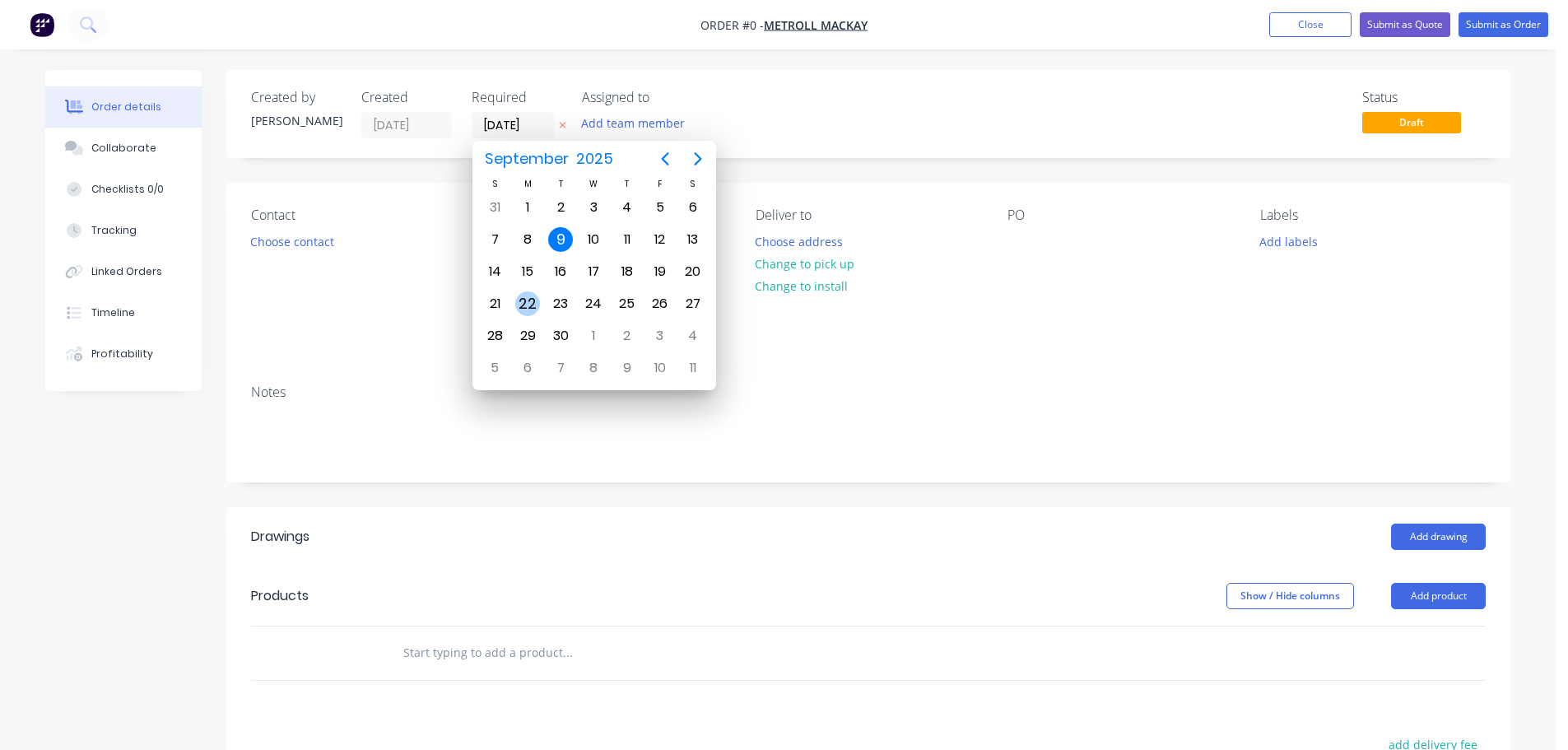
click at [523, 306] on div "22" at bounding box center [527, 304] width 24 height 24
type input "[DATE]"
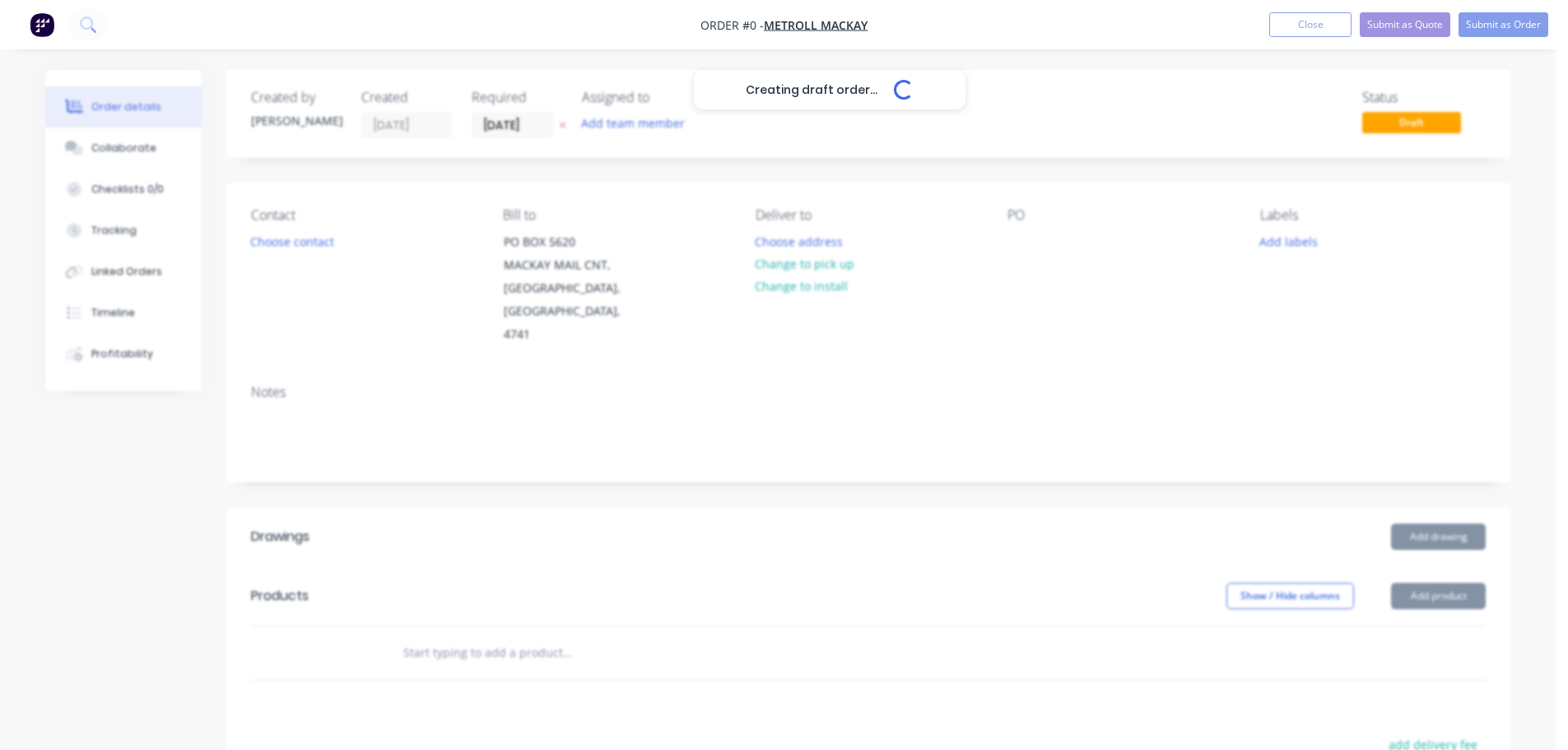
click at [305, 242] on div "Creating draft order... Loading..." at bounding box center [829, 445] width 1568 height 750
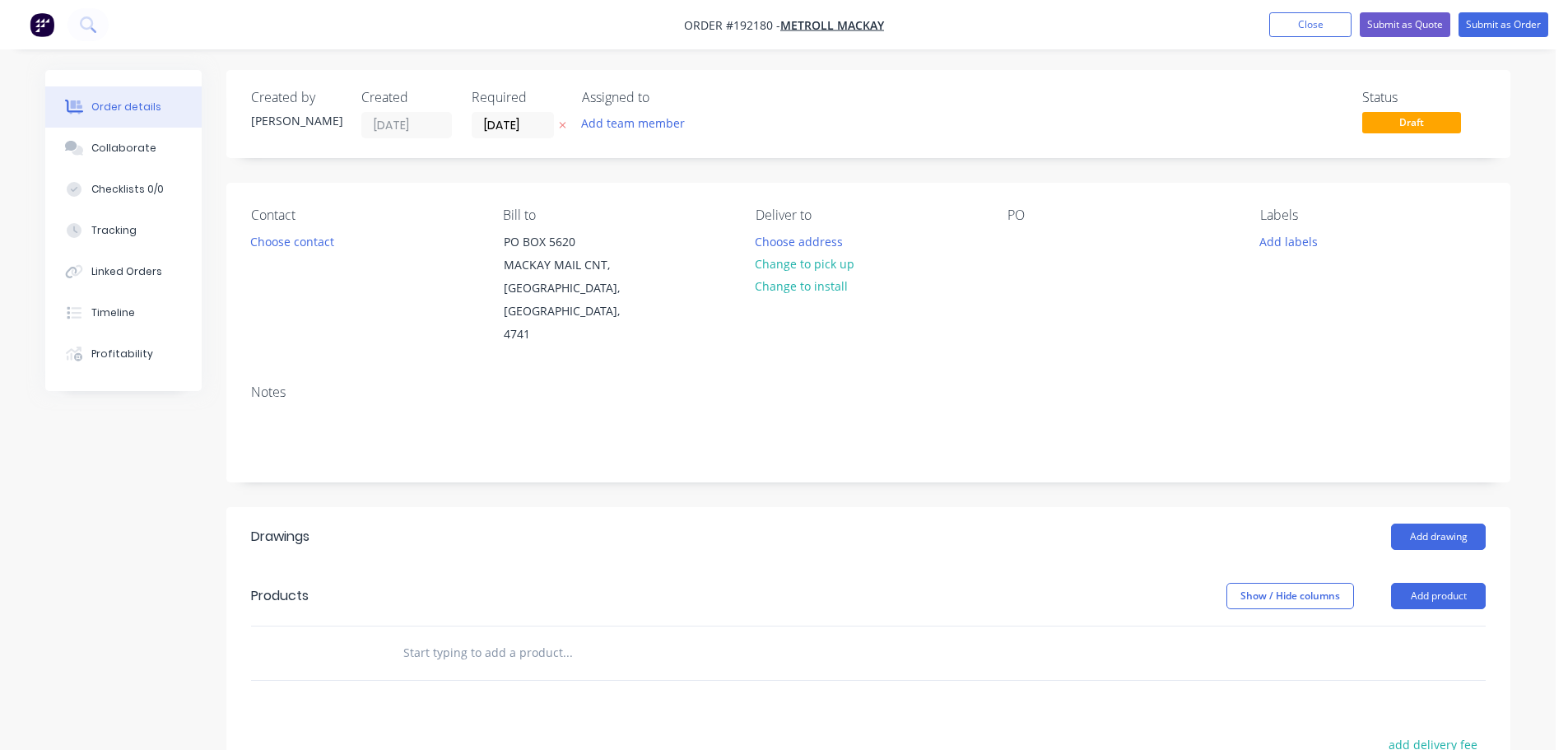
click at [318, 253] on div "Contact Choose contact" at bounding box center [364, 277] width 225 height 139
click at [327, 240] on button "Choose contact" at bounding box center [292, 241] width 101 height 23
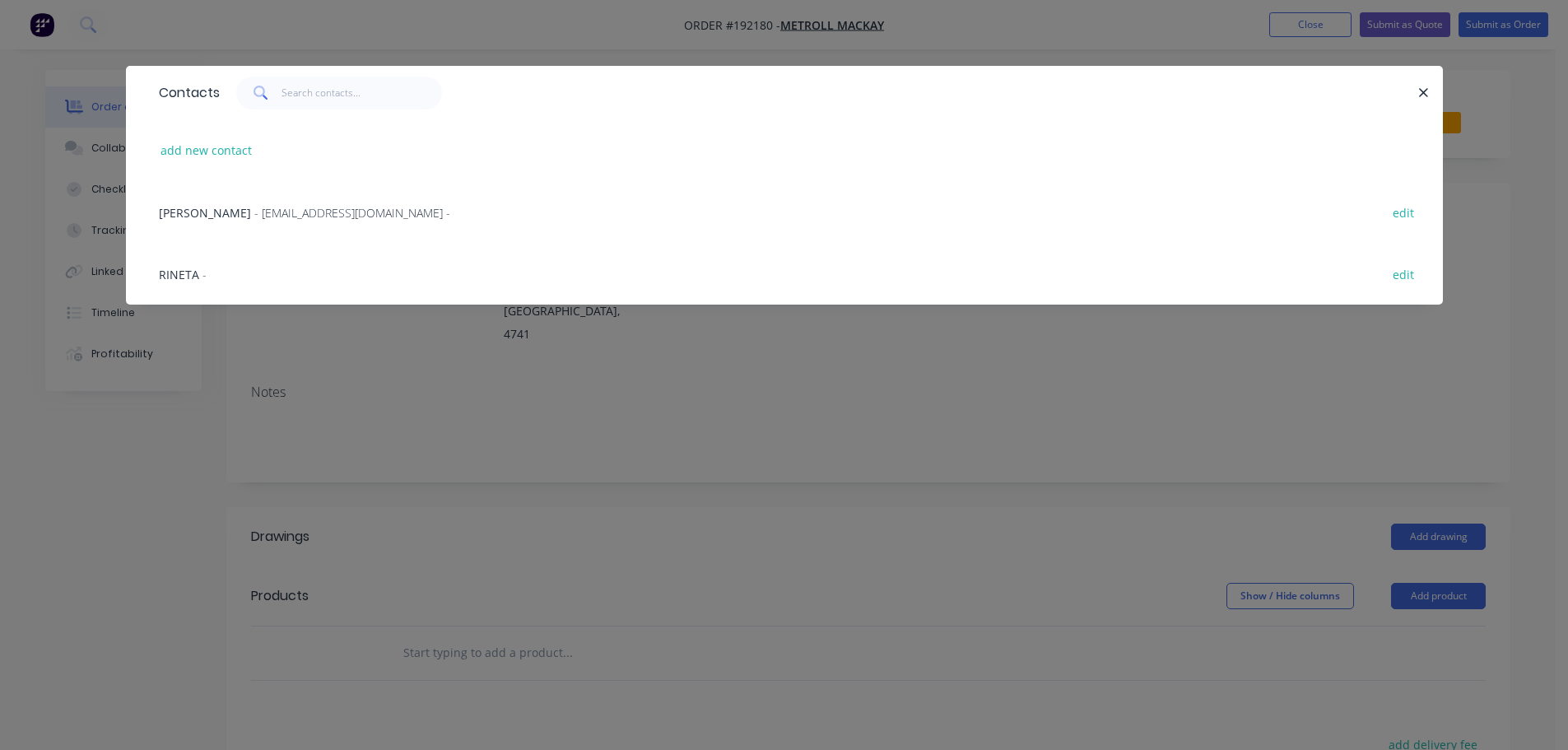
click at [321, 221] on div "[PERSON_NAME] - [EMAIL_ADDRESS][DOMAIN_NAME] - edit" at bounding box center [784, 211] width 1268 height 62
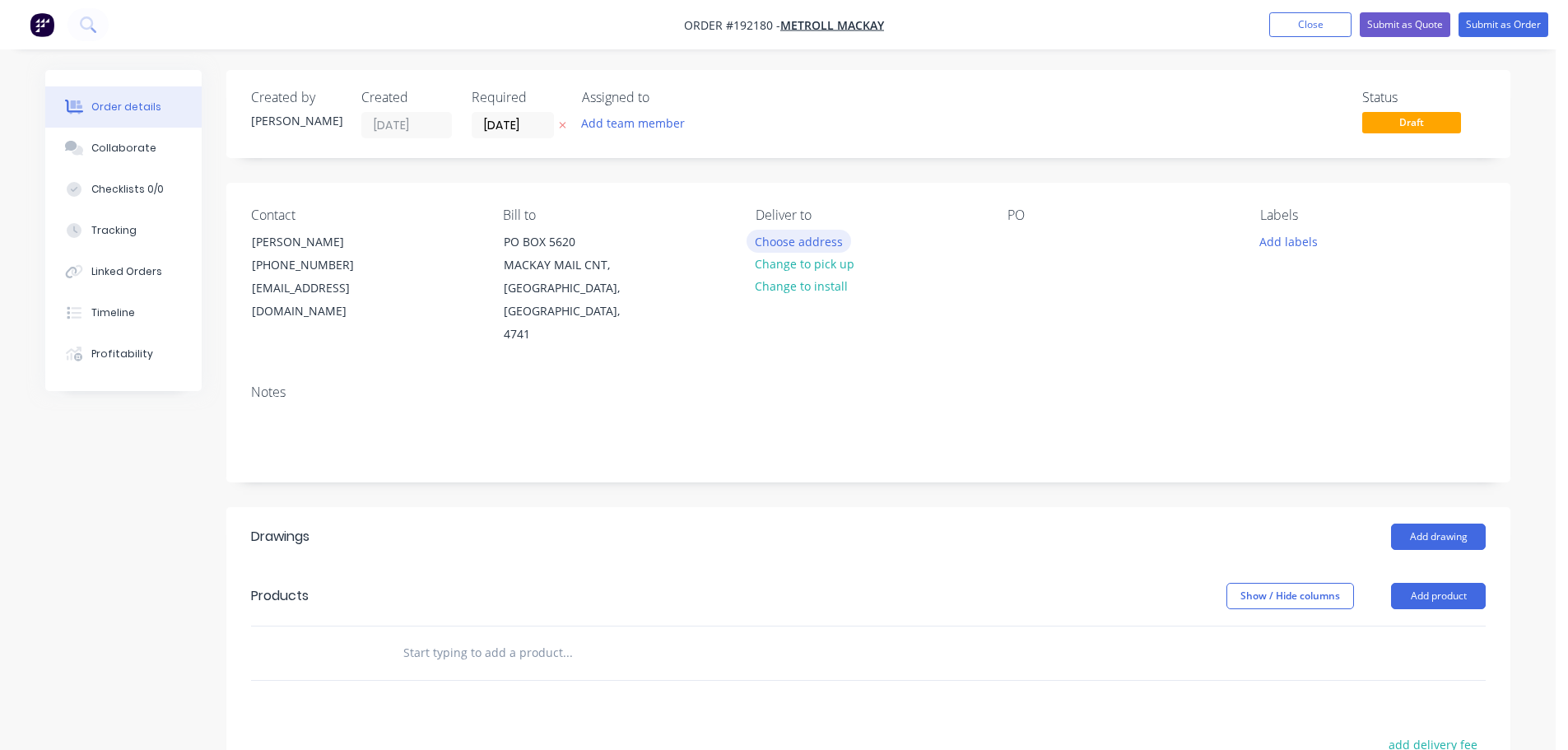
click at [795, 238] on button "Choose address" at bounding box center [799, 241] width 105 height 23
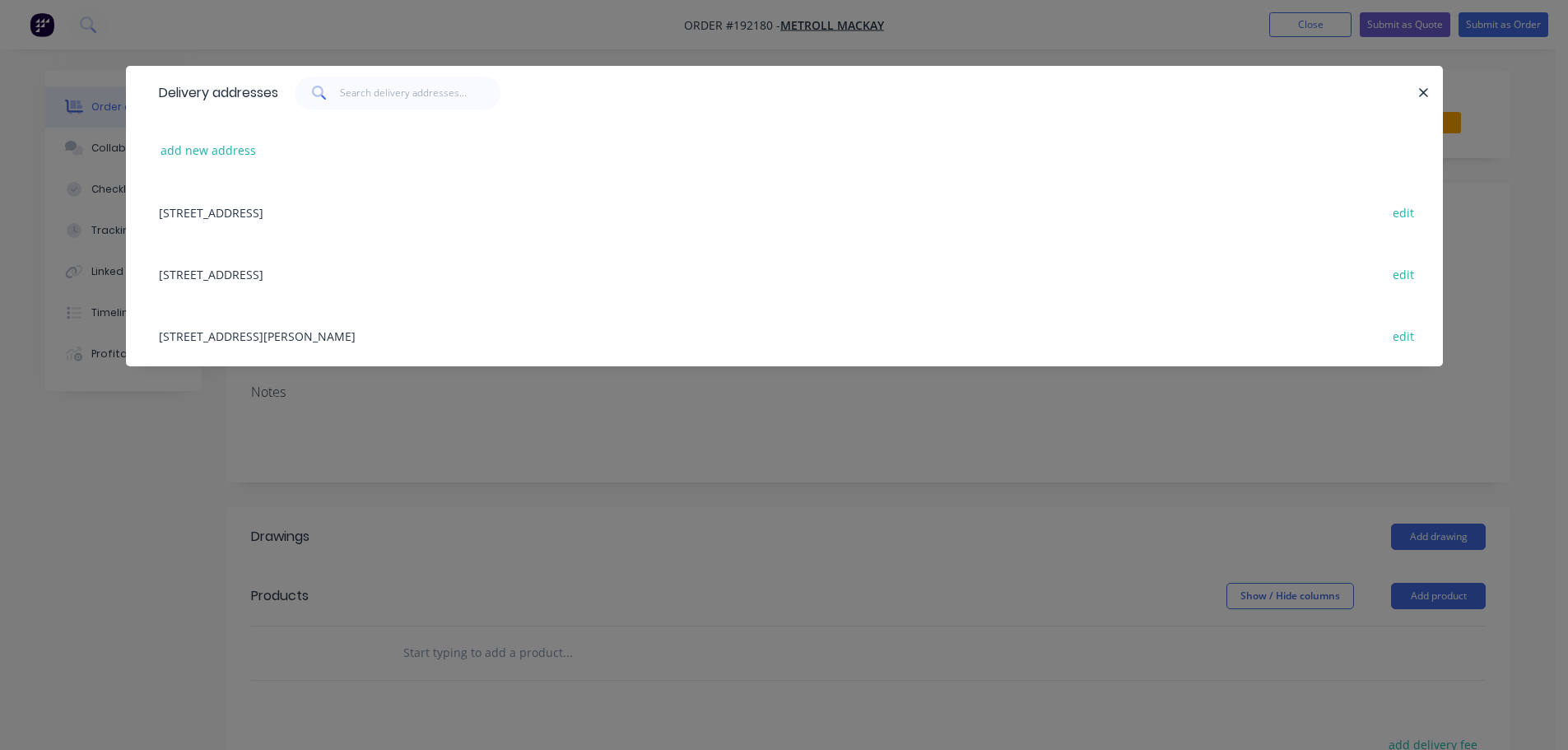
click at [341, 345] on div "[STREET_ADDRESS][PERSON_NAME] edit" at bounding box center [784, 335] width 1268 height 62
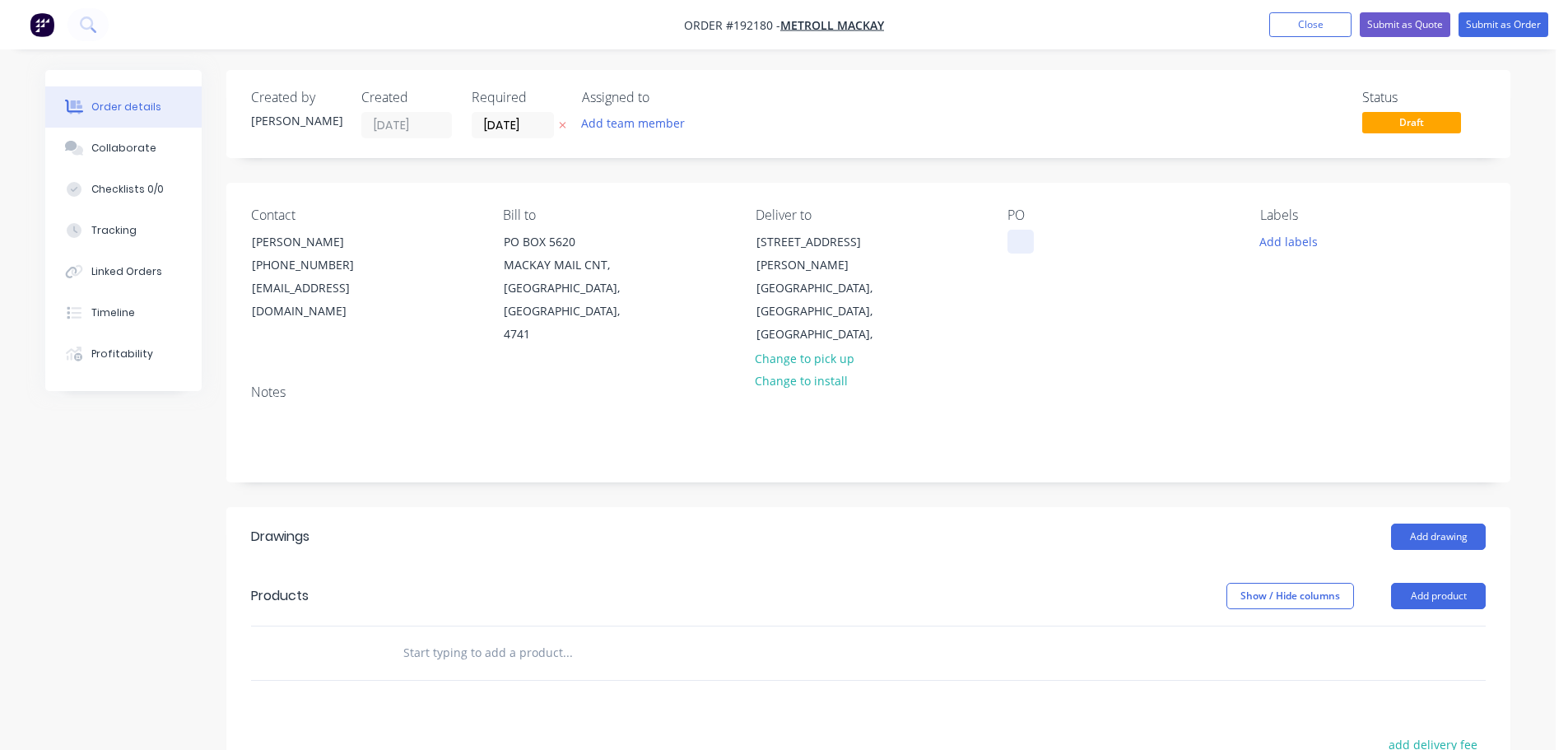
click at [1025, 244] on div at bounding box center [1021, 241] width 26 height 23
click at [1441, 583] on button "Add product" at bounding box center [1438, 596] width 95 height 26
click at [1407, 626] on div "Product catalogue" at bounding box center [1408, 637] width 127 height 23
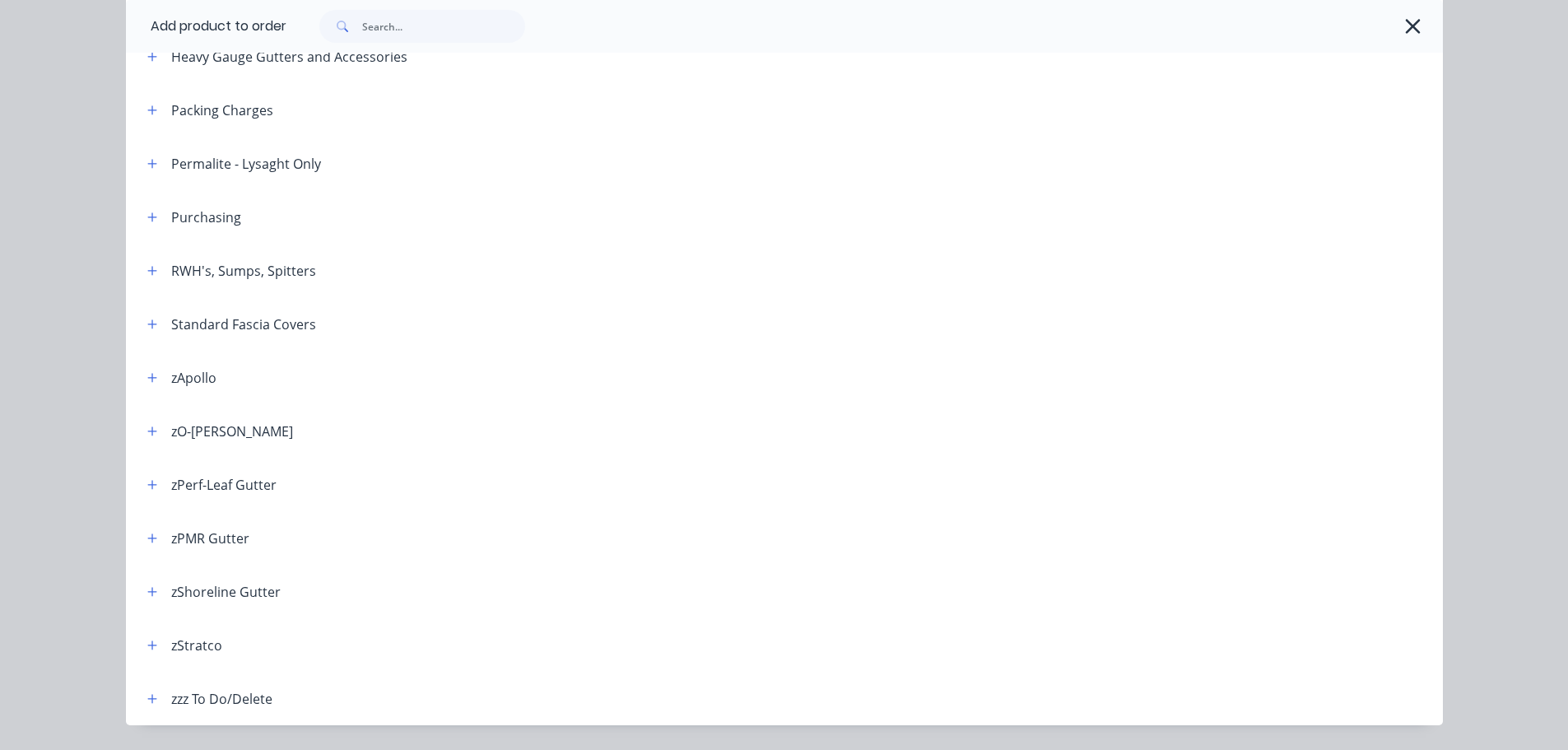
scroll to position [573, 0]
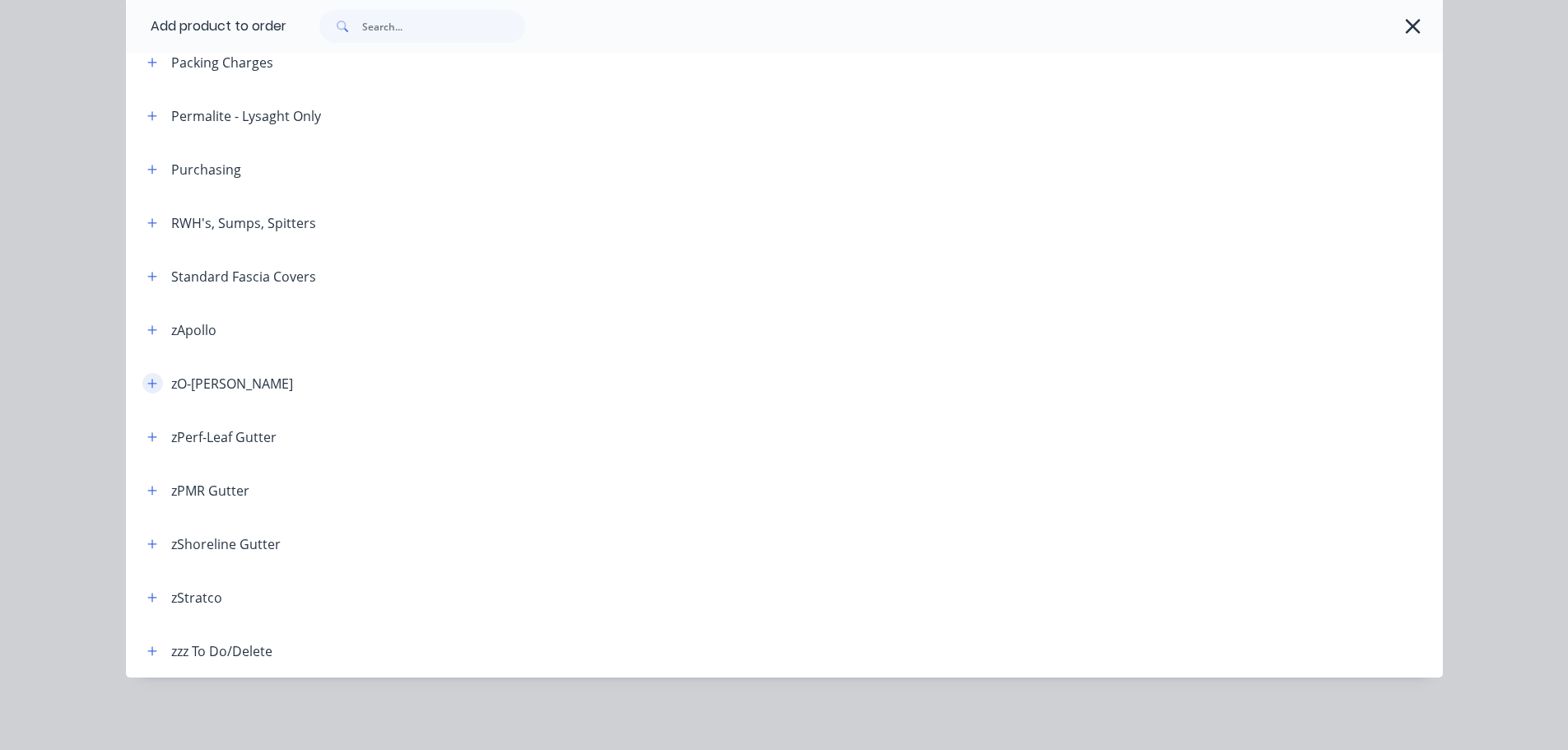
click at [151, 379] on button "button" at bounding box center [153, 384] width 21 height 21
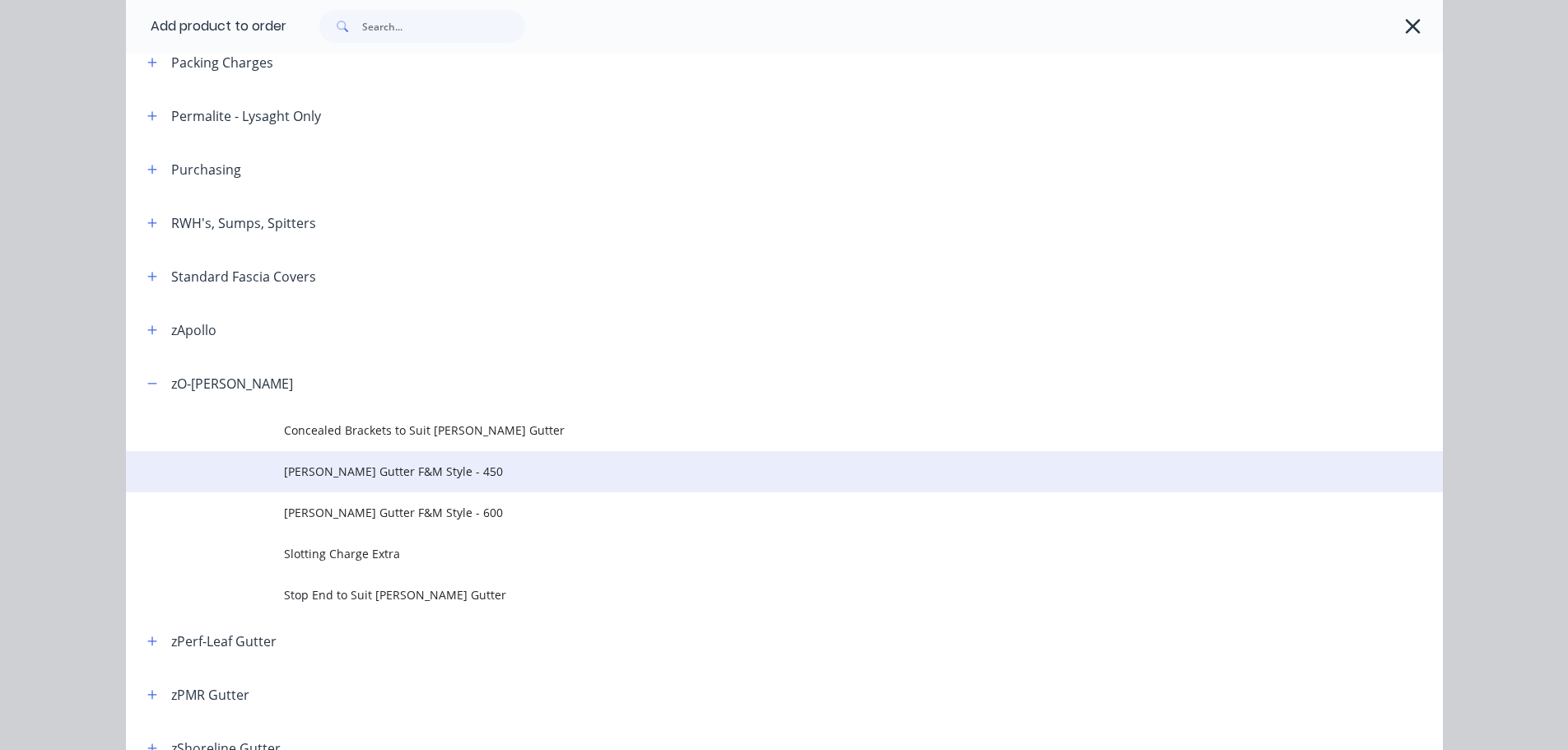
click at [426, 478] on span "[PERSON_NAME] Gutter F&M Style - 450" at bounding box center [747, 472] width 927 height 17
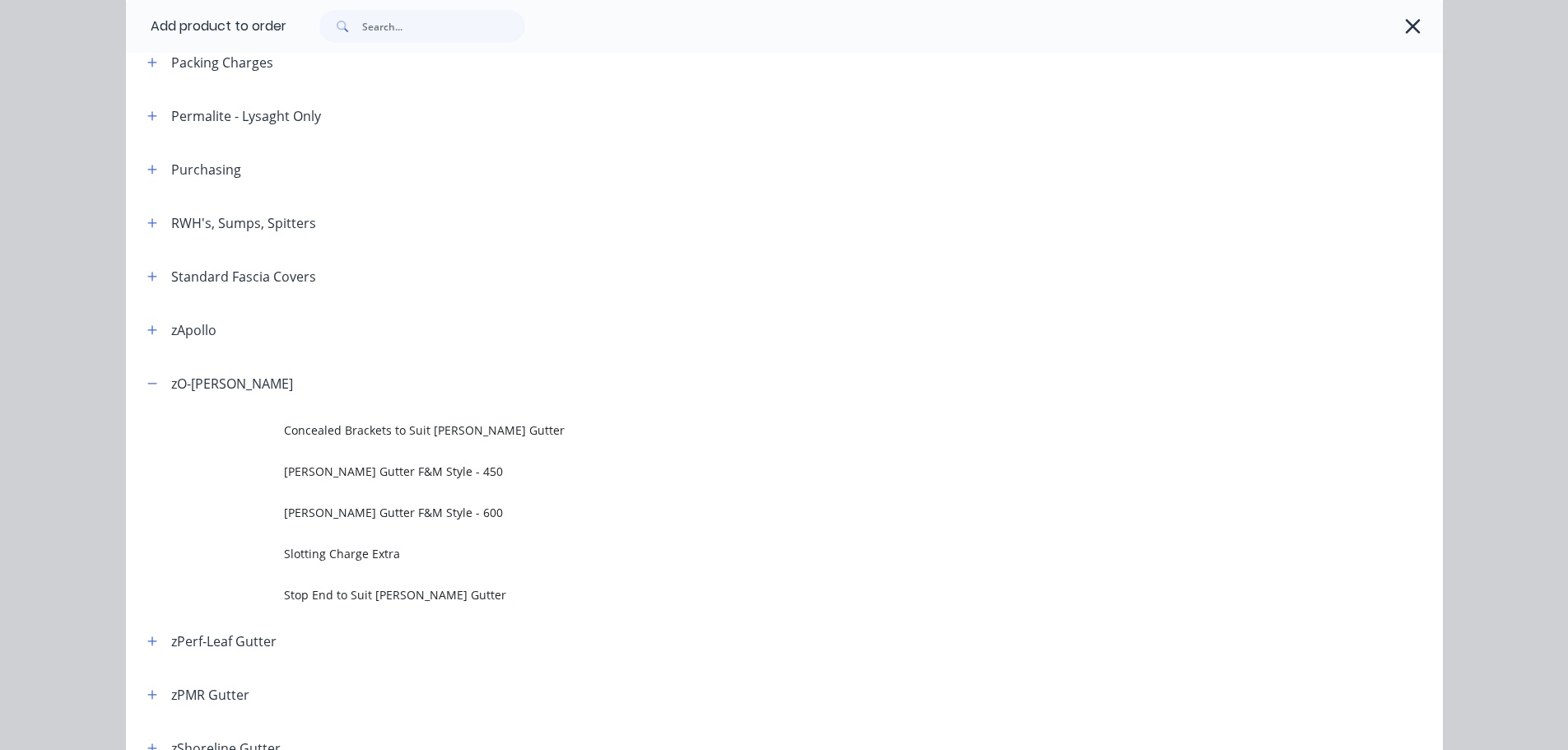
scroll to position [0, 0]
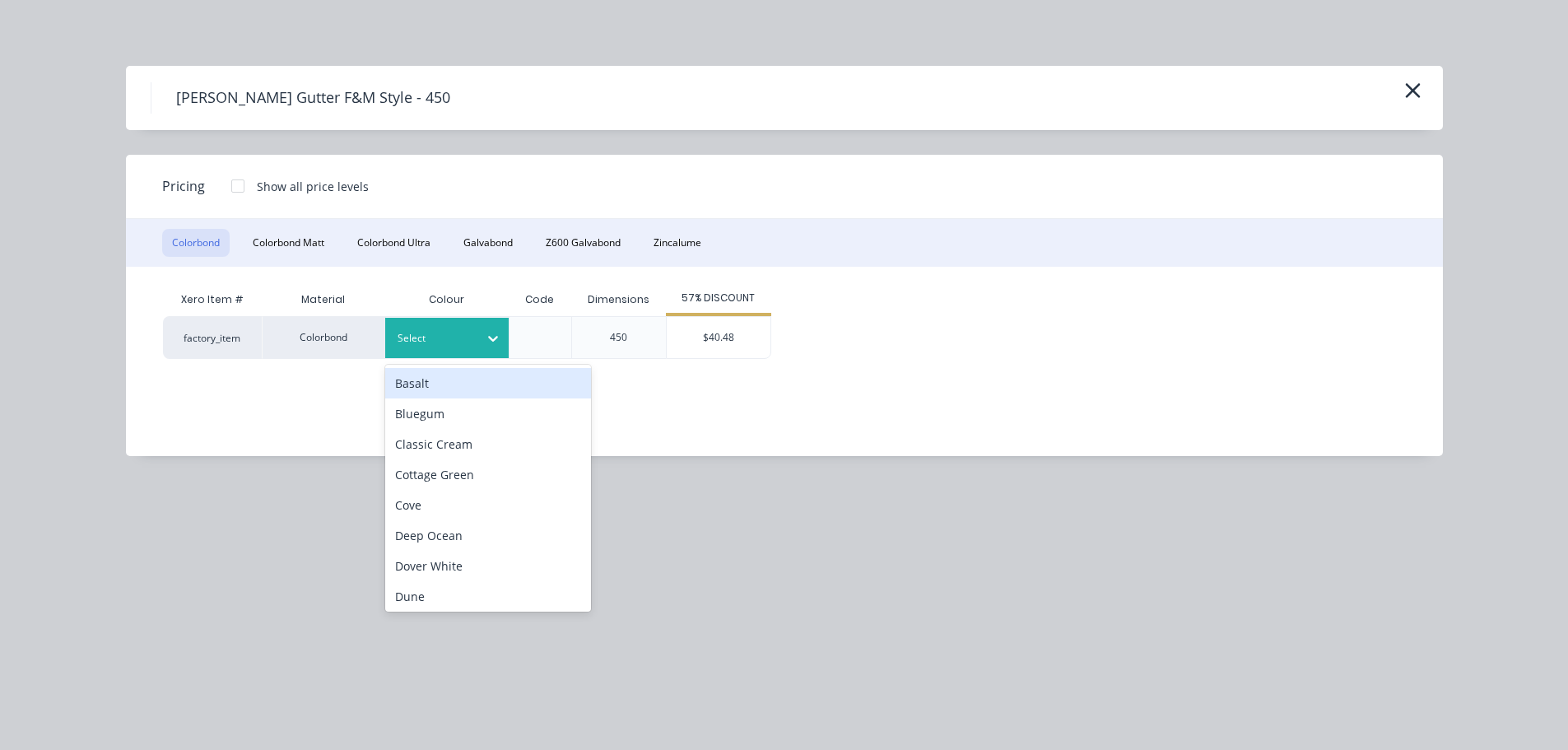
click at [443, 333] on div at bounding box center [434, 338] width 74 height 18
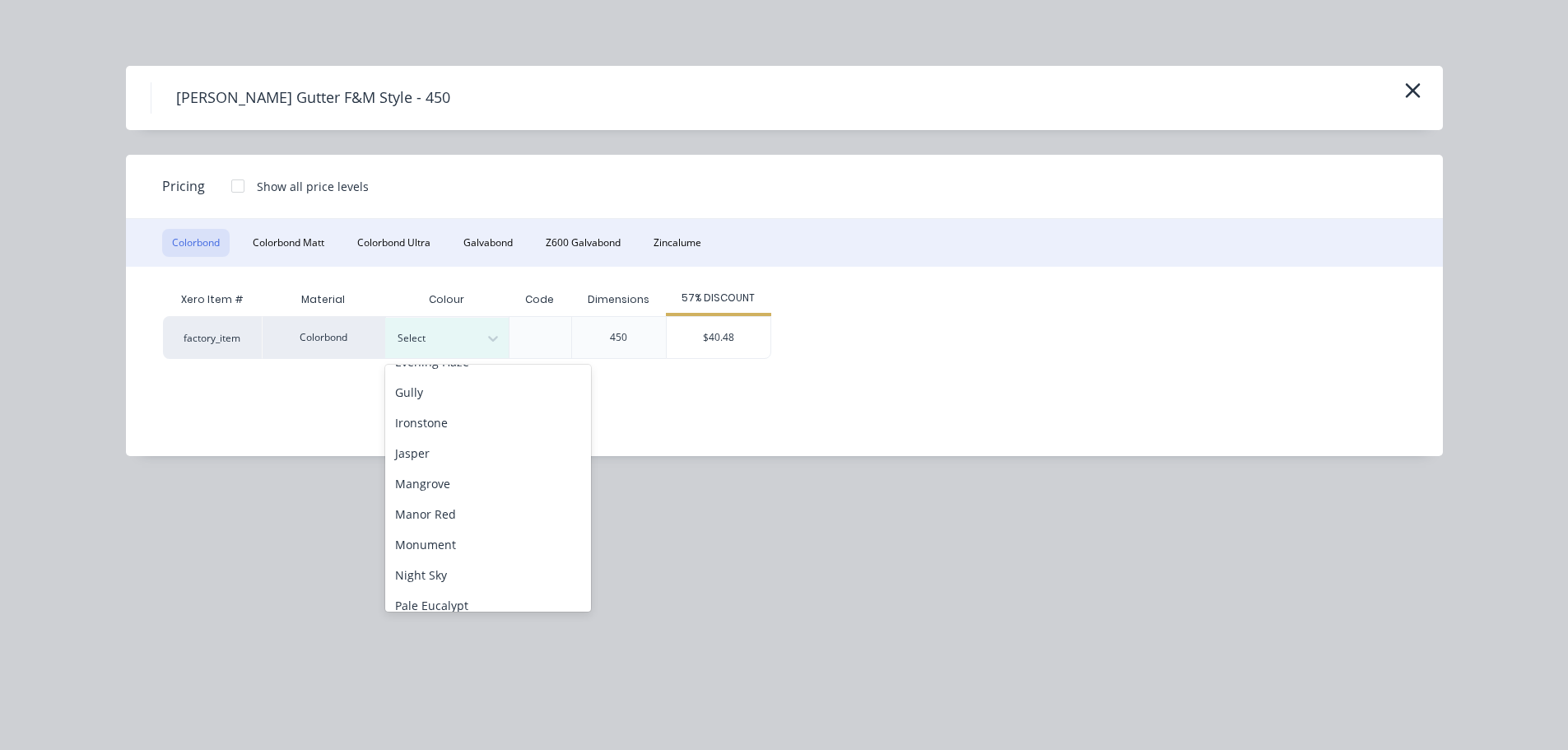
scroll to position [329, 0]
click at [430, 593] on div "[PERSON_NAME]" at bounding box center [488, 602] width 206 height 30
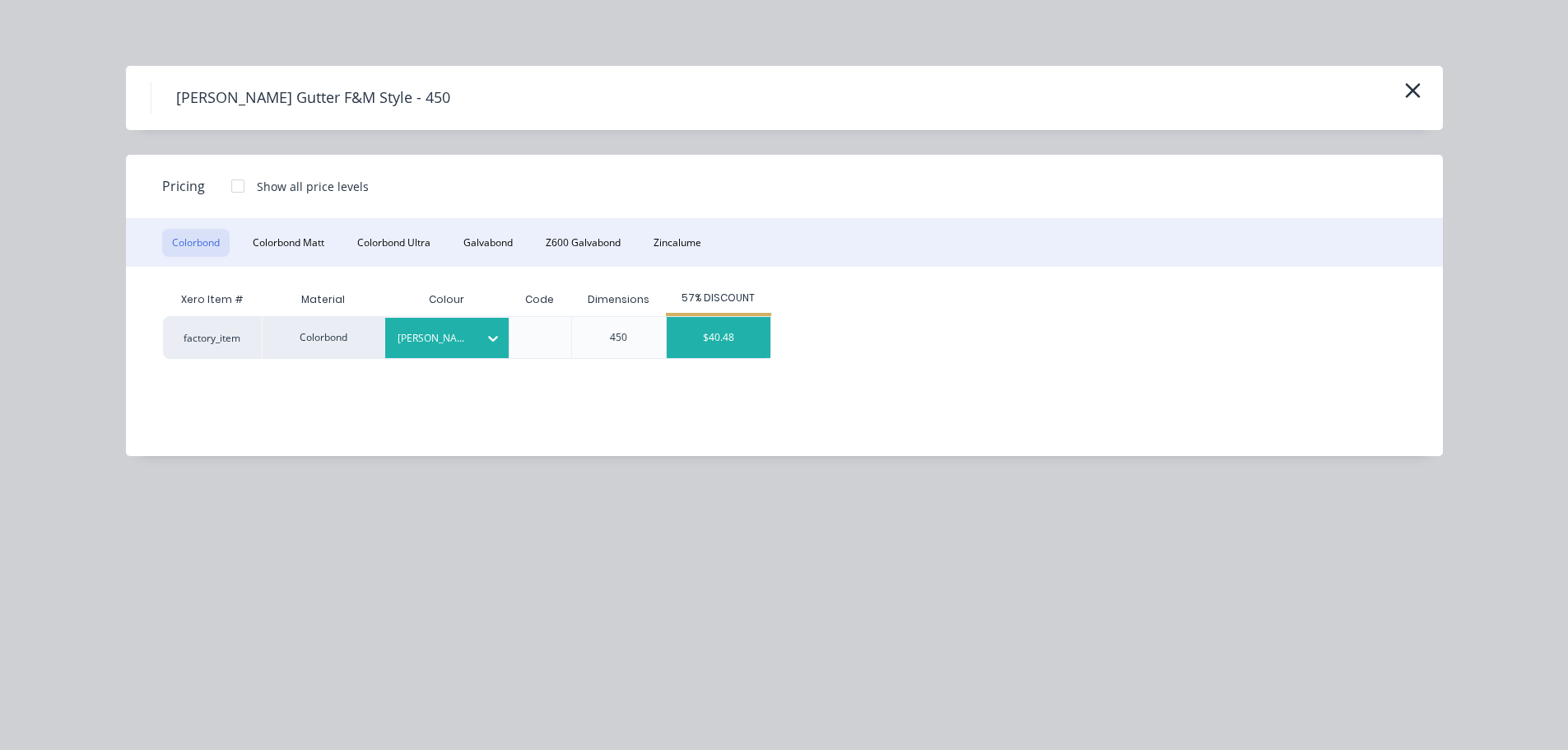
click at [721, 340] on div "$40.48" at bounding box center [718, 337] width 104 height 41
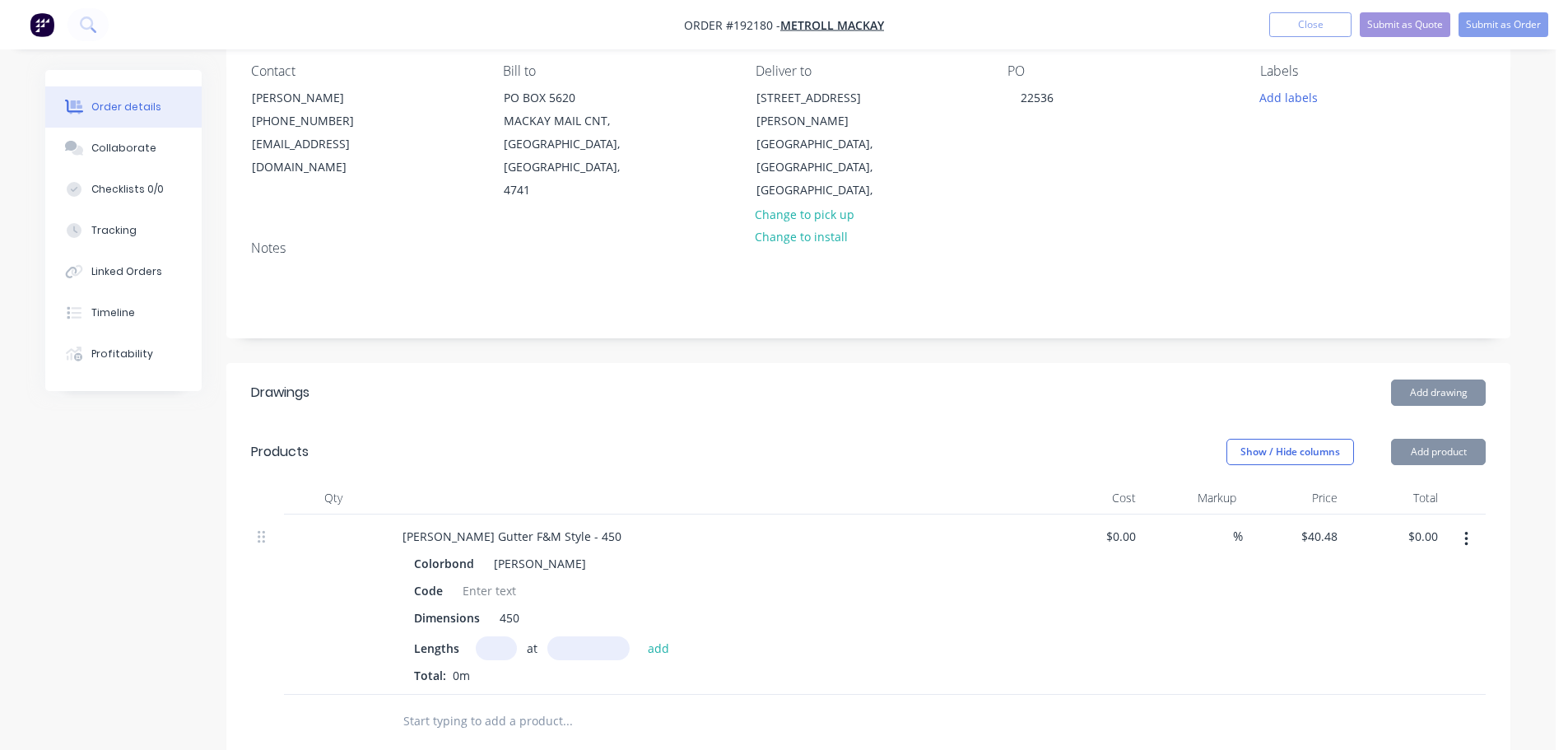
scroll to position [164, 0]
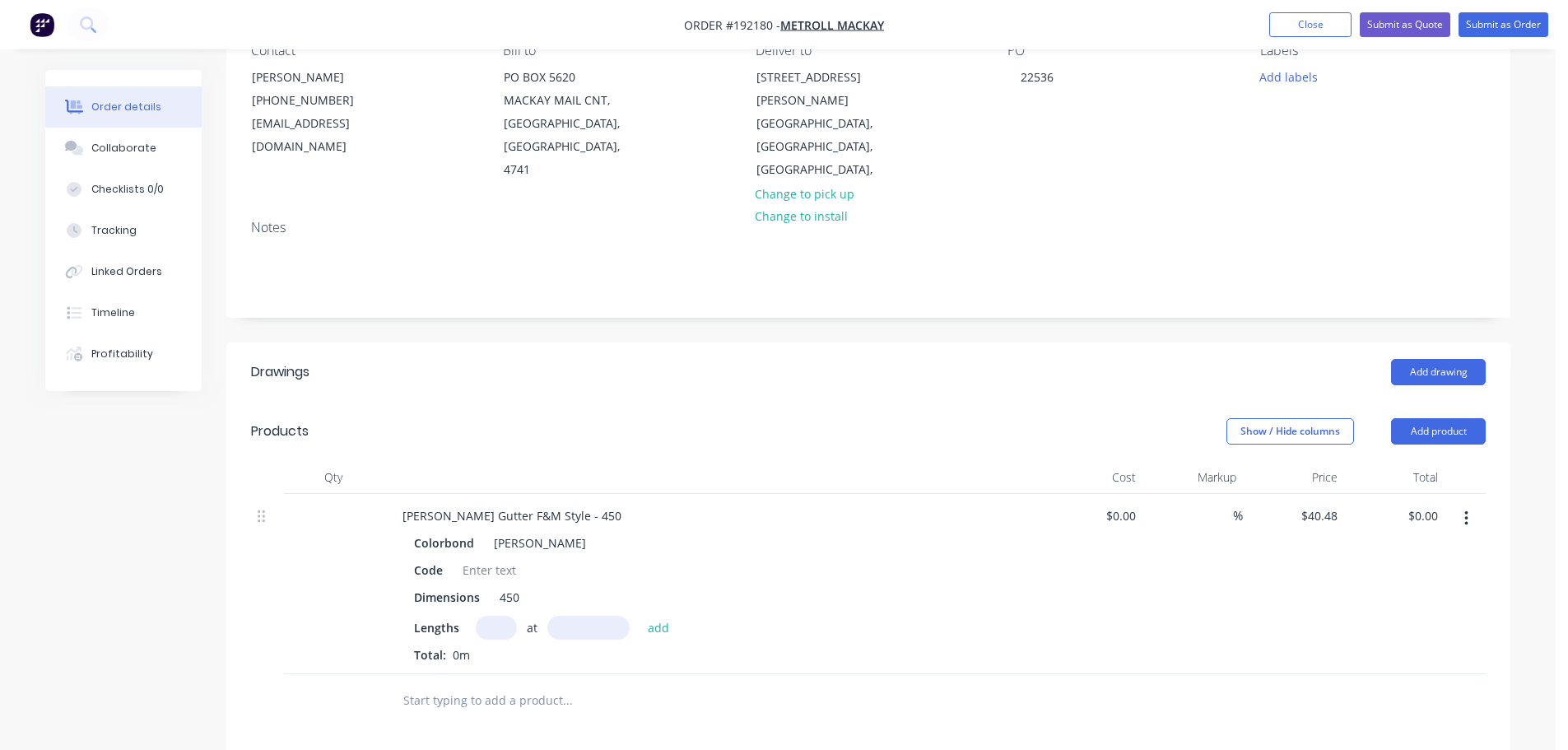
click at [499, 616] on input "text" at bounding box center [496, 627] width 41 height 23
type input "9"
type input "6000"
click at [640, 616] on button "add" at bounding box center [659, 627] width 38 height 23
type input "$2,185.92"
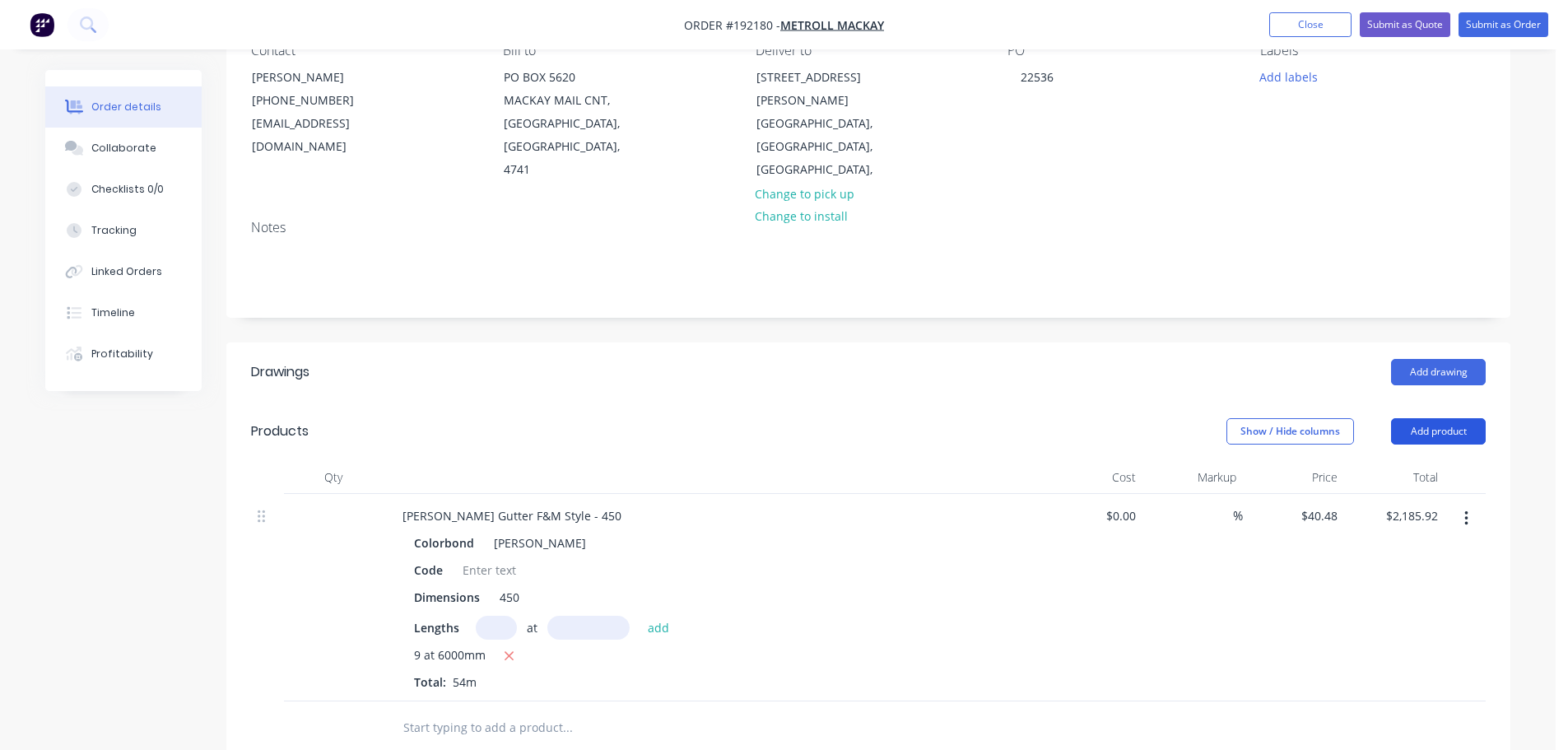
click at [1421, 419] on button "Add product" at bounding box center [1438, 432] width 95 height 26
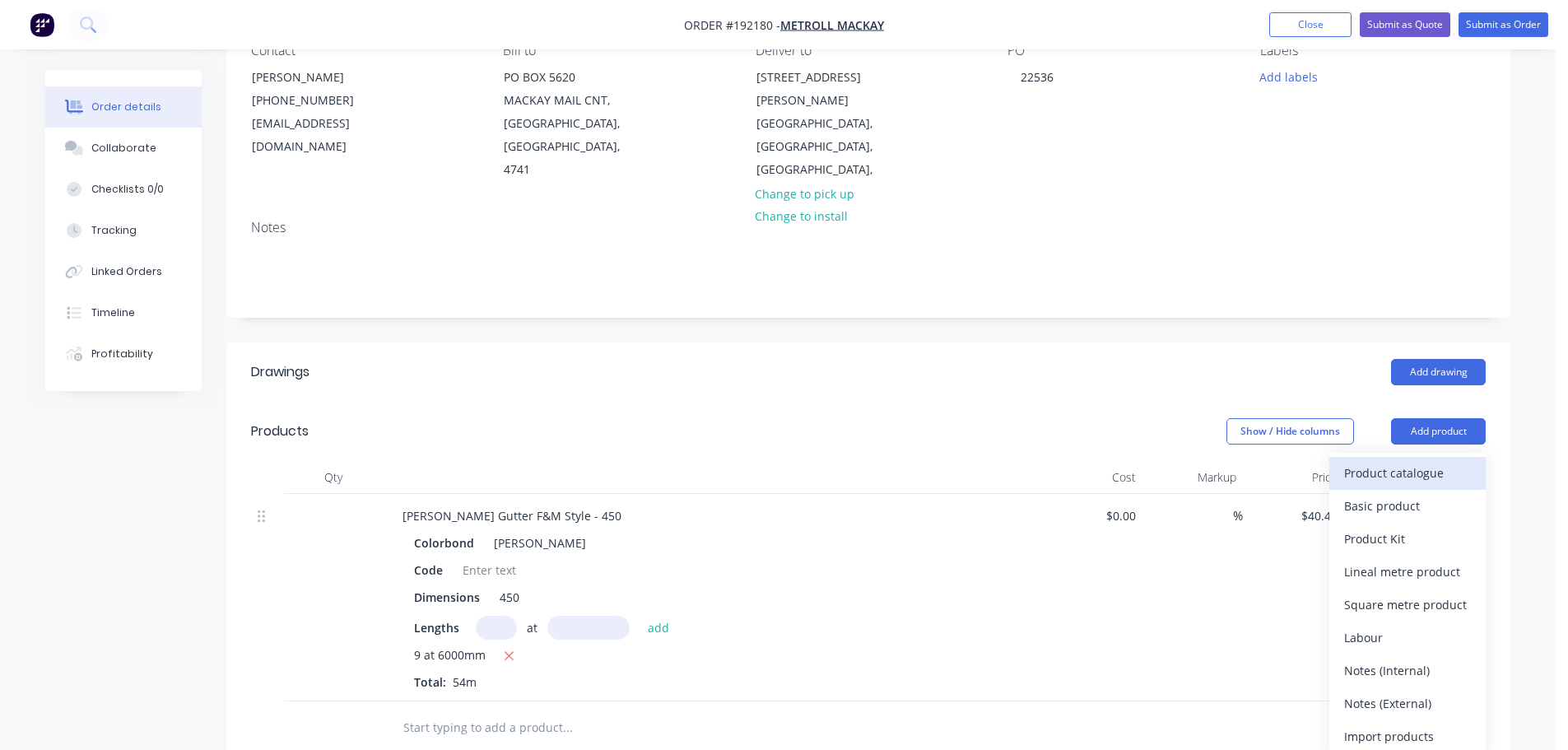
click at [1400, 461] on div "Product catalogue" at bounding box center [1408, 472] width 127 height 23
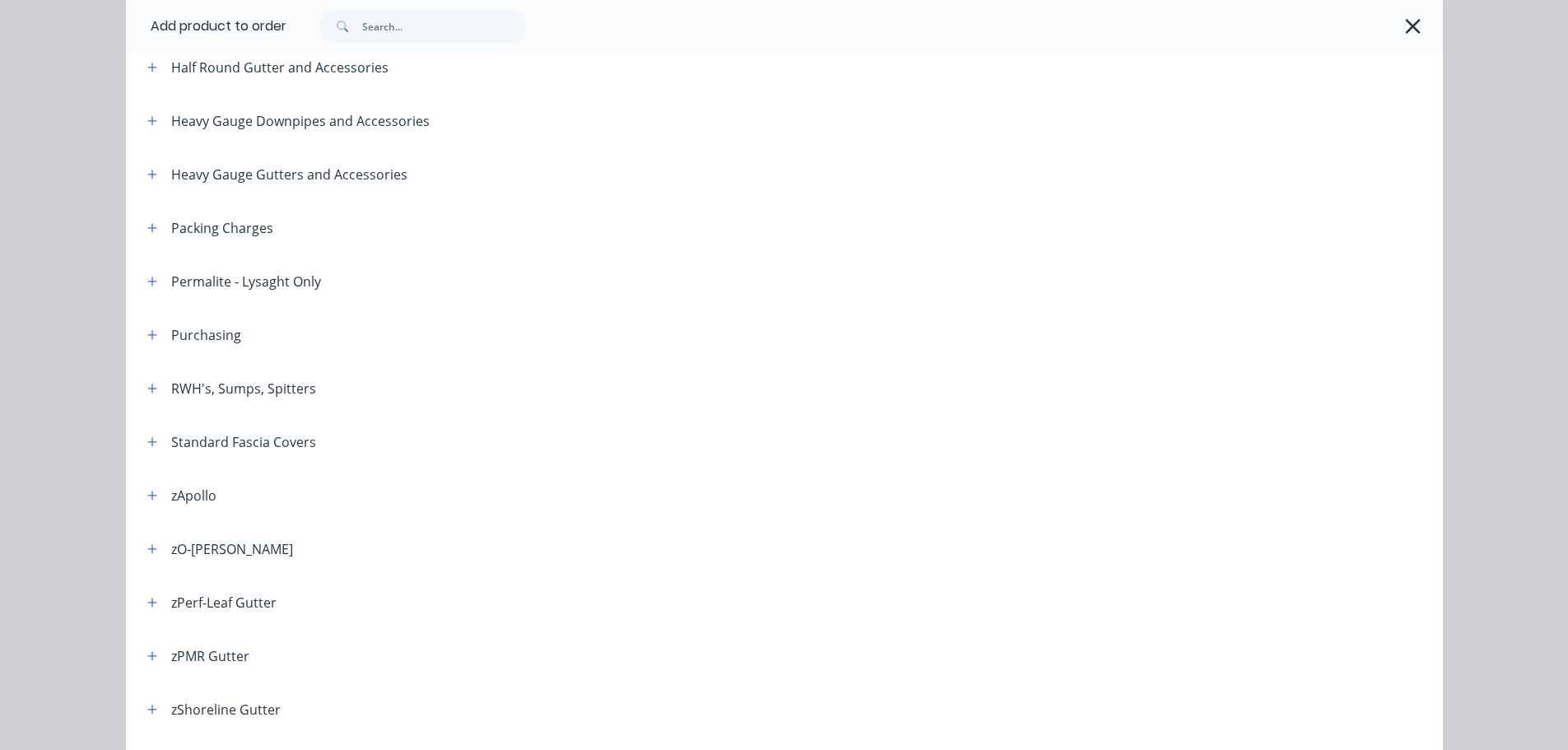
scroll to position [573, 0]
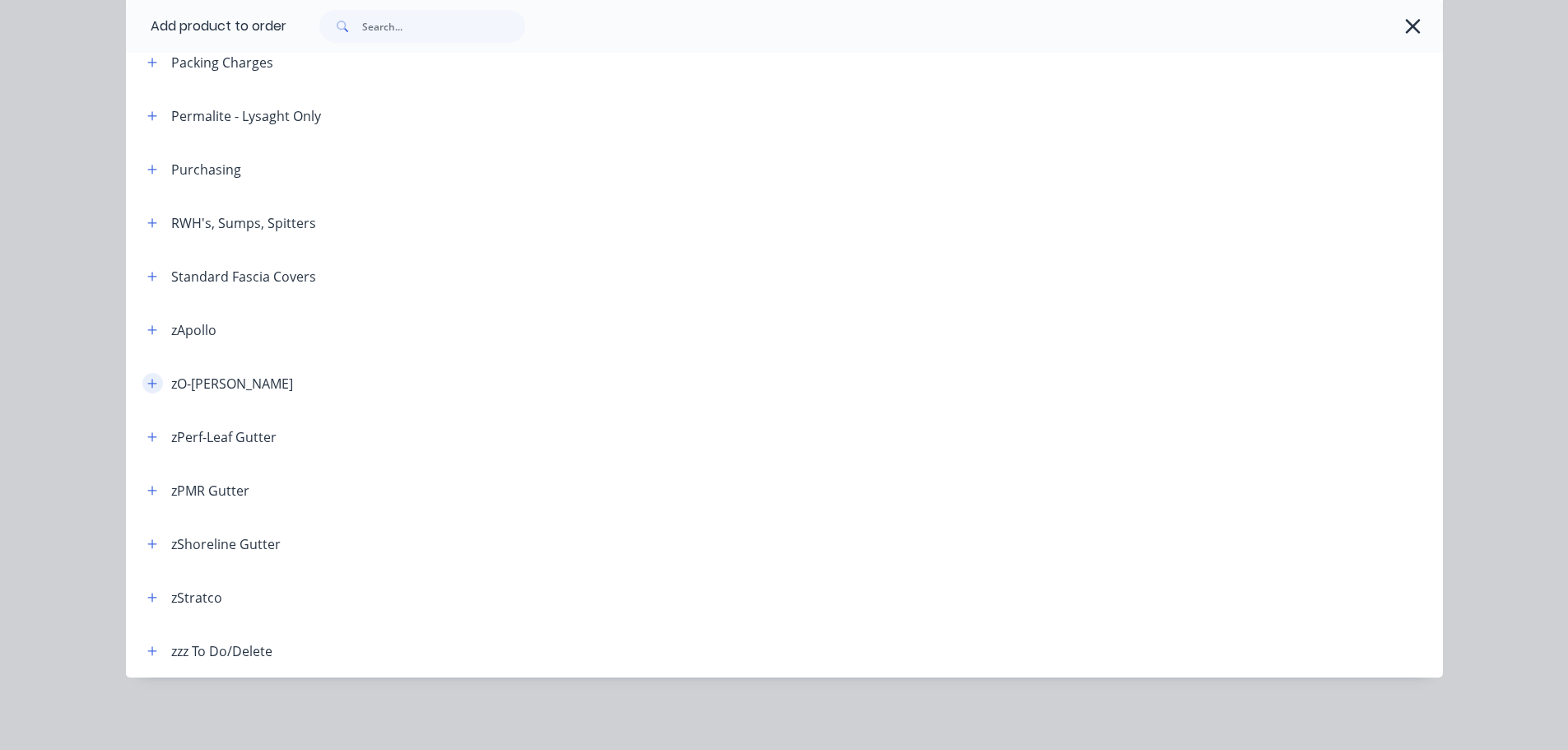
click at [143, 374] on button "button" at bounding box center [153, 384] width 21 height 21
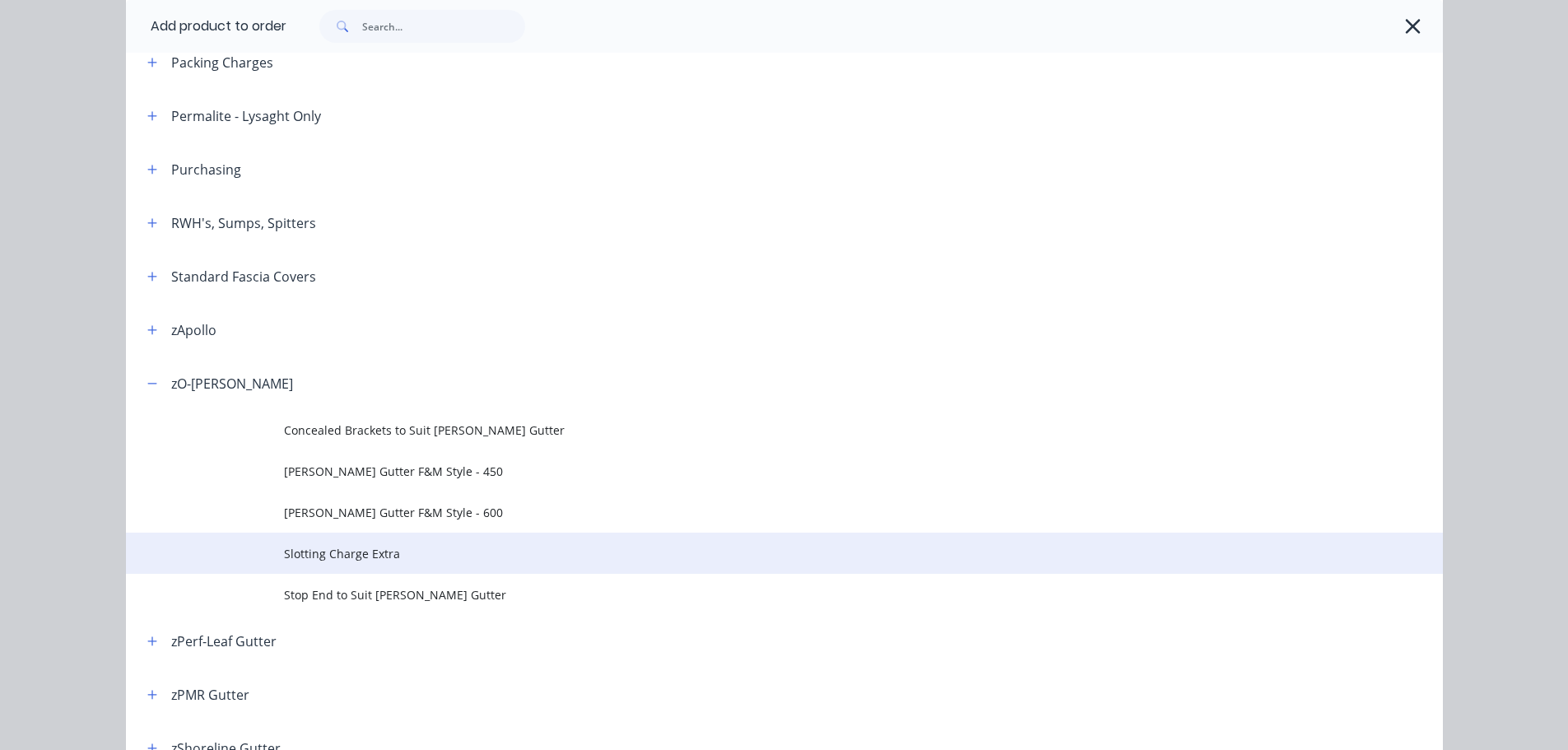
click at [353, 557] on span "Slotting Charge Extra" at bounding box center [747, 553] width 927 height 17
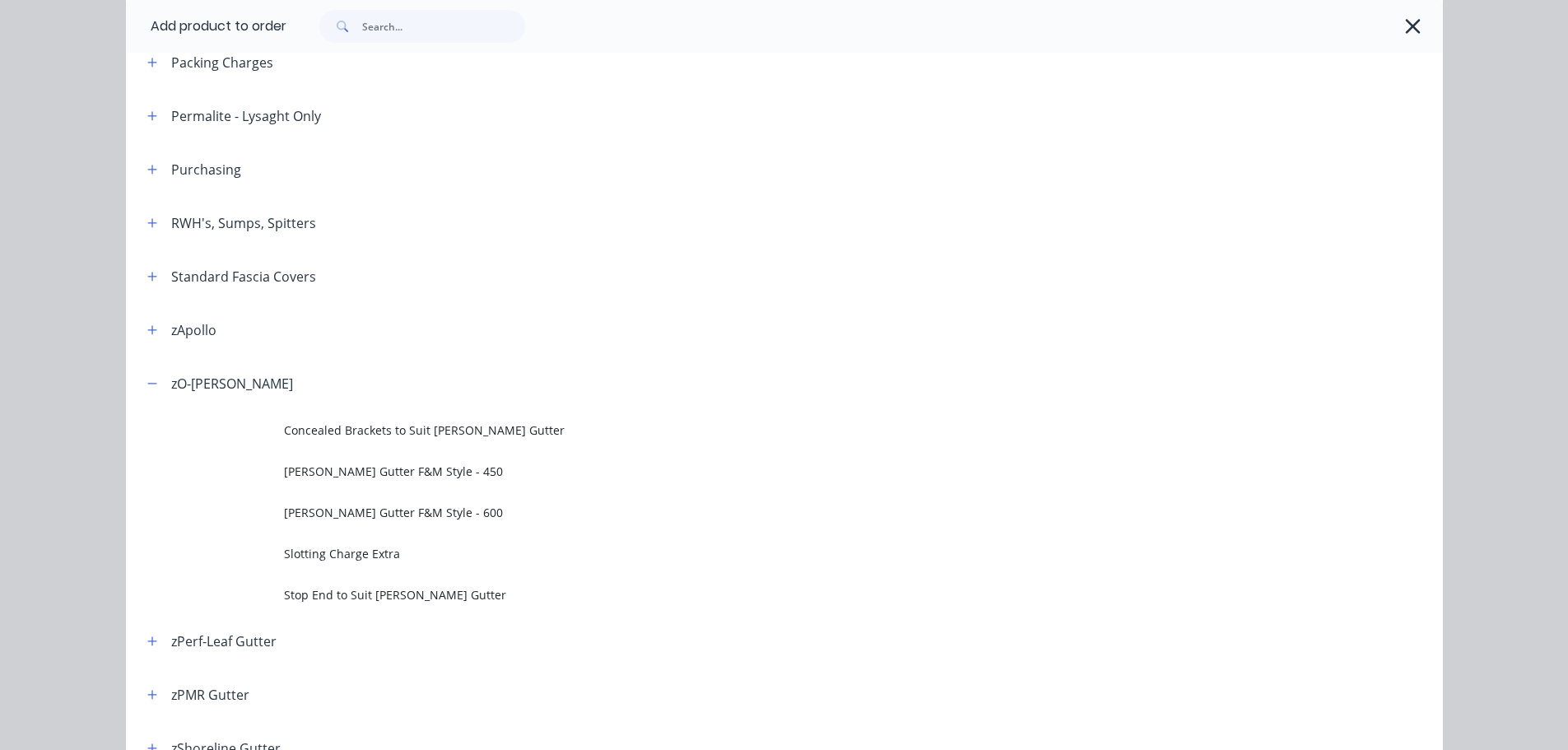
scroll to position [0, 0]
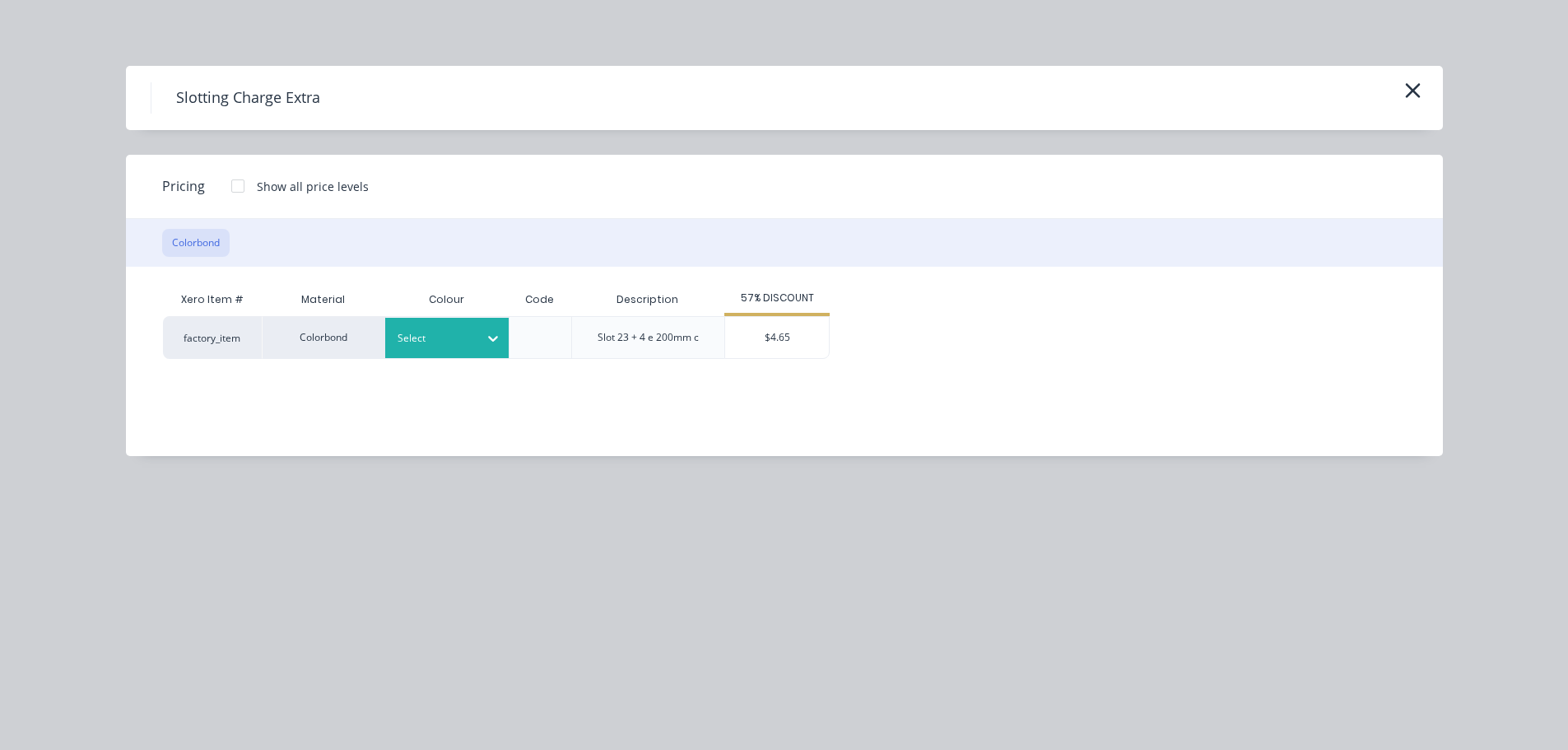
click at [475, 340] on div "Select" at bounding box center [432, 338] width 92 height 22
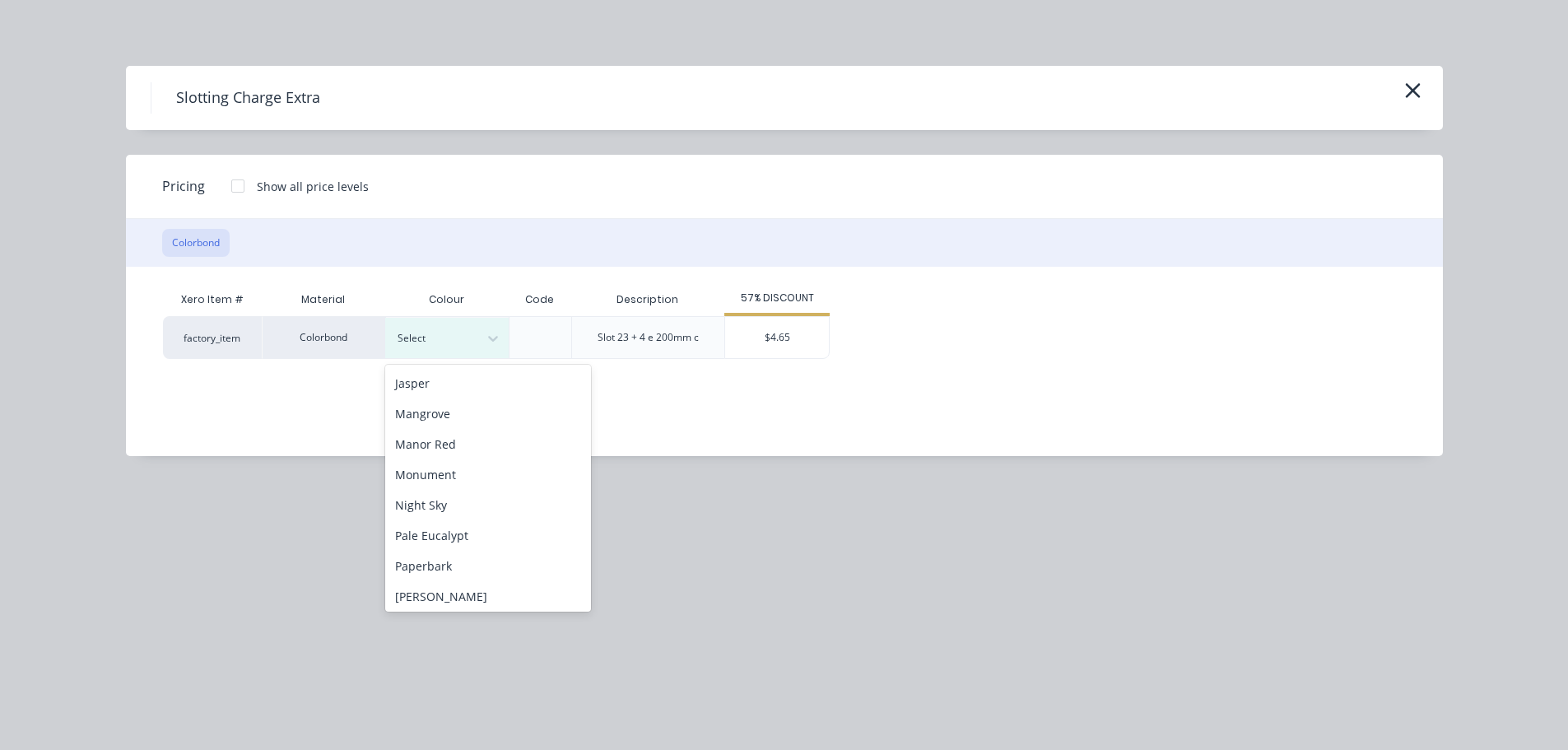
scroll to position [494, 0]
click at [466, 449] on div "[PERSON_NAME]" at bounding box center [488, 437] width 206 height 30
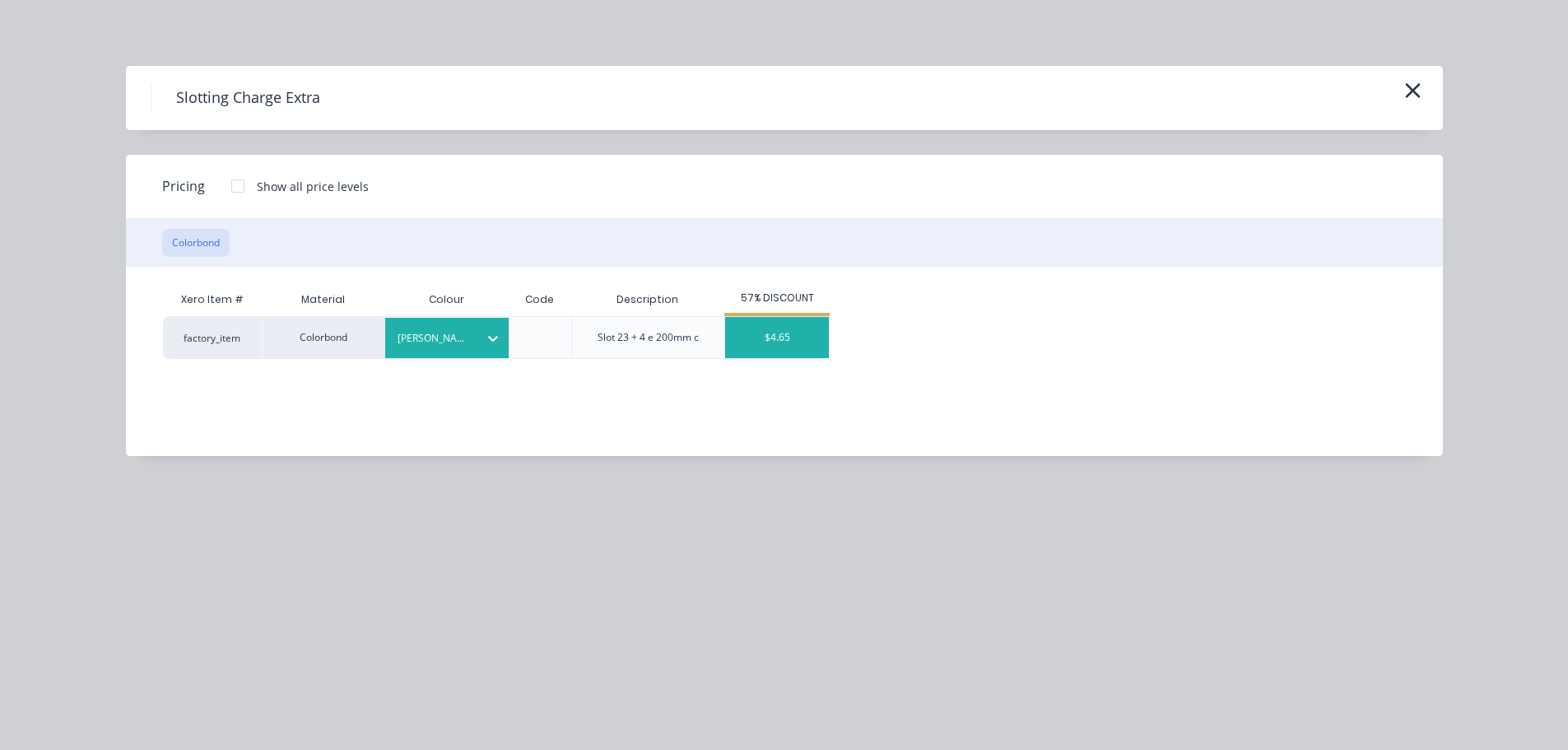
click at [743, 349] on div "$4.65" at bounding box center [777, 337] width 104 height 41
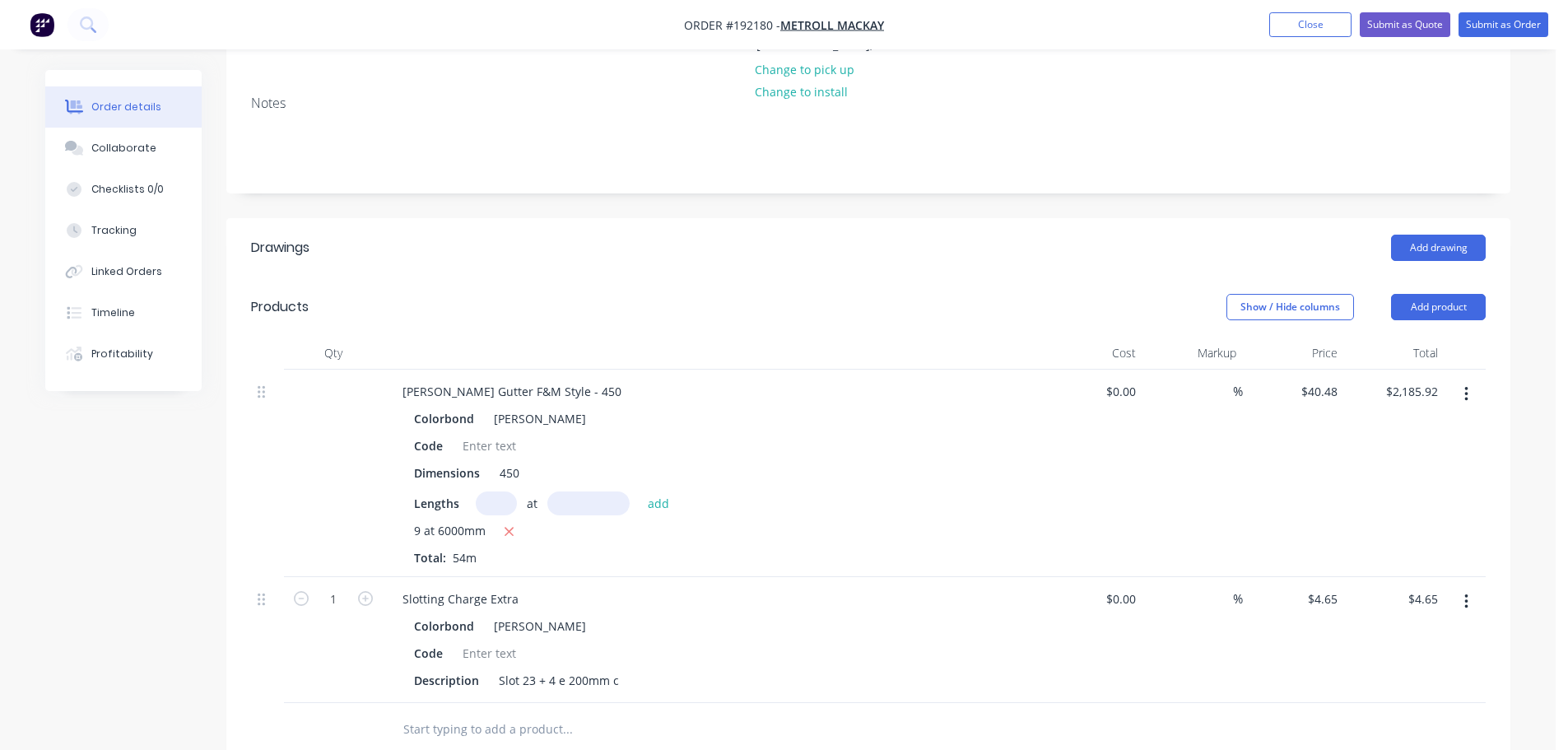
scroll to position [329, 0]
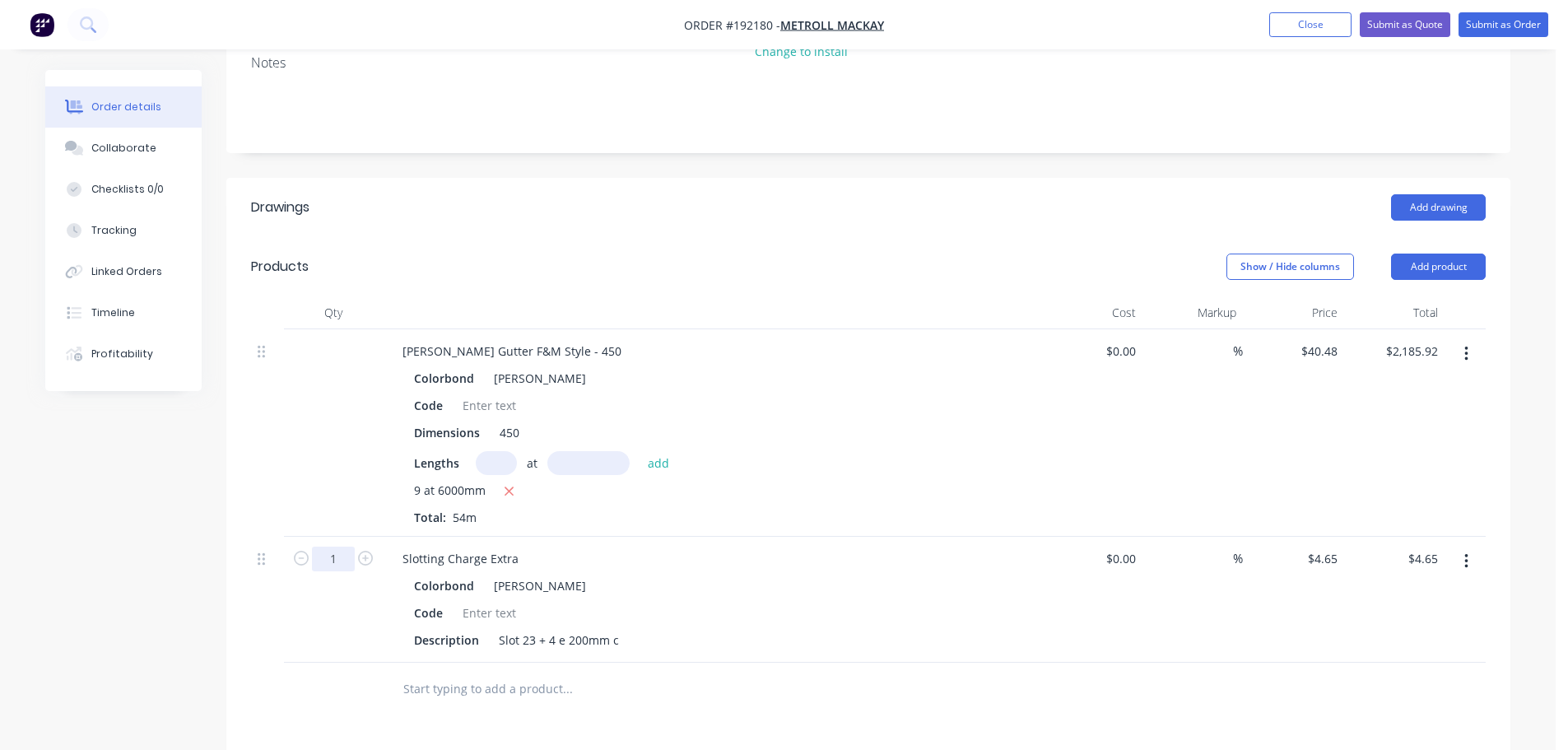
drag, startPoint x: 336, startPoint y: 536, endPoint x: 340, endPoint y: 526, distance: 10.8
click at [336, 546] on input "1" at bounding box center [333, 559] width 43 height 24
type input "54"
type input "$251.10"
drag, startPoint x: 599, startPoint y: 202, endPoint x: 612, endPoint y: 198, distance: 13.6
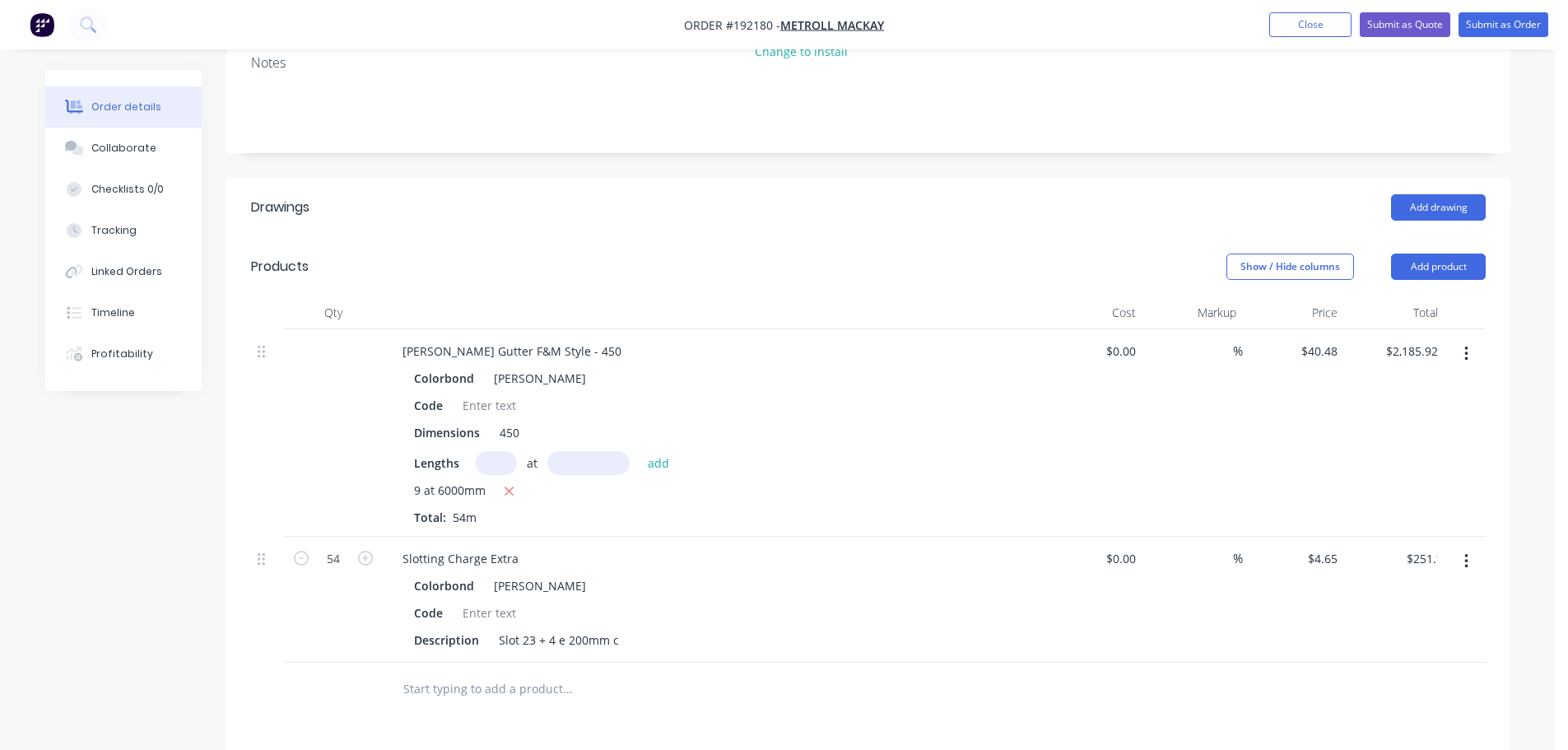
click at [599, 202] on header "Drawings Add drawing" at bounding box center [868, 207] width 1284 height 59
click at [1448, 254] on button "Add product" at bounding box center [1438, 266] width 95 height 26
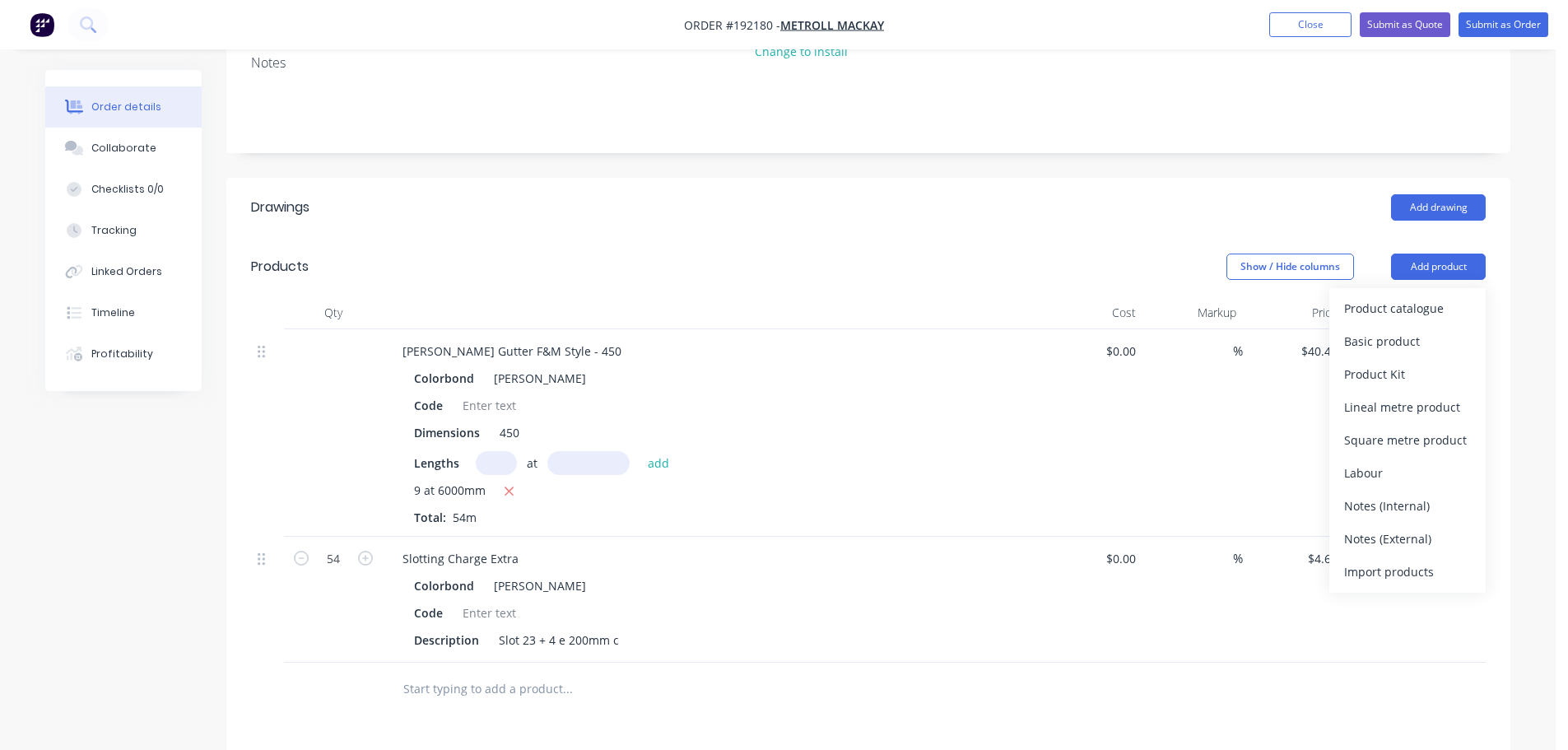
click at [1431, 297] on div "Product catalogue" at bounding box center [1408, 308] width 127 height 23
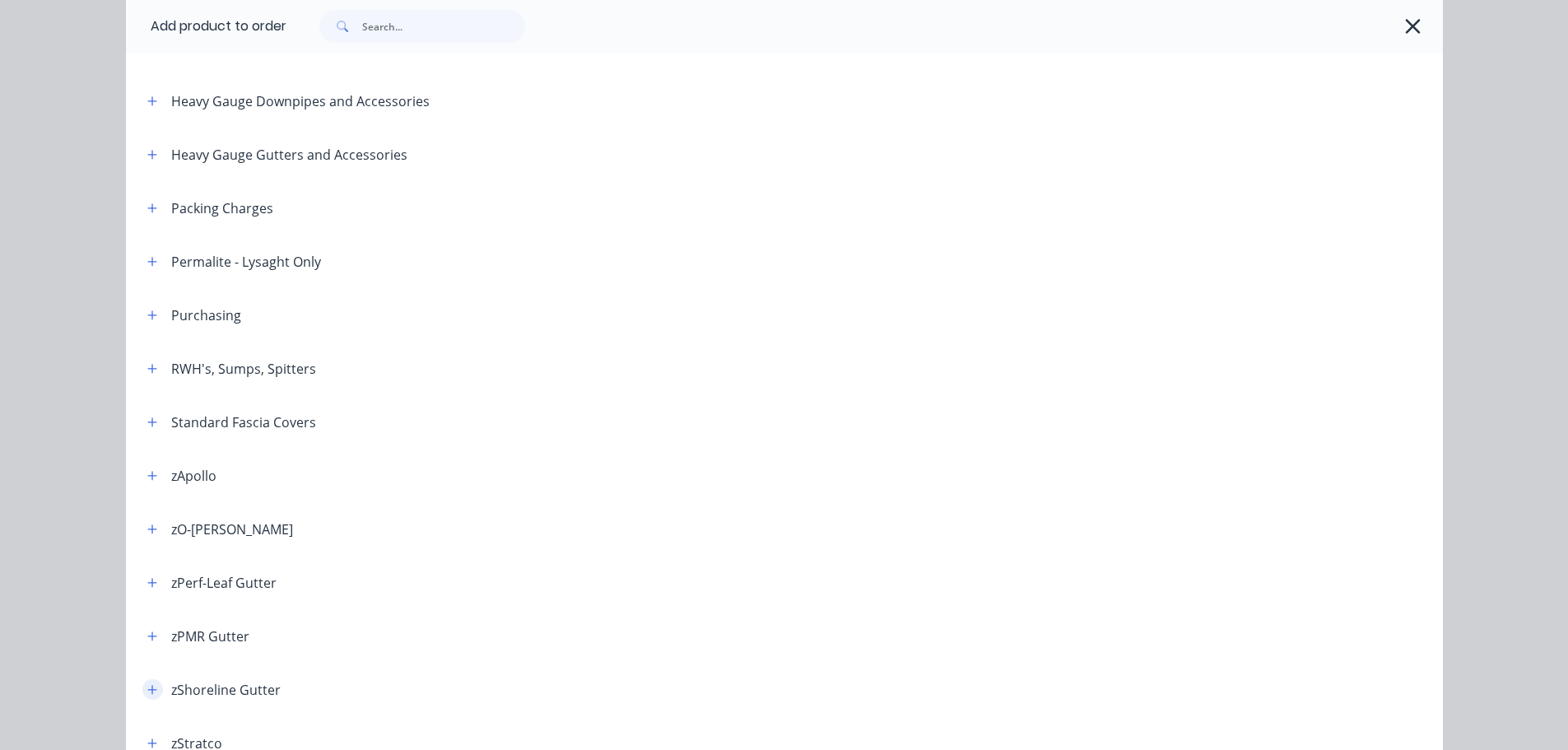
scroll to position [573, 0]
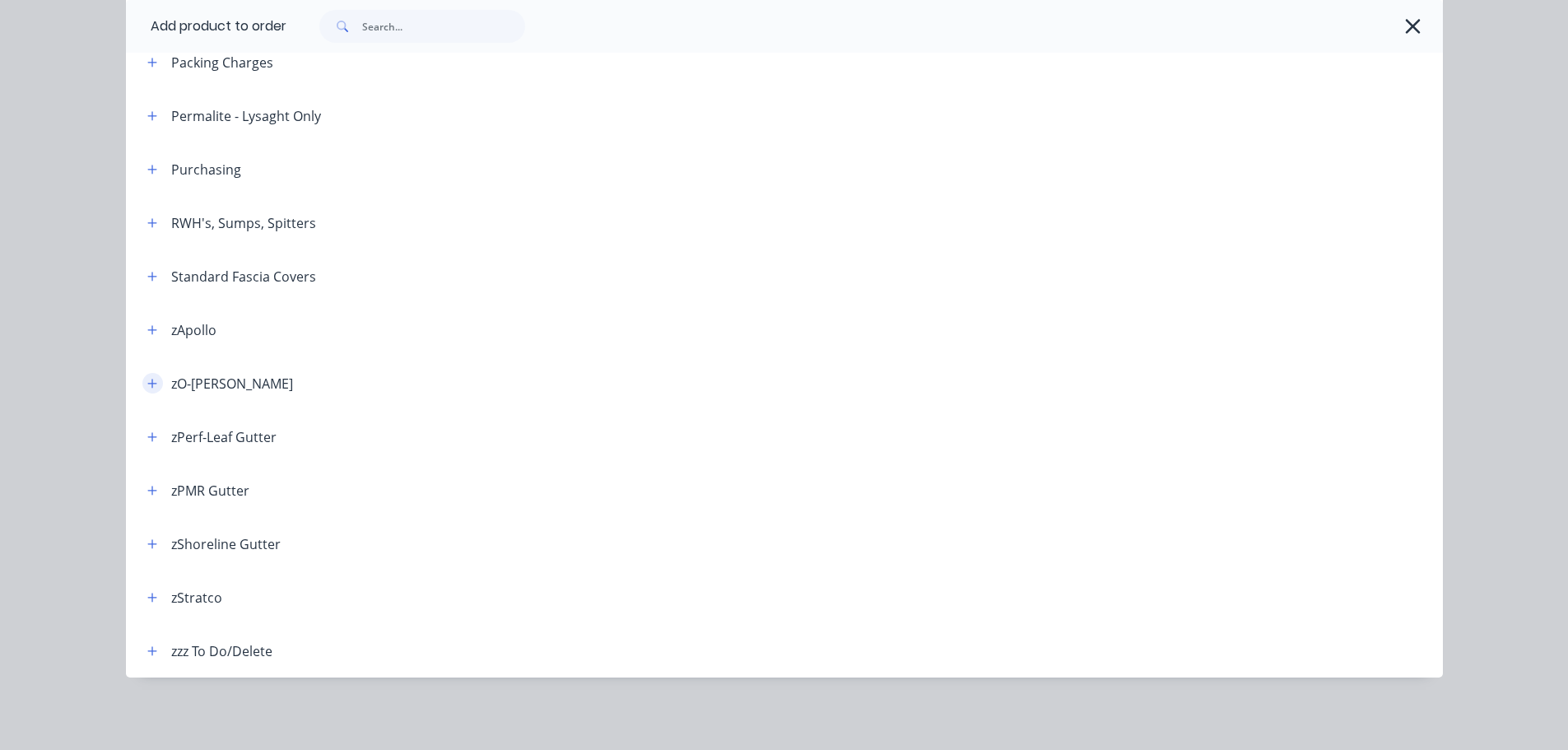
click at [143, 386] on button "button" at bounding box center [153, 384] width 21 height 21
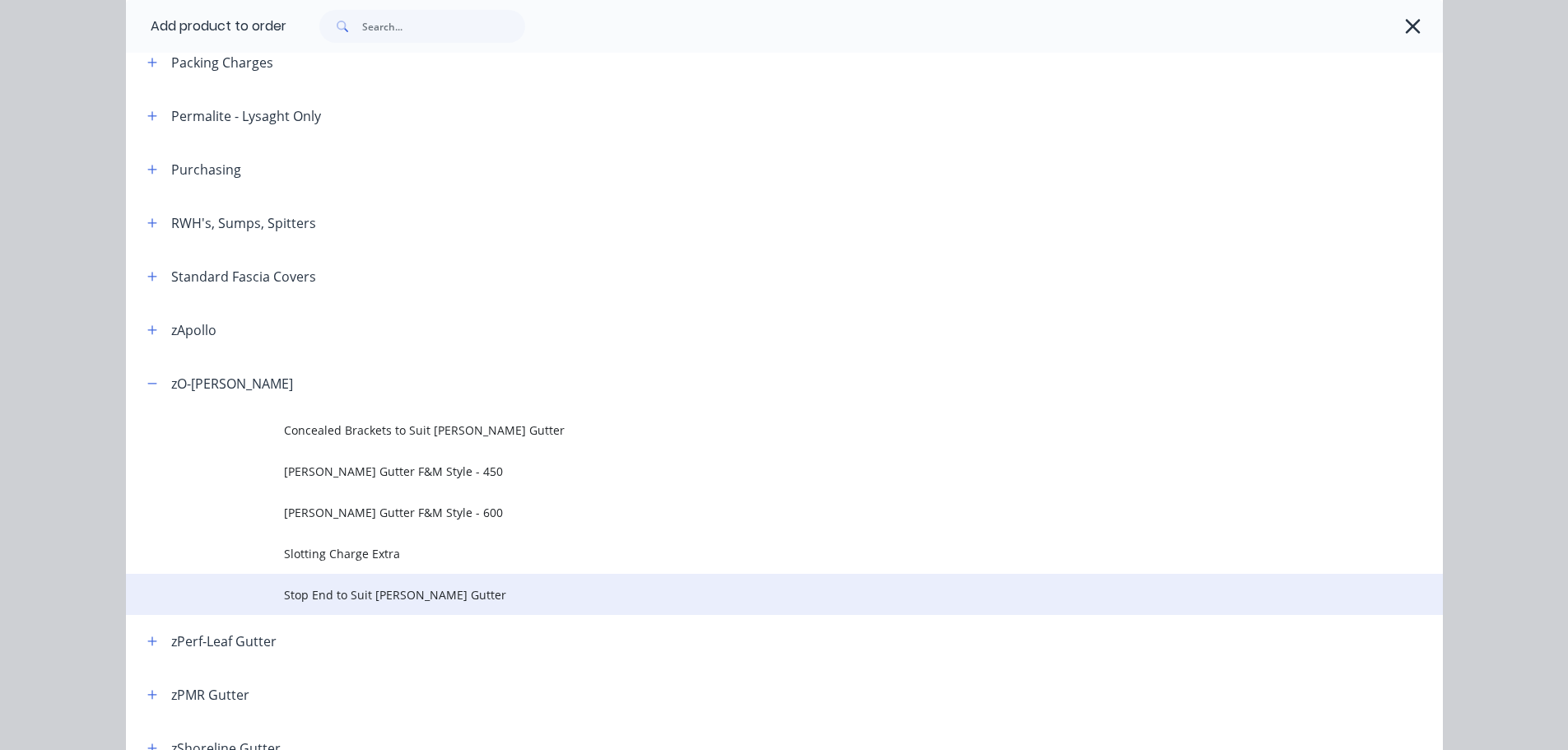
click at [372, 587] on span "Stop End to Suit [PERSON_NAME] Gutter" at bounding box center [747, 595] width 927 height 17
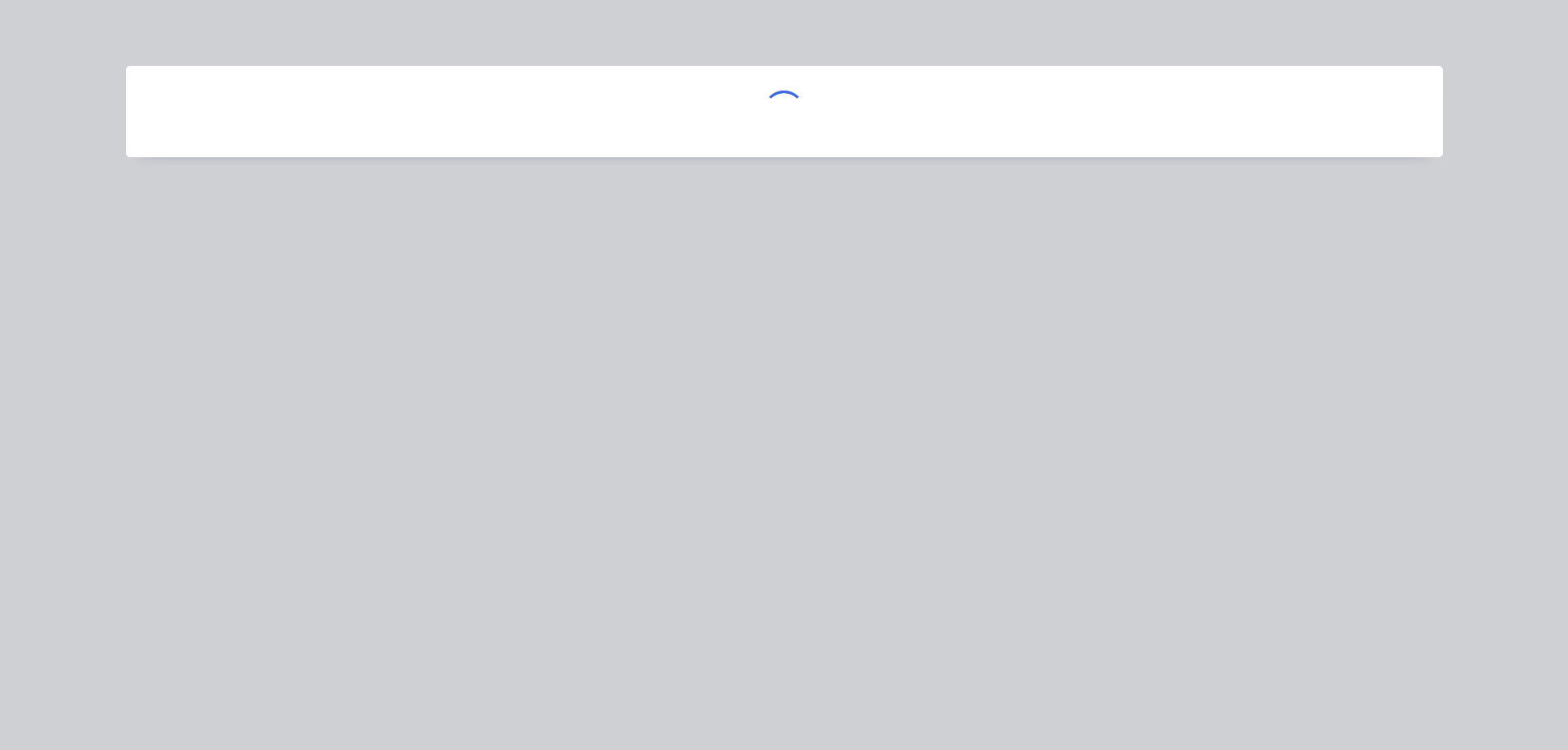
scroll to position [0, 0]
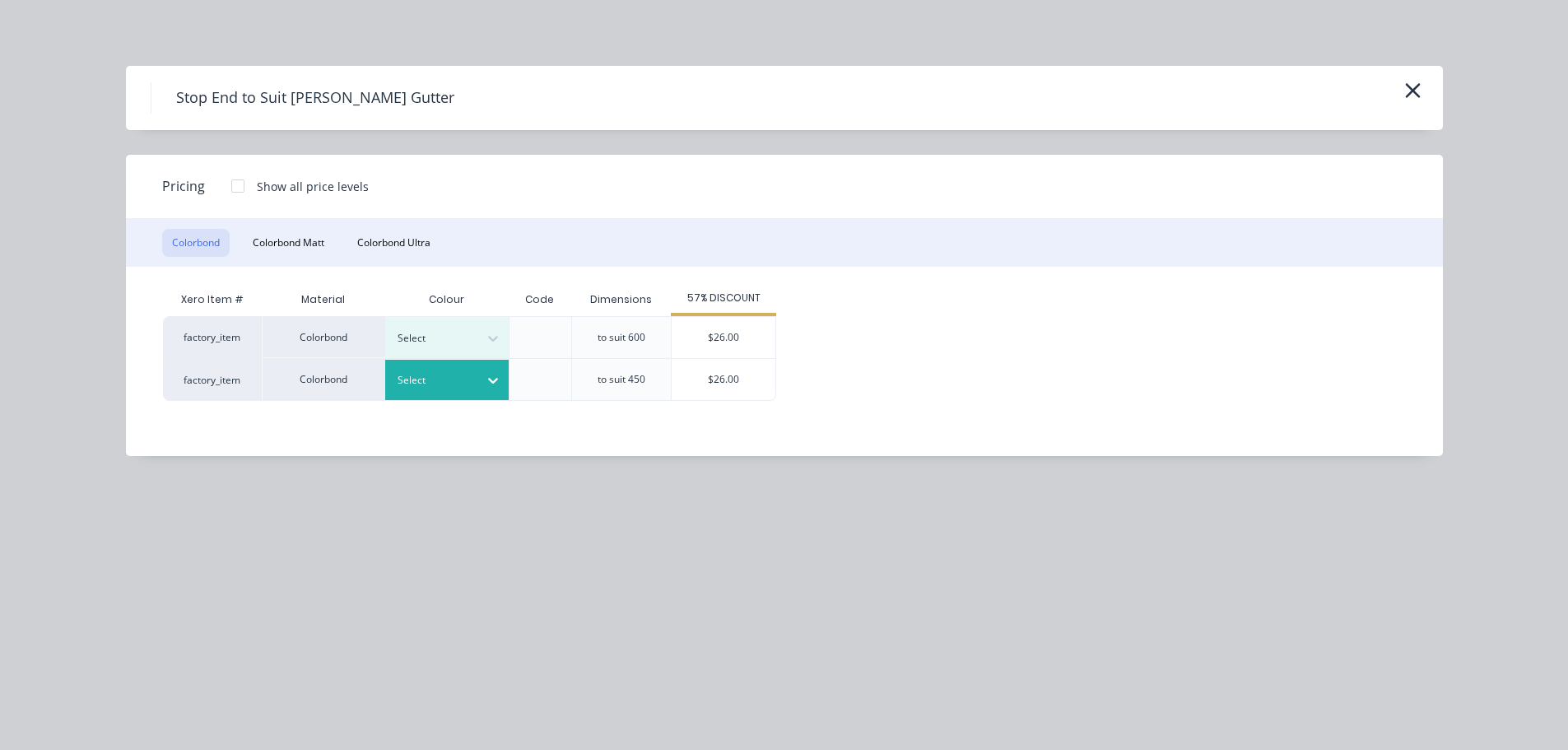
click at [459, 374] on div at bounding box center [434, 380] width 74 height 18
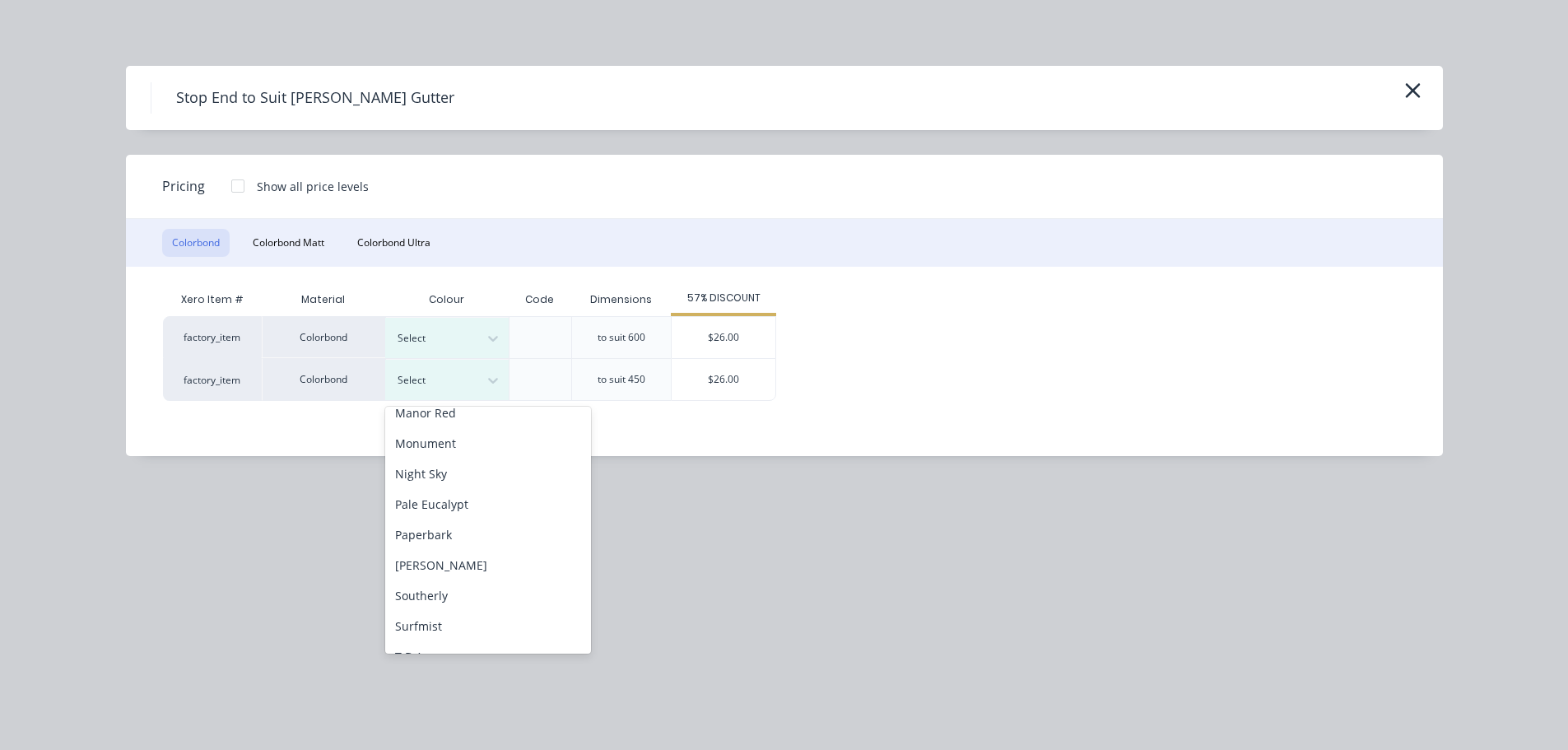
scroll to position [494, 0]
click at [465, 481] on div "[PERSON_NAME]" at bounding box center [488, 479] width 206 height 30
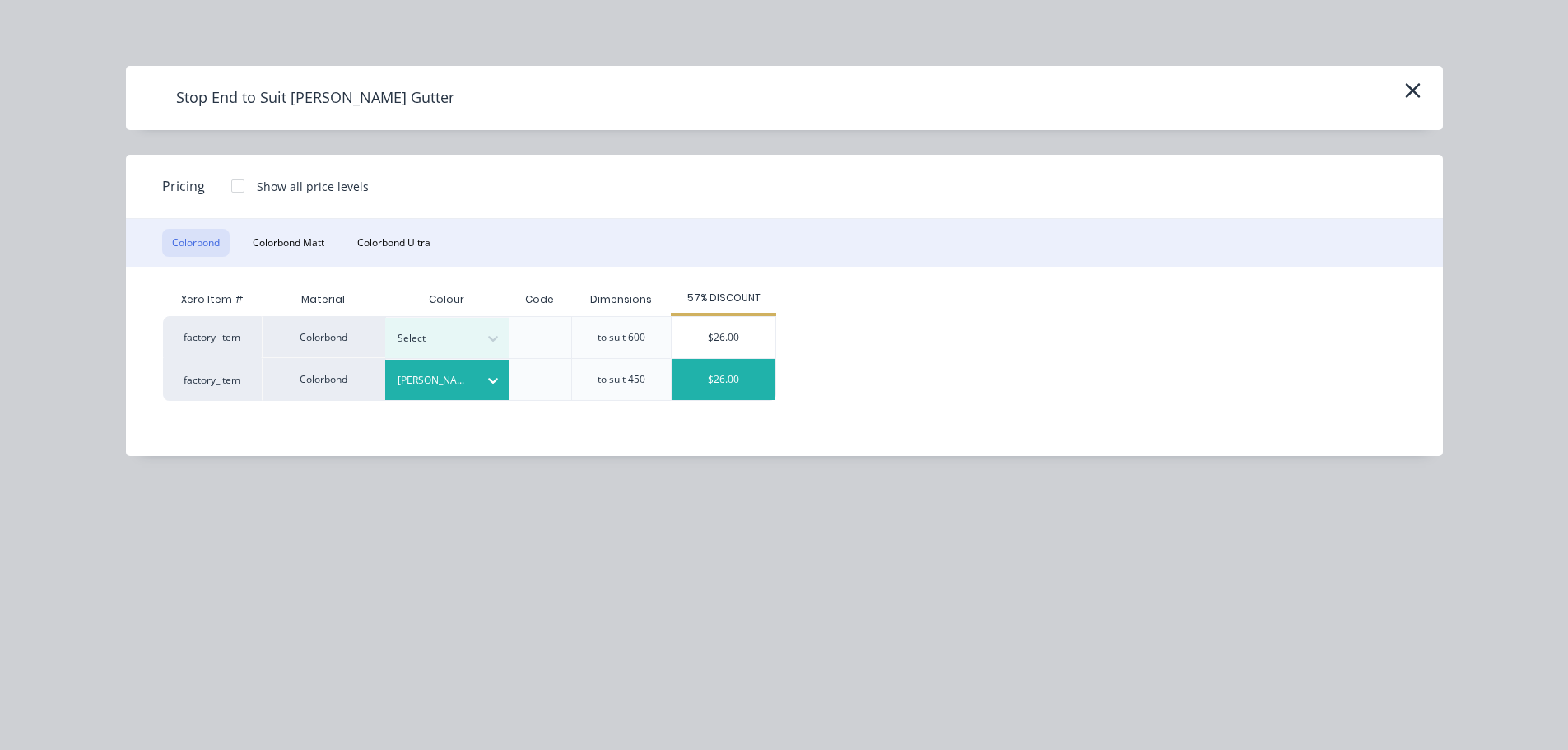
click at [741, 374] on div "$26.00" at bounding box center [723, 379] width 104 height 41
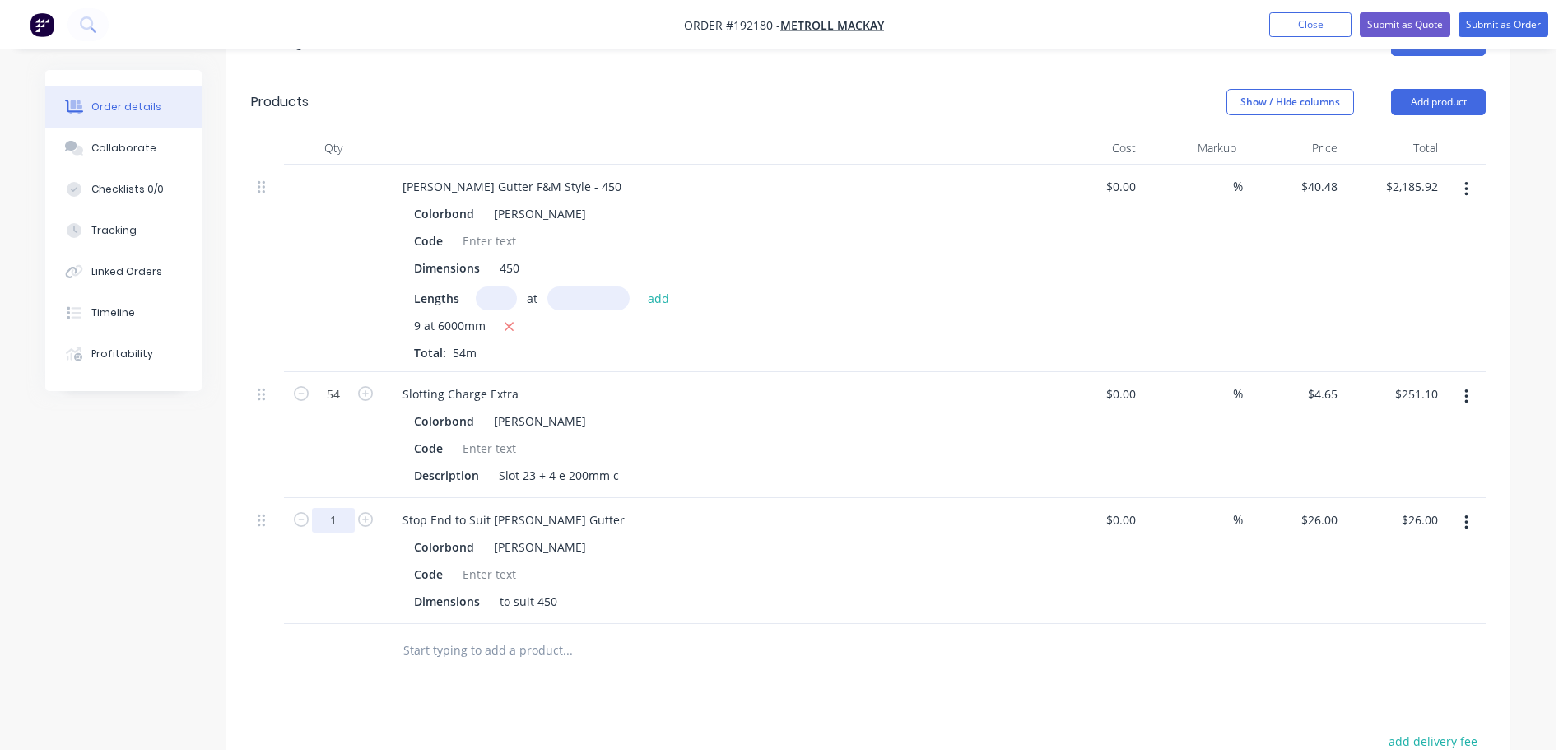
drag, startPoint x: 344, startPoint y: 503, endPoint x: 365, endPoint y: 510, distance: 22.1
click at [344, 508] on input "1" at bounding box center [333, 520] width 43 height 24
type input "10"
type input "$260.00"
click at [561, 508] on div "Stop End to Suit [PERSON_NAME] Gutter" at bounding box center [514, 519] width 249 height 23
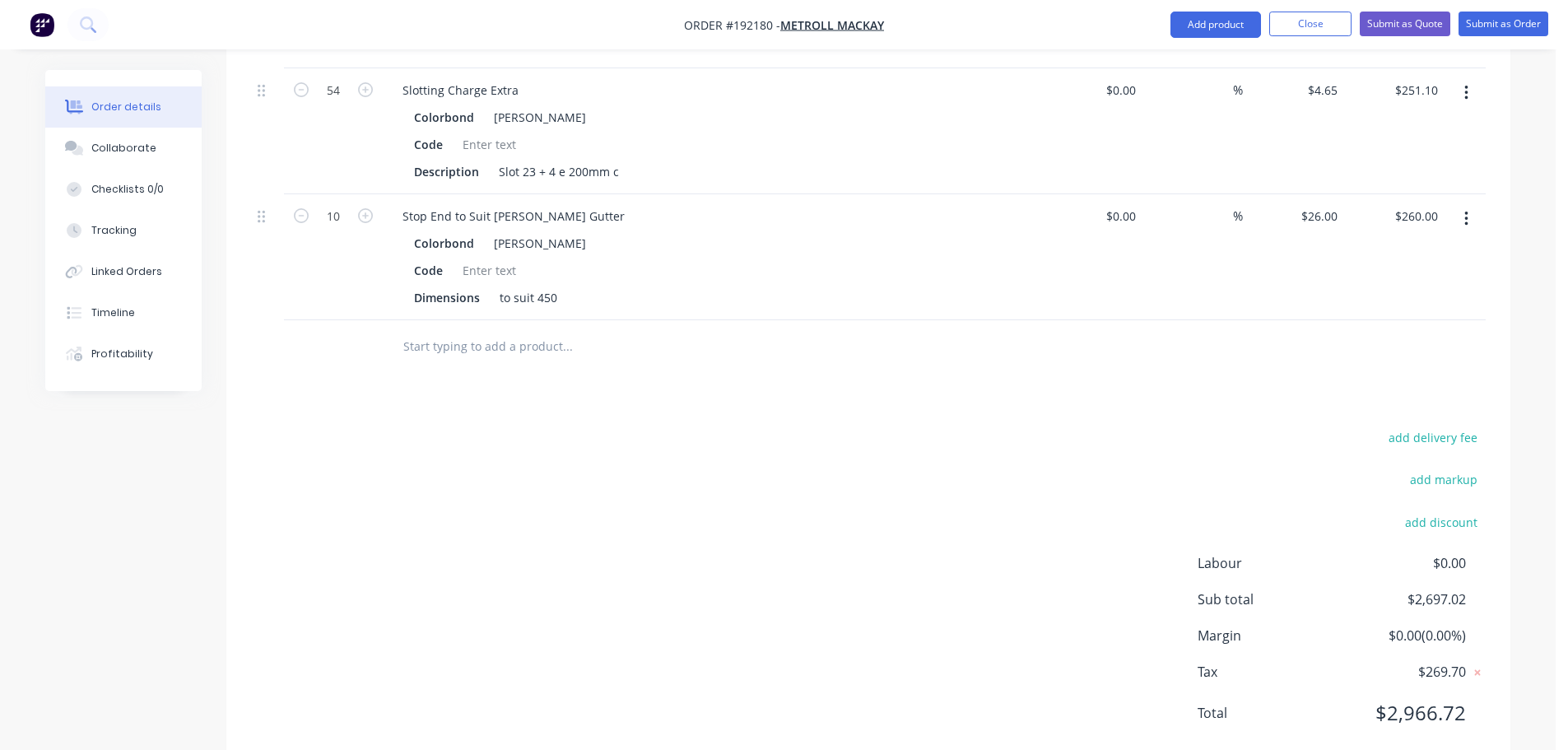
scroll to position [818, 0]
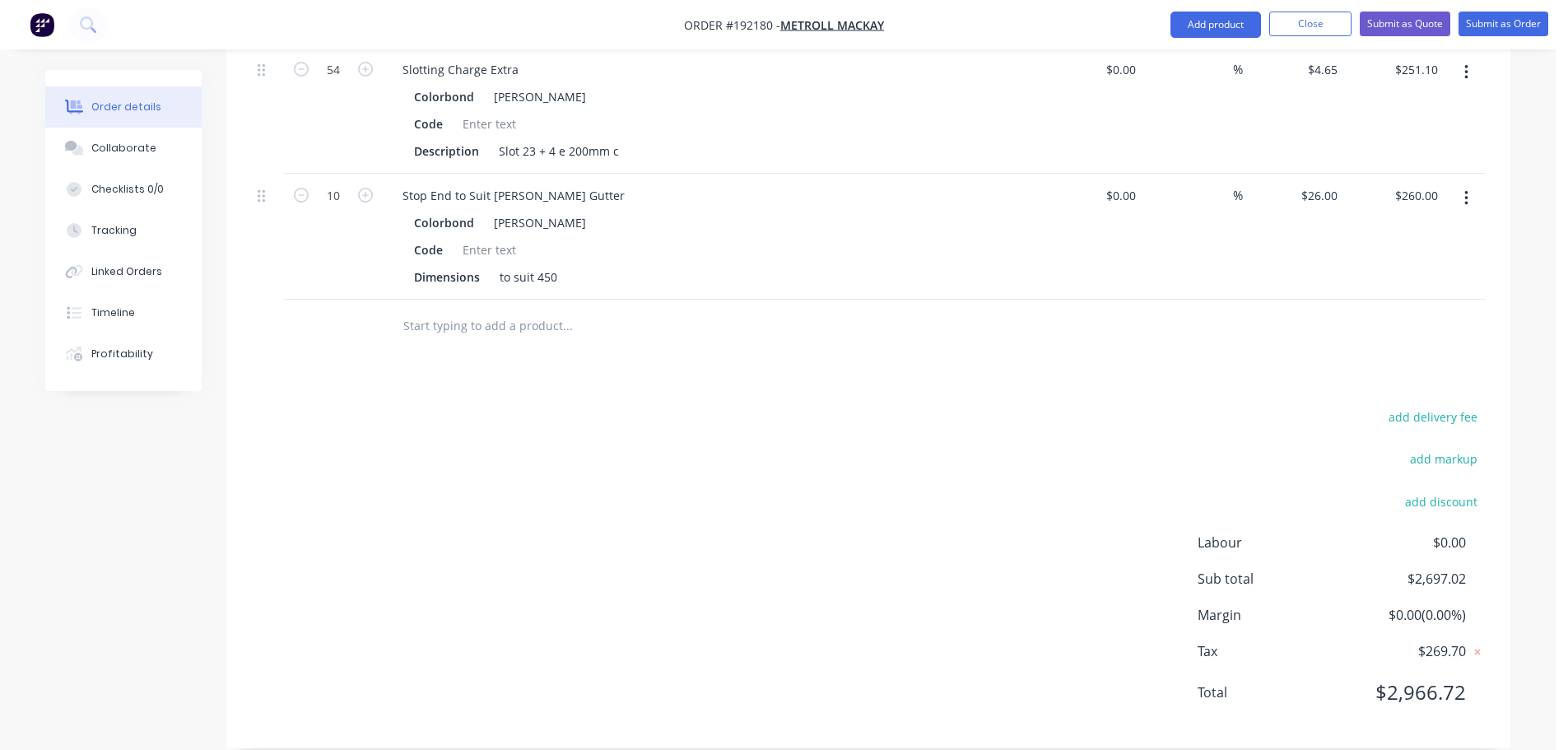
click at [586, 184] on div "Stop End to Suit [PERSON_NAME] Gutter" at bounding box center [713, 195] width 646 height 23
click at [566, 184] on div "Stop End to Suit [PERSON_NAME] Gutter" at bounding box center [514, 195] width 249 height 23
click at [1195, 33] on button "Add product" at bounding box center [1216, 24] width 90 height 26
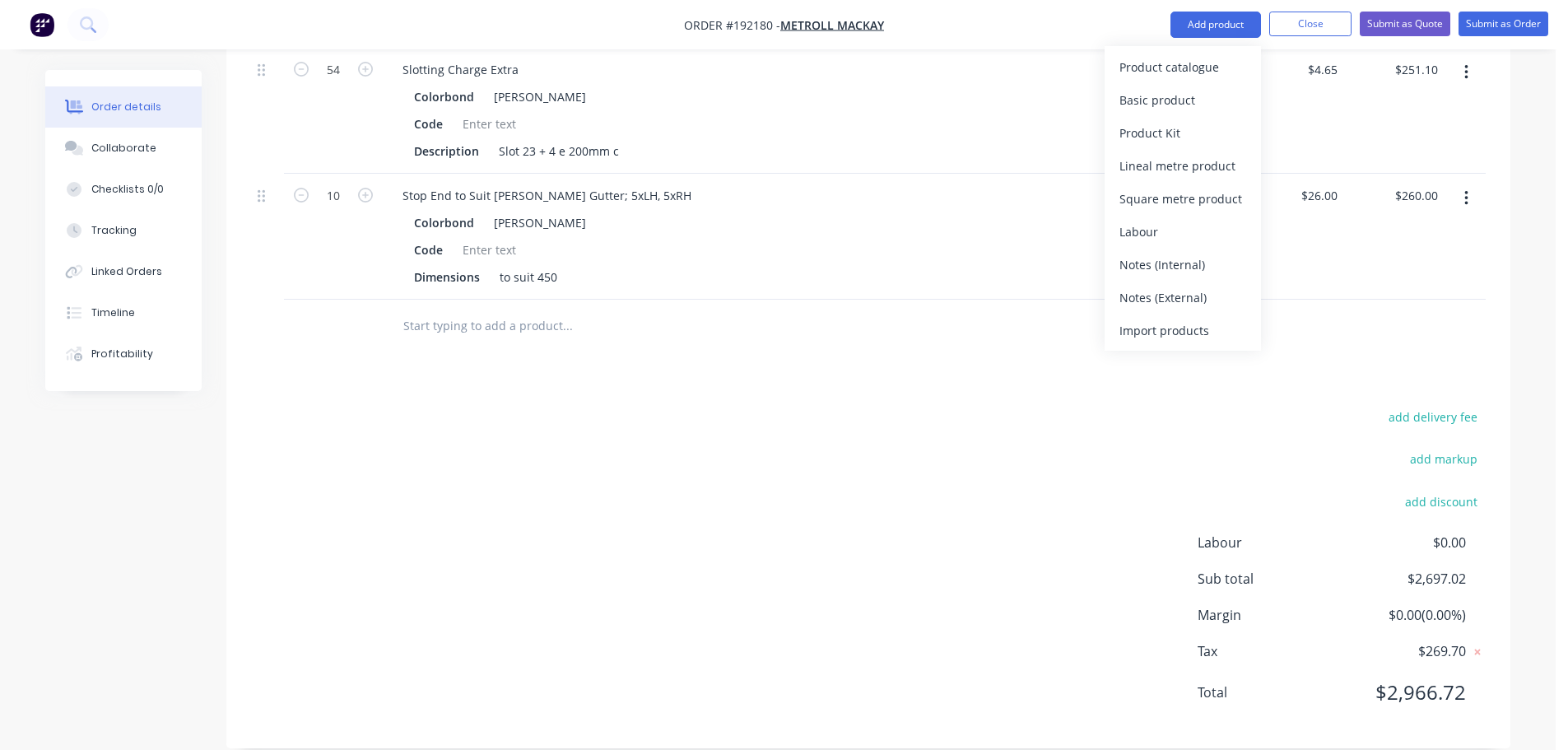
click at [1169, 72] on div "Product catalogue" at bounding box center [1183, 66] width 127 height 23
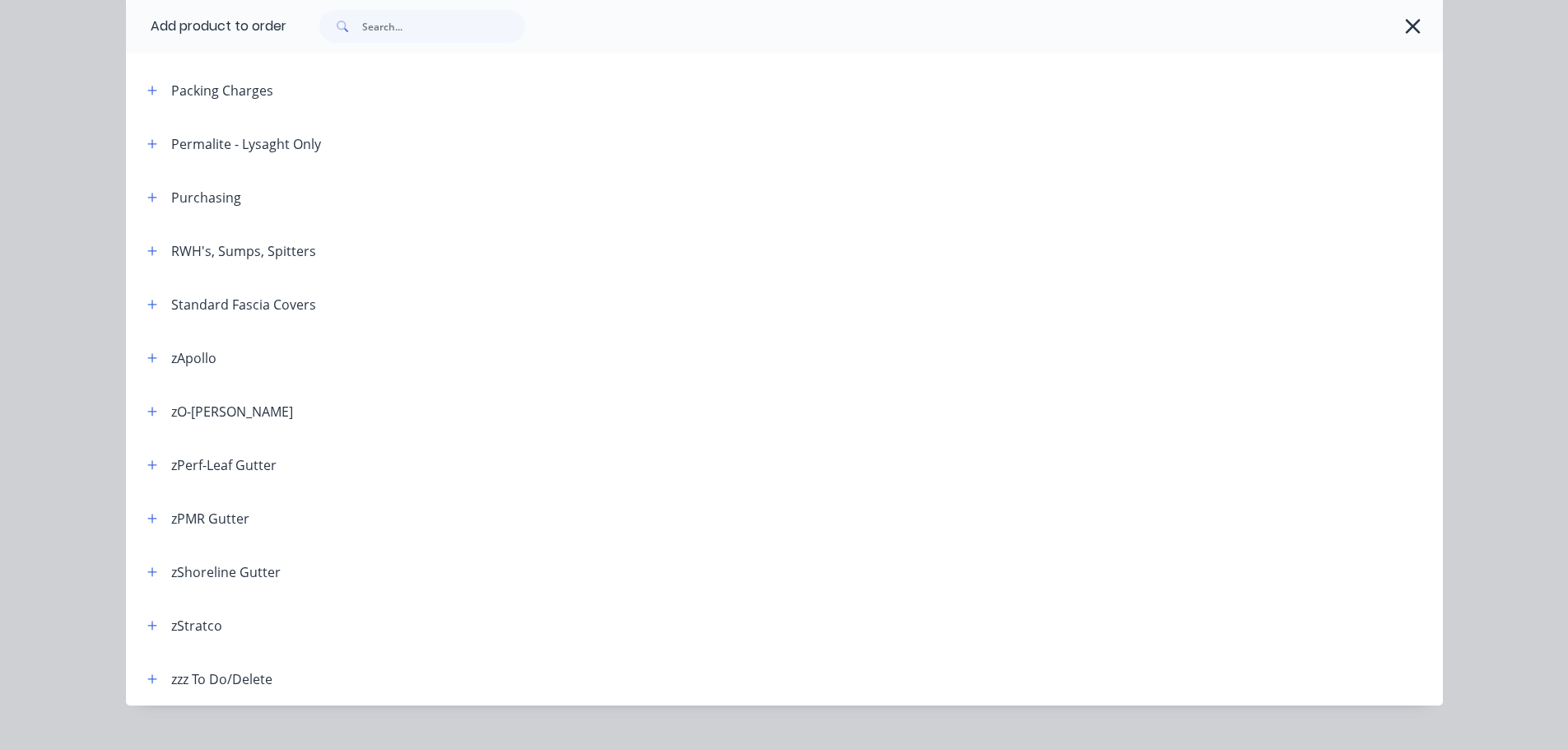
scroll to position [573, 0]
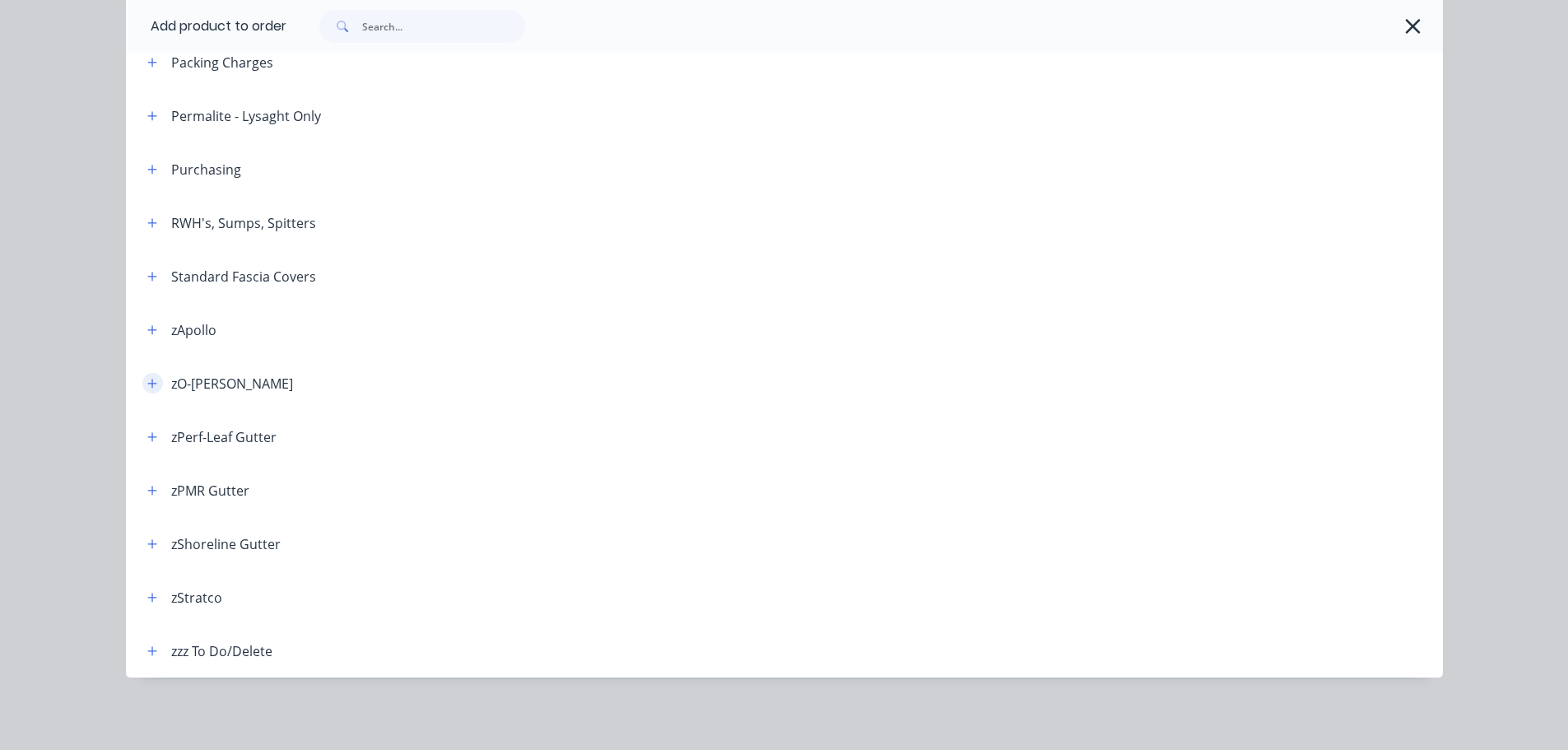
click at [147, 388] on icon "button" at bounding box center [151, 383] width 10 height 11
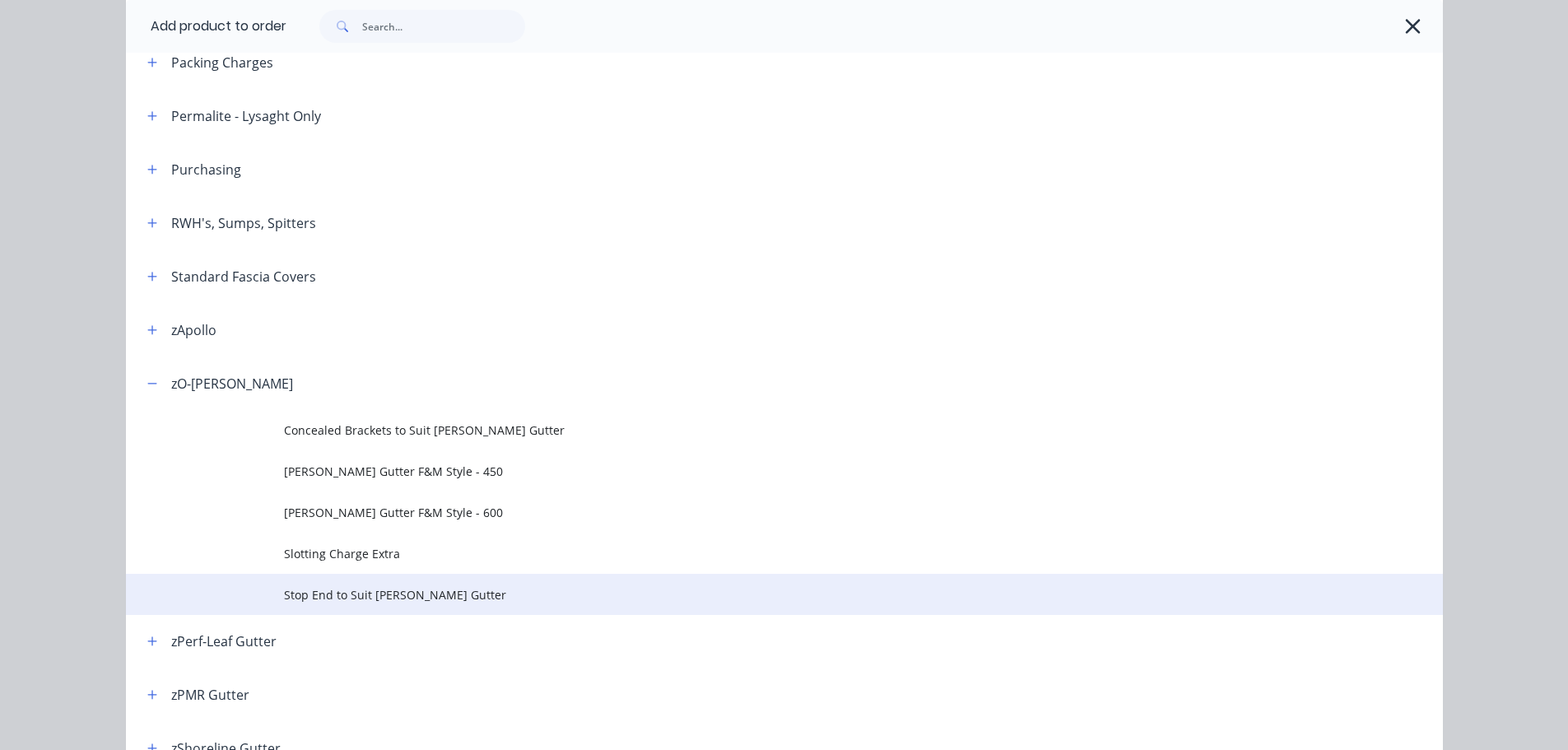
scroll to position [738, 0]
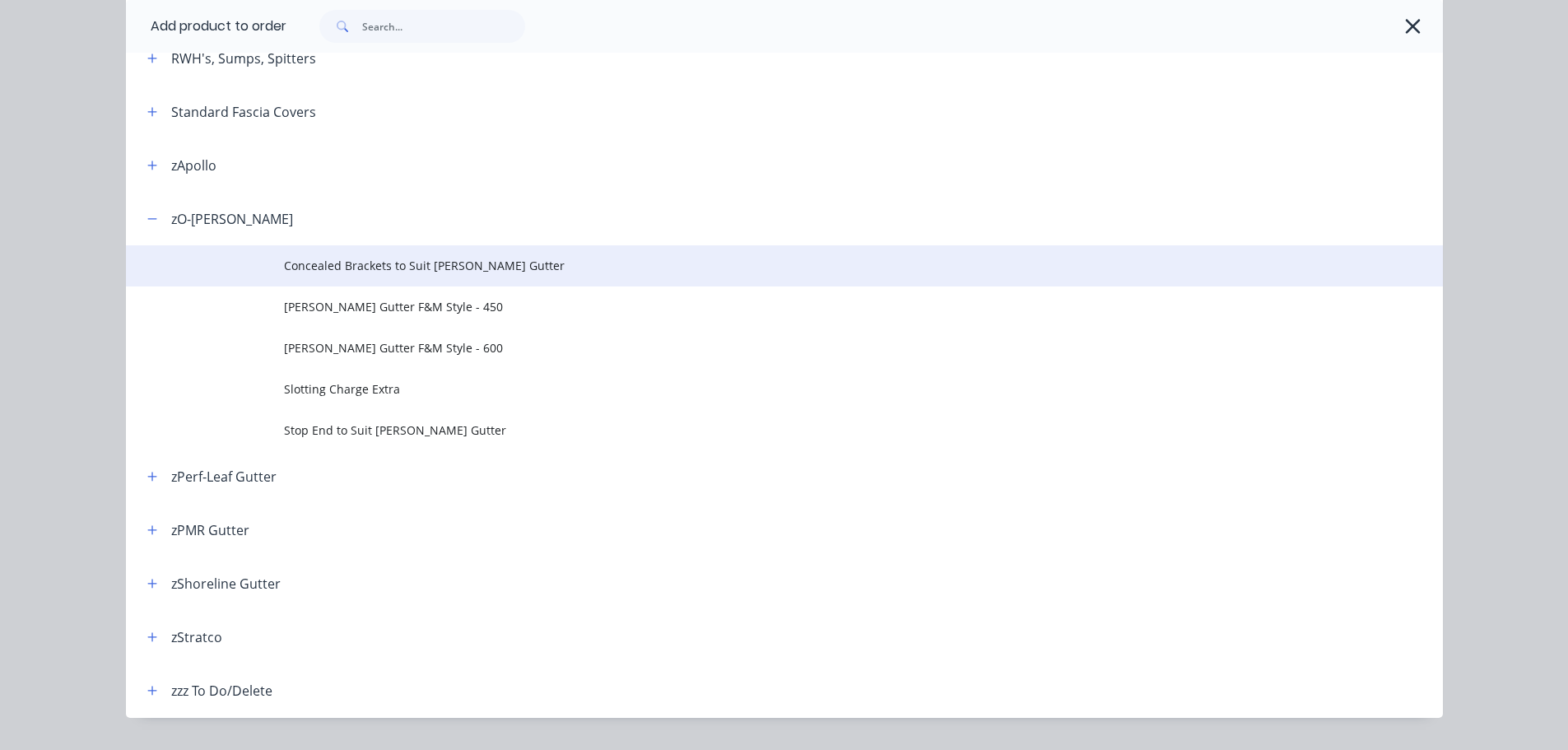
click at [450, 276] on td "Concealed Brackets to Suit [PERSON_NAME] Gutter" at bounding box center [863, 265] width 1159 height 41
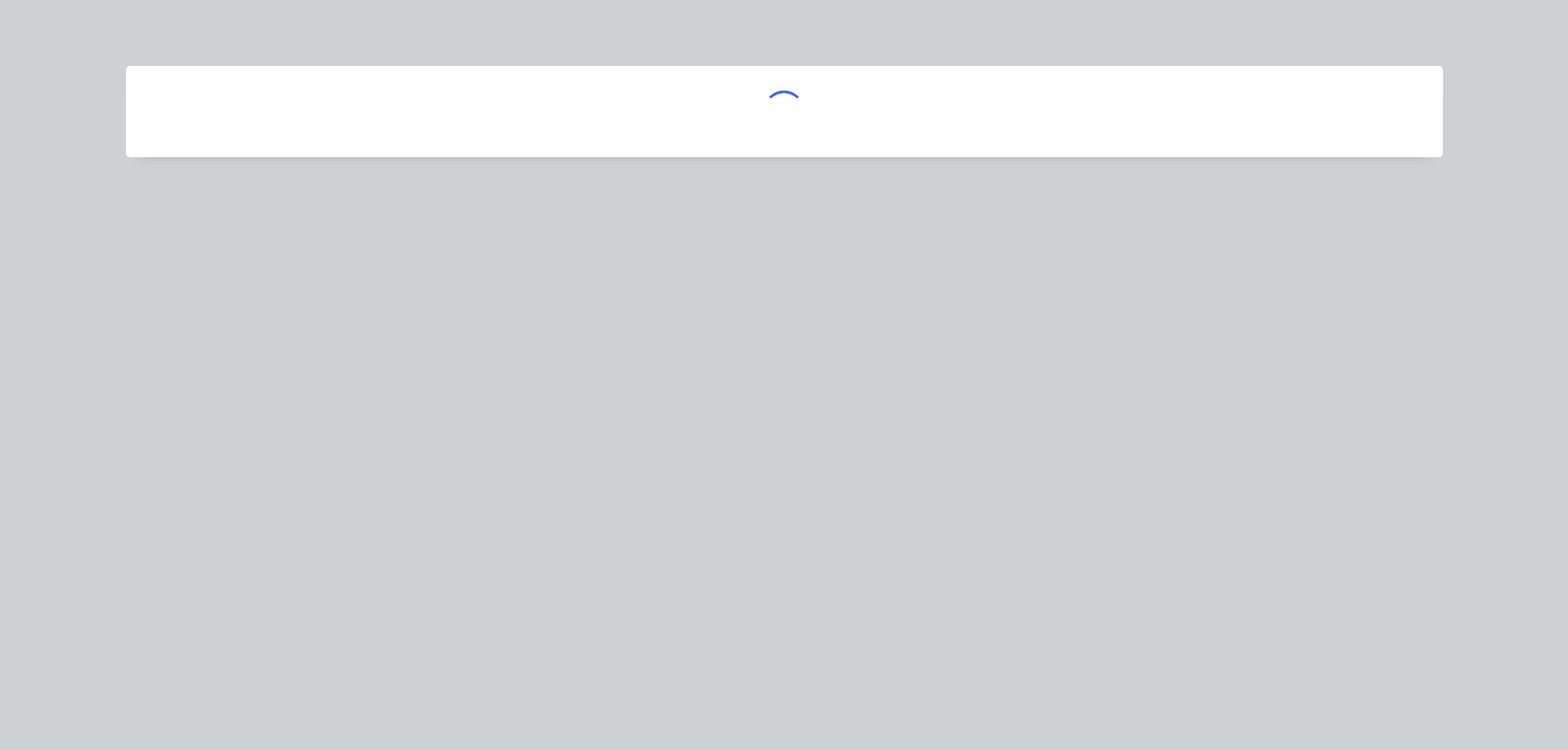
scroll to position [0, 0]
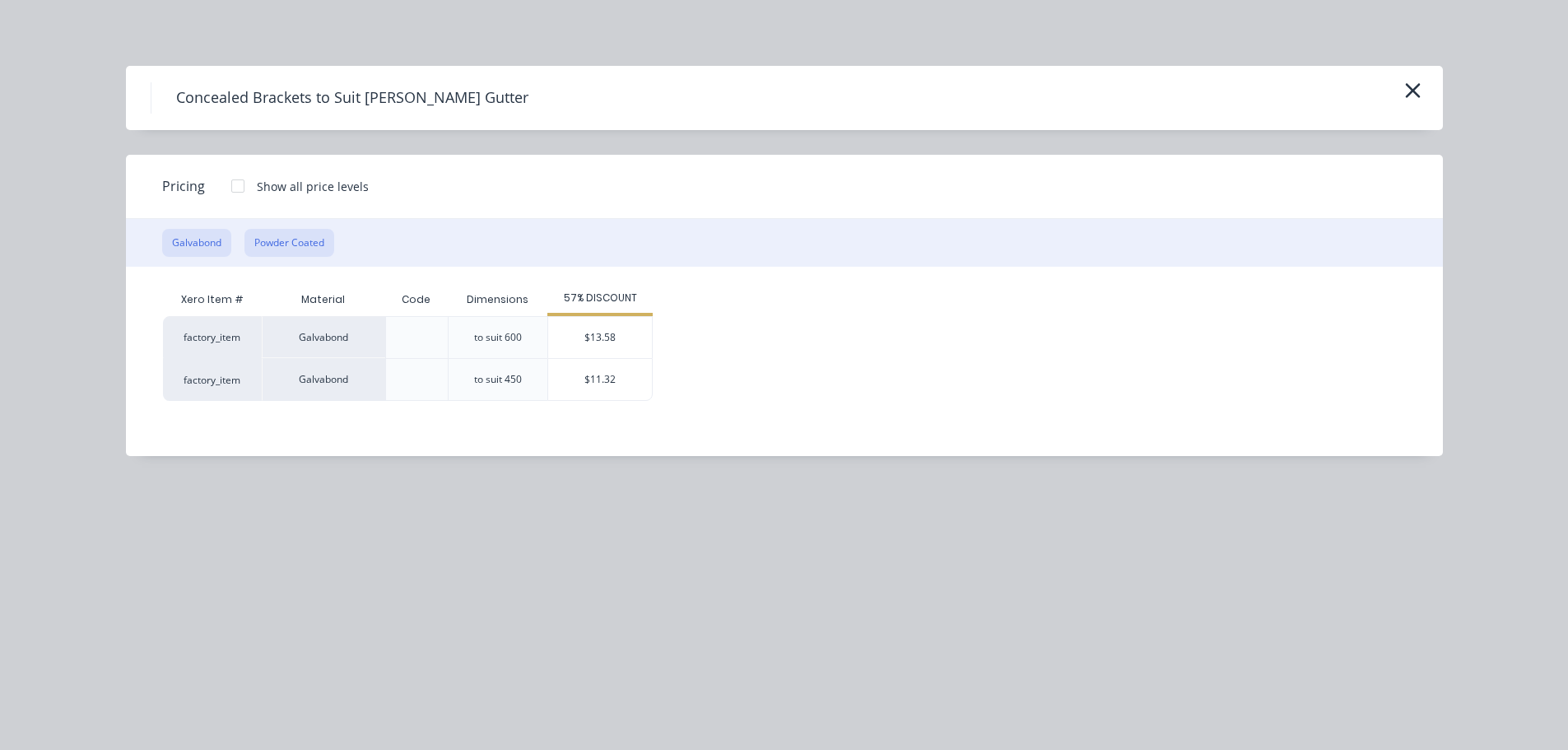
click at [302, 239] on button "Powder Coated" at bounding box center [289, 243] width 90 height 28
click at [573, 382] on div "$14.33" at bounding box center [600, 379] width 104 height 41
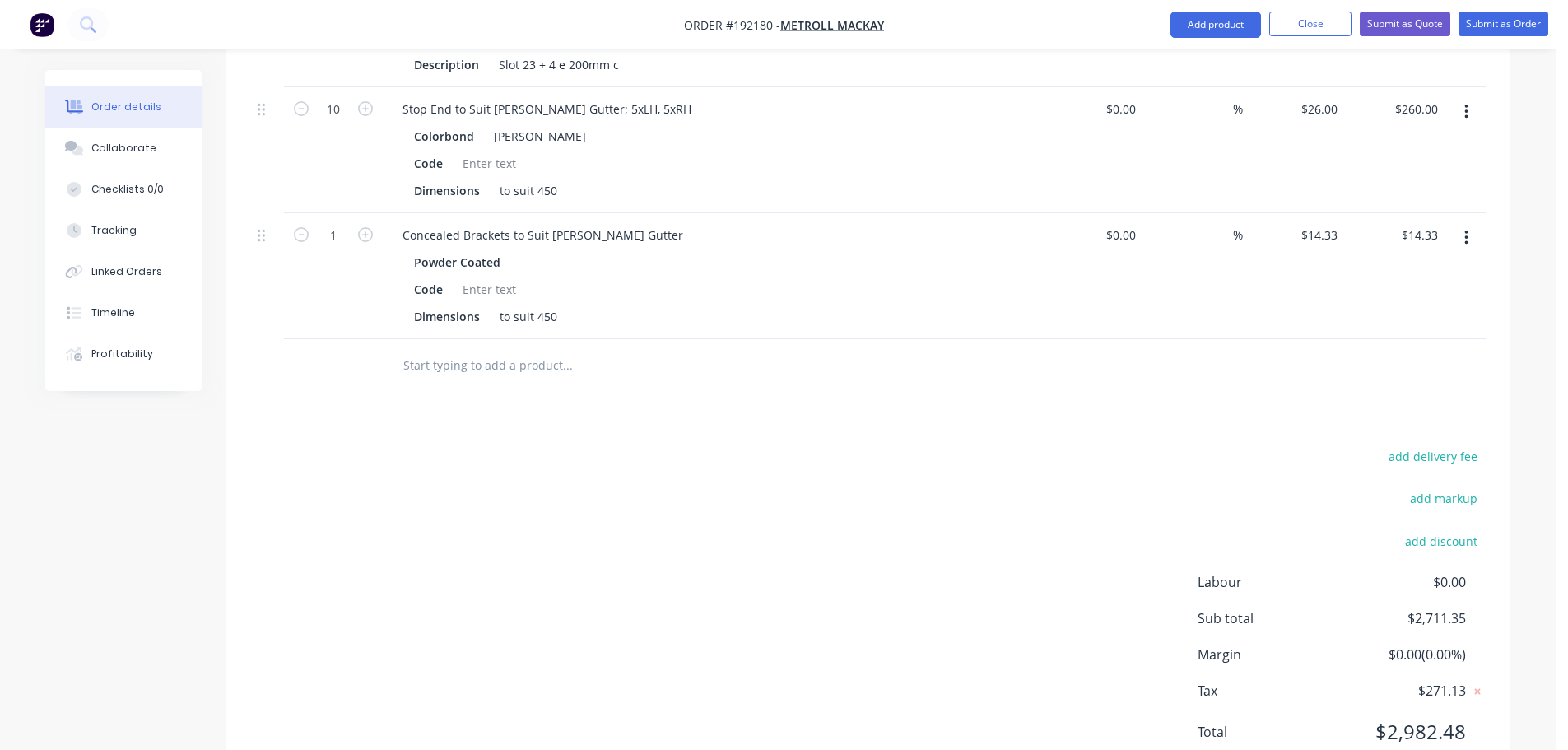
scroll to position [944, 0]
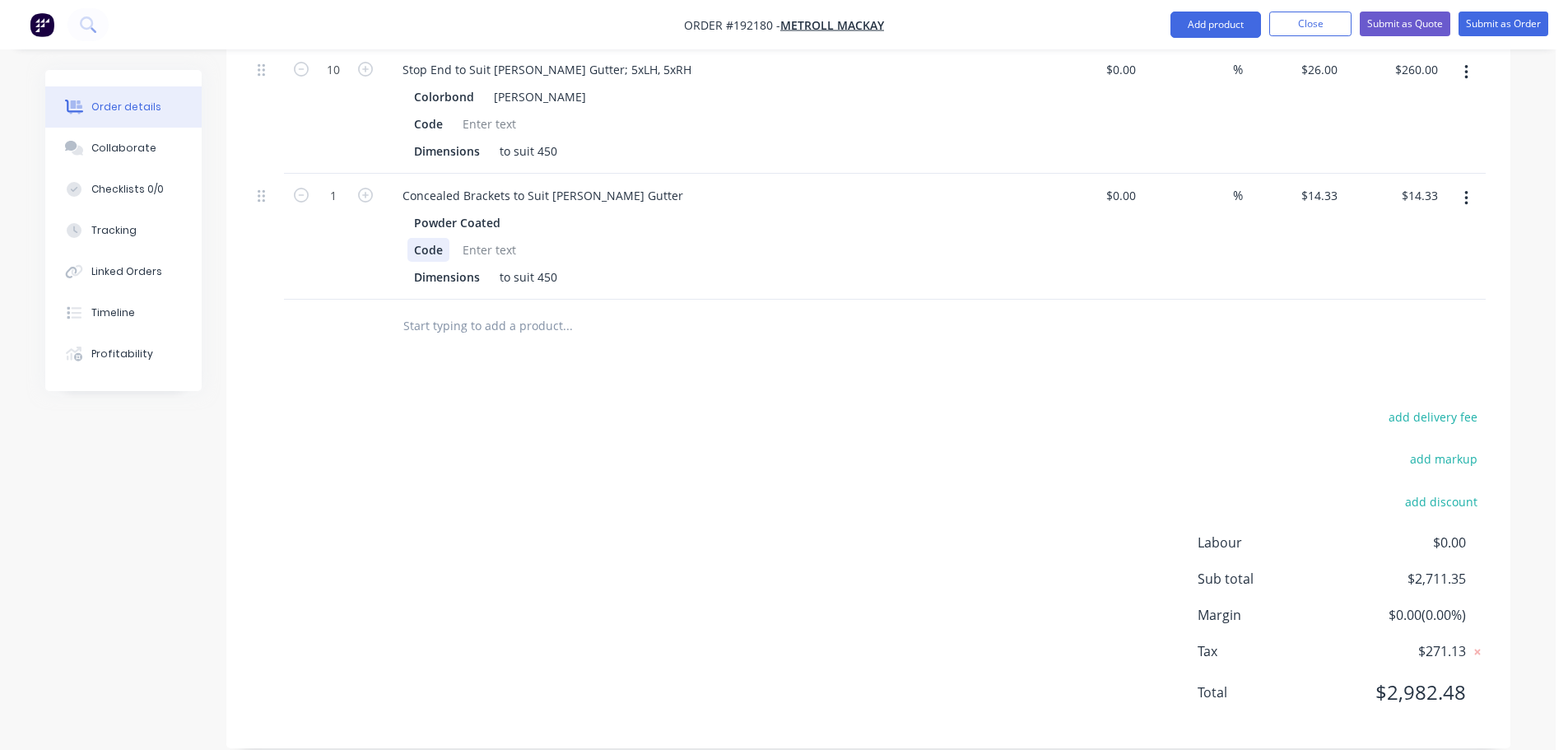
click at [406, 234] on div "Powder Coated Code Dimensions to suit 450" at bounding box center [713, 250] width 646 height 78
click at [341, 184] on input "1" at bounding box center [333, 196] width 43 height 24
type input "65"
type input "$931.45"
click at [374, 112] on div "10" at bounding box center [333, 110] width 99 height 126
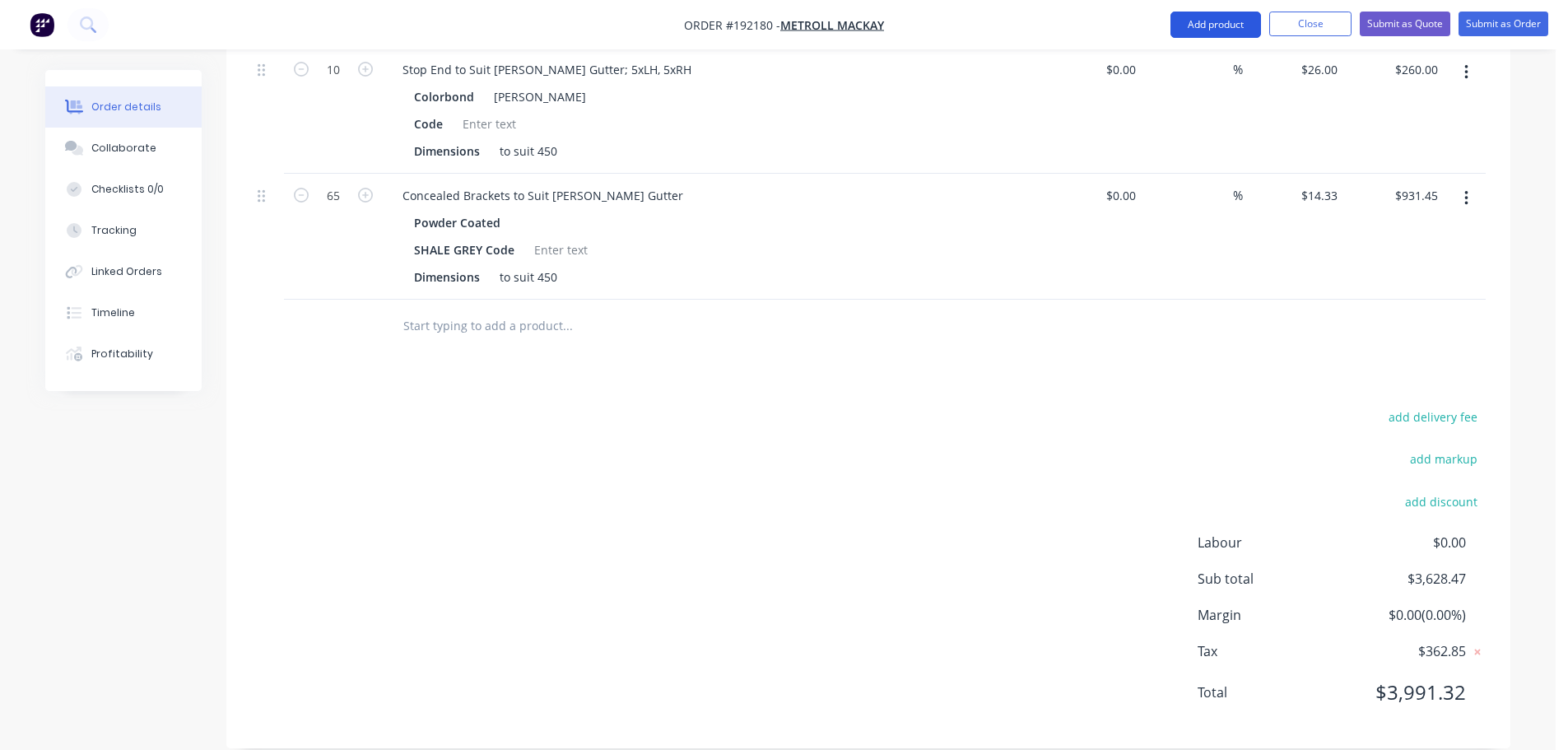
click at [1178, 23] on button "Add product" at bounding box center [1216, 24] width 90 height 26
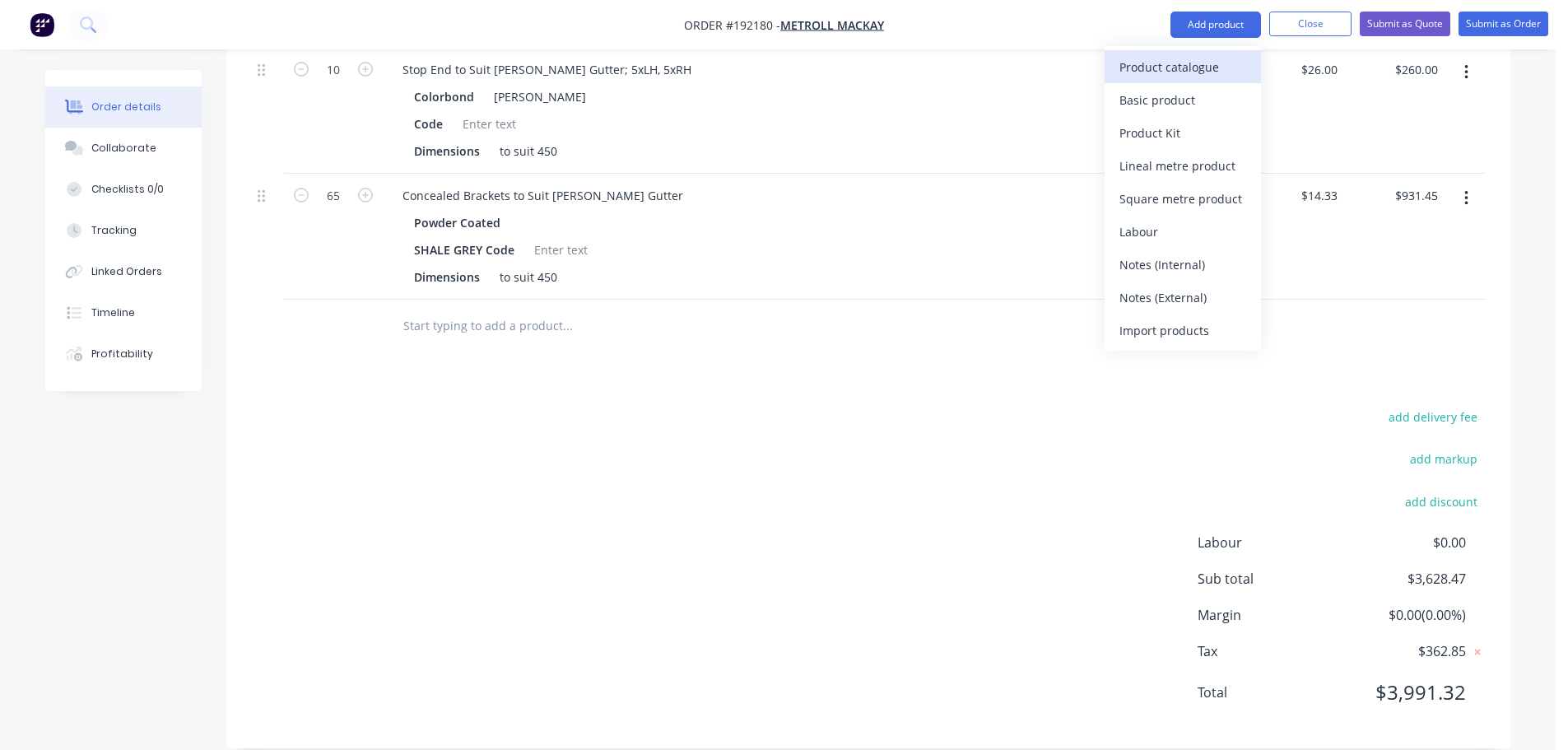
click at [1168, 61] on div "Product catalogue" at bounding box center [1183, 66] width 127 height 23
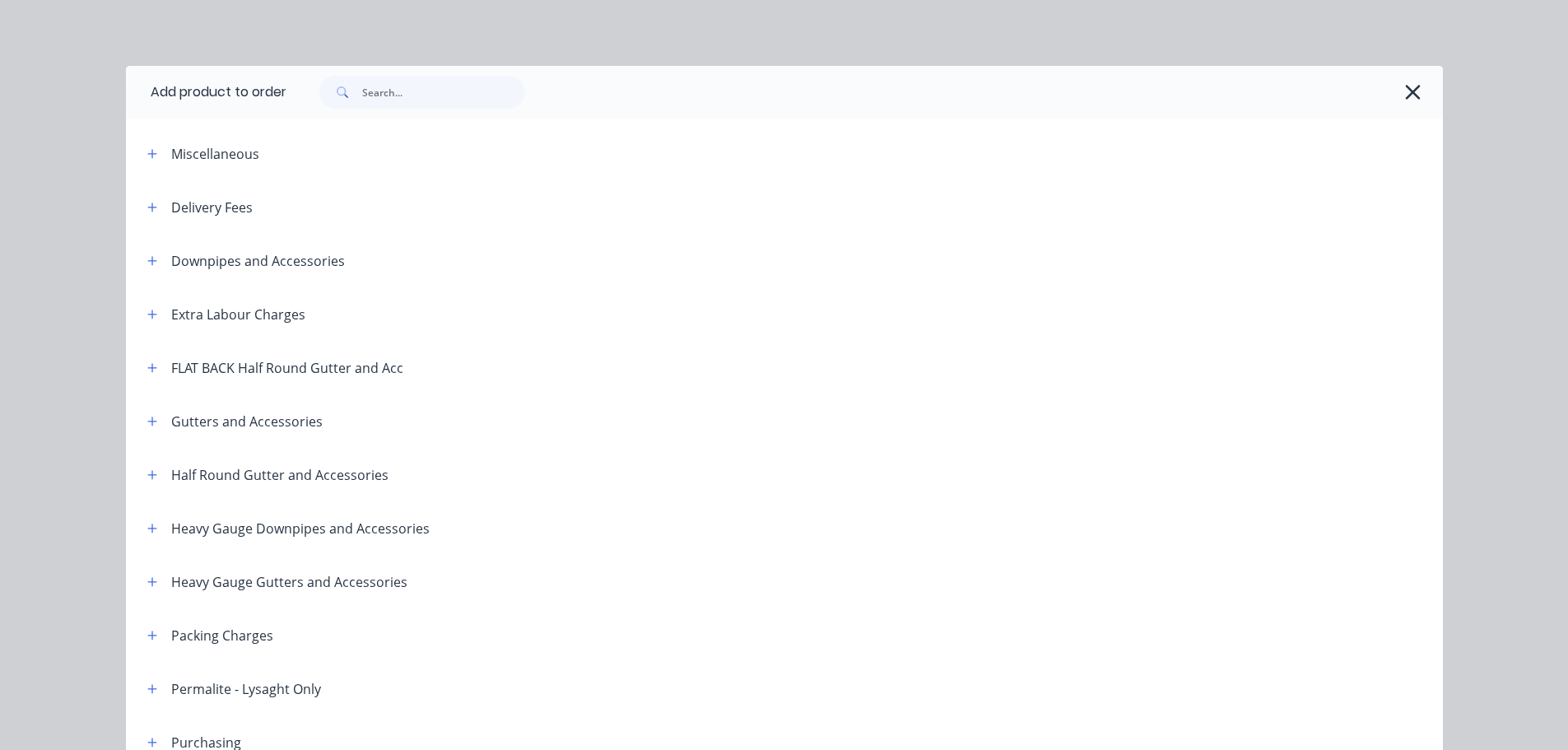
click at [155, 626] on span at bounding box center [153, 635] width 21 height 21
click at [146, 641] on button "button" at bounding box center [153, 635] width 21 height 21
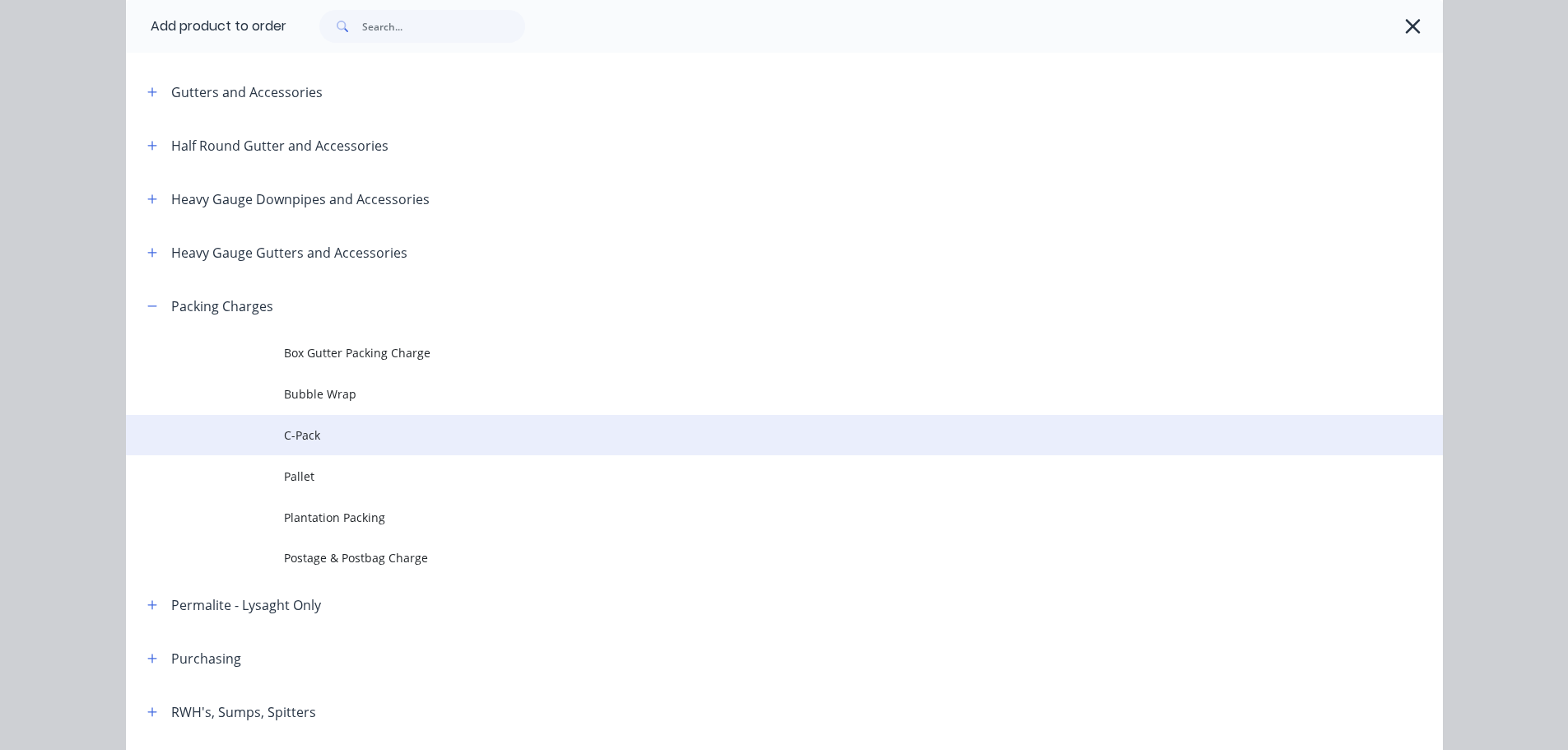
click at [358, 445] on td "C-Pack" at bounding box center [863, 435] width 1159 height 41
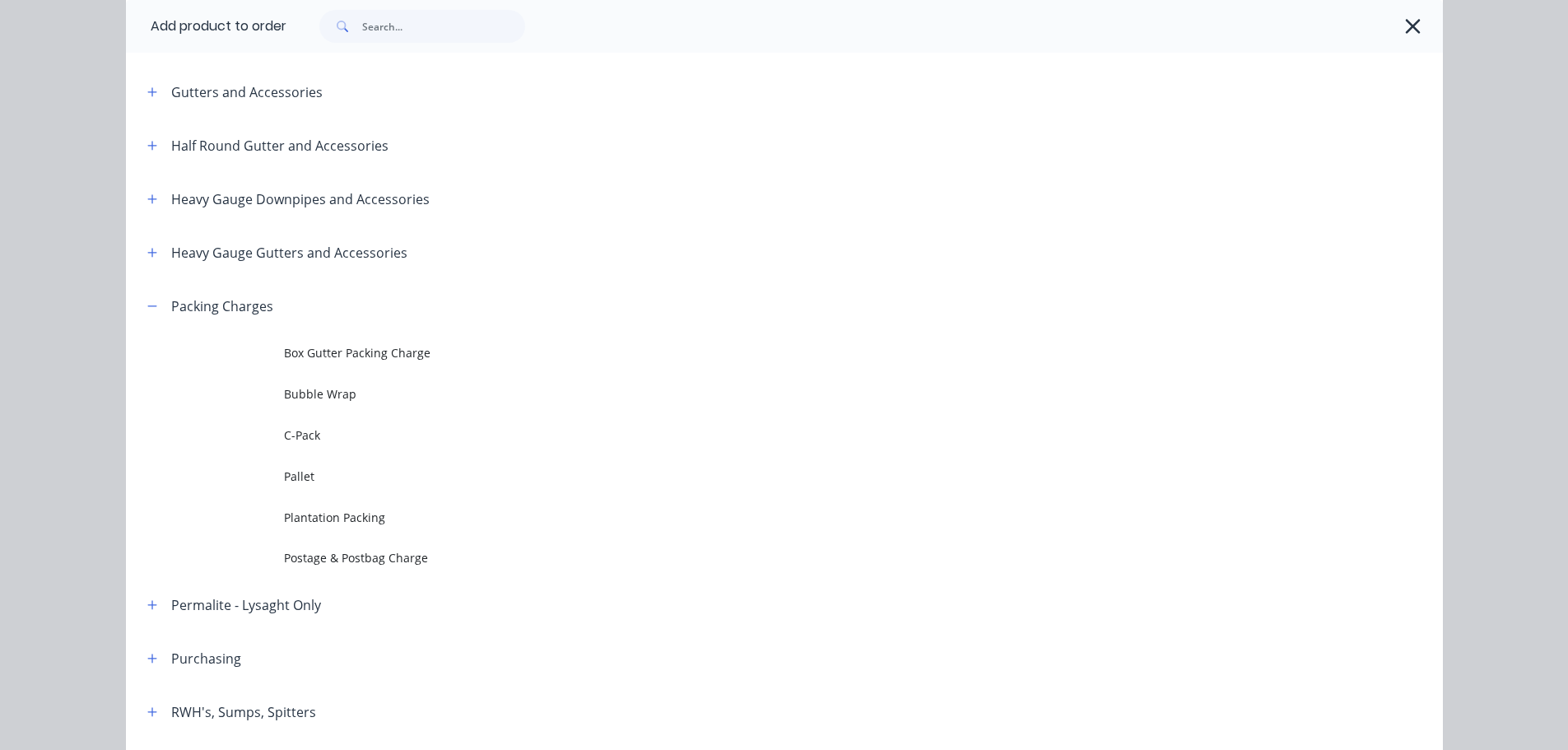
scroll to position [0, 0]
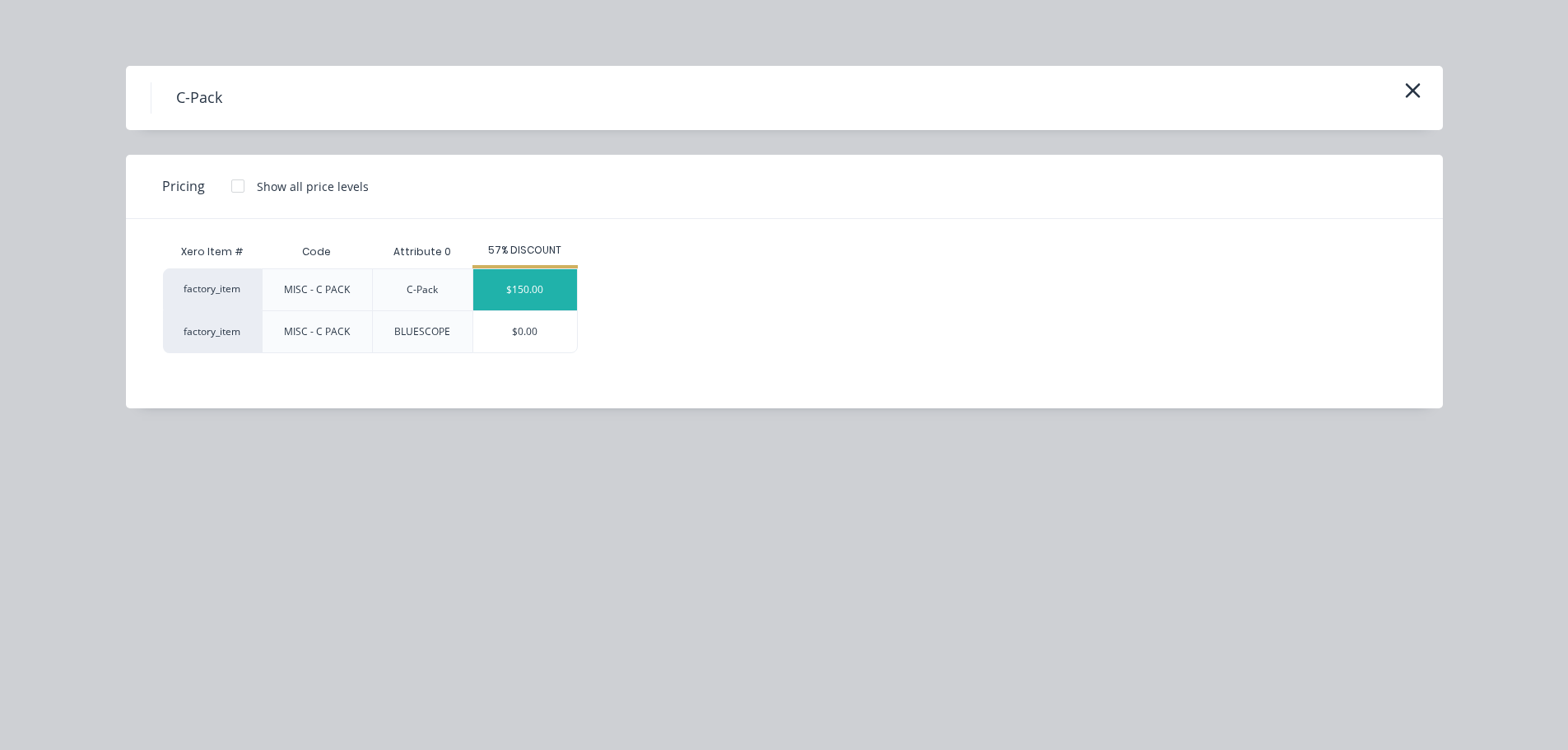
click at [541, 290] on div "$150.00" at bounding box center [525, 289] width 104 height 41
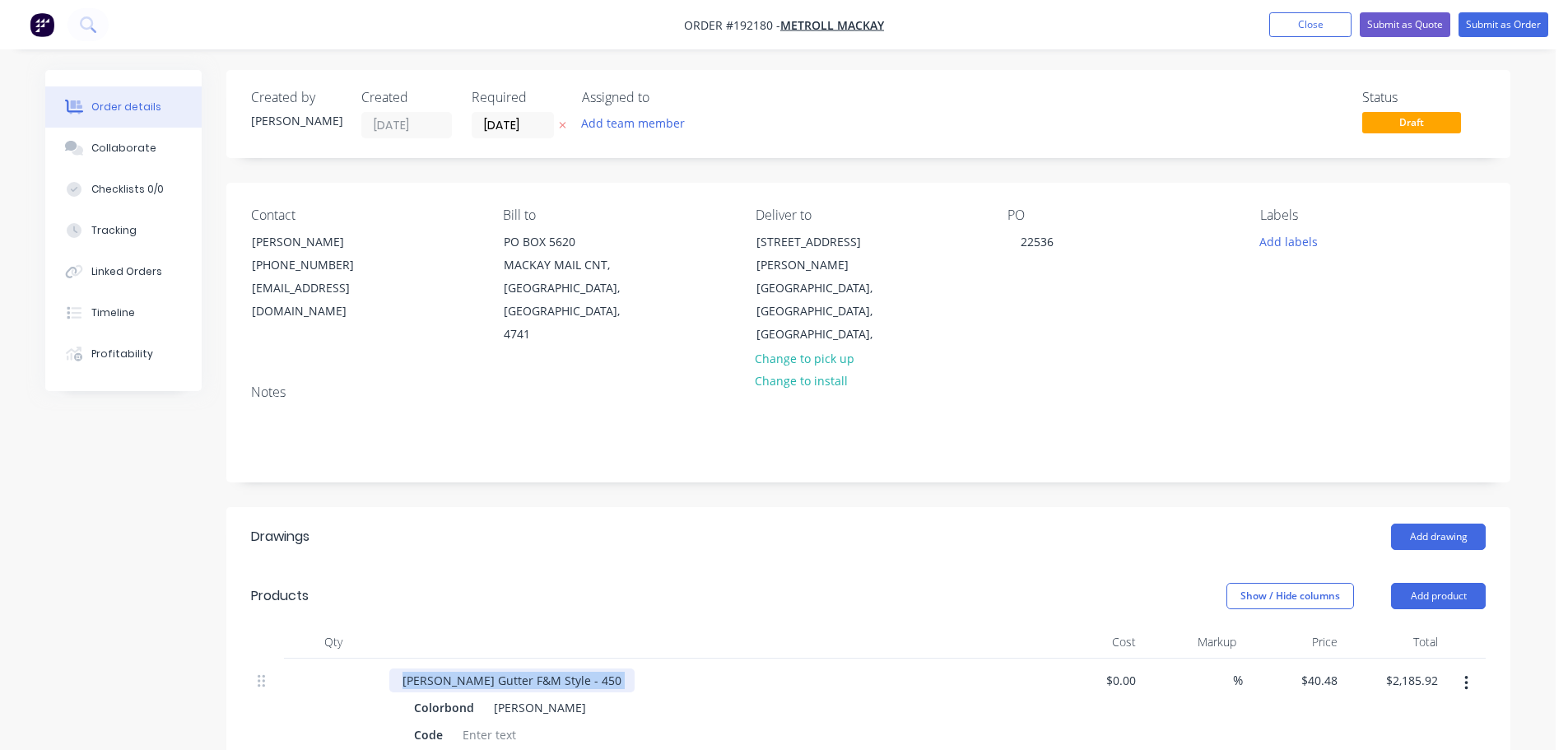
drag, startPoint x: 574, startPoint y: 656, endPoint x: 564, endPoint y: 658, distance: 10.2
click at [567, 668] on div "[PERSON_NAME] Gutter F&M Style - 450" at bounding box center [713, 680] width 646 height 23
click at [564, 668] on div "[PERSON_NAME] Gutter F&M Style - 450" at bounding box center [513, 680] width 245 height 23
click at [731, 507] on header "Drawings Add drawing" at bounding box center [868, 537] width 1284 height 59
click at [1278, 233] on button "Add labels" at bounding box center [1288, 241] width 76 height 23
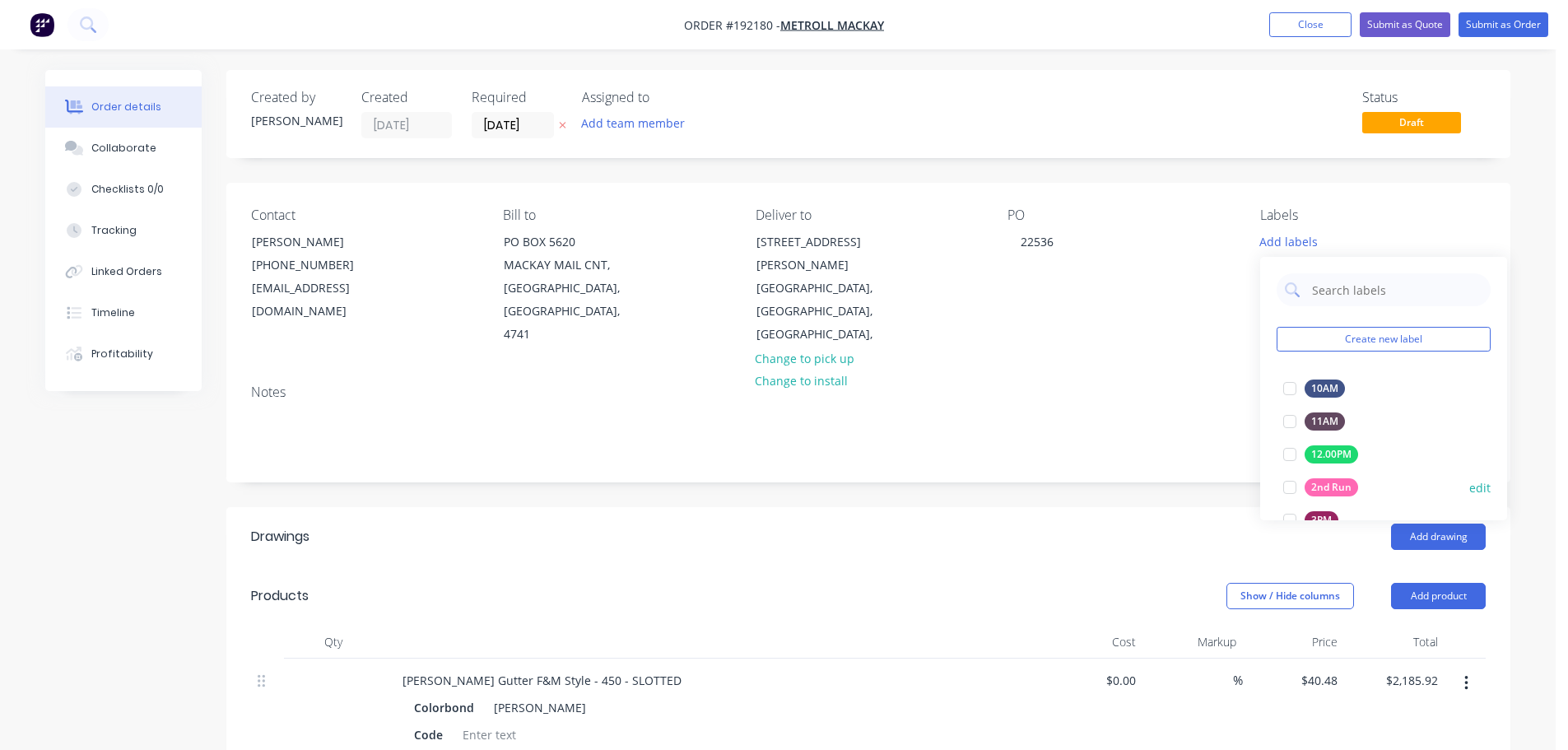
click at [1317, 490] on div "2nd Run" at bounding box center [1331, 487] width 53 height 18
click at [1048, 507] on header "Drawings Add drawing" at bounding box center [868, 537] width 1284 height 59
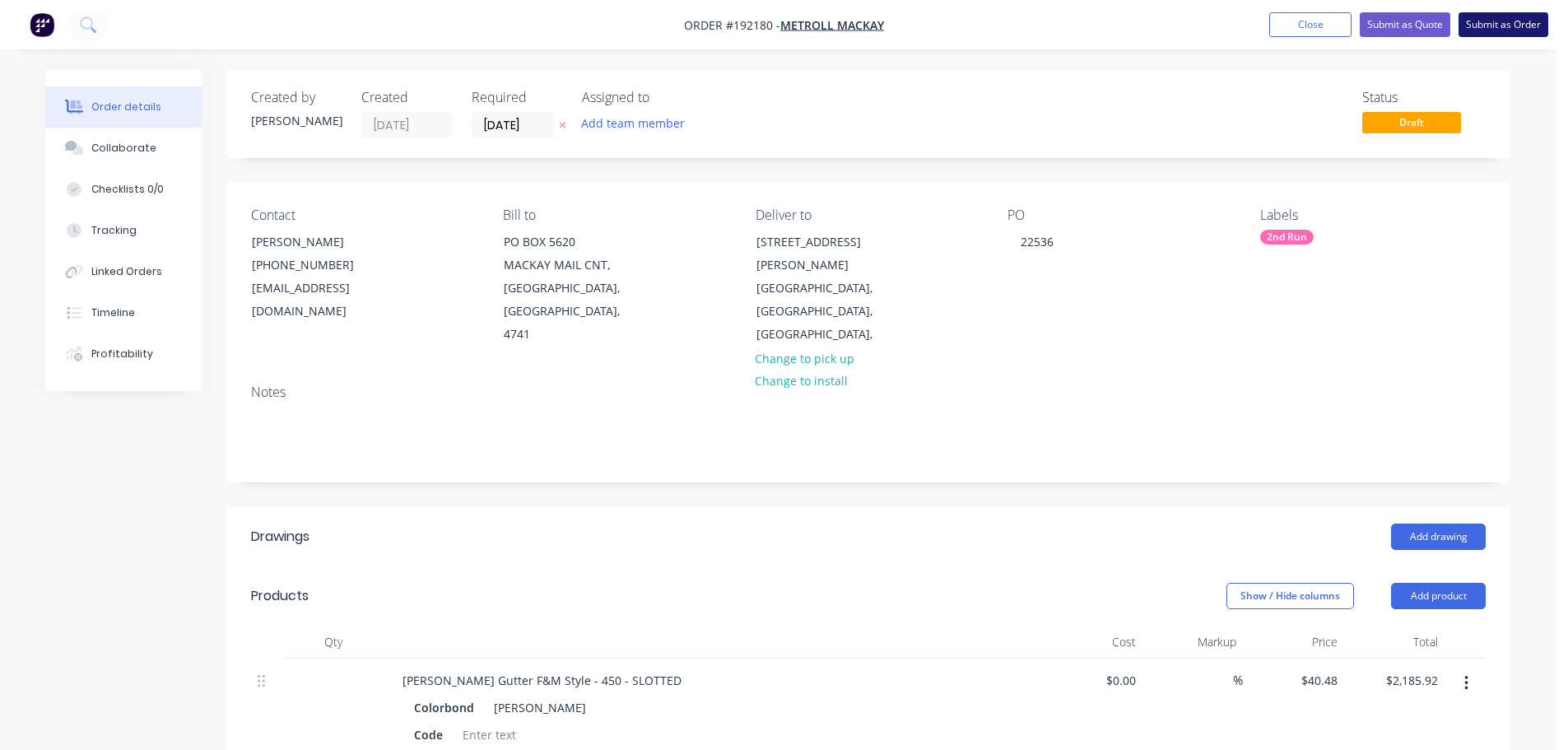
click at [1519, 22] on button "Submit as Order" at bounding box center [1504, 24] width 90 height 24
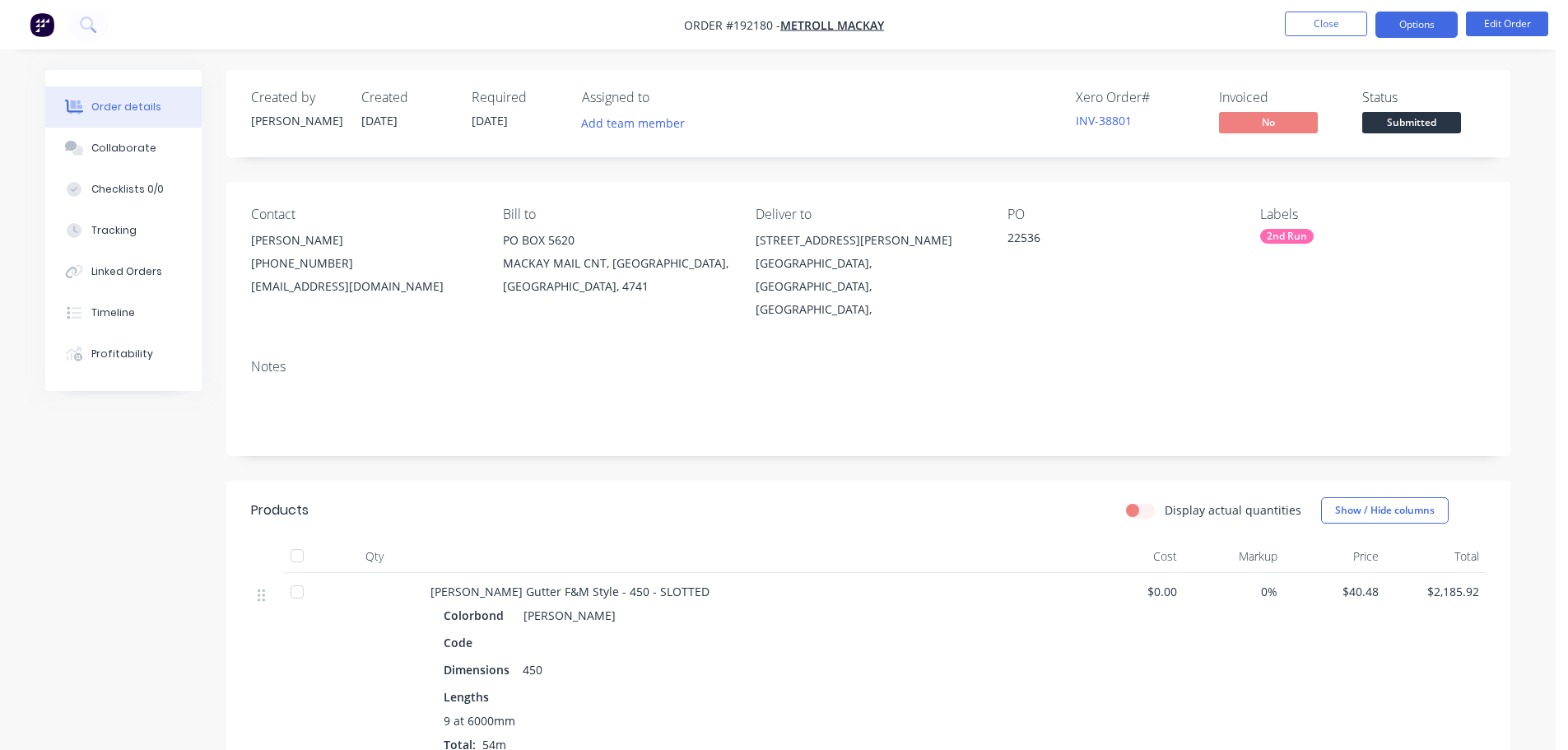
click at [1425, 27] on button "Options" at bounding box center [1417, 24] width 83 height 26
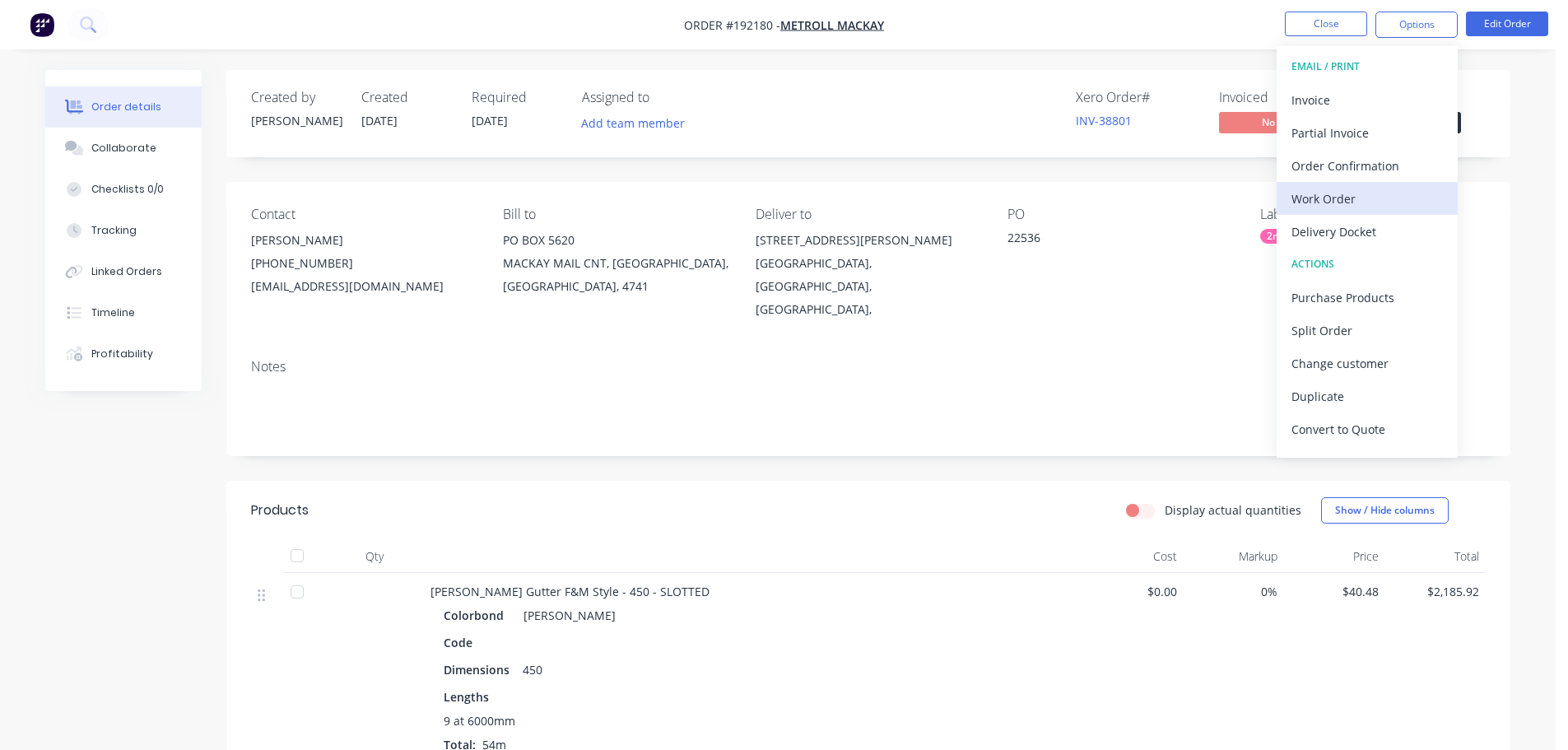
click at [1319, 184] on button "Work Order" at bounding box center [1367, 198] width 181 height 33
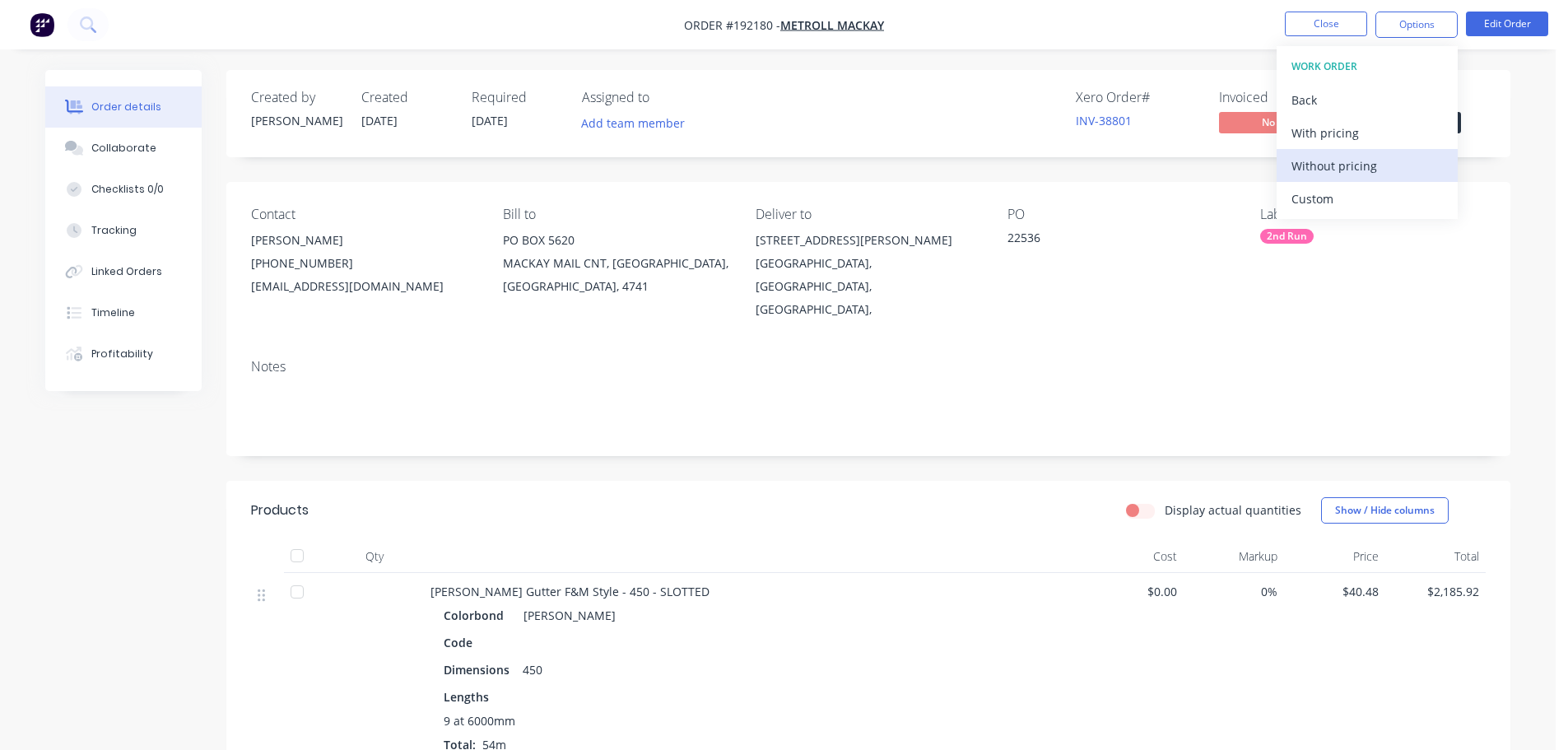
click at [1330, 169] on div "Without pricing" at bounding box center [1367, 165] width 151 height 23
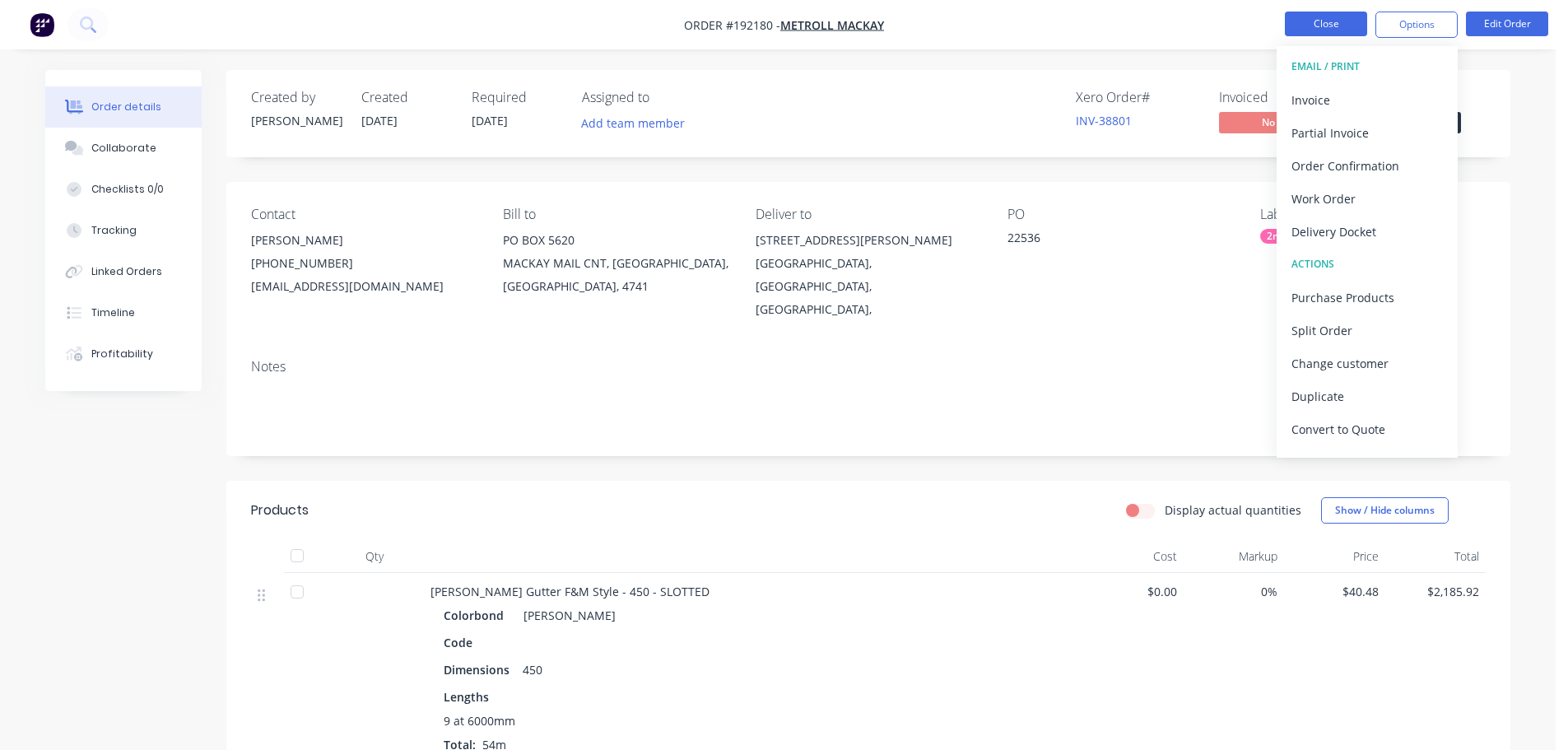
click at [1334, 15] on button "Close" at bounding box center [1326, 23] width 83 height 24
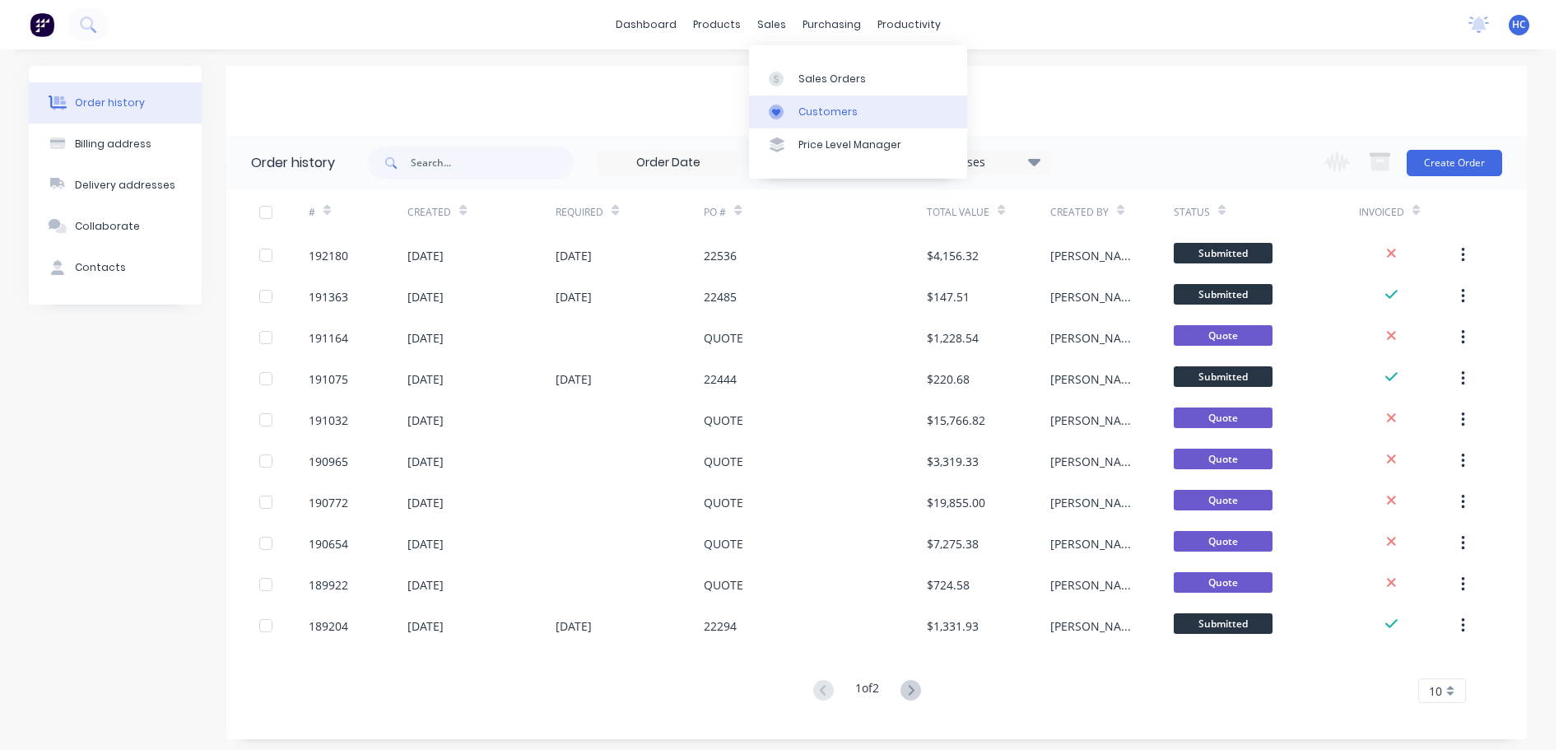
click at [815, 104] on div "Customers" at bounding box center [828, 111] width 59 height 15
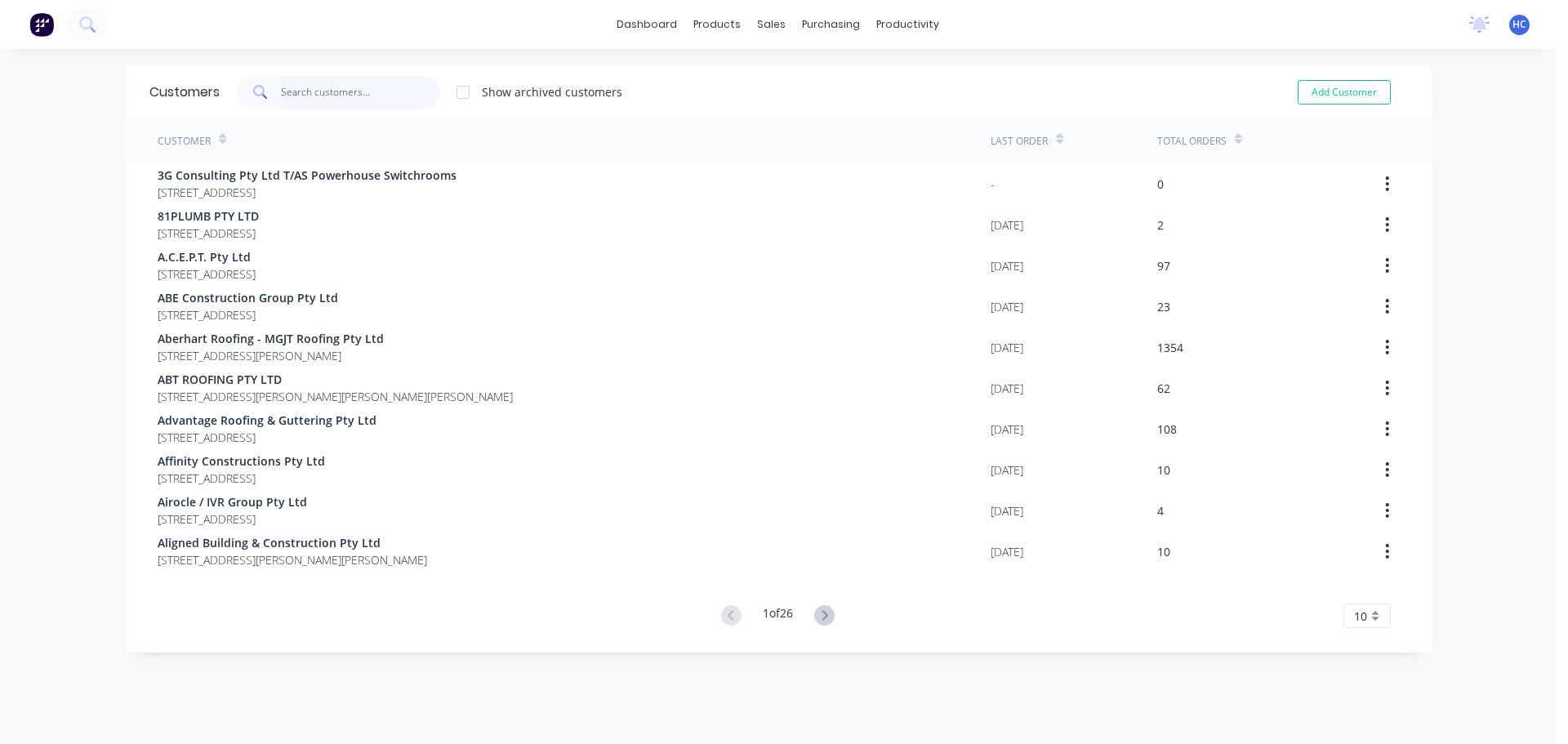
click at [390, 91] on input "text" at bounding box center [360, 92] width 159 height 33
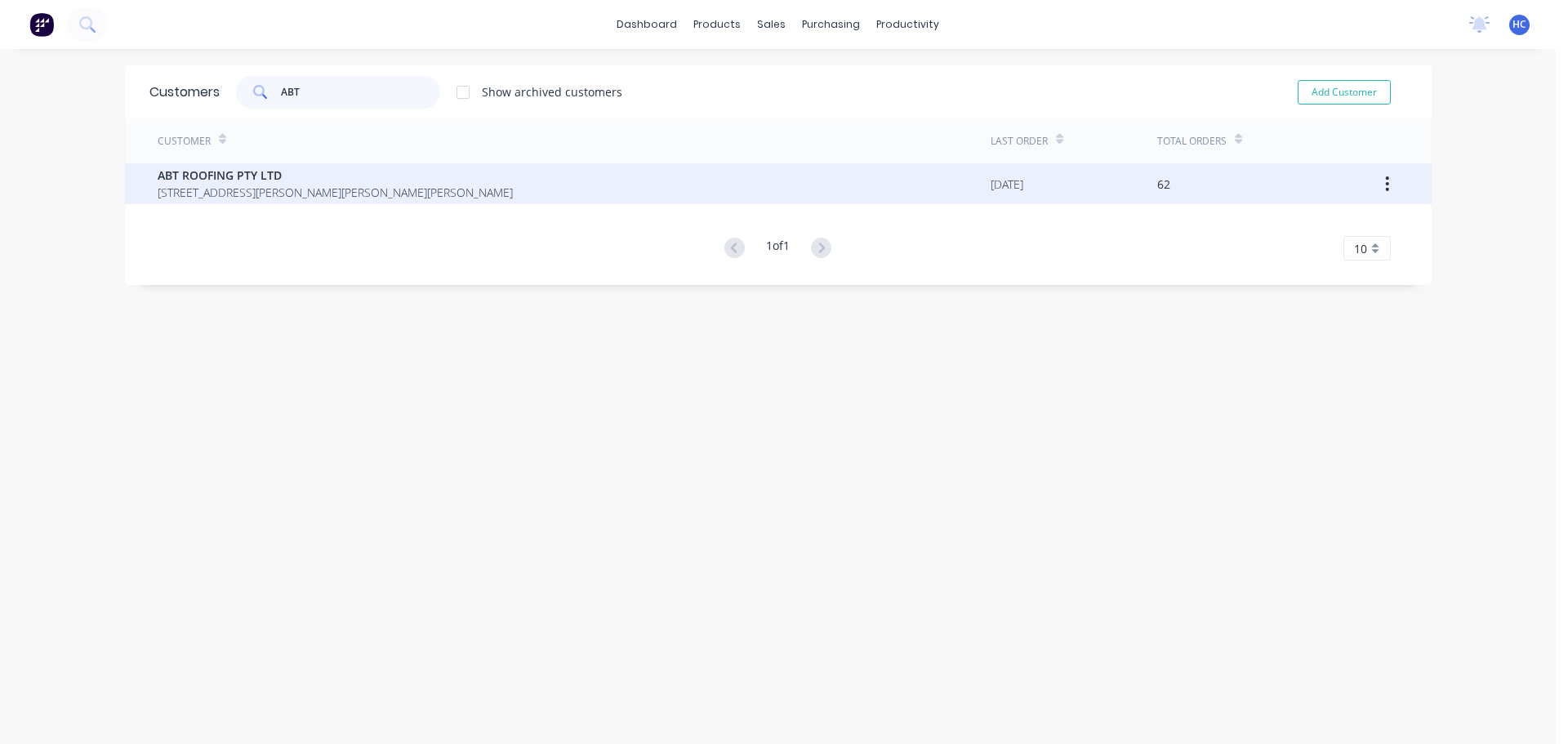
type input "ABT"
click at [230, 201] on div "ABT ROOFING PTY LTD [STREET_ADDRESS][PERSON_NAME][PERSON_NAME][PERSON_NAME]" at bounding box center [574, 183] width 833 height 41
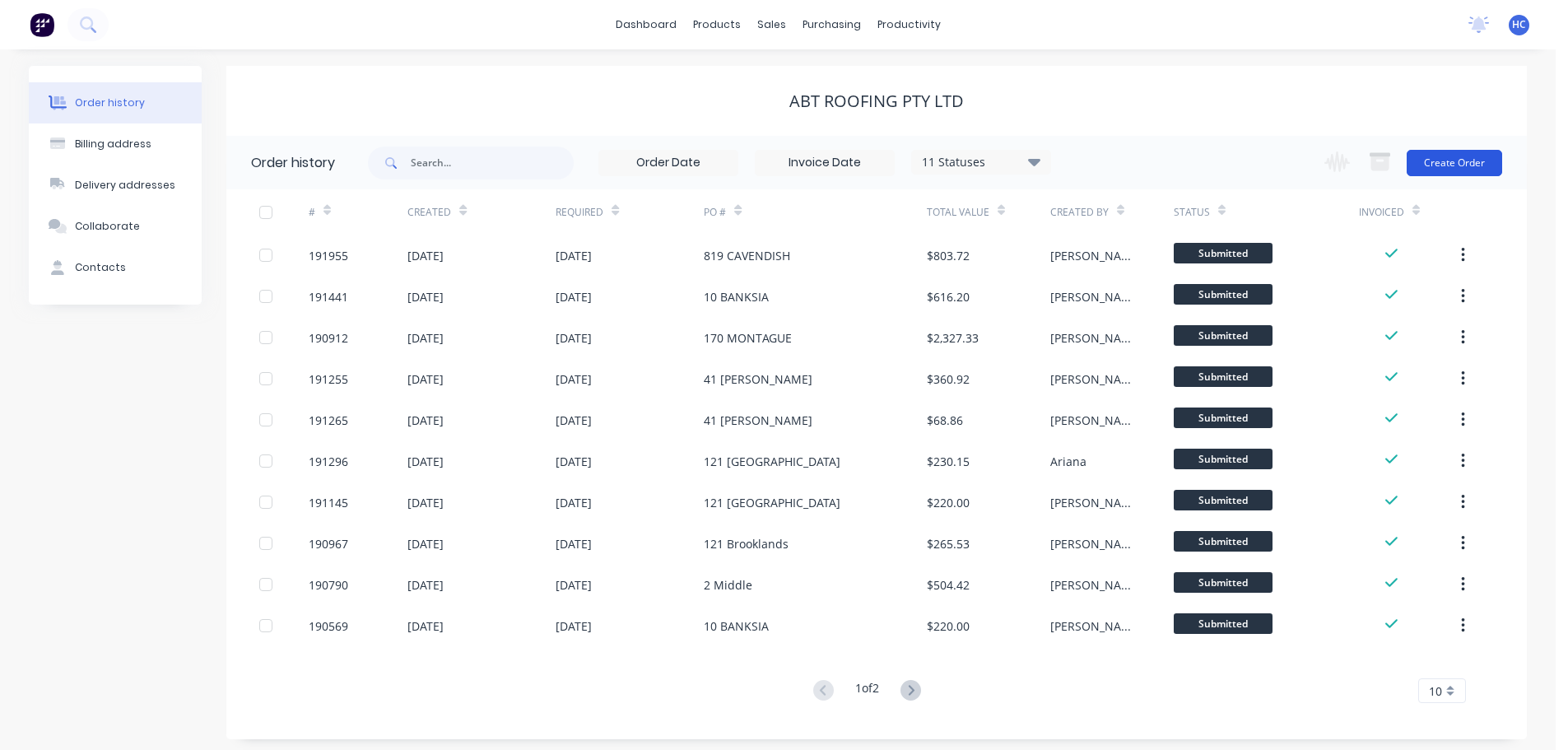
click at [1436, 152] on button "Create Order" at bounding box center [1455, 163] width 96 height 26
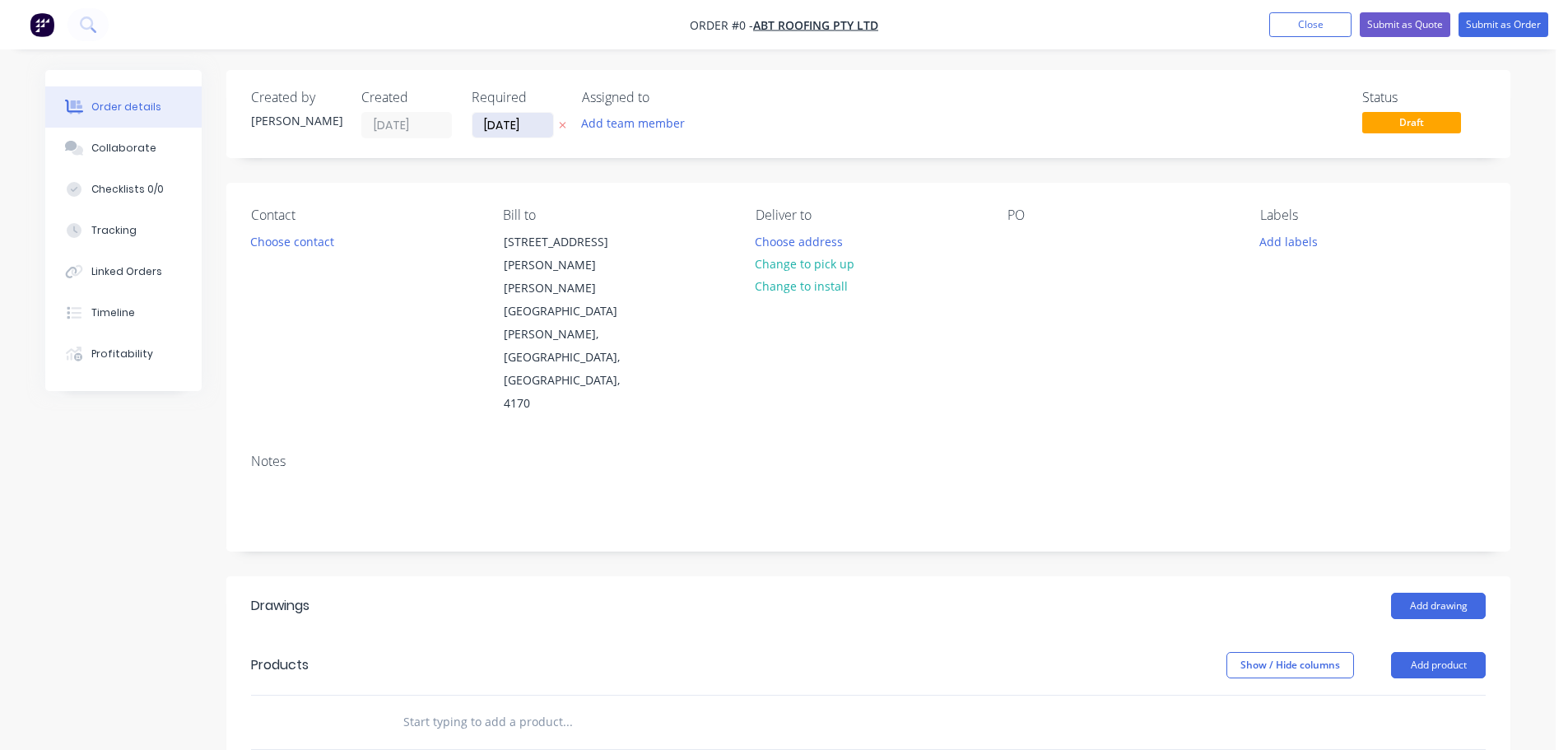
click at [498, 130] on input "[DATE]" at bounding box center [513, 125] width 81 height 24
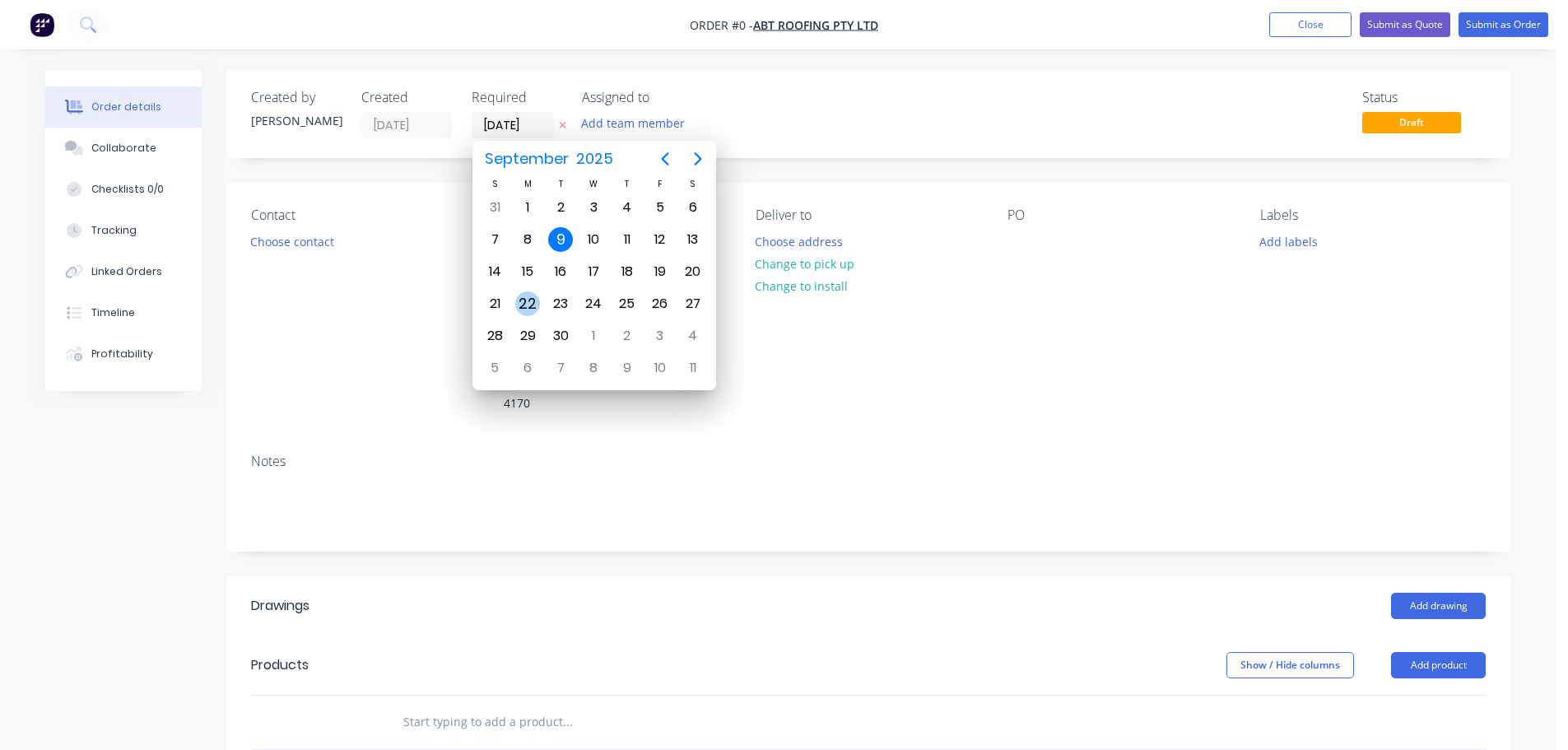
click at [520, 299] on div "22" at bounding box center [527, 304] width 24 height 24
type input "[DATE]"
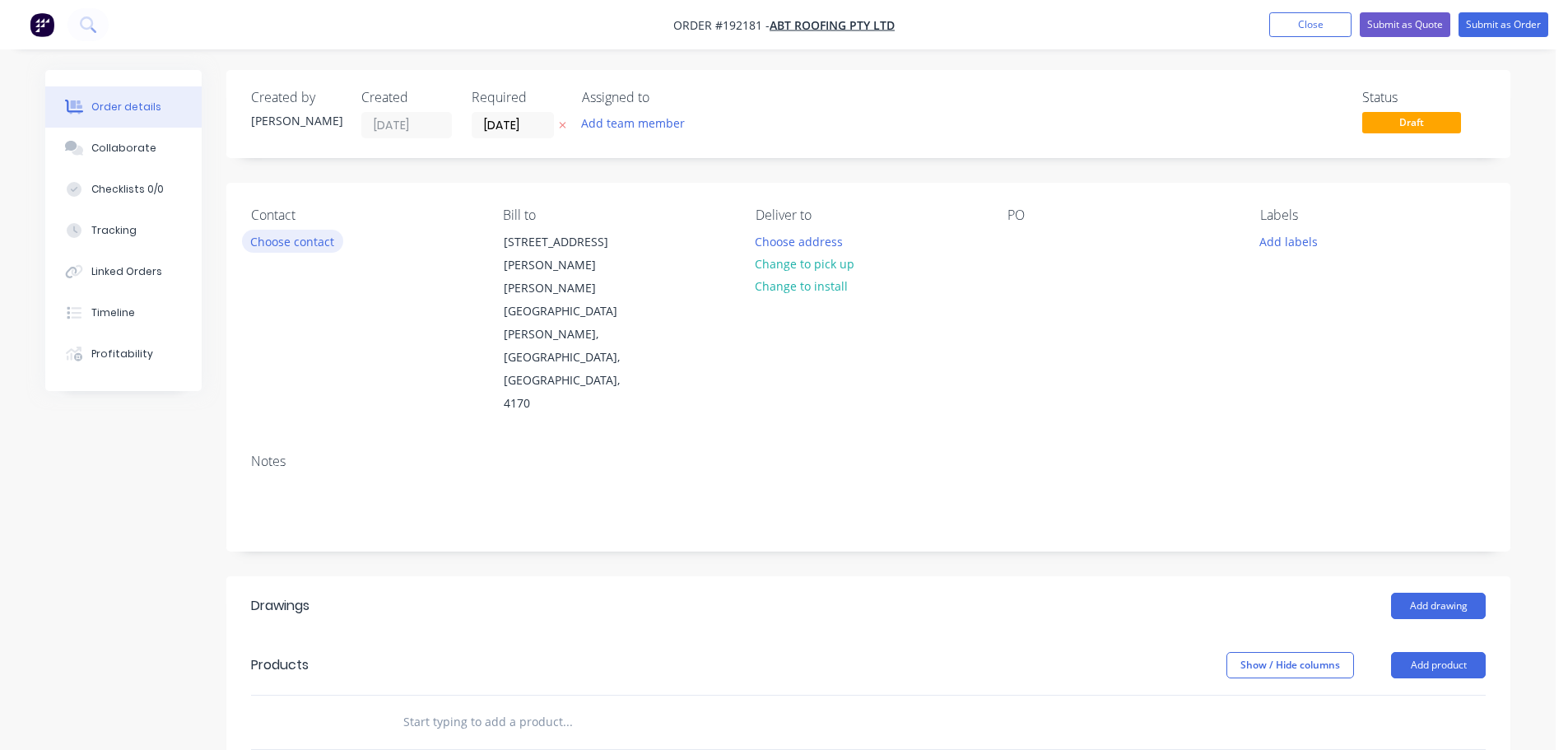
click at [318, 247] on button "Choose contact" at bounding box center [292, 241] width 101 height 23
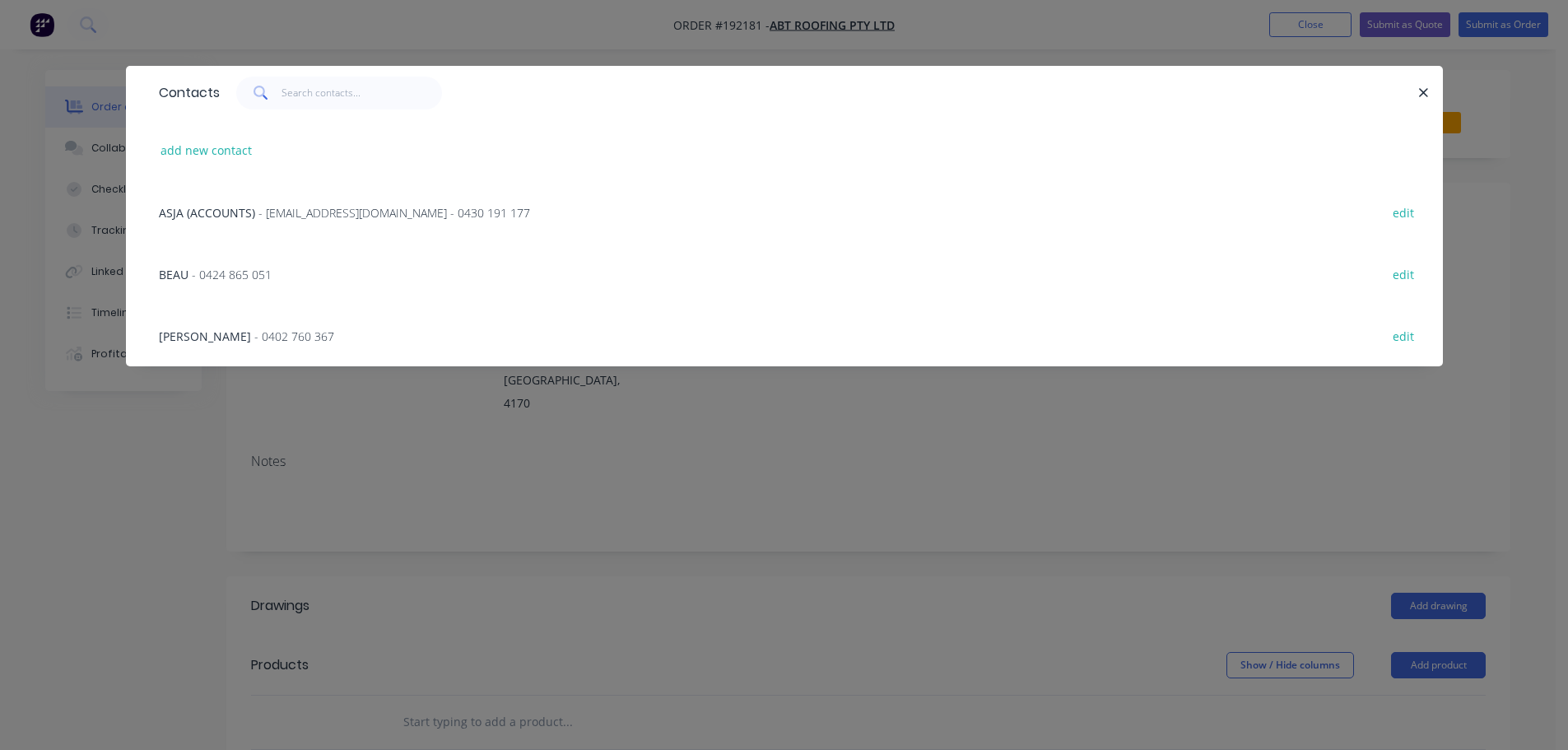
click at [262, 329] on span "- 0402 760 367" at bounding box center [294, 337] width 80 height 16
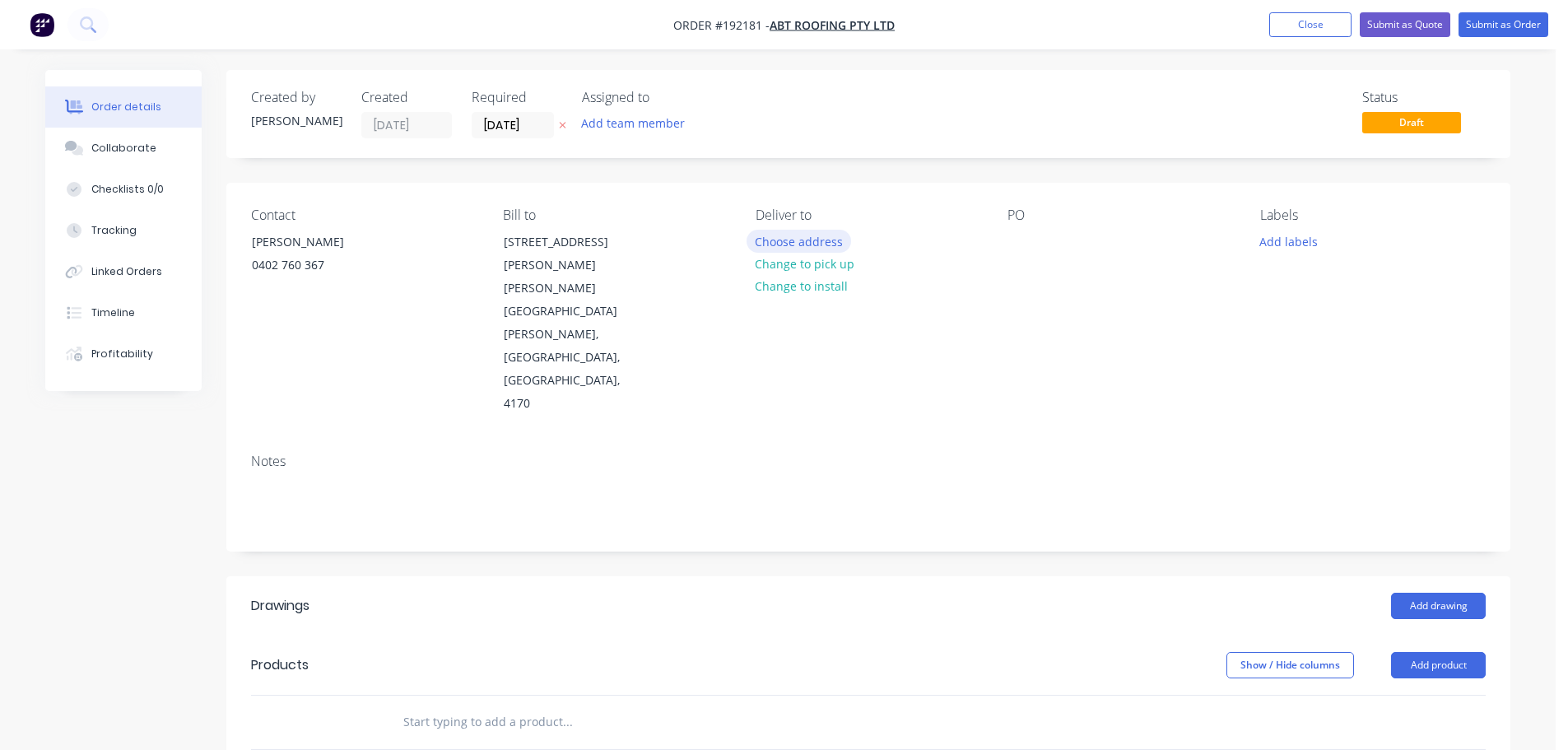
click at [805, 247] on button "Choose address" at bounding box center [799, 241] width 105 height 23
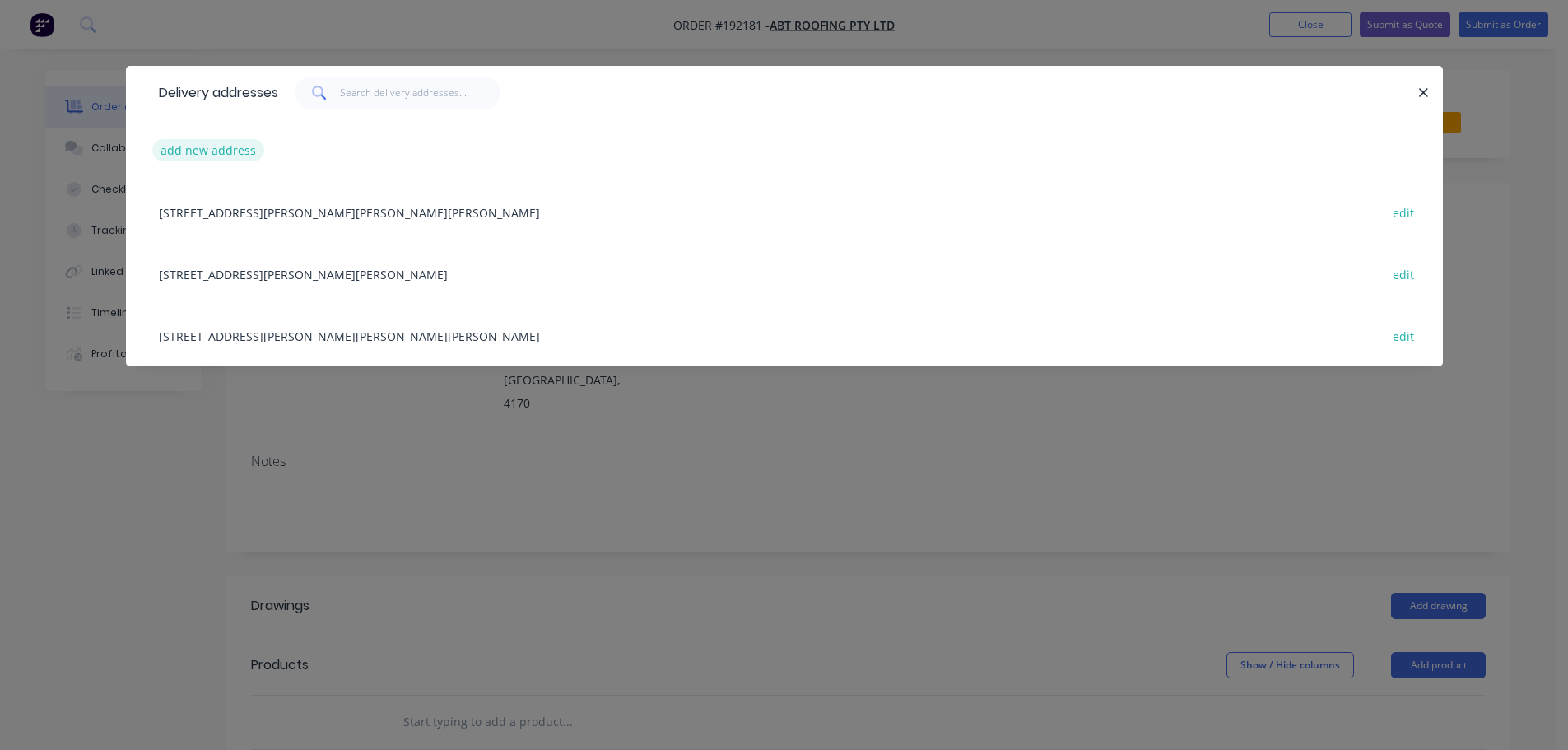
click at [210, 156] on button "add new address" at bounding box center [209, 151] width 113 height 23
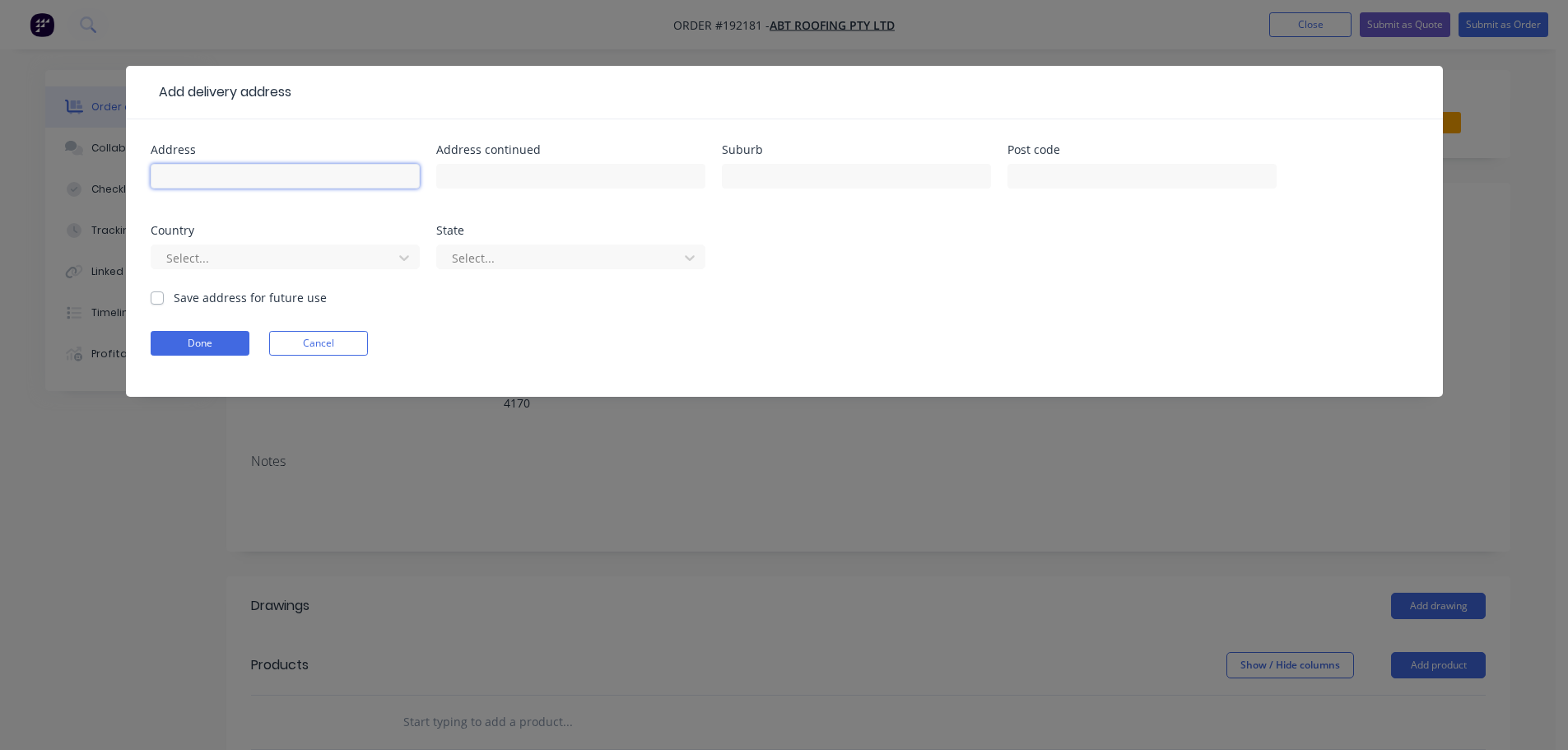
click at [201, 180] on input "text" at bounding box center [285, 176] width 269 height 24
type input "[STREET_ADDRESS]"
click at [802, 193] on div "BULIMB" at bounding box center [856, 184] width 269 height 49
click at [813, 172] on input "BULIMB" at bounding box center [856, 176] width 269 height 24
type input "BULIMBA"
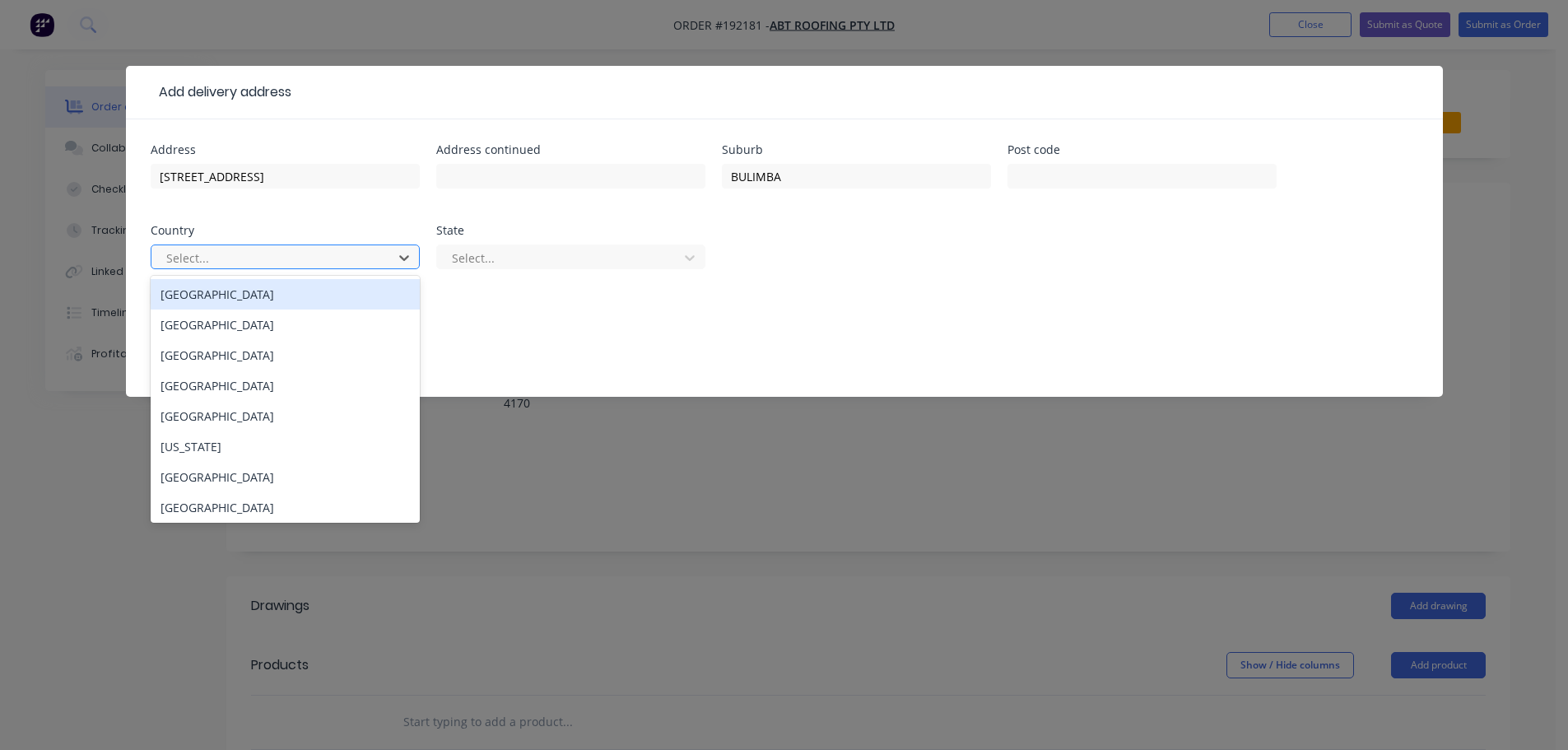
click at [267, 257] on div at bounding box center [274, 258] width 220 height 21
click at [237, 297] on div "[GEOGRAPHIC_DATA]" at bounding box center [285, 294] width 269 height 30
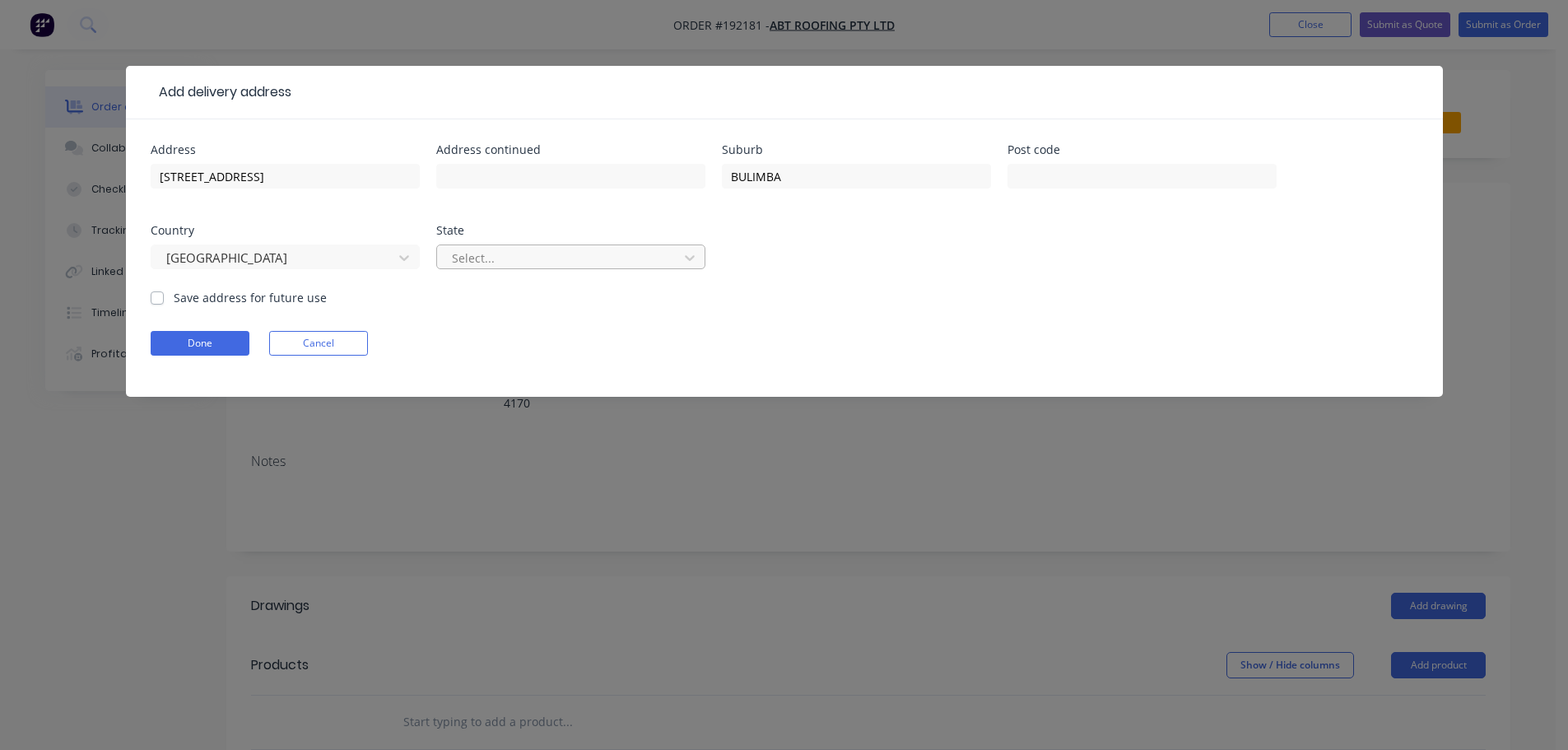
click at [495, 260] on div at bounding box center [560, 258] width 220 height 21
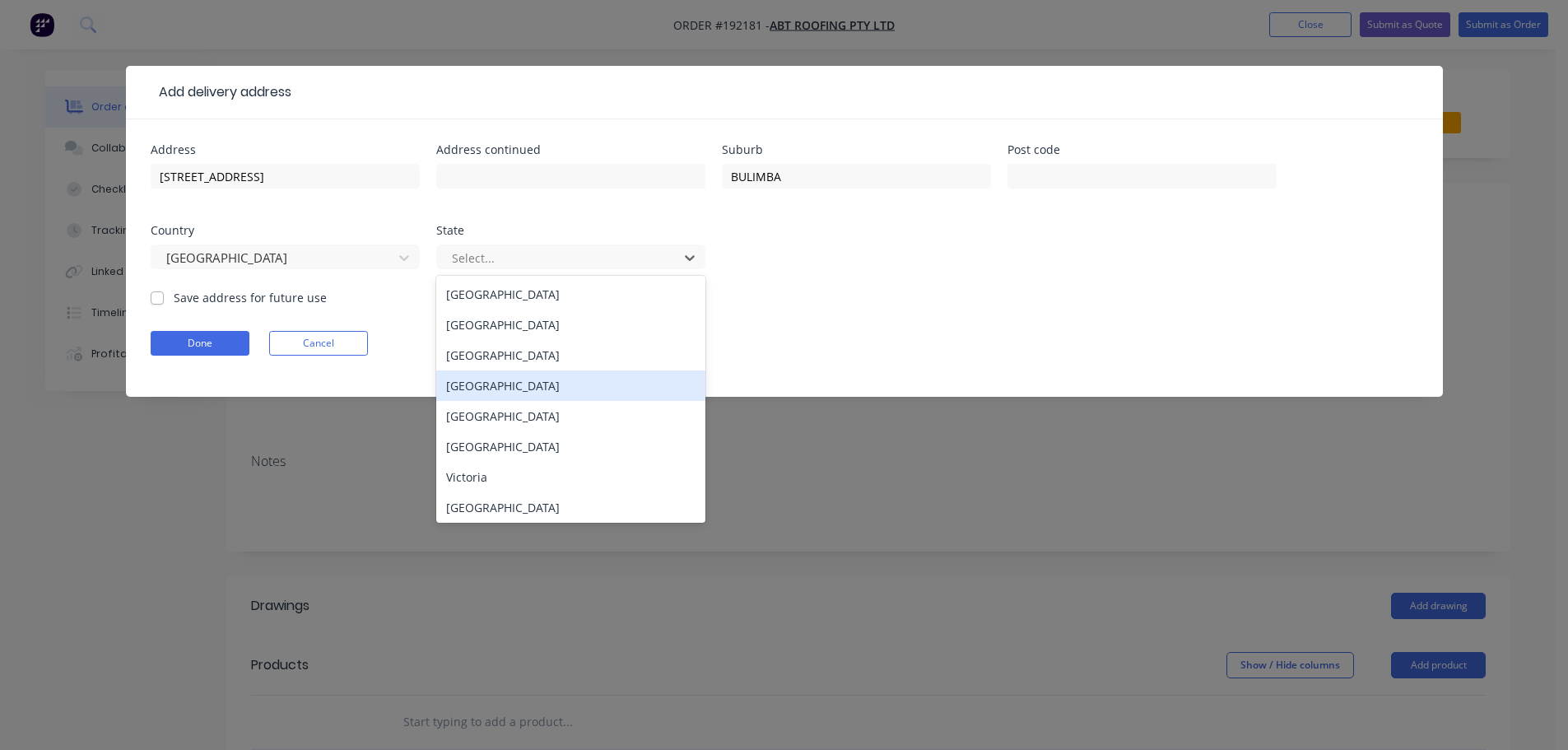
click at [488, 388] on div "[GEOGRAPHIC_DATA]" at bounding box center [570, 385] width 269 height 30
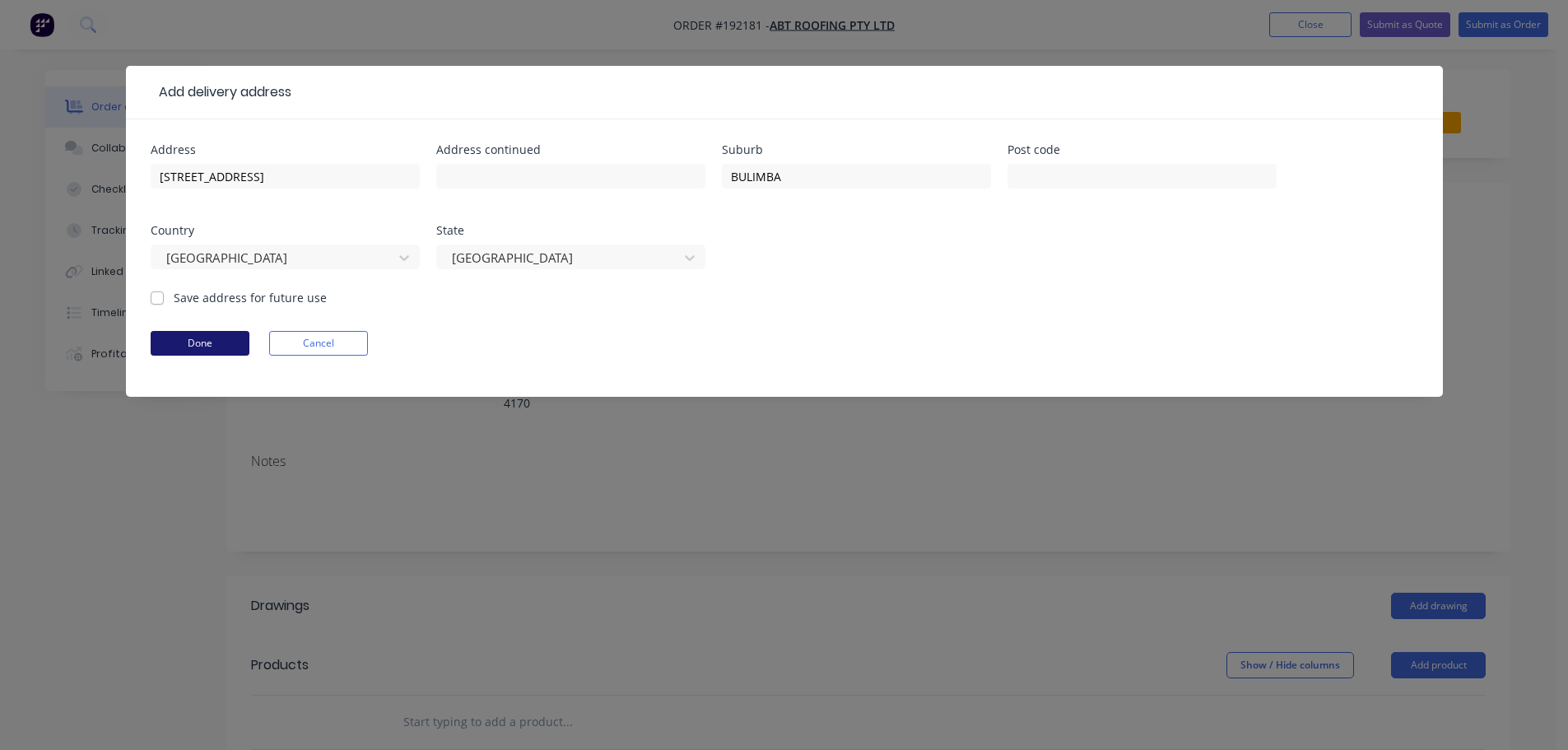
click at [218, 344] on button "Done" at bounding box center [200, 343] width 99 height 24
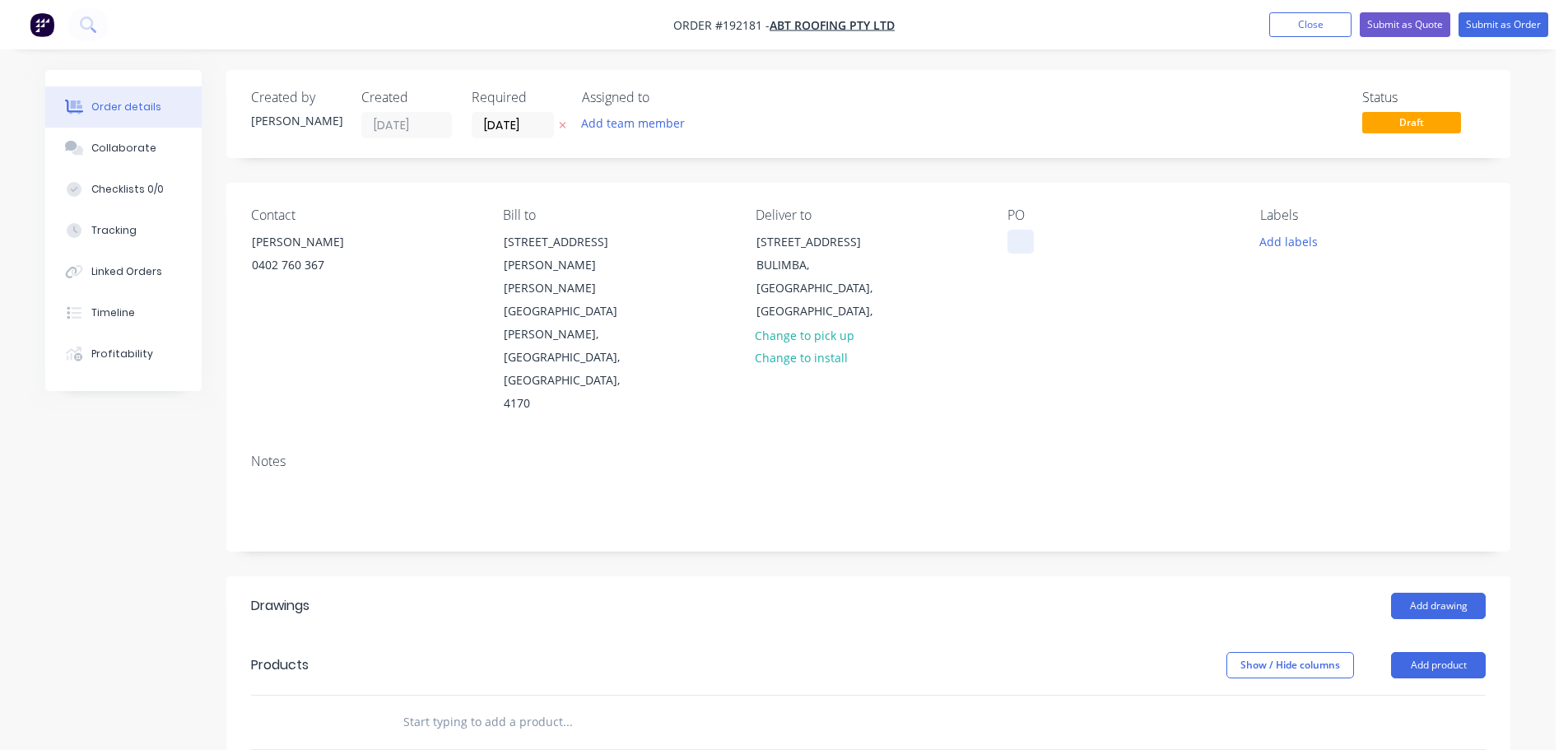
click at [1032, 241] on div at bounding box center [1021, 241] width 26 height 23
click at [1444, 593] on button "Add drawing" at bounding box center [1438, 606] width 95 height 26
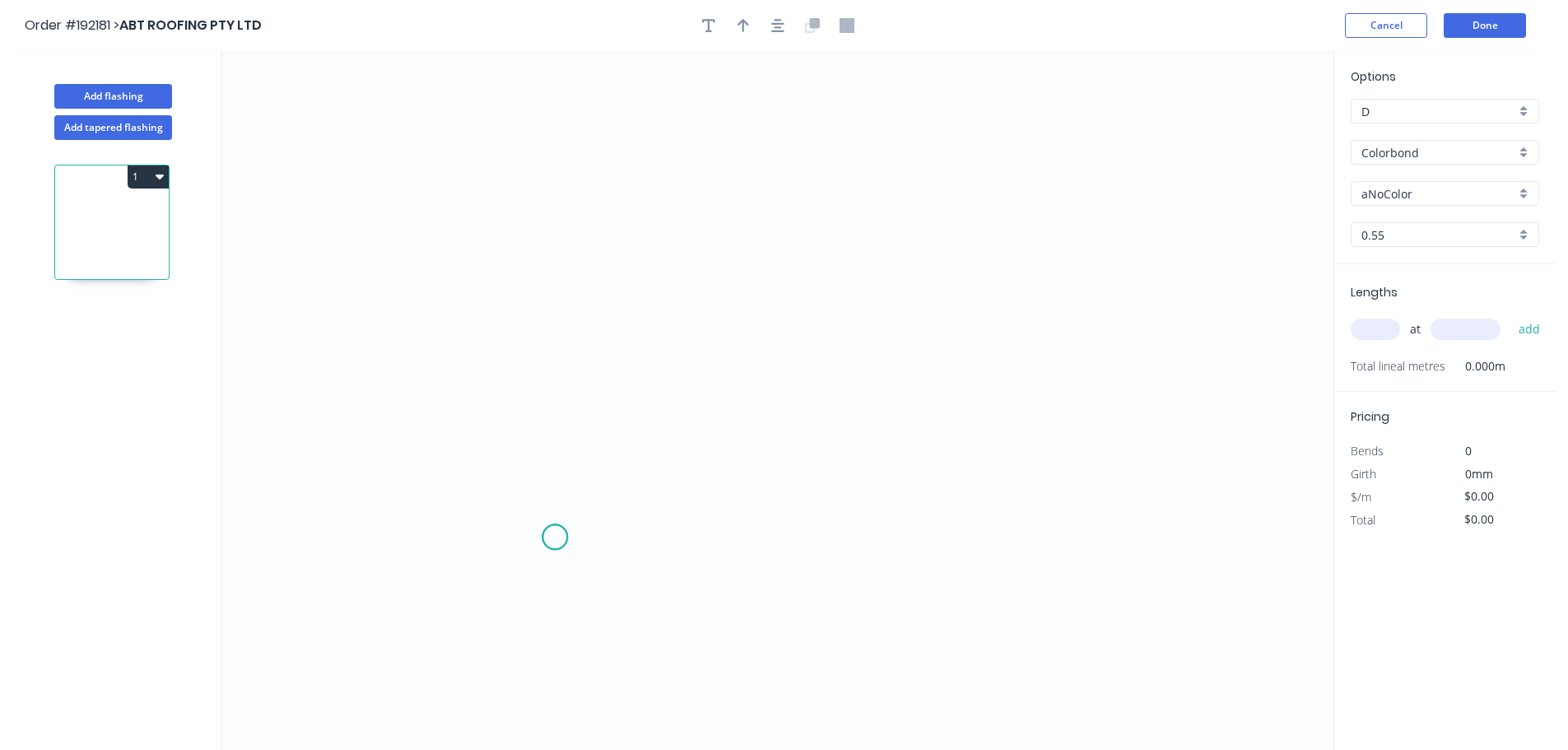
click at [555, 538] on circle at bounding box center [555, 537] width 24 height 24
click at [598, 597] on div "Crush & Fold" at bounding box center [638, 593] width 165 height 34
click at [552, 538] on circle at bounding box center [555, 537] width 24 height 24
click at [531, 257] on icon at bounding box center [542, 397] width 23 height 281
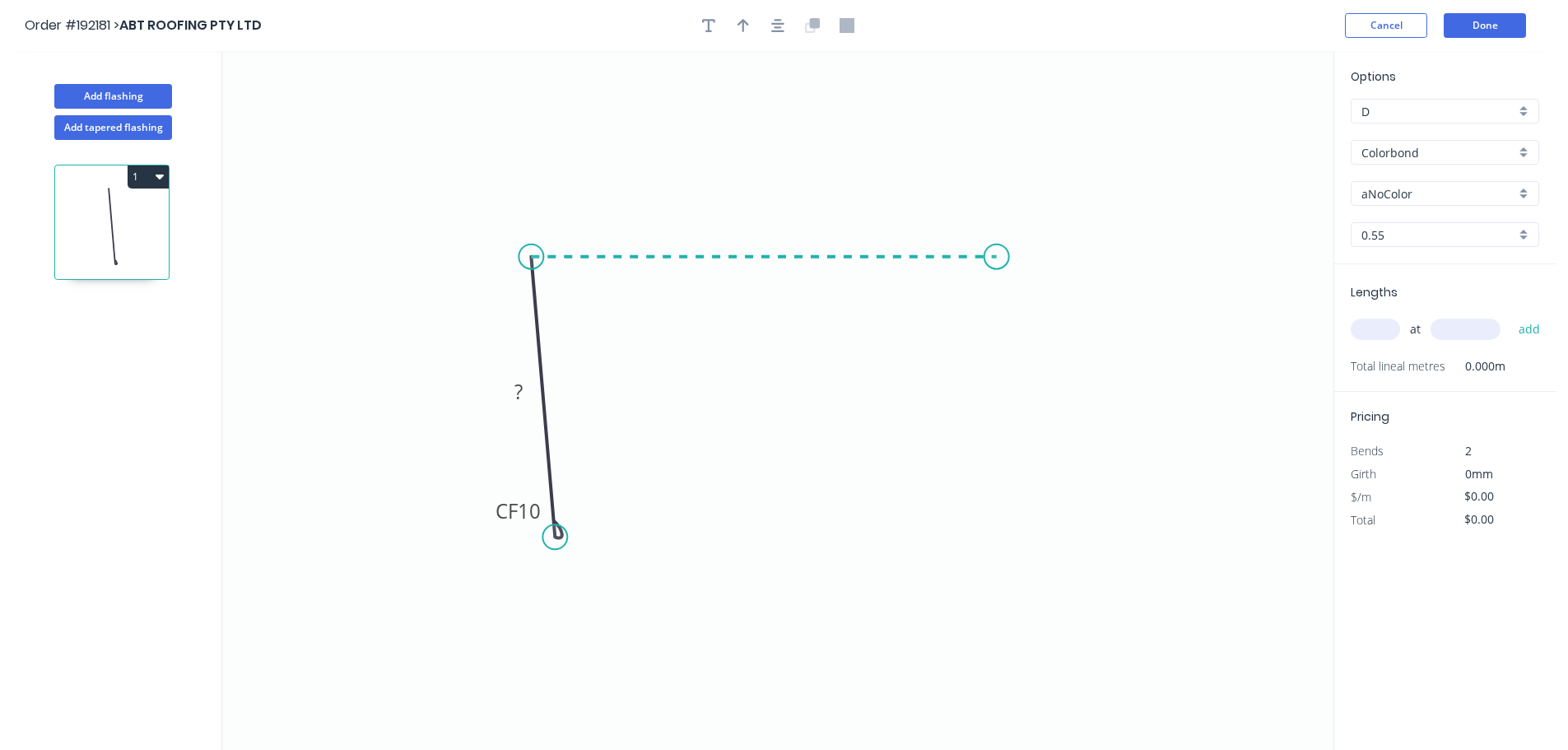
click at [997, 252] on icon "0 CF 10 ?" at bounding box center [777, 400] width 1111 height 699
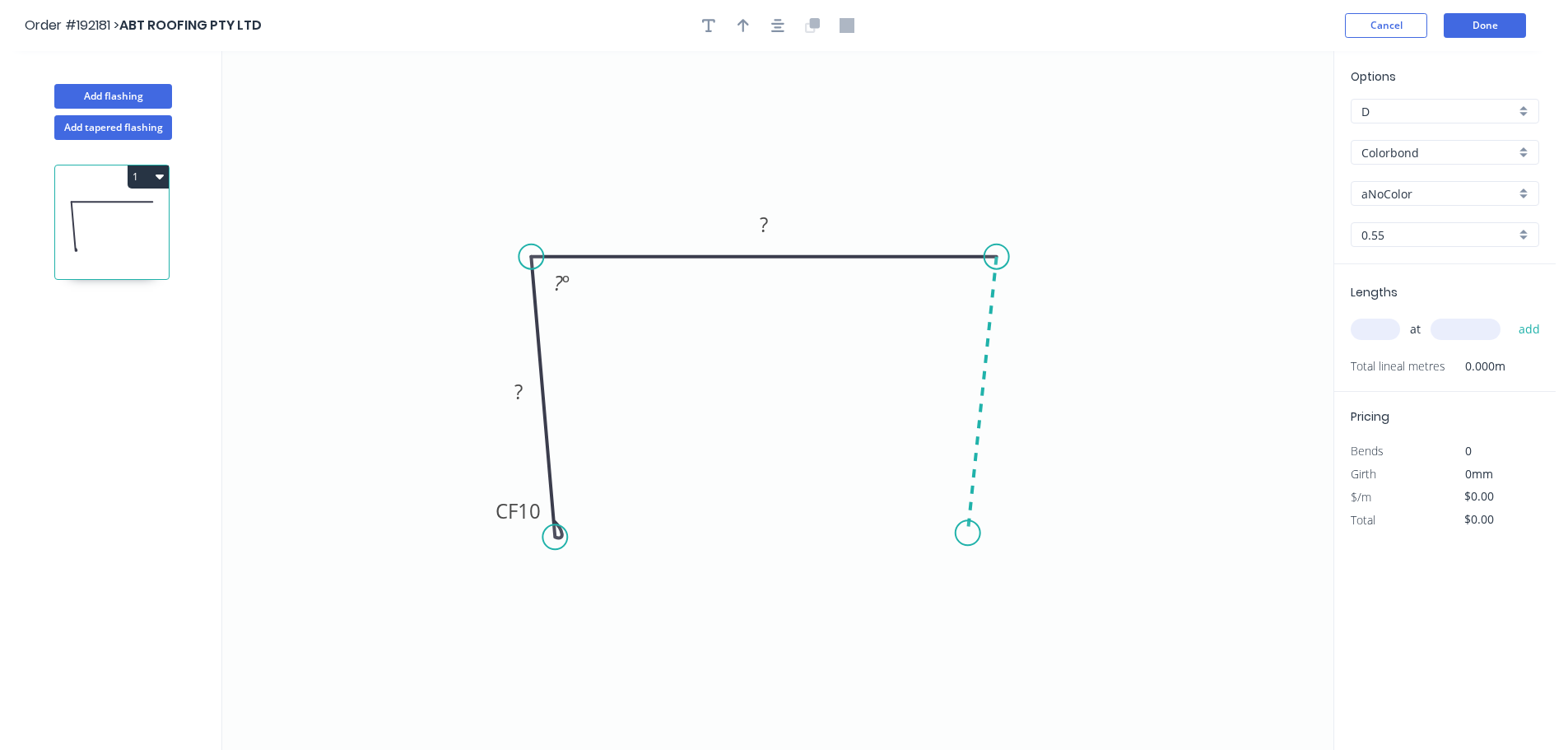
click at [968, 533] on icon "0 CF 10 ? ? ? º" at bounding box center [777, 400] width 1111 height 699
drag, startPoint x: 989, startPoint y: 600, endPoint x: 992, endPoint y: 584, distance: 16.3
click at [992, 608] on div "Delete point Crush & Fold Open Hook Feather Drip edge" at bounding box center [1051, 623] width 165 height 169
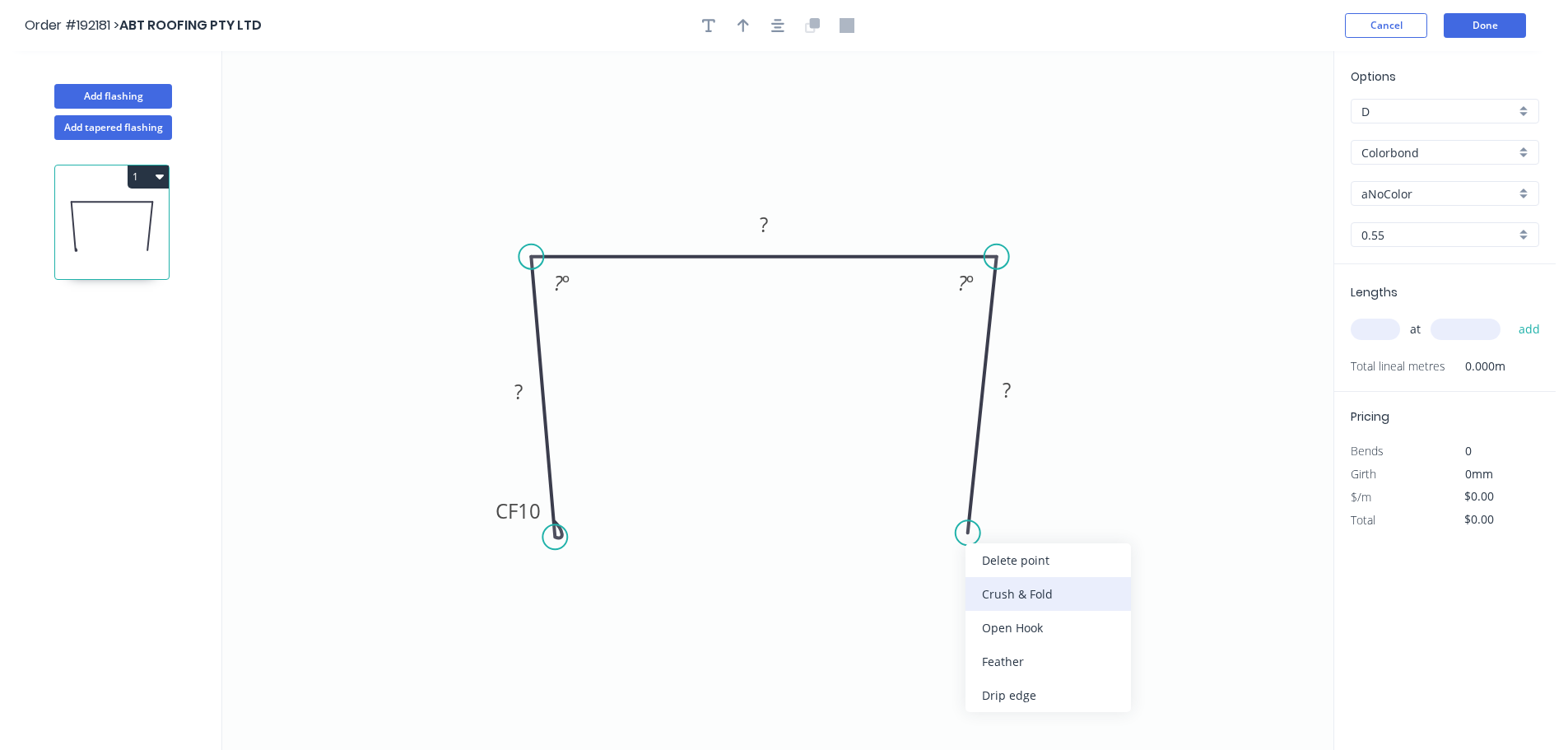
click at [996, 586] on div "Crush & Fold" at bounding box center [1049, 593] width 165 height 34
click at [1005, 606] on div "Delete bend" at bounding box center [1048, 621] width 165 height 34
click at [997, 574] on div "Crush & Fold" at bounding box center [1048, 577] width 165 height 34
click at [1001, 582] on div "Flip bend" at bounding box center [1051, 591] width 165 height 34
drag, startPoint x: 1036, startPoint y: 507, endPoint x: 1054, endPoint y: 573, distance: 68.4
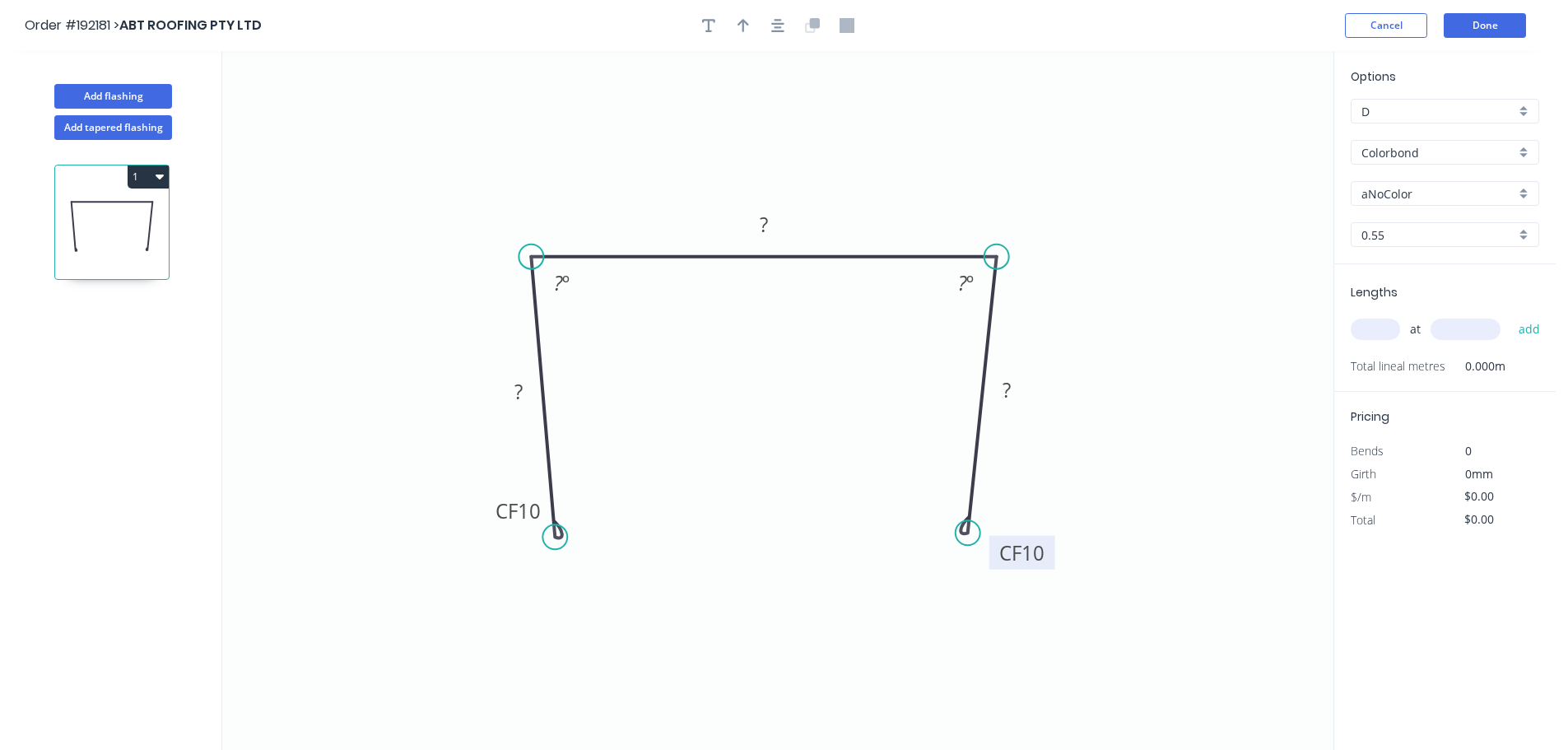
click at [1054, 570] on rect at bounding box center [1022, 552] width 66 height 34
drag, startPoint x: 494, startPoint y: 512, endPoint x: 484, endPoint y: 589, distance: 77.6
click at [466, 586] on rect at bounding box center [499, 574] width 66 height 34
click at [525, 586] on icon "0 CF 10 ? ? CF 10 ? ? º ? º" at bounding box center [777, 400] width 1111 height 699
click at [513, 585] on tspan "10" at bounding box center [502, 583] width 23 height 27
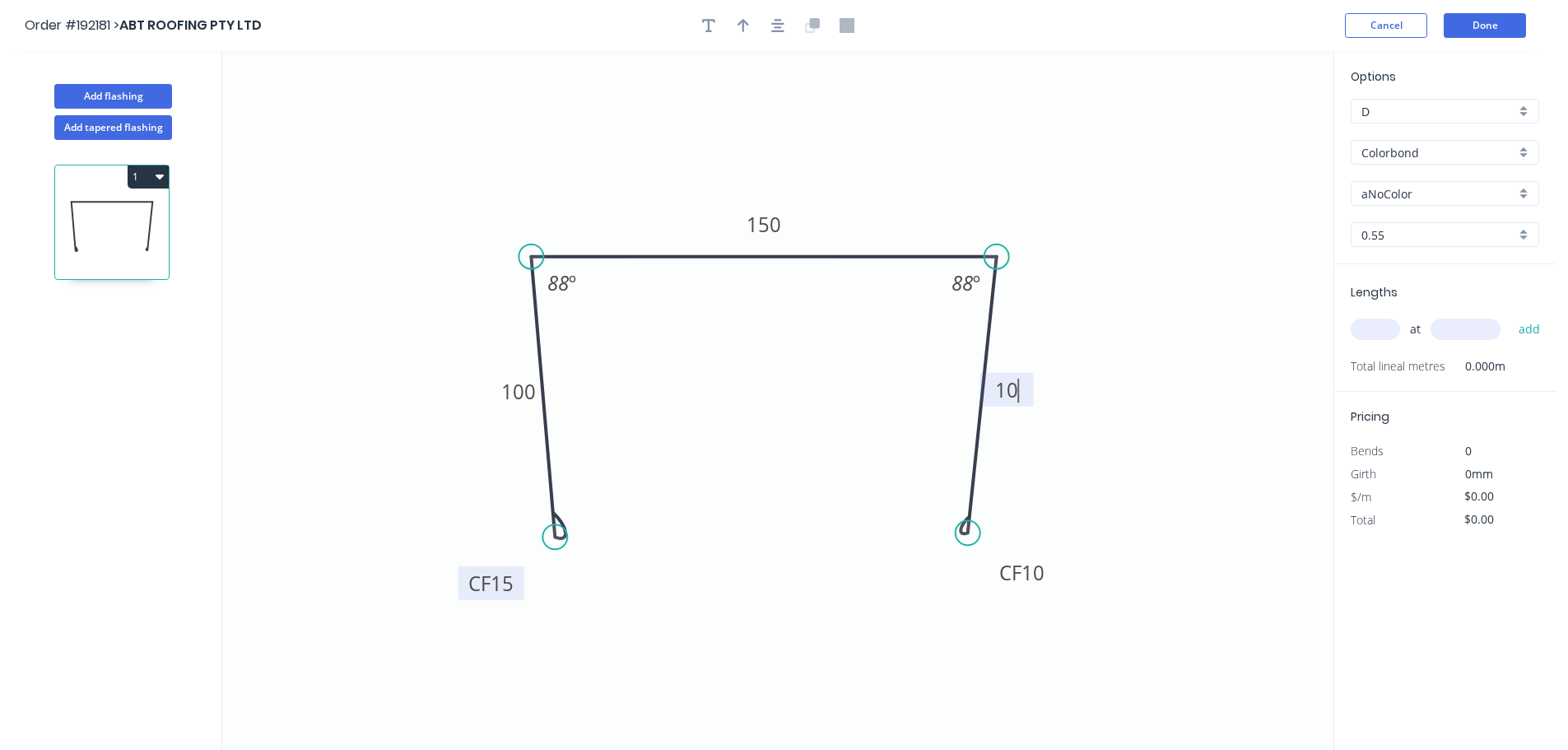
type input "$17.63"
click at [740, 29] on icon "button" at bounding box center [743, 25] width 11 height 15
drag, startPoint x: 988, startPoint y: 212, endPoint x: 941, endPoint y: 212, distance: 47.0
click at [941, 212] on icon at bounding box center [941, 193] width 15 height 53
click at [1390, 204] on div "aNoColor" at bounding box center [1445, 193] width 189 height 24
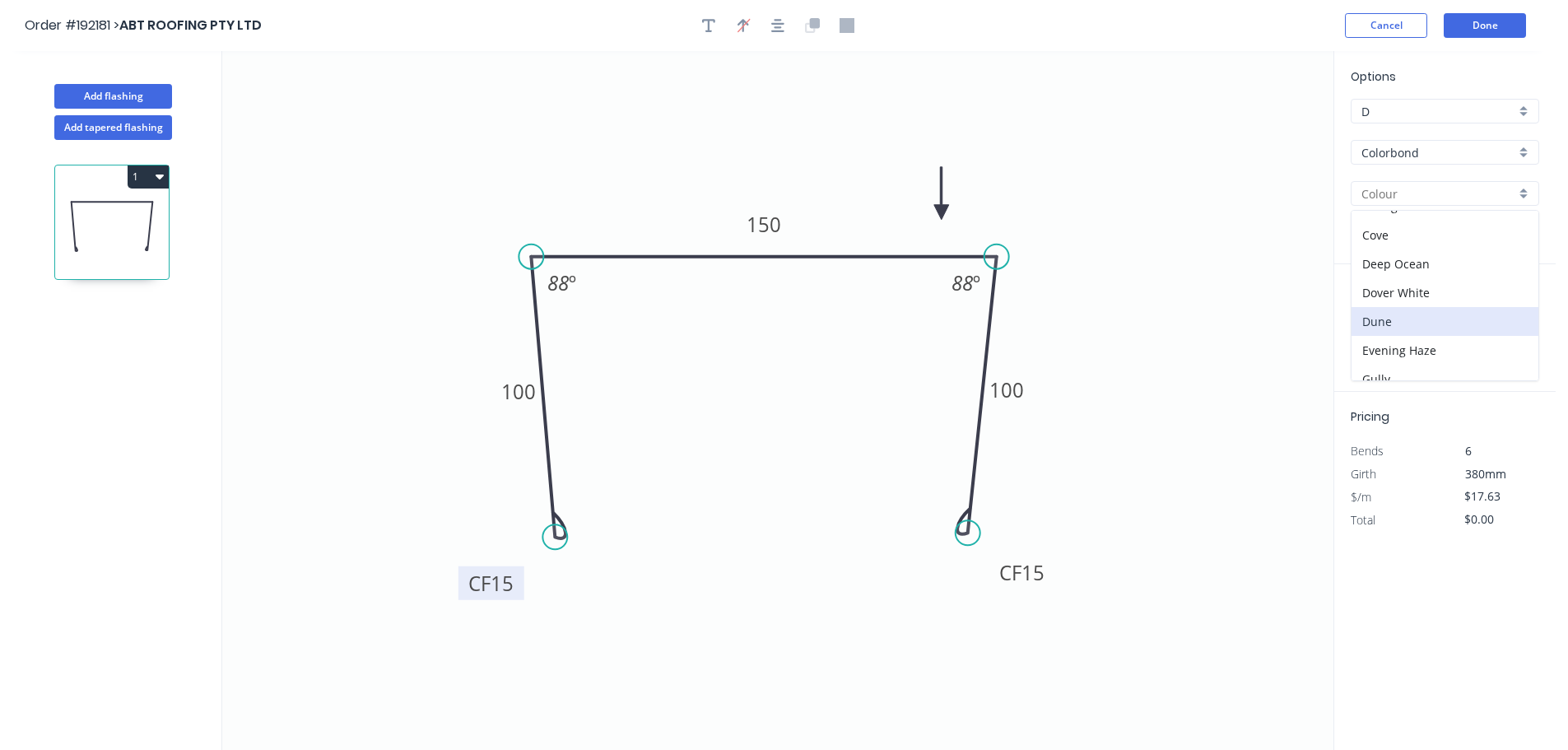
scroll to position [164, 0]
click at [1404, 229] on div "Dover White" at bounding box center [1445, 233] width 187 height 29
type input "Dover White"
click at [1384, 329] on input "text" at bounding box center [1376, 329] width 50 height 22
type input "1"
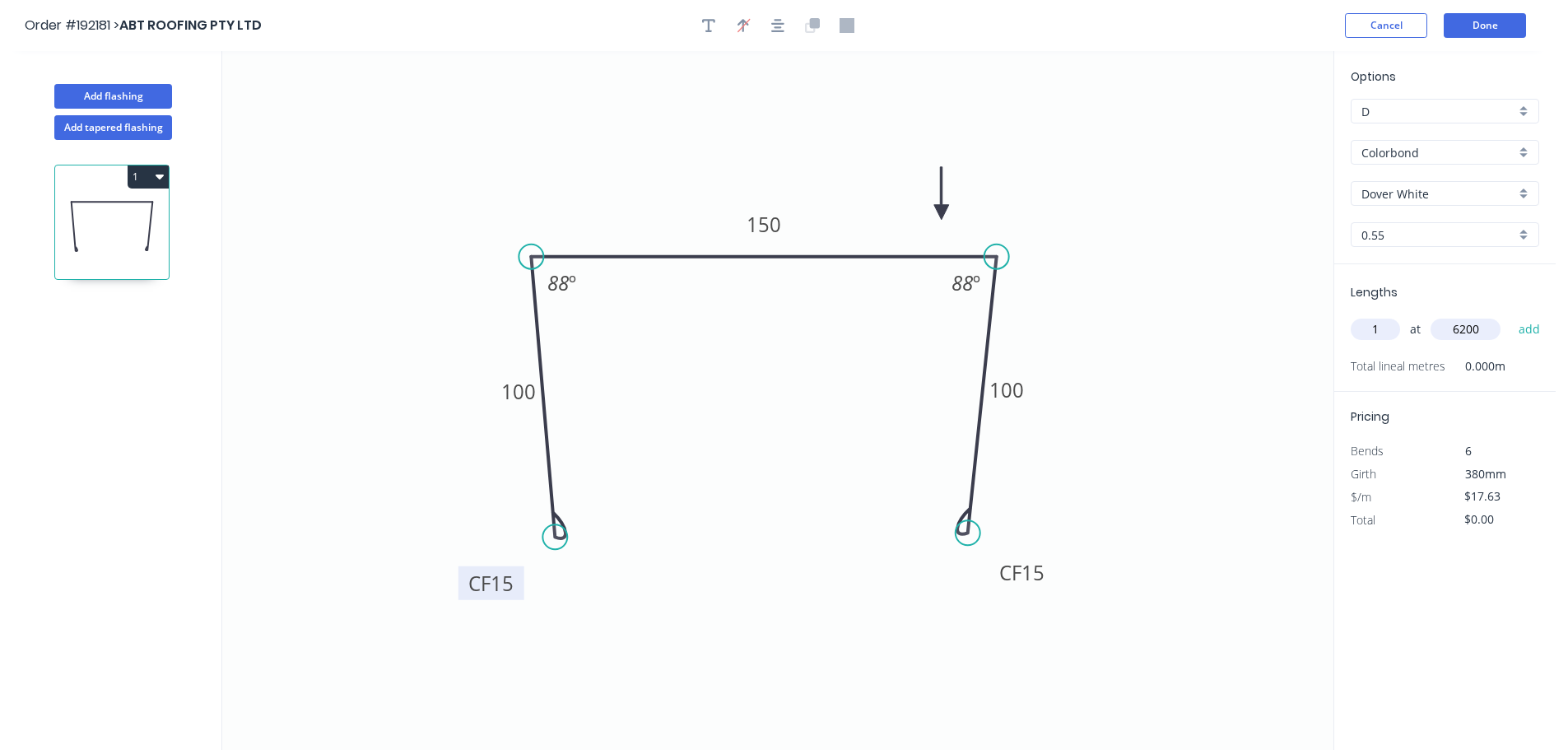
type input "6200"
click at [1511, 315] on button "add" at bounding box center [1530, 329] width 38 height 28
type input "$109.31"
type input "1"
type input "6600"
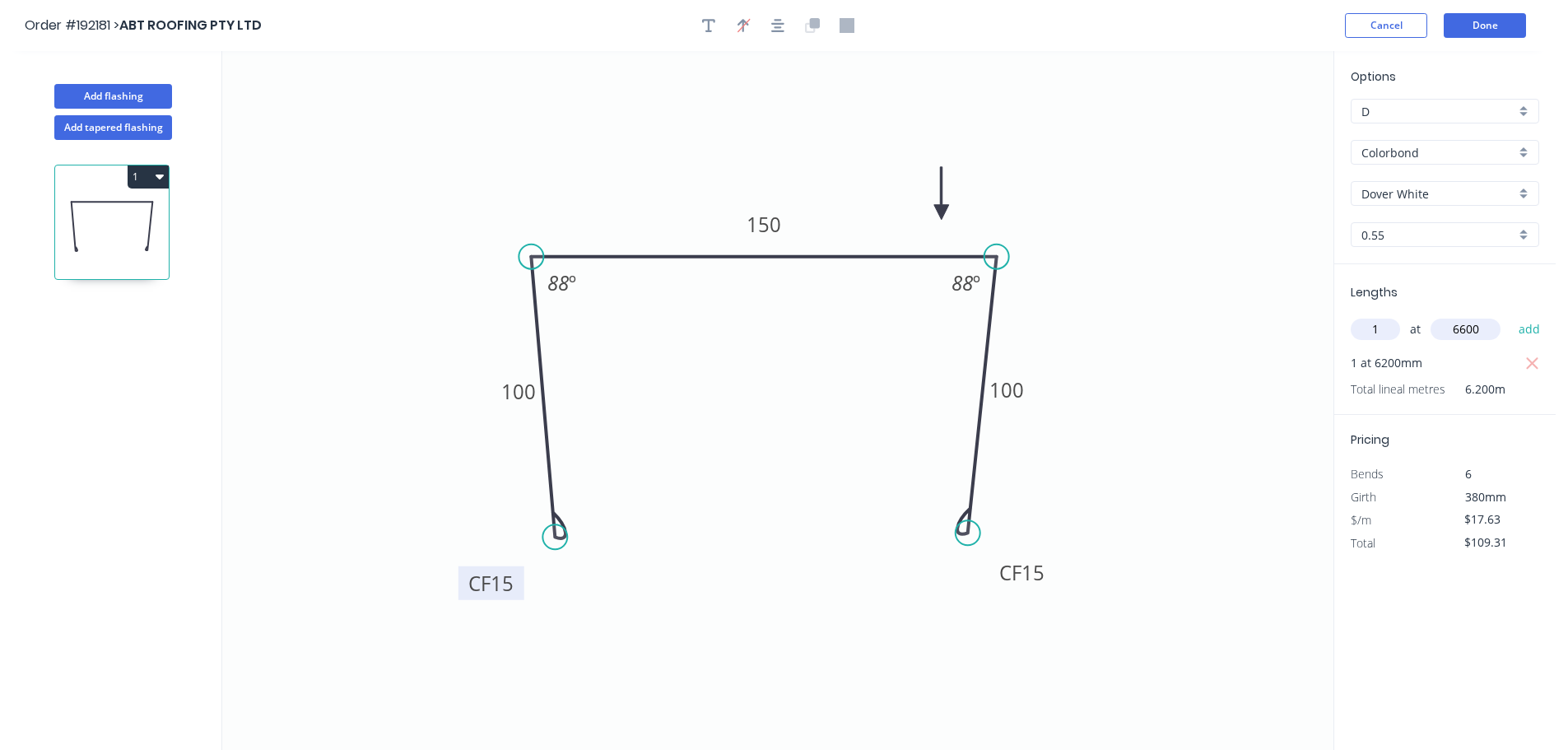
click at [1511, 315] on button "add" at bounding box center [1530, 329] width 38 height 28
type input "$225.66"
type input "2"
type input "1200"
click at [1511, 315] on button "add" at bounding box center [1530, 329] width 38 height 28
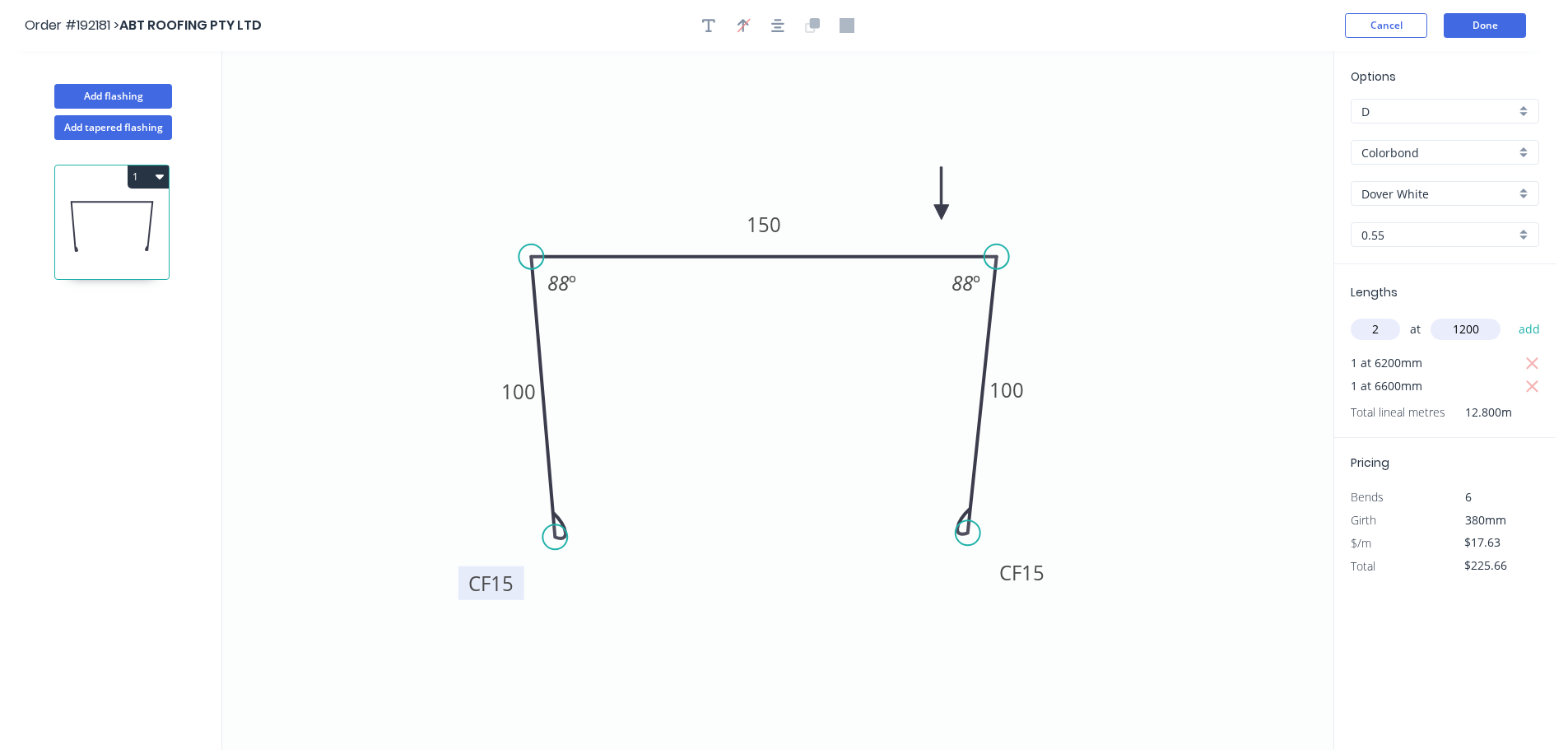
type input "$267.98"
click at [116, 86] on button "Add flashing" at bounding box center [112, 97] width 117 height 24
type input "$0.00"
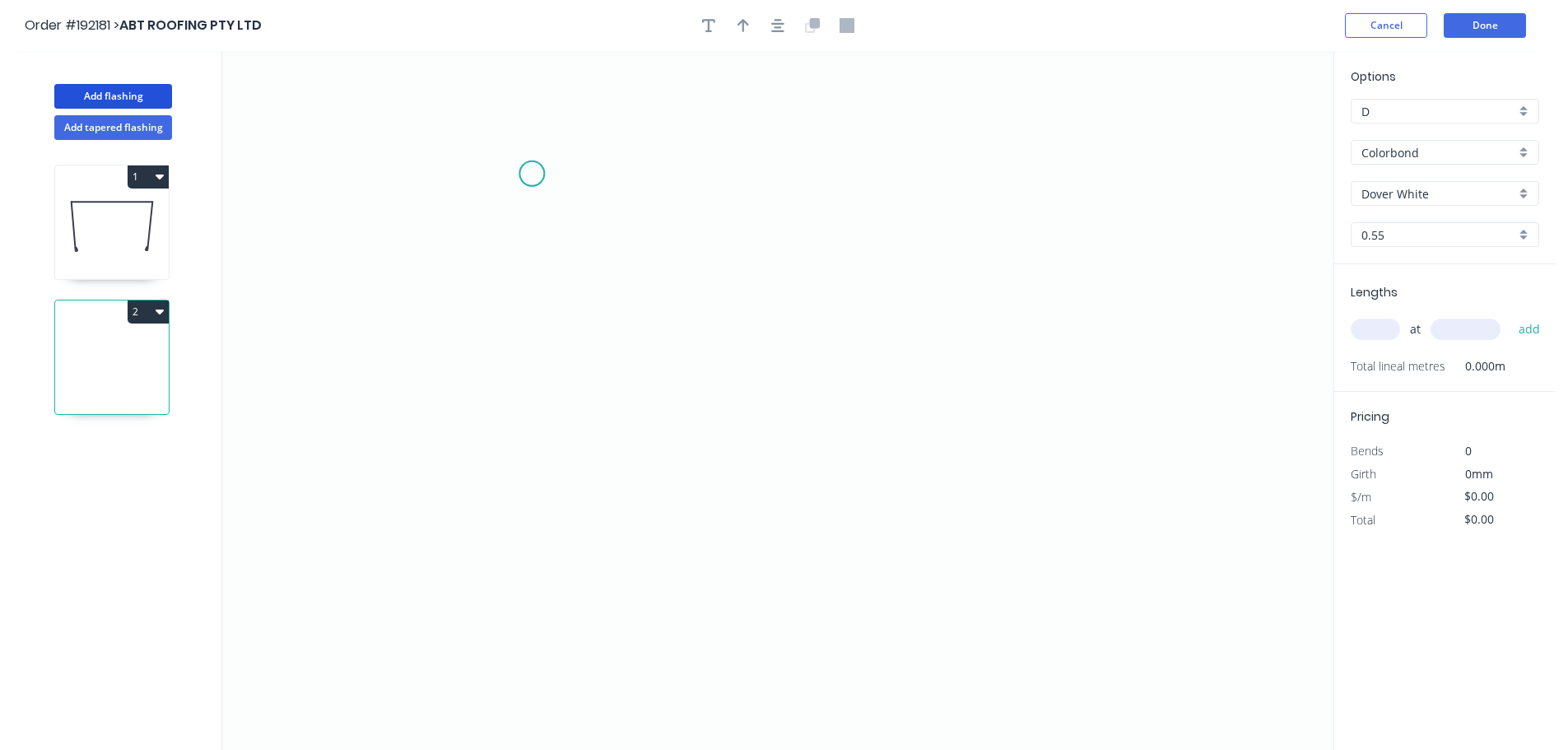
click at [558, 189] on icon "0" at bounding box center [777, 400] width 1111 height 699
click at [600, 146] on icon "0" at bounding box center [777, 400] width 1111 height 699
click at [1218, 167] on icon "0 ?" at bounding box center [777, 400] width 1111 height 699
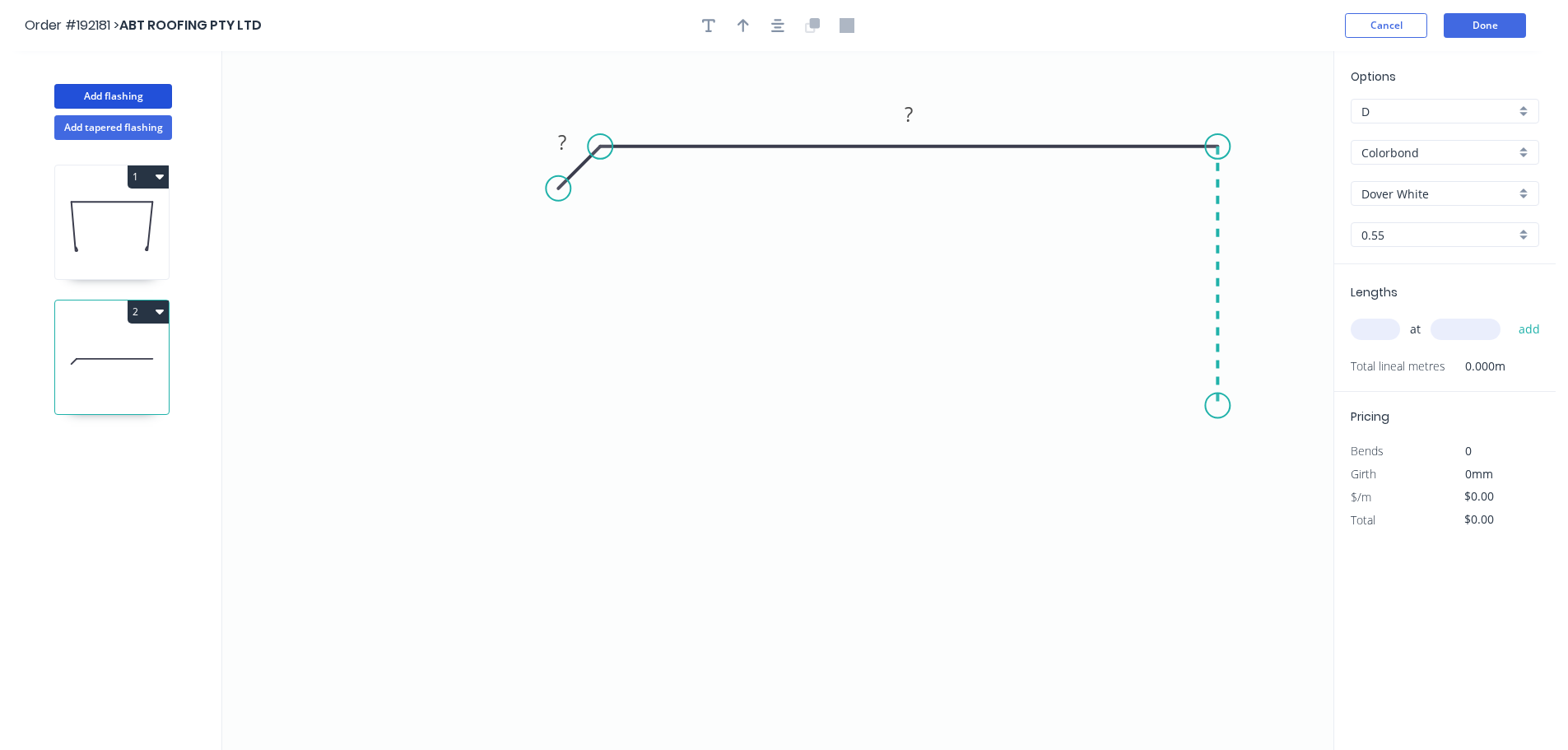
click at [1221, 410] on icon "0 ? ?" at bounding box center [777, 400] width 1111 height 699
click at [1252, 447] on icon "0 ? ? ?" at bounding box center [777, 400] width 1111 height 699
click at [1219, 472] on icon "0 ? ? ? ?" at bounding box center [777, 400] width 1111 height 699
click at [1218, 472] on circle at bounding box center [1218, 476] width 24 height 24
click at [1256, 473] on tspan "?" at bounding box center [1252, 469] width 8 height 27
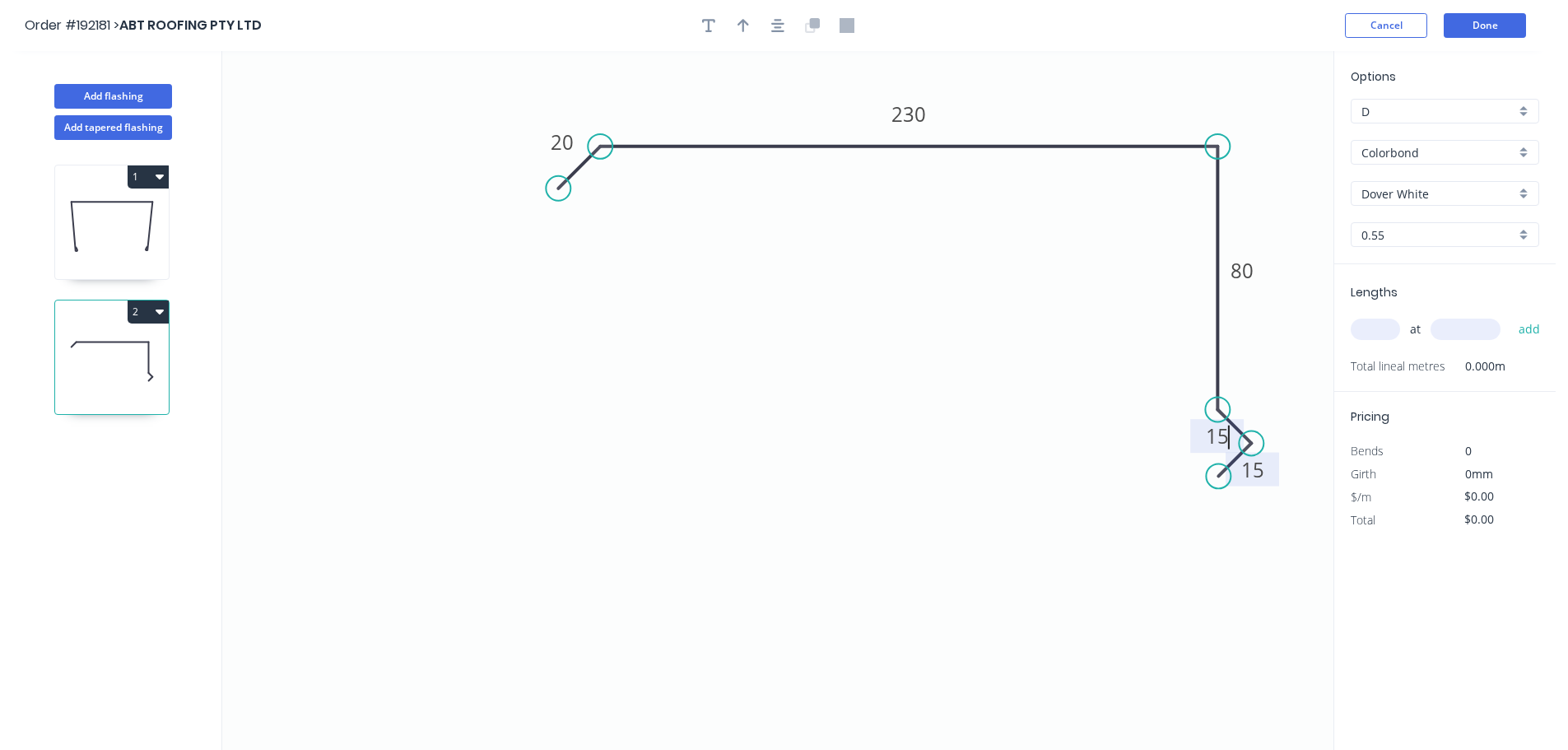
type input "$15.83"
click at [1249, 402] on icon "0 20 230 80 15 15" at bounding box center [777, 400] width 1111 height 699
click at [745, 28] on icon "button" at bounding box center [743, 25] width 11 height 15
drag, startPoint x: 1253, startPoint y: 127, endPoint x: 1109, endPoint y: 115, distance: 144.5
click at [1109, 115] on icon at bounding box center [1109, 97] width 15 height 53
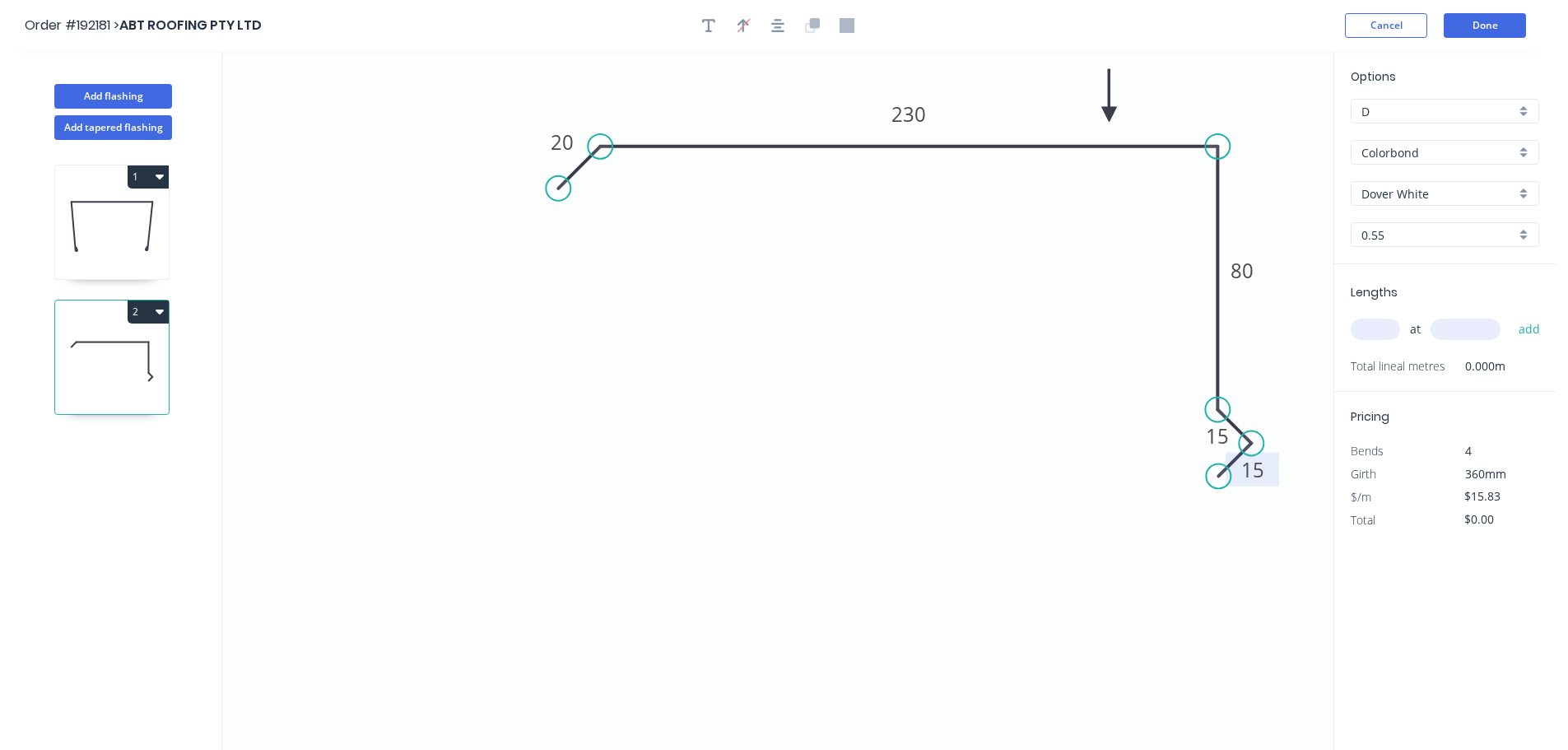
click at [1374, 318] on input "text" at bounding box center [1376, 329] width 50 height 22
type input "1"
type input "1200"
click at [1511, 315] on button "add" at bounding box center [1530, 329] width 38 height 28
type input "$19.00"
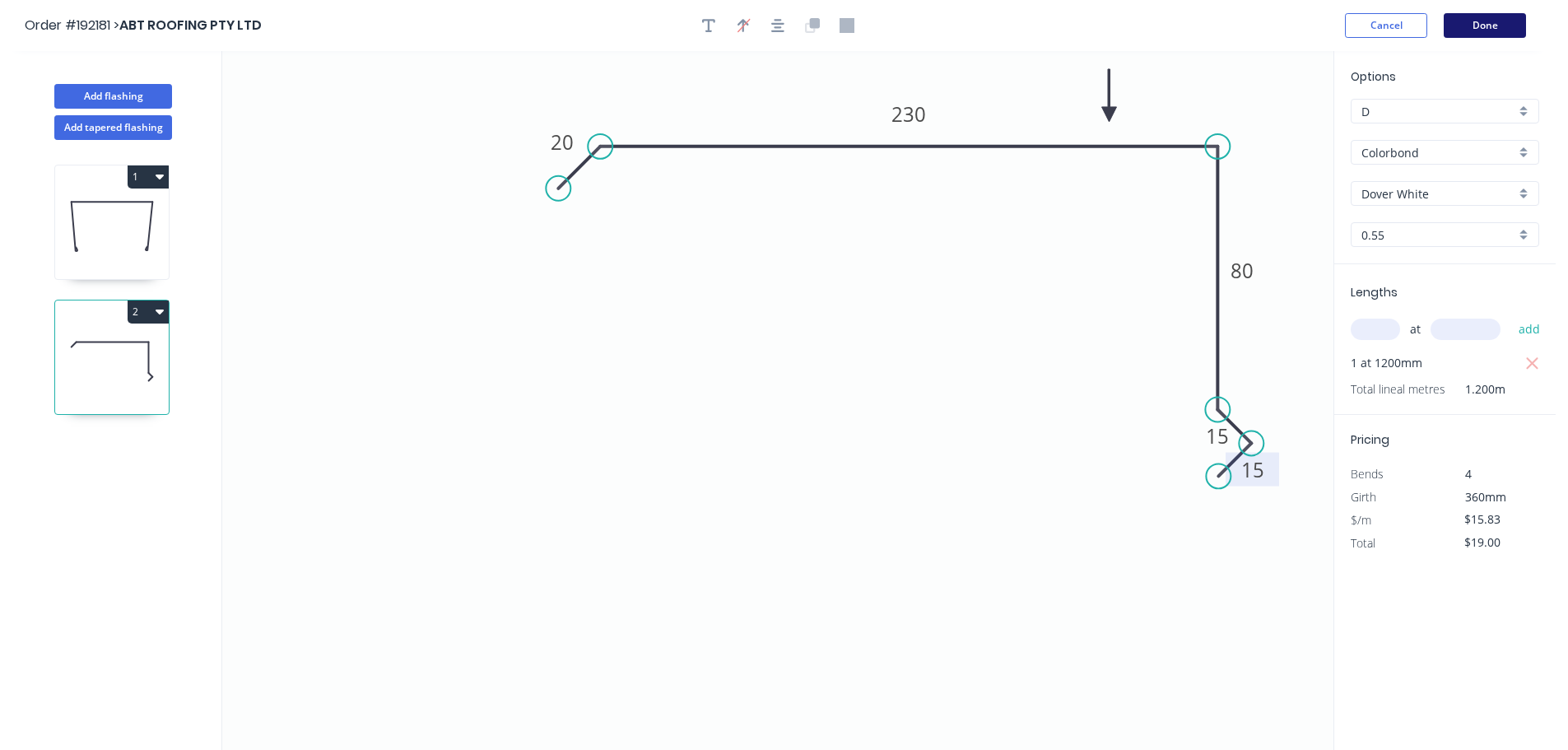
click at [1496, 23] on button "Done" at bounding box center [1485, 25] width 83 height 24
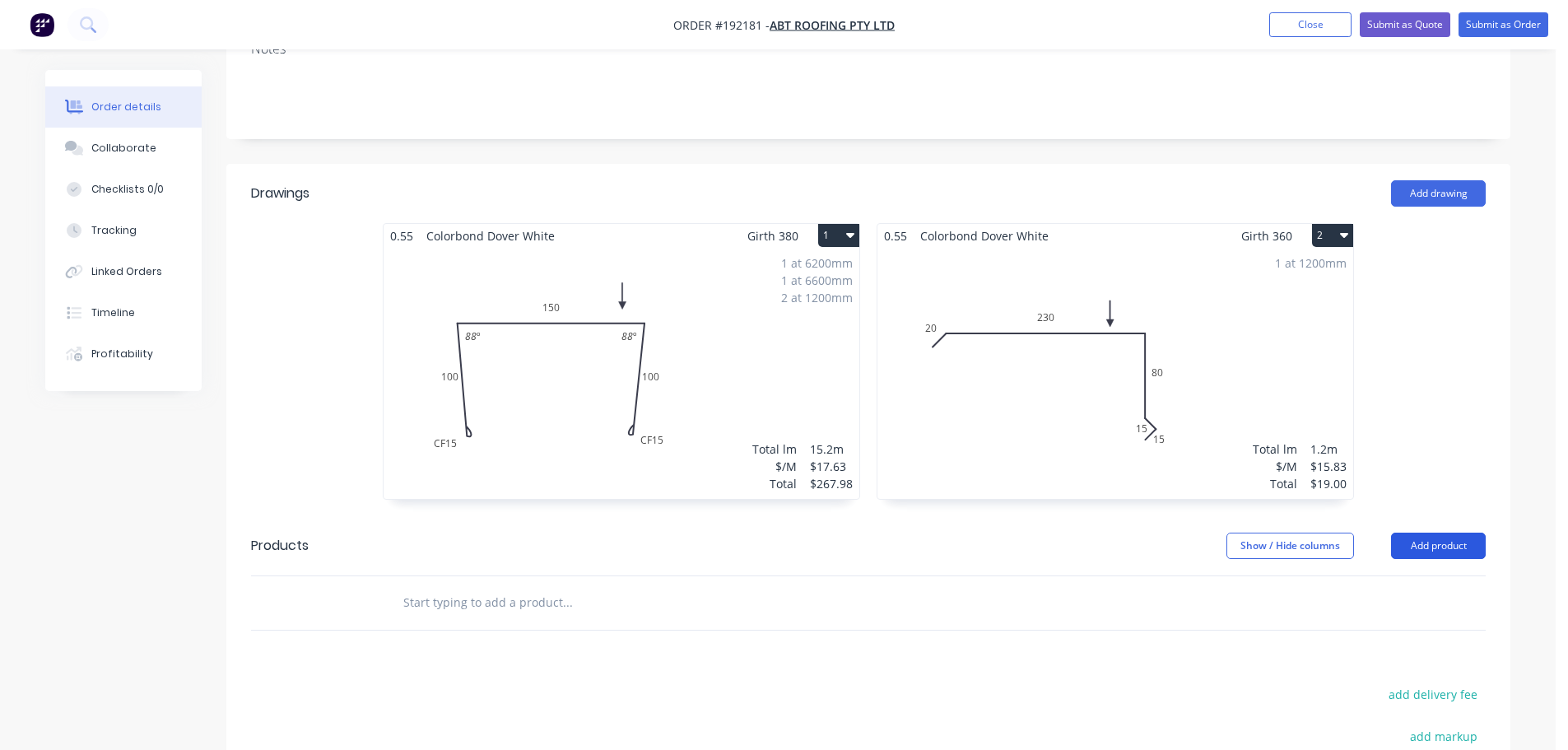
scroll to position [494, 0]
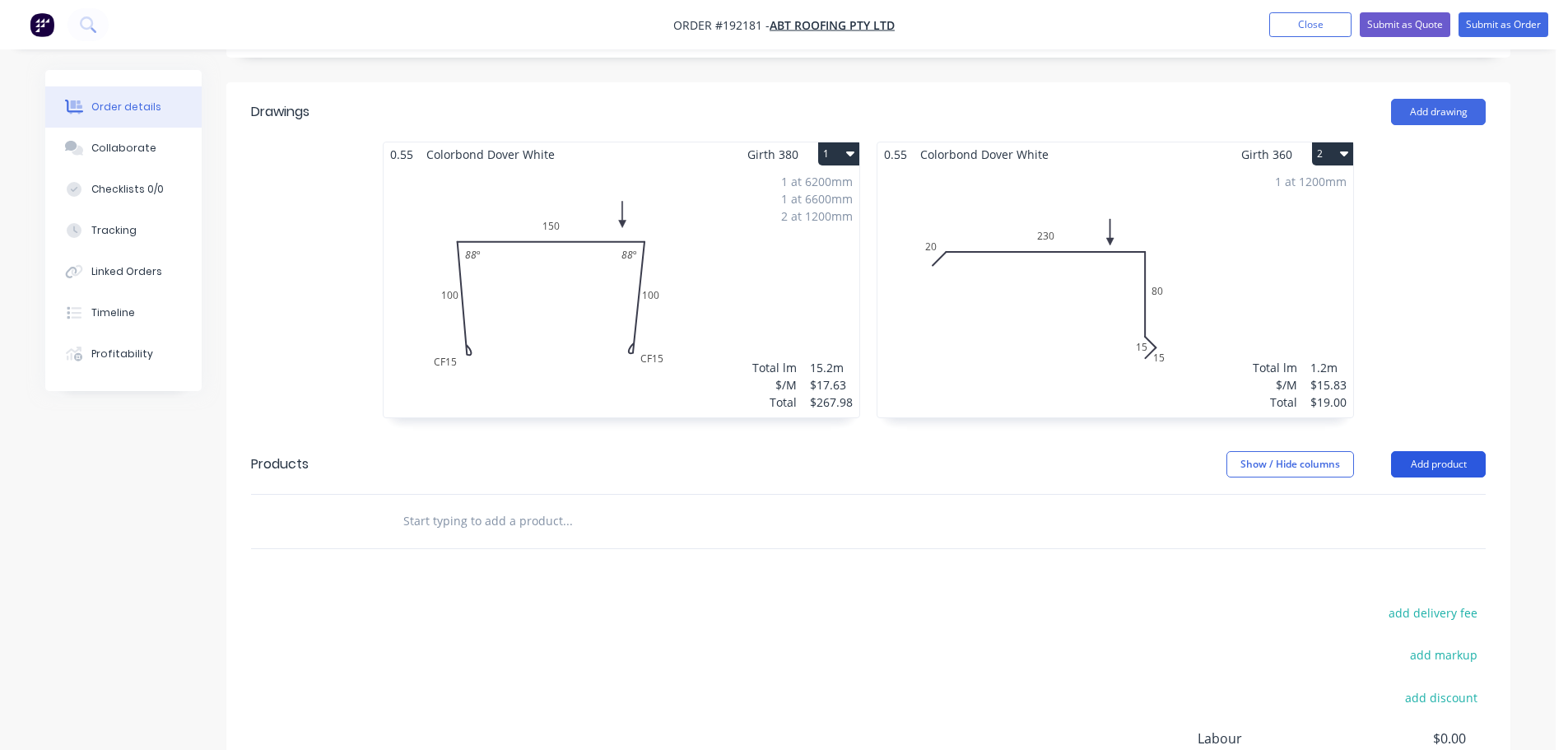
click at [1436, 451] on button "Add product" at bounding box center [1438, 464] width 95 height 26
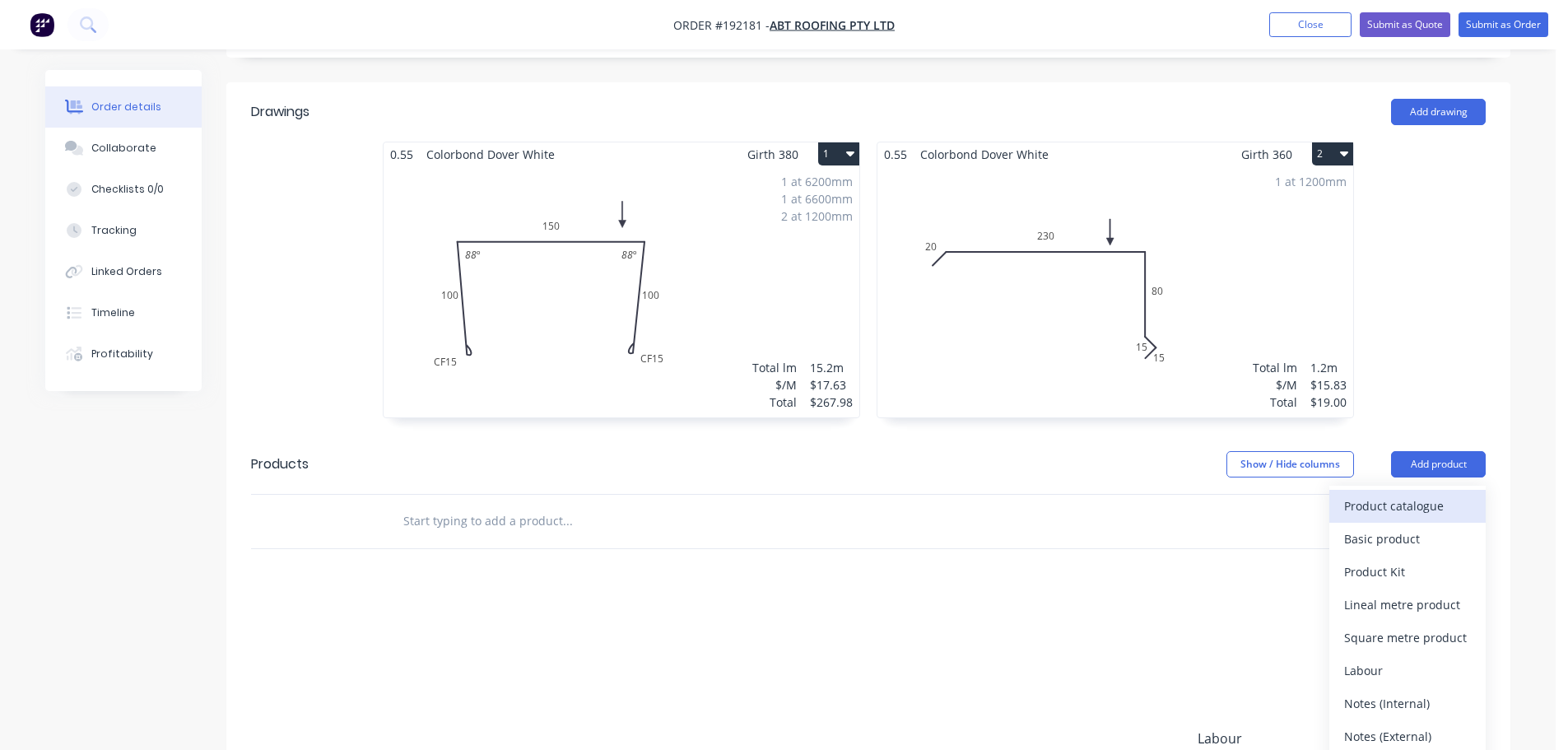
click at [1423, 494] on div "Product catalogue" at bounding box center [1408, 506] width 127 height 23
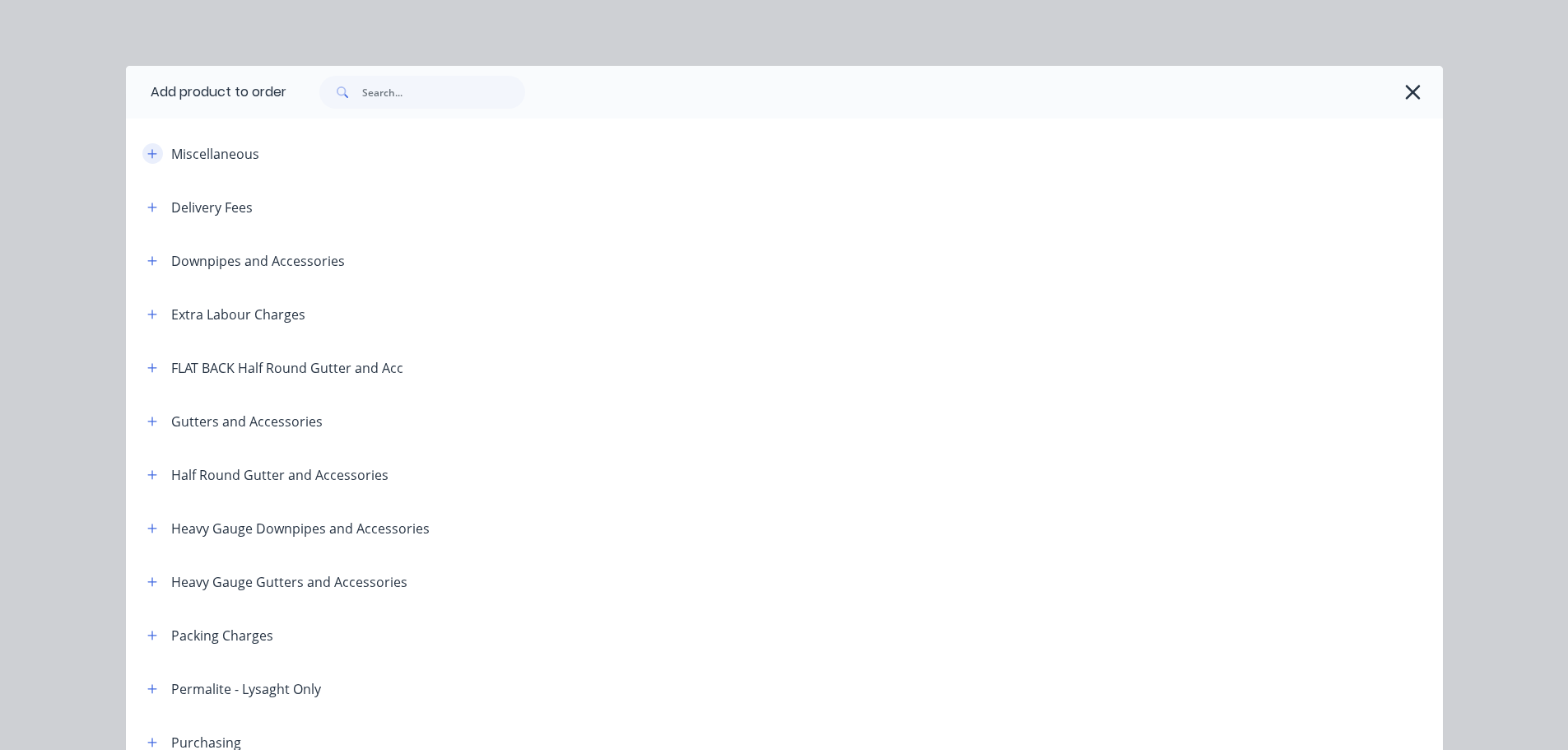
click at [147, 156] on icon "button" at bounding box center [151, 153] width 10 height 11
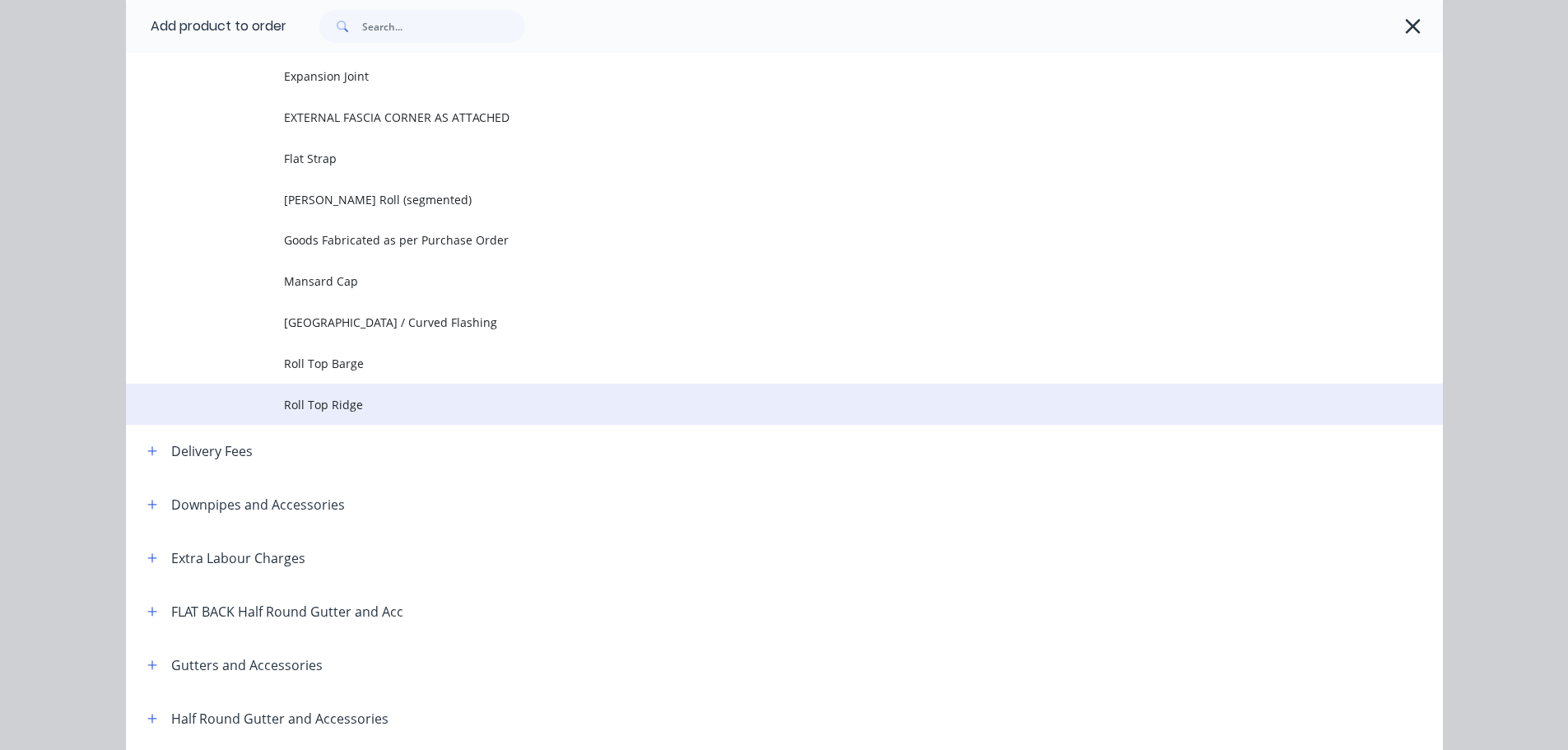
scroll to position [164, 0]
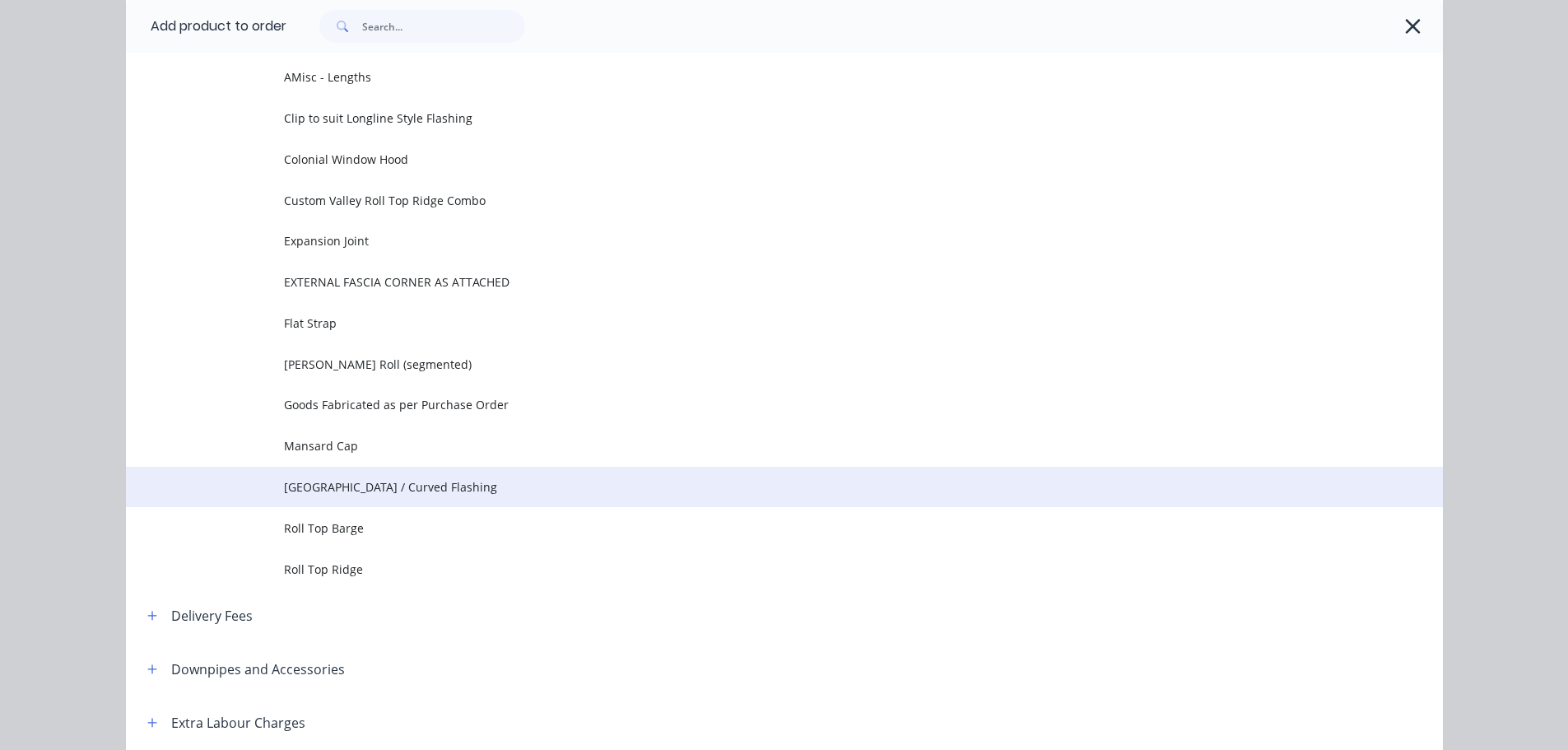
click at [379, 469] on td "[GEOGRAPHIC_DATA] / Curved Flashing" at bounding box center [863, 486] width 1159 height 41
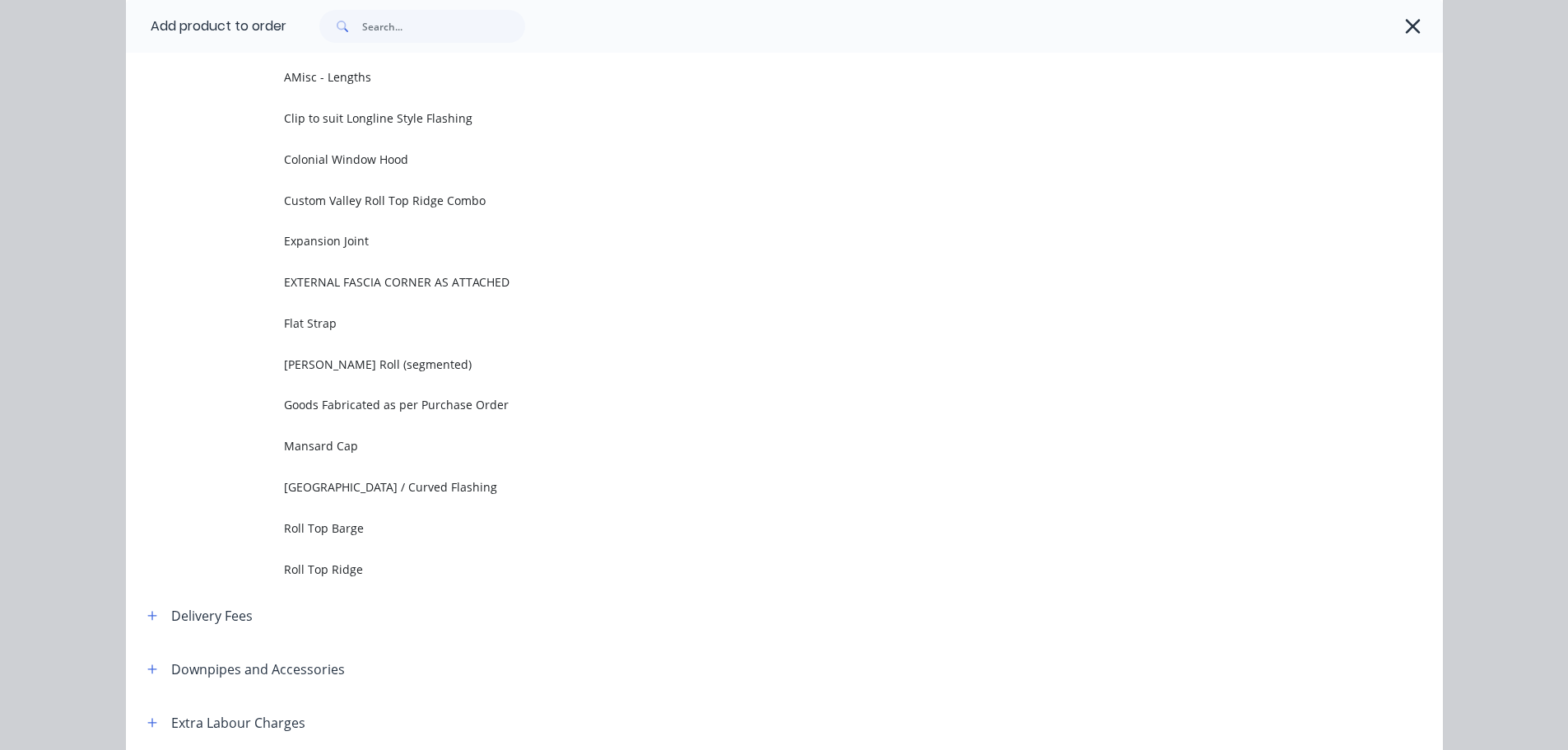
scroll to position [0, 0]
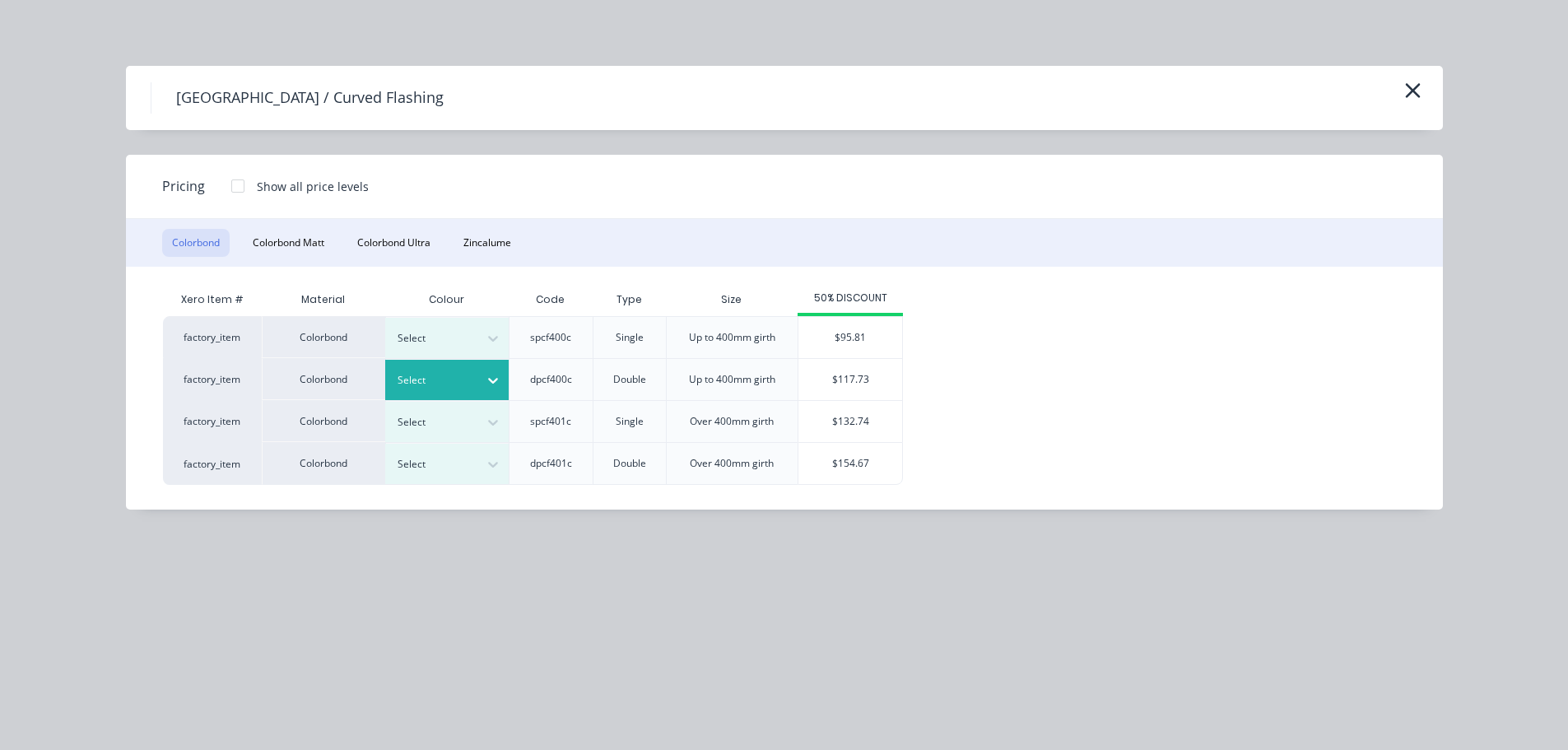
click at [446, 375] on div at bounding box center [434, 380] width 74 height 18
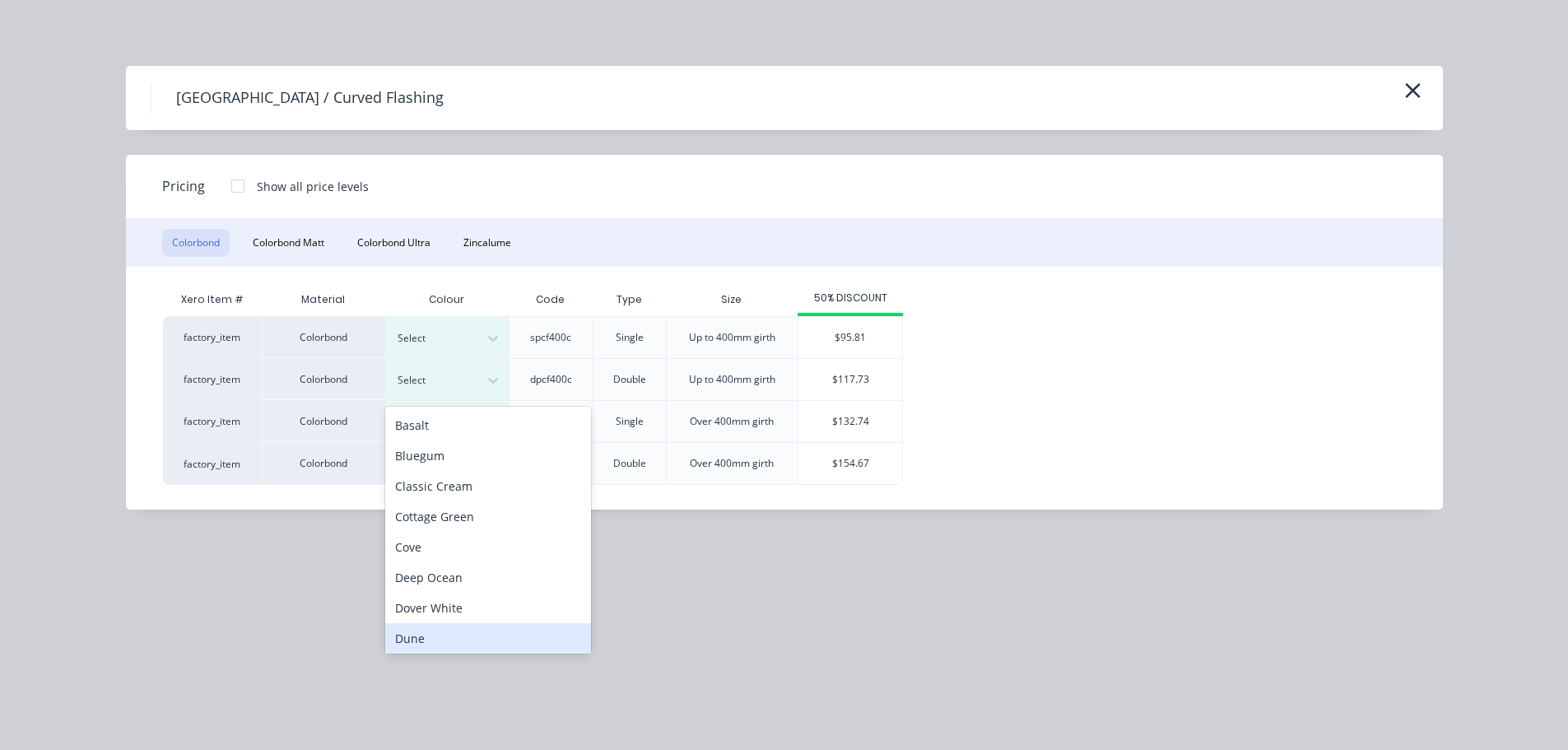
click at [435, 608] on div "Dover White" at bounding box center [488, 607] width 206 height 30
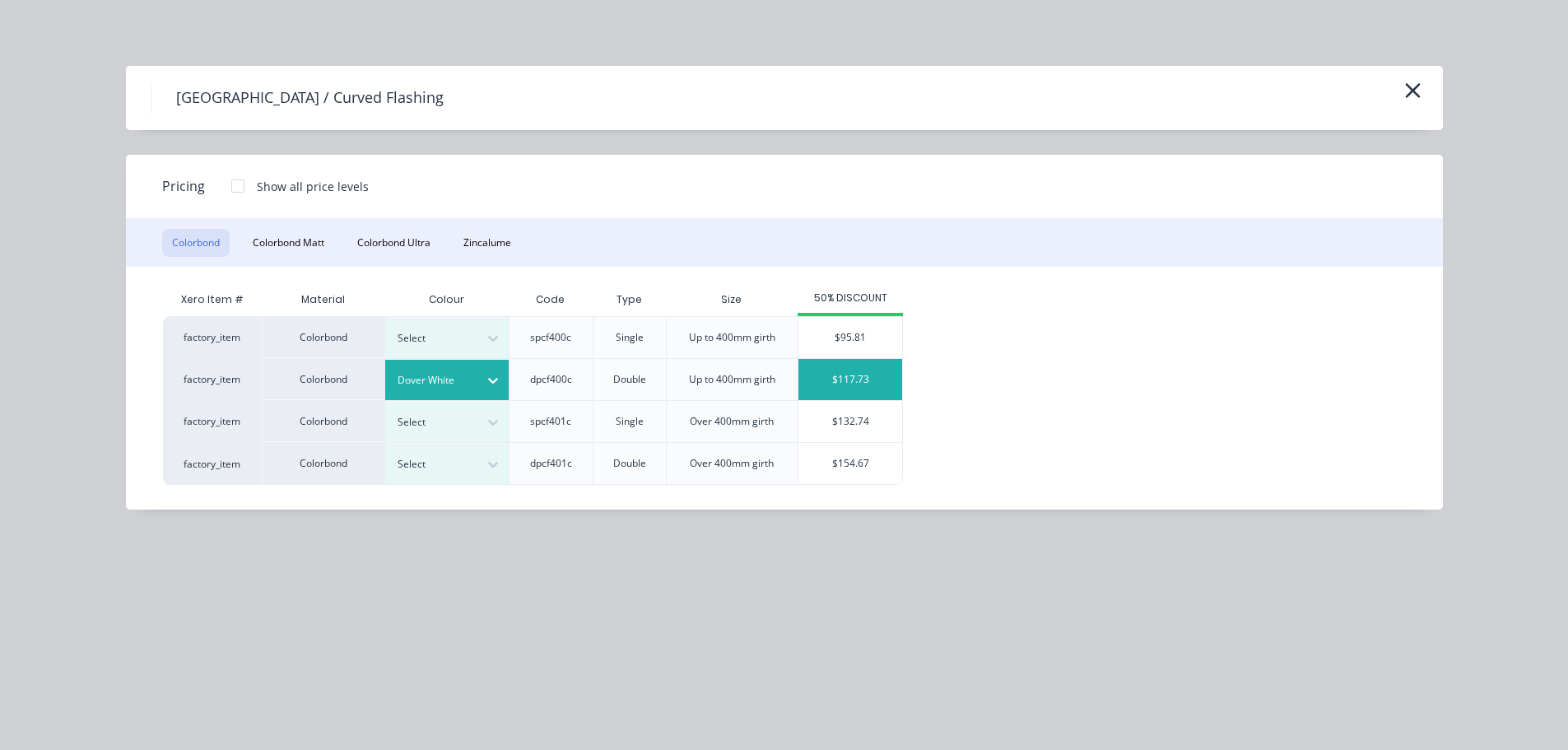
click at [844, 385] on div "$117.73" at bounding box center [850, 379] width 104 height 41
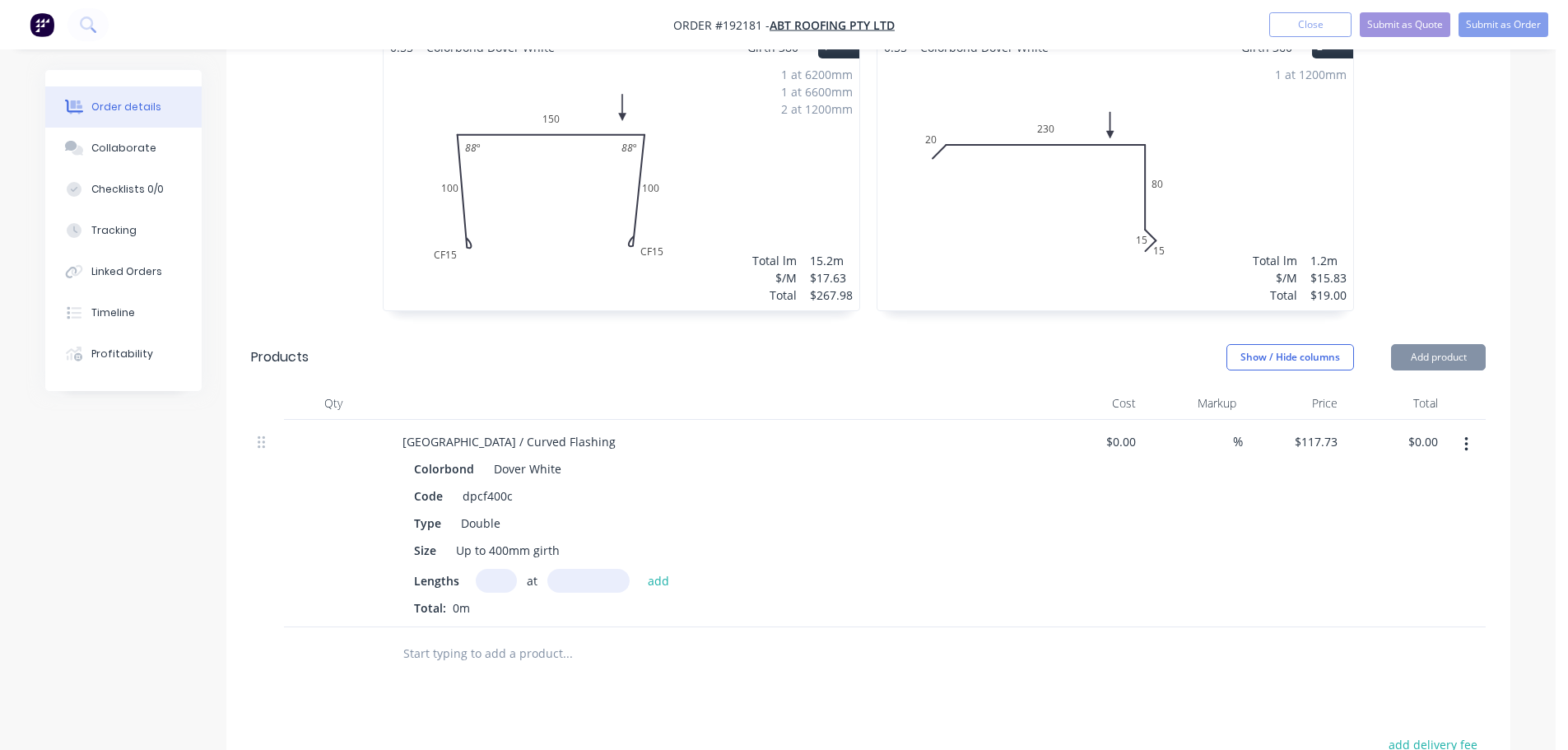
scroll to position [659, 0]
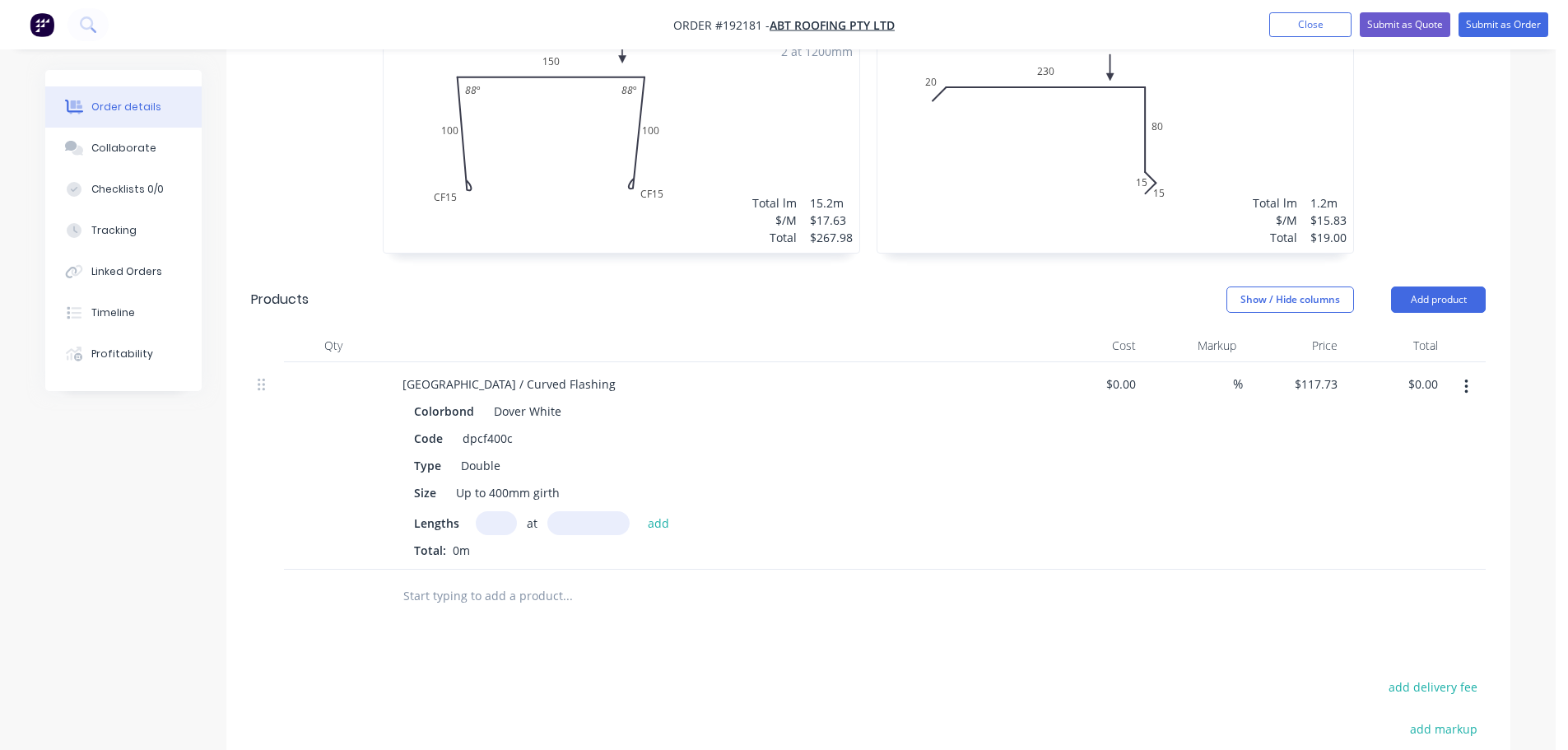
click at [500, 512] on input "text" at bounding box center [496, 523] width 41 height 23
type input "1"
type input "2700"
click at [640, 512] on button "add" at bounding box center [659, 523] width 38 height 23
type input "$317.87"
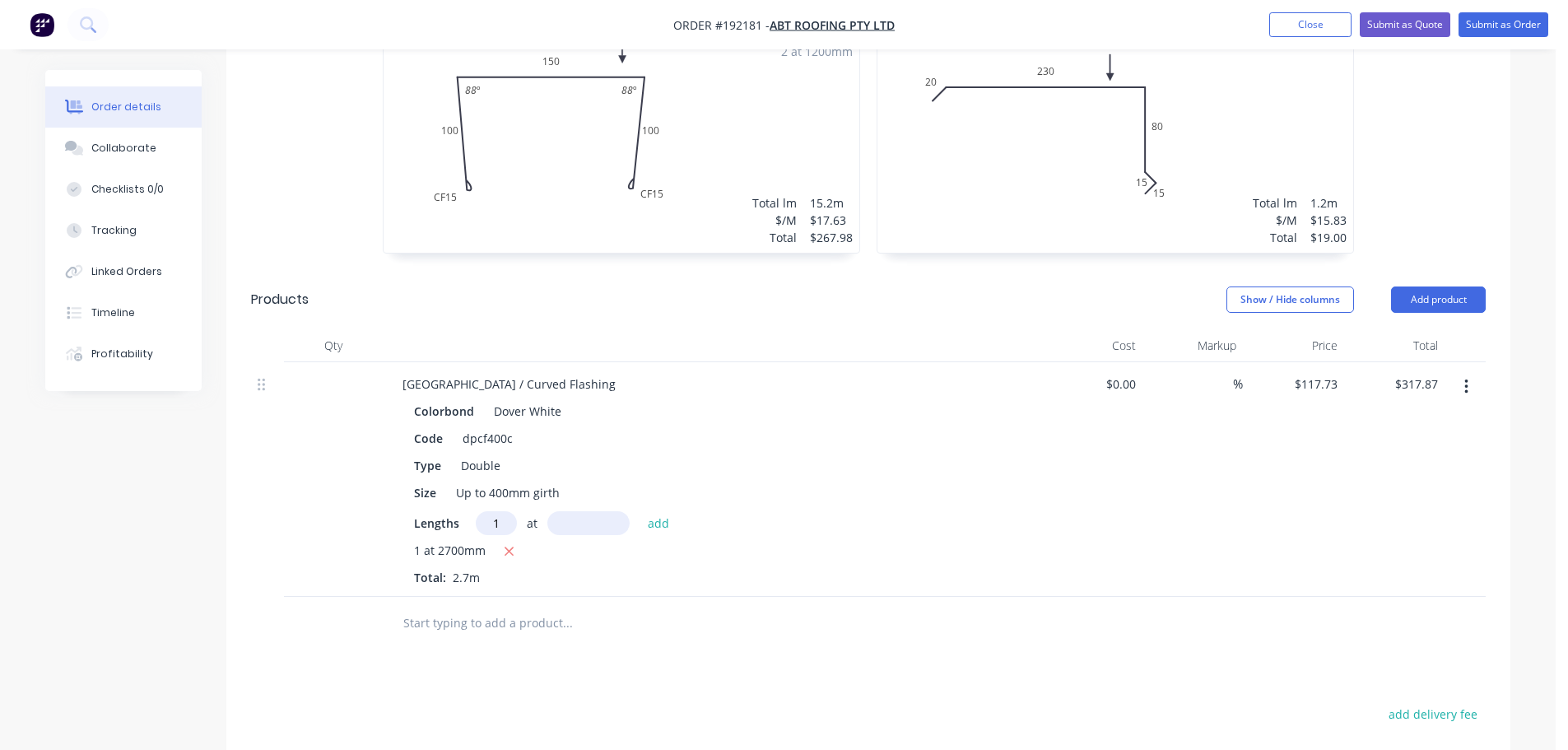
type input "1"
type input "1500"
click at [640, 512] on button "add" at bounding box center [659, 523] width 38 height 23
type input "$494.47"
click at [1388, 286] on div "Show / Hide columns" at bounding box center [1309, 299] width 164 height 26
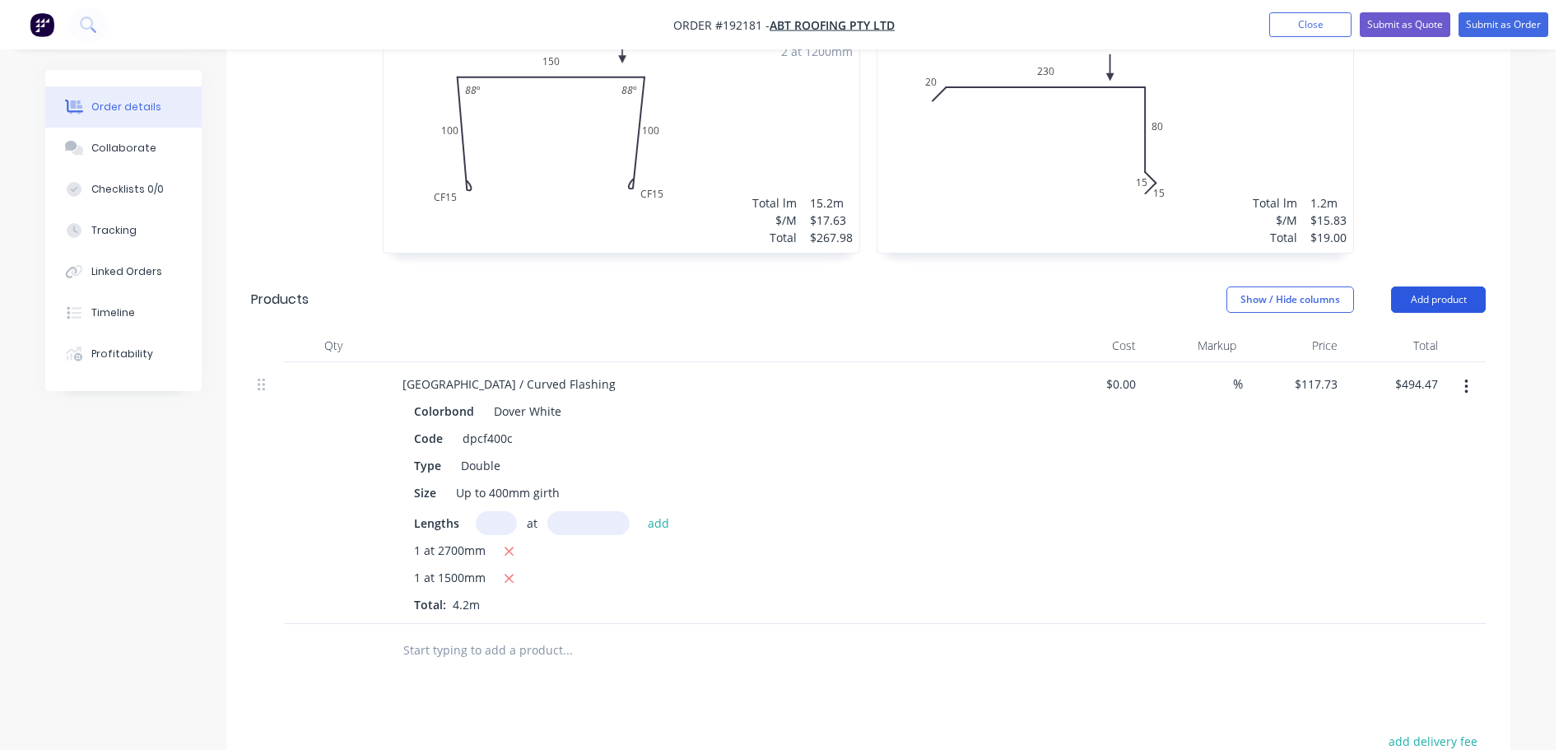
click at [1459, 286] on button "Add product" at bounding box center [1438, 299] width 95 height 26
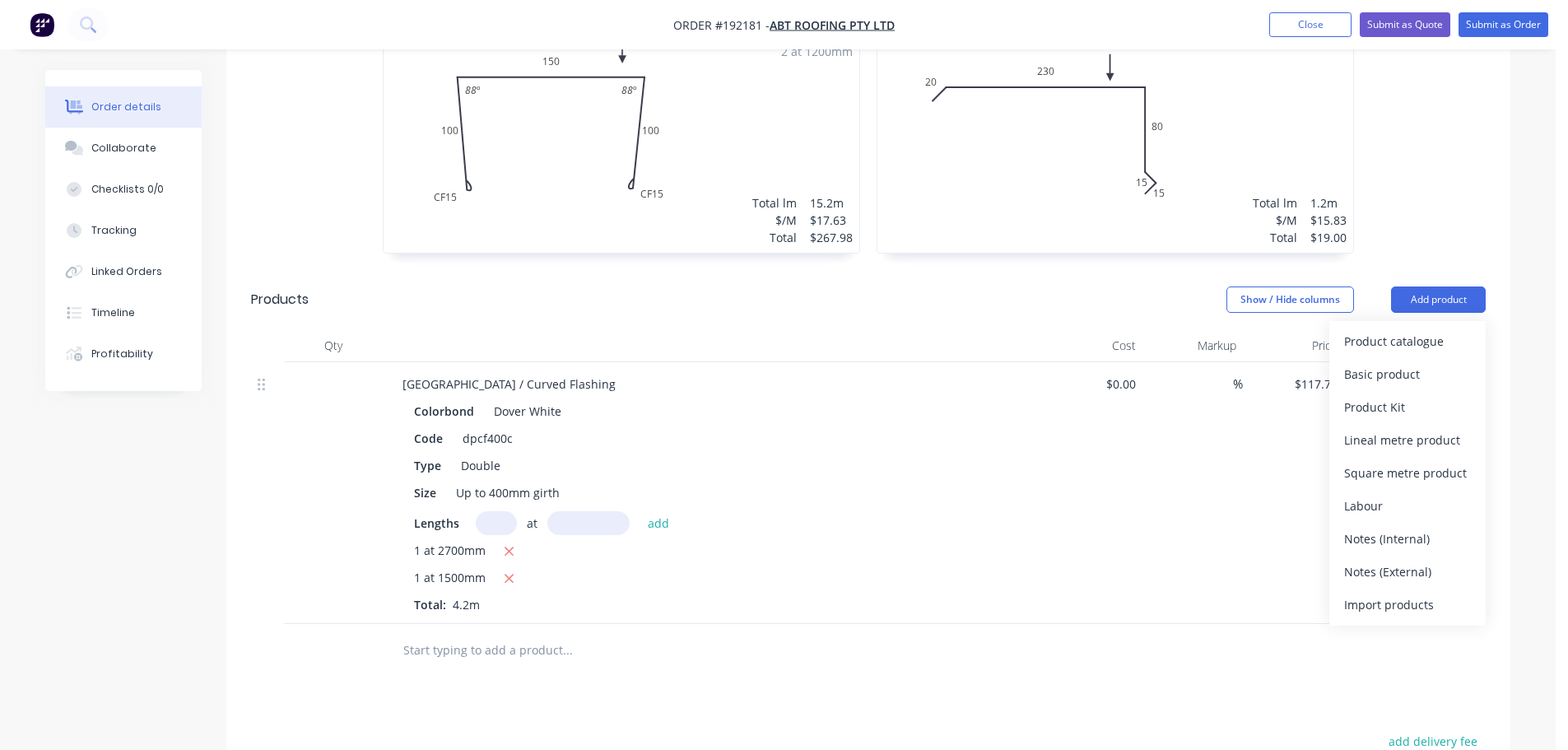
click at [1400, 325] on button "Product catalogue" at bounding box center [1408, 342] width 157 height 33
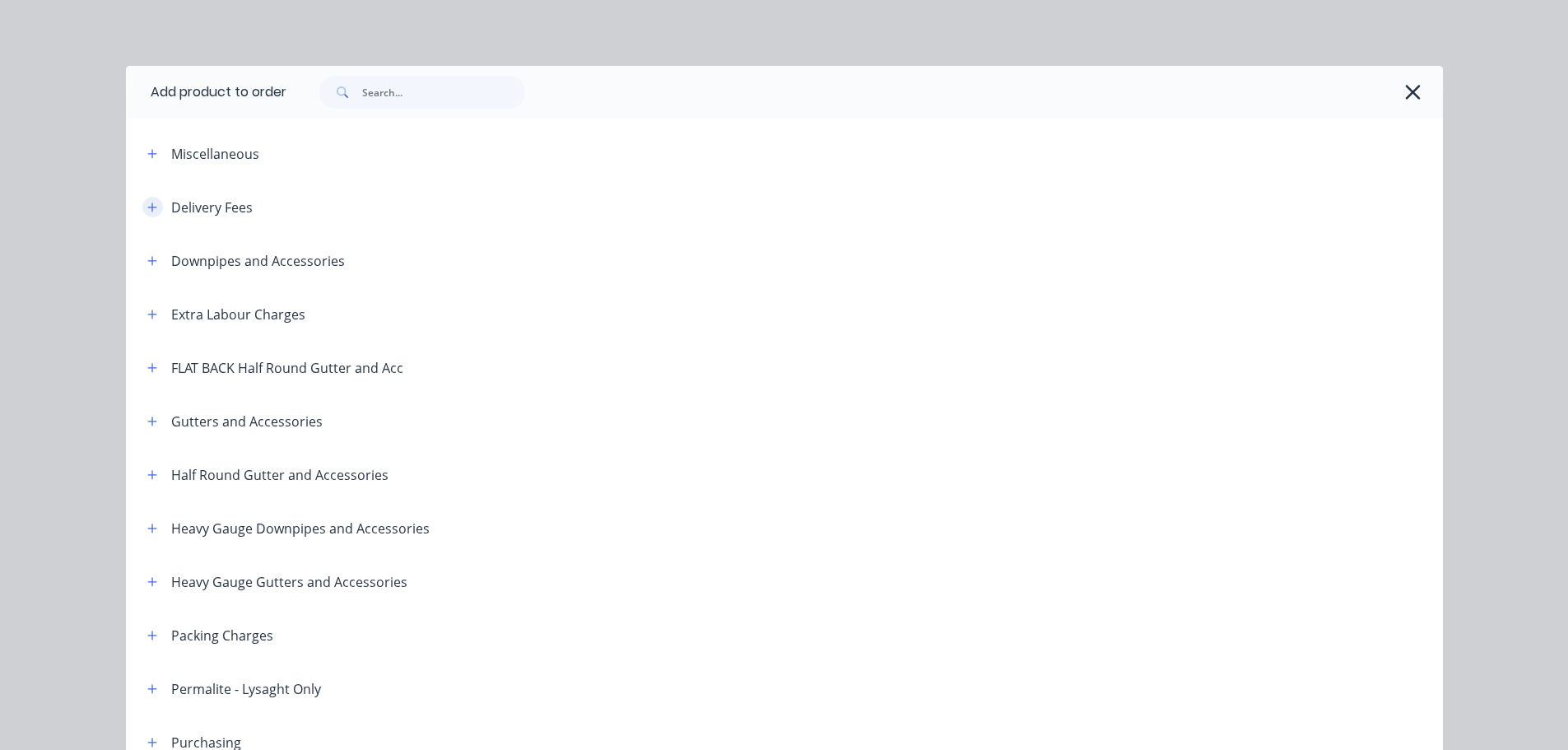
click at [143, 209] on button "button" at bounding box center [153, 207] width 21 height 21
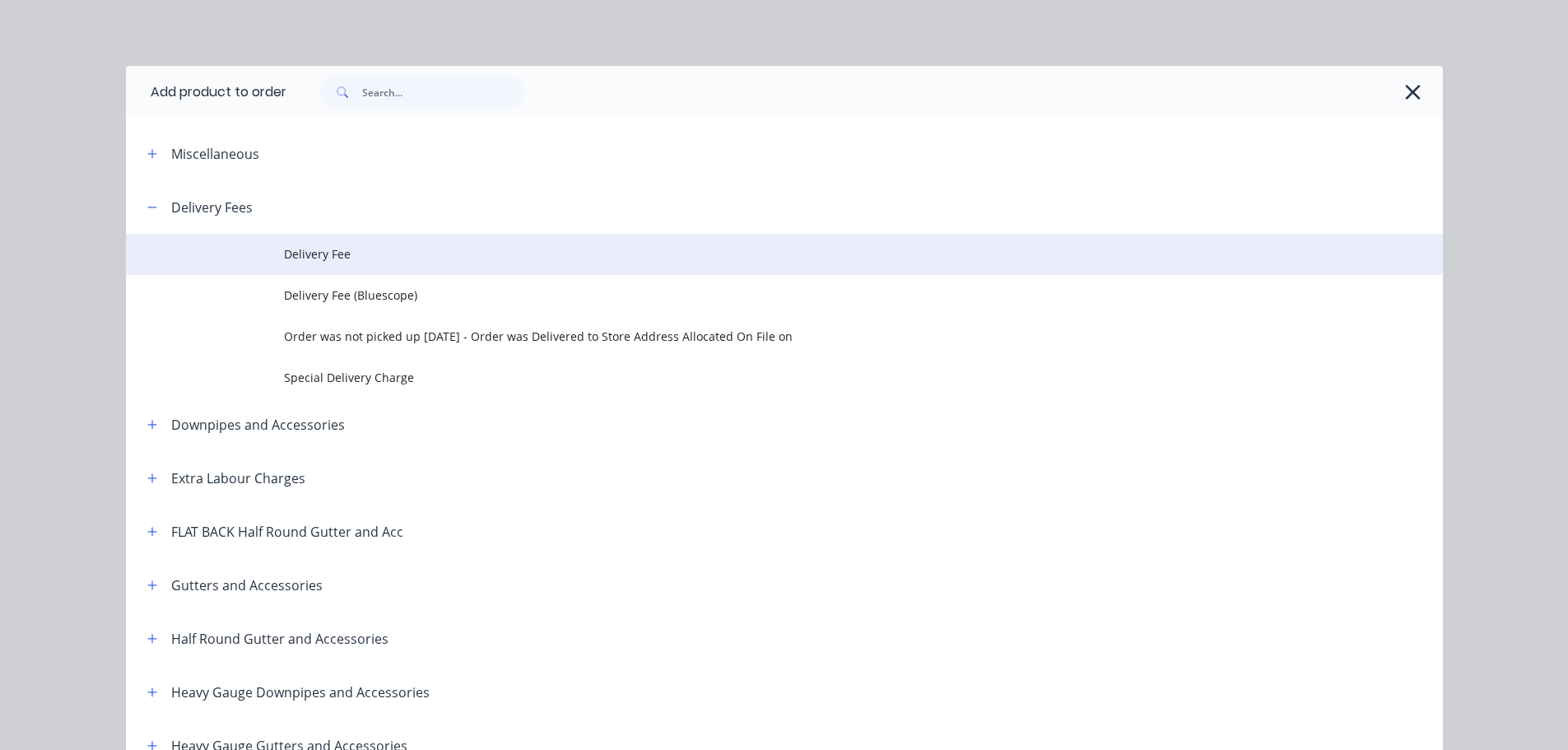
click at [298, 265] on td "Delivery Fee" at bounding box center [863, 254] width 1159 height 41
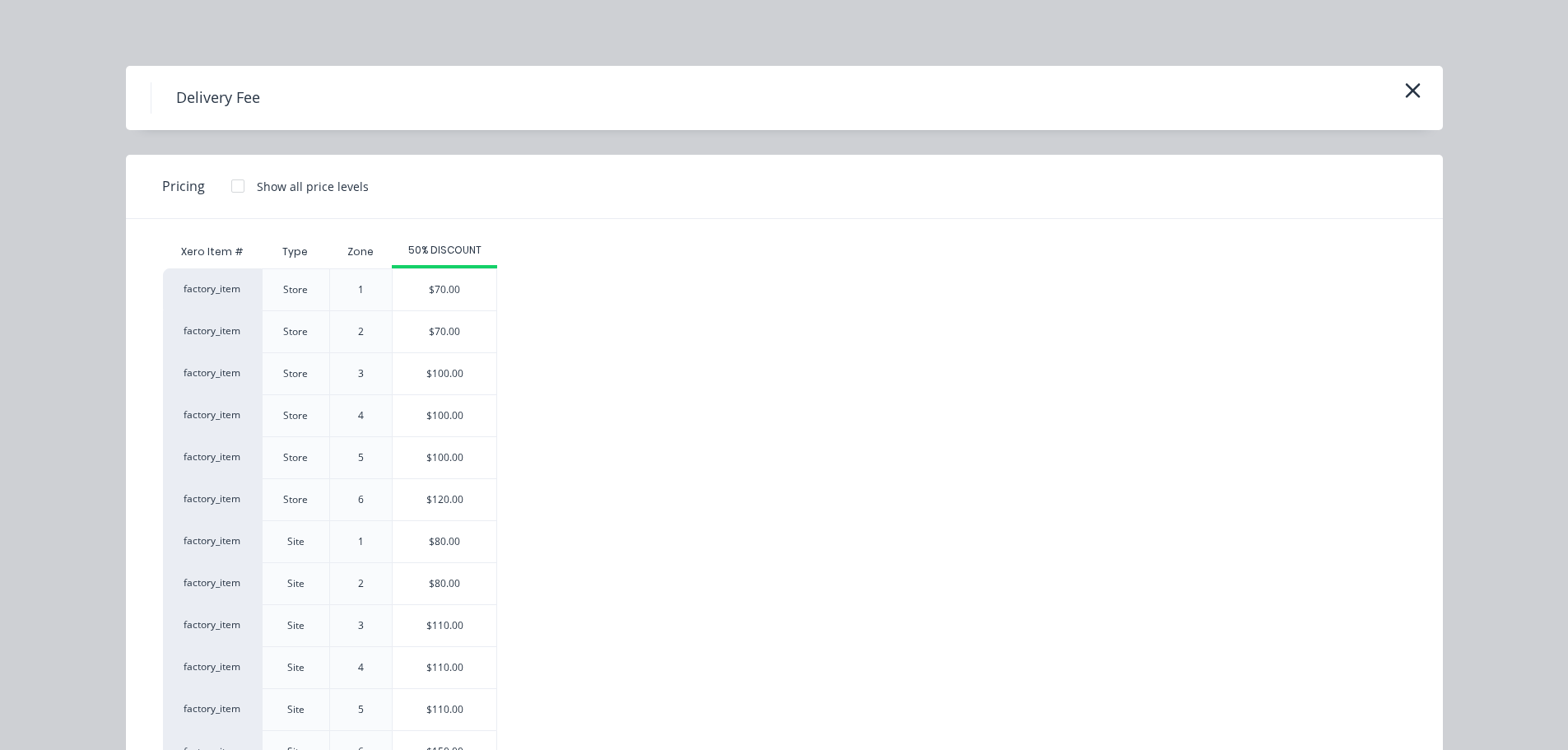
click at [421, 543] on div "$80.00" at bounding box center [444, 541] width 104 height 41
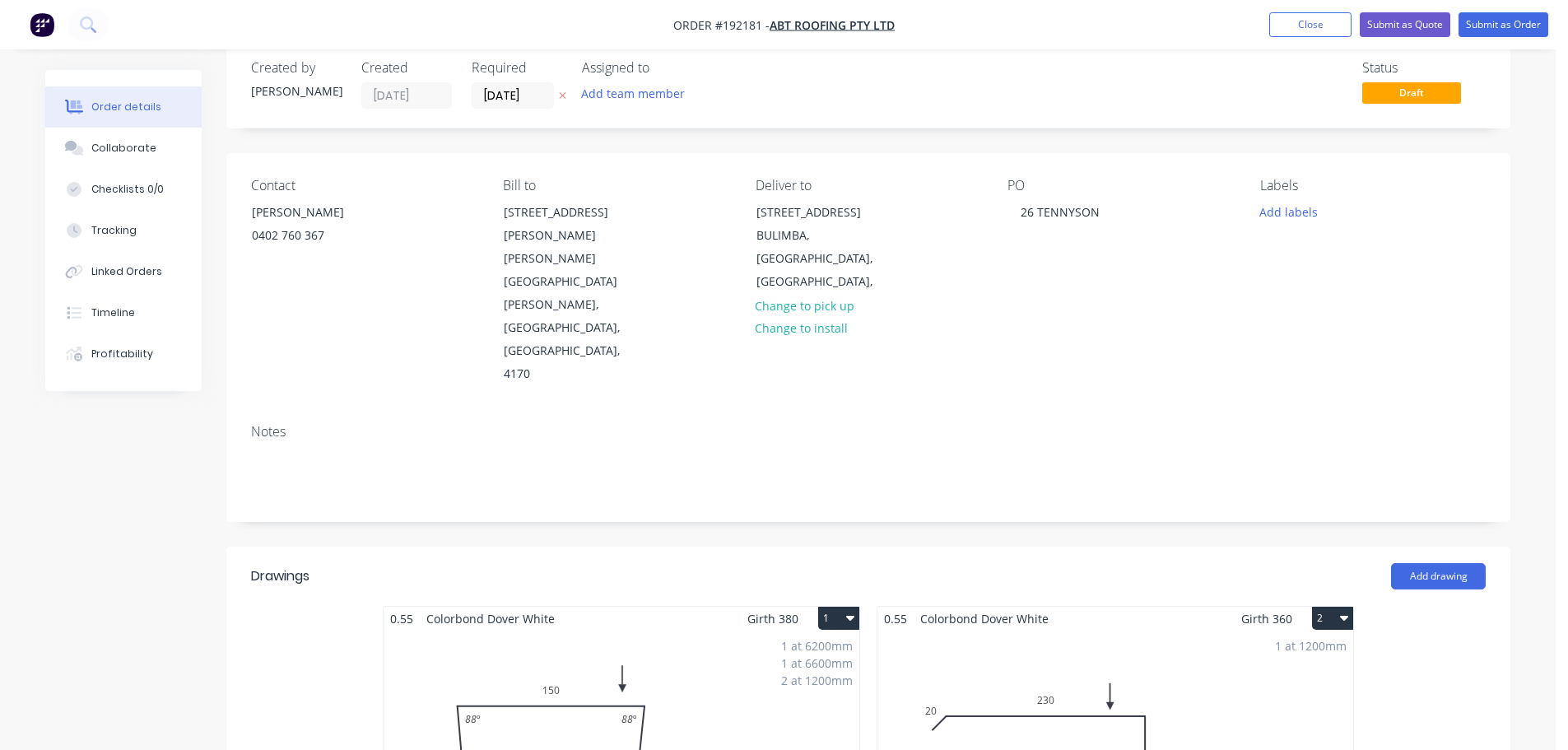
scroll to position [28, 0]
click at [1498, 26] on button "Submit as Order" at bounding box center [1504, 24] width 90 height 24
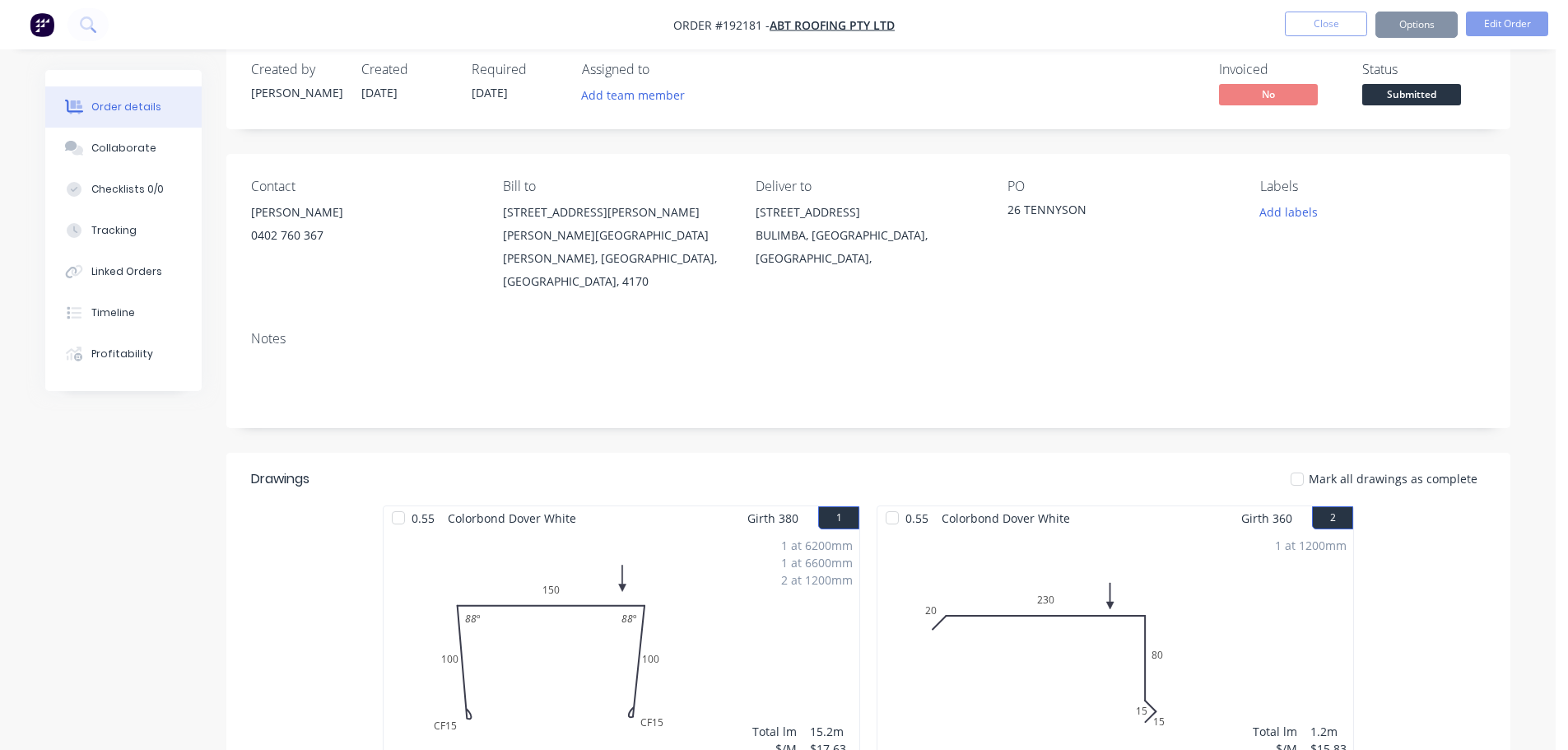
scroll to position [0, 0]
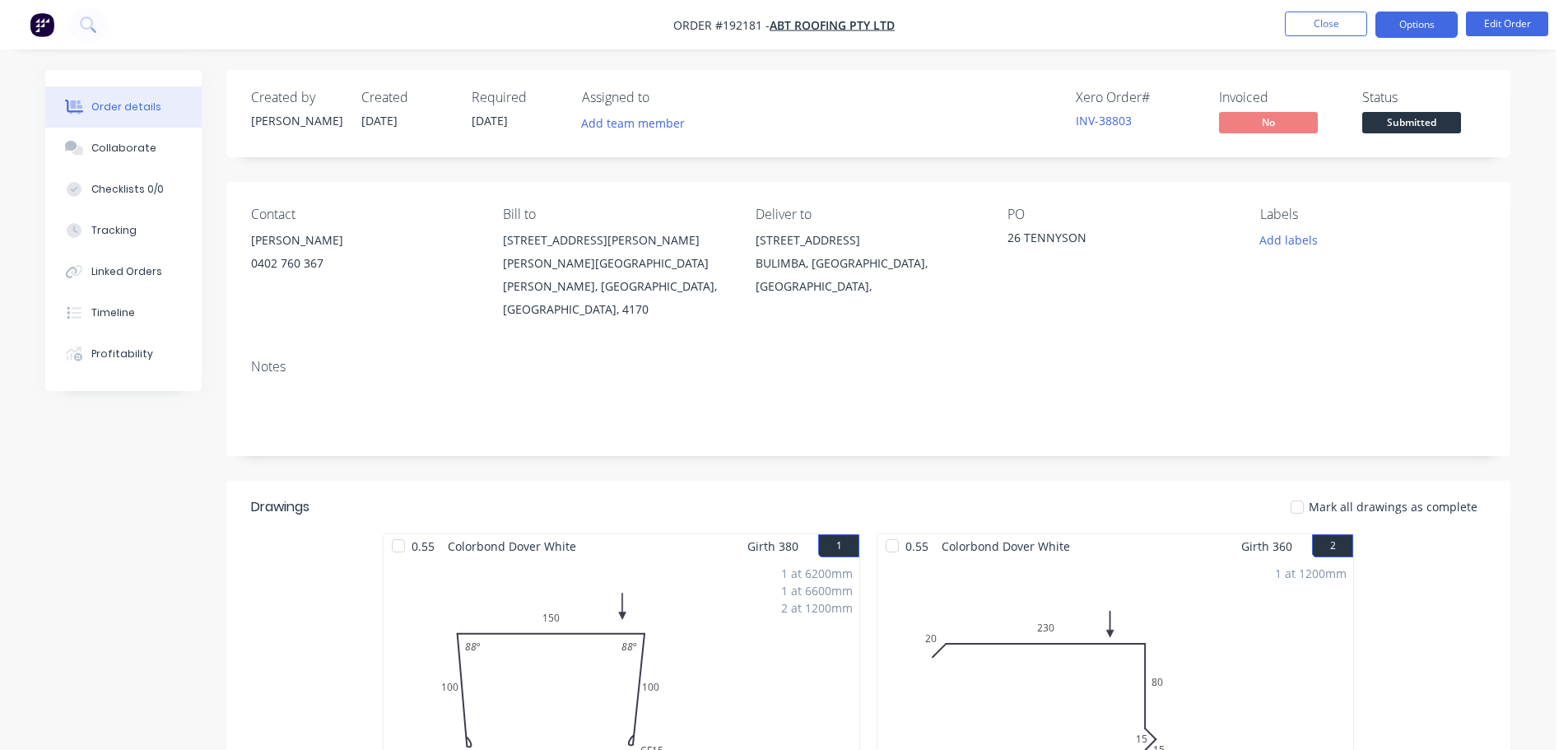
click at [1423, 23] on button "Options" at bounding box center [1417, 24] width 83 height 26
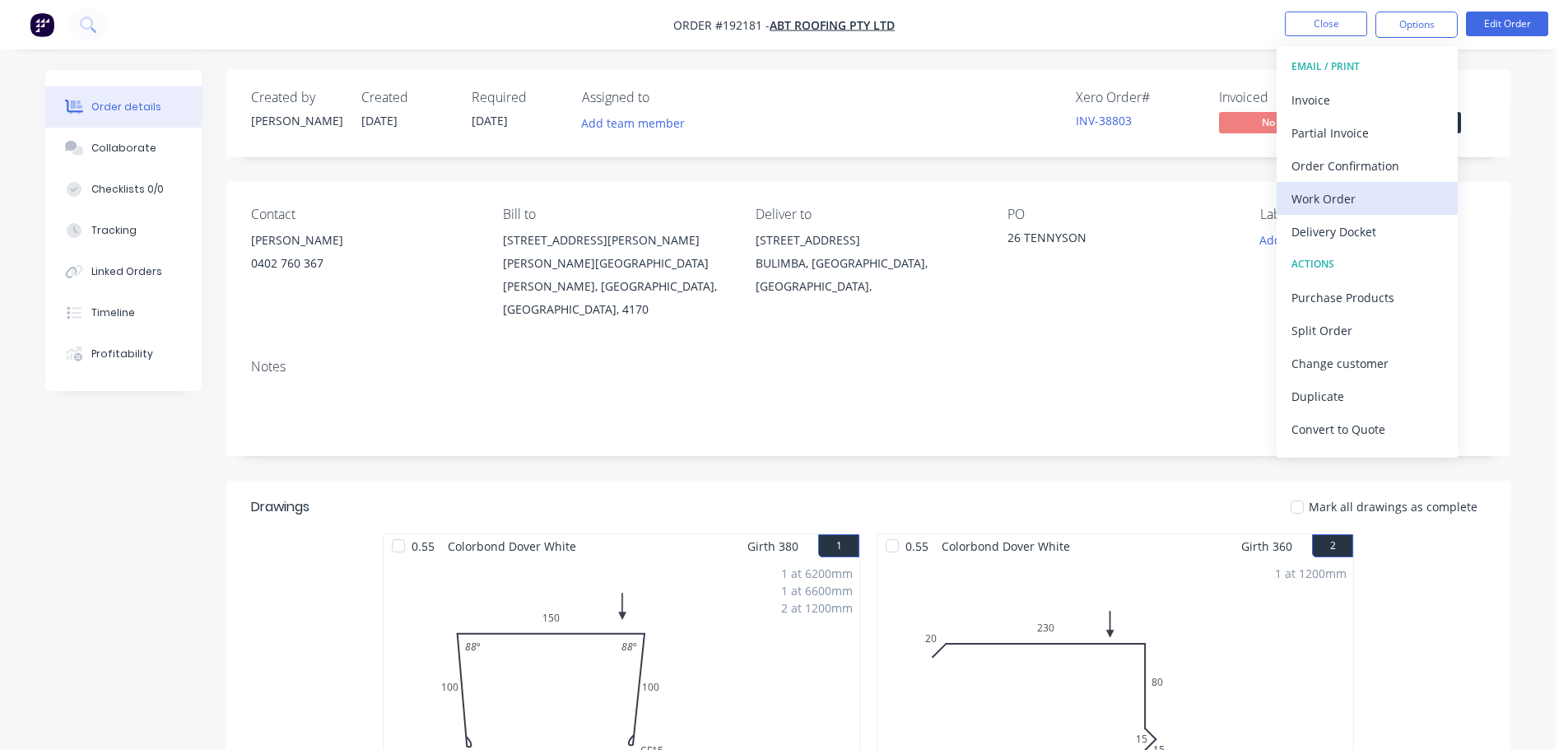
click at [1328, 198] on div "Work Order" at bounding box center [1367, 198] width 151 height 23
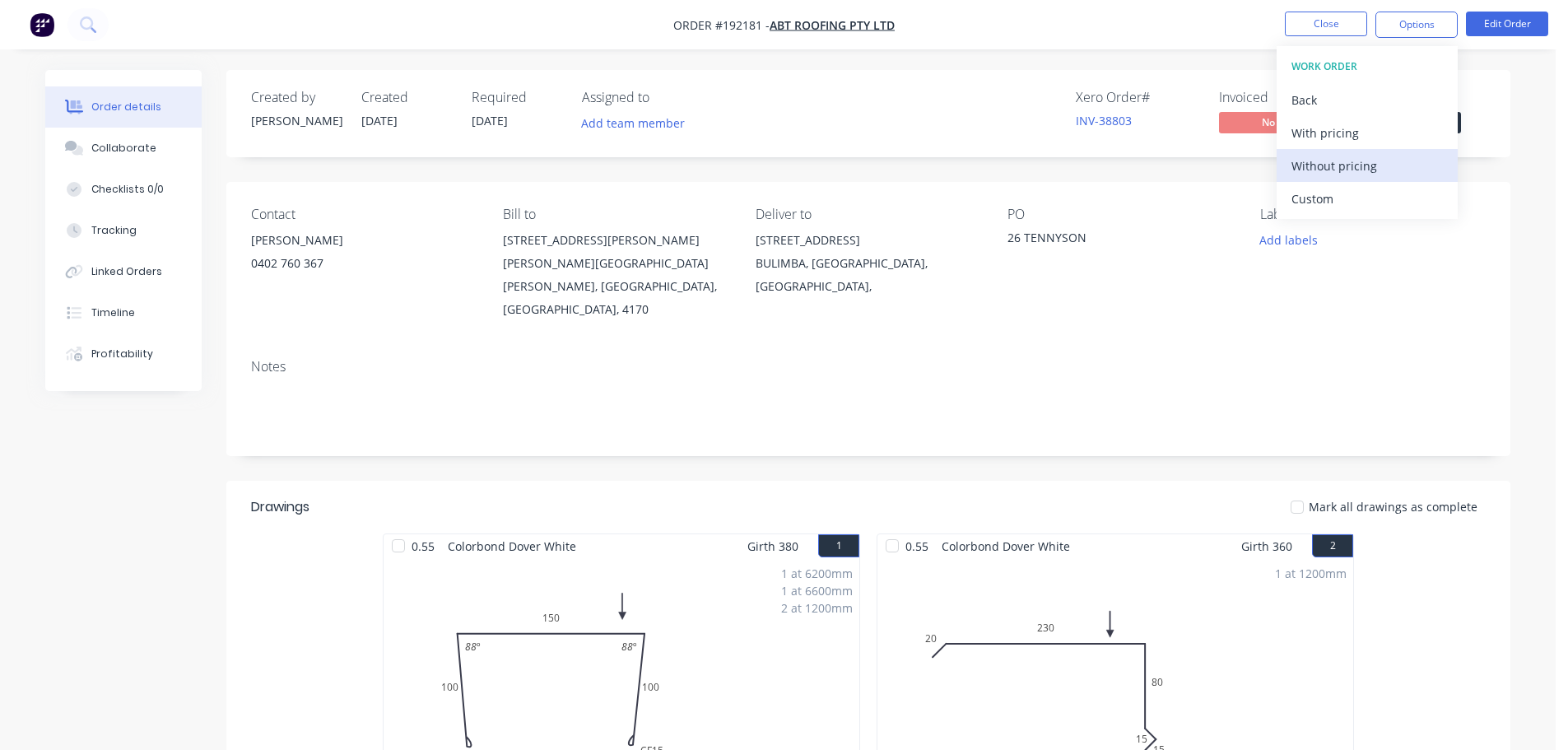
click at [1329, 160] on div "Without pricing" at bounding box center [1367, 165] width 151 height 23
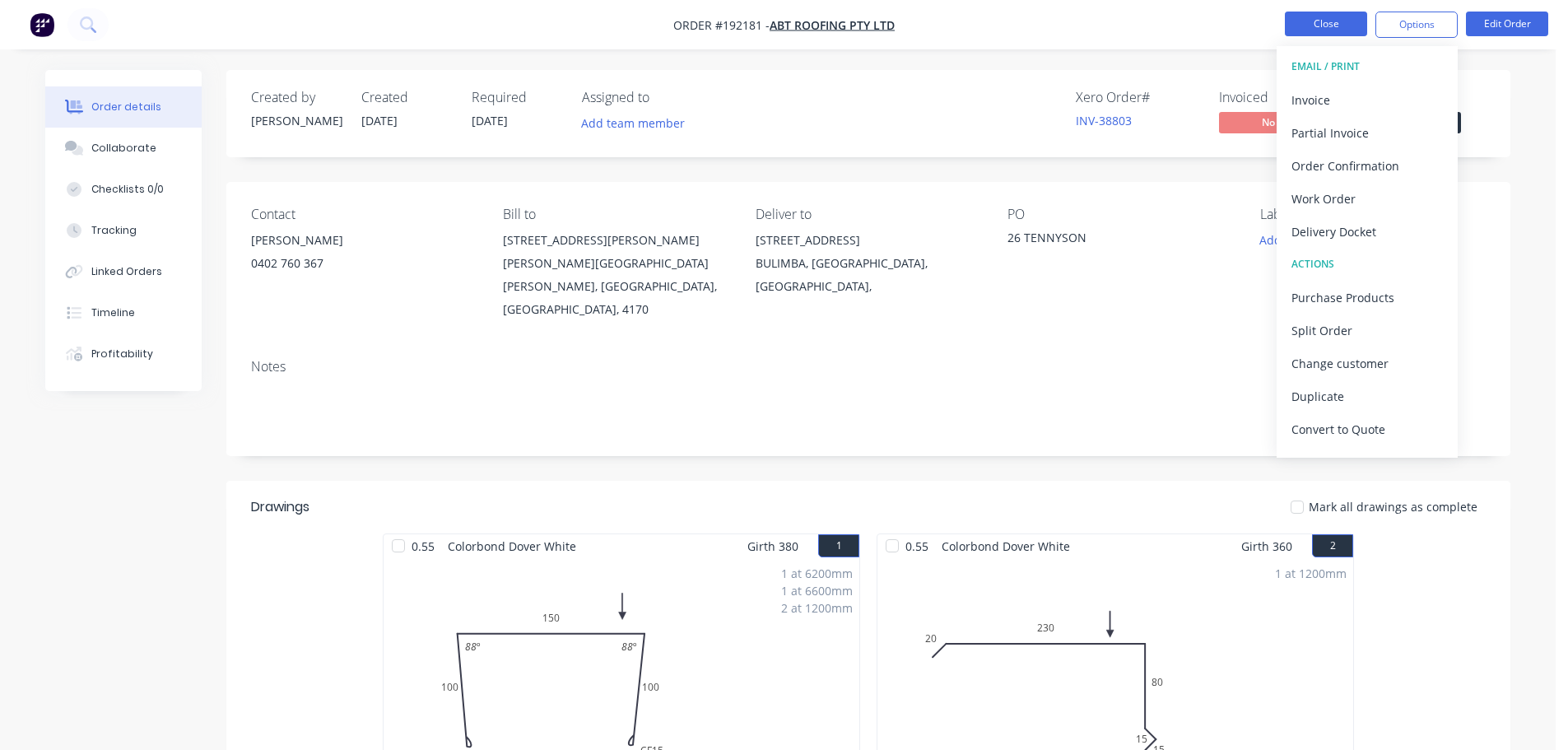
click at [1298, 29] on button "Close" at bounding box center [1326, 23] width 83 height 24
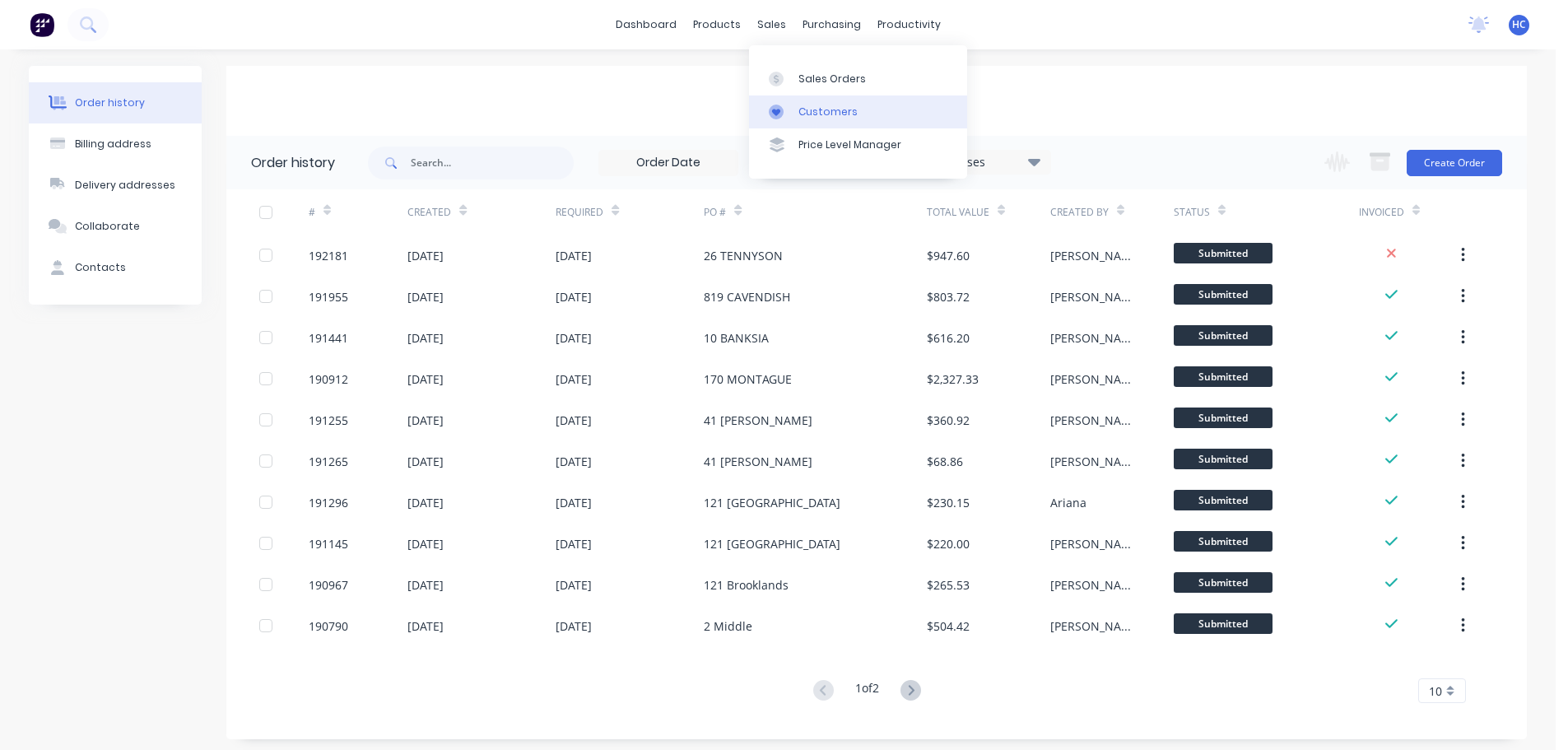
click at [834, 120] on link "Customers" at bounding box center [858, 112] width 218 height 33
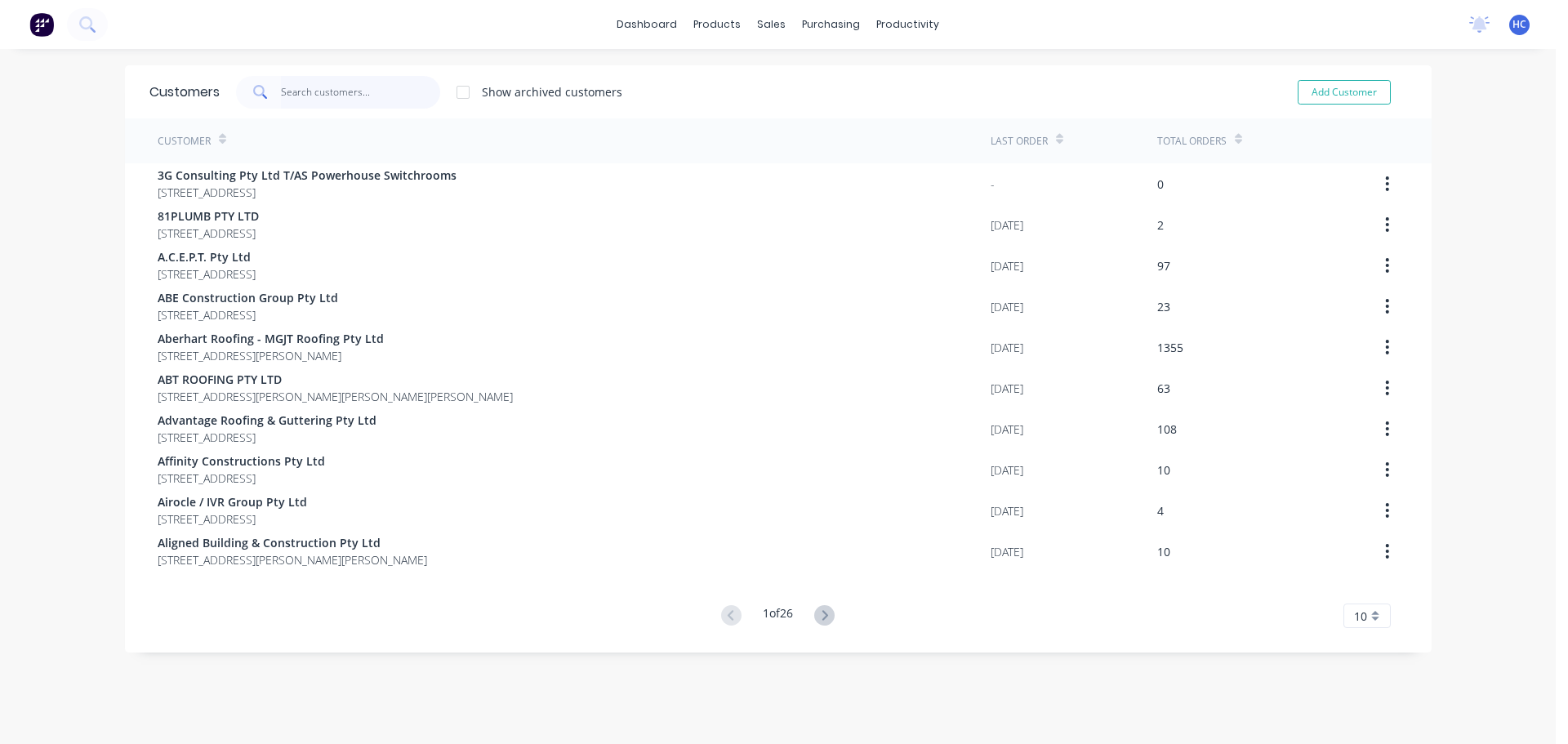
drag, startPoint x: 361, startPoint y: 105, endPoint x: 368, endPoint y: 86, distance: 20.2
click at [360, 105] on input "text" at bounding box center [360, 92] width 159 height 33
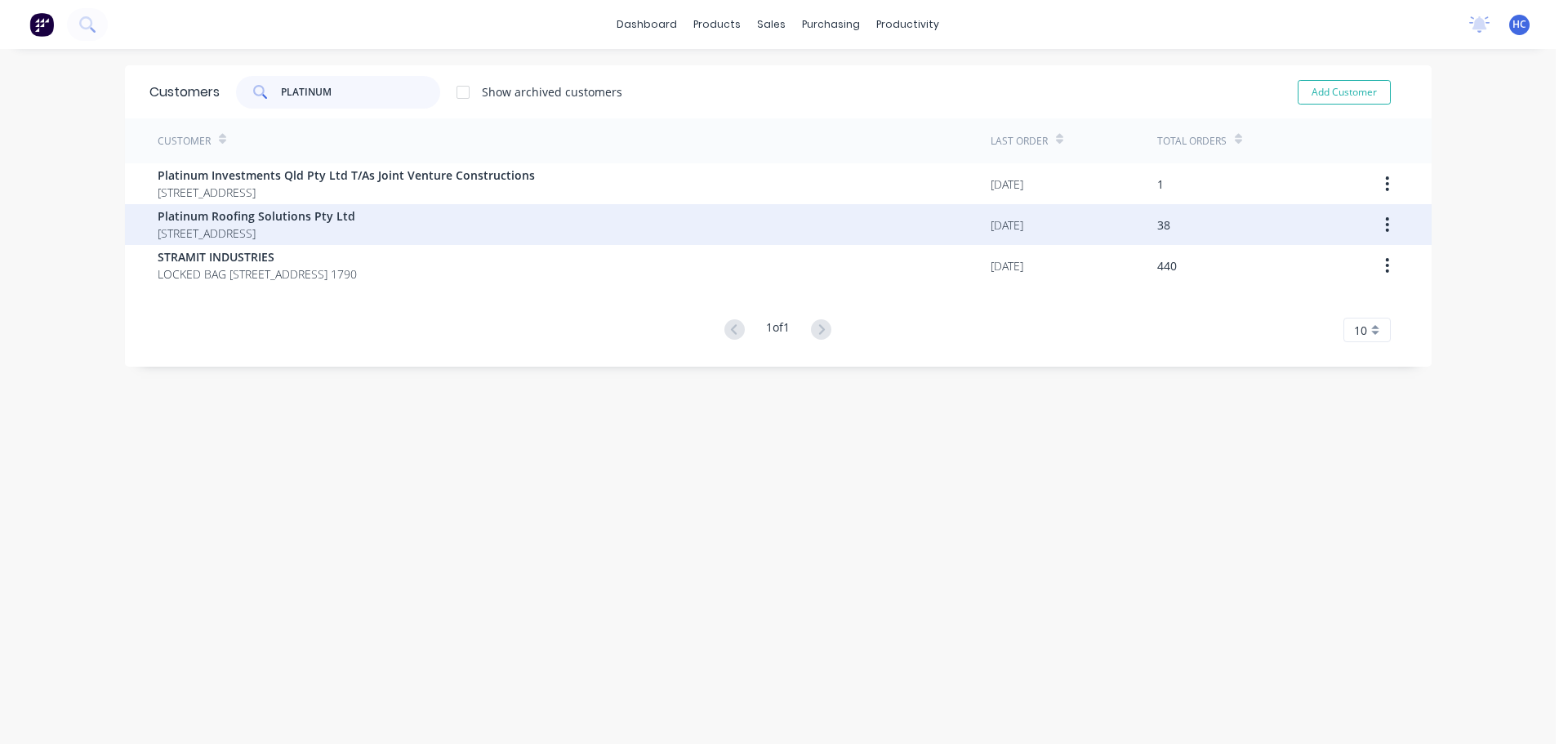
type input "PLATINUM"
click at [158, 228] on span "[STREET_ADDRESS]" at bounding box center [256, 233] width 198 height 17
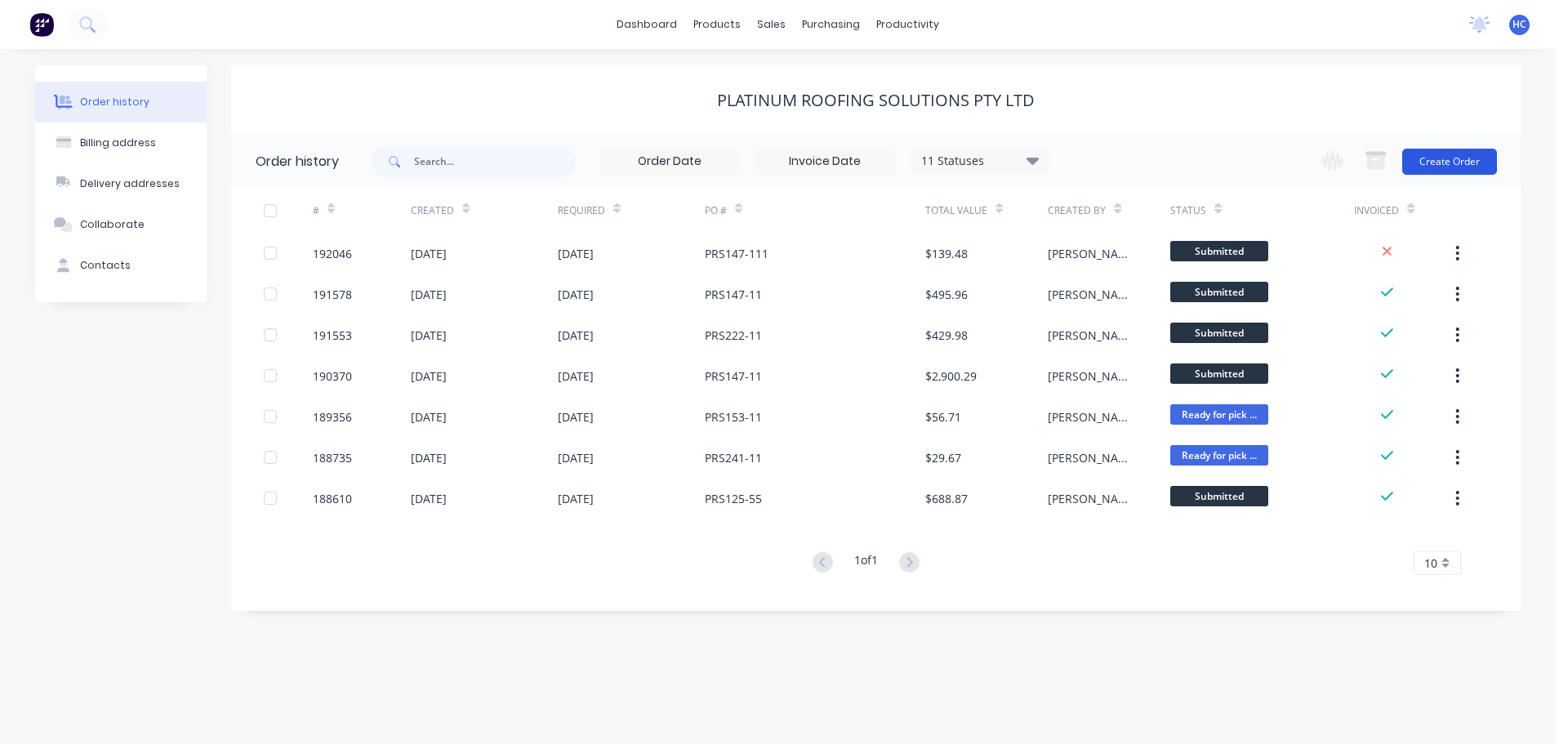
click at [1460, 154] on button "Create Order" at bounding box center [1450, 161] width 95 height 26
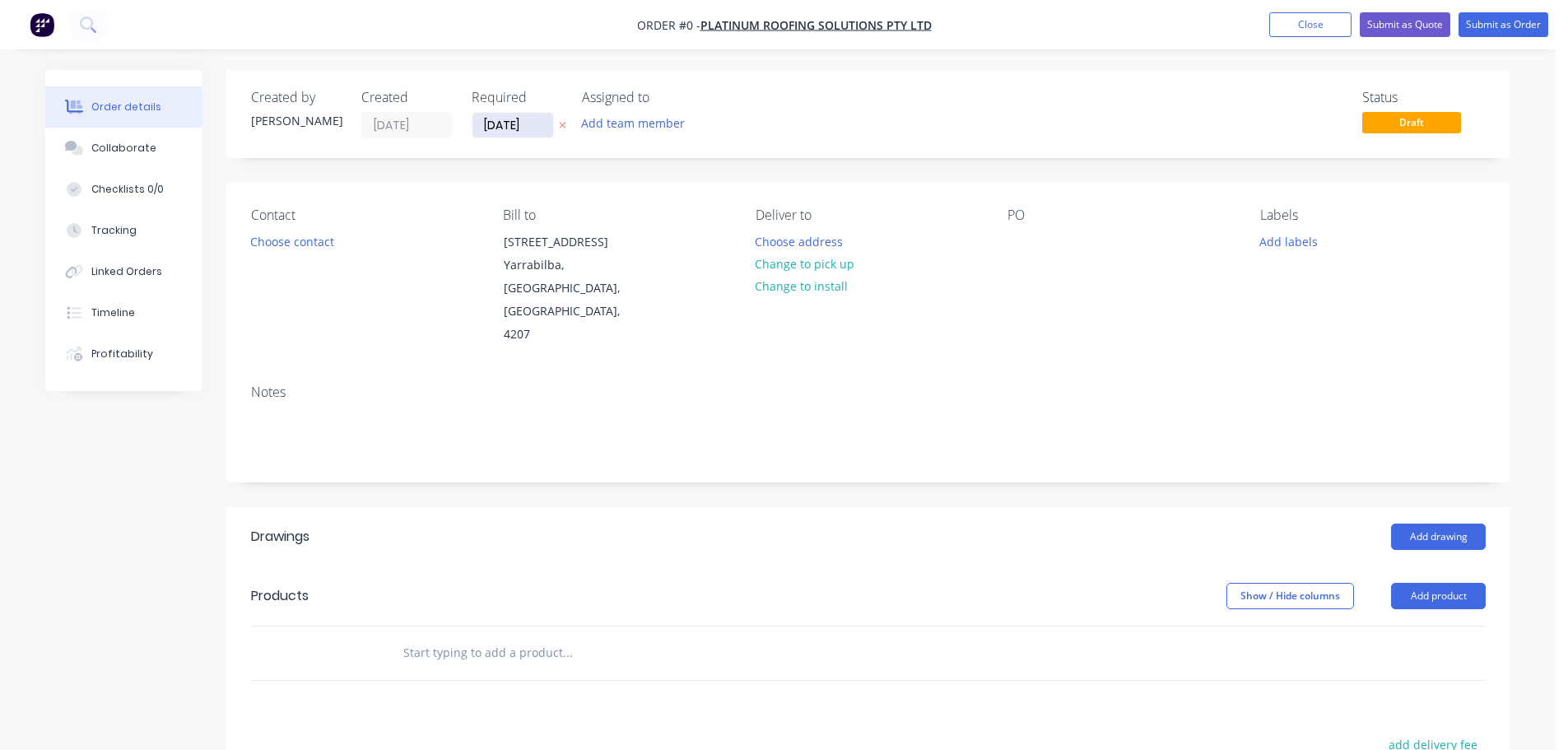
click at [527, 133] on input "[DATE]" at bounding box center [513, 125] width 81 height 24
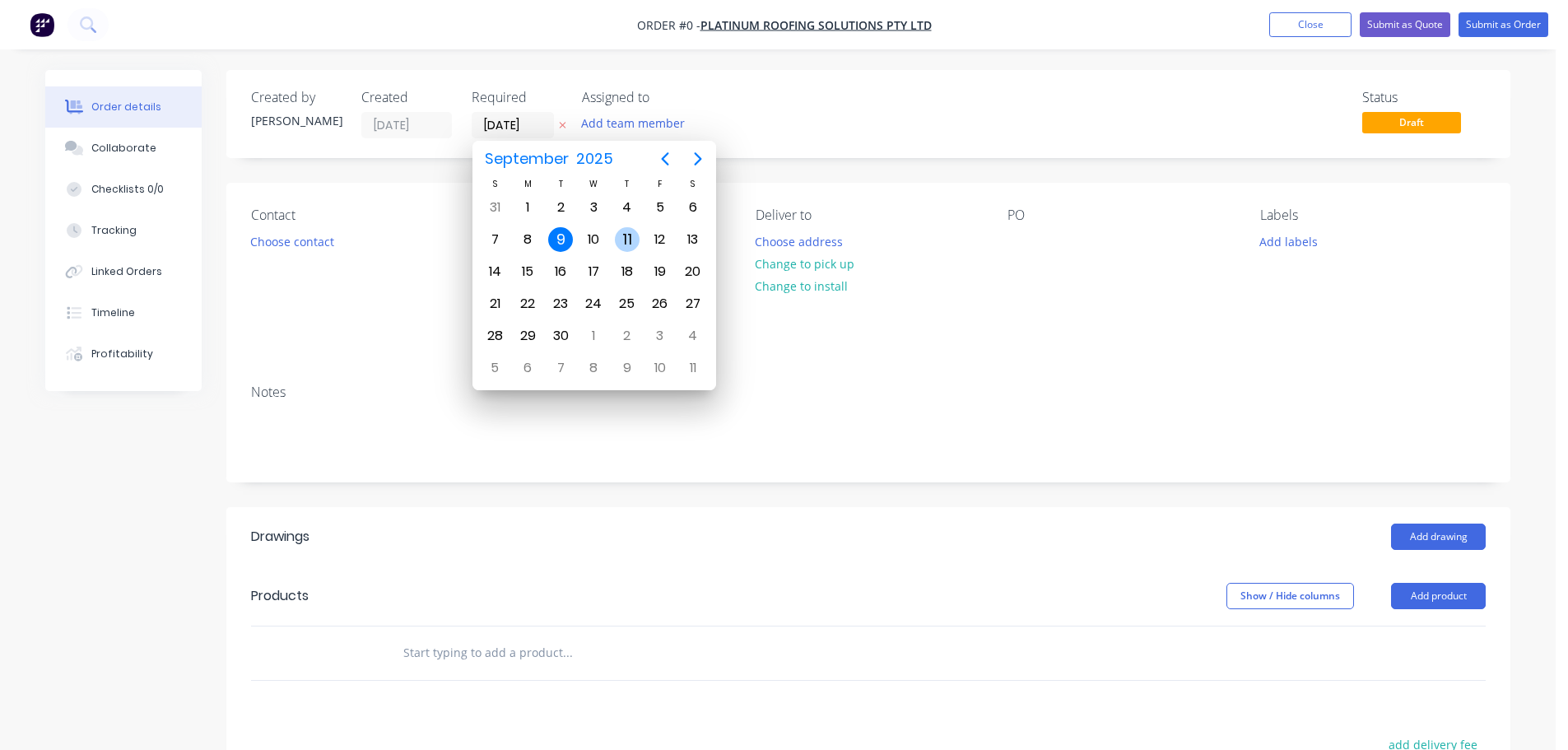
click at [634, 231] on div "11" at bounding box center [627, 239] width 24 height 24
type input "[DATE]"
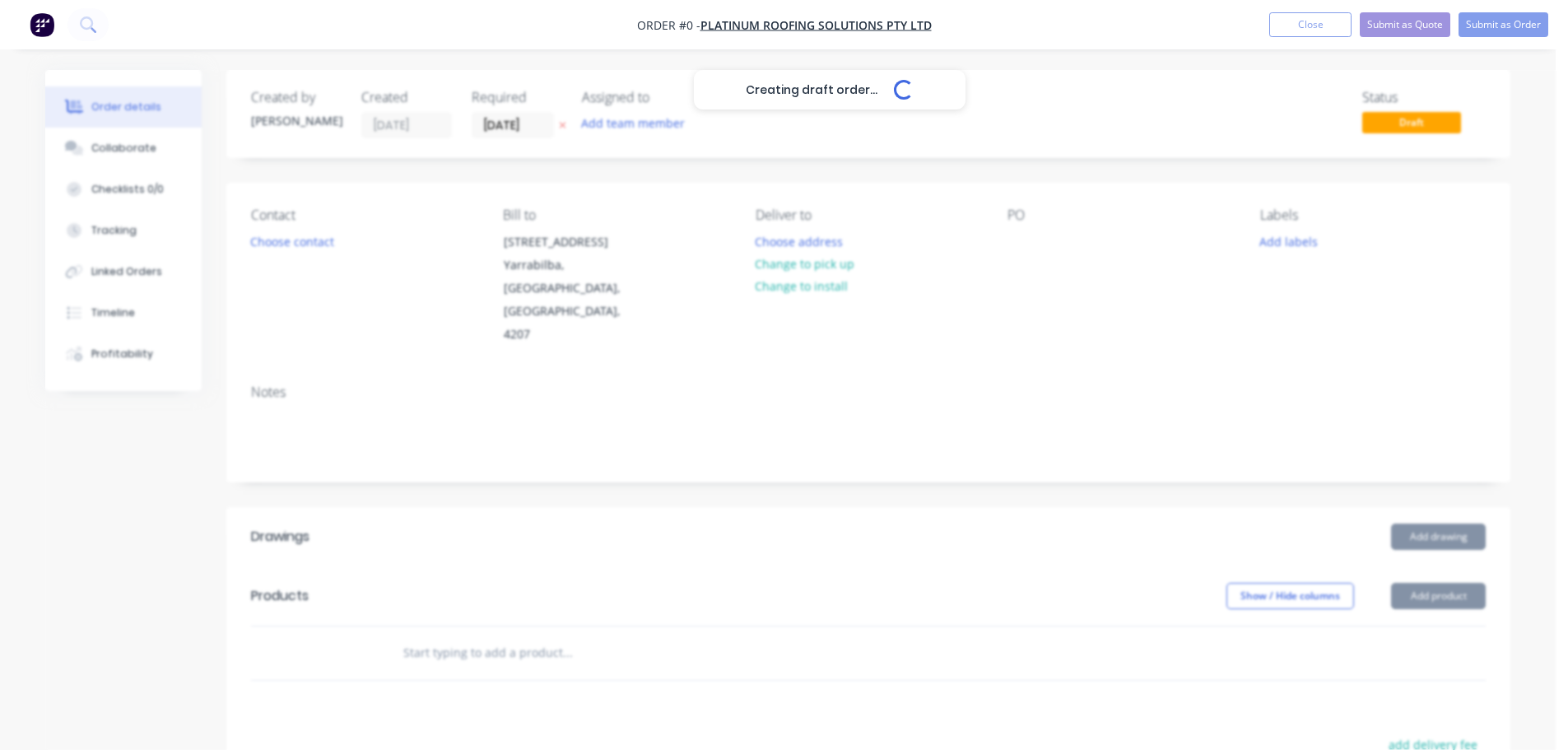
click at [304, 245] on div "Creating draft order... Loading..." at bounding box center [829, 445] width 1568 height 750
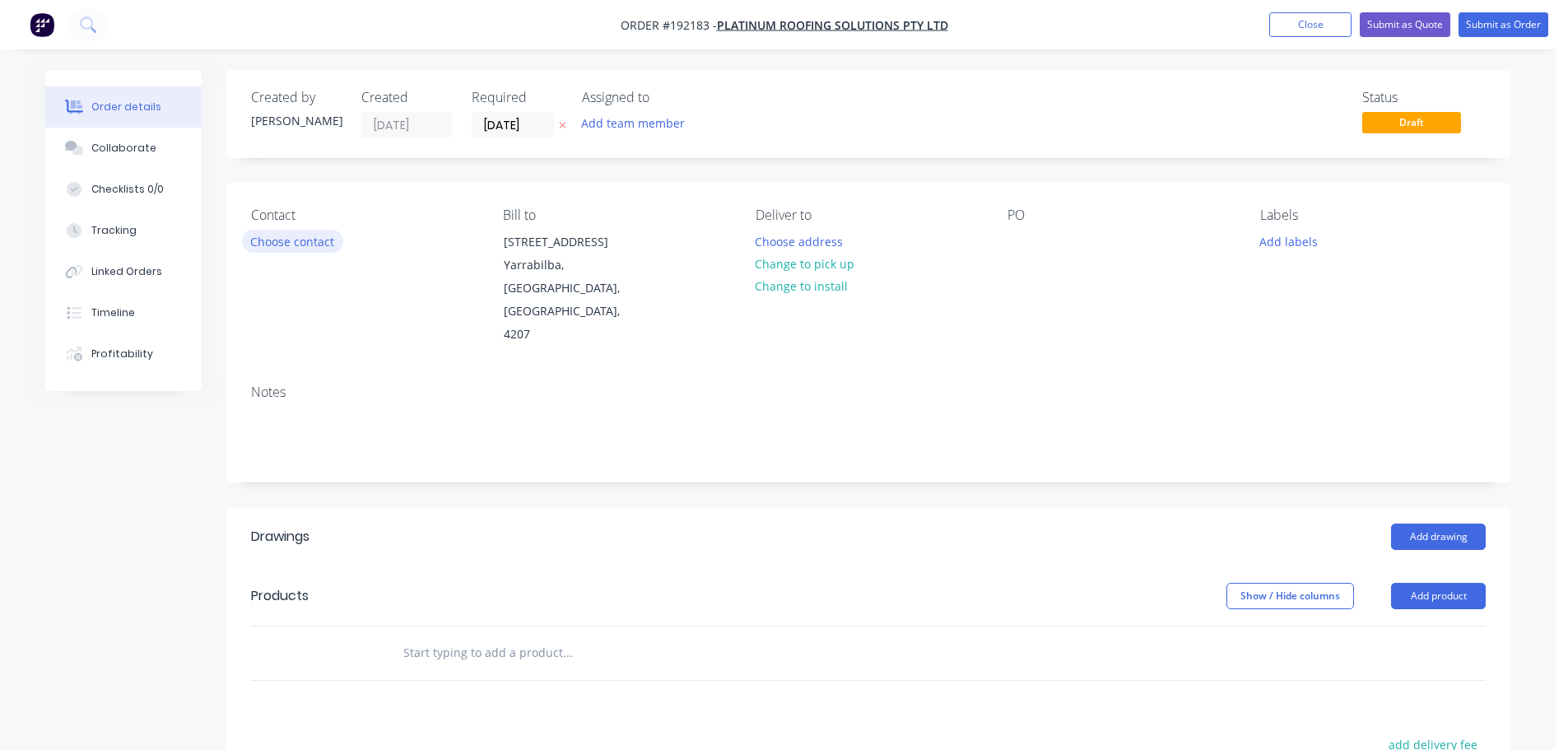
click at [330, 246] on button "Choose contact" at bounding box center [292, 241] width 101 height 23
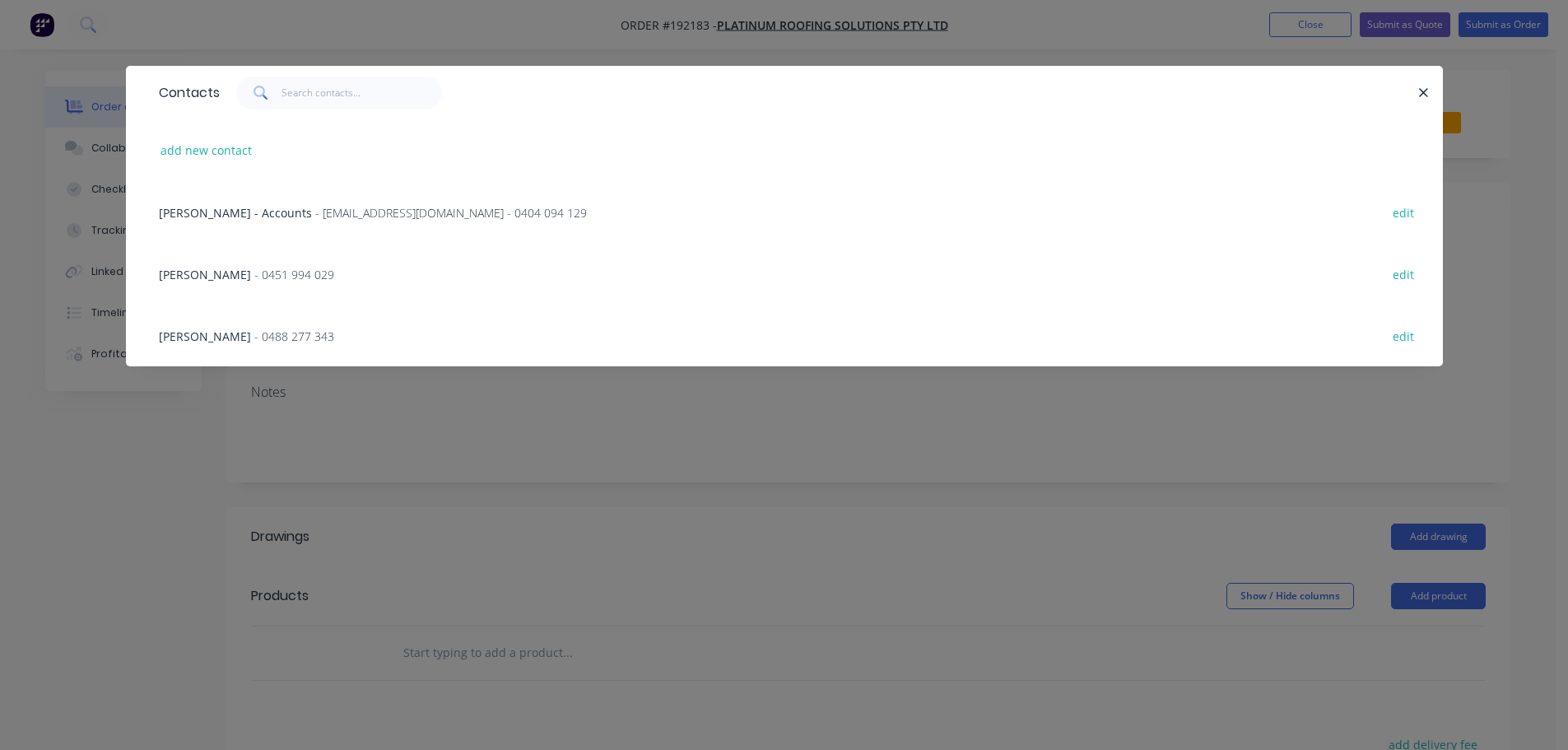
click at [254, 267] on span "- 0451 994 029" at bounding box center [294, 275] width 80 height 16
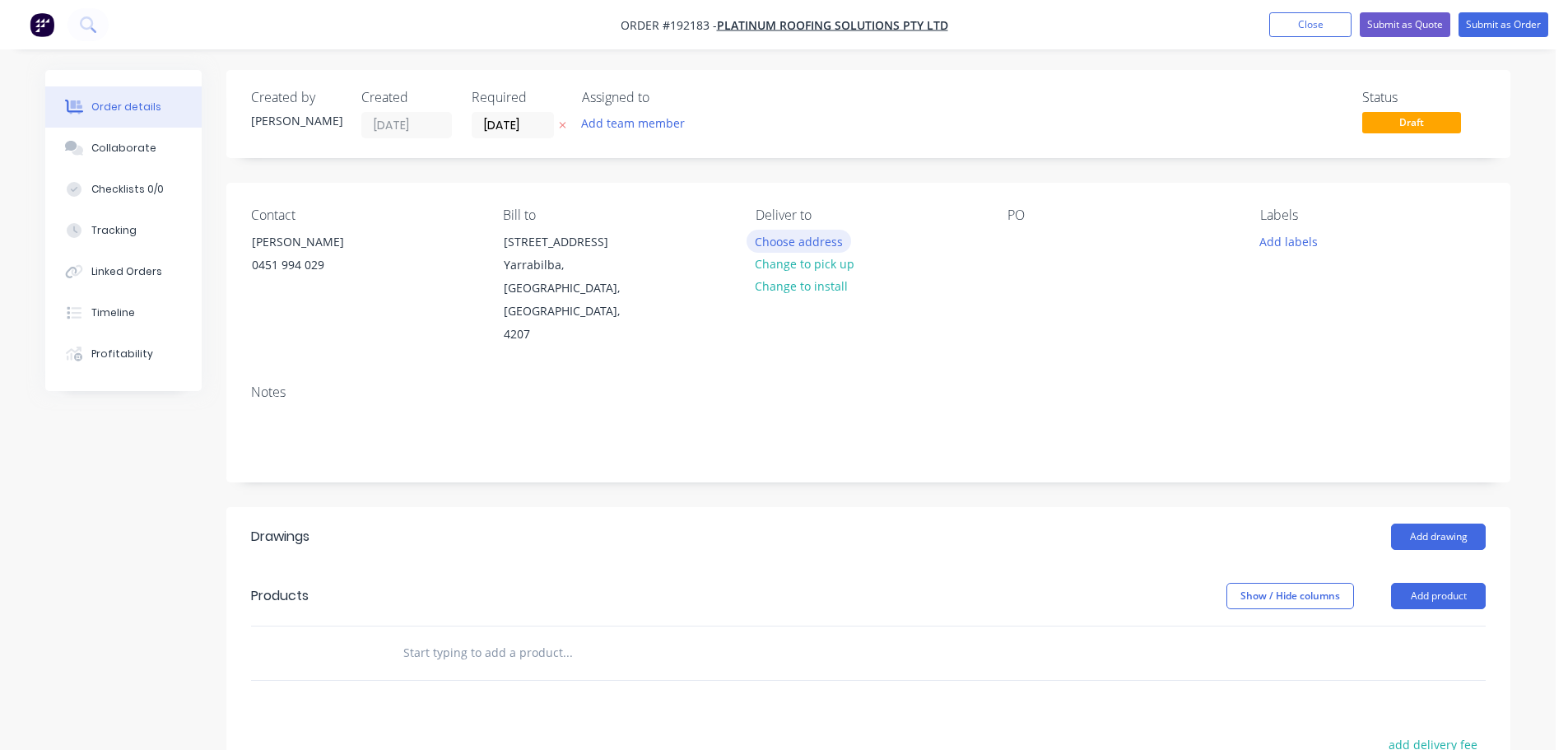
click at [788, 243] on button "Choose address" at bounding box center [799, 241] width 105 height 23
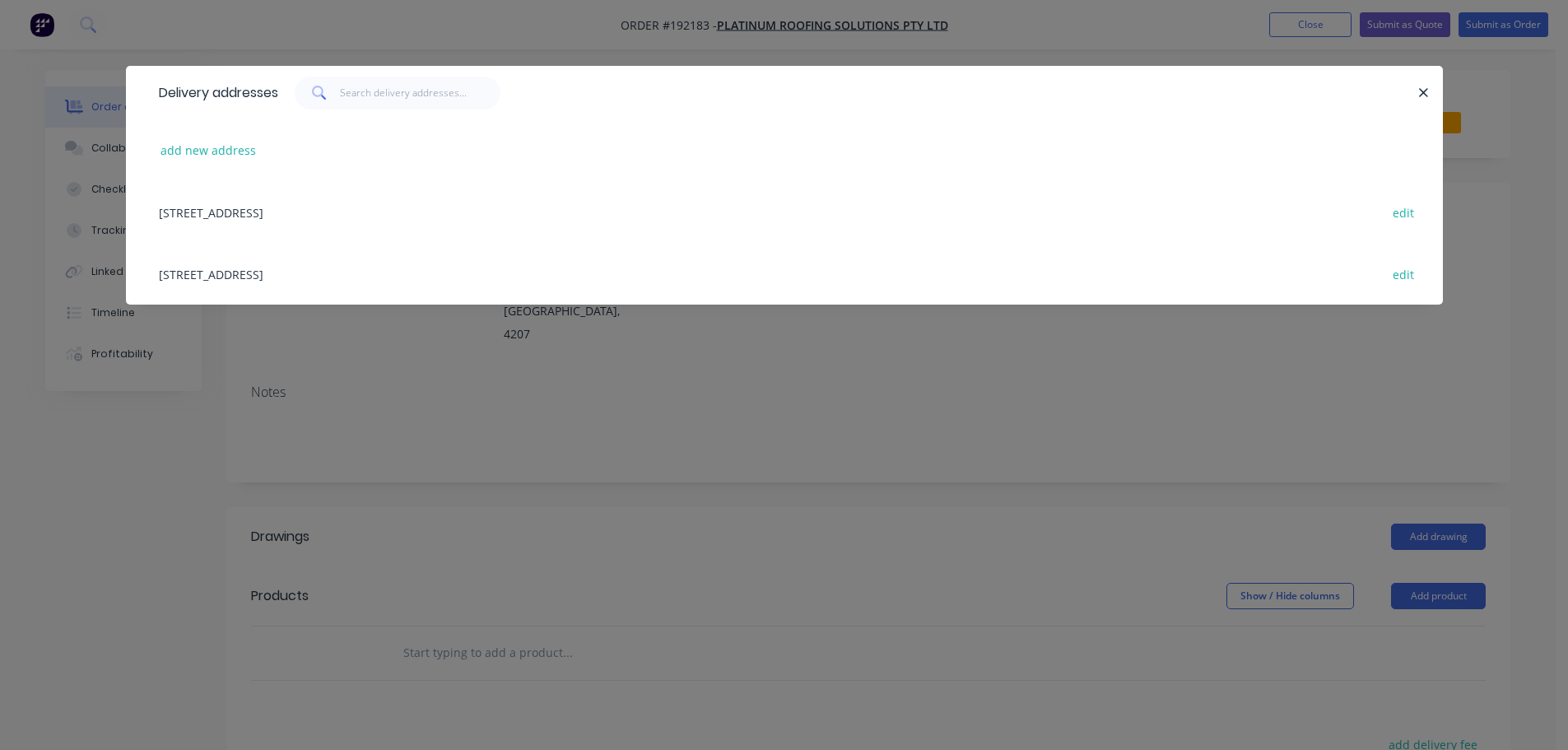
click at [211, 162] on div "add new address" at bounding box center [784, 150] width 1268 height 62
click at [231, 148] on button "add new address" at bounding box center [209, 151] width 113 height 23
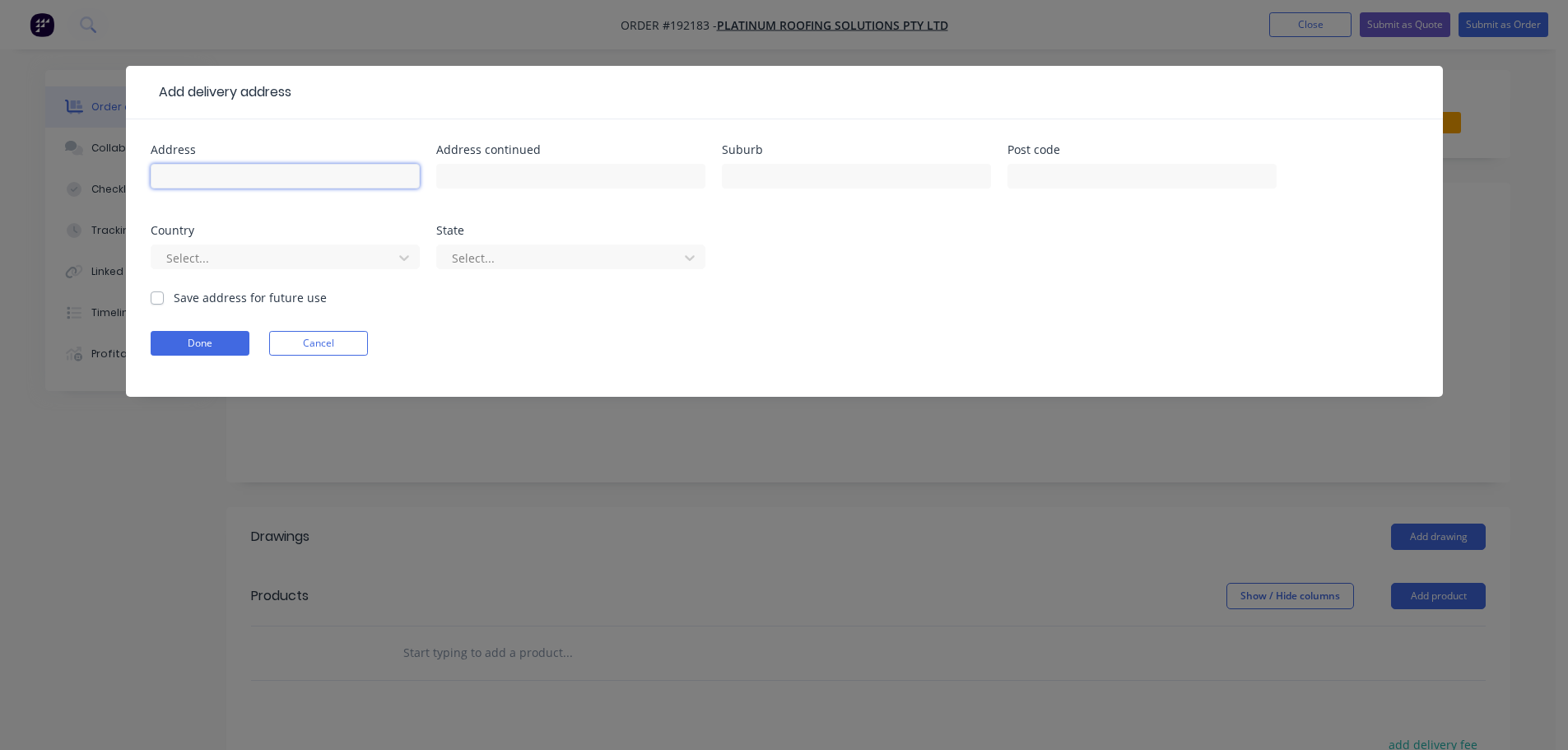
click at [218, 186] on input "text" at bounding box center [285, 176] width 269 height 24
type input "[STREET_ADDRESS]"
type input "[PERSON_NAME]"
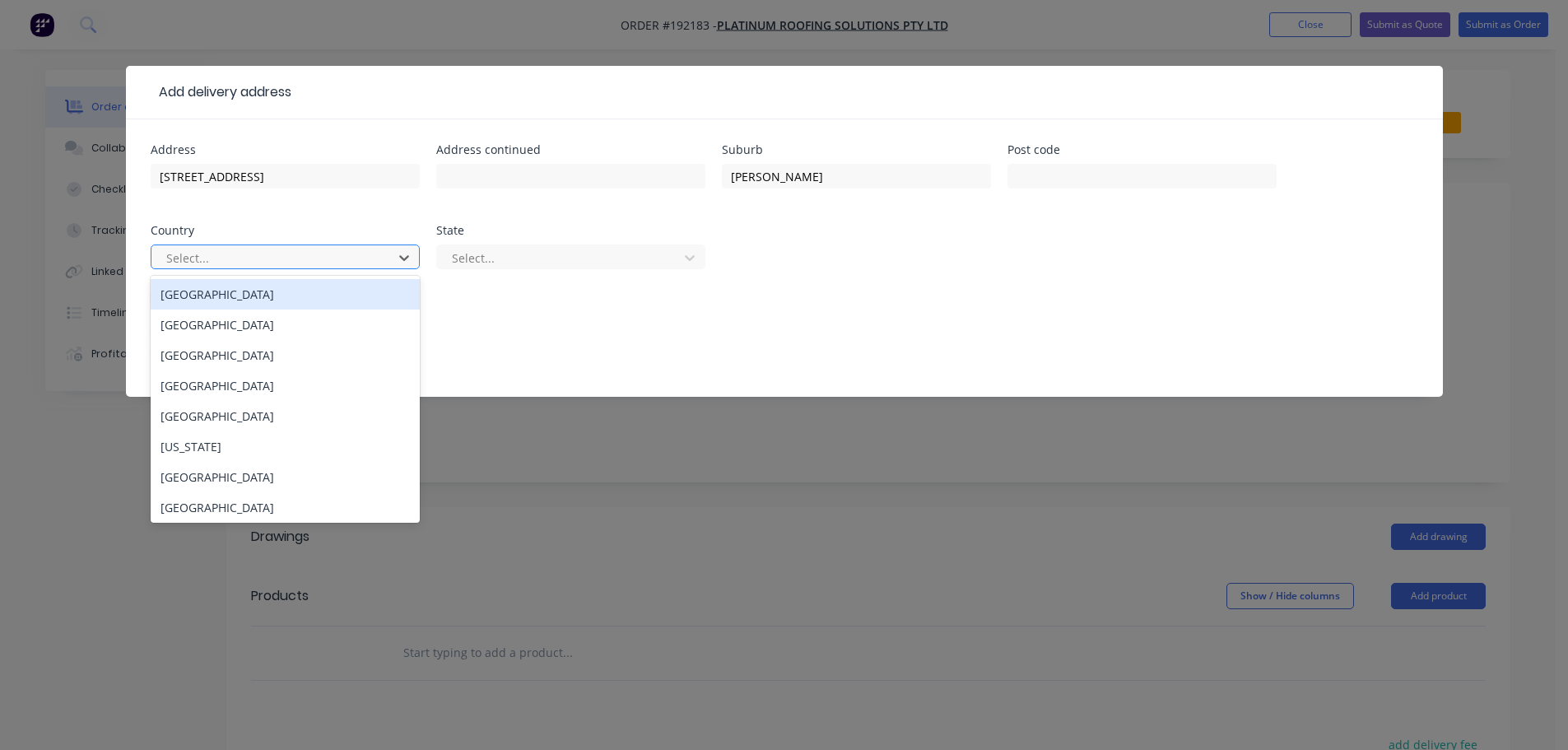
click at [229, 252] on div at bounding box center [274, 258] width 220 height 21
click at [222, 303] on div "[GEOGRAPHIC_DATA]" at bounding box center [285, 294] width 269 height 30
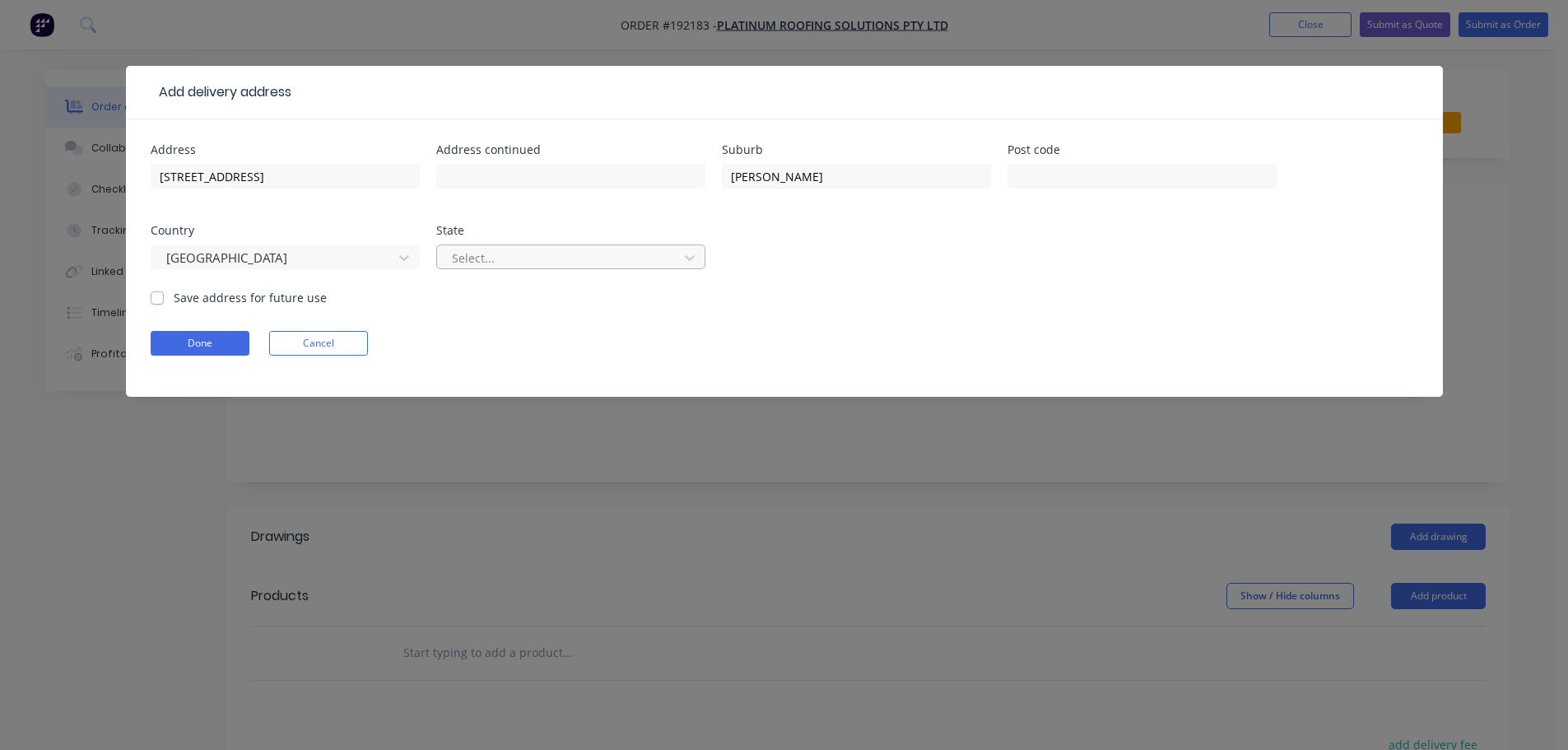
click at [453, 268] on div "Select..." at bounding box center [560, 258] width 230 height 24
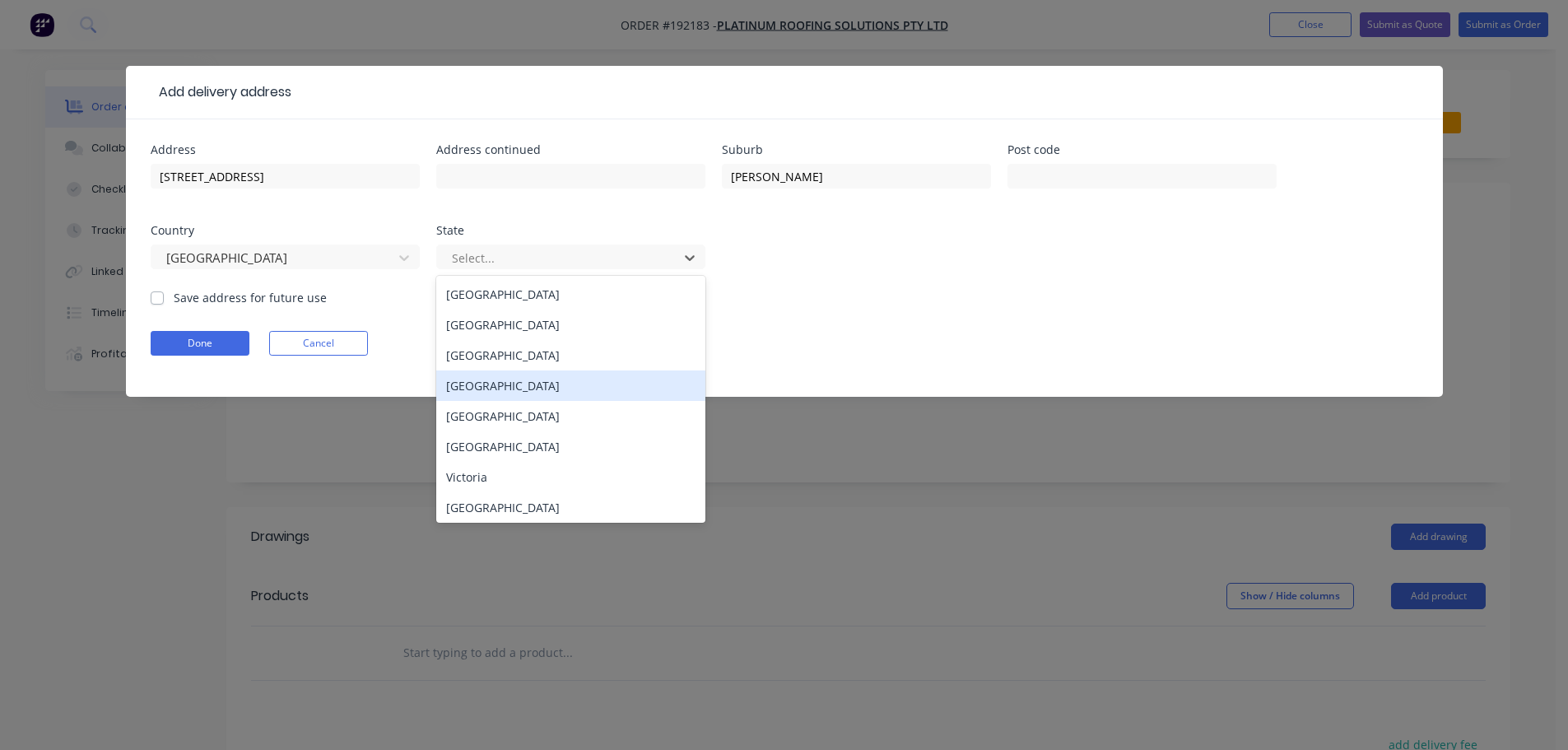
click at [472, 387] on div "[GEOGRAPHIC_DATA]" at bounding box center [570, 385] width 269 height 30
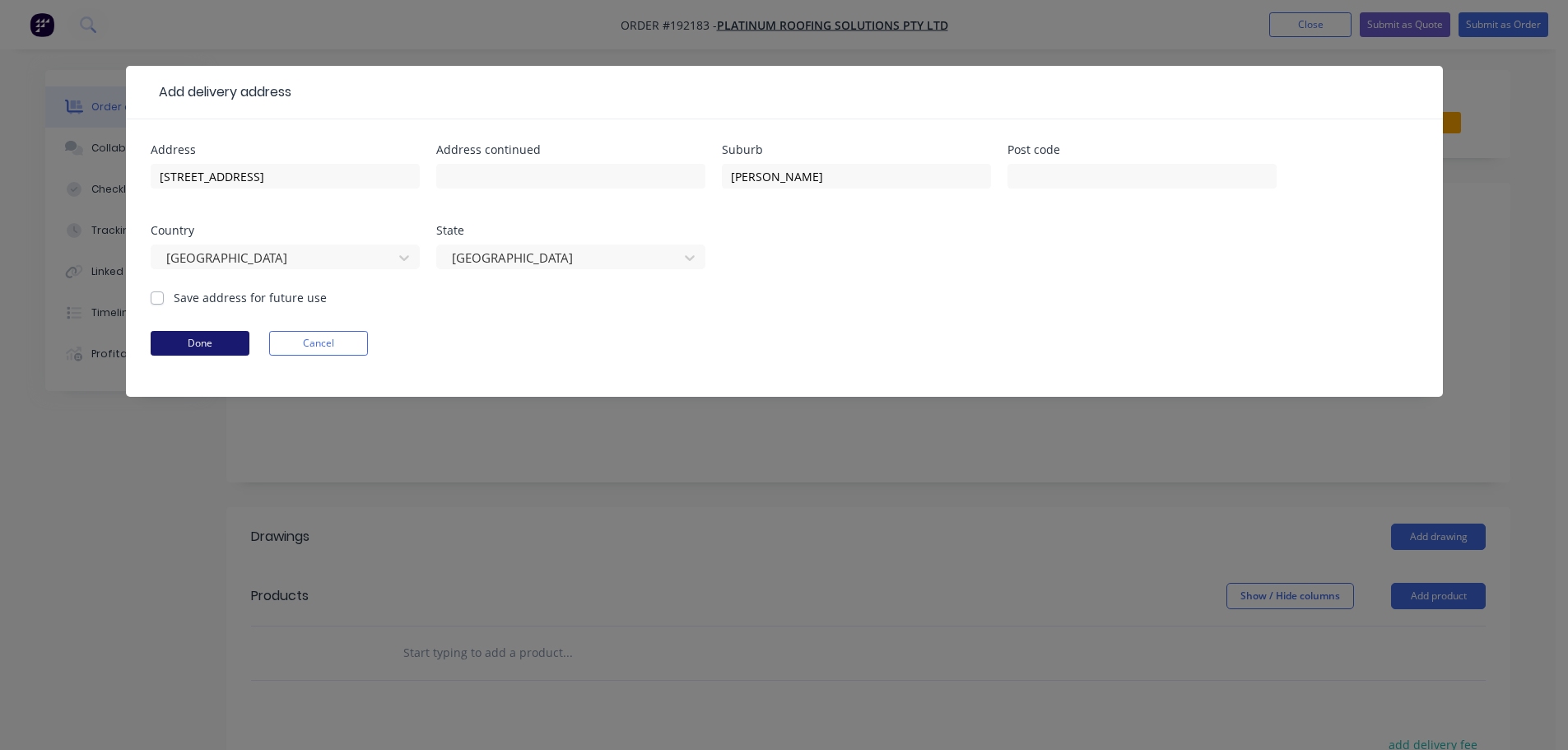
click at [215, 354] on button "Done" at bounding box center [200, 343] width 99 height 24
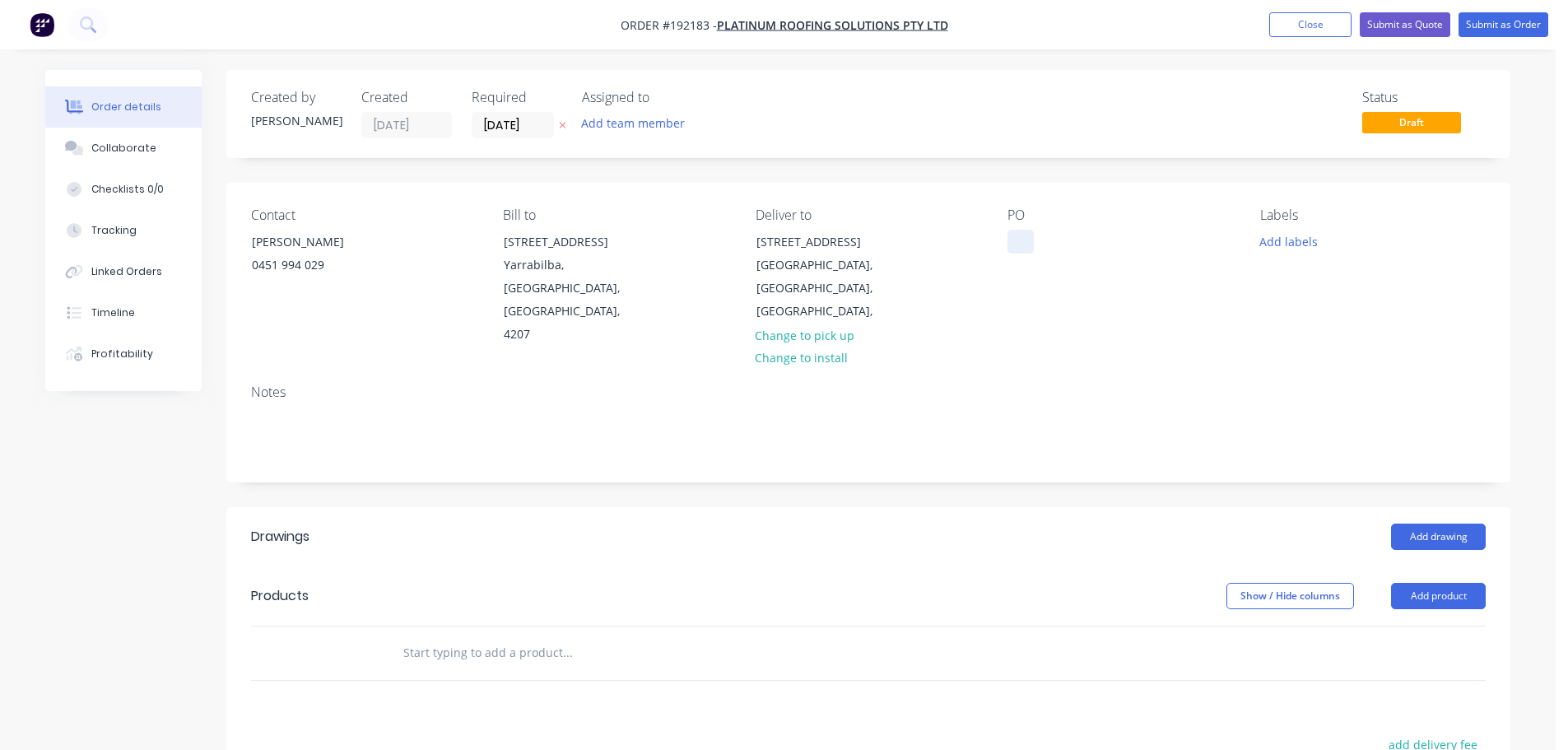
click at [1031, 240] on div at bounding box center [1021, 241] width 26 height 23
click at [1295, 234] on button "Add labels" at bounding box center [1288, 241] width 76 height 23
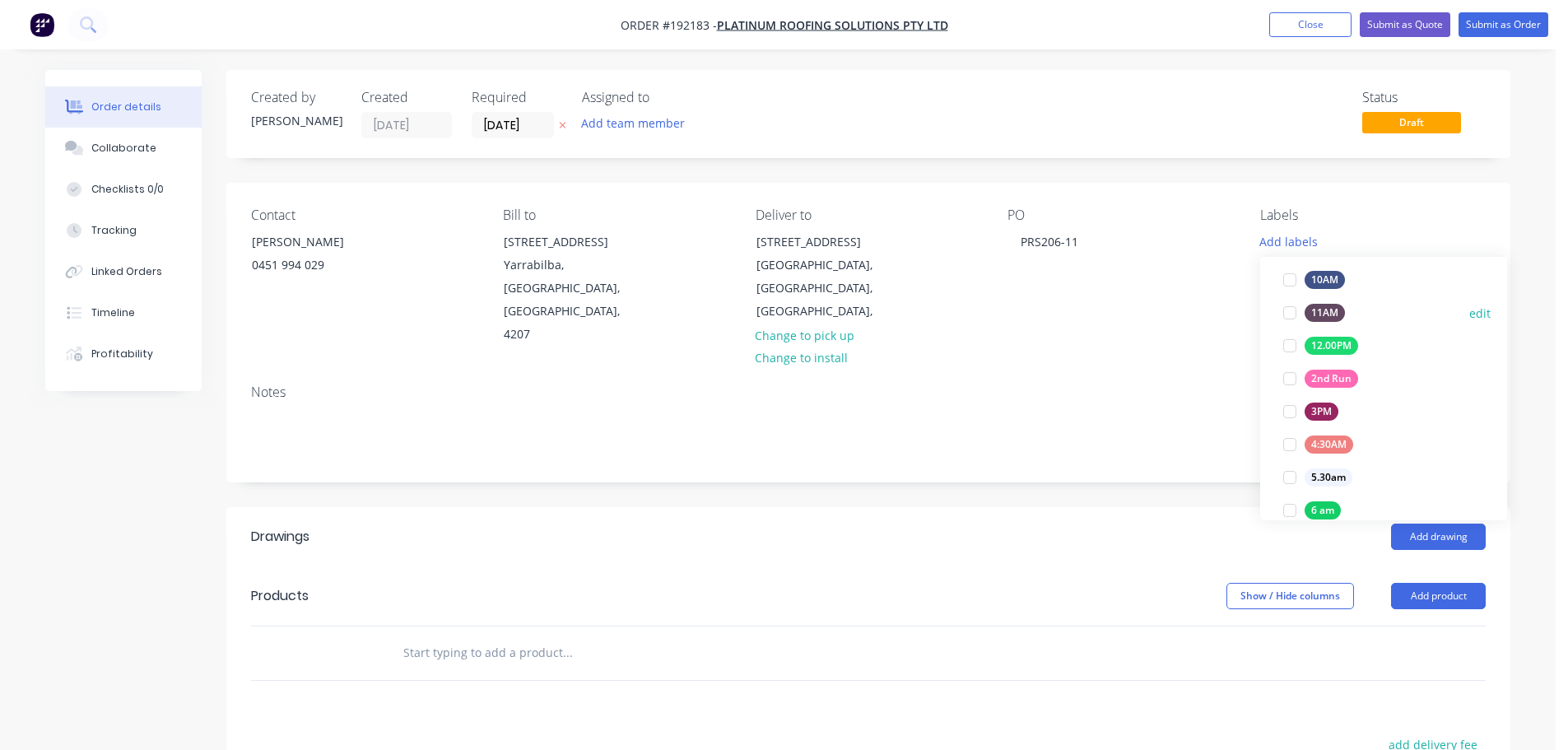
scroll to position [329, 0]
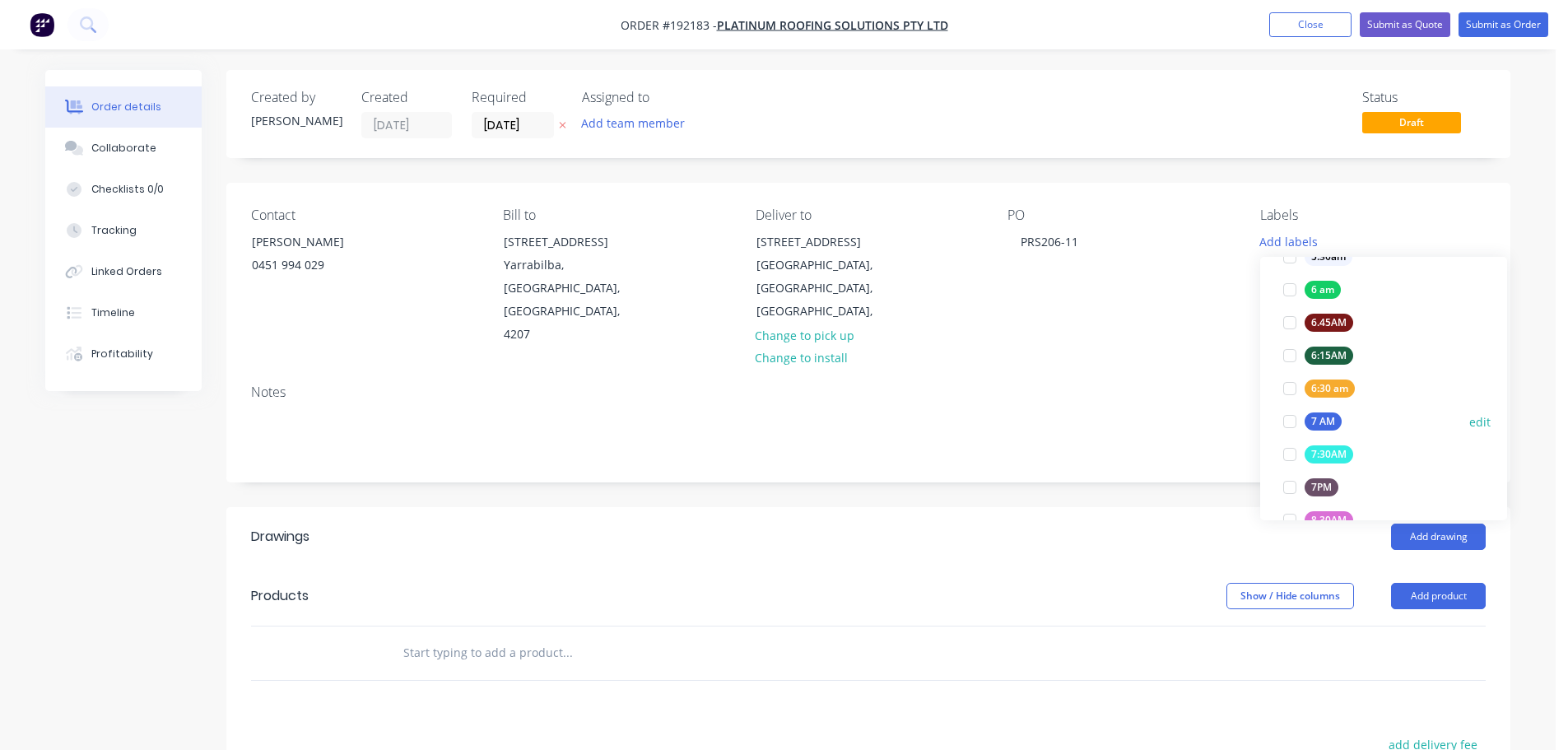
click at [1348, 420] on button "7 AM" at bounding box center [1312, 421] width 71 height 23
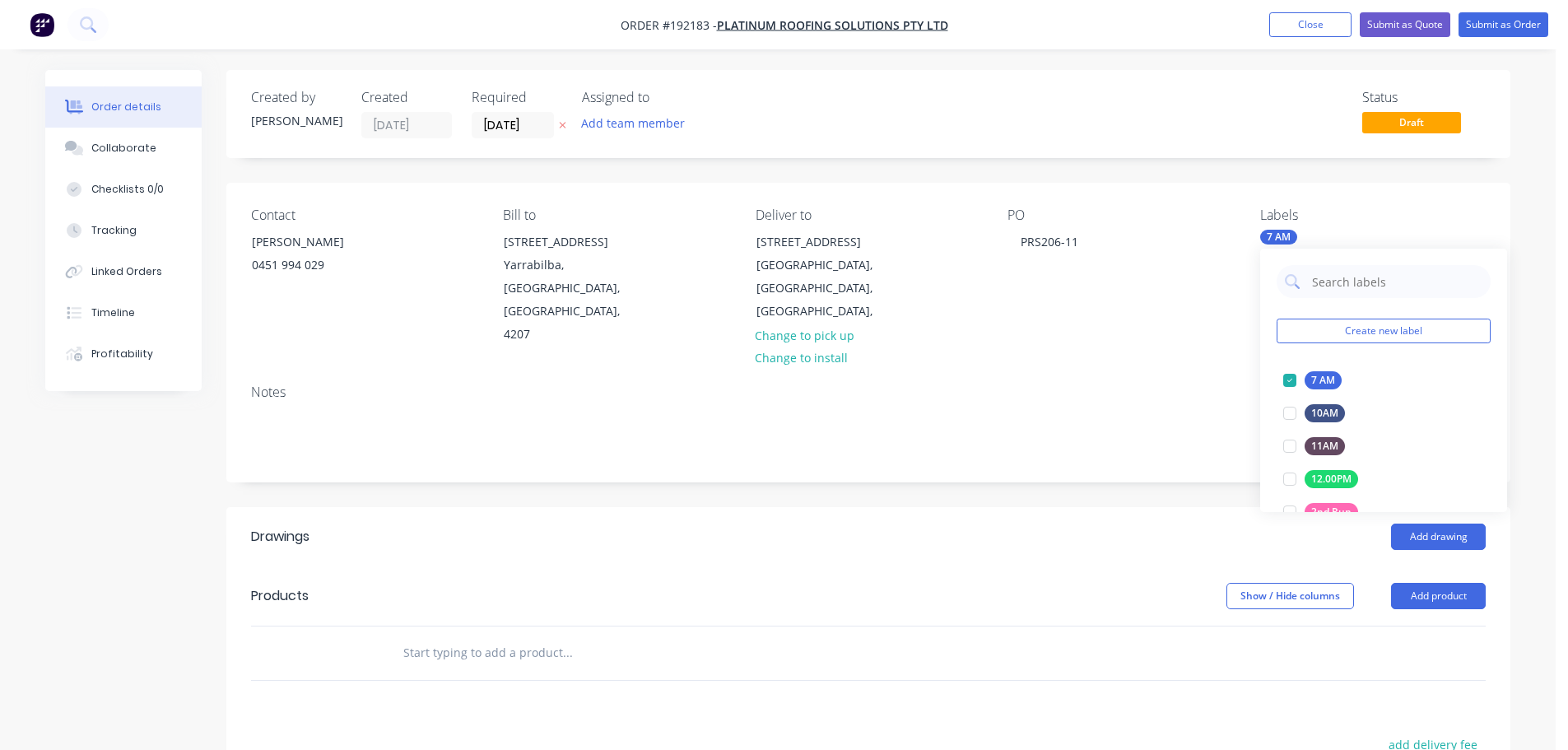
click at [1076, 524] on div "Add drawing" at bounding box center [999, 537] width 972 height 26
click at [1444, 583] on button "Add product" at bounding box center [1438, 596] width 95 height 26
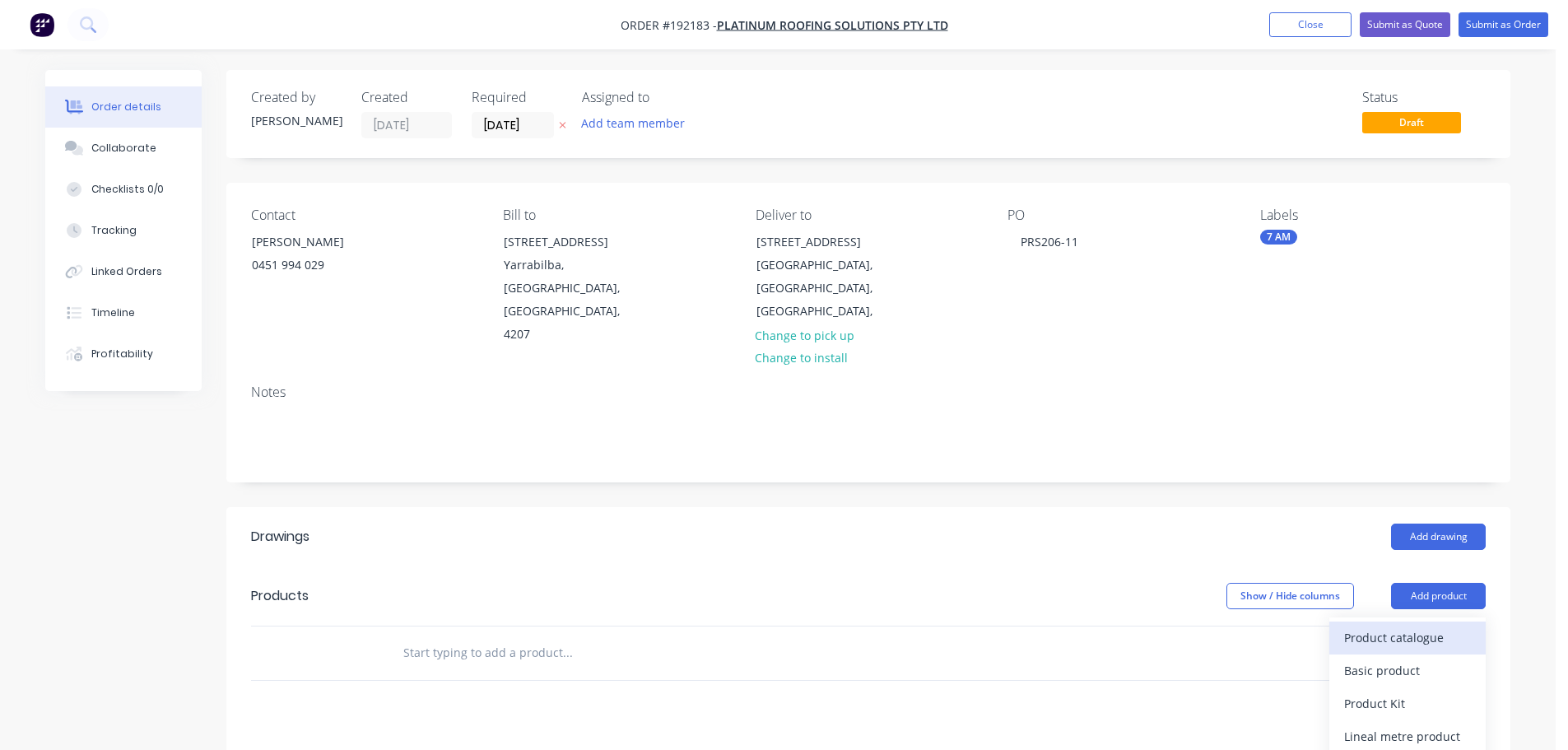
click at [1410, 626] on div "Product catalogue" at bounding box center [1408, 637] width 127 height 23
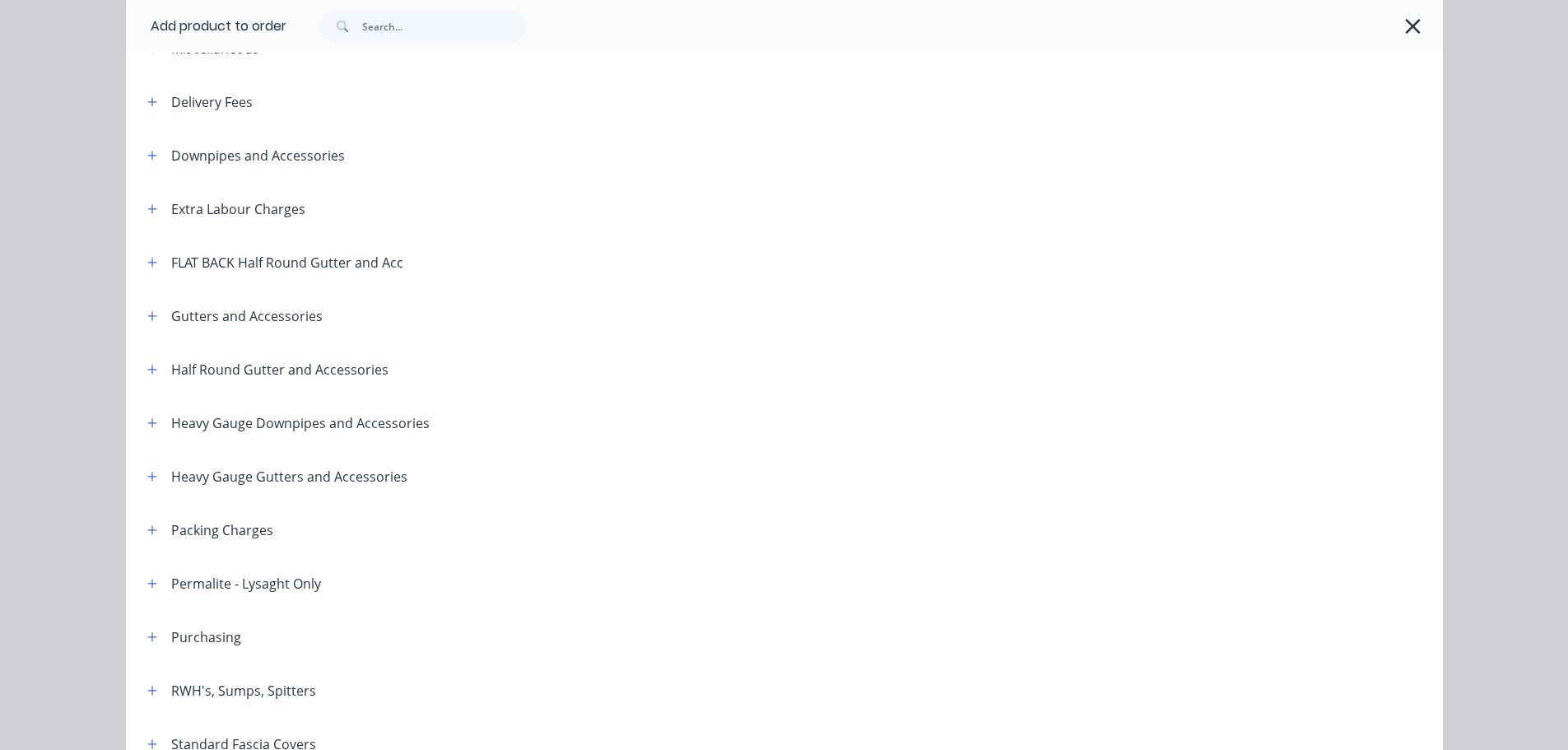
scroll to position [164, 0]
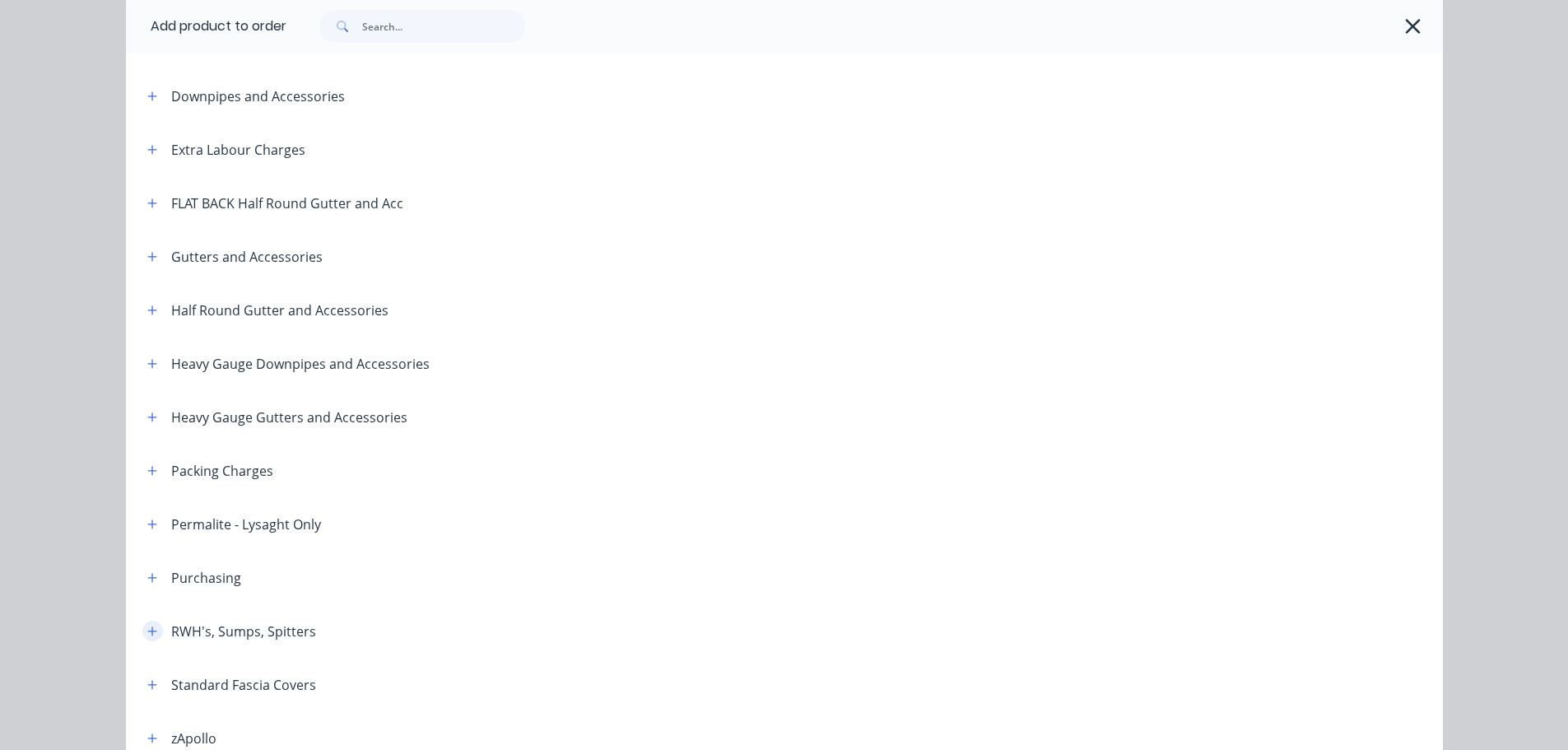
click at [153, 624] on button "button" at bounding box center [153, 631] width 21 height 21
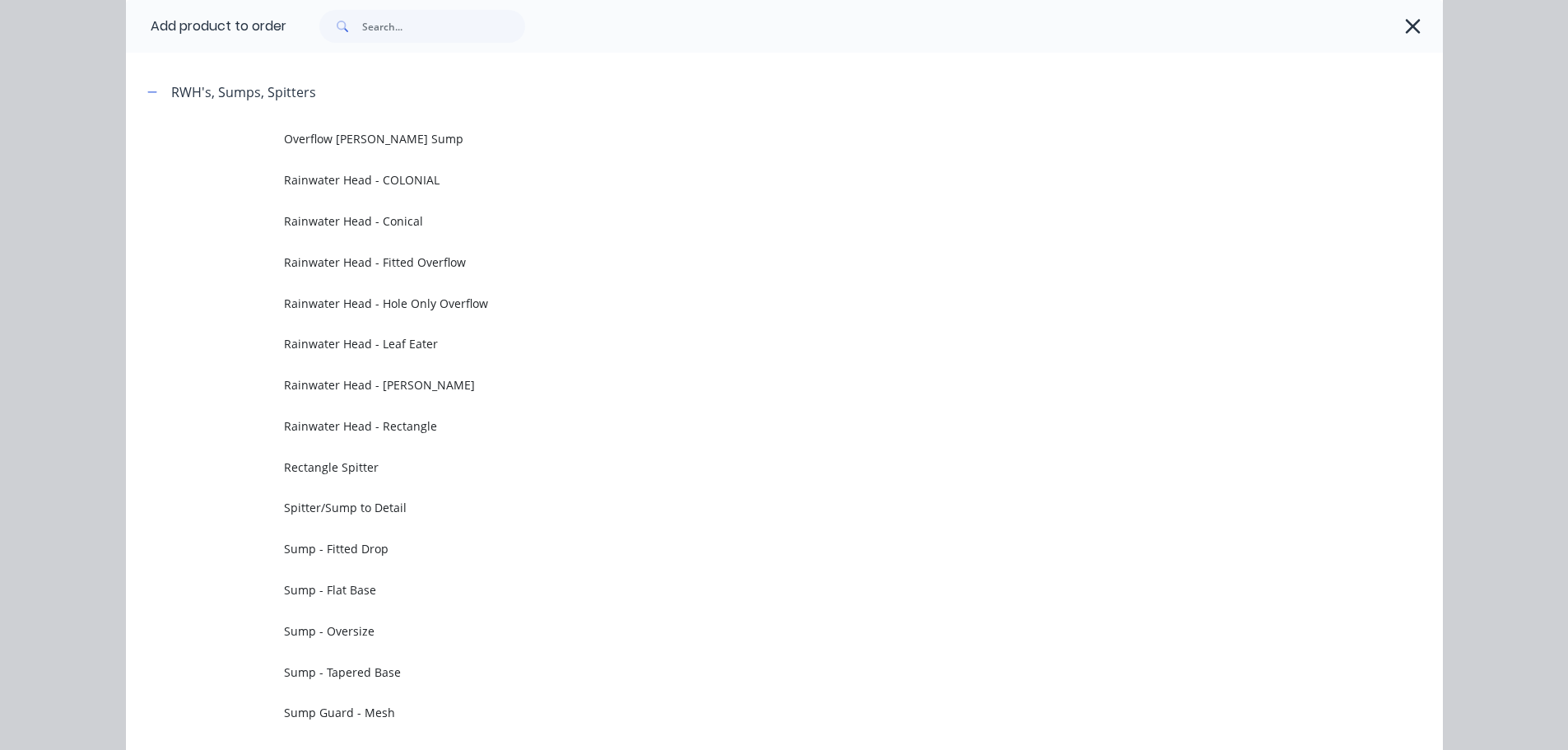
scroll to position [988, 0]
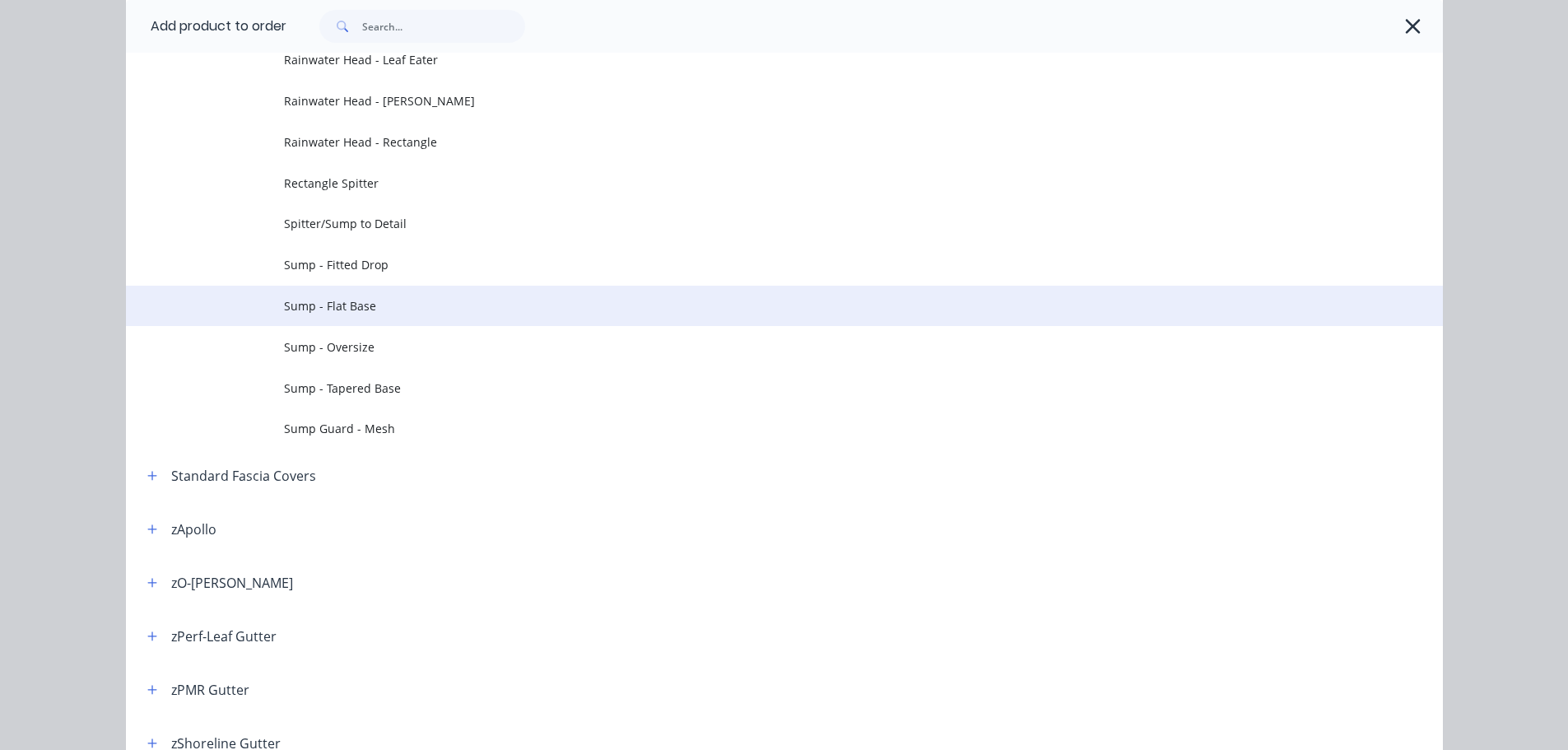
click at [332, 309] on span "Sump - Flat Base" at bounding box center [747, 306] width 927 height 17
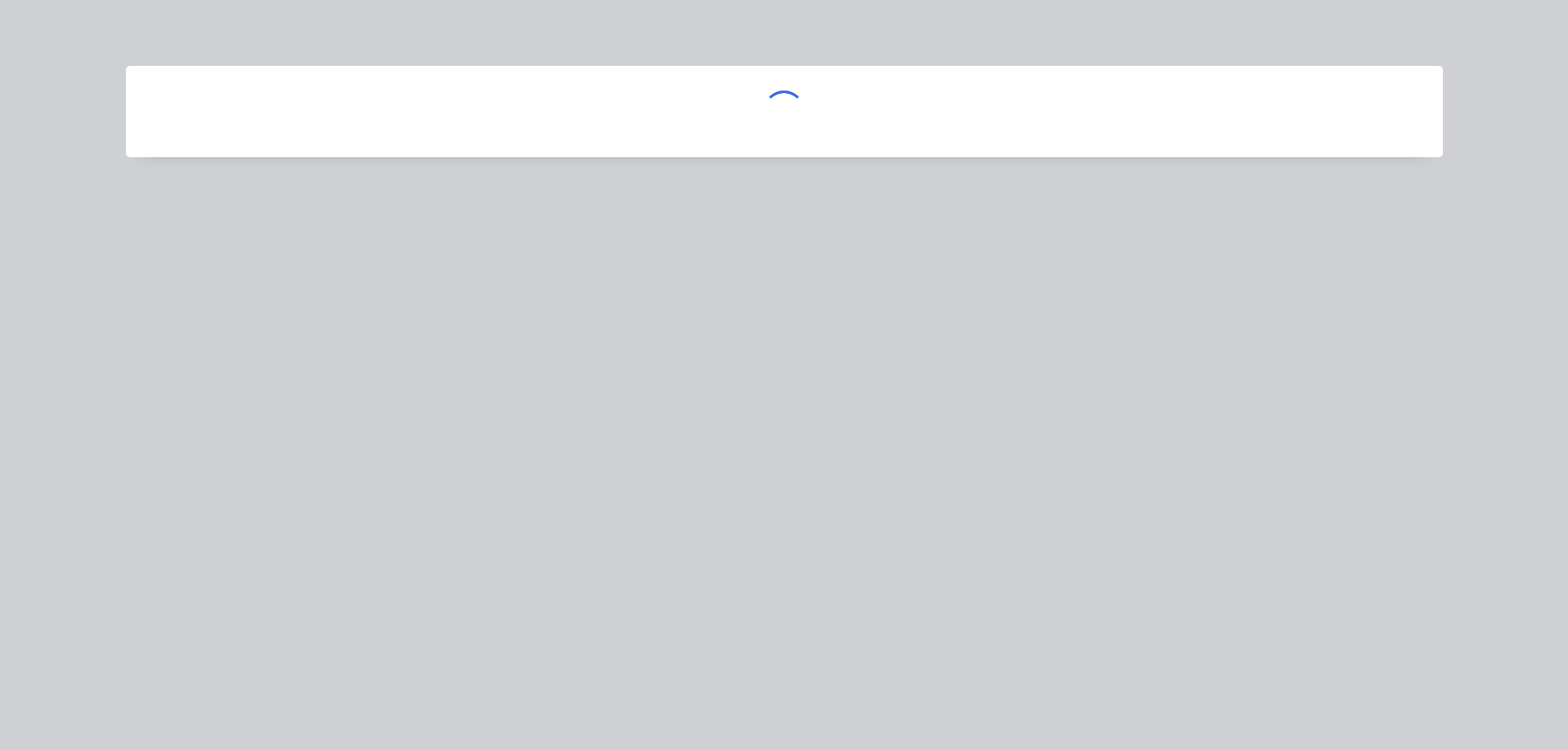
scroll to position [0, 0]
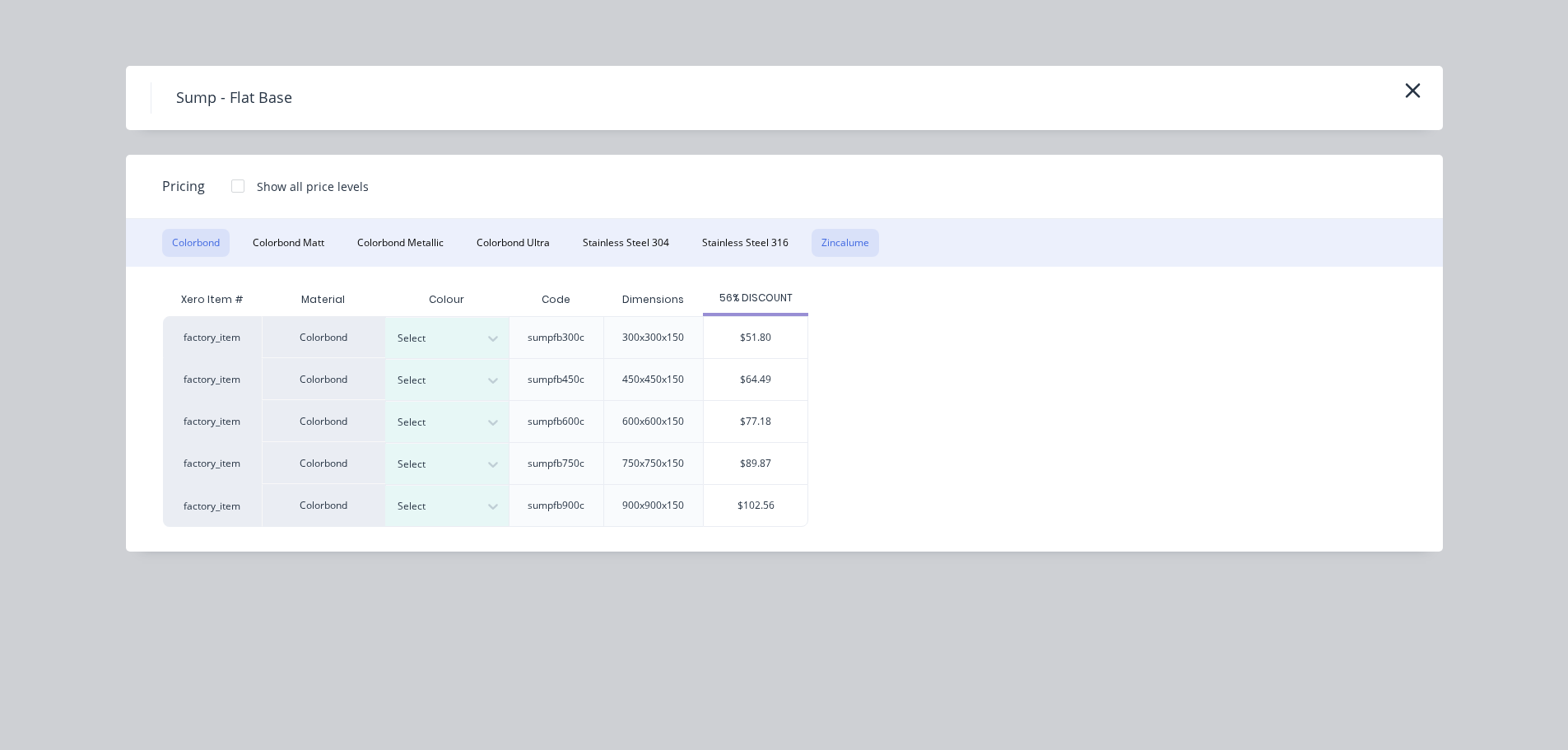
click at [859, 242] on button "Zincalume" at bounding box center [846, 243] width 68 height 28
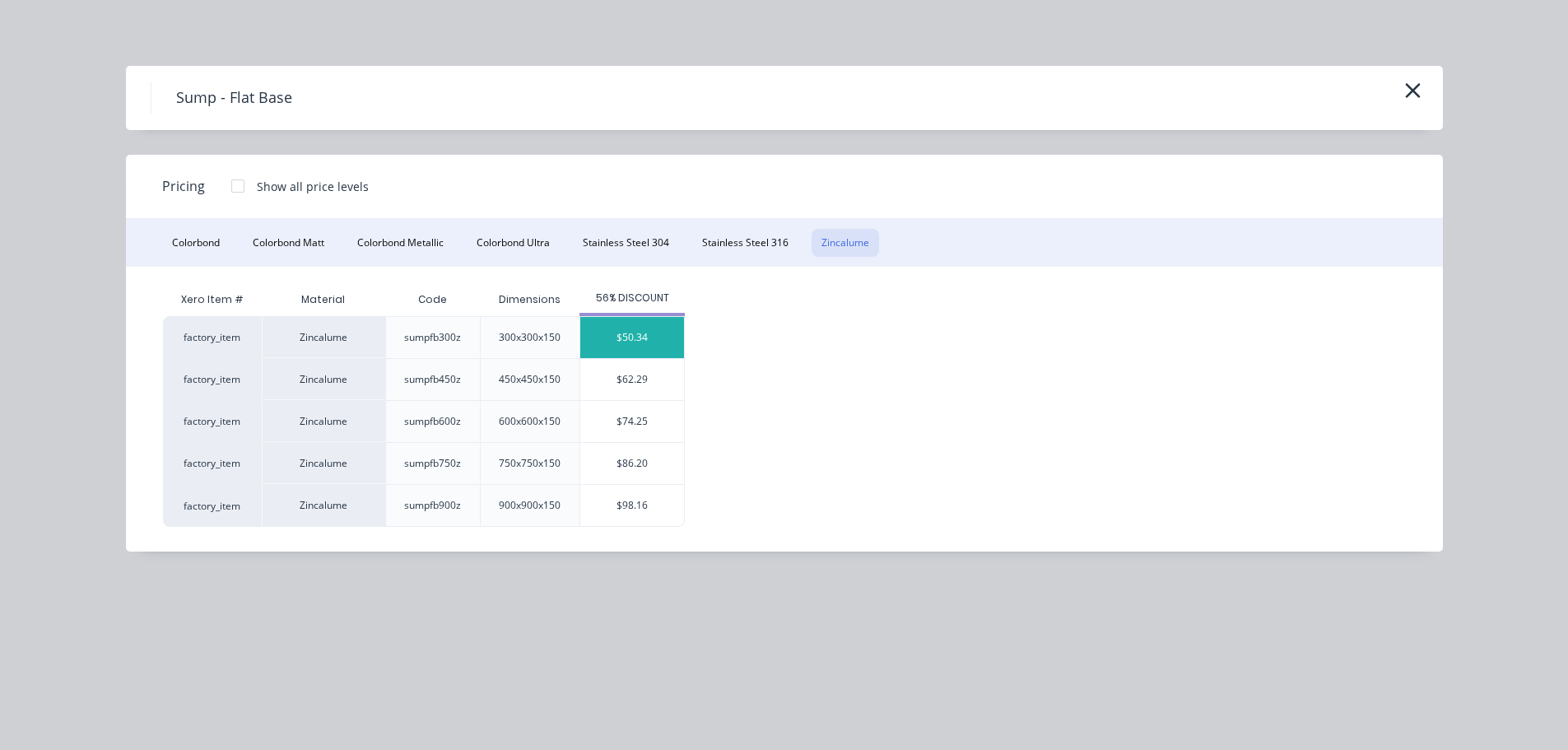
click at [648, 350] on div "$50.34" at bounding box center [632, 337] width 104 height 41
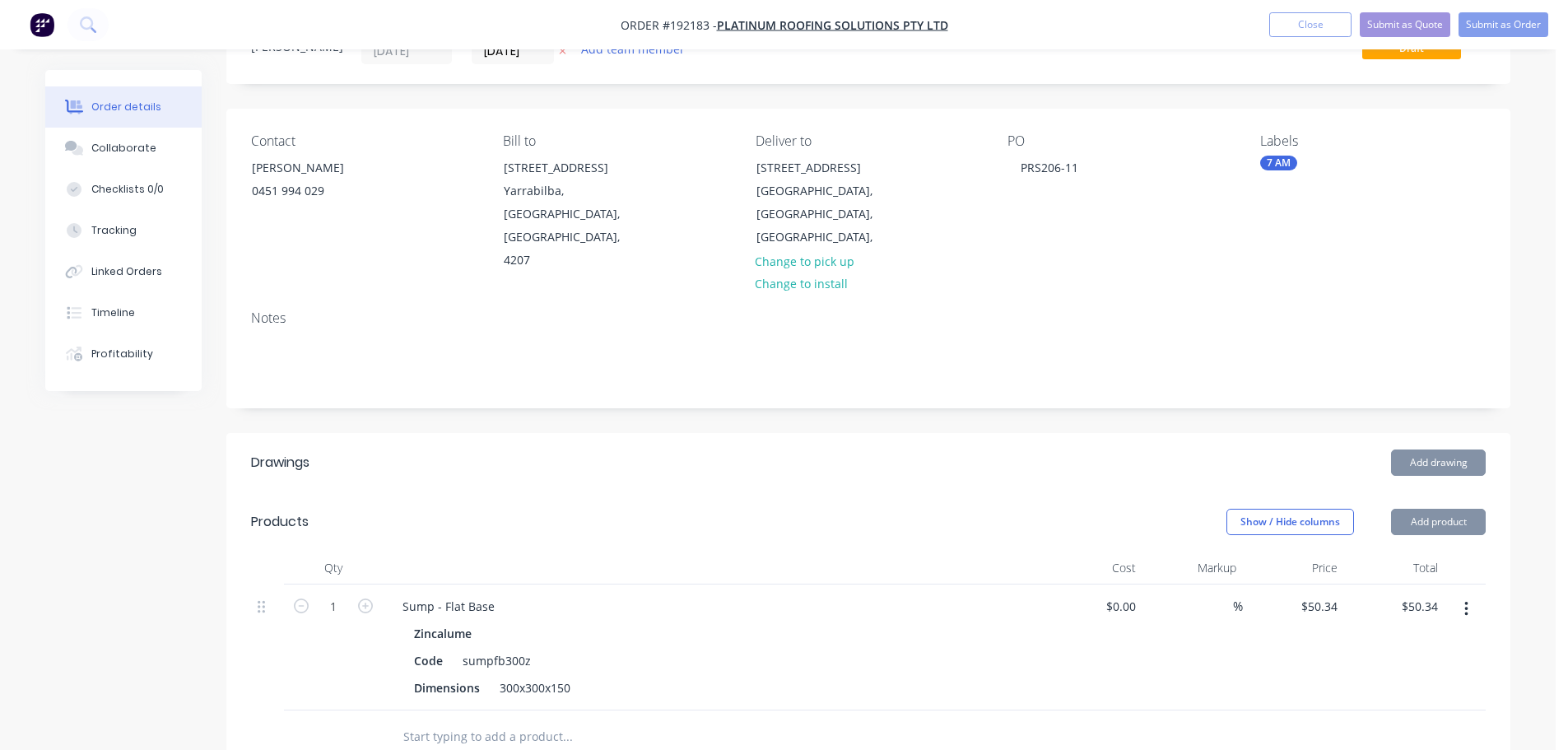
scroll to position [164, 0]
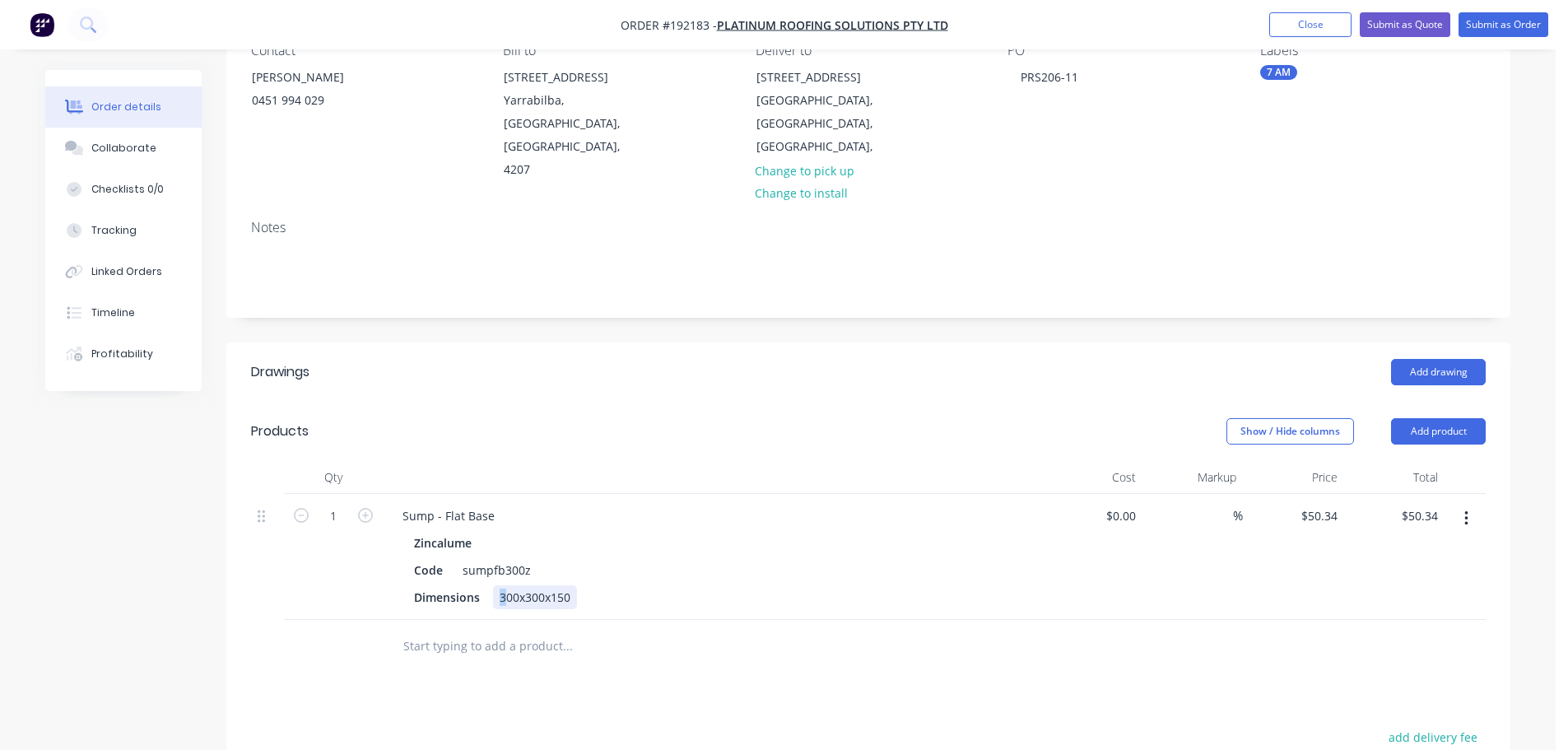
click at [503, 586] on div "300x300x150" at bounding box center [535, 597] width 84 height 23
click at [493, 504] on div "Sump - Flat Base" at bounding box center [449, 515] width 118 height 23
click at [365, 508] on icon "button" at bounding box center [365, 515] width 15 height 15
type input "2"
type input "$100.68"
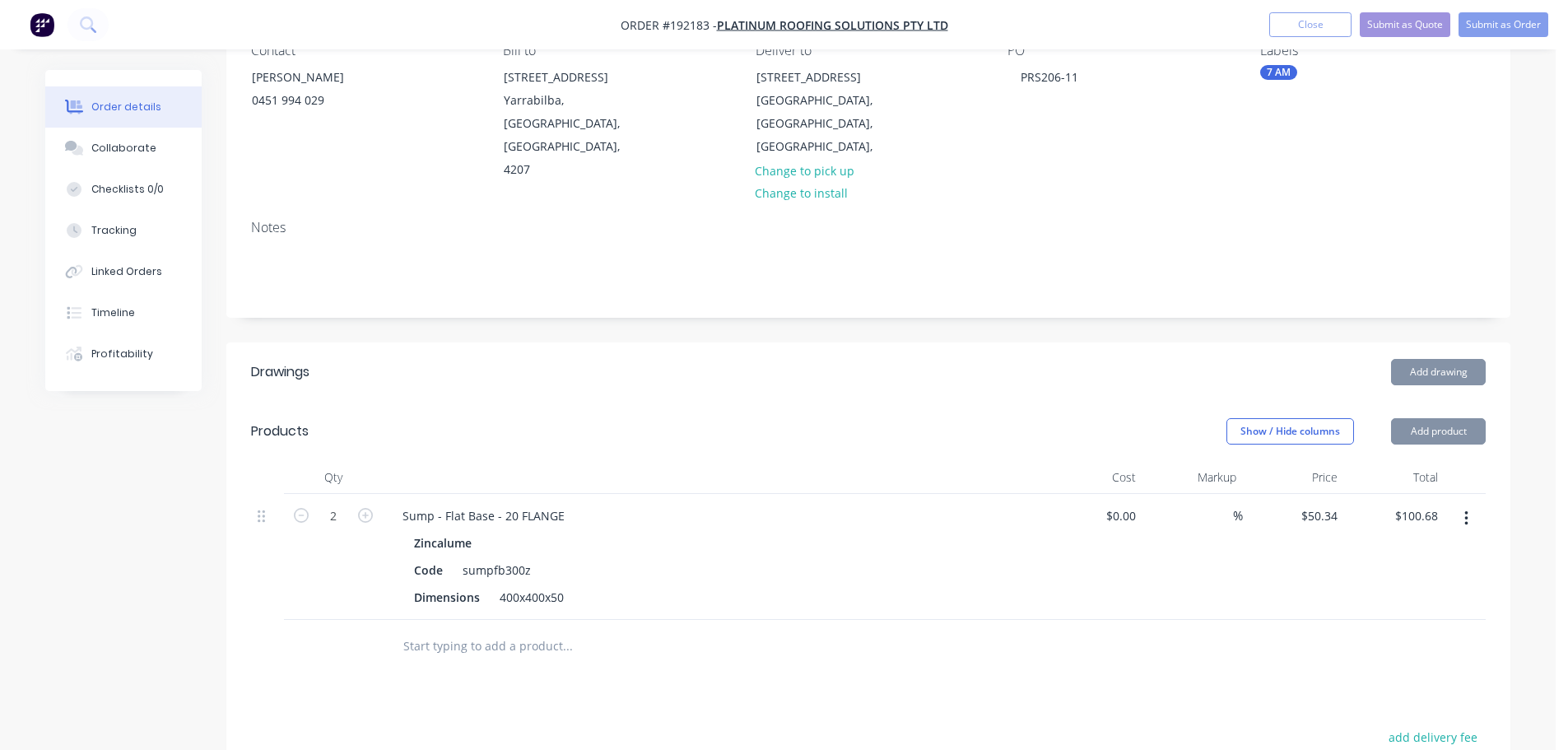
click at [496, 411] on header "Products Show / Hide columns Add product" at bounding box center [868, 432] width 1284 height 59
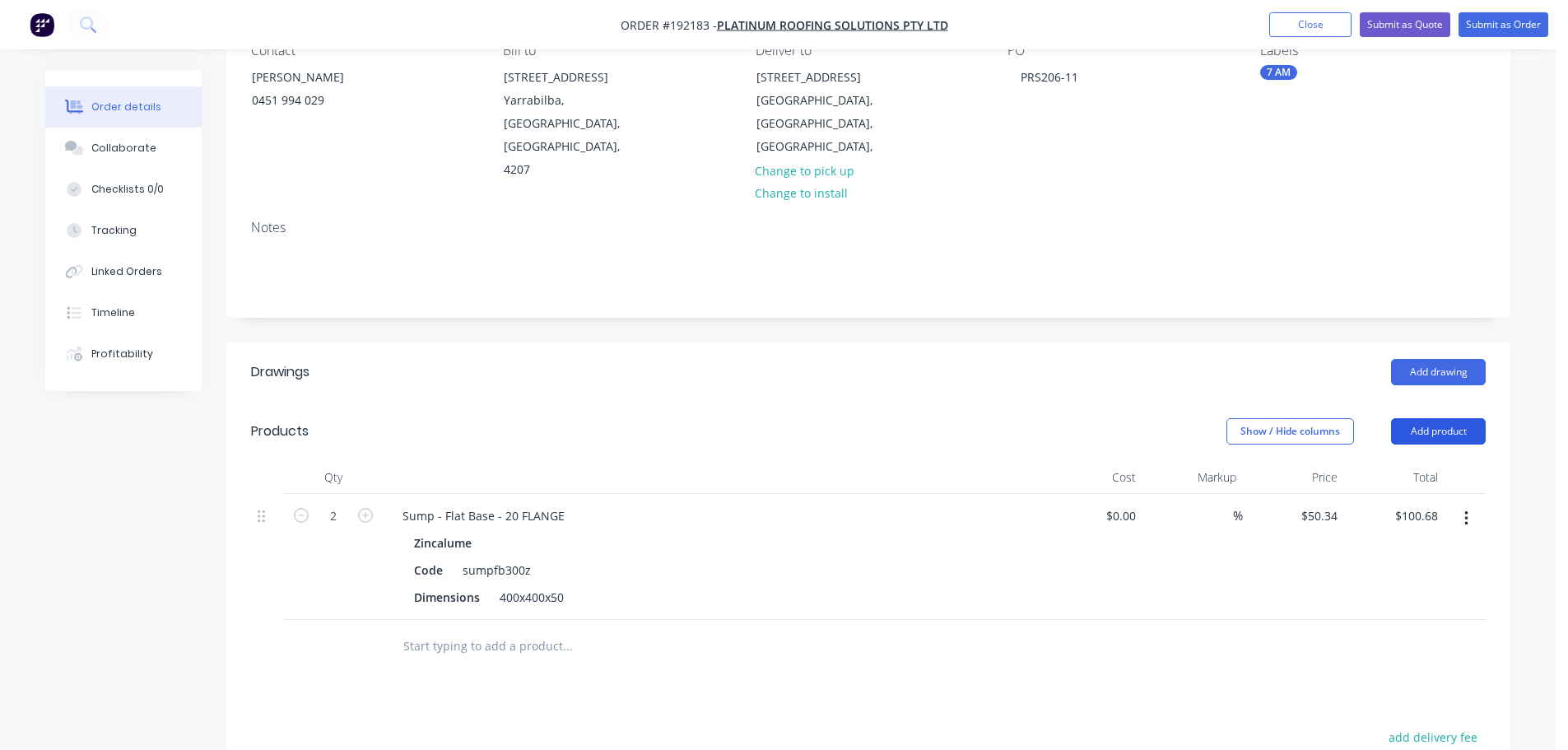
click at [1450, 419] on button "Add product" at bounding box center [1438, 432] width 95 height 26
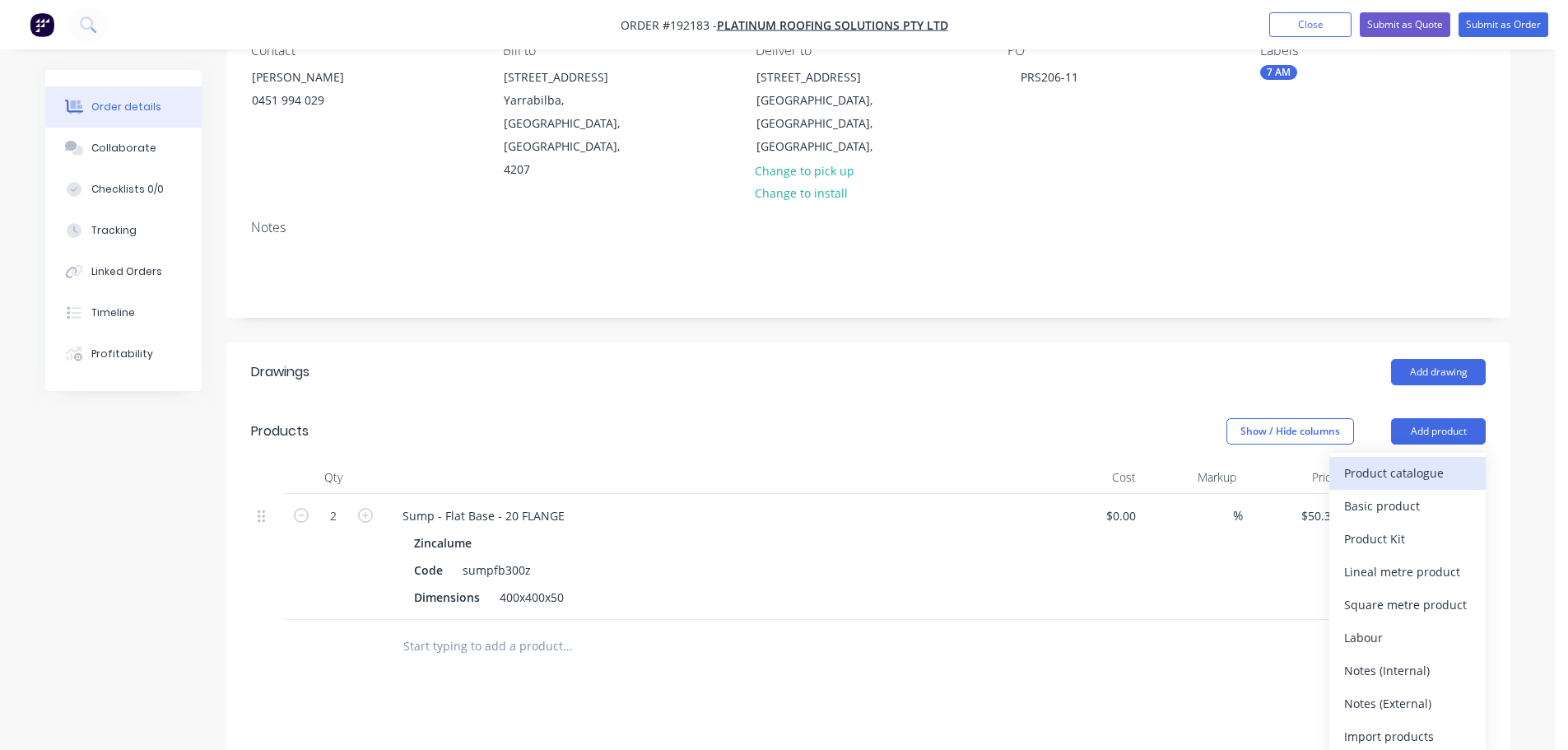
click at [1417, 461] on div "Product catalogue" at bounding box center [1408, 472] width 127 height 23
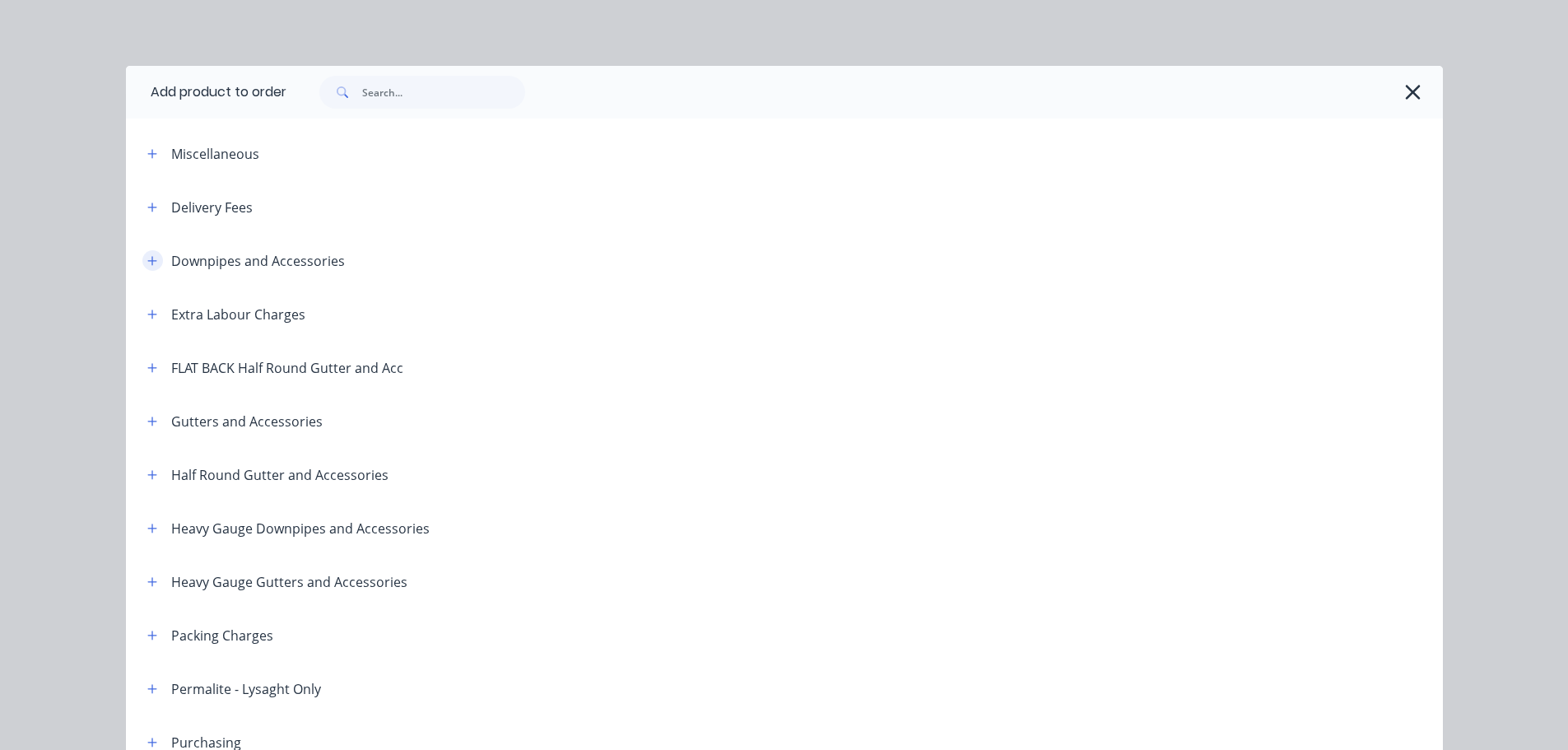
click at [143, 265] on button "button" at bounding box center [153, 261] width 21 height 21
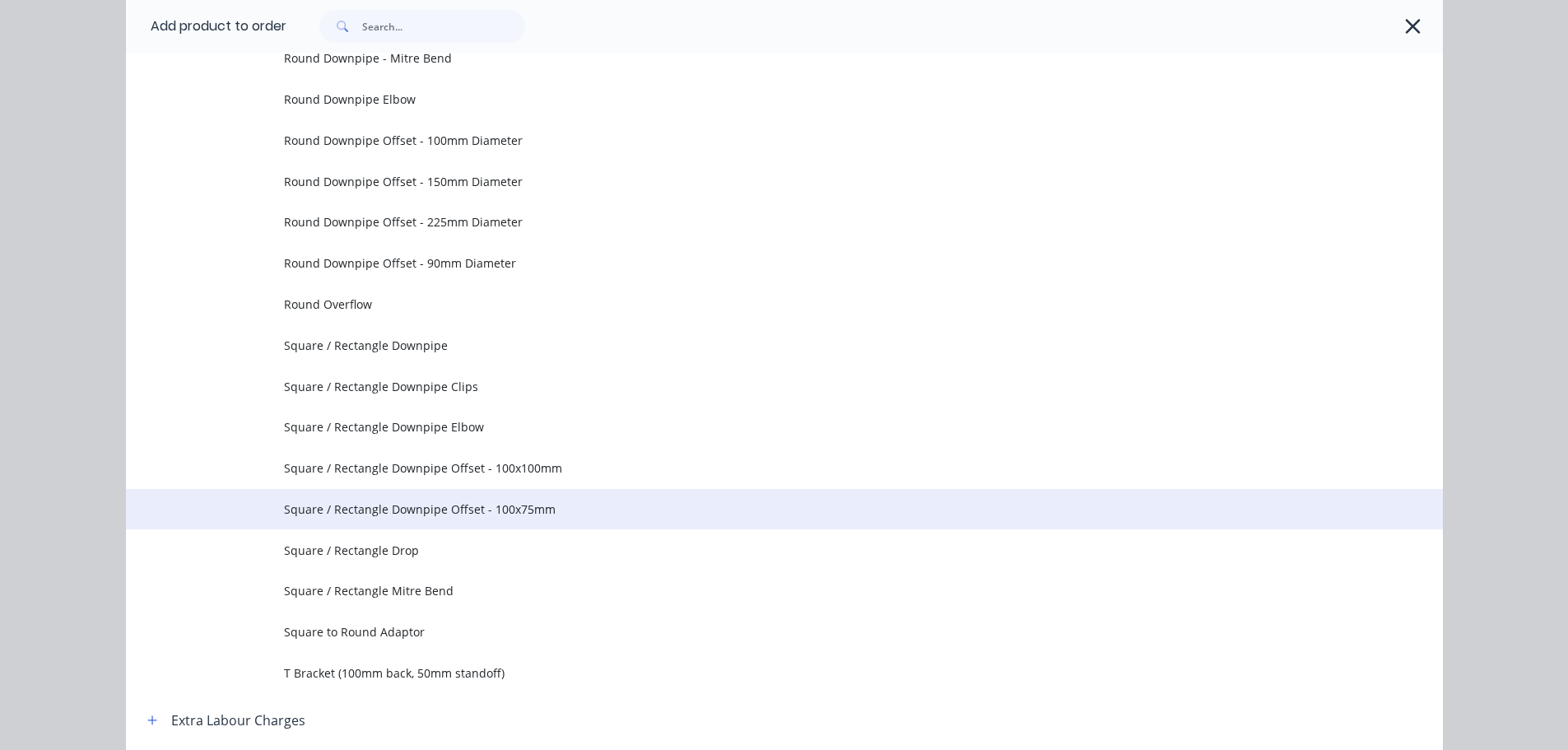
scroll to position [494, 0]
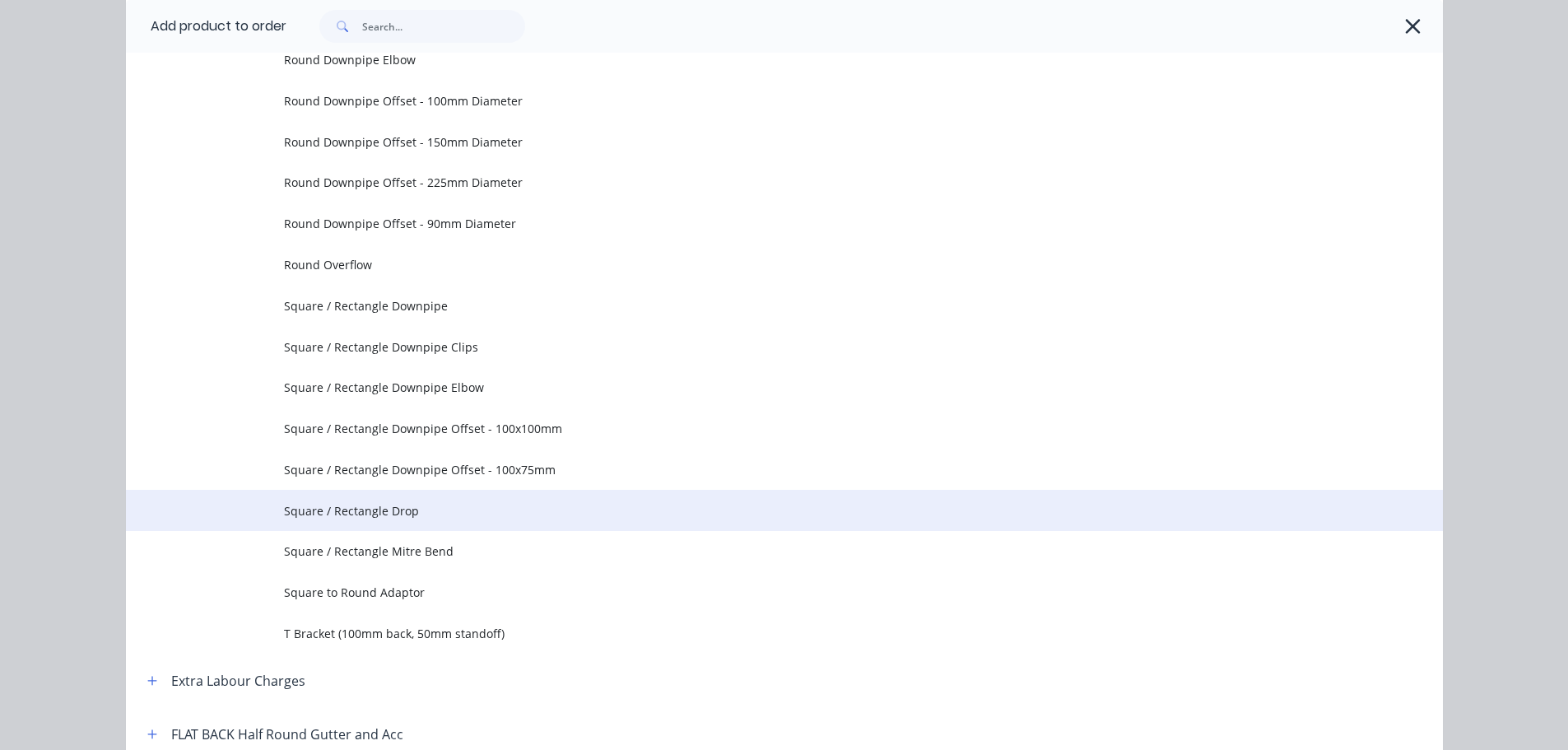
click at [431, 511] on span "Square / Rectangle Drop" at bounding box center [747, 511] width 927 height 17
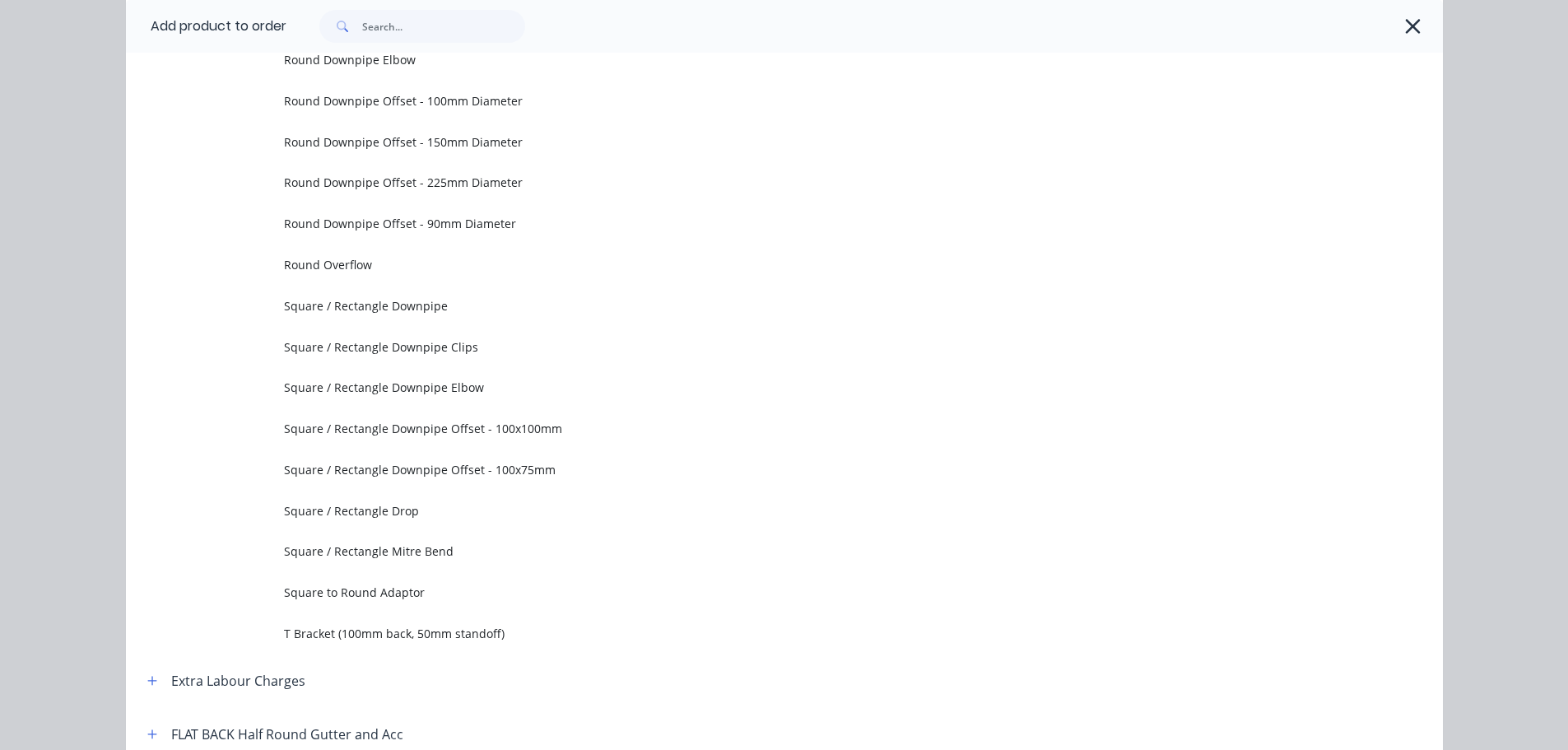
scroll to position [0, 0]
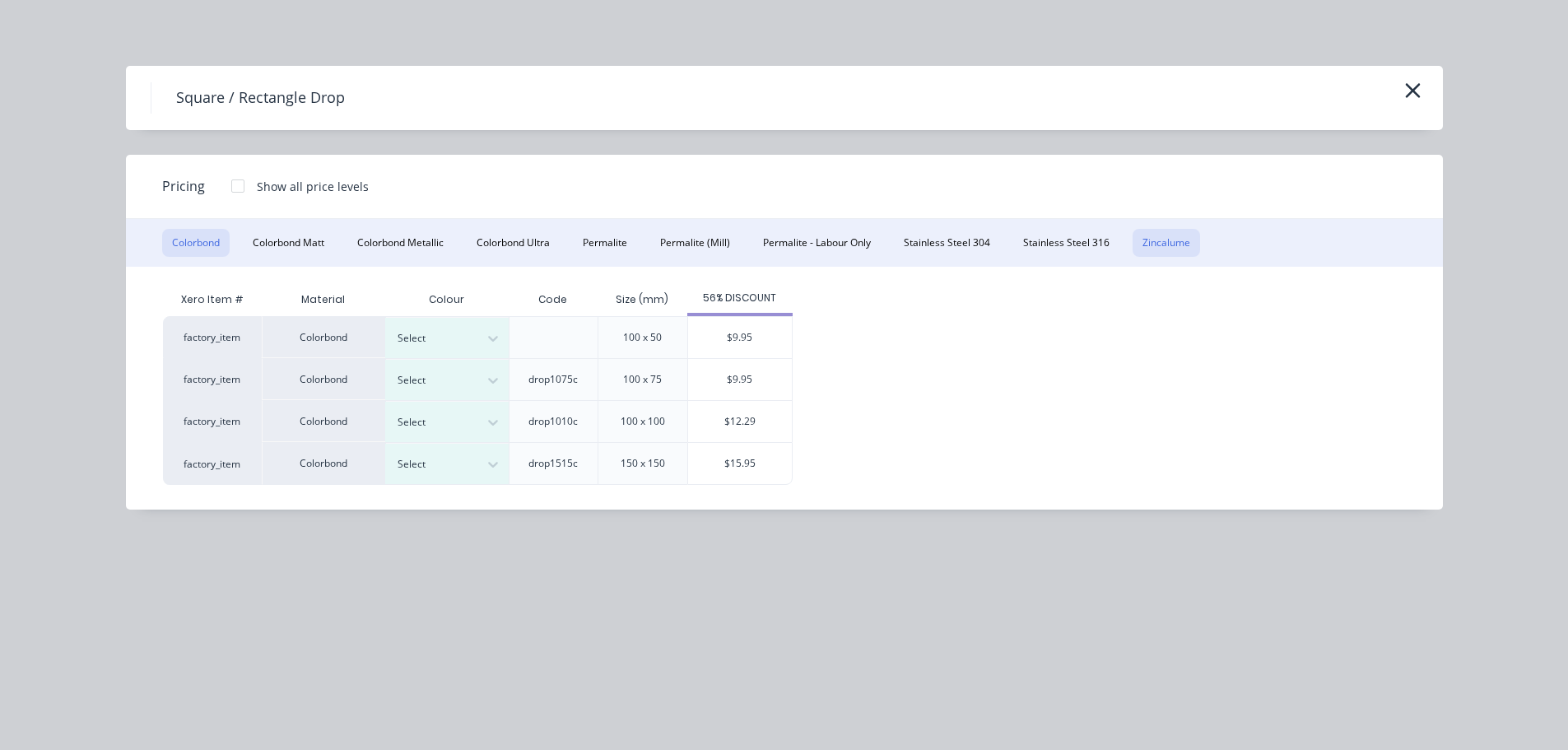
click at [1151, 248] on button "Zincalume" at bounding box center [1167, 243] width 68 height 28
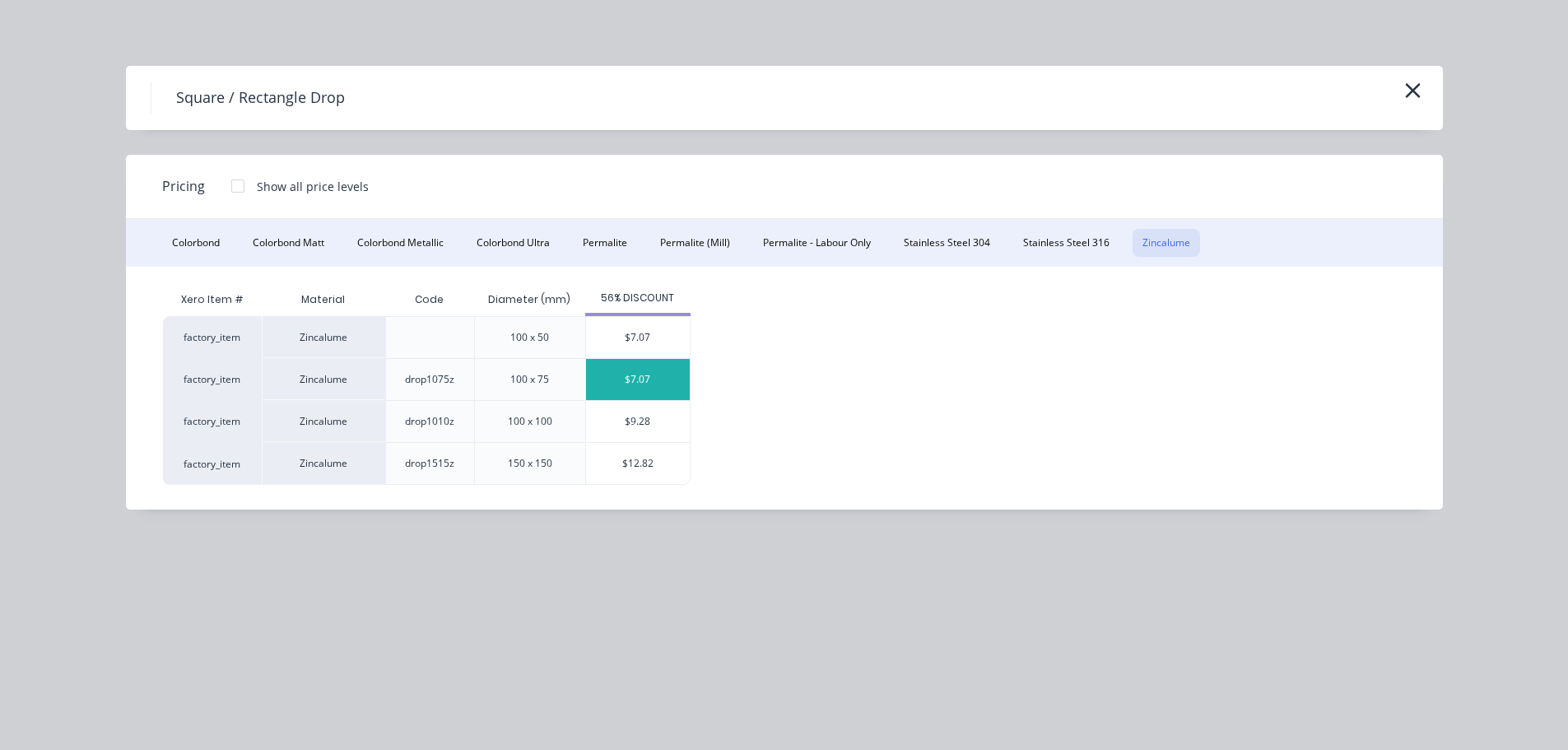
click at [605, 385] on div "$7.07" at bounding box center [638, 379] width 104 height 41
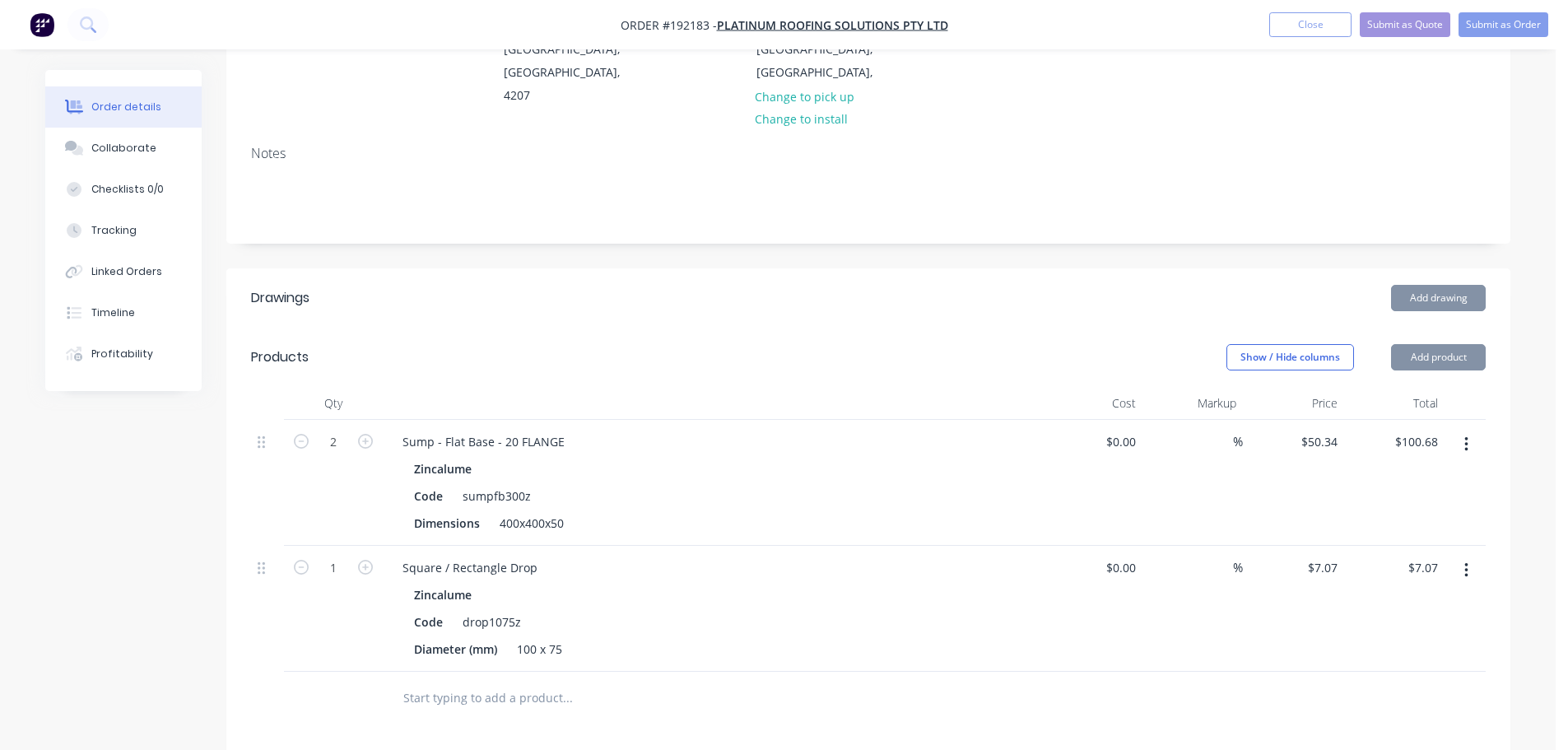
scroll to position [329, 0]
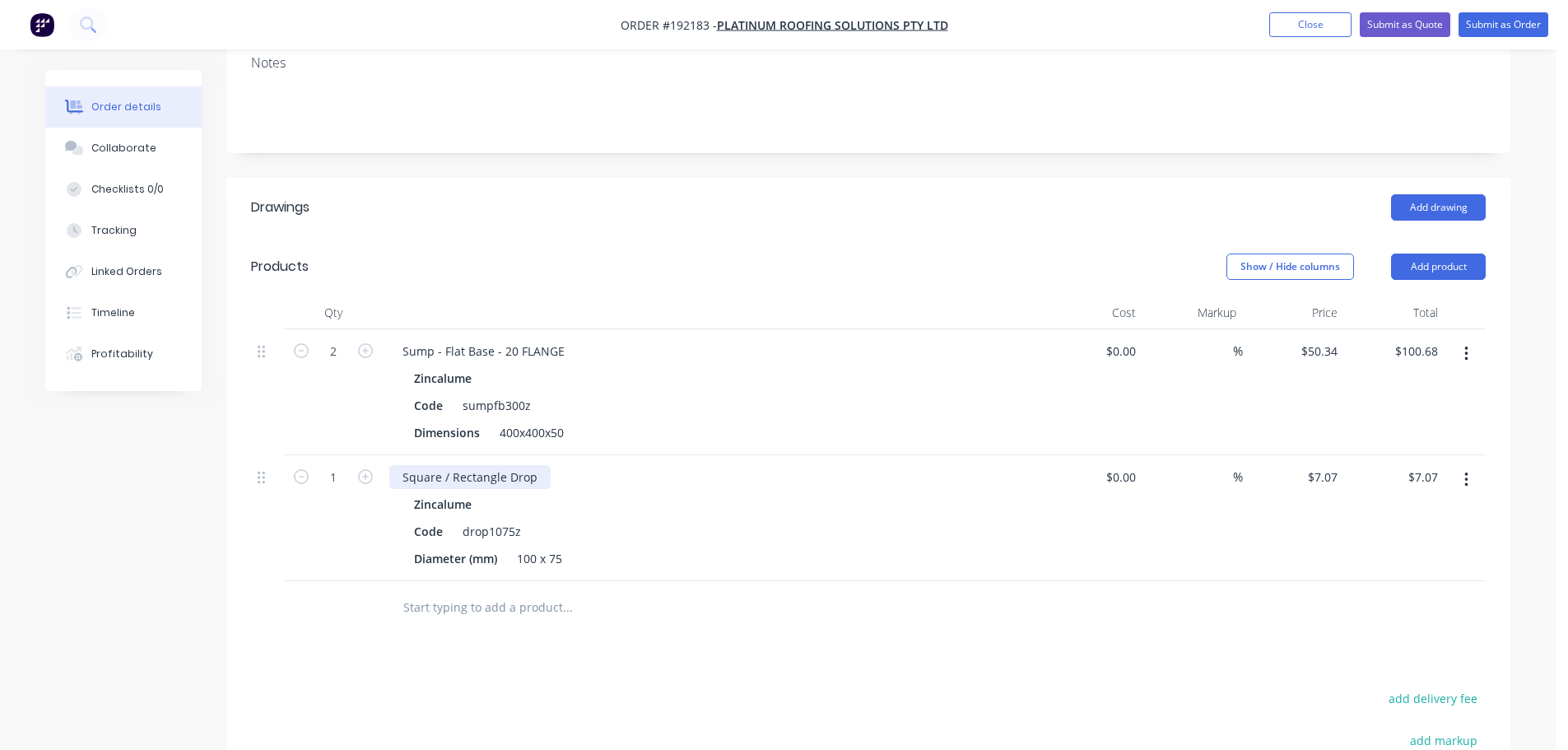
click at [538, 465] on div "Square / Rectangle Drop" at bounding box center [470, 477] width 161 height 23
click at [362, 469] on icon "button" at bounding box center [365, 476] width 15 height 15
type input "2"
type input "$14.14"
click at [1419, 253] on button "Add product" at bounding box center [1438, 266] width 95 height 26
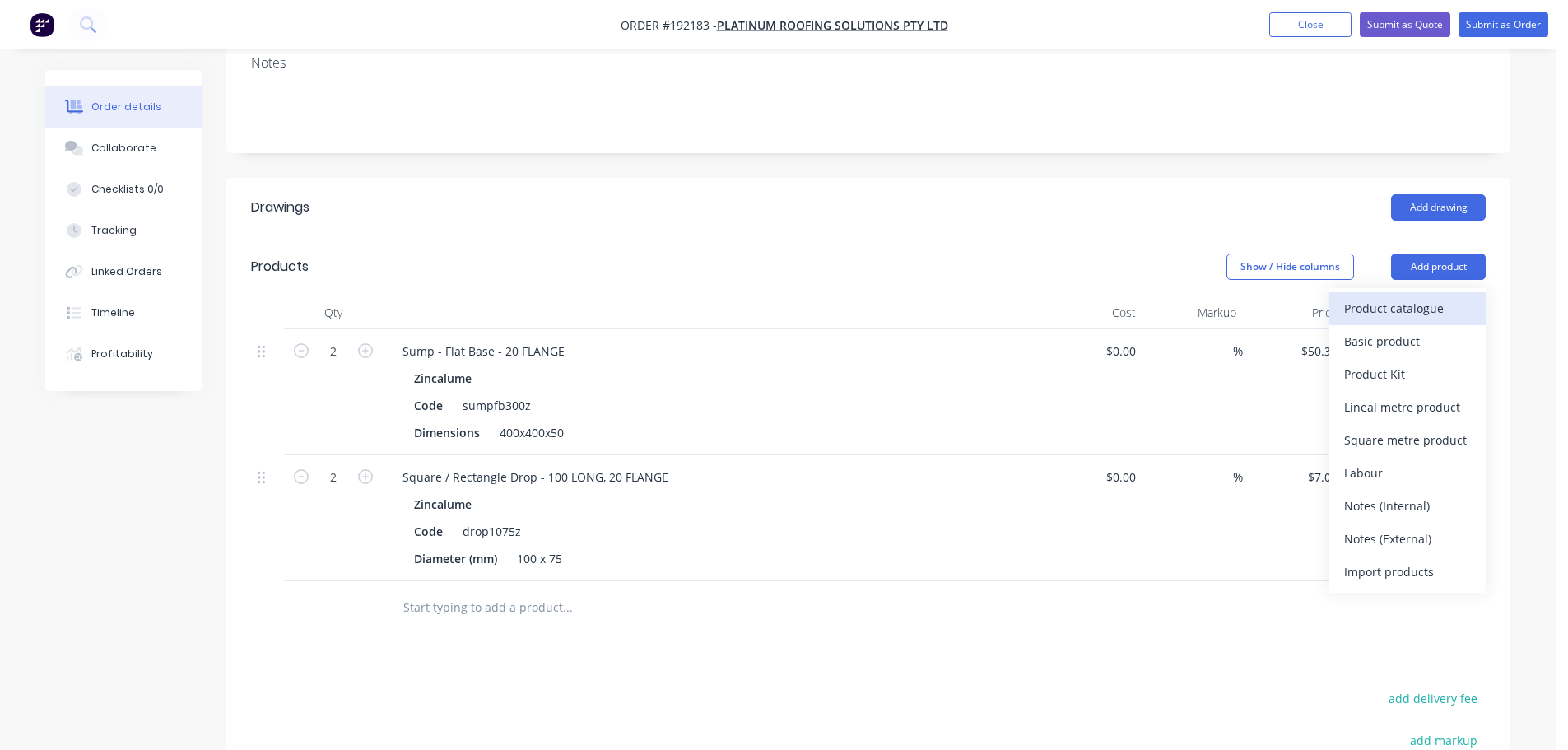
click at [1390, 297] on div "Product catalogue" at bounding box center [1408, 308] width 127 height 23
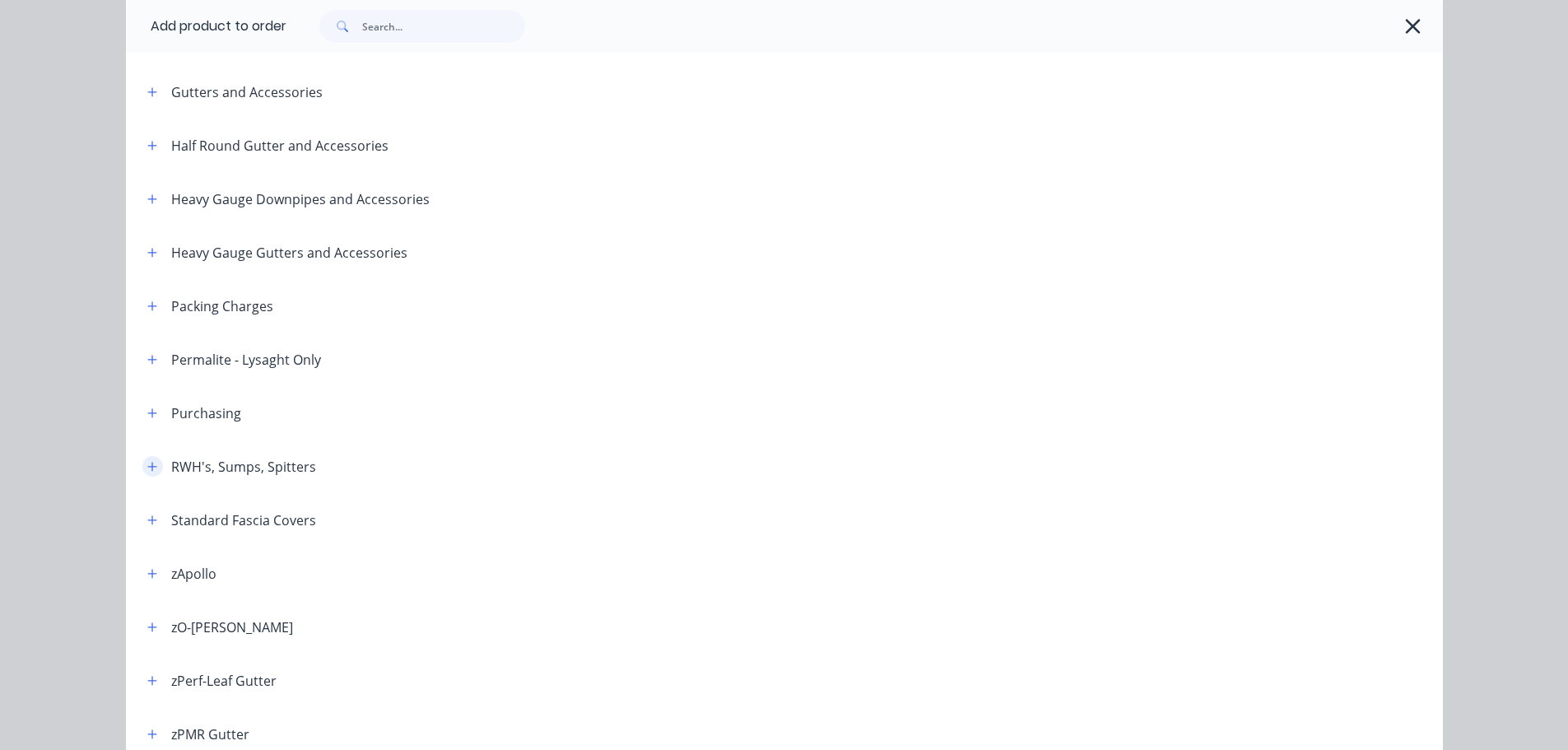
click at [147, 470] on icon "button" at bounding box center [151, 466] width 10 height 11
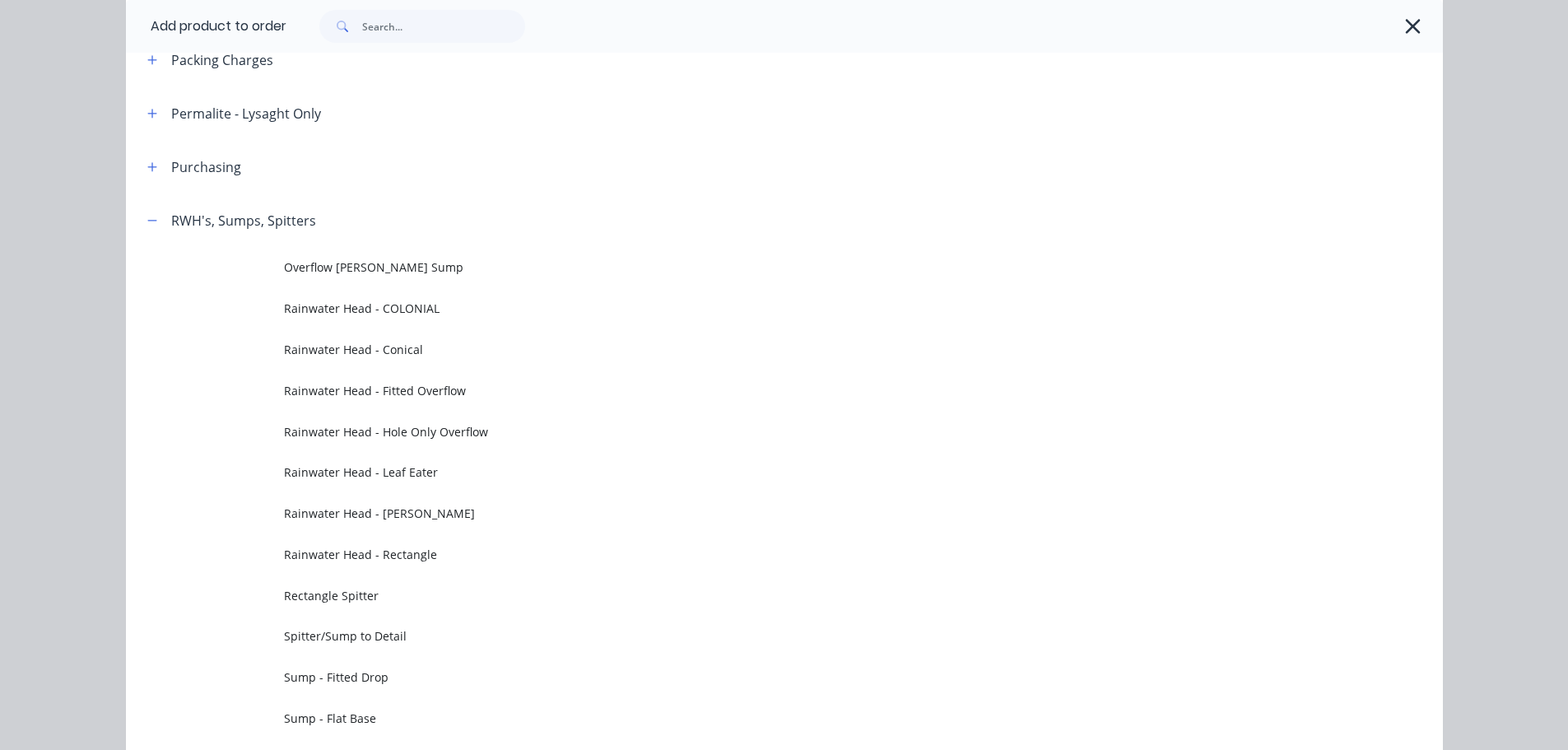
scroll to position [659, 0]
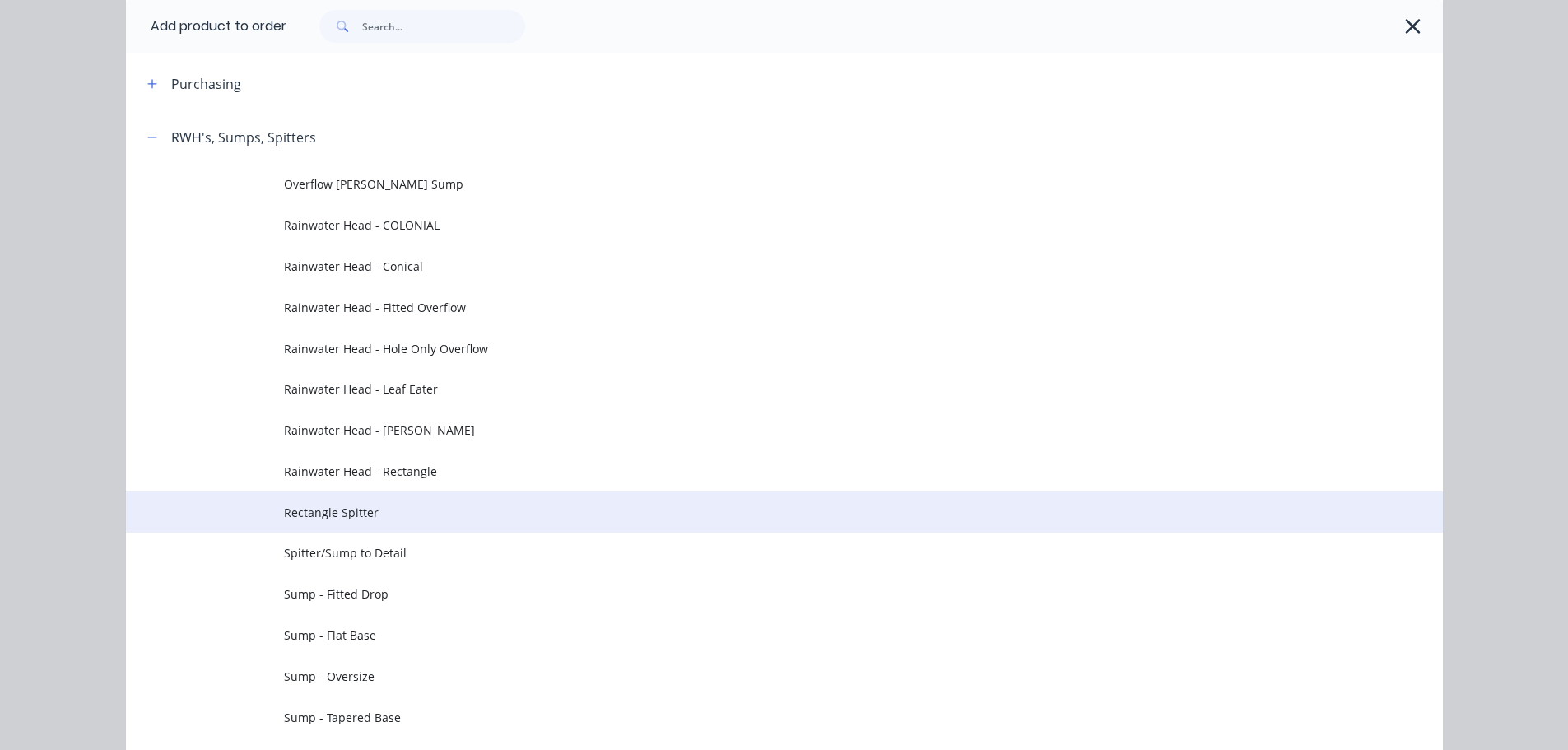
click at [335, 510] on span "Rectangle Spitter" at bounding box center [747, 512] width 927 height 17
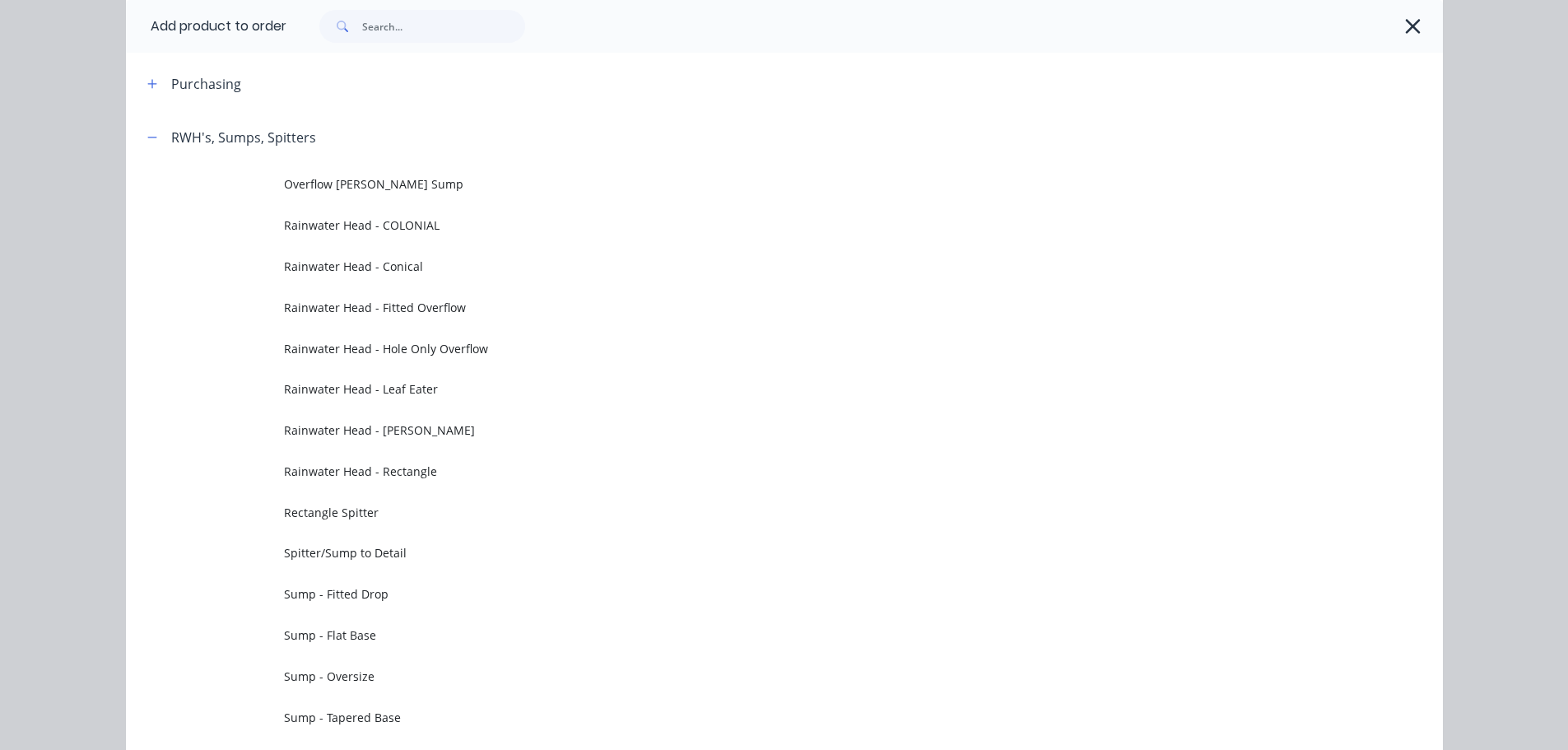
scroll to position [0, 0]
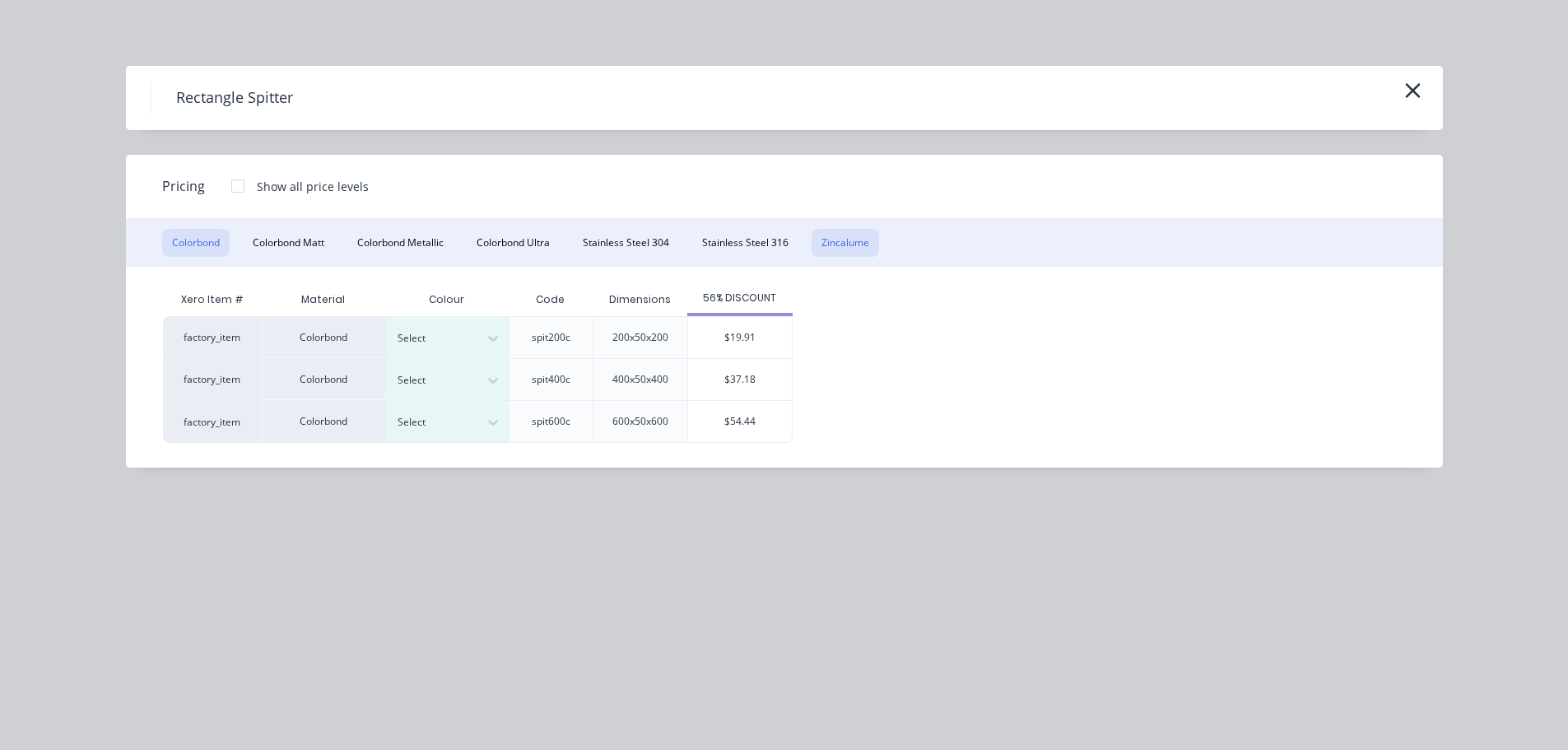
click at [857, 252] on button "Zincalume" at bounding box center [846, 243] width 68 height 28
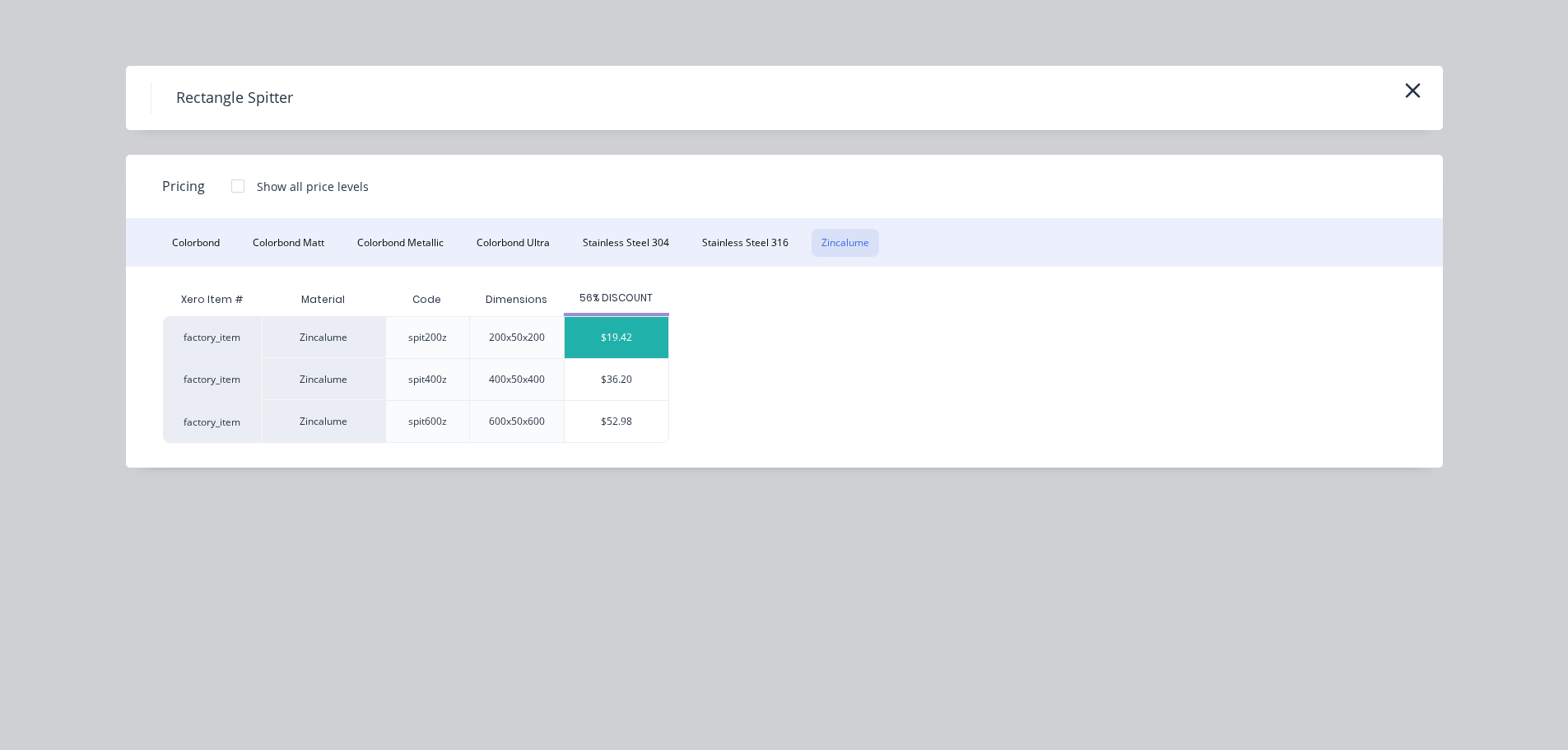
click at [603, 328] on div "$19.42" at bounding box center [616, 337] width 104 height 41
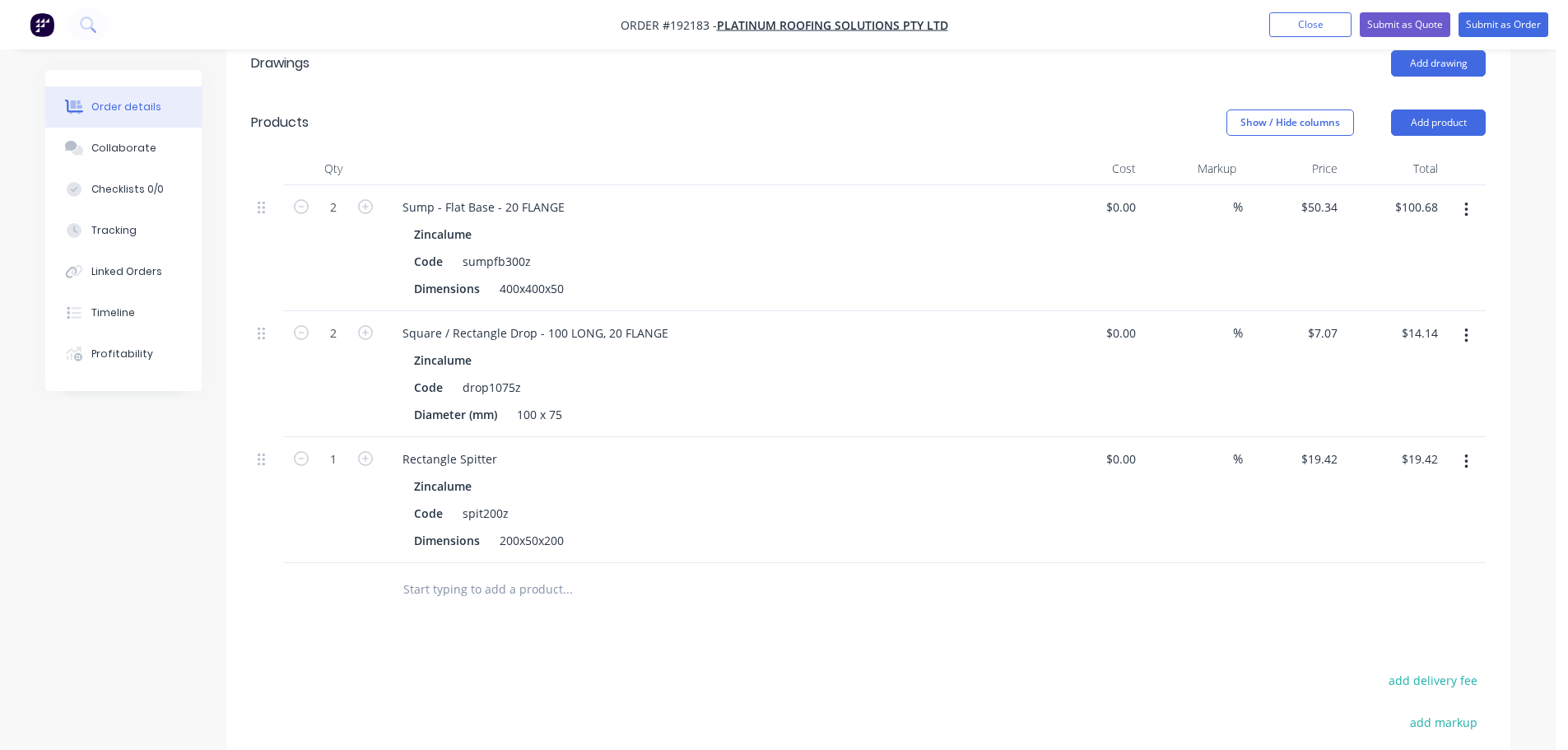
scroll to position [494, 0]
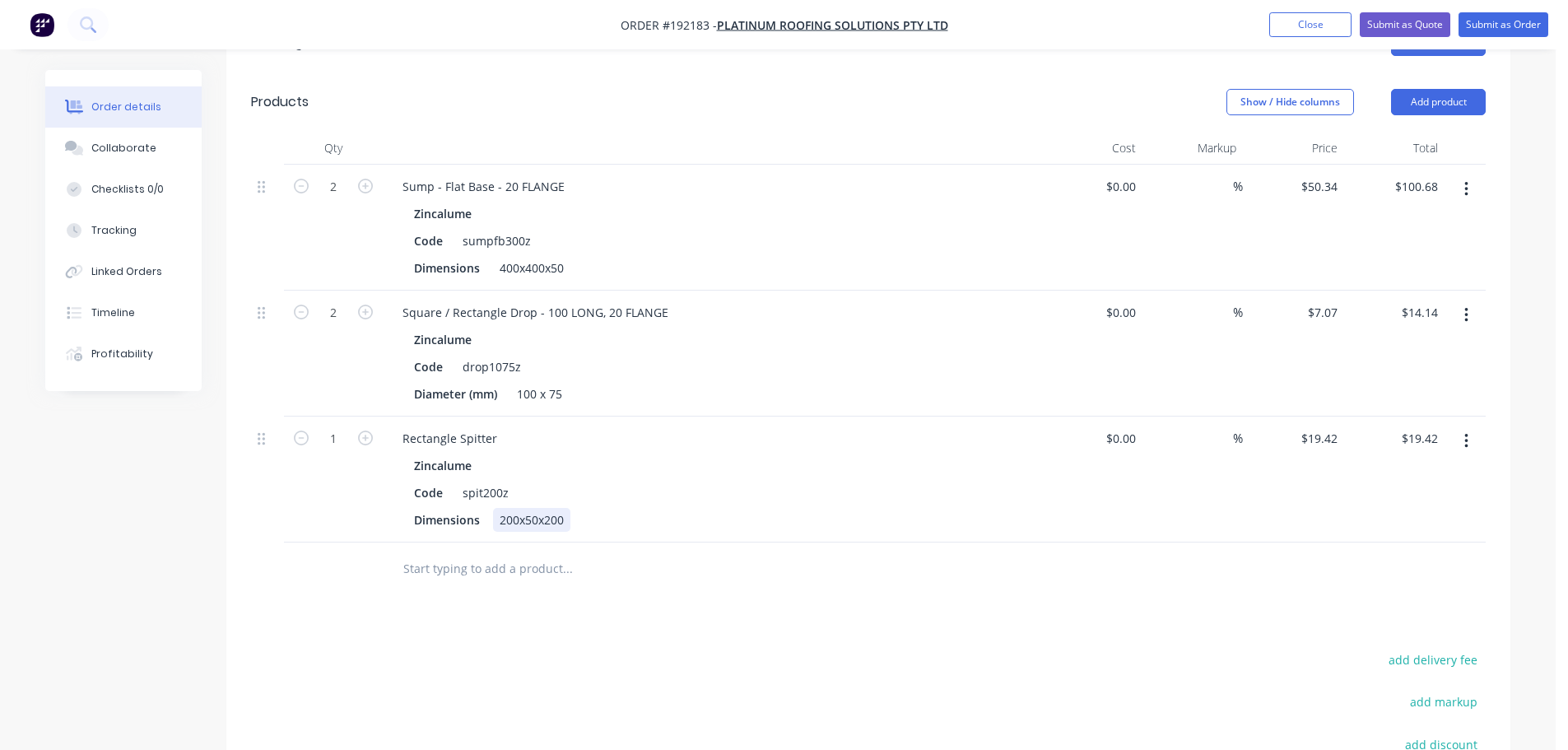
click at [525, 508] on div "200x50x200" at bounding box center [532, 519] width 77 height 23
click at [504, 426] on div "Rectangle Spitter" at bounding box center [450, 438] width 121 height 23
click at [537, 508] on div "200x60x150" at bounding box center [532, 519] width 77 height 23
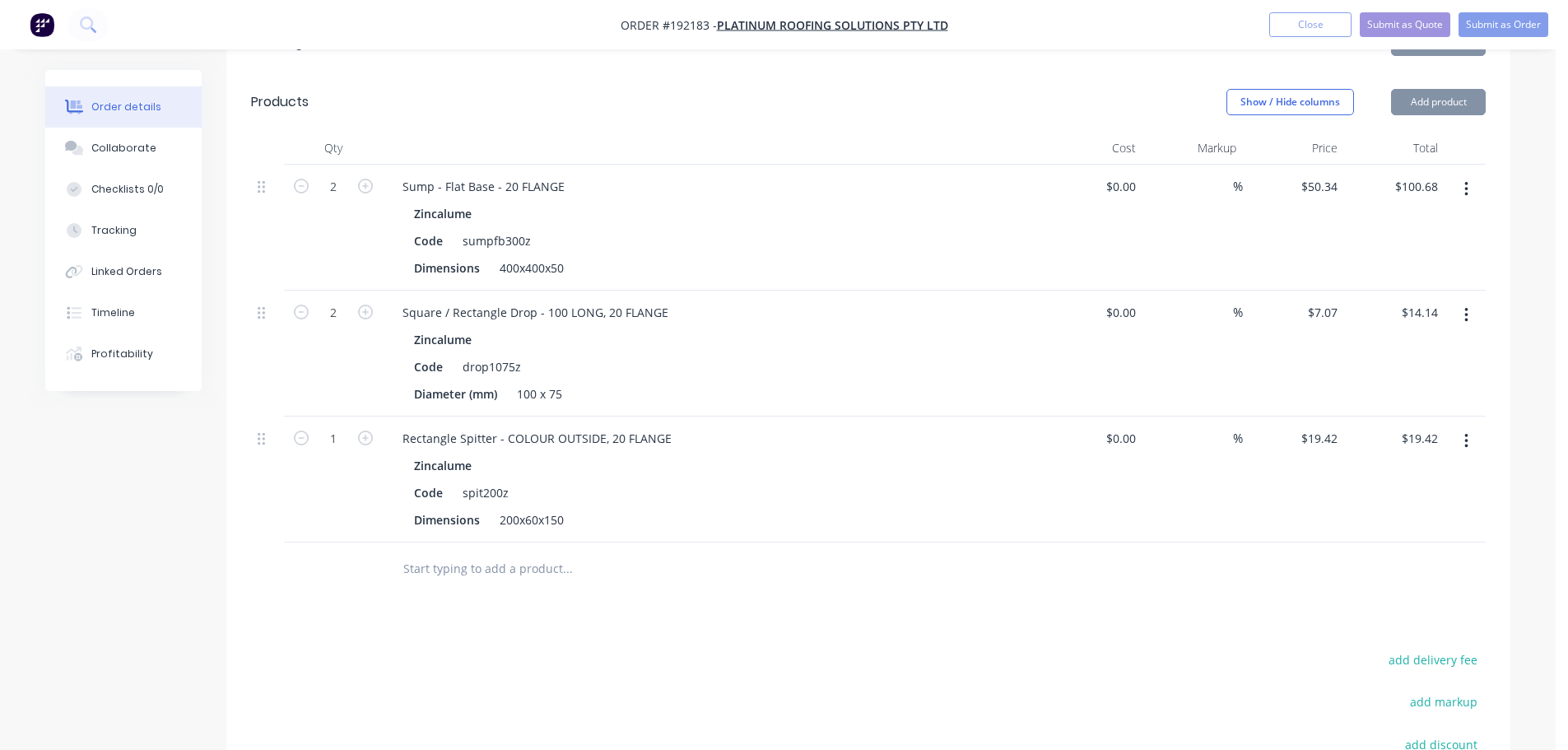
click at [537, 508] on div "200x60x150" at bounding box center [532, 519] width 77 height 23
drag, startPoint x: 1482, startPoint y: 390, endPoint x: 1475, endPoint y: 398, distance: 10.6
click at [1482, 426] on button "button" at bounding box center [1466, 441] width 38 height 30
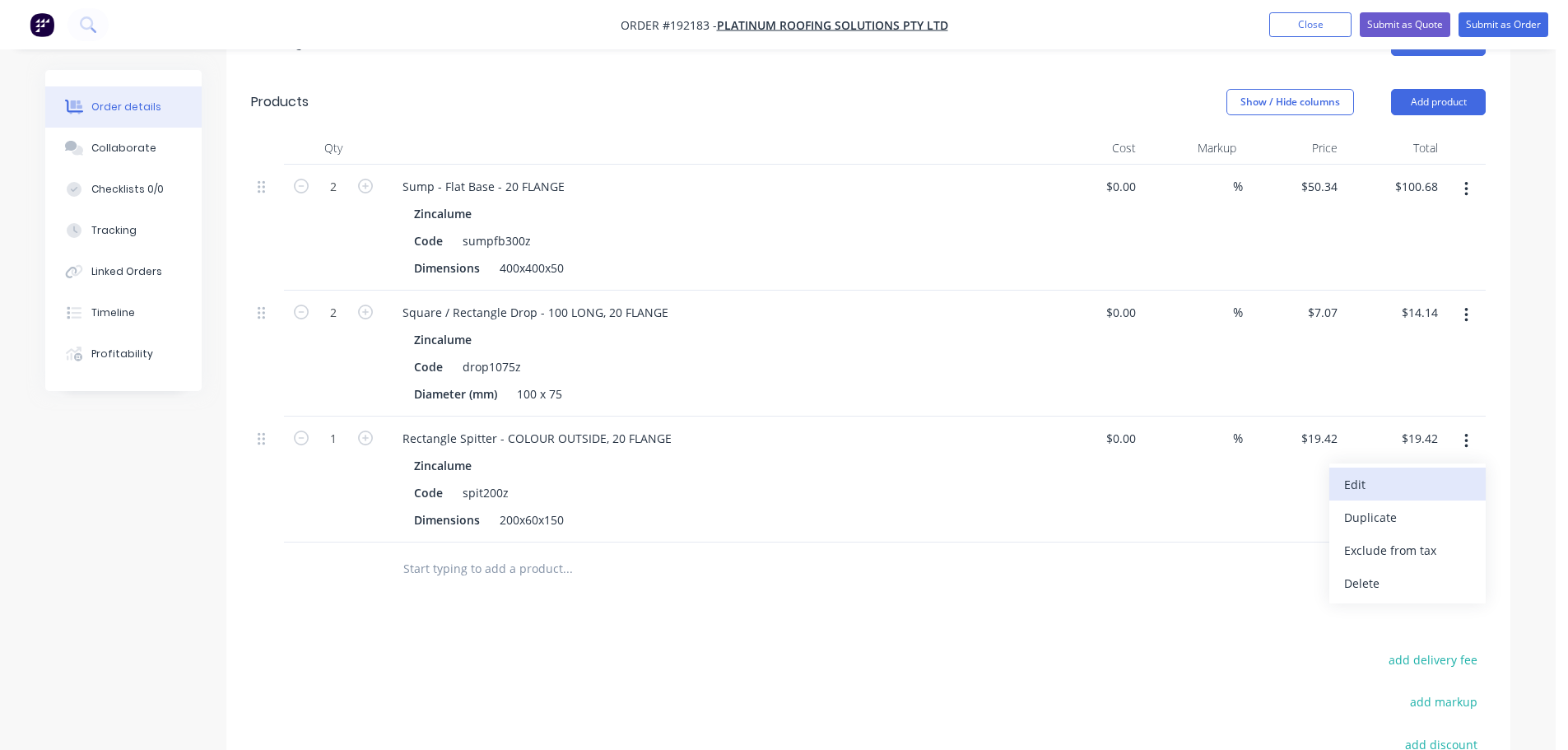
click at [1396, 472] on div "Edit" at bounding box center [1408, 484] width 127 height 23
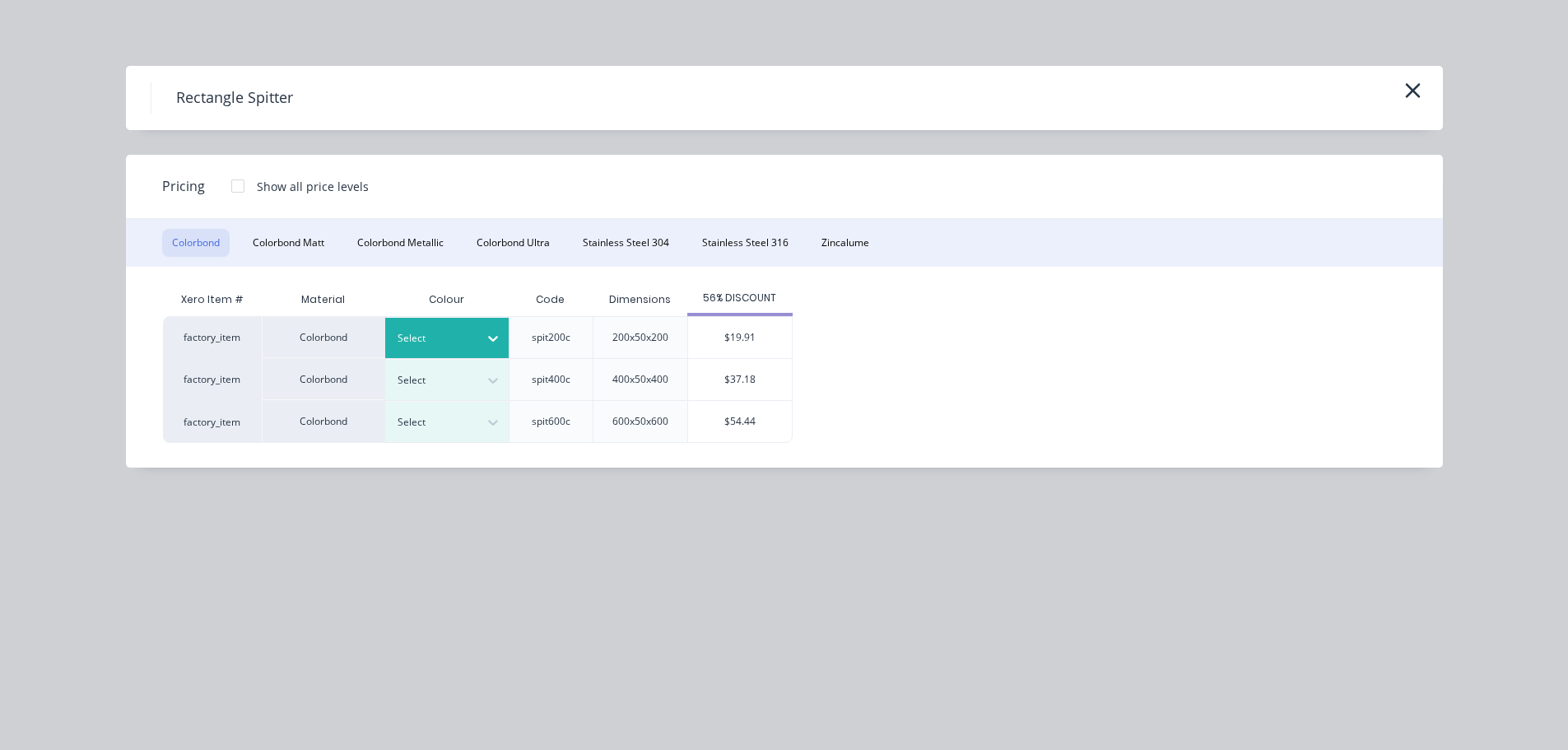
click at [464, 332] on div at bounding box center [434, 338] width 74 height 18
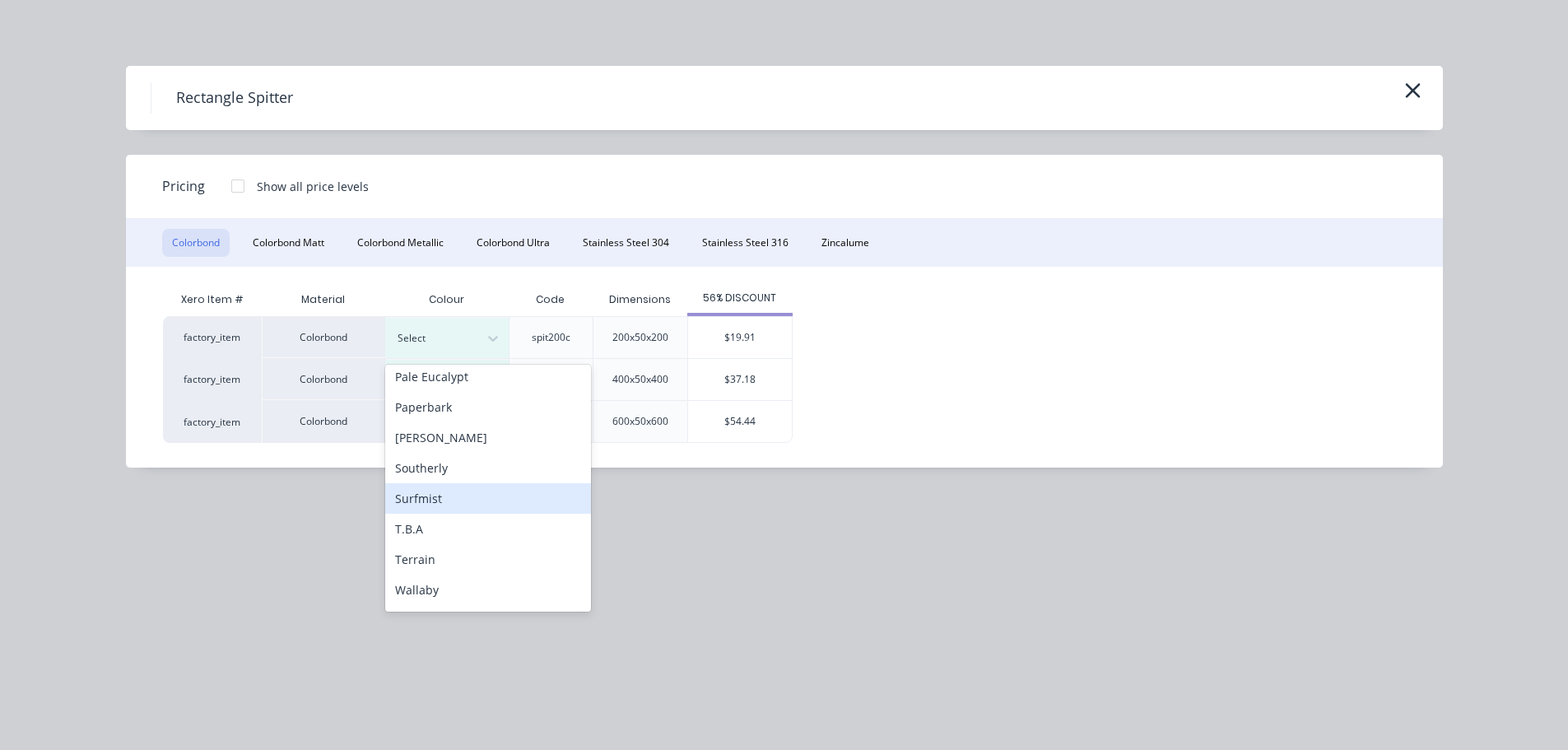
click at [446, 495] on div "Surfmist" at bounding box center [488, 498] width 206 height 30
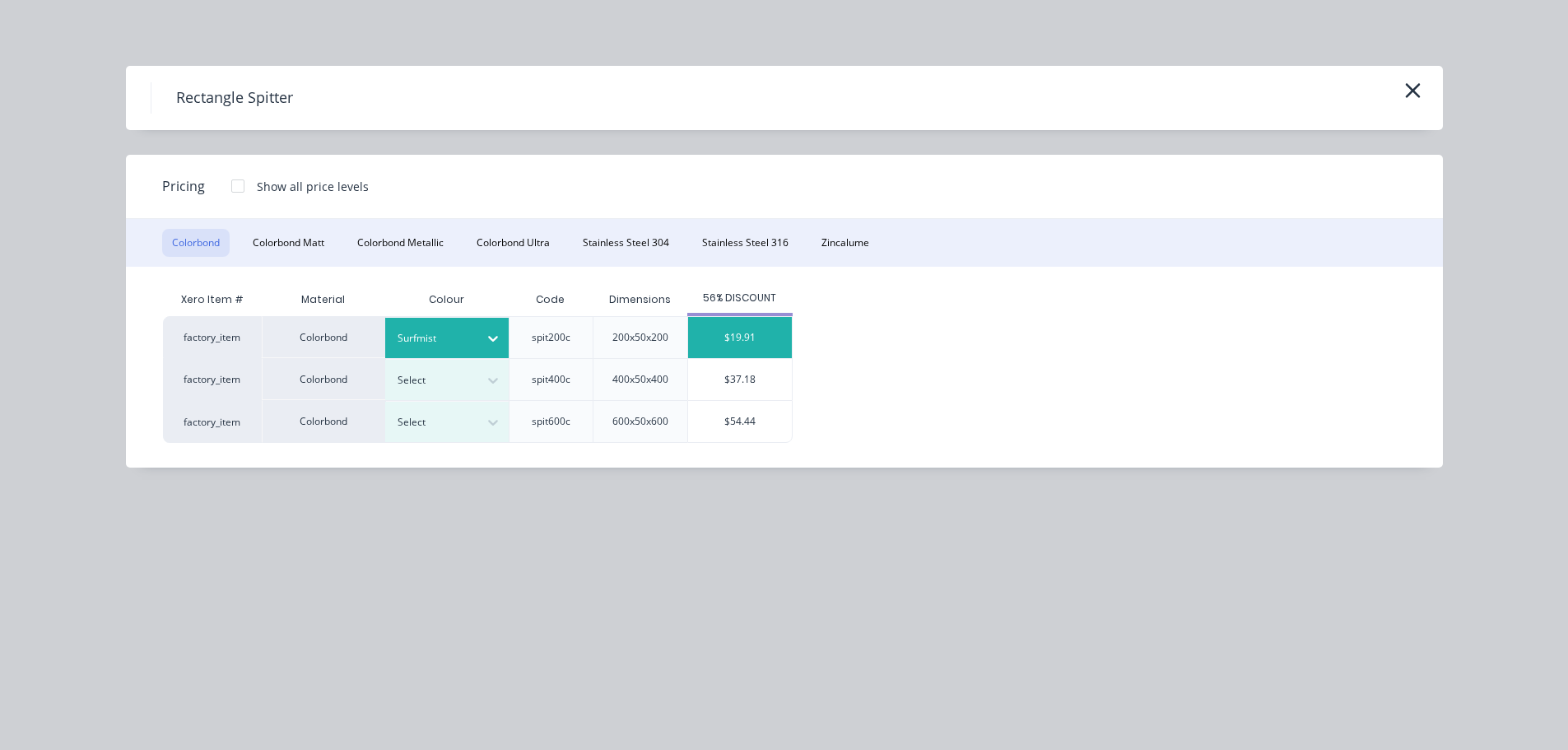
click at [697, 329] on div "$19.91" at bounding box center [740, 337] width 104 height 41
type input "$19.91"
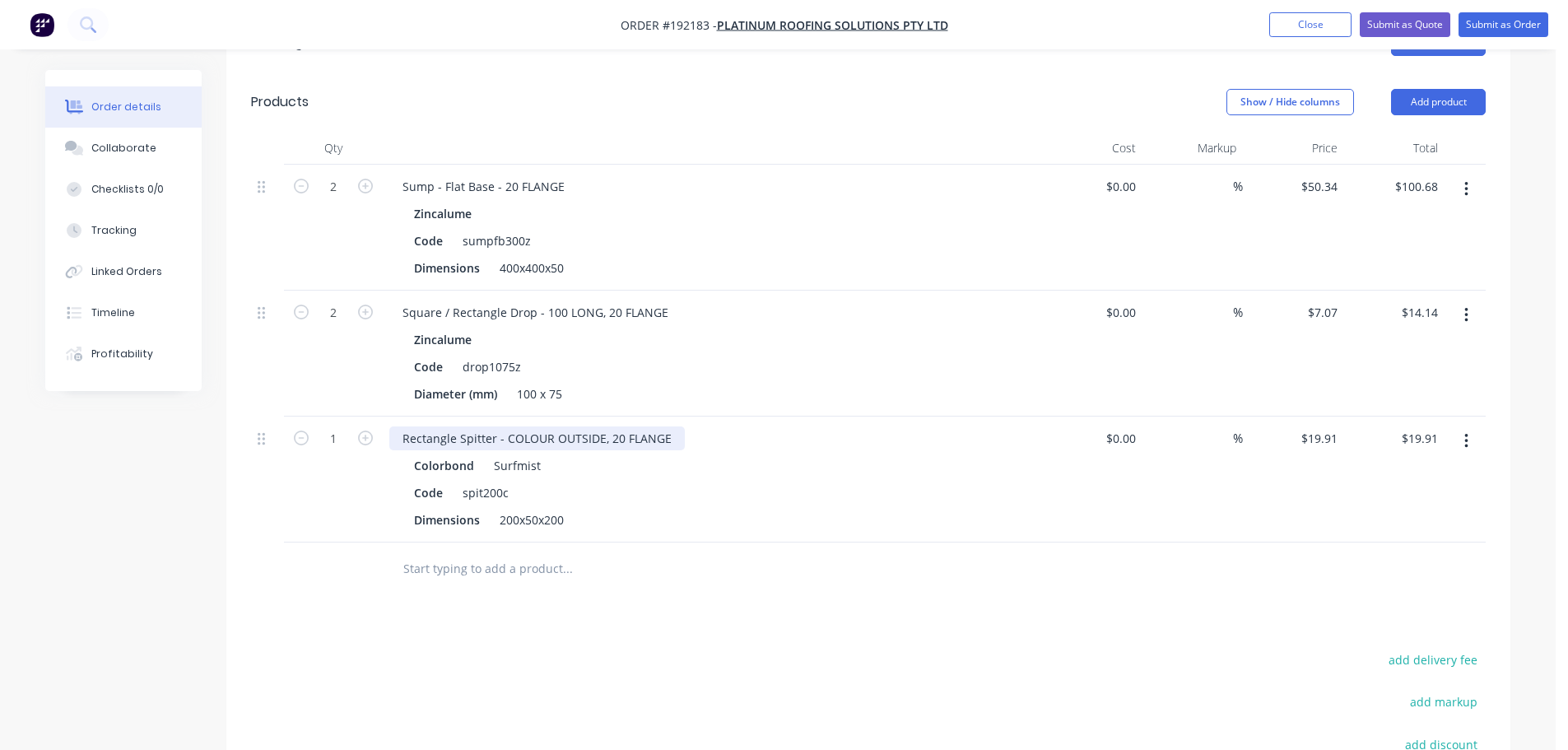
scroll to position [659, 0]
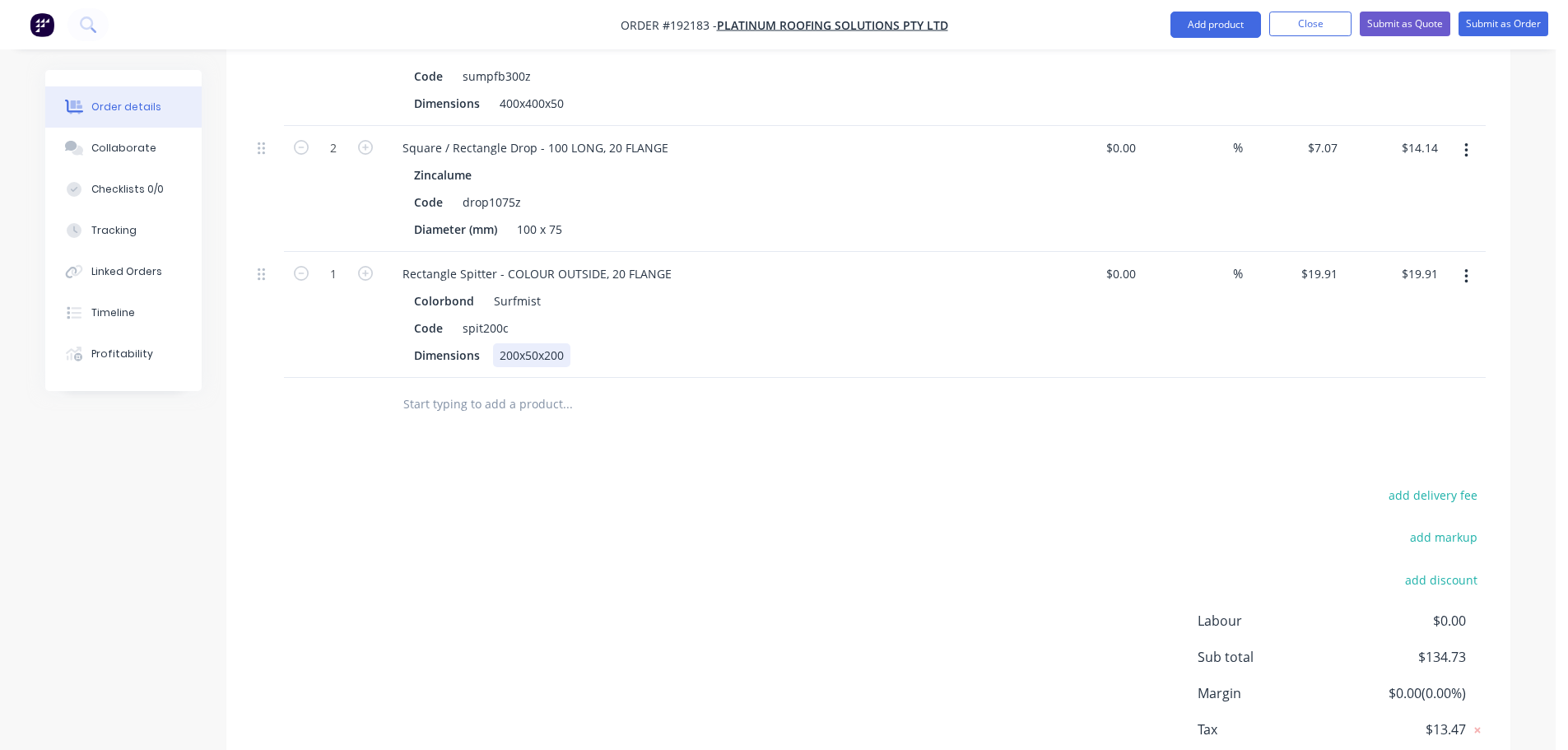
click at [533, 344] on div "200x50x200" at bounding box center [532, 355] width 77 height 23
click at [684, 484] on div "add delivery fee add markup add discount Labour $0.00 Sub total $134.73 Margin …" at bounding box center [868, 642] width 1235 height 318
click at [361, 266] on icon "button" at bounding box center [365, 273] width 15 height 15
type input "2"
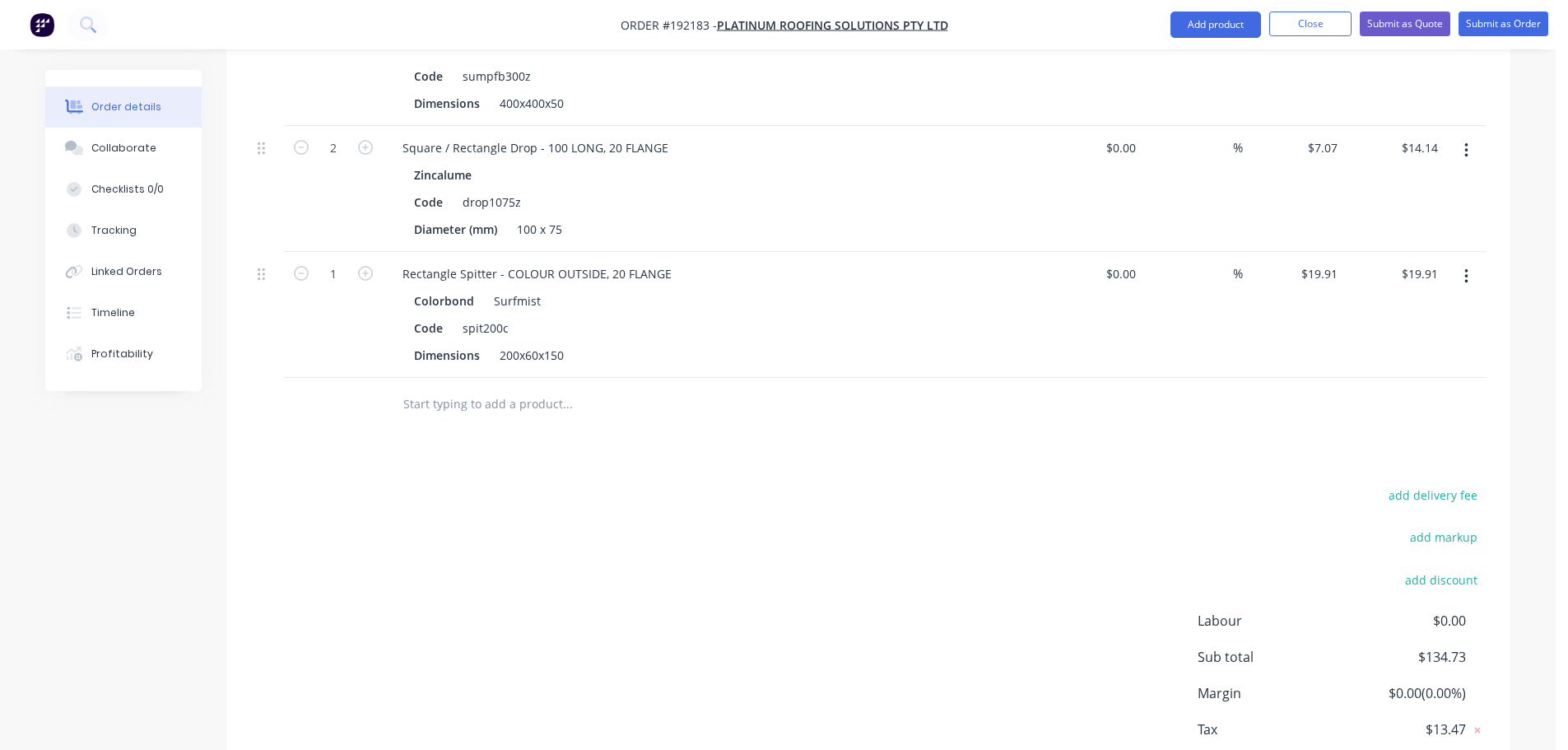
type input "$39.82"
drag, startPoint x: 551, startPoint y: 426, endPoint x: 569, endPoint y: 437, distance: 21.1
click at [553, 427] on div "Drawings Add drawing Products Show / Hide columns Add product Qty Cost Markup P…" at bounding box center [868, 338] width 1284 height 978
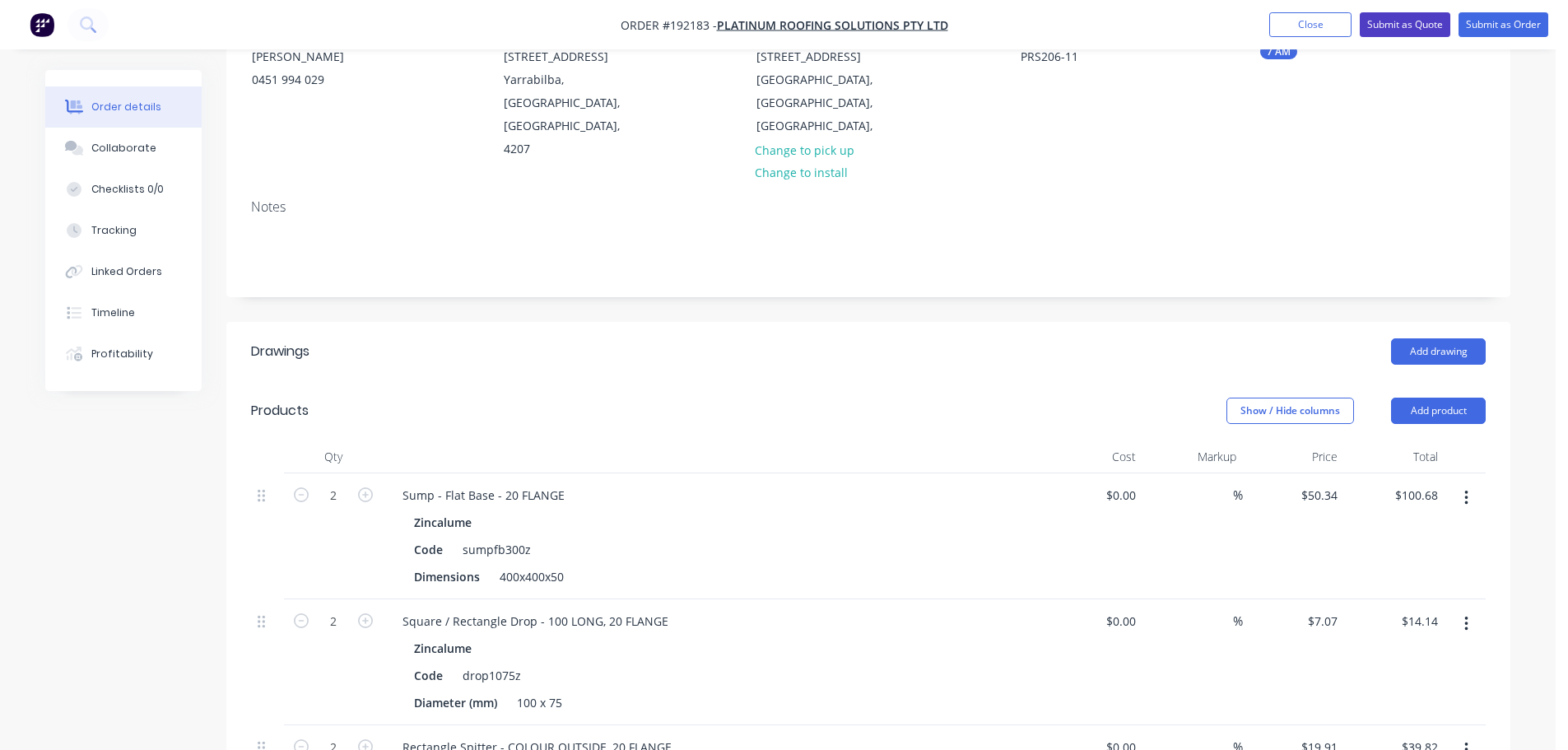
scroll to position [0, 0]
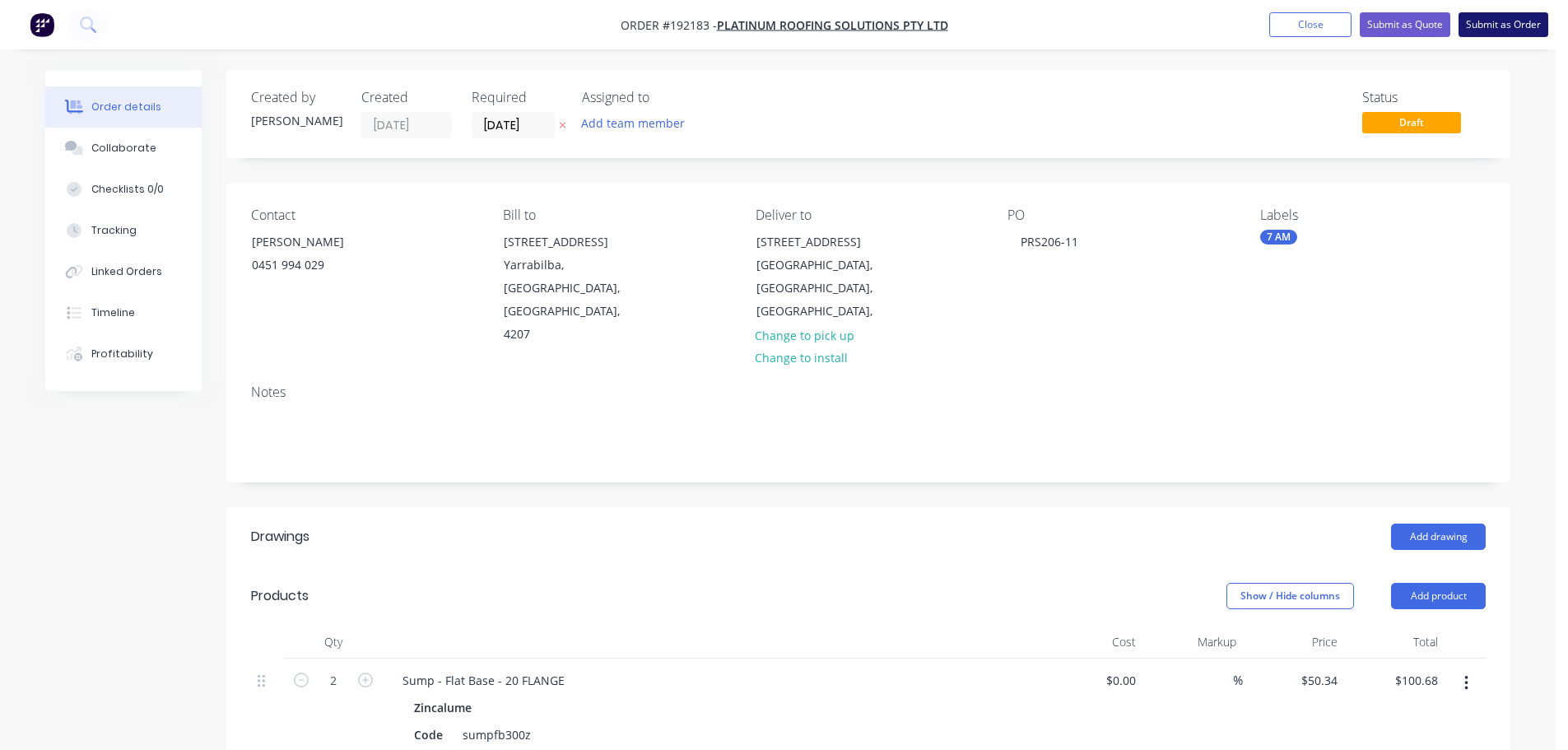
click at [1481, 19] on button "Submit as Order" at bounding box center [1504, 24] width 90 height 24
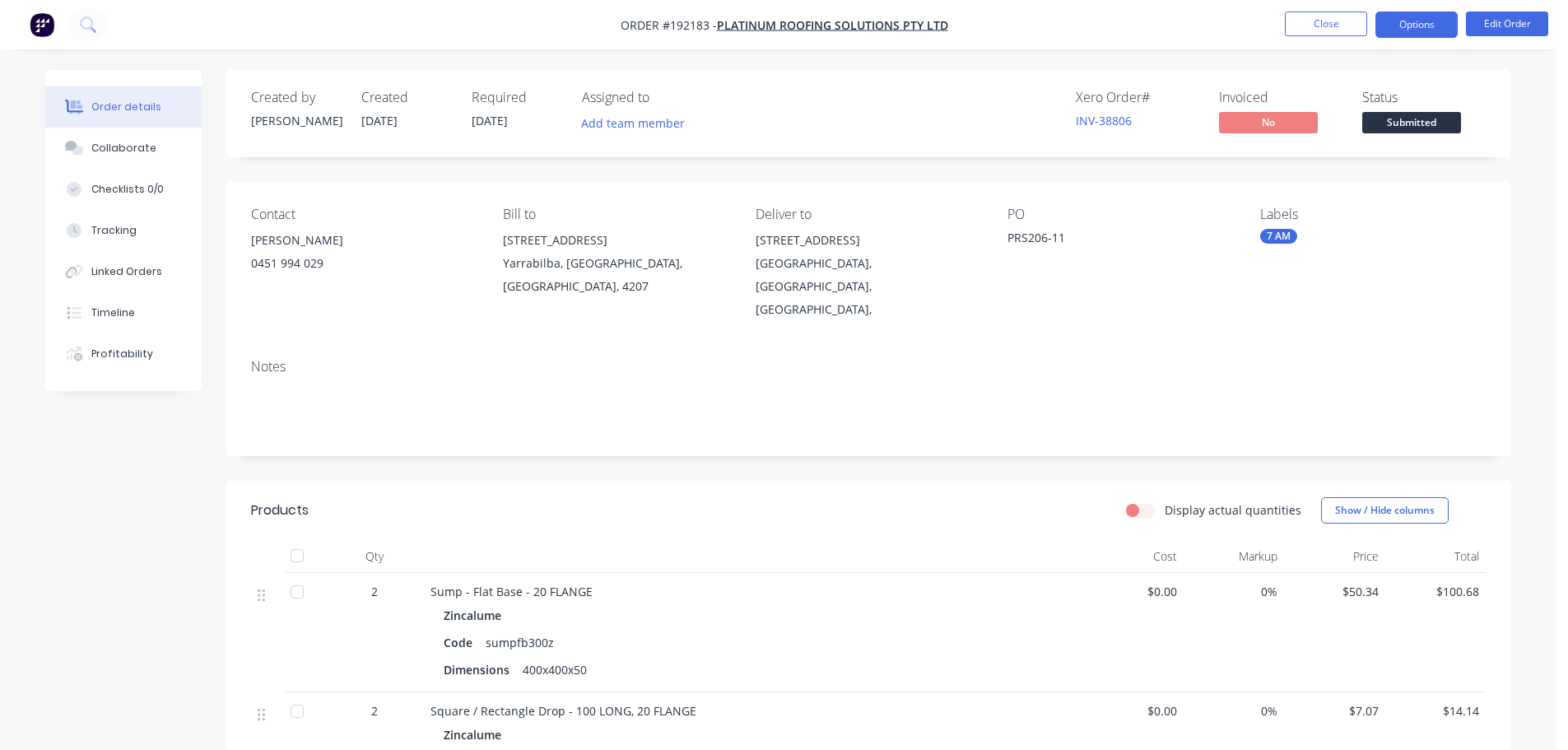
click at [1377, 22] on button "Options" at bounding box center [1417, 24] width 83 height 26
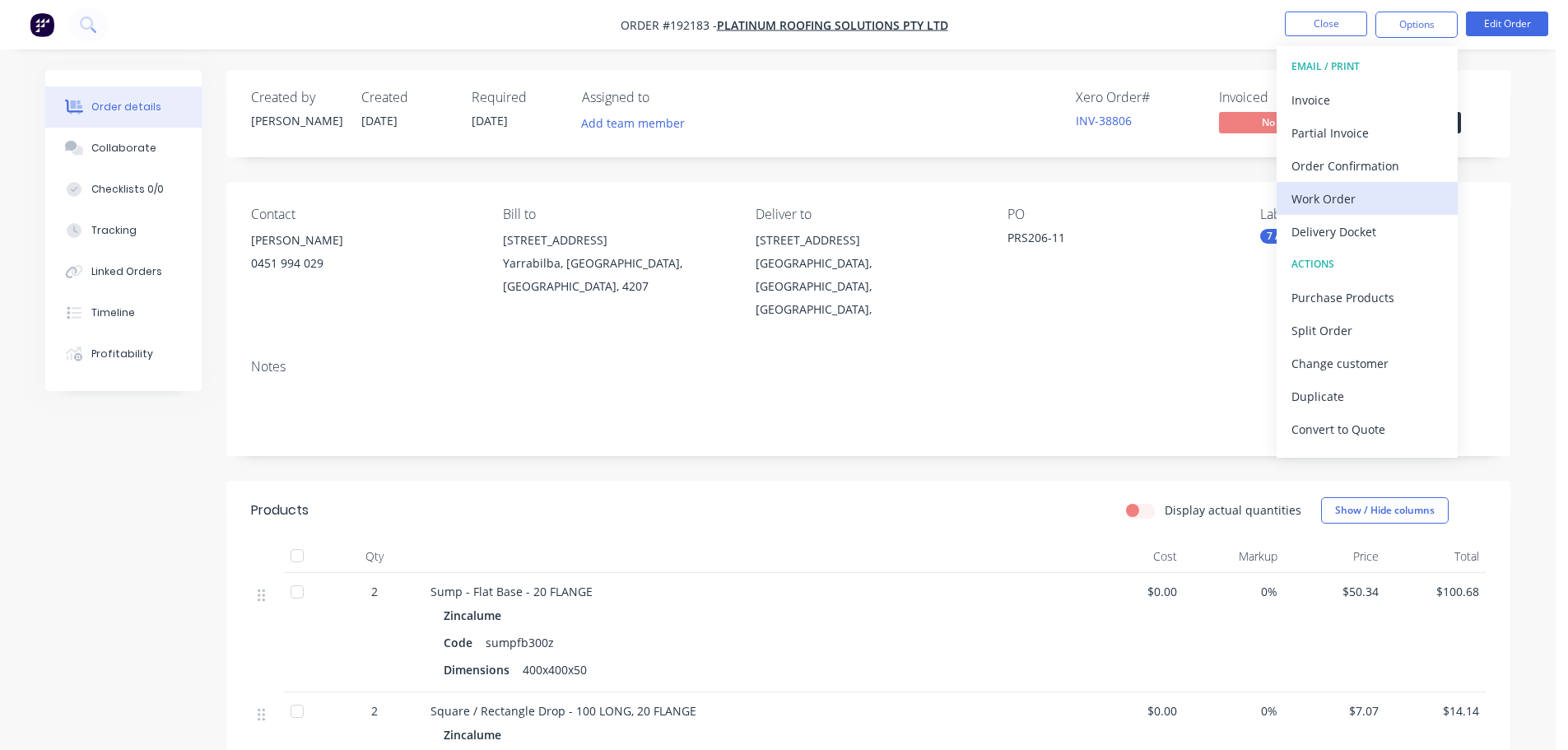
click at [1319, 191] on div "Work Order" at bounding box center [1367, 198] width 151 height 23
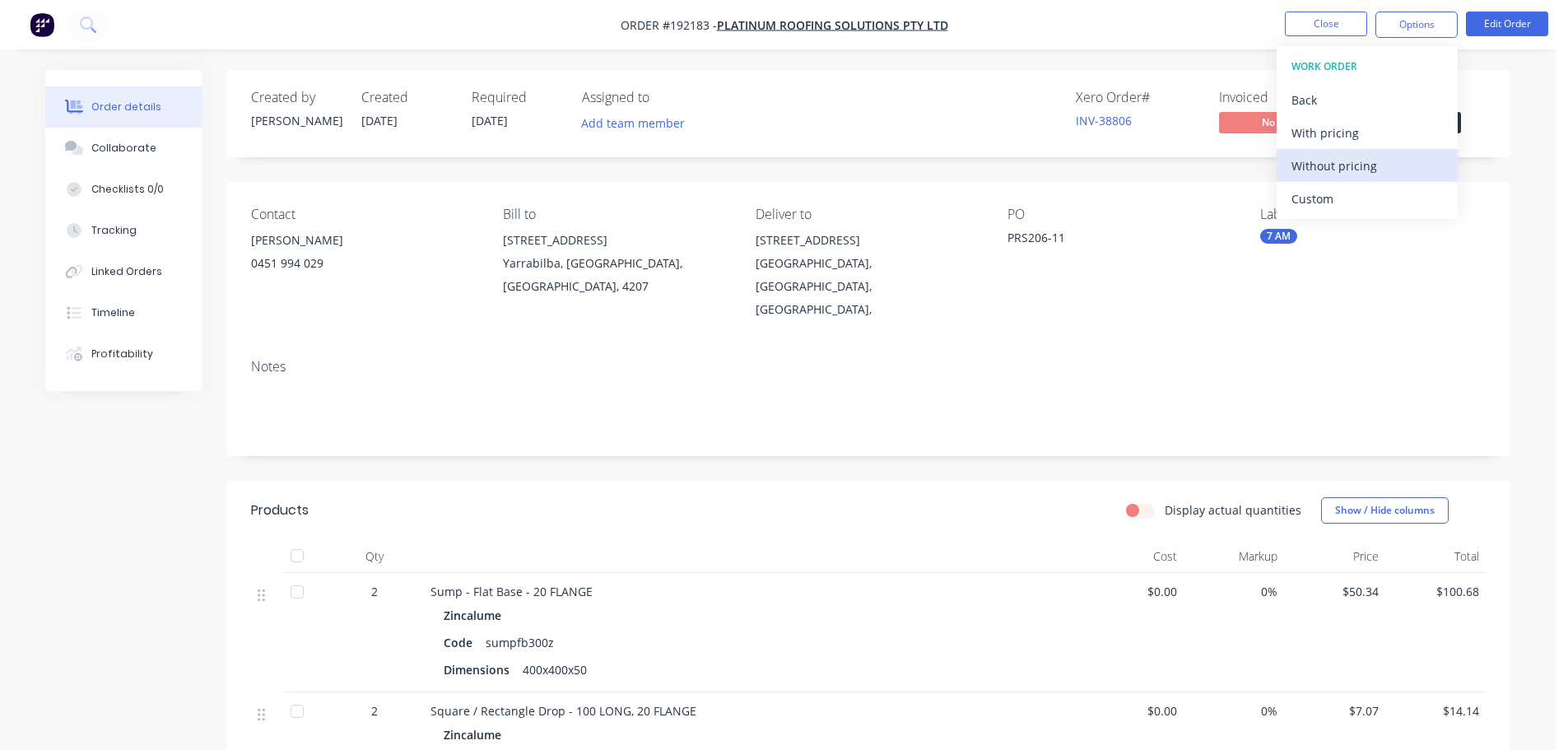
click at [1341, 160] on div "Without pricing" at bounding box center [1367, 165] width 151 height 23
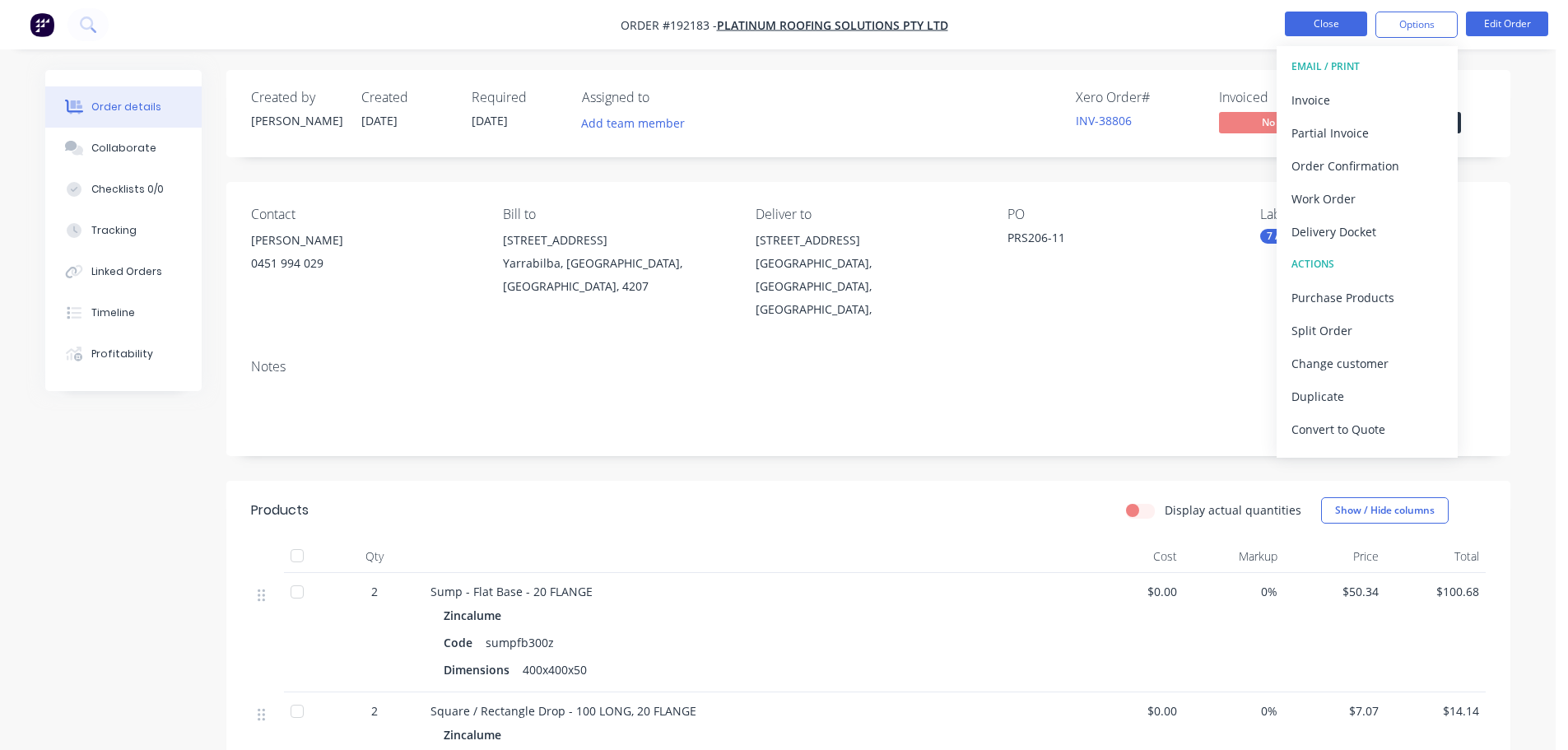
click at [1309, 28] on button "Close" at bounding box center [1326, 23] width 83 height 24
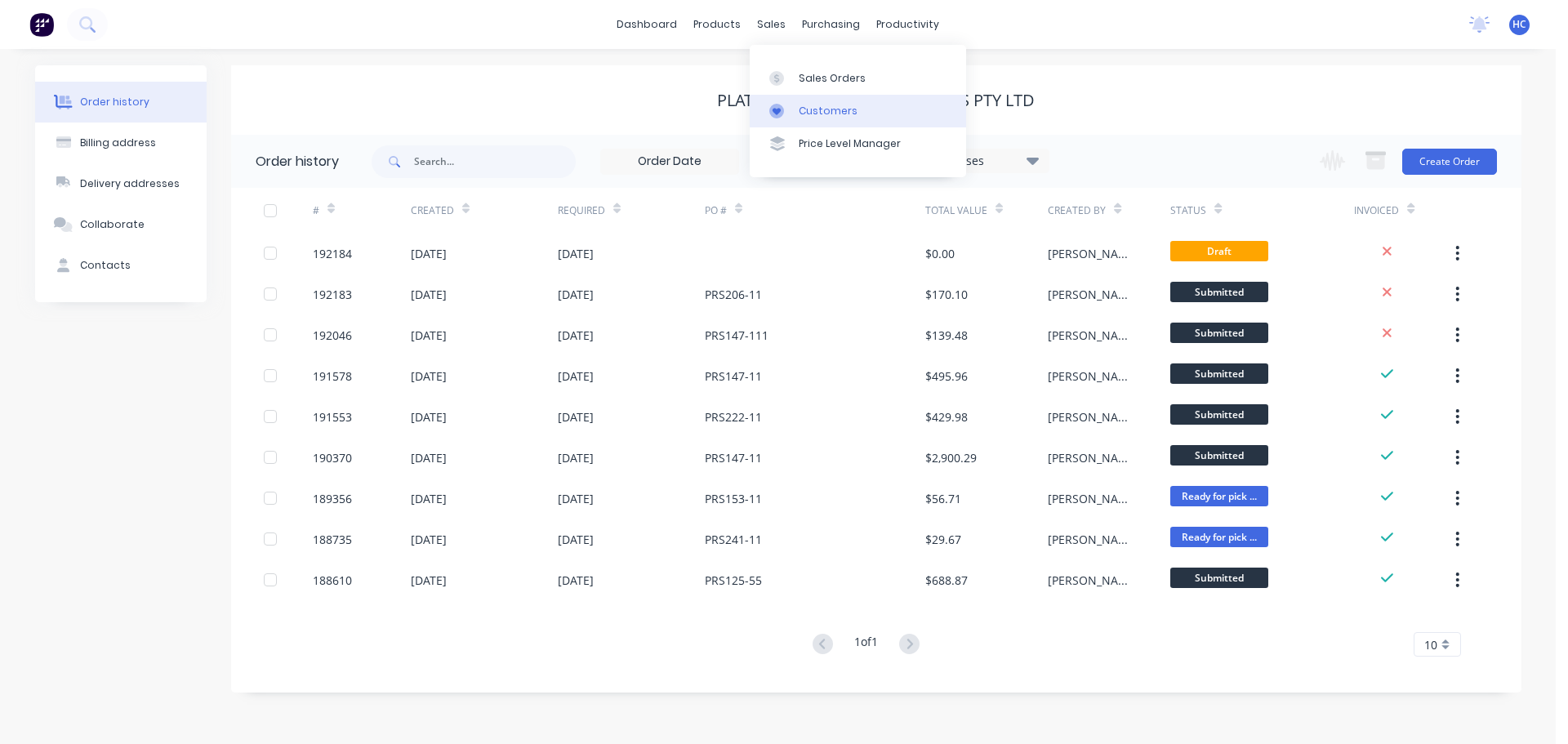
click at [789, 104] on div at bounding box center [781, 110] width 24 height 15
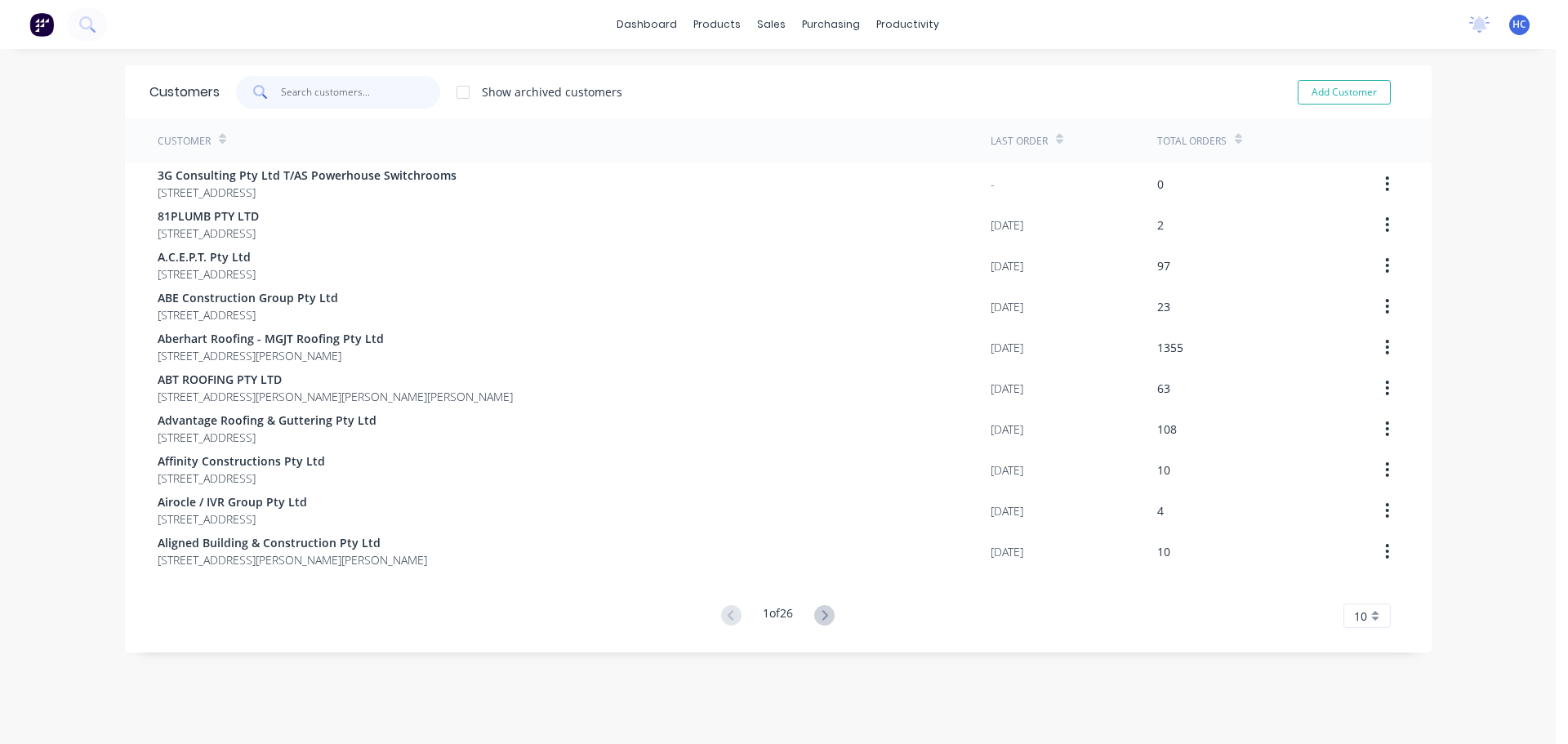
click at [340, 79] on input "text" at bounding box center [360, 92] width 159 height 33
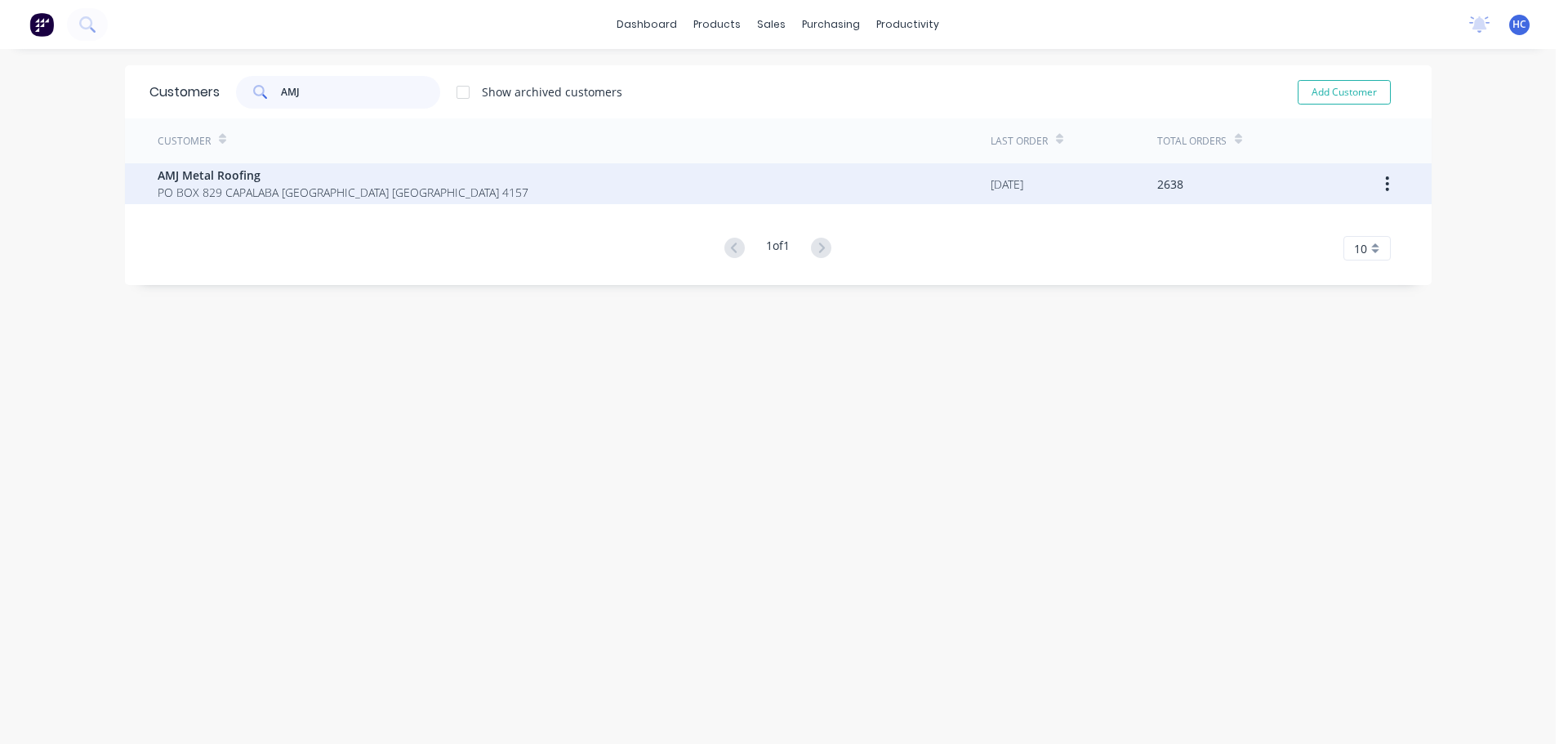
type input "AMJ"
click at [296, 179] on span "AMJ Metal Roofing" at bounding box center [343, 175] width 371 height 17
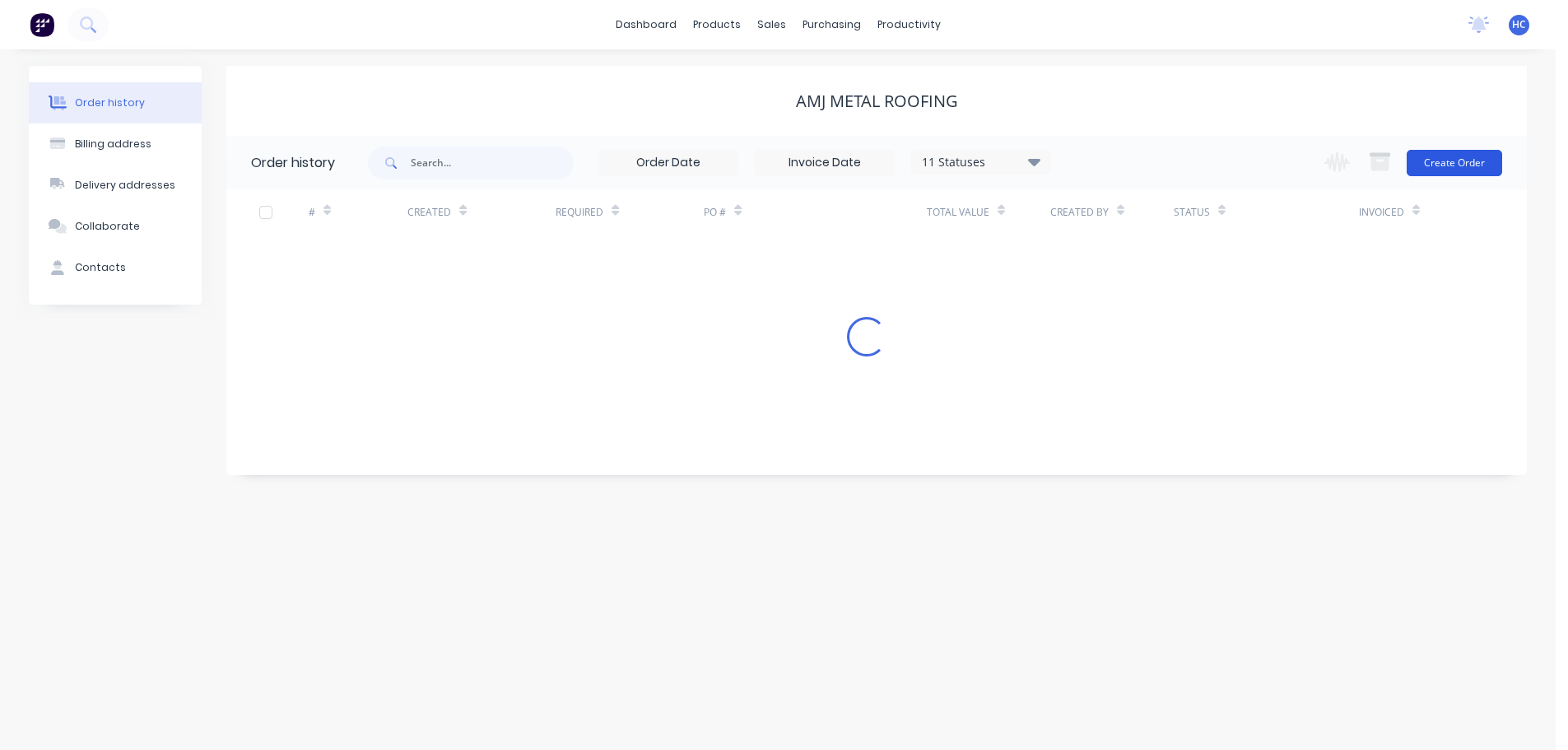
click at [1438, 160] on button "Create Order" at bounding box center [1455, 163] width 96 height 26
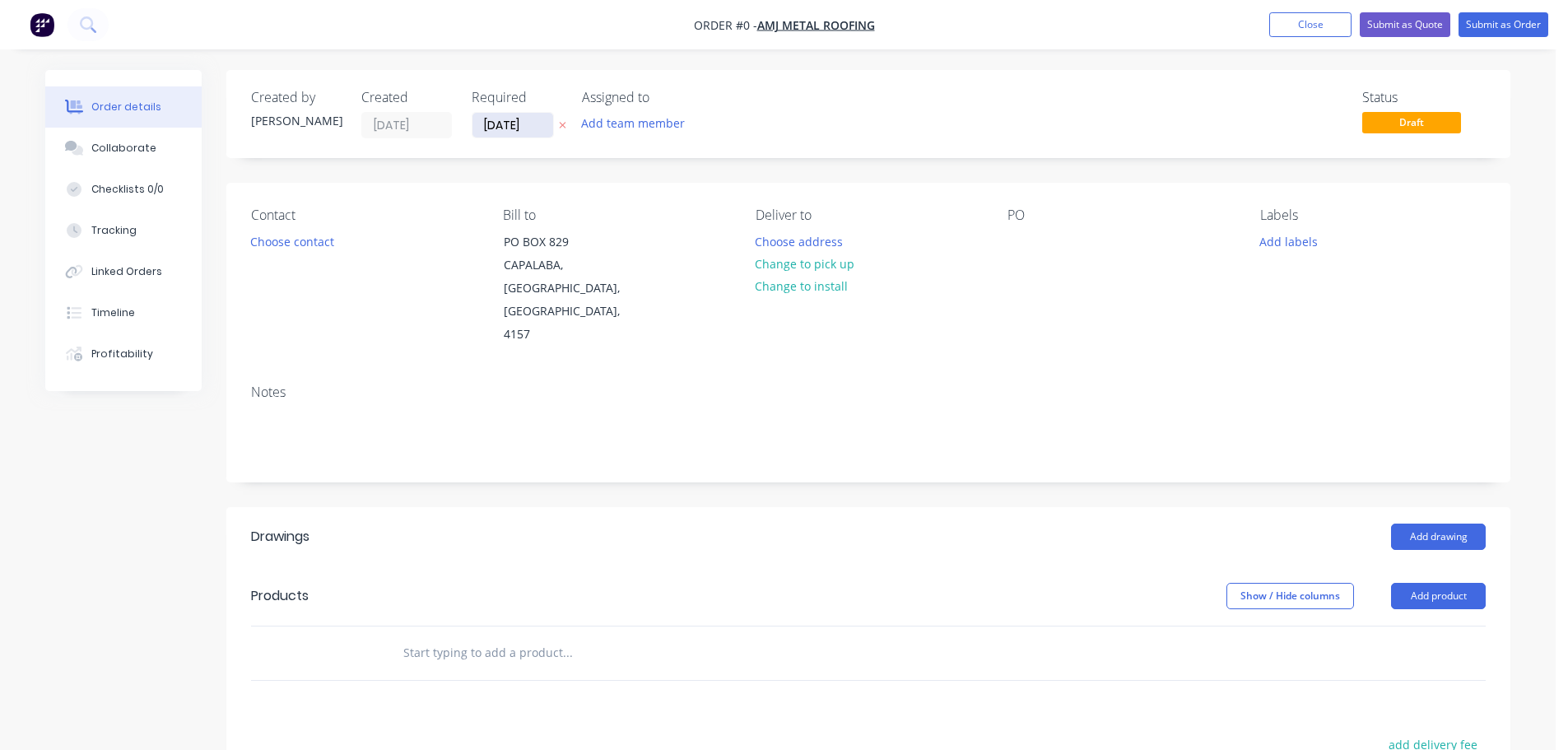
click at [515, 125] on input "[DATE]" at bounding box center [513, 125] width 81 height 24
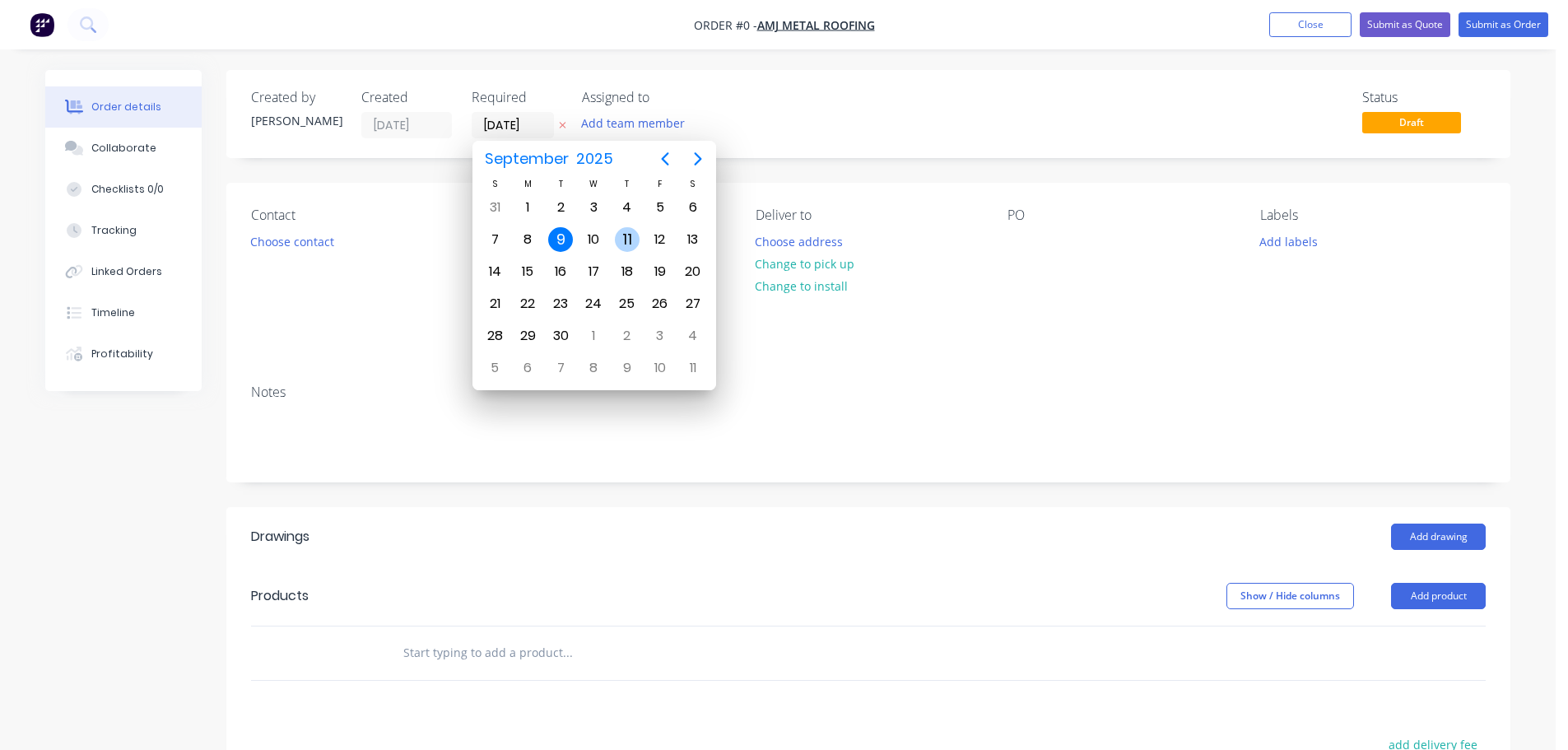
click at [635, 231] on div "11" at bounding box center [627, 239] width 24 height 24
type input "[DATE]"
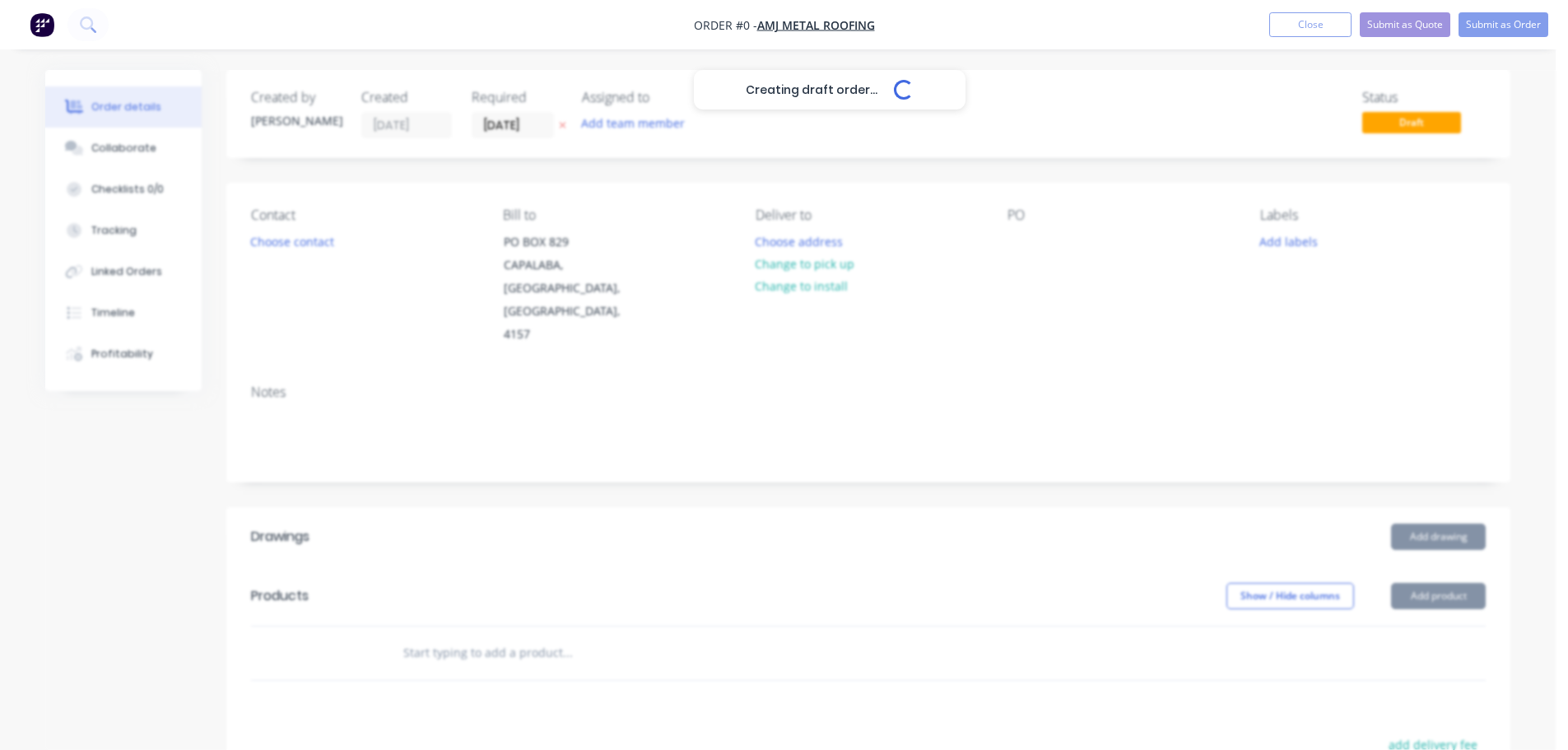
click at [311, 258] on div "Creating draft order... Loading..." at bounding box center [829, 445] width 1568 height 750
click at [306, 251] on div "Creating draft order... Loading..." at bounding box center [829, 445] width 1568 height 750
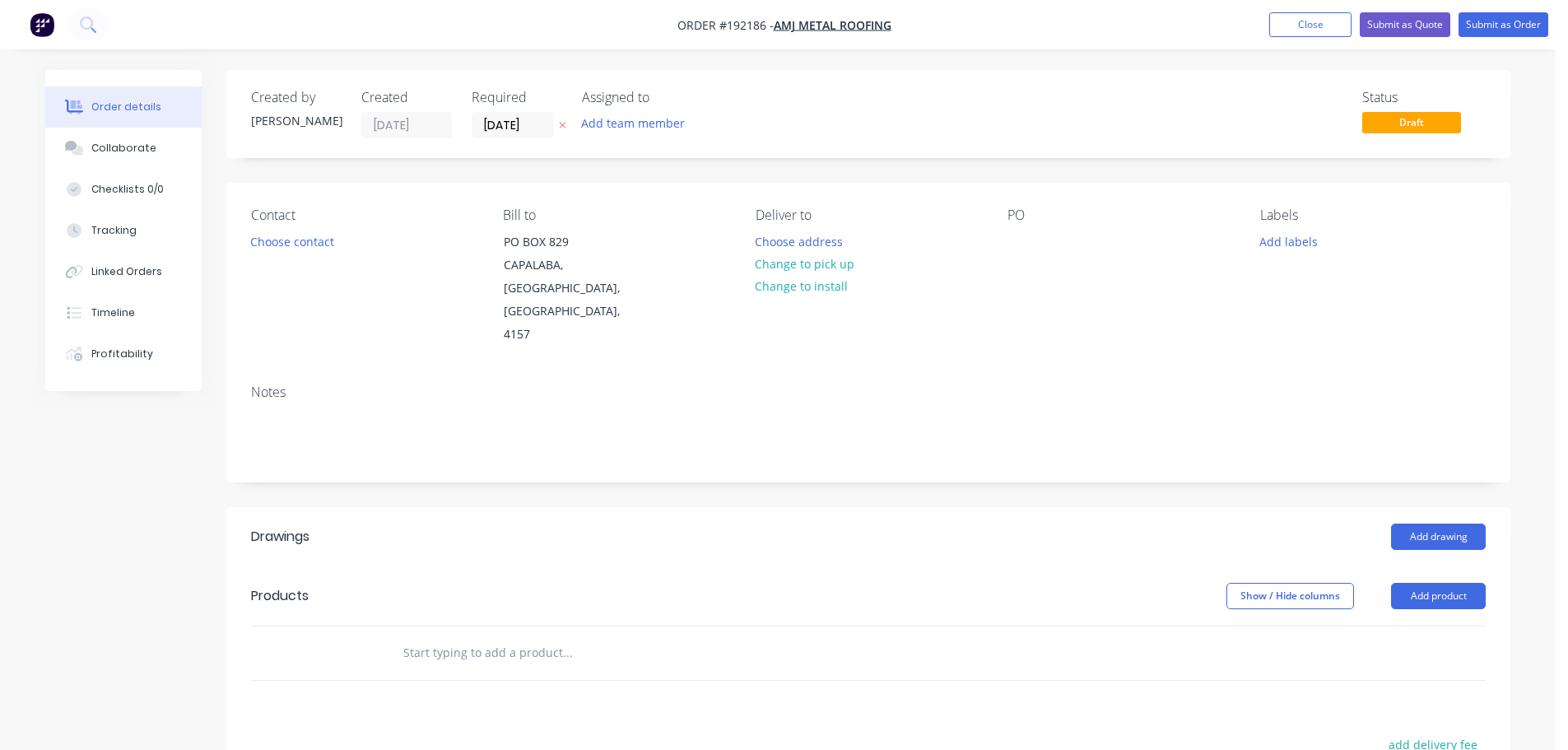
click at [306, 251] on button "Choose contact" at bounding box center [292, 241] width 101 height 23
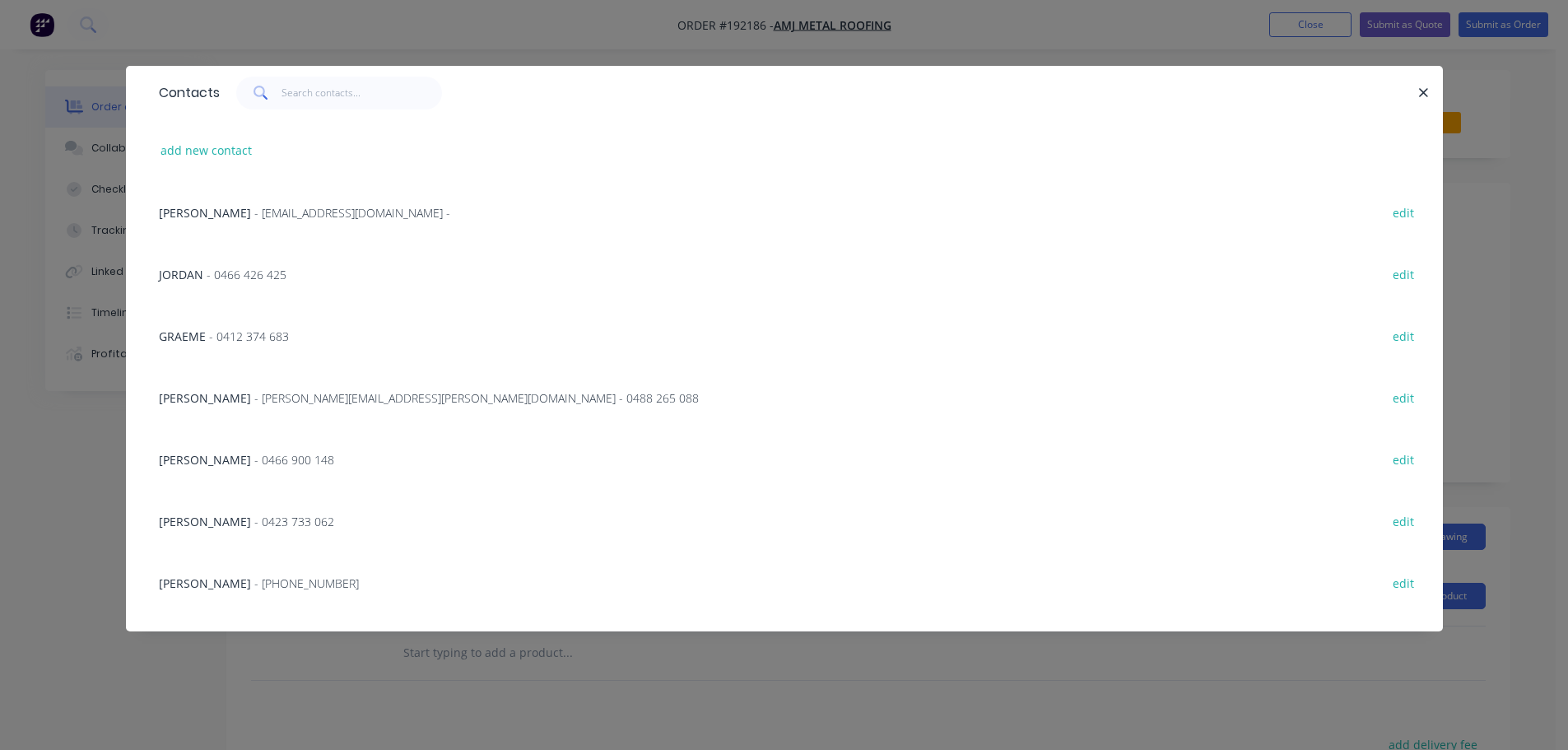
click at [186, 162] on div "add new contact" at bounding box center [784, 150] width 1268 height 62
click at [205, 147] on button "add new contact" at bounding box center [206, 151] width 109 height 23
select select "AU"
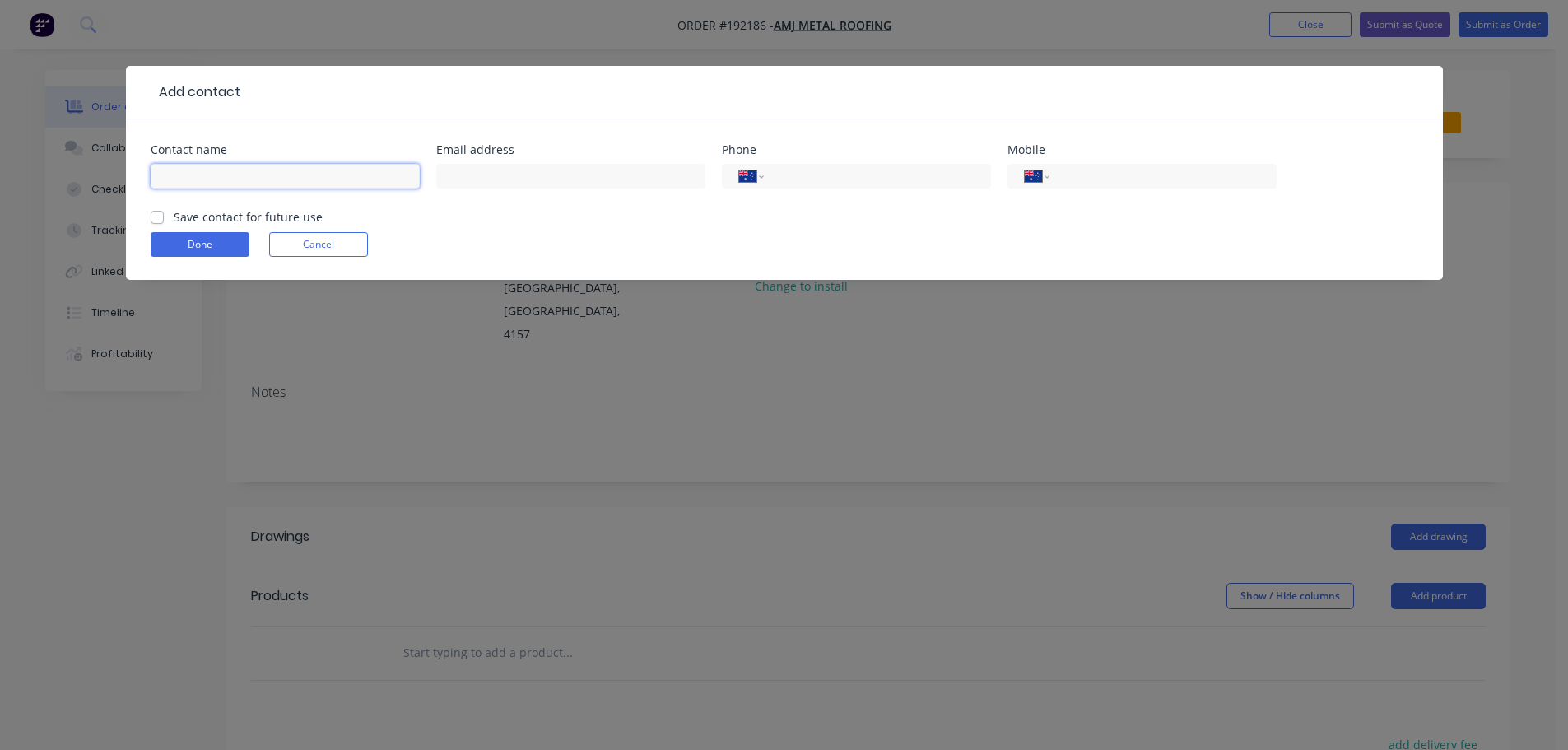
click at [192, 184] on input "text" at bounding box center [285, 176] width 269 height 24
type input "[PERSON_NAME]"
drag, startPoint x: 1120, startPoint y: 172, endPoint x: 1134, endPoint y: 169, distance: 14.3
click at [1120, 172] on input "tel" at bounding box center [1160, 177] width 198 height 19
click at [1091, 180] on input "16515" at bounding box center [1160, 177] width 198 height 19
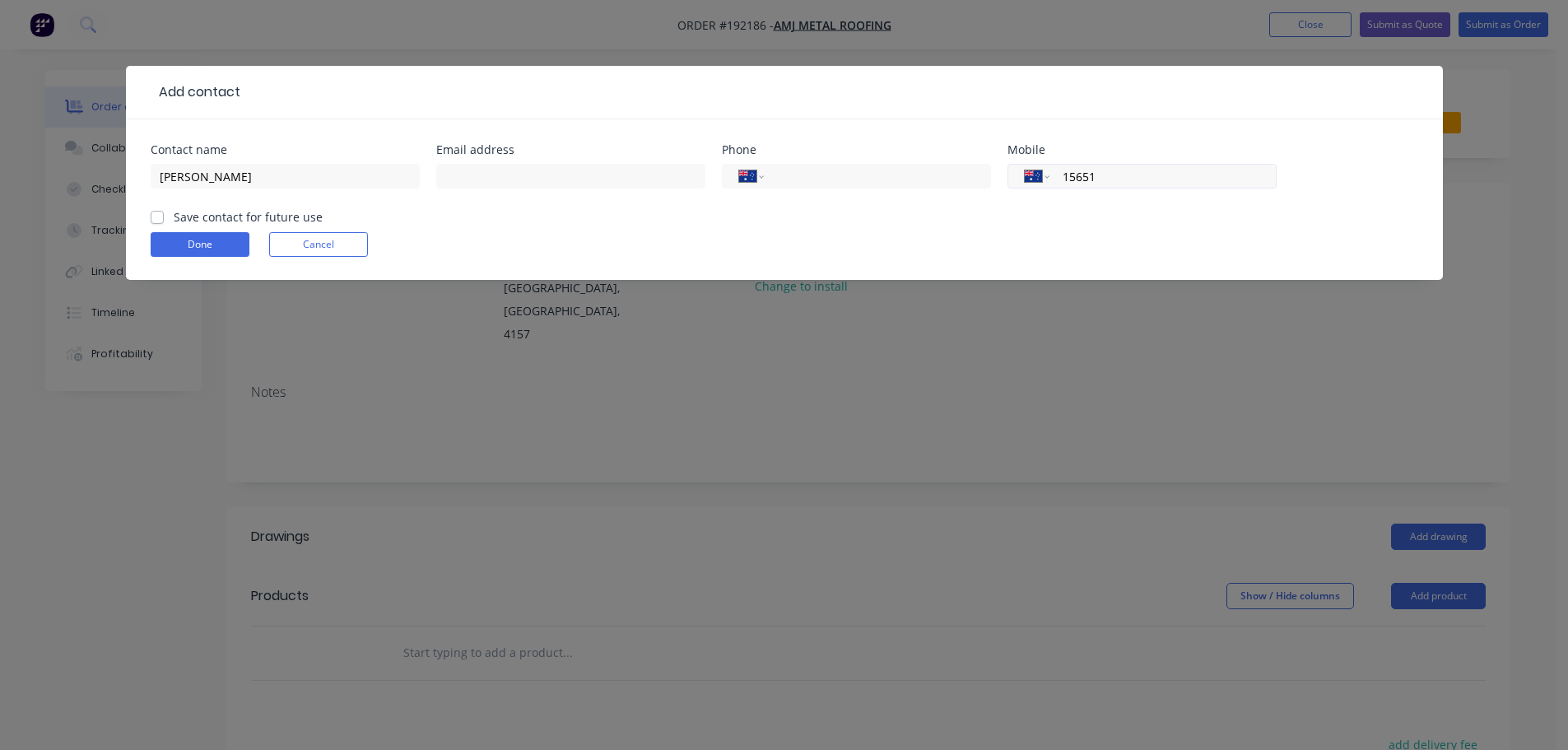
click at [1090, 173] on input "15651" at bounding box center [1160, 177] width 198 height 19
click at [1089, 173] on input "15651" at bounding box center [1160, 177] width 198 height 19
type input "0411 825 439"
click at [232, 243] on button "Done" at bounding box center [200, 244] width 99 height 24
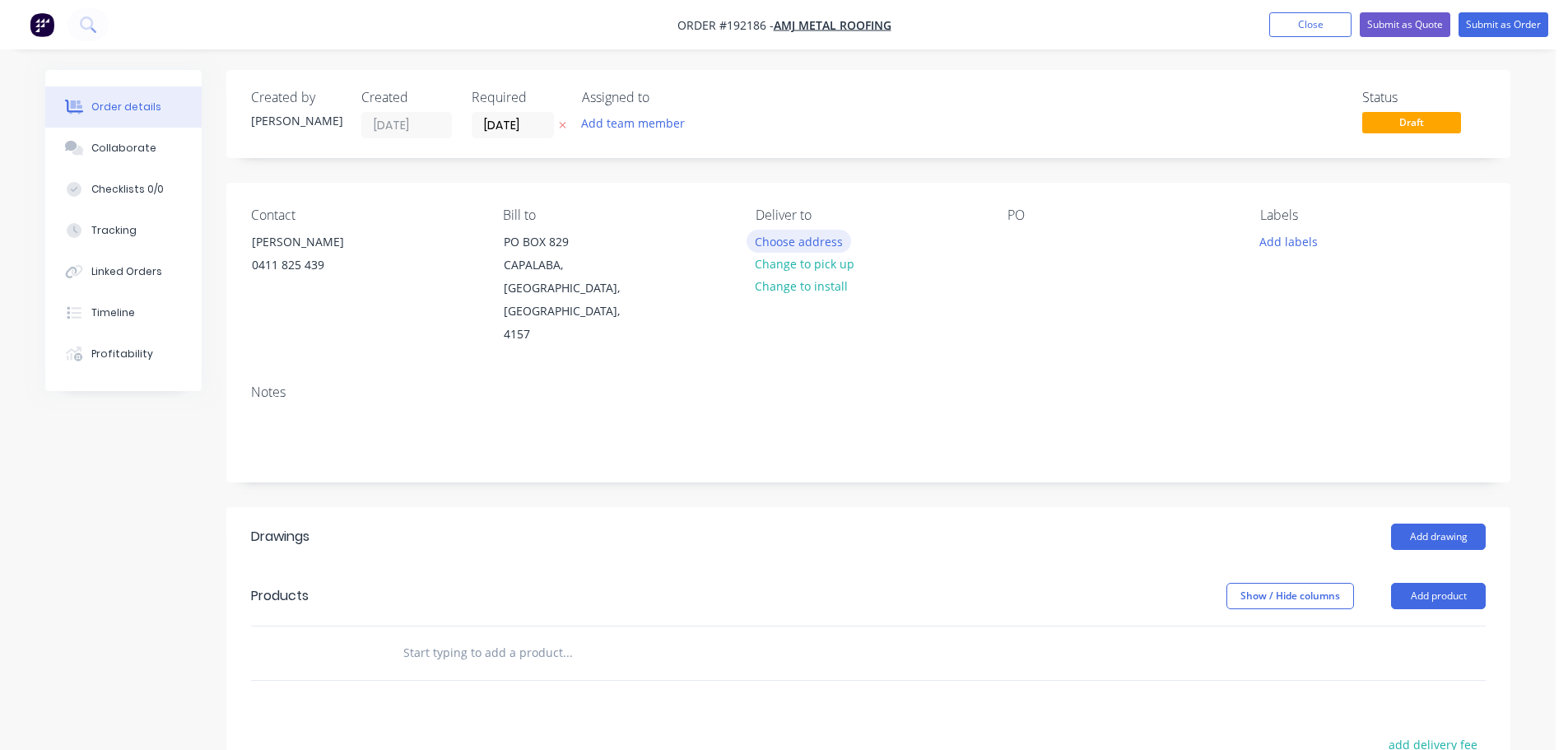
click at [816, 251] on button "Choose address" at bounding box center [799, 241] width 105 height 23
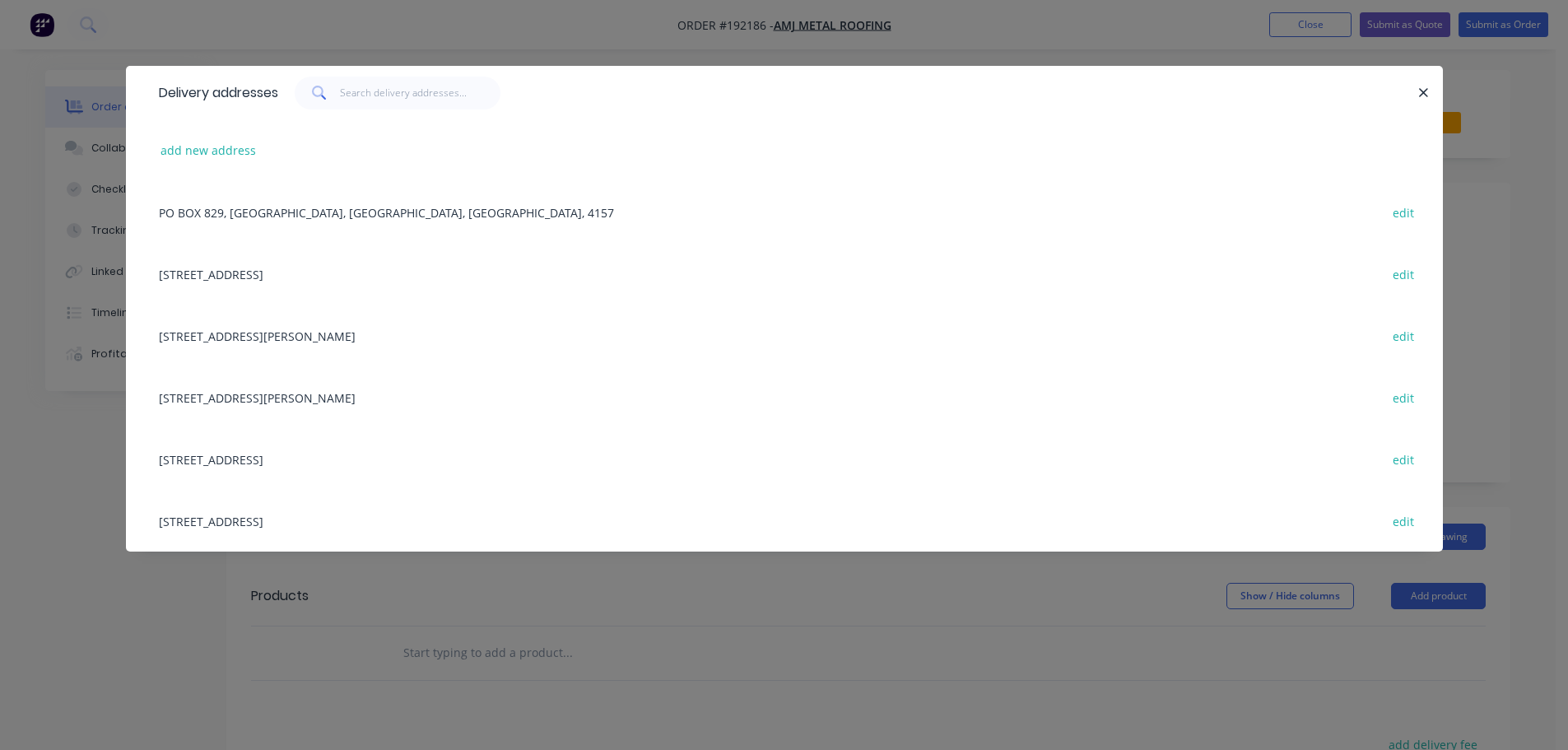
drag, startPoint x: 547, startPoint y: 602, endPoint x: 684, endPoint y: 444, distance: 209.1
click at [552, 600] on div "Delivery addresses add new address [GEOGRAPHIC_DATA], [STREET_ADDRESS] edit [ST…" at bounding box center [784, 375] width 1568 height 750
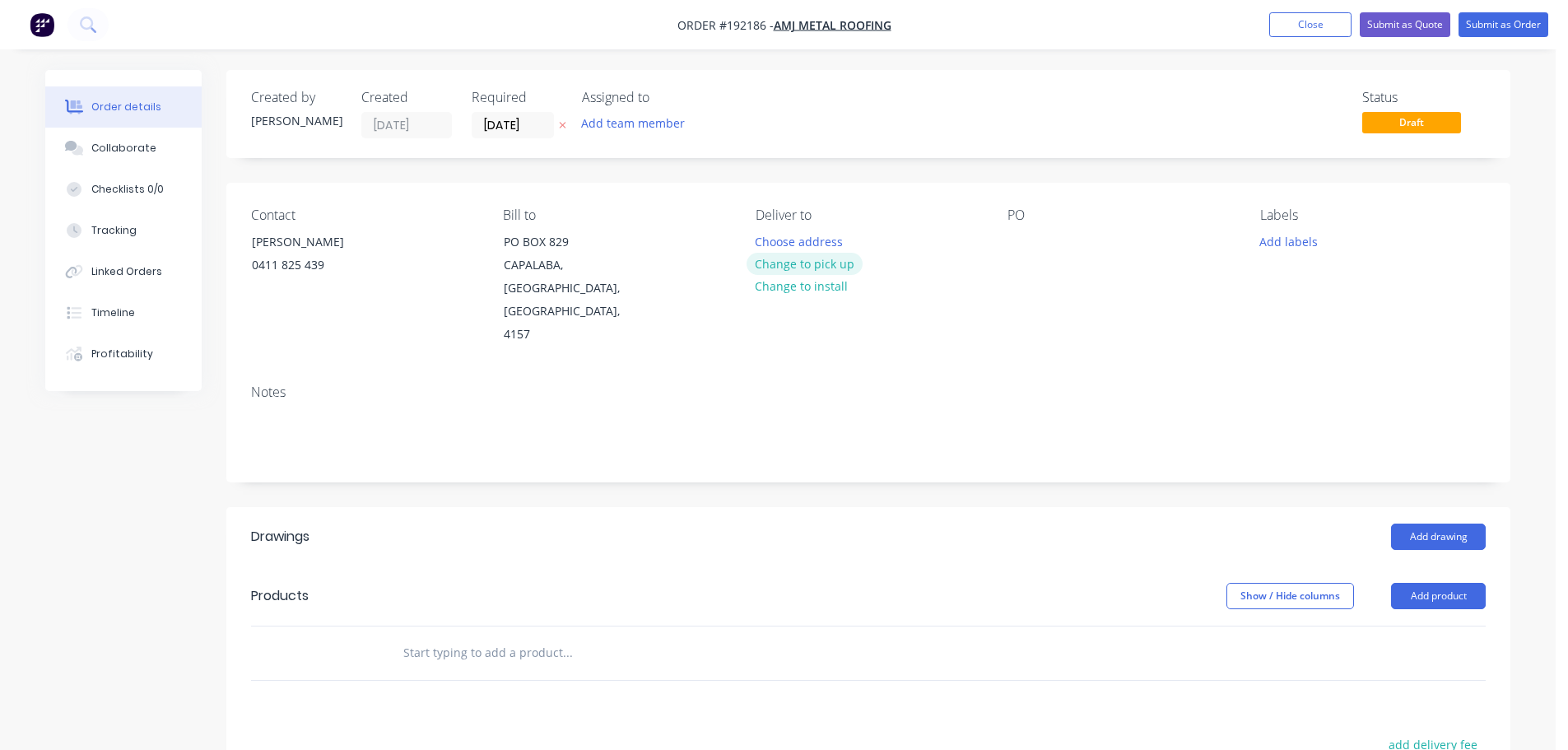
click at [820, 261] on button "Change to pick up" at bounding box center [805, 264] width 117 height 23
click at [1029, 237] on div at bounding box center [1021, 241] width 26 height 23
click at [1435, 583] on button "Add product" at bounding box center [1438, 596] width 95 height 26
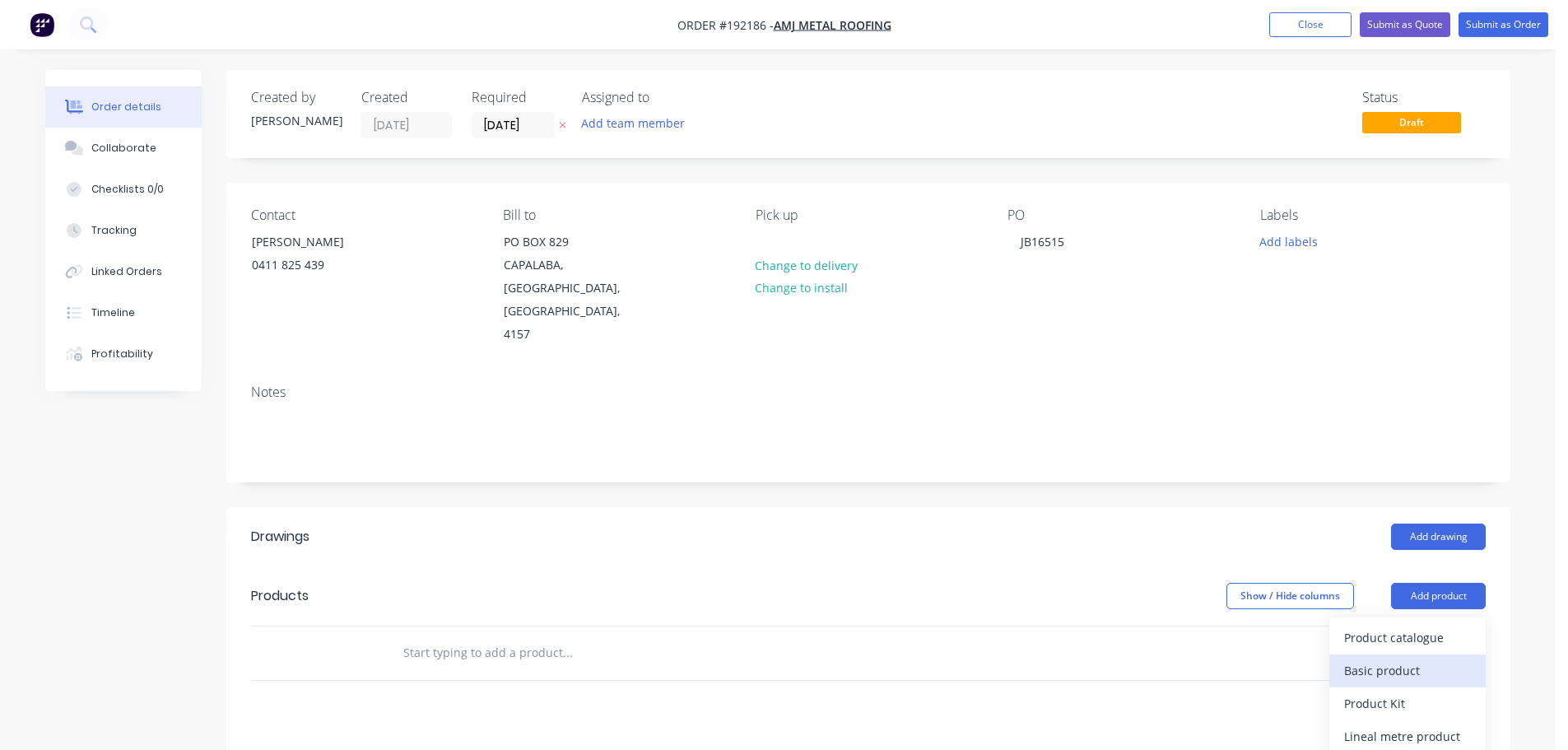
click at [1360, 659] on div "Basic product" at bounding box center [1408, 670] width 127 height 23
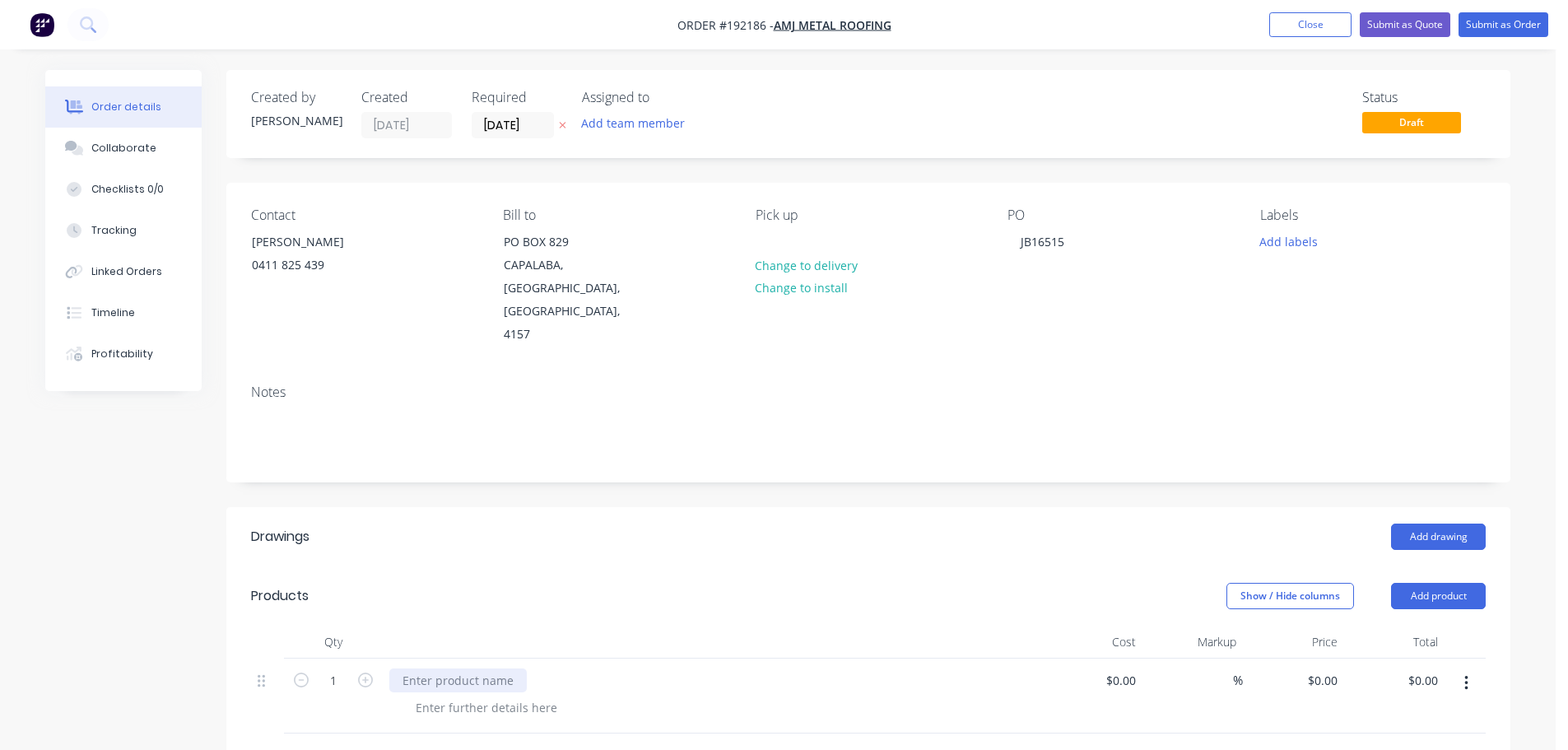
click at [446, 668] on div at bounding box center [459, 680] width 137 height 23
click at [368, 673] on icon "button" at bounding box center [365, 680] width 15 height 15
type input "2"
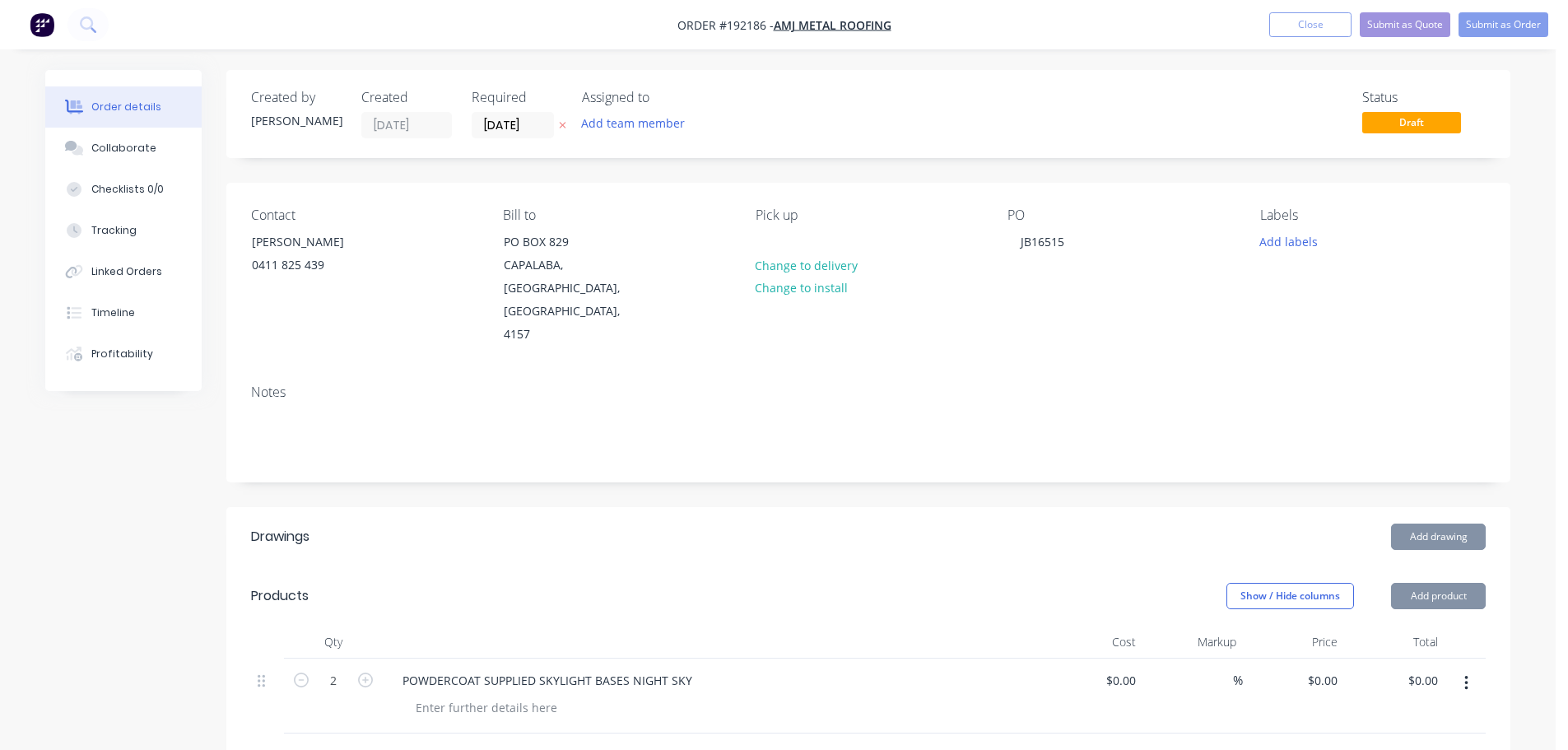
drag, startPoint x: 539, startPoint y: 588, endPoint x: 547, endPoint y: 586, distance: 8.2
click at [543, 626] on div at bounding box center [712, 642] width 659 height 33
click at [1535, 16] on button "Submit as Order" at bounding box center [1504, 24] width 90 height 24
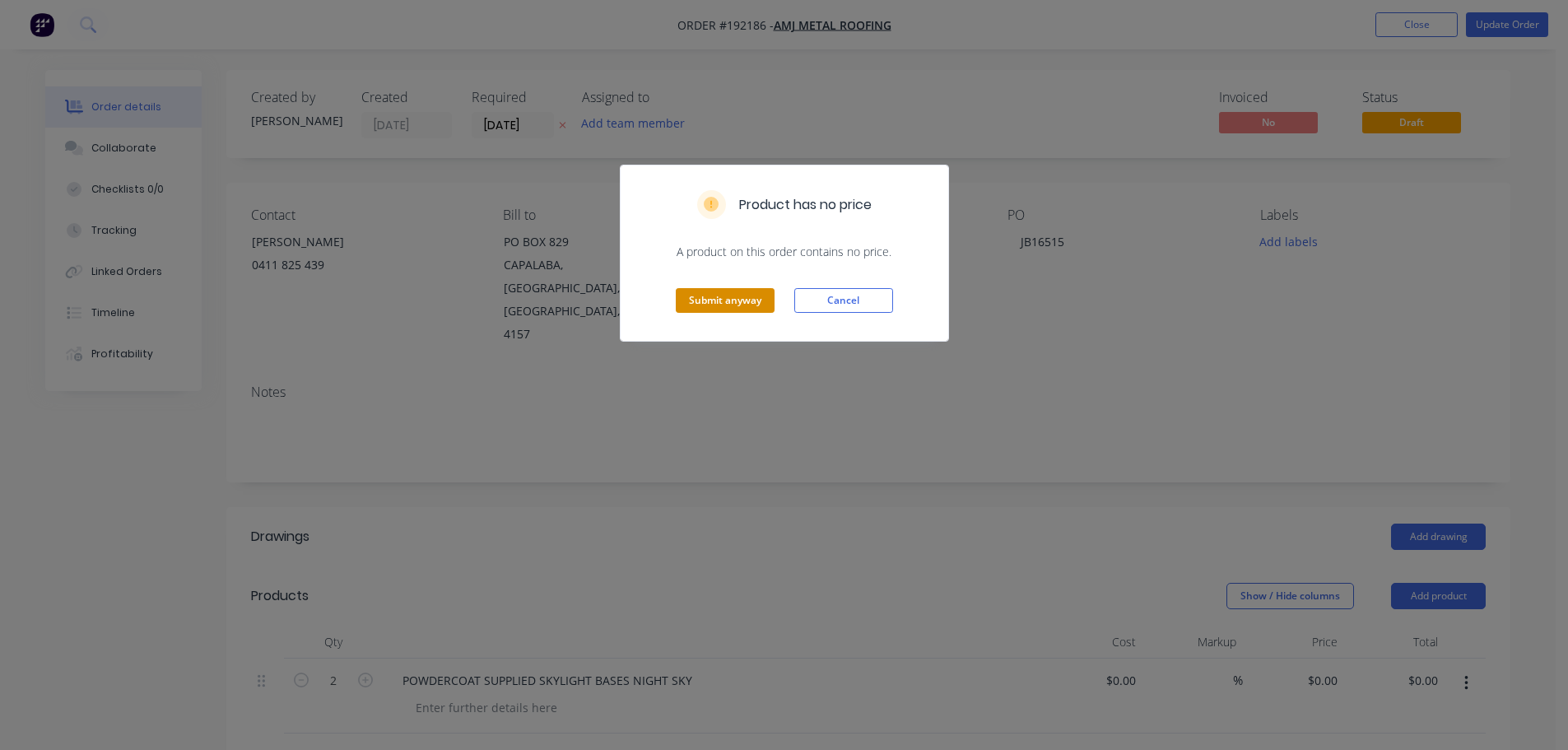
click at [707, 295] on button "Submit anyway" at bounding box center [726, 300] width 99 height 24
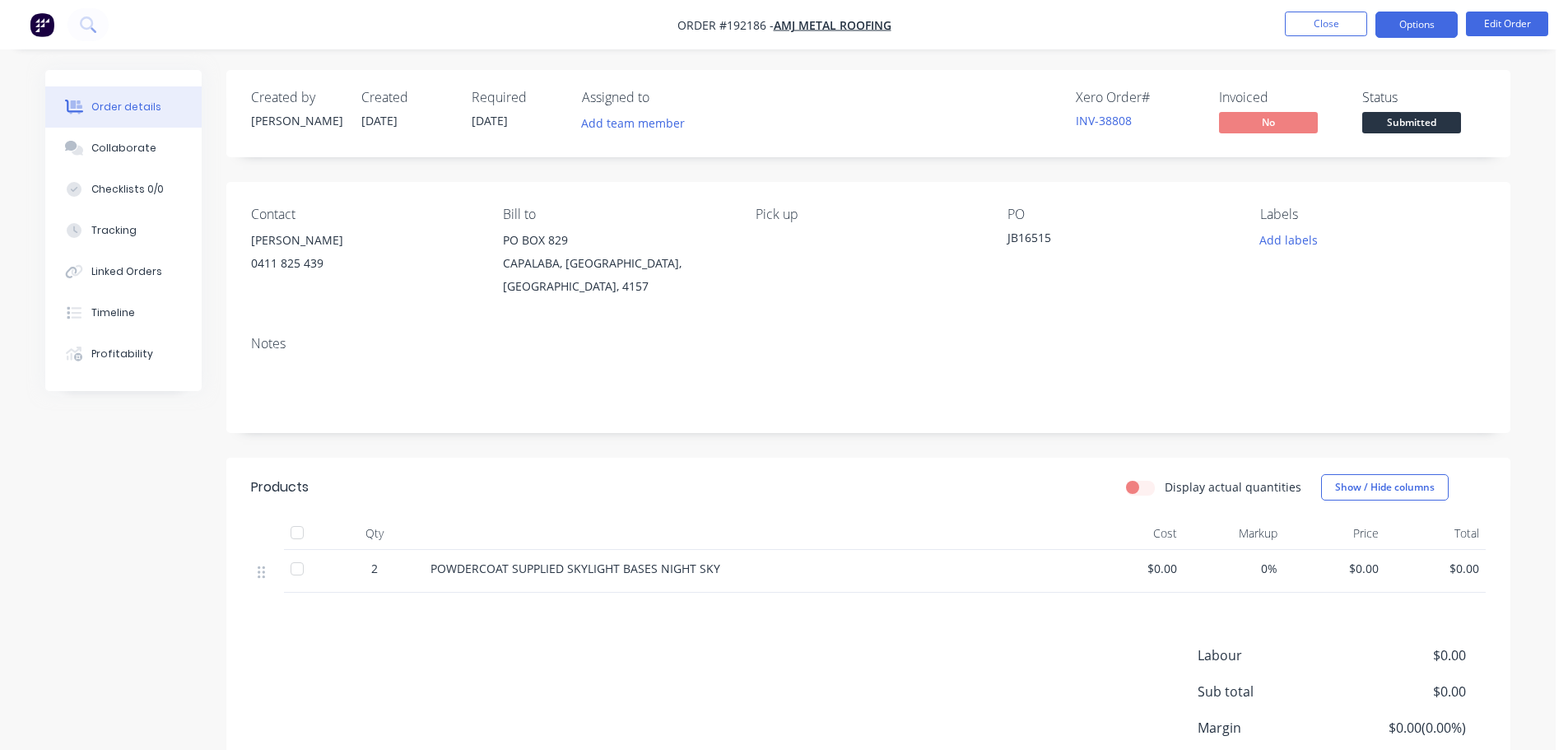
click at [1394, 25] on button "Options" at bounding box center [1417, 24] width 83 height 26
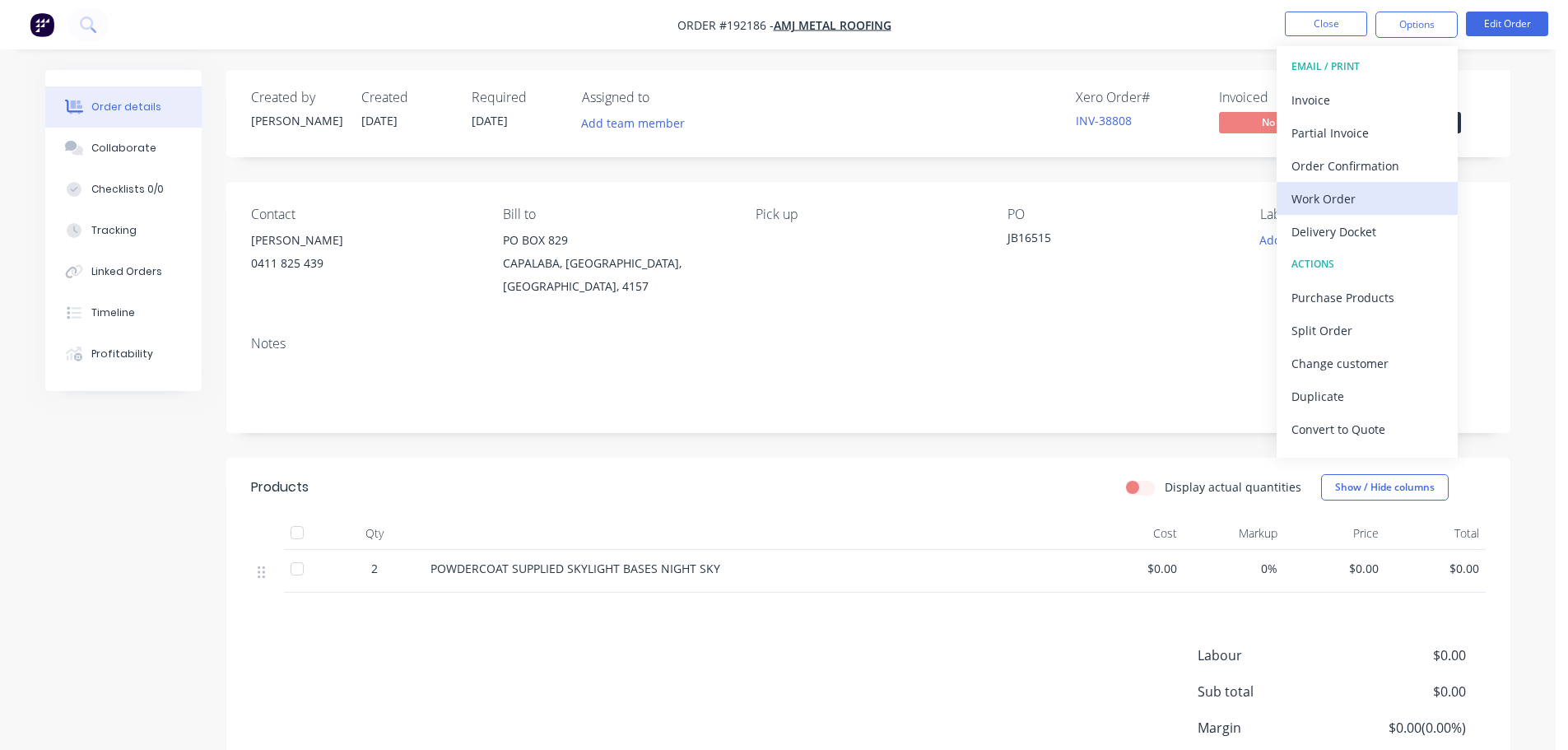
click at [1327, 195] on div "Work Order" at bounding box center [1367, 198] width 151 height 23
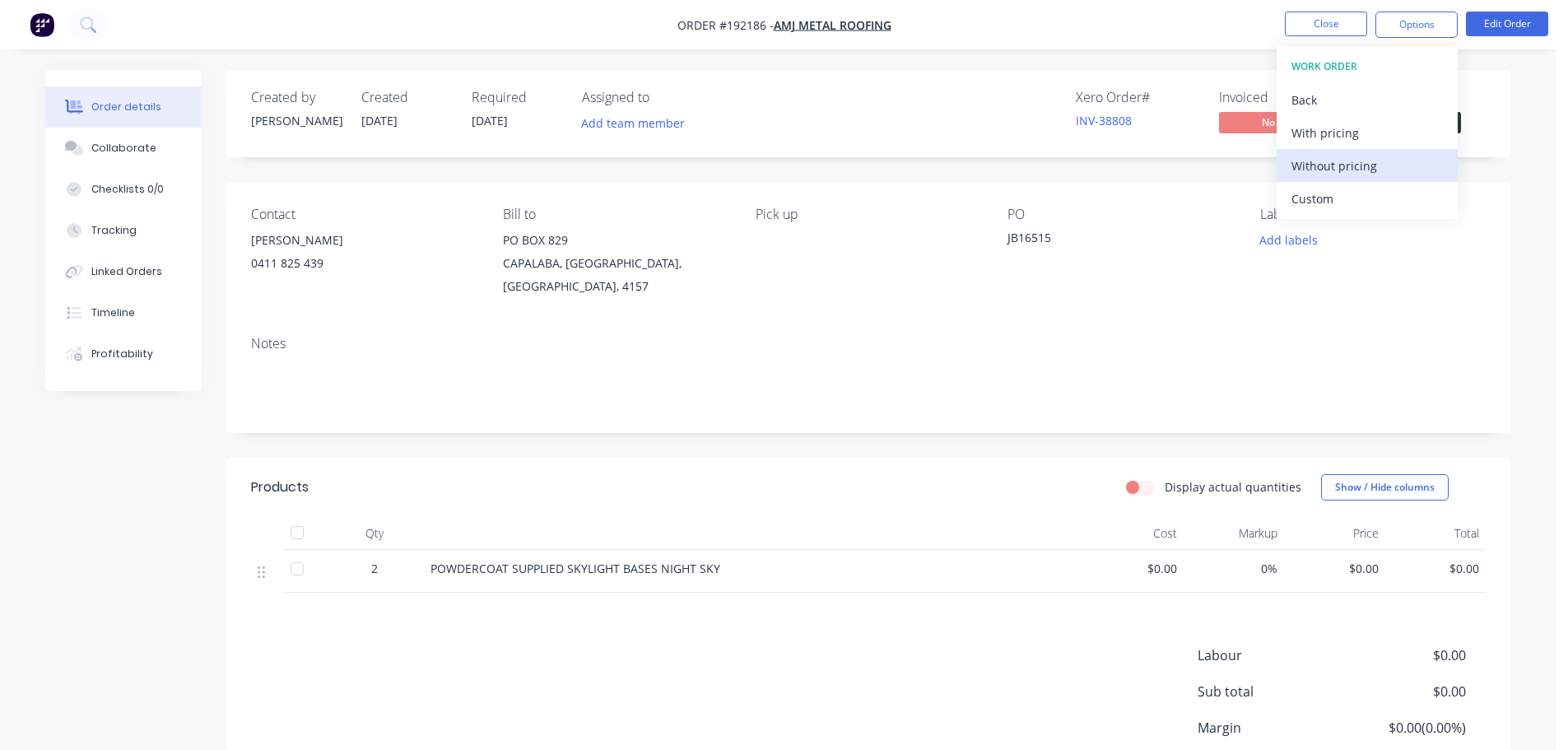
click at [1350, 175] on div "Without pricing" at bounding box center [1367, 165] width 151 height 23
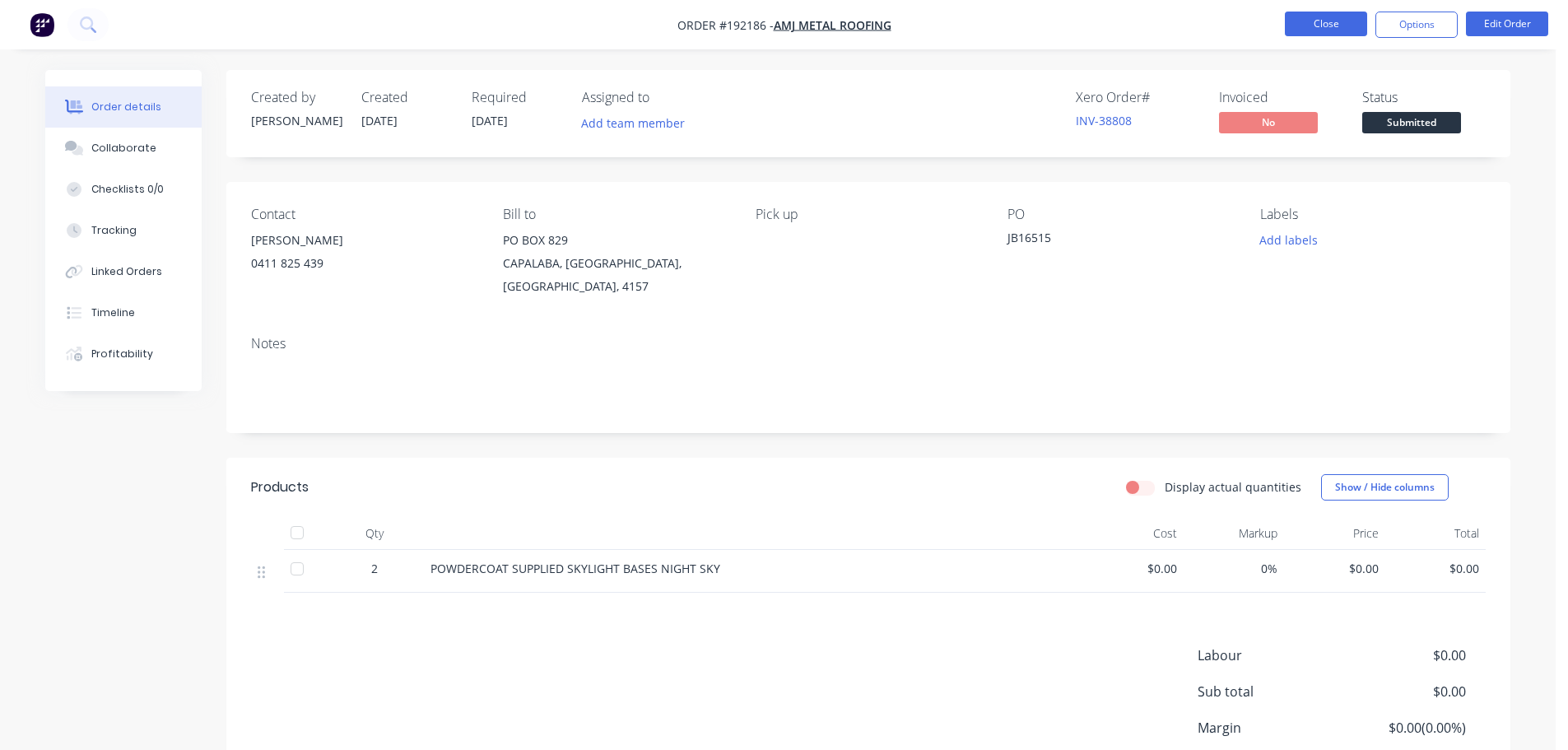
click at [1311, 23] on button "Close" at bounding box center [1326, 23] width 83 height 24
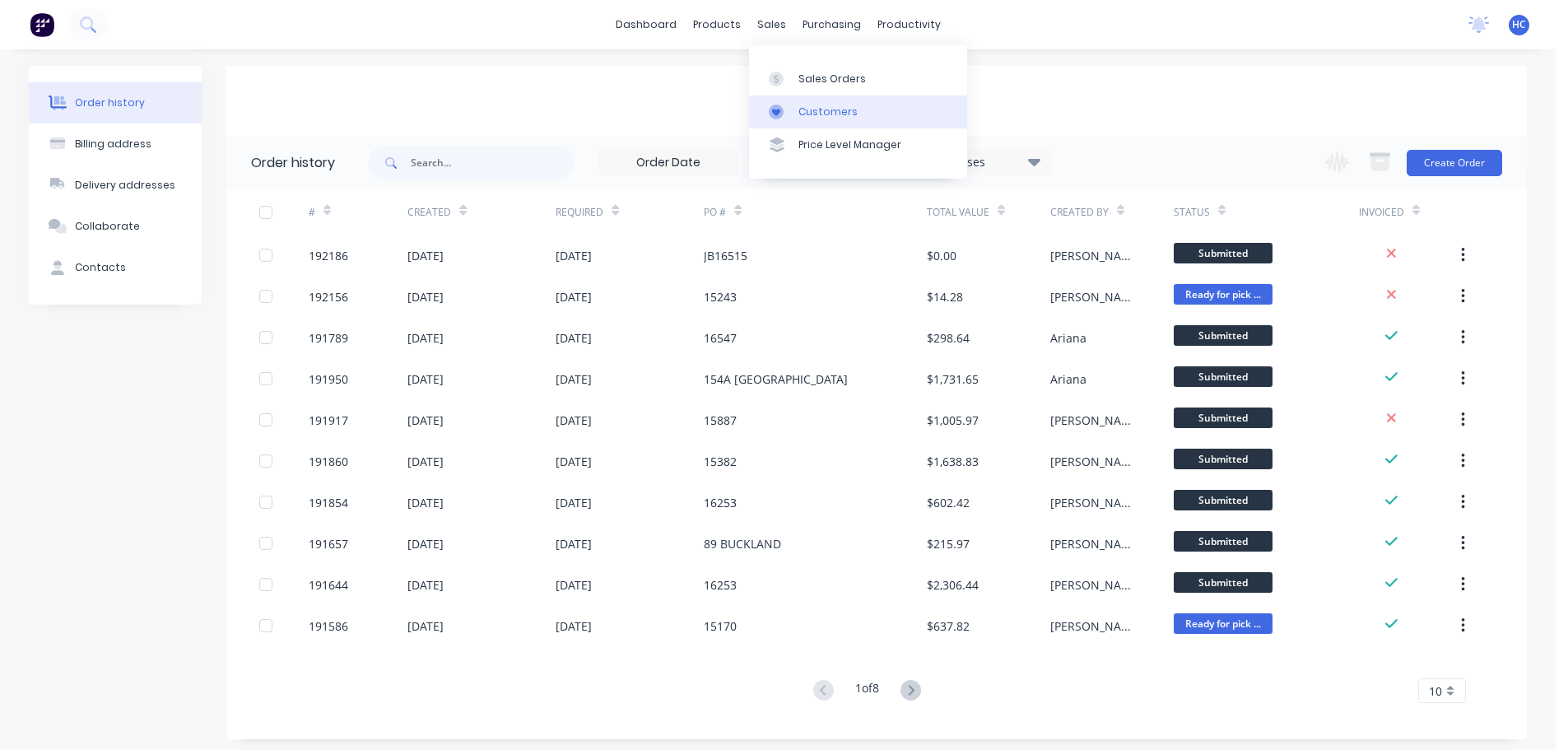
click at [841, 105] on div "Customers" at bounding box center [828, 111] width 59 height 15
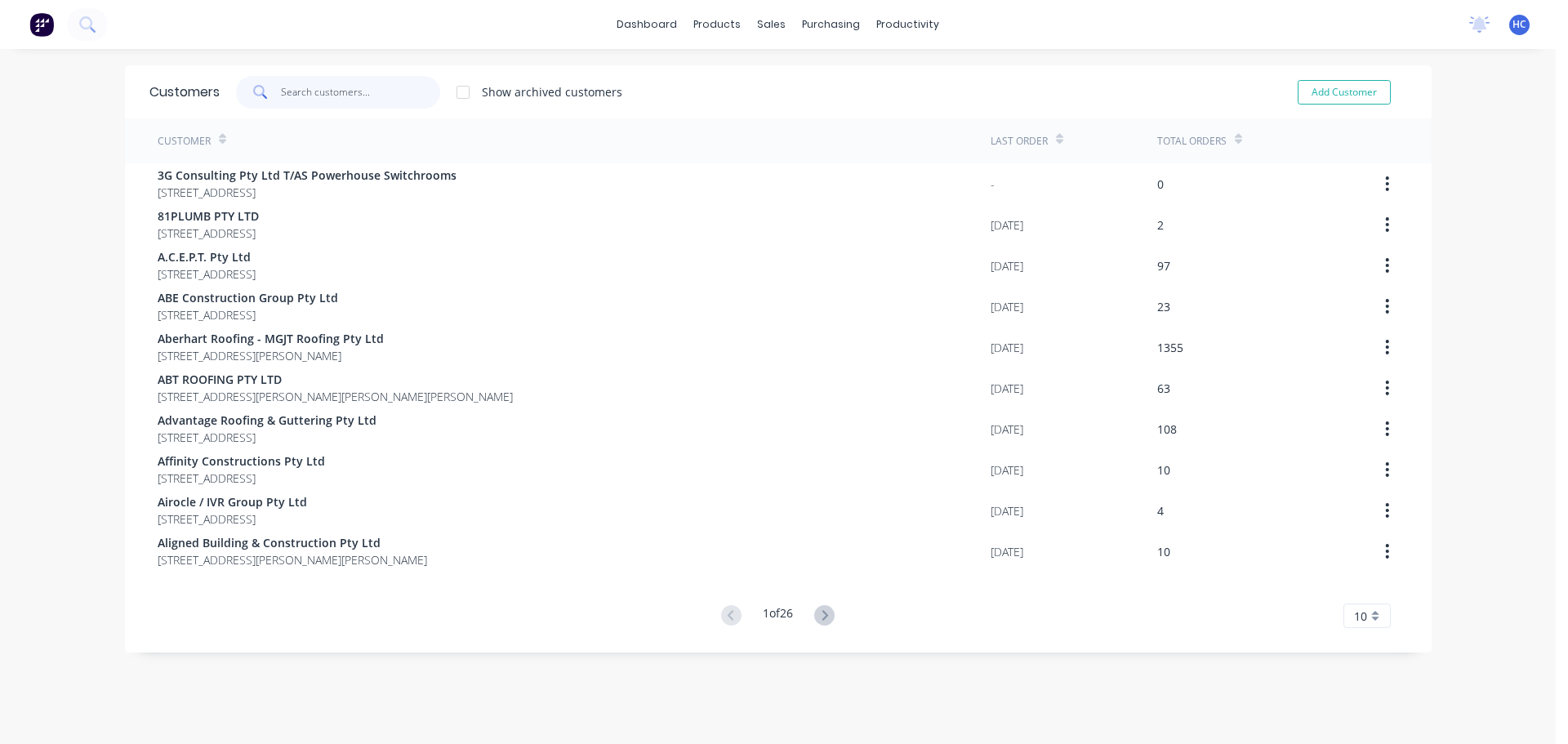
click at [281, 98] on input "text" at bounding box center [360, 92] width 159 height 33
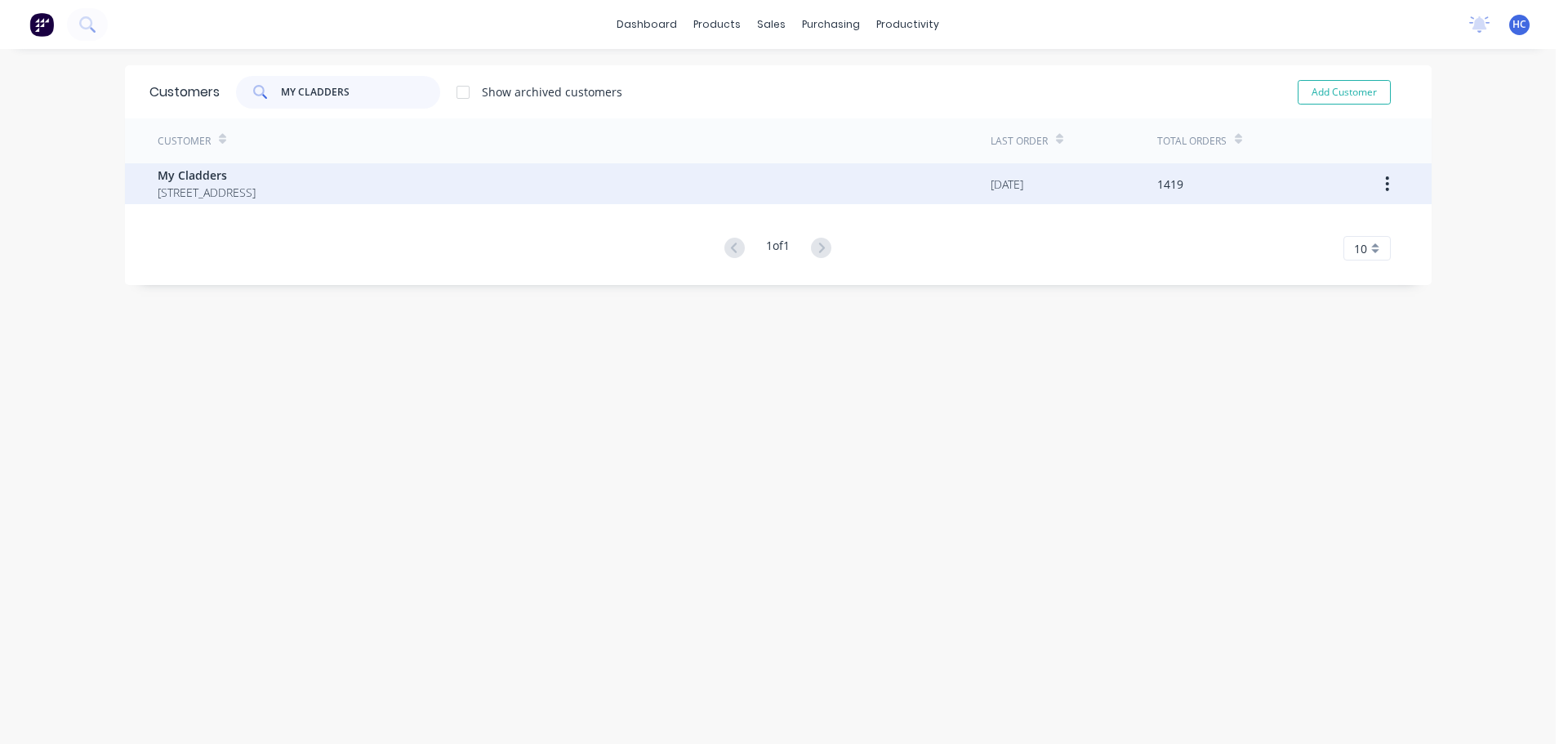
type input "MY CLADDERS"
click at [255, 184] on span "[STREET_ADDRESS]" at bounding box center [207, 192] width 98 height 17
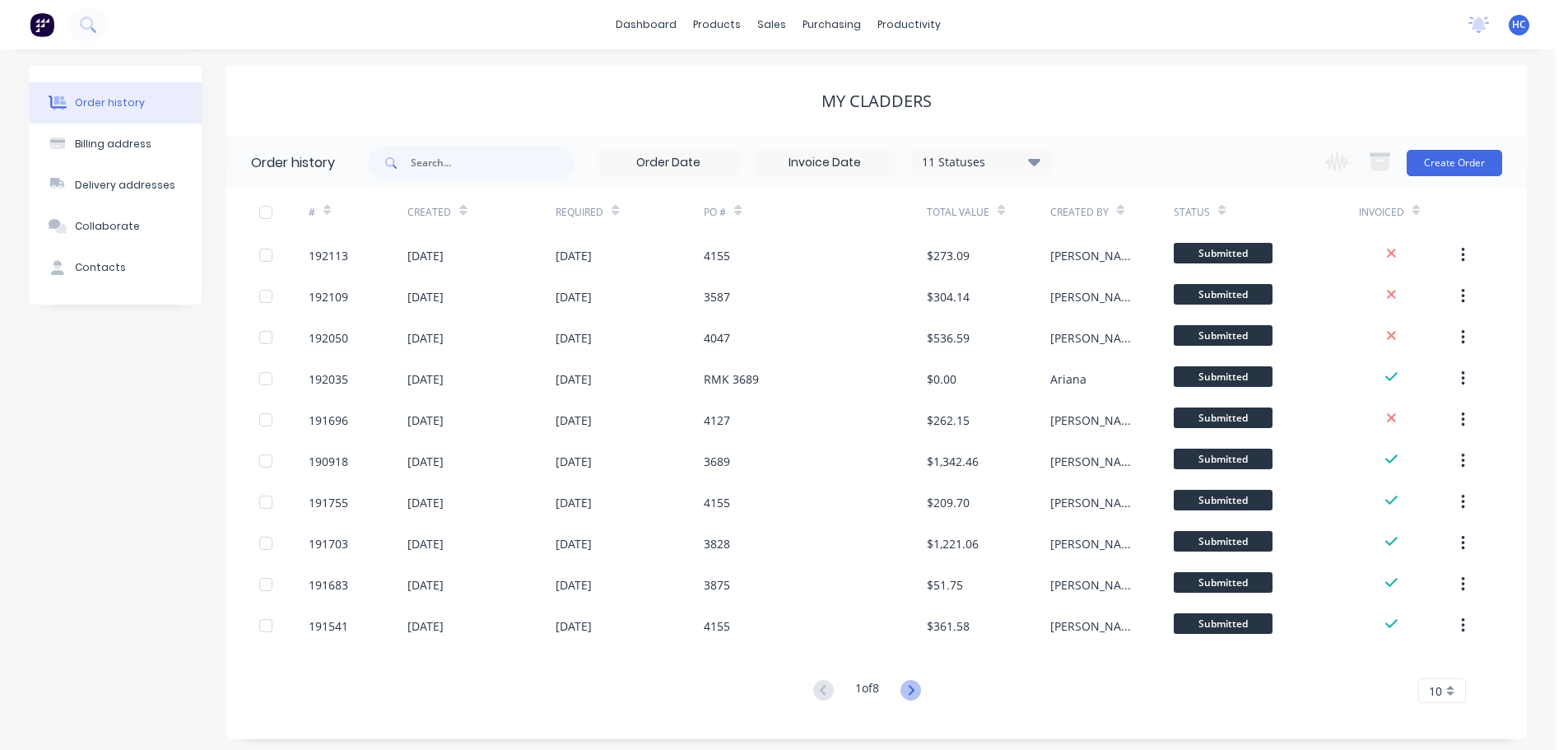
click at [921, 689] on icon at bounding box center [911, 691] width 21 height 21
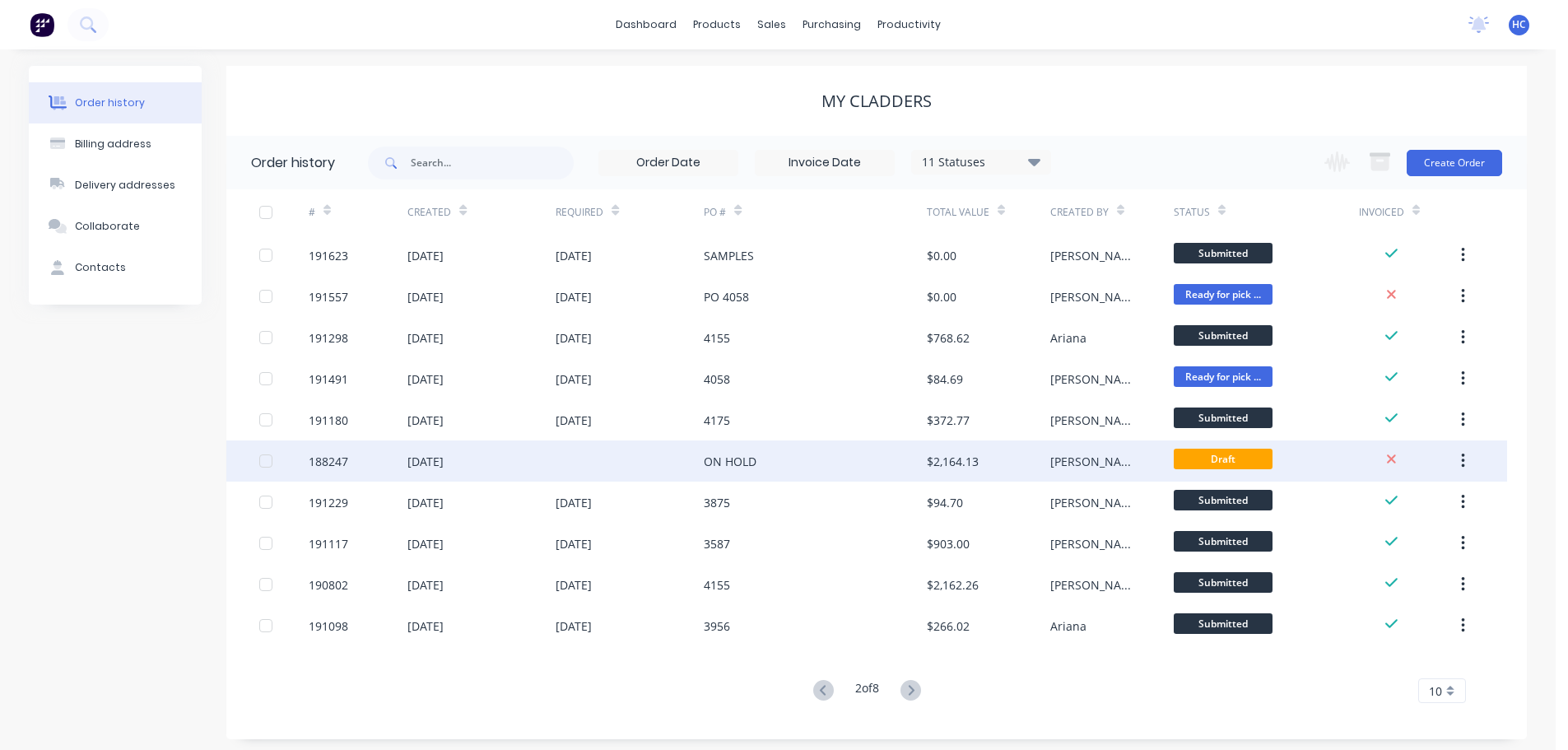
click at [813, 464] on div "ON HOLD" at bounding box center [814, 460] width 222 height 41
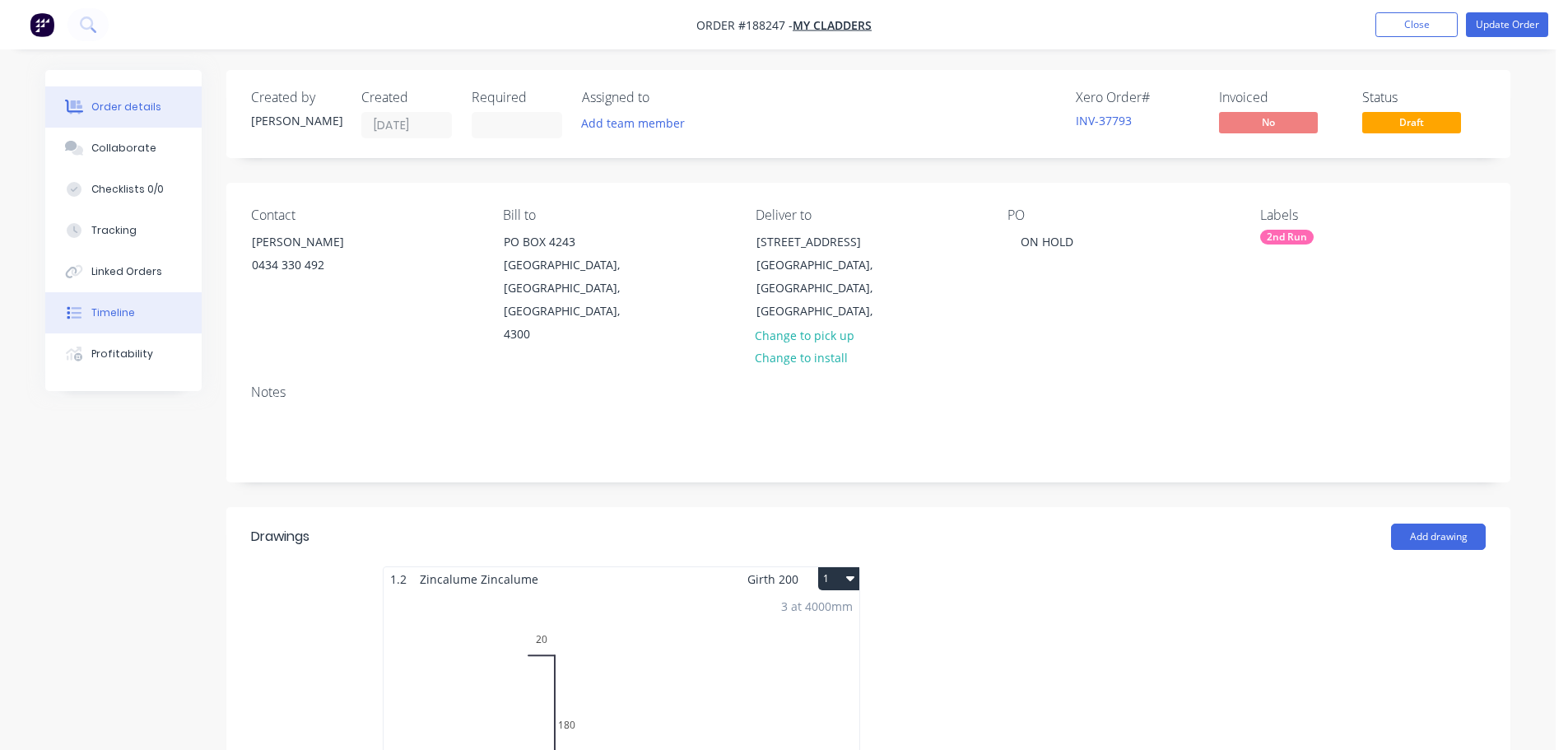
click at [124, 306] on div "Timeline" at bounding box center [113, 312] width 44 height 15
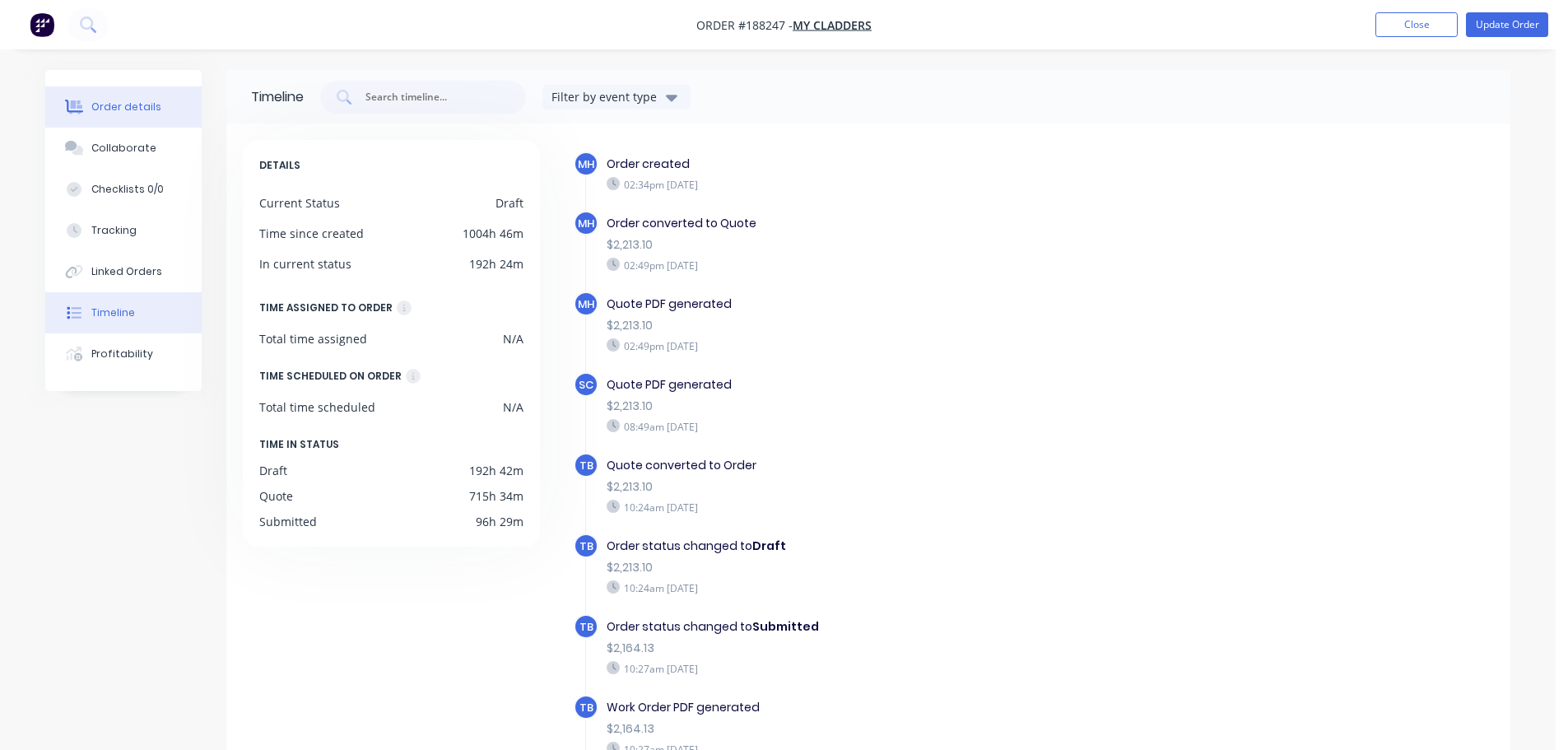
click at [134, 112] on div "Order details" at bounding box center [126, 106] width 70 height 15
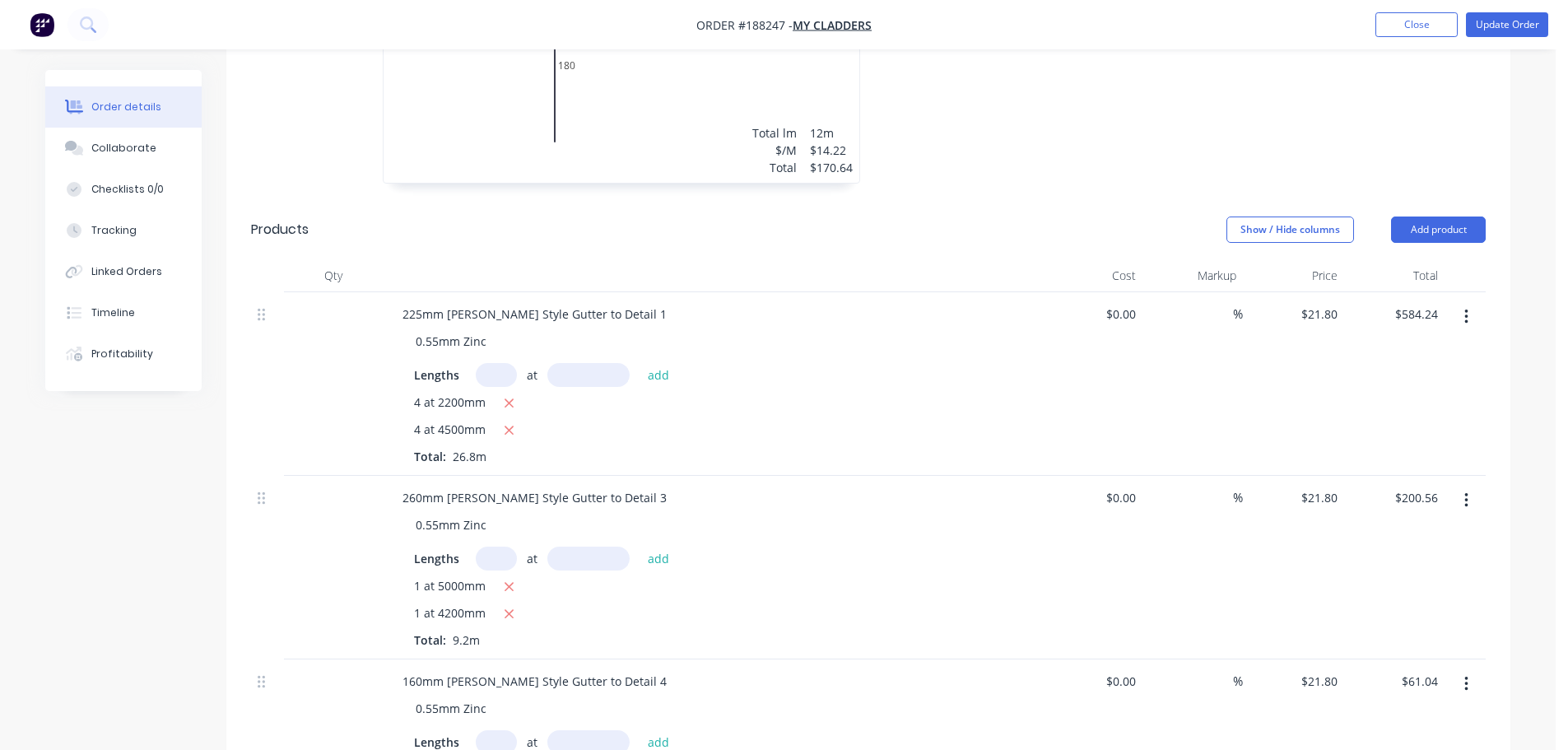
scroll to position [494, 0]
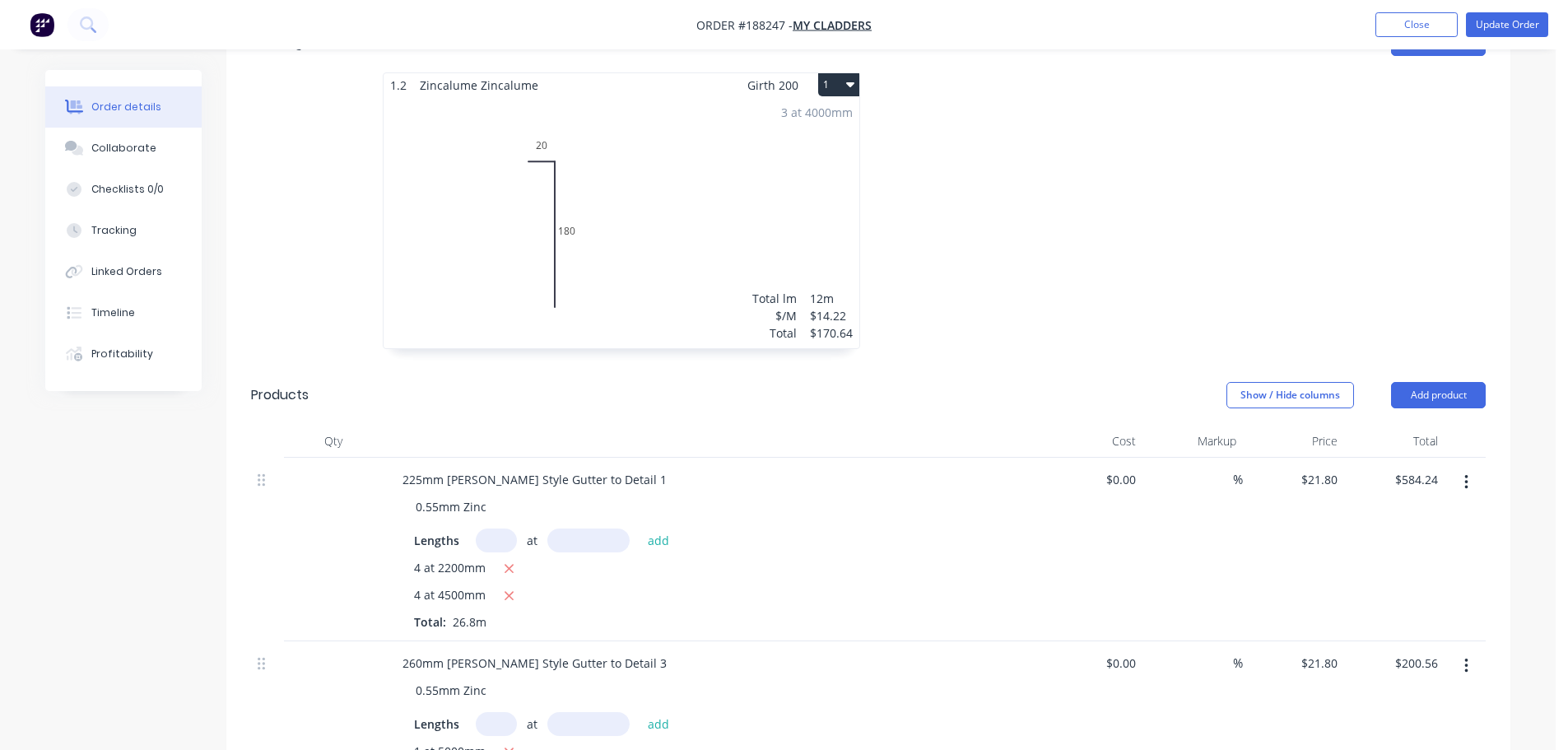
click at [814, 163] on div "3 at 4000mm Total lm $/M Total 12m $14.22 $170.64" at bounding box center [621, 223] width 476 height 251
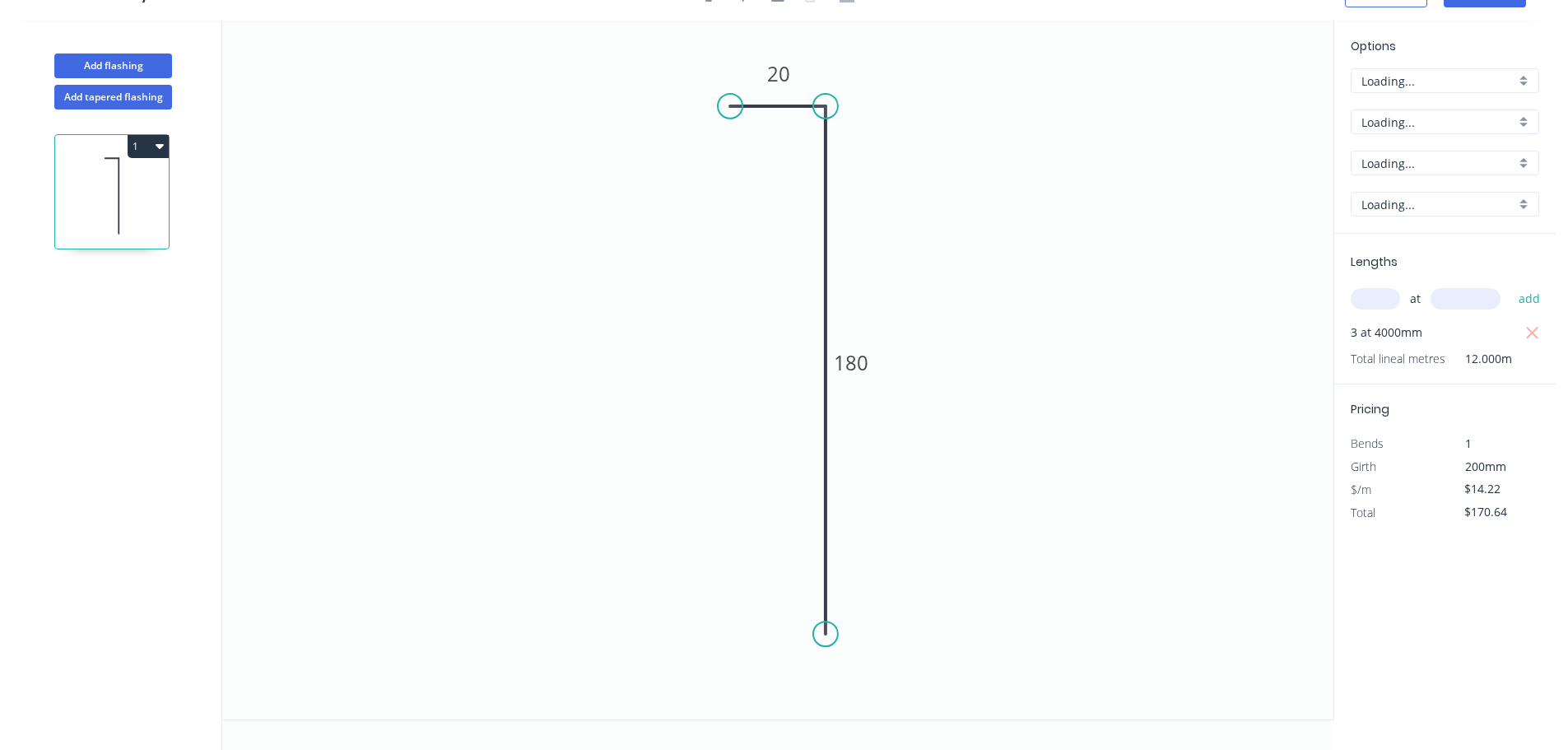
scroll to position [30, 0]
click at [1380, 285] on div "at add" at bounding box center [1447, 298] width 191 height 28
click at [1388, 313] on div "at add" at bounding box center [1447, 298] width 191 height 44
click at [1392, 302] on input "text" at bounding box center [1376, 298] width 50 height 22
type input "5"
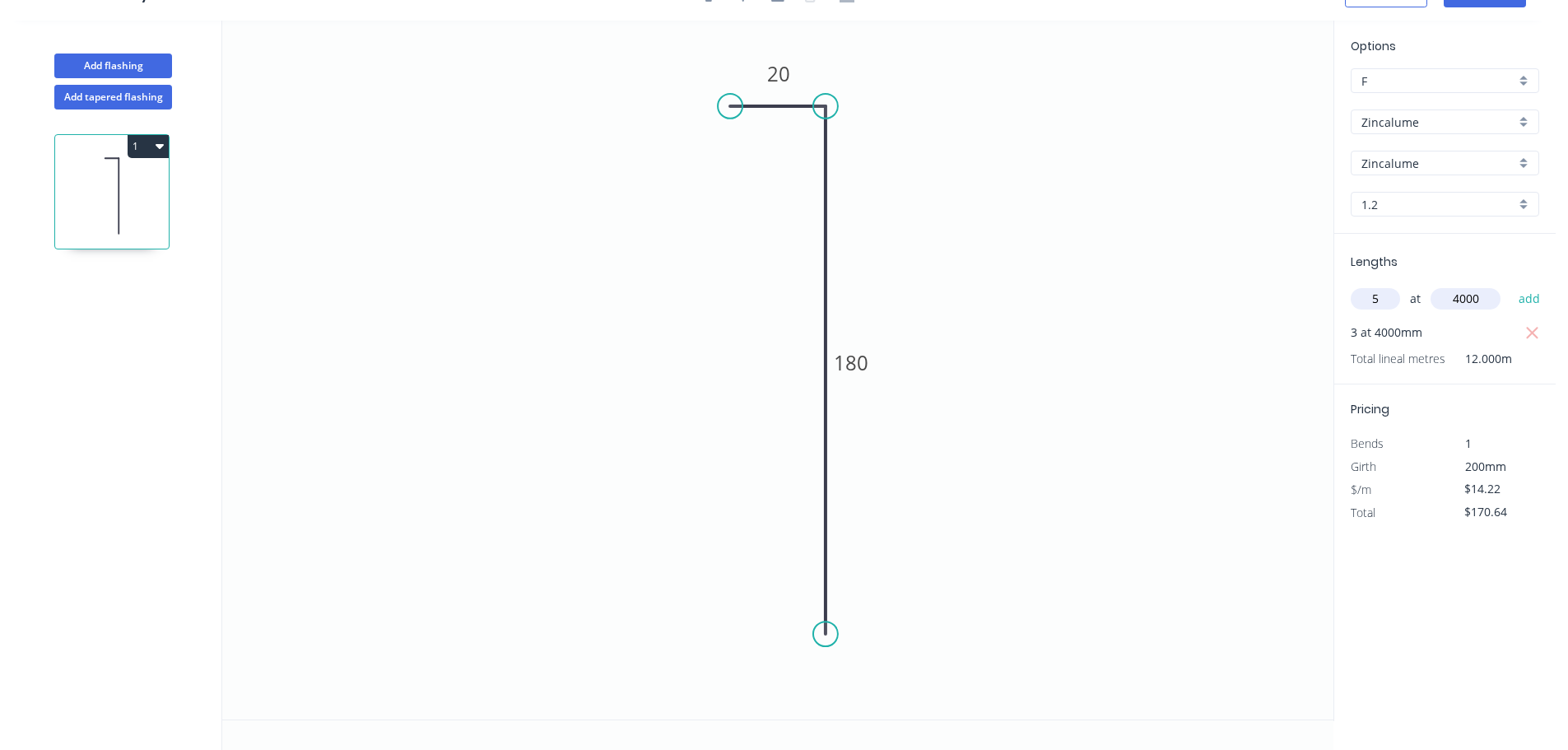
type input "4000"
click at [1511, 285] on button "add" at bounding box center [1530, 298] width 38 height 28
click at [1540, 330] on button "button" at bounding box center [1532, 332] width 21 height 23
type input "$284.40"
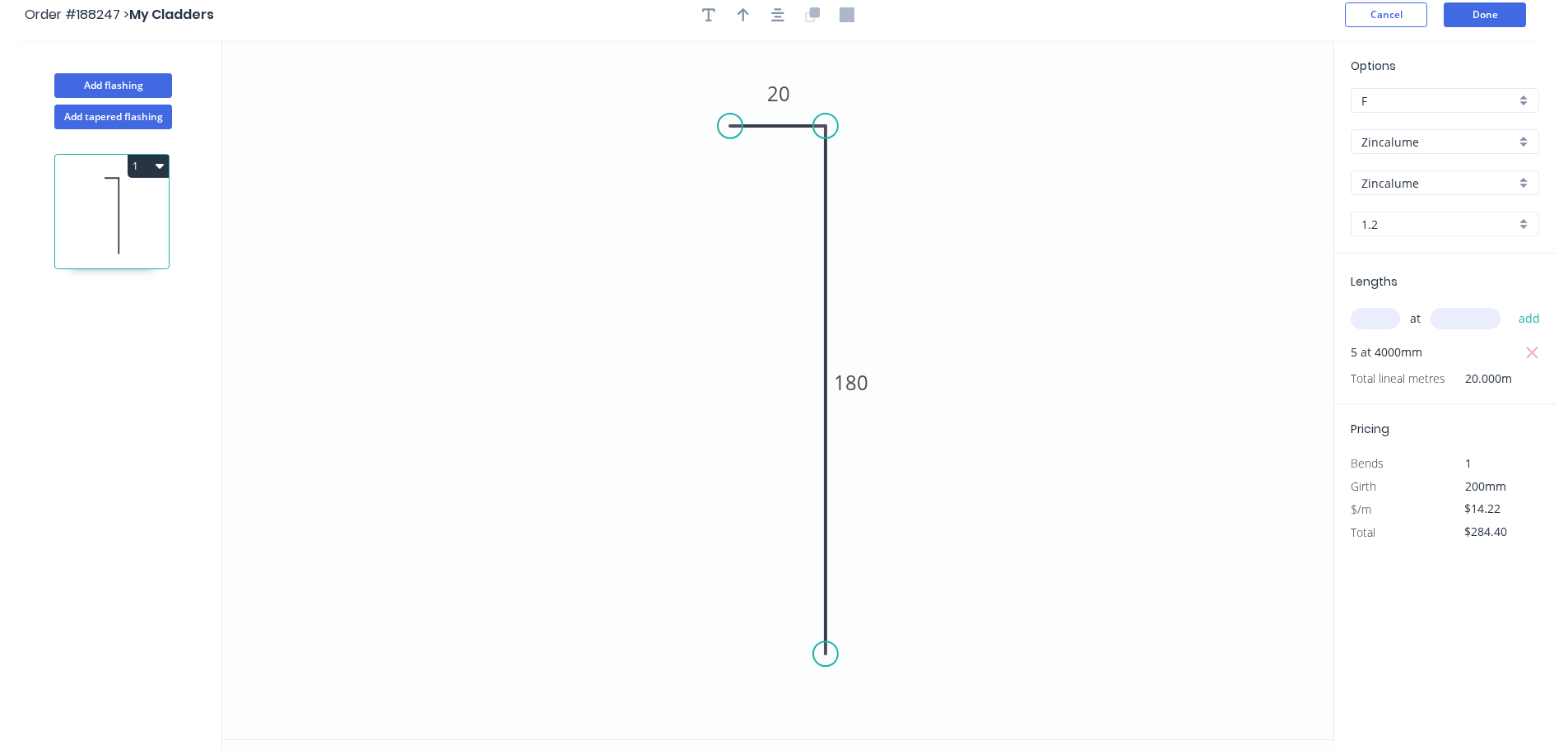
scroll to position [0, 0]
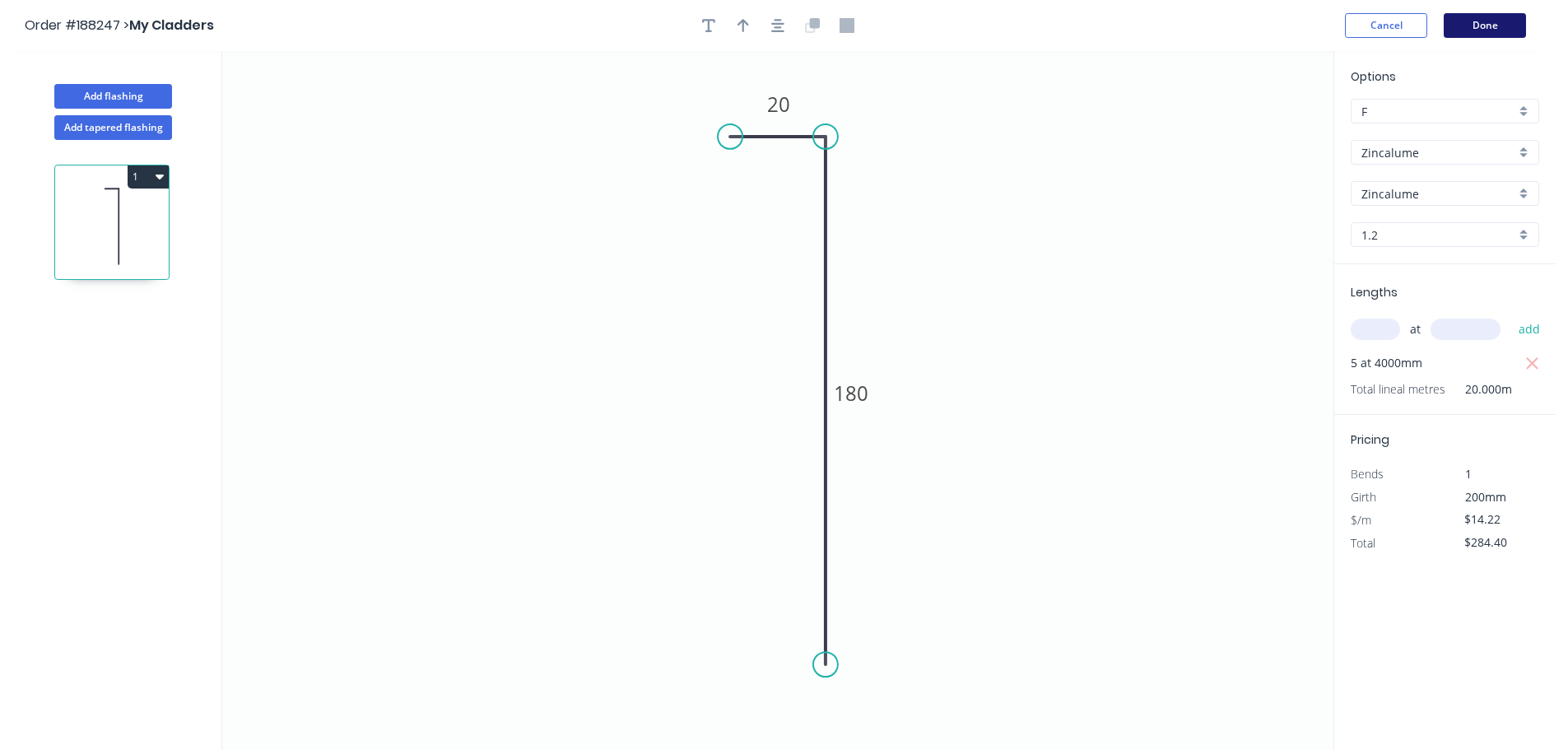
click at [1469, 22] on button "Done" at bounding box center [1485, 25] width 83 height 24
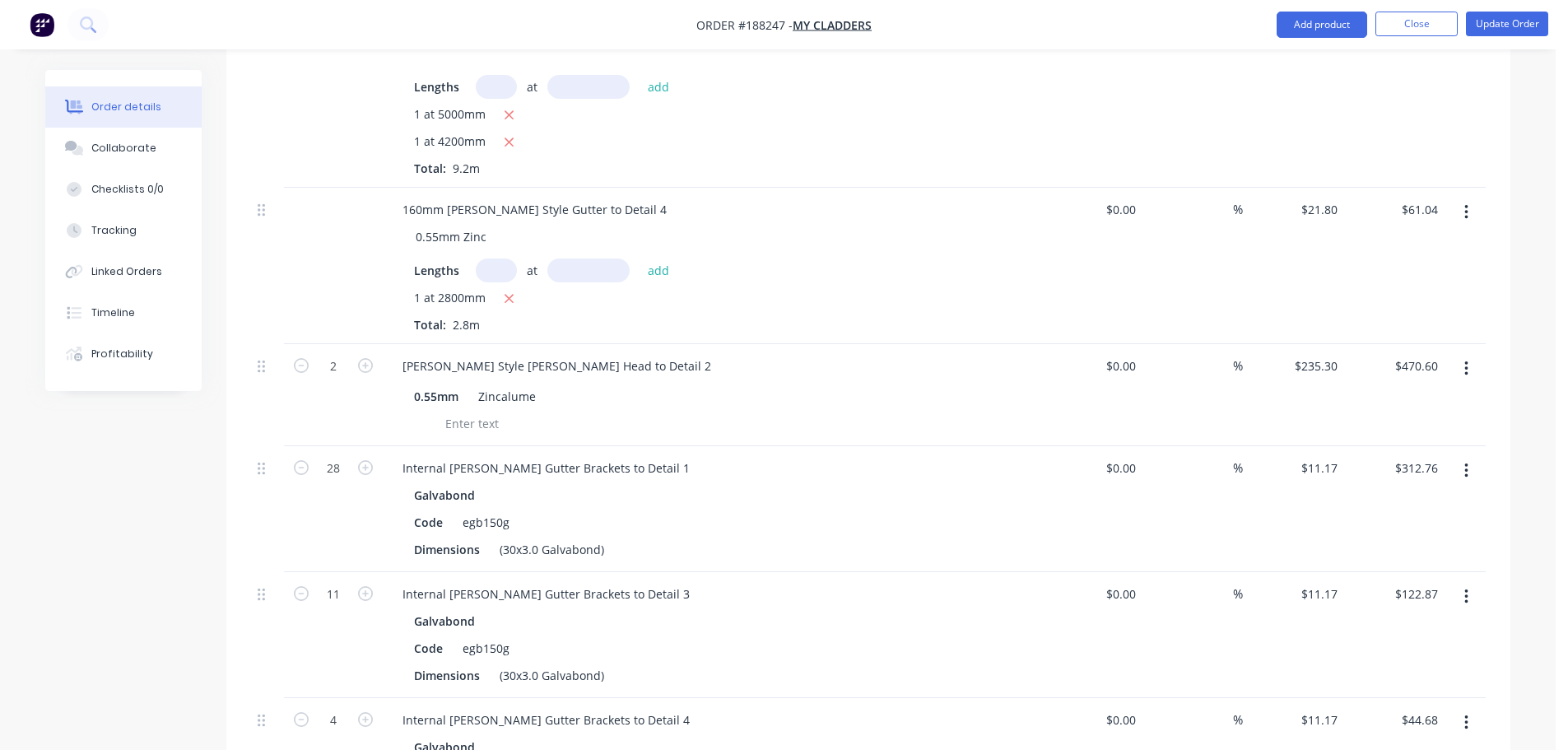
scroll to position [833, 0]
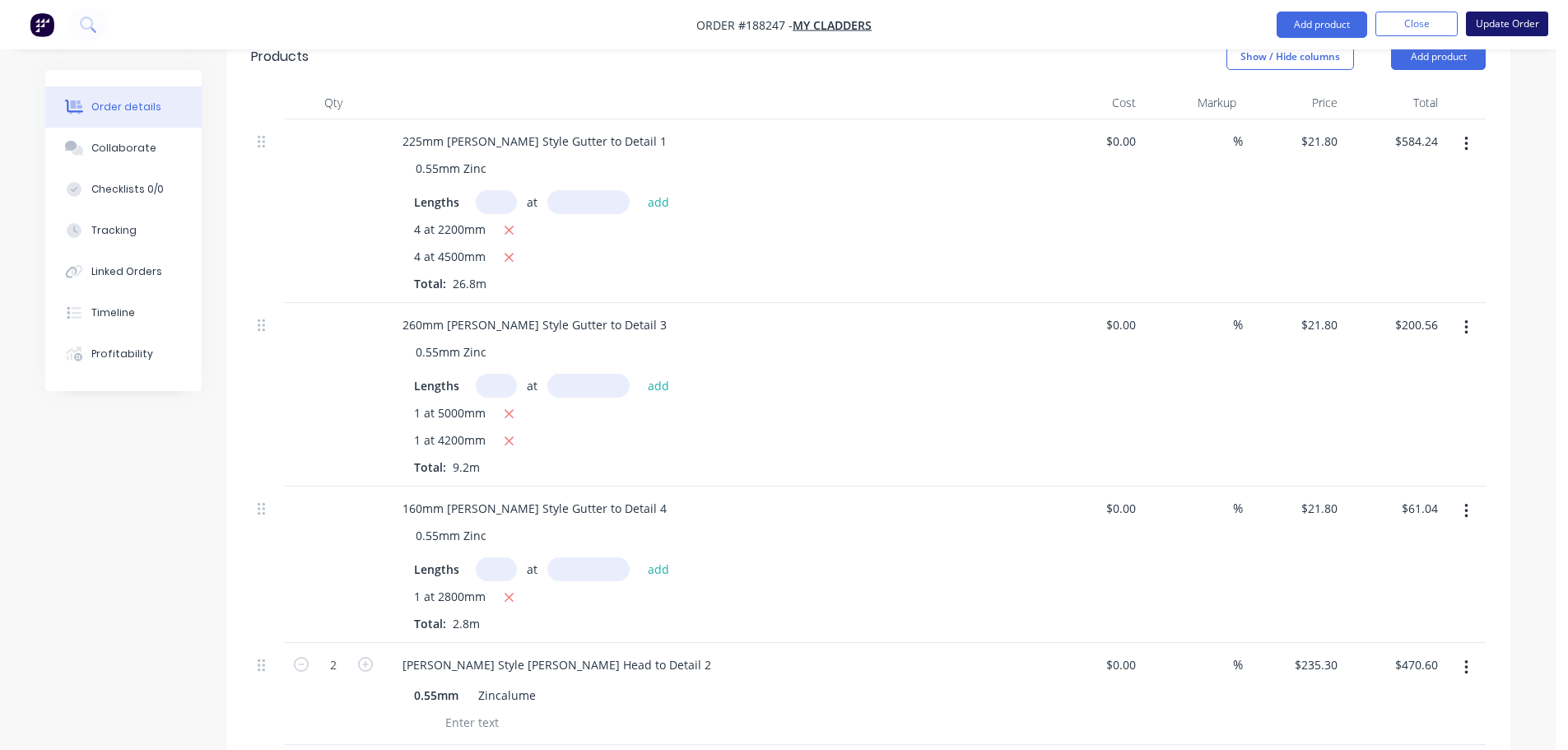
click at [1524, 26] on button "Update Order" at bounding box center [1507, 23] width 83 height 24
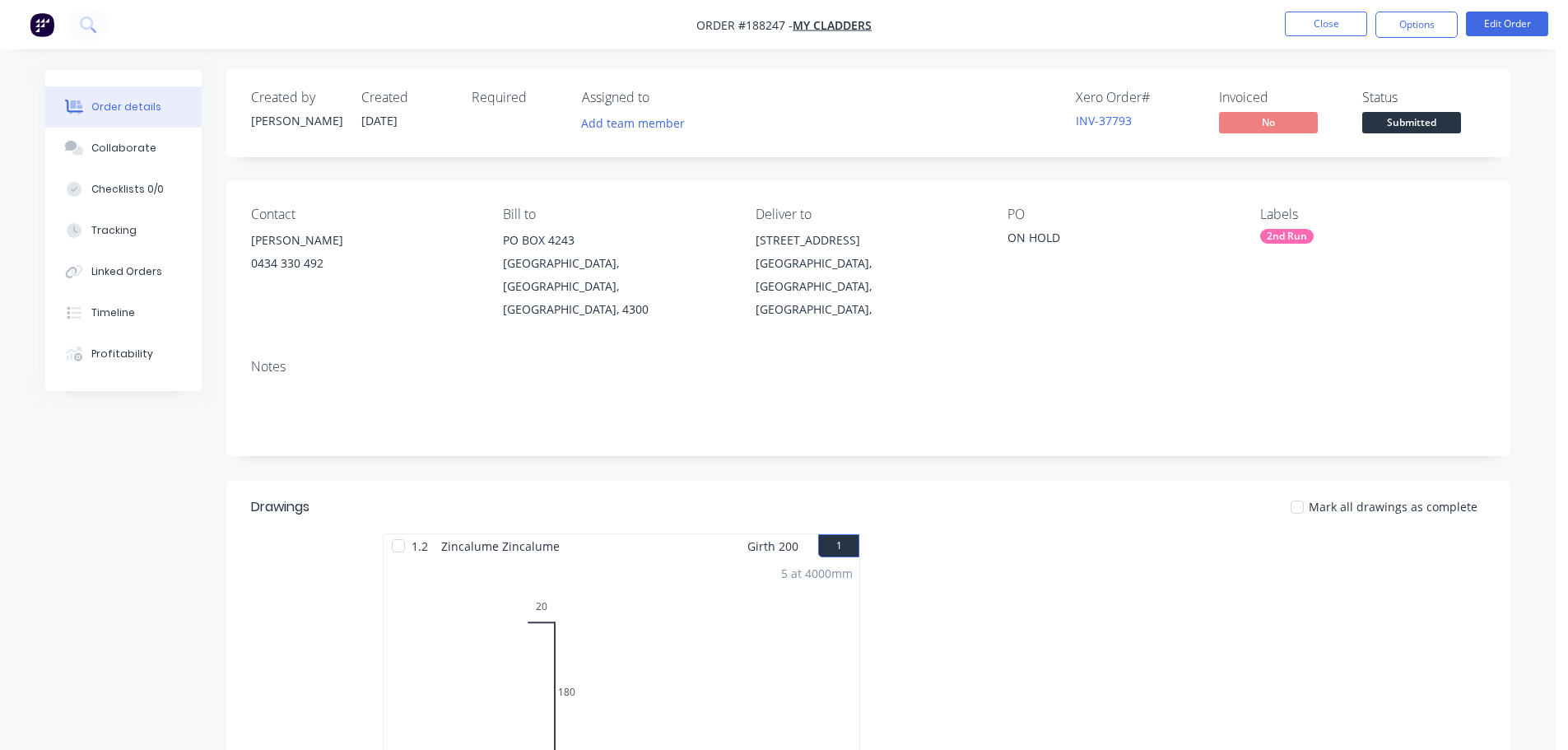
click at [1499, 43] on nav "Order #188247 - My Cladders Close Options Edit Order" at bounding box center [784, 24] width 1568 height 50
click at [1504, 38] on nav "Order #188247 - My Cladders Close Options Edit Order" at bounding box center [784, 24] width 1568 height 50
click at [1476, 33] on button "Edit Order" at bounding box center [1507, 23] width 83 height 24
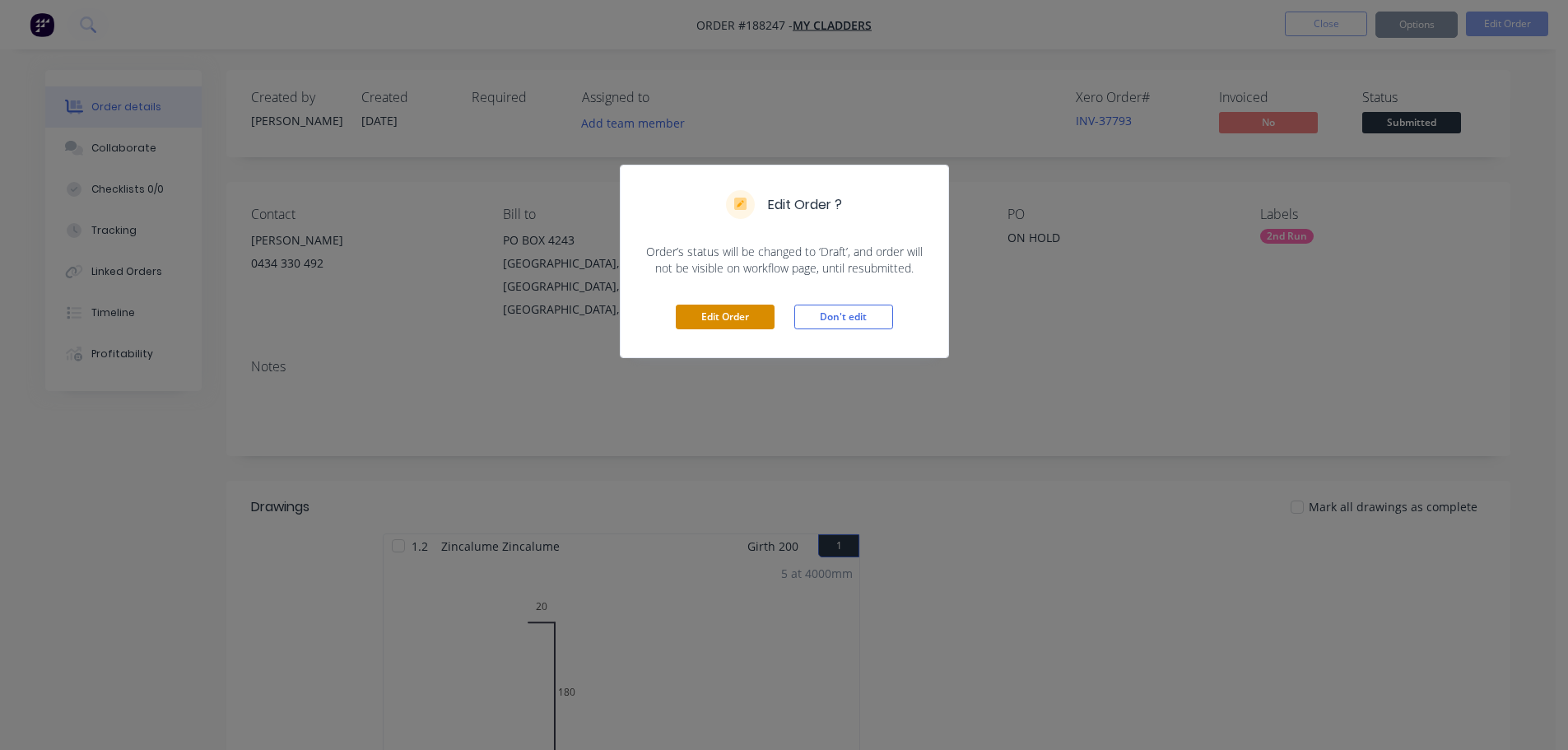
click at [712, 308] on button "Edit Order" at bounding box center [726, 317] width 99 height 24
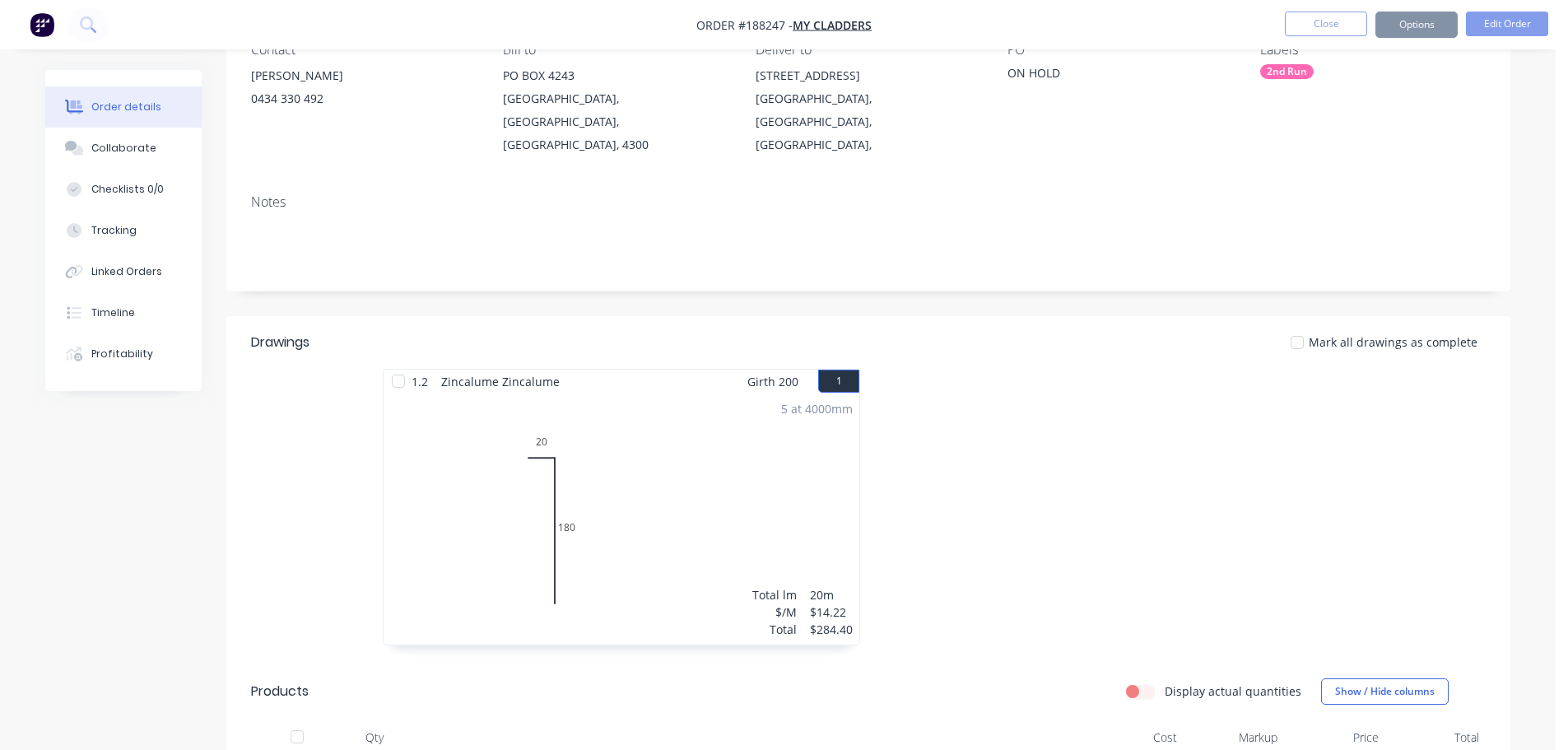
click at [740, 487] on div "5 at 4000mm Total lm $/M Total 20m $14.22 $284.40" at bounding box center [621, 519] width 476 height 251
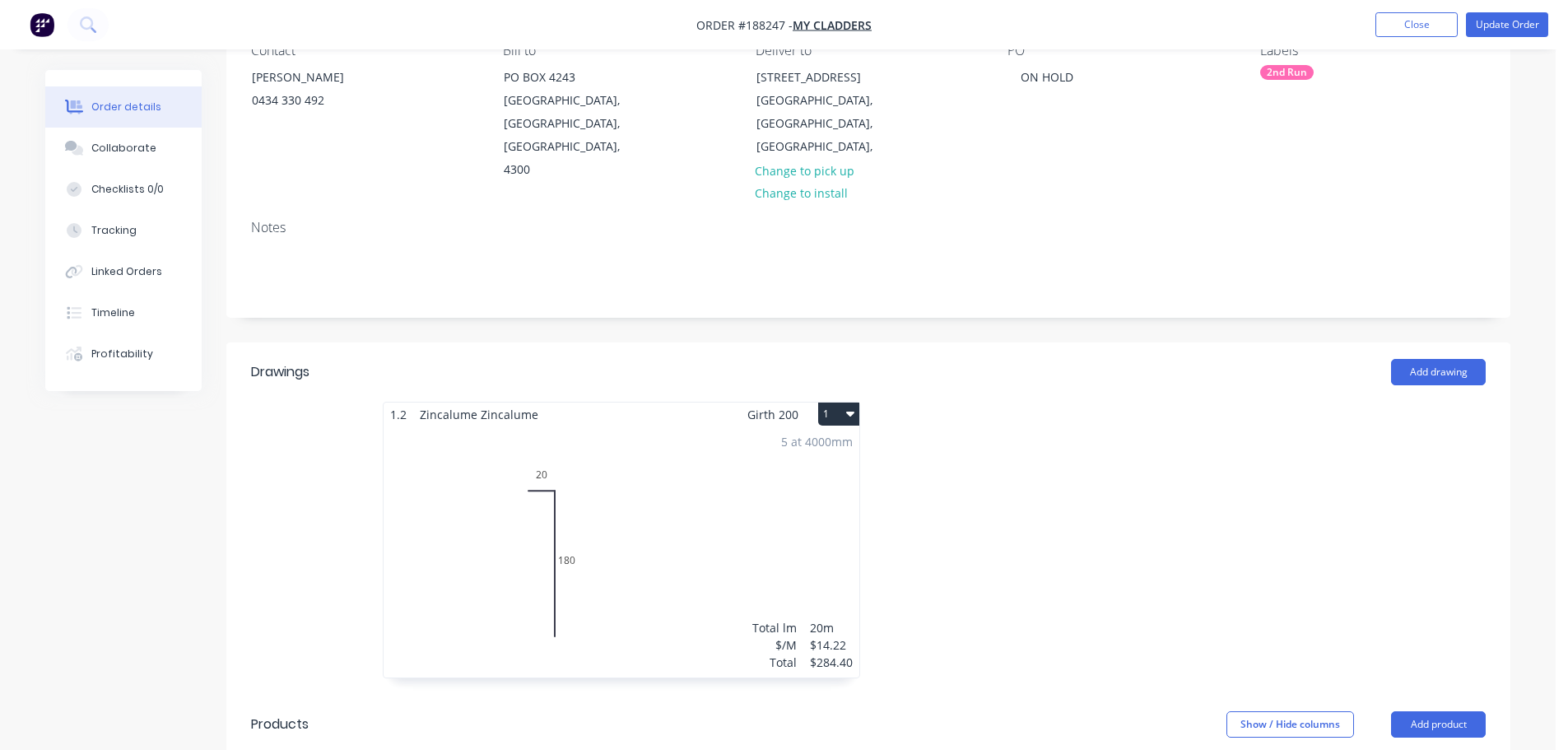
scroll to position [165, 0]
click at [765, 527] on div "5 at 4000mm Total lm $/M Total 20m $14.22 $284.40" at bounding box center [621, 551] width 476 height 251
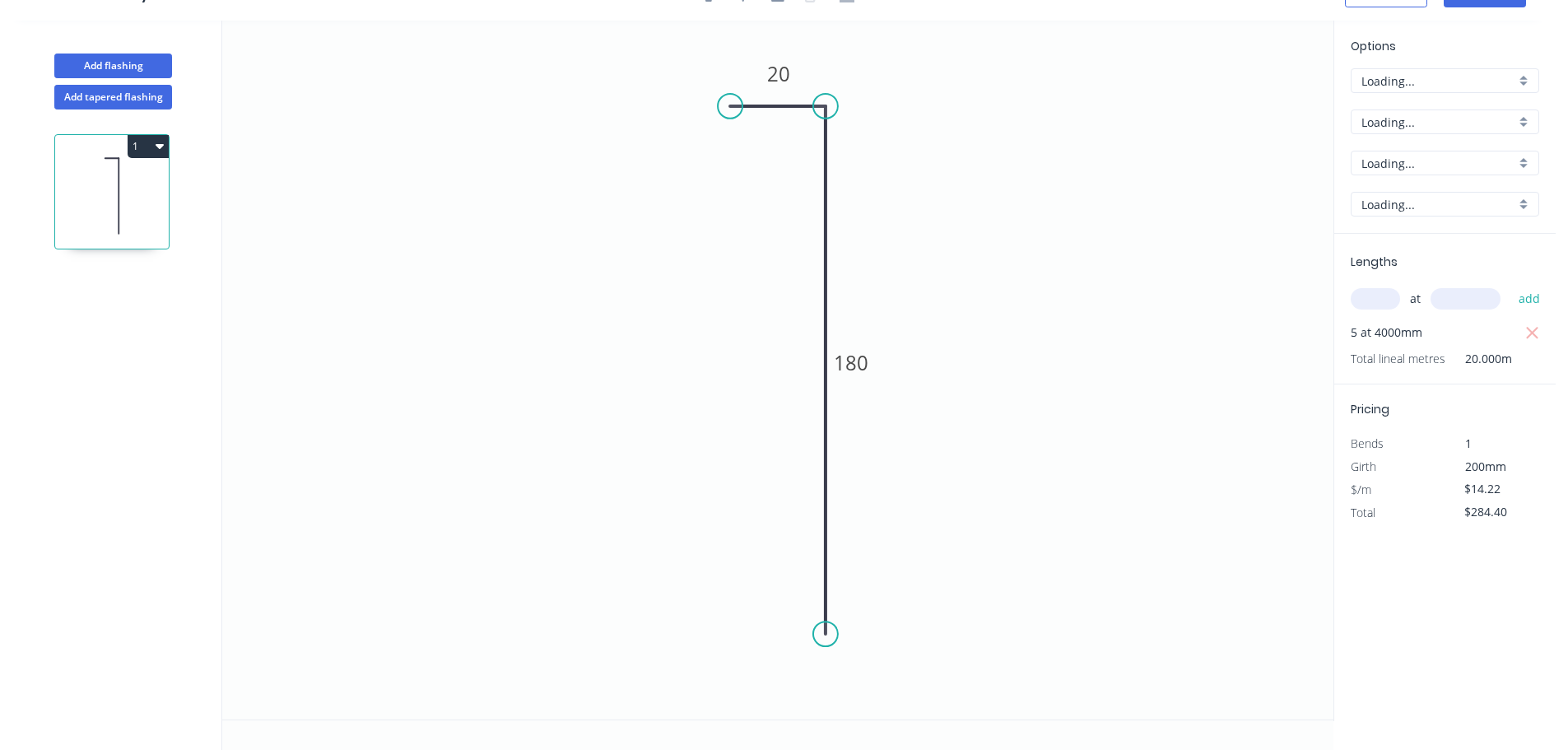
scroll to position [30, 0]
click at [129, 76] on button "Add flashing" at bounding box center [112, 65] width 117 height 24
type input "$0.00"
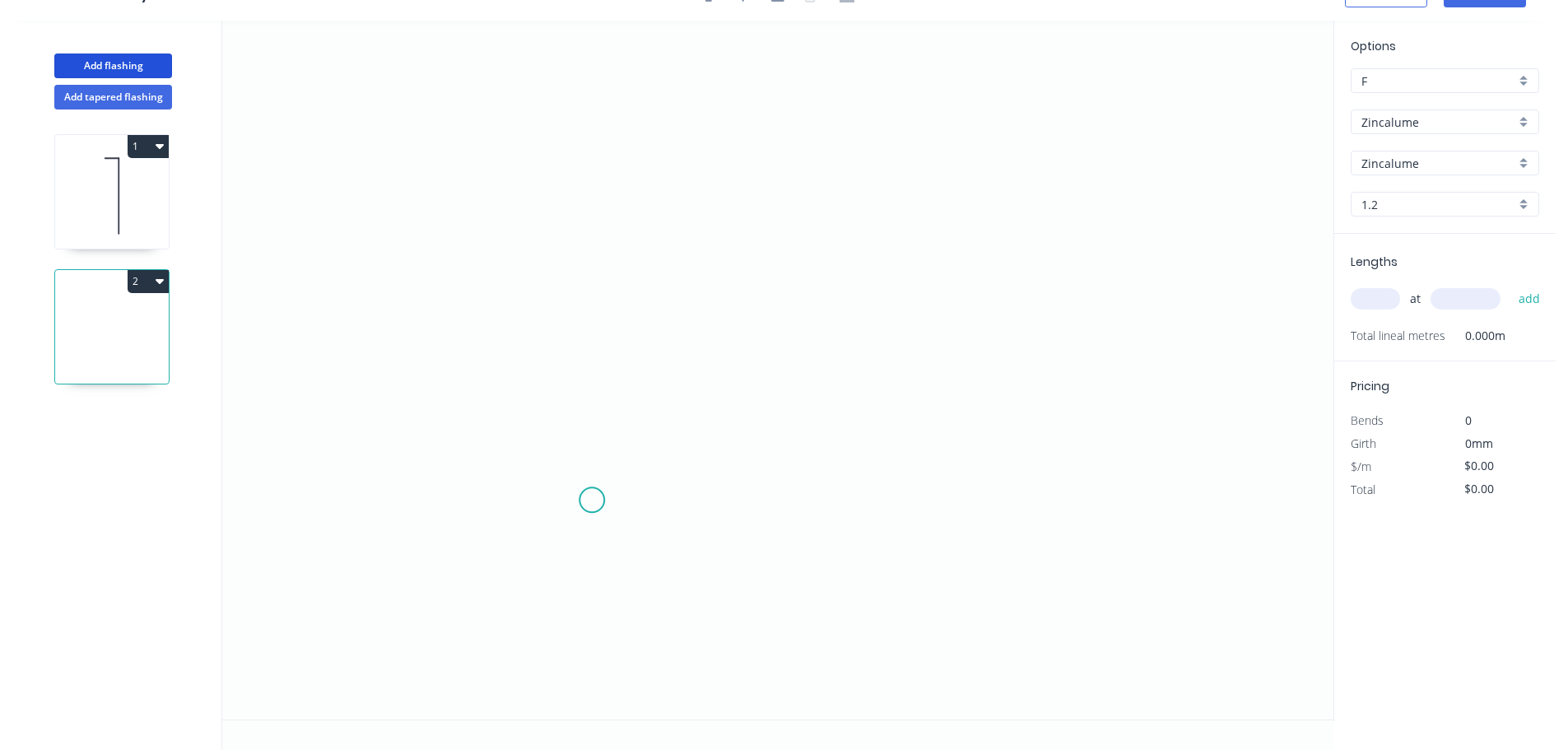
click at [620, 503] on icon "0" at bounding box center [777, 370] width 1111 height 699
click at [590, 532] on icon "0" at bounding box center [777, 370] width 1111 height 699
click at [596, 304] on icon "0 ?" at bounding box center [777, 370] width 1111 height 699
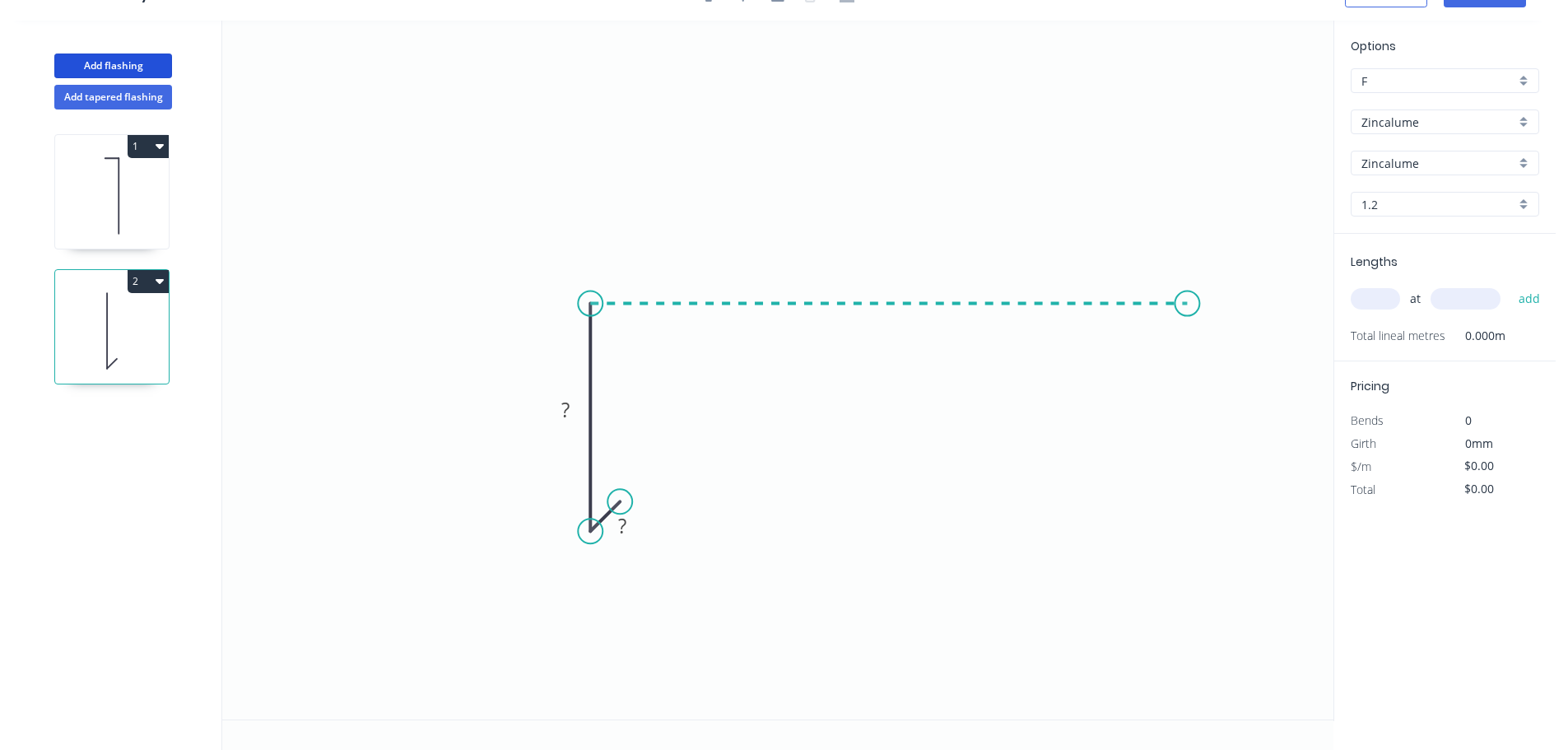
click at [1189, 291] on icon "0 ? ?" at bounding box center [777, 370] width 1111 height 699
click at [1180, 534] on icon "0 ? ? ?" at bounding box center [777, 370] width 1111 height 699
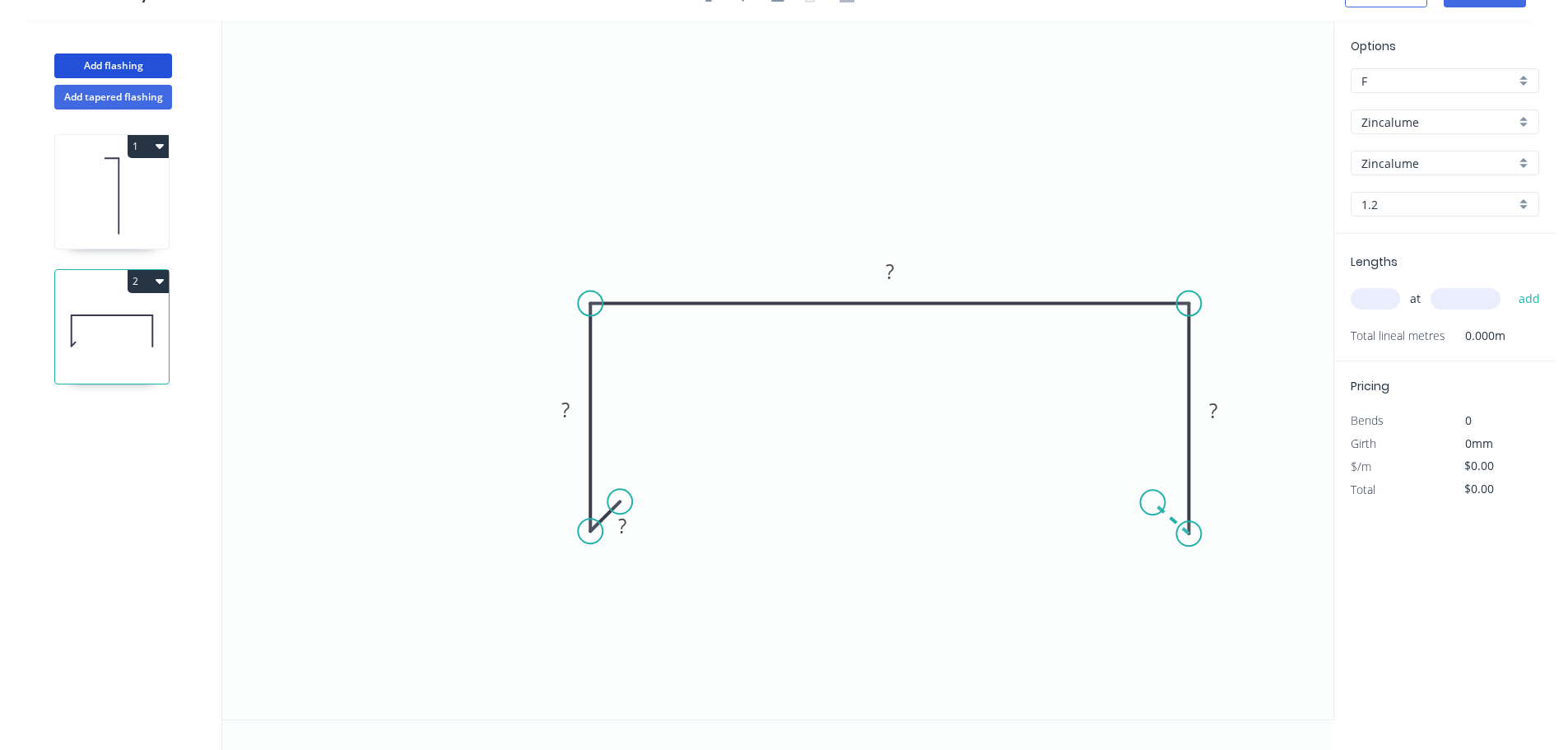
click at [1154, 503] on icon "0 ? ? ? ?" at bounding box center [777, 370] width 1111 height 699
click at [1154, 500] on circle at bounding box center [1152, 497] width 24 height 24
click at [1155, 519] on tspan "?" at bounding box center [1154, 526] width 8 height 27
type input "$27.03"
drag, startPoint x: 652, startPoint y: 136, endPoint x: 672, endPoint y: 135, distance: 20.0
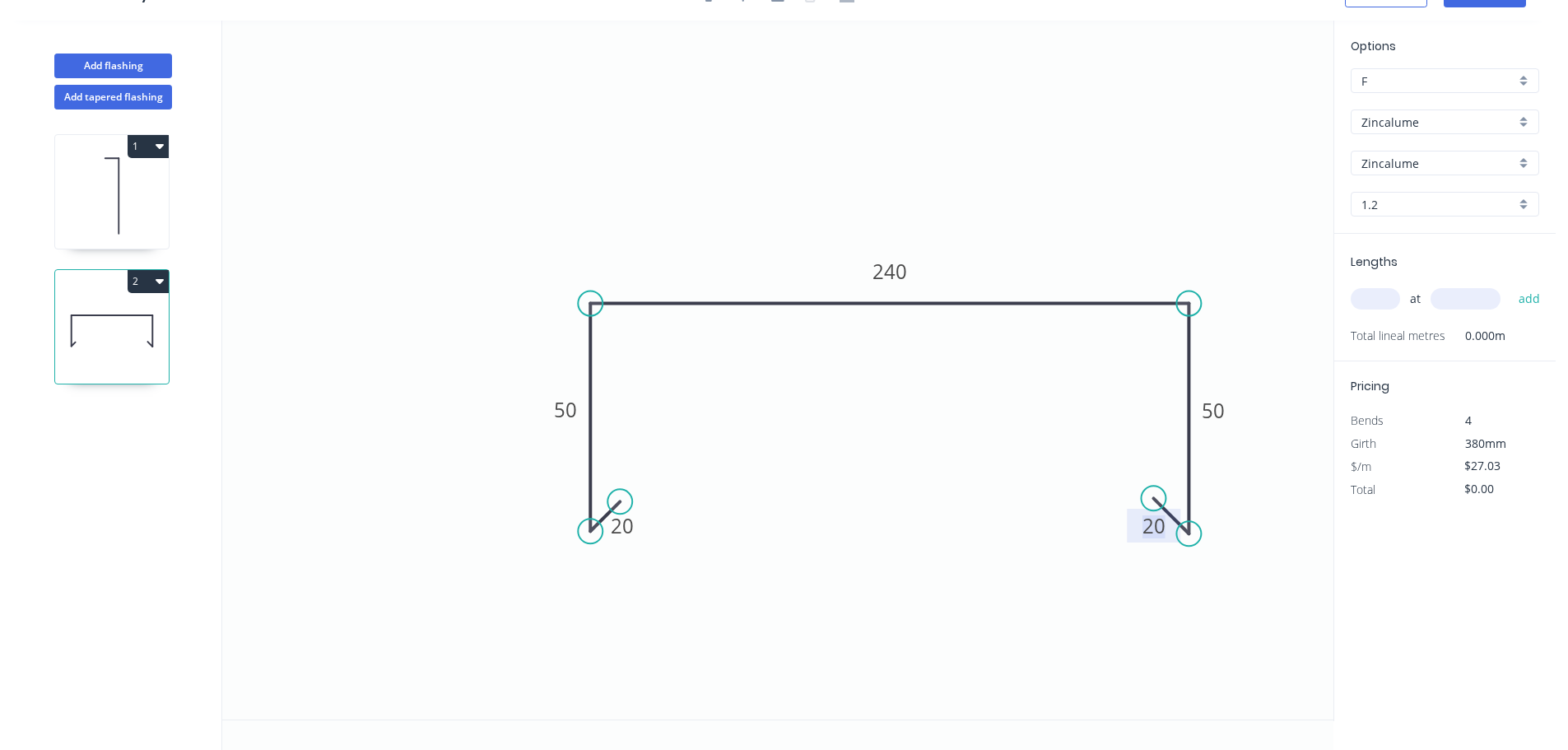
click at [652, 135] on icon "0 20 50 240 50 20" at bounding box center [777, 370] width 1111 height 699
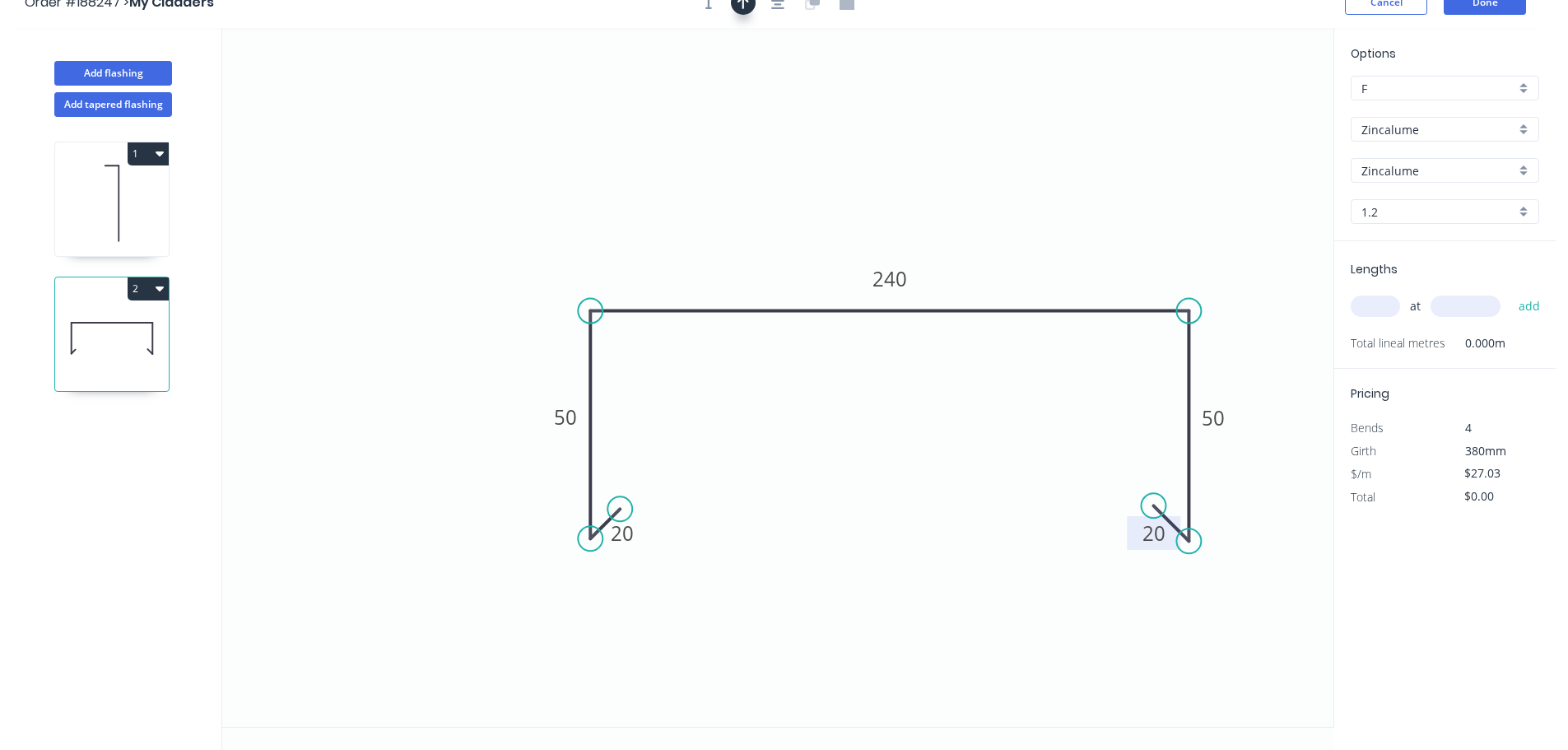
scroll to position [0, 0]
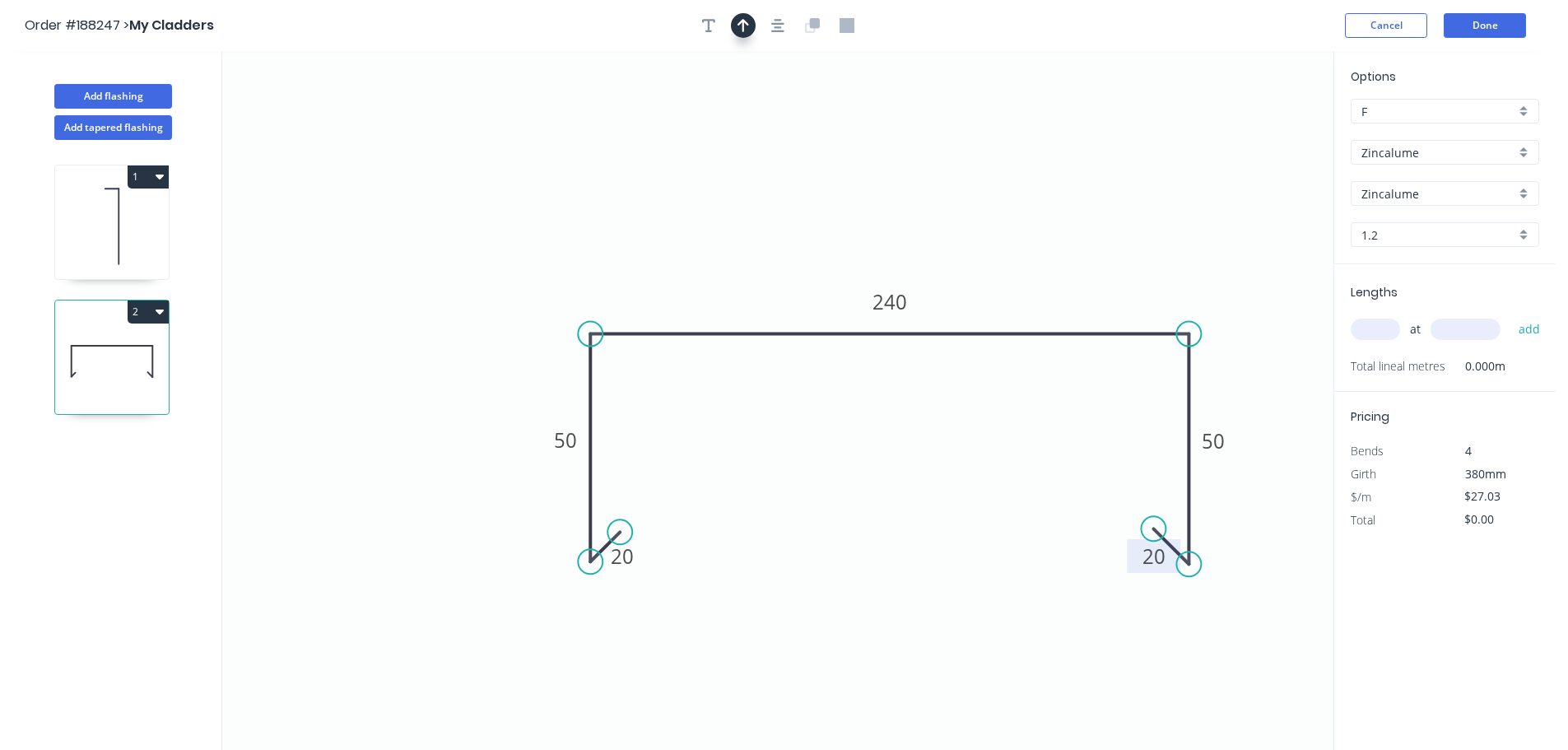
click at [738, 26] on icon "button" at bounding box center [743, 25] width 11 height 15
drag, startPoint x: 1251, startPoint y: 131, endPoint x: 1103, endPoint y: 289, distance: 216.5
click at [1090, 298] on icon at bounding box center [1089, 278] width 15 height 53
click at [1369, 163] on div "Zincalume" at bounding box center [1445, 152] width 189 height 24
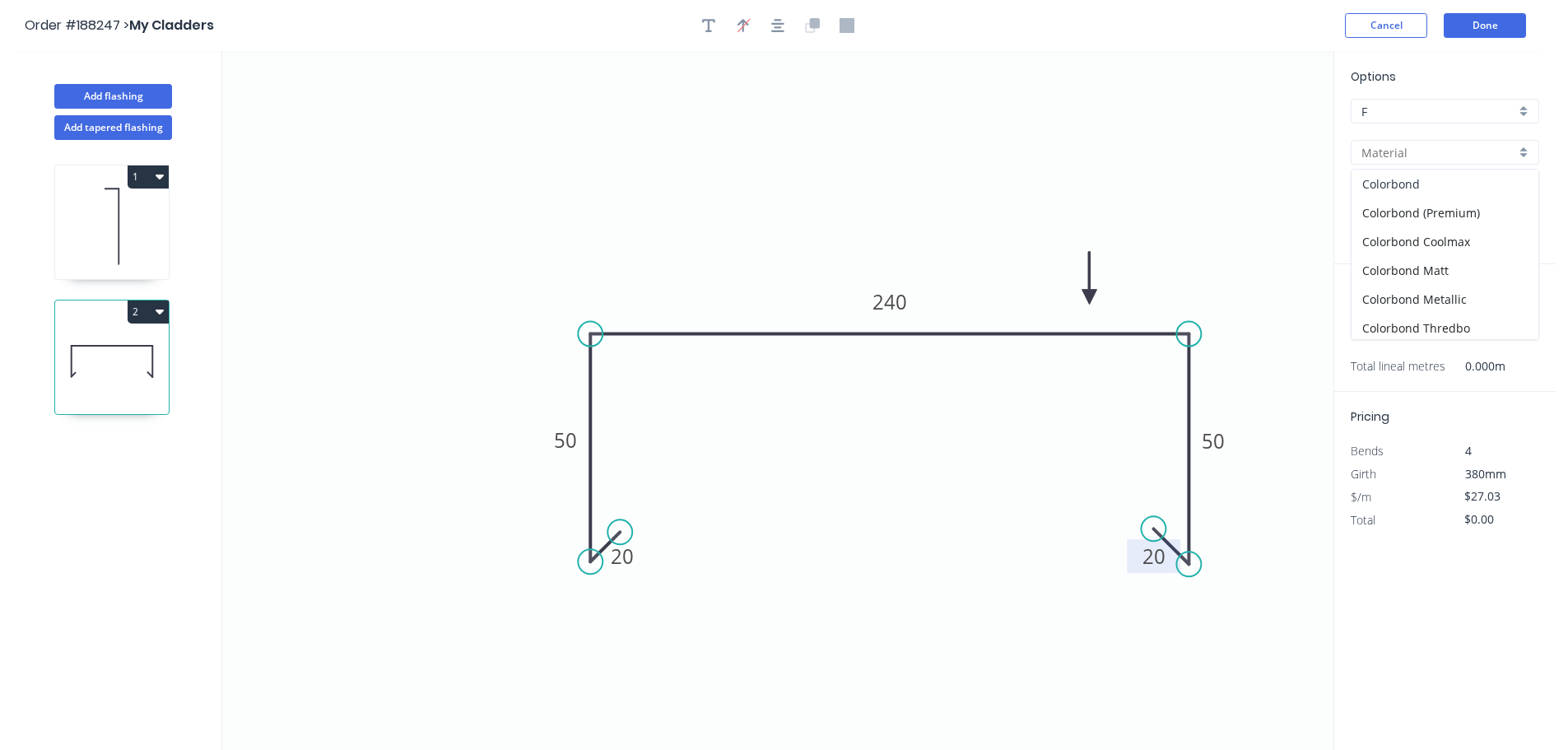
click at [1385, 184] on div "Colorbond" at bounding box center [1445, 184] width 187 height 29
type input "Colorbond"
type input "aNoColor"
type input "$28.50"
click at [1398, 191] on input "aNoColor" at bounding box center [1438, 194] width 154 height 17
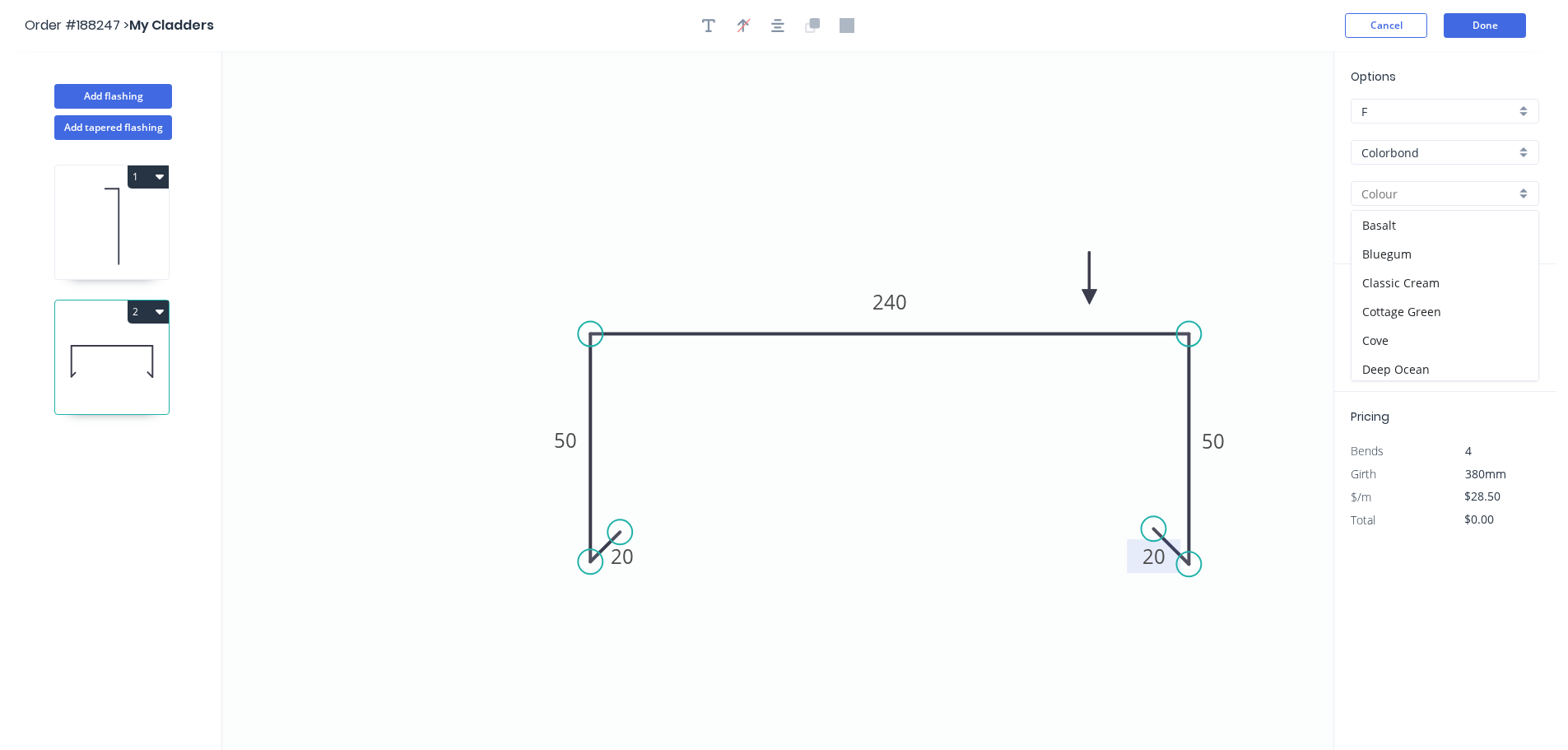
click at [1447, 161] on div "Colorbond" at bounding box center [1445, 152] width 189 height 24
type input "aNoColor"
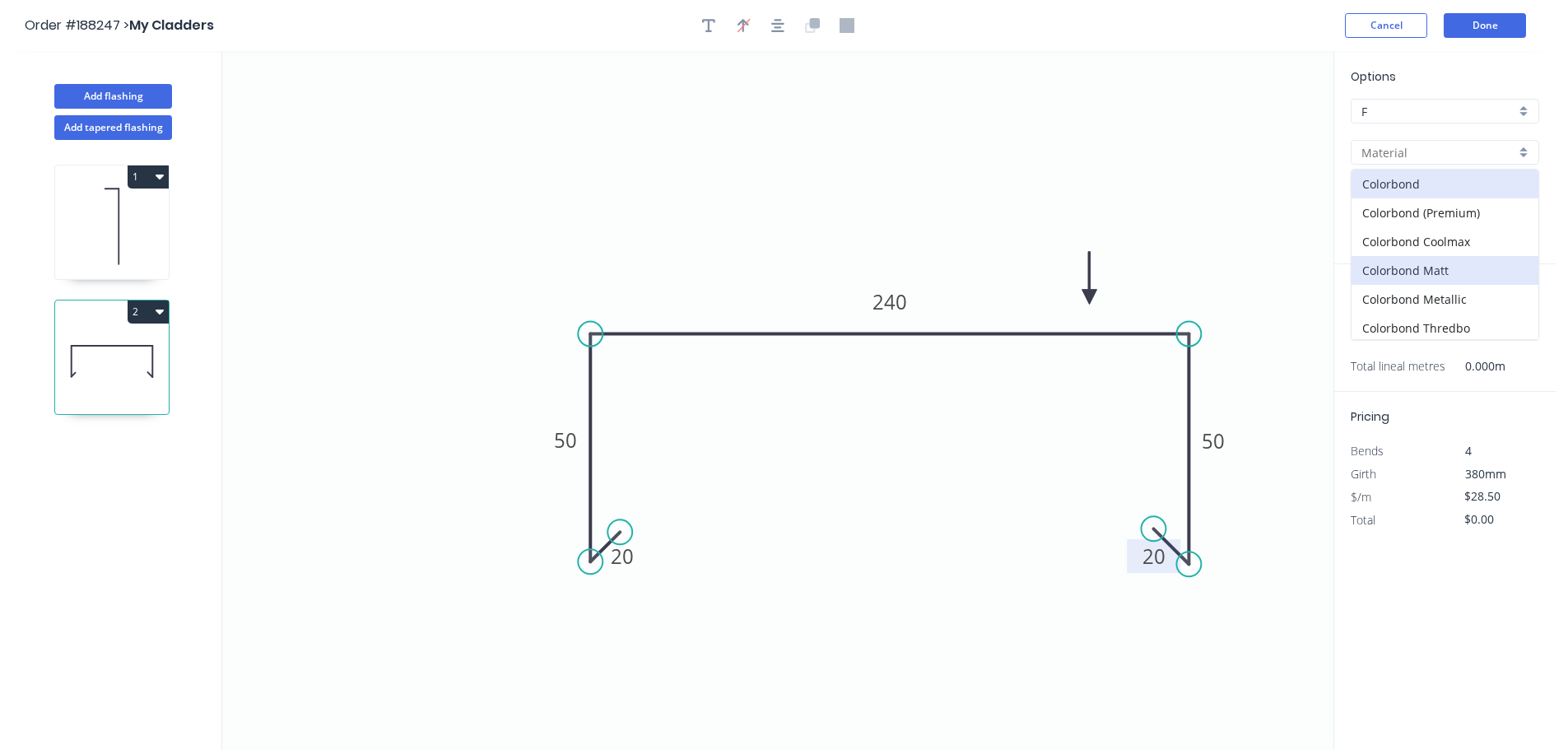
scroll to position [349, 0]
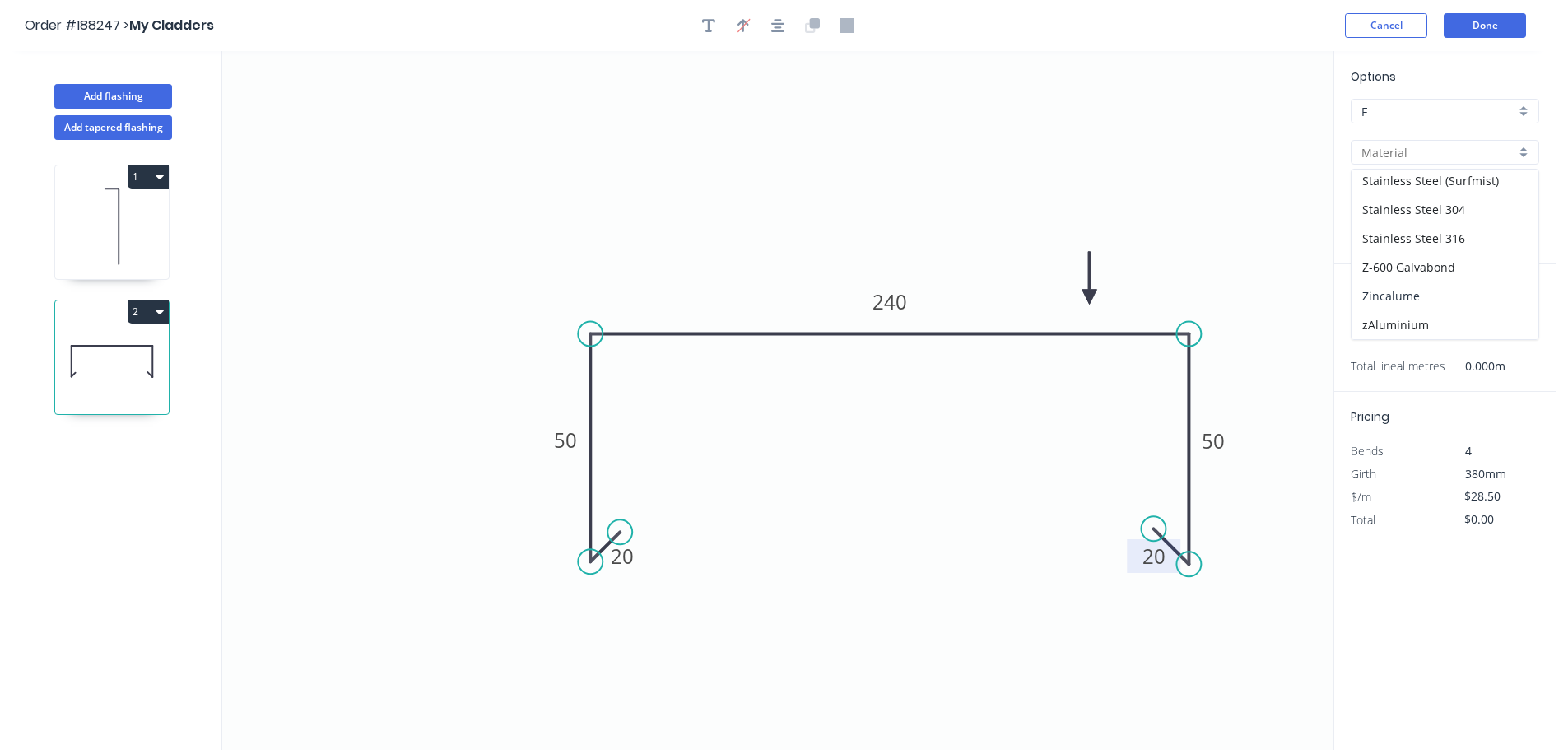
click at [1414, 295] on div "Zincalume" at bounding box center [1445, 296] width 187 height 29
type input "Zincalume"
type input "$27.03"
click at [1368, 338] on input "text" at bounding box center [1376, 329] width 50 height 22
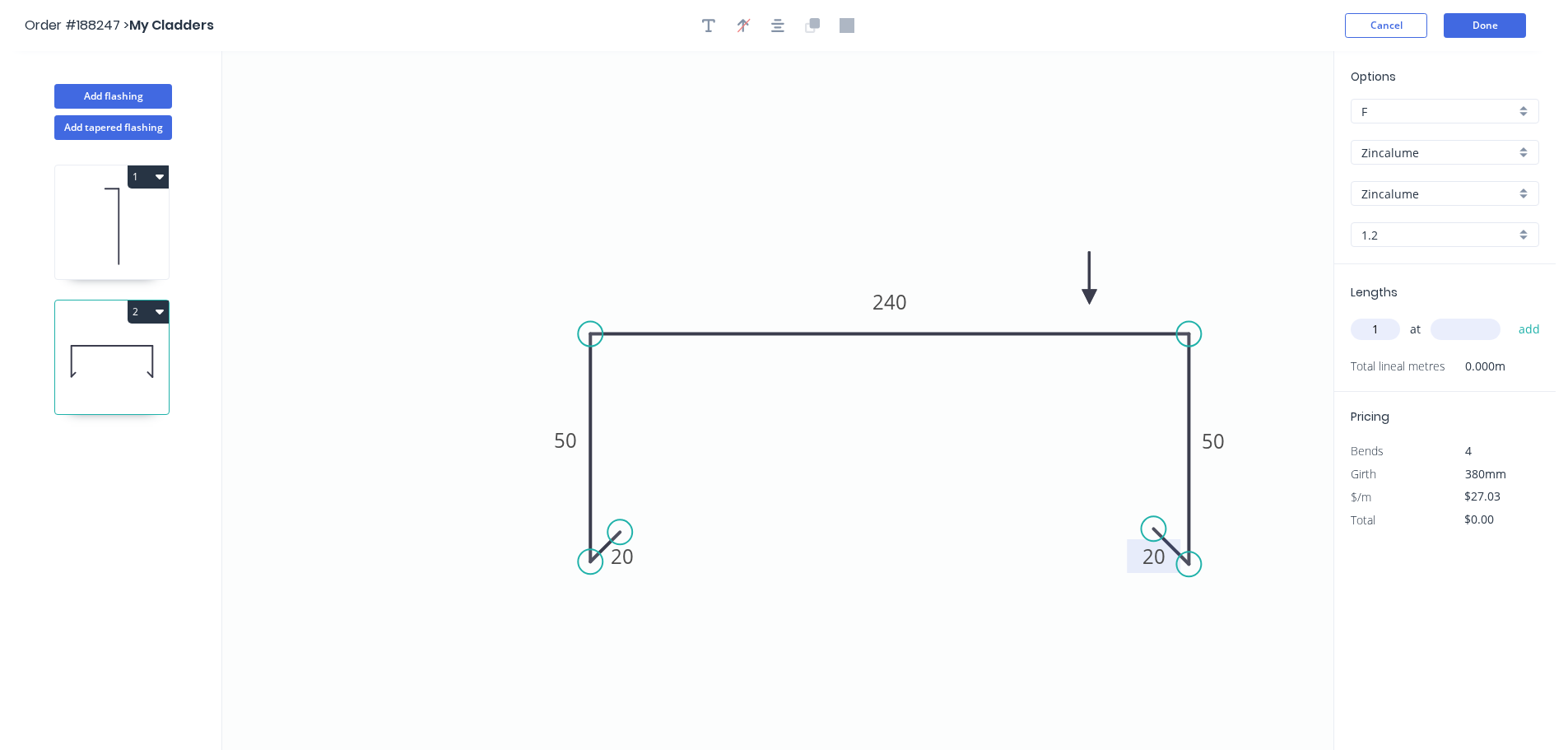
type input "1"
type input "2500"
click at [1511, 315] on button "add" at bounding box center [1530, 329] width 38 height 28
type input "$67.58"
click at [158, 102] on button "Add flashing" at bounding box center [112, 97] width 117 height 24
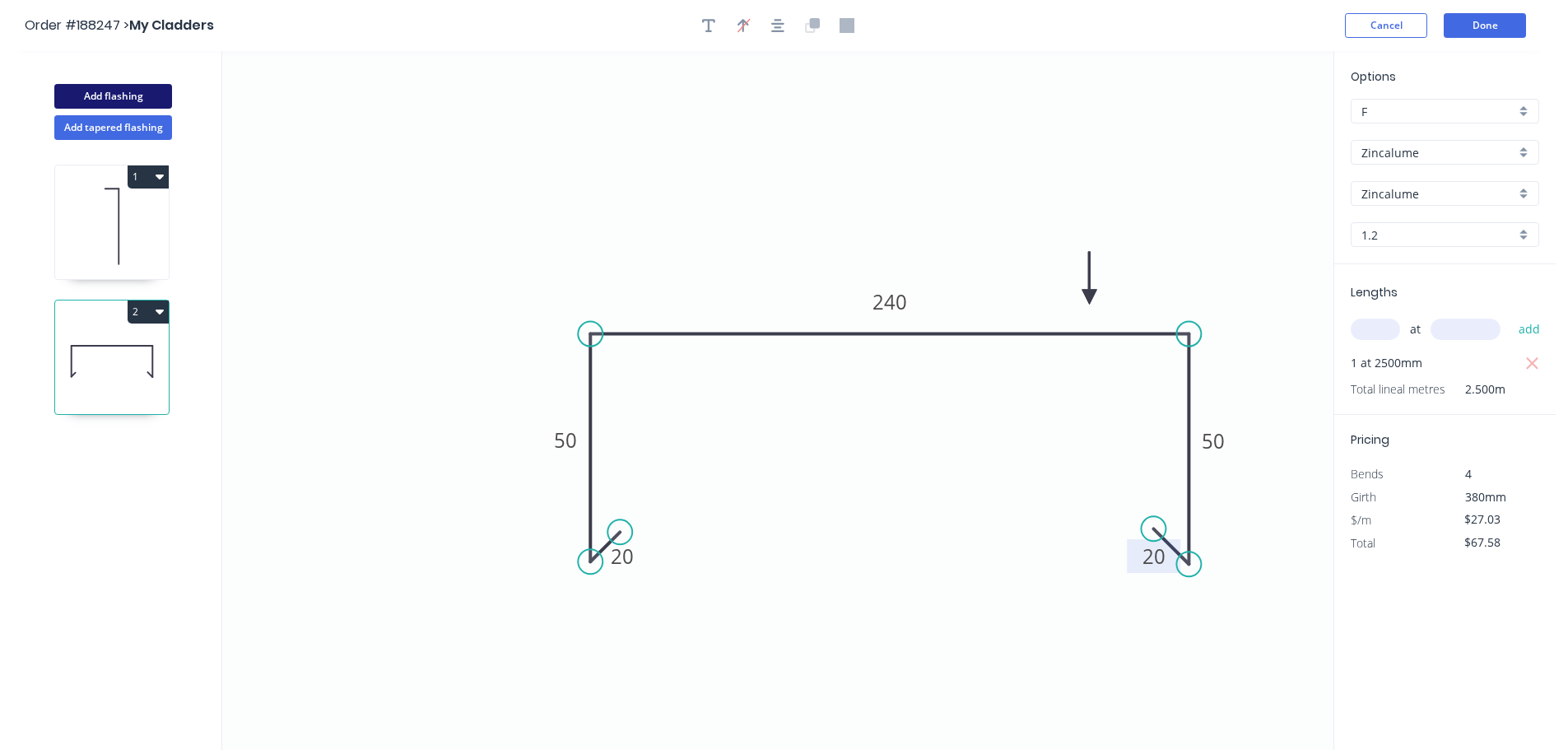
type input "$0.00"
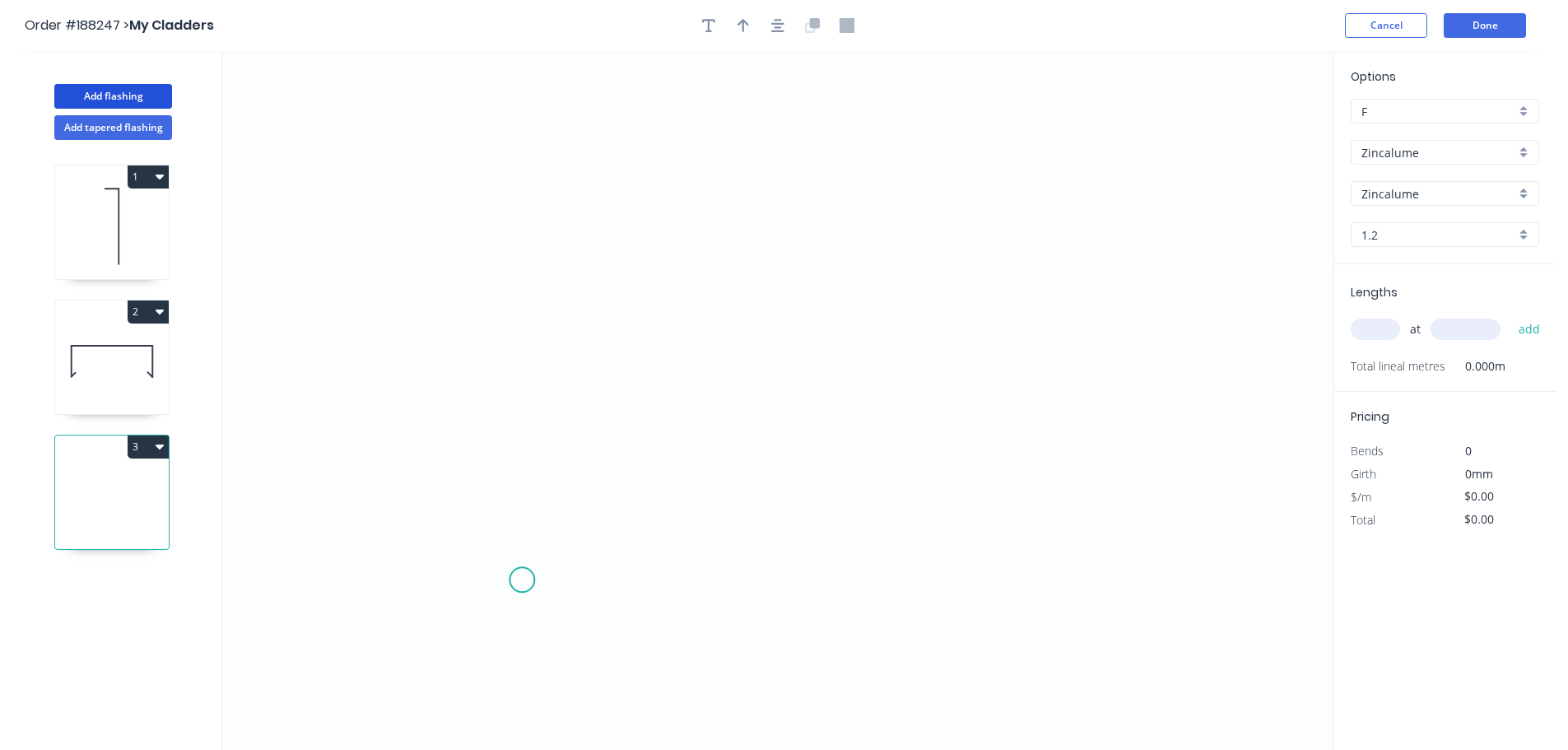
click at [576, 564] on icon "0" at bounding box center [777, 400] width 1111 height 699
click at [608, 528] on icon "0" at bounding box center [777, 400] width 1111 height 699
click at [613, 353] on icon "0 ?" at bounding box center [777, 400] width 1111 height 699
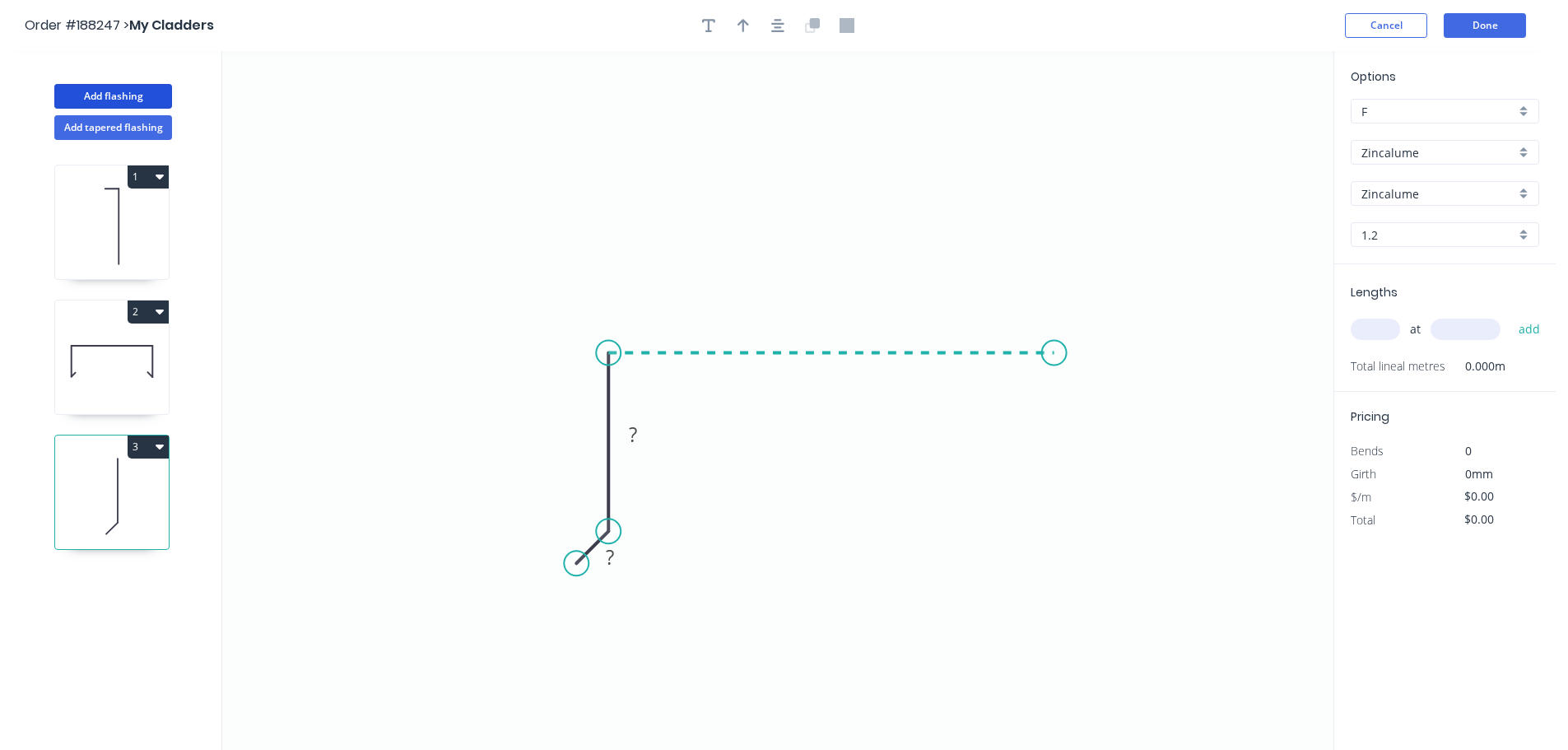
click at [1064, 358] on icon "0 ? ?" at bounding box center [777, 400] width 1111 height 699
click at [1062, 527] on icon "0 ? ? ?" at bounding box center [777, 400] width 1111 height 699
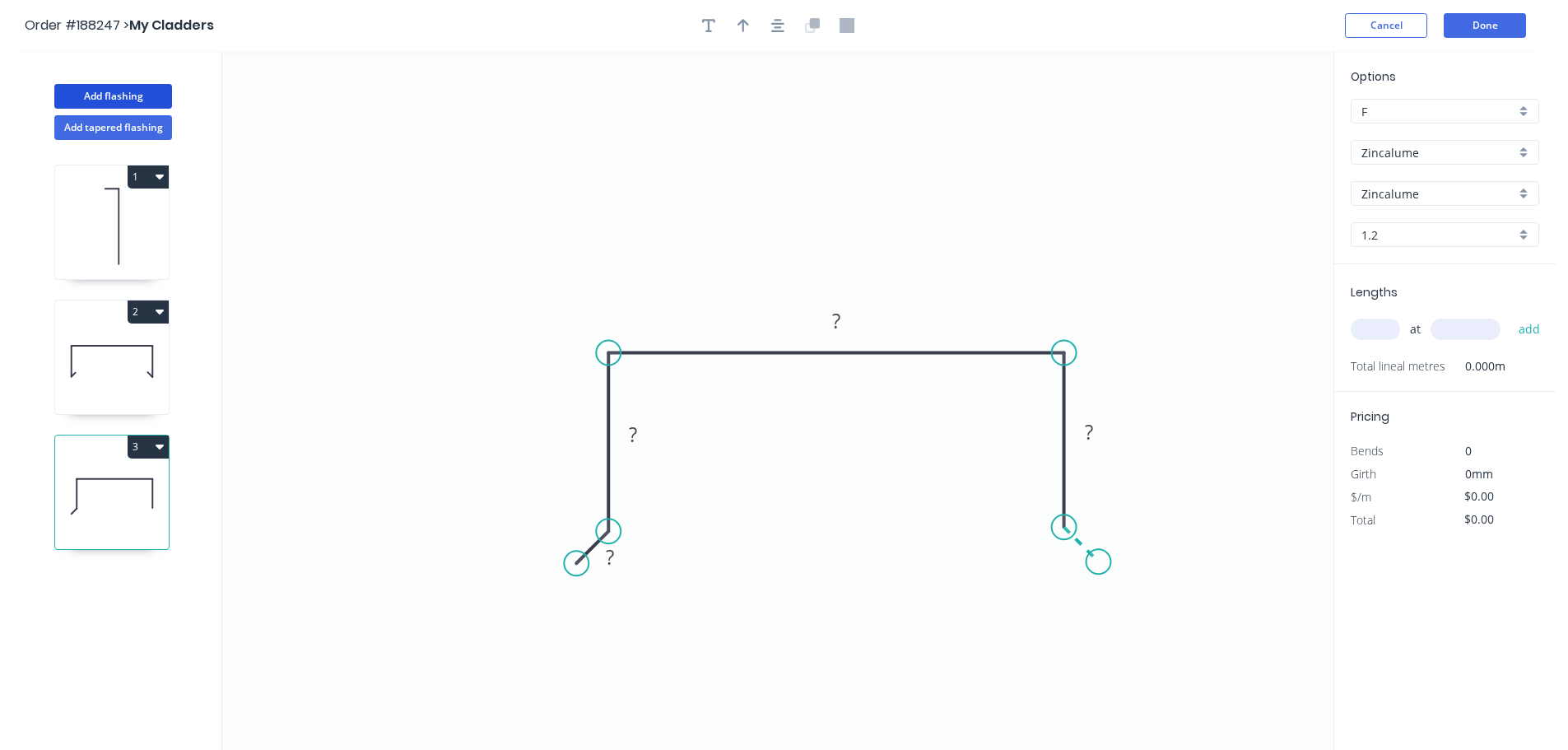
click at [1099, 564] on icon "0 ? ? ? ?" at bounding box center [777, 400] width 1111 height 699
drag, startPoint x: 1068, startPoint y: 546, endPoint x: 1048, endPoint y: 548, distance: 20.1
click at [1069, 546] on g "?" at bounding box center [1063, 553] width 33 height 27
type input "$22.20"
click at [738, 17] on button "button" at bounding box center [743, 25] width 24 height 24
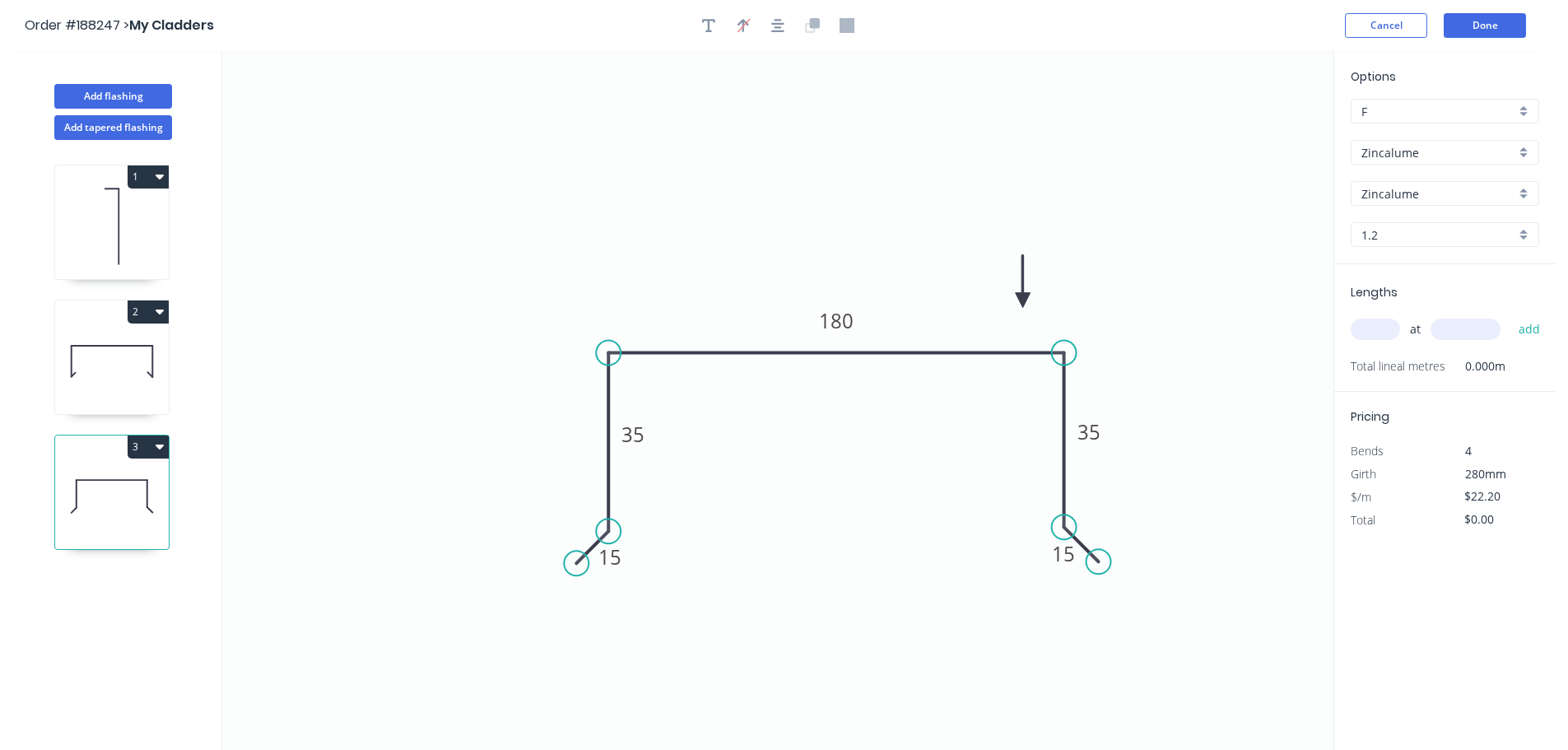
drag, startPoint x: 1251, startPoint y: 130, endPoint x: 1008, endPoint y: 310, distance: 302.4
click at [1016, 308] on icon at bounding box center [1023, 281] width 15 height 53
click at [1386, 237] on input "1.2" at bounding box center [1438, 235] width 154 height 17
click at [1409, 274] on div "0.55" at bounding box center [1445, 266] width 187 height 29
type input "0.55"
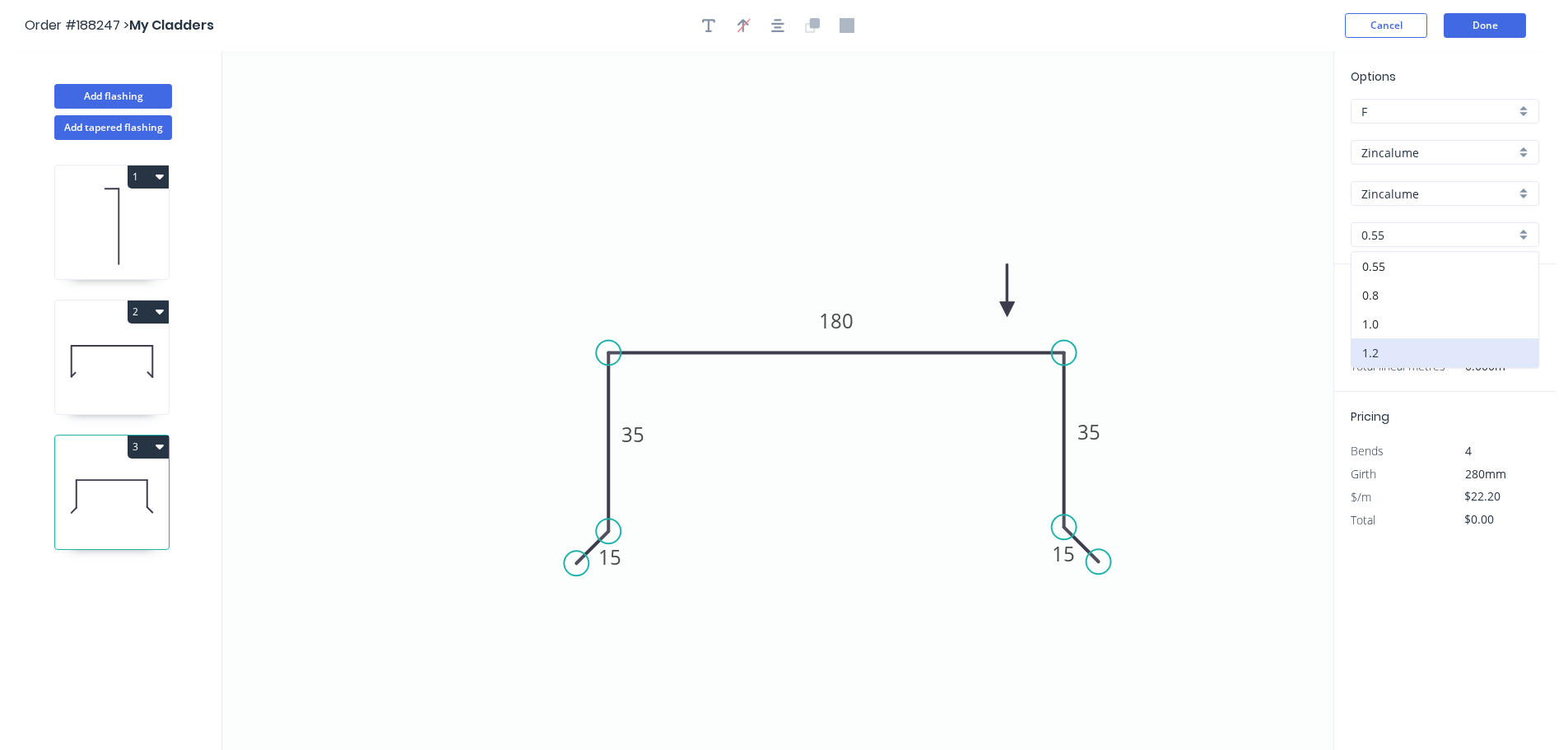
type input "$11.42"
click at [1377, 332] on input "text" at bounding box center [1376, 329] width 50 height 22
type input "1"
type input "2500"
click at [1511, 315] on button "add" at bounding box center [1530, 329] width 38 height 28
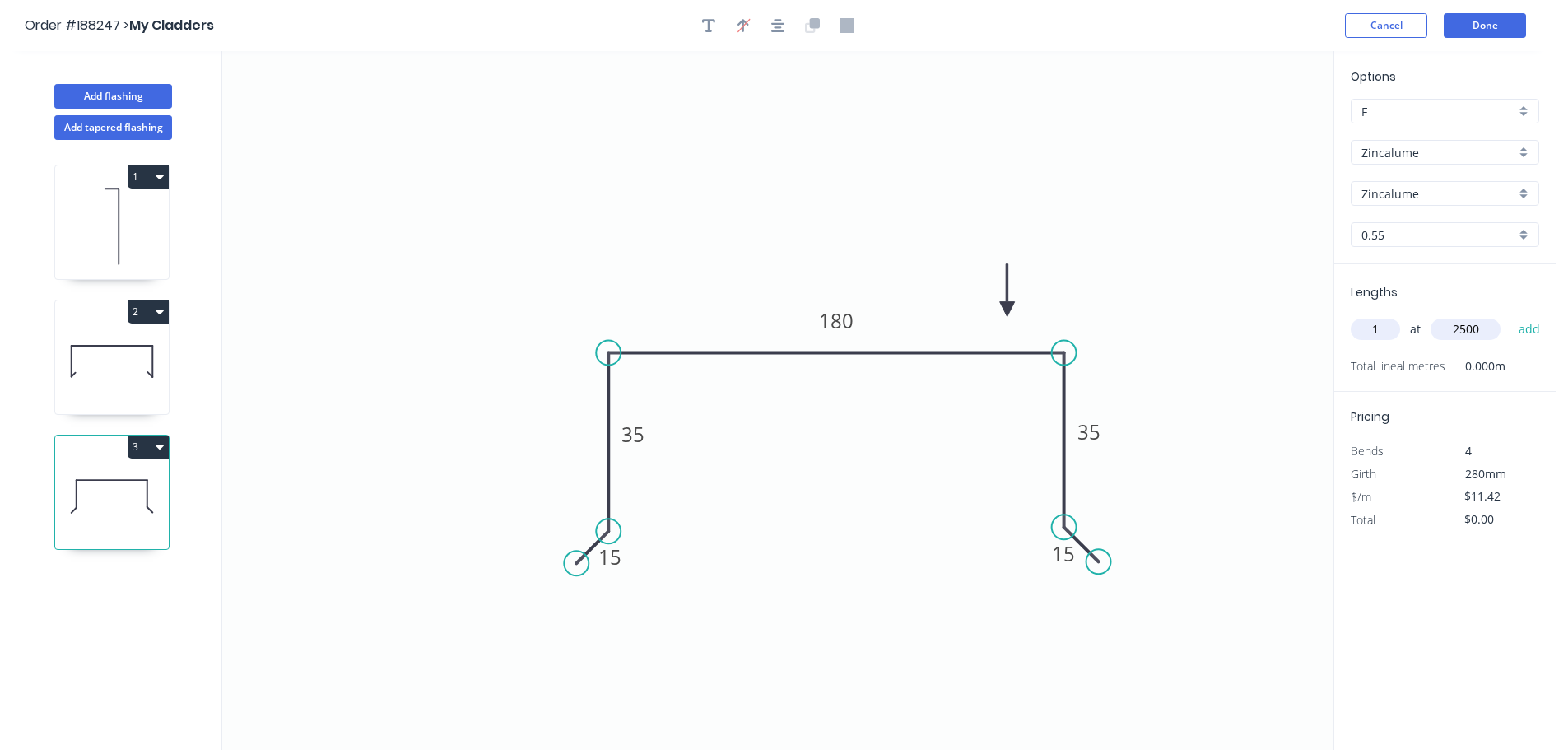
type input "$28.55"
drag, startPoint x: 128, startPoint y: 374, endPoint x: 199, endPoint y: 365, distance: 71.6
click at [130, 375] on icon at bounding box center [111, 361] width 114 height 105
type input "$27.03"
type input "$67.58"
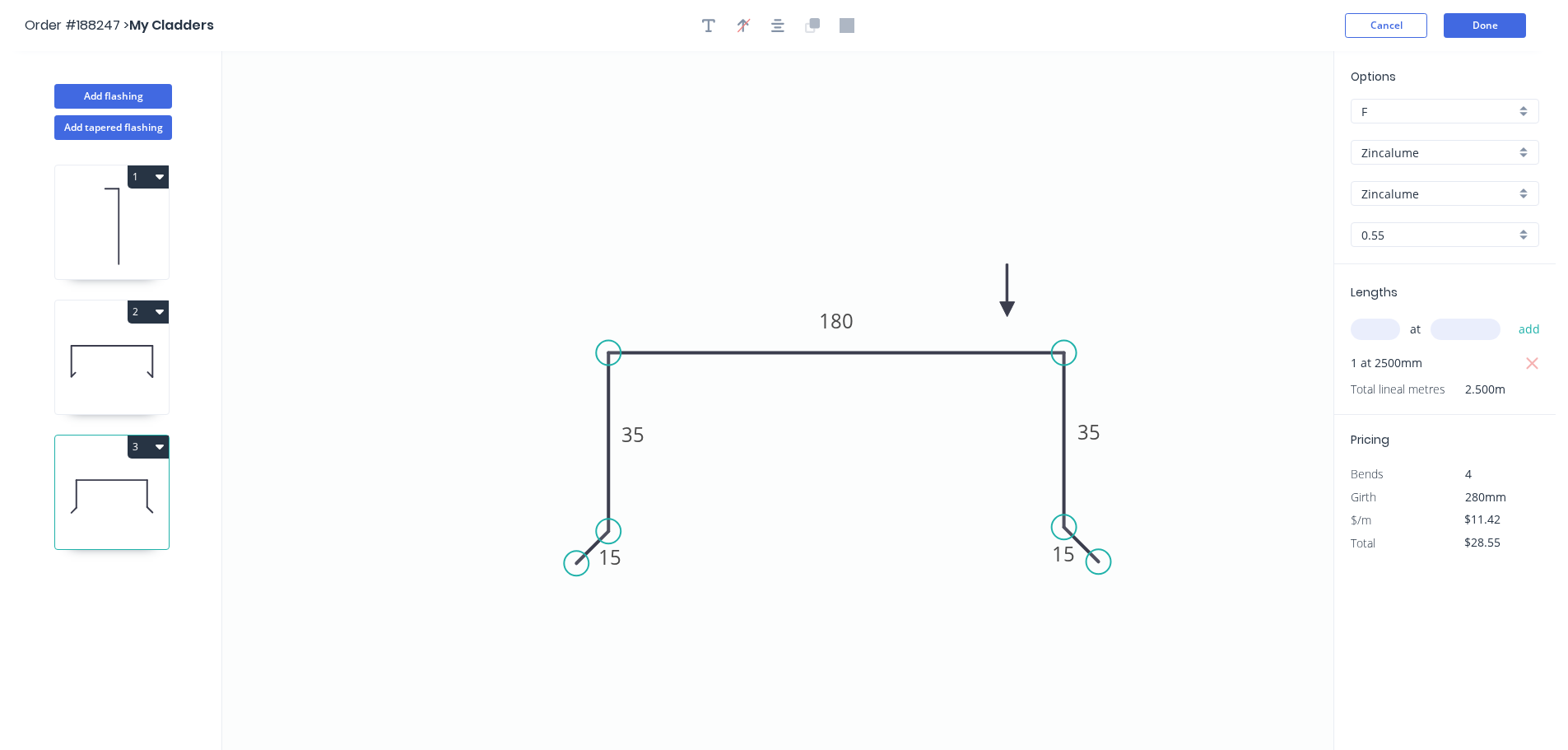
type input "1.2"
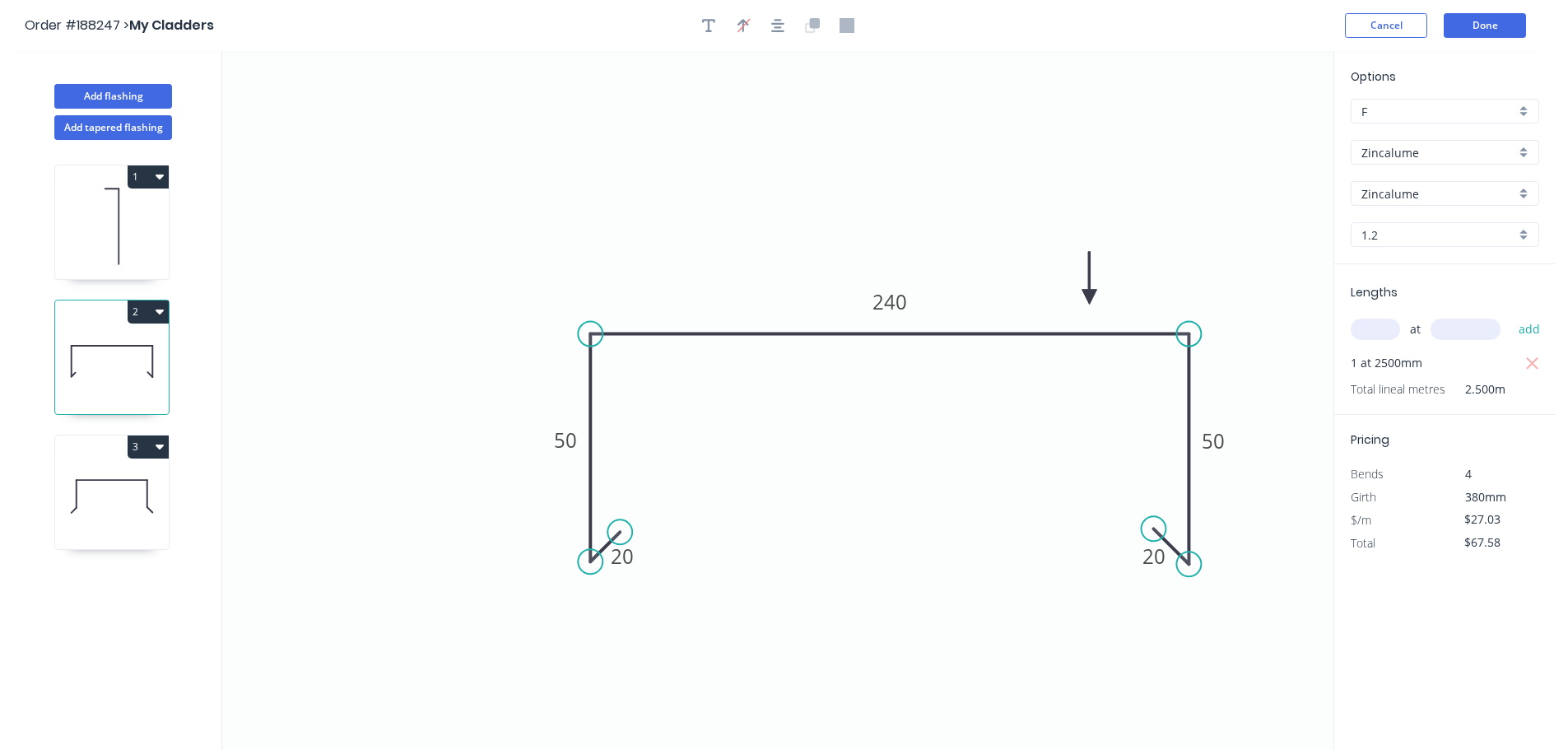
click at [1391, 229] on input "1.2" at bounding box center [1438, 235] width 154 height 17
click at [1391, 271] on div "0.55" at bounding box center [1445, 266] width 187 height 29
type input "0.55"
type input "$13.24"
type input "$33.10"
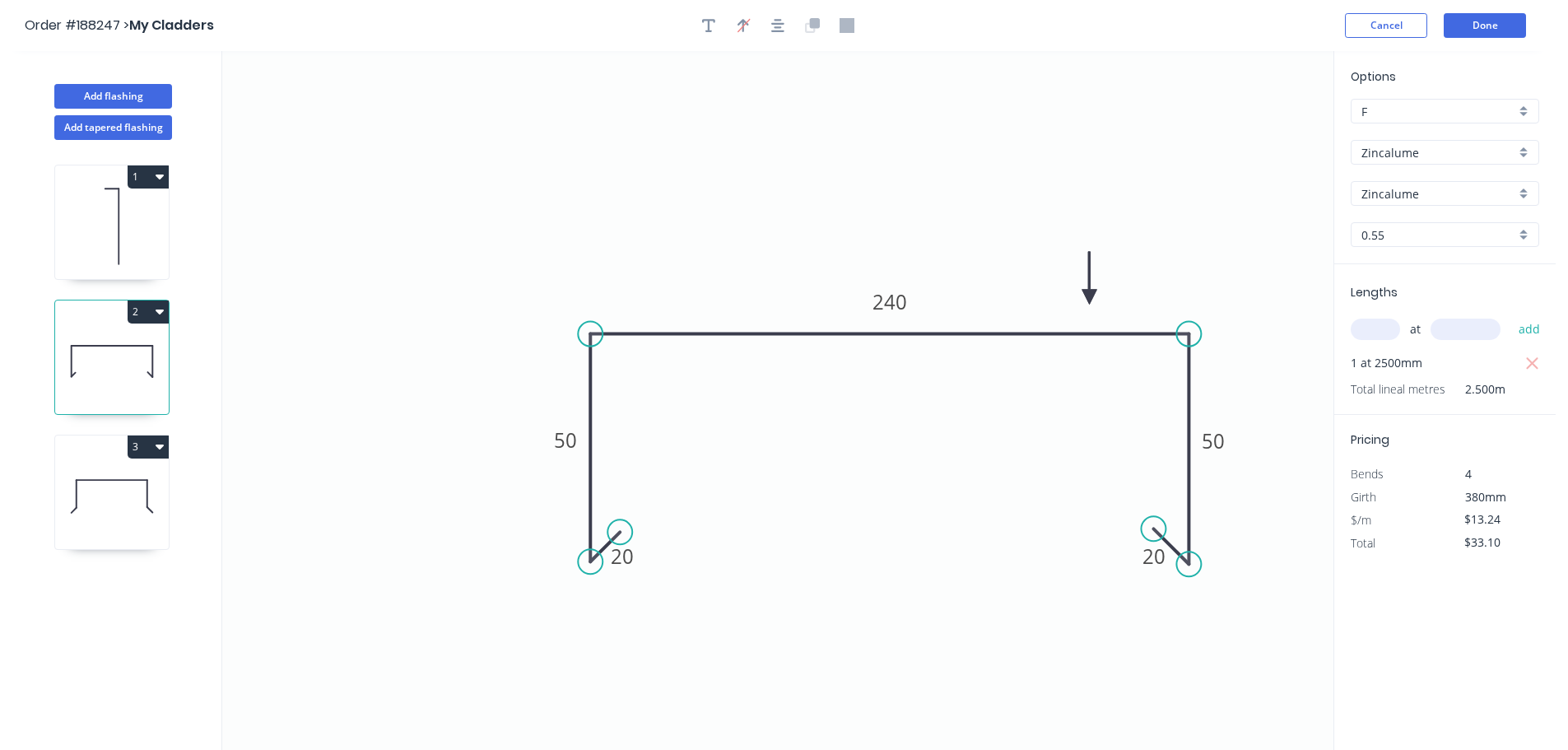
click at [1209, 240] on icon "0 20 50 240 50 20" at bounding box center [777, 400] width 1111 height 699
click at [1471, 19] on button "Done" at bounding box center [1485, 25] width 83 height 24
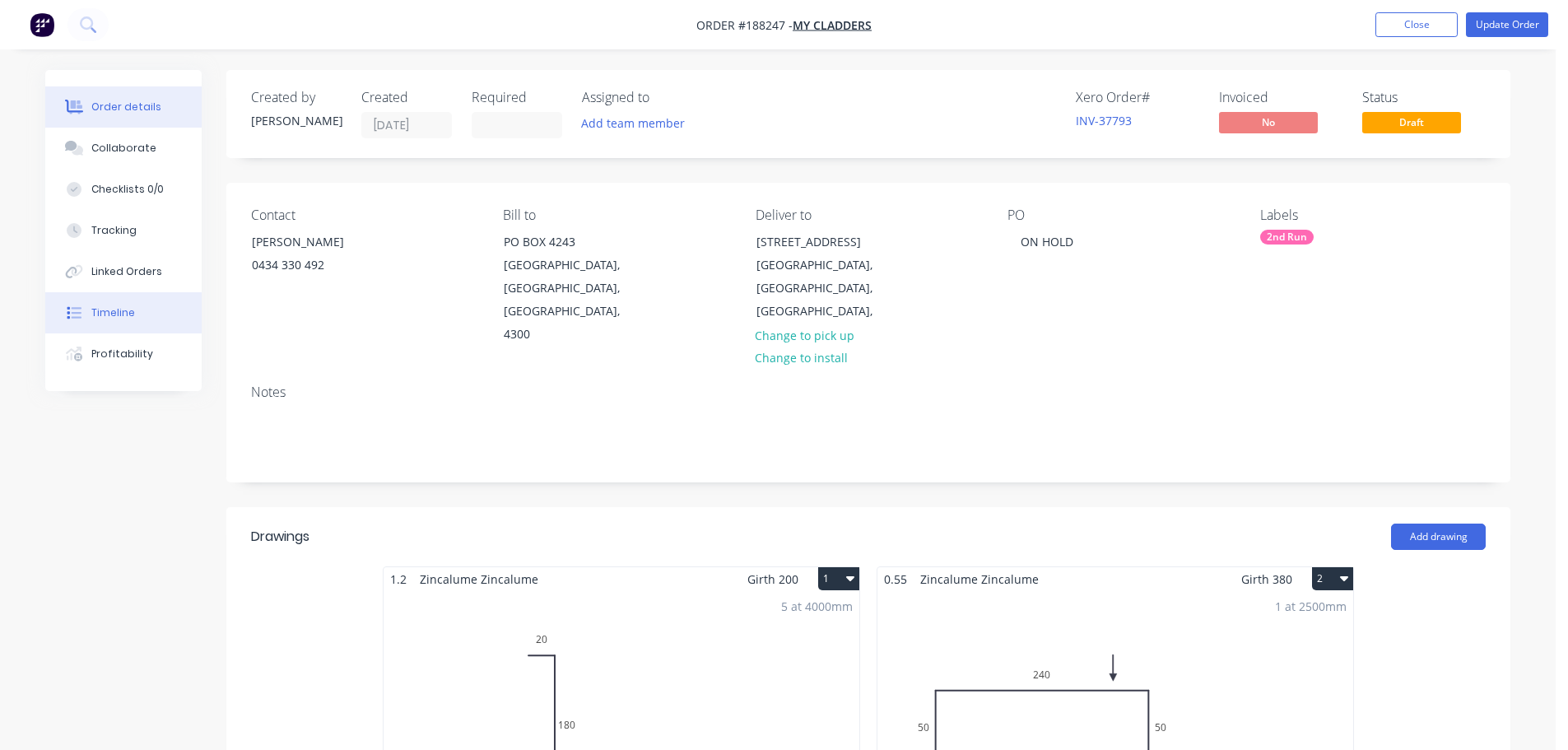
click at [130, 314] on div "Timeline" at bounding box center [113, 312] width 44 height 15
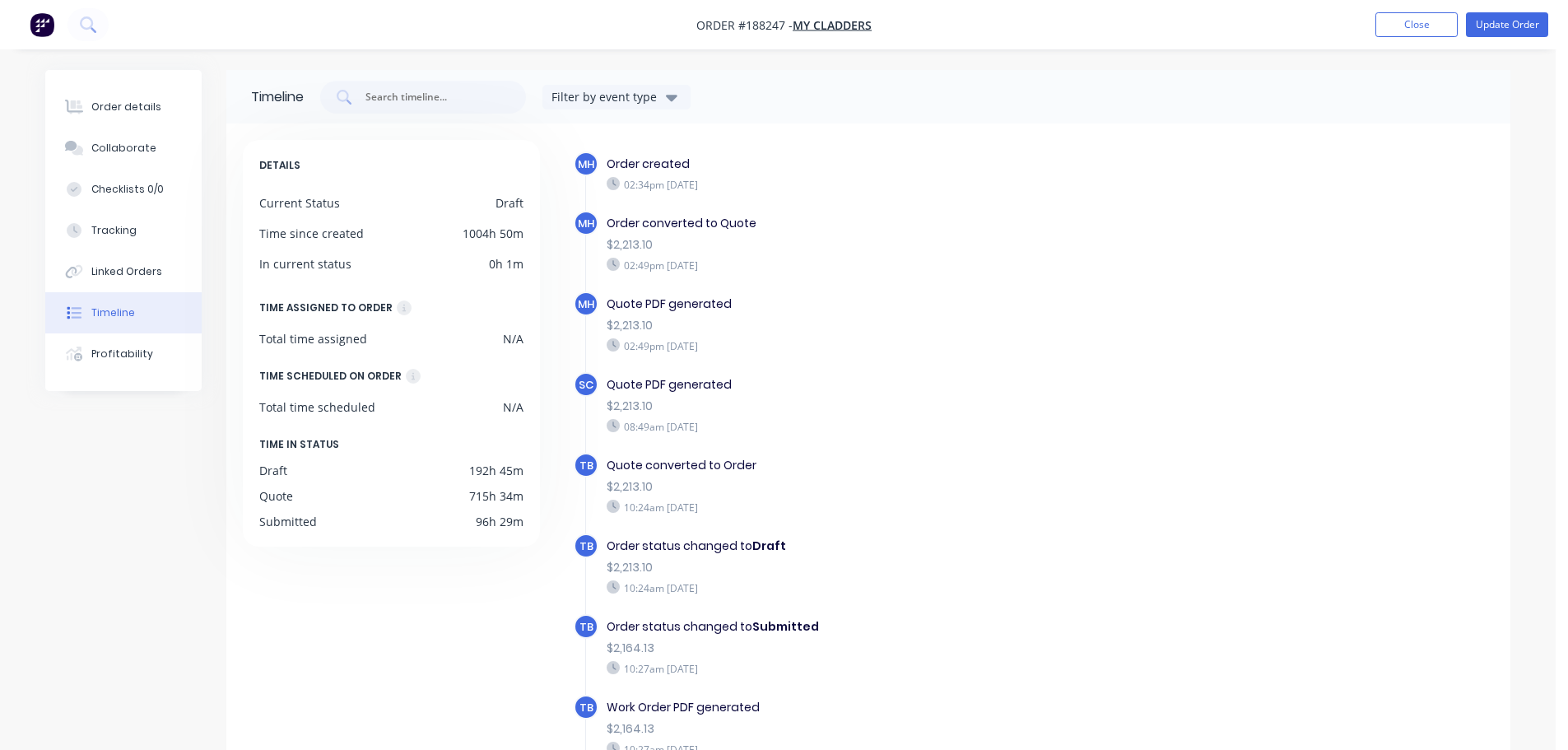
scroll to position [211, 0]
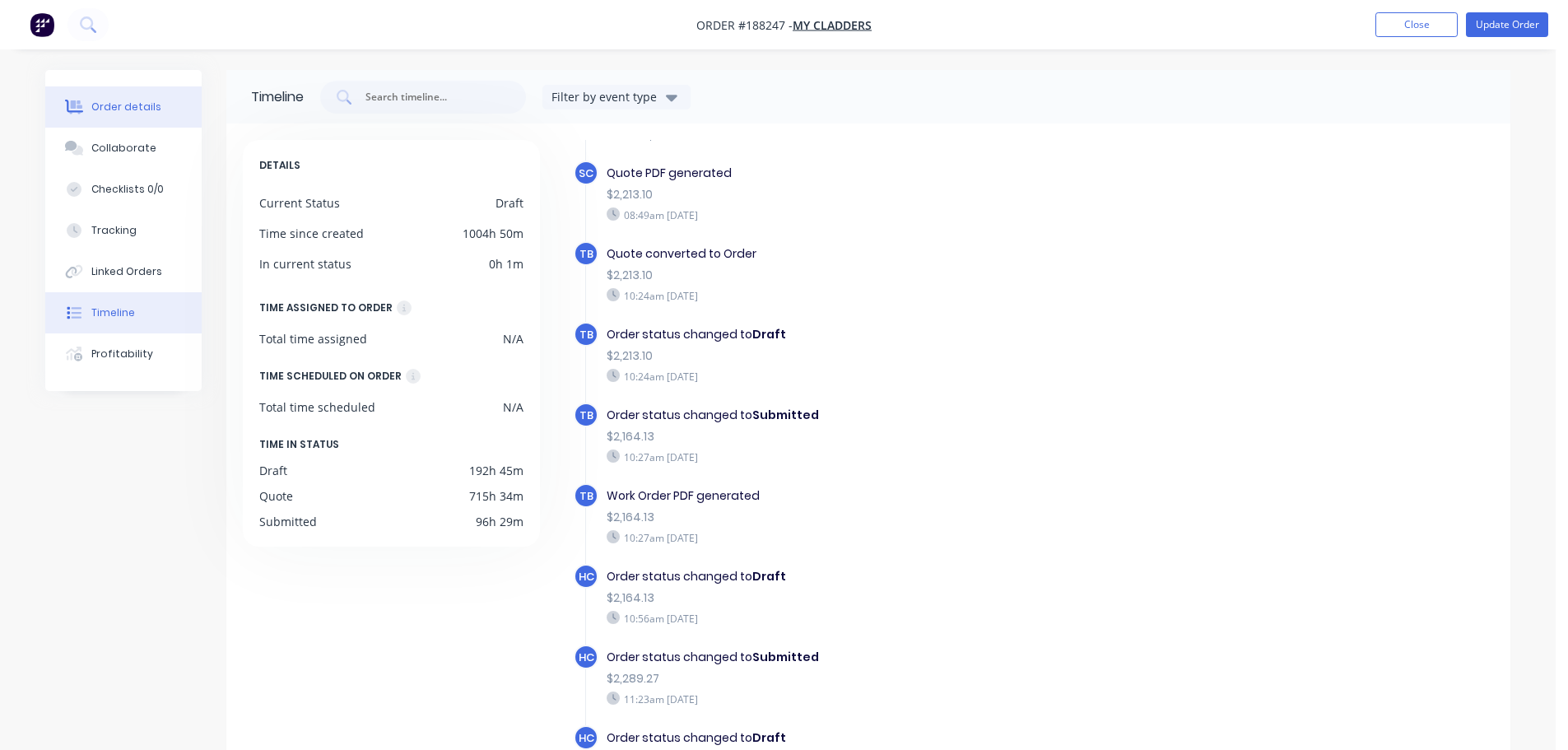
click at [124, 109] on div "Order details" at bounding box center [126, 106] width 70 height 15
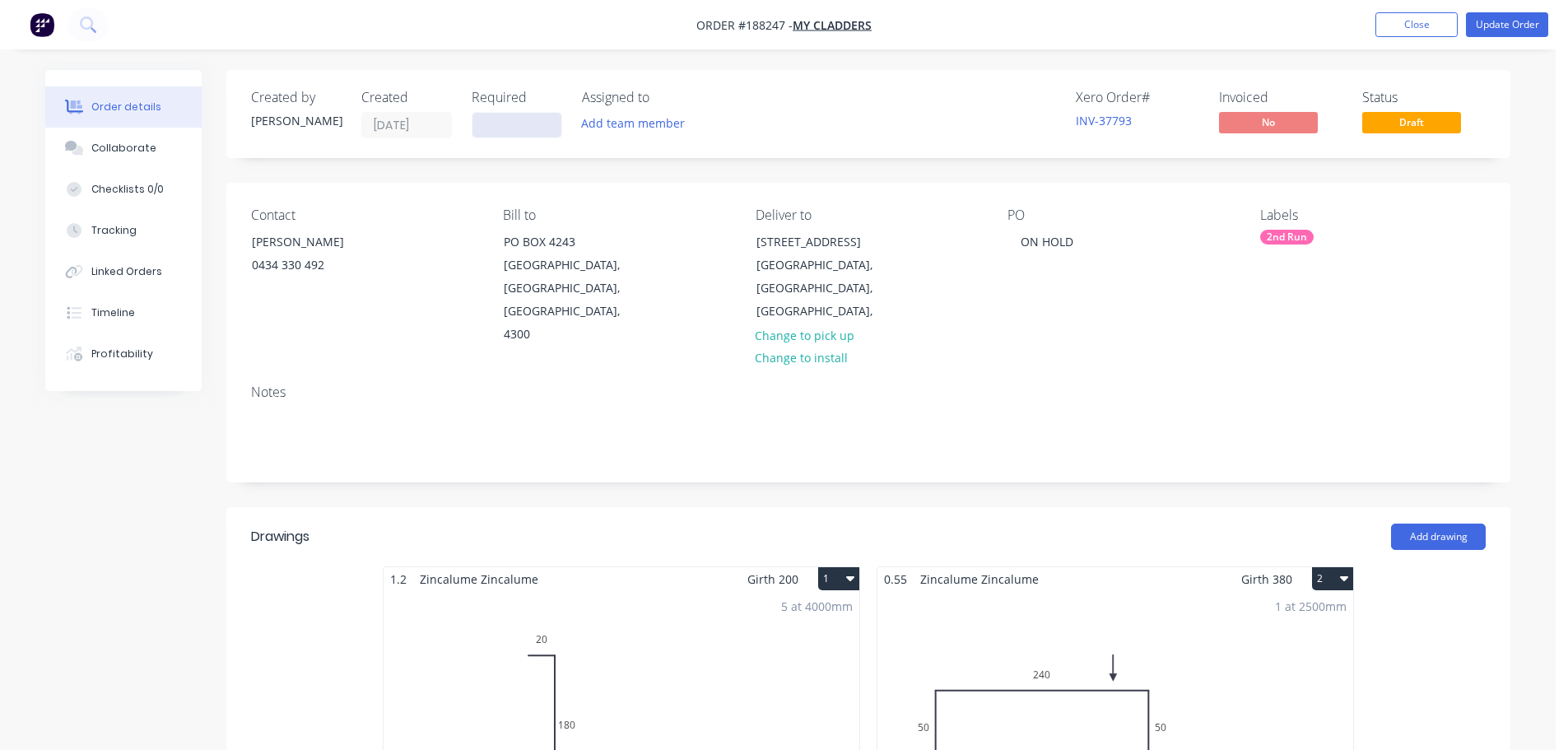
click at [491, 128] on input at bounding box center [517, 125] width 89 height 24
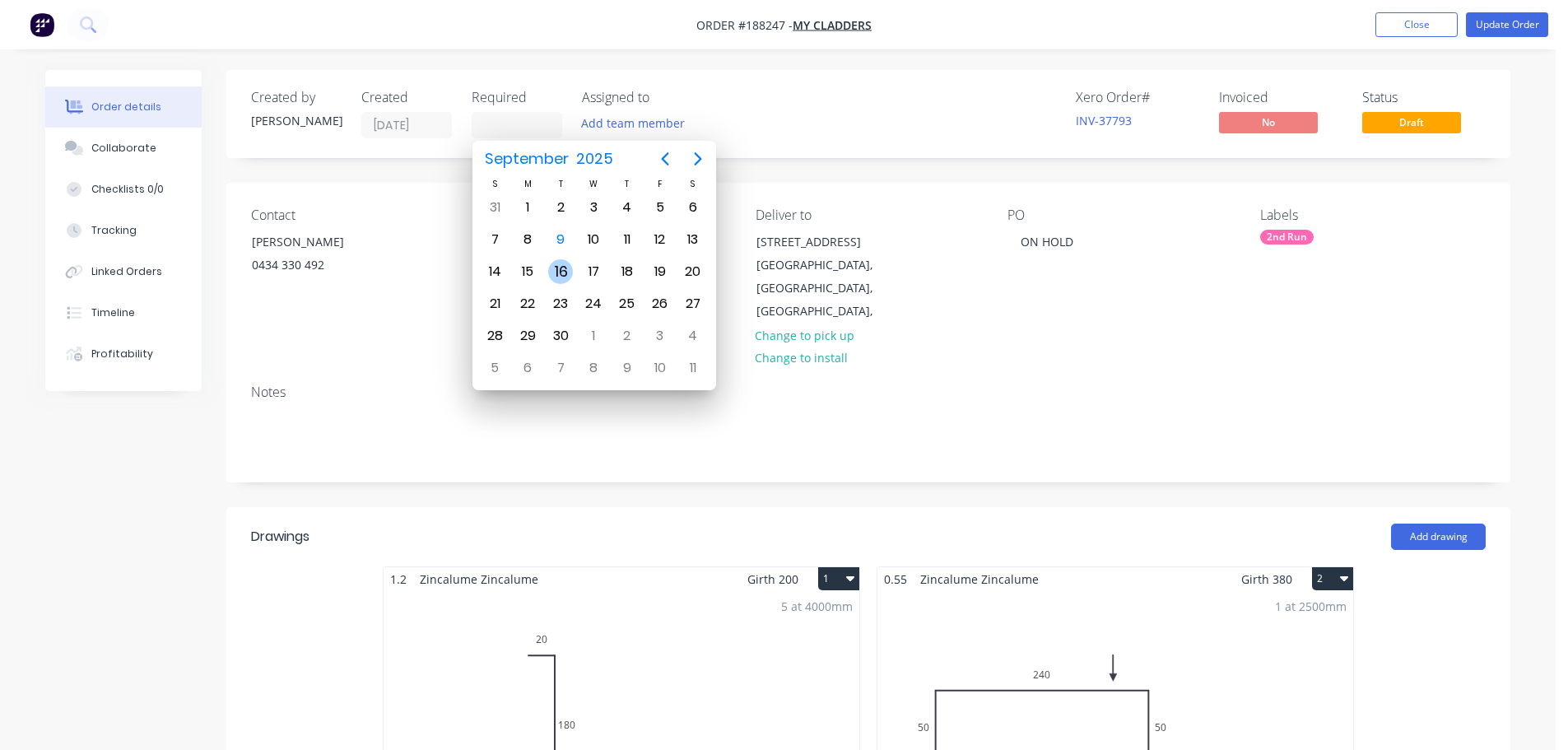
click at [566, 278] on div "16" at bounding box center [560, 271] width 24 height 24
type input "[DATE]"
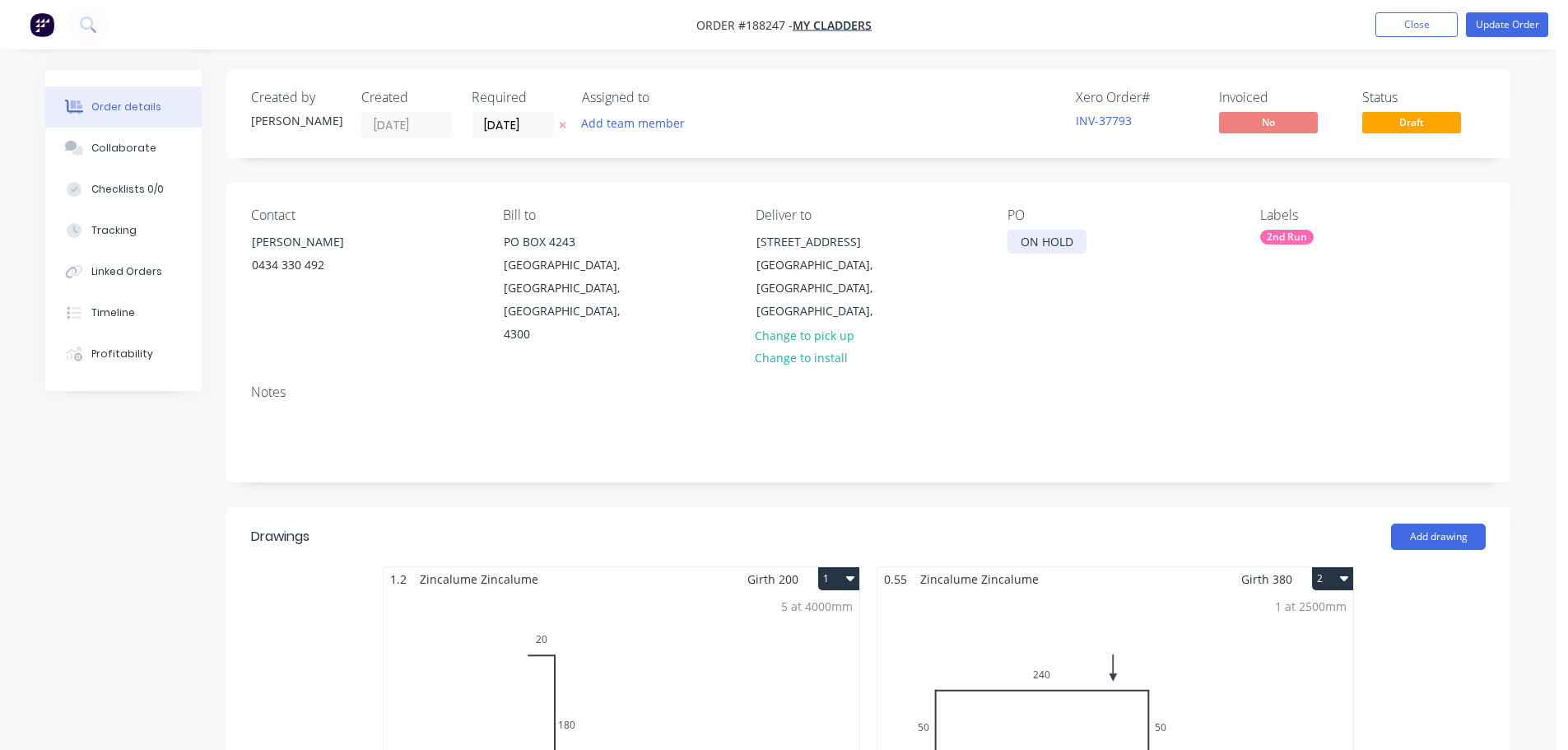
click at [1020, 238] on div "ON HOLD" at bounding box center [1047, 241] width 79 height 23
click at [1031, 240] on div "ON HOLD" at bounding box center [1047, 241] width 79 height 23
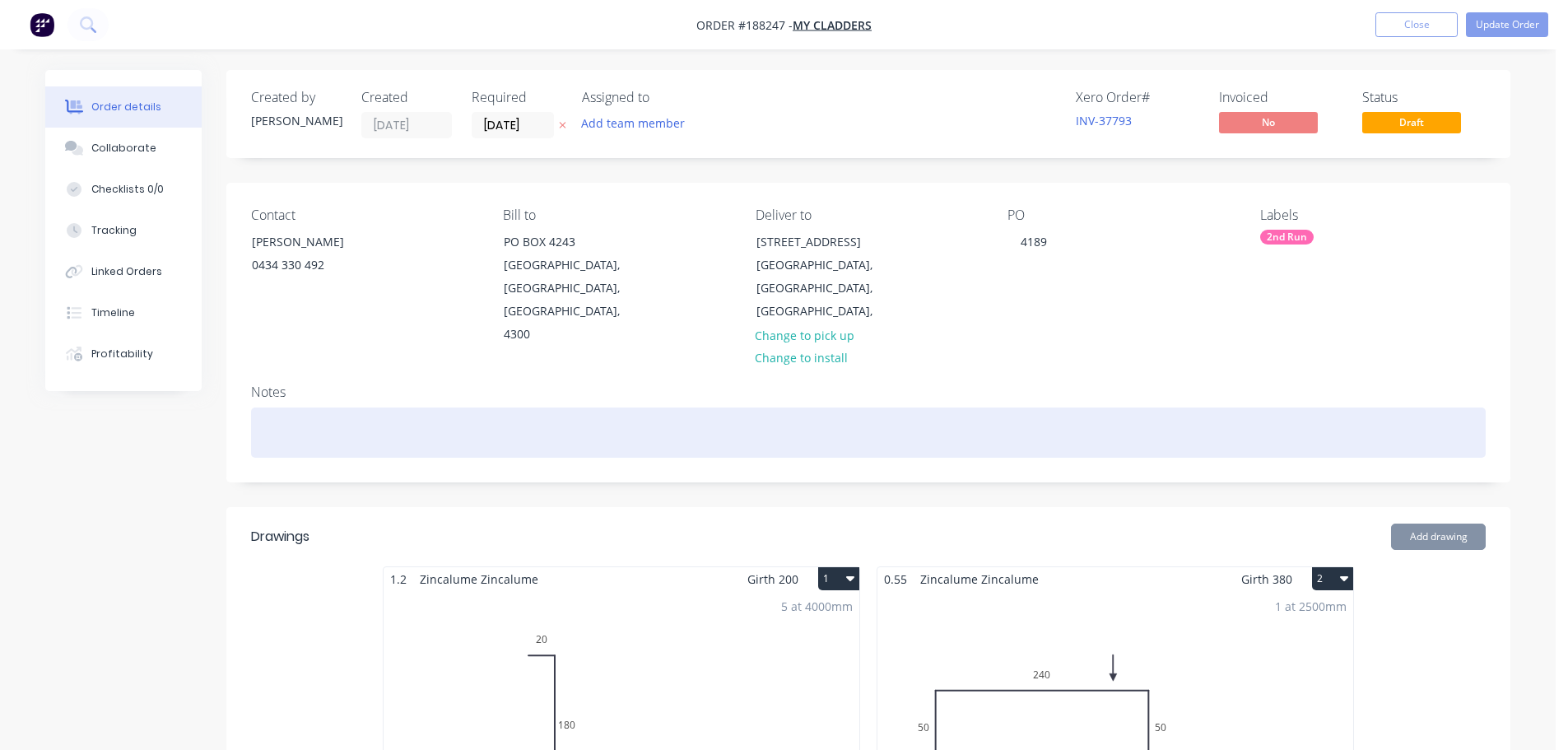
click at [937, 431] on div at bounding box center [868, 432] width 1235 height 50
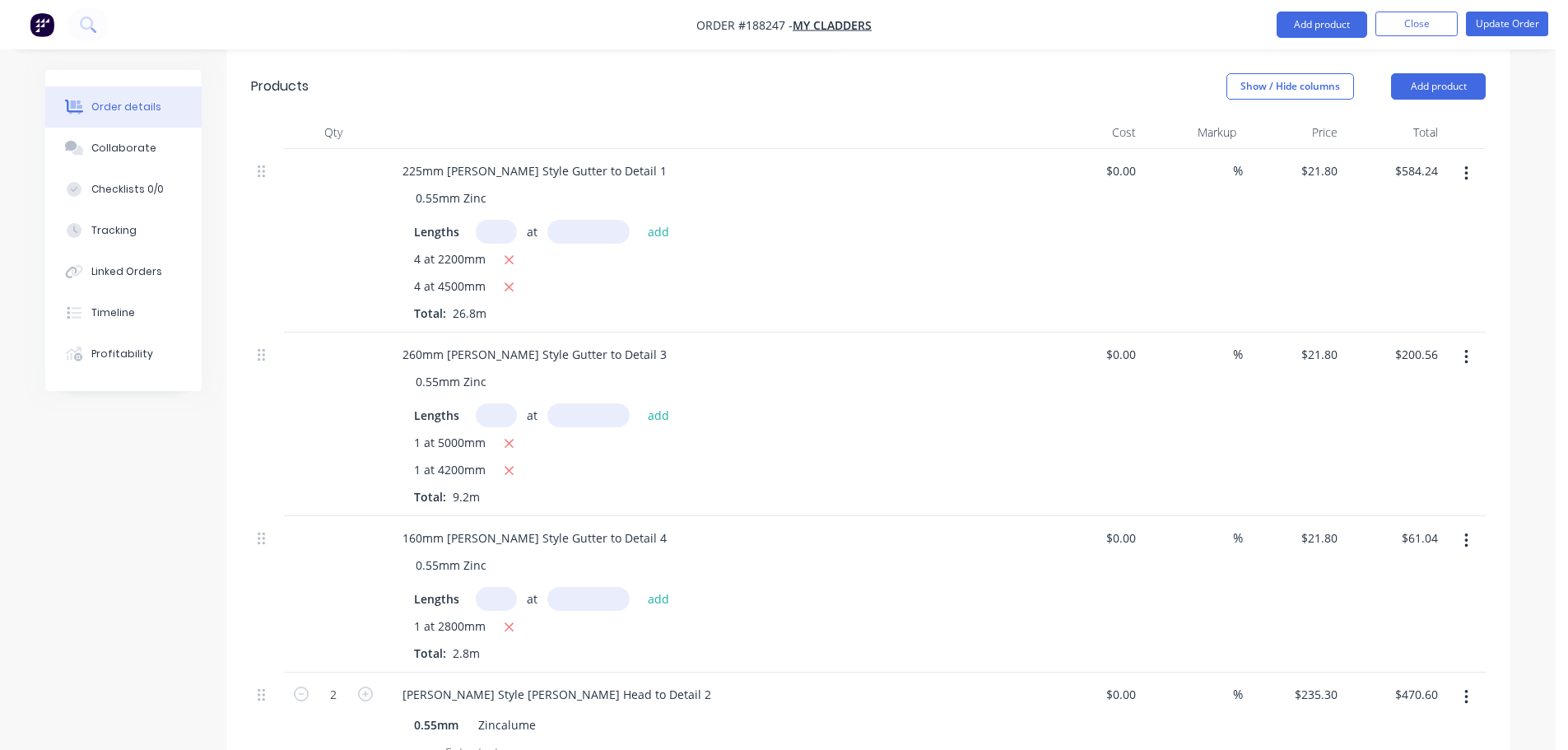
scroll to position [961, 0]
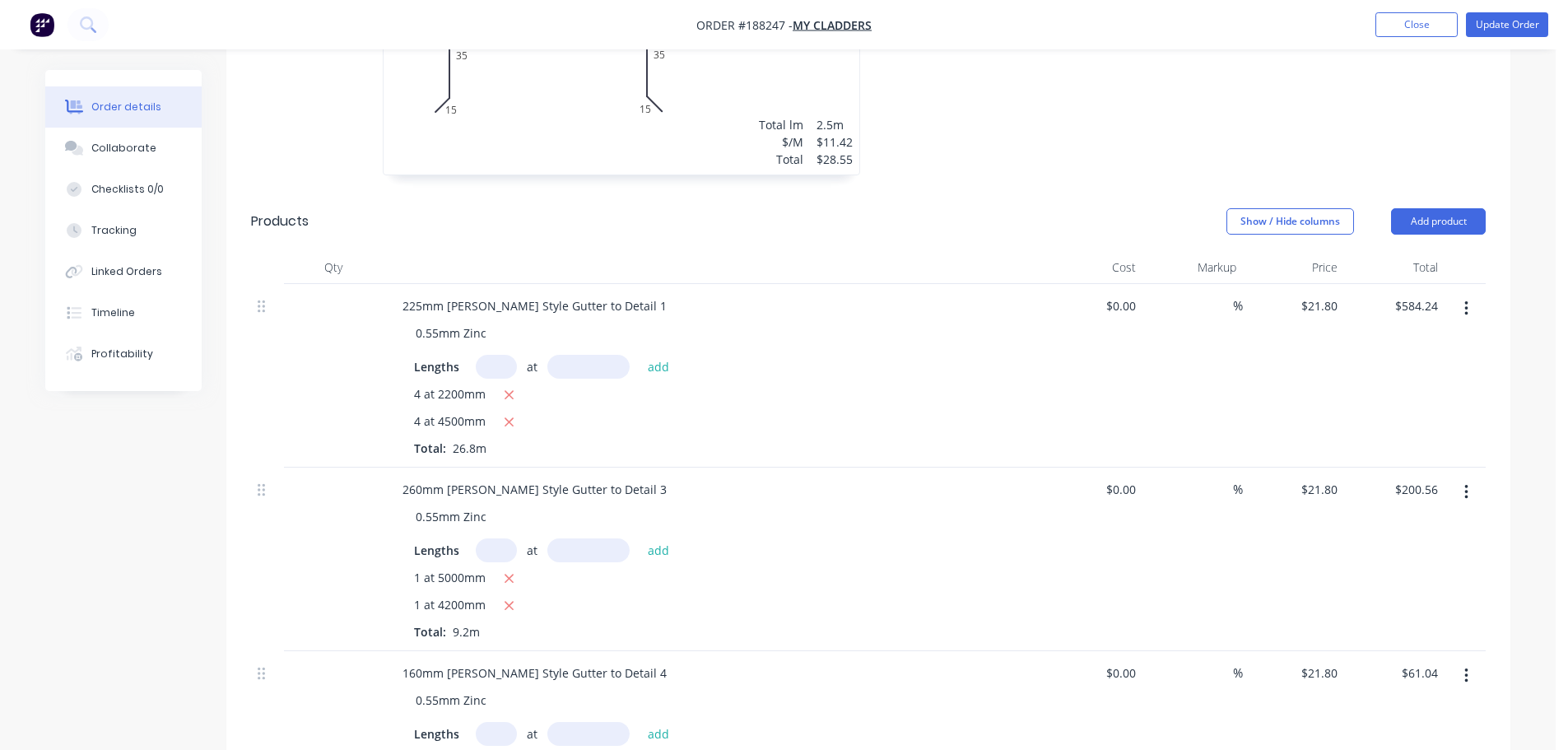
click at [1416, 251] on div "Total" at bounding box center [1395, 268] width 101 height 33
click at [1427, 210] on button "Add product" at bounding box center [1438, 221] width 95 height 26
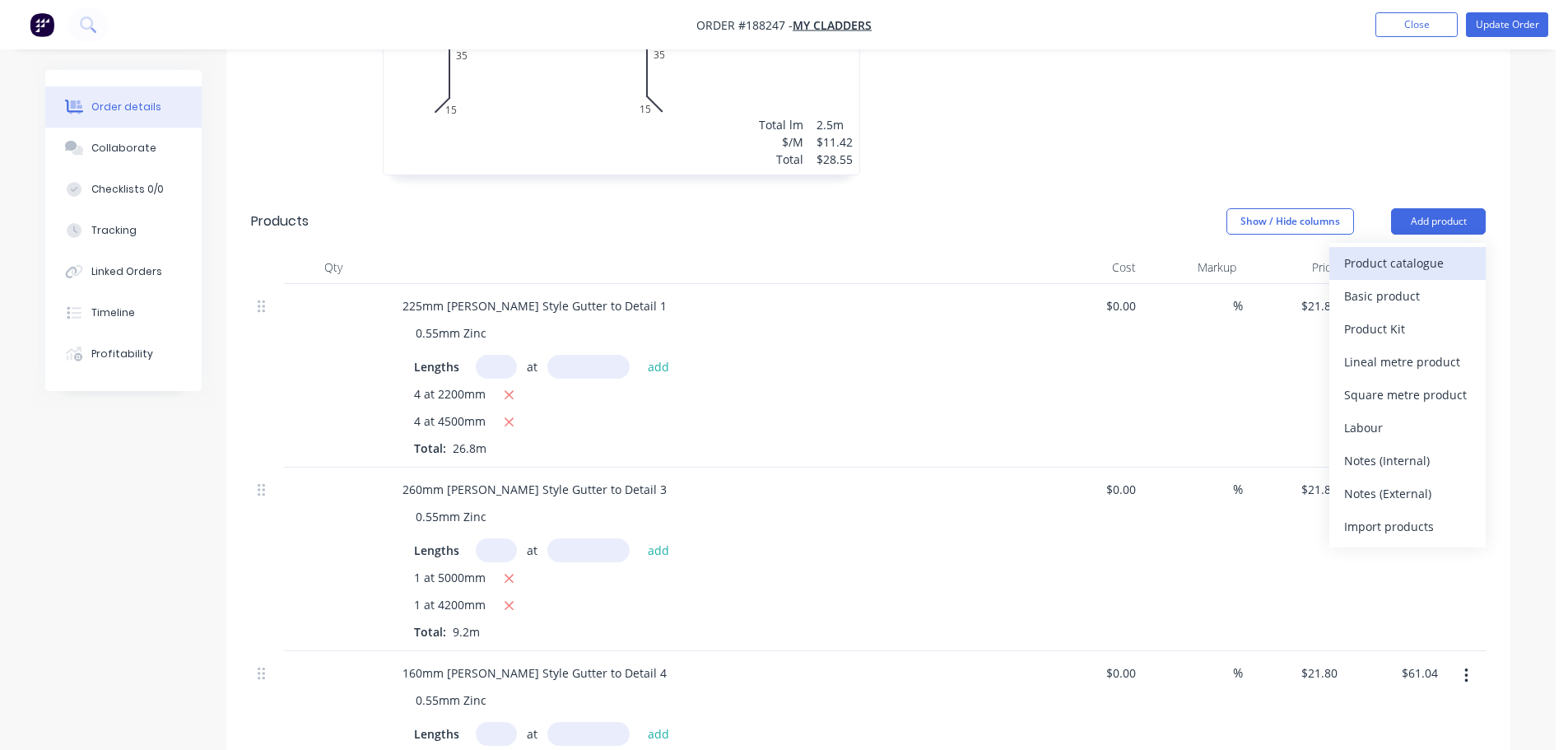
click at [1402, 251] on div "Product catalogue" at bounding box center [1408, 263] width 127 height 23
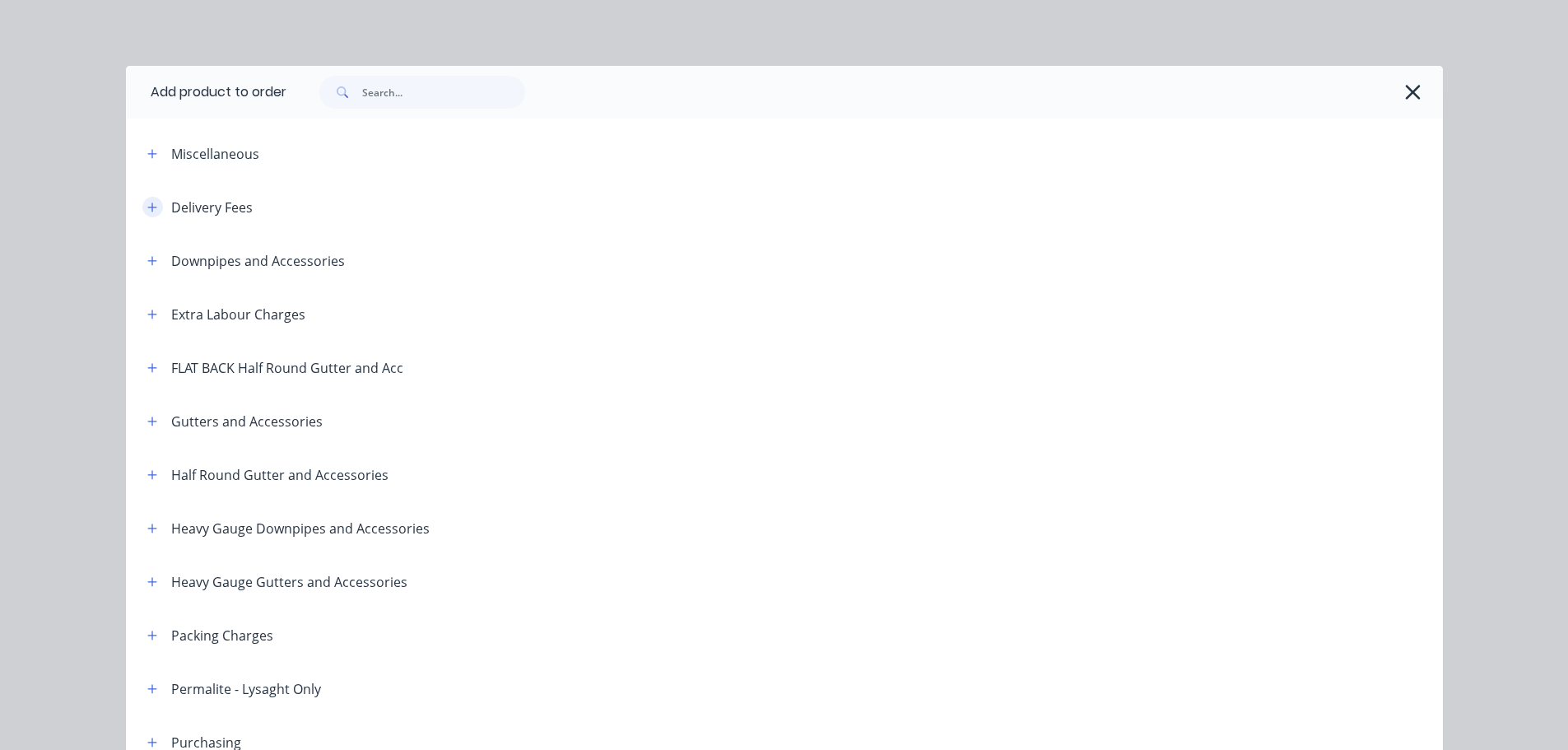
click at [126, 206] on header "Delivery Fees" at bounding box center [785, 206] width 1317 height 53
click at [143, 204] on button "button" at bounding box center [153, 207] width 21 height 21
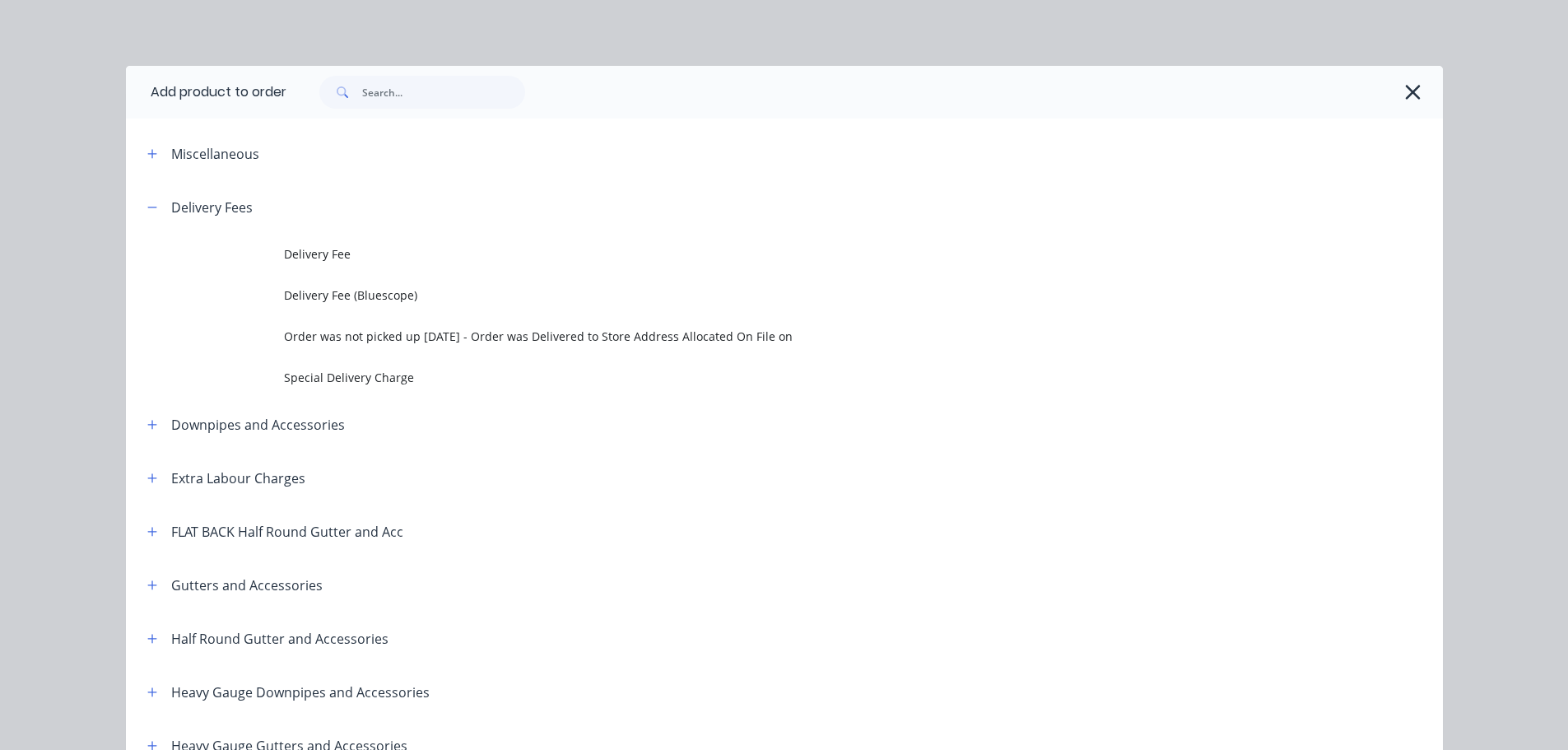
click at [280, 231] on header "Delivery Fees" at bounding box center [785, 206] width 1317 height 53
click at [337, 256] on span "Delivery Fee" at bounding box center [747, 254] width 927 height 17
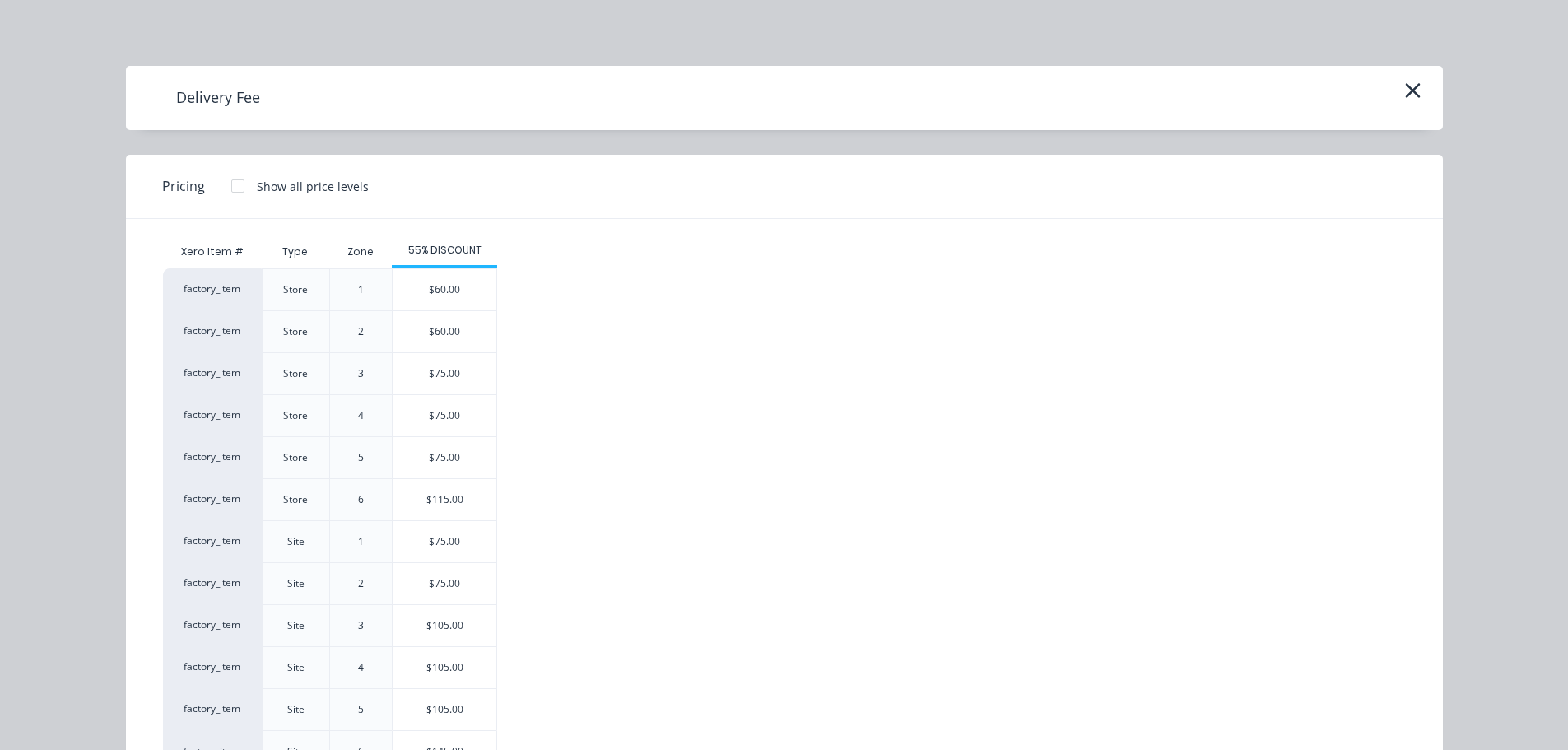
click at [432, 539] on div "$75.00" at bounding box center [444, 541] width 104 height 41
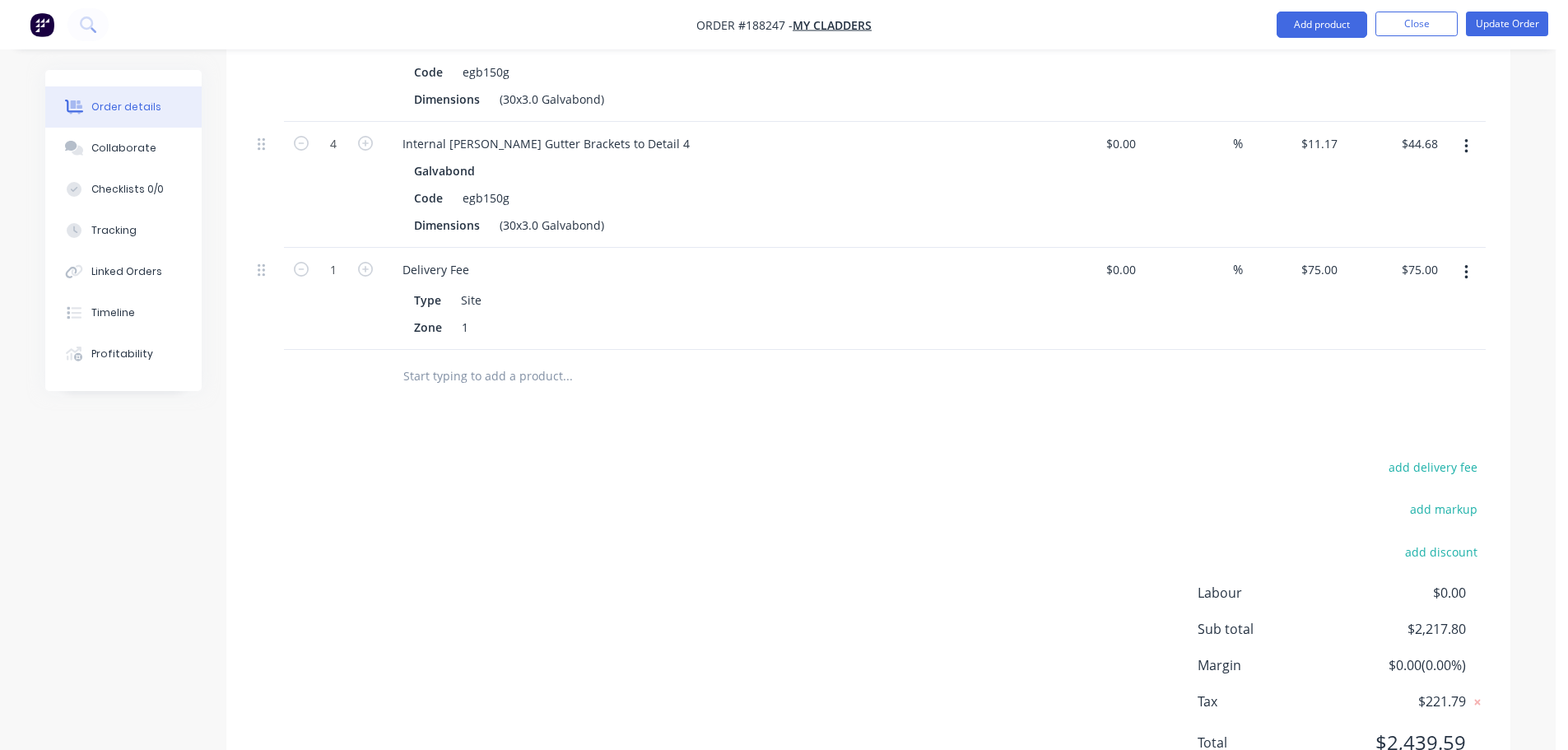
scroll to position [2051, 0]
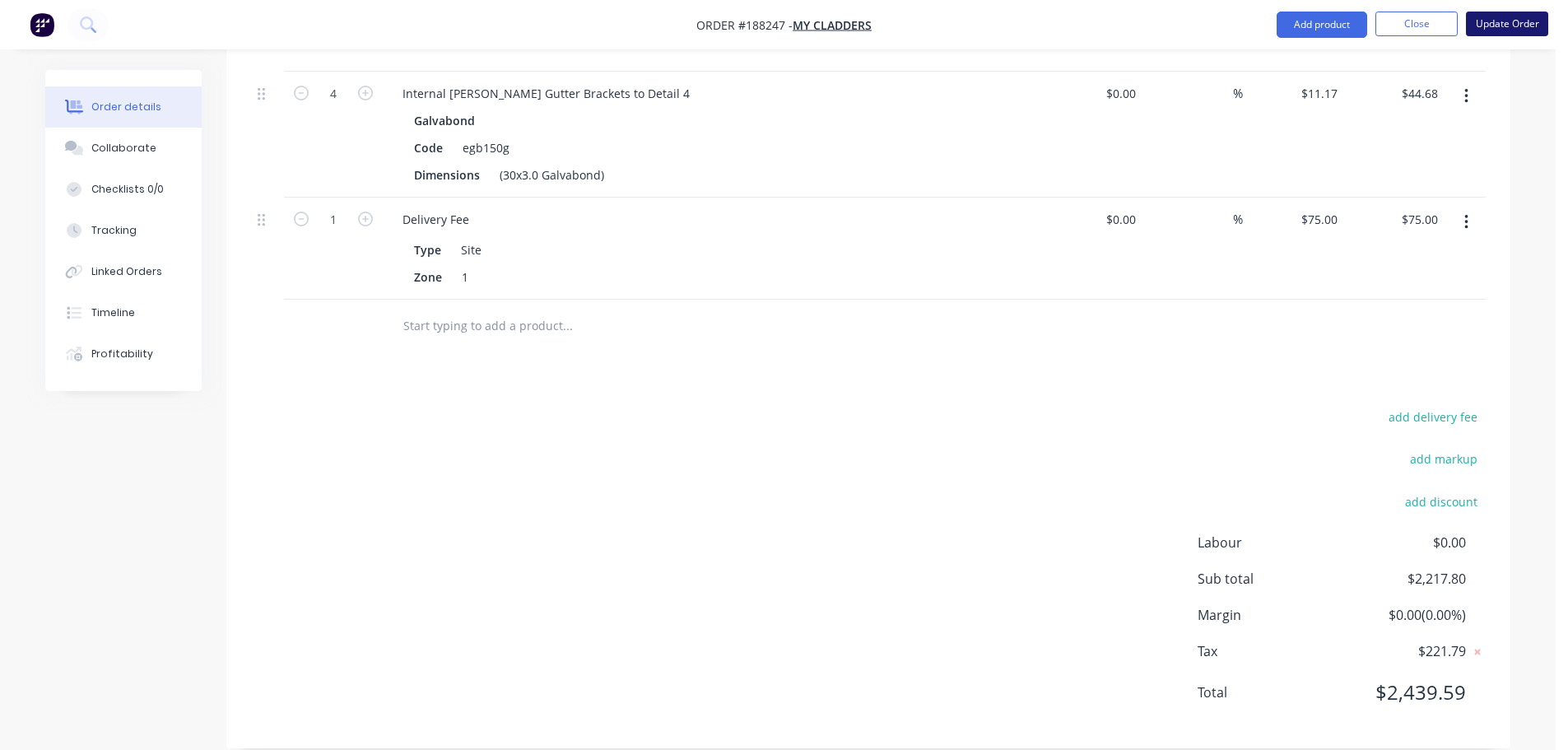
click at [1514, 17] on button "Update Order" at bounding box center [1507, 23] width 83 height 24
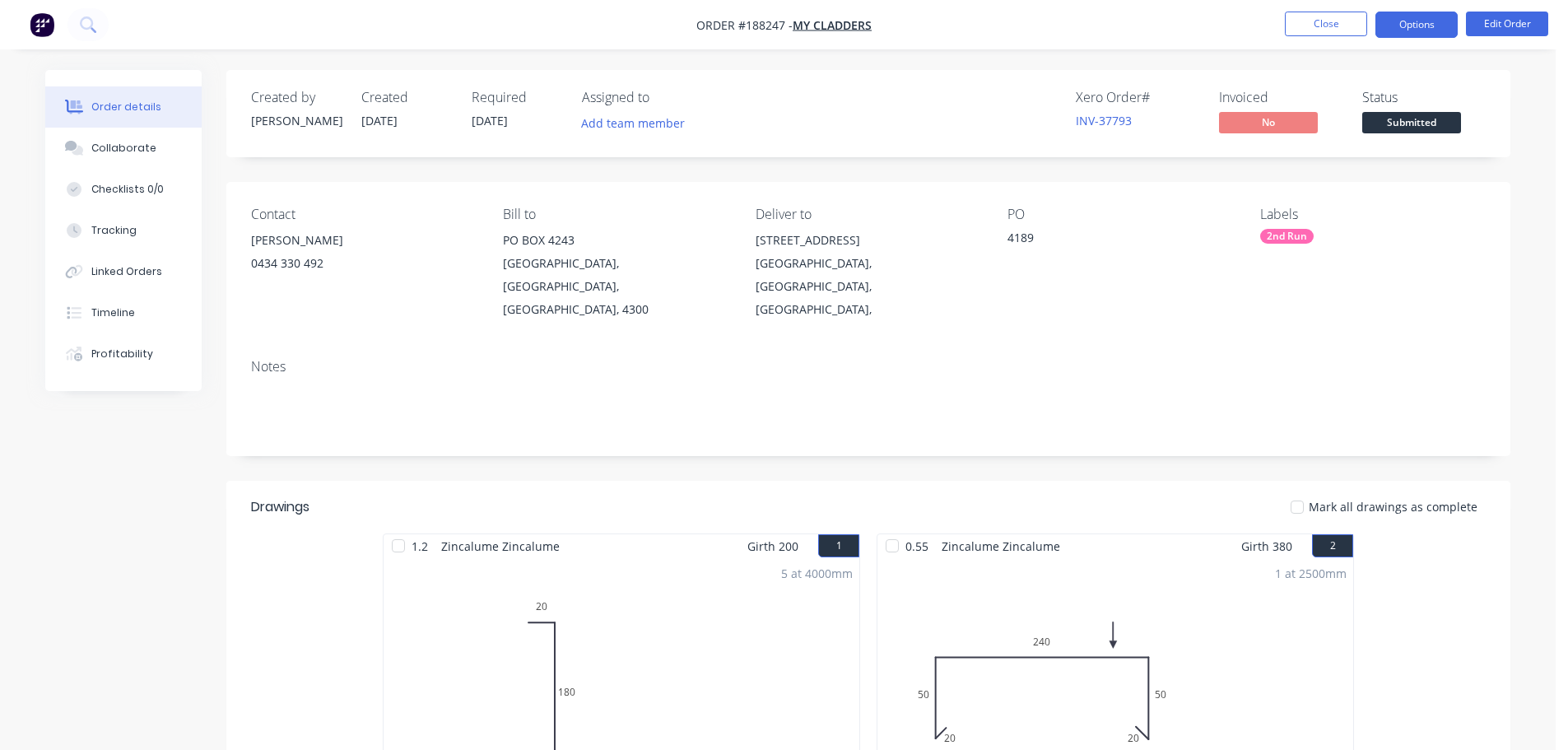
click at [1431, 34] on button "Options" at bounding box center [1417, 24] width 83 height 26
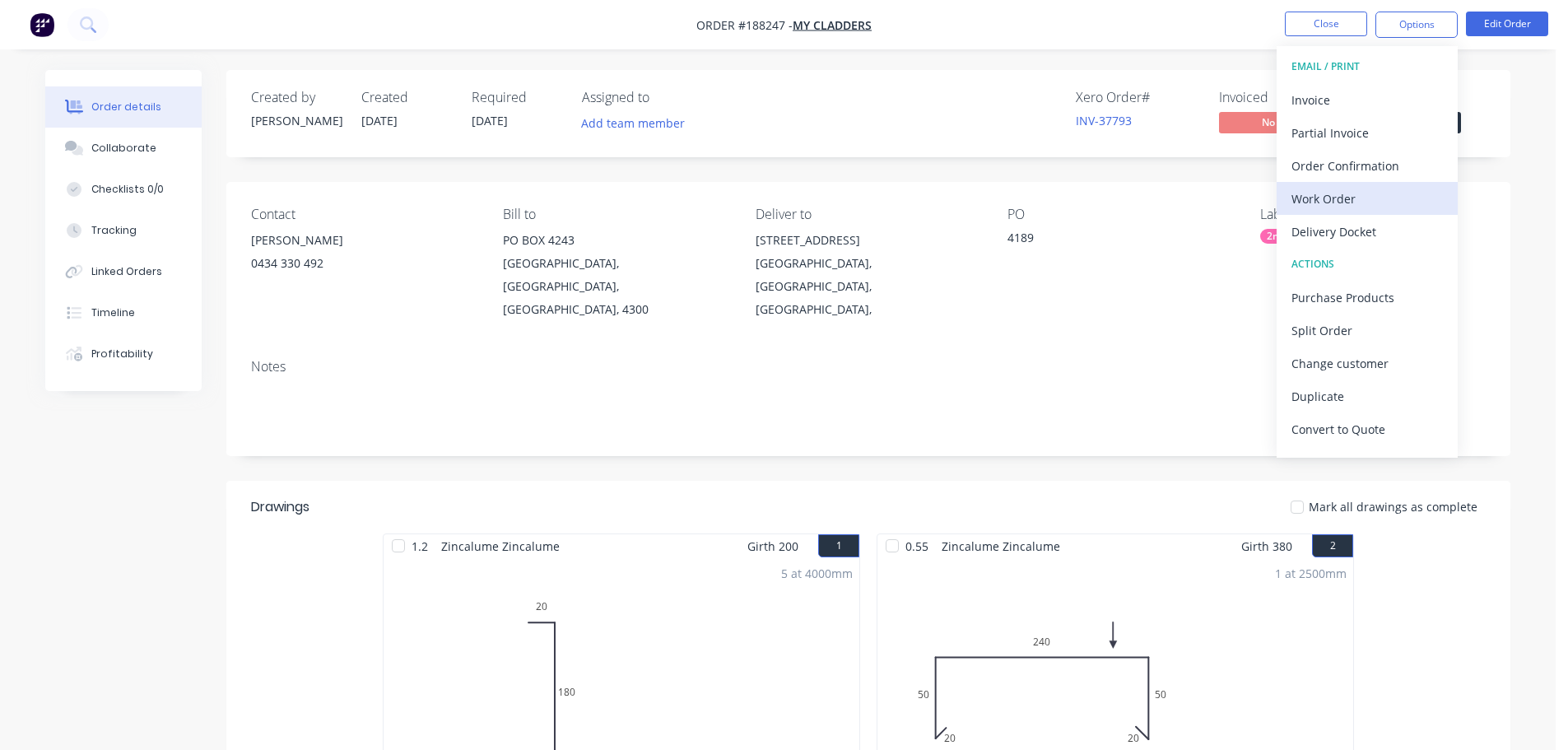
click at [1325, 201] on div "Work Order" at bounding box center [1367, 198] width 151 height 23
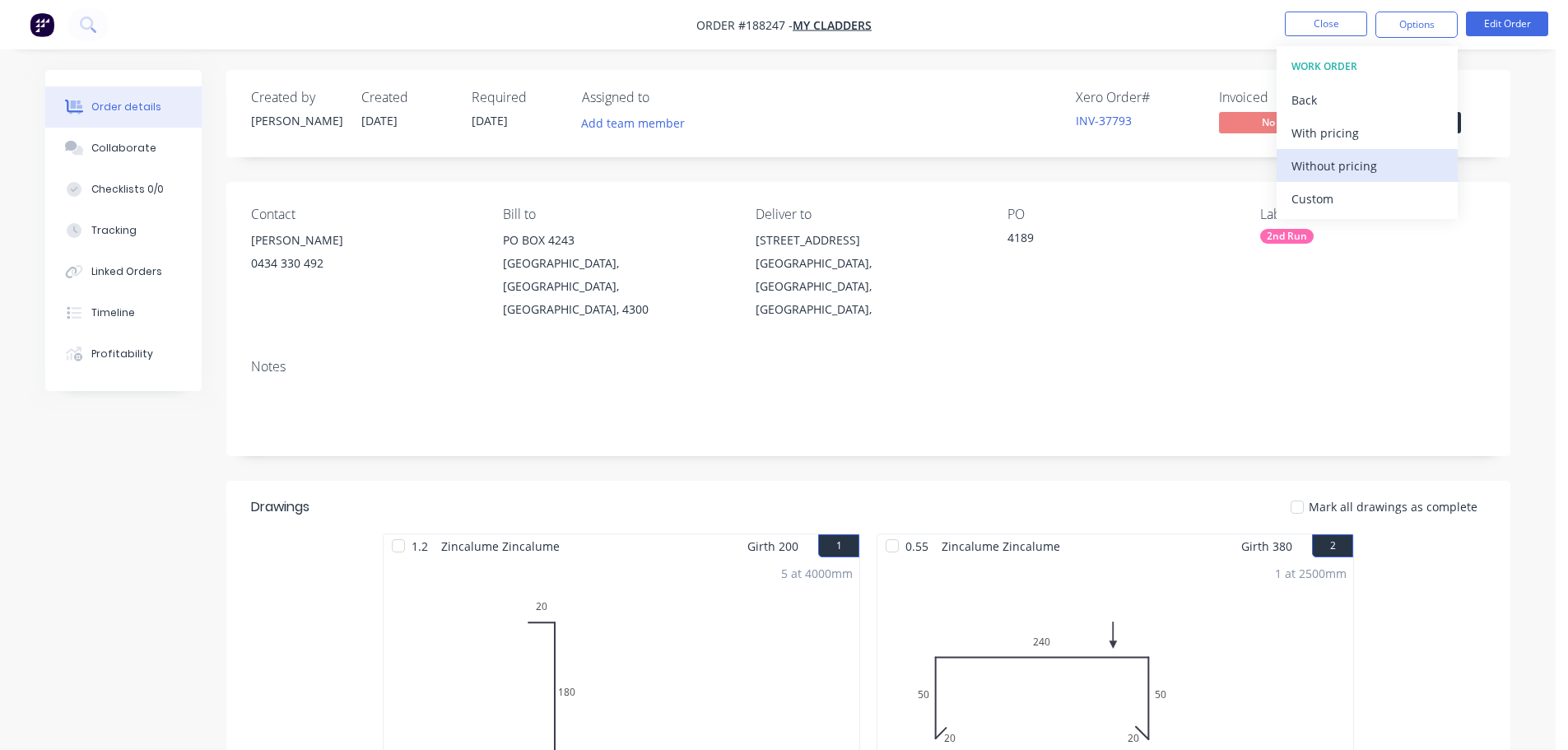
click at [1335, 168] on div "Without pricing" at bounding box center [1367, 165] width 151 height 23
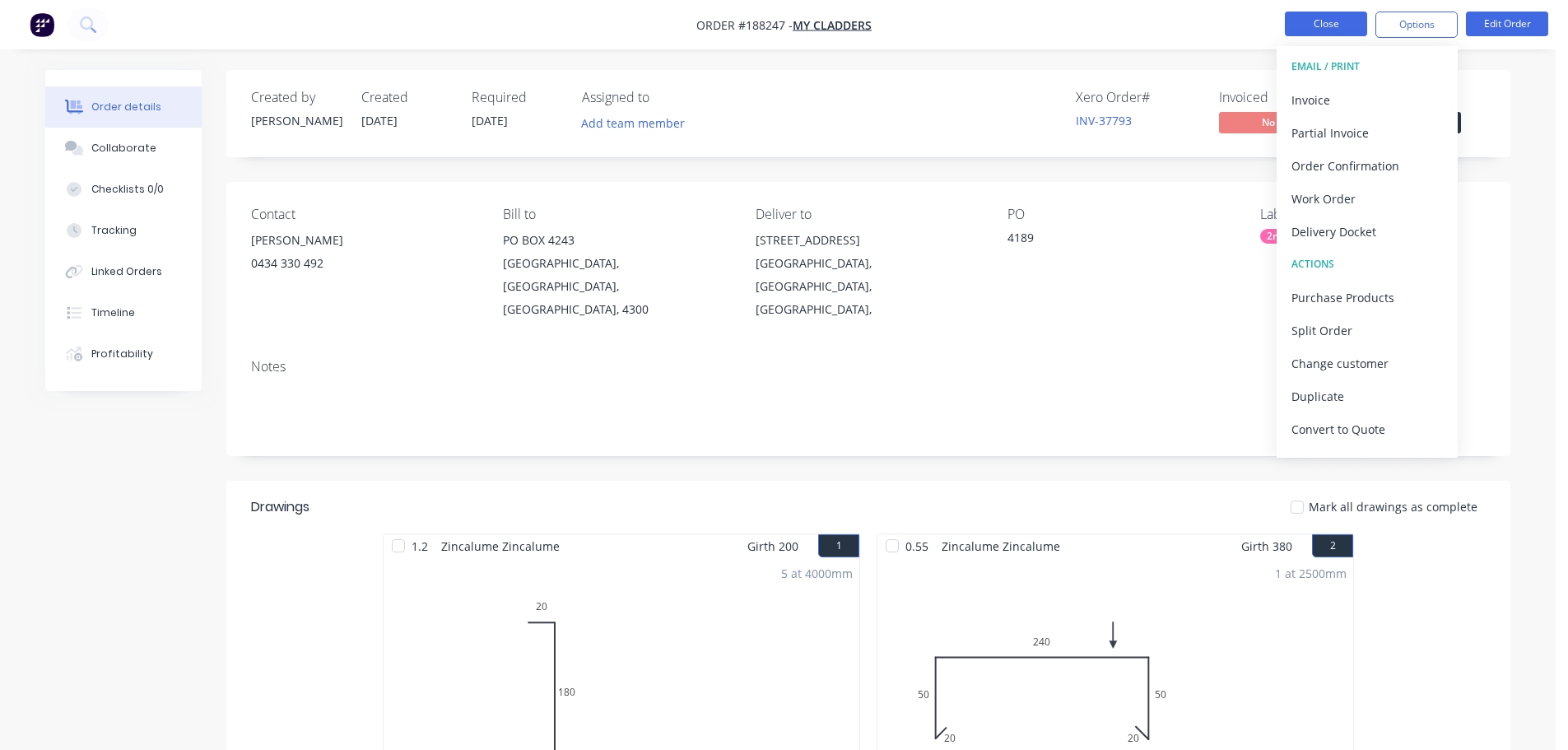
click at [1329, 34] on button "Close" at bounding box center [1326, 23] width 83 height 24
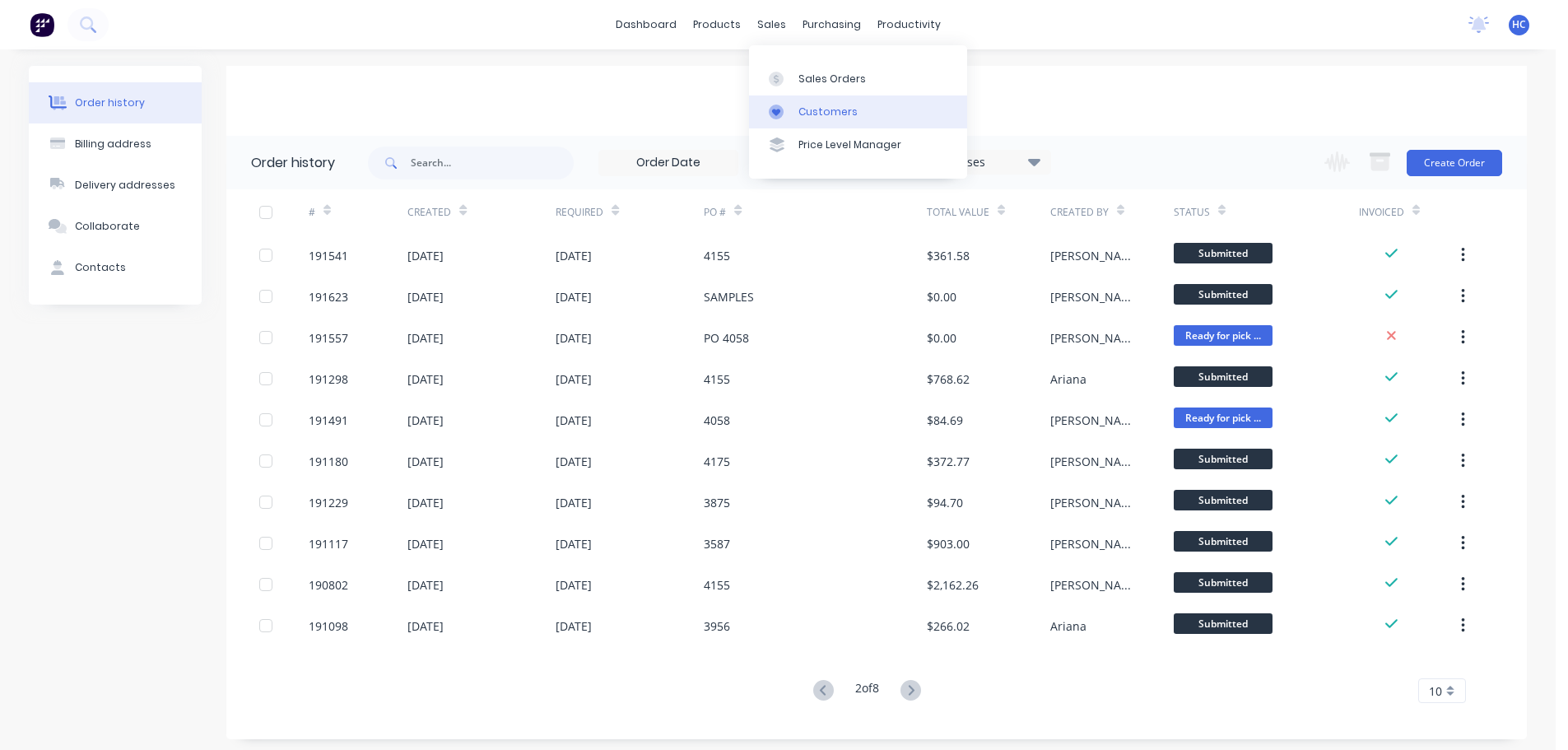
click at [809, 118] on div "Customers" at bounding box center [828, 111] width 59 height 15
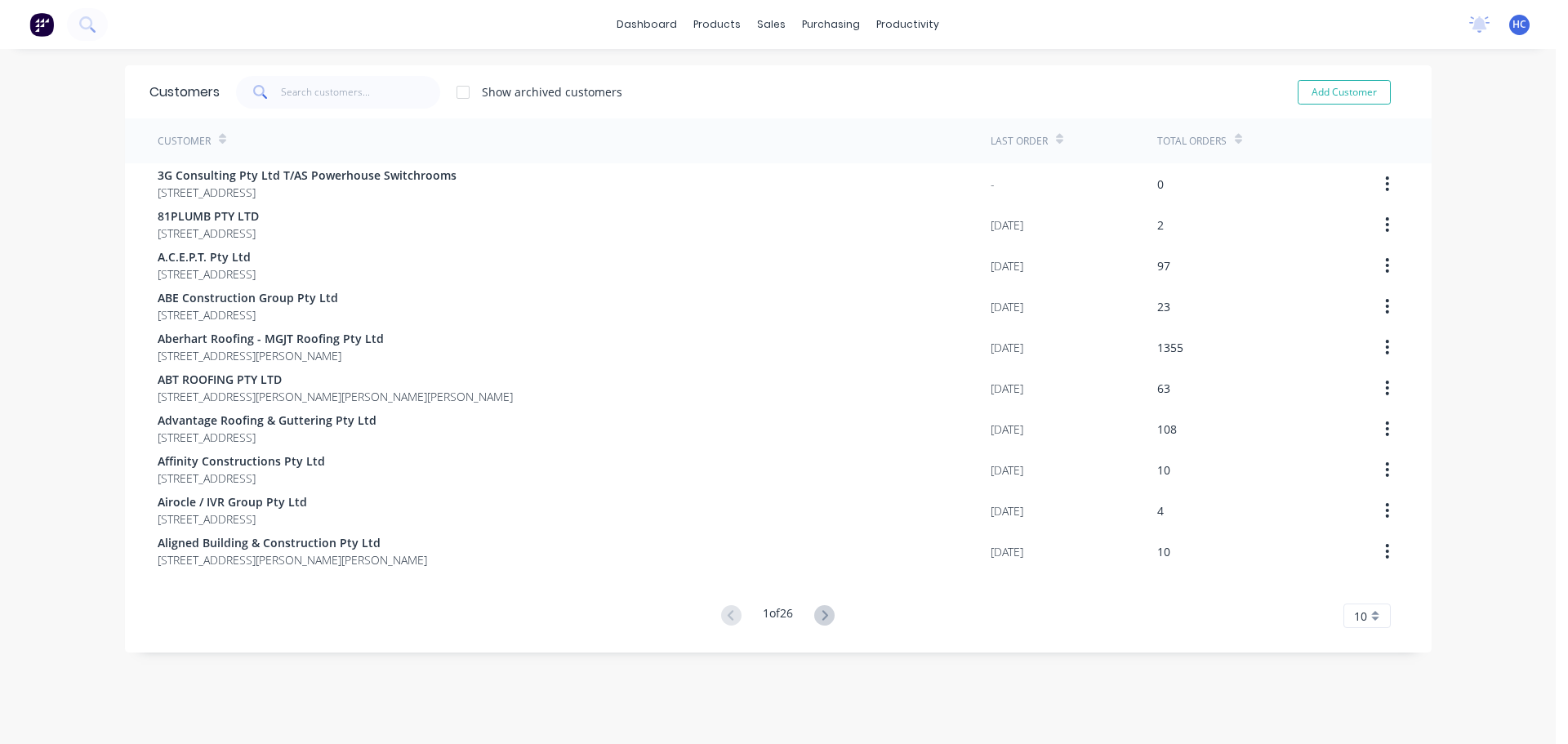
click at [401, 73] on div "Customers Show archived customers Add Customer" at bounding box center [778, 91] width 1307 height 53
click at [327, 97] on input "text" at bounding box center [360, 92] width 159 height 33
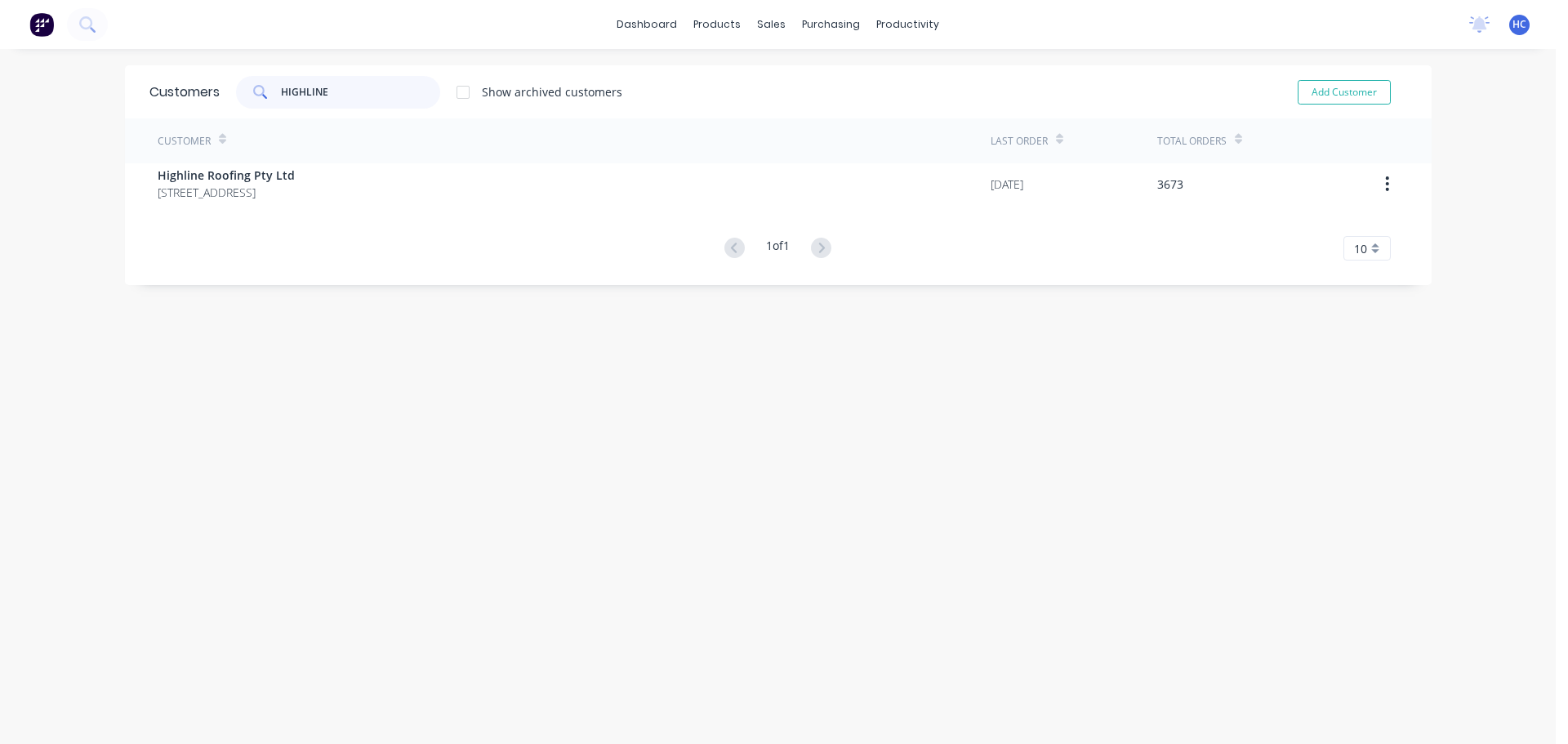
type input "HIGHLINE"
click at [277, 154] on div "Customer" at bounding box center [574, 141] width 833 height 45
click at [280, 160] on div "Customer" at bounding box center [574, 141] width 833 height 45
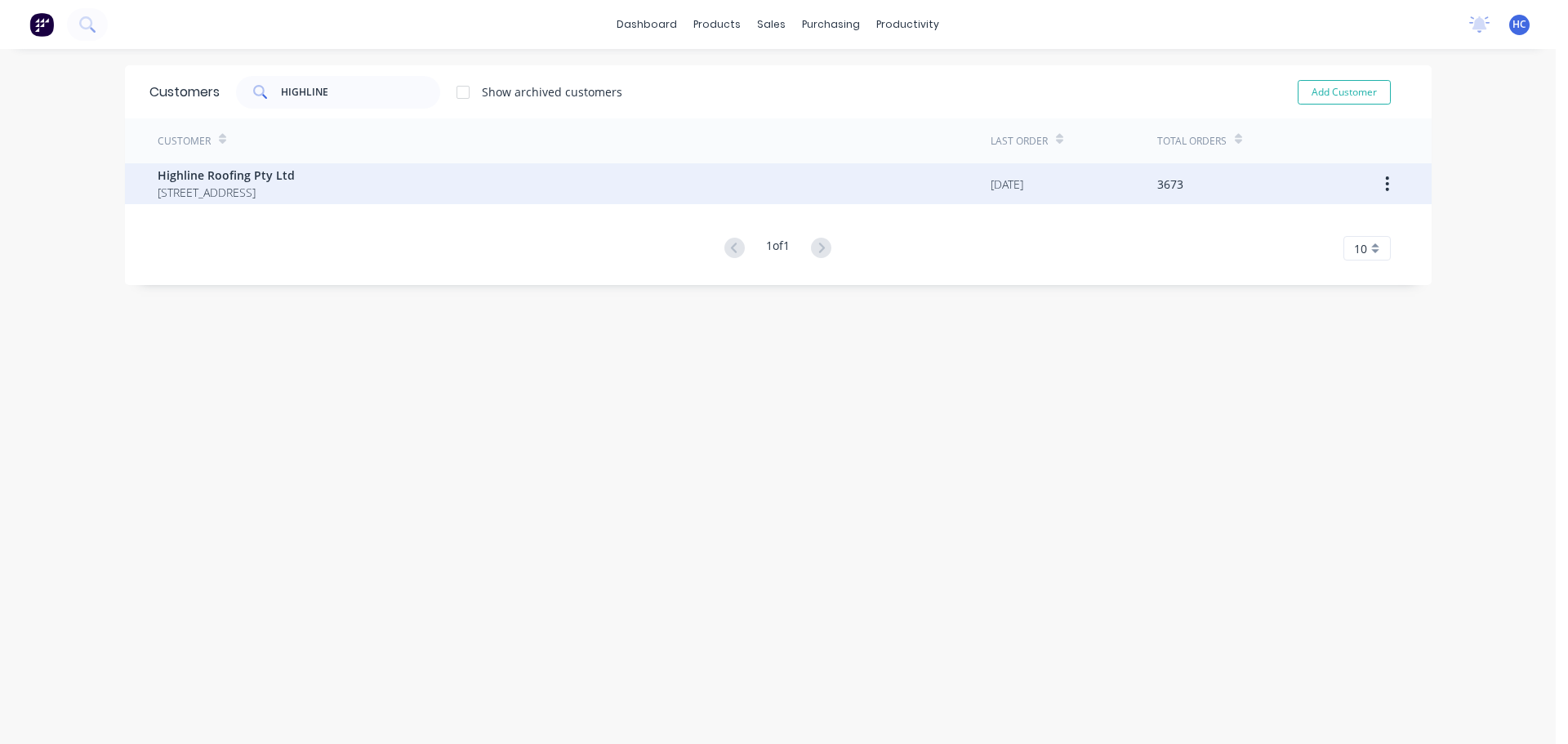
click at [295, 167] on span "Highline Roofing Pty Ltd" at bounding box center [226, 175] width 137 height 17
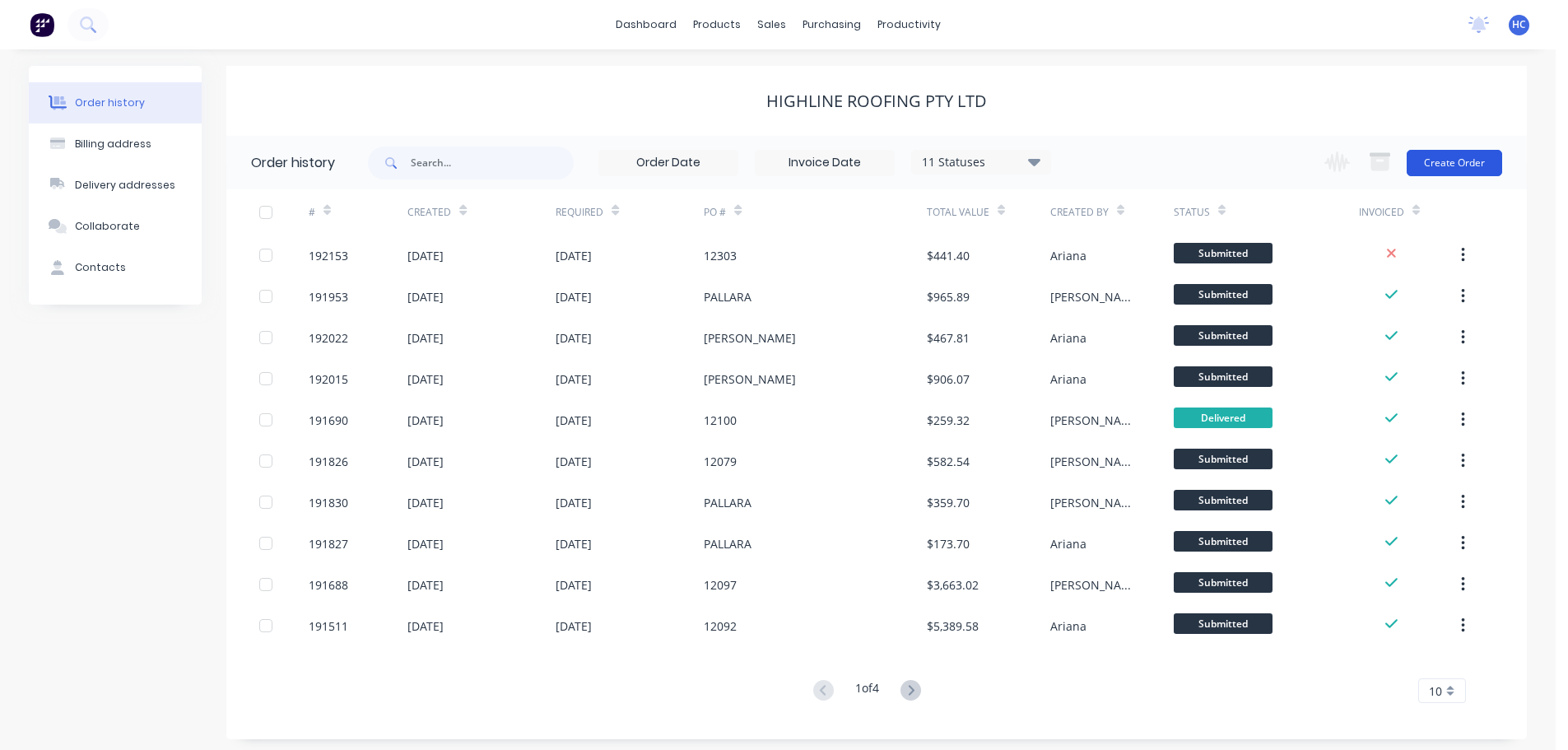
click at [1448, 158] on button "Create Order" at bounding box center [1455, 163] width 96 height 26
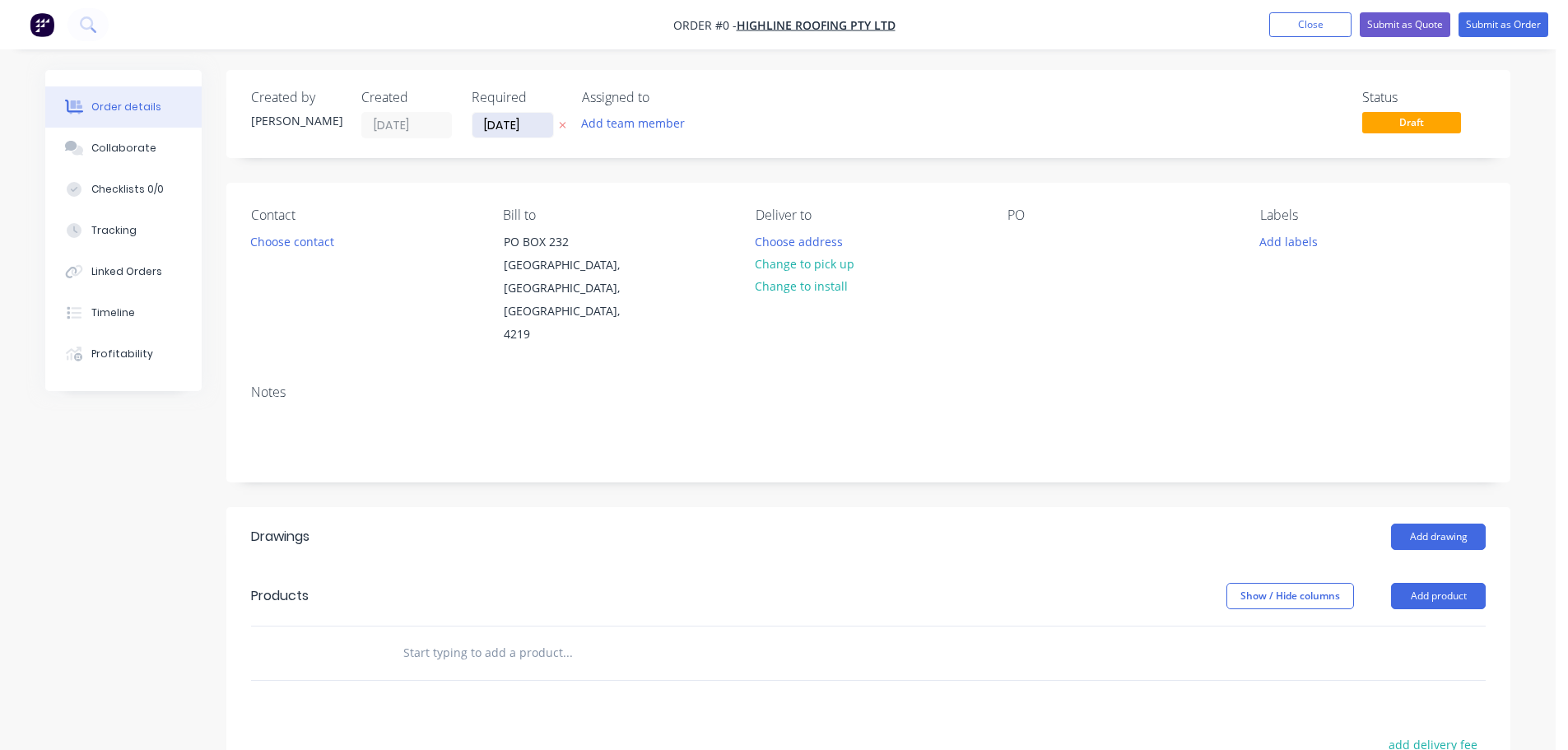
click at [524, 129] on input "[DATE]" at bounding box center [513, 125] width 81 height 24
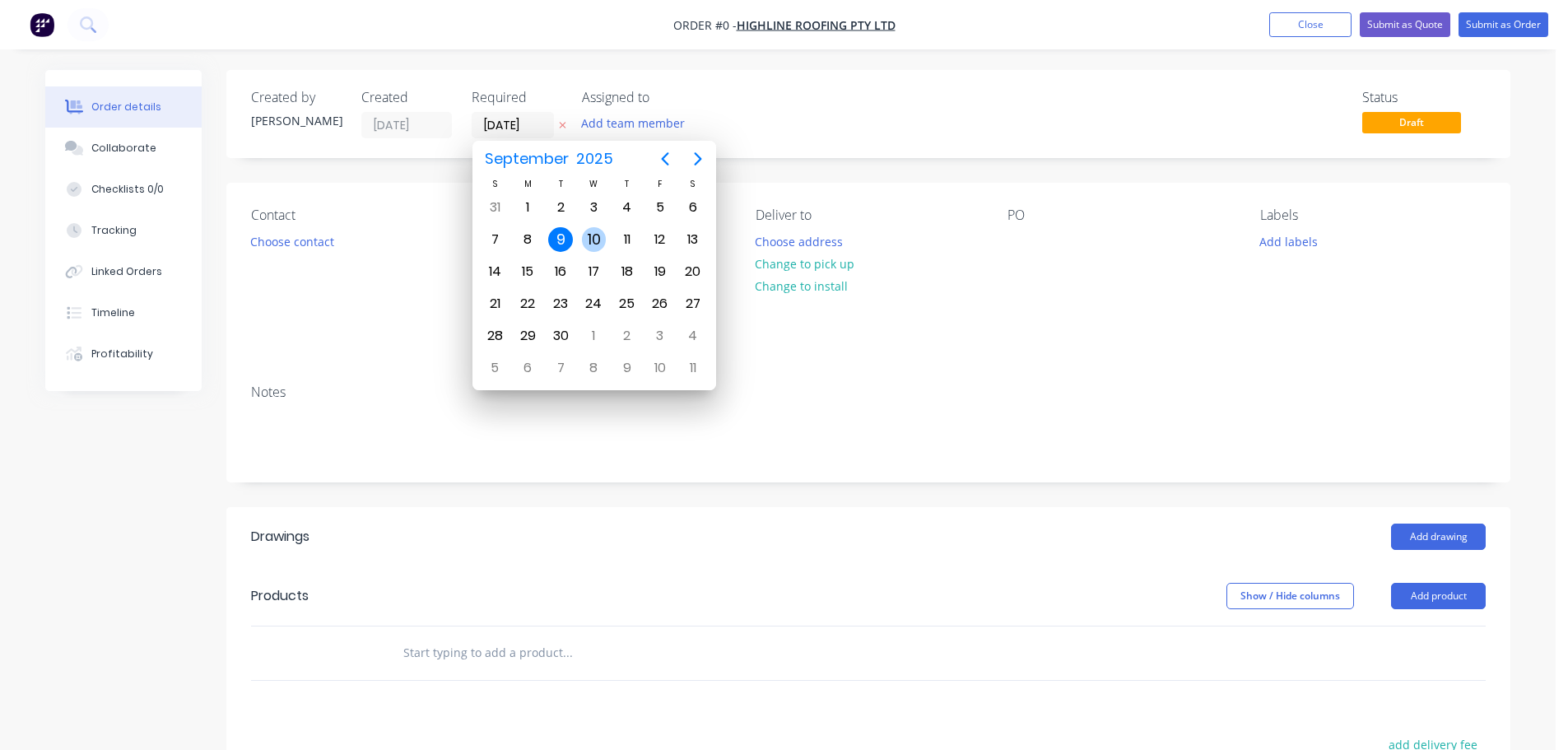
click at [588, 233] on div "10" at bounding box center [594, 239] width 24 height 24
type input "[DATE]"
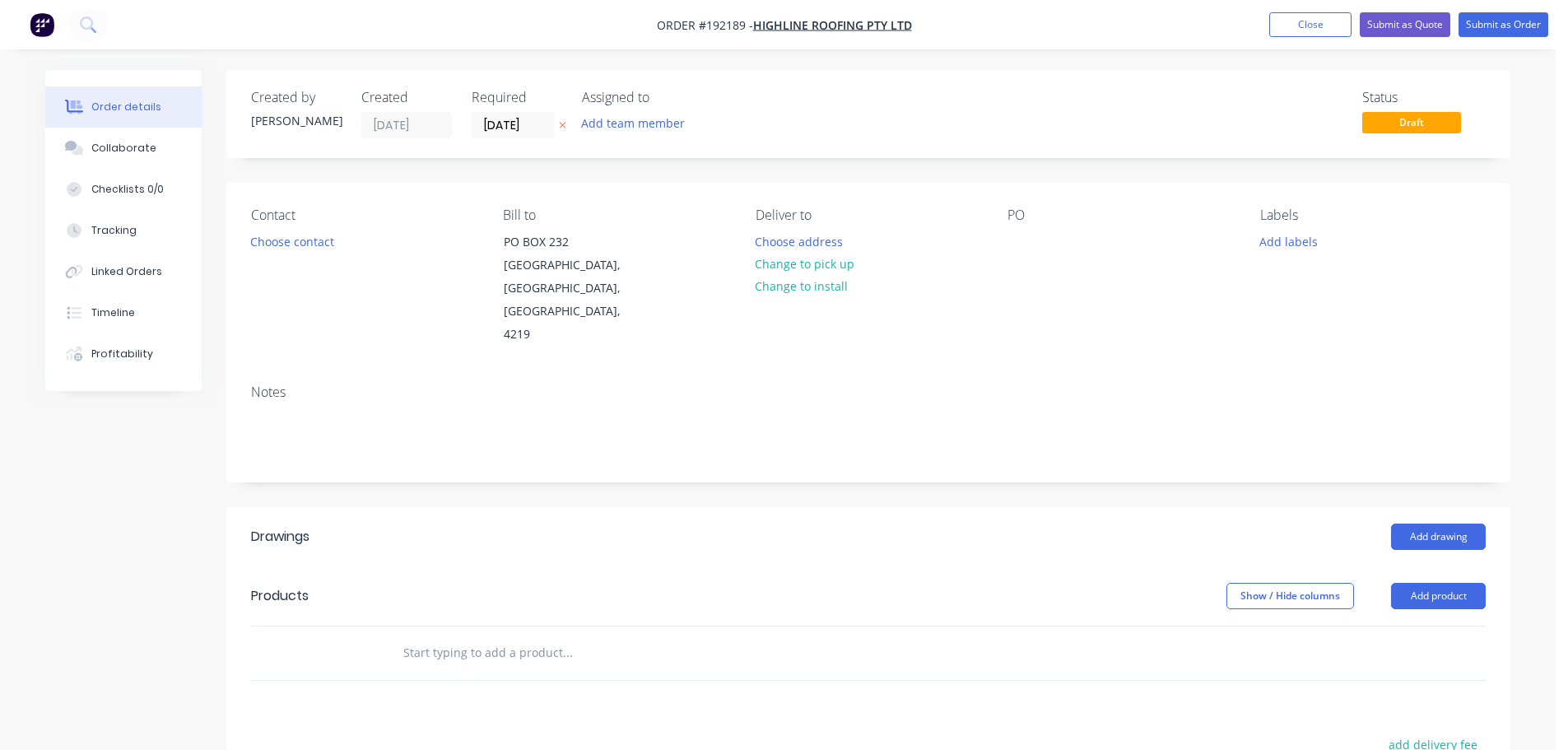
click at [305, 246] on button "Choose contact" at bounding box center [292, 241] width 101 height 23
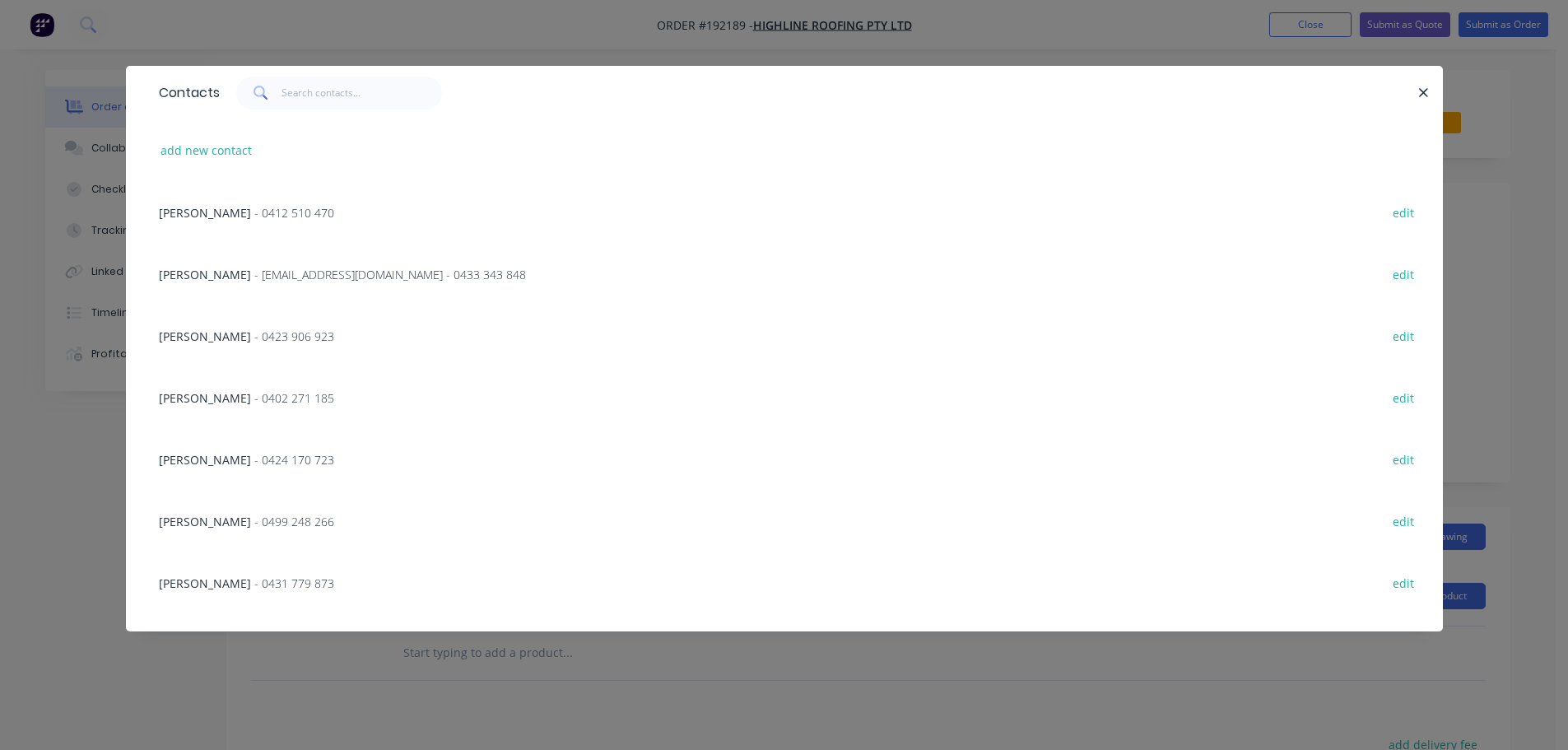
drag, startPoint x: 235, startPoint y: 329, endPoint x: 271, endPoint y: 331, distance: 36.1
click at [254, 331] on span "- 0423 906 923" at bounding box center [294, 337] width 80 height 16
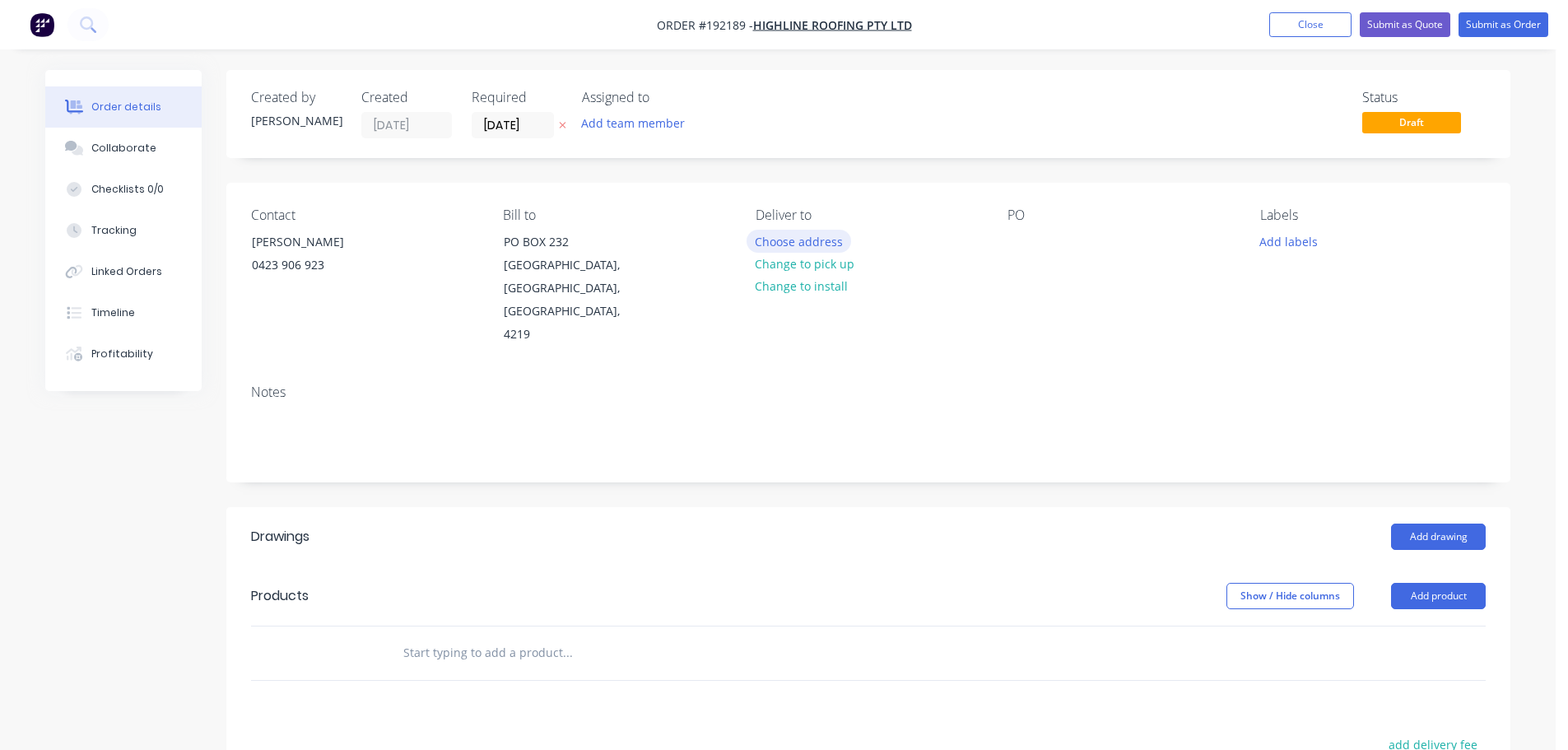
click at [768, 234] on button "Choose address" at bounding box center [799, 241] width 105 height 23
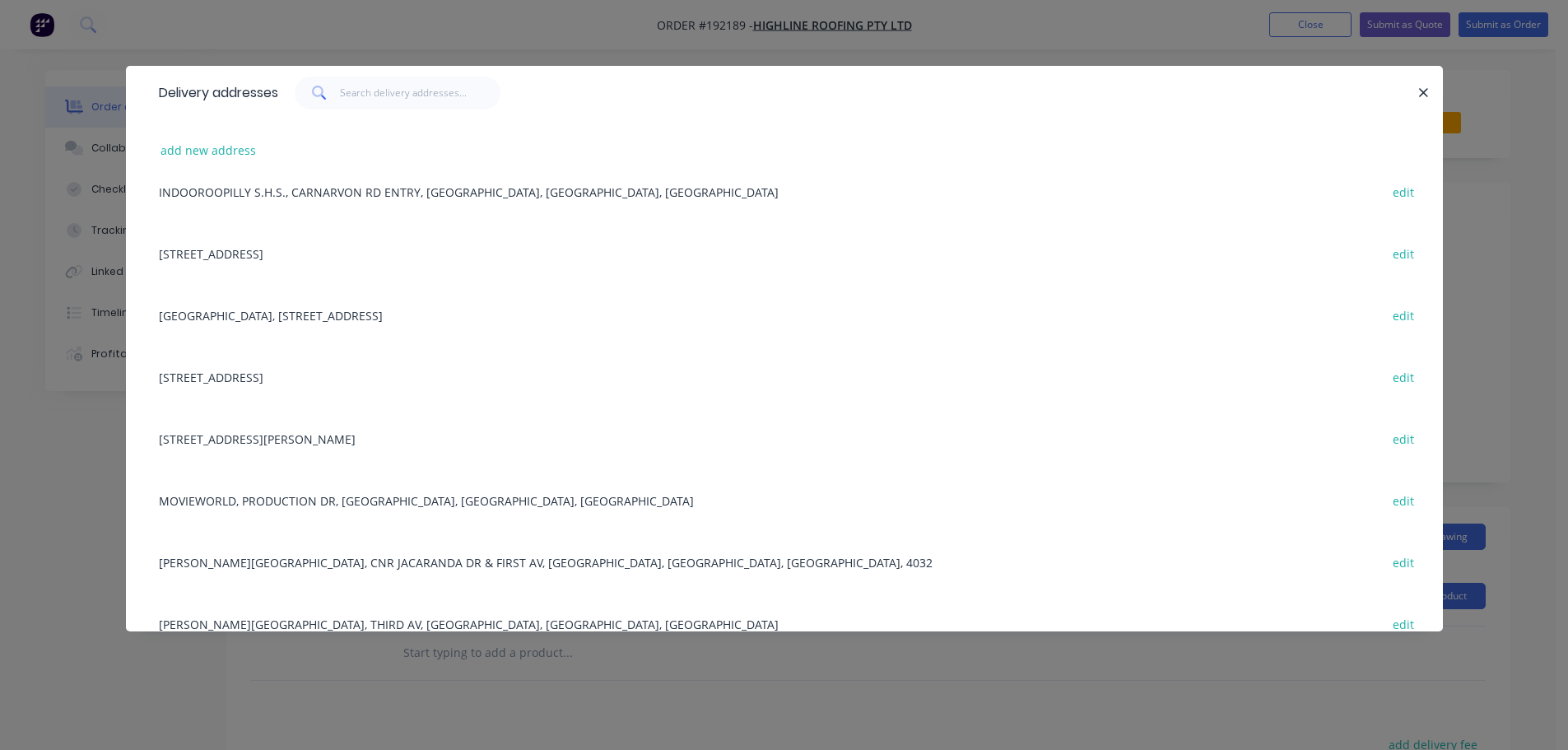
scroll to position [414, 0]
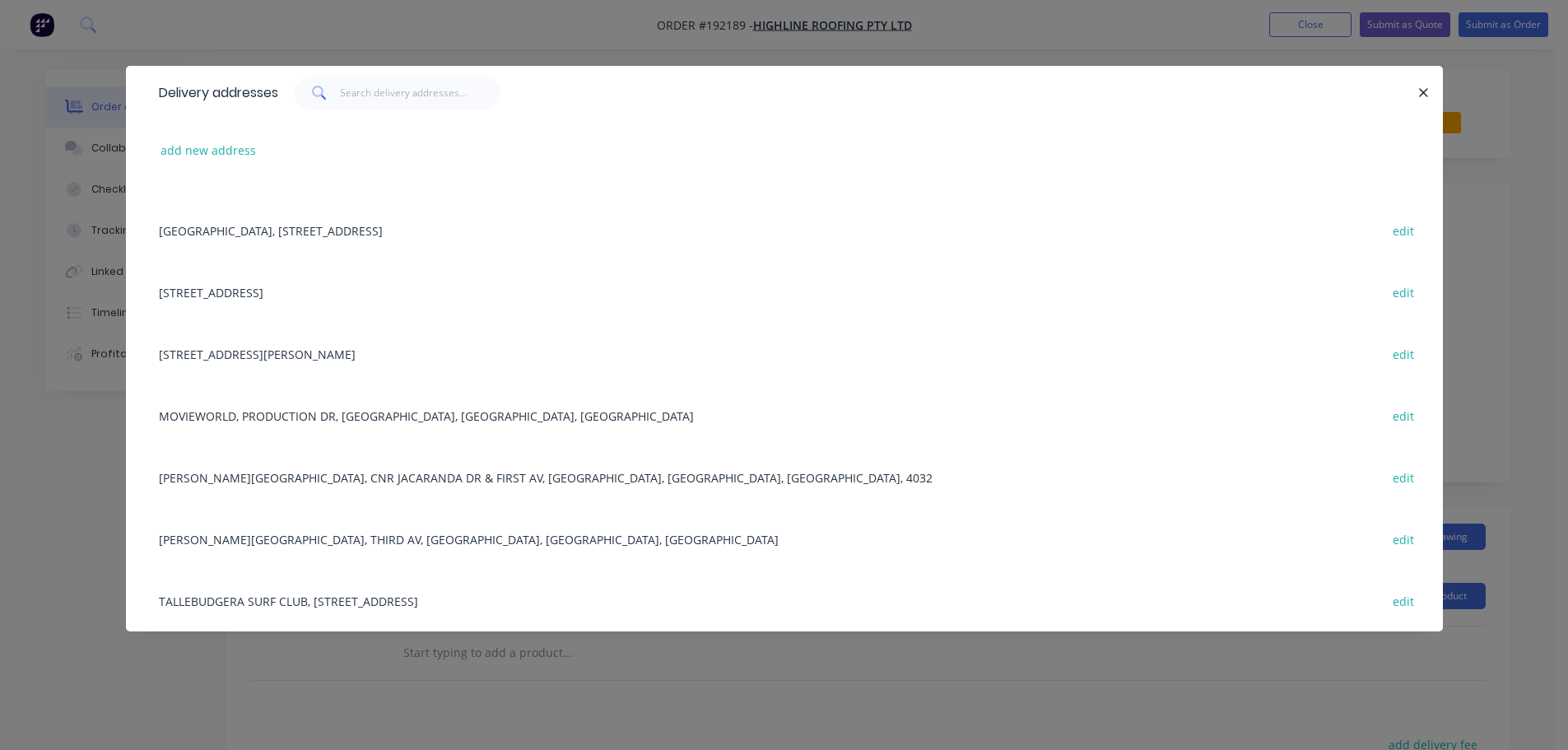
click at [242, 347] on div "[STREET_ADDRESS][PERSON_NAME] edit" at bounding box center [784, 353] width 1268 height 62
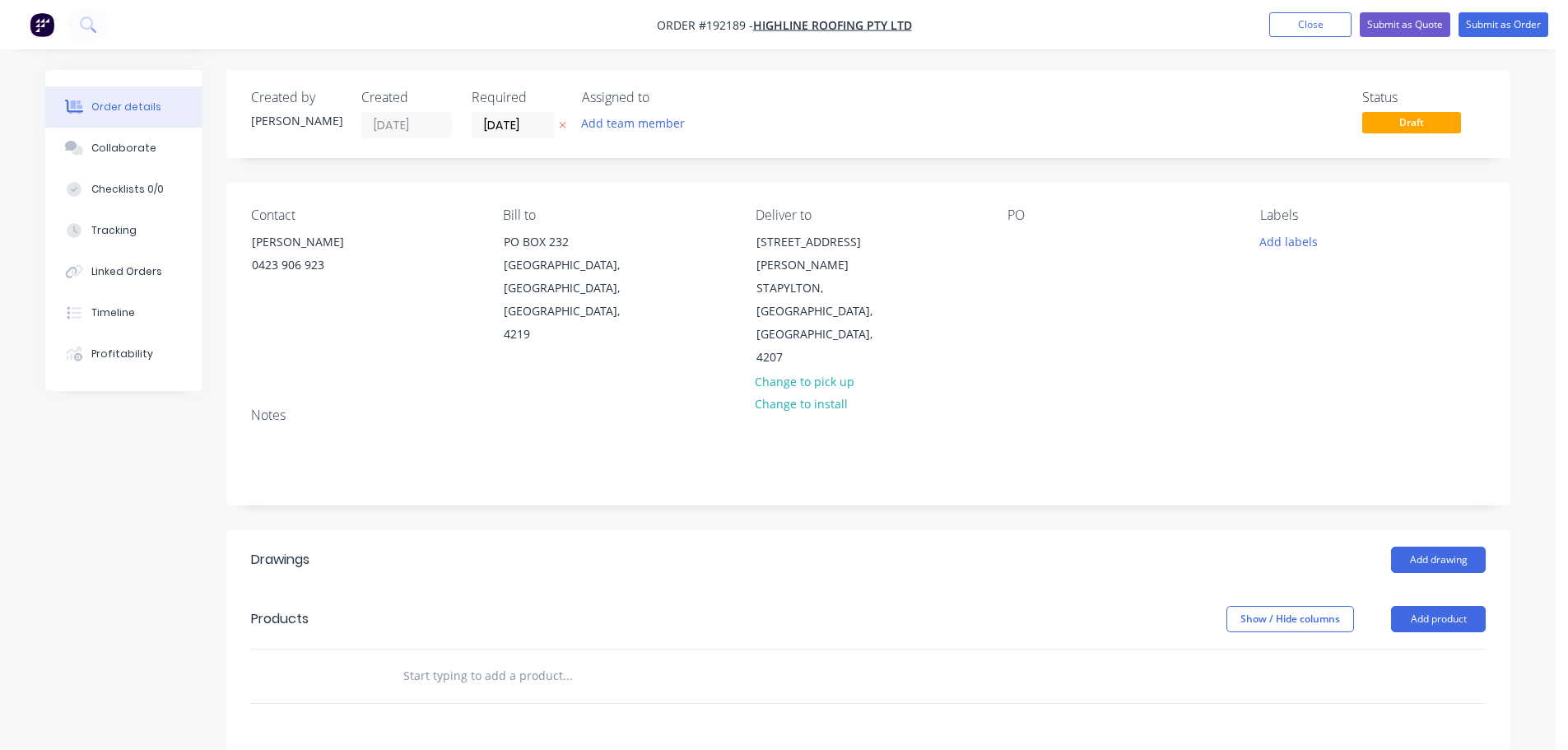
click at [1035, 243] on div "PO" at bounding box center [1120, 288] width 225 height 162
click at [1022, 242] on div at bounding box center [1021, 241] width 26 height 23
click at [1310, 238] on button "Add labels" at bounding box center [1288, 241] width 76 height 23
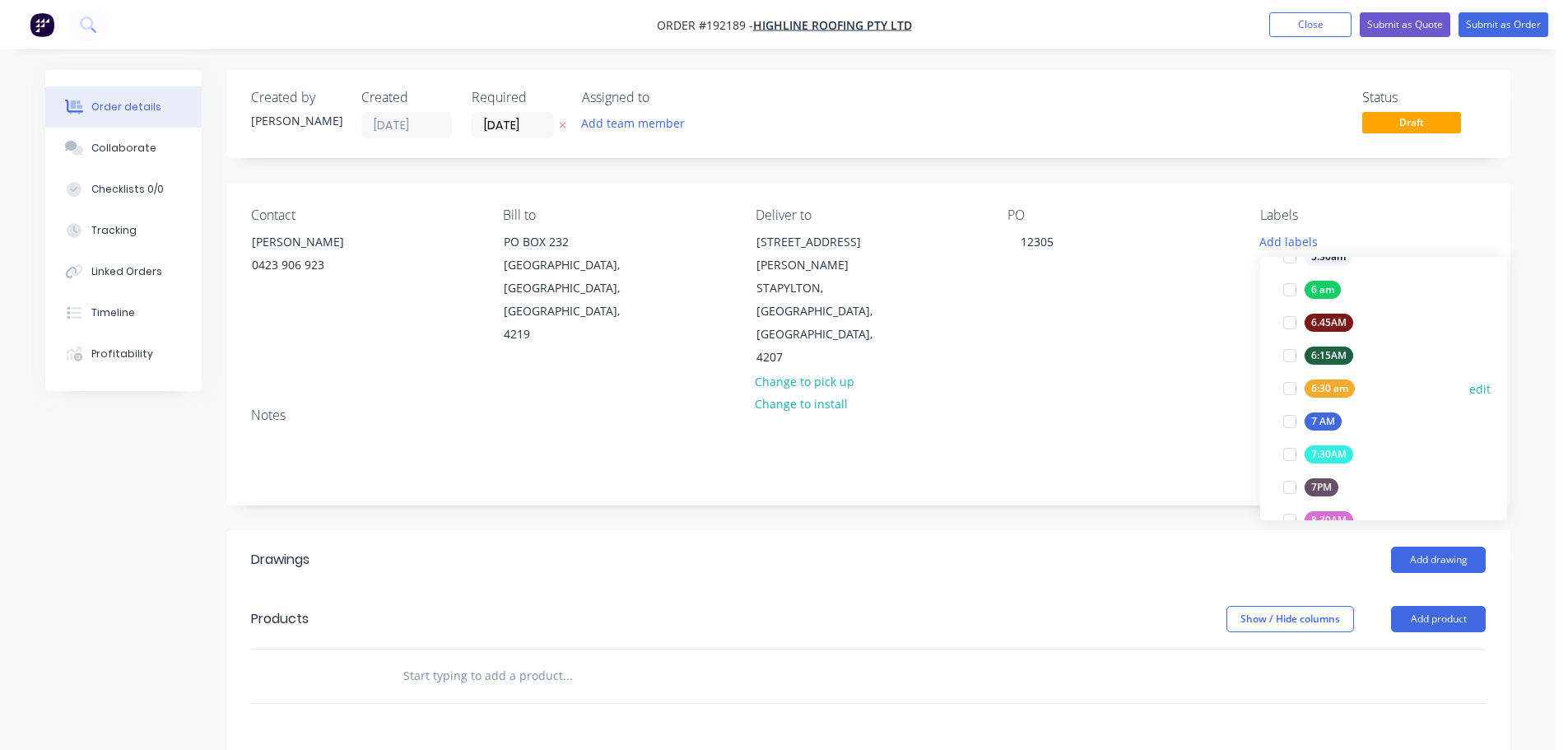
click at [1322, 392] on div "6:30 am" at bounding box center [1330, 388] width 50 height 18
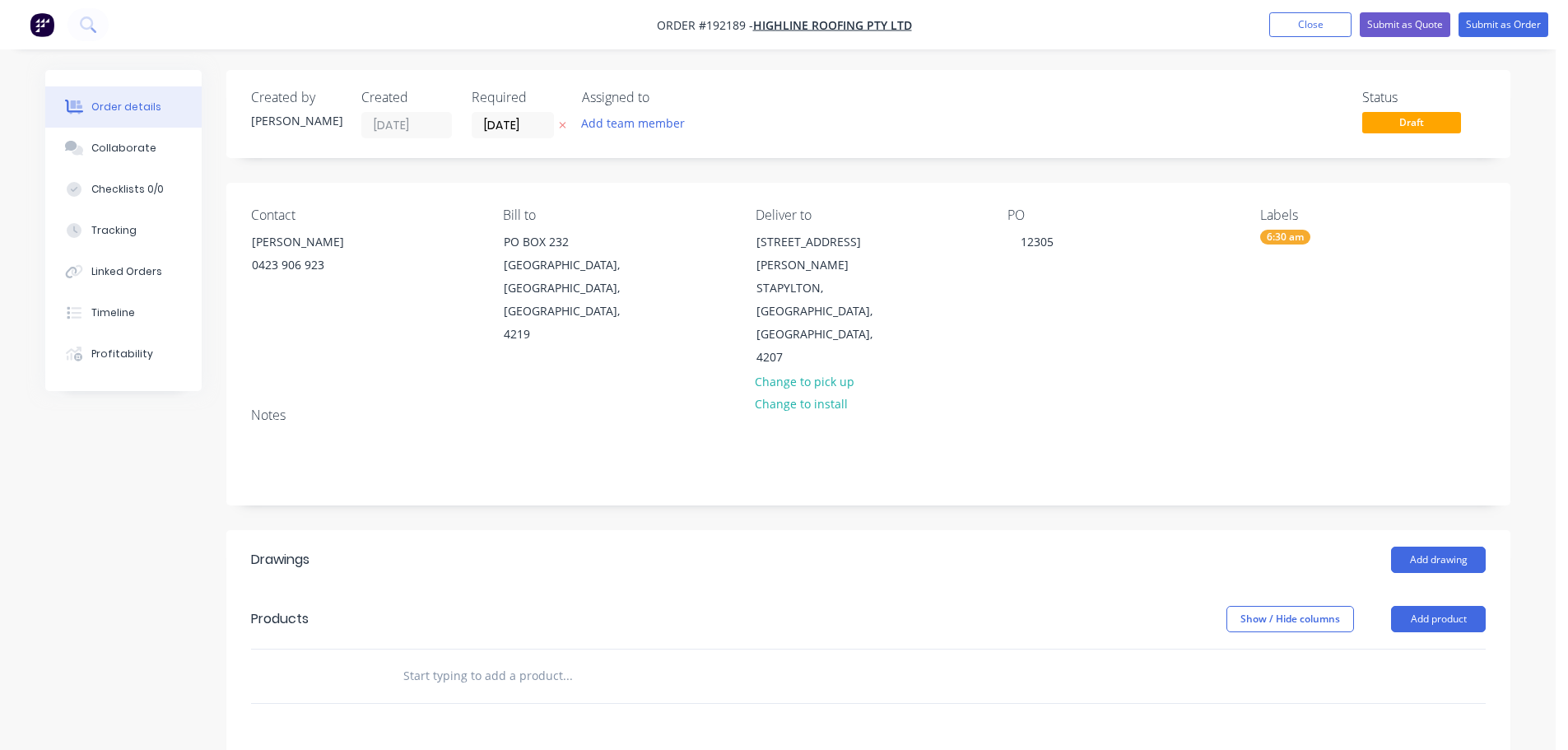
click at [1160, 530] on header "Drawings Add drawing" at bounding box center [868, 559] width 1284 height 59
click at [1431, 606] on button "Add product" at bounding box center [1438, 619] width 95 height 26
click at [1378, 645] on button "Product catalogue" at bounding box center [1408, 661] width 157 height 33
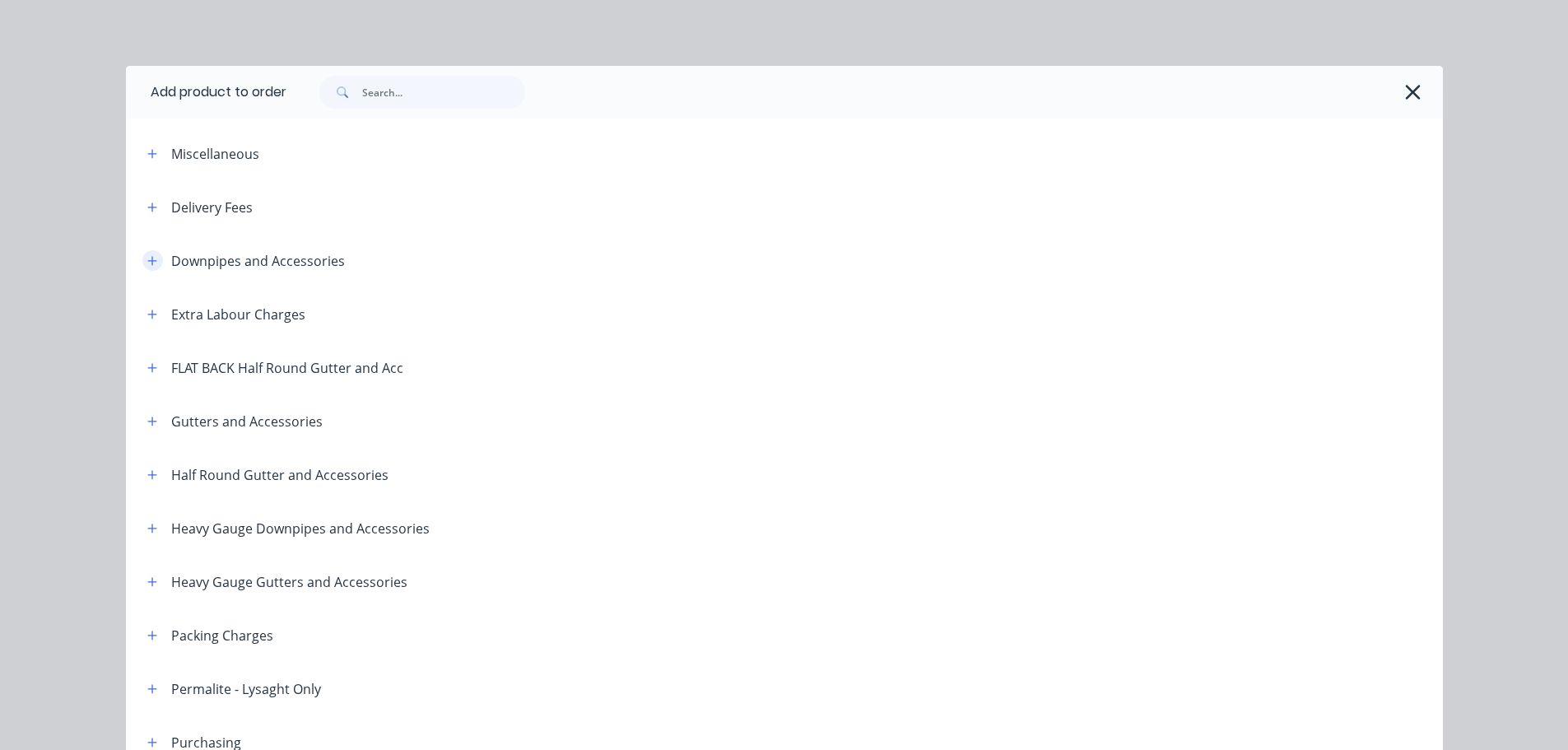
click at [149, 263] on icon "button" at bounding box center [151, 260] width 10 height 11
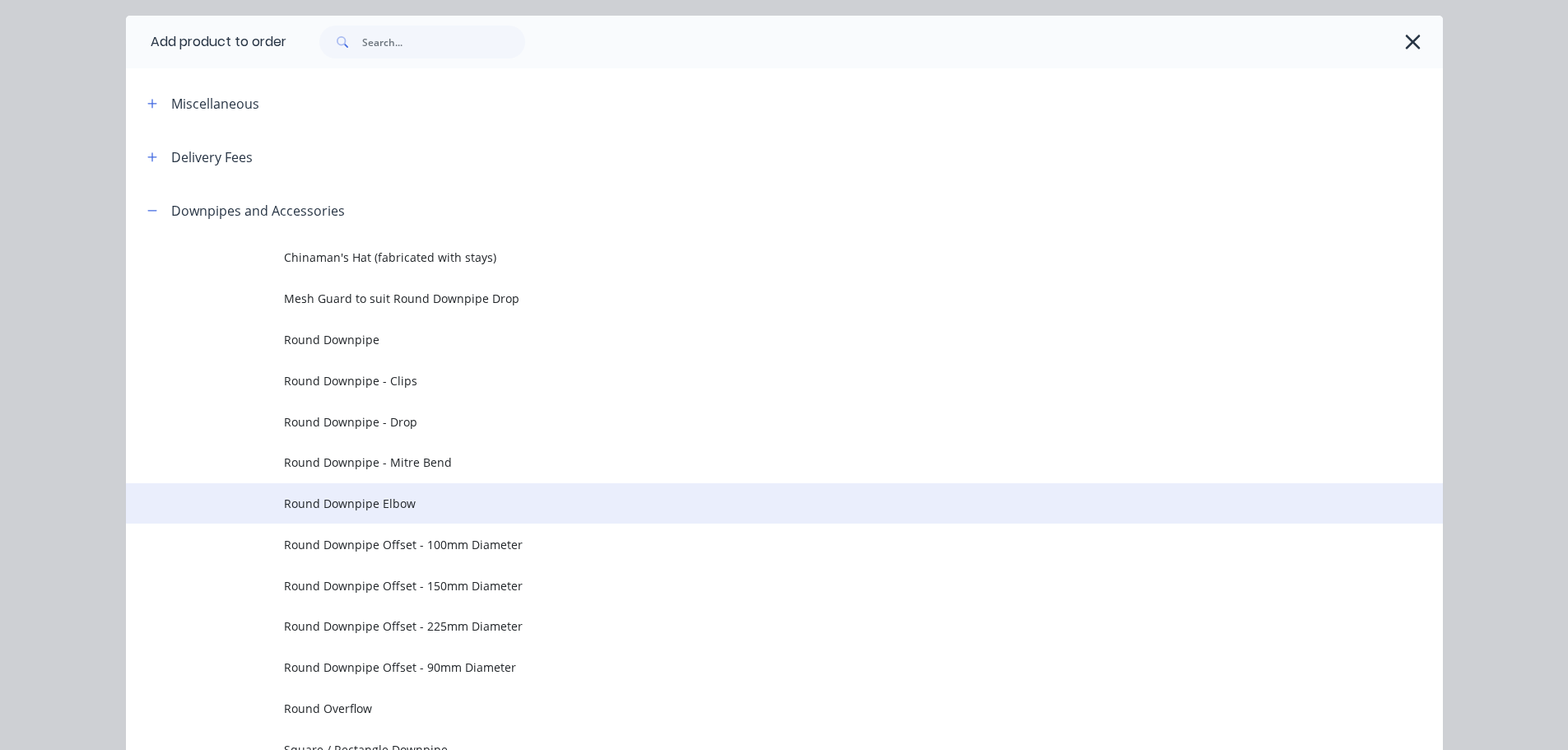
scroll to position [164, 0]
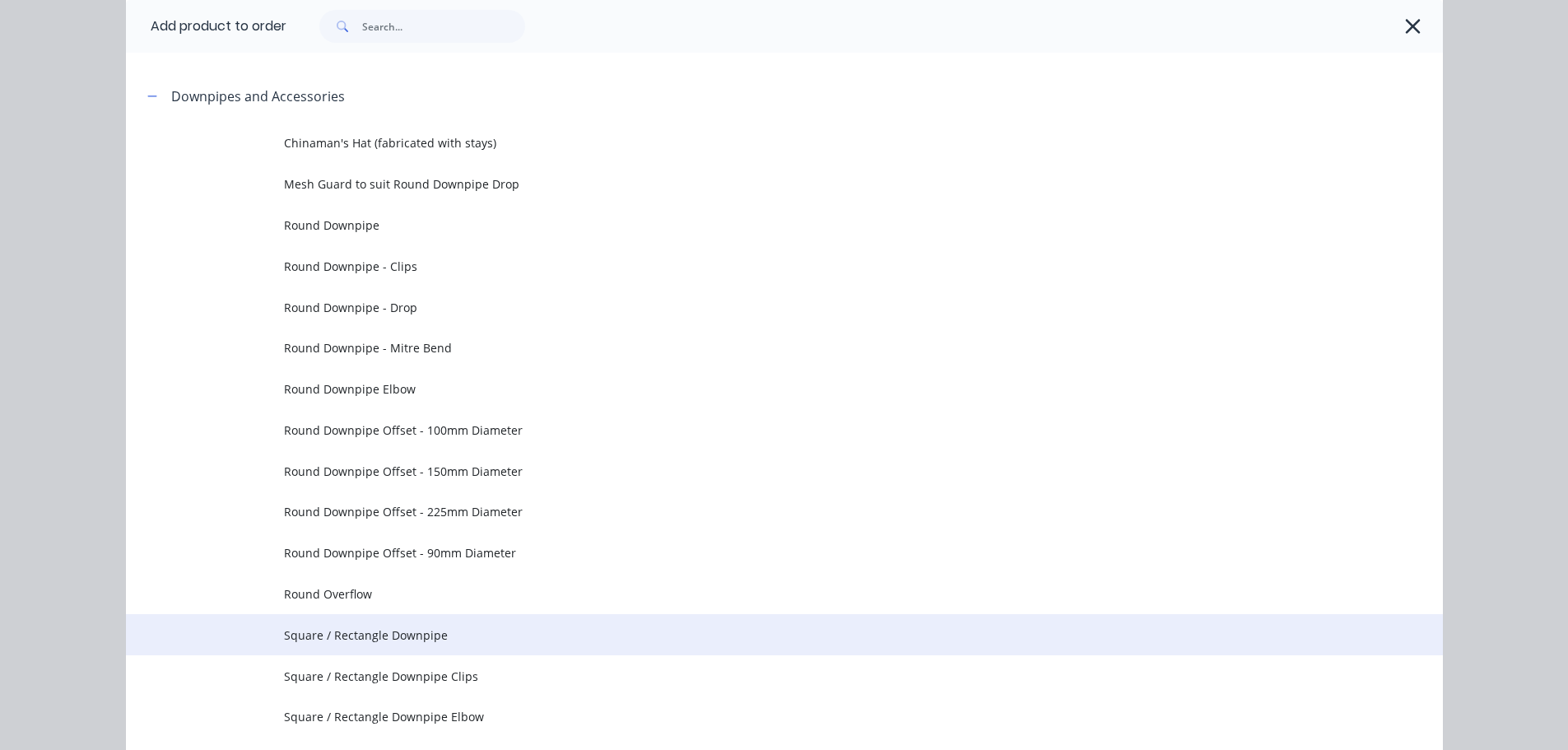
click at [415, 638] on span "Square / Rectangle Downpipe" at bounding box center [747, 635] width 927 height 17
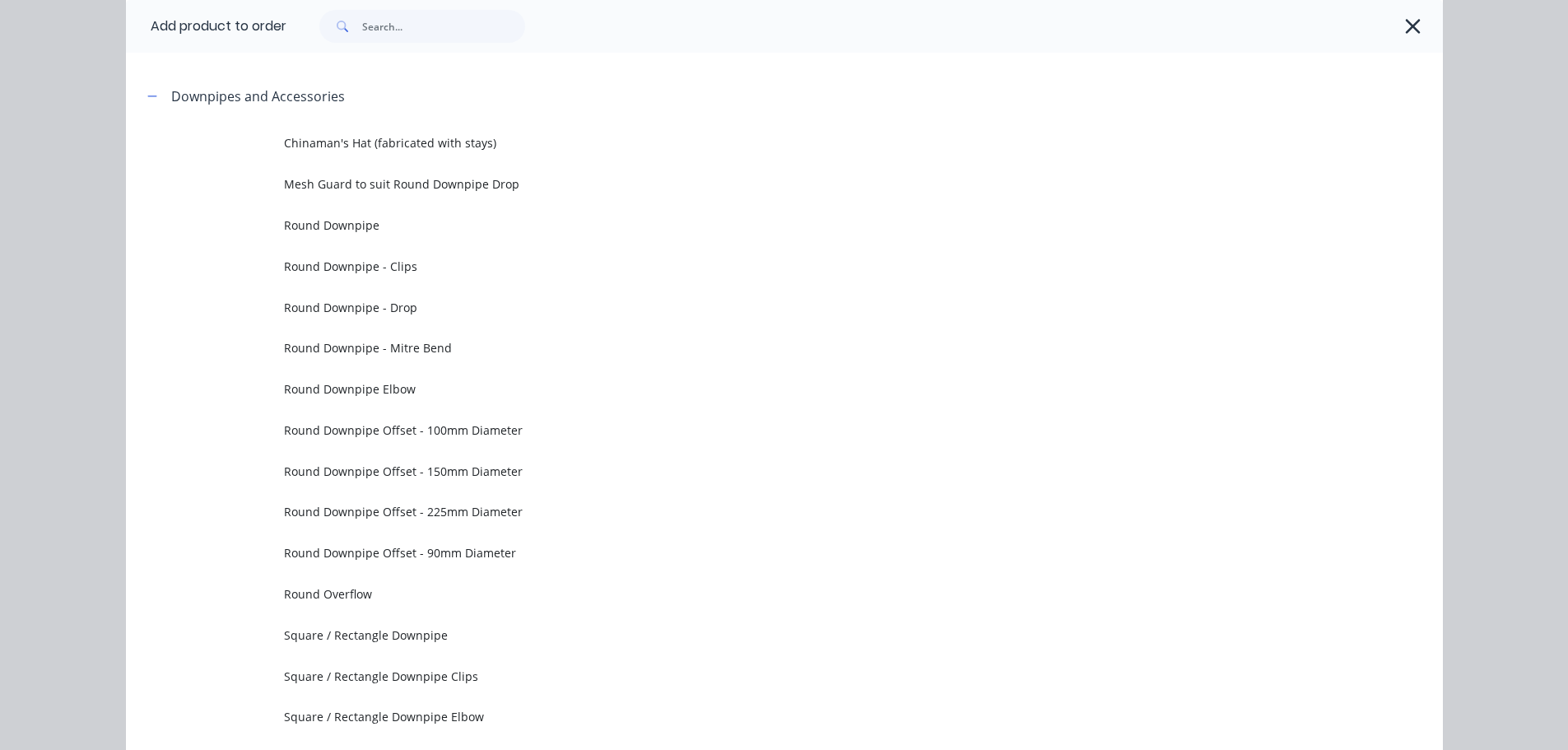
scroll to position [0, 0]
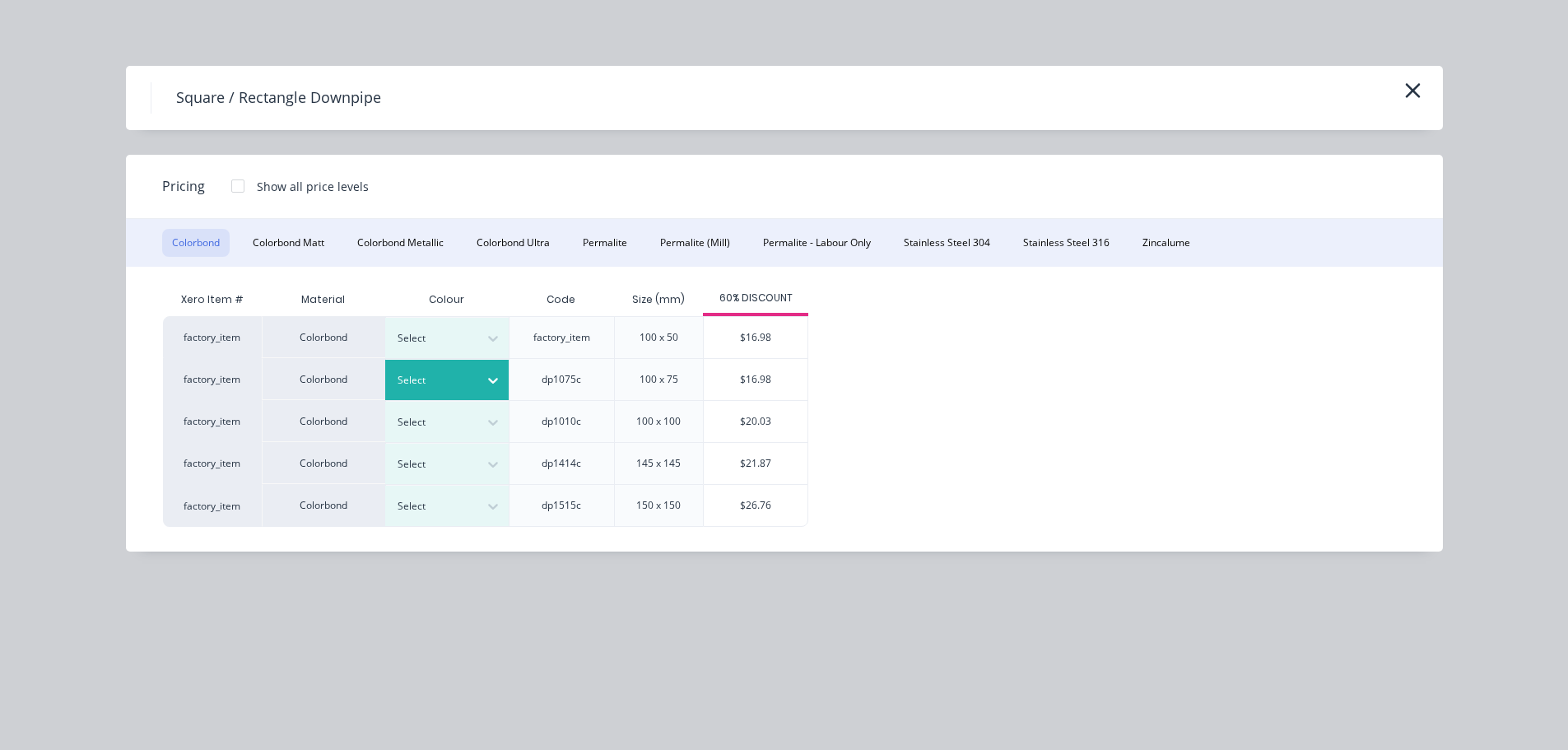
click at [449, 374] on div at bounding box center [434, 380] width 74 height 18
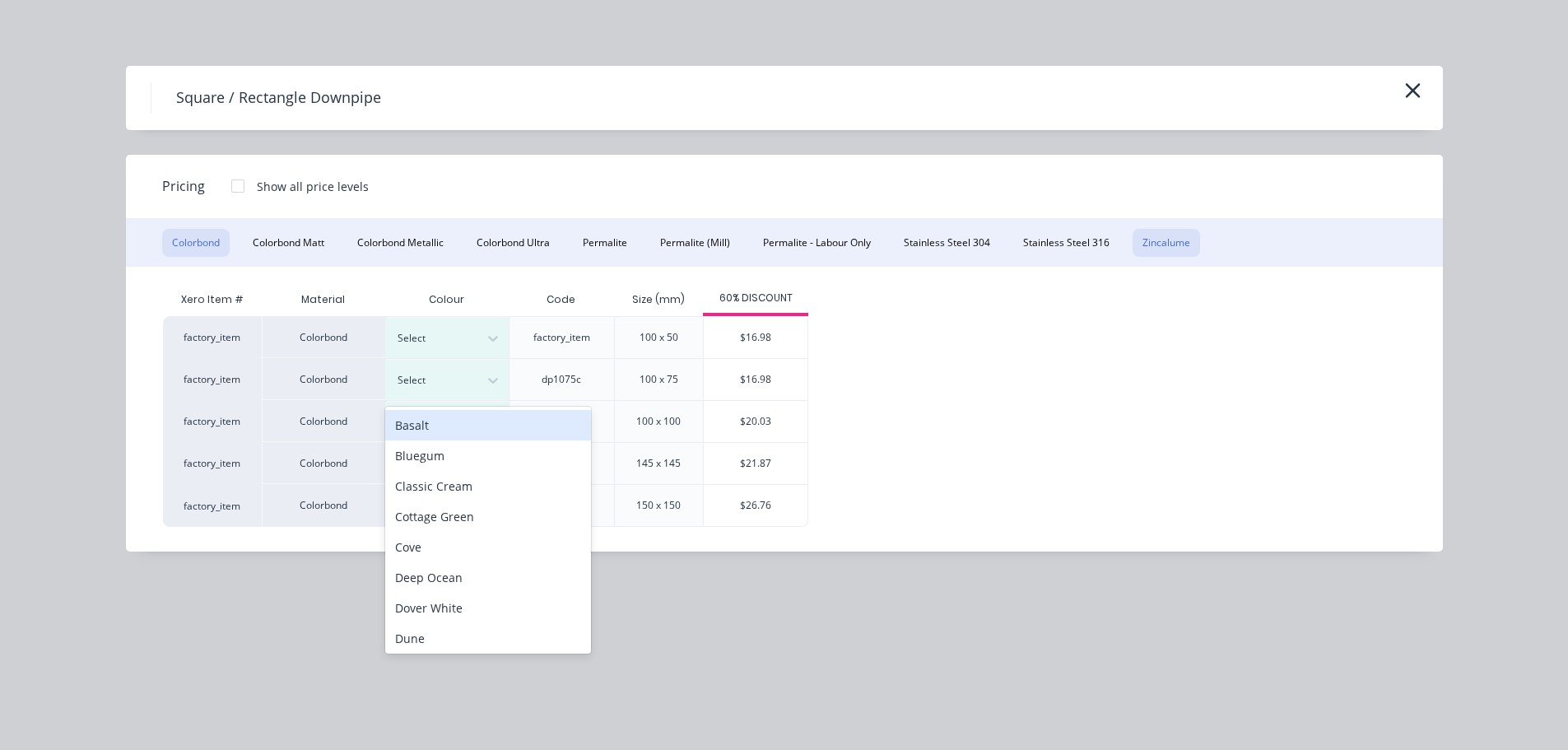
click at [1169, 248] on button "Zincalume" at bounding box center [1167, 243] width 68 height 28
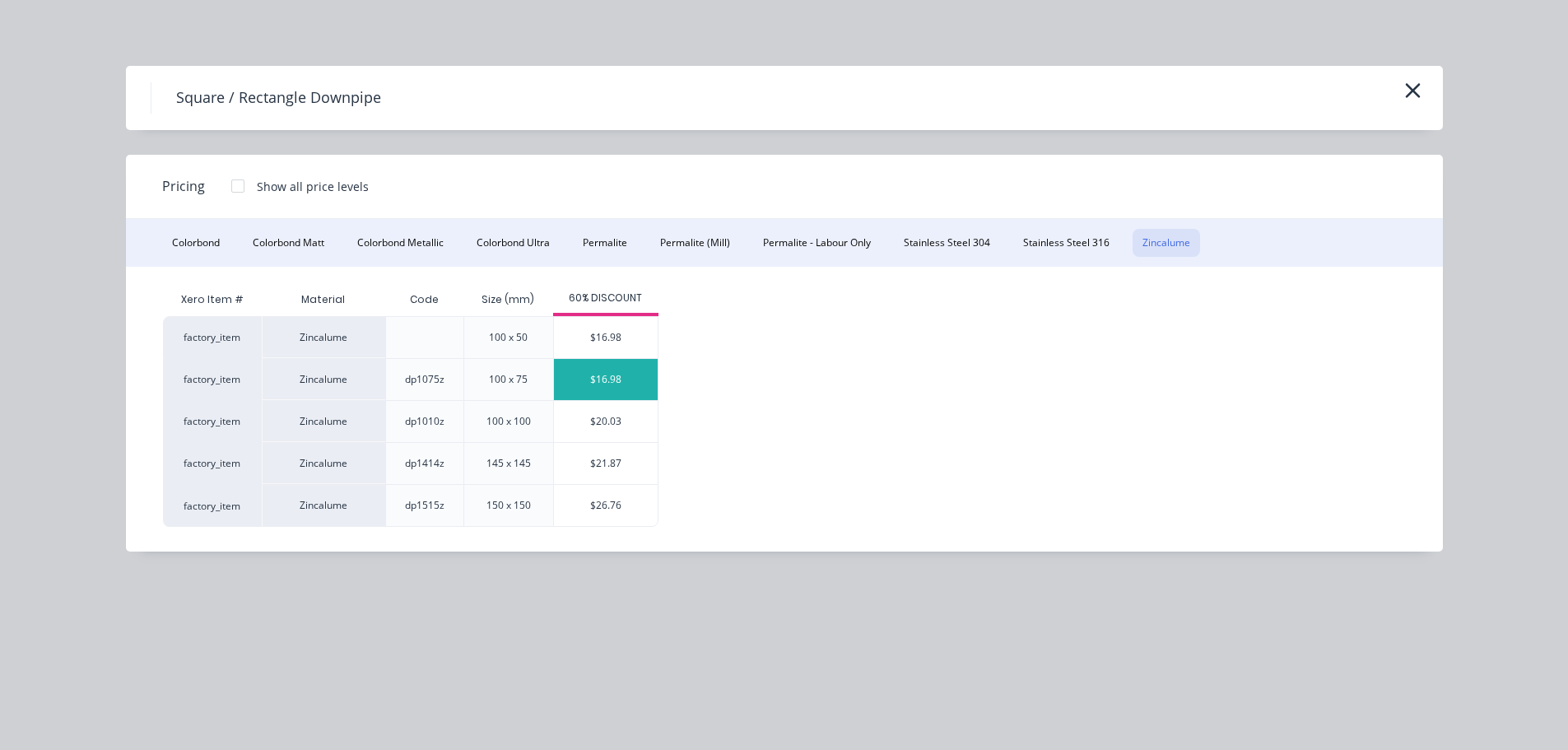
click at [591, 394] on div "$16.98" at bounding box center [606, 379] width 104 height 41
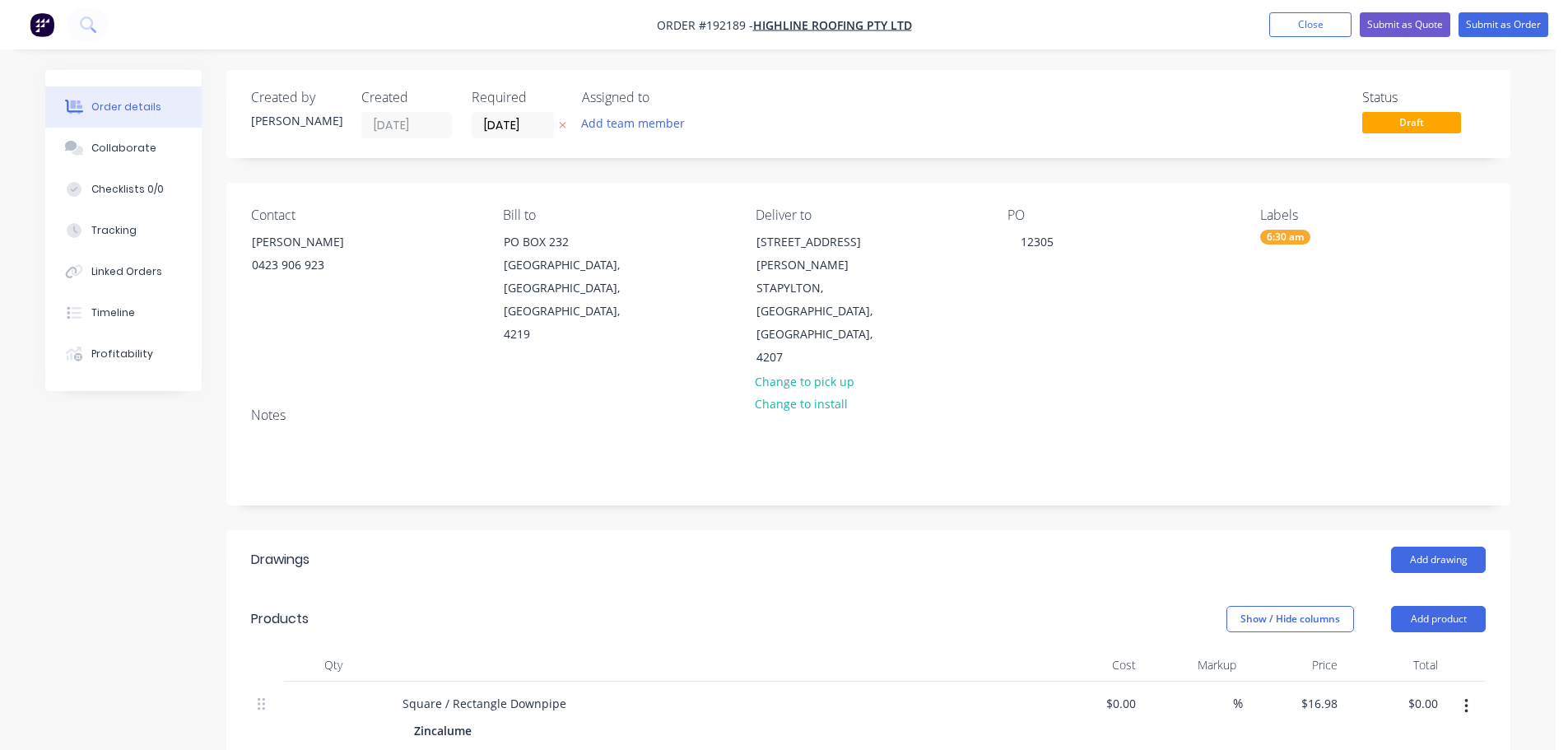
scroll to position [164, 0]
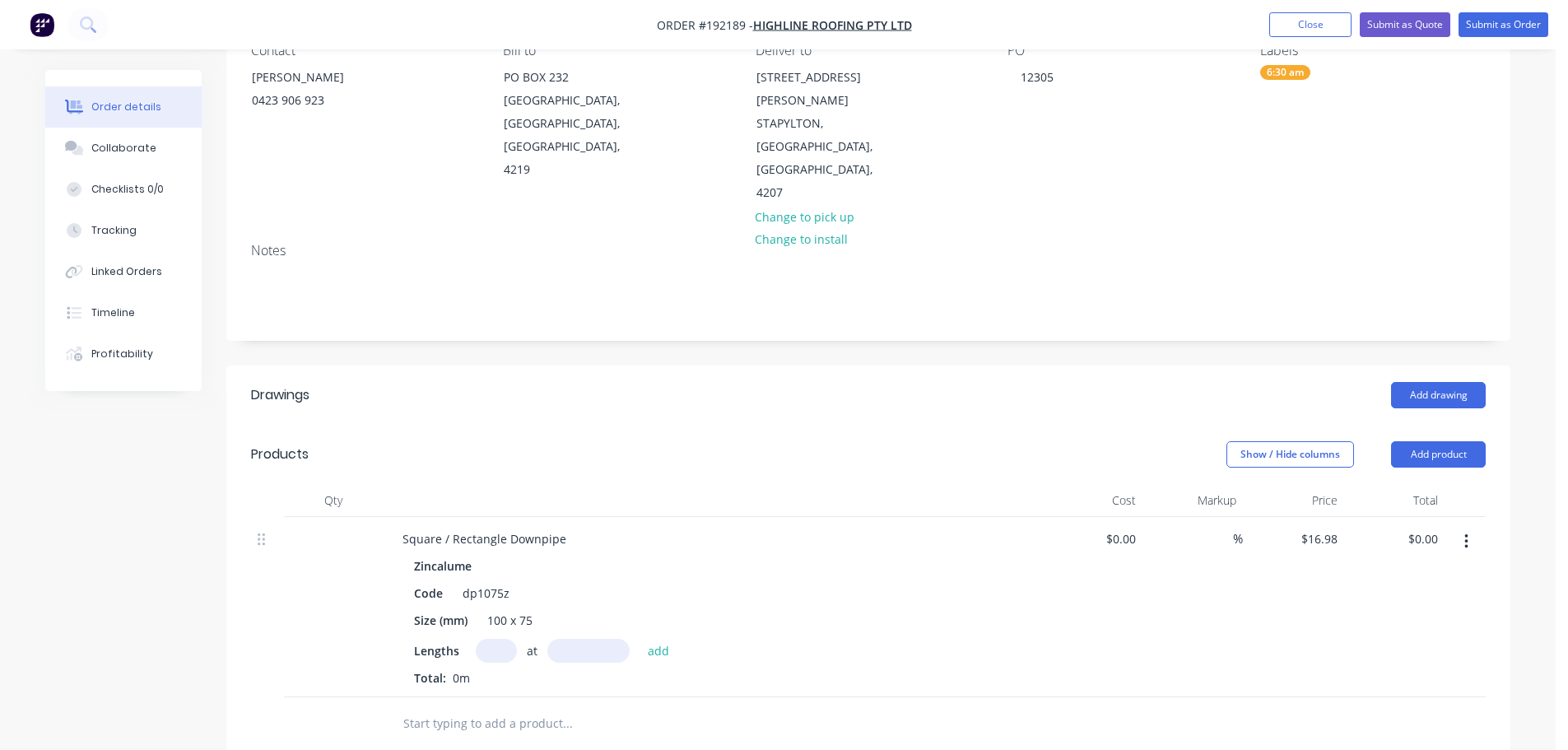
click at [491, 639] on input "text" at bounding box center [496, 650] width 41 height 23
type input "1"
type input "3000"
click at [640, 639] on button "add" at bounding box center [659, 650] width 38 height 23
type input "$50.94"
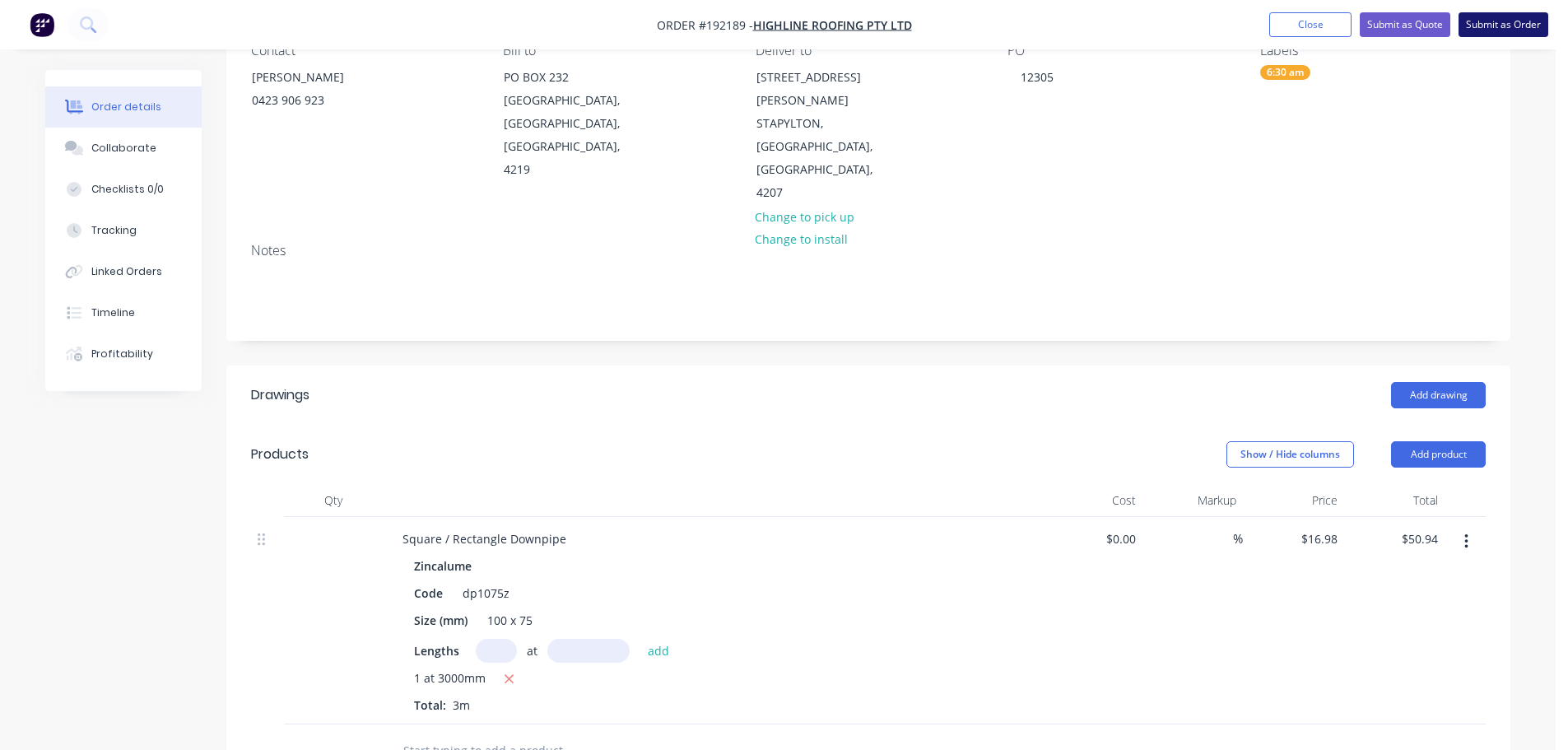
click at [1495, 22] on button "Submit as Order" at bounding box center [1504, 24] width 90 height 24
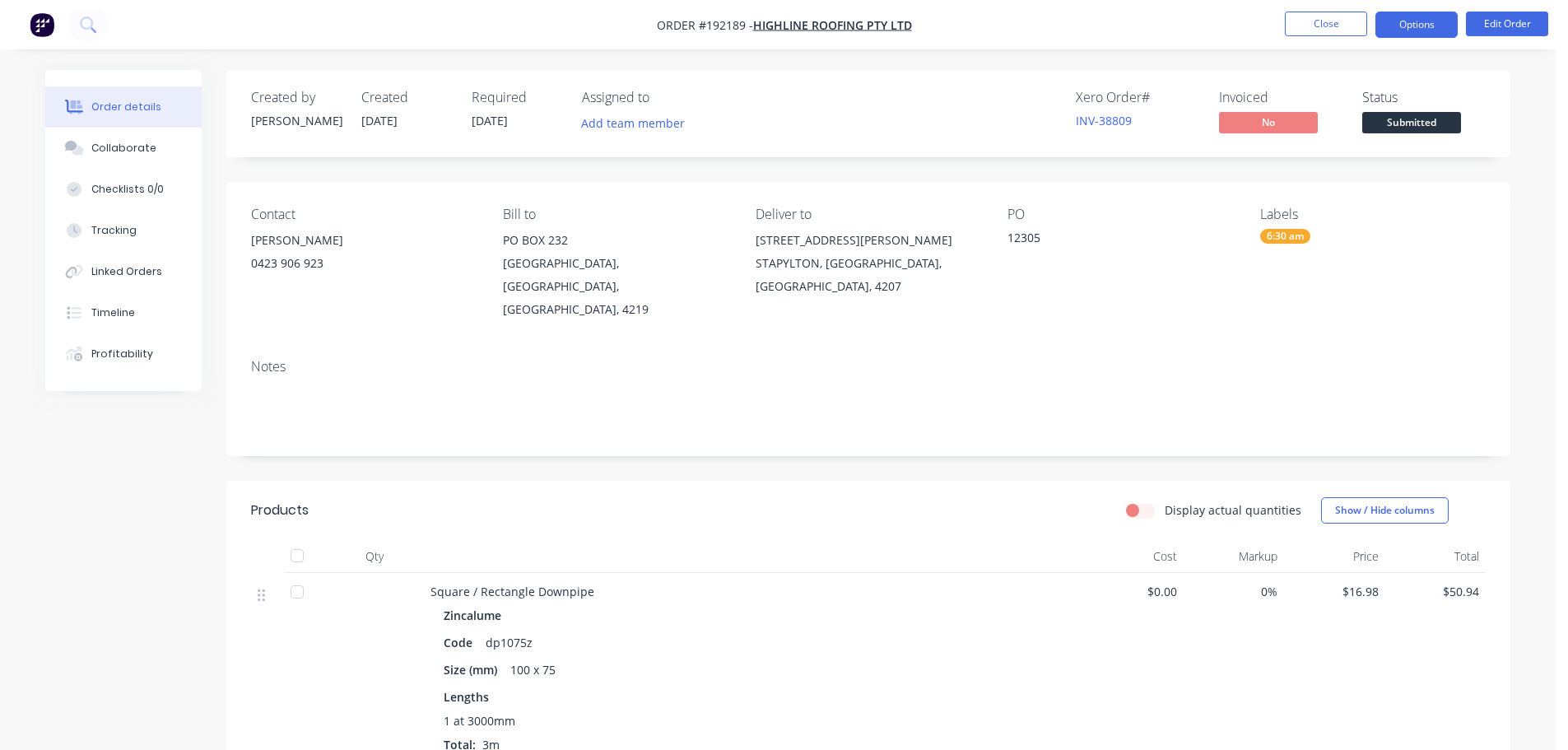
click at [1430, 12] on button "Options" at bounding box center [1417, 24] width 83 height 26
click at [1430, 14] on button "Options" at bounding box center [1417, 24] width 83 height 26
click at [1437, 1] on nav "Order #192189 - Highline Roofing Pty Ltd Close Options Edit Order" at bounding box center [784, 24] width 1568 height 50
click at [1426, 23] on button "Options" at bounding box center [1417, 24] width 83 height 26
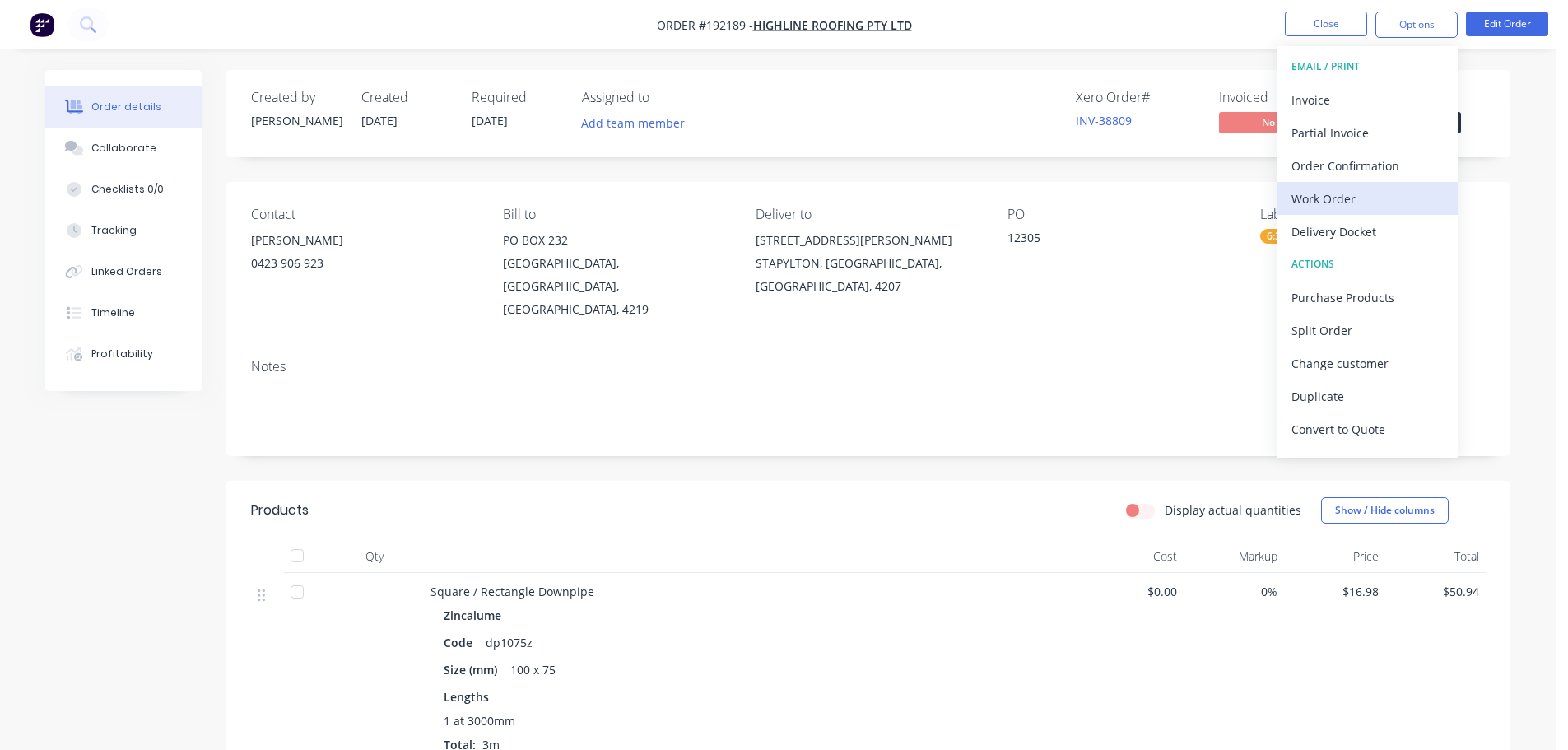
click at [1353, 194] on div "Work Order" at bounding box center [1367, 198] width 151 height 23
click at [1354, 182] on button "Custom" at bounding box center [1367, 198] width 181 height 33
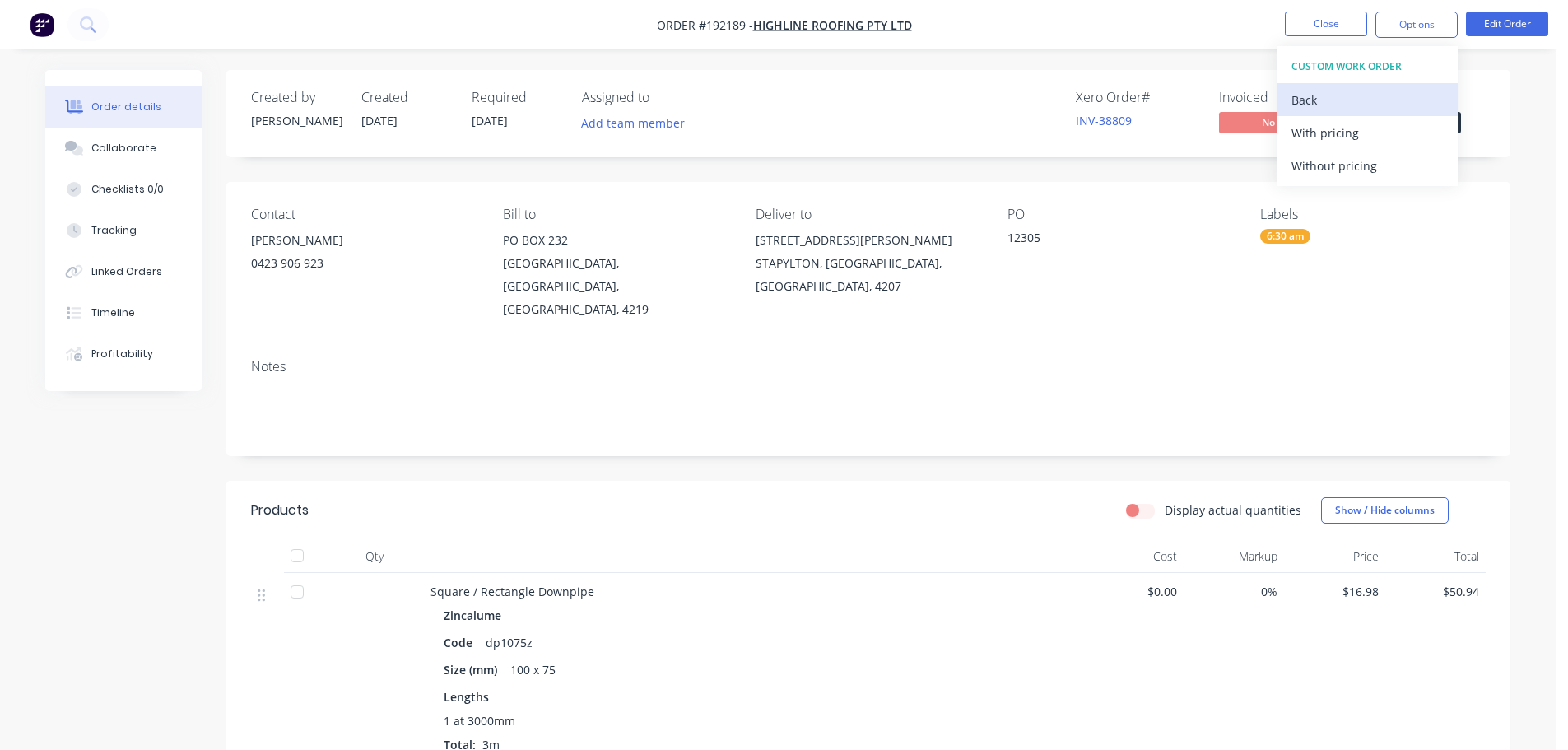
click at [1332, 97] on div "Back" at bounding box center [1367, 99] width 151 height 23
click at [1344, 154] on div "Without pricing" at bounding box center [1367, 165] width 151 height 23
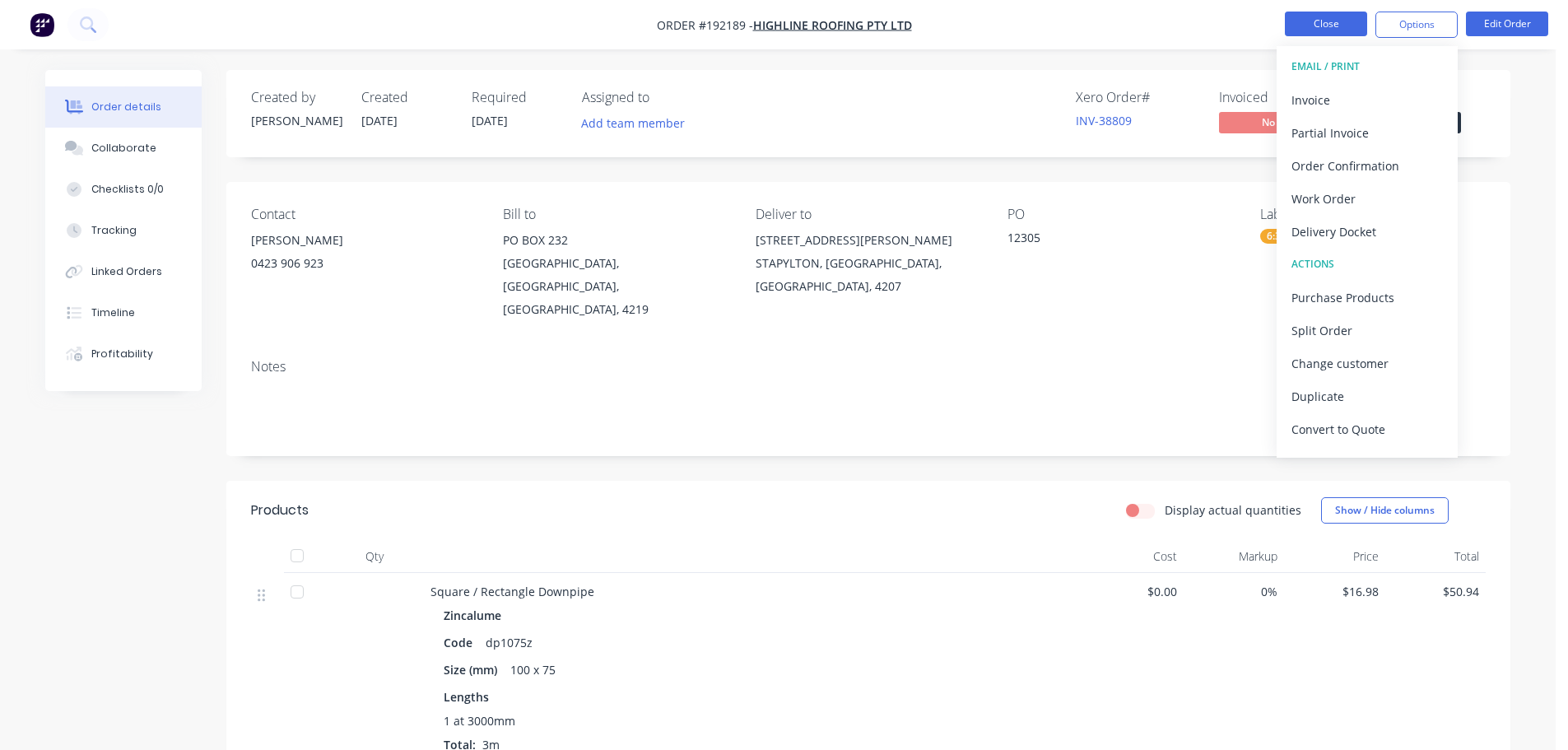
click at [1323, 15] on button "Close" at bounding box center [1326, 23] width 83 height 24
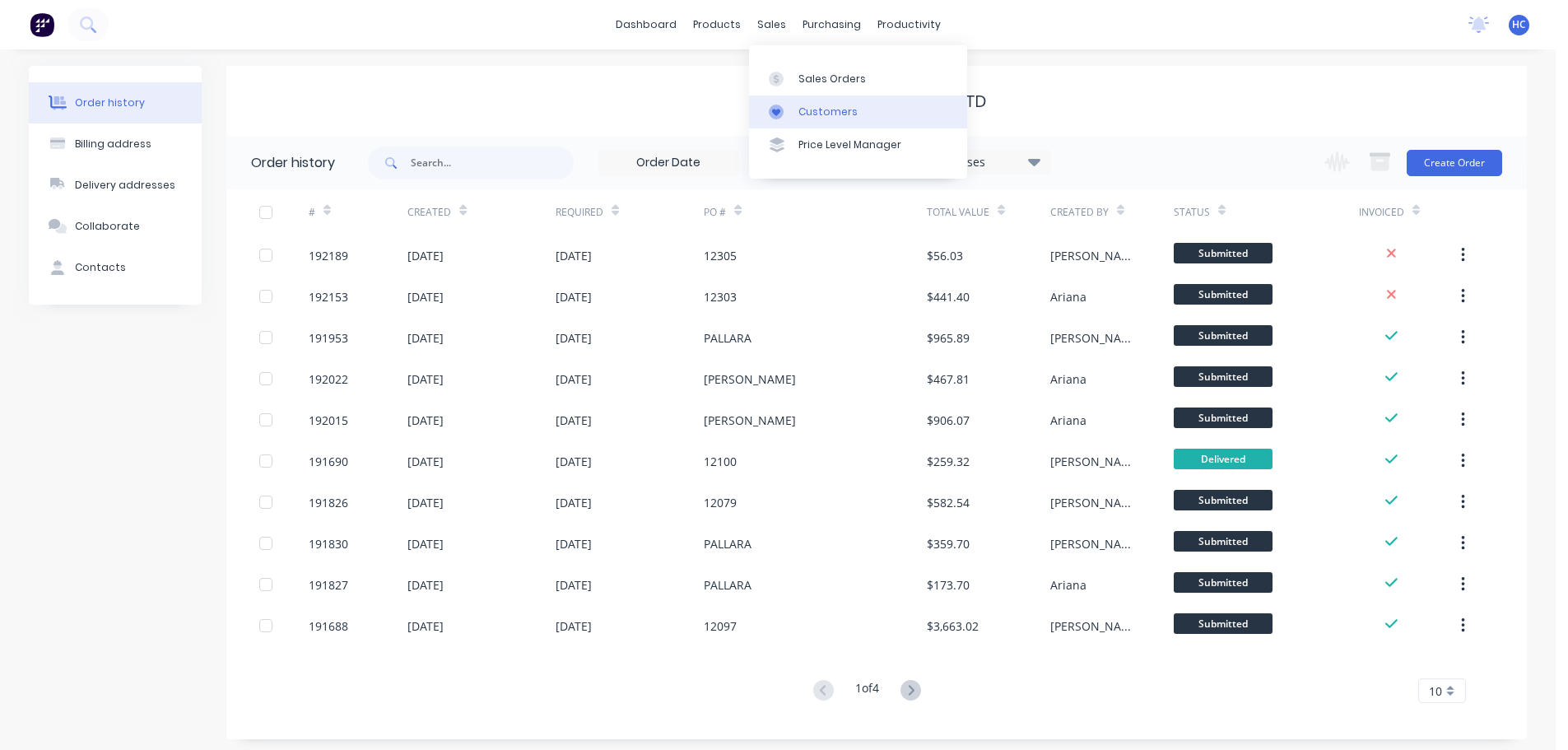
click at [810, 104] on div "Customers" at bounding box center [828, 111] width 59 height 15
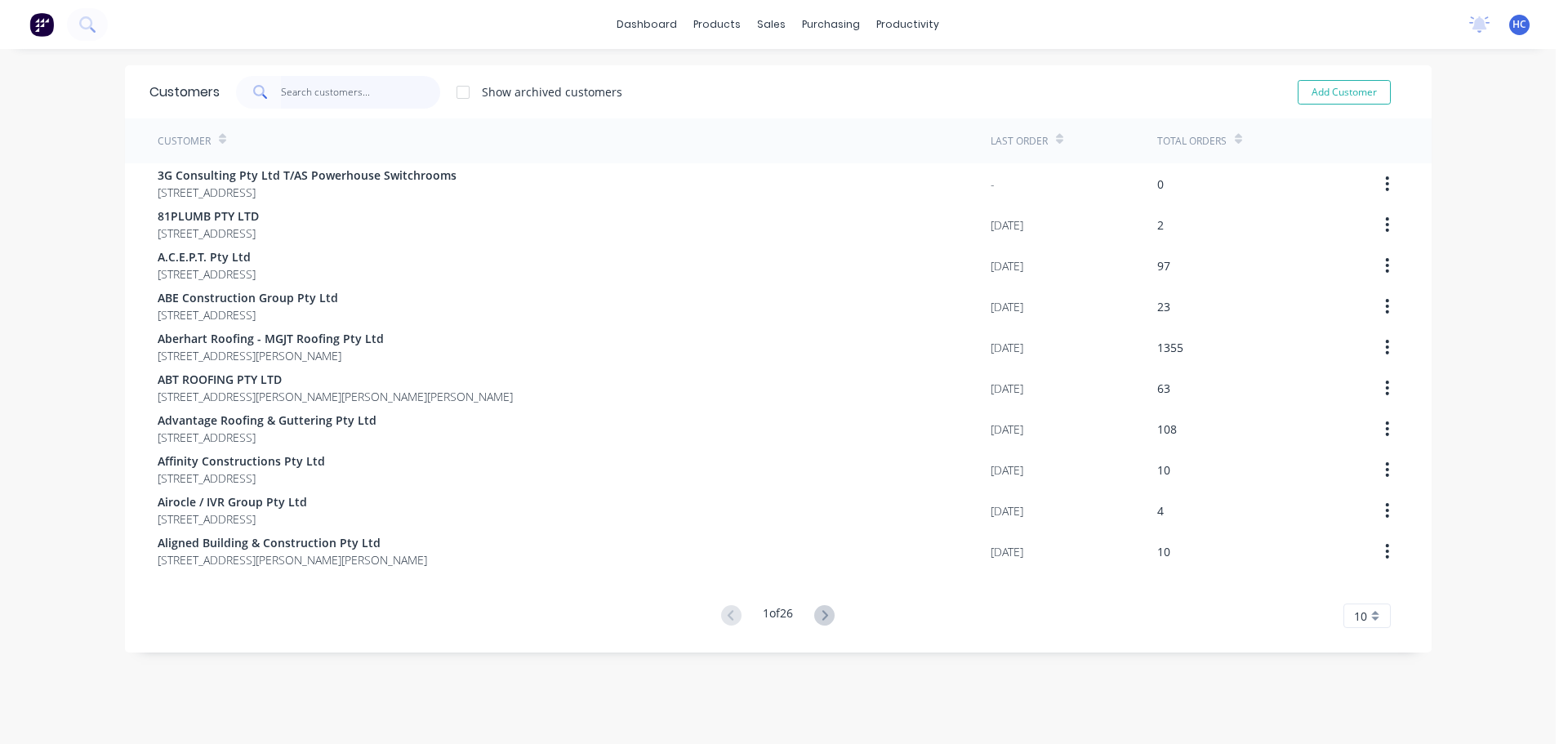
click at [368, 87] on input "text" at bounding box center [360, 92] width 159 height 33
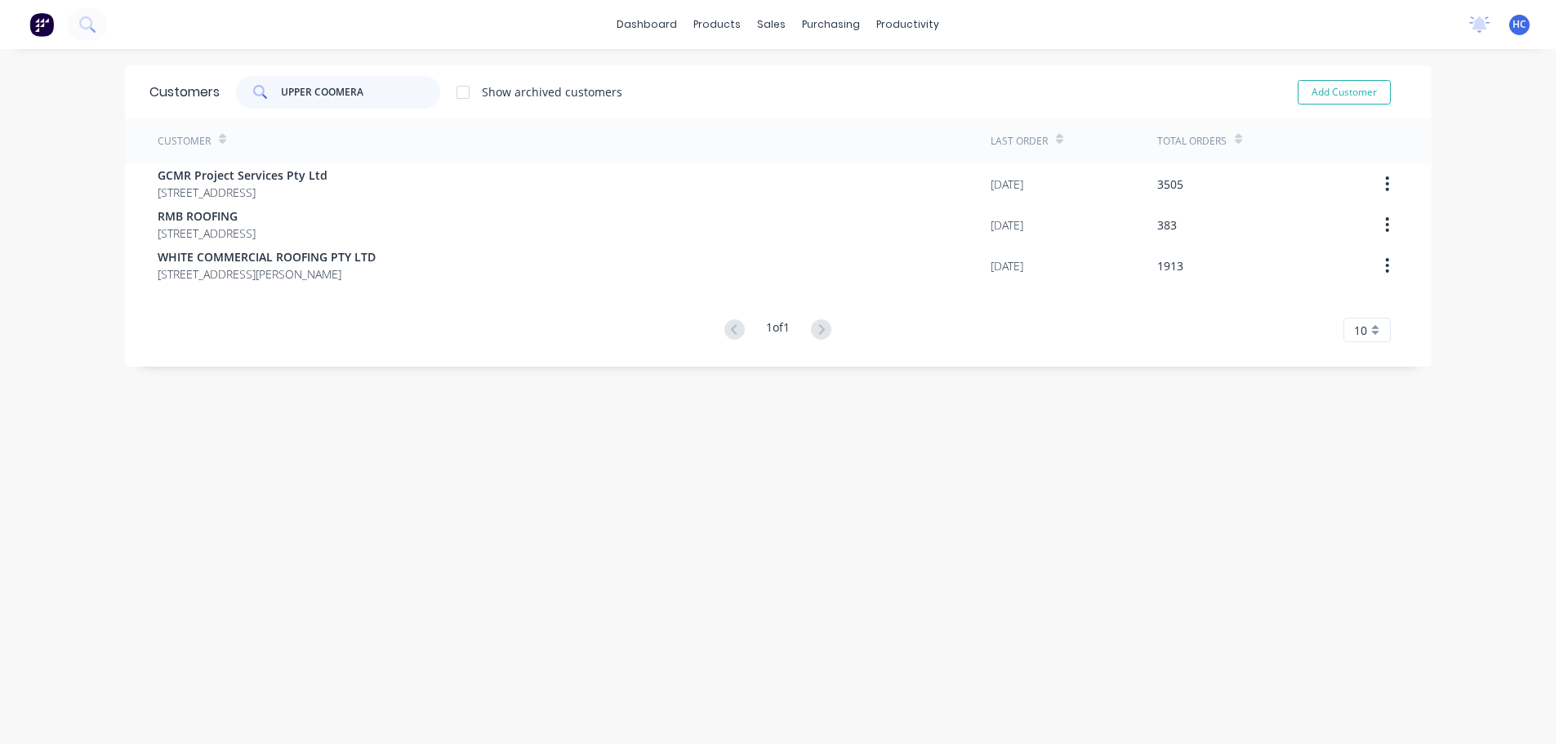
drag, startPoint x: 396, startPoint y: 105, endPoint x: 240, endPoint y: 91, distance: 156.6
click at [253, 89] on div "UPPER COOMERA" at bounding box center [337, 92] width 205 height 33
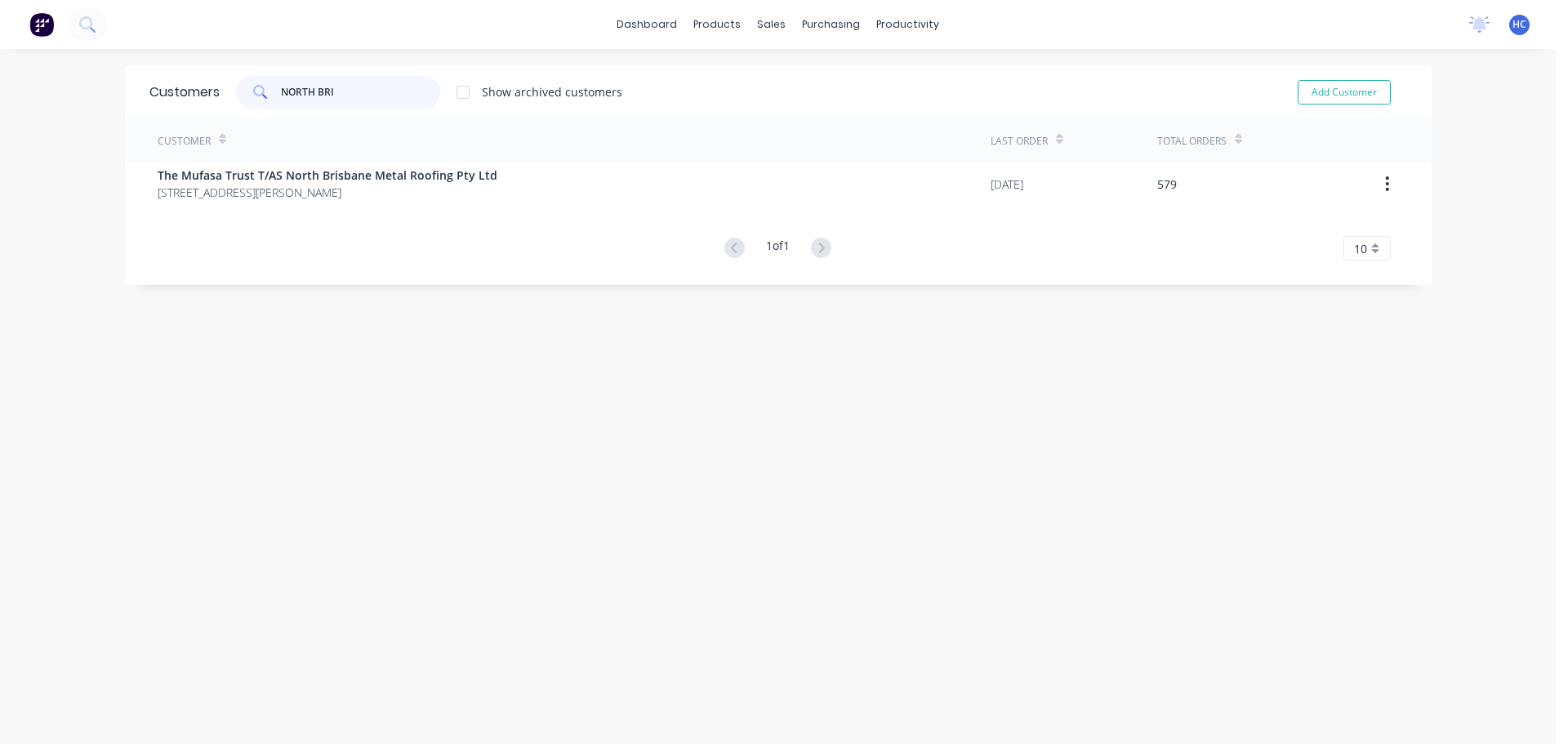
type input "NORTH BRI"
click at [384, 206] on div "Customer Last Order Total Orders The Mufasa Trust T/AS North Brisbane Metal Roo…" at bounding box center [778, 189] width 1307 height 142
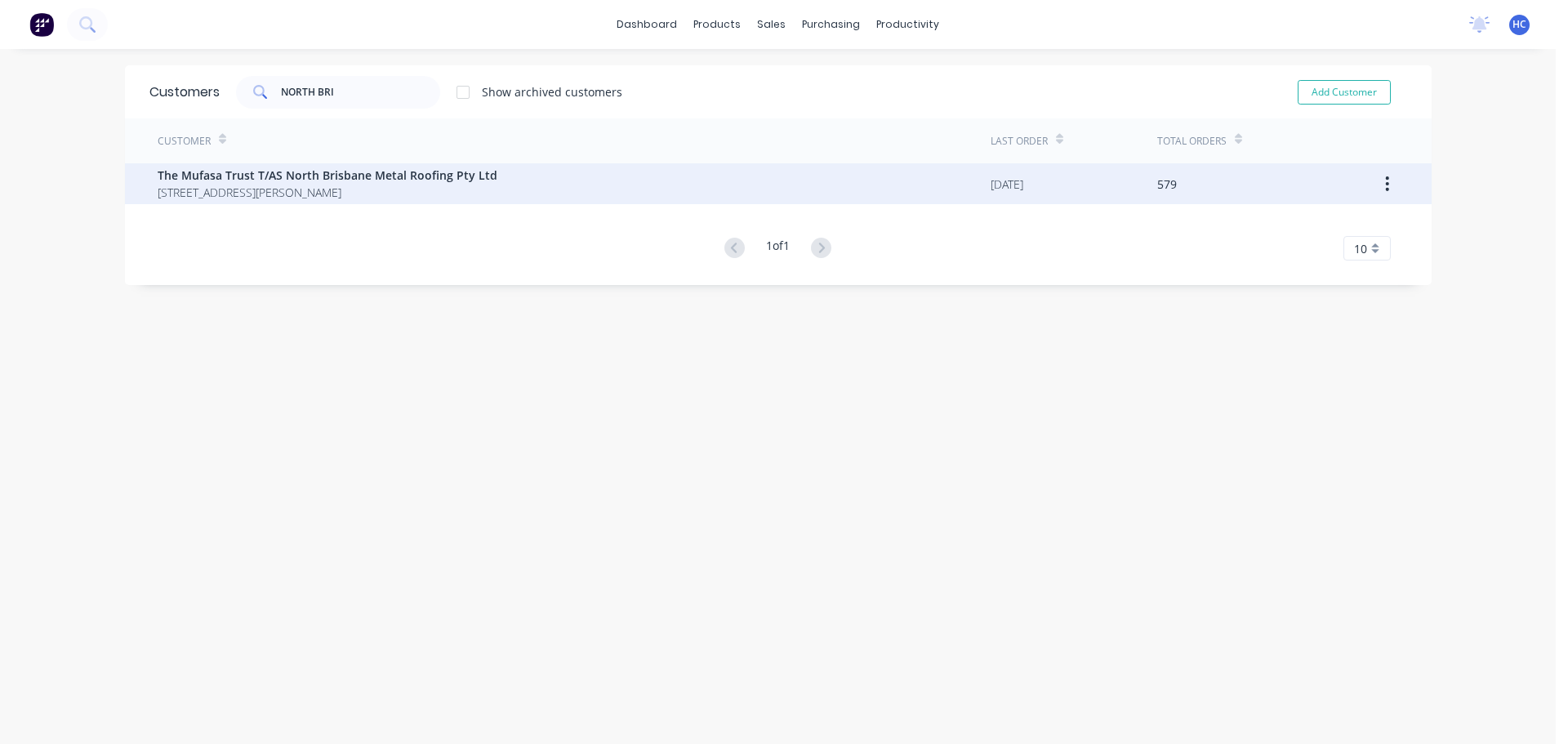
click at [431, 189] on span "[STREET_ADDRESS][PERSON_NAME]" at bounding box center [328, 192] width 340 height 17
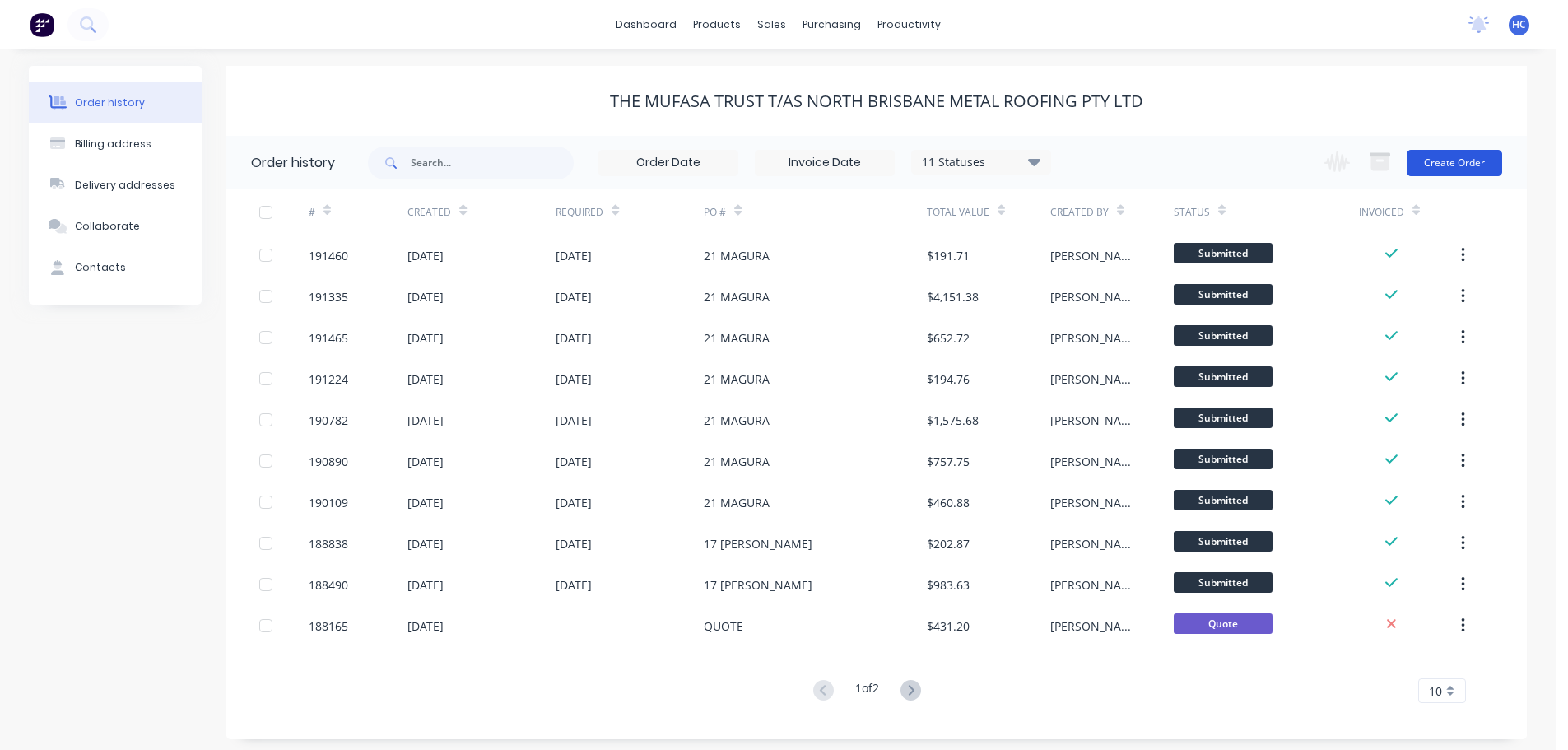
click at [1479, 177] on div "Change order status Submitted Manufactured Ready for pick up Slitting Delivered…" at bounding box center [1409, 162] width 188 height 53
click at [1464, 164] on button "Create Order" at bounding box center [1455, 163] width 96 height 26
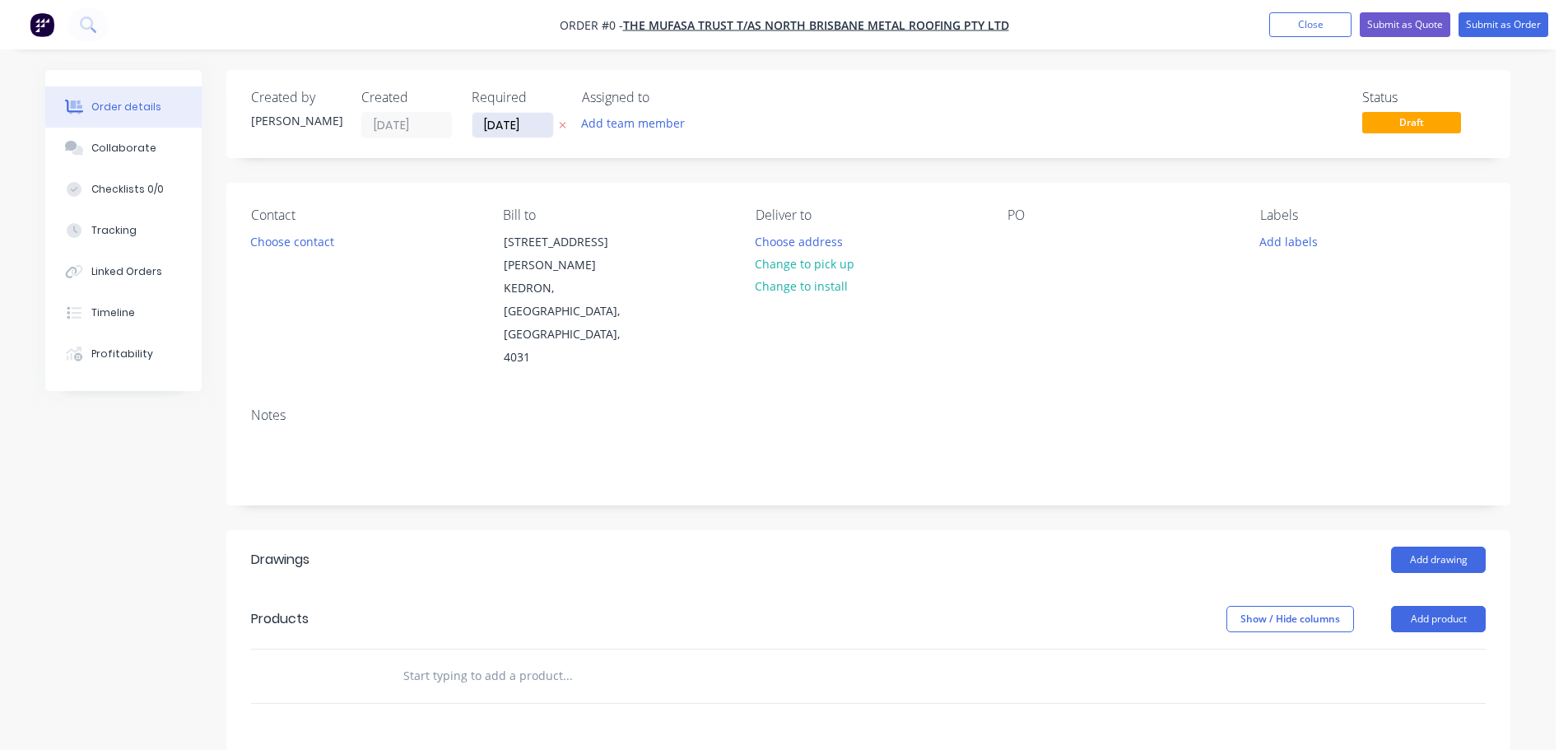
click at [537, 121] on input "[DATE]" at bounding box center [513, 125] width 81 height 24
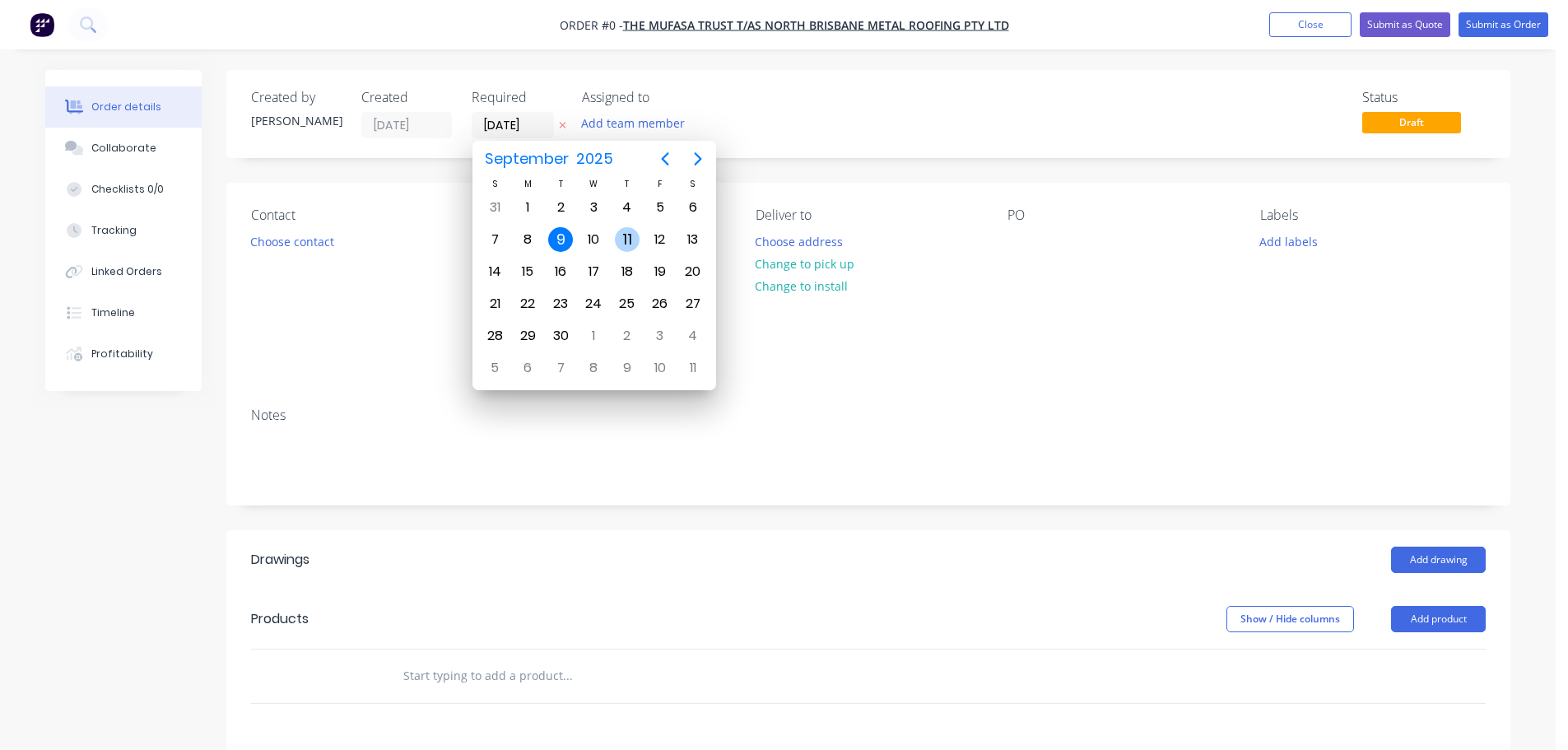
click at [620, 240] on div "11" at bounding box center [627, 239] width 24 height 24
type input "[DATE]"
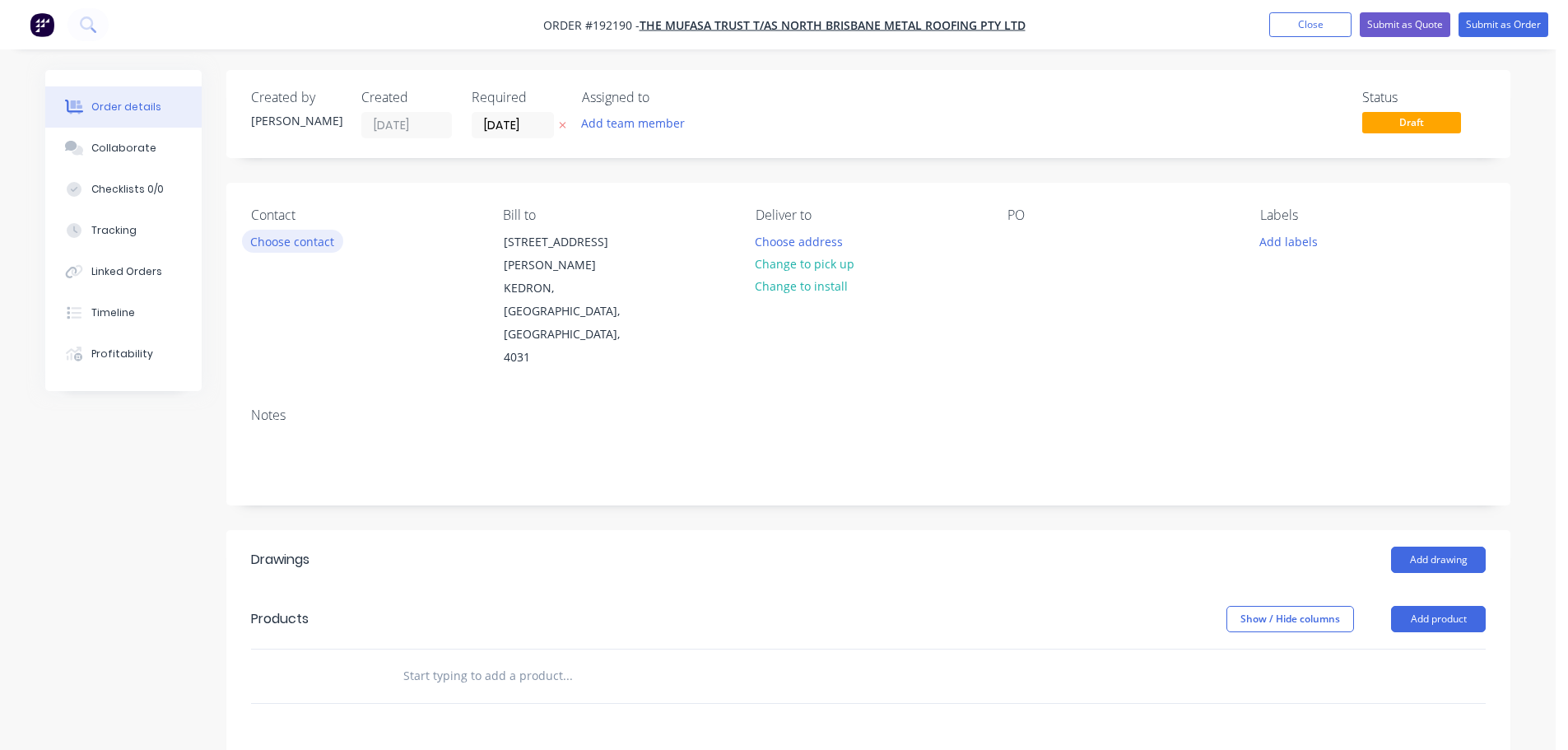
click at [304, 239] on button "Choose contact" at bounding box center [292, 241] width 101 height 23
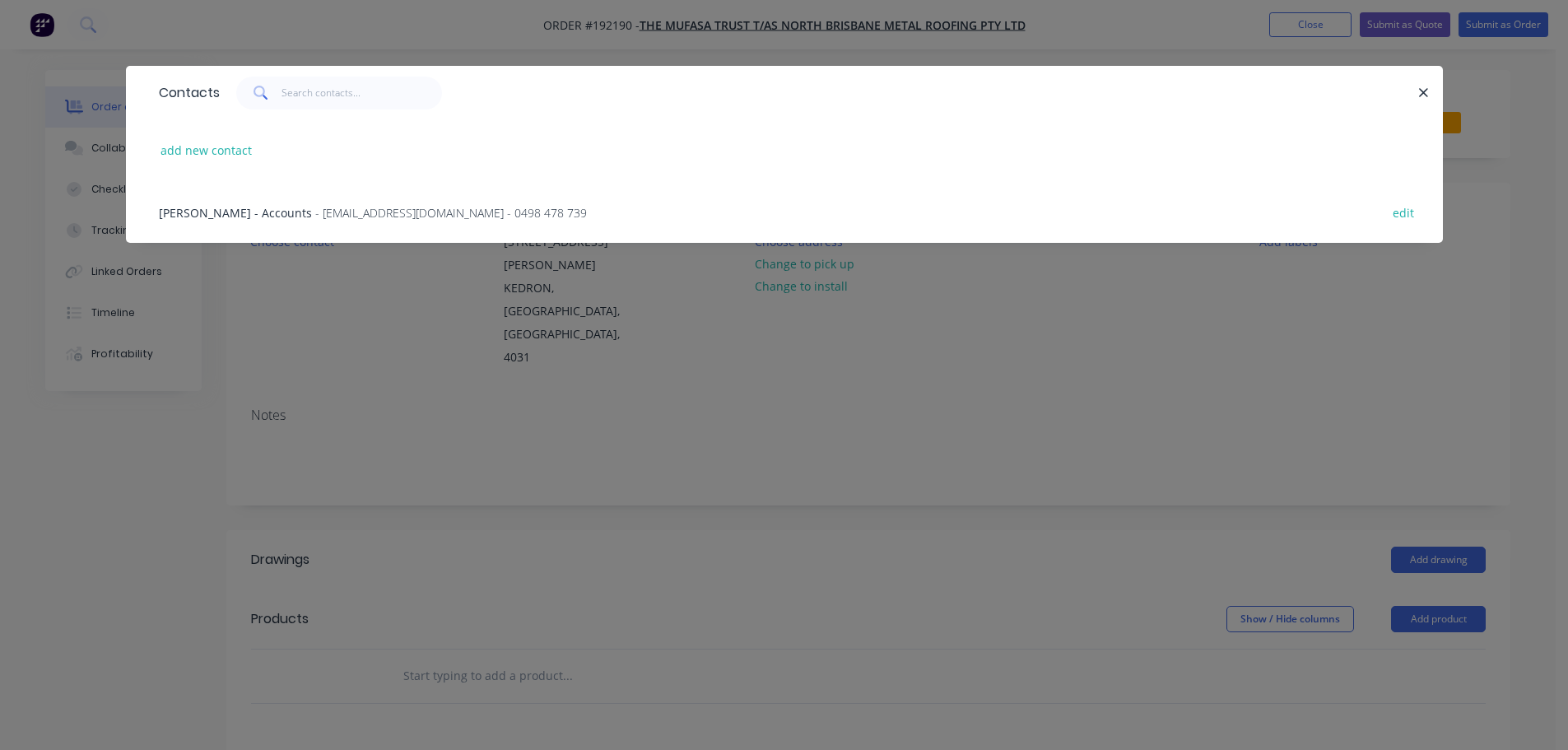
click at [249, 193] on div "[PERSON_NAME] - Accounts - [EMAIL_ADDRESS][DOMAIN_NAME] - 0498 478 739 edit" at bounding box center [784, 211] width 1268 height 62
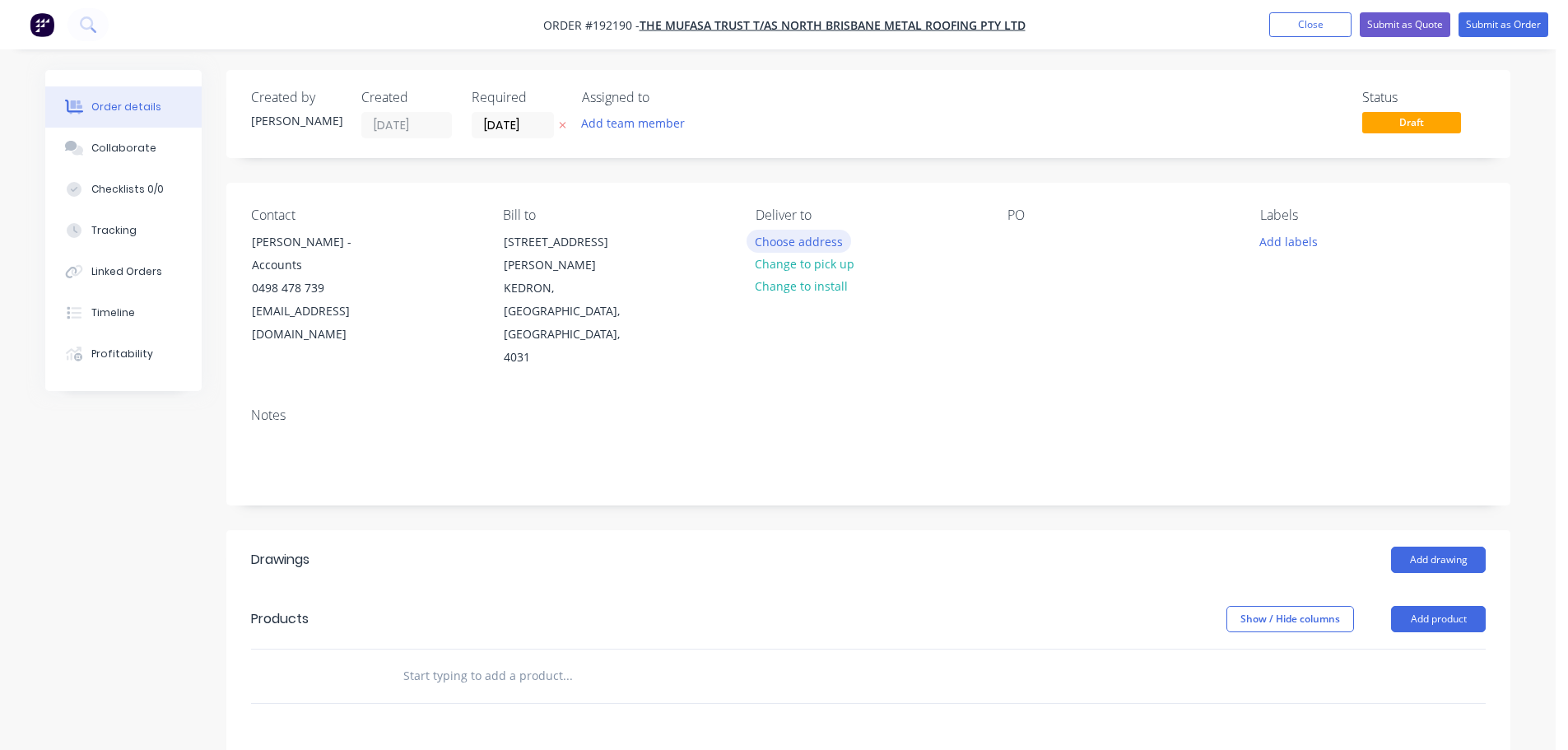
click at [811, 238] on button "Choose address" at bounding box center [799, 241] width 105 height 23
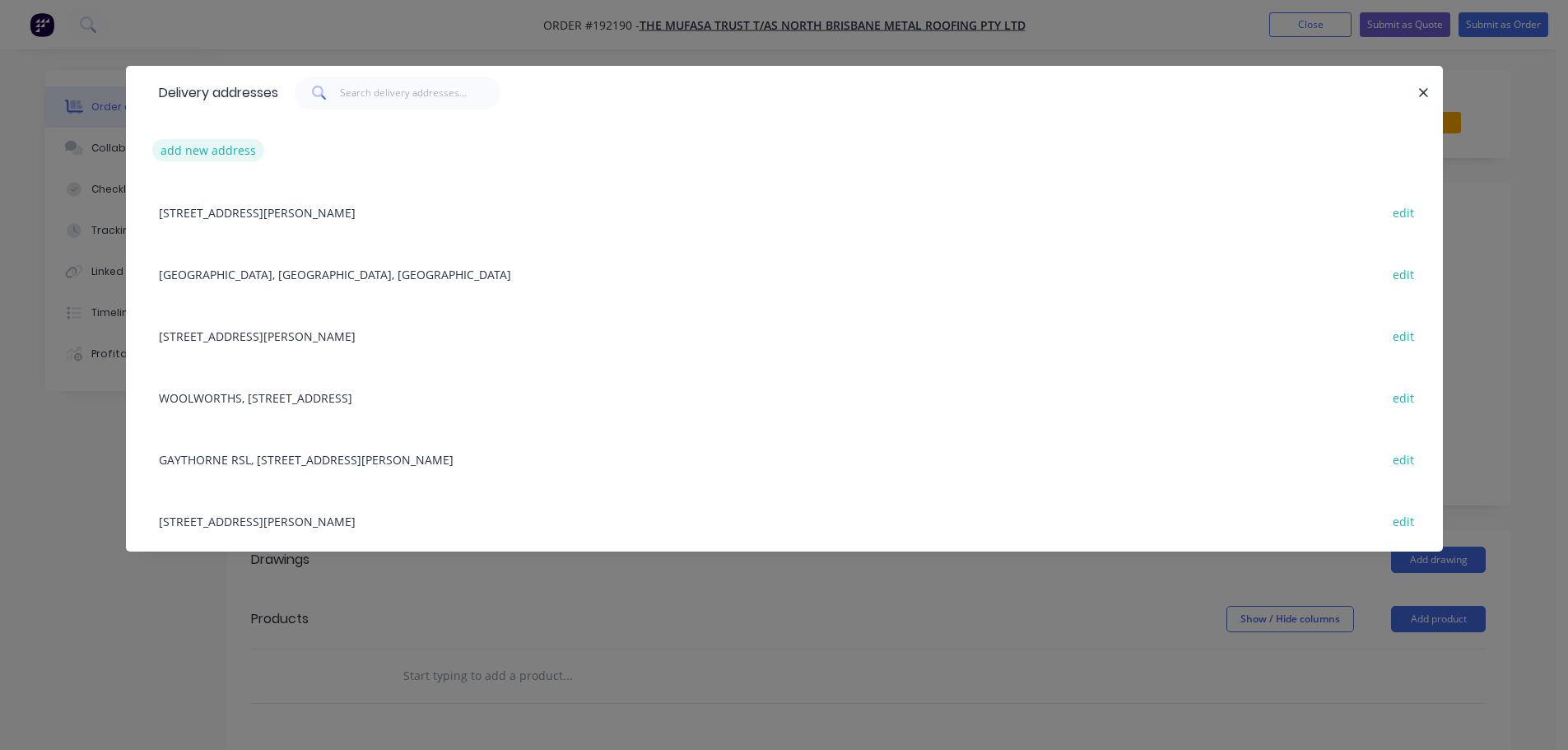
click at [237, 150] on button "add new address" at bounding box center [209, 151] width 113 height 23
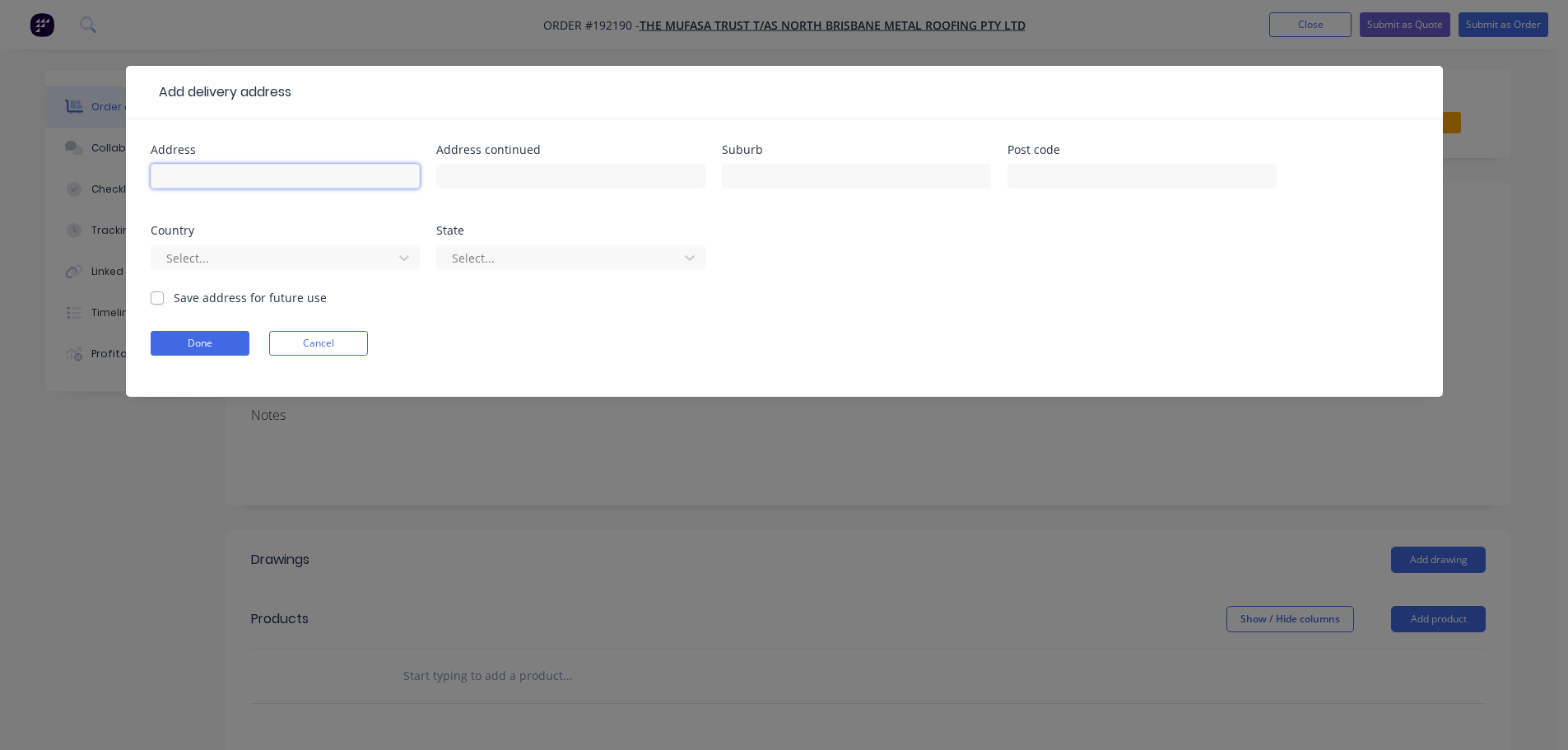
click at [237, 175] on input "text" at bounding box center [285, 176] width 269 height 24
type input "[STREET_ADDRESS]"
type input "[GEOGRAPHIC_DATA]"
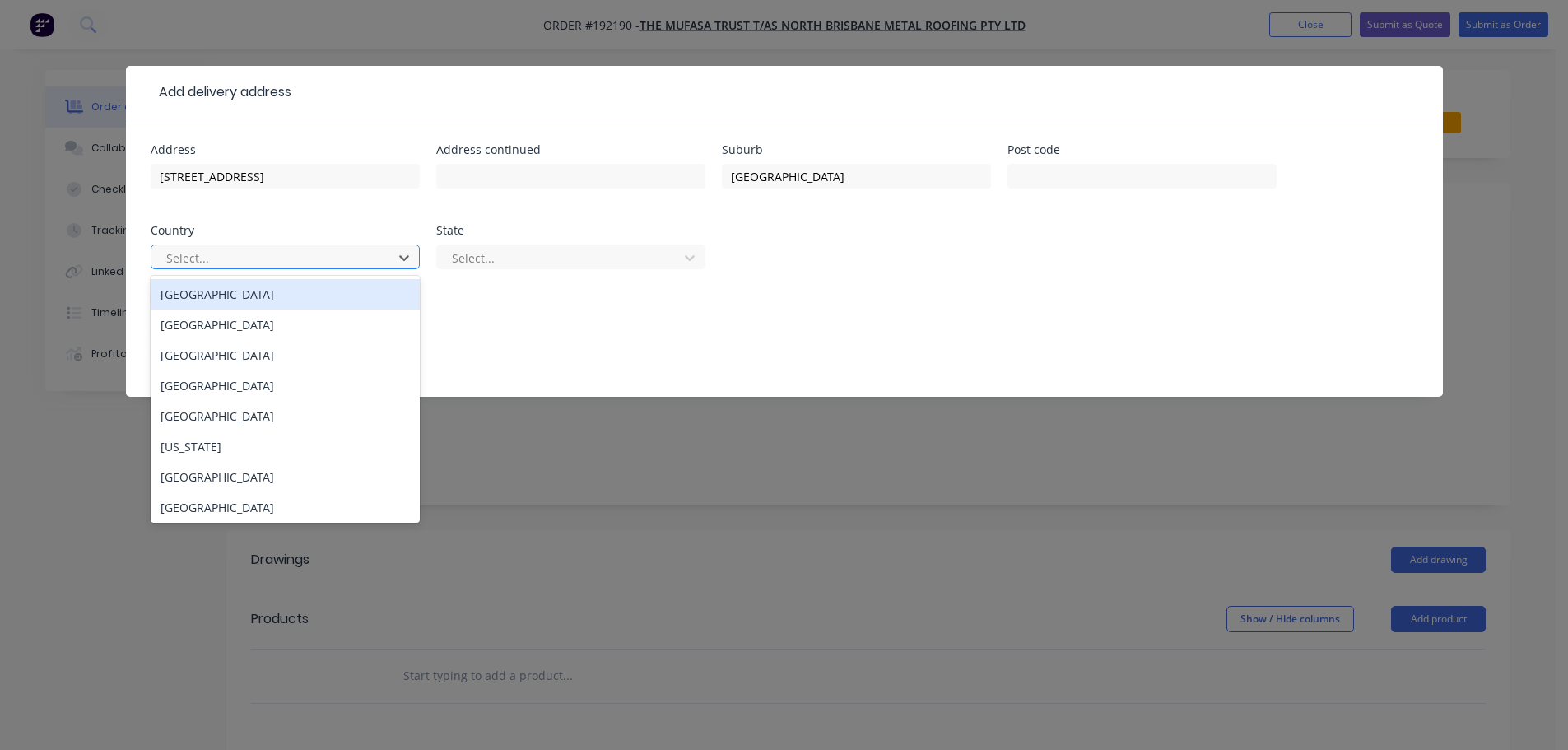
click at [265, 251] on div at bounding box center [274, 258] width 220 height 21
click at [212, 294] on div "[GEOGRAPHIC_DATA]" at bounding box center [285, 294] width 269 height 30
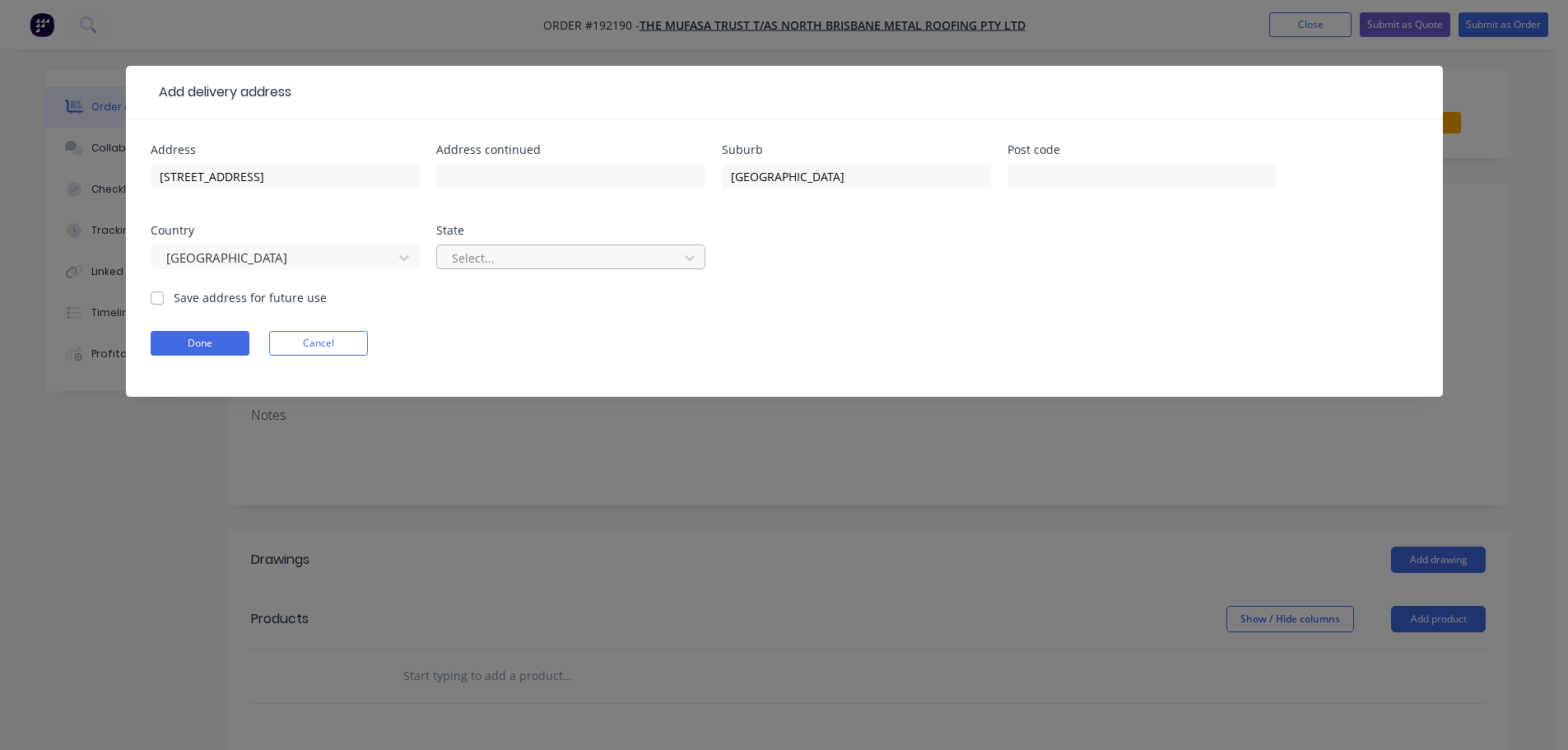
click at [513, 267] on div at bounding box center [560, 258] width 220 height 21
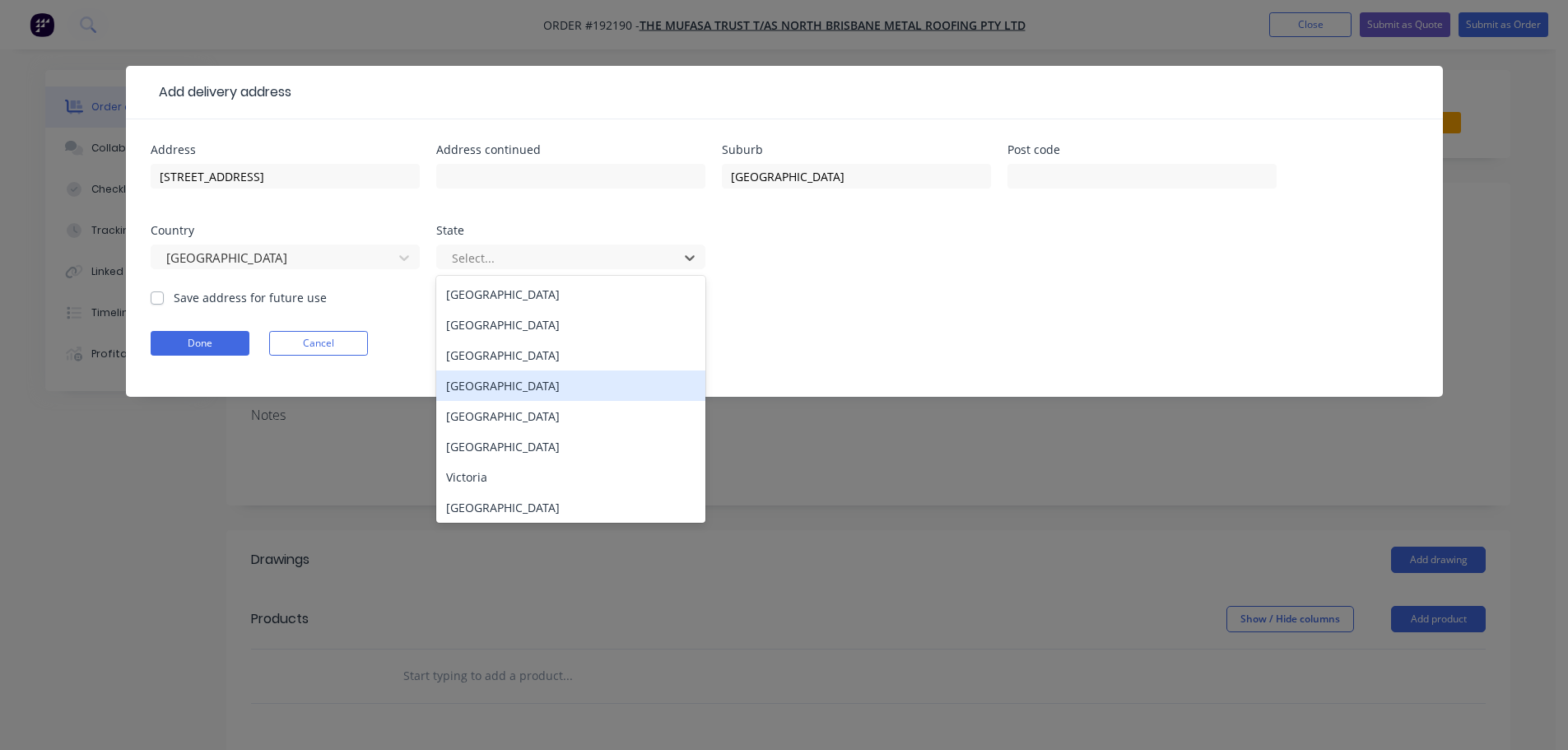
click at [505, 389] on div "[GEOGRAPHIC_DATA]" at bounding box center [570, 385] width 269 height 30
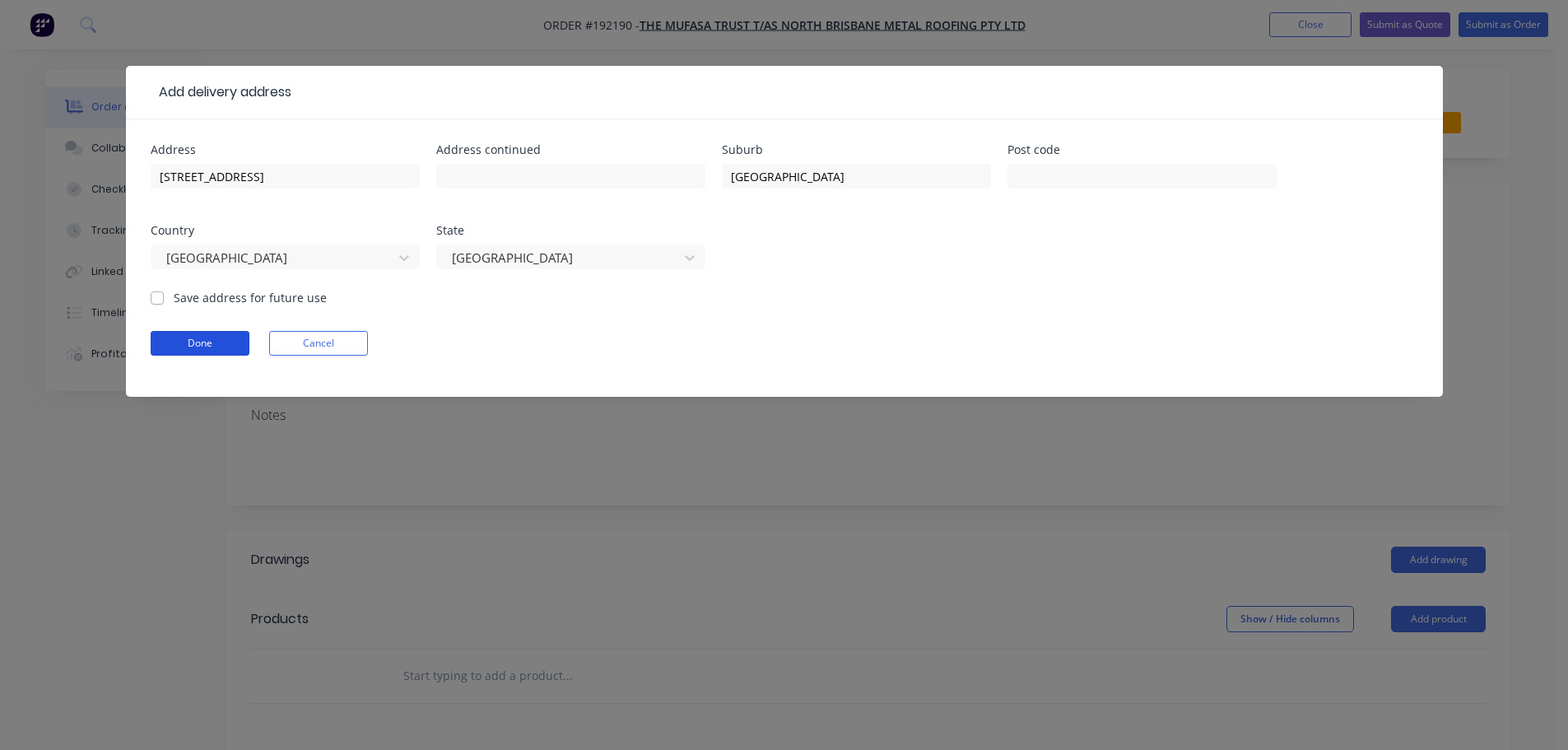
click at [218, 342] on button "Done" at bounding box center [200, 343] width 99 height 24
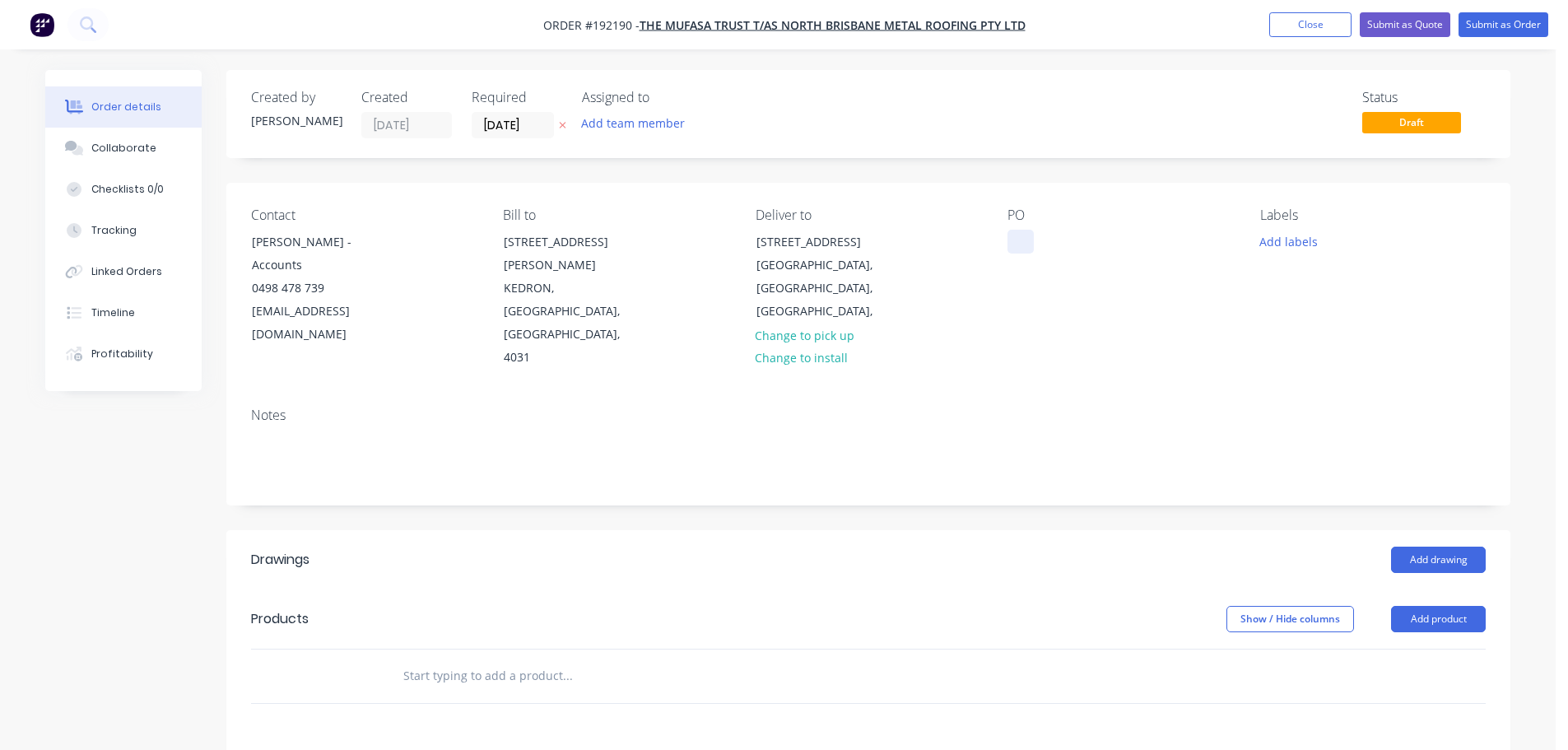
click at [1023, 244] on div at bounding box center [1021, 241] width 26 height 23
click at [1427, 589] on header "Products Show / Hide columns Add product" at bounding box center [868, 619] width 1284 height 59
click at [1433, 606] on button "Add product" at bounding box center [1438, 619] width 95 height 26
click at [1385, 649] on div "Product catalogue" at bounding box center [1408, 660] width 127 height 23
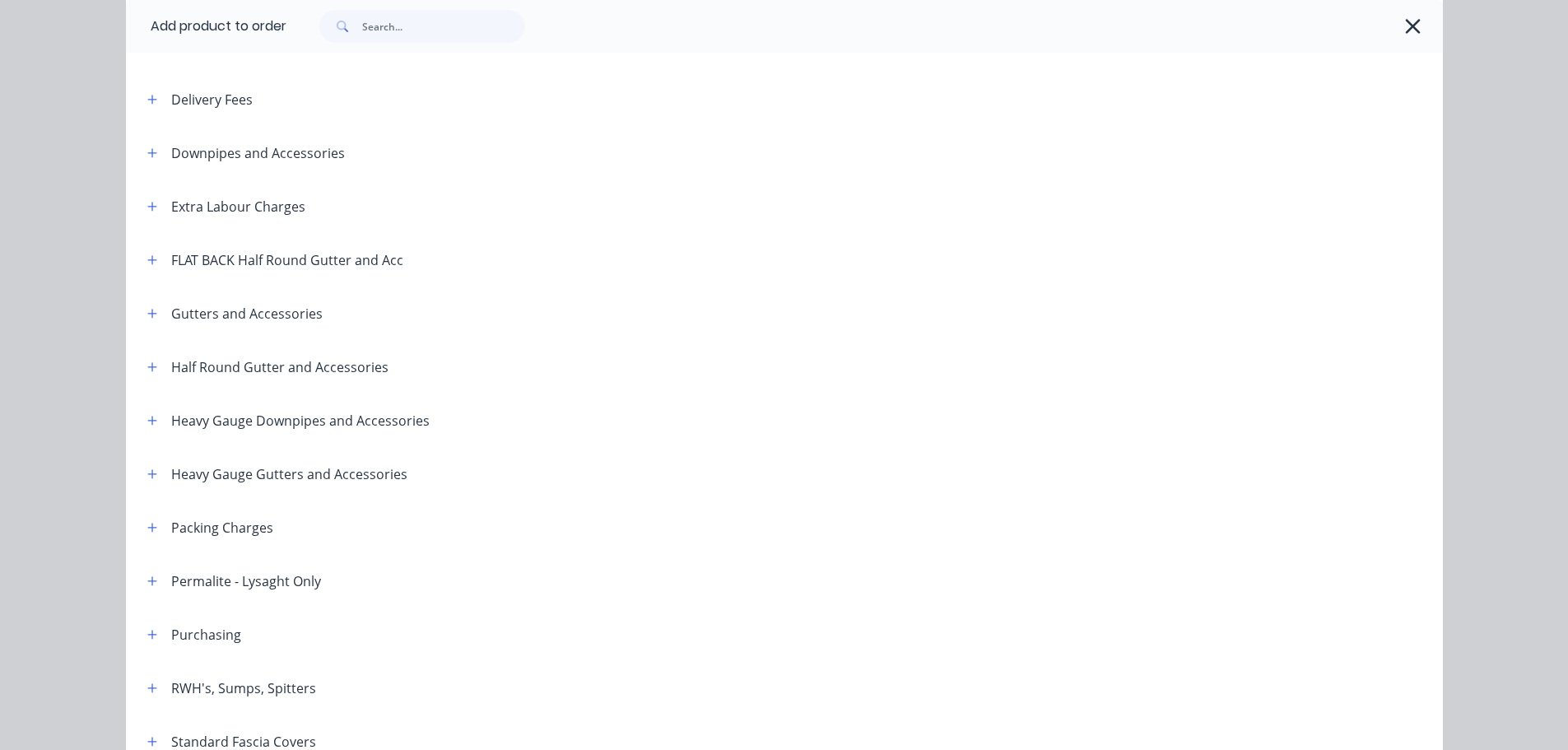
scroll to position [164, 0]
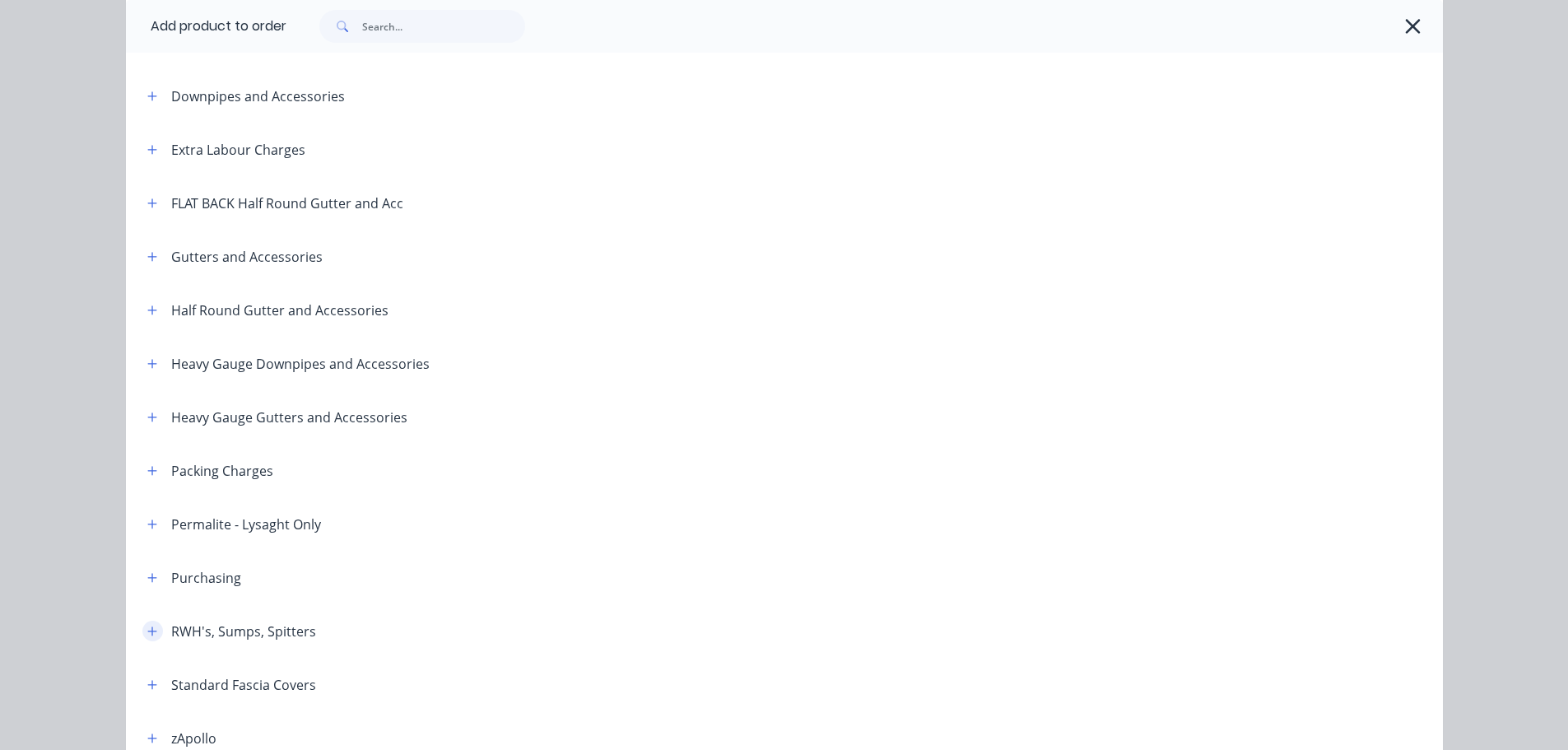
click at [147, 635] on icon "button" at bounding box center [151, 631] width 10 height 11
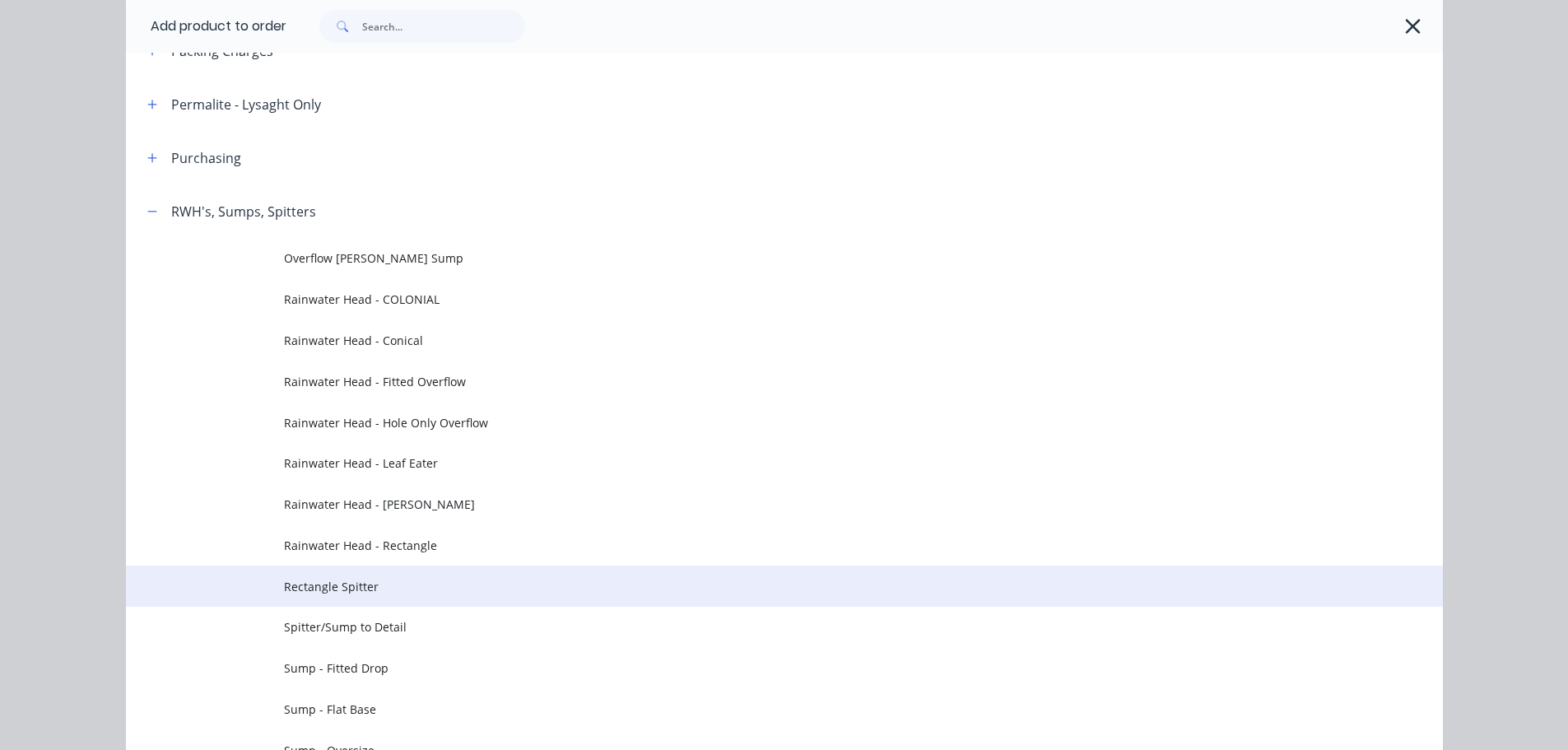
scroll to position [659, 0]
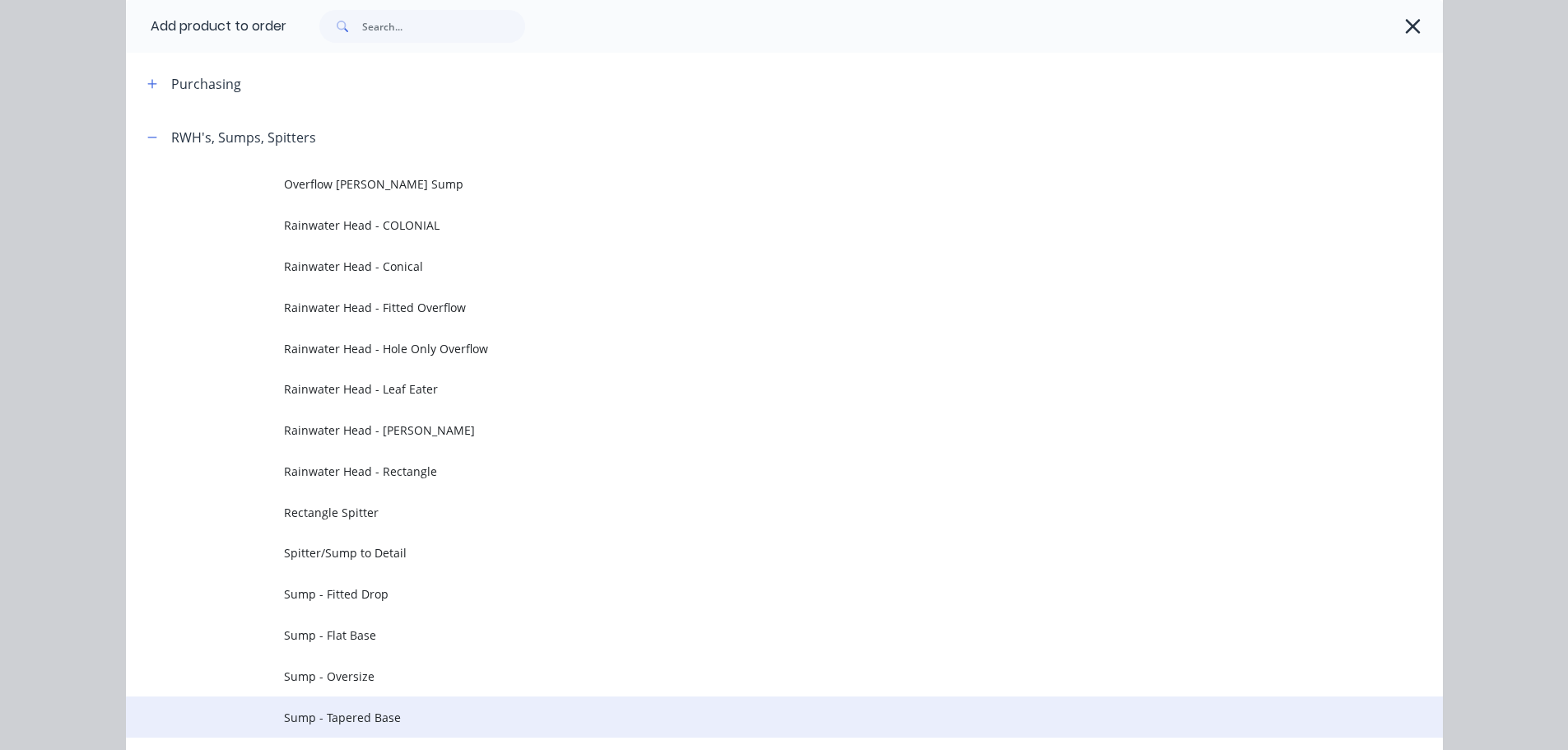
click at [381, 715] on span "Sump - Tapered Base" at bounding box center [747, 718] width 927 height 17
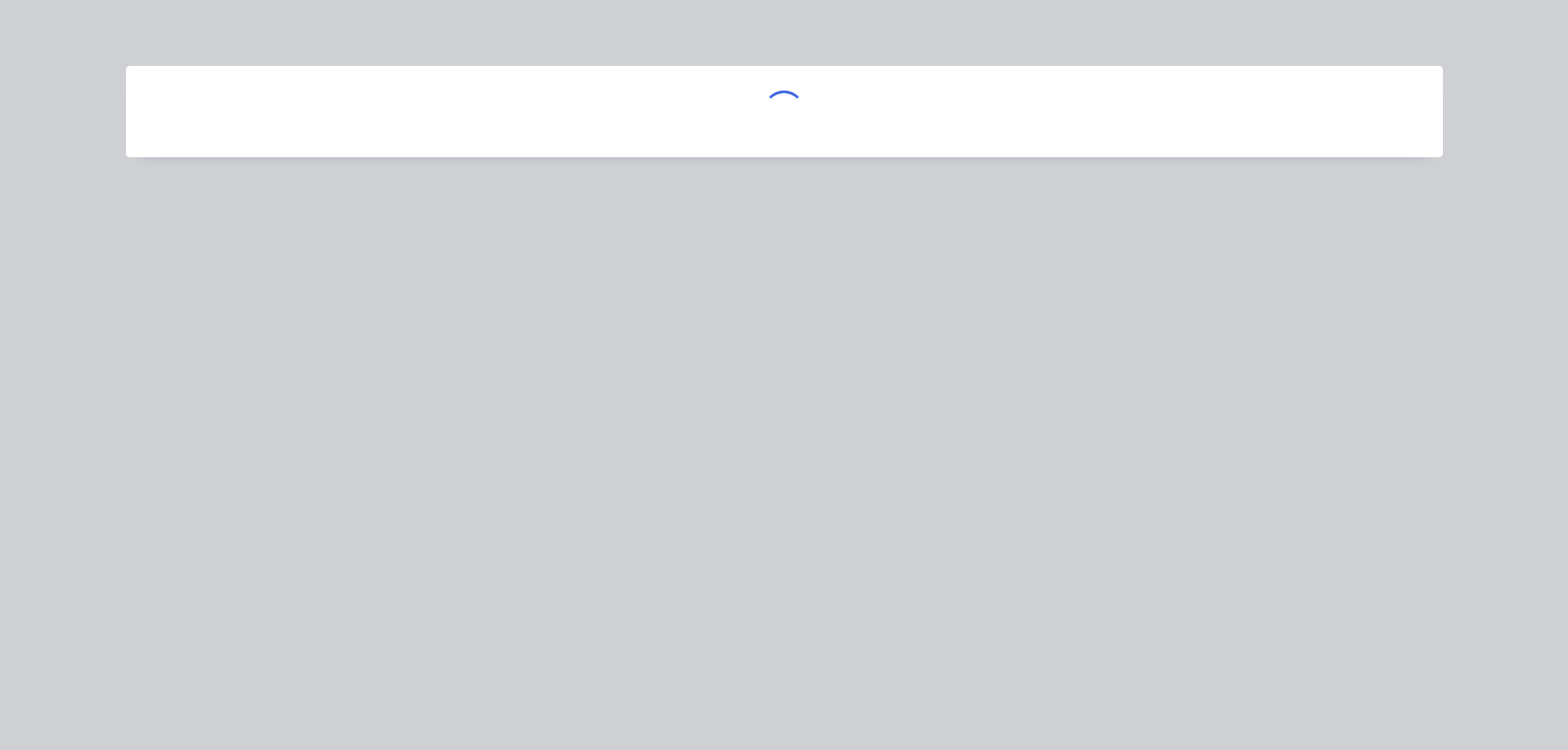
scroll to position [0, 0]
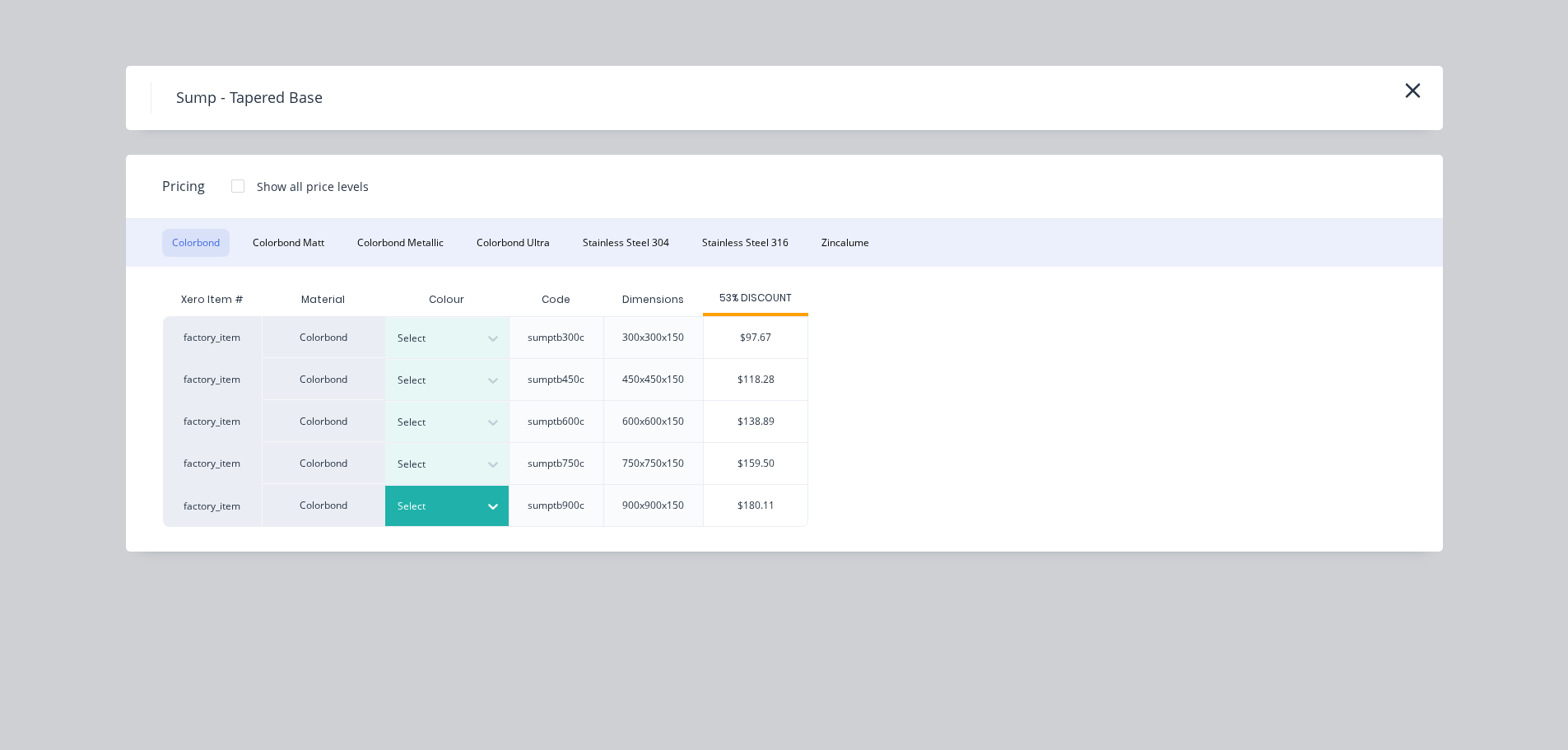
click at [419, 510] on div at bounding box center [434, 506] width 74 height 18
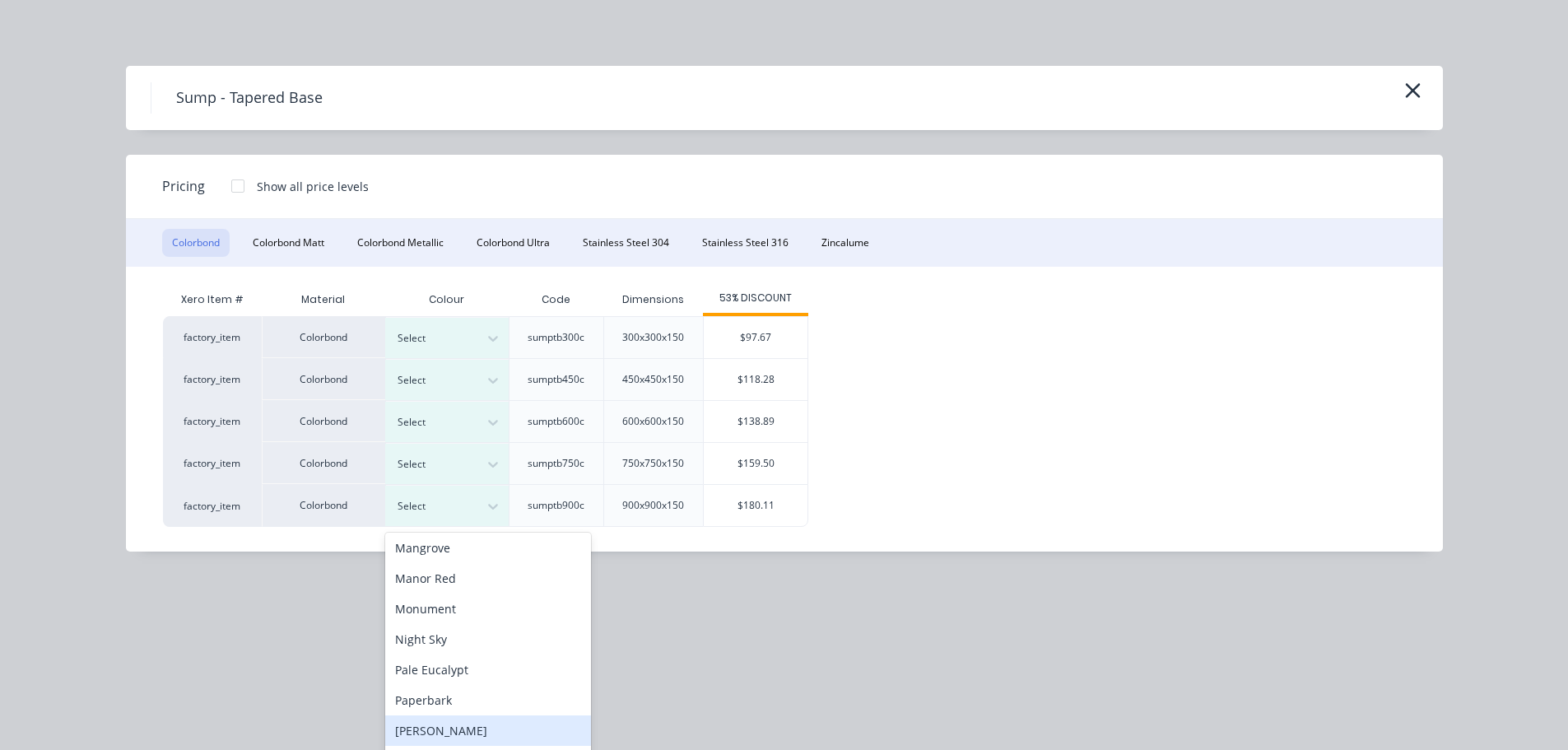
scroll to position [329, 0]
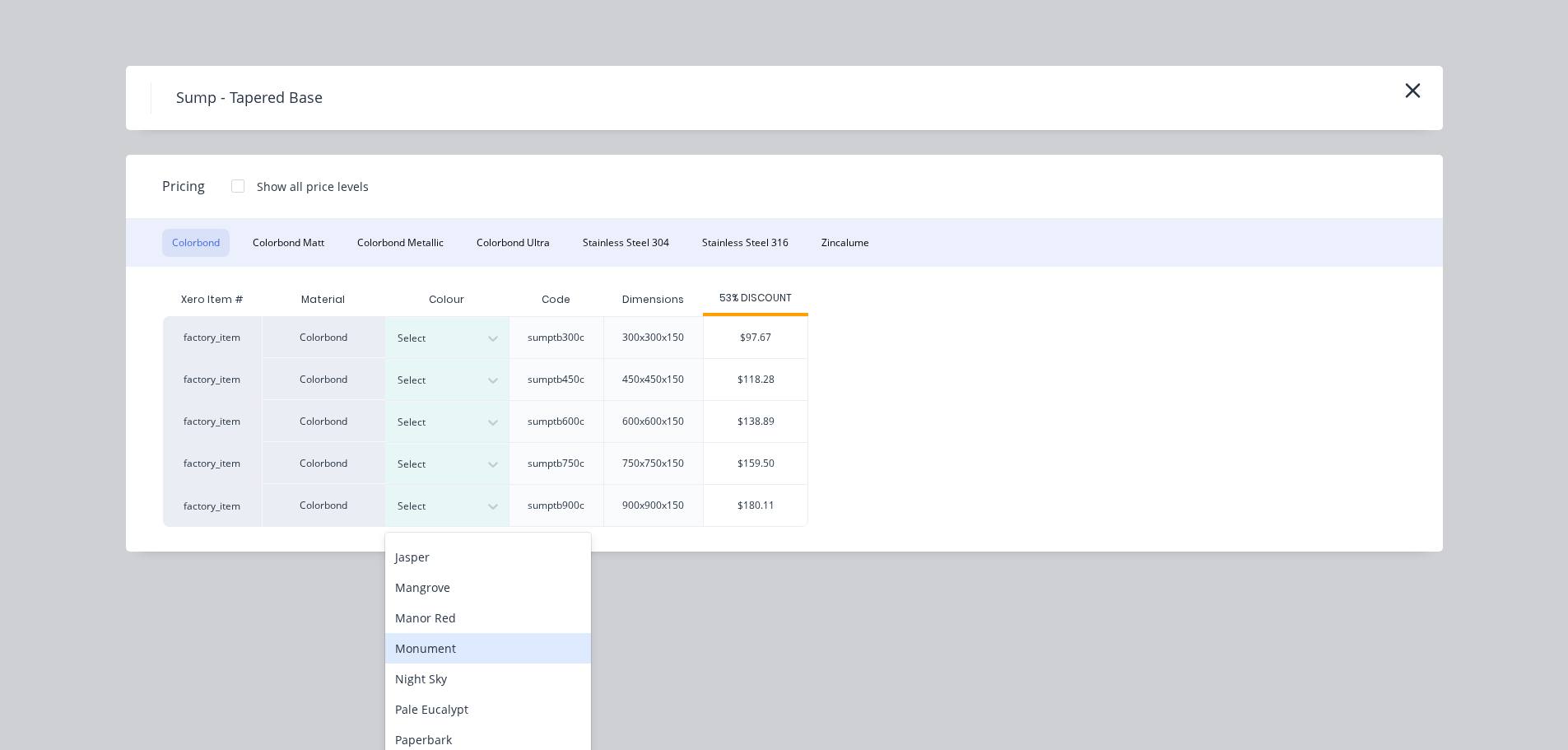
click at [461, 651] on div "Monument" at bounding box center [488, 648] width 206 height 30
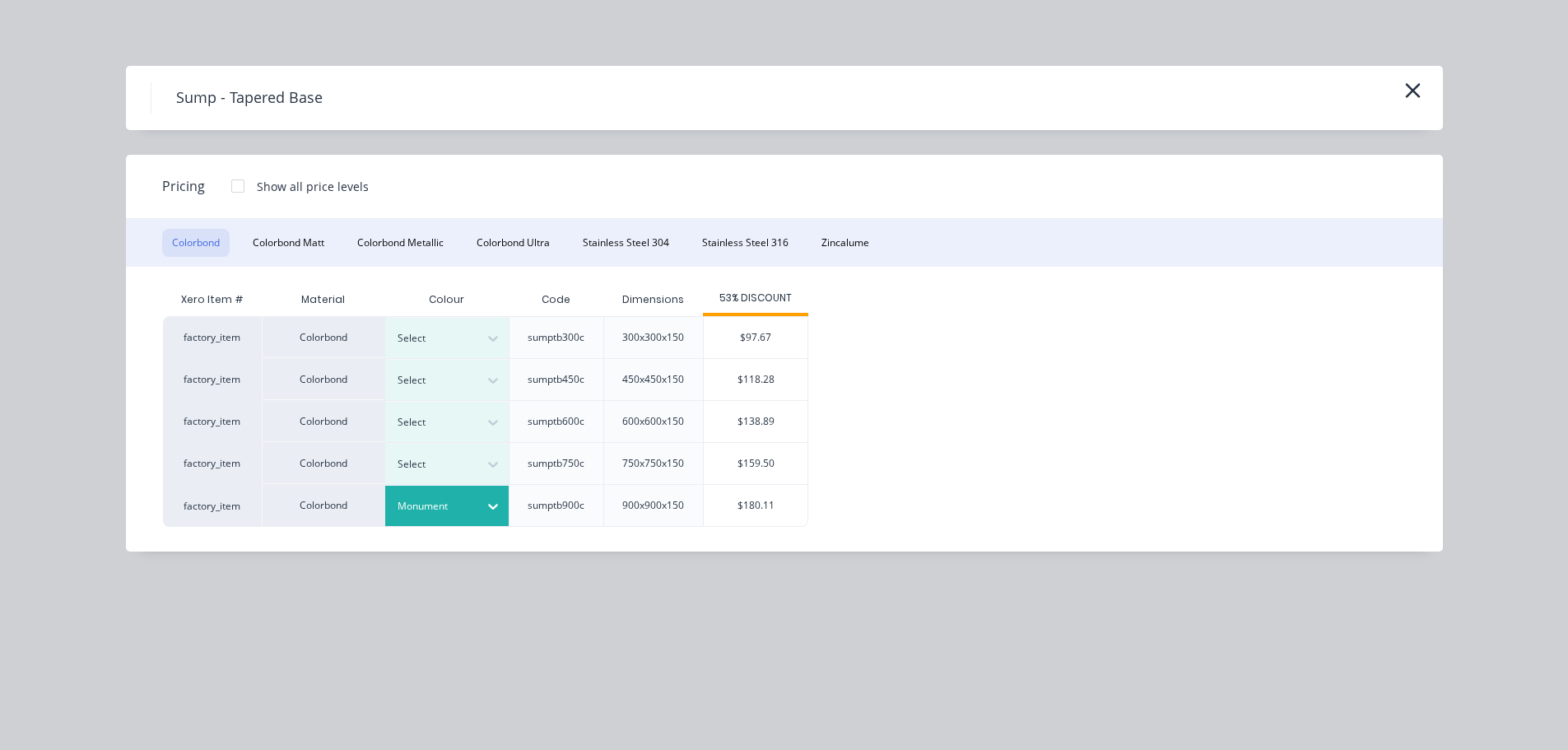
click at [721, 517] on div "$180.11" at bounding box center [755, 505] width 104 height 41
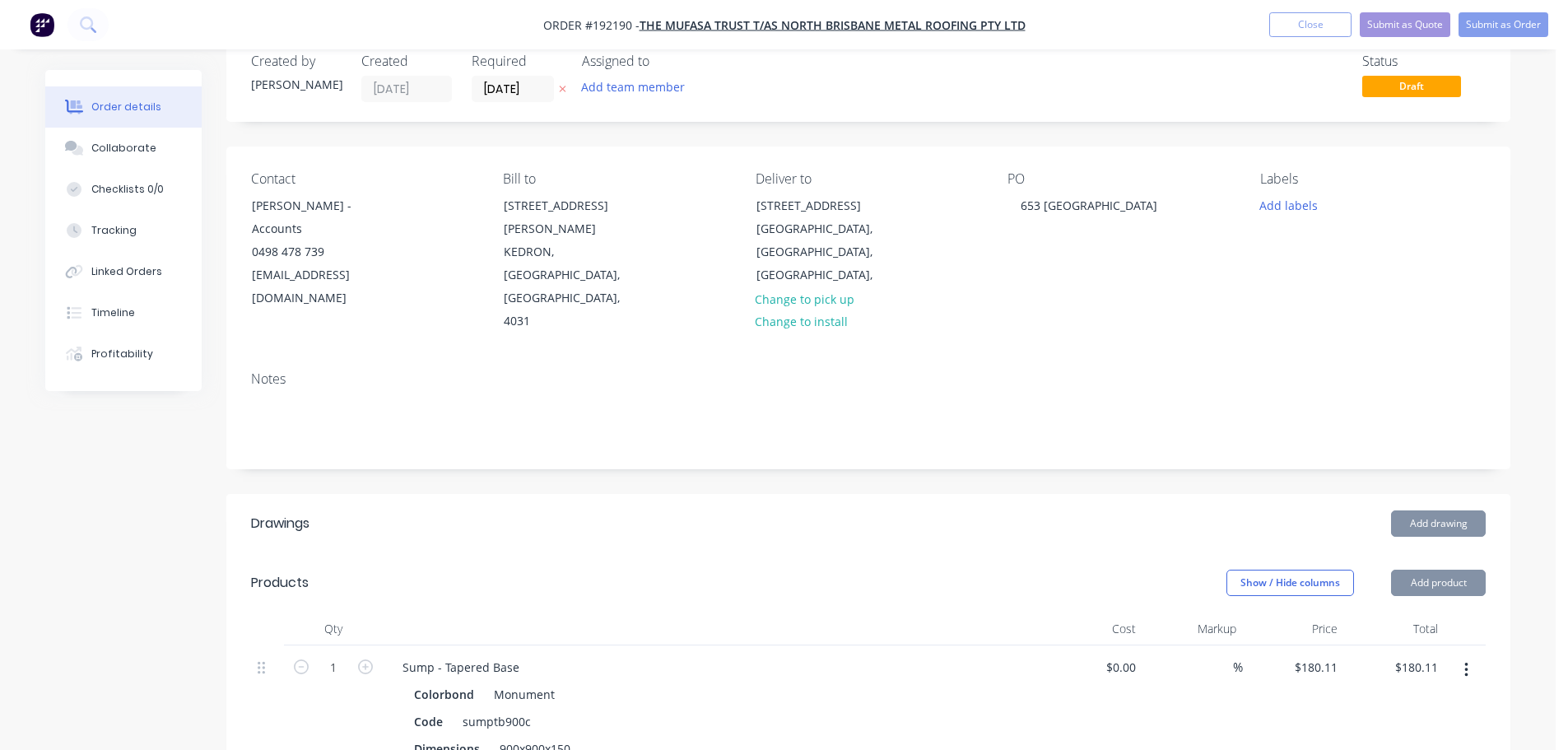
scroll to position [201, 0]
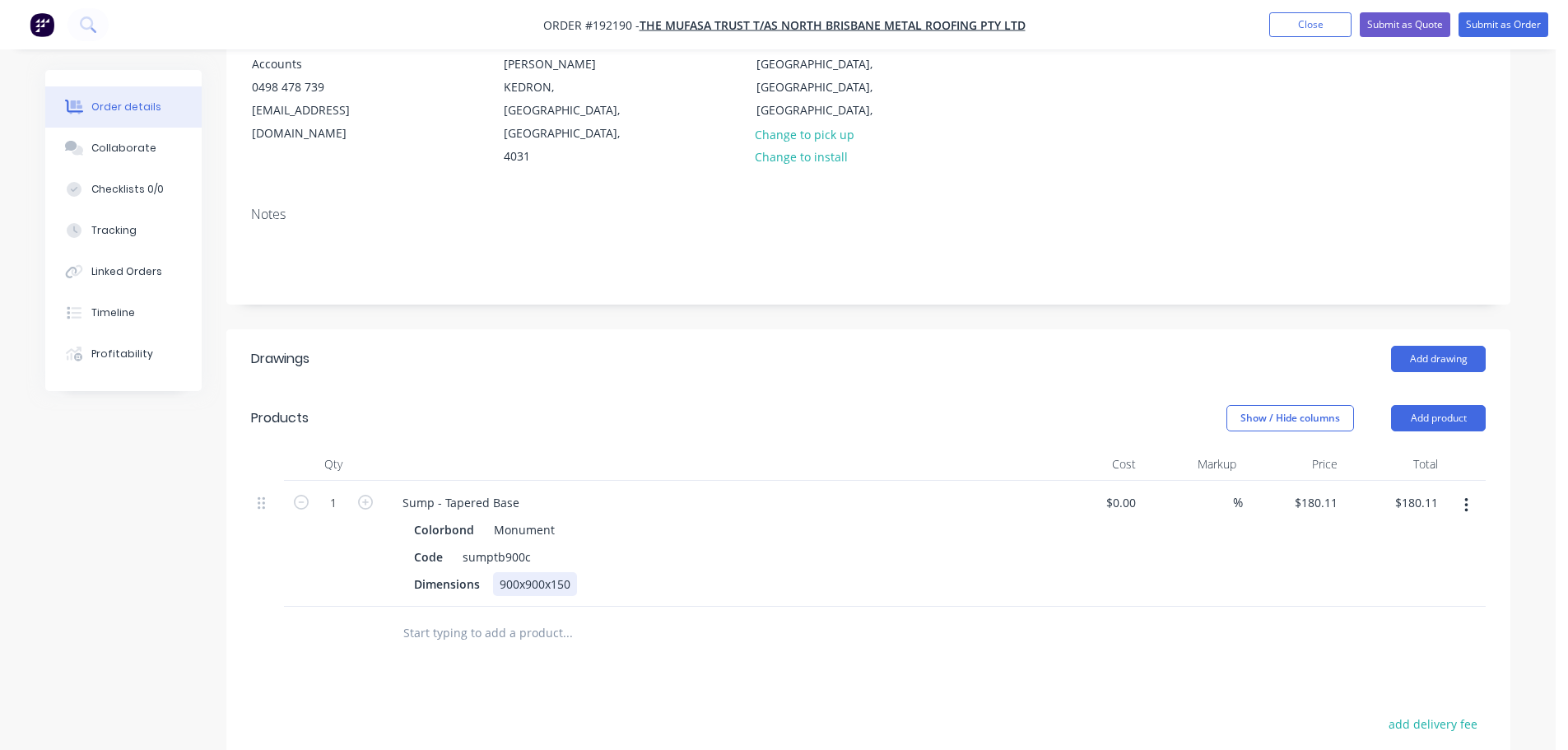
click at [534, 573] on div "900x900x150" at bounding box center [535, 584] width 84 height 23
click at [507, 573] on div "900x900x150" at bounding box center [535, 584] width 84 height 23
click at [544, 573] on div "900x900x150" at bounding box center [535, 584] width 84 height 23
click at [571, 389] on header "Products Show / Hide columns Add product" at bounding box center [868, 419] width 1284 height 59
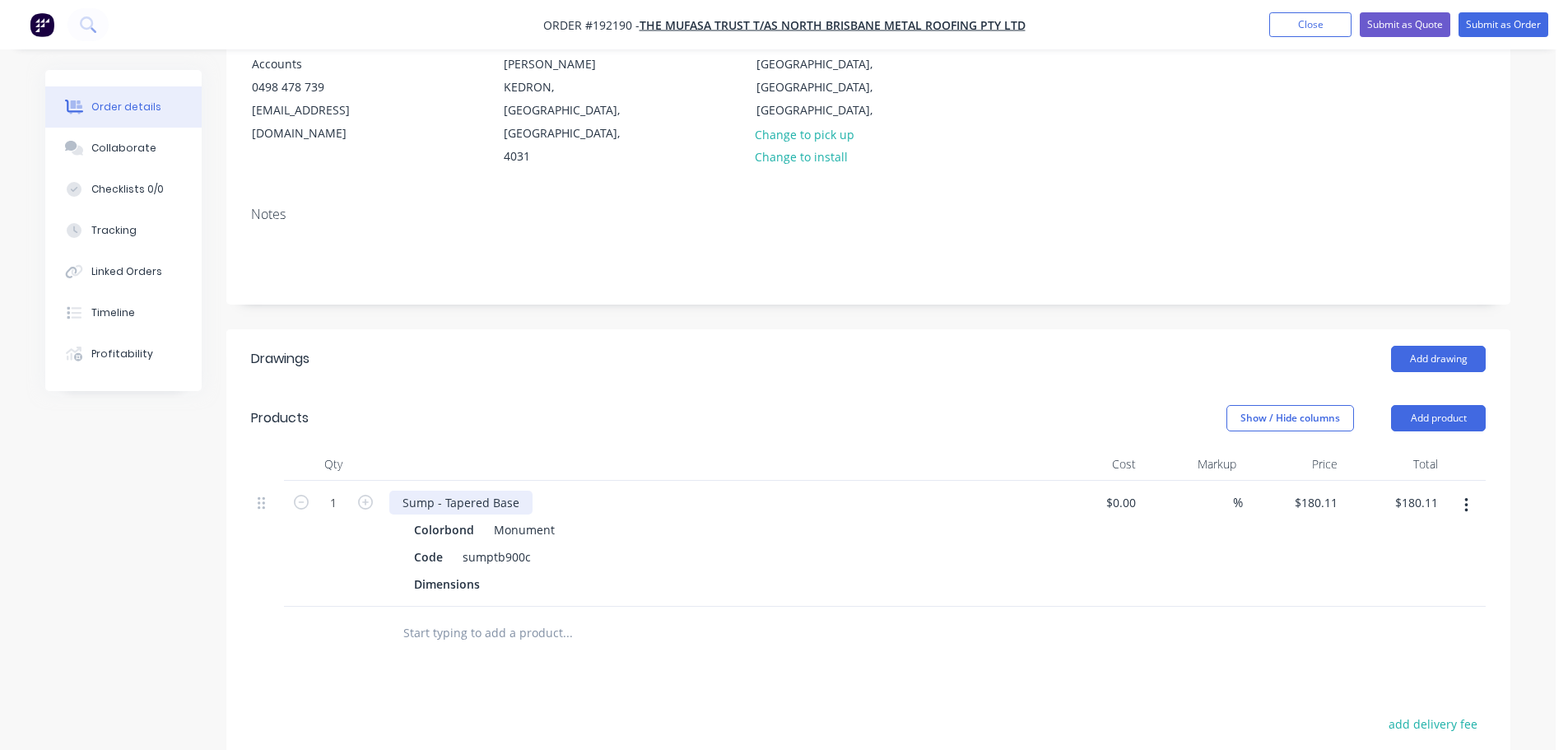
click at [399, 491] on div "Sump - Tapered Base" at bounding box center [461, 502] width 144 height 23
click at [1460, 491] on button "button" at bounding box center [1466, 506] width 38 height 30
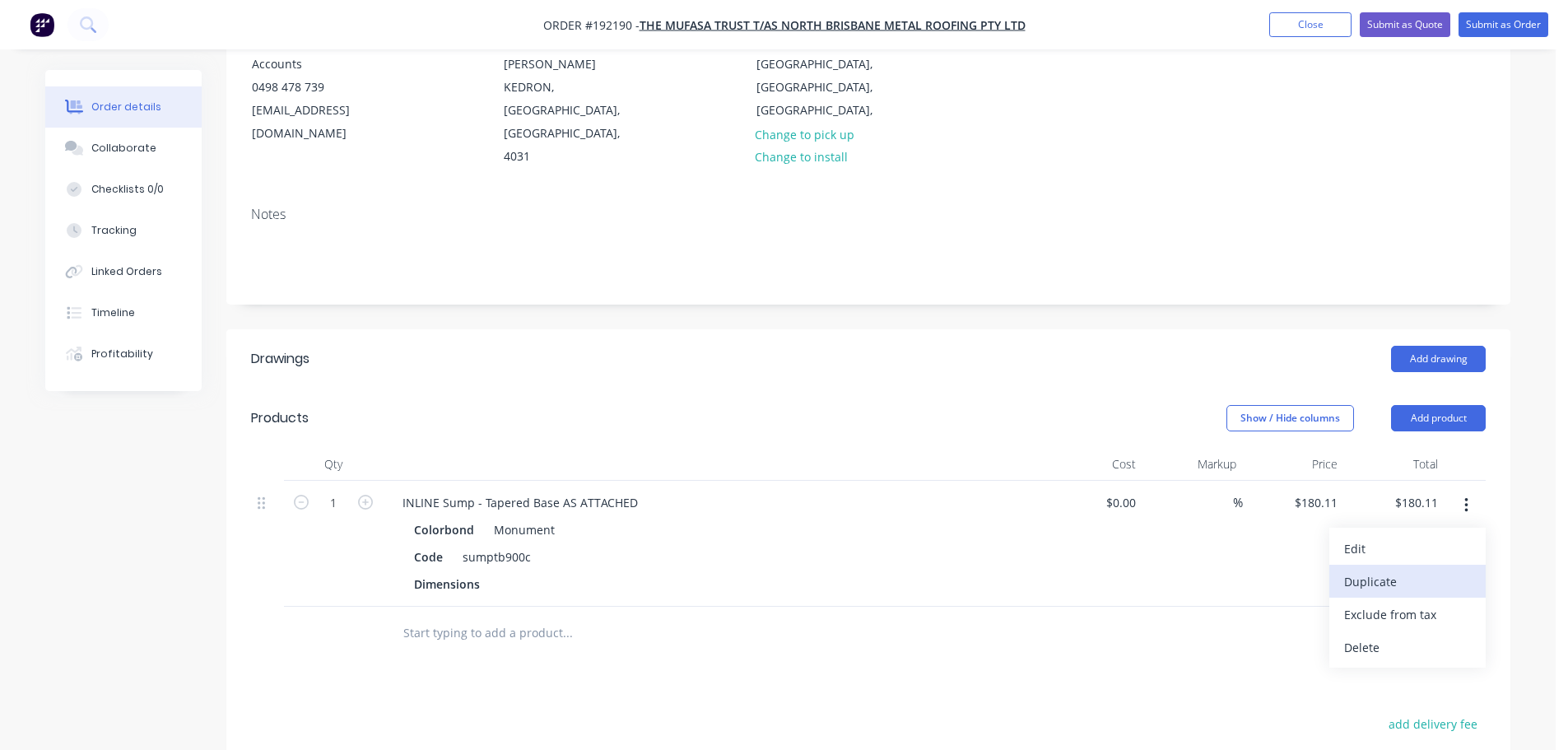
click at [1414, 570] on div "Duplicate" at bounding box center [1408, 581] width 127 height 23
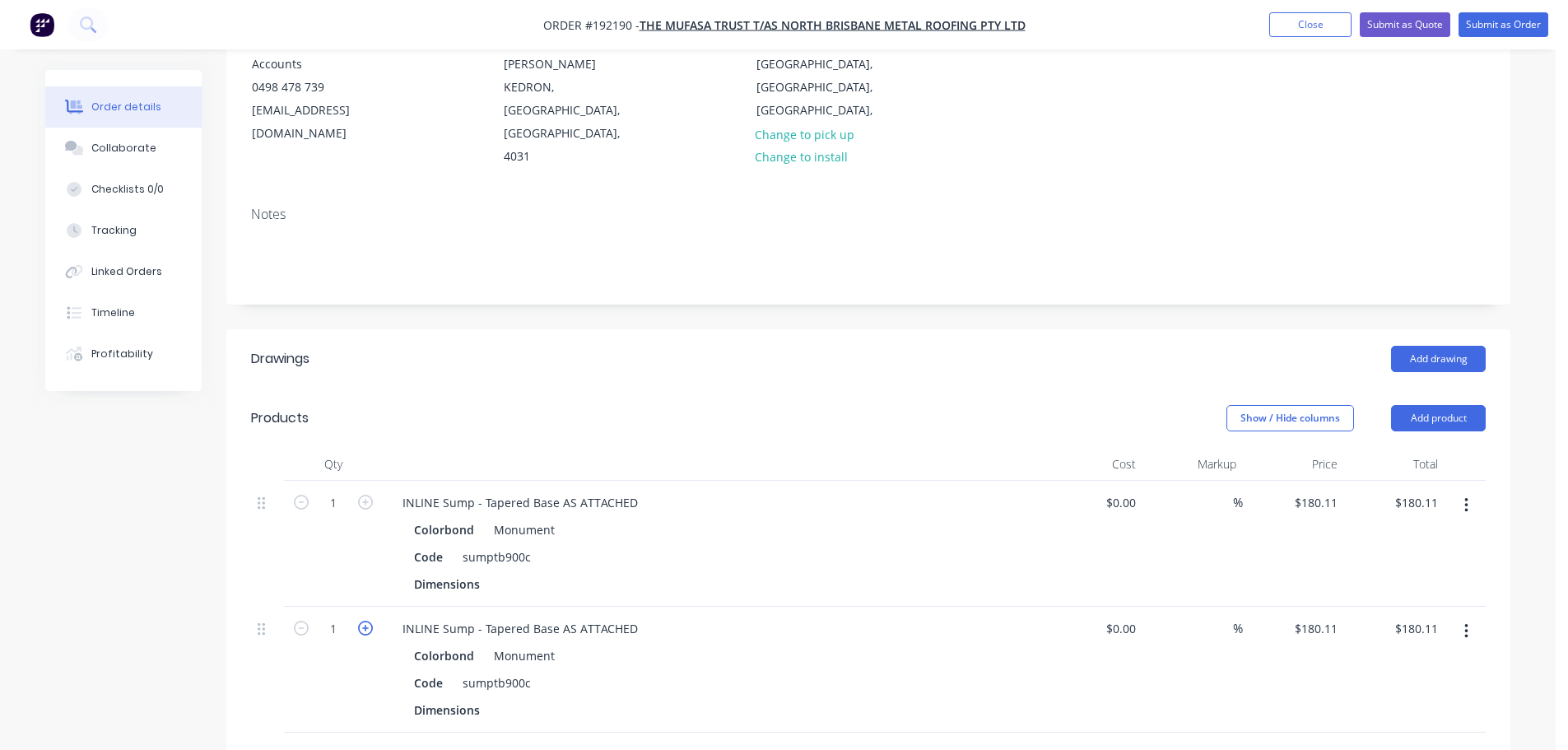
click at [372, 620] on icon "button" at bounding box center [365, 627] width 15 height 15
type input "2"
type input "$360.22"
click at [372, 620] on icon "button" at bounding box center [365, 627] width 15 height 15
type input "3"
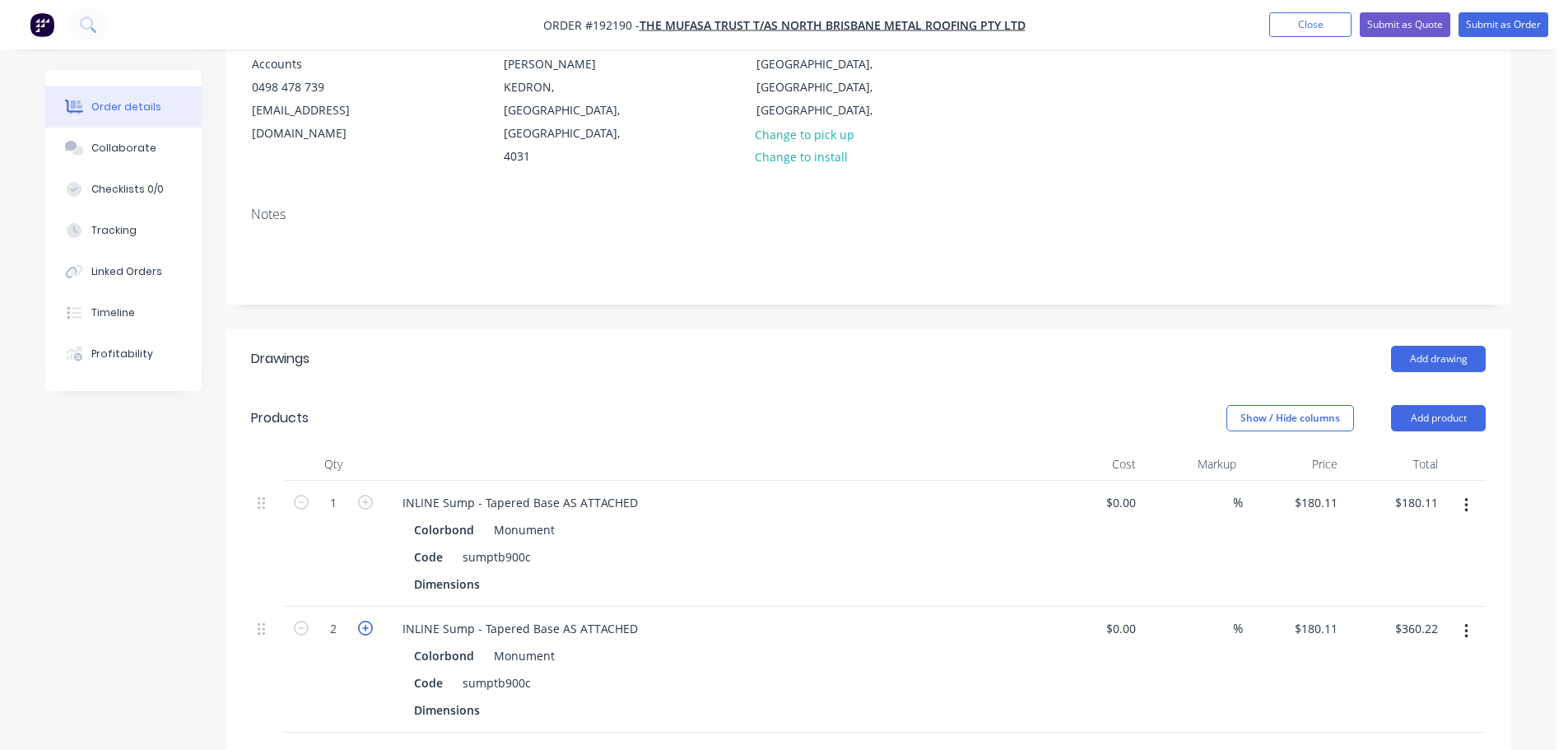
type input "$540.33"
click at [1424, 389] on header "Products Show / Hide columns Add product" at bounding box center [868, 419] width 1284 height 59
click at [1426, 405] on button "Add product" at bounding box center [1438, 419] width 95 height 26
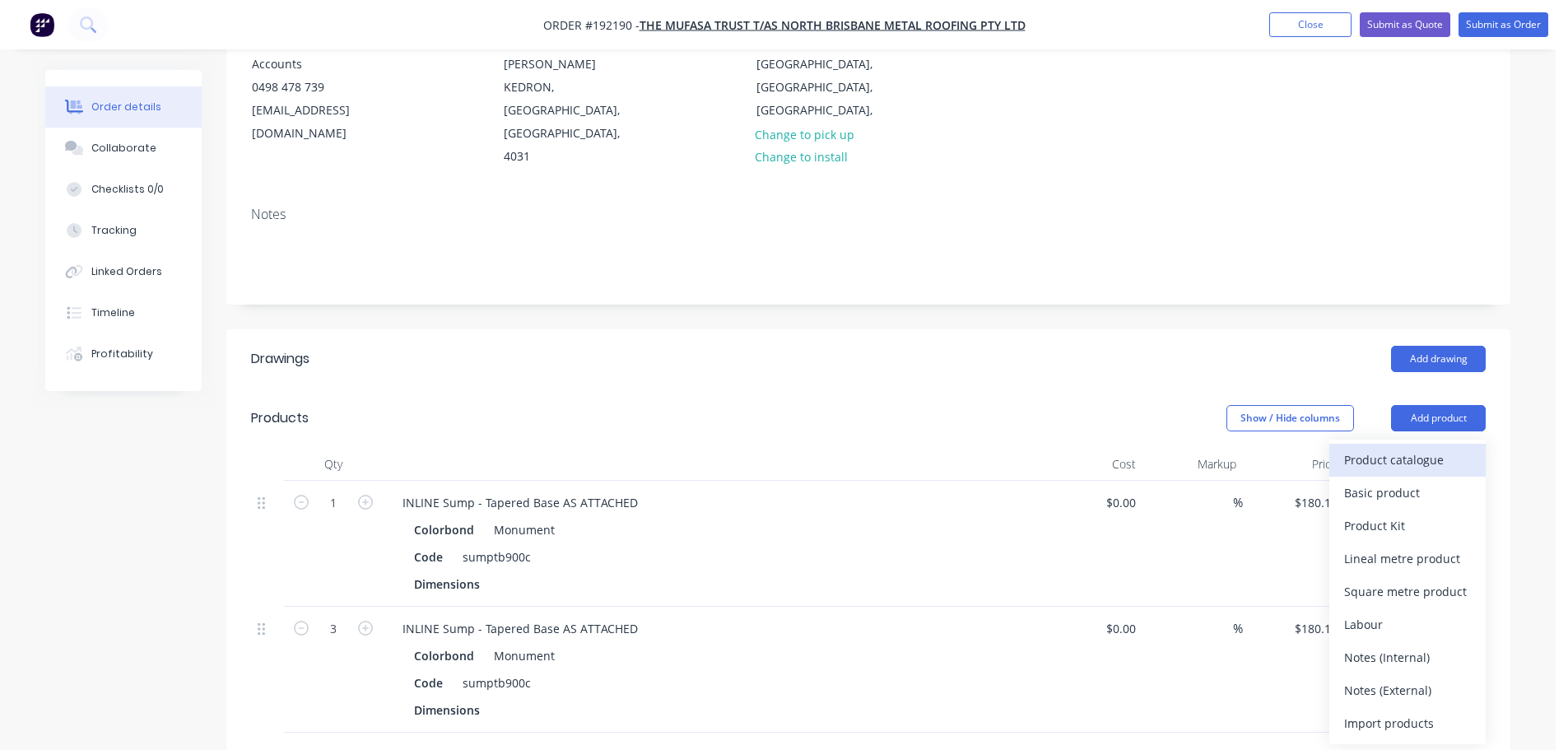
click at [1411, 444] on button "Product catalogue" at bounding box center [1408, 460] width 157 height 33
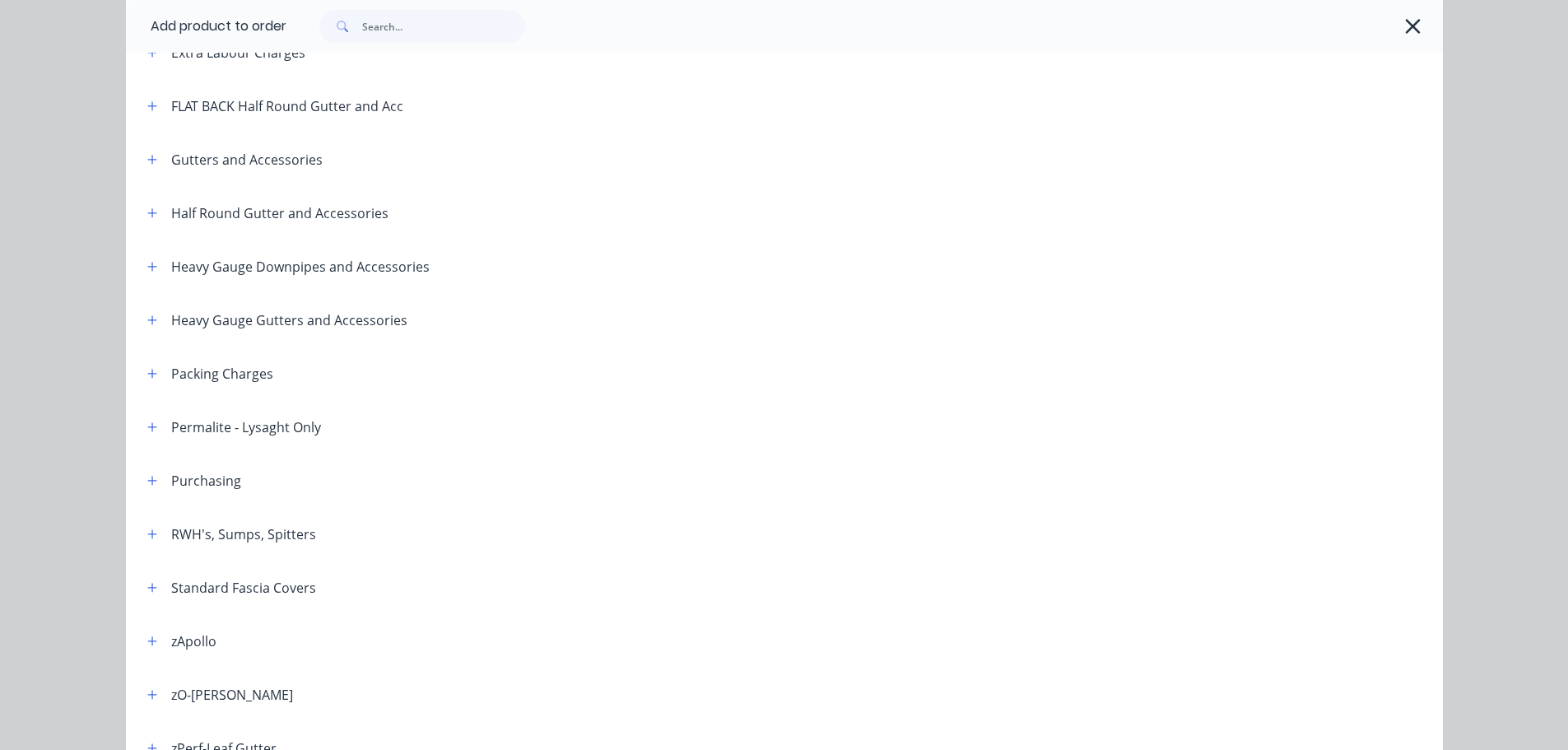
scroll to position [329, 0]
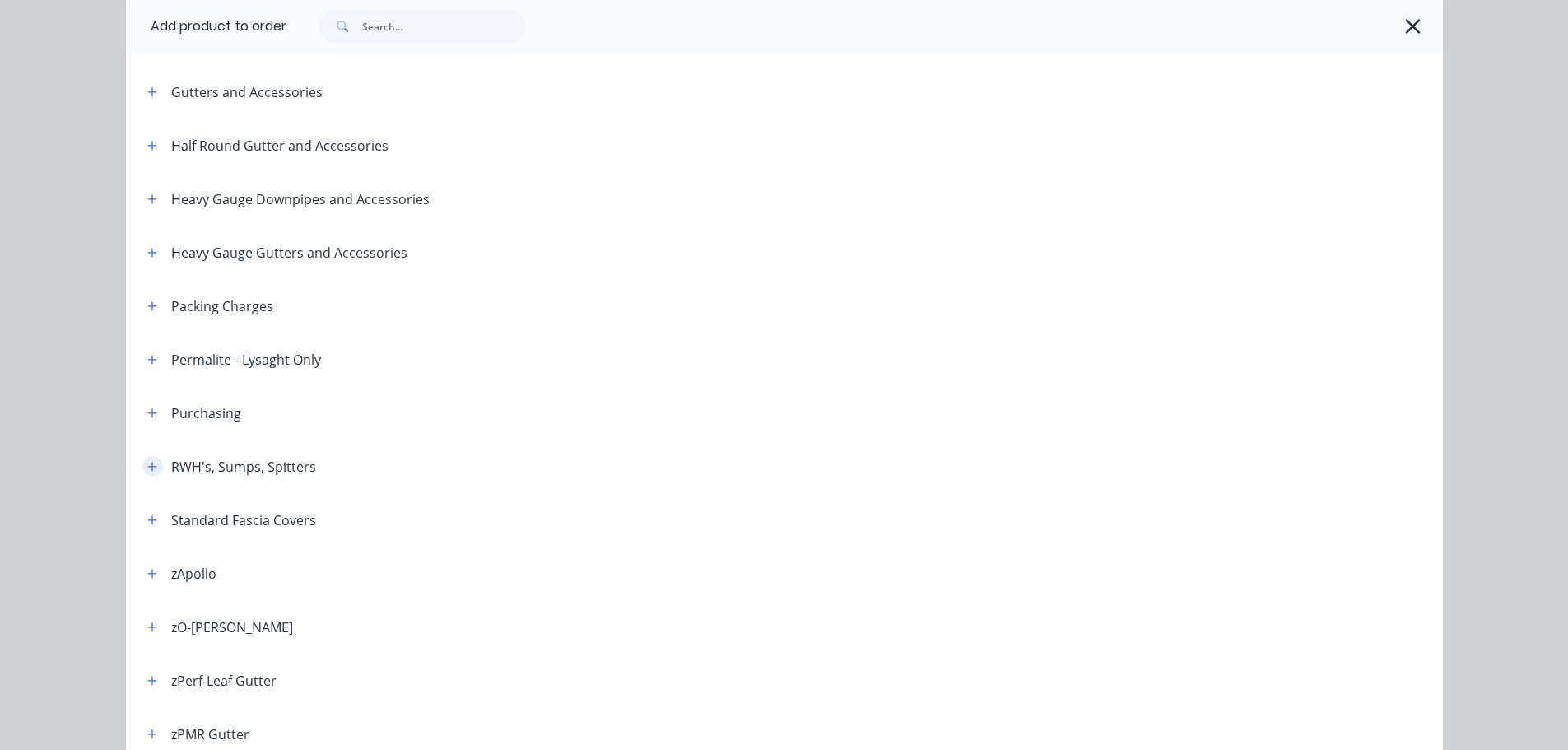
click at [143, 472] on button "button" at bounding box center [153, 466] width 21 height 21
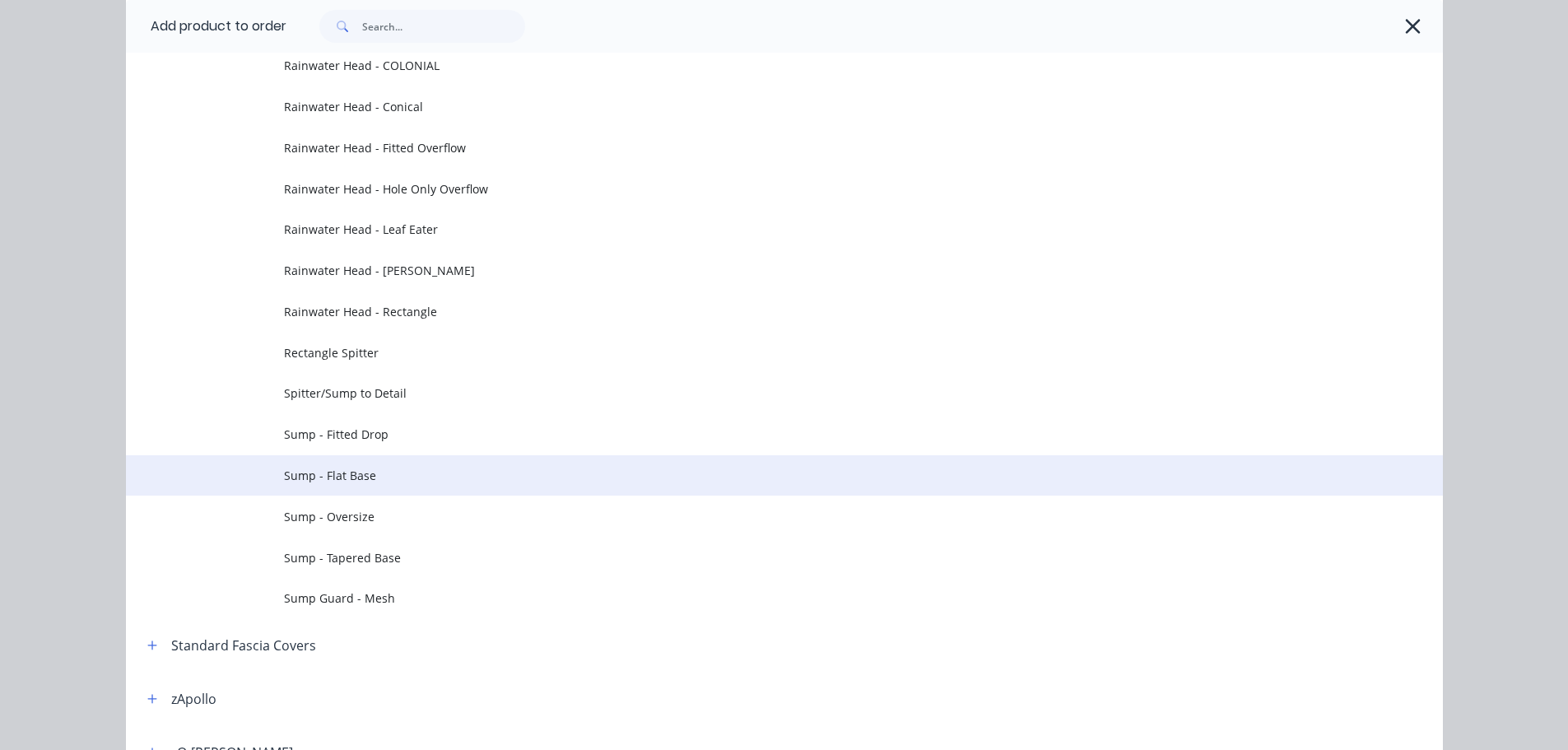
scroll to position [823, 0]
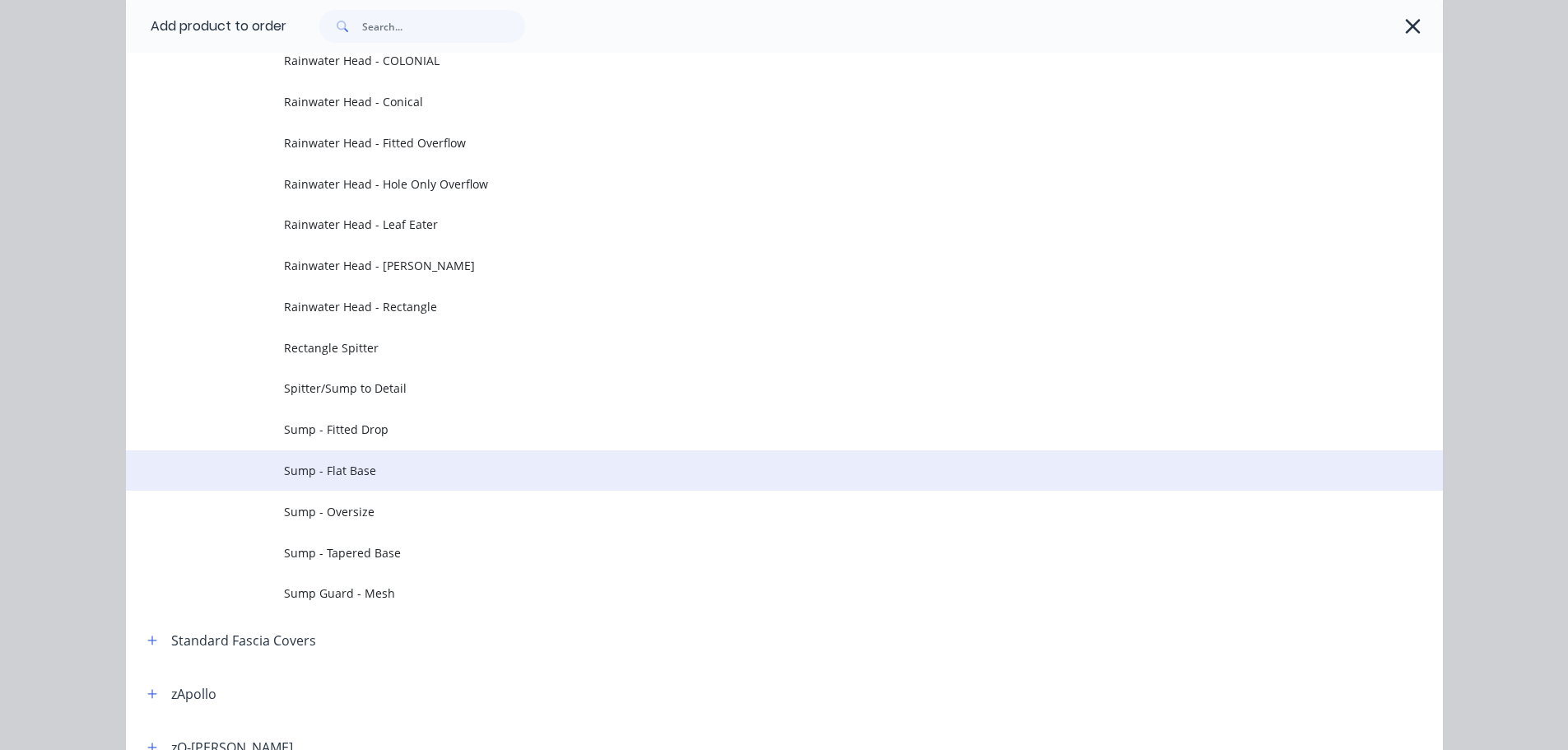
click at [374, 472] on span "Sump - Flat Base" at bounding box center [747, 471] width 927 height 17
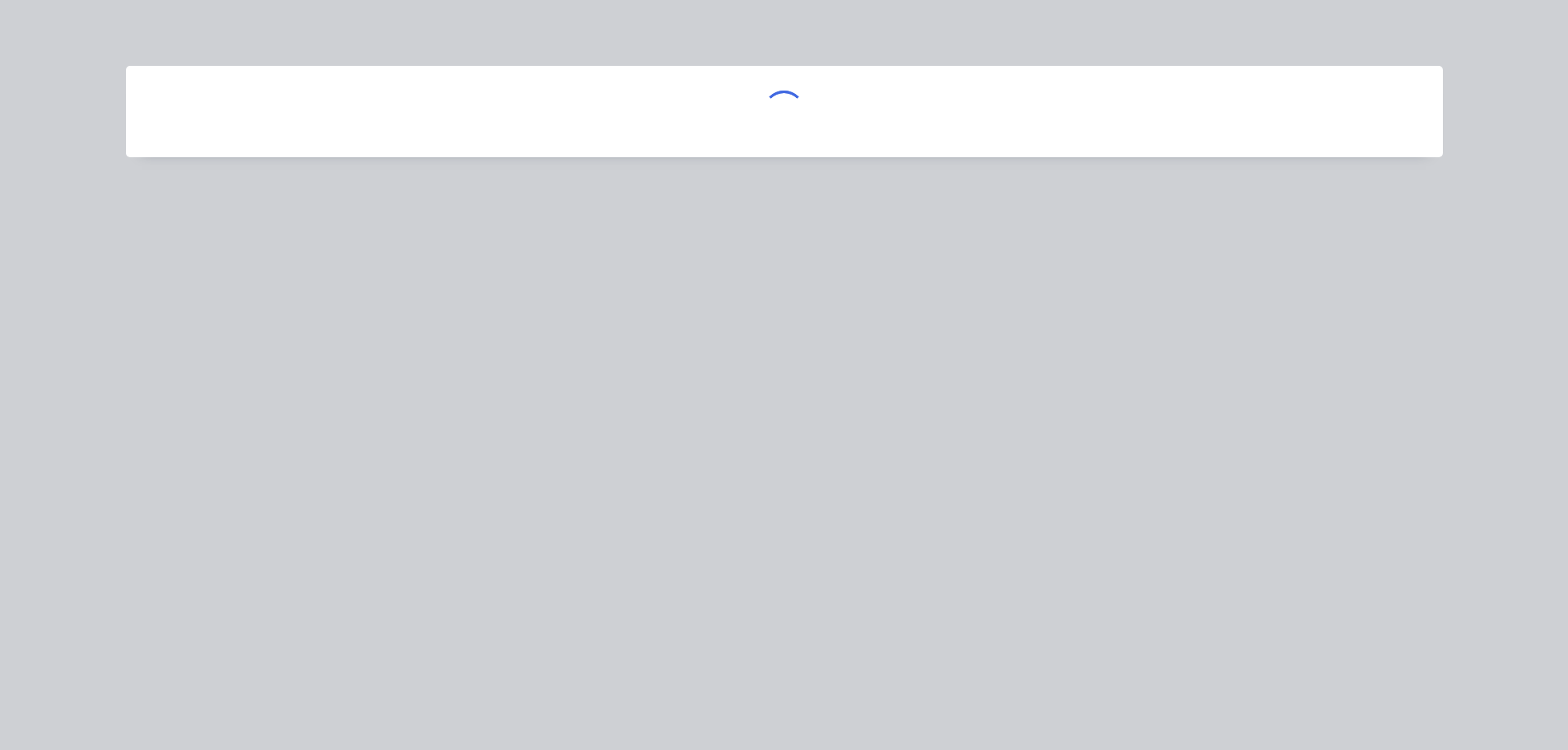
scroll to position [0, 0]
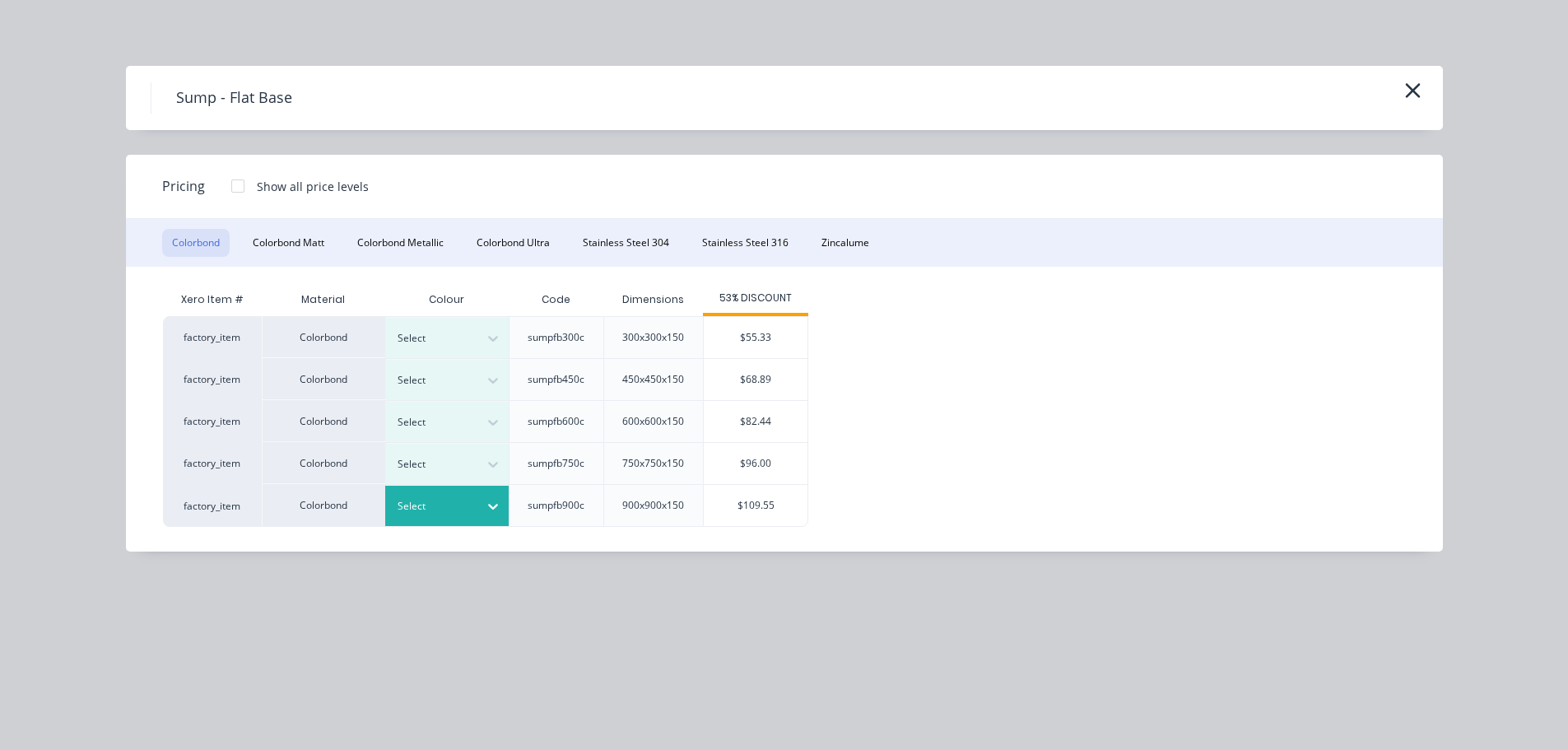
click at [455, 508] on div at bounding box center [434, 506] width 74 height 18
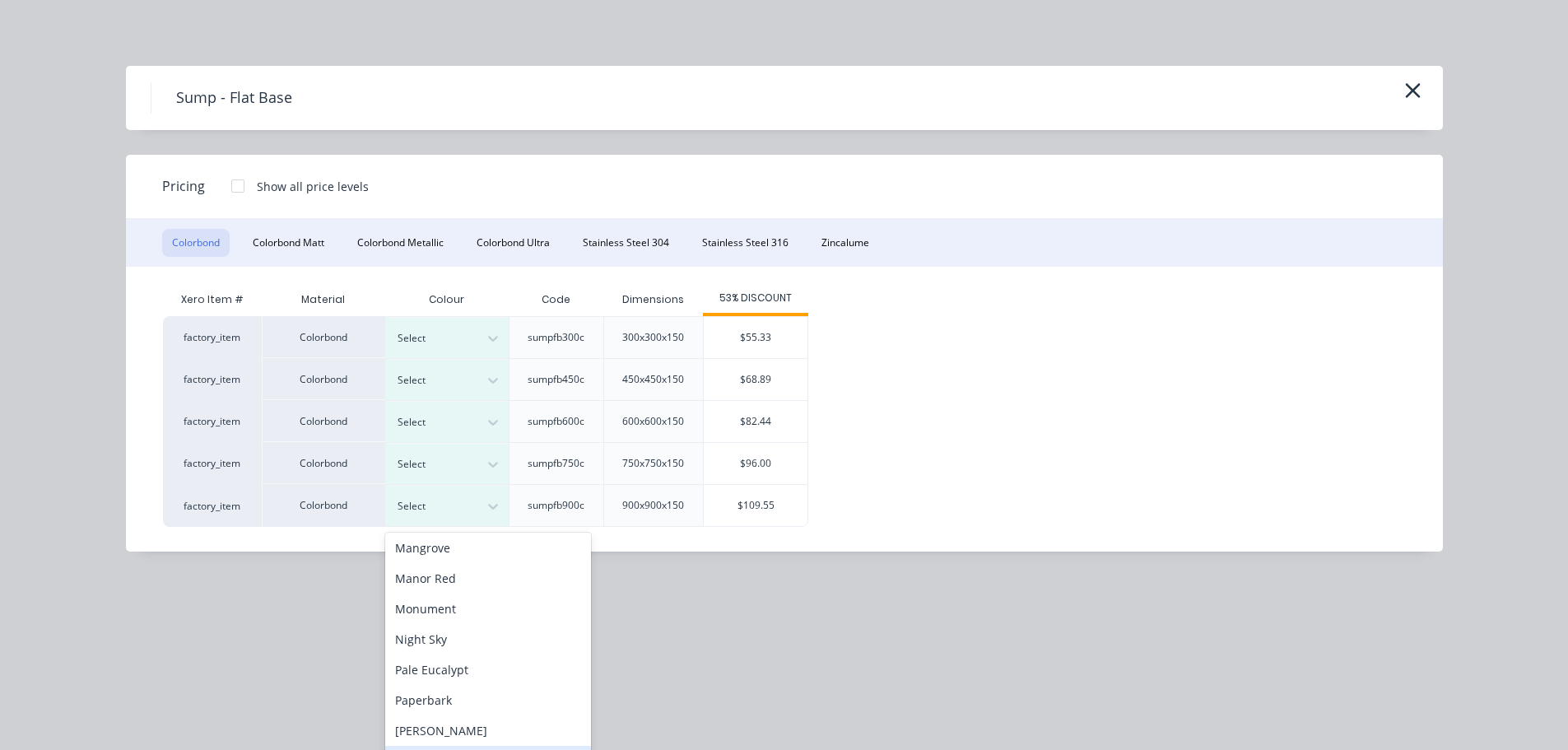
scroll to position [329, 0]
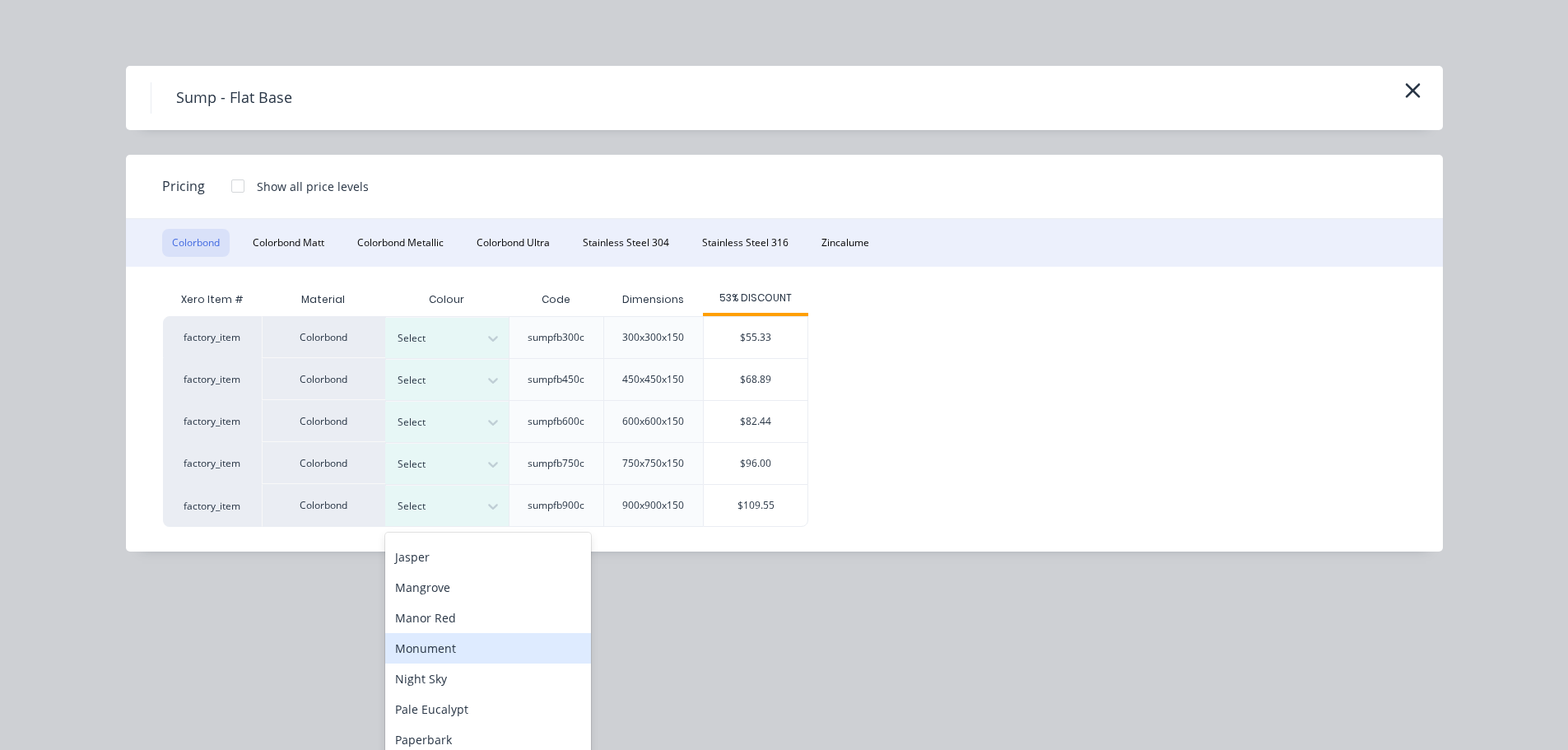
click at [446, 647] on div "Monument" at bounding box center [488, 648] width 206 height 30
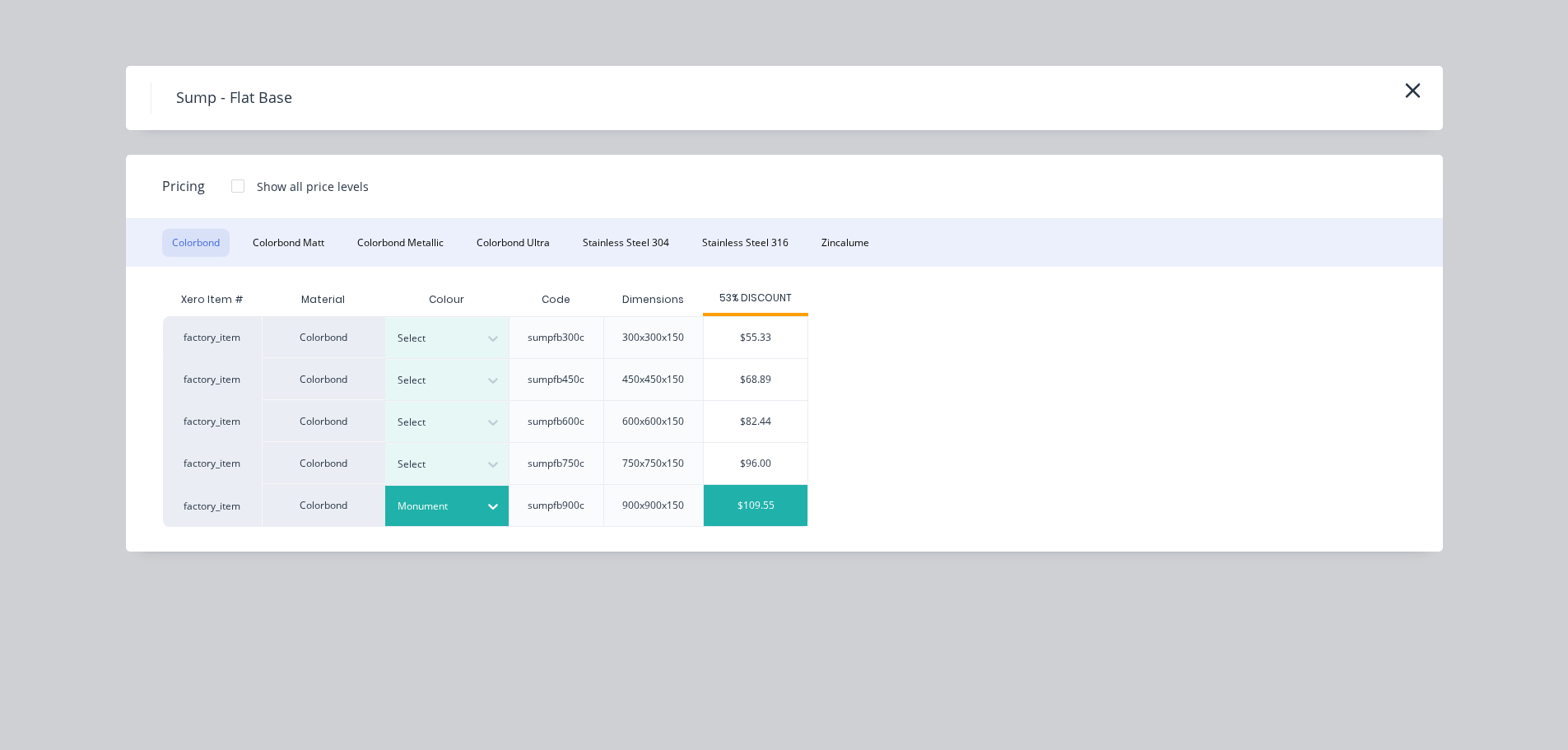
click at [733, 503] on div "$109.55" at bounding box center [755, 505] width 104 height 41
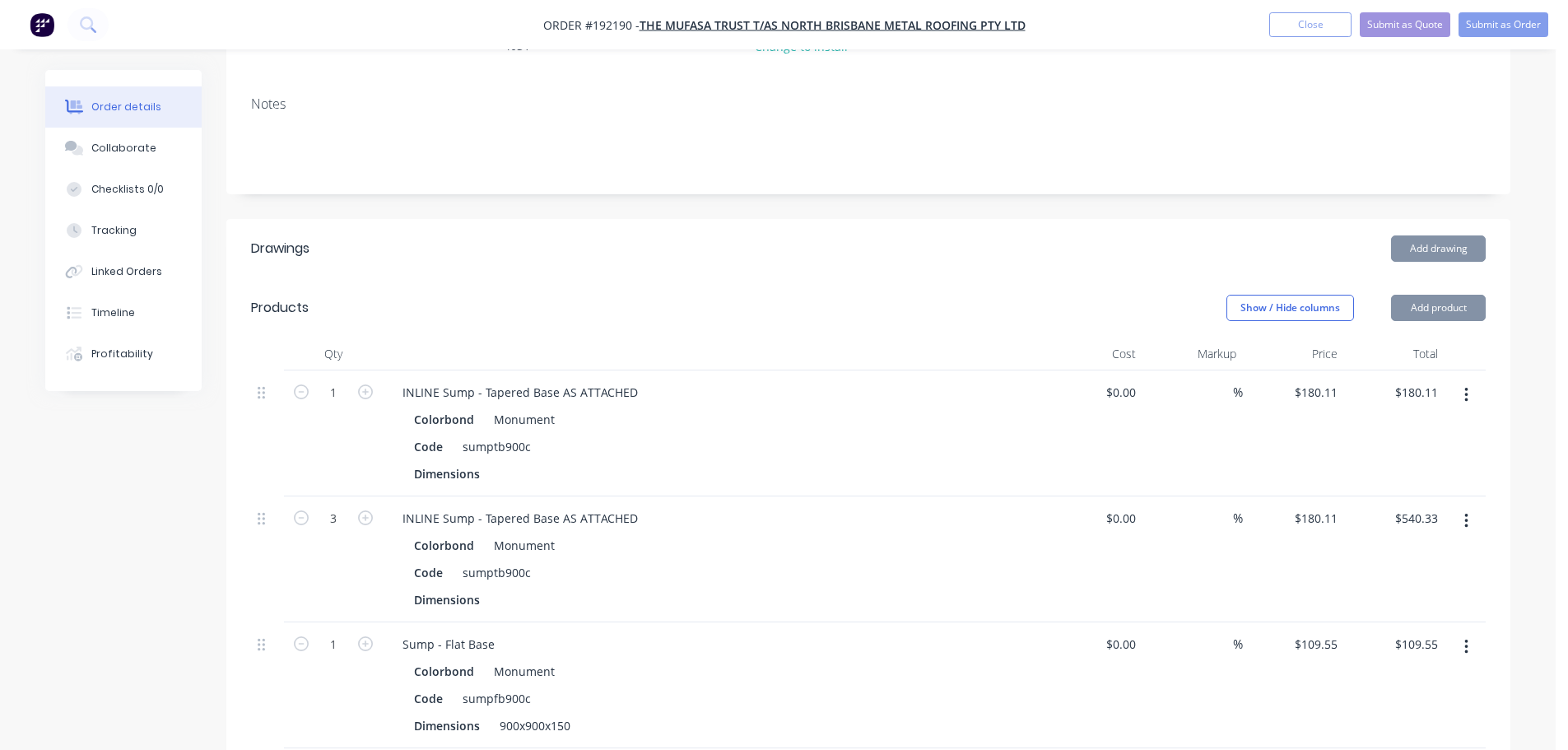
scroll to position [402, 0]
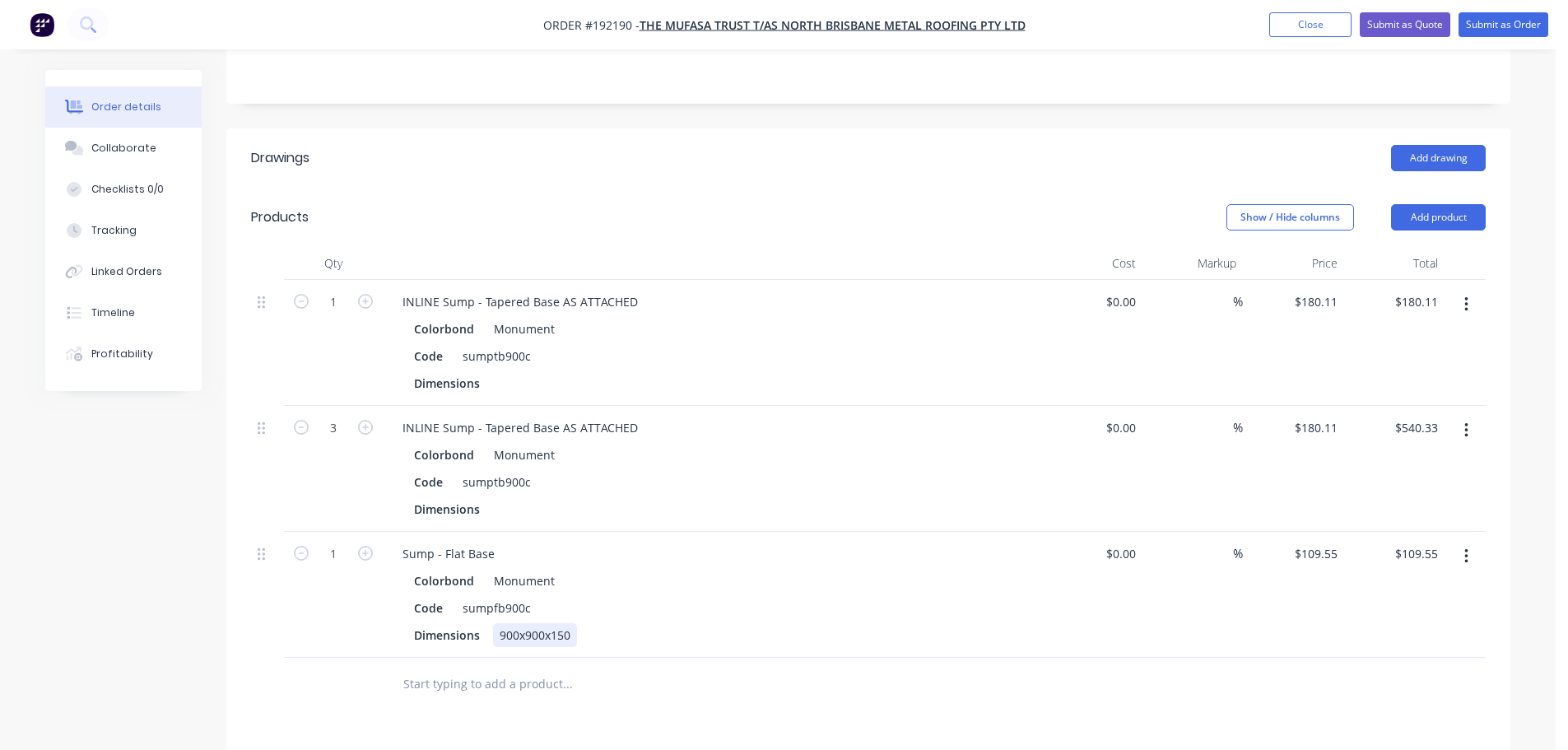
click at [515, 623] on div "900x900x150" at bounding box center [535, 634] width 84 height 23
click at [399, 542] on div "Sump - Flat Base" at bounding box center [449, 553] width 118 height 23
click at [356, 543] on button "button" at bounding box center [365, 552] width 22 height 17
type input "2"
type input "$219.10"
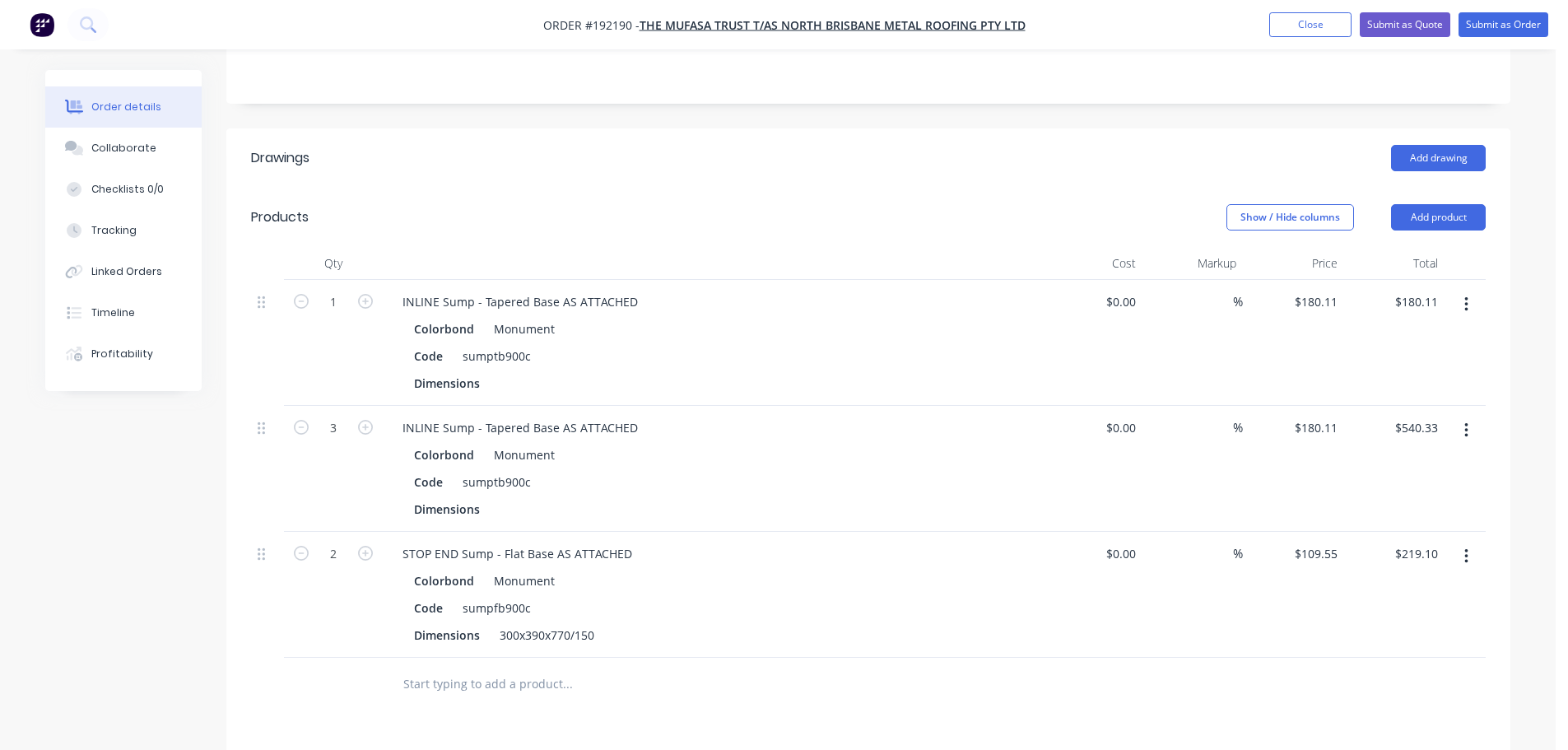
click at [356, 543] on button "button" at bounding box center [365, 552] width 22 height 17
type input "3"
type input "$328.65"
click at [1495, 29] on button "Submit as Order" at bounding box center [1504, 24] width 90 height 24
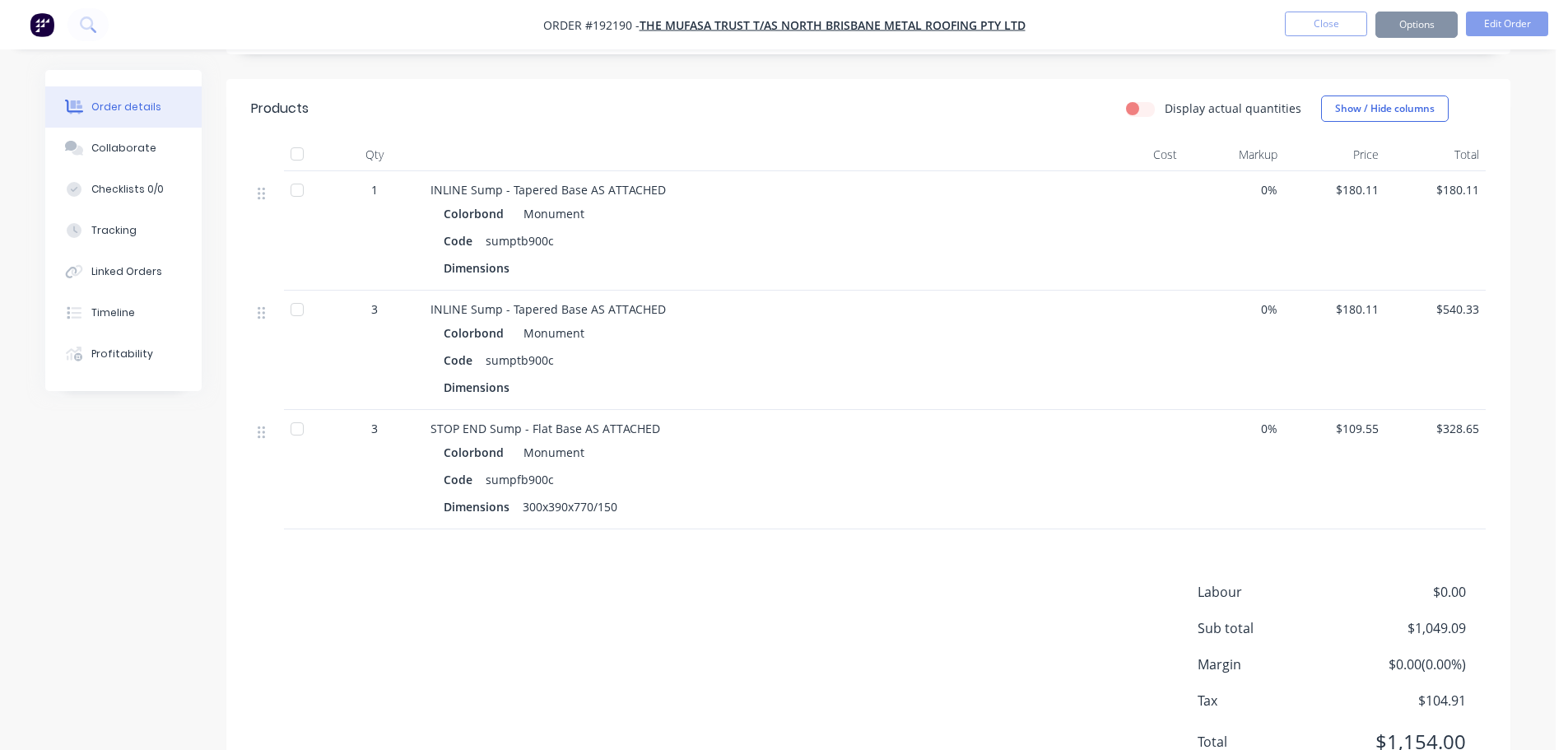
scroll to position [0, 0]
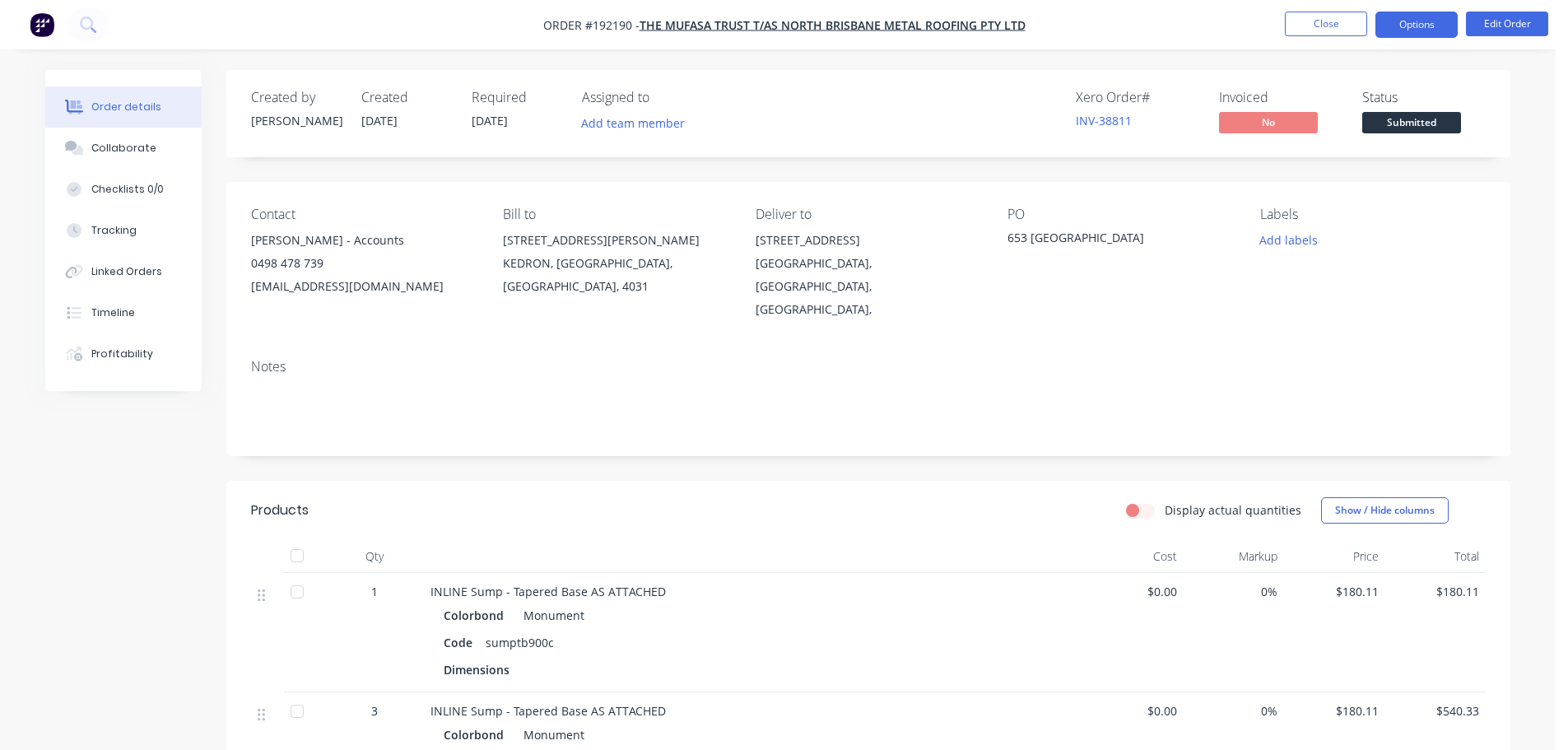
click at [1426, 14] on button "Options" at bounding box center [1417, 24] width 83 height 26
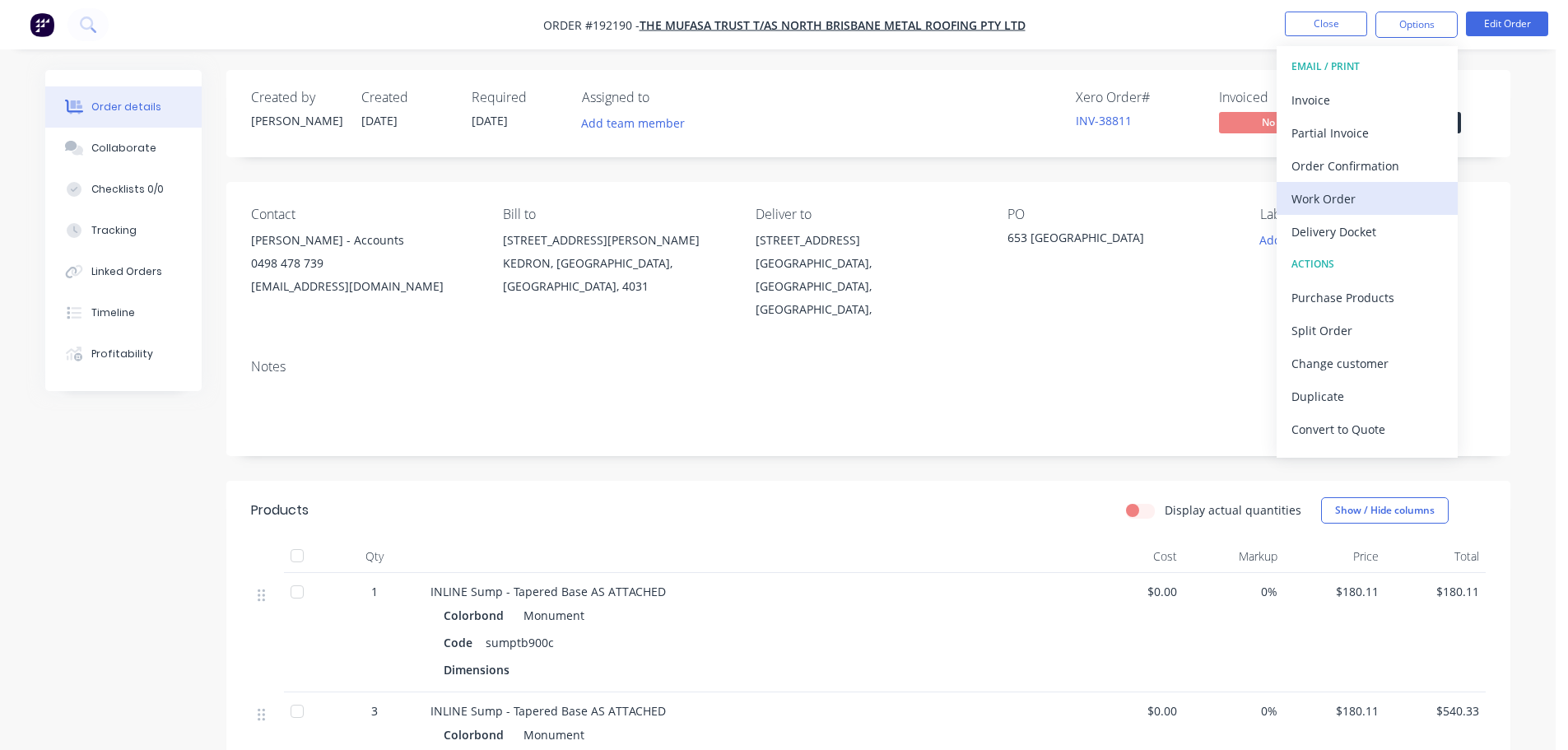
click at [1331, 198] on div "Work Order" at bounding box center [1367, 198] width 151 height 23
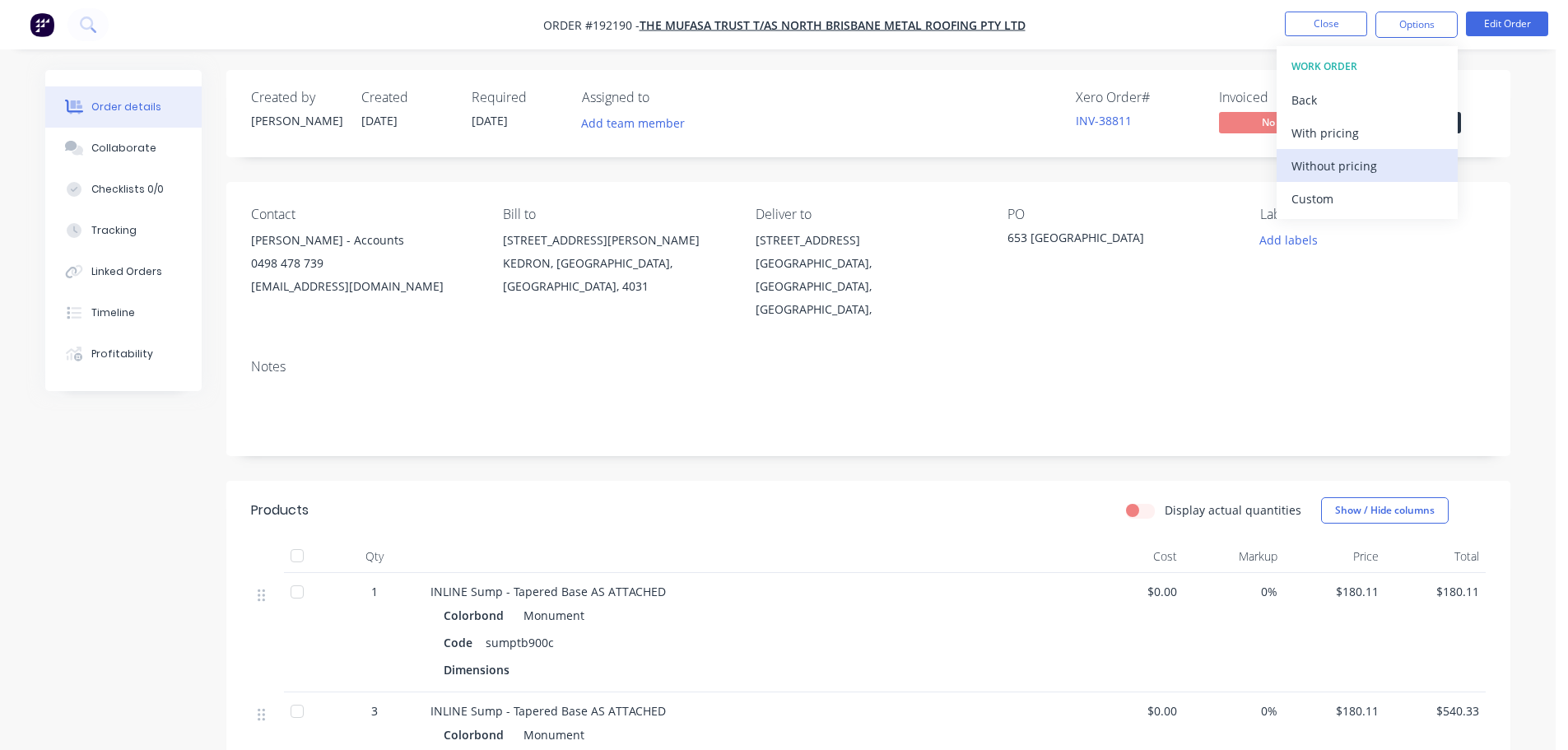
click at [1365, 175] on div "Without pricing" at bounding box center [1367, 165] width 151 height 23
